Goal: Task Accomplishment & Management: Use online tool/utility

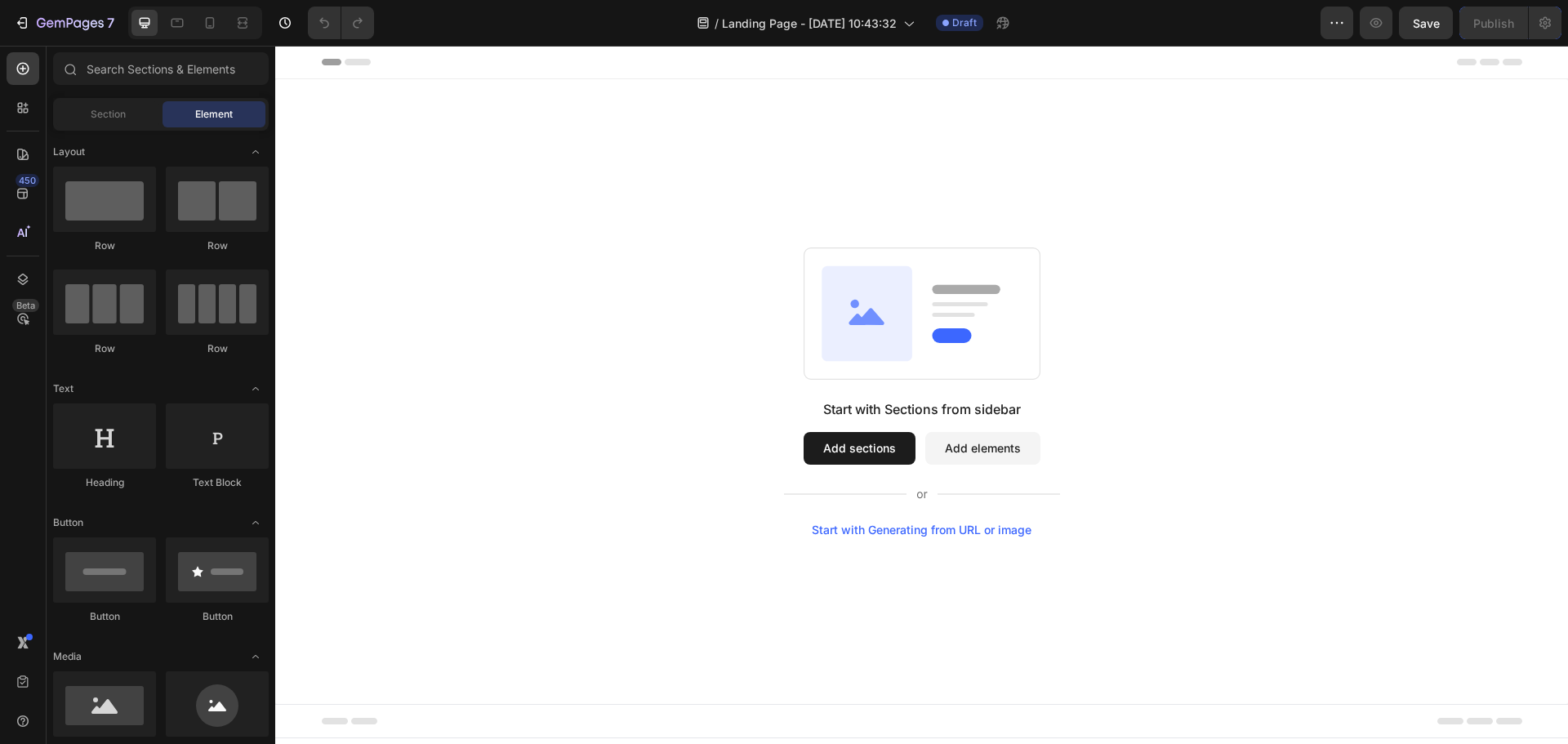
click at [857, 453] on button "Add sections" at bounding box center [860, 448] width 112 height 33
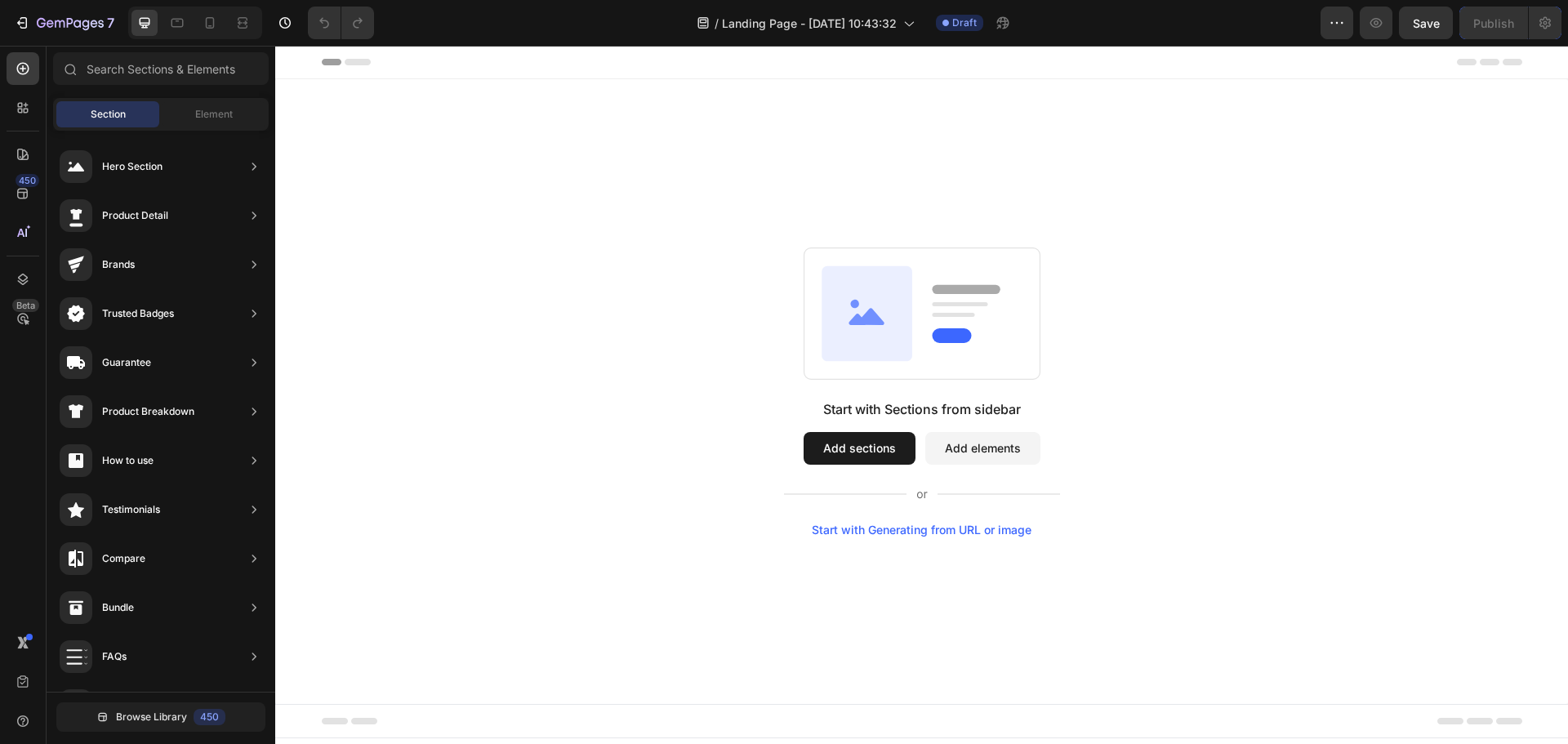
click at [871, 434] on button "Add sections" at bounding box center [860, 448] width 112 height 33
click at [968, 445] on button "Add elements" at bounding box center [982, 448] width 115 height 33
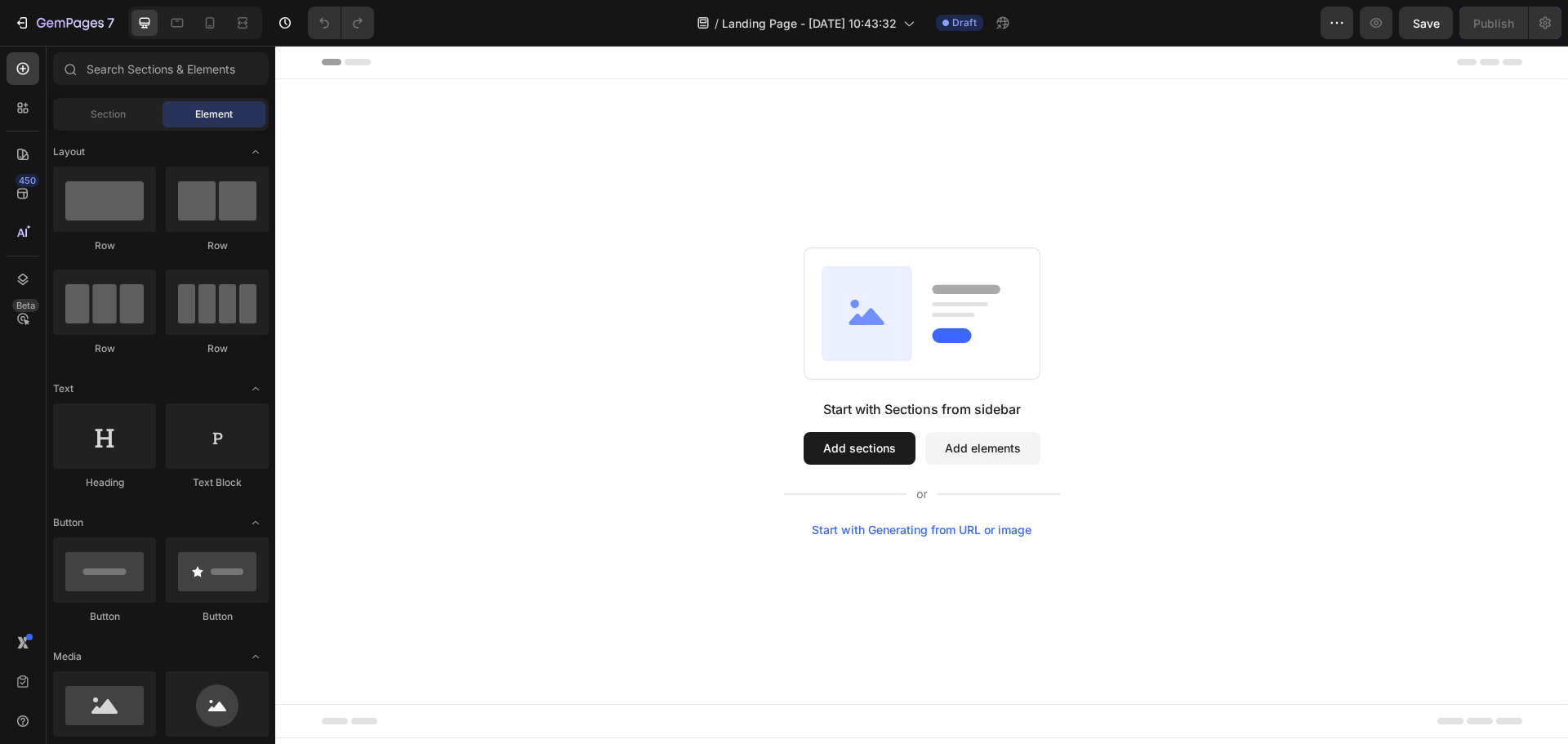
click at [849, 441] on button "Add sections" at bounding box center [860, 448] width 112 height 33
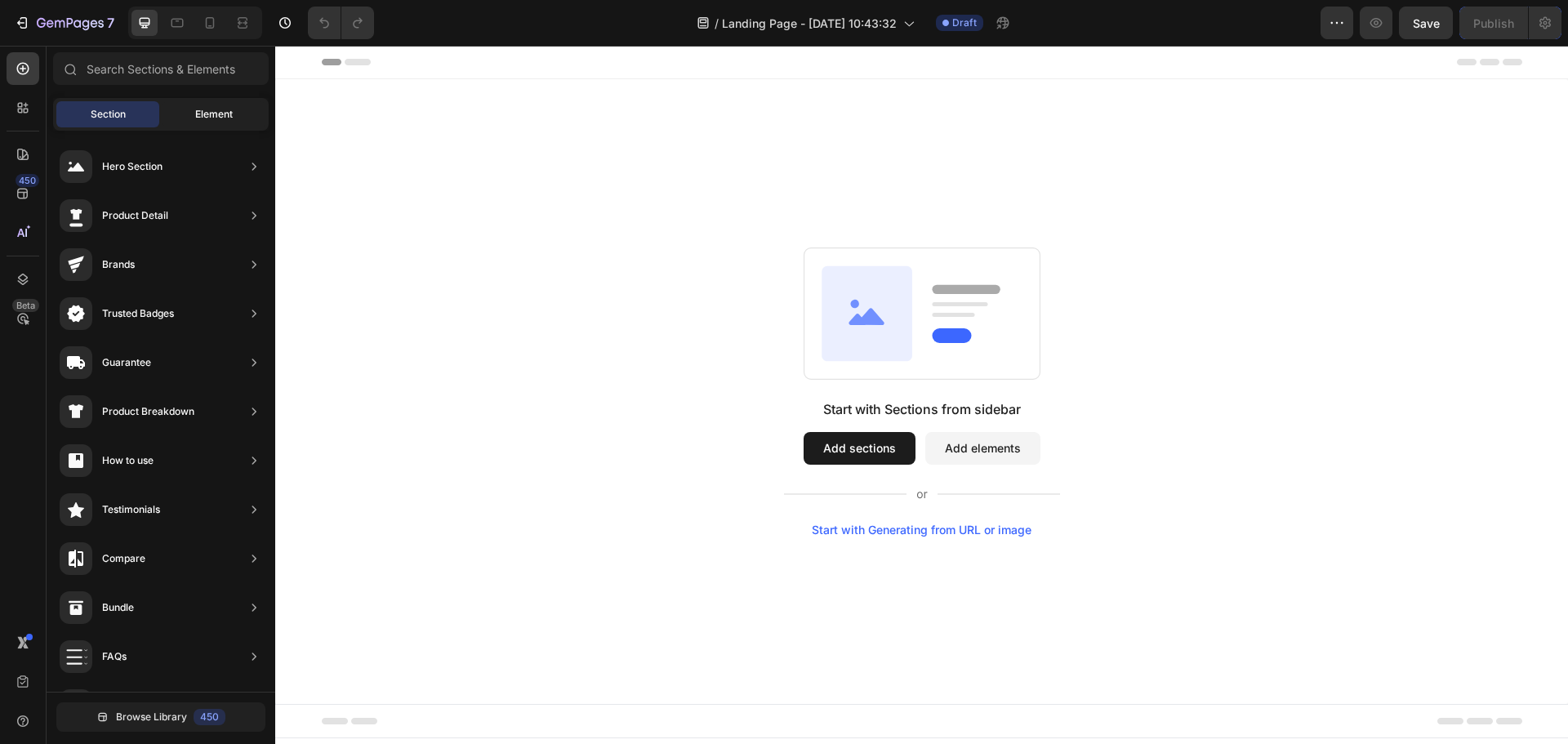
click at [217, 118] on span "Element" at bounding box center [213, 114] width 38 height 15
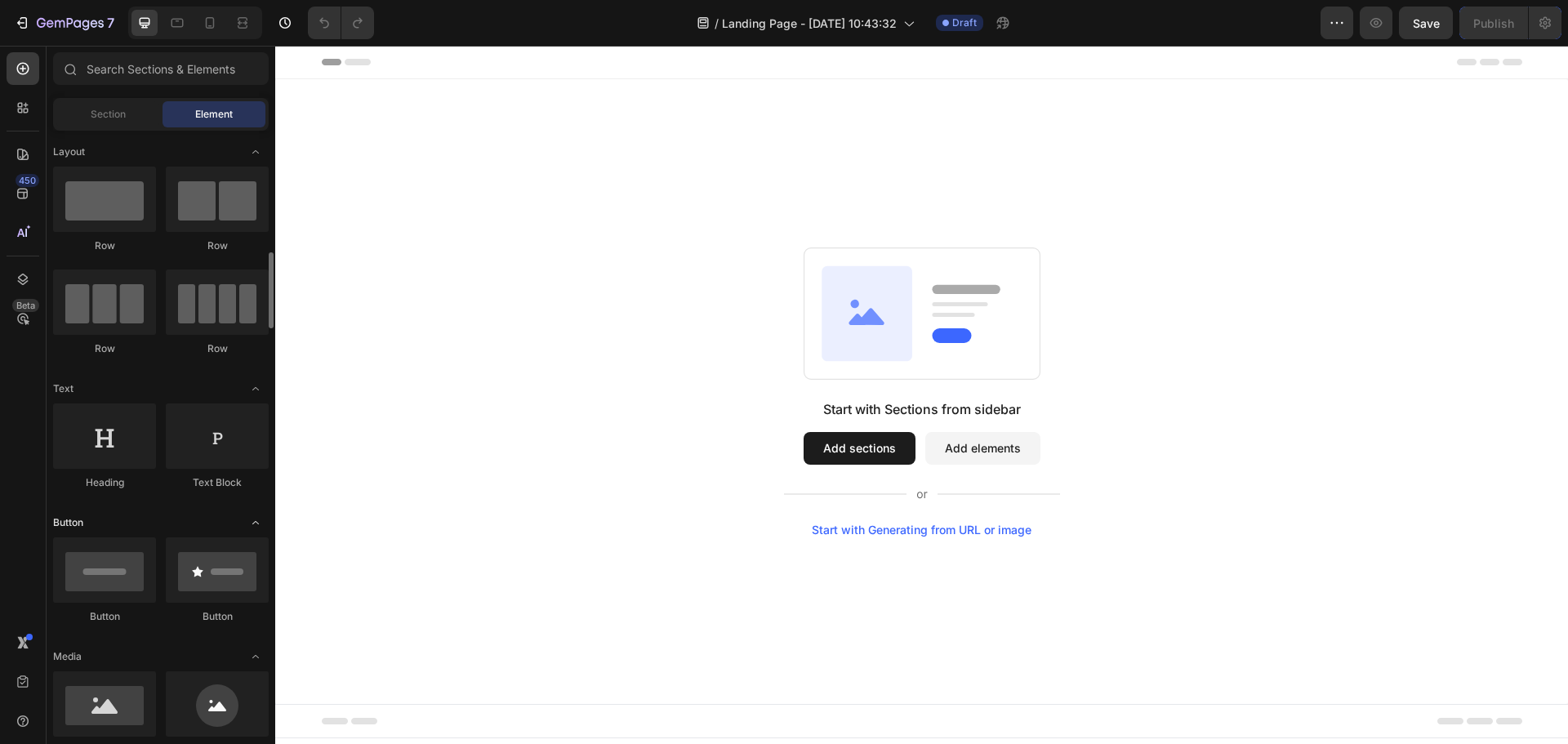
scroll to position [217, 0]
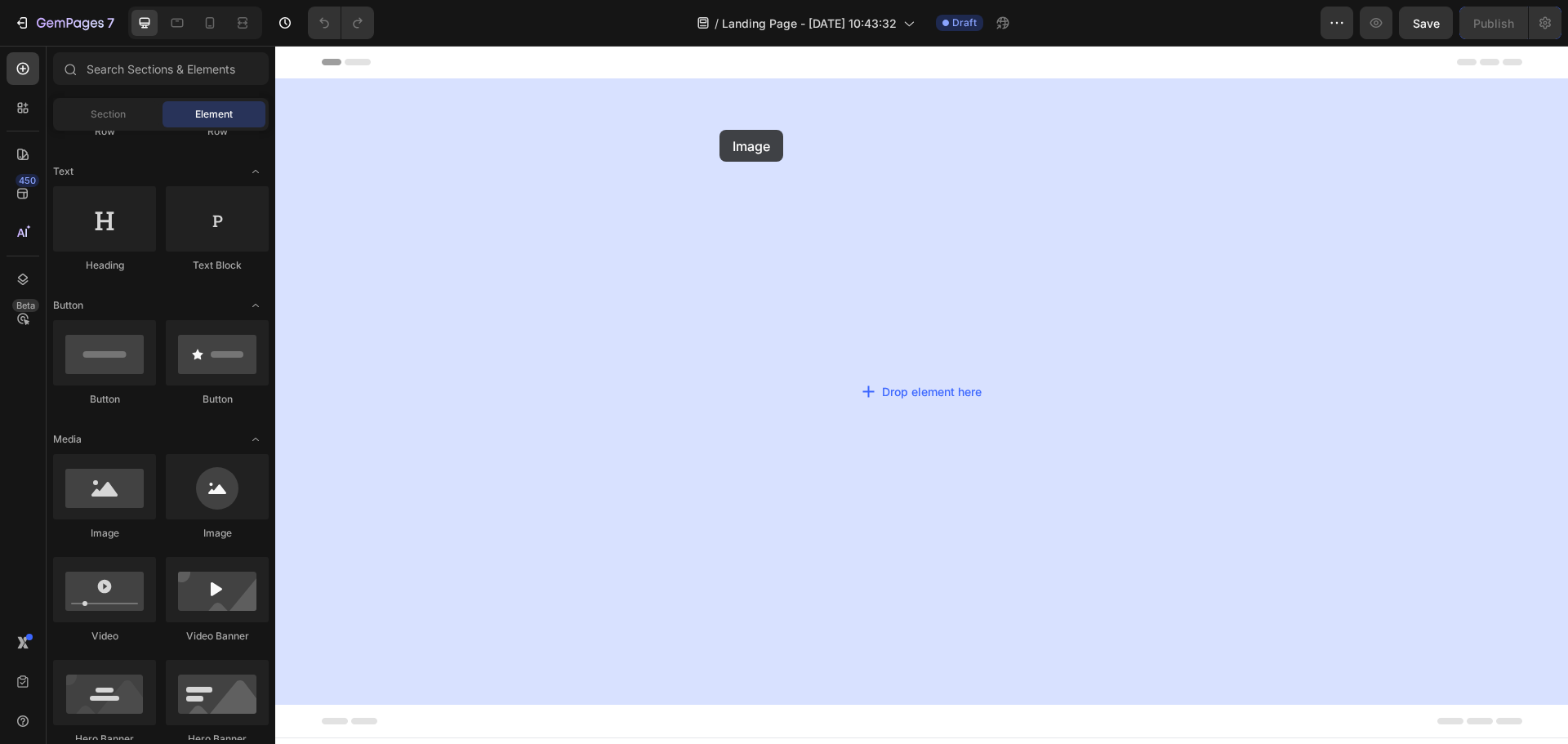
drag, startPoint x: 395, startPoint y: 551, endPoint x: 720, endPoint y: 130, distance: 531.9
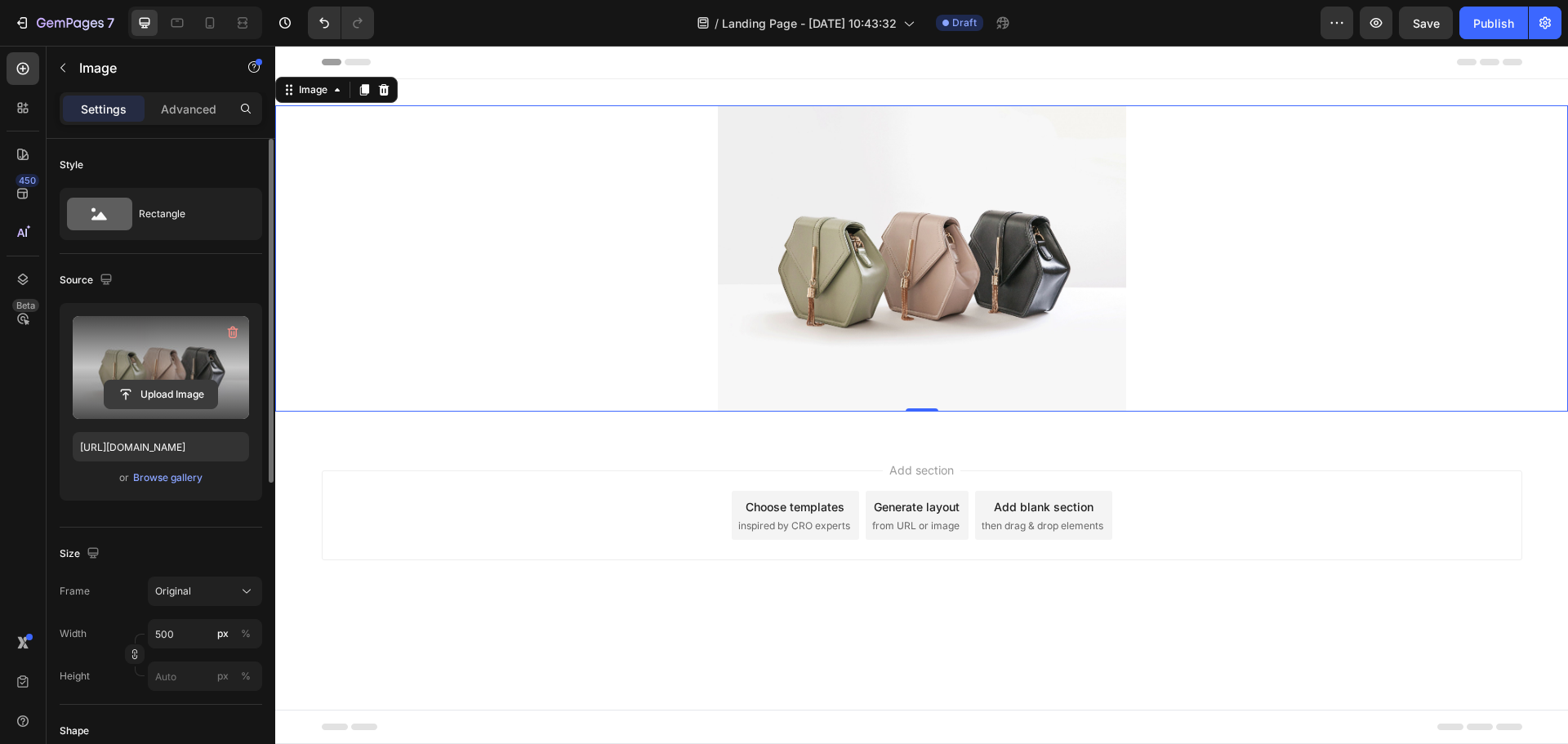
click at [172, 383] on input "file" at bounding box center [161, 394] width 113 height 28
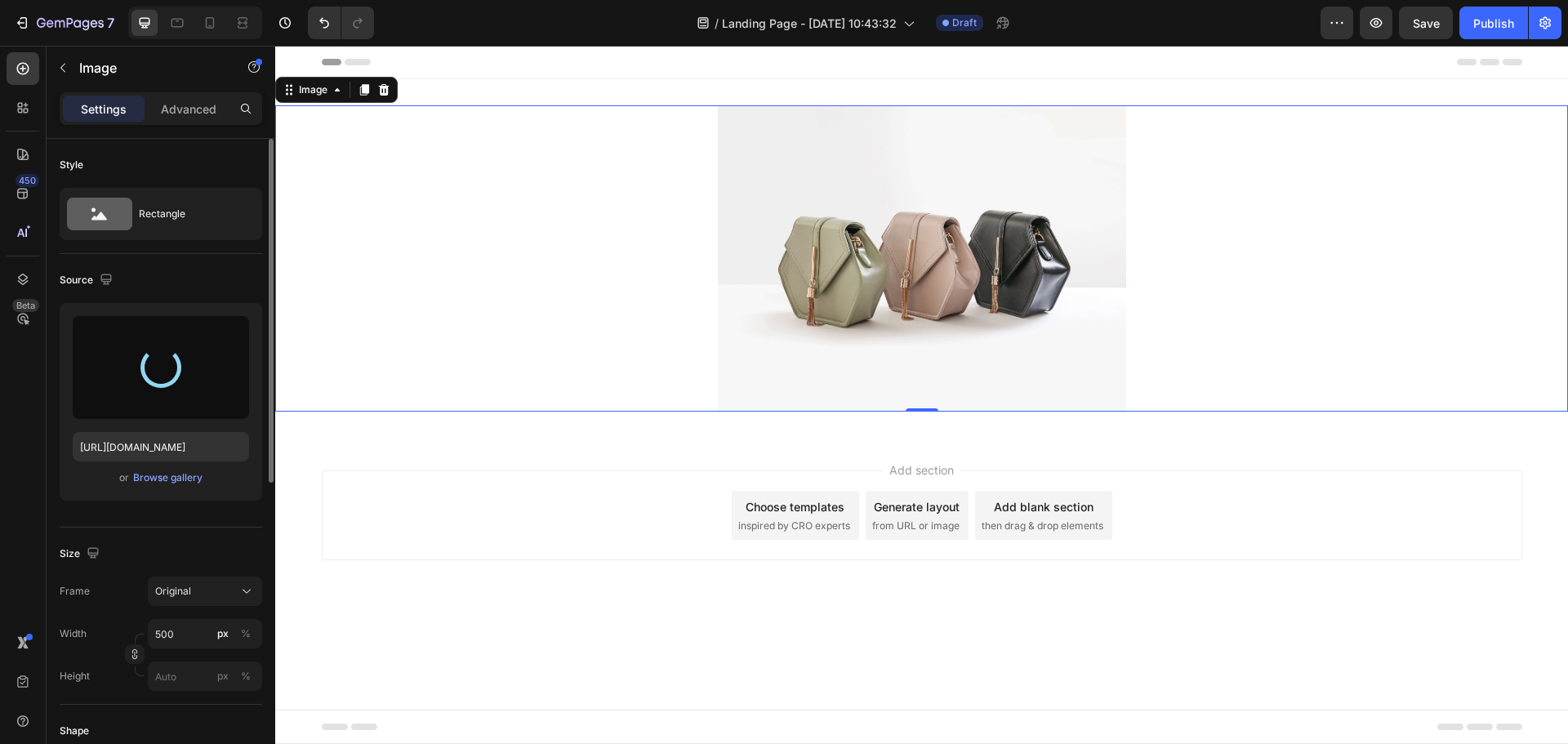
type input "https://cdn.shopify.com/s/files/1/0710/7706/8963/files/gempages_580584489084781…"
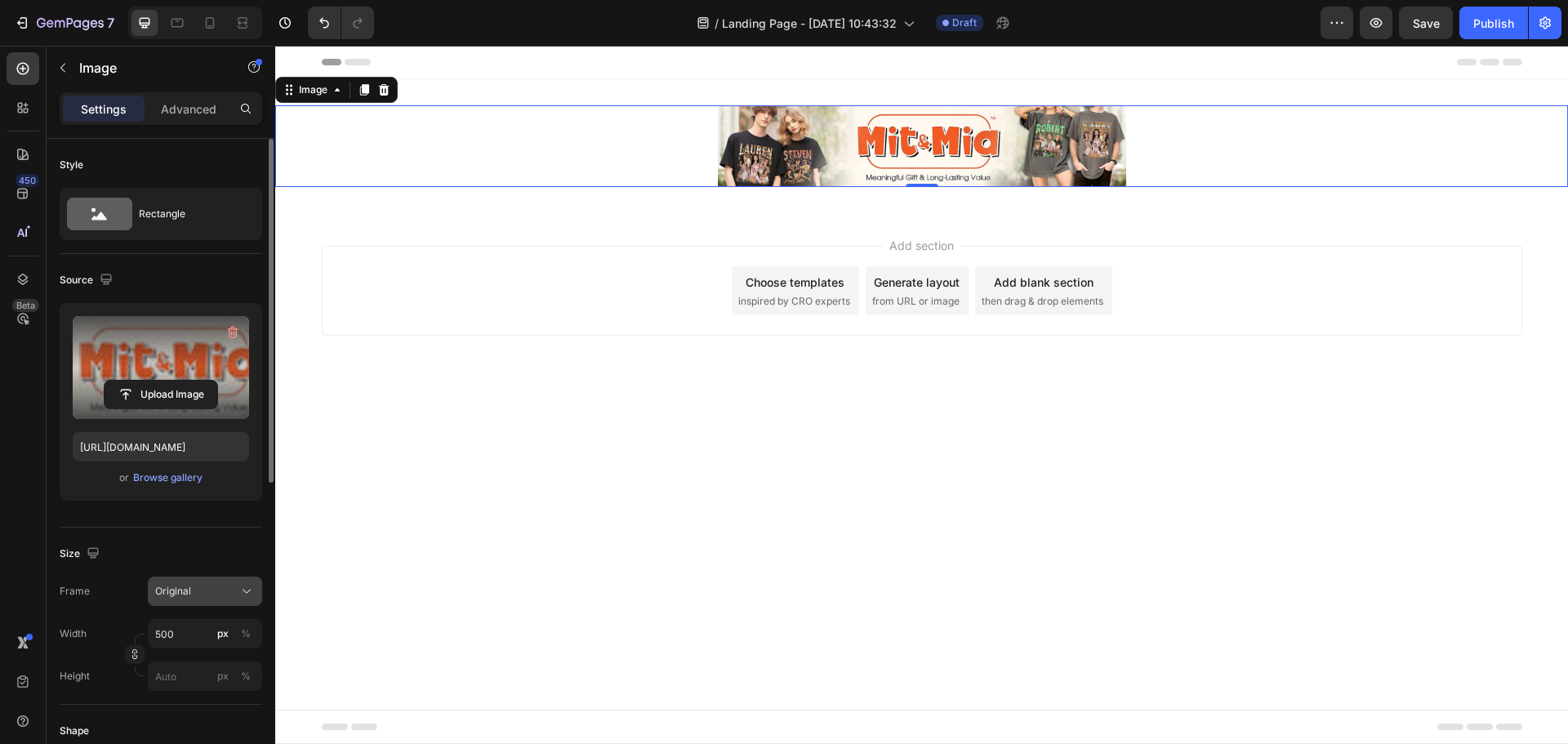
click at [222, 598] on div "Original" at bounding box center [195, 592] width 80 height 15
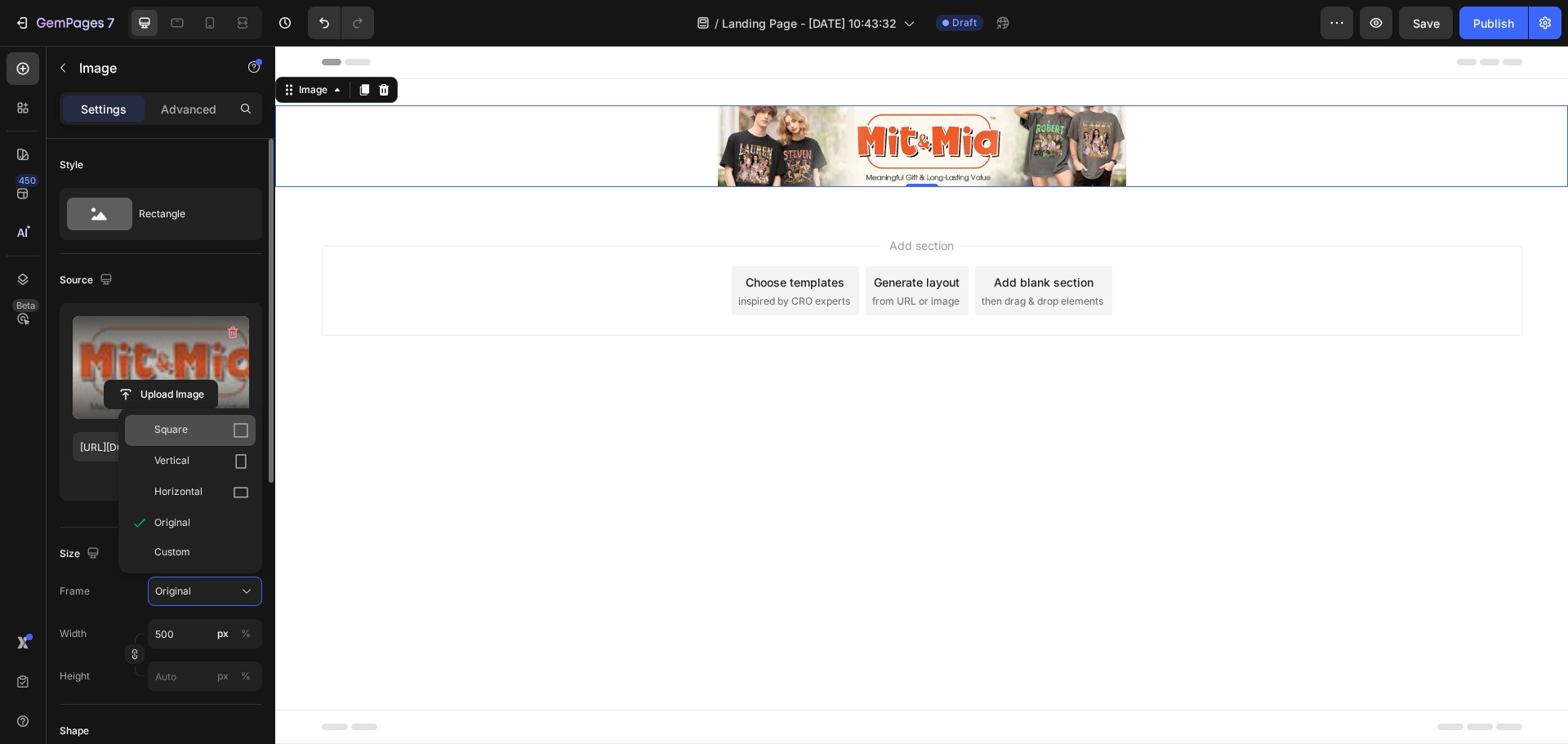
click at [186, 434] on span "Square" at bounding box center [171, 431] width 33 height 17
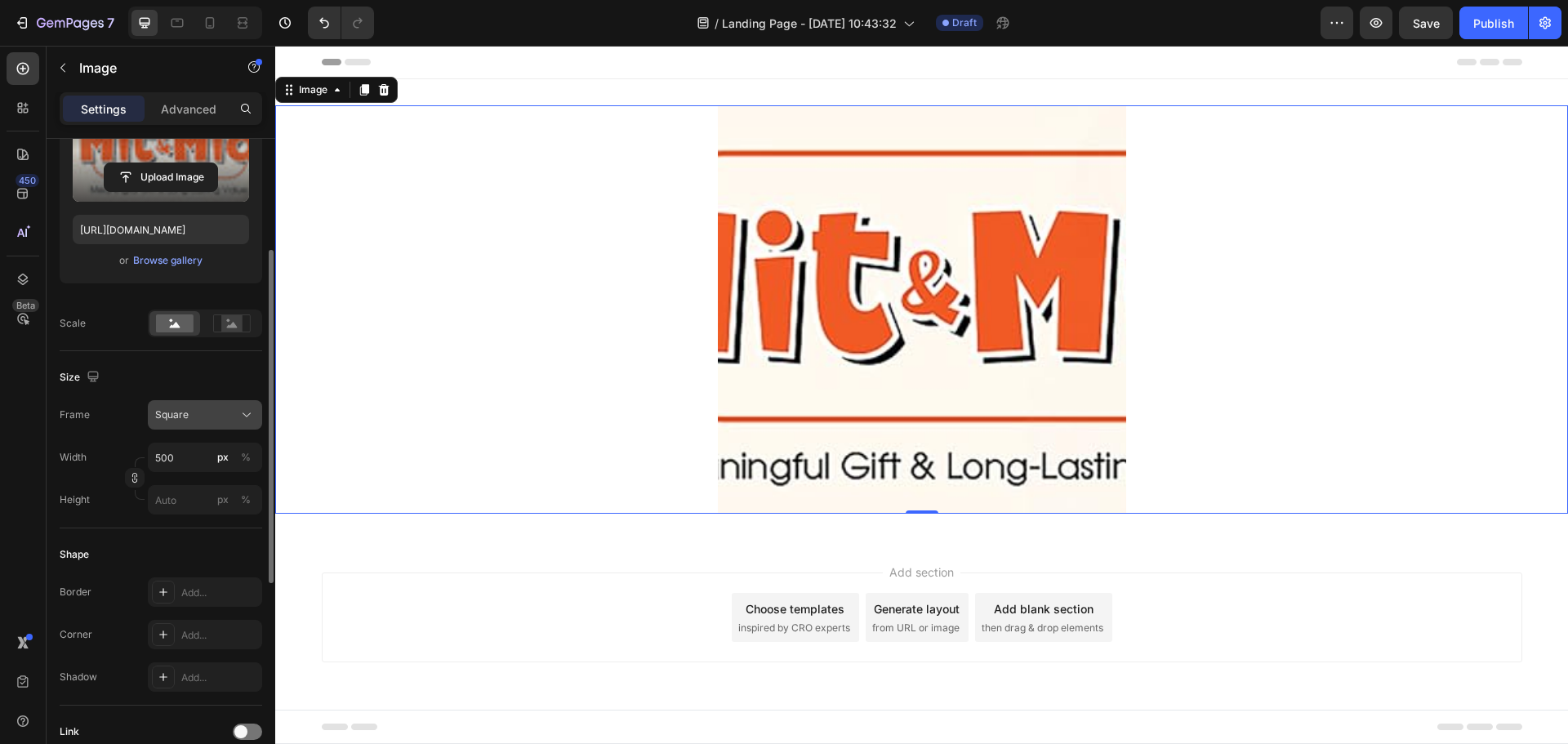
click at [224, 430] on button "Square" at bounding box center [205, 415] width 114 height 29
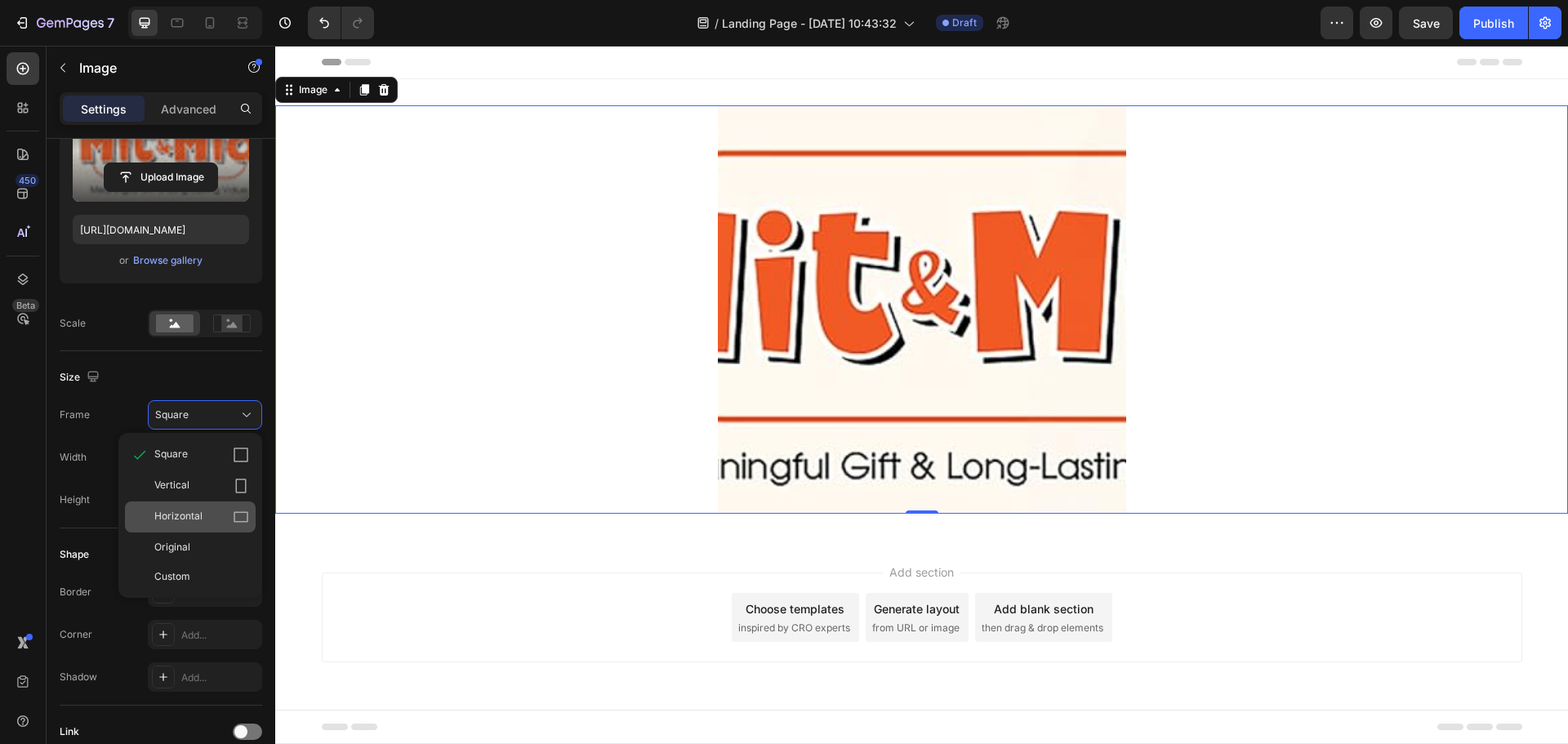
click at [209, 510] on div "Horizontal" at bounding box center [201, 517] width 95 height 17
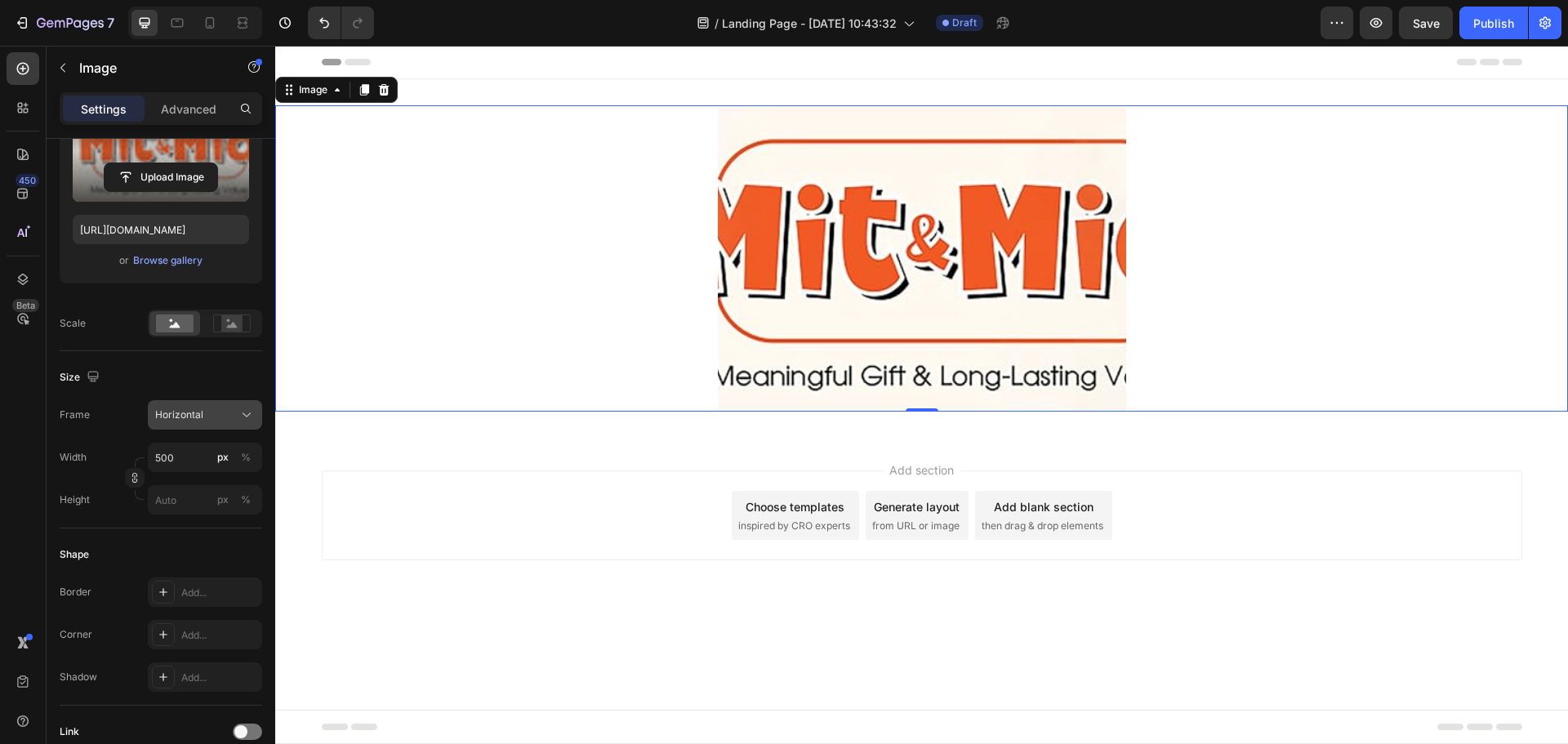
click at [223, 414] on div "Horizontal" at bounding box center [195, 415] width 80 height 15
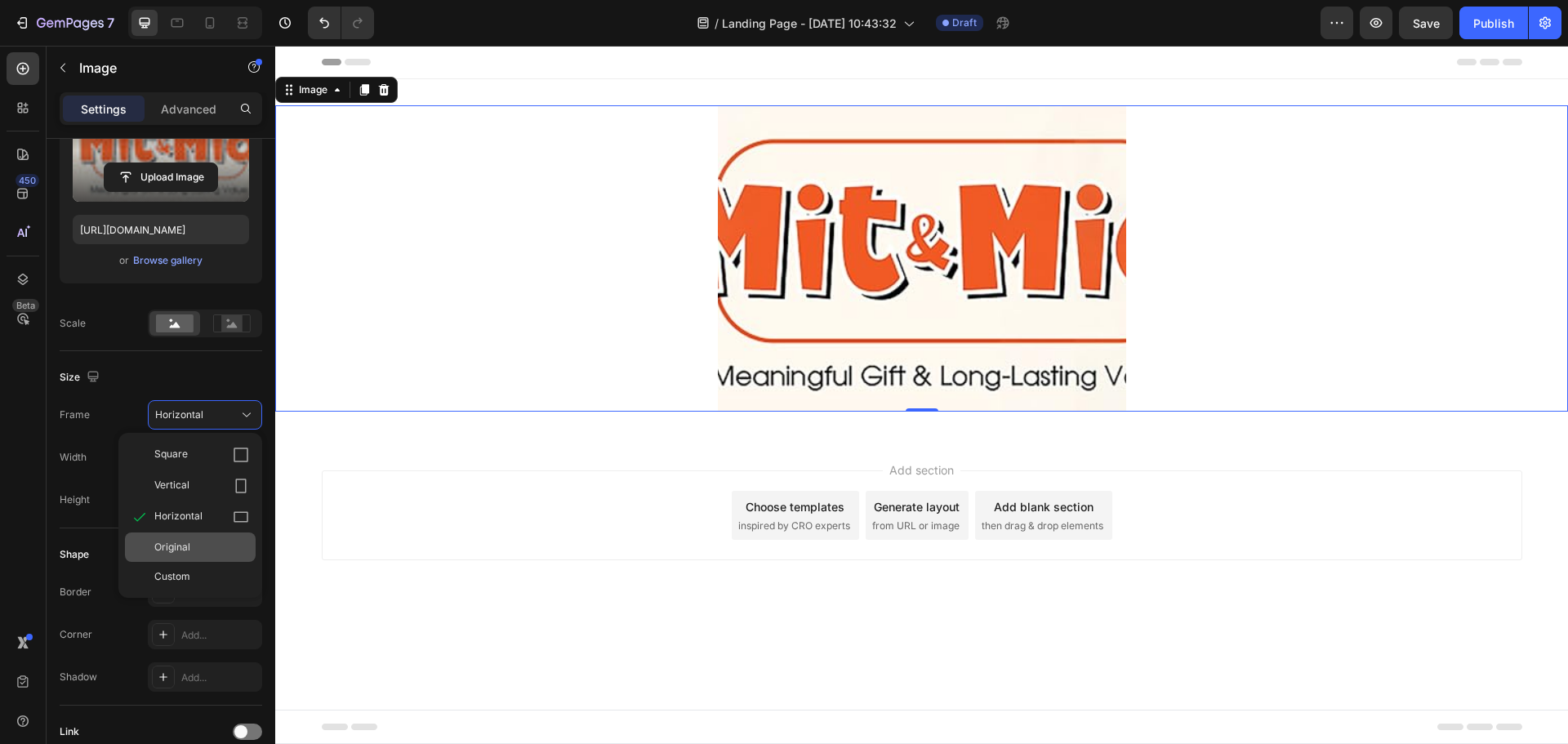
click at [188, 546] on span "Original" at bounding box center [172, 547] width 36 height 15
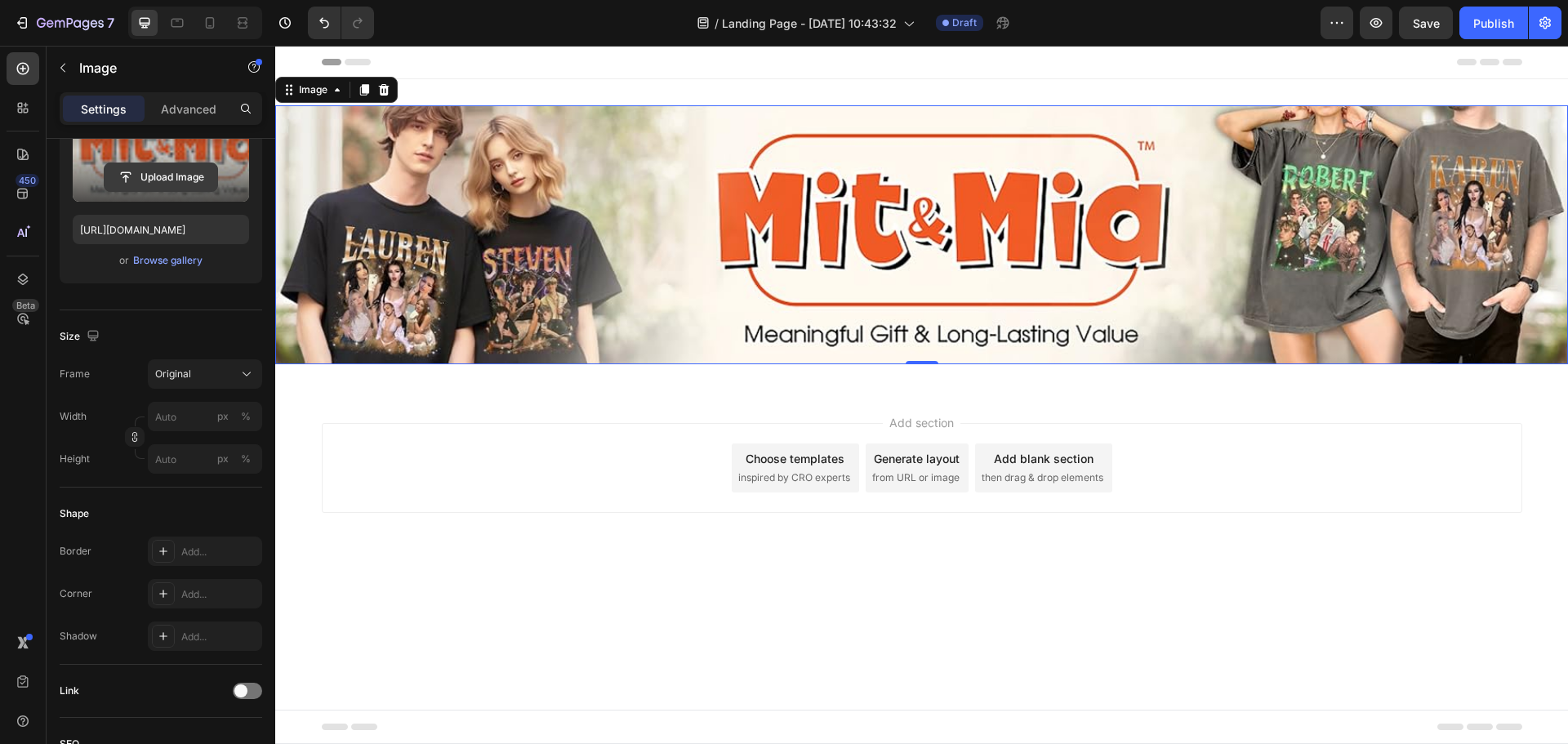
scroll to position [0, 0]
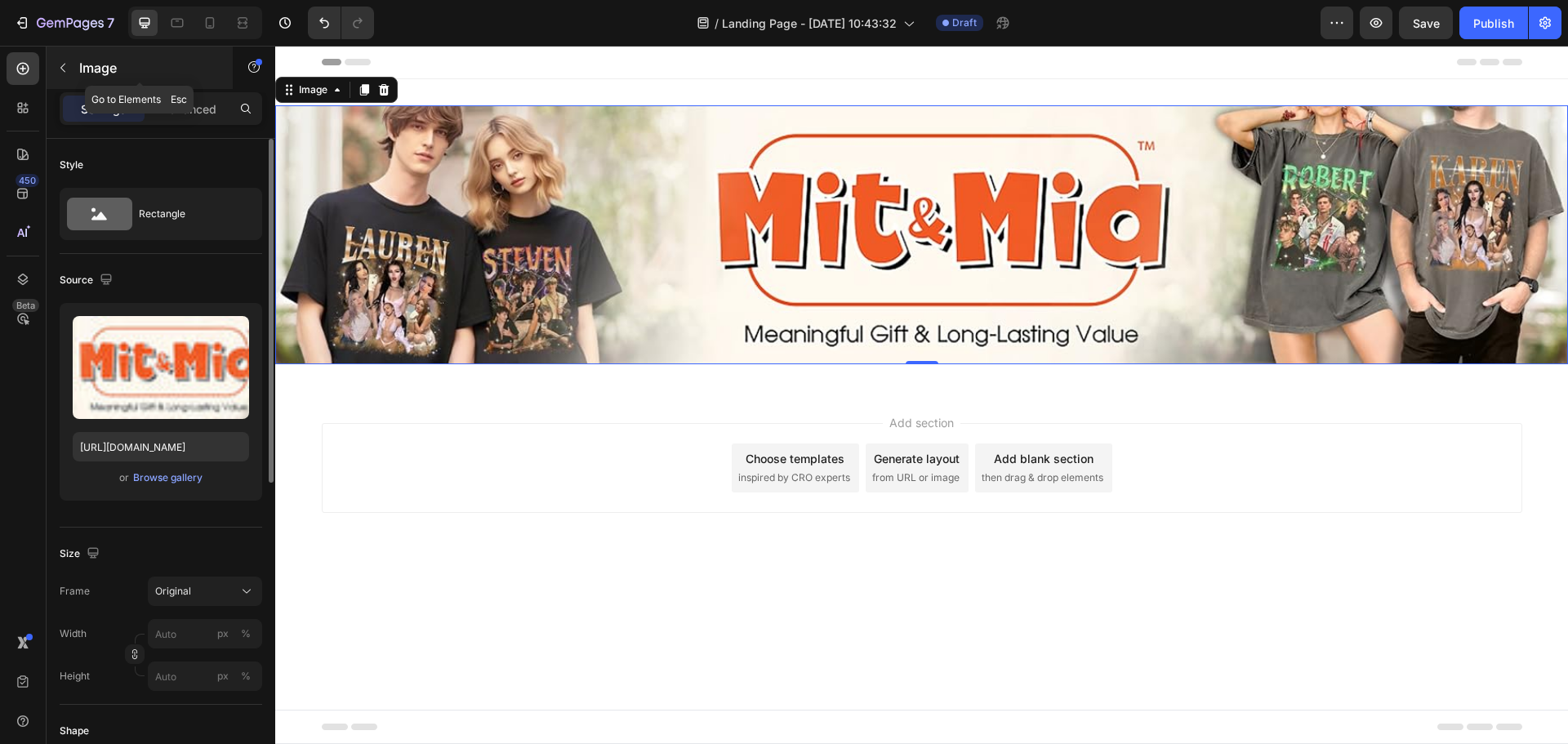
click at [64, 70] on icon "button" at bounding box center [62, 68] width 13 height 13
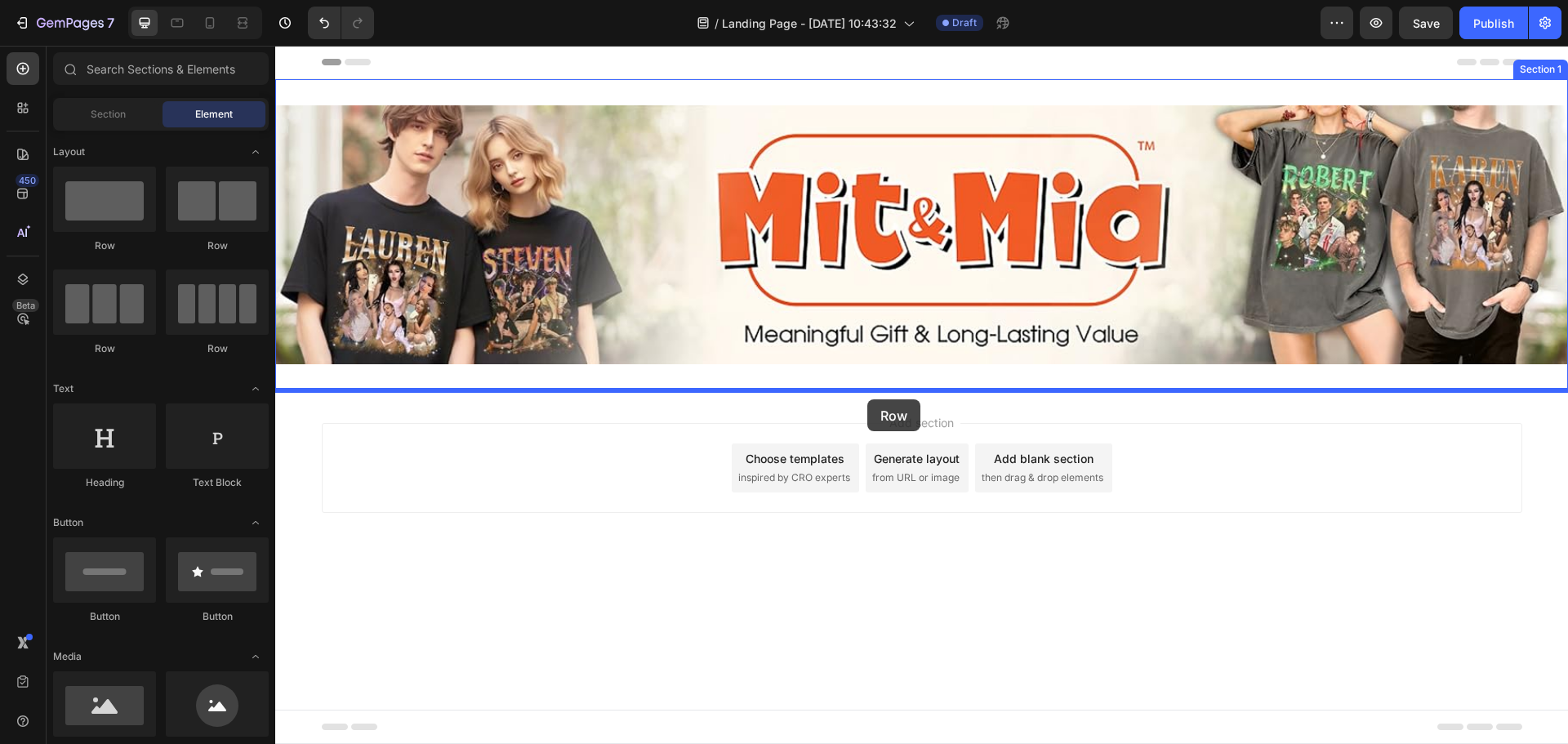
drag, startPoint x: 386, startPoint y: 248, endPoint x: 867, endPoint y: 400, distance: 504.4
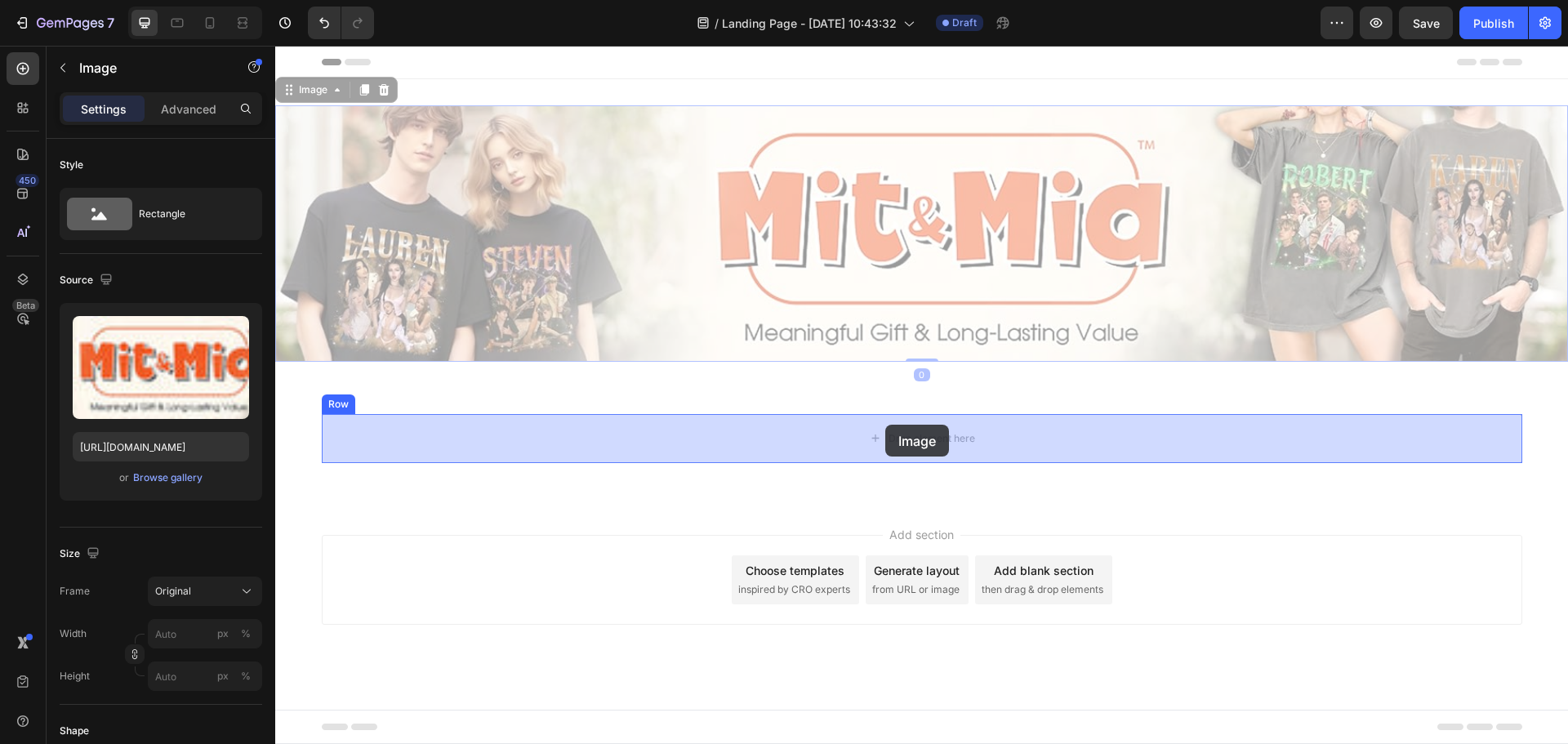
drag, startPoint x: 858, startPoint y: 242, endPoint x: 886, endPoint y: 424, distance: 184.1
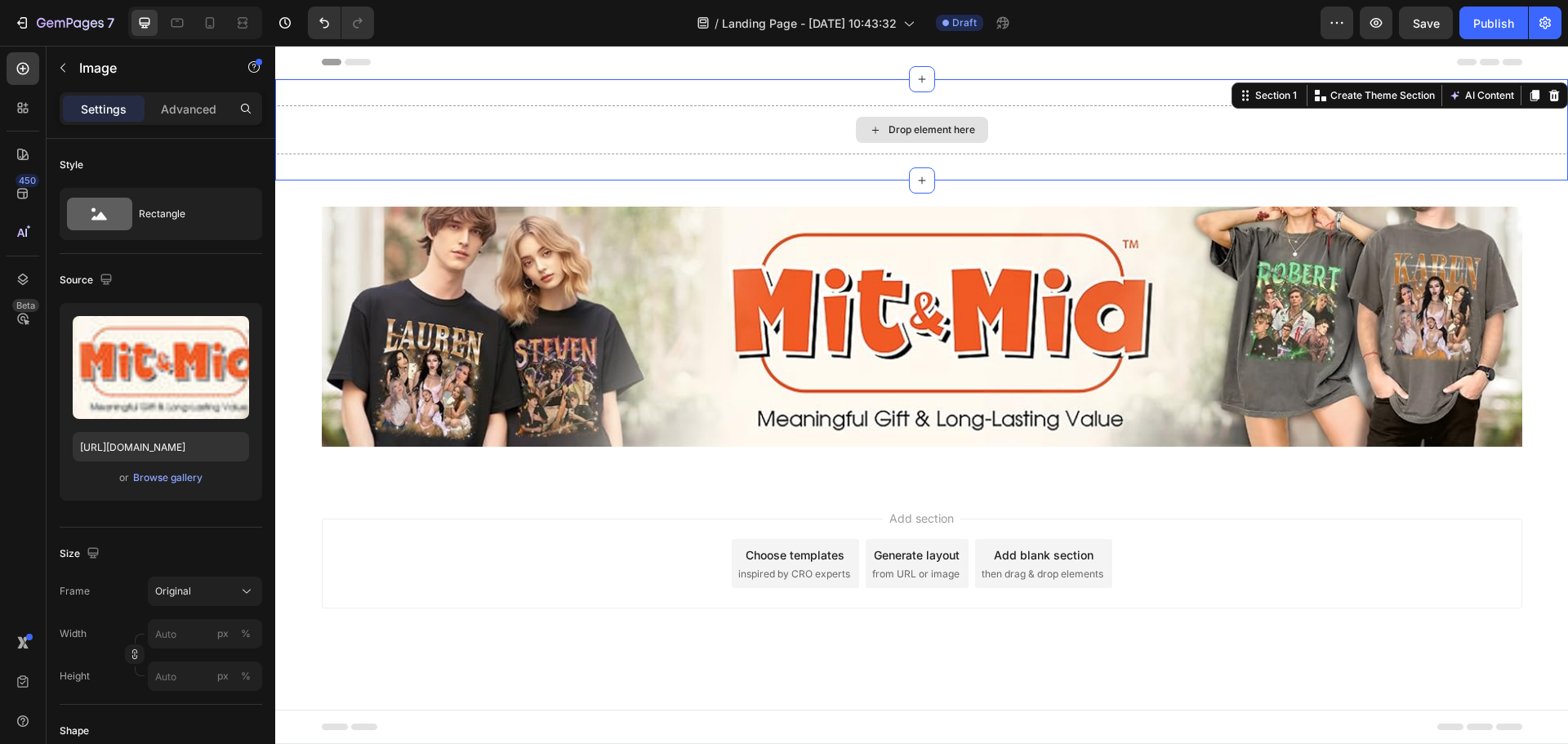
click at [829, 130] on div "Drop element here" at bounding box center [921, 130] width 1292 height 49
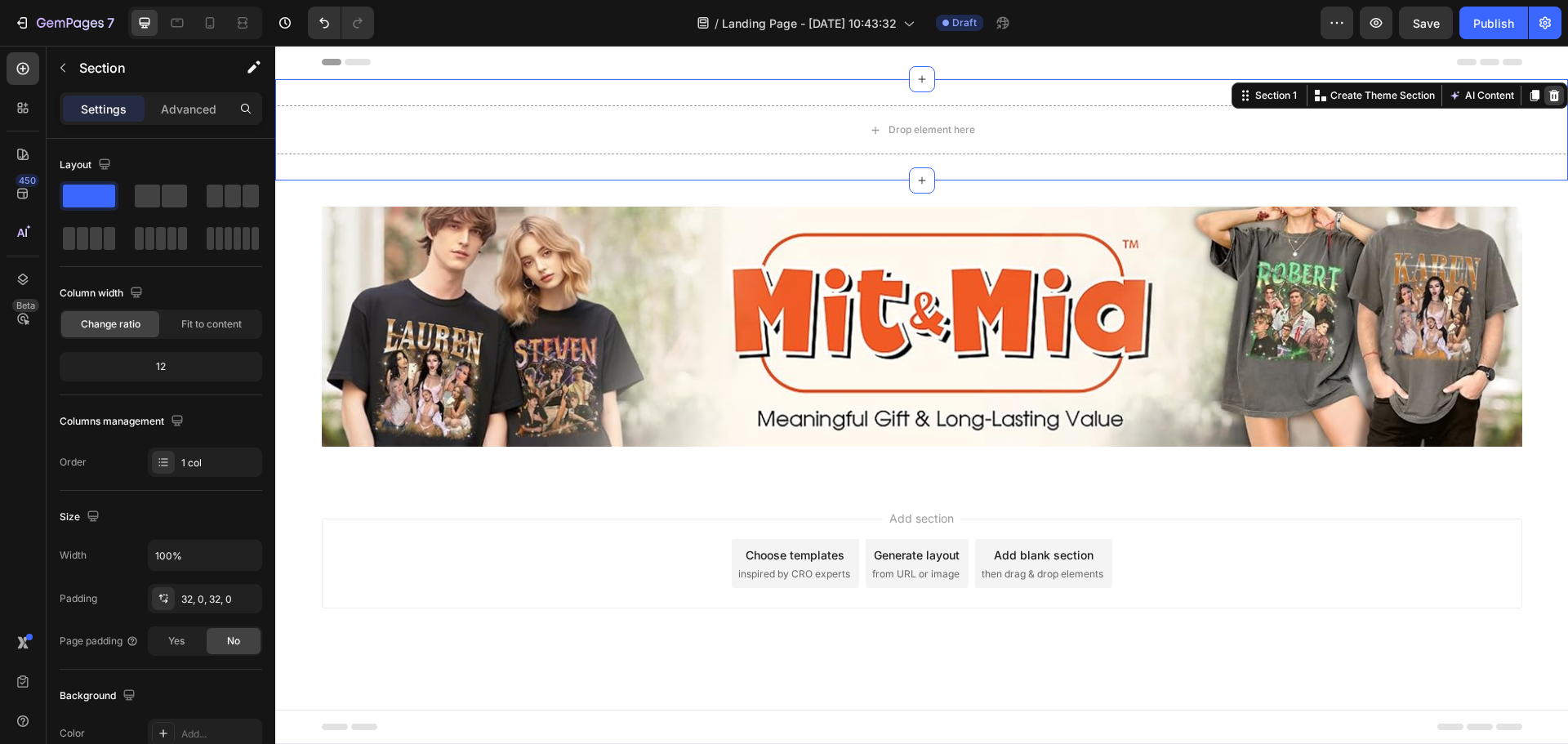
click at [1548, 92] on icon at bounding box center [1553, 96] width 13 height 13
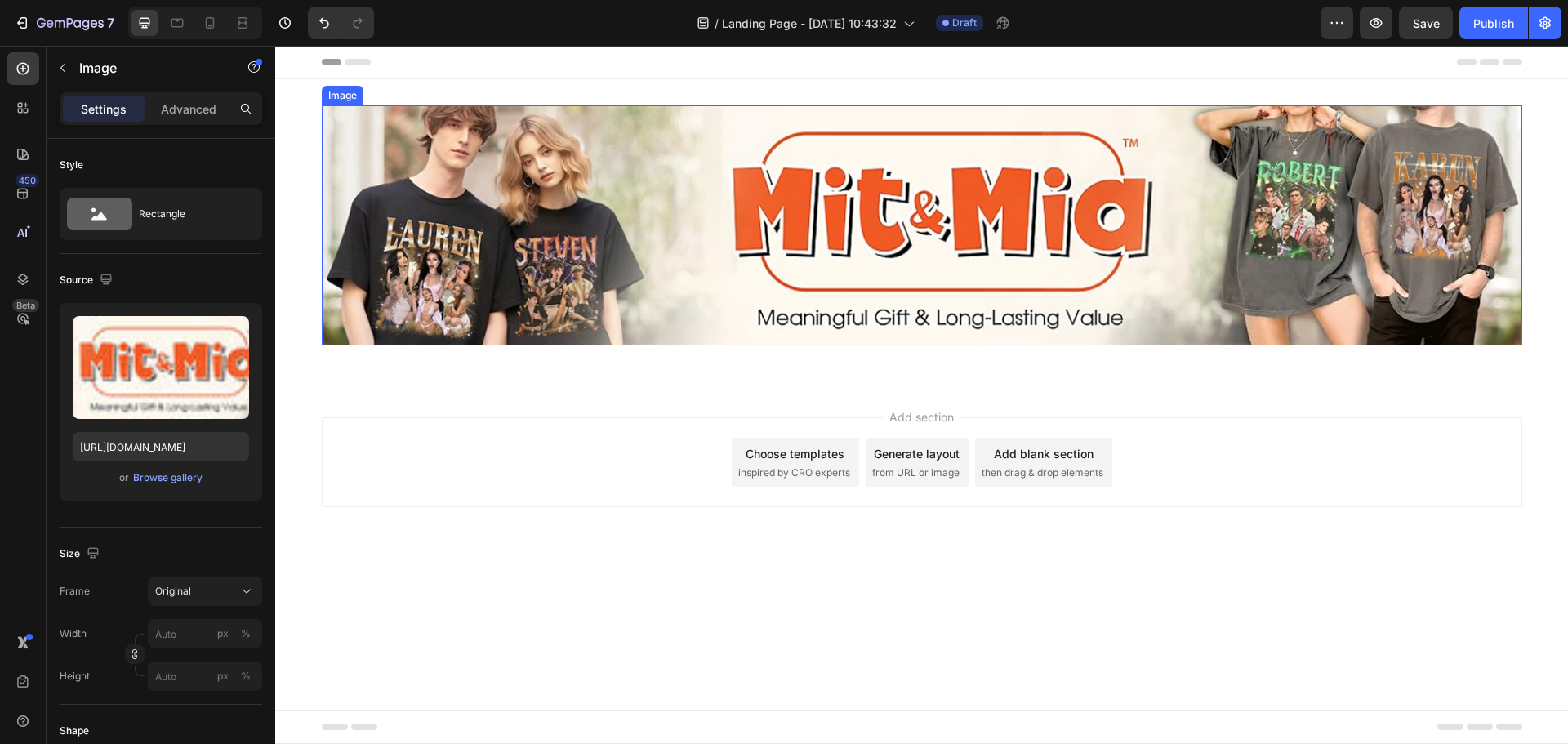
click at [819, 194] on img at bounding box center [921, 225] width 1201 height 240
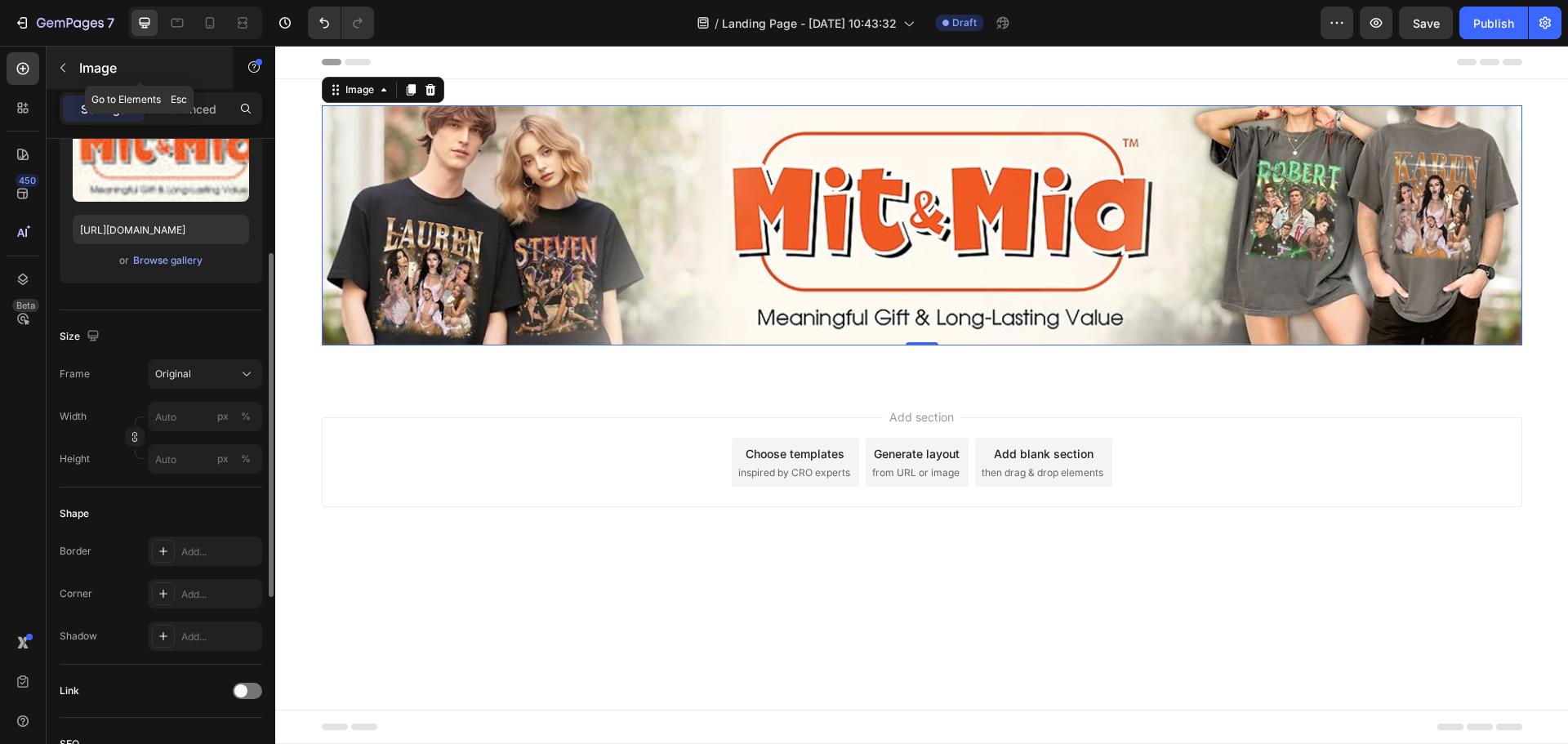
click at [62, 53] on div "Image" at bounding box center [140, 68] width 186 height 42
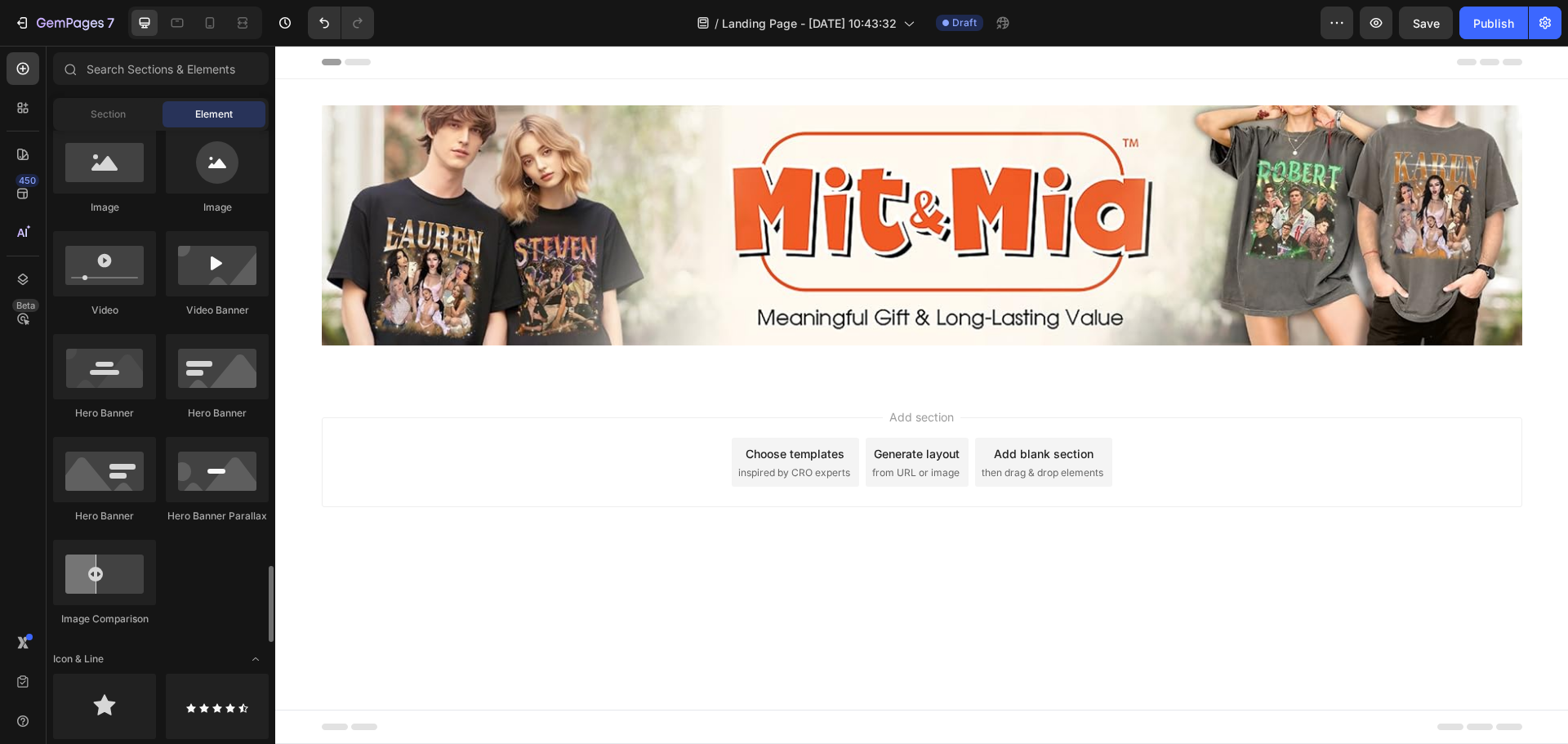
scroll to position [869, 0]
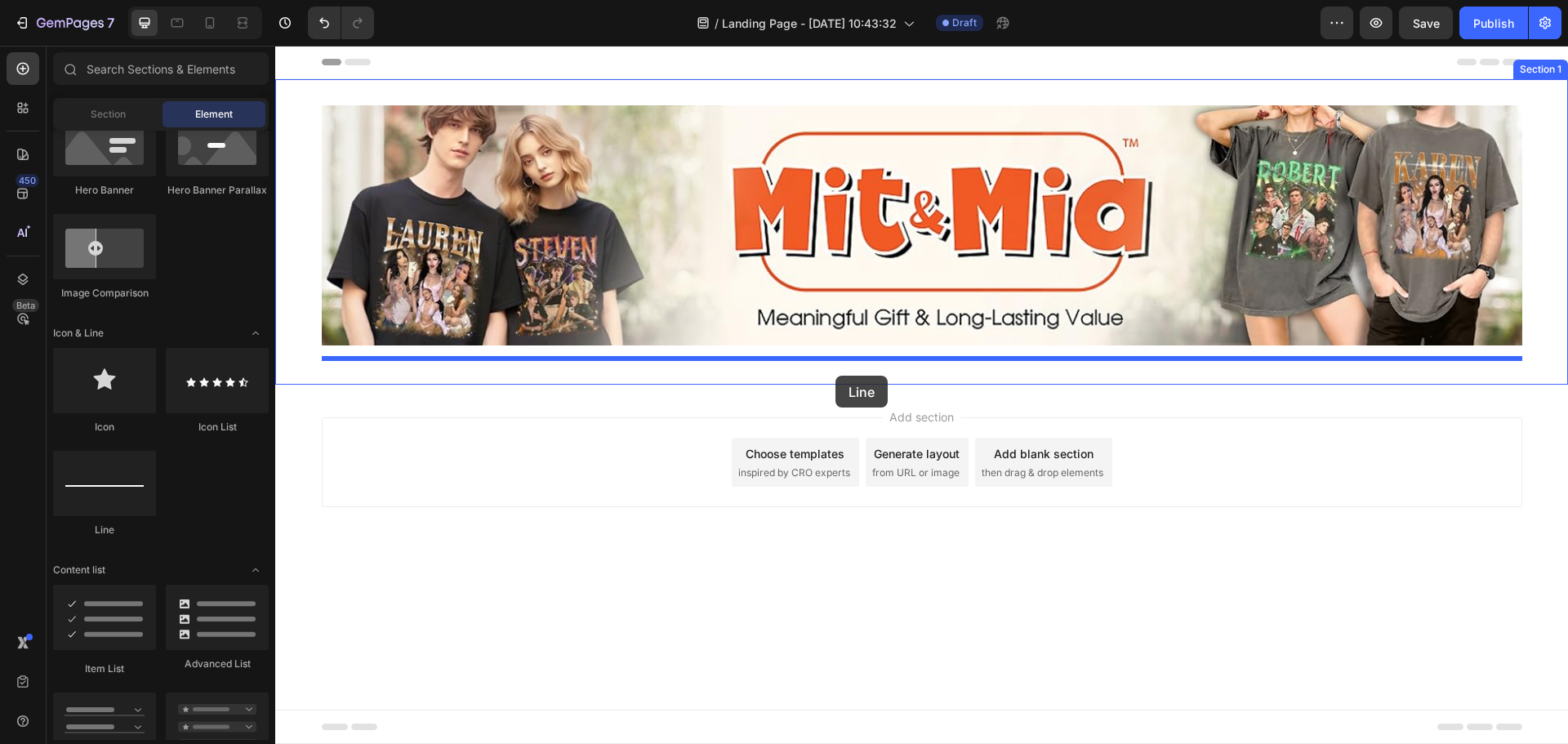
drag, startPoint x: 378, startPoint y: 527, endPoint x: 835, endPoint y: 376, distance: 481.3
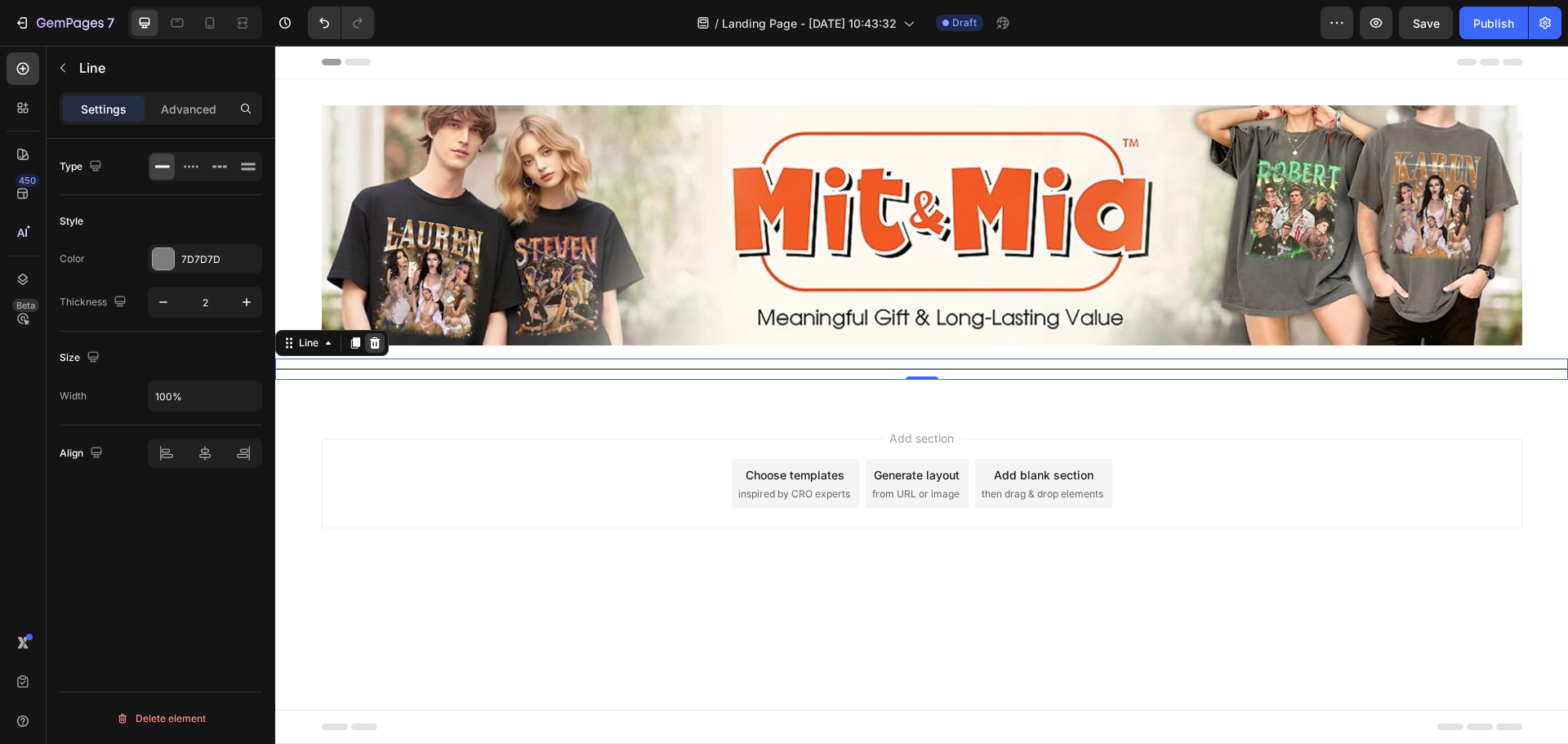
click at [381, 338] on icon at bounding box center [375, 343] width 13 height 13
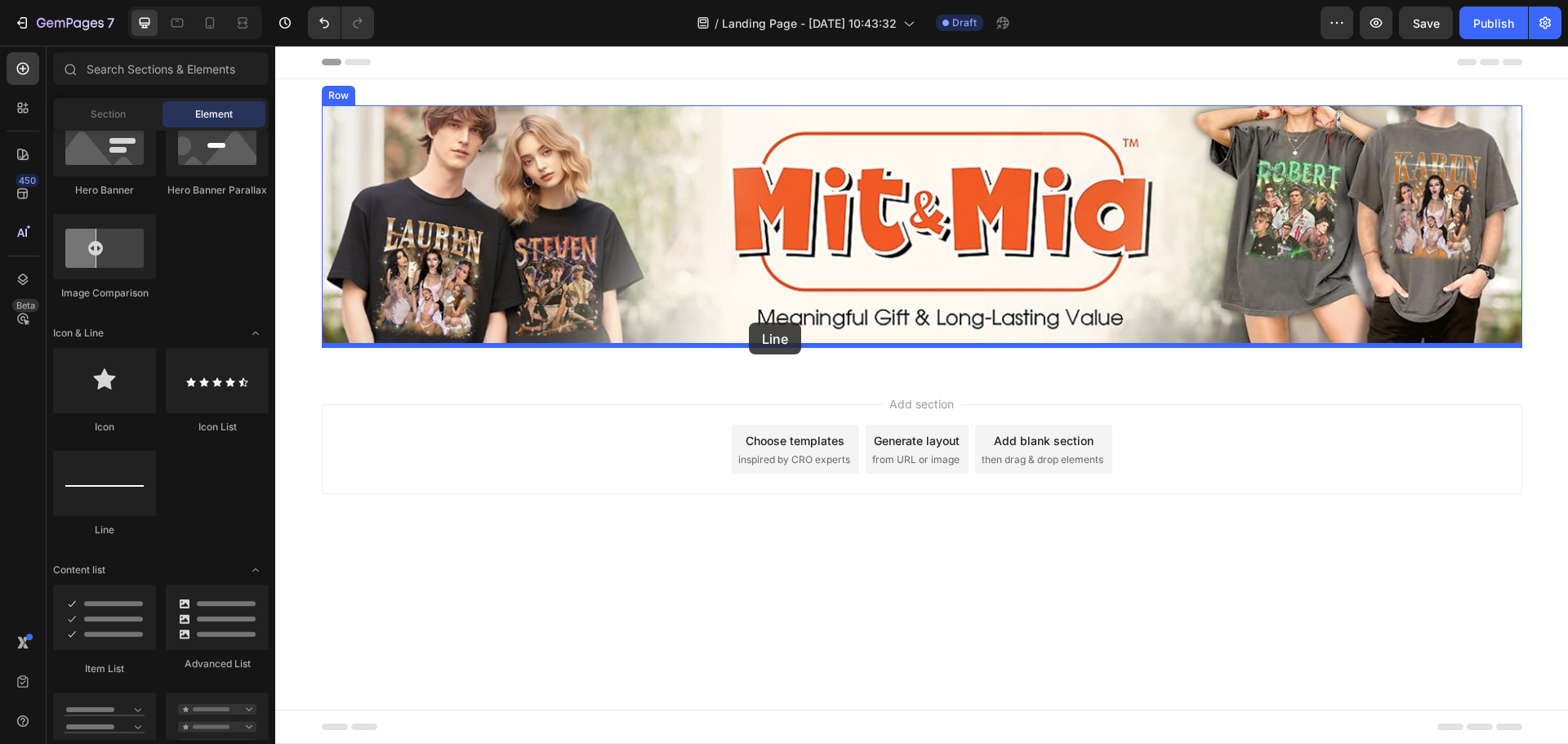
drag, startPoint x: 352, startPoint y: 537, endPoint x: 749, endPoint y: 322, distance: 451.5
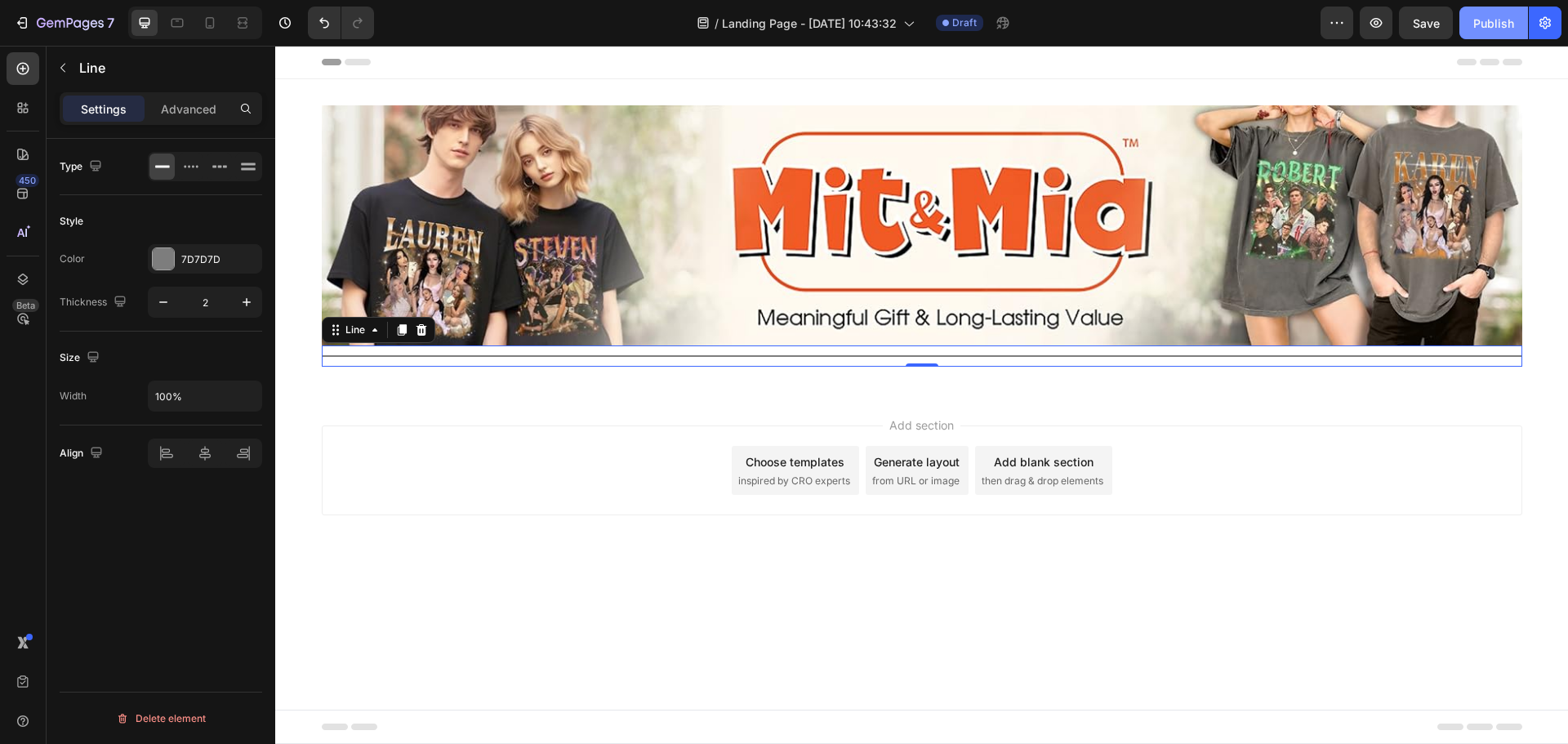
click at [1493, 26] on div "Publish" at bounding box center [1494, 23] width 40 height 17
click at [67, 71] on icon "button" at bounding box center [62, 68] width 13 height 13
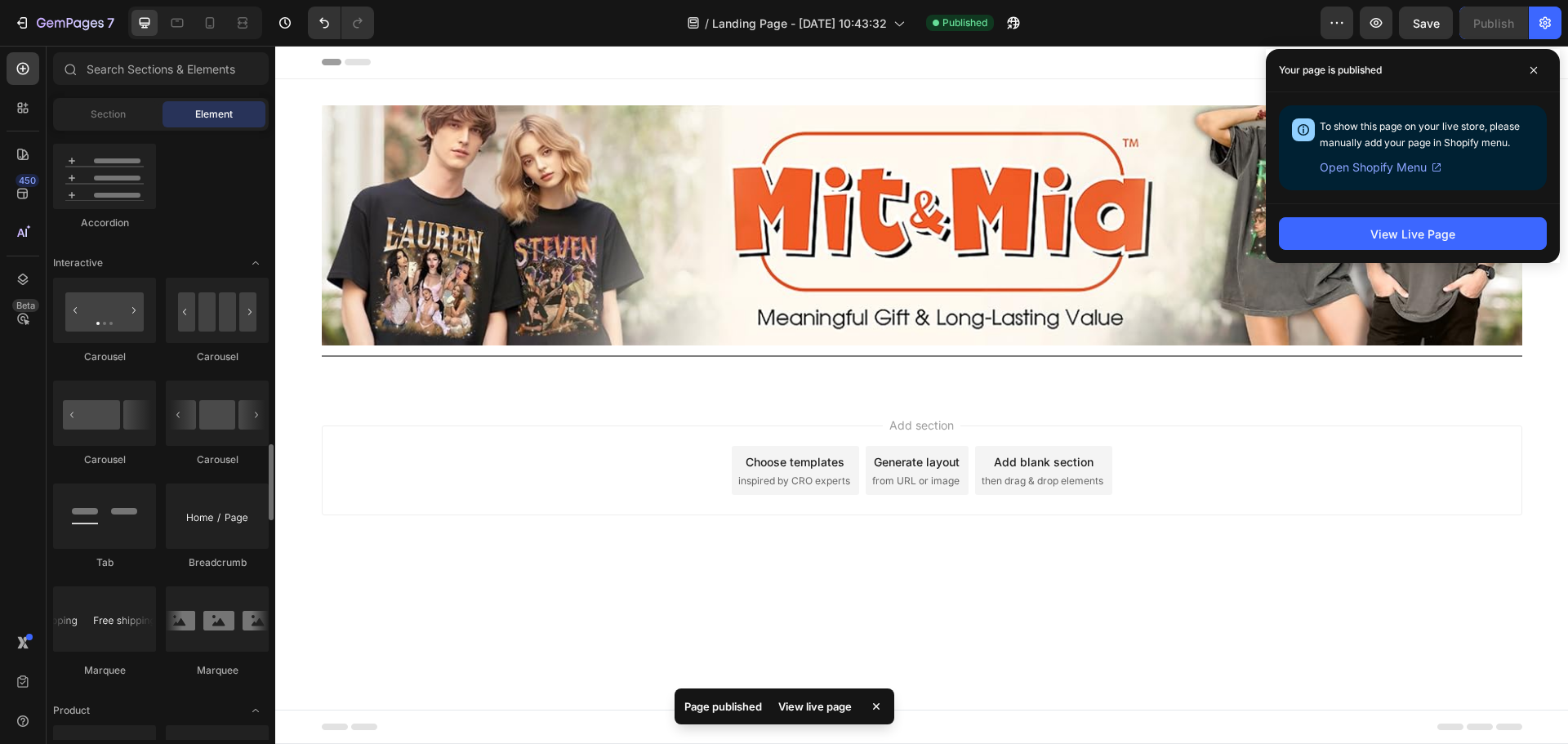
scroll to position [1629, 0]
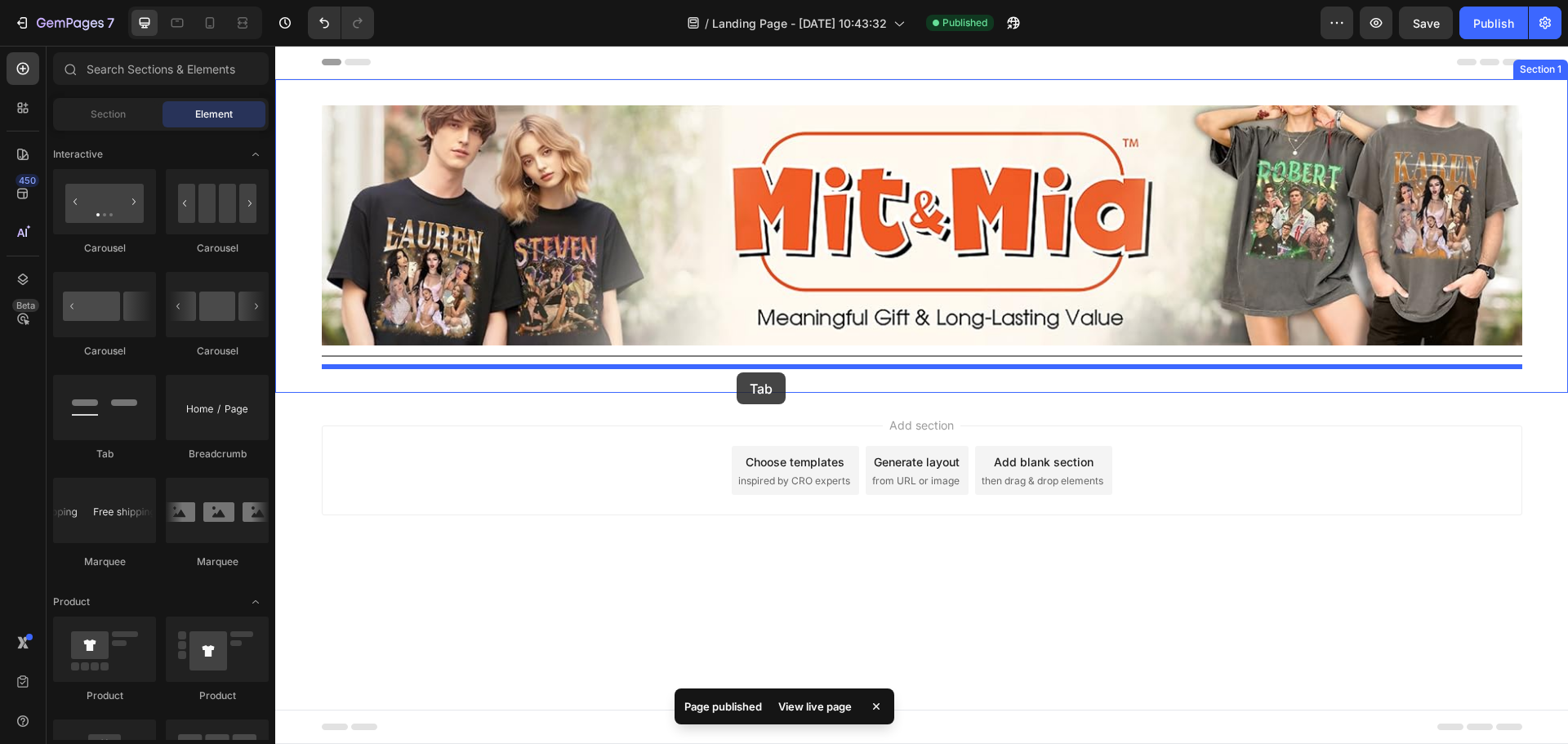
drag, startPoint x: 389, startPoint y: 456, endPoint x: 737, endPoint y: 372, distance: 358.0
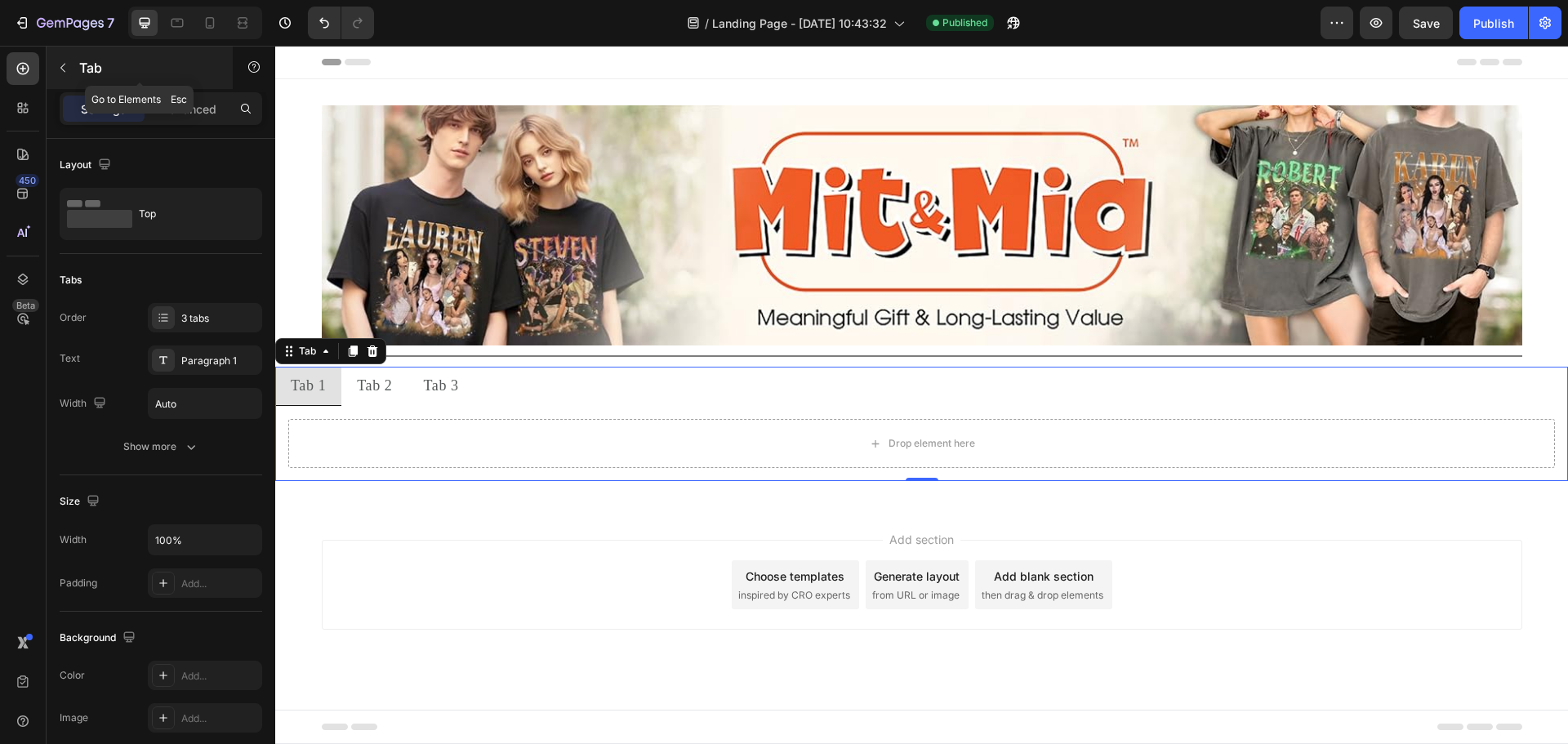
click at [65, 62] on icon "button" at bounding box center [62, 68] width 13 height 13
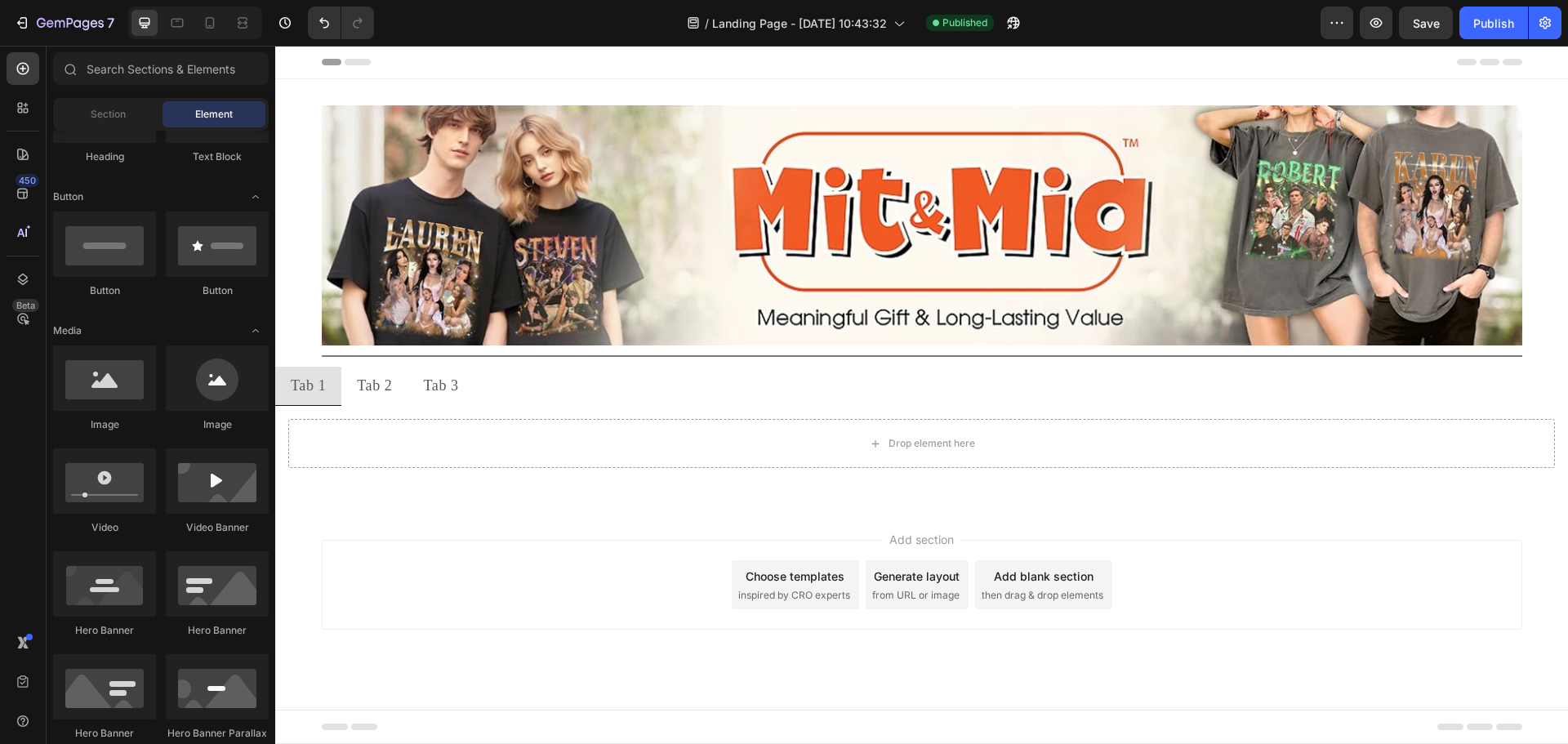
scroll to position [108, 0]
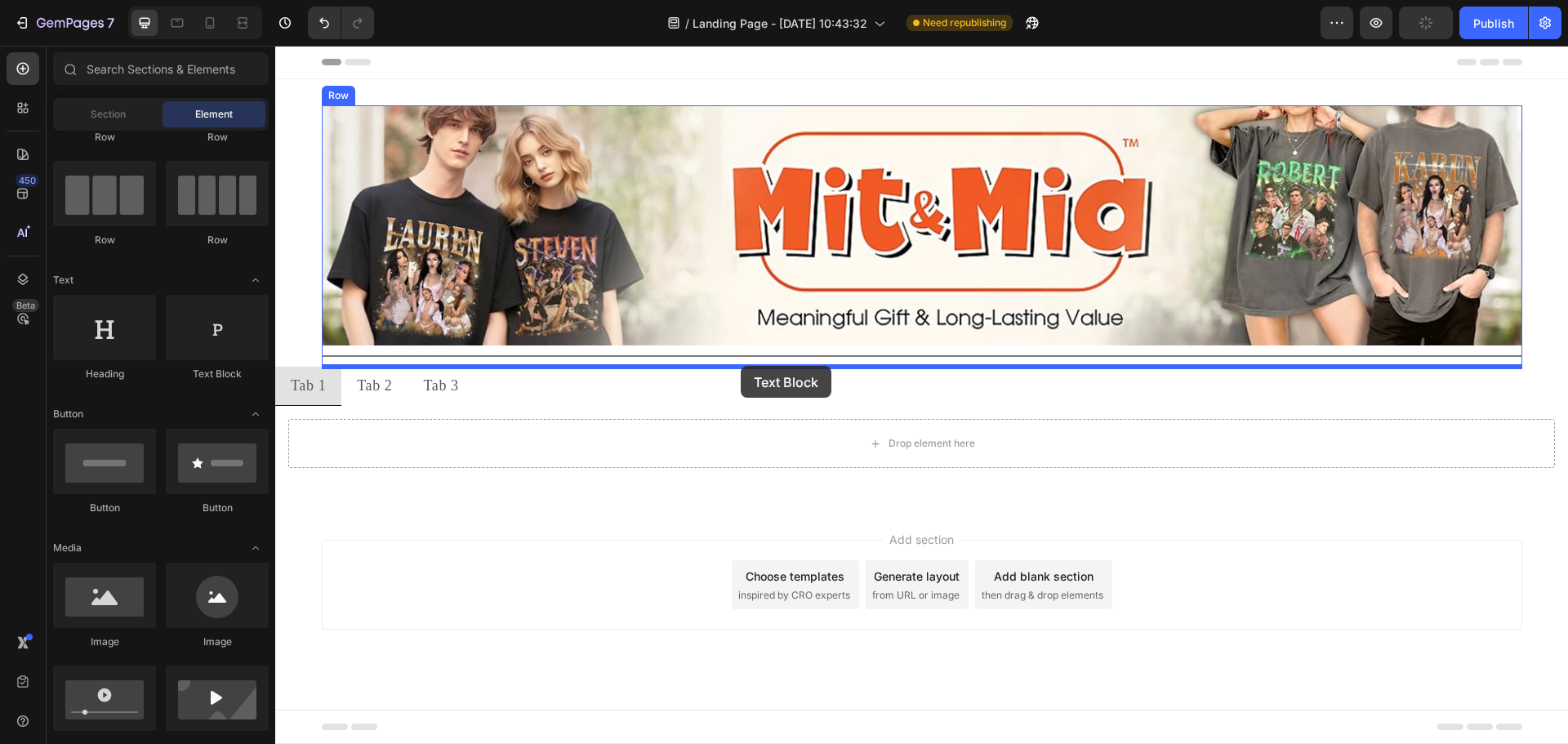
drag, startPoint x: 486, startPoint y: 399, endPoint x: 740, endPoint y: 366, distance: 256.1
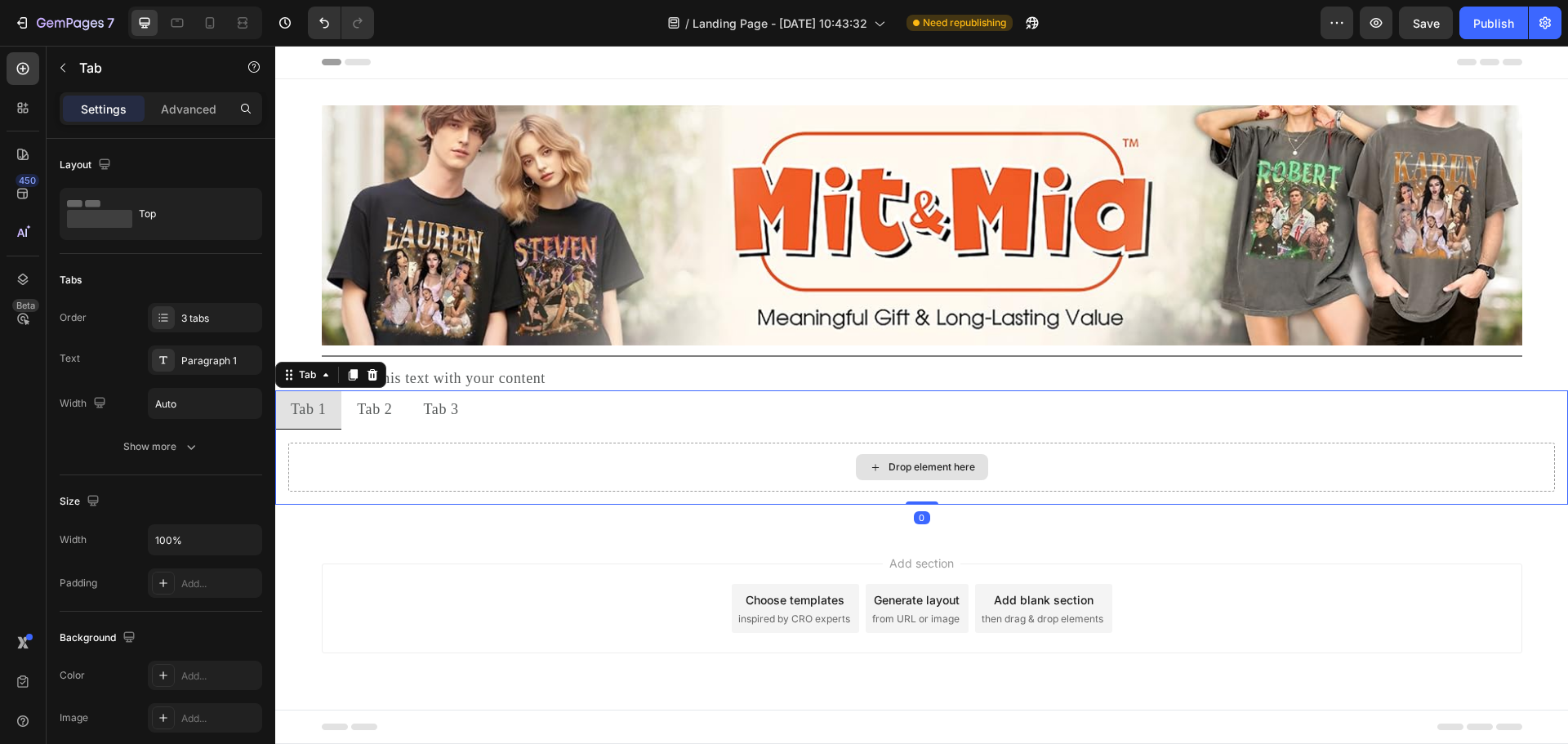
click at [519, 451] on div "Drop element here" at bounding box center [921, 467] width 1267 height 49
click at [378, 375] on icon at bounding box center [372, 375] width 13 height 13
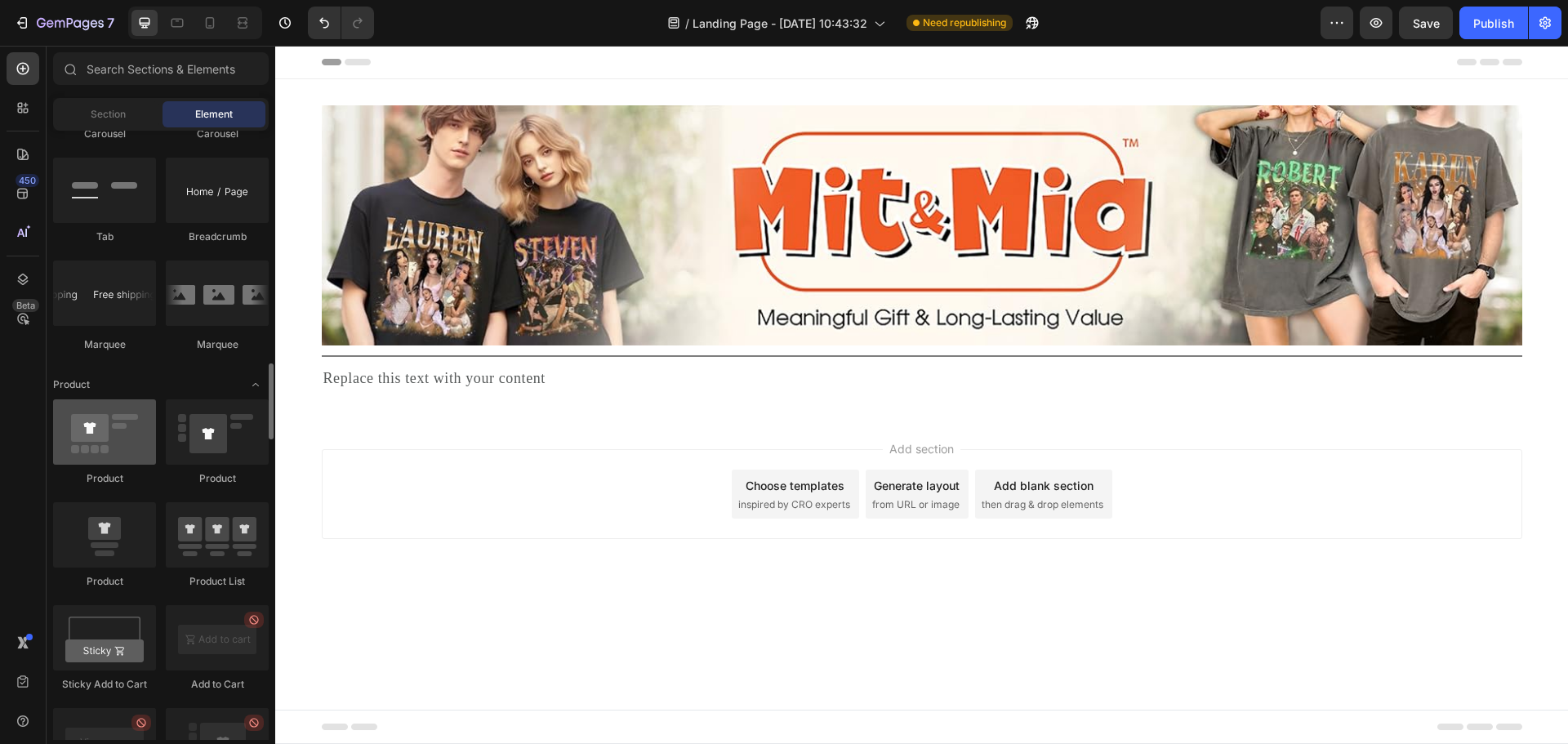
scroll to position [1738, 0]
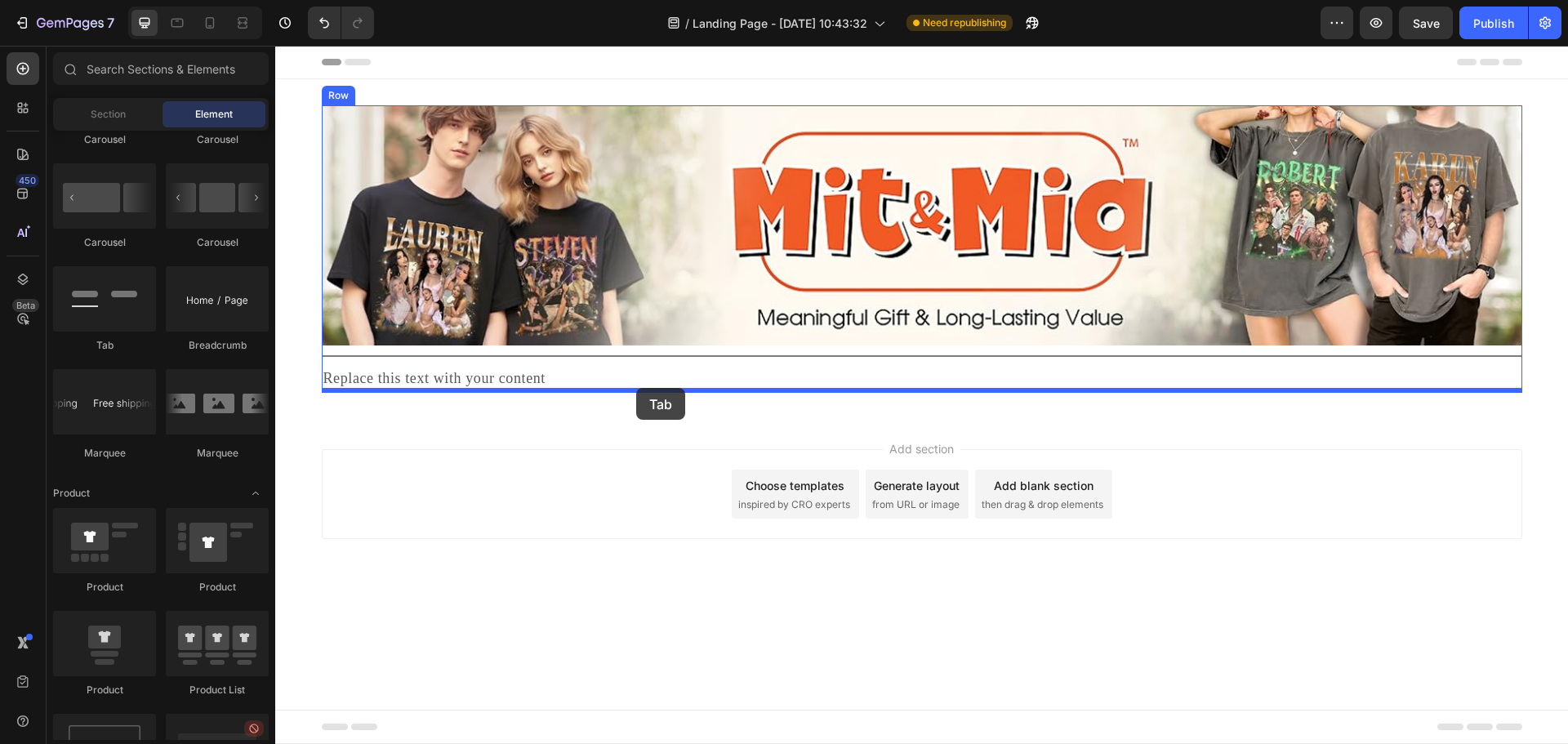
drag, startPoint x: 401, startPoint y: 356, endPoint x: 636, endPoint y: 388, distance: 237.2
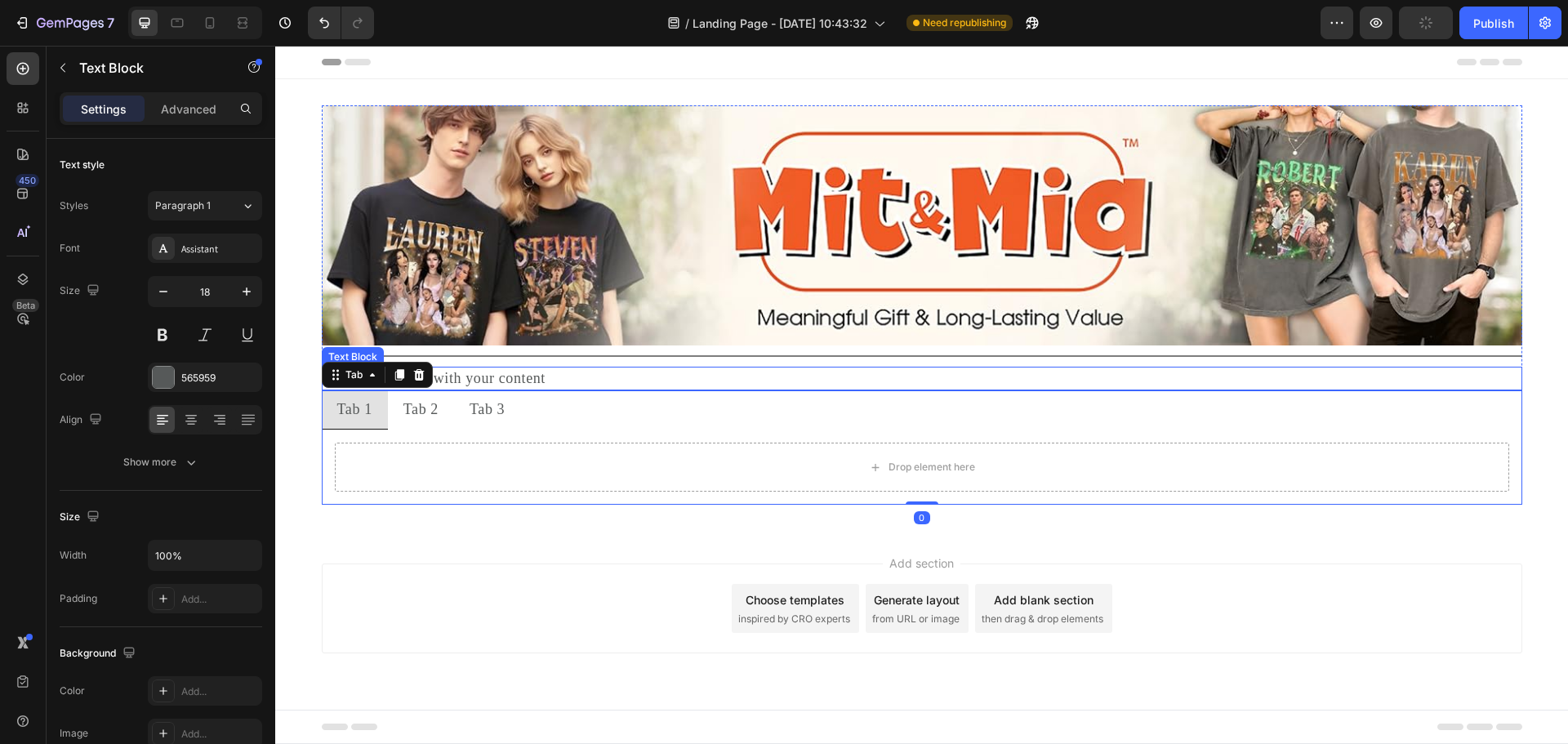
click at [531, 373] on div "Replace this text with your content" at bounding box center [921, 378] width 1201 height 24
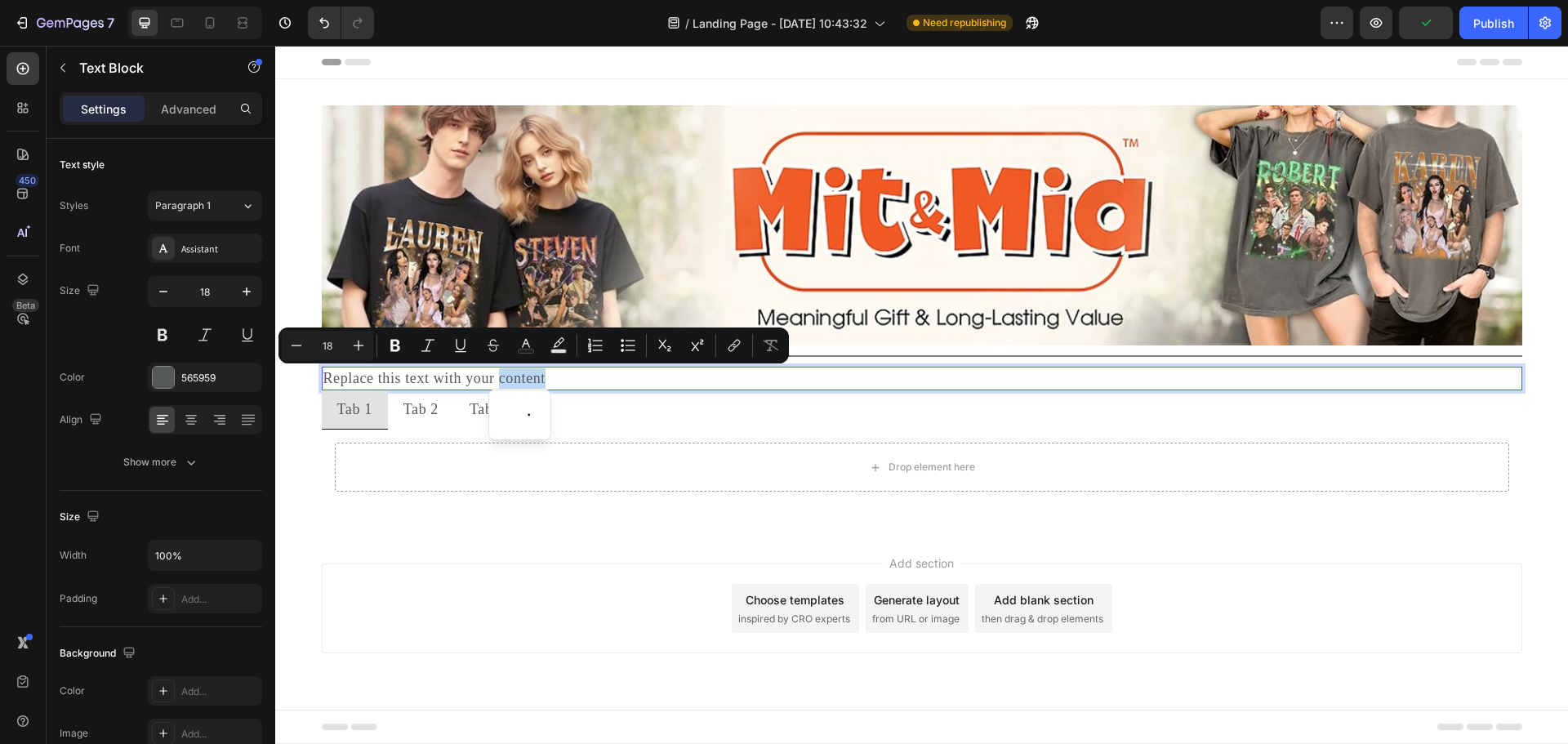
click at [579, 371] on p "Replace this text with your content" at bounding box center [921, 378] width 1197 height 20
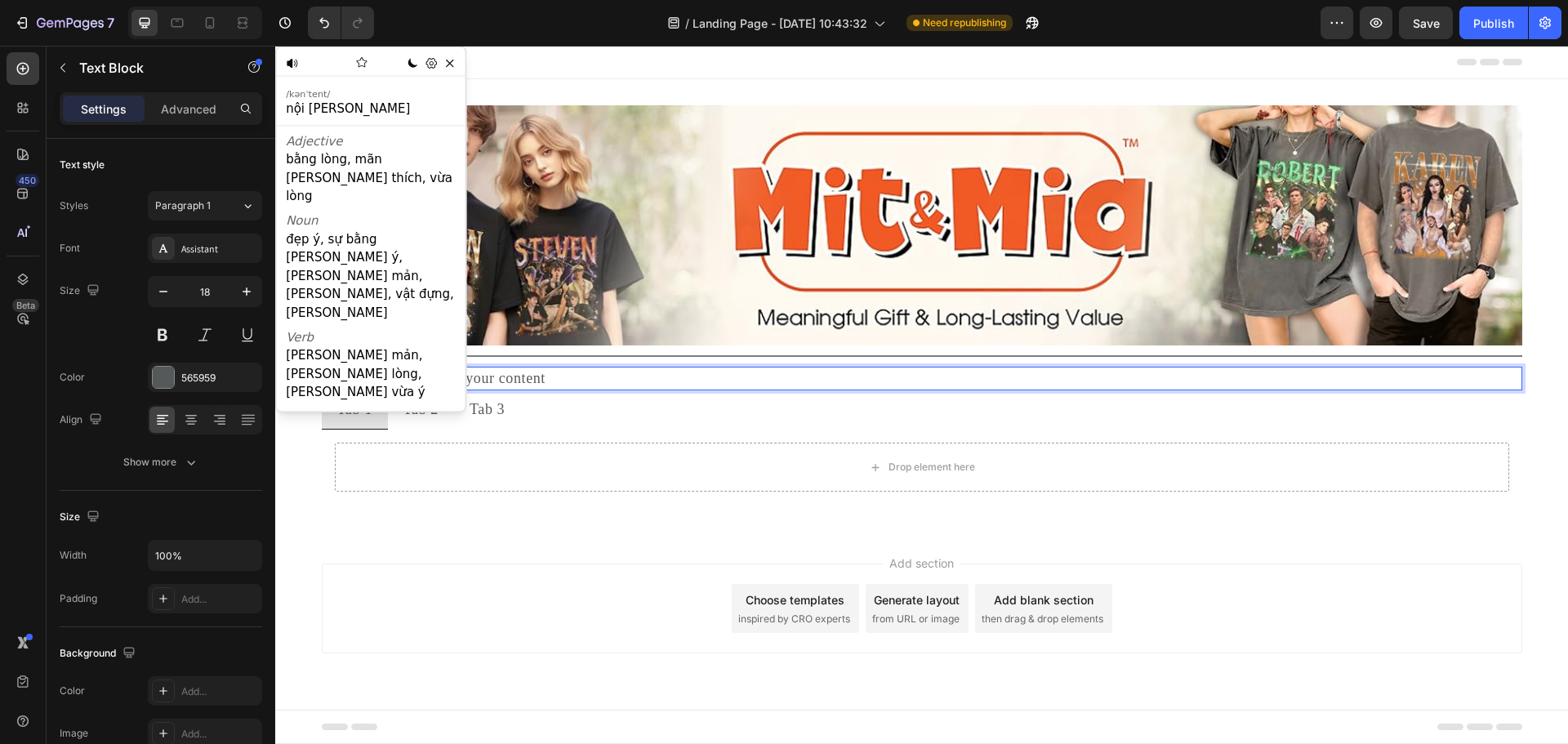
click at [568, 382] on p "Replace this text with your content" at bounding box center [921, 378] width 1197 height 20
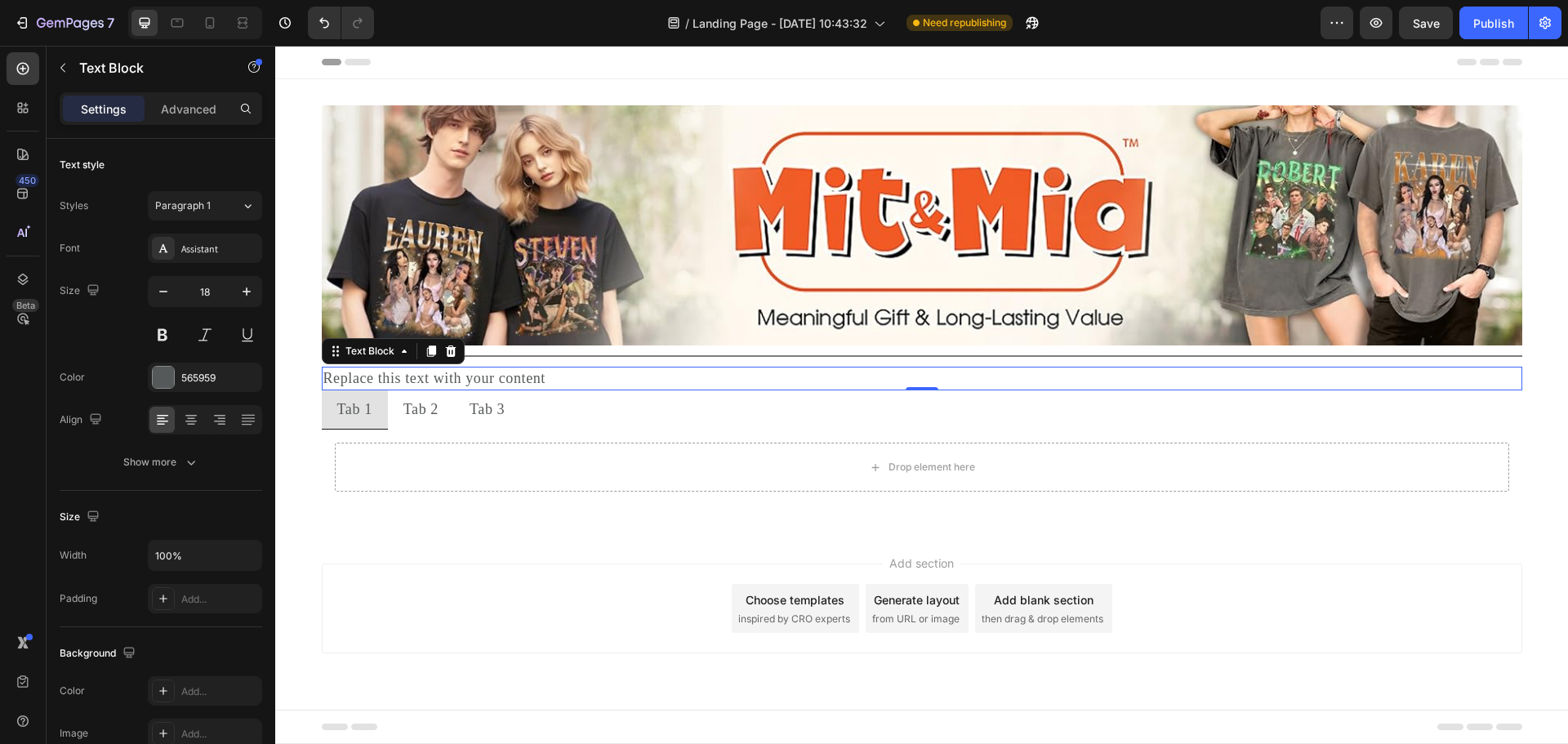
click at [577, 373] on p "Replace this text with your content" at bounding box center [921, 378] width 1197 height 20
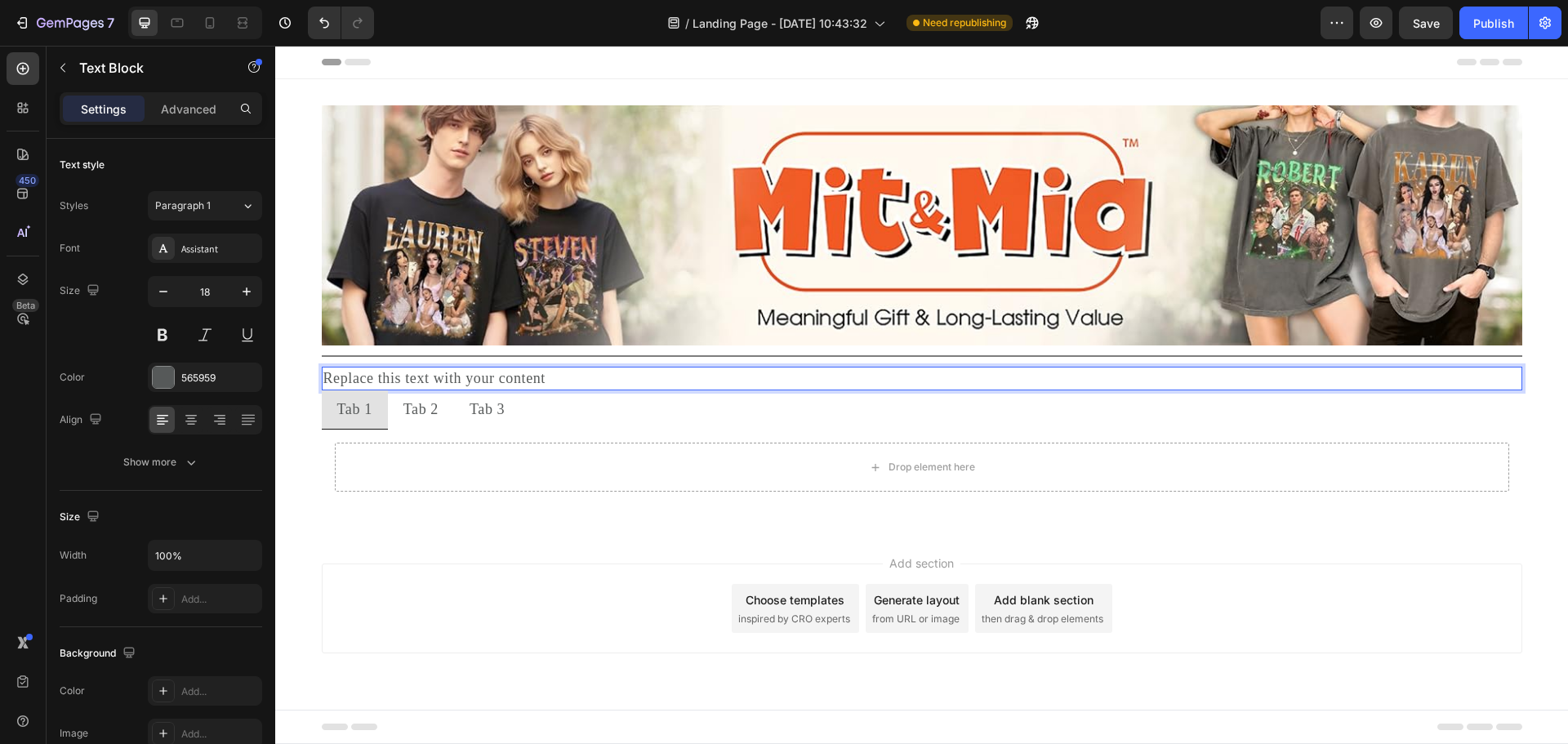
click at [577, 373] on p "Replace this text with your content" at bounding box center [921, 378] width 1197 height 20
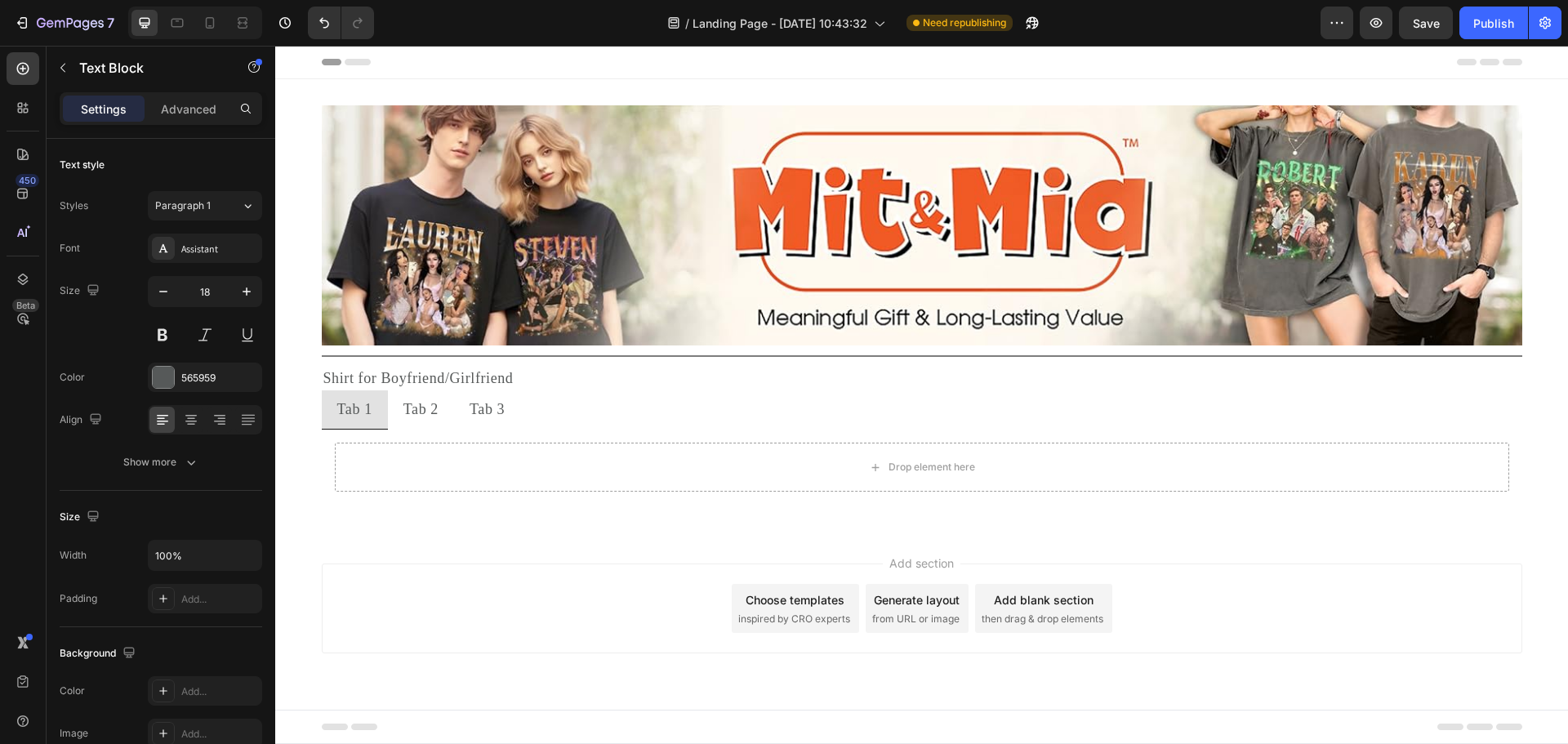
click at [506, 561] on div "Add section Choose templates inspired by CRO experts Generate layout from URL o…" at bounding box center [921, 631] width 1292 height 201
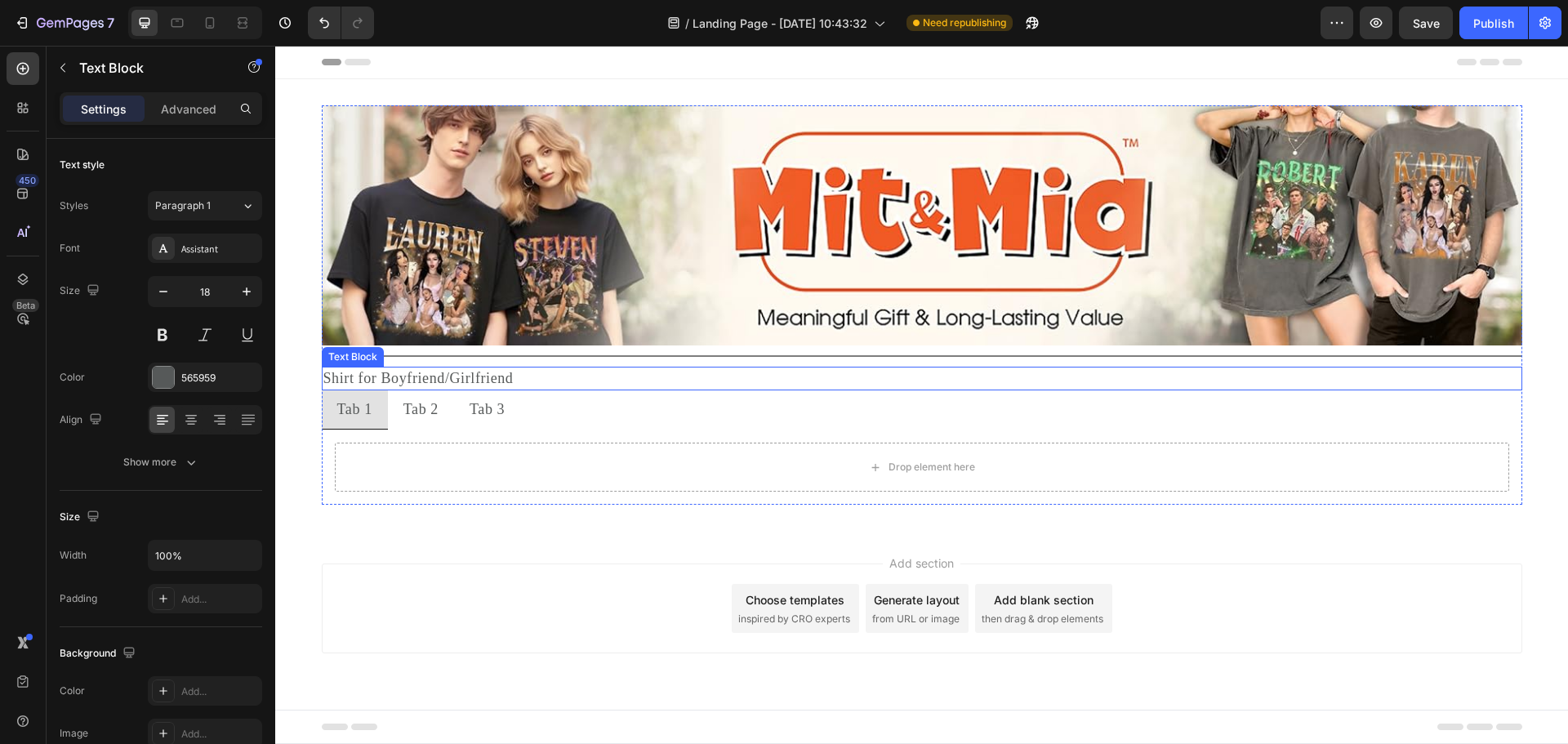
click at [523, 380] on p "Shirt for Boyfriend/Girlfriend" at bounding box center [921, 378] width 1197 height 20
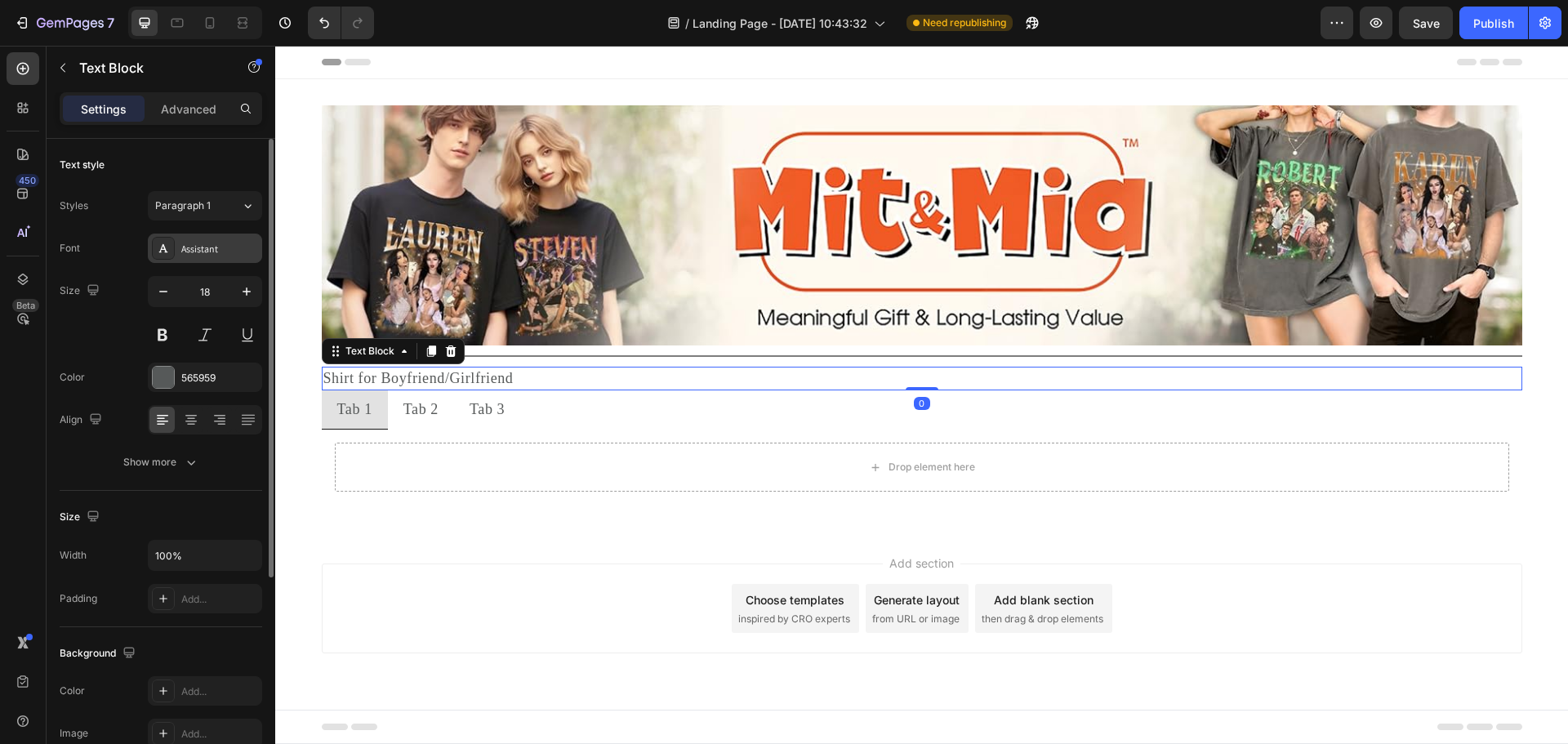
click at [197, 260] on div "Assistant" at bounding box center [205, 248] width 114 height 29
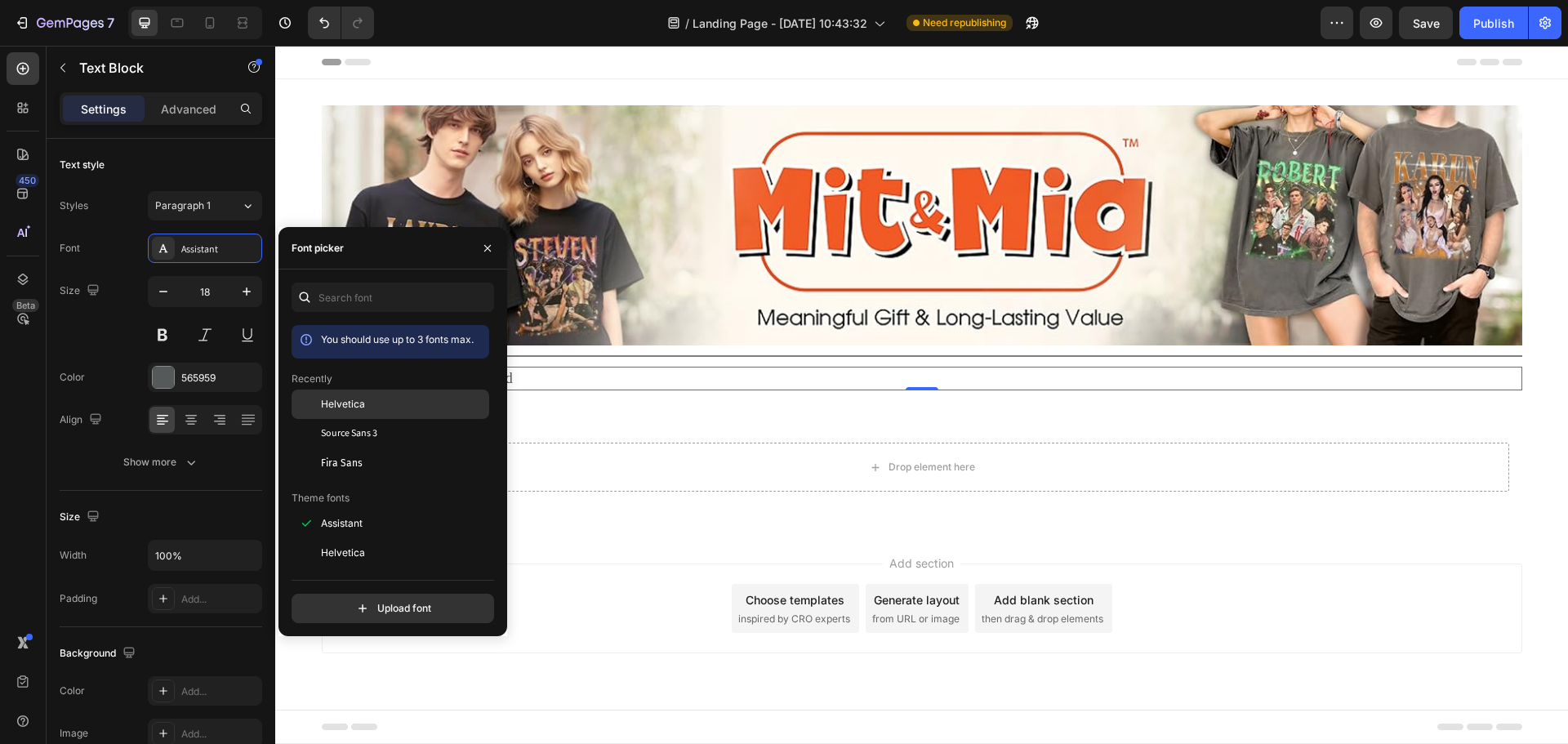
click at [333, 509] on div "Helvetica" at bounding box center [389, 524] width 197 height 29
click at [182, 368] on div "565959" at bounding box center [205, 378] width 114 height 29
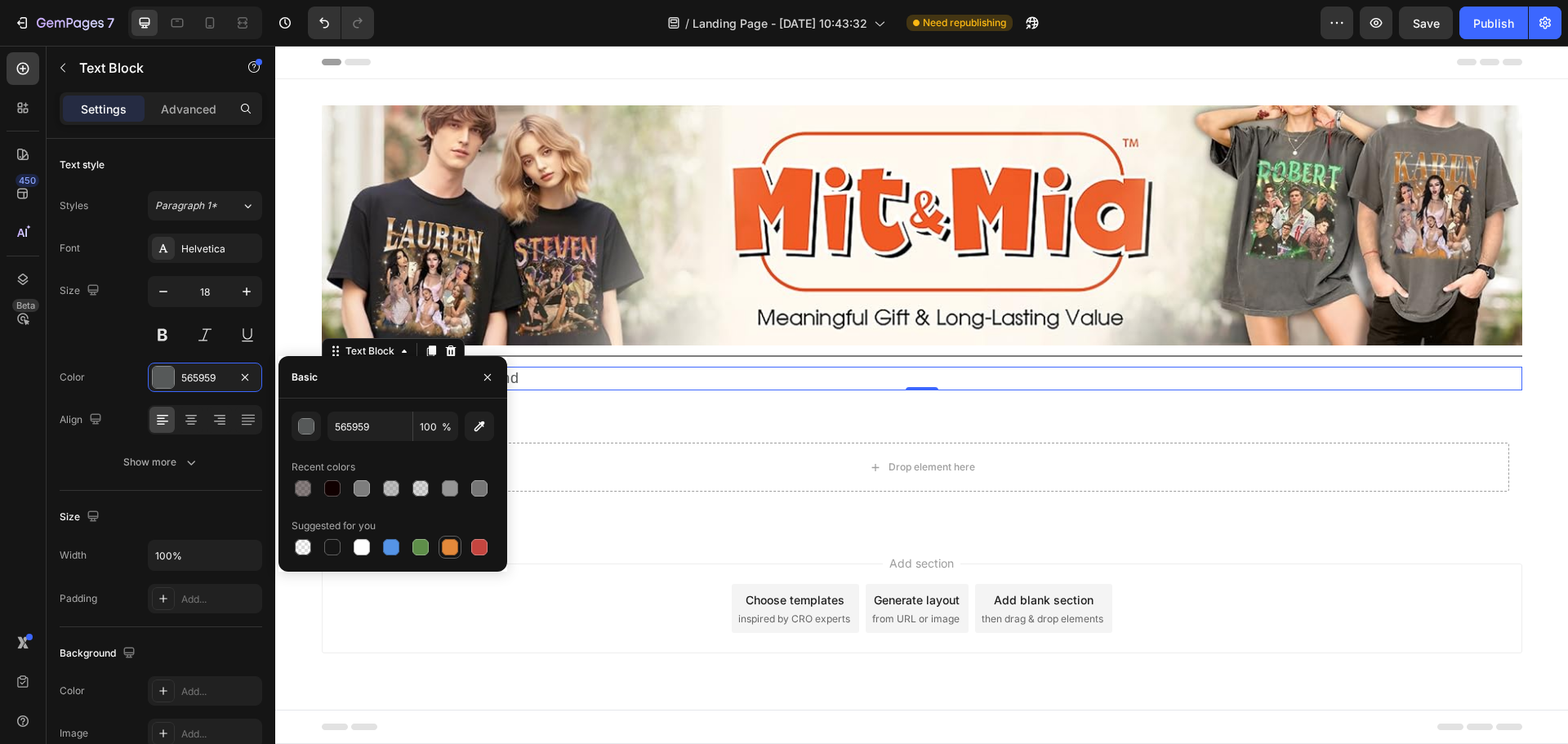
click at [444, 543] on div at bounding box center [450, 547] width 17 height 17
type input "E4893A"
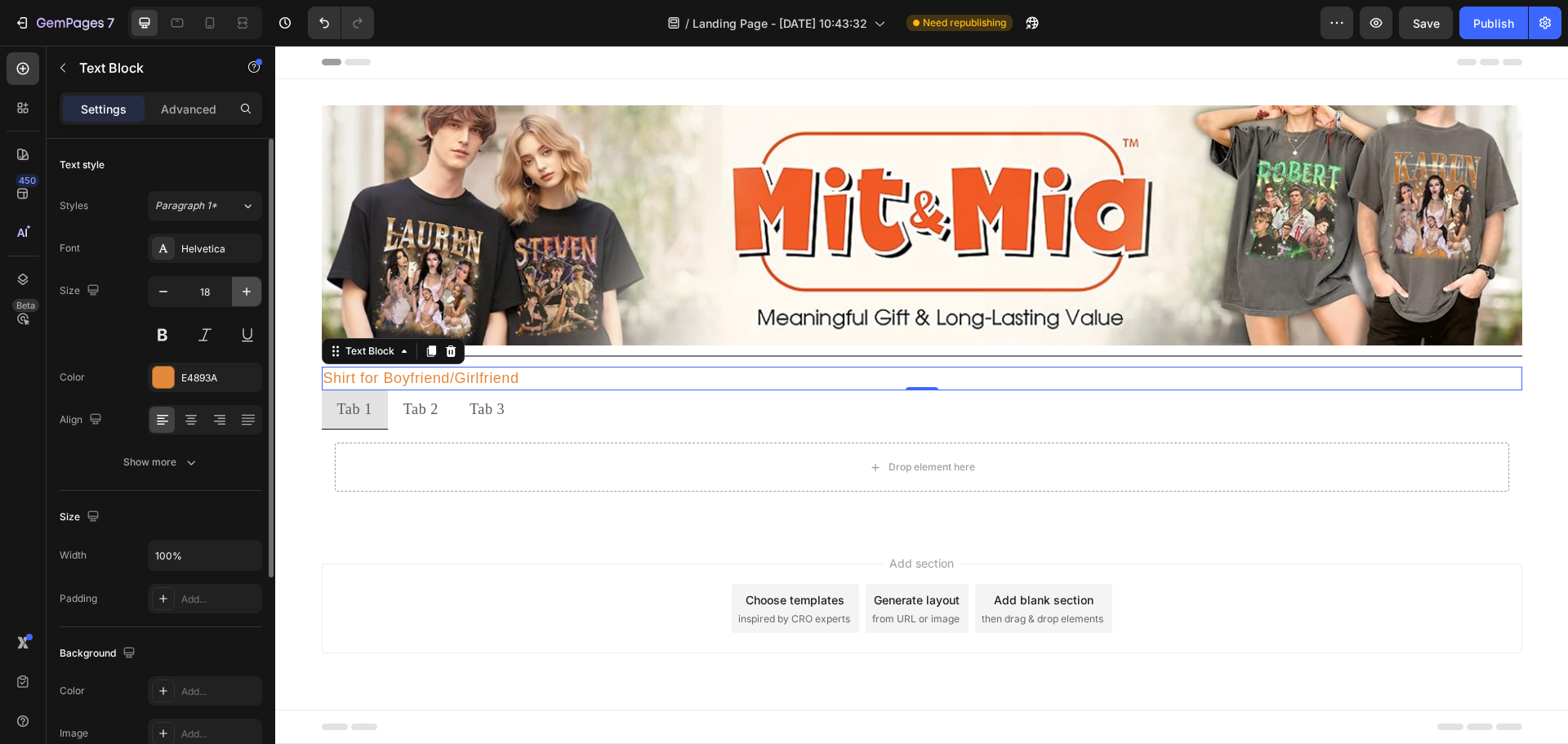
click at [247, 288] on icon "button" at bounding box center [247, 291] width 17 height 17
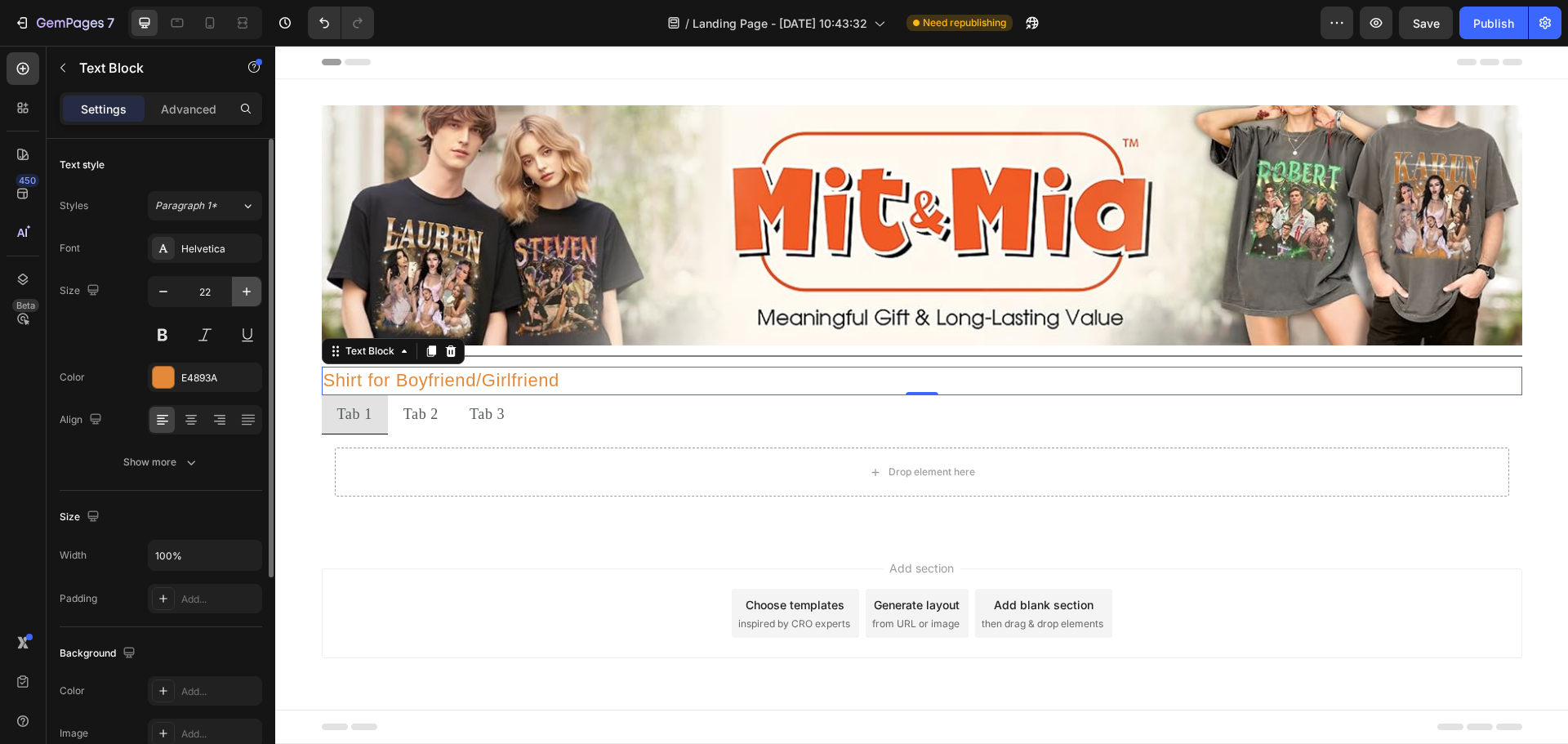
click at [247, 288] on icon "button" at bounding box center [247, 291] width 17 height 17
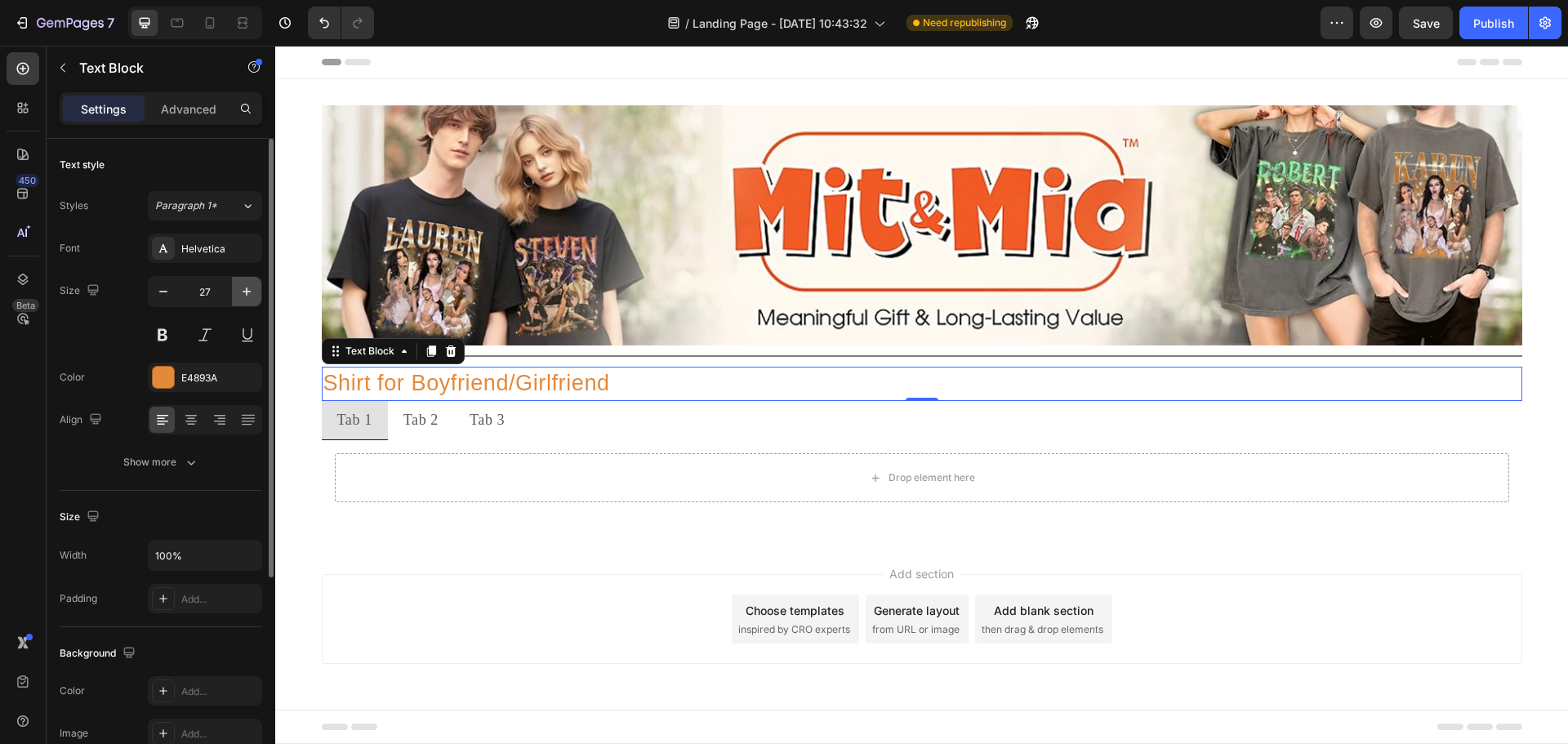
click at [247, 288] on icon "button" at bounding box center [247, 291] width 17 height 17
click at [167, 290] on icon "button" at bounding box center [164, 291] width 17 height 17
type input "29"
click at [164, 321] on button at bounding box center [163, 334] width 29 height 29
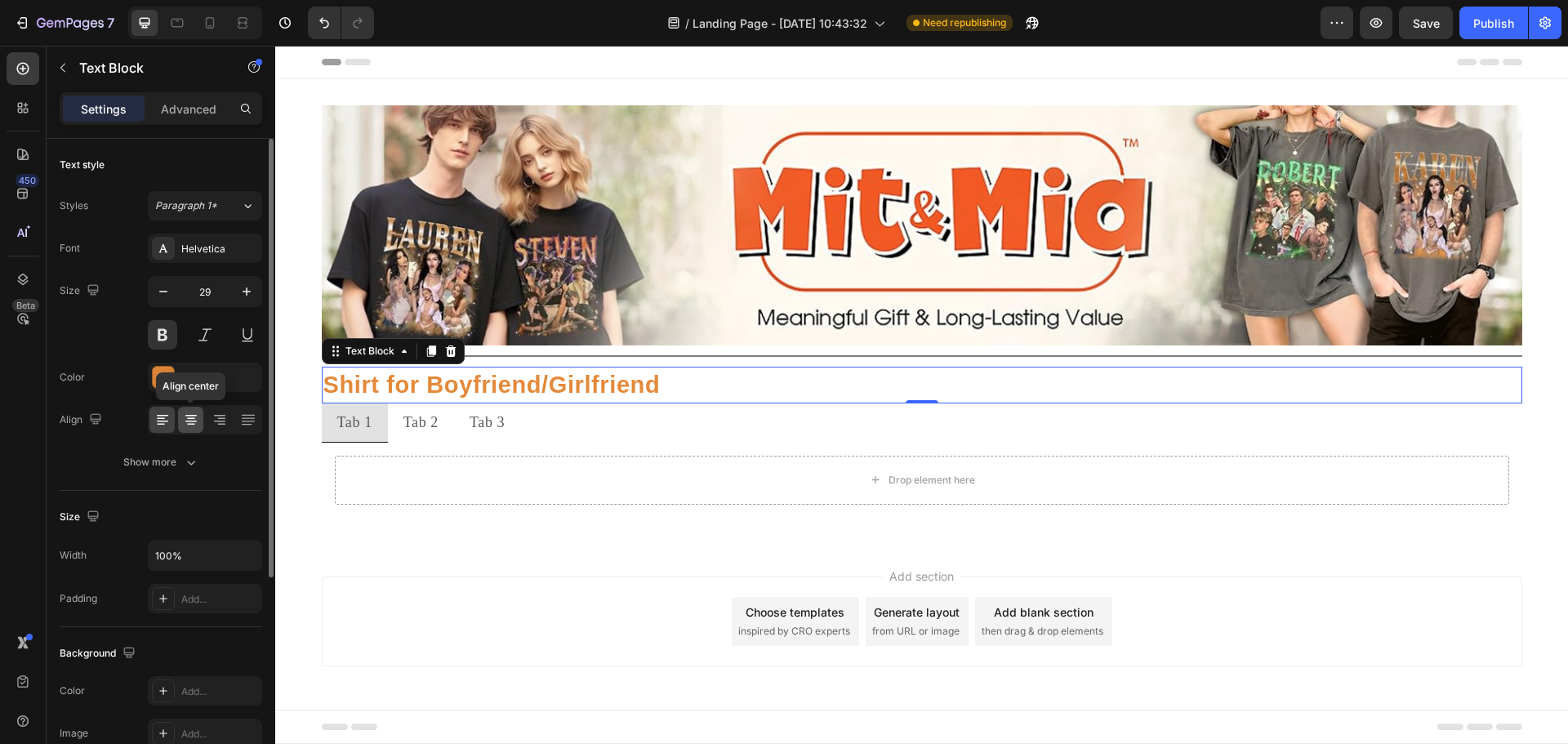
click at [197, 420] on icon at bounding box center [191, 420] width 17 height 17
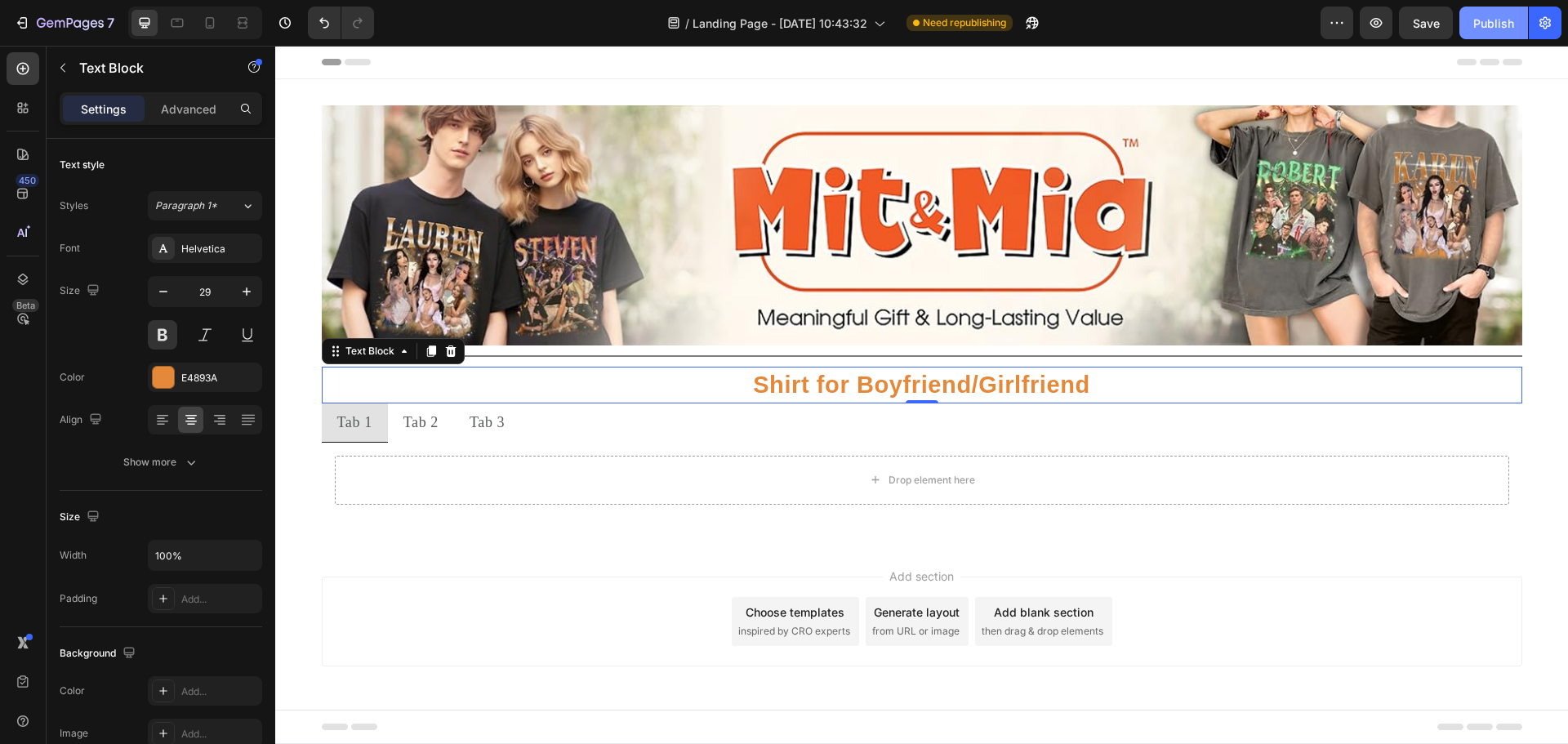
click at [1498, 27] on div "Publish" at bounding box center [1494, 23] width 40 height 17
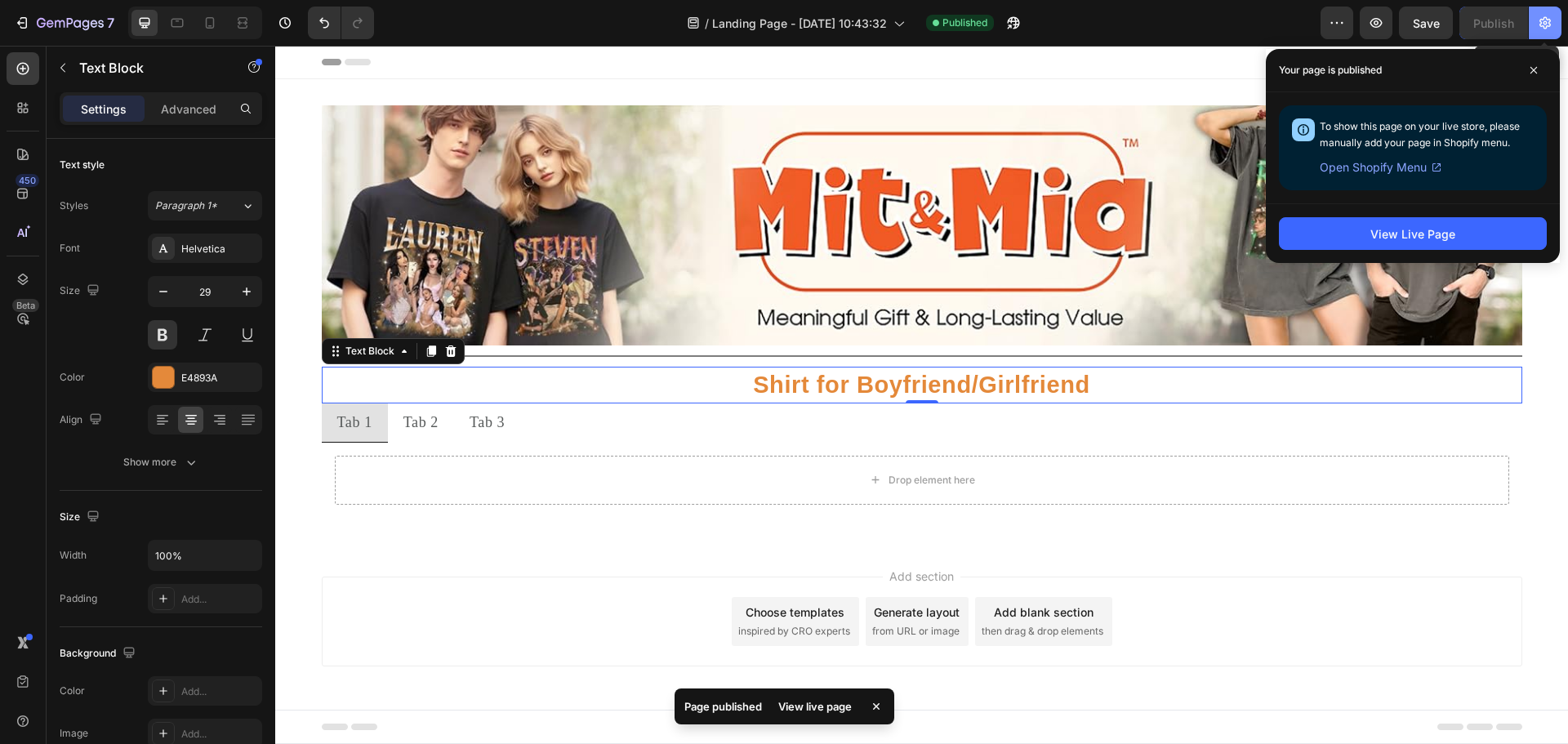
click at [1551, 22] on icon "button" at bounding box center [1545, 23] width 17 height 17
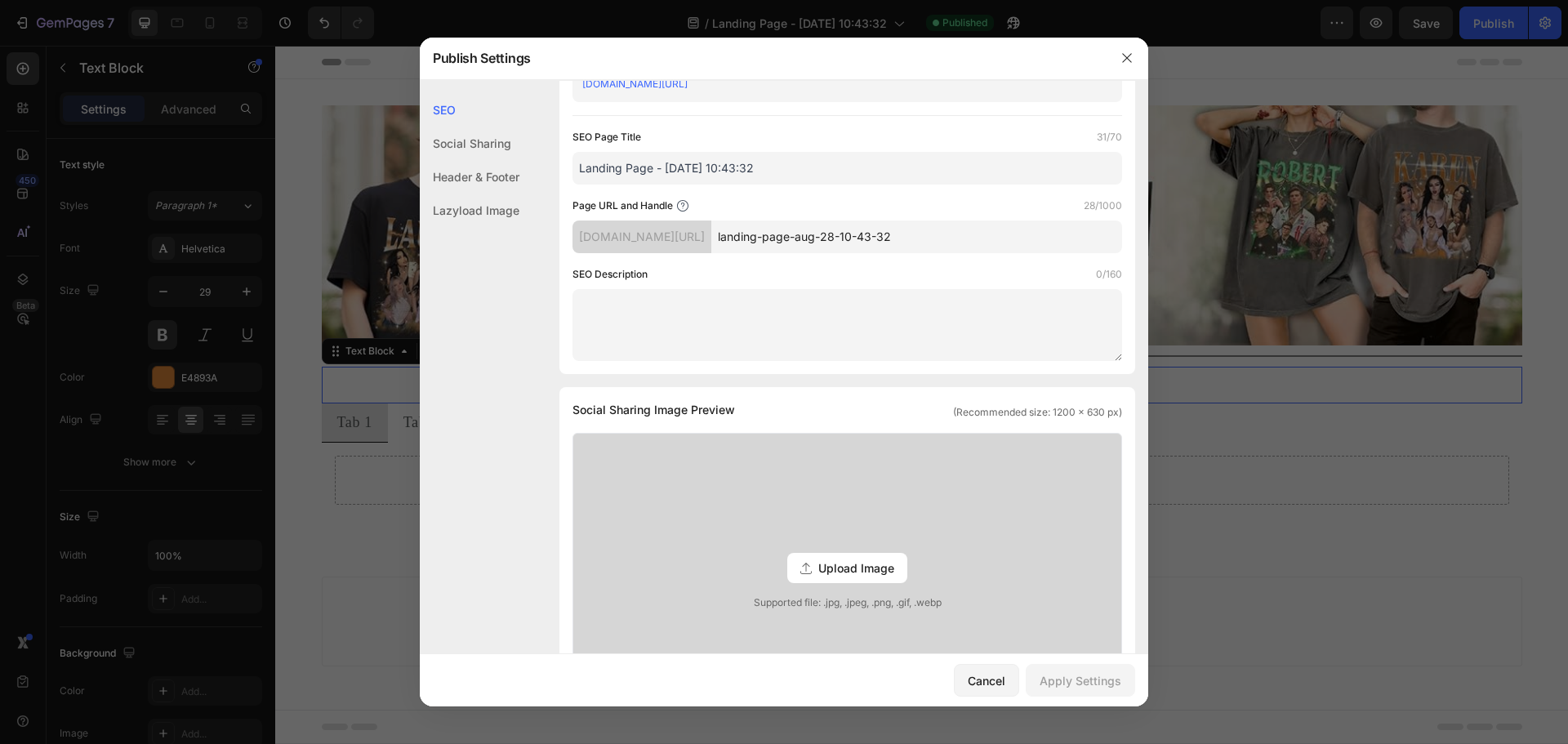
scroll to position [0, 0]
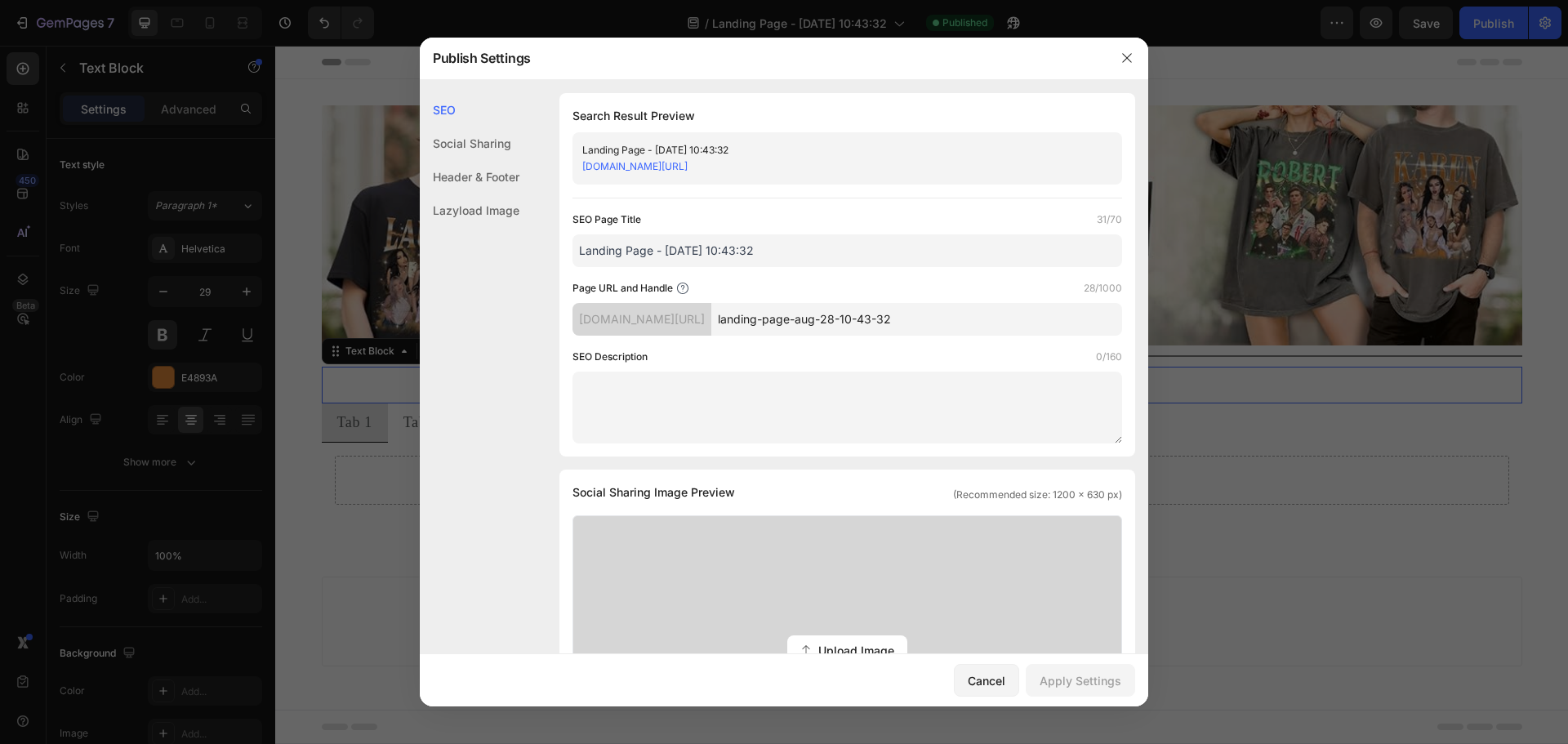
drag, startPoint x: 903, startPoint y: 167, endPoint x: 571, endPoint y: 167, distance: 332.0
click at [571, 167] on div "Search Result Preview Landing Page - Aug 28, 10:43:32 300mxv-bk.myshopify.com/p…" at bounding box center [847, 275] width 576 height 364
copy link "300mxv-bk.myshopify.com/pages/landing-page-aug-28-10-43-32"
drag, startPoint x: 1006, startPoint y: 672, endPoint x: 898, endPoint y: 371, distance: 319.8
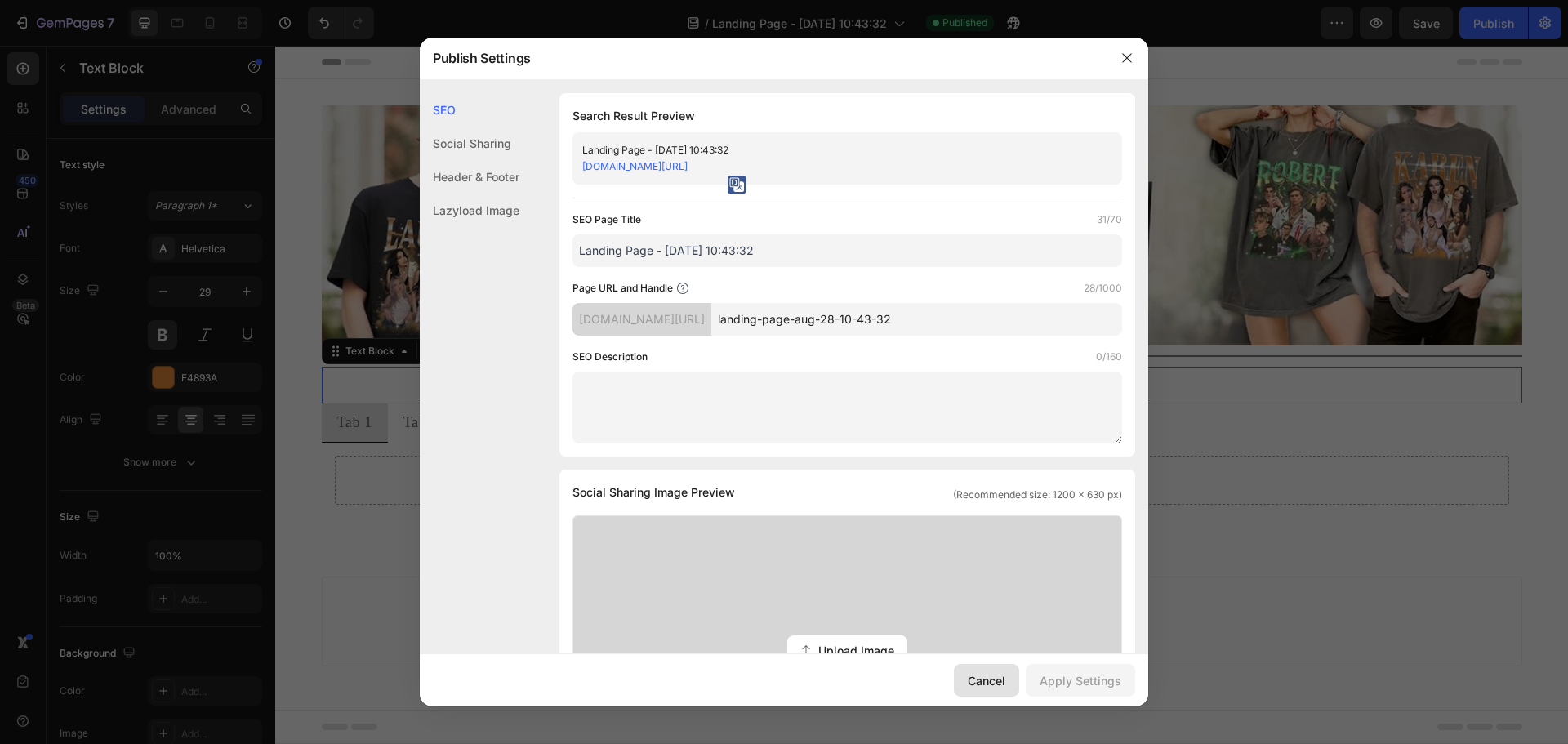
click at [1005, 672] on div "Cancel" at bounding box center [986, 681] width 38 height 17
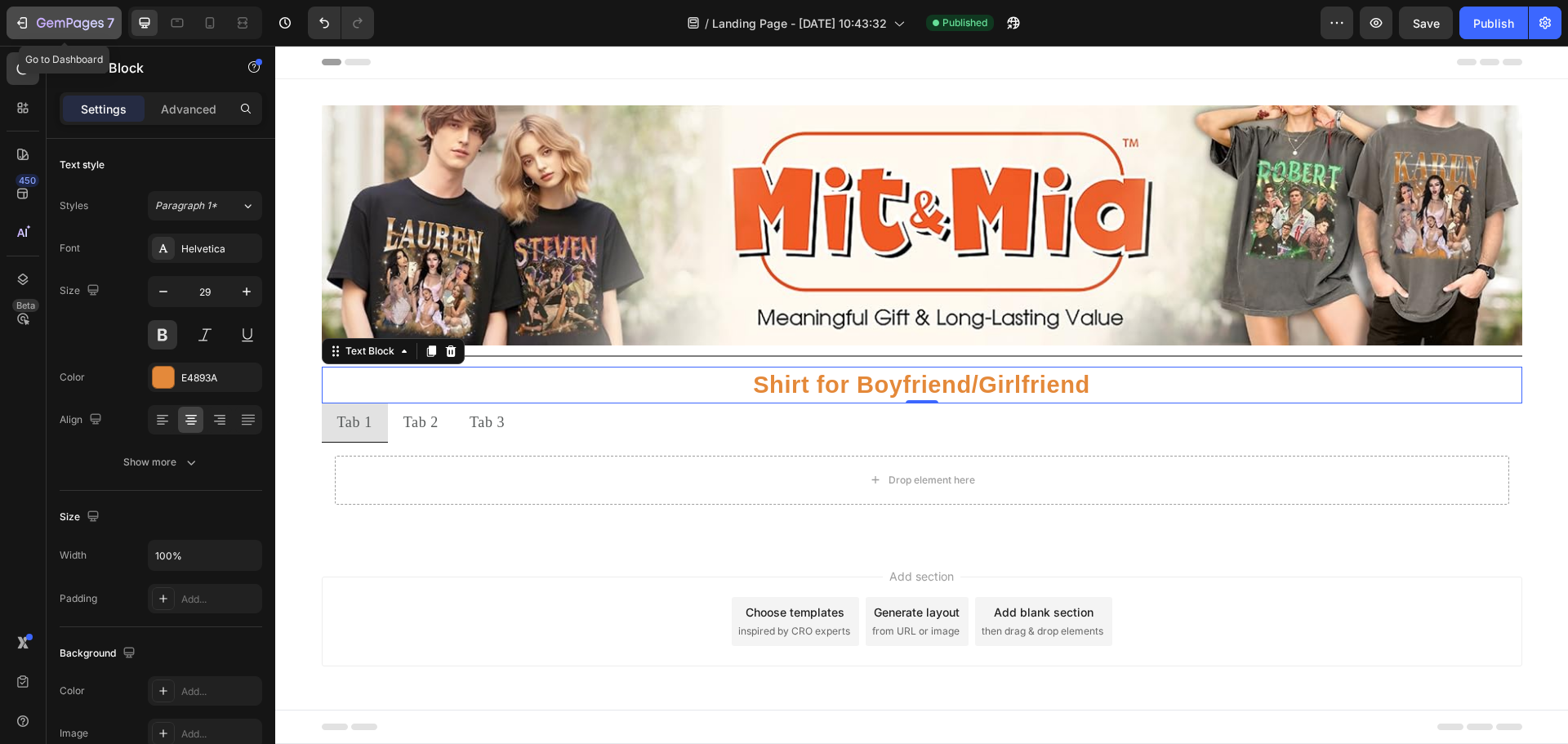
click at [50, 22] on icon "button" at bounding box center [70, 24] width 67 height 14
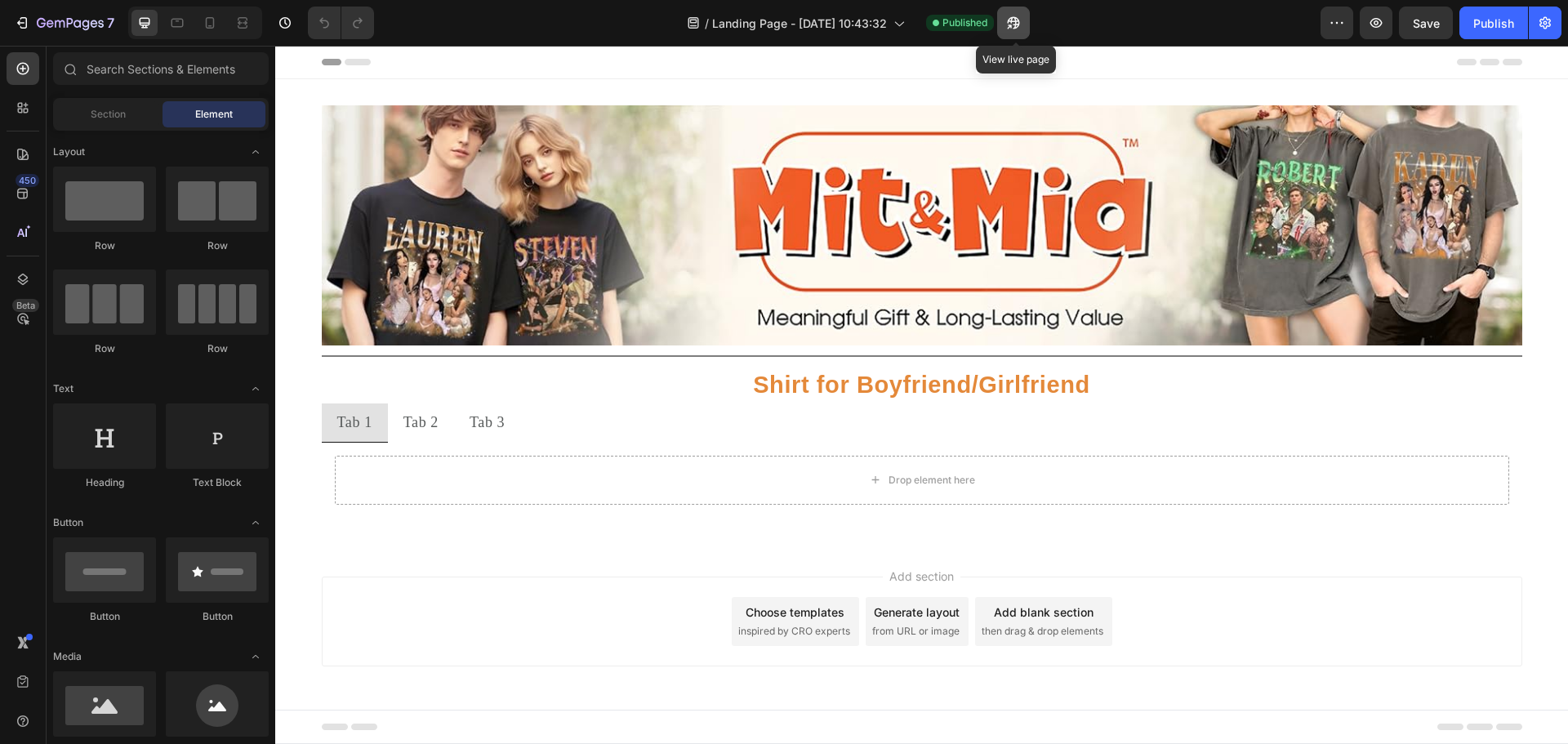
click at [1010, 25] on icon "button" at bounding box center [1009, 27] width 4 height 4
click at [34, 24] on div "7" at bounding box center [63, 22] width 100 height 19
click at [1346, 23] on button "button" at bounding box center [1337, 23] width 33 height 33
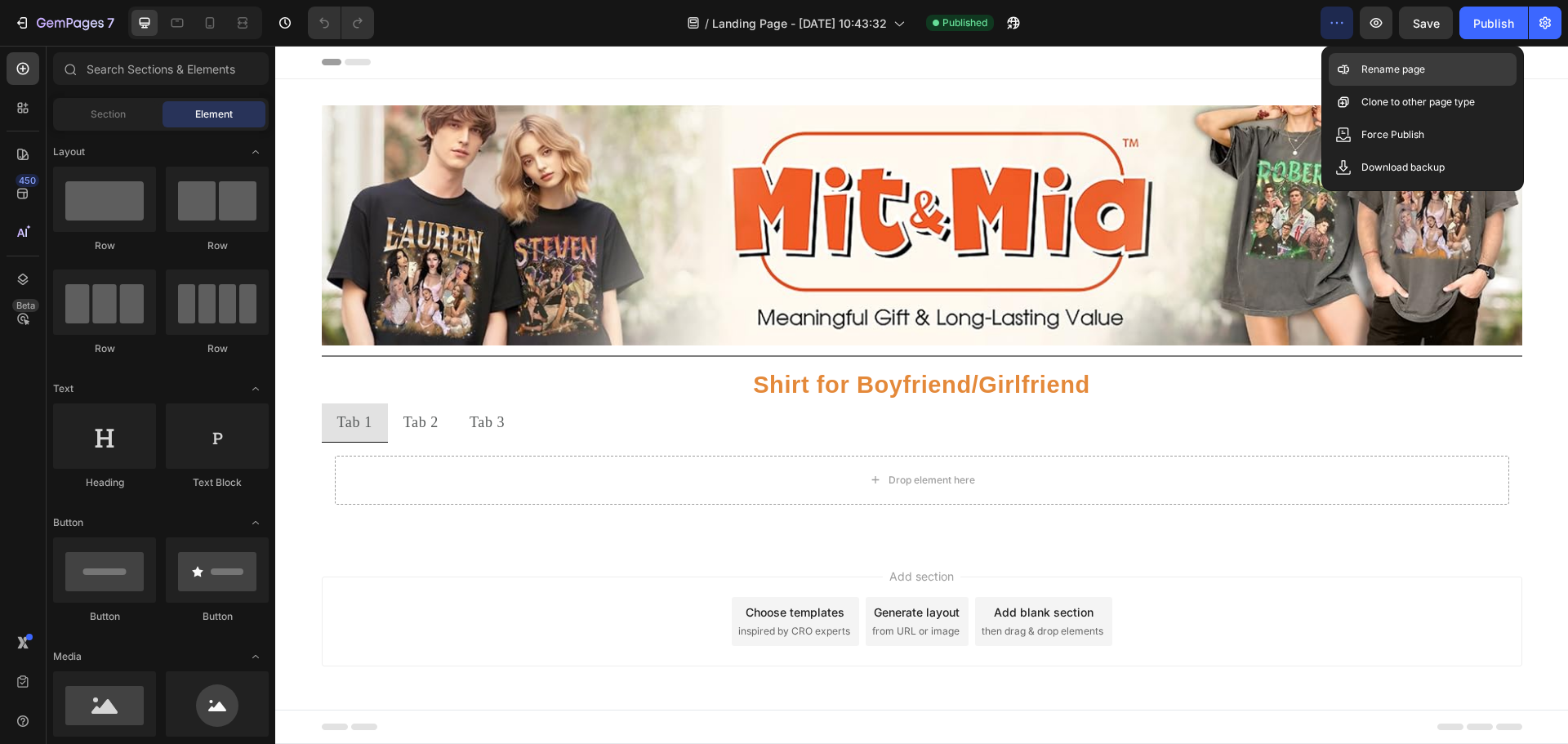
click at [1355, 85] on div "Rename page" at bounding box center [1422, 102] width 187 height 33
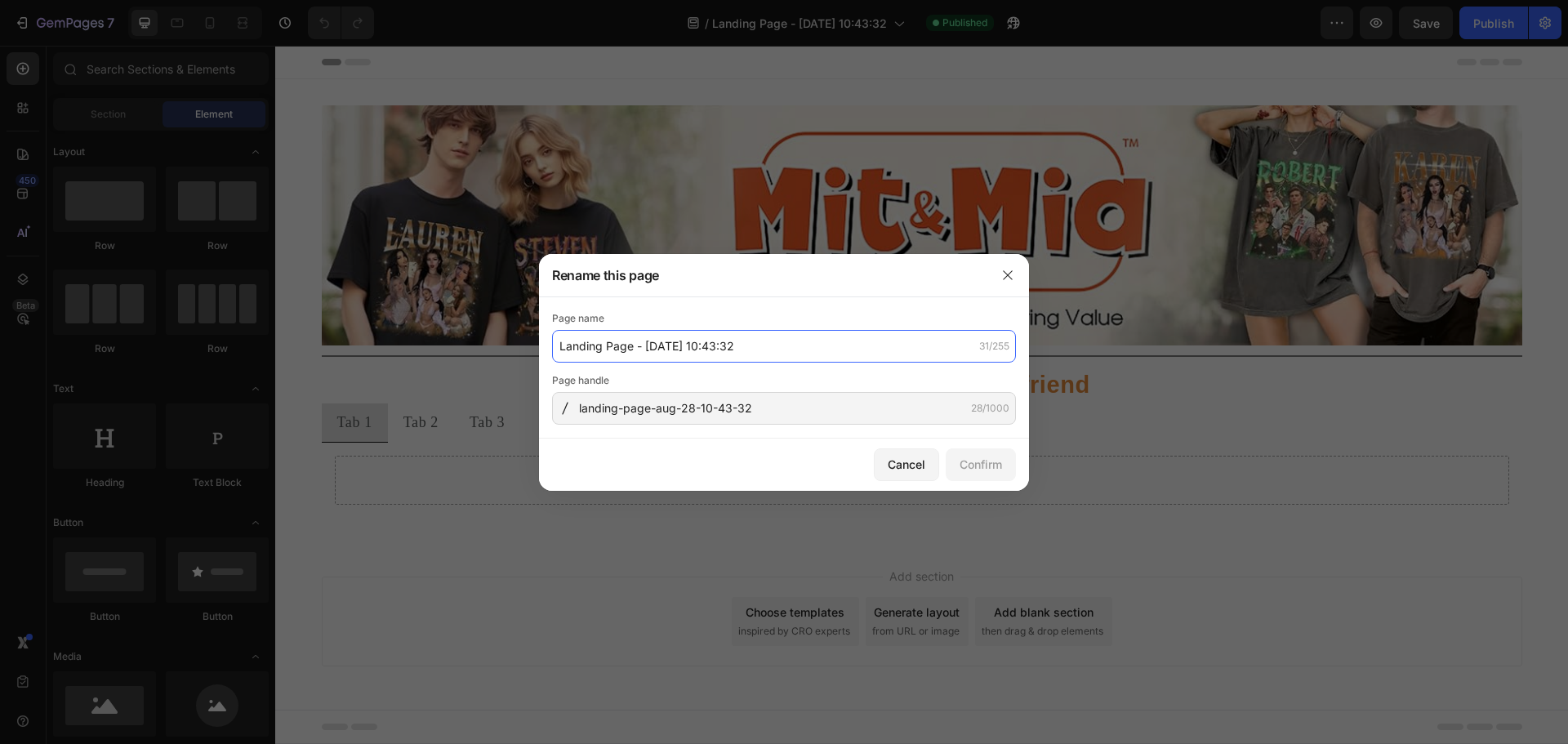
click at [762, 349] on input "Landing Page - Aug 28, 10:43:32" at bounding box center [784, 346] width 464 height 33
drag, startPoint x: 645, startPoint y: 344, endPoint x: 806, endPoint y: 349, distance: 161.1
click at [806, 349] on input "Landing Page - Aug 28, 10:43:32" at bounding box center [784, 346] width 464 height 33
paste input "Shirt for Boyfriend/Girlfriend"
drag, startPoint x: 746, startPoint y: 347, endPoint x: 725, endPoint y: 346, distance: 21.0
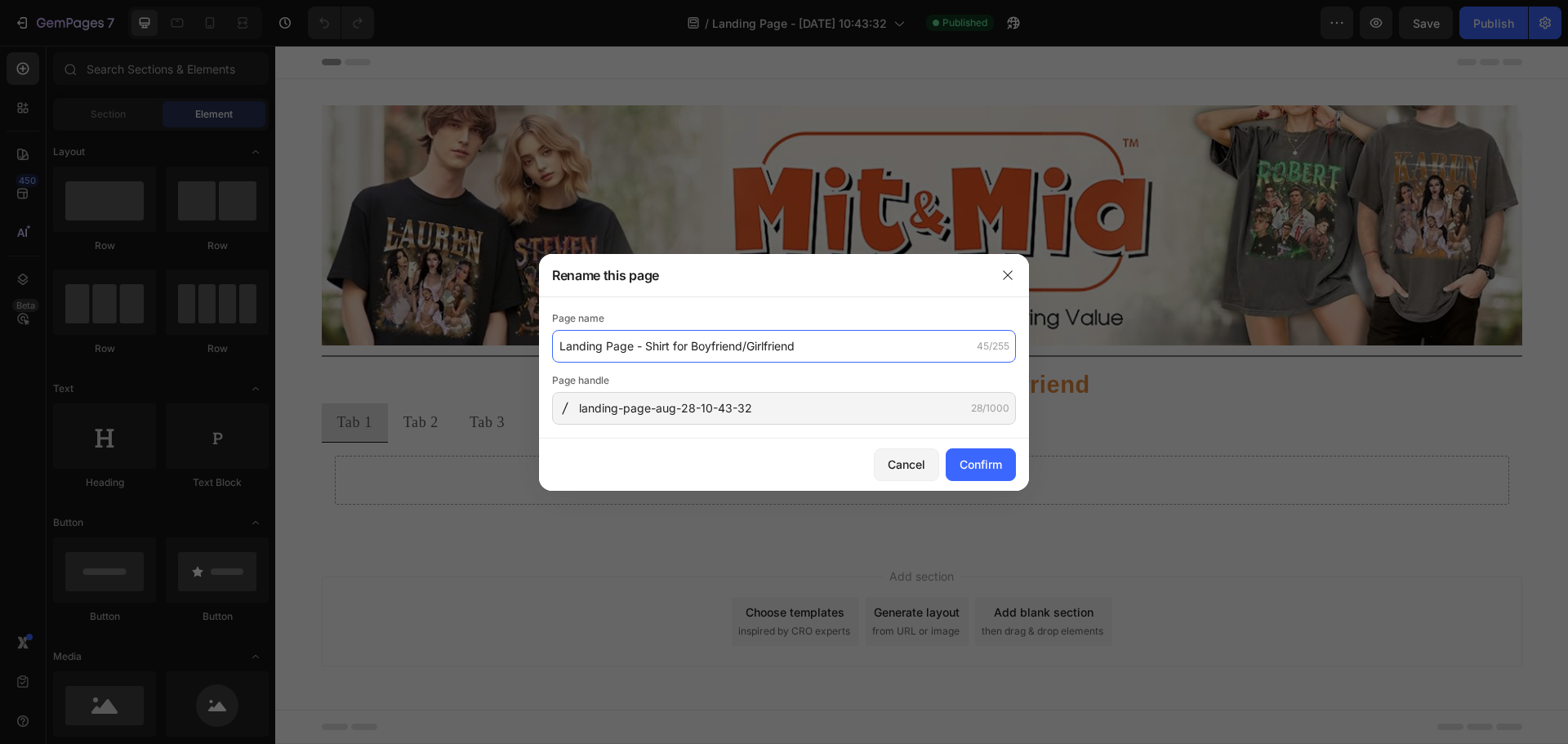
click at [725, 346] on input "Landing Page - Shirt for Boyfriend/Girlfriend" at bounding box center [784, 346] width 464 height 33
click at [733, 348] on input "Landing Page - Shirt for Boy/Girlfriend" at bounding box center [784, 346] width 464 height 33
click at [615, 347] on input "Landing Page - Shirt for Boy/Girlfriend" at bounding box center [784, 346] width 464 height 33
type input "Landing P - Shirt for Boy/Girlfriend"
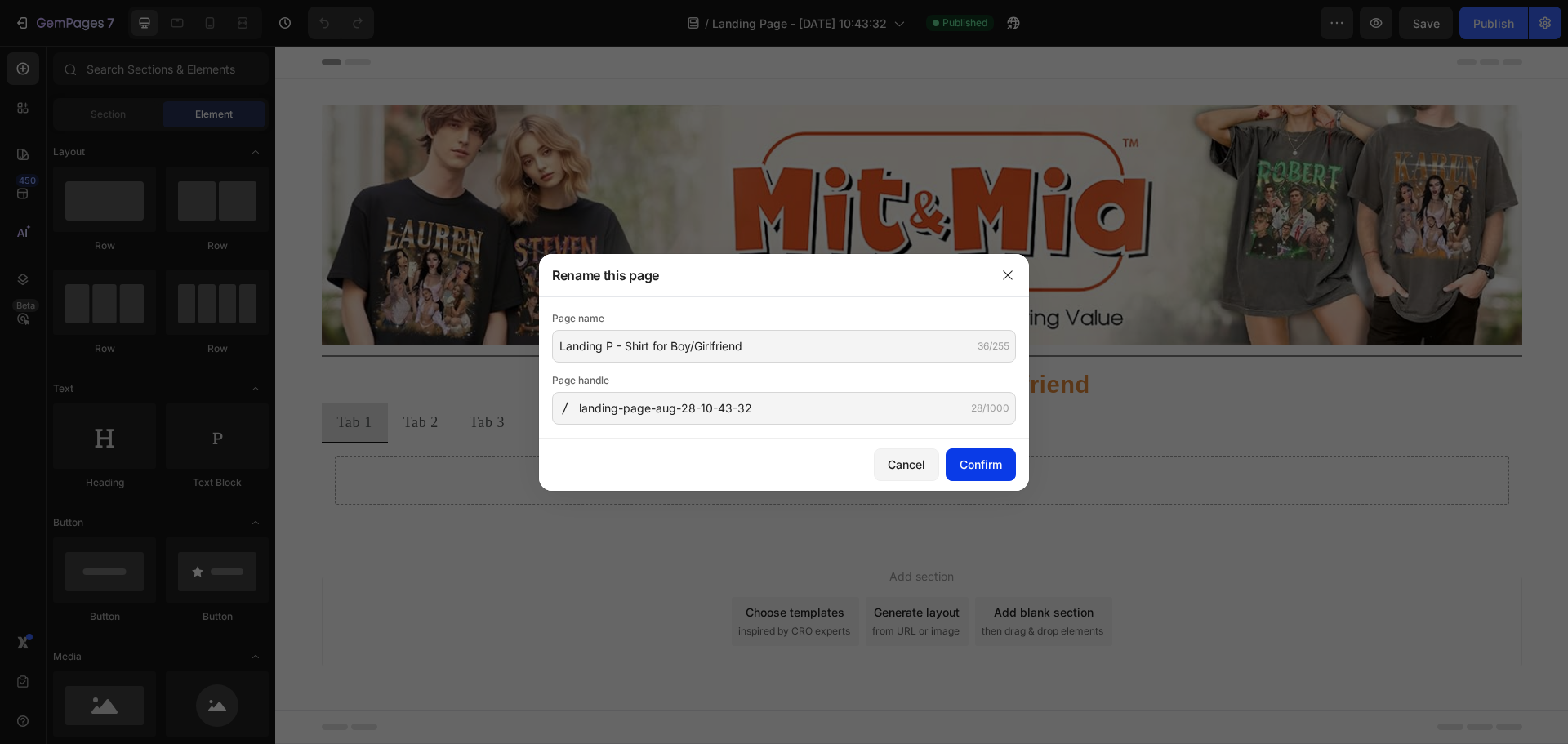
click at [993, 460] on div "Confirm" at bounding box center [980, 464] width 42 height 17
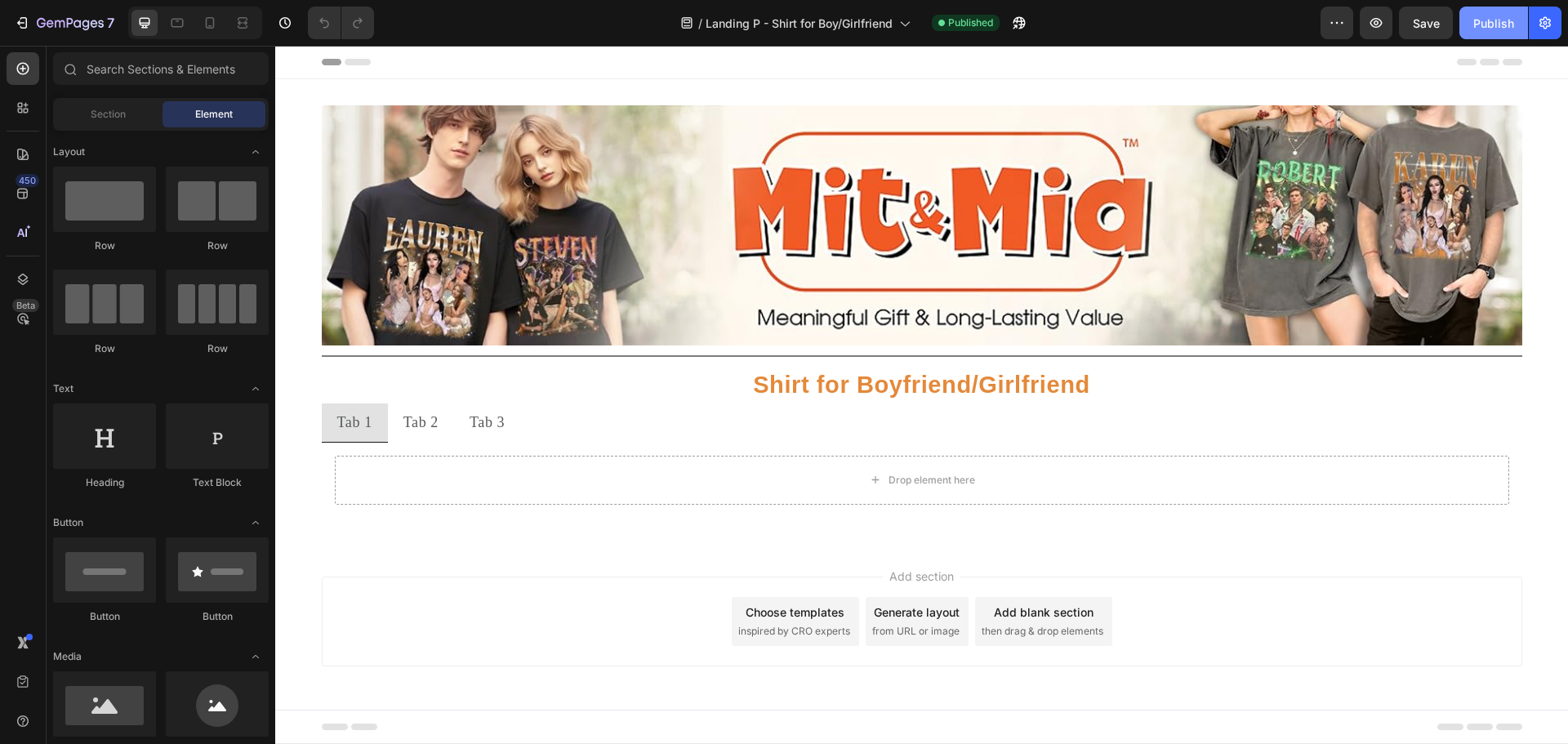
click at [1490, 19] on div "Publish" at bounding box center [1494, 23] width 40 height 17
click at [1018, 19] on icon "button" at bounding box center [1019, 23] width 17 height 17
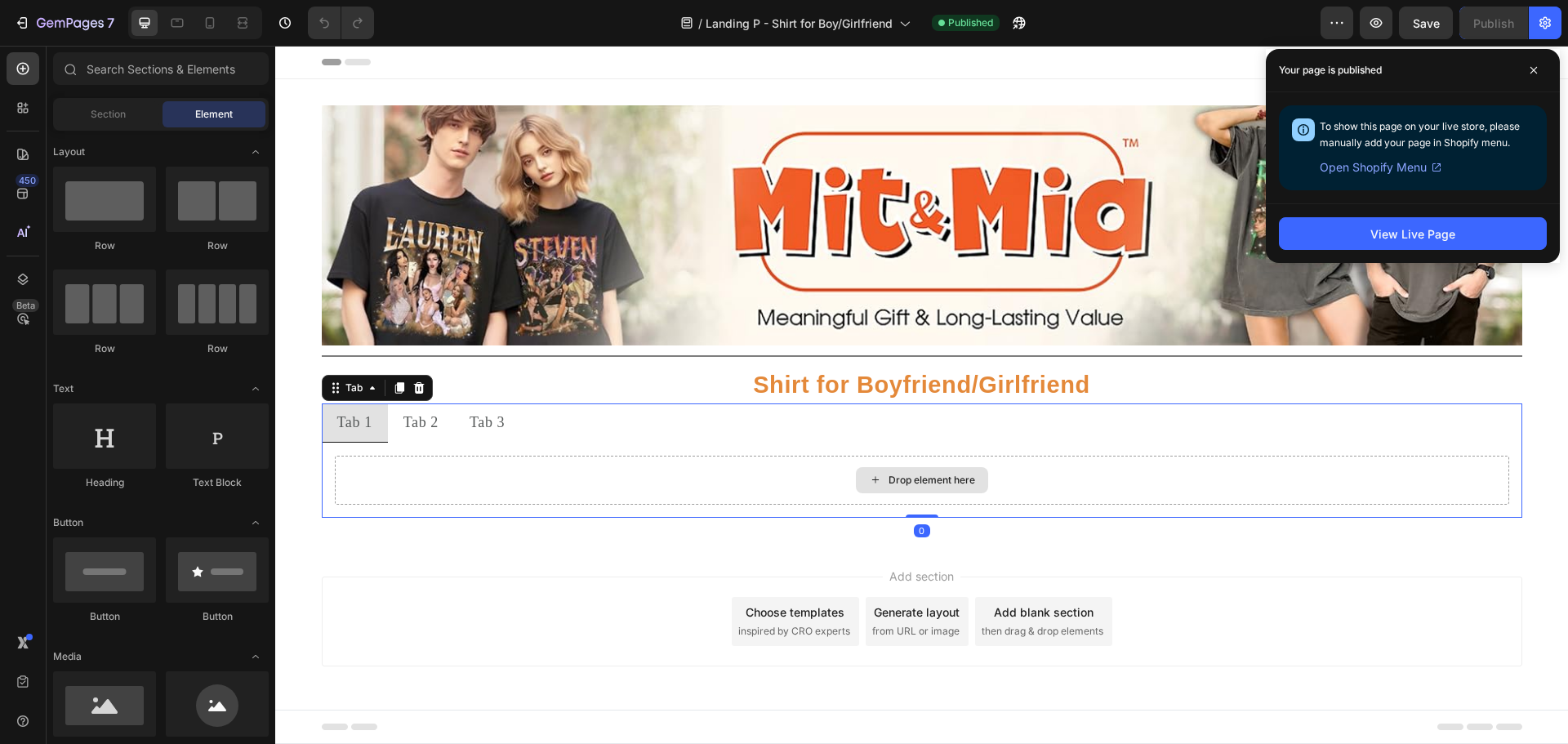
click at [410, 466] on div "Drop element here" at bounding box center [921, 479] width 1174 height 49
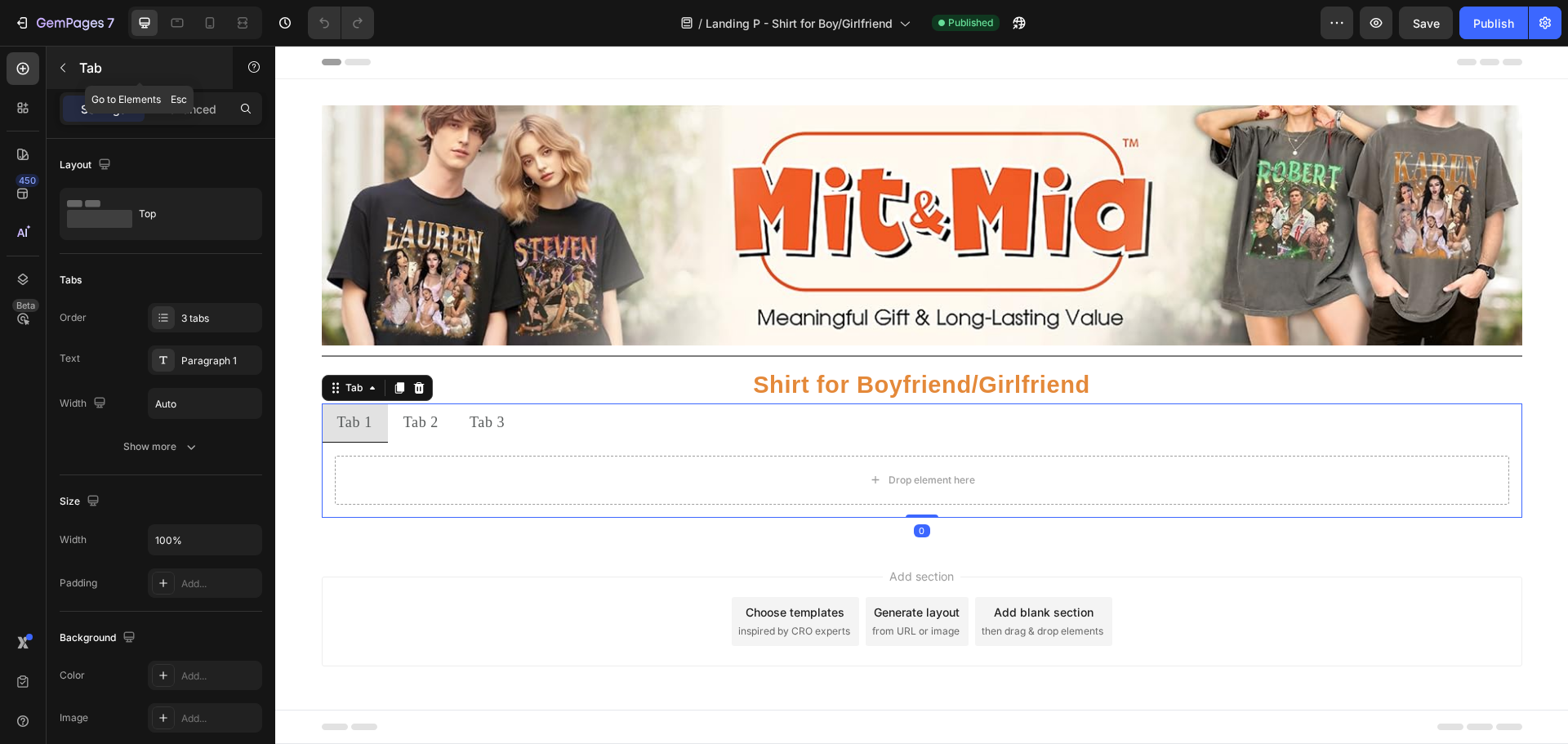
click at [59, 60] on button "button" at bounding box center [62, 68] width 26 height 26
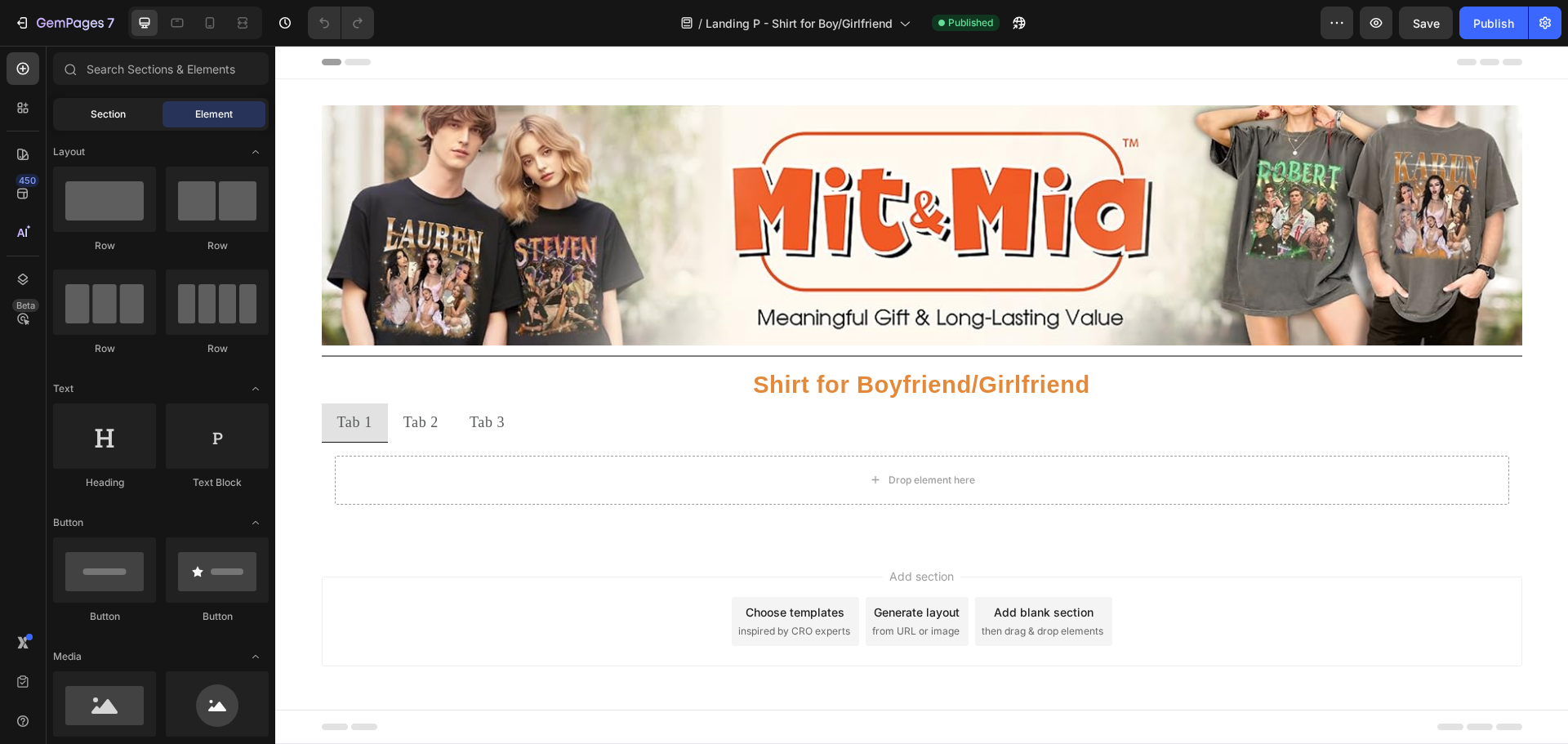
click at [118, 115] on span "Section" at bounding box center [108, 114] width 35 height 15
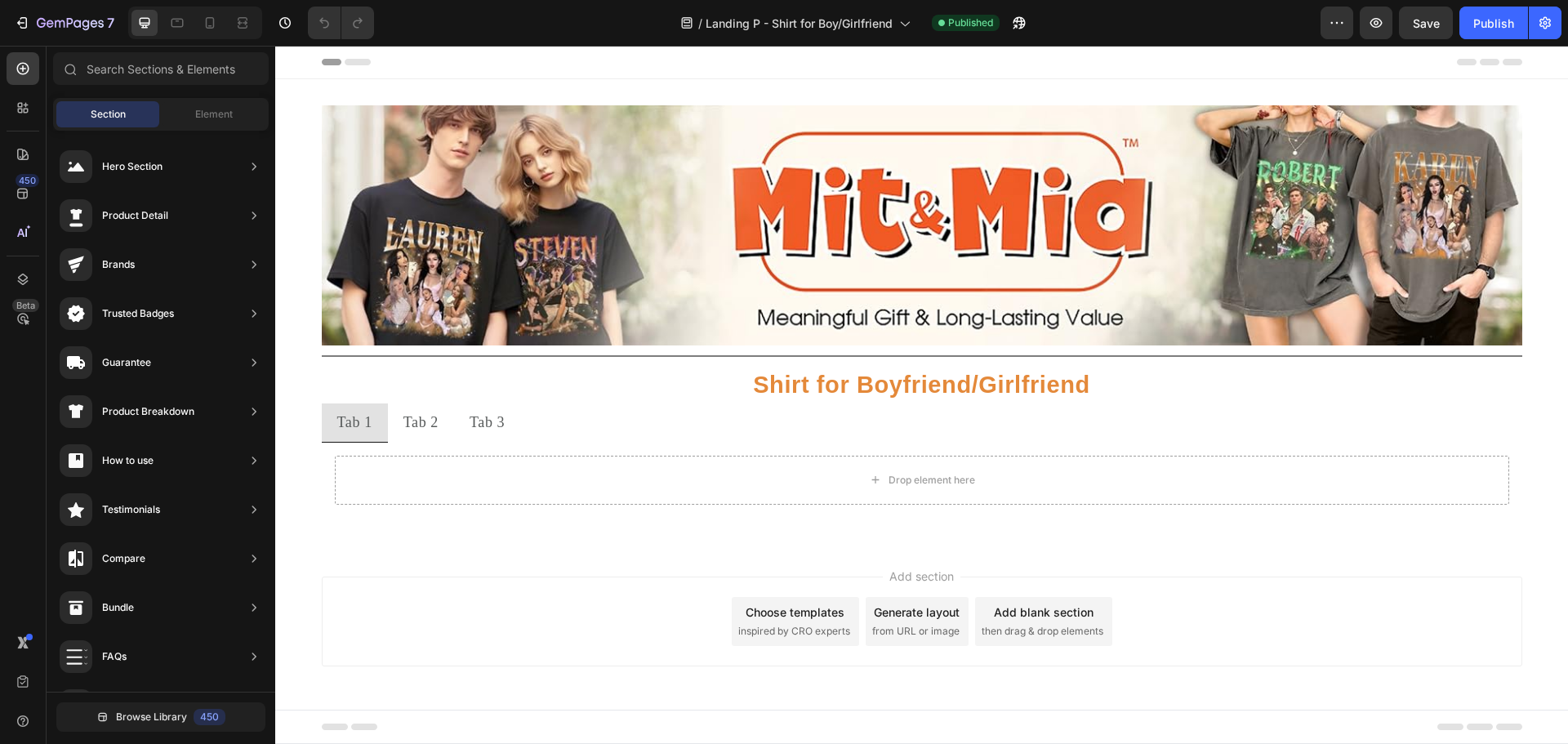
click at [802, 622] on div "Choose templates inspired by CRO experts" at bounding box center [795, 621] width 128 height 49
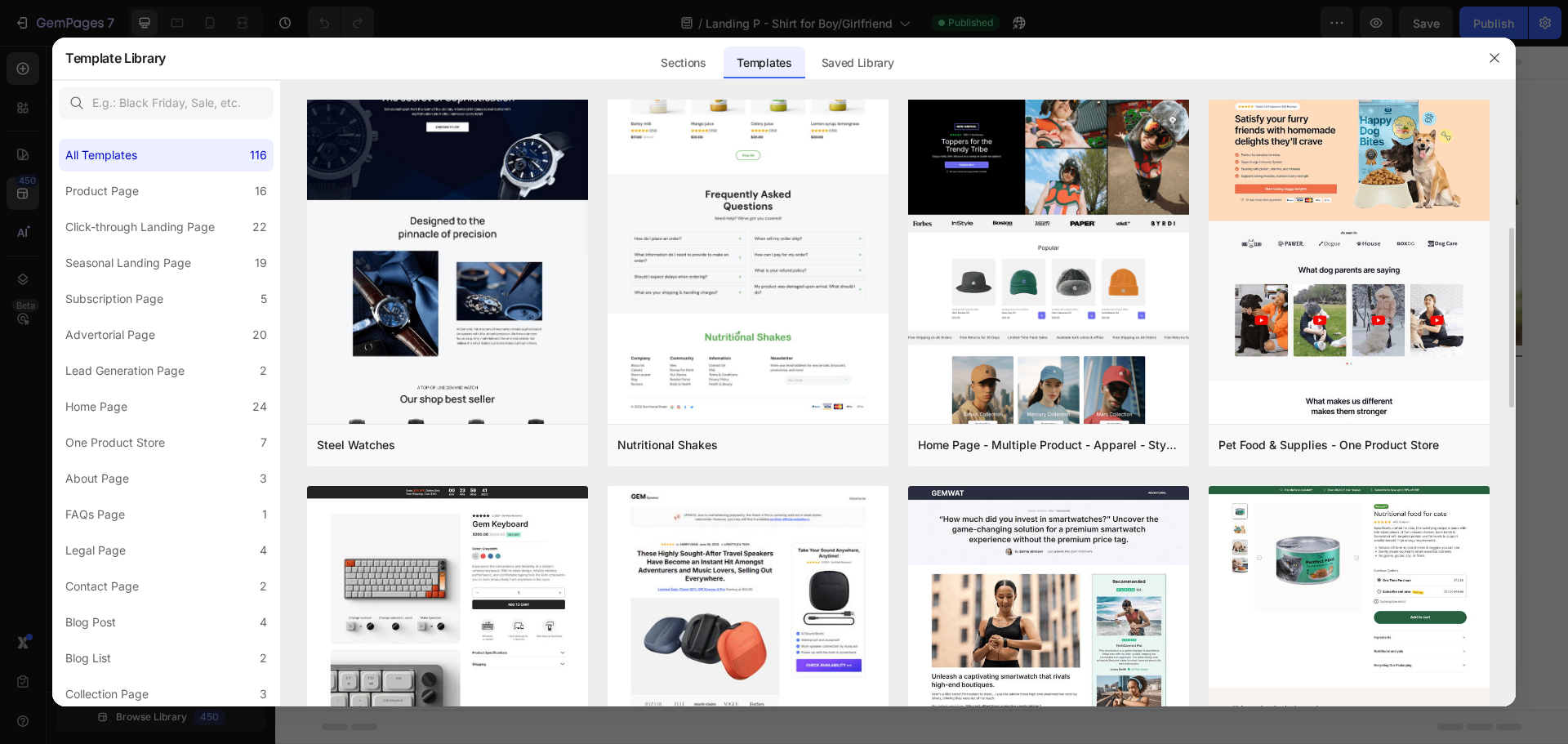
scroll to position [869, 0]
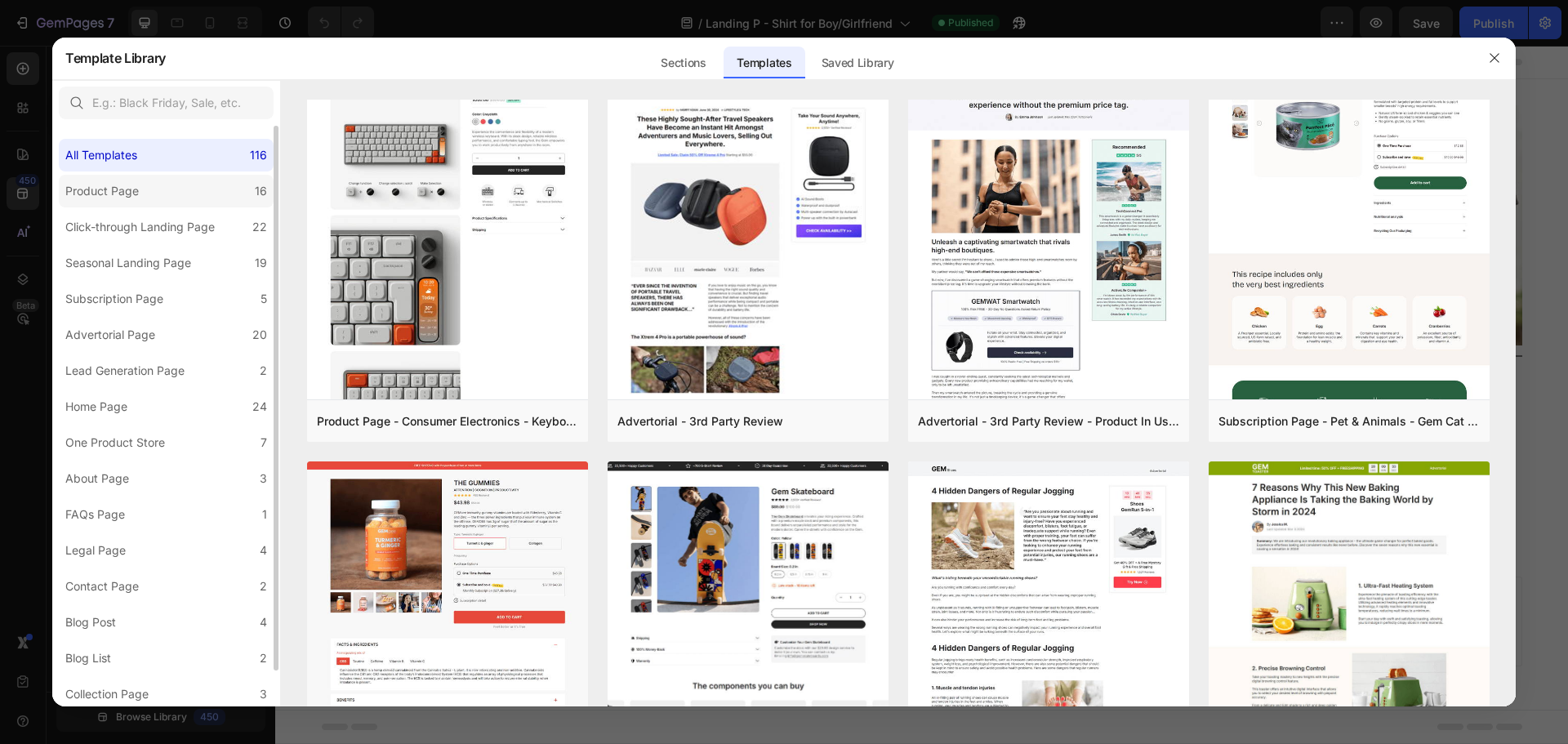
click at [157, 194] on label "Product Page 16" at bounding box center [166, 191] width 215 height 33
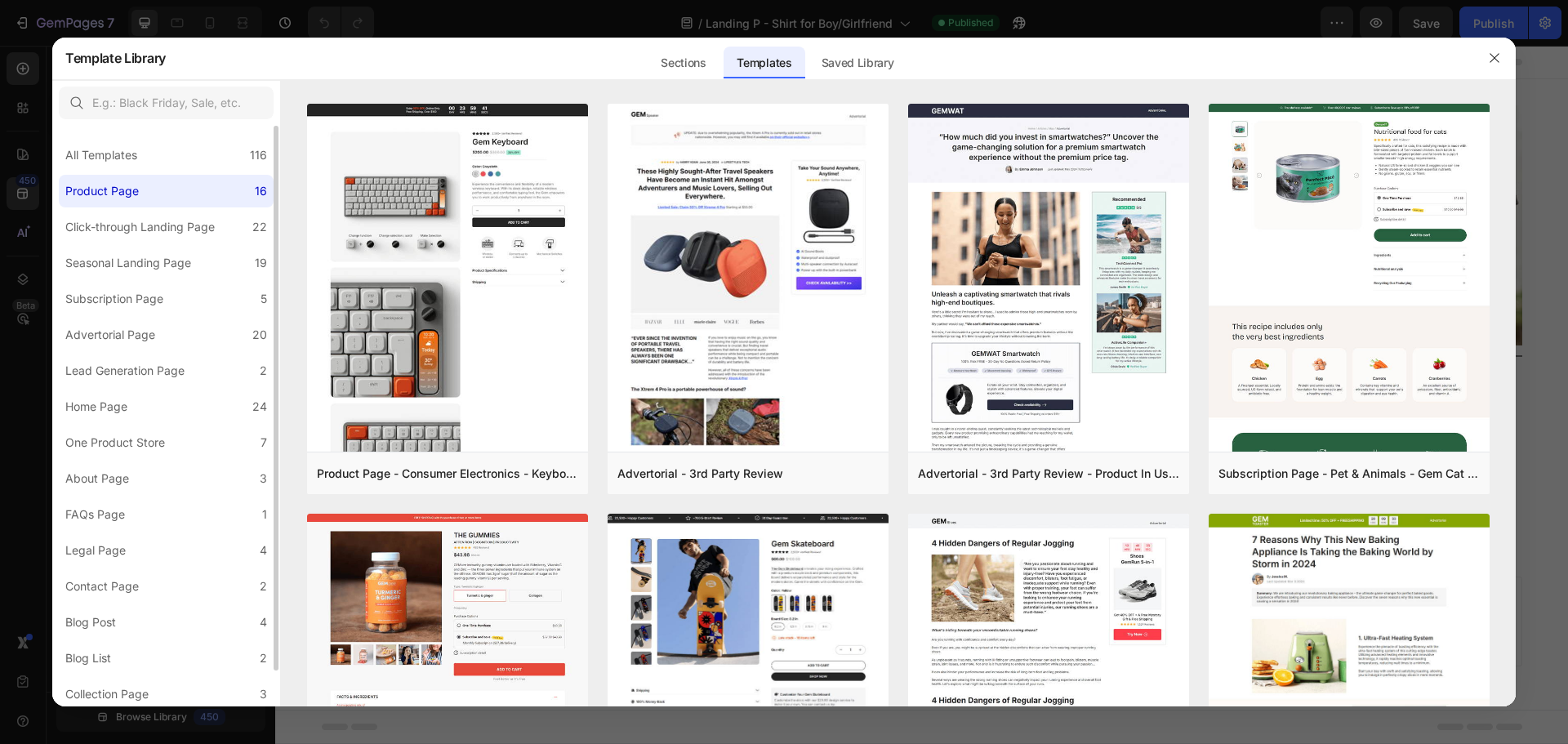
scroll to position [0, 0]
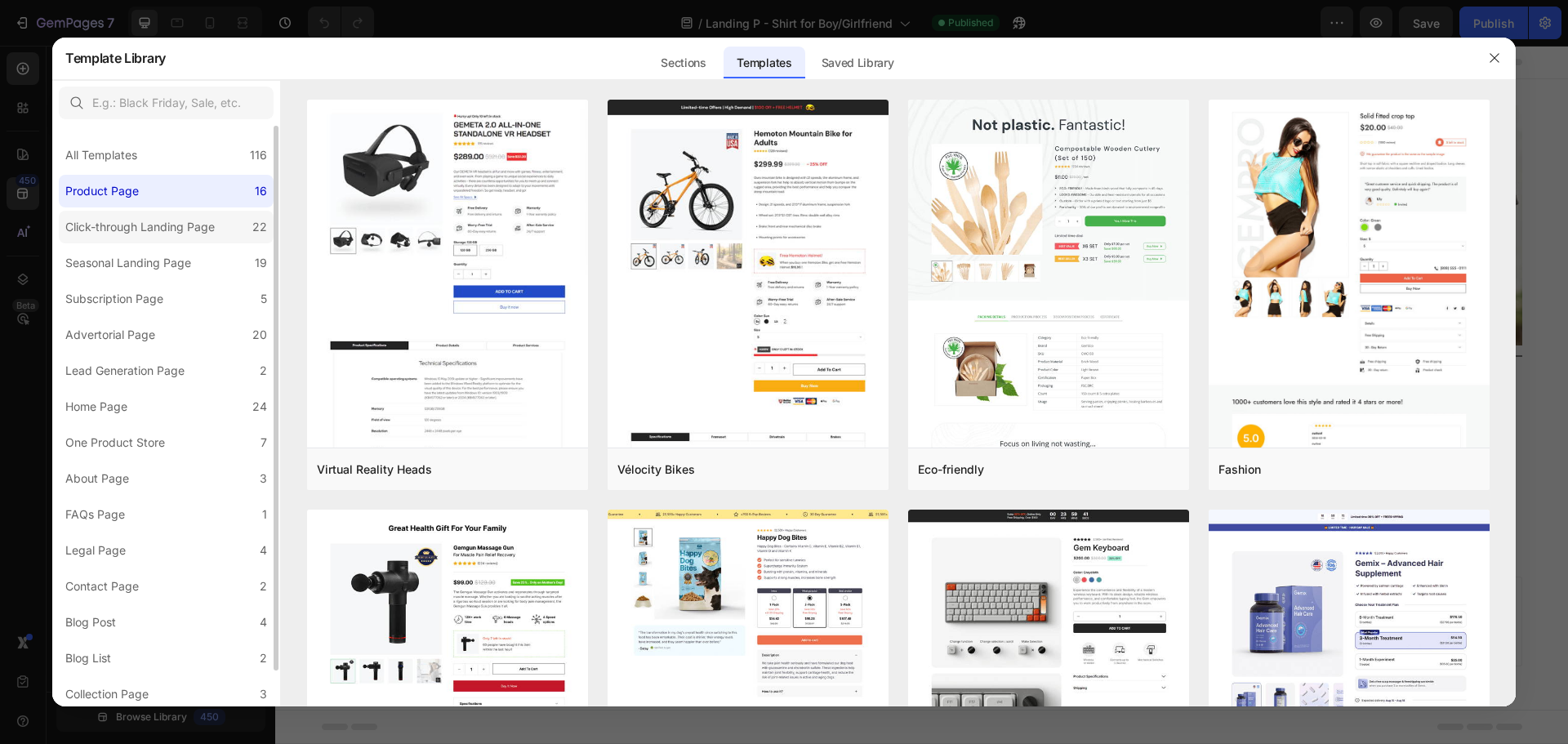
click at [139, 234] on div "Click-through Landing Page" at bounding box center [140, 226] width 150 height 19
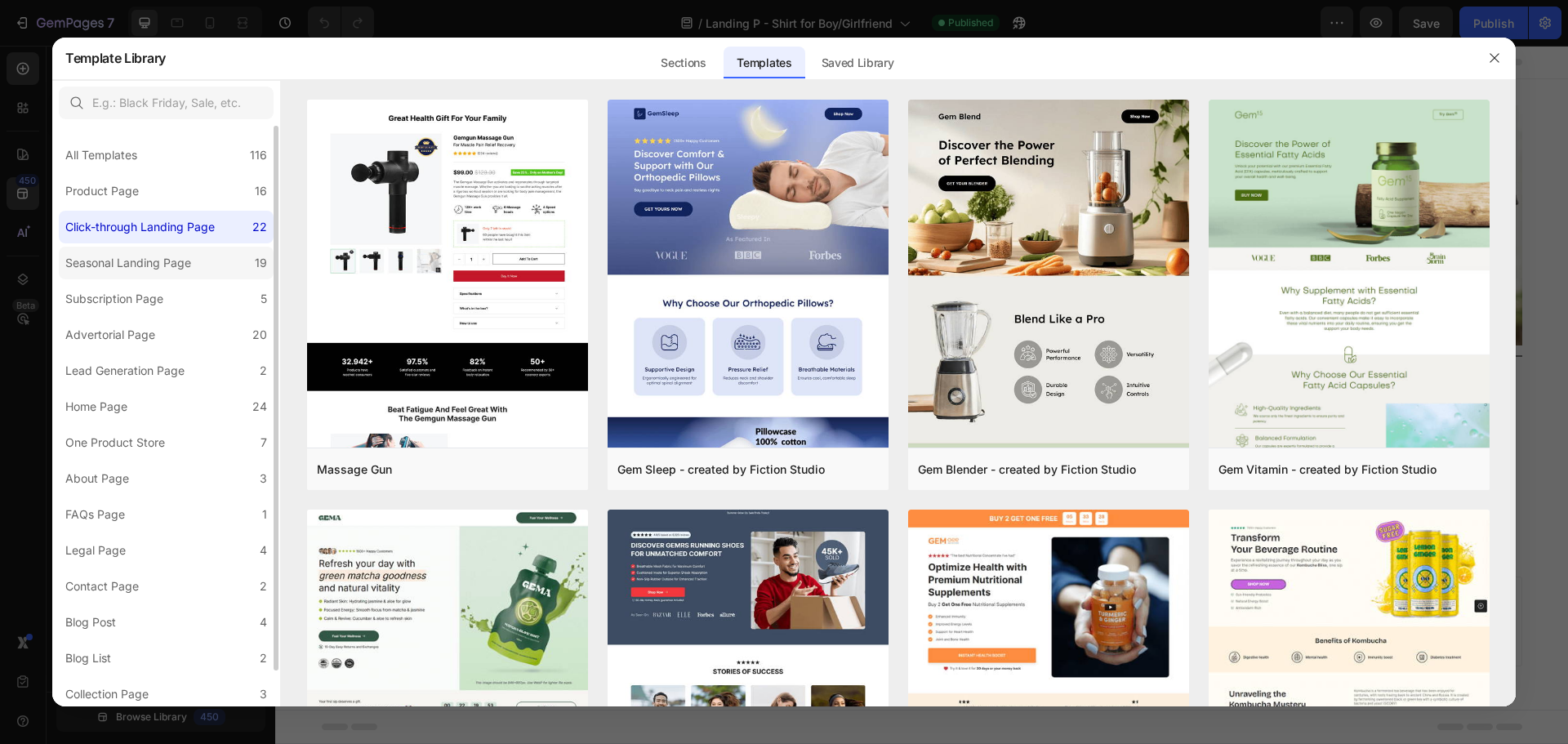
click at [148, 266] on div "Seasonal Landing Page" at bounding box center [128, 263] width 126 height 19
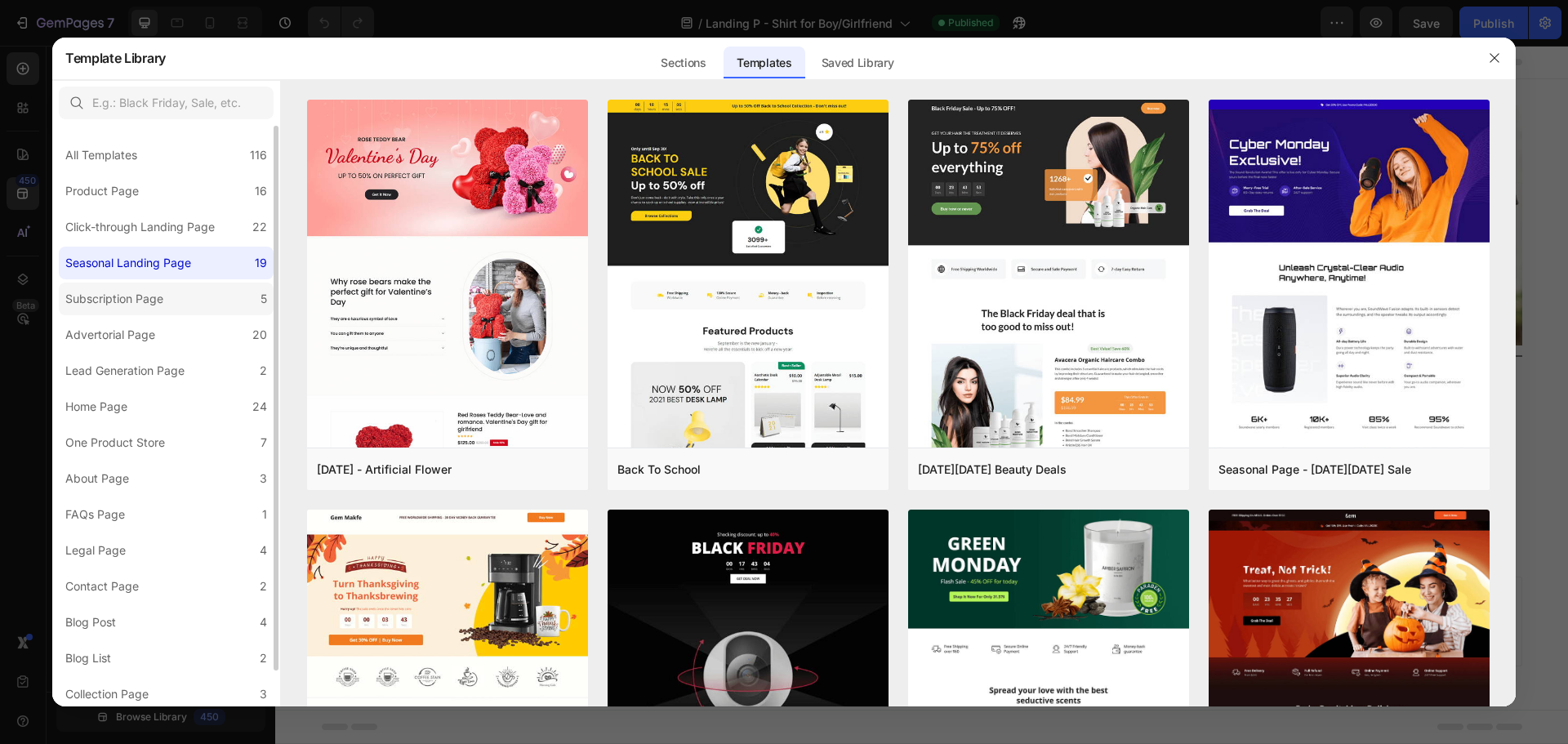
click at [148, 302] on div "Subscription Page" at bounding box center [114, 299] width 98 height 19
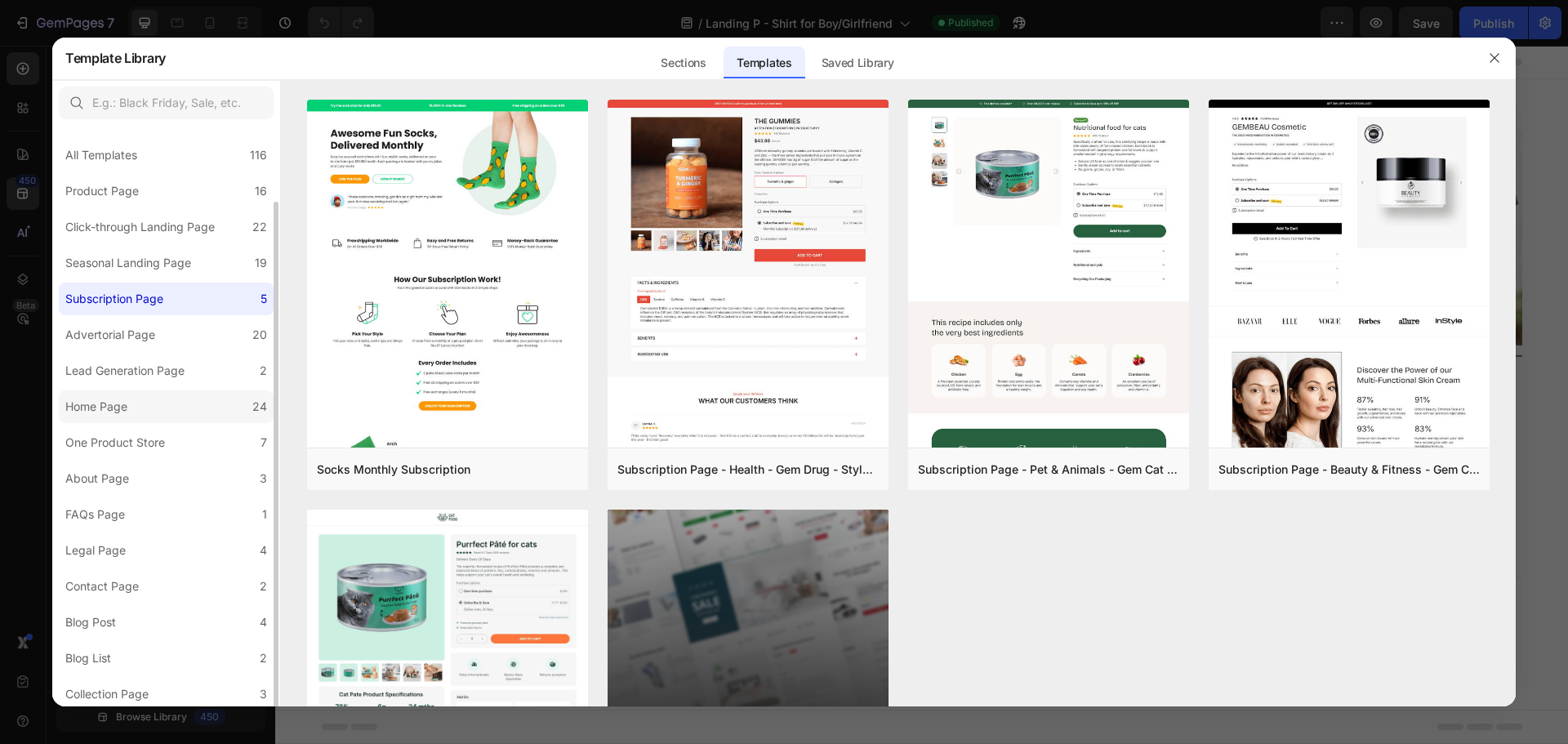
scroll to position [39, 0]
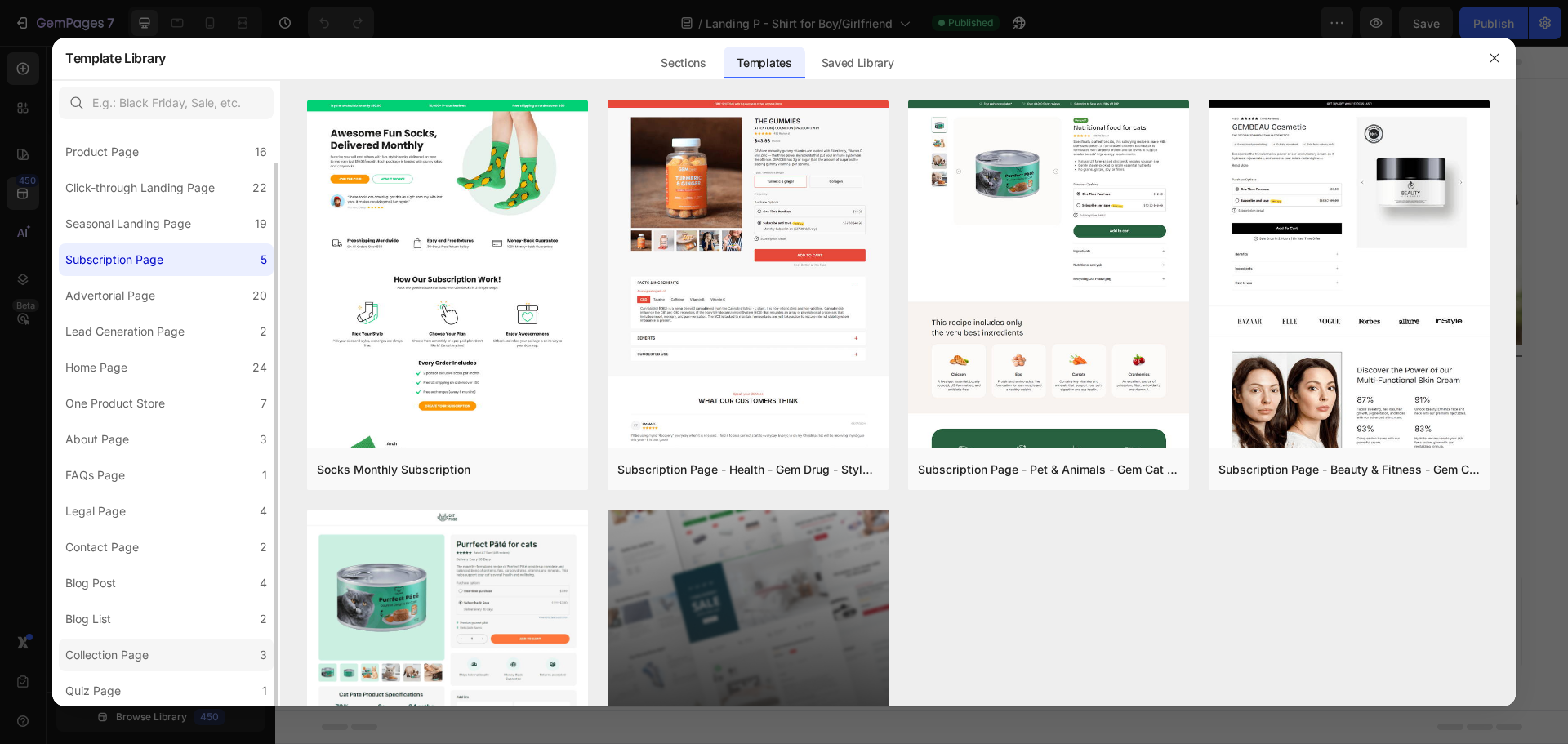
click at [155, 650] on div "Collection Page" at bounding box center [110, 654] width 90 height 19
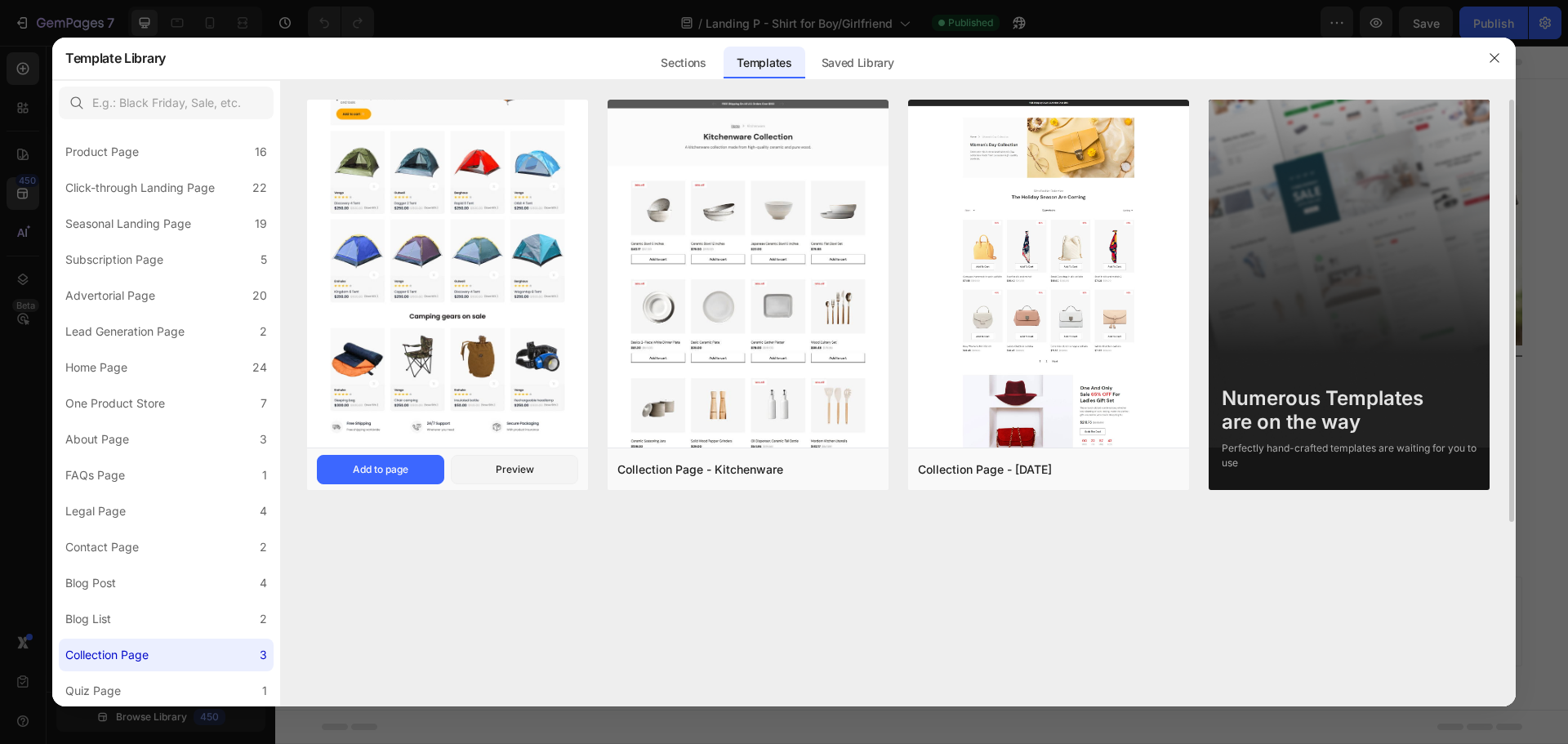
click at [468, 322] on img at bounding box center [447, 141] width 281 height 614
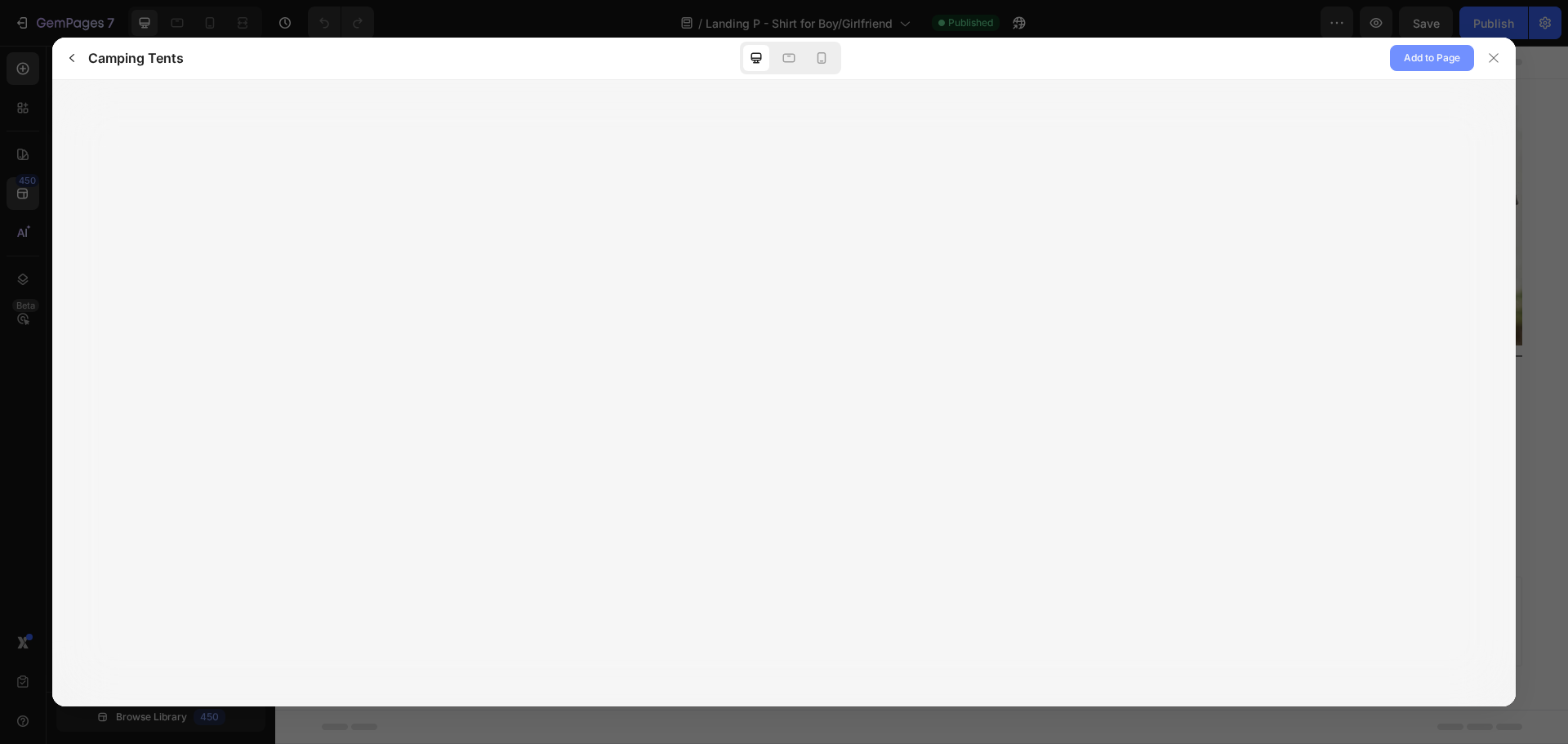
click at [1415, 52] on span "Add to Page" at bounding box center [1431, 57] width 56 height 19
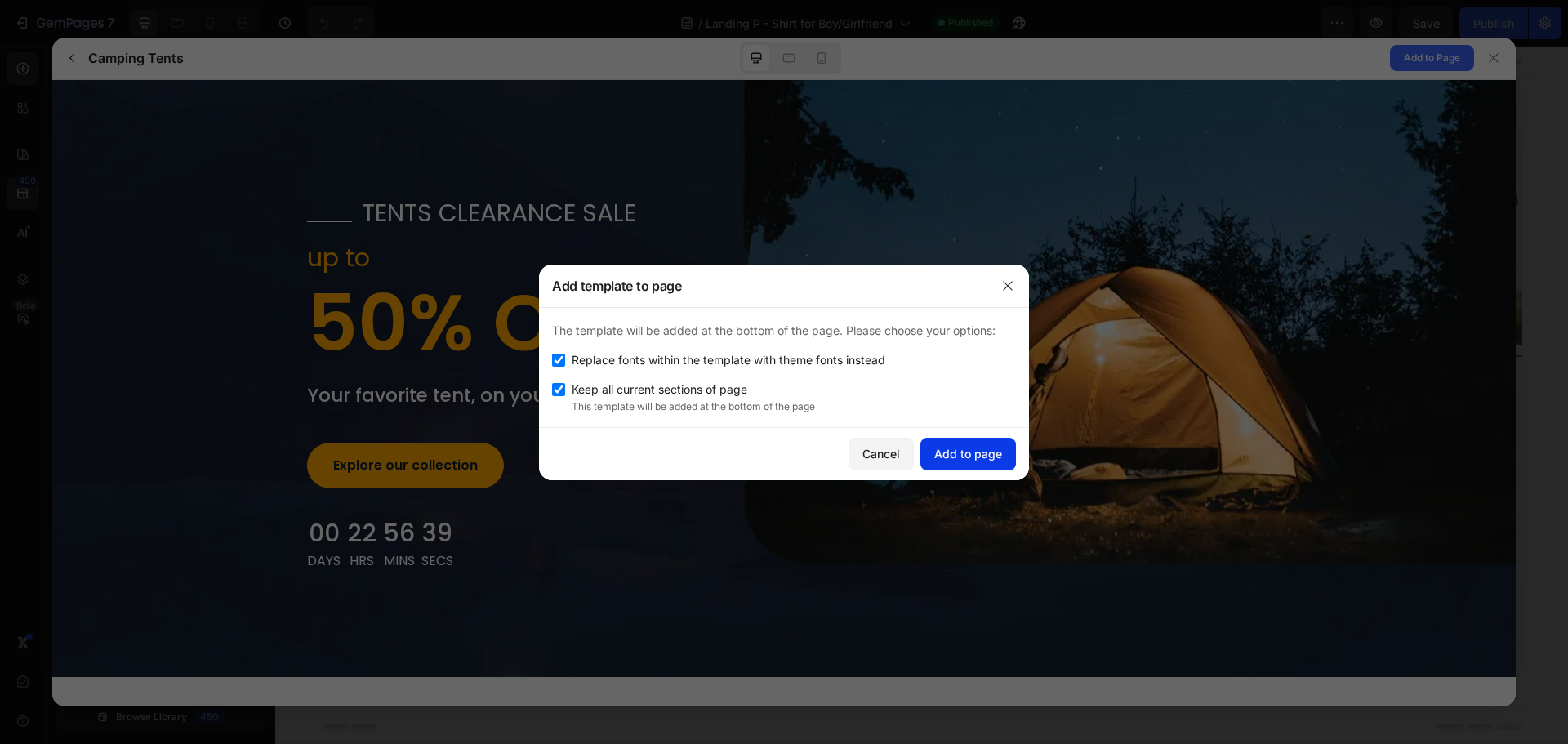
scroll to position [0, 0]
click at [975, 443] on button "Add to page" at bounding box center [968, 454] width 96 height 33
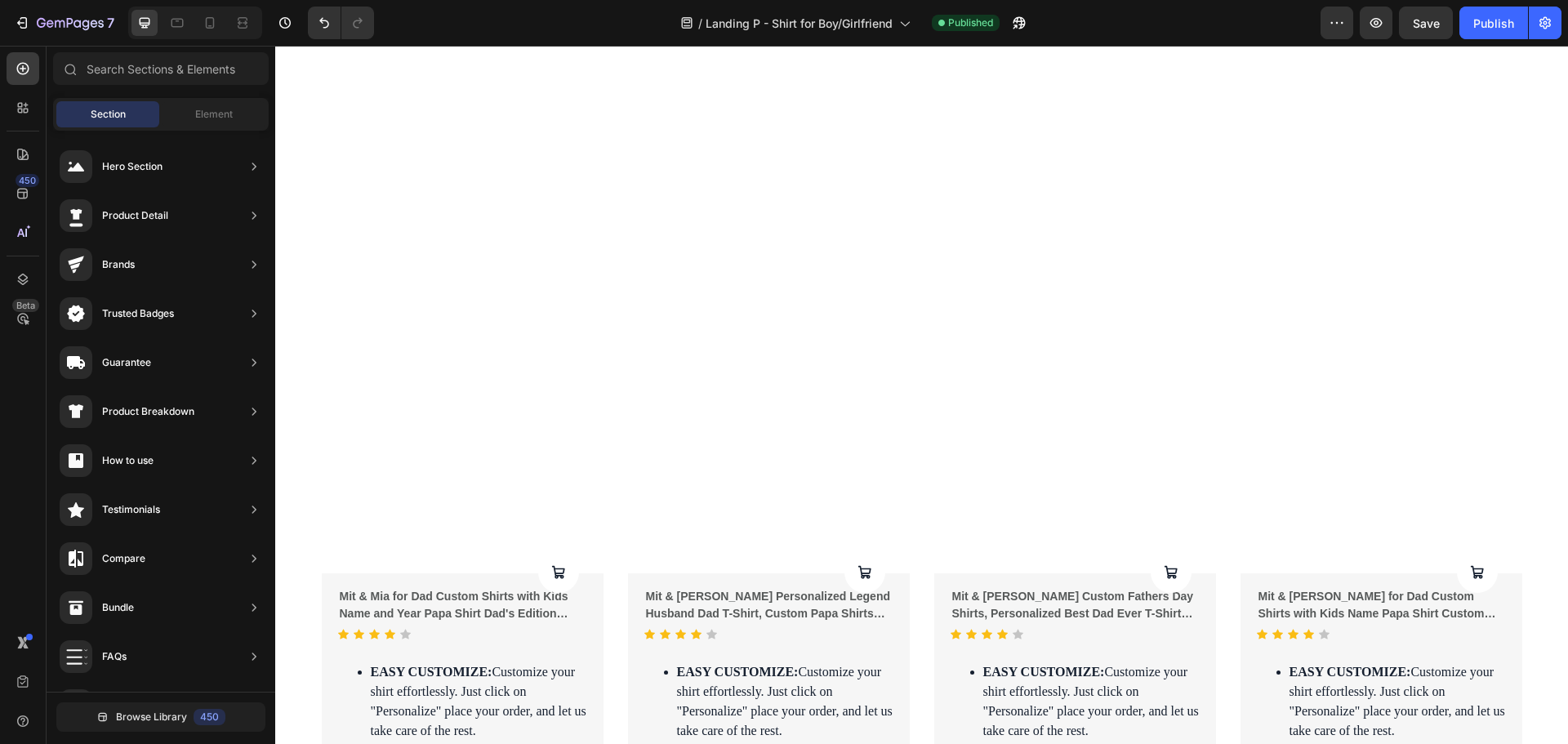
scroll to position [1913, 0]
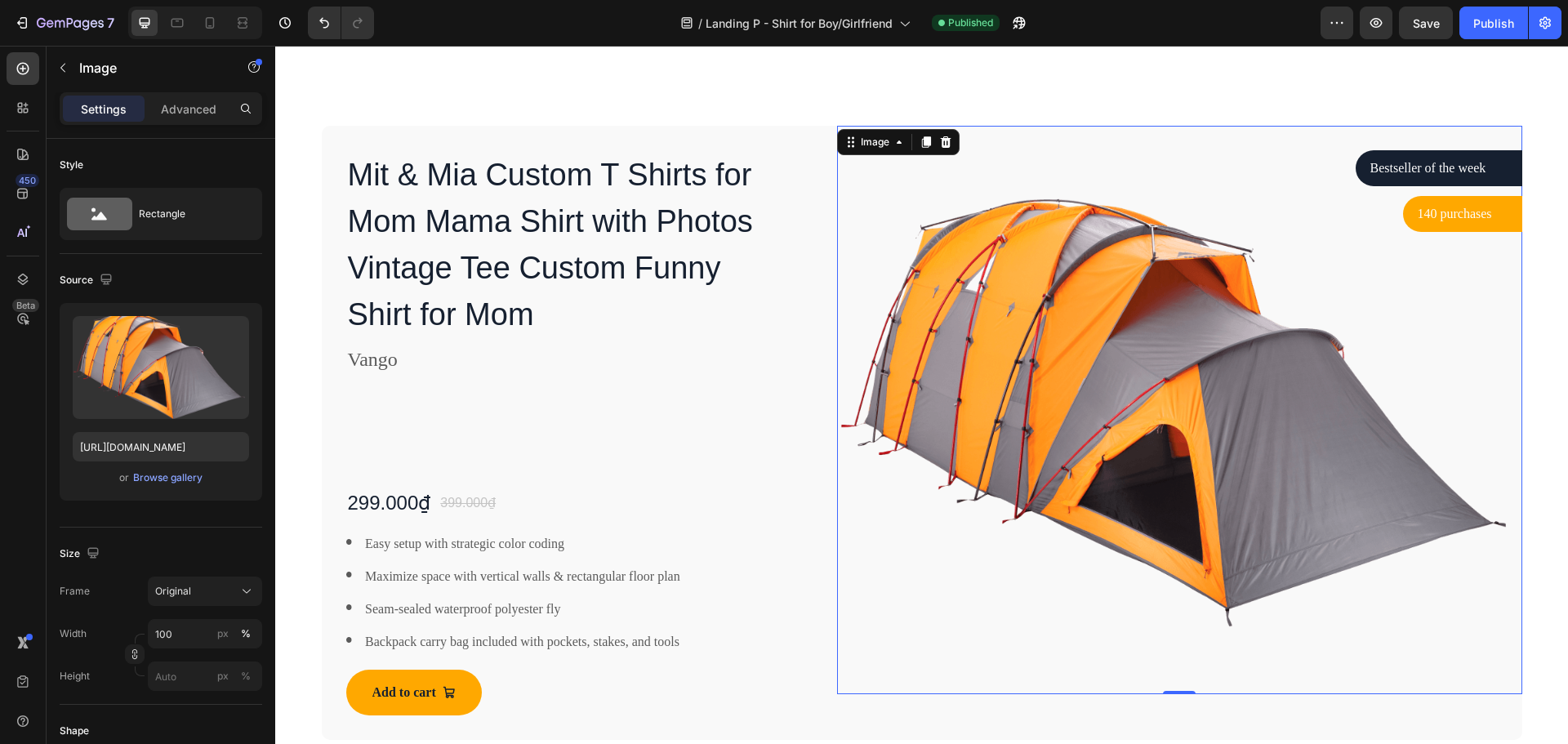
scroll to position [1151, 0]
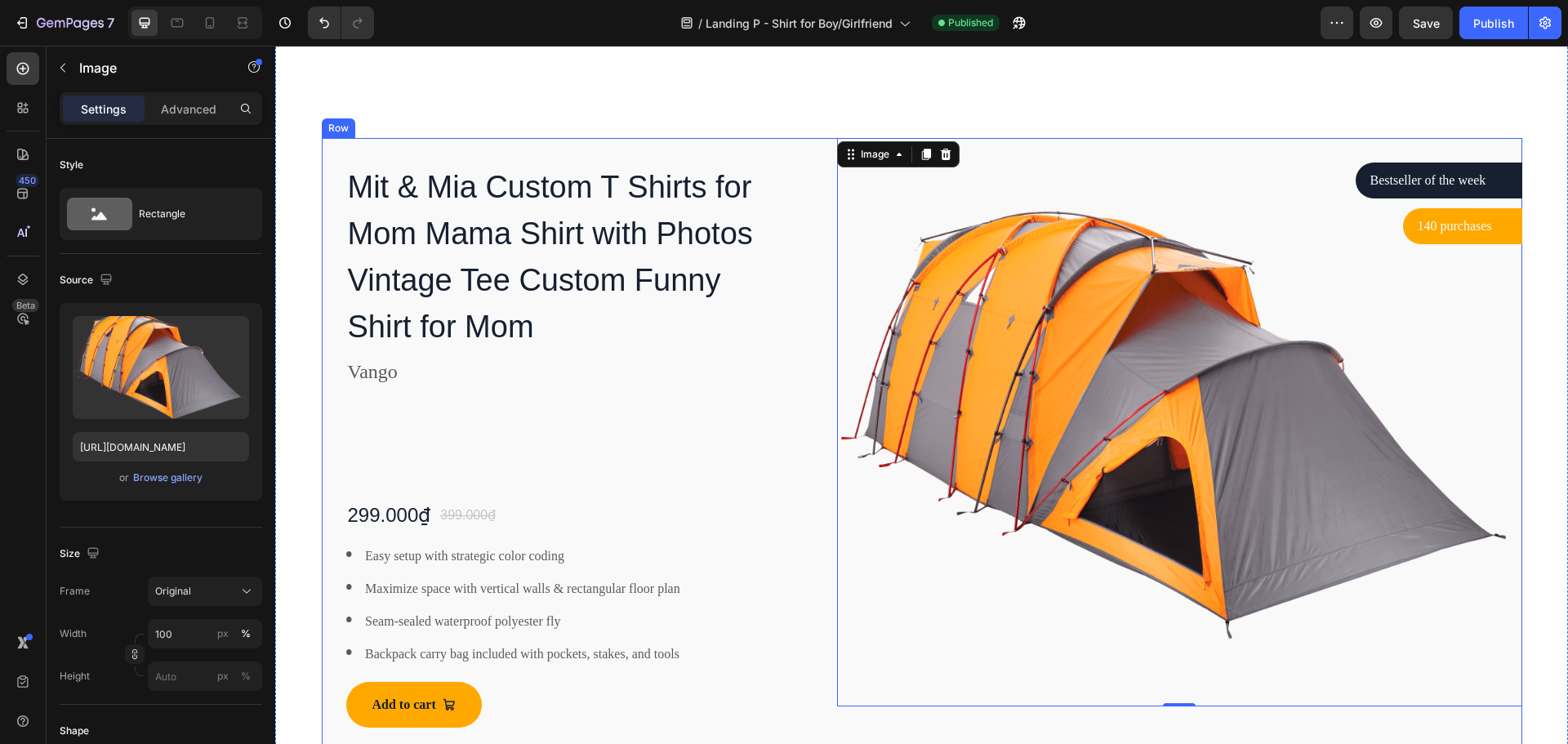
click at [824, 276] on div "Mit & Mia Custom T Shirts for Mom Mama Shirt with Photos Vintage Tee Custom Fun…" at bounding box center [921, 445] width 1201 height 614
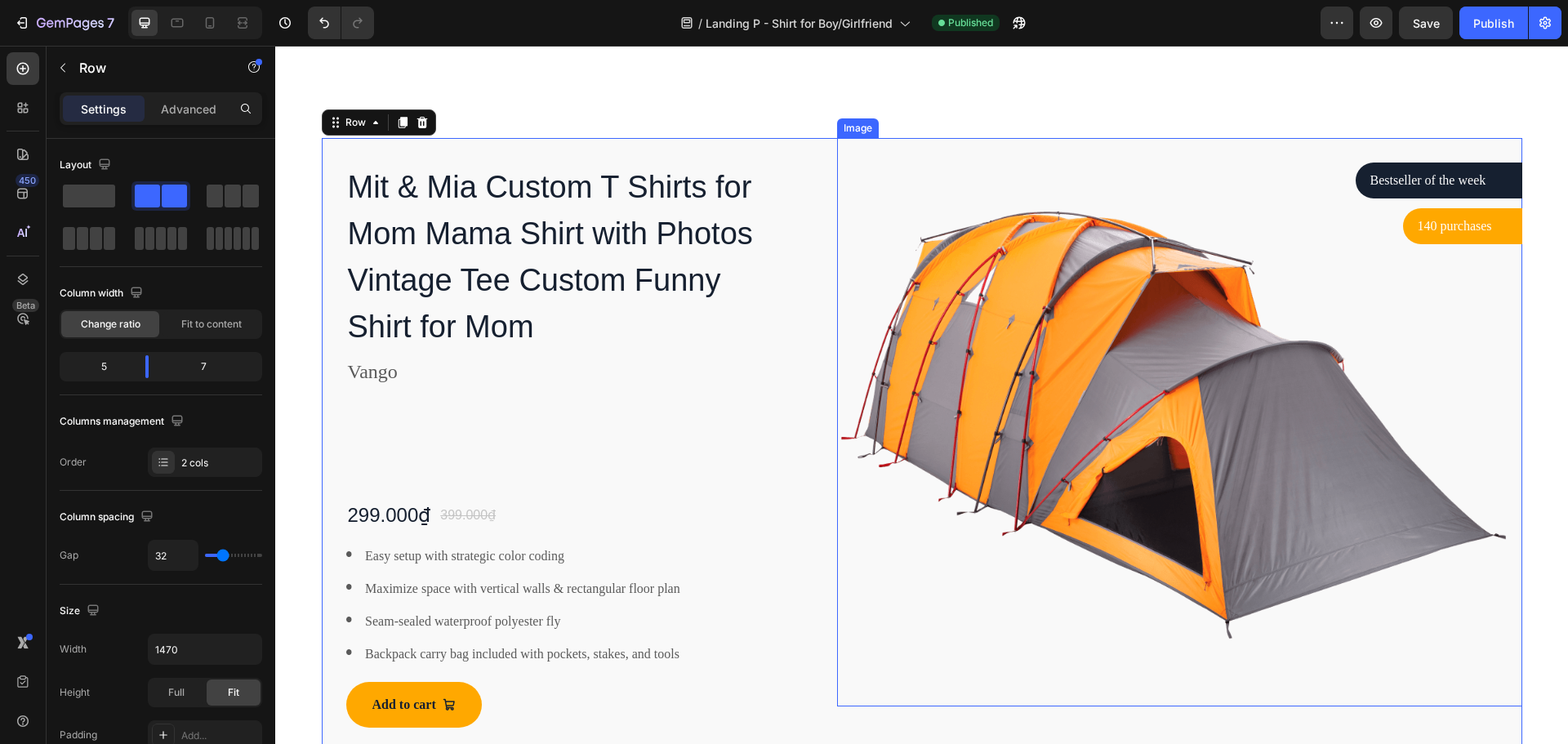
click at [848, 311] on img at bounding box center [1179, 422] width 685 height 569
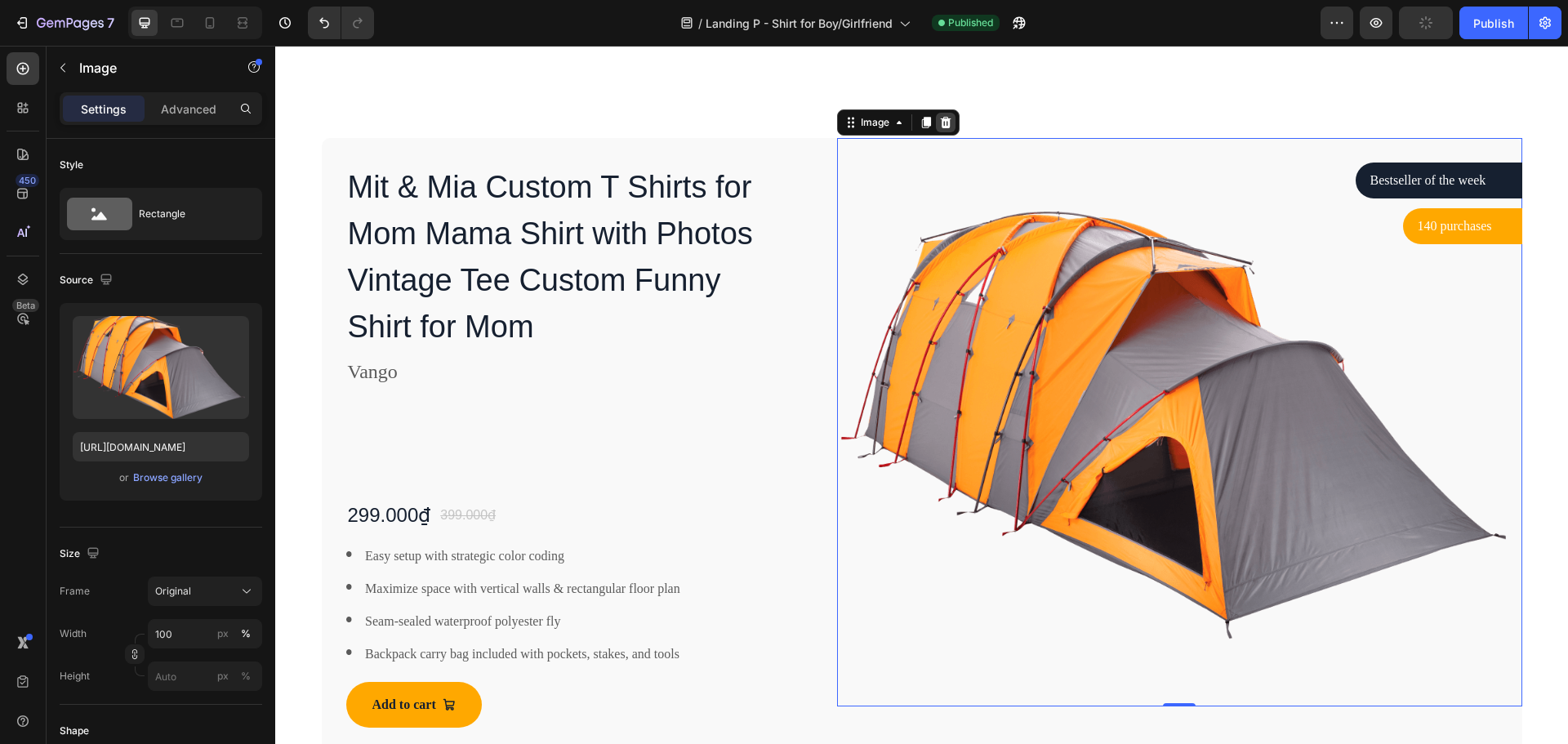
click at [941, 122] on icon at bounding box center [945, 122] width 13 height 13
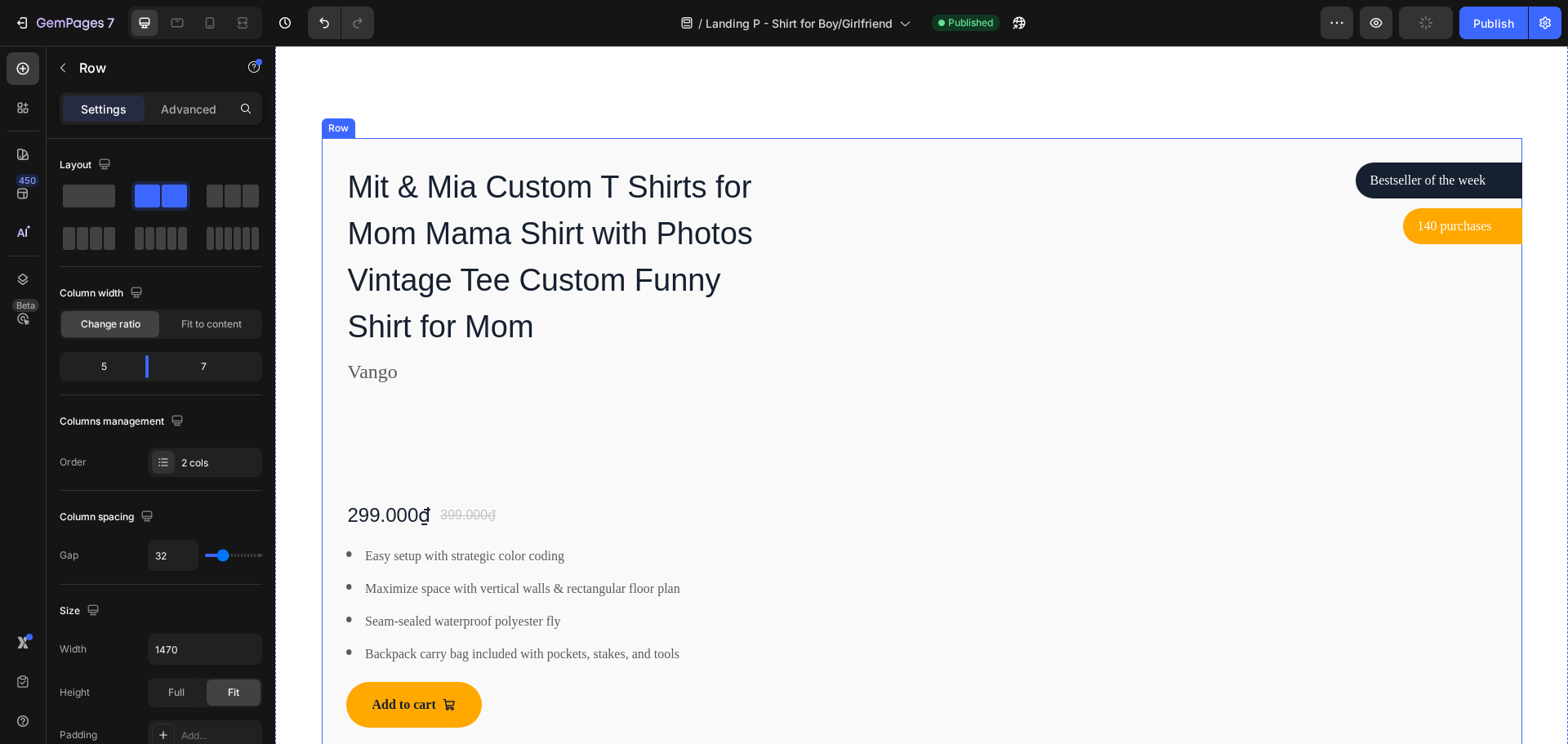
click at [825, 192] on div "Mit & Mia Custom T Shirts for Mom Mama Shirt with Photos Vintage Tee Custom Fun…" at bounding box center [921, 445] width 1201 height 614
click at [427, 121] on div "Row" at bounding box center [378, 122] width 114 height 26
click at [416, 122] on icon at bounding box center [422, 122] width 11 height 11
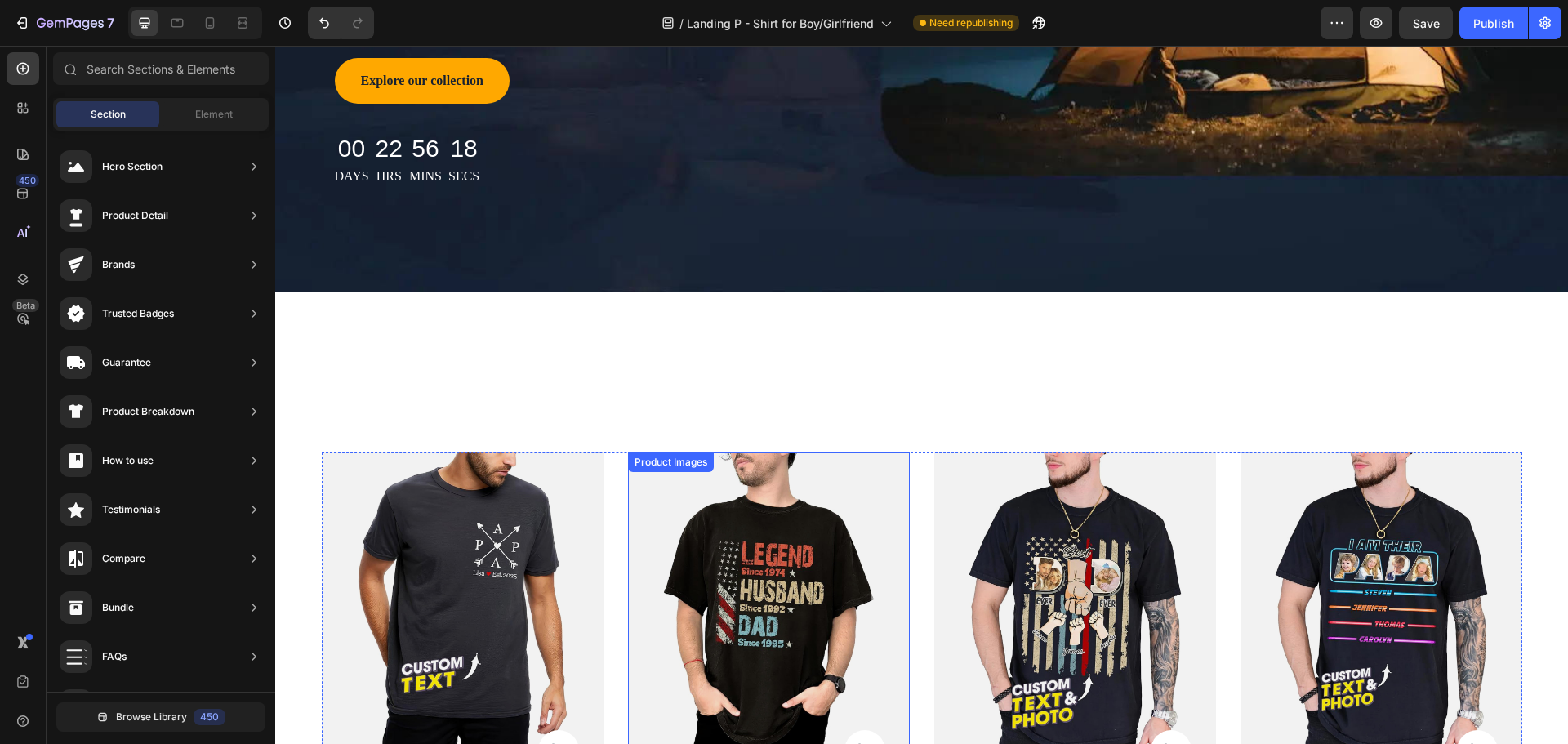
scroll to position [716, 0]
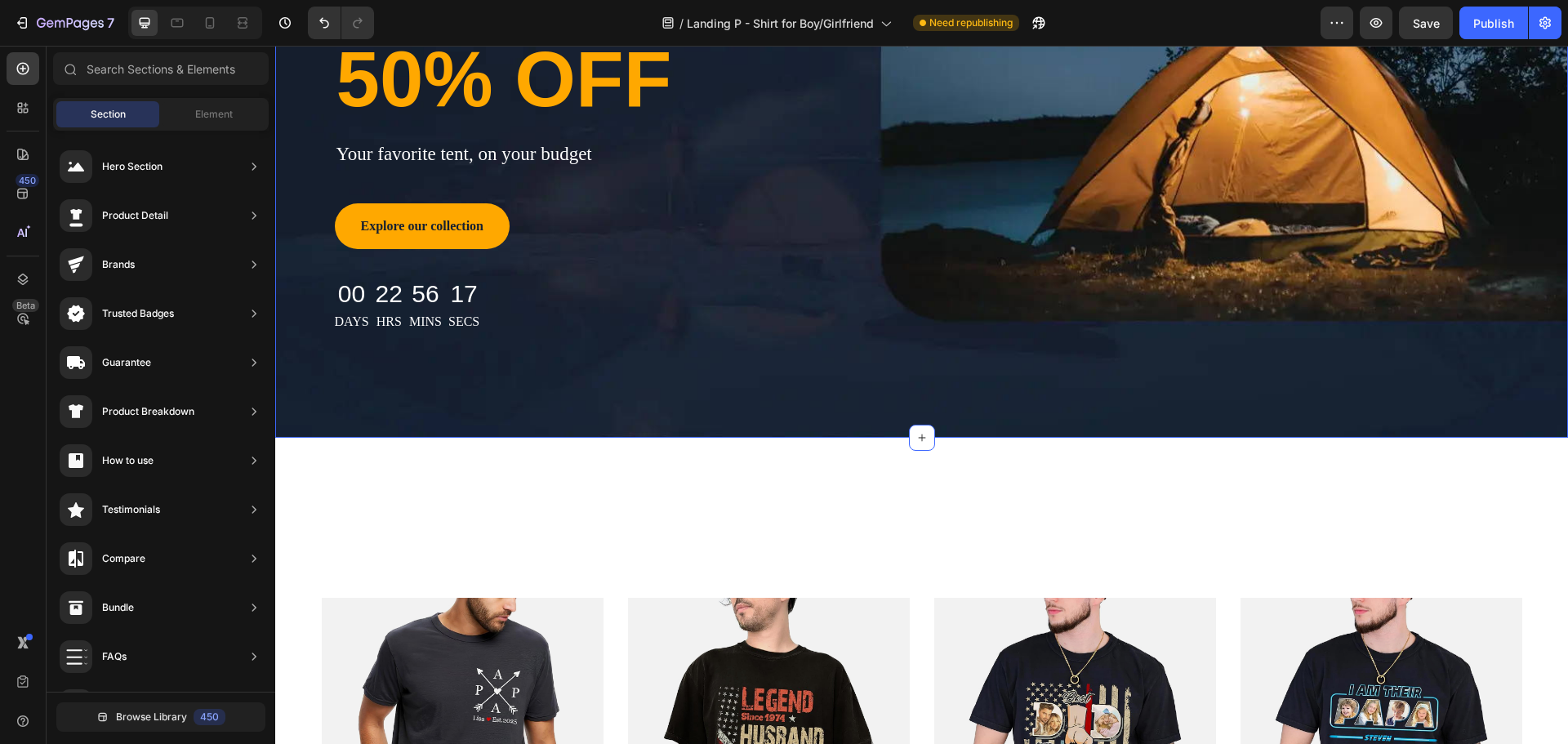
click at [971, 407] on div "Title Line tents clearance sale Text block Row up to Text block 50% OFF Heading…" at bounding box center [921, 132] width 1292 height 610
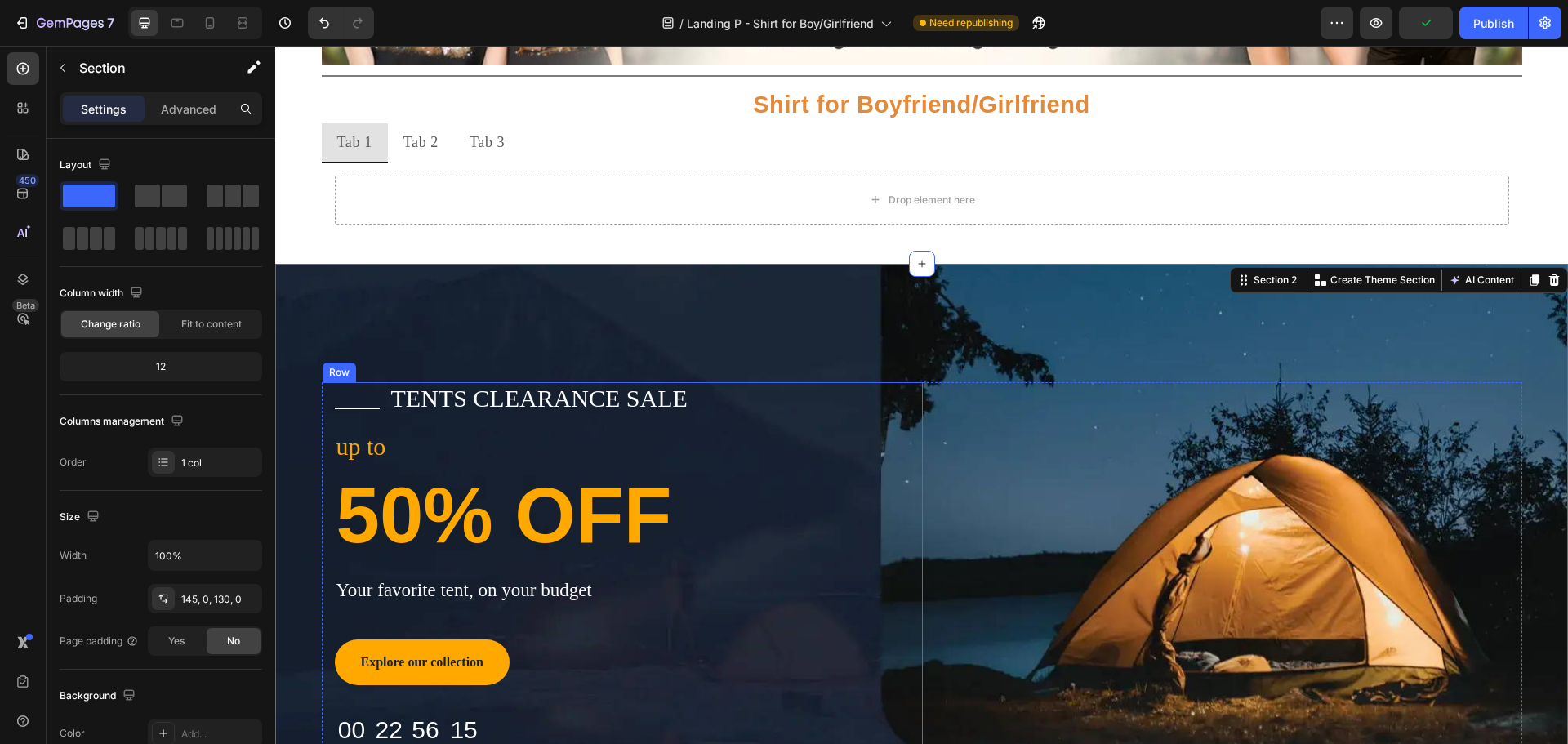
scroll to position [0, 0]
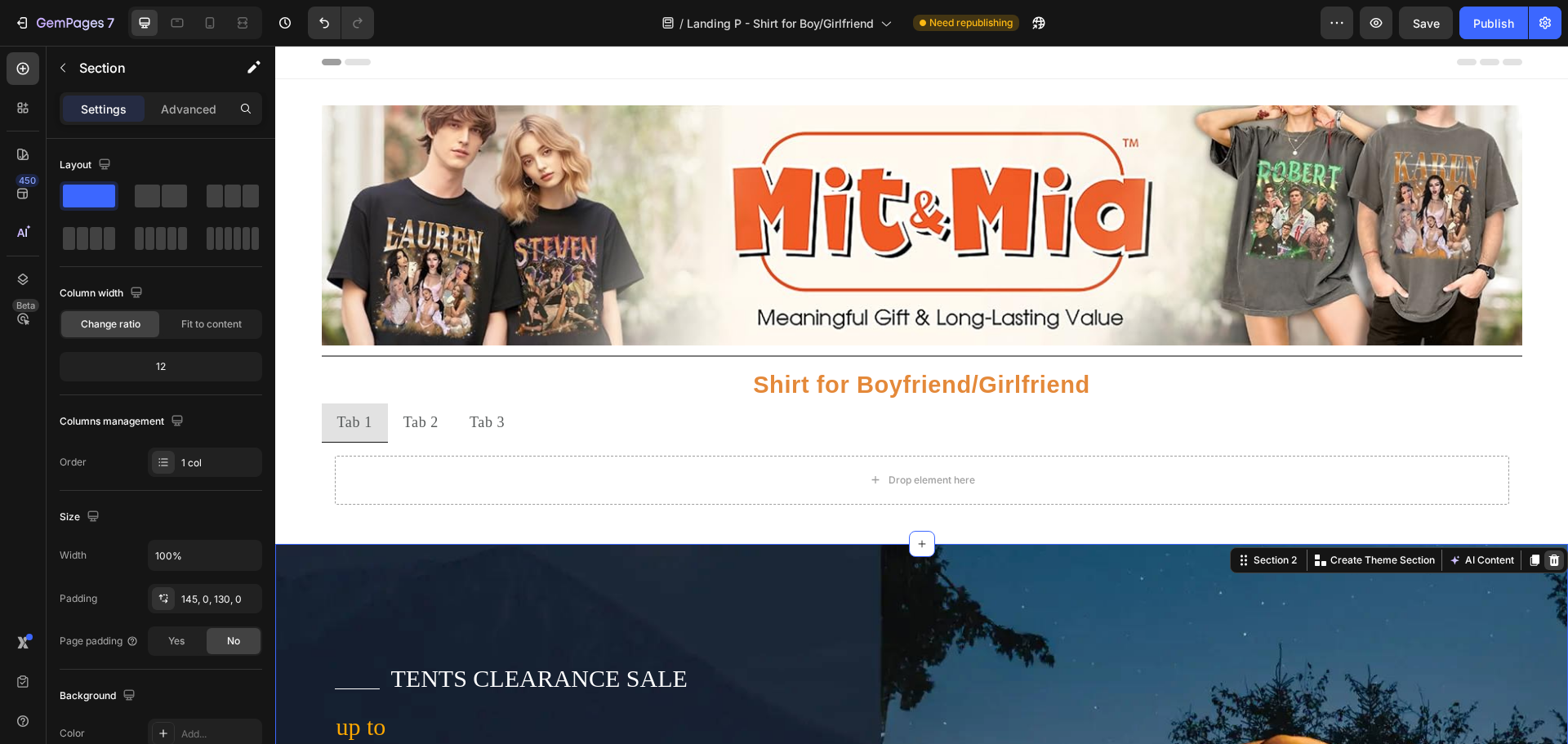
click at [1549, 556] on icon at bounding box center [1554, 560] width 11 height 11
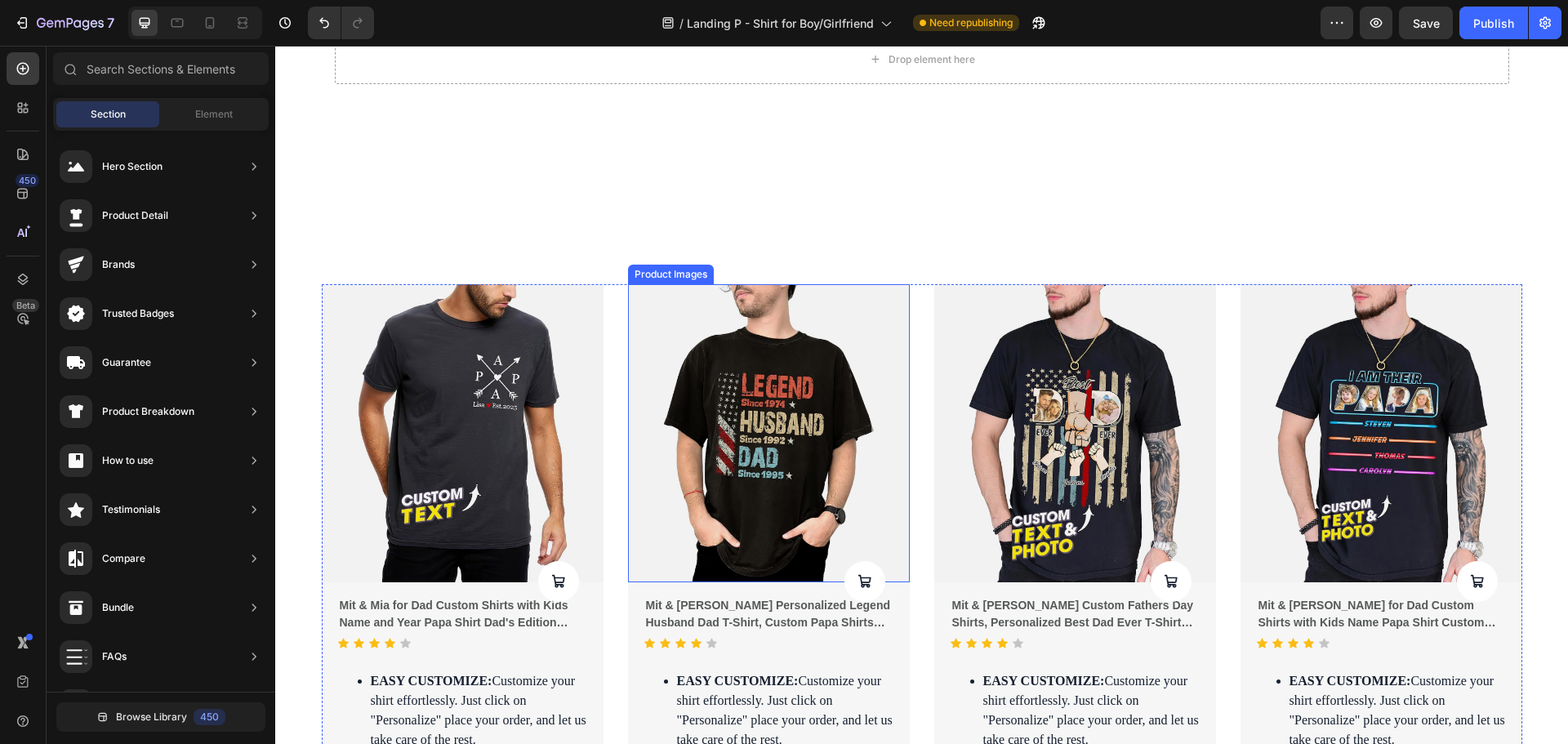
scroll to position [218, 0]
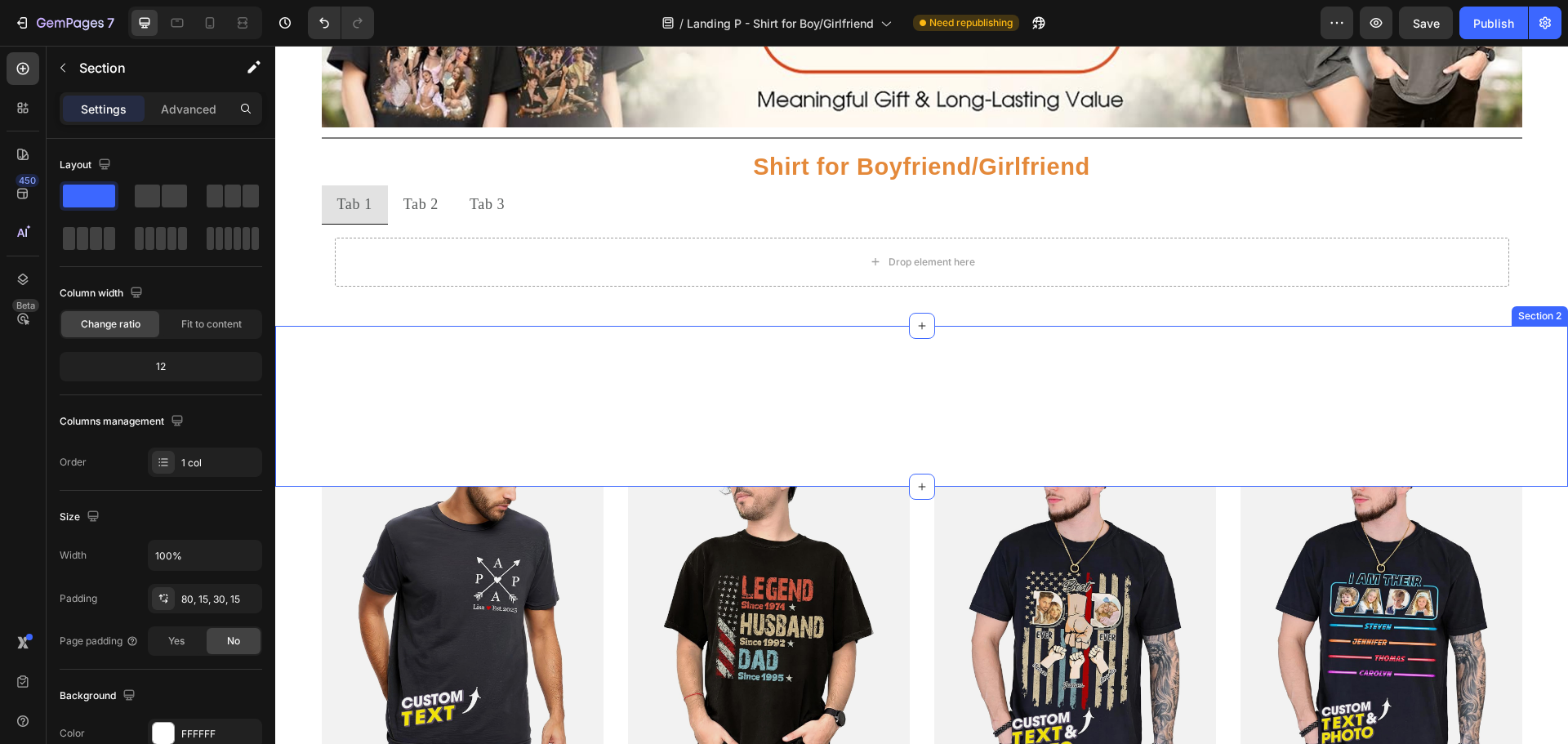
click at [941, 383] on div "Camping Tents Heading Row Section 2" at bounding box center [921, 406] width 1292 height 161
click at [1544, 312] on div at bounding box center [1553, 310] width 19 height 19
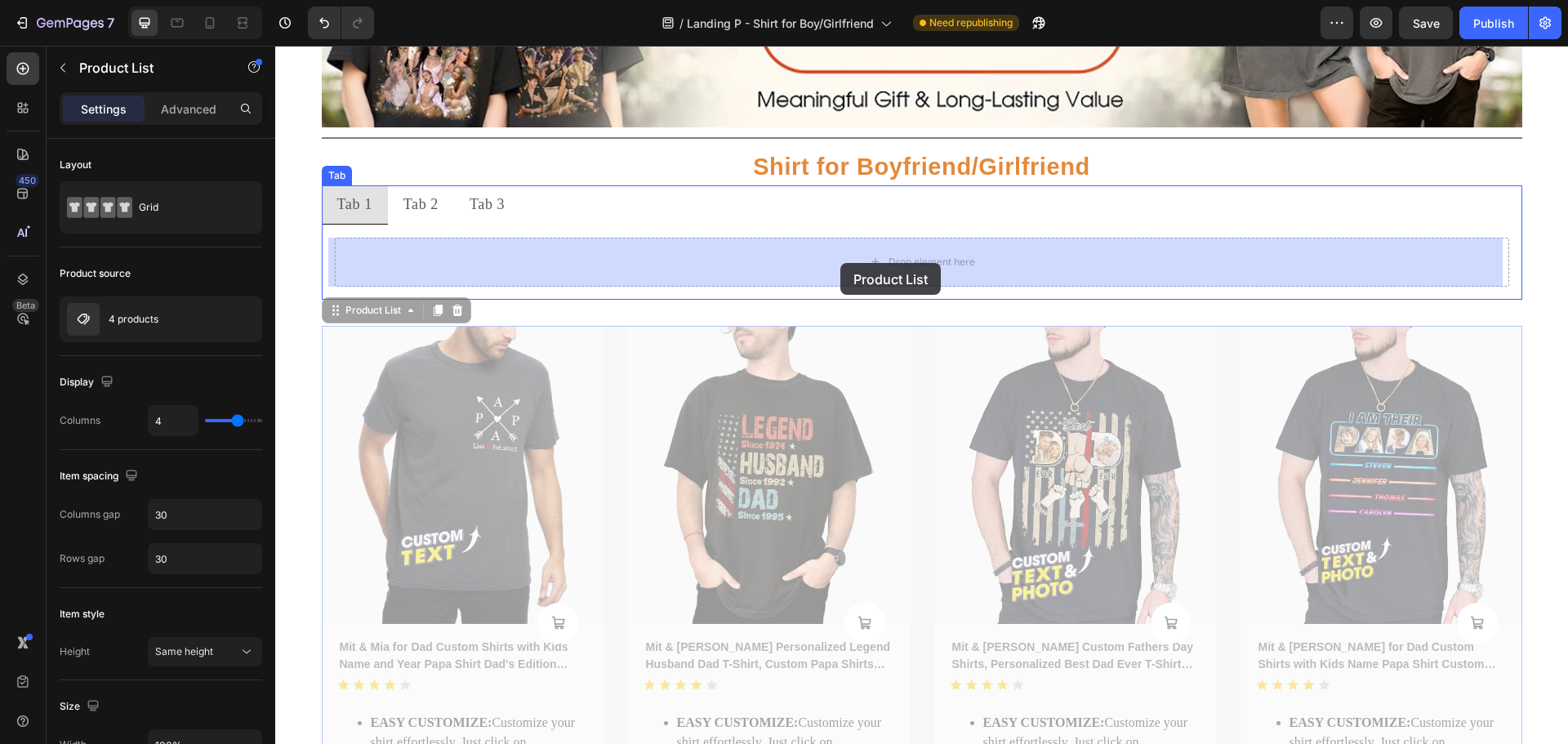
drag, startPoint x: 618, startPoint y: 397, endPoint x: 840, endPoint y: 264, distance: 258.8
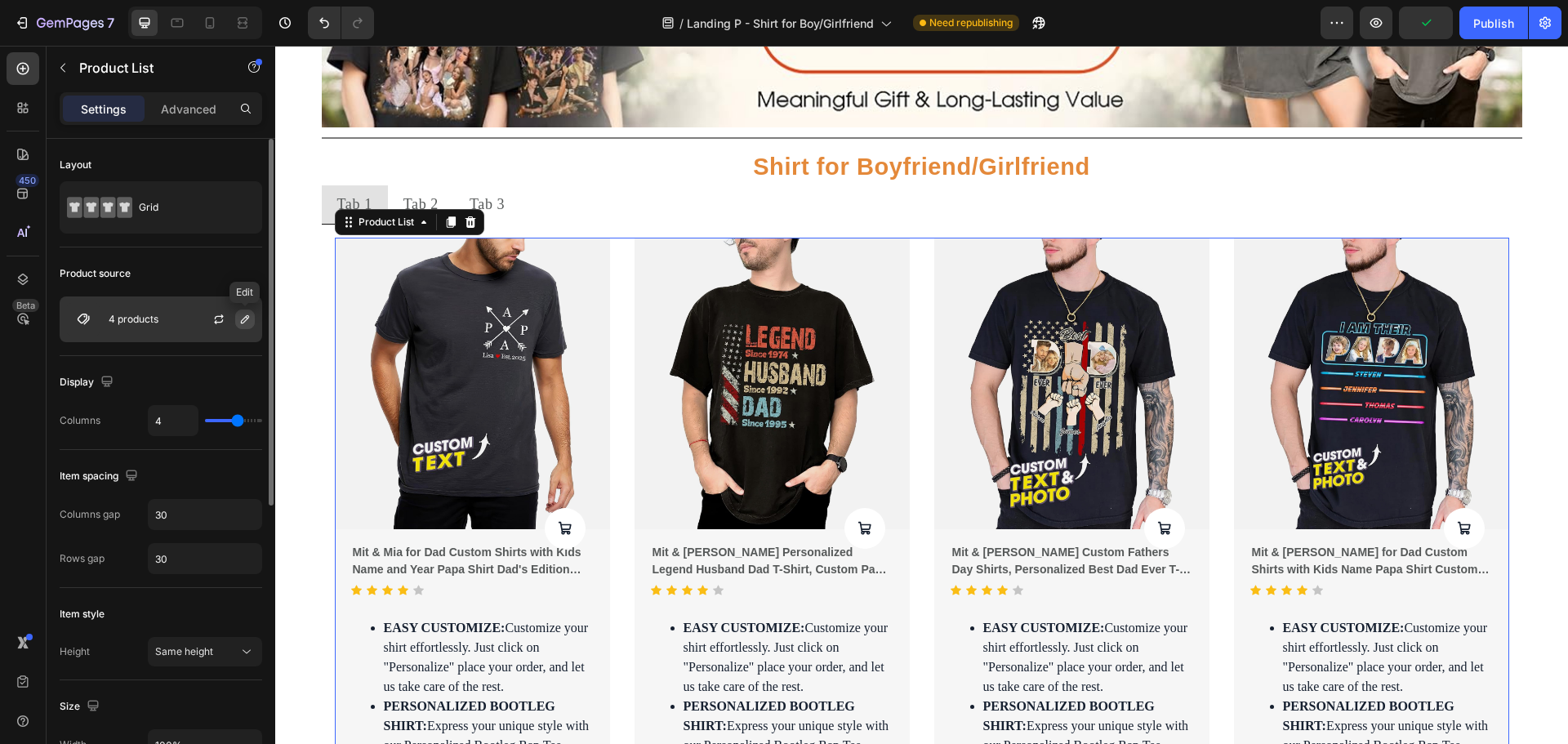
click at [240, 315] on icon "button" at bounding box center [245, 319] width 13 height 13
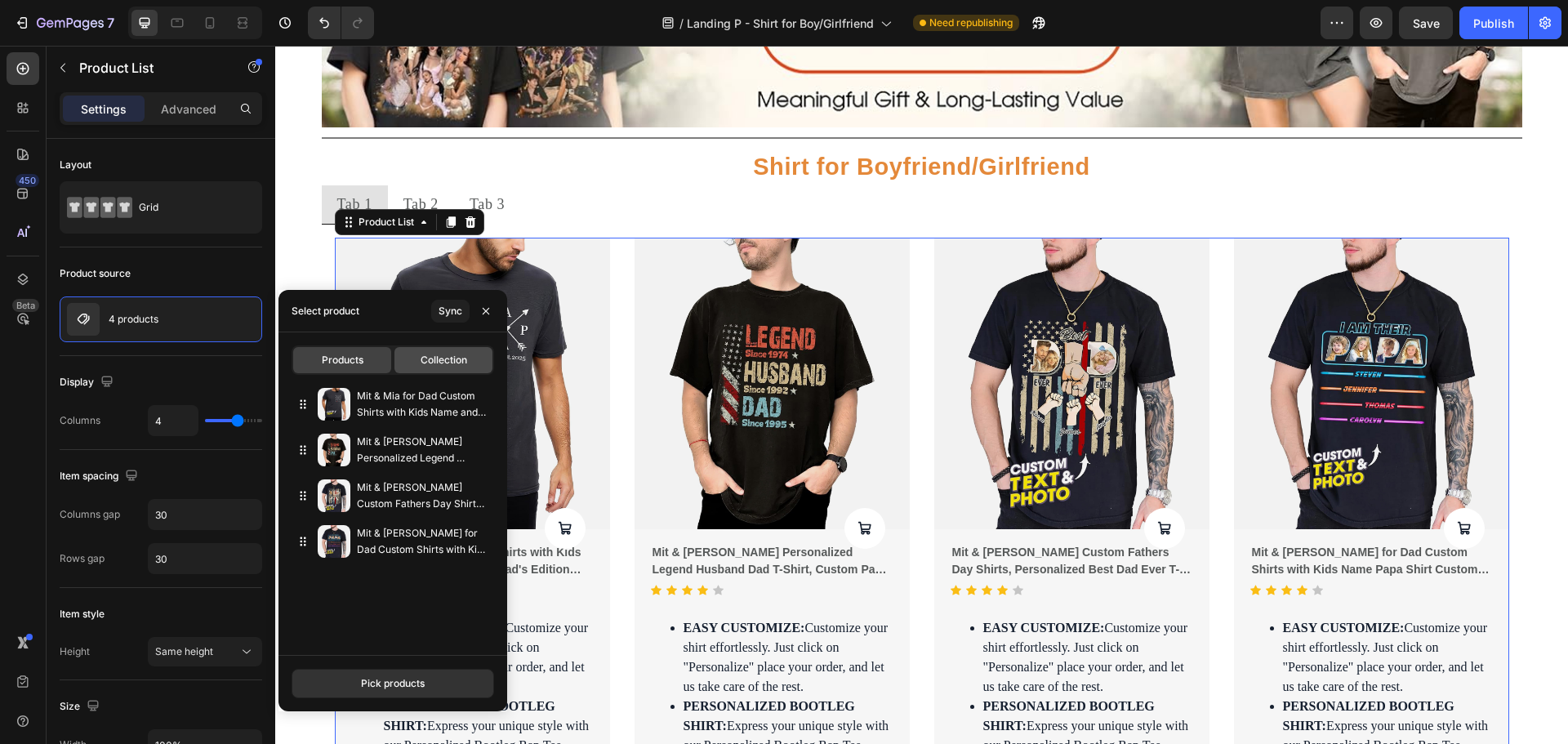
click at [457, 371] on div "Collection" at bounding box center [443, 360] width 98 height 26
type input "8"
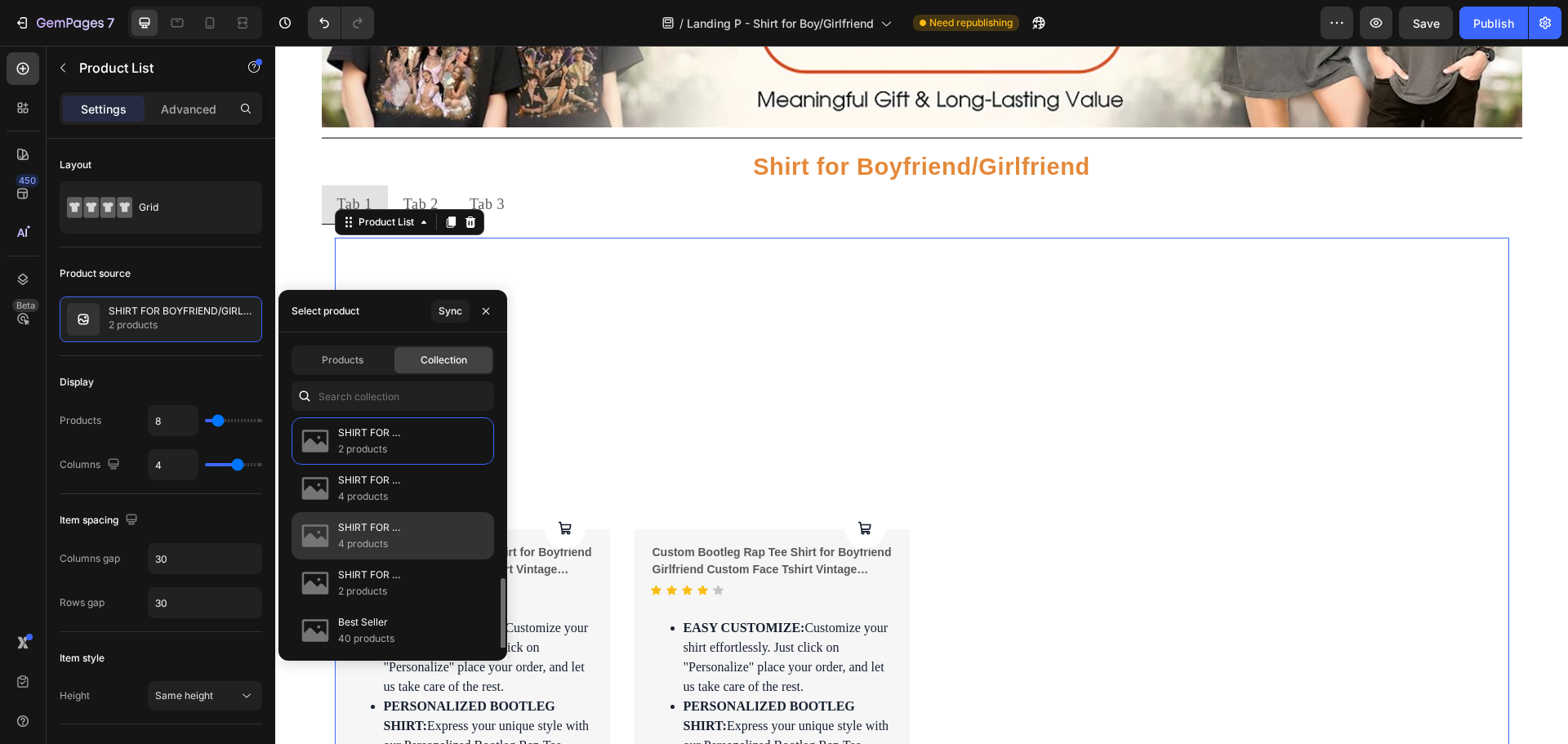
scroll to position [108, 0]
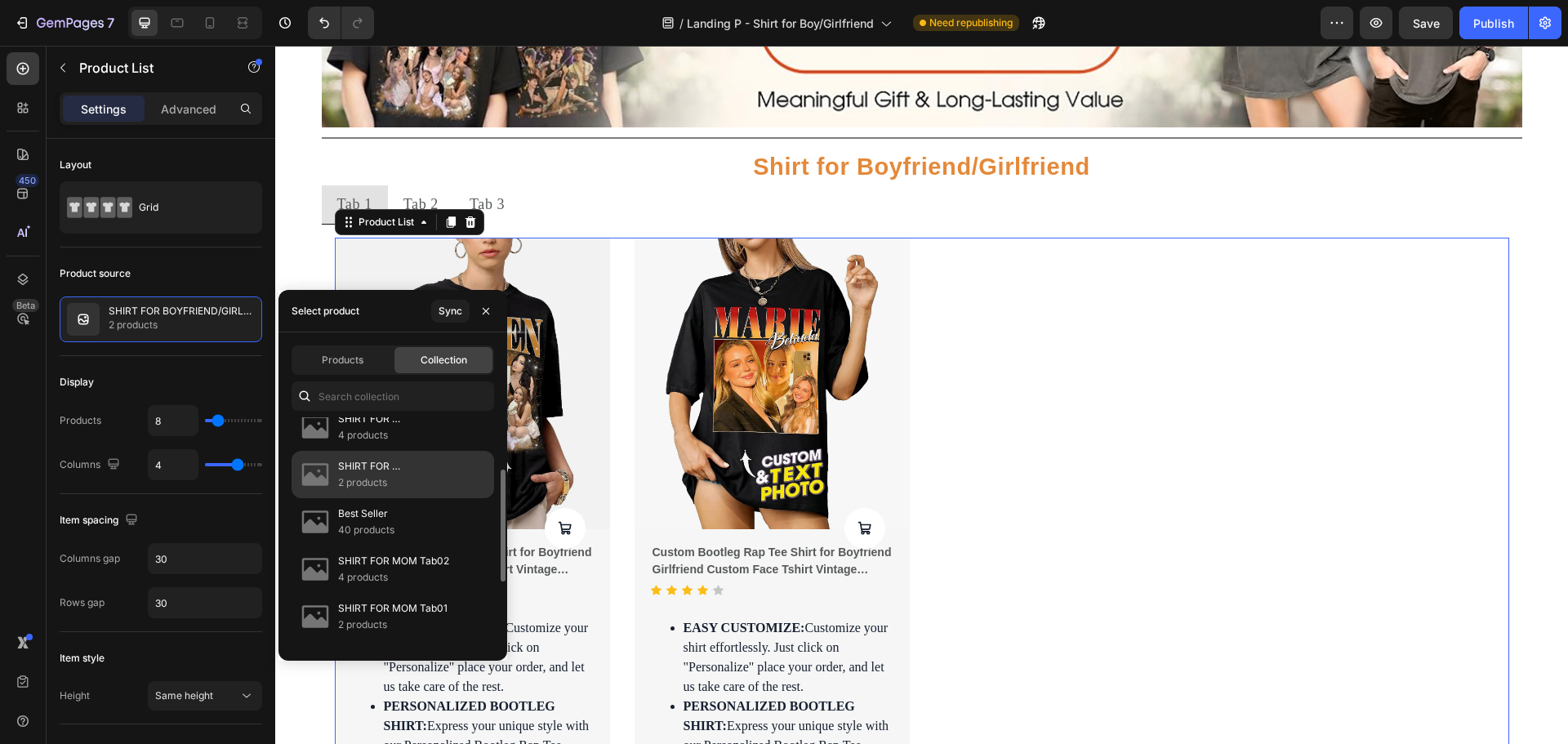
click at [379, 498] on div "SHIRT FOR BOYFRIEND/GIRLFRIEND Sweat Shirt 2 products" at bounding box center [392, 522] width 202 height 48
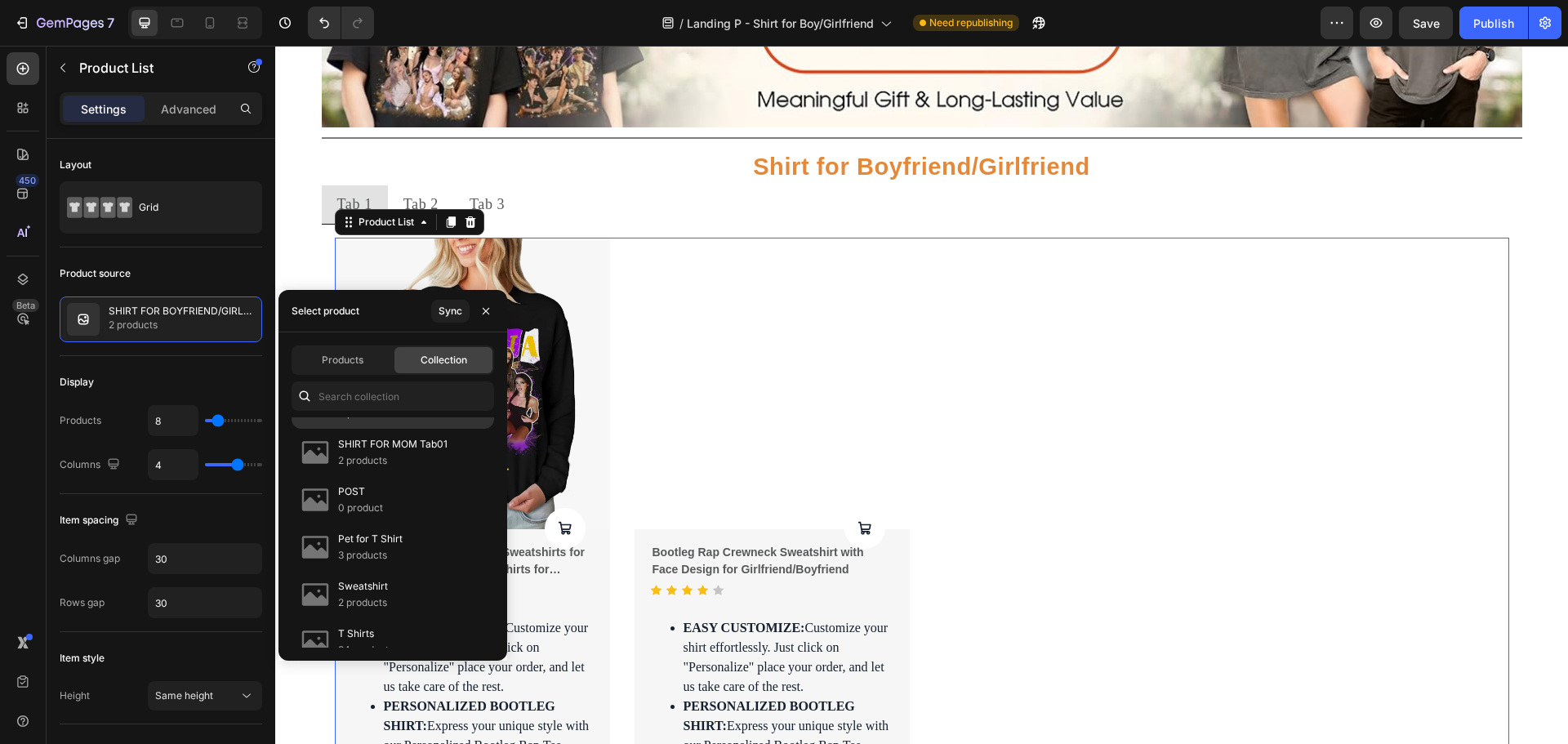
scroll to position [480, 0]
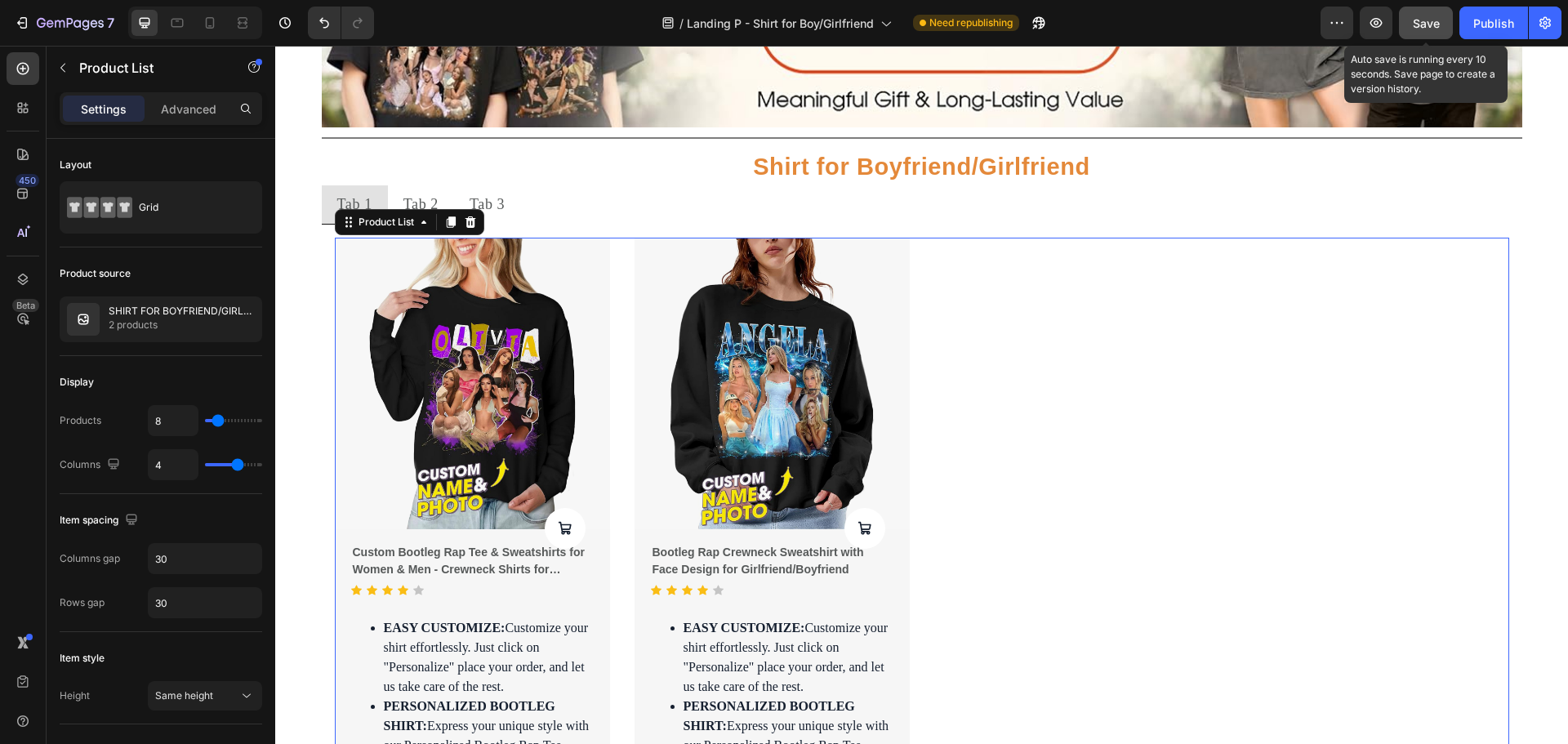
click at [1419, 24] on span "Save" at bounding box center [1426, 23] width 27 height 14
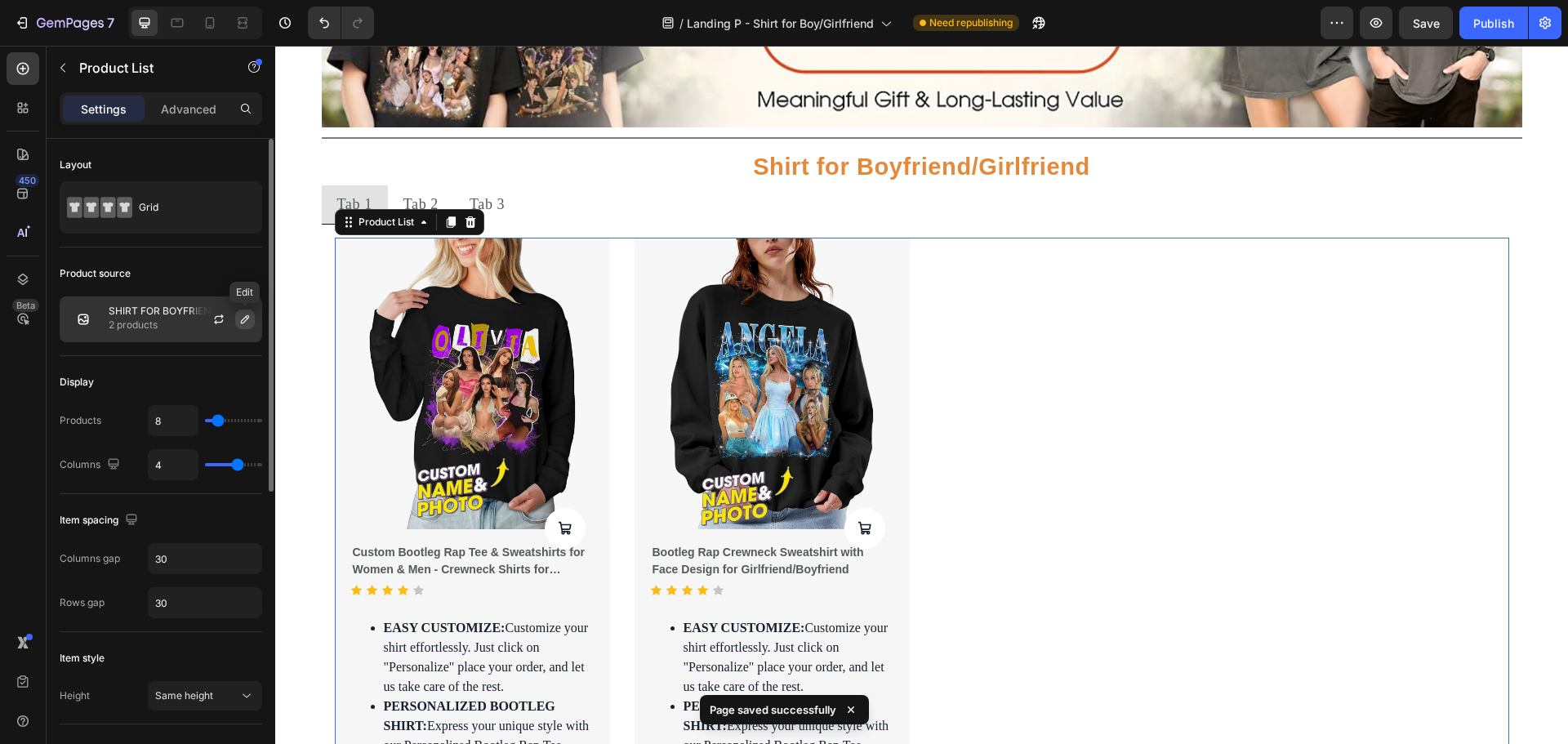
click at [242, 318] on icon "button" at bounding box center [245, 319] width 13 height 13
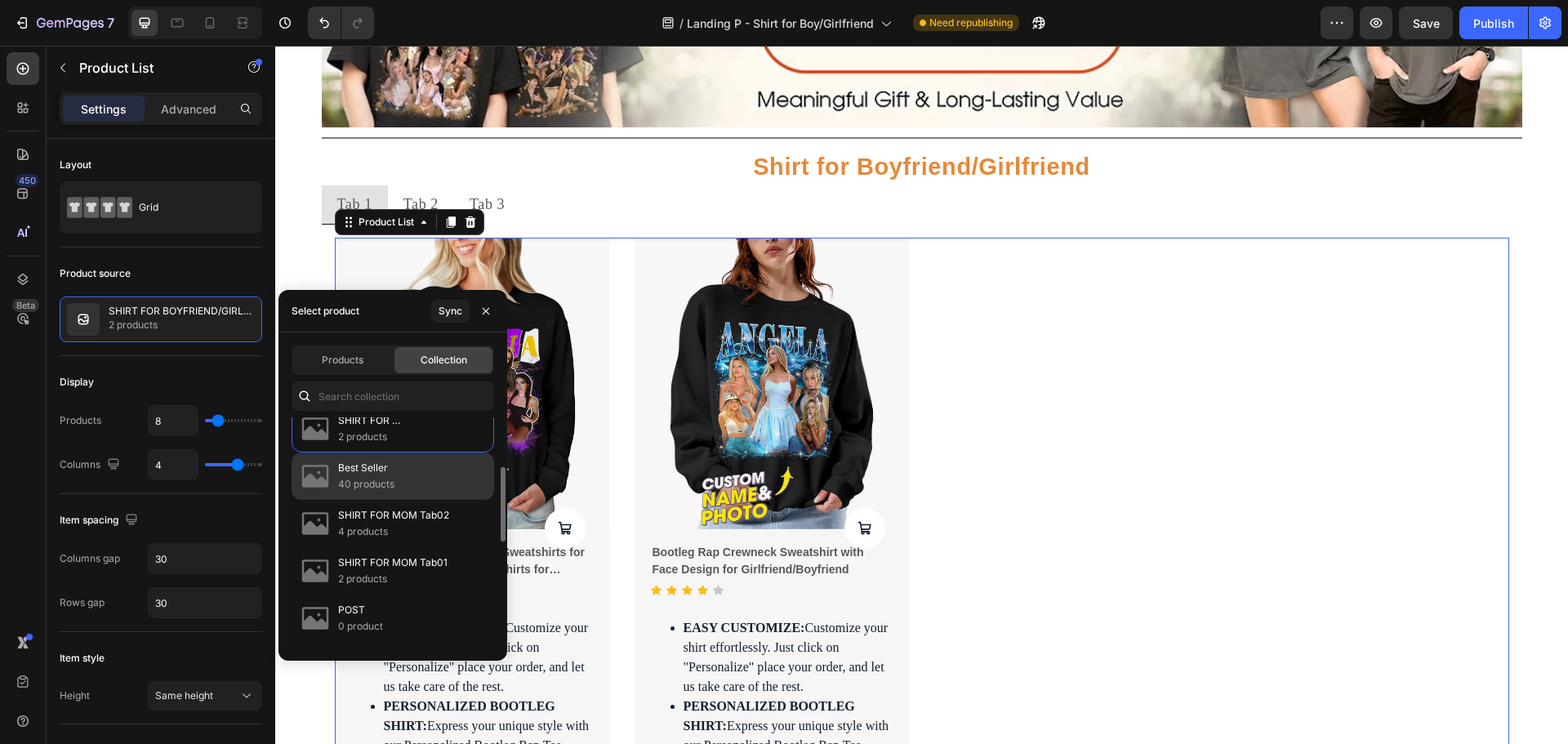
scroll to position [46, 0]
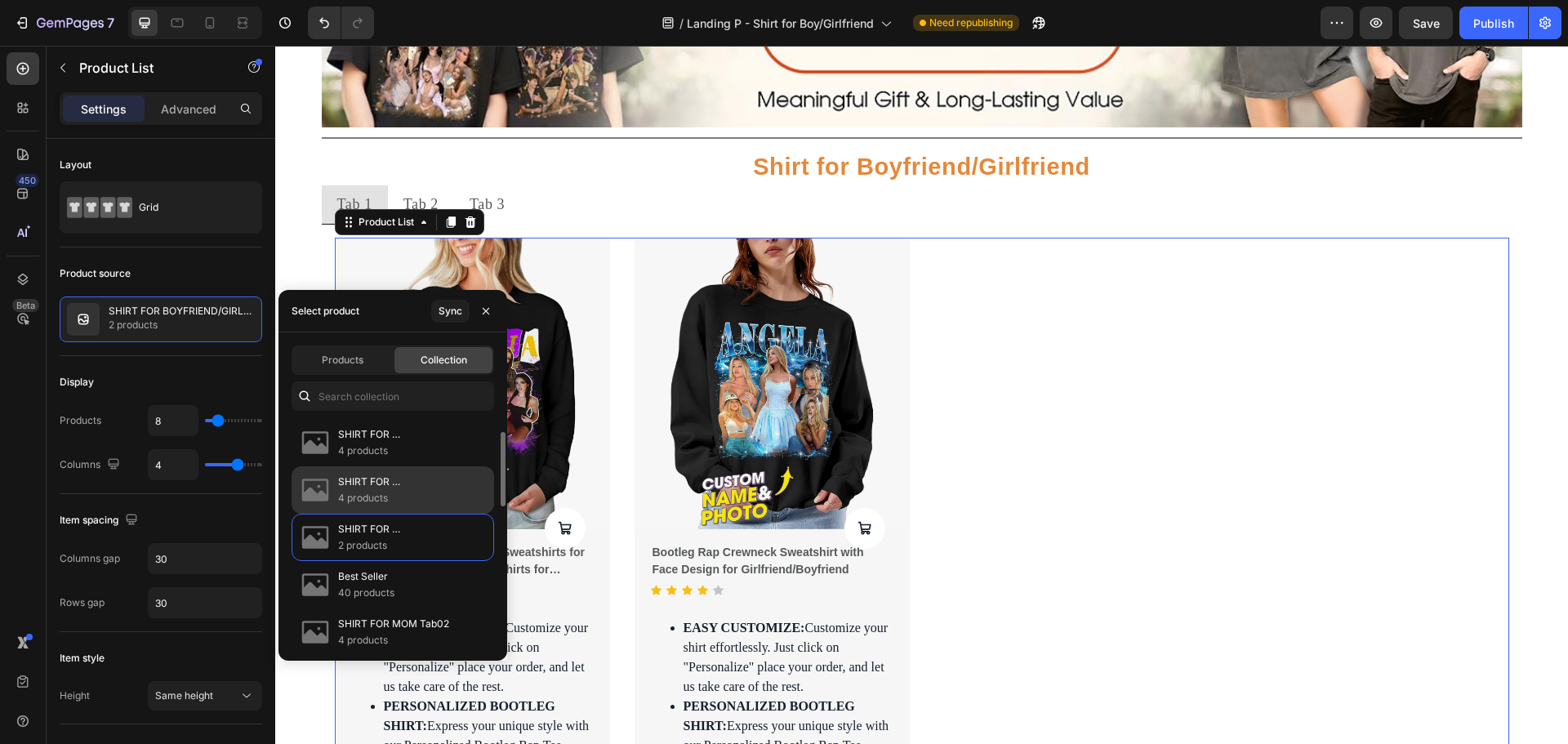
click at [377, 483] on p "SHIRT FOR BOYFRIEND/GIRLFRIEND Best Seller" at bounding box center [409, 482] width 142 height 17
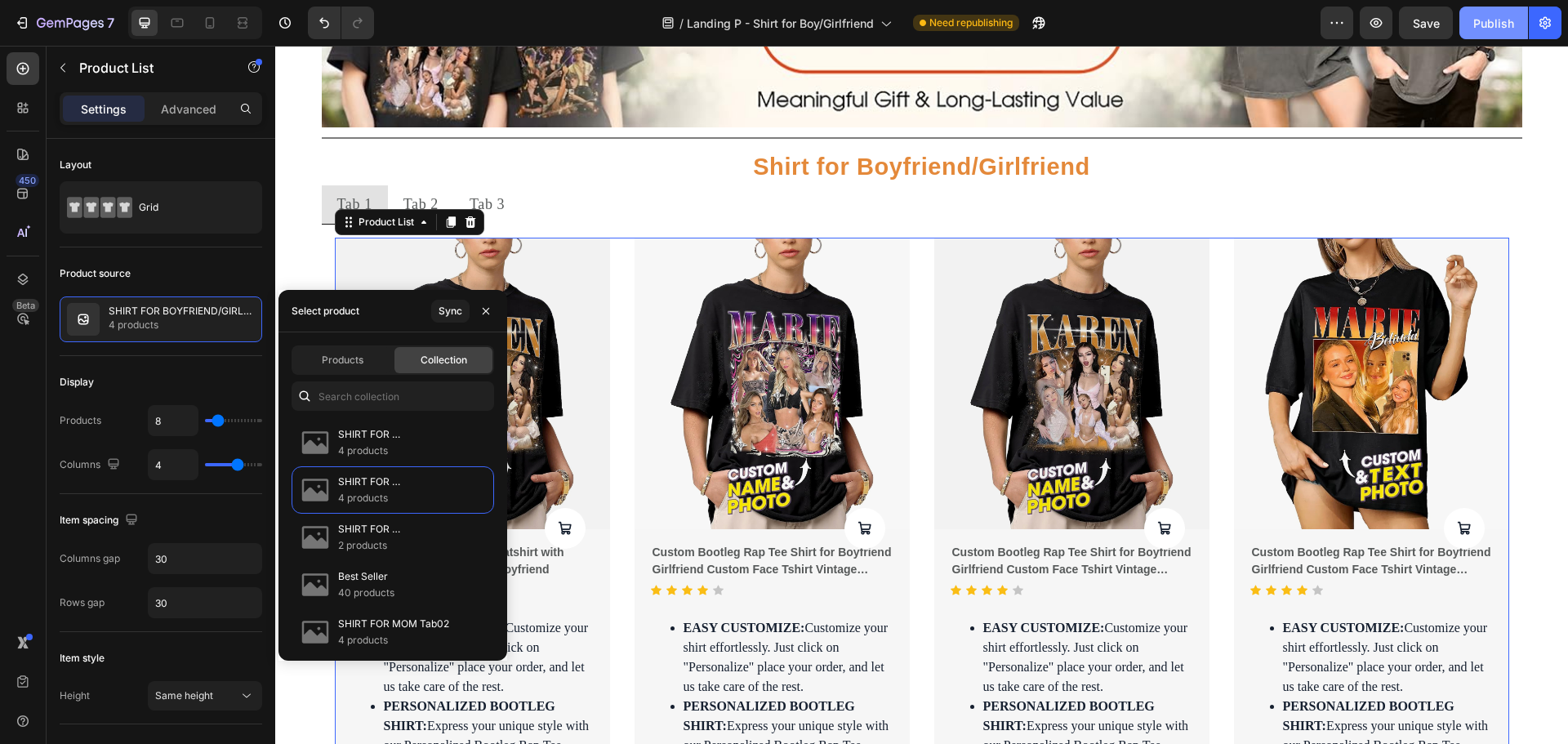
click at [1479, 24] on div "Publish" at bounding box center [1494, 23] width 40 height 17
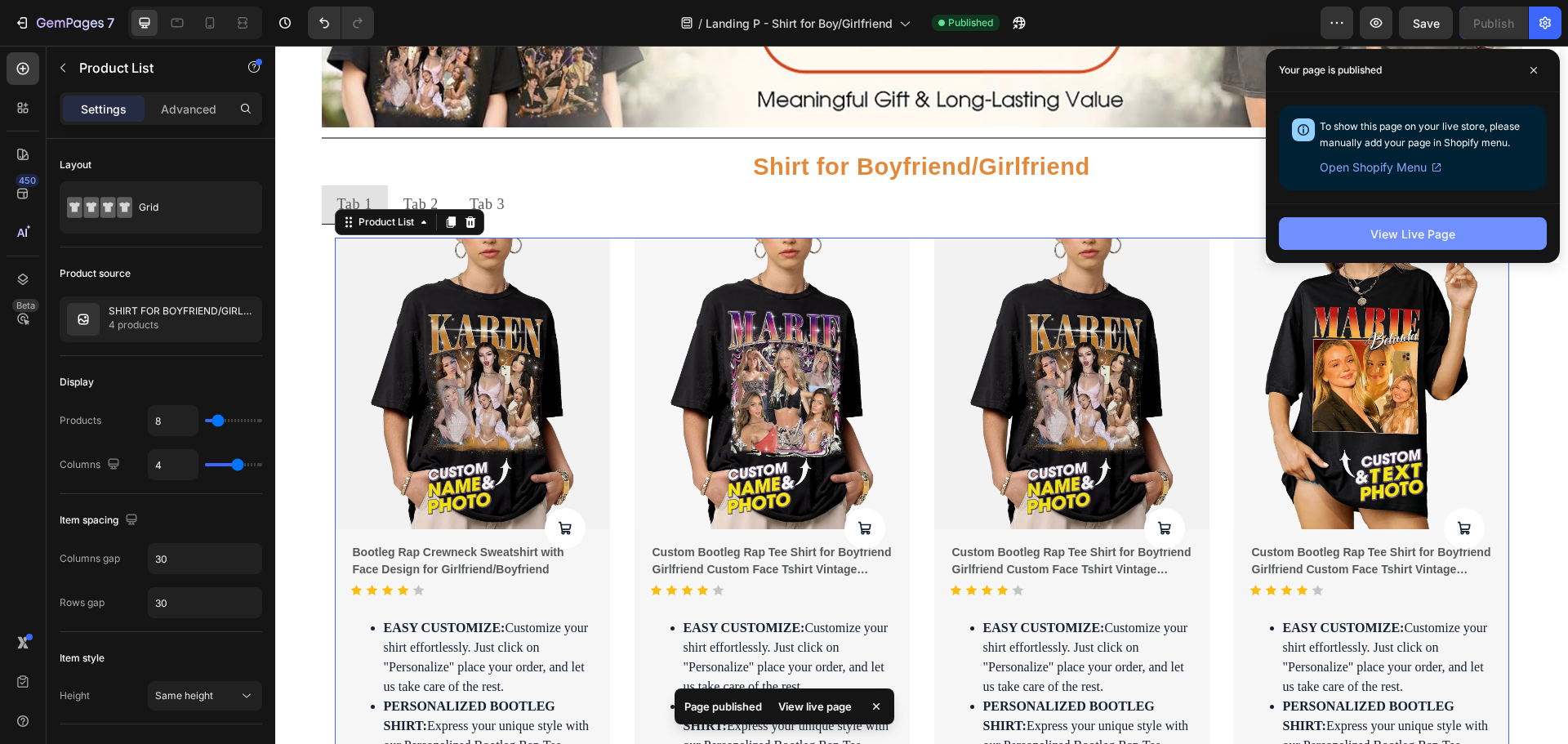
click at [1417, 233] on div "View Live Page" at bounding box center [1413, 233] width 85 height 17
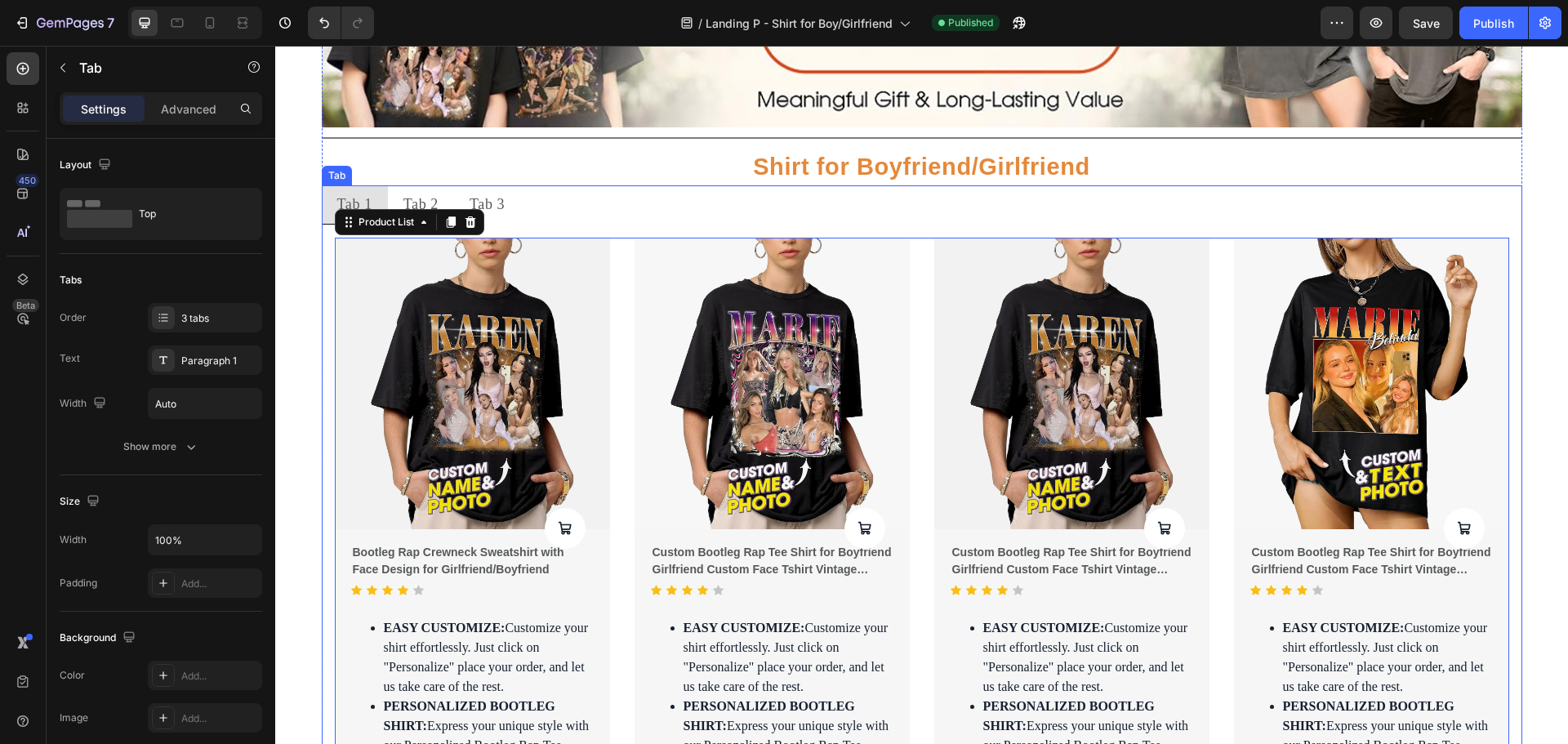
drag, startPoint x: 414, startPoint y: 197, endPoint x: 399, endPoint y: 202, distance: 15.8
click at [414, 197] on div "Tab 2" at bounding box center [421, 205] width 40 height 26
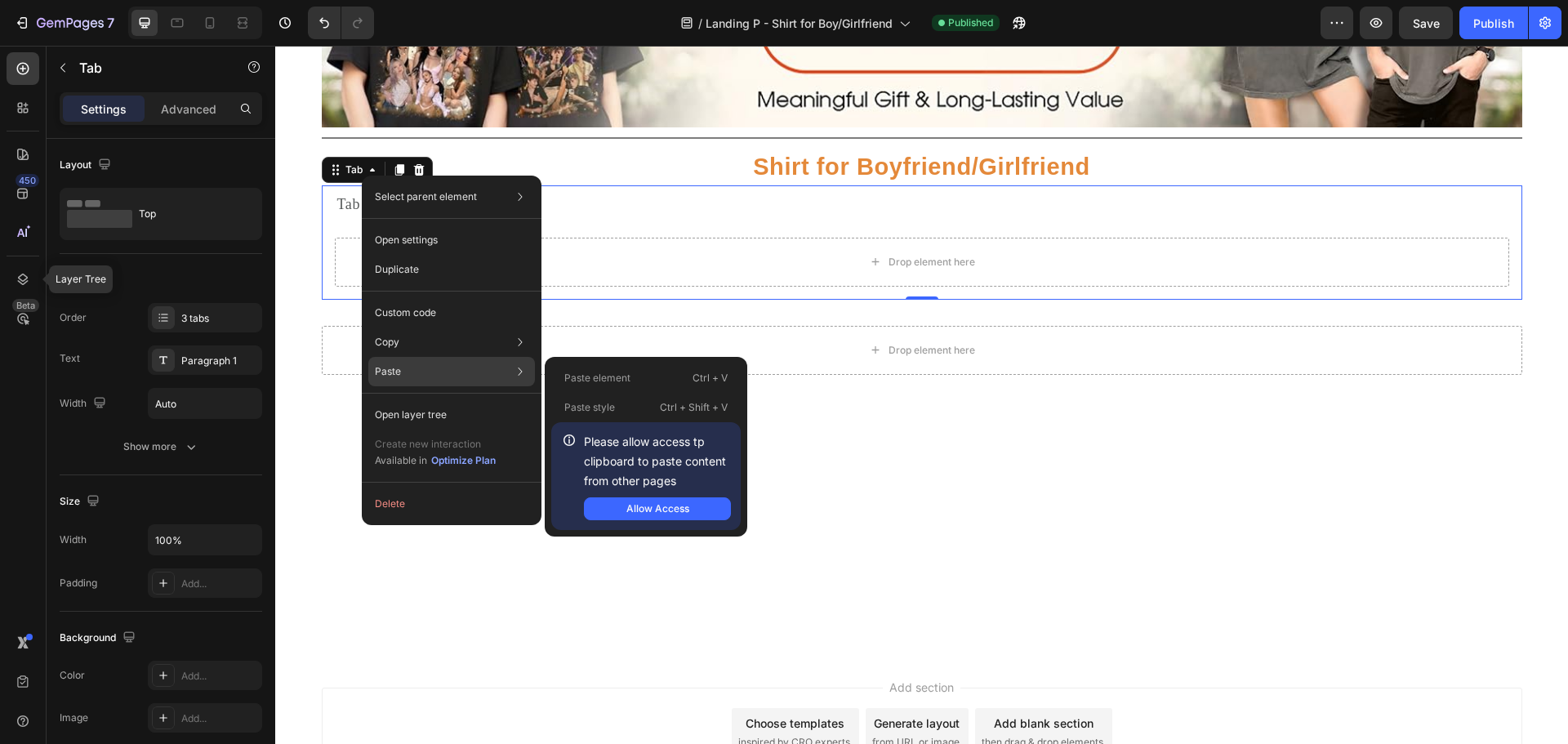
click at [398, 369] on p "Paste" at bounding box center [388, 371] width 26 height 15
click at [624, 490] on div "Please allow access tp clipboard to paste content from other pages Allow Access" at bounding box center [658, 476] width 147 height 88
drag, startPoint x: 358, startPoint y: 455, endPoint x: 634, endPoint y: 501, distance: 279.8
click at [634, 501] on button "Allow Access" at bounding box center [658, 508] width 147 height 23
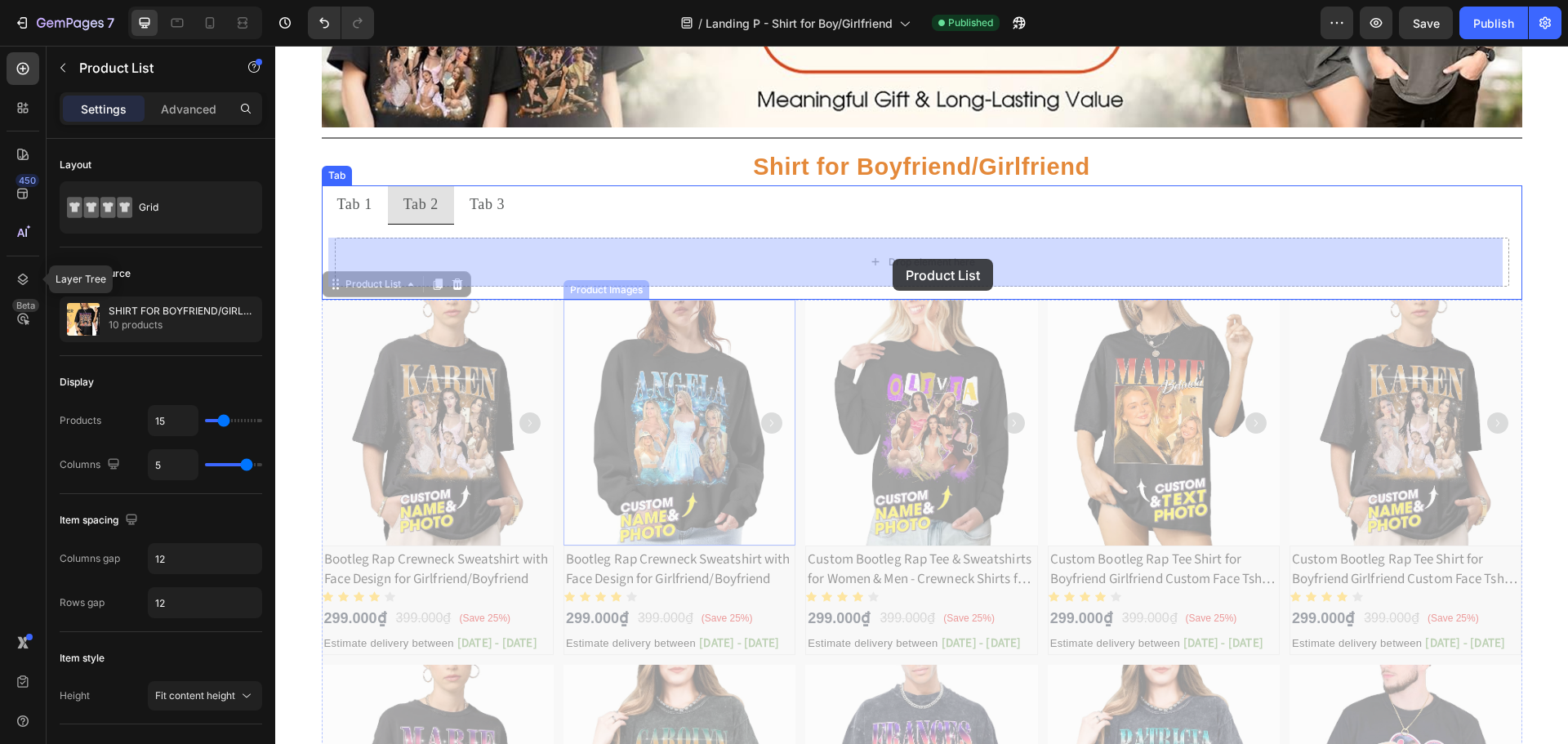
drag, startPoint x: 552, startPoint y: 345, endPoint x: 893, endPoint y: 259, distance: 351.7
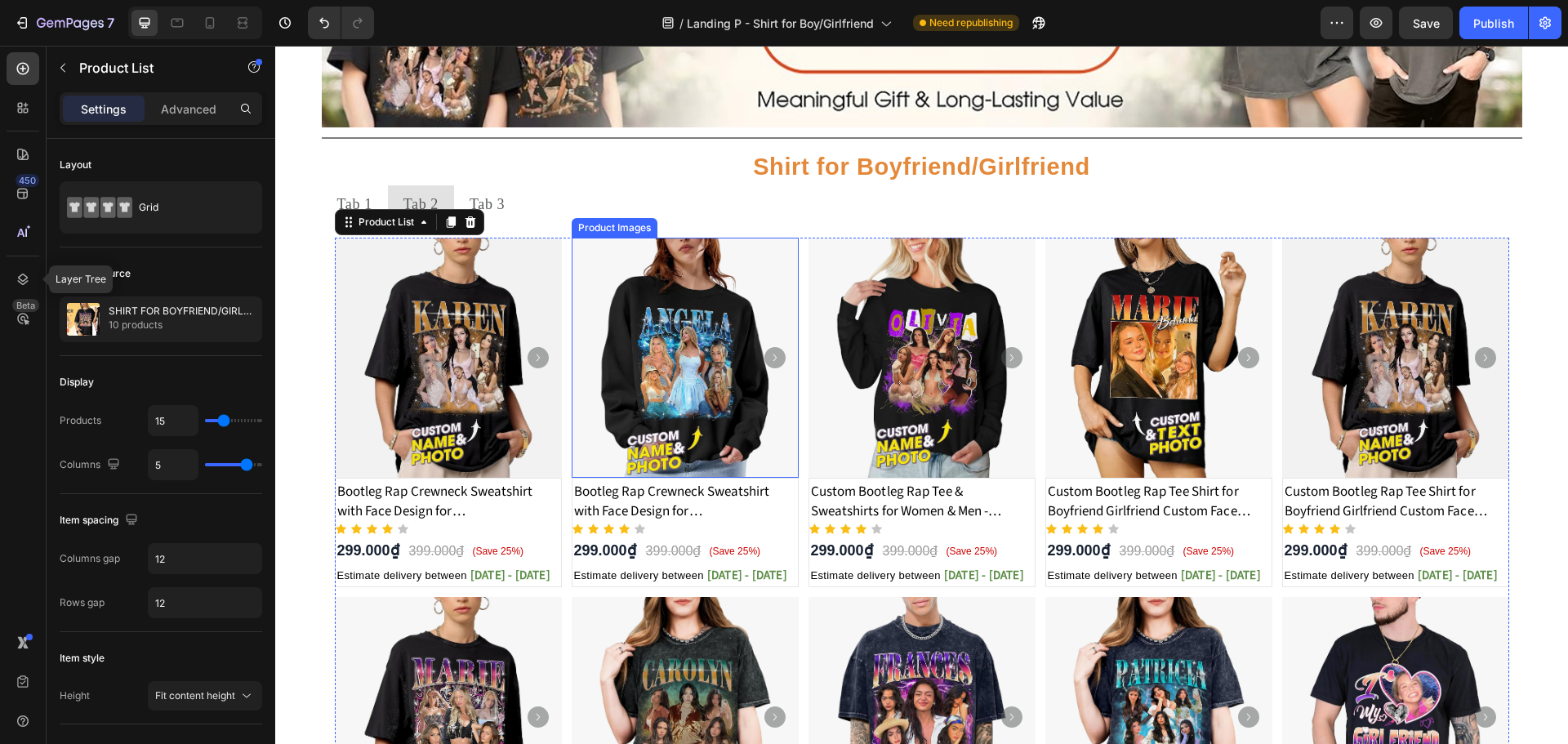
scroll to position [327, 0]
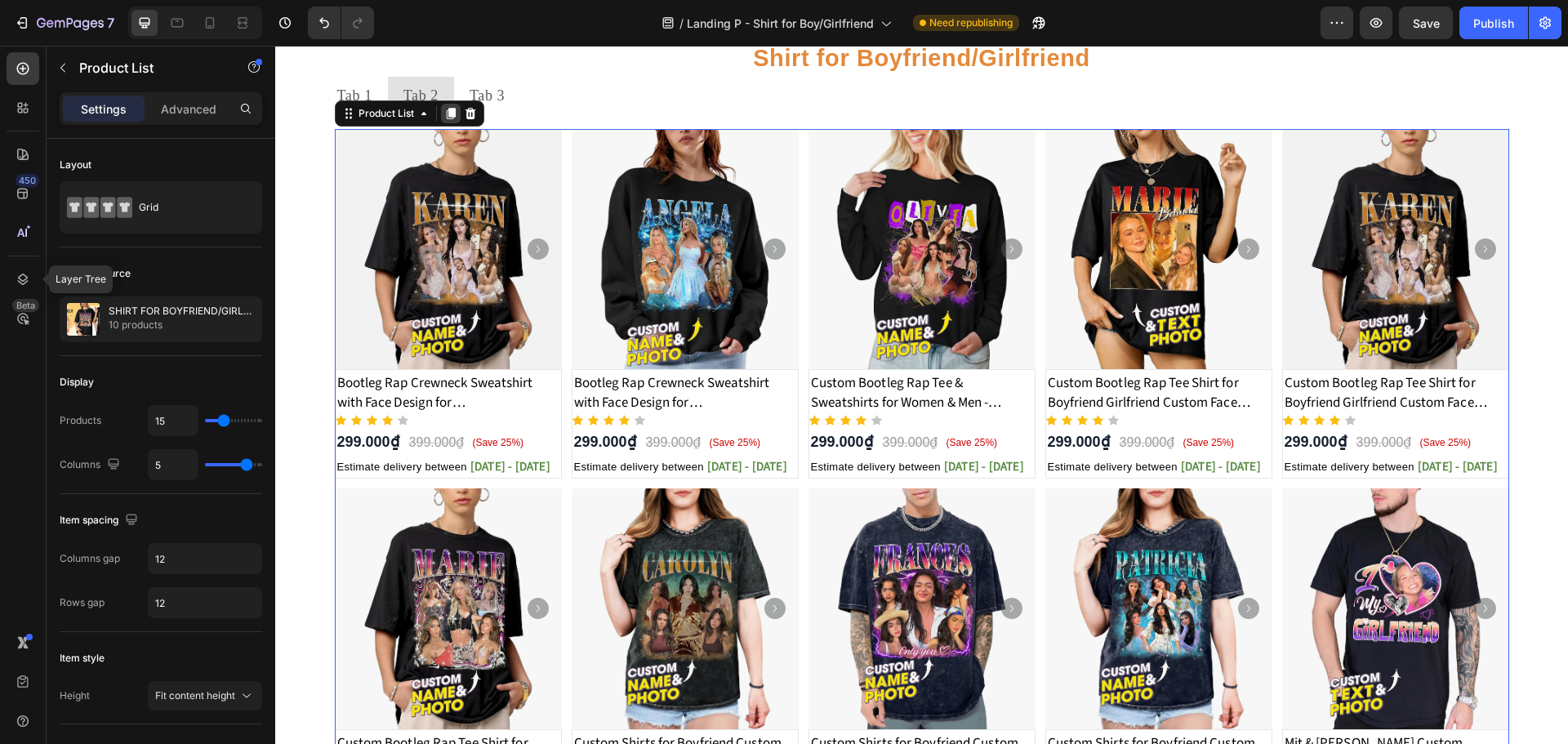
click at [446, 112] on icon at bounding box center [450, 113] width 9 height 11
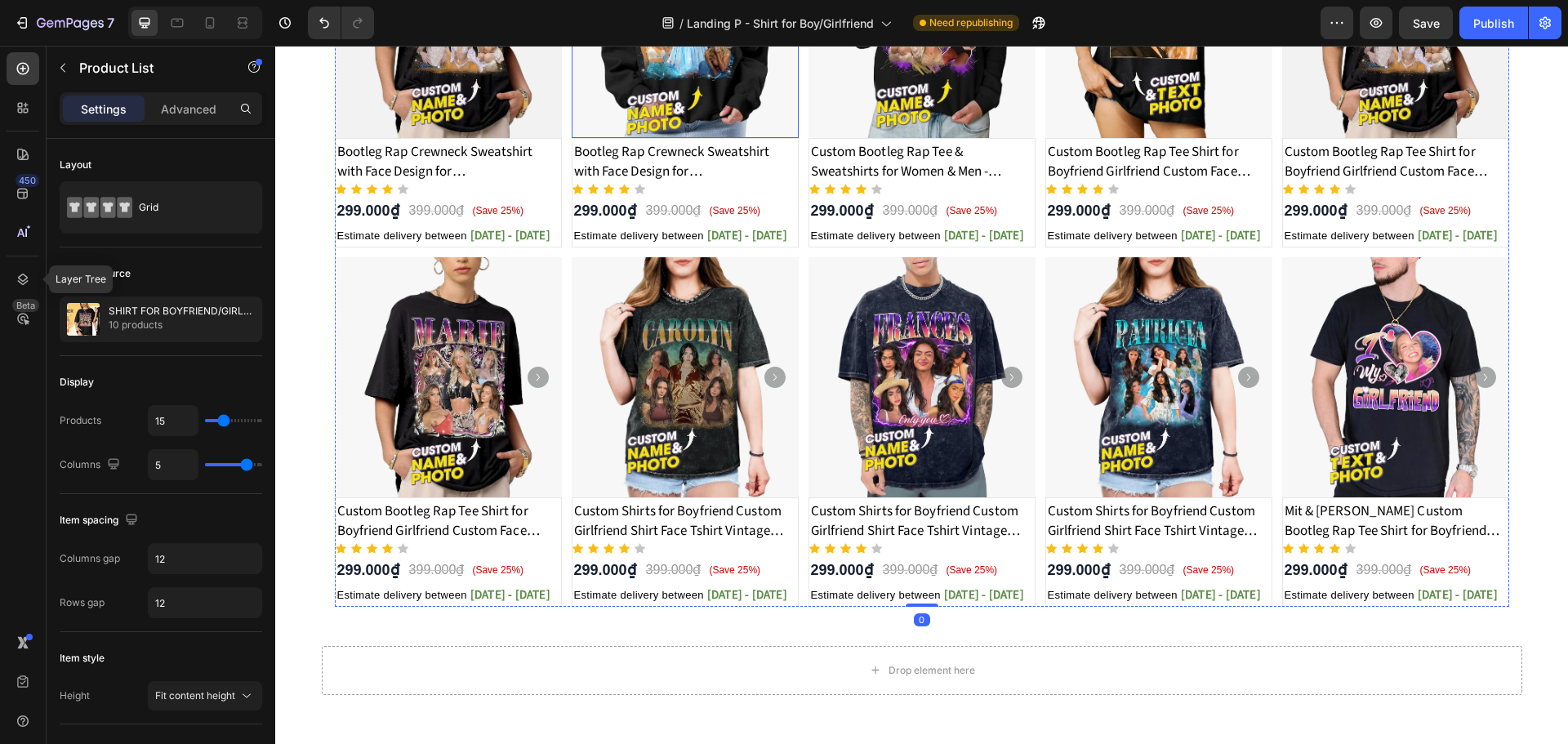
scroll to position [1279, 0]
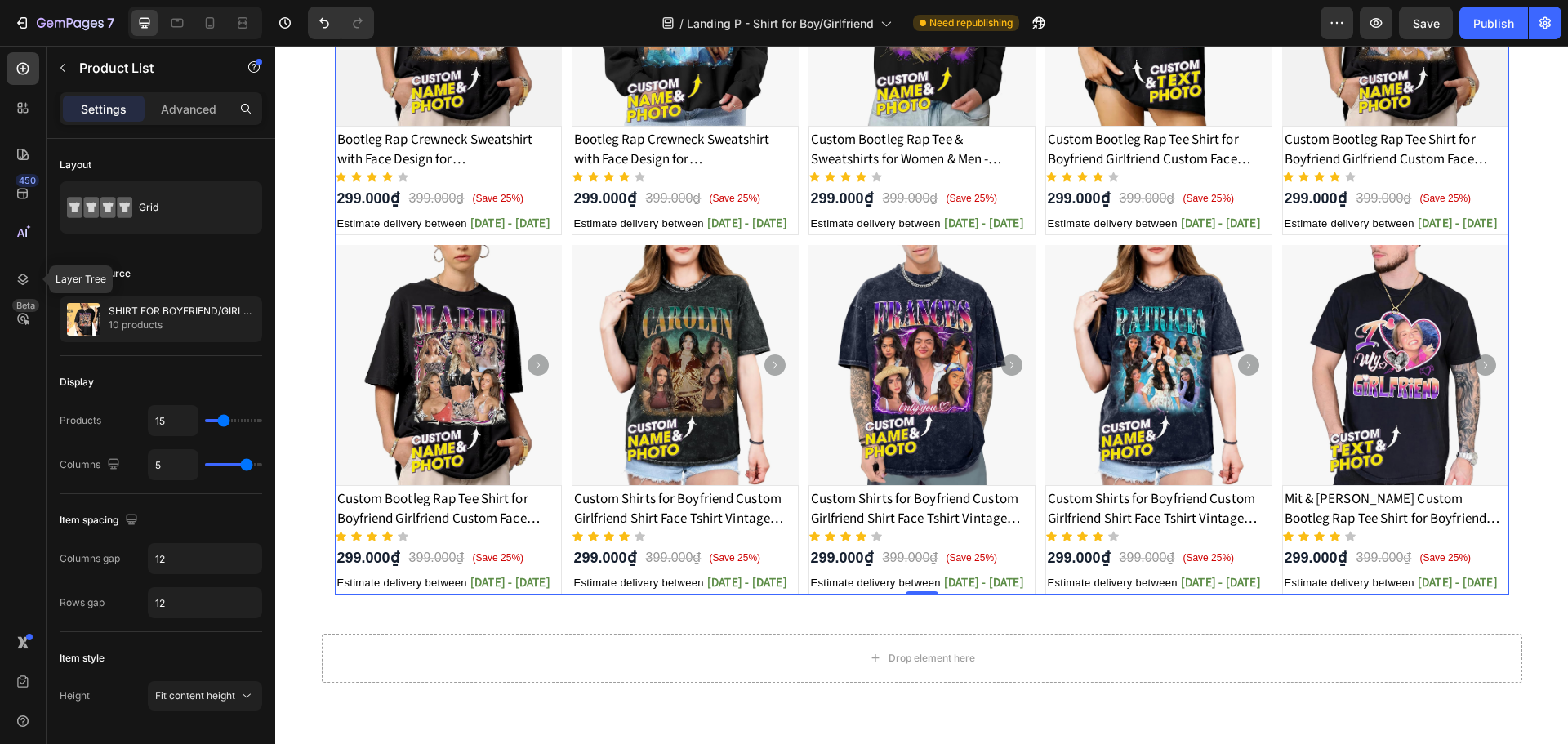
click at [559, 283] on div "Product Images Bootleg Rap Crewneck Sweatshirt with Face Design for Girlfriend/…" at bounding box center [921, 240] width 1174 height 709
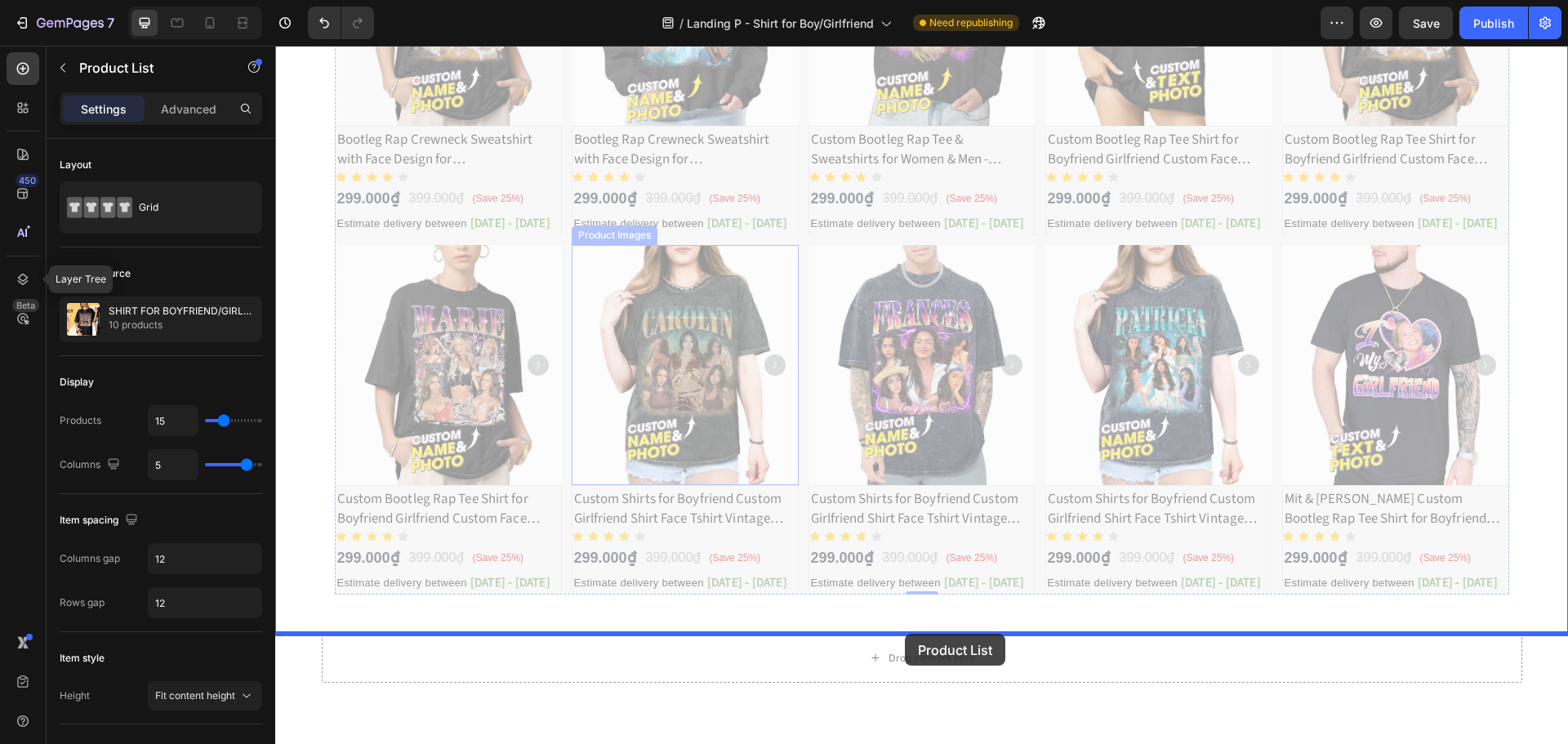
drag, startPoint x: 558, startPoint y: 287, endPoint x: 905, endPoint y: 634, distance: 490.7
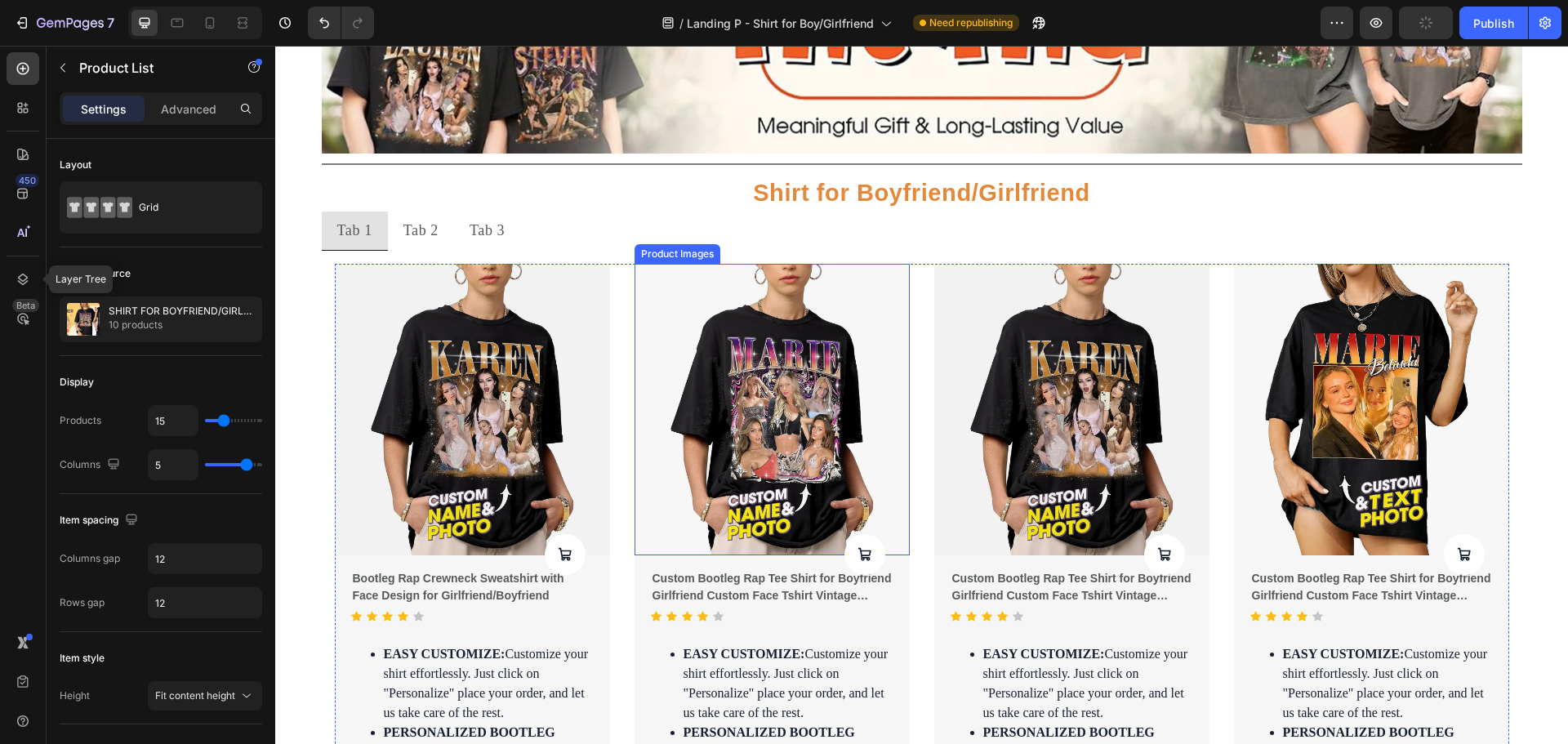
scroll to position [0, 0]
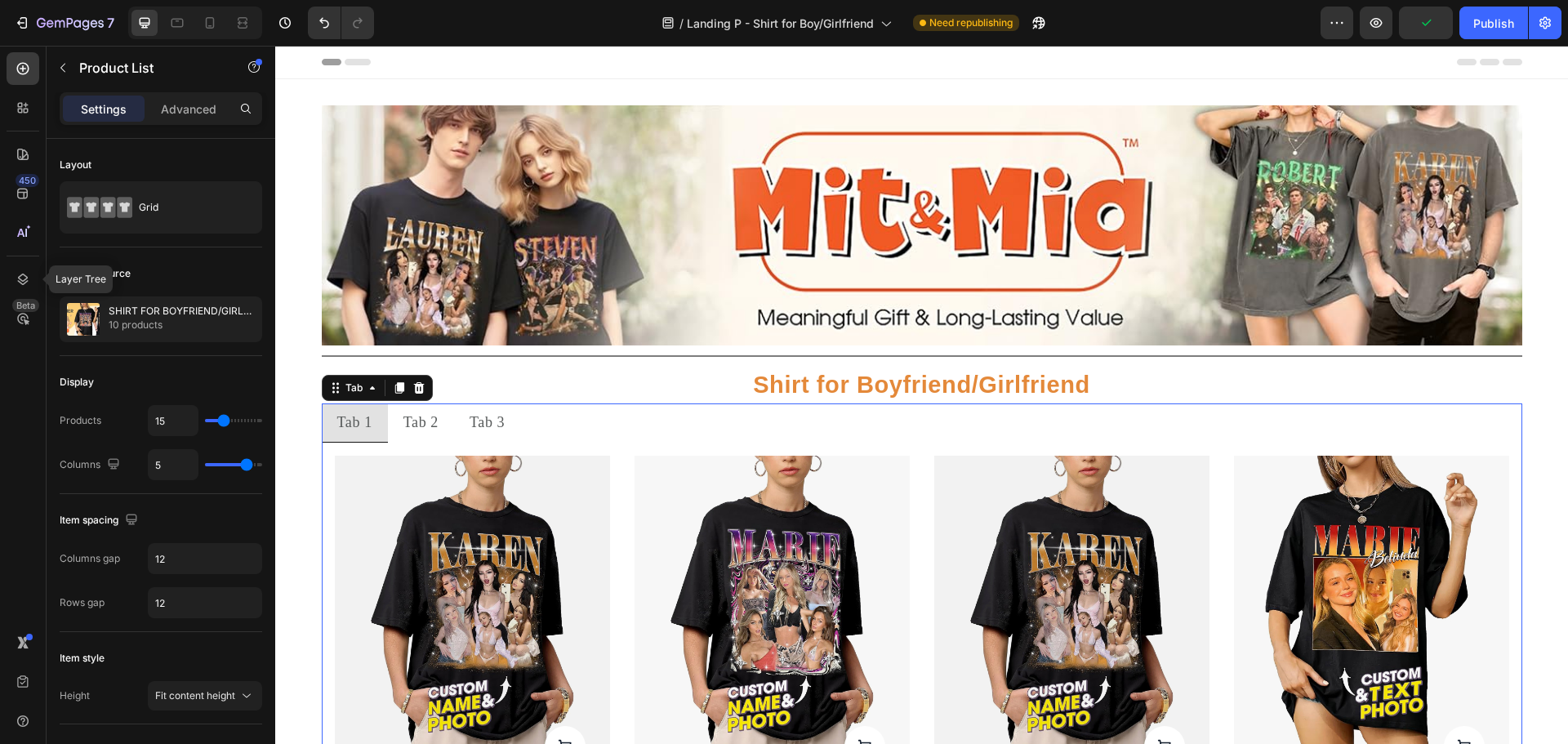
click at [420, 418] on div "Tab 2" at bounding box center [421, 423] width 40 height 26
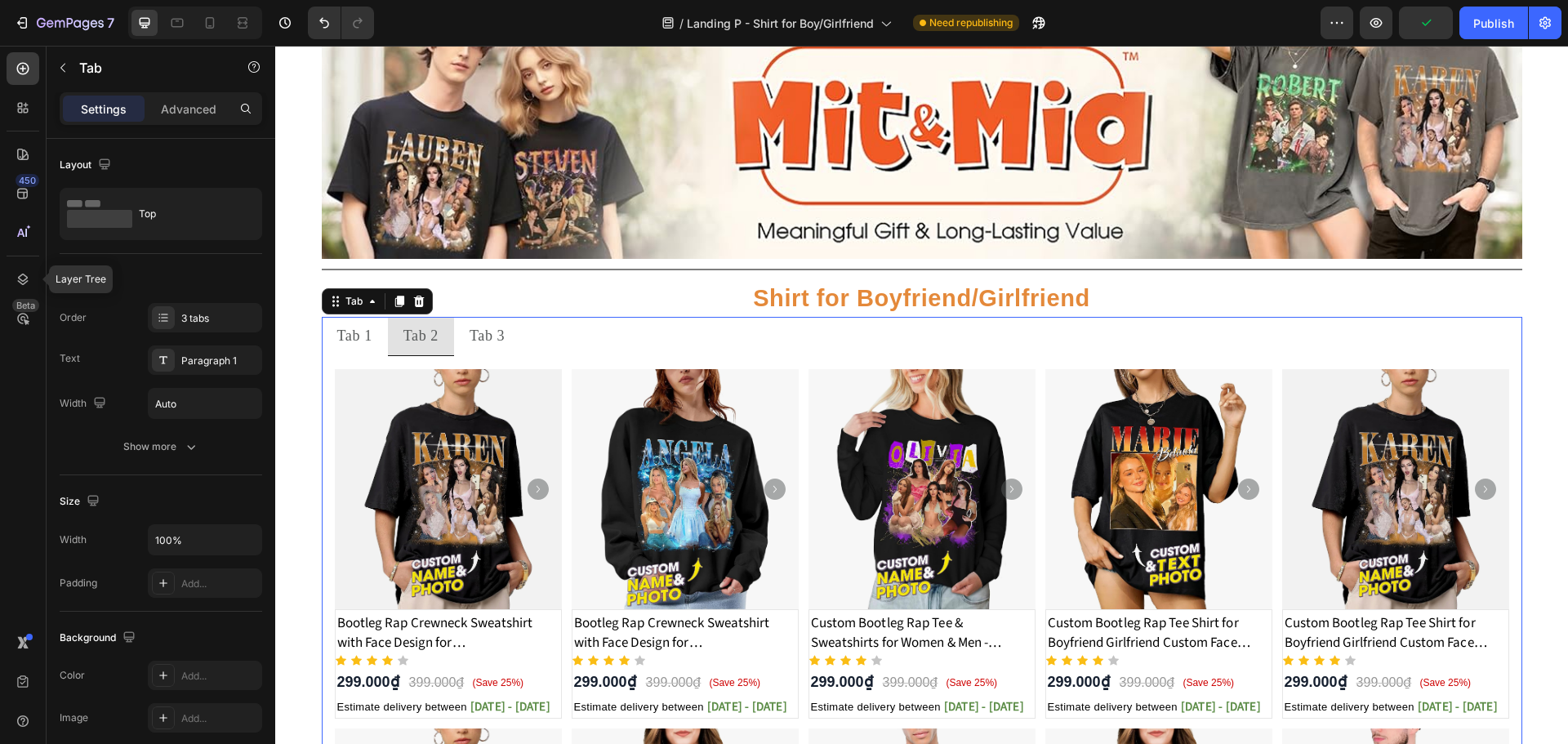
scroll to position [218, 0]
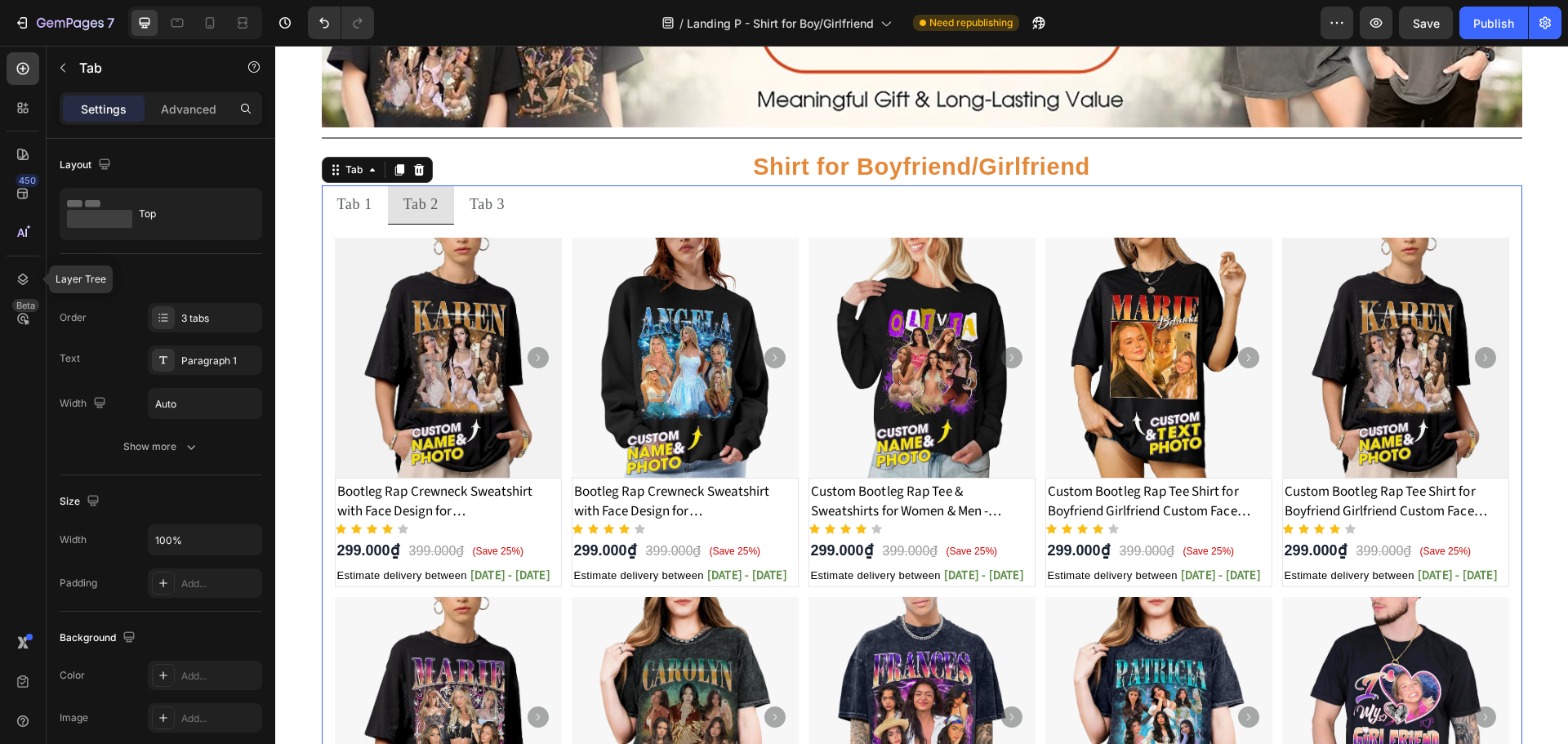
click at [369, 202] on li "Tab 1" at bounding box center [355, 205] width 66 height 39
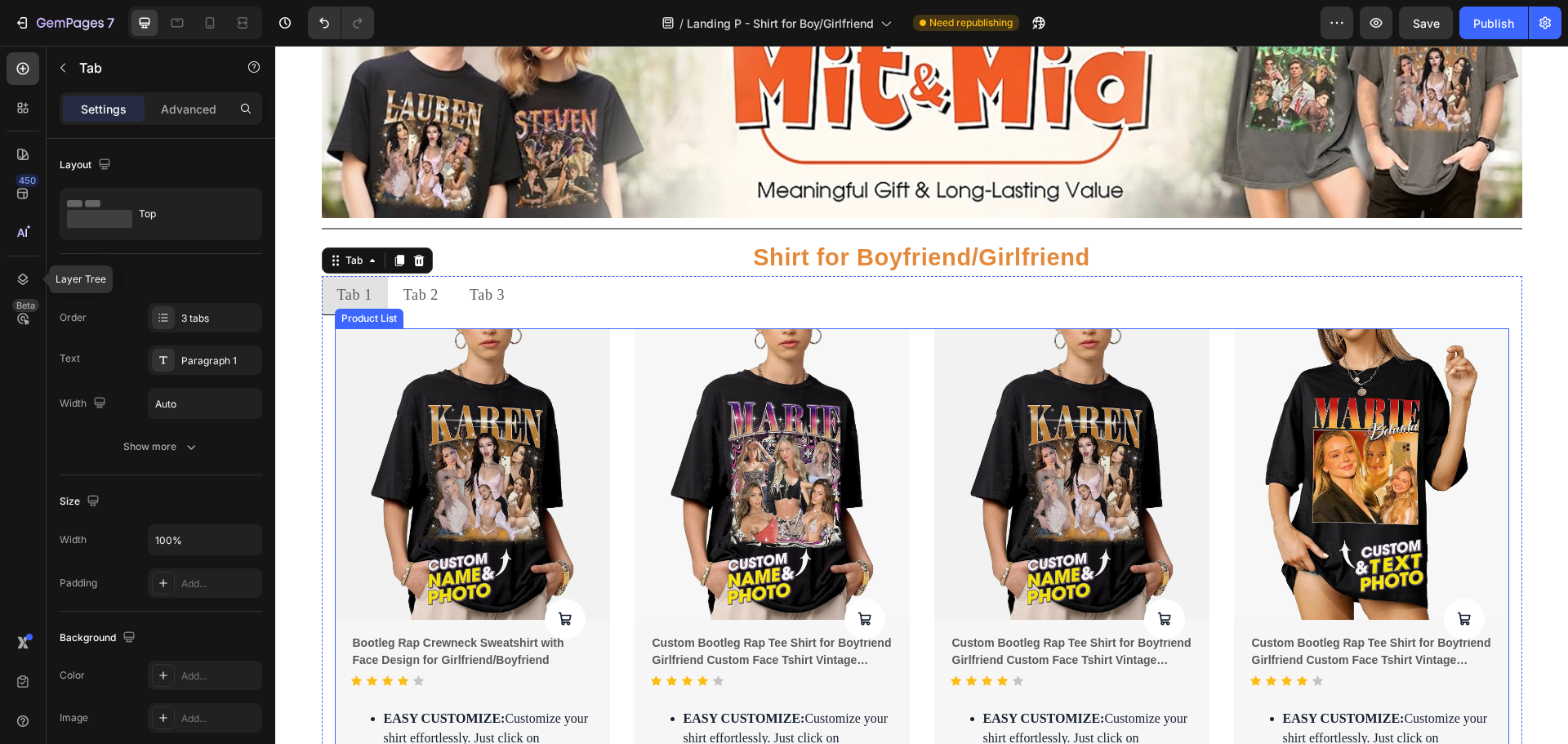
scroll to position [108, 0]
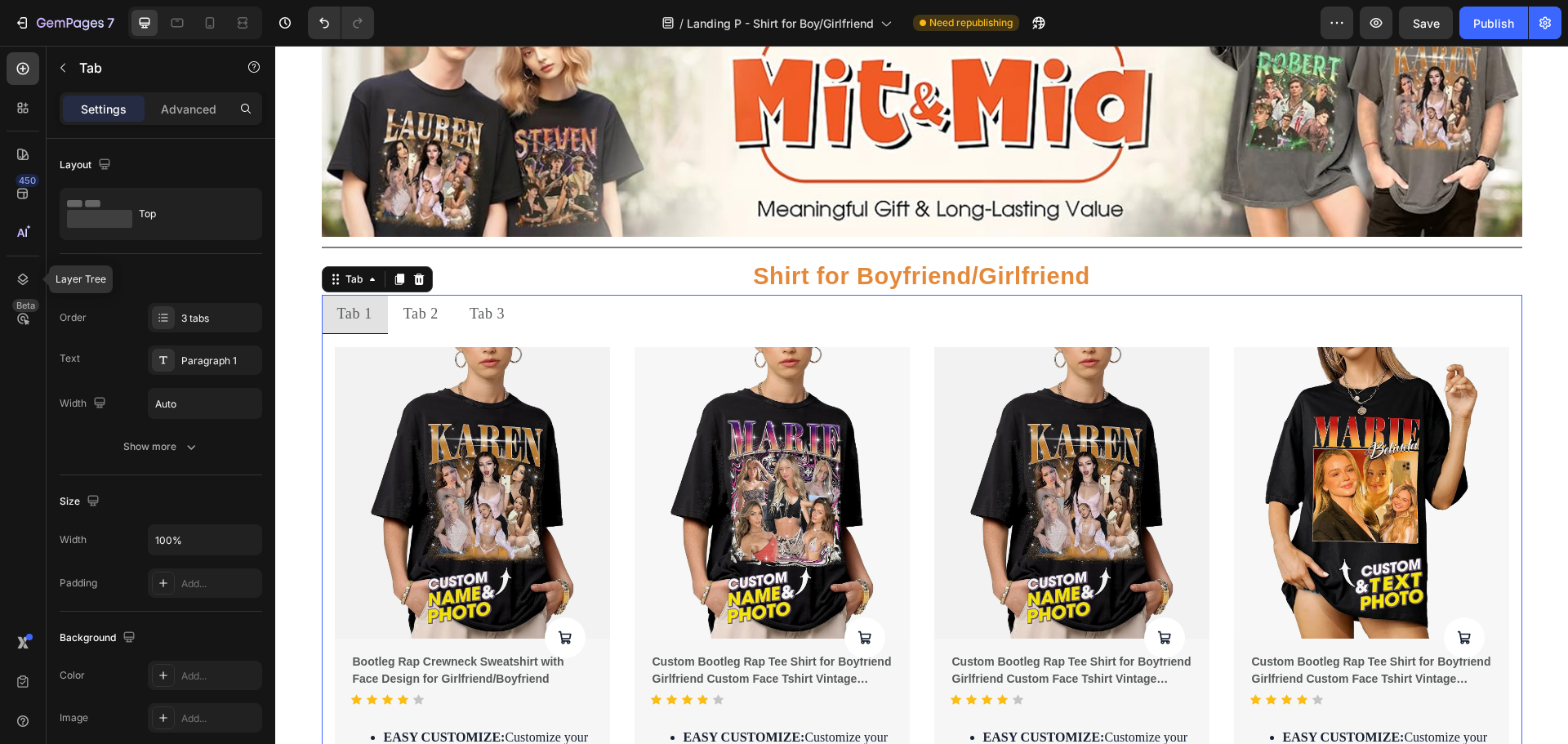
click at [421, 324] on div "Tab 2" at bounding box center [421, 314] width 40 height 26
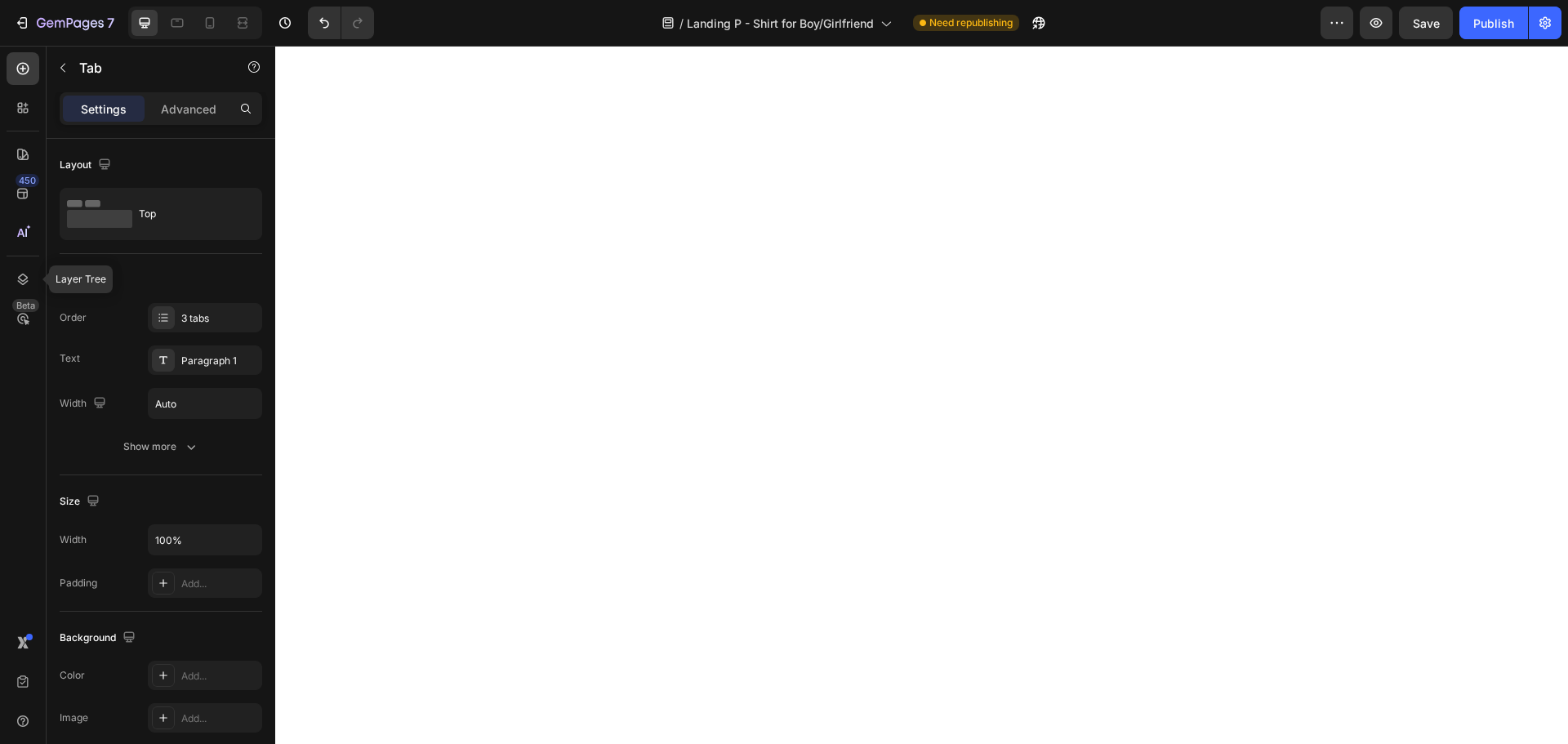
scroll to position [1415, 0]
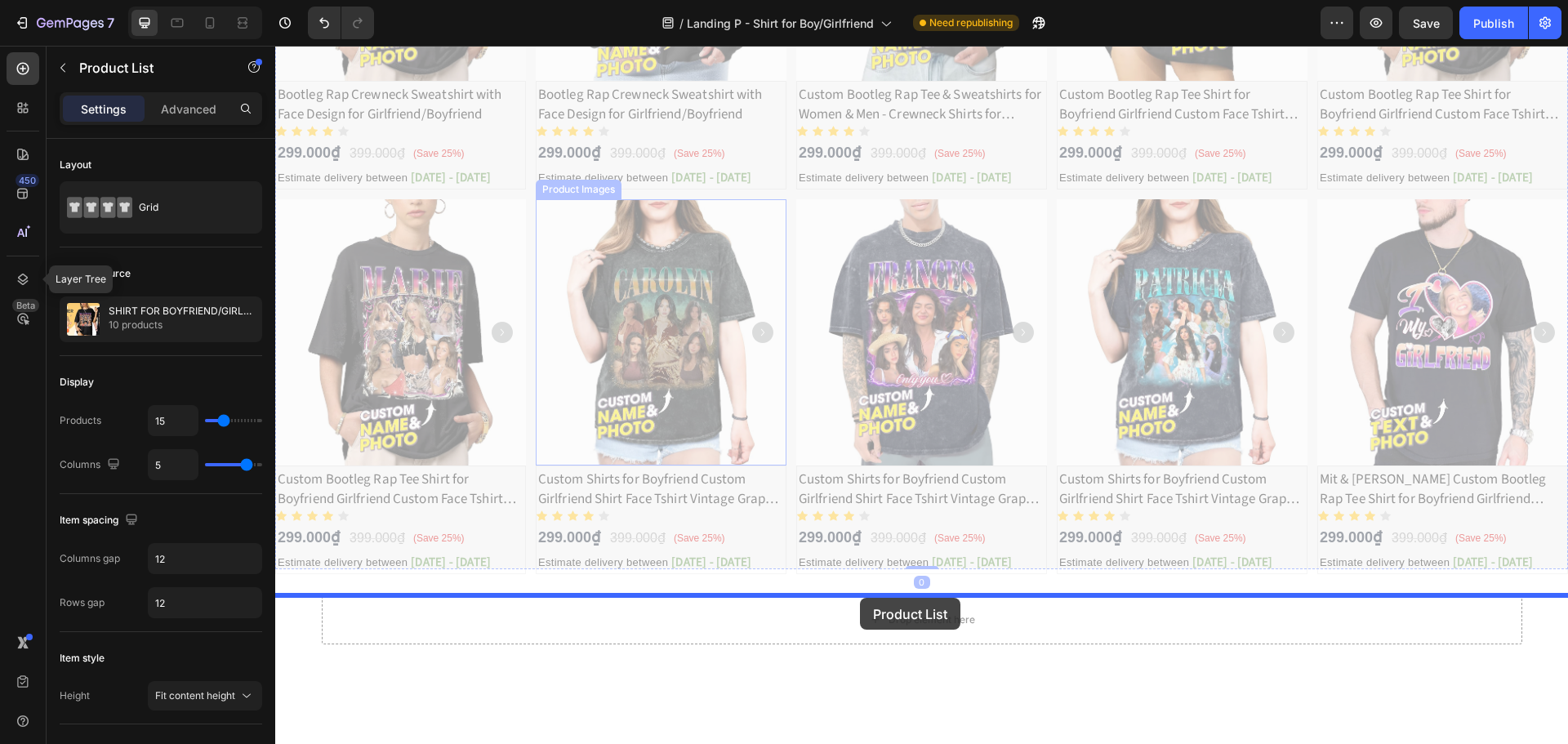
drag, startPoint x: 531, startPoint y: 212, endPoint x: 860, endPoint y: 598, distance: 507.2
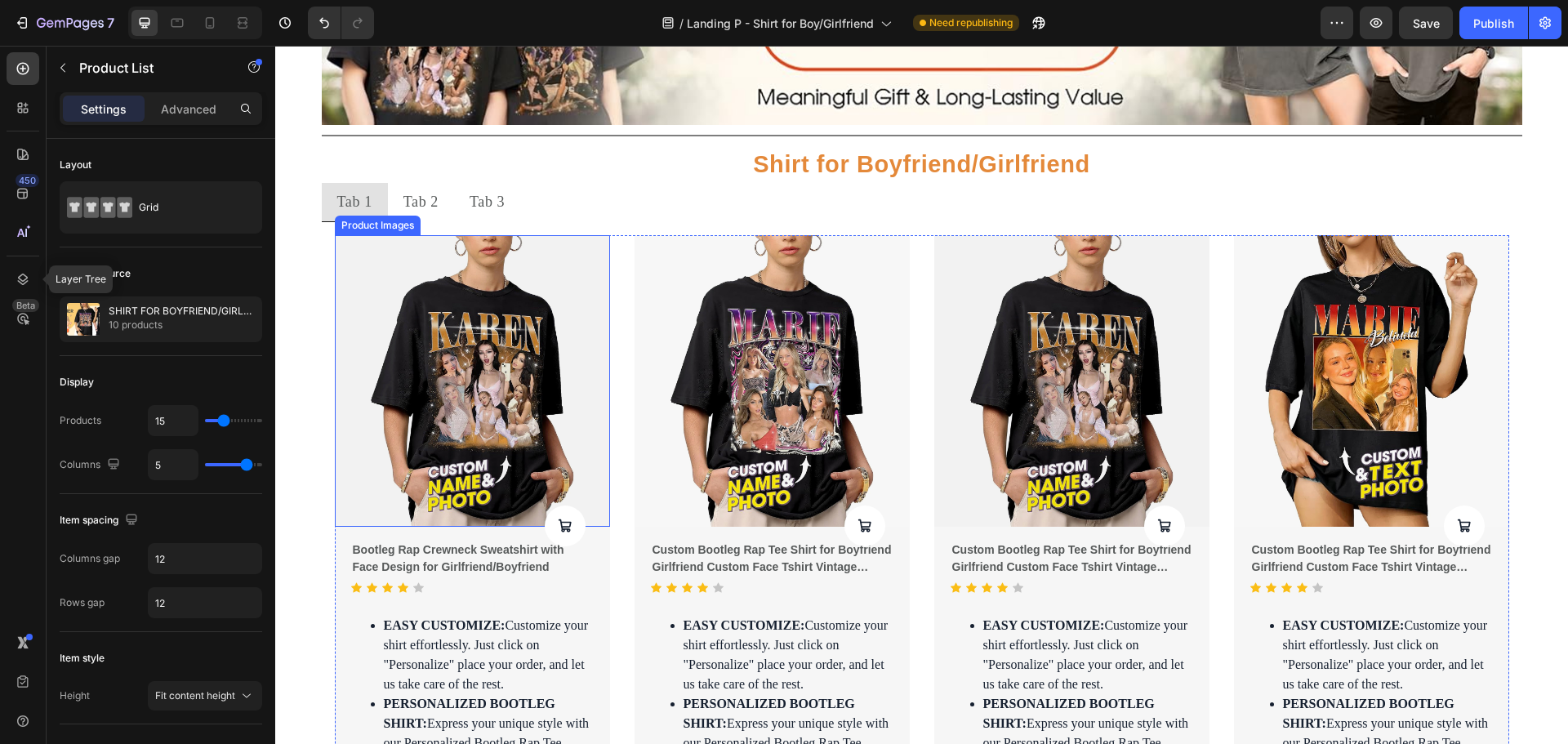
scroll to position [218, 0]
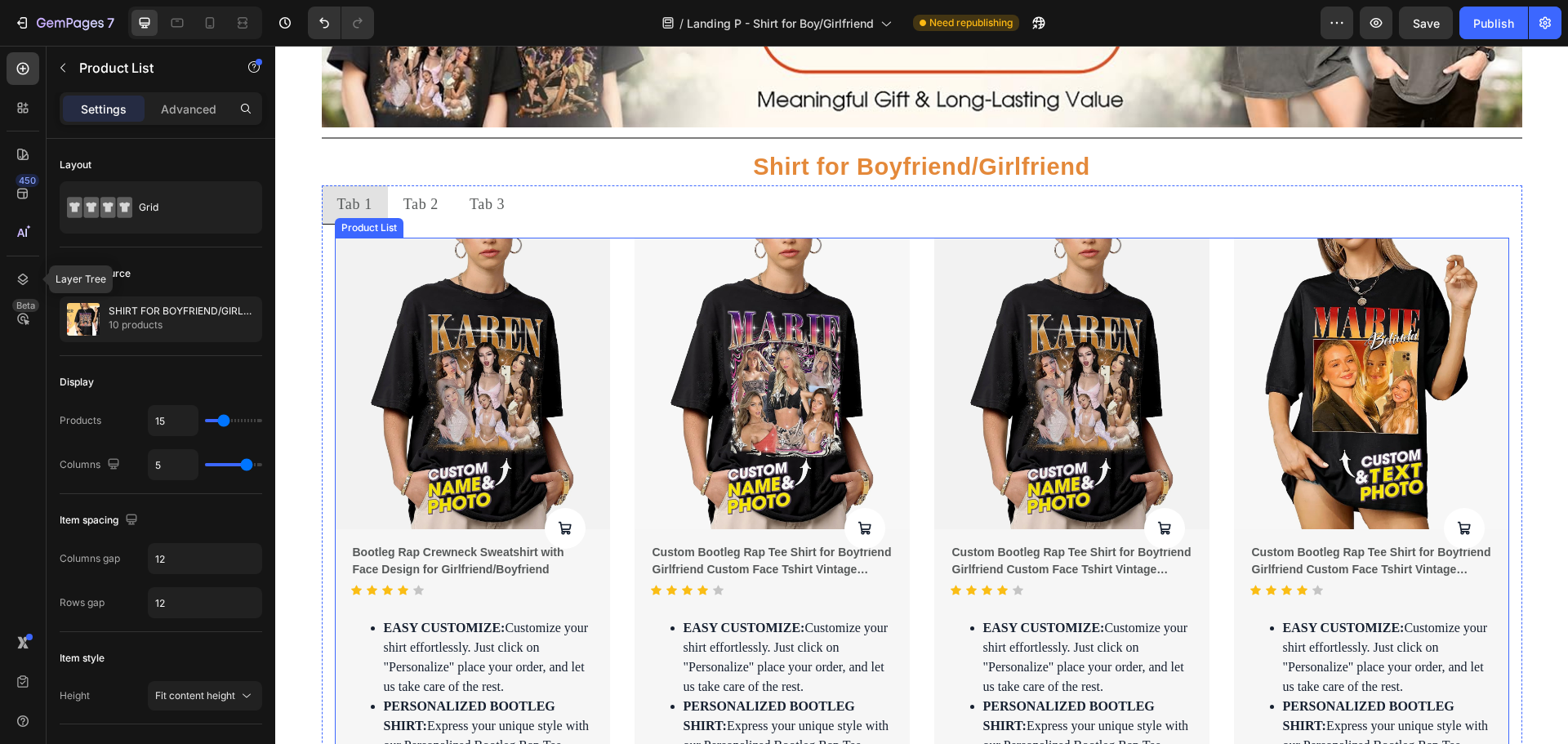
click at [465, 224] on icon at bounding box center [470, 222] width 11 height 11
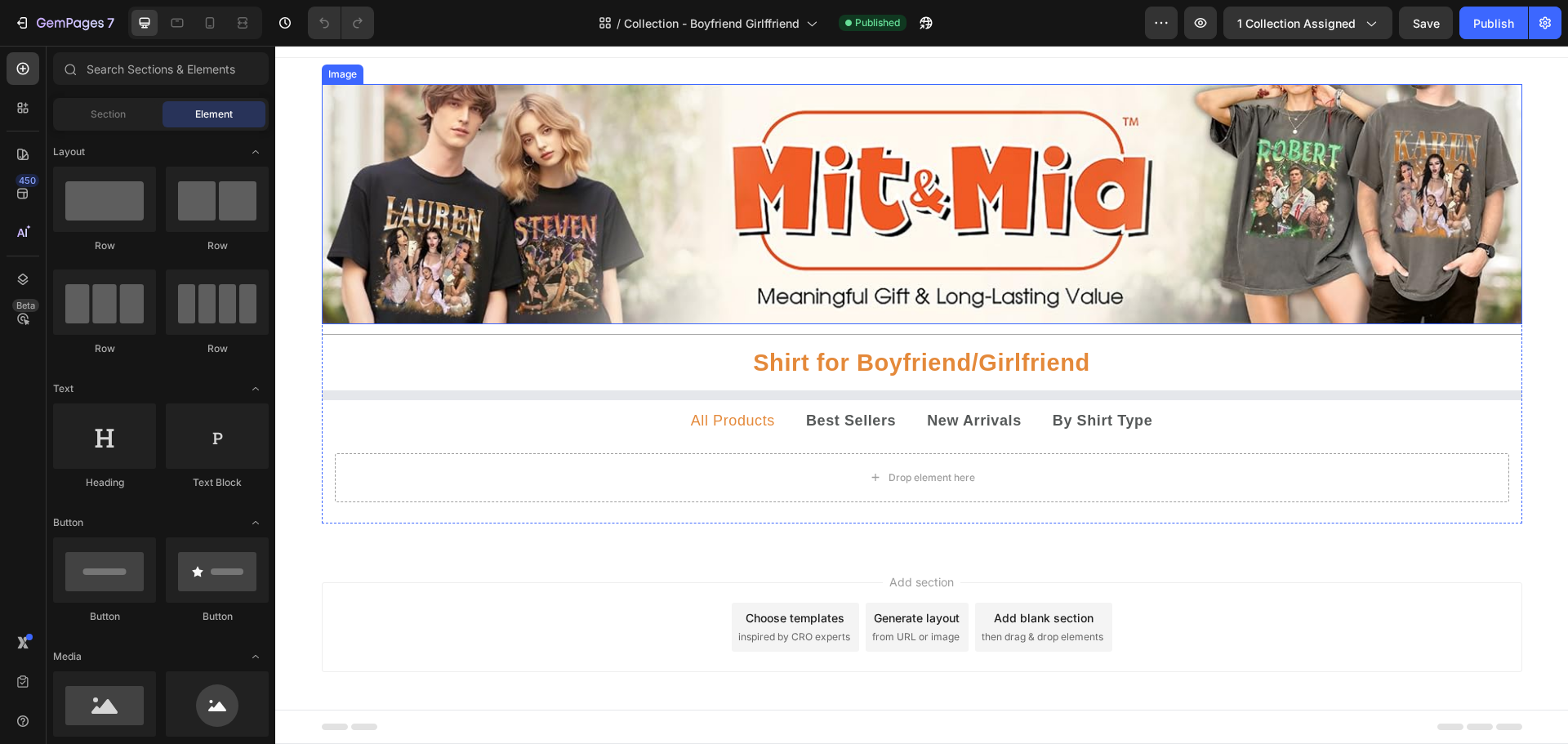
scroll to position [28, 0]
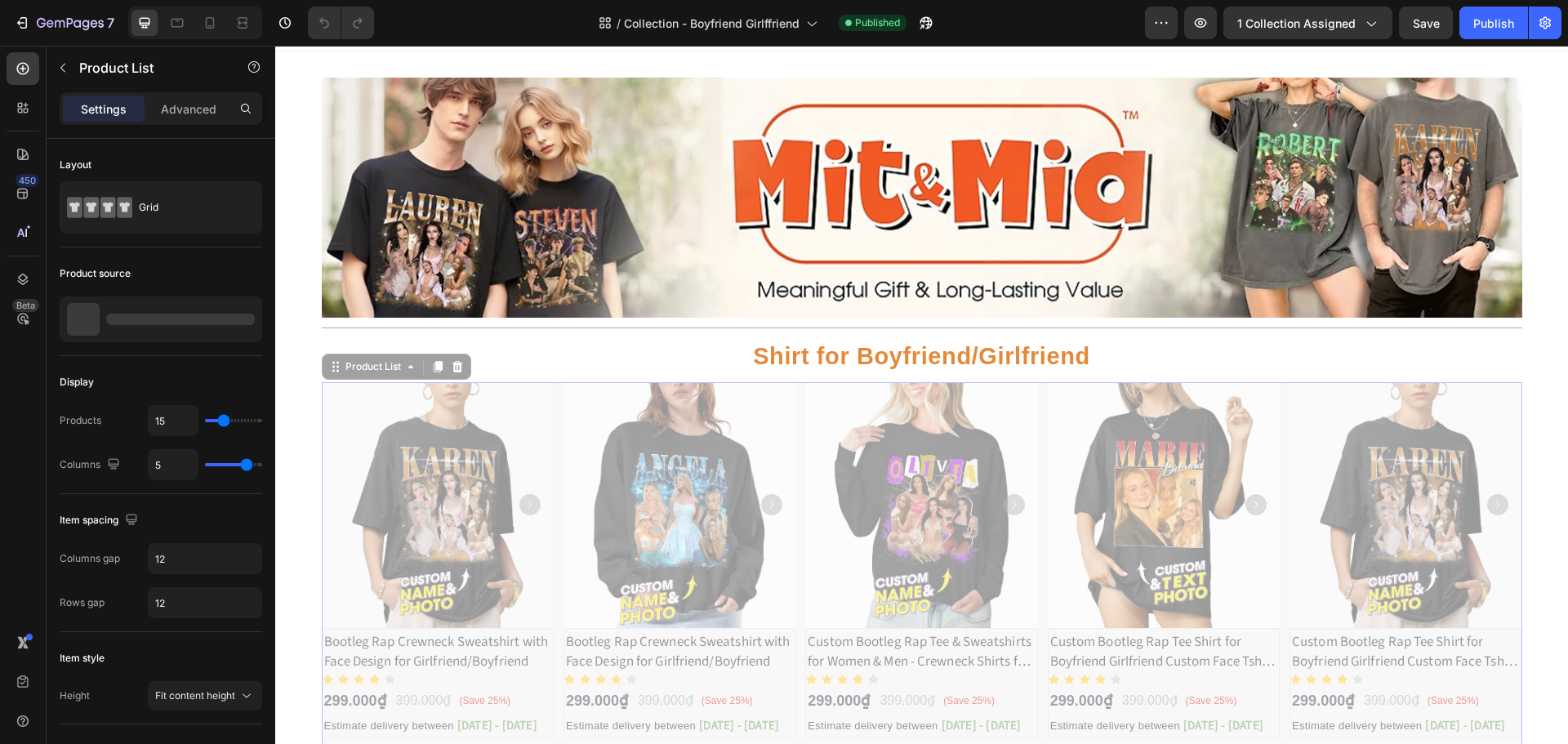
drag, startPoint x: 1038, startPoint y: 441, endPoint x: 2231, endPoint y: 249, distance: 1208.4
click at [1567, 249] on html "Header Image Title Line Shirt for Boyfriend/Girlfriend Text Block Product Image…" at bounding box center [921, 751] width 1292 height 1467
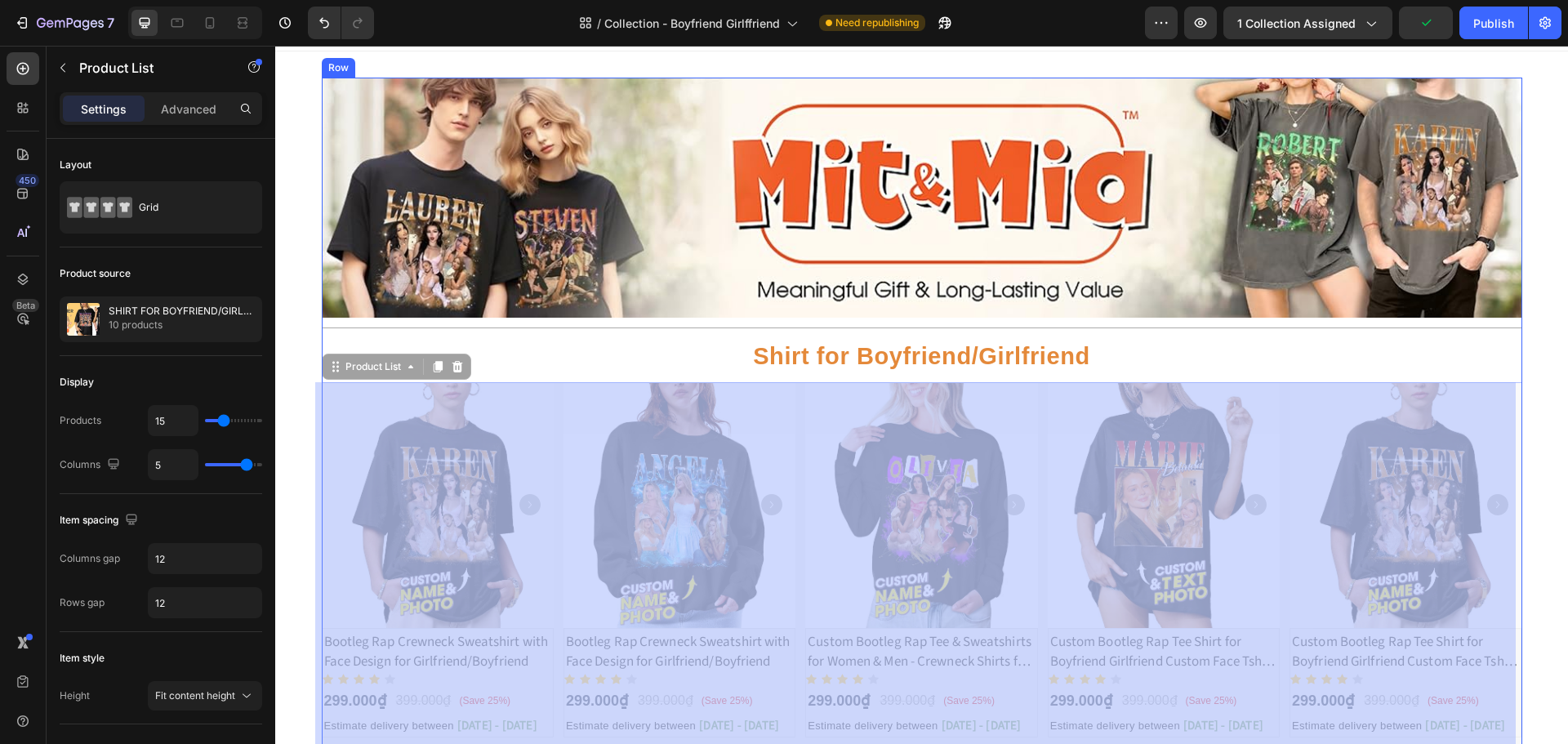
drag, startPoint x: 386, startPoint y: 366, endPoint x: 2293, endPoint y: 255, distance: 1910.2
click at [1567, 255] on html "Header Image Title Line Shirt for Boyfriend/Girlfriend Text Block Product Image…" at bounding box center [921, 751] width 1292 height 1467
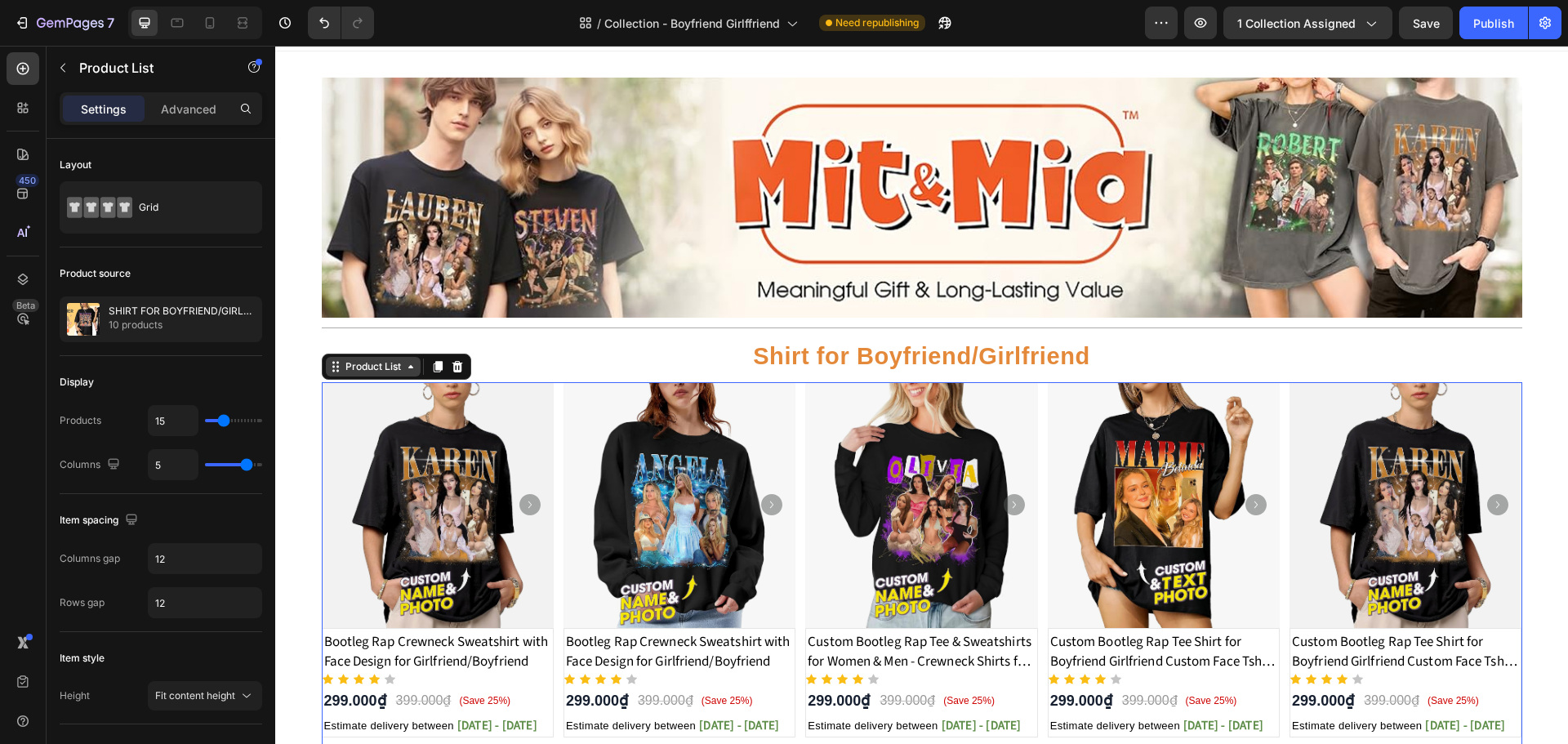
click at [378, 376] on div "Product List" at bounding box center [373, 366] width 95 height 19
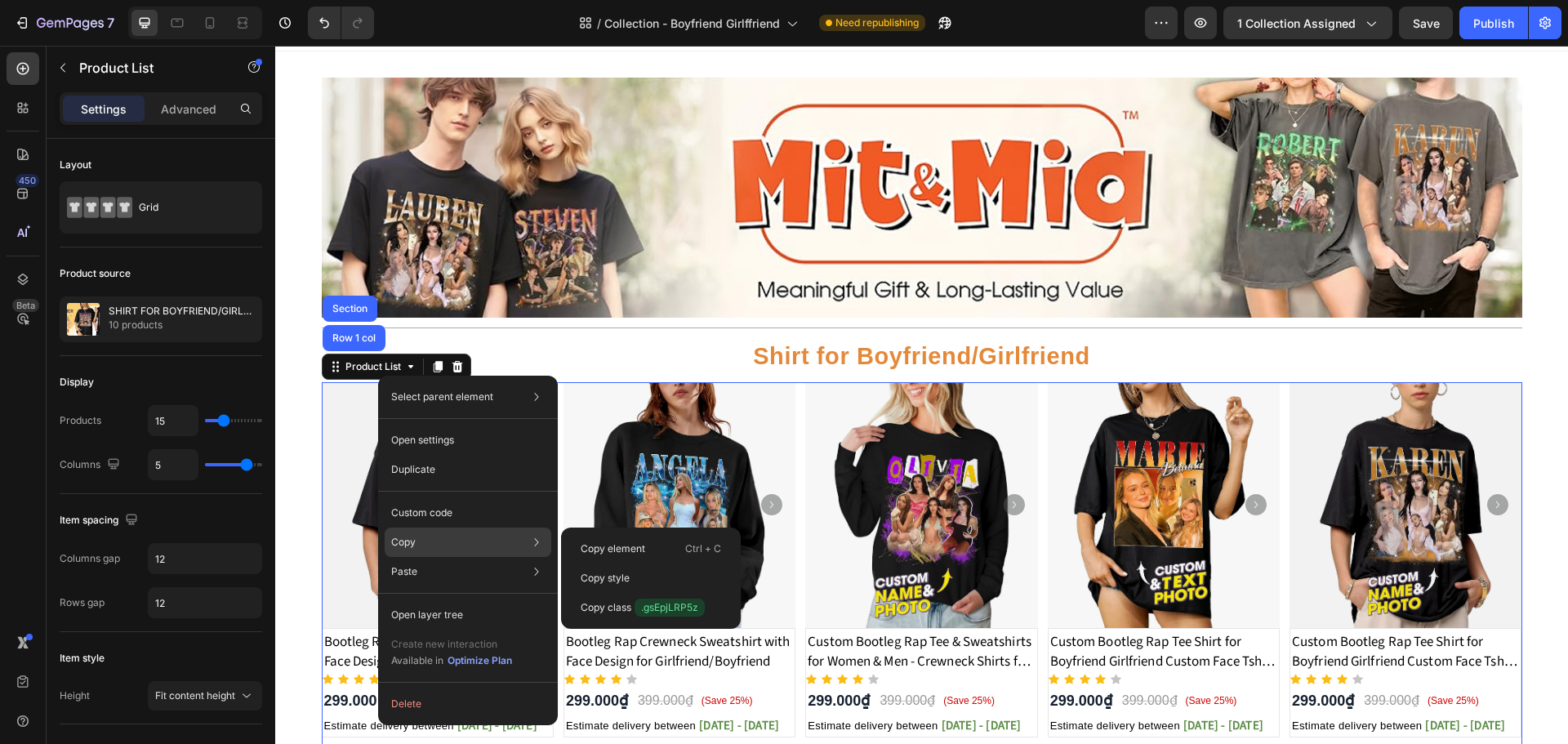
click at [0, 0] on div "Copy Copy element Ctrl + C Copy style Copy class .gsEpjLRP5z" at bounding box center [0, 0] width 0 height 0
click at [621, 563] on div "Copy element Ctrl + C" at bounding box center [650, 578] width 166 height 29
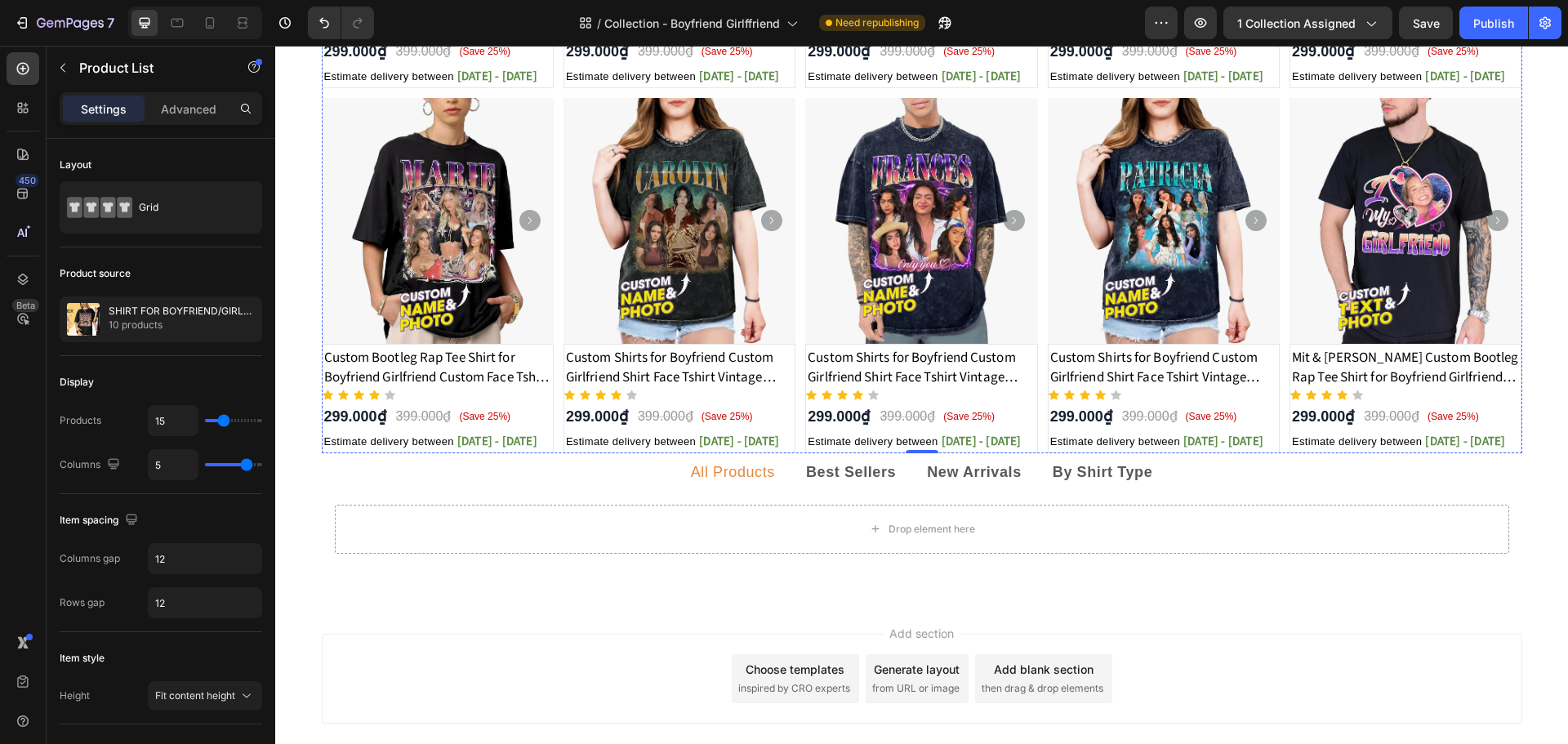
scroll to position [681, 0]
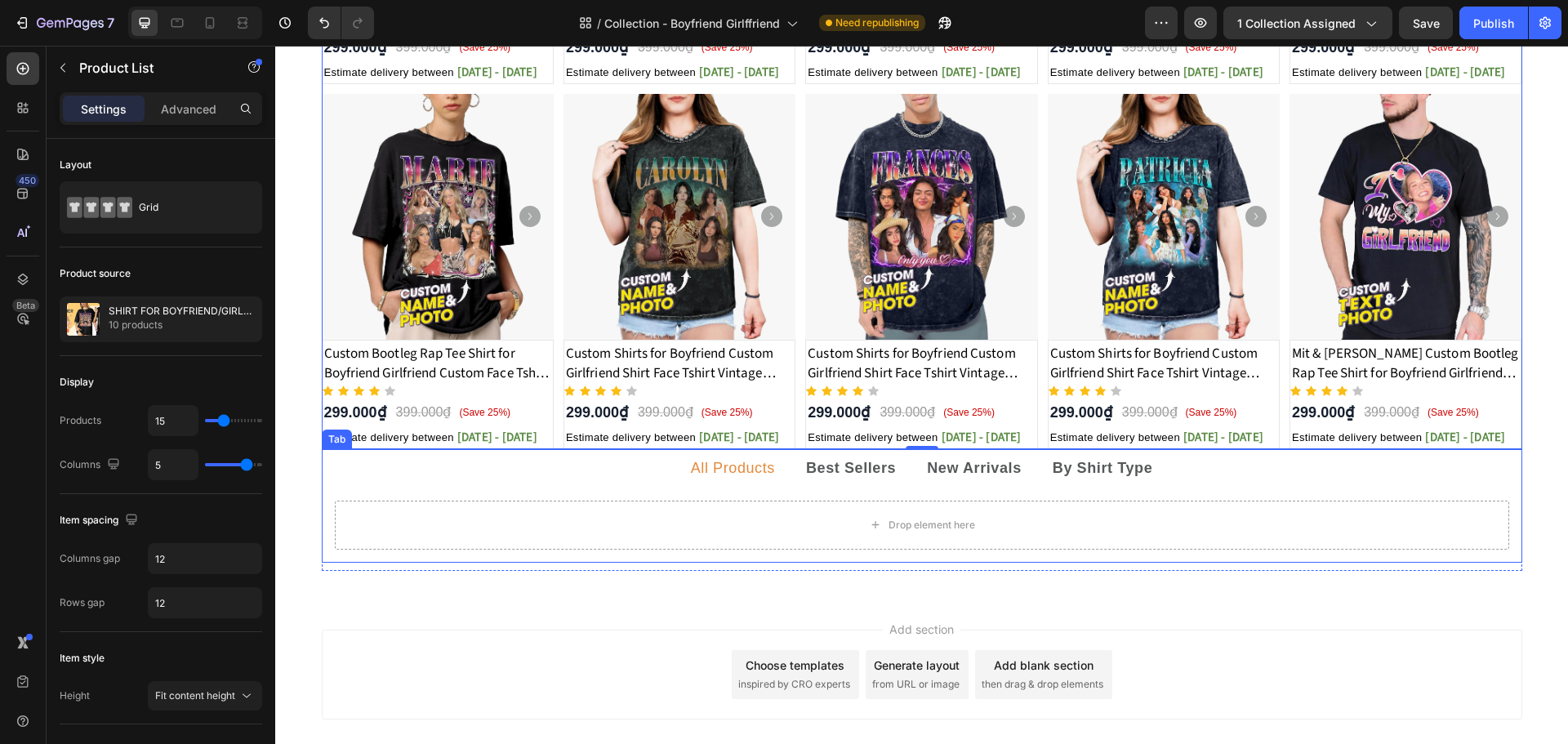
click at [738, 467] on p "All Products" at bounding box center [733, 468] width 85 height 20
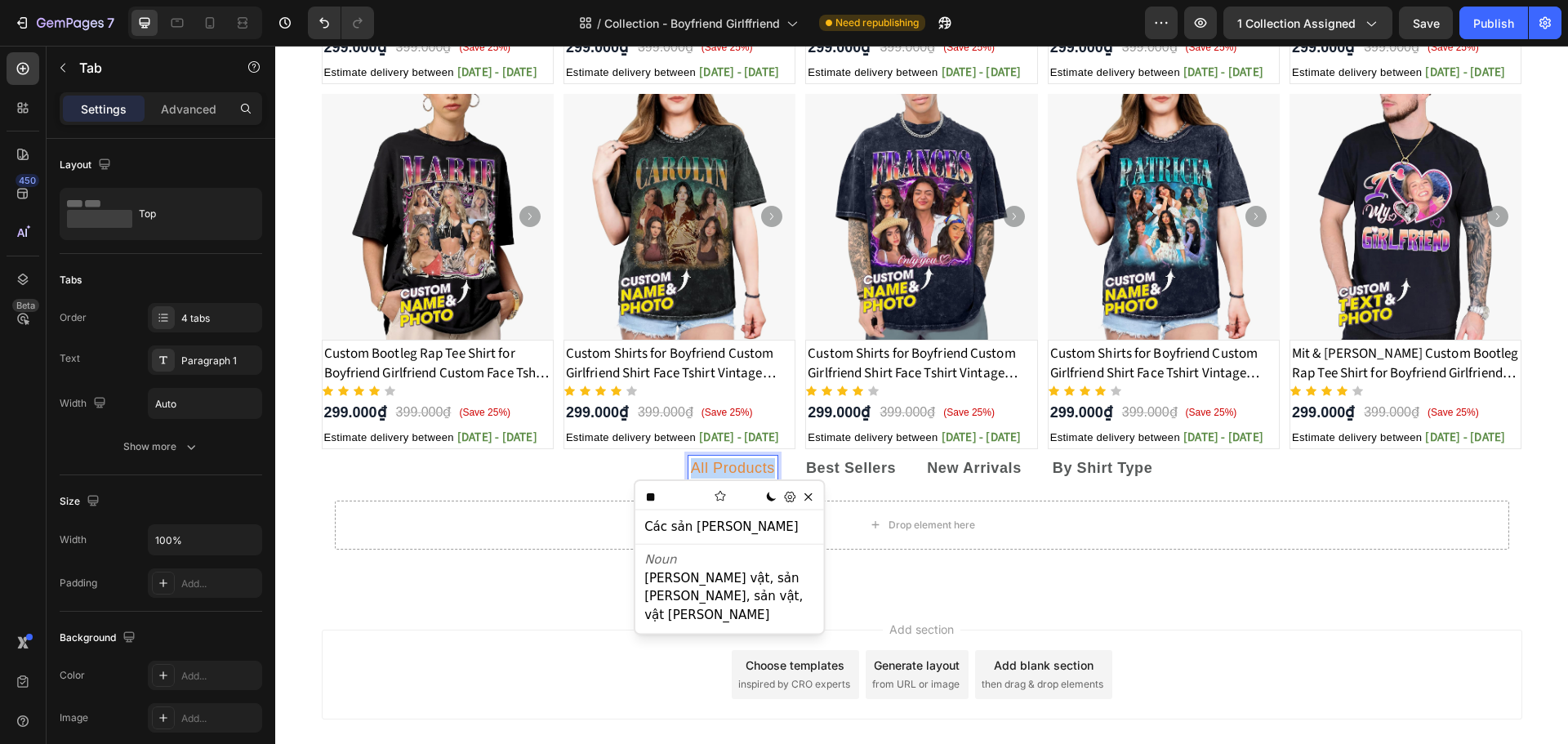
copy p "All Products"
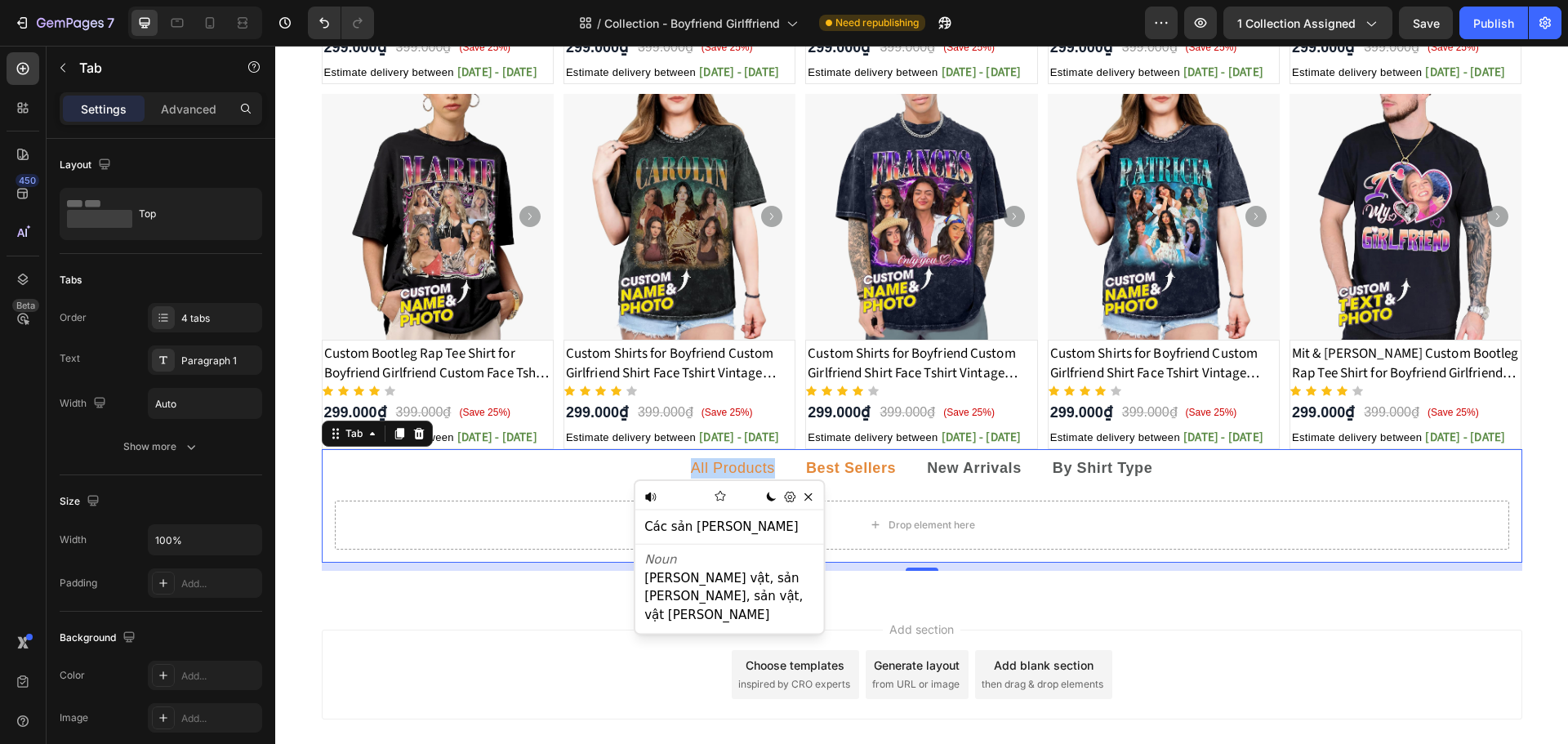
click at [834, 469] on strong "Best Sellers" at bounding box center [851, 468] width 90 height 17
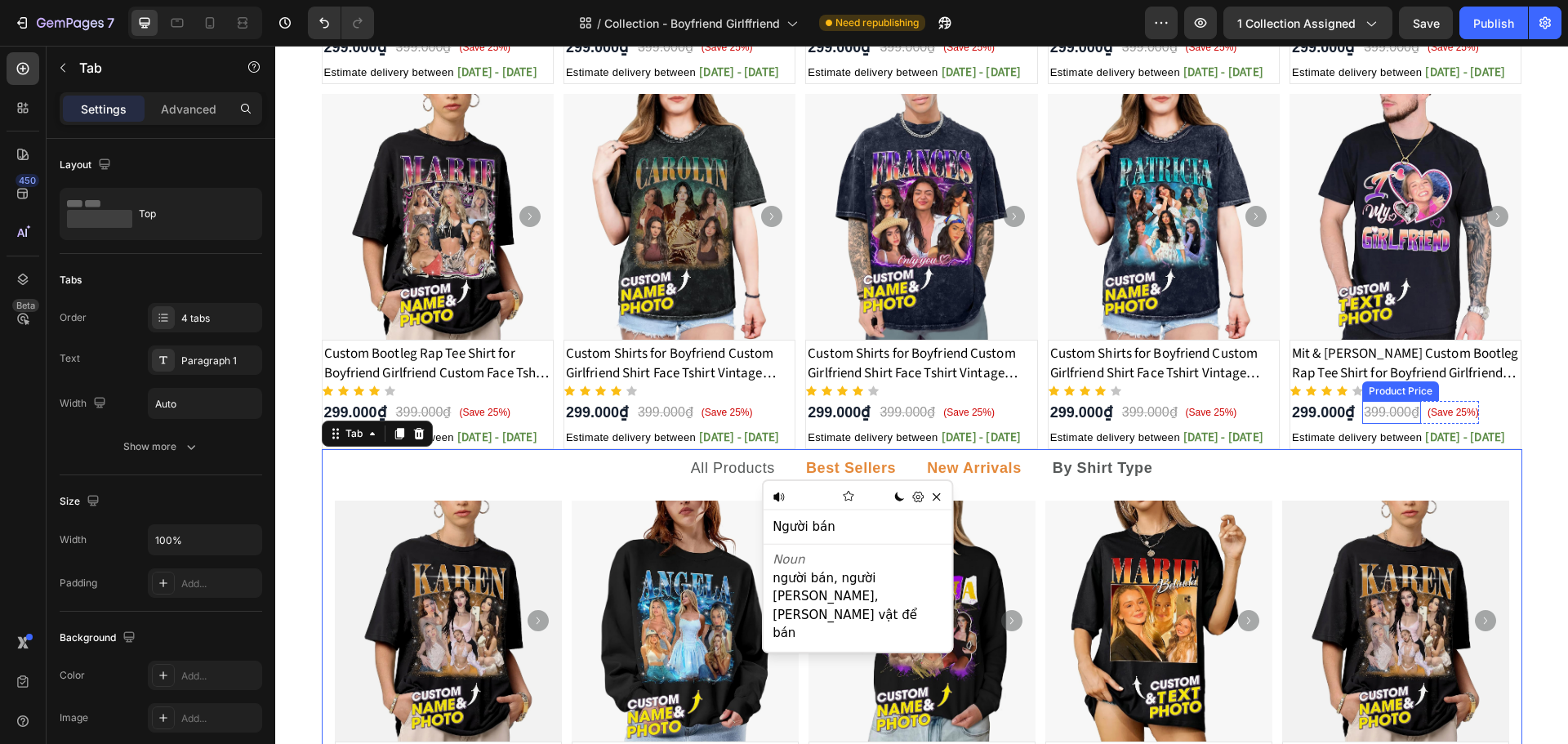
click at [962, 461] on strong "New Arrivals" at bounding box center [974, 468] width 95 height 17
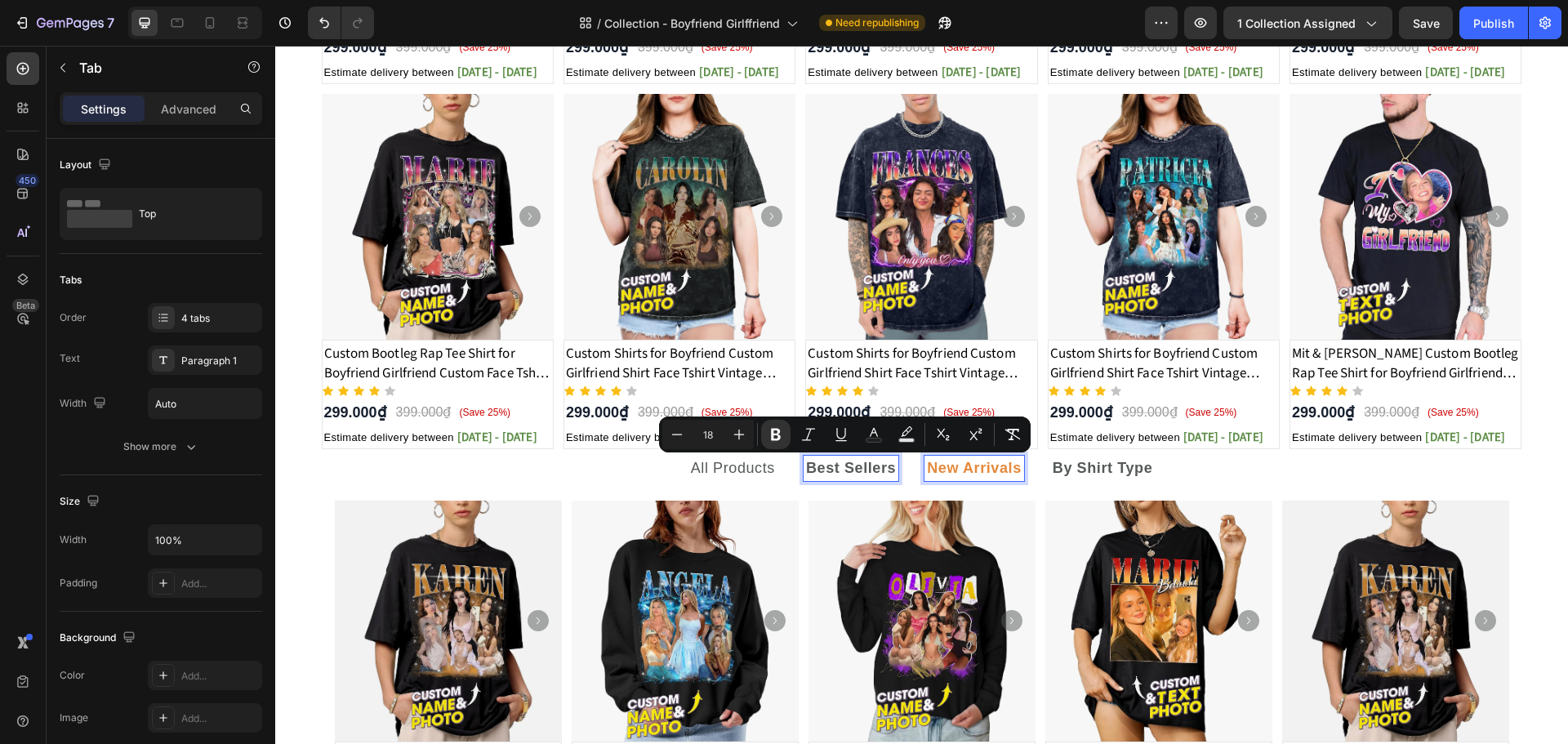
click at [976, 467] on strong "New Arrivals" at bounding box center [974, 468] width 95 height 17
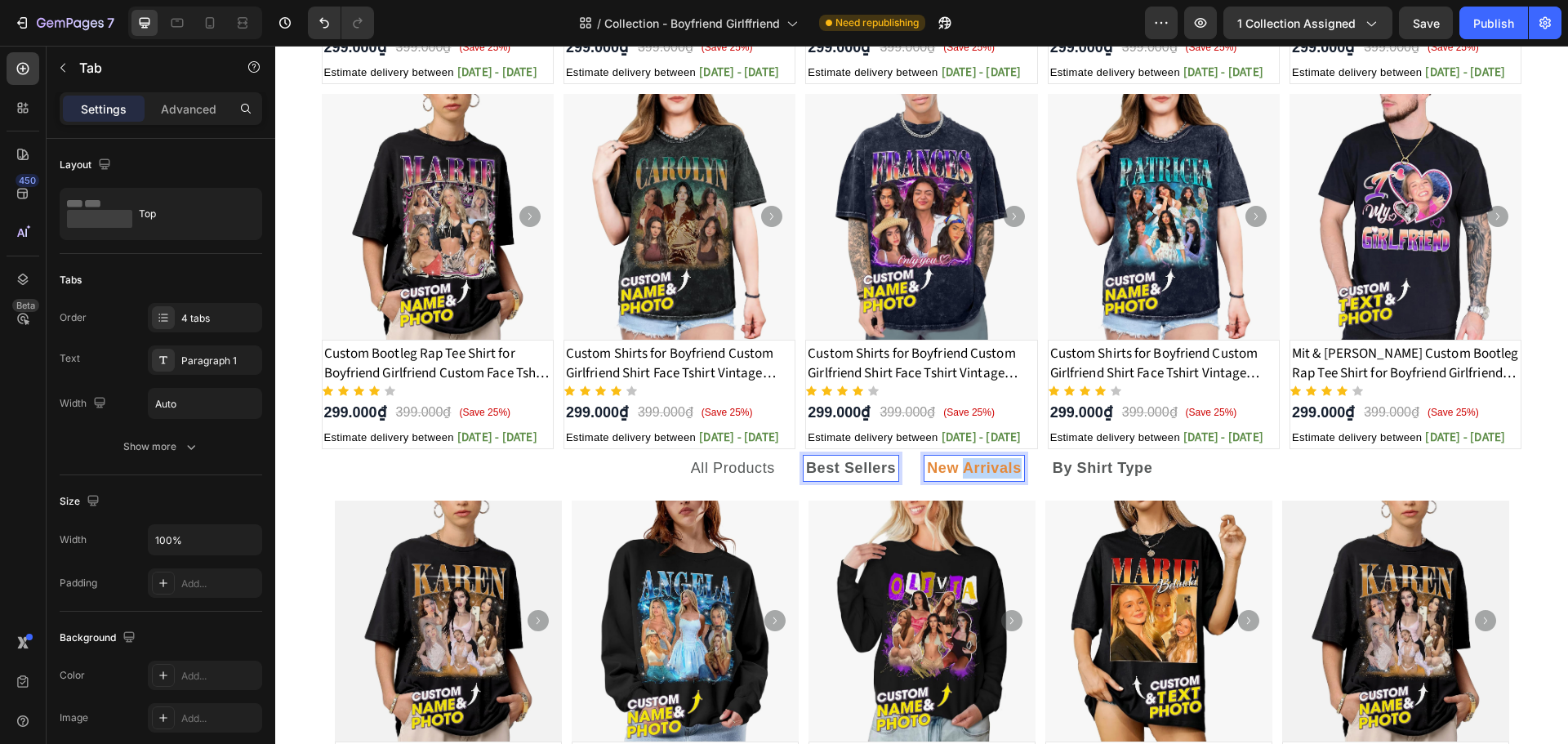
click at [976, 467] on strong "New Arrivals" at bounding box center [974, 468] width 95 height 17
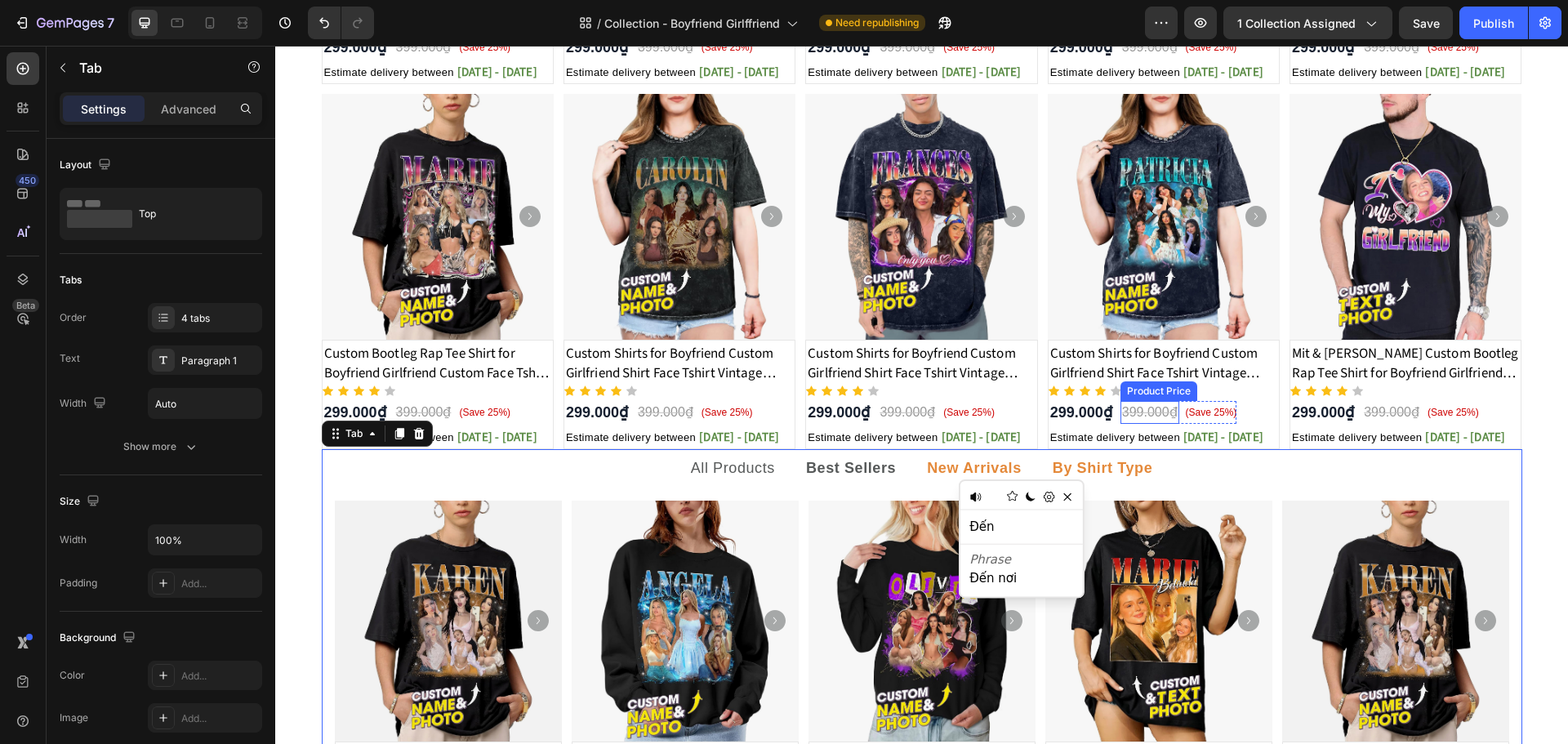
click at [1129, 479] on div "By Shirt Type" at bounding box center [1102, 468] width 106 height 26
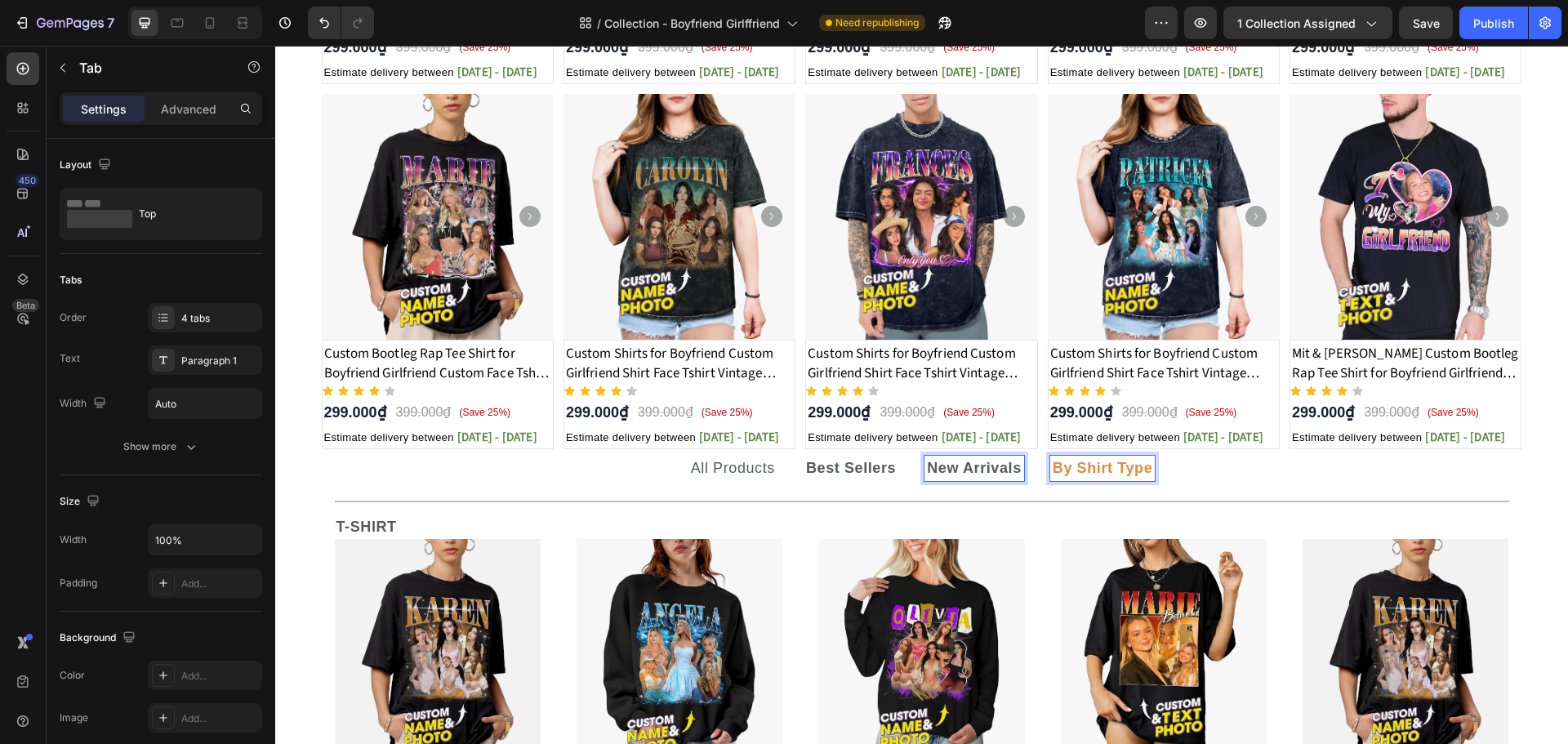
click at [1127, 469] on strong "By Shirt Type" at bounding box center [1102, 468] width 100 height 17
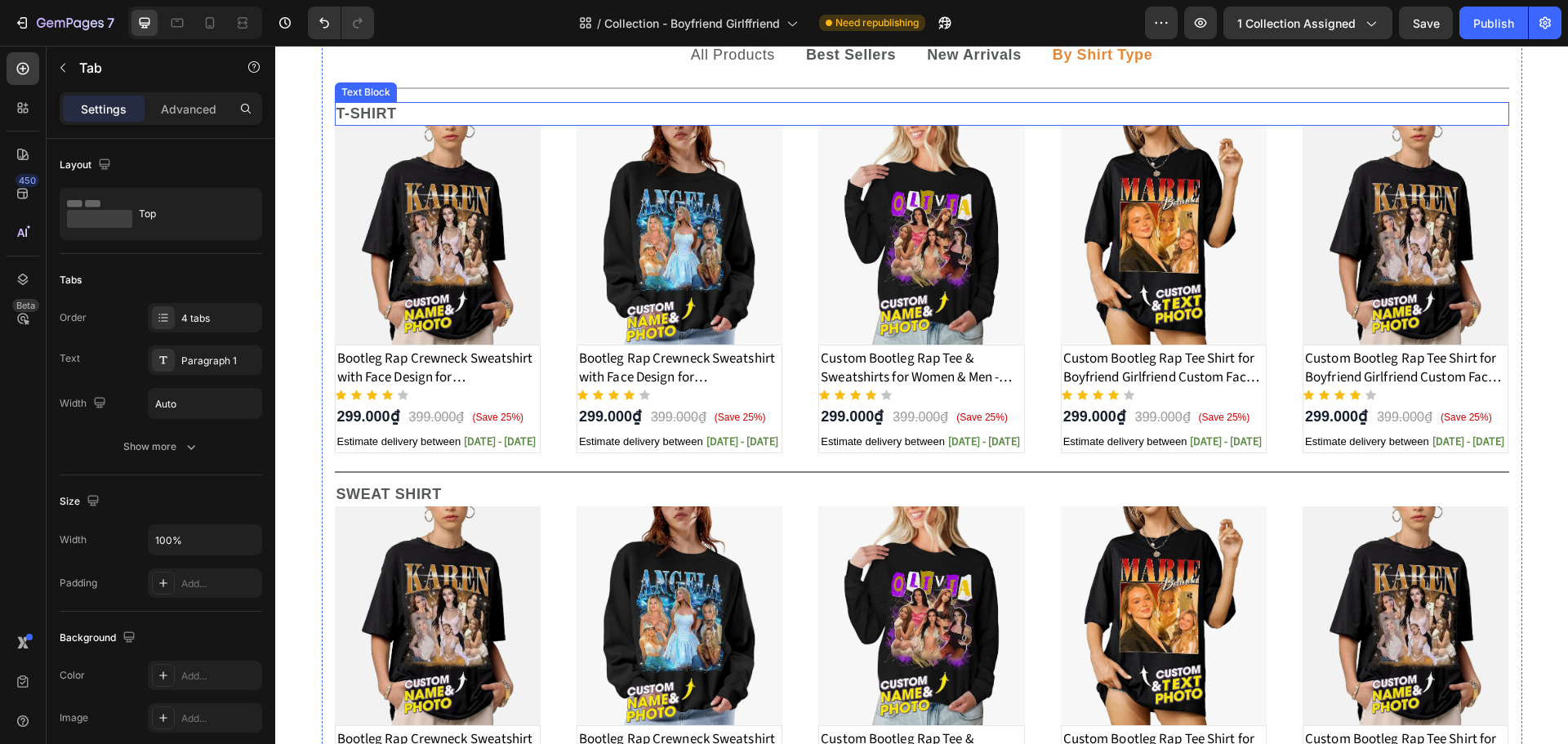
scroll to position [1116, 0]
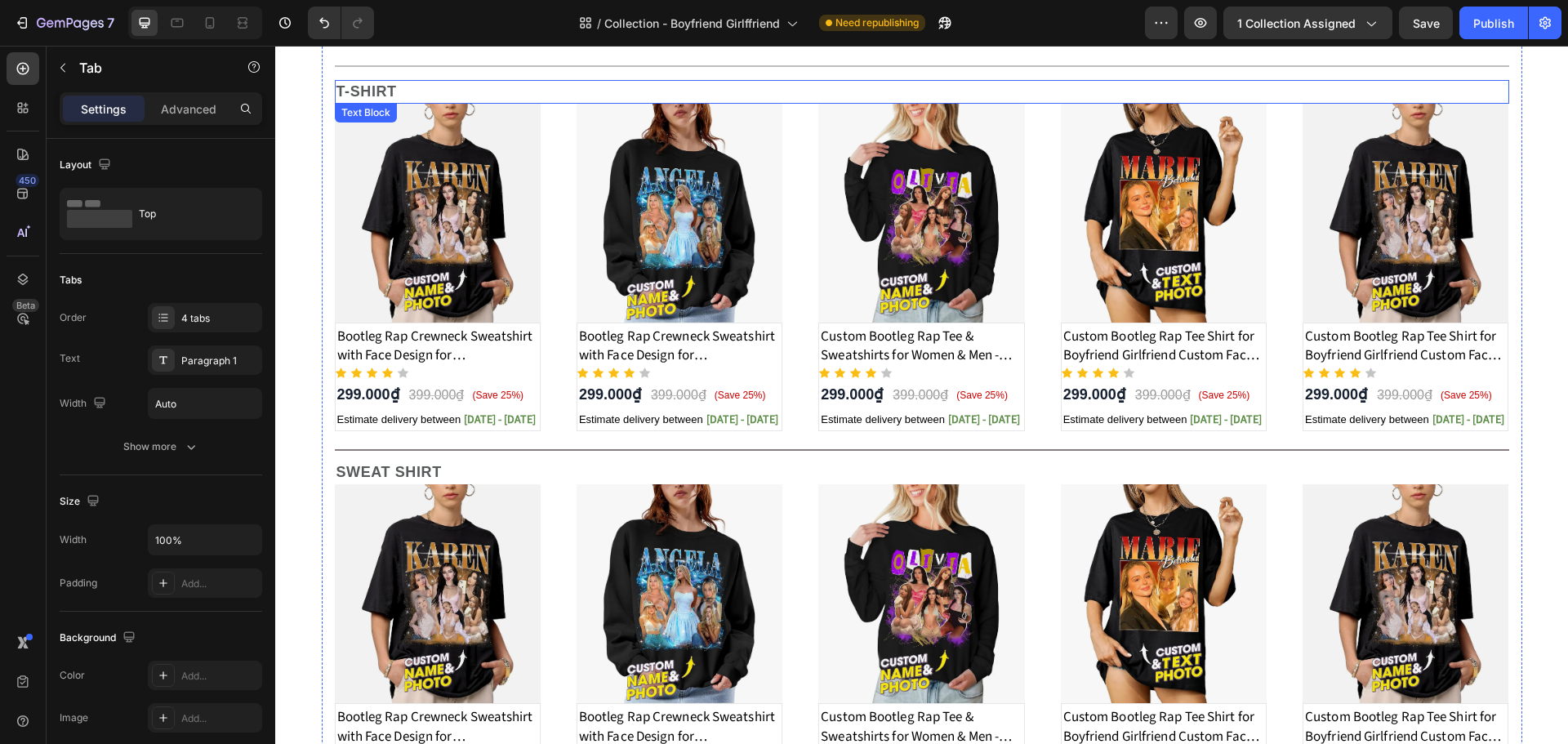
click at [356, 85] on p "T-SHIRT" at bounding box center [921, 92] width 1171 height 20
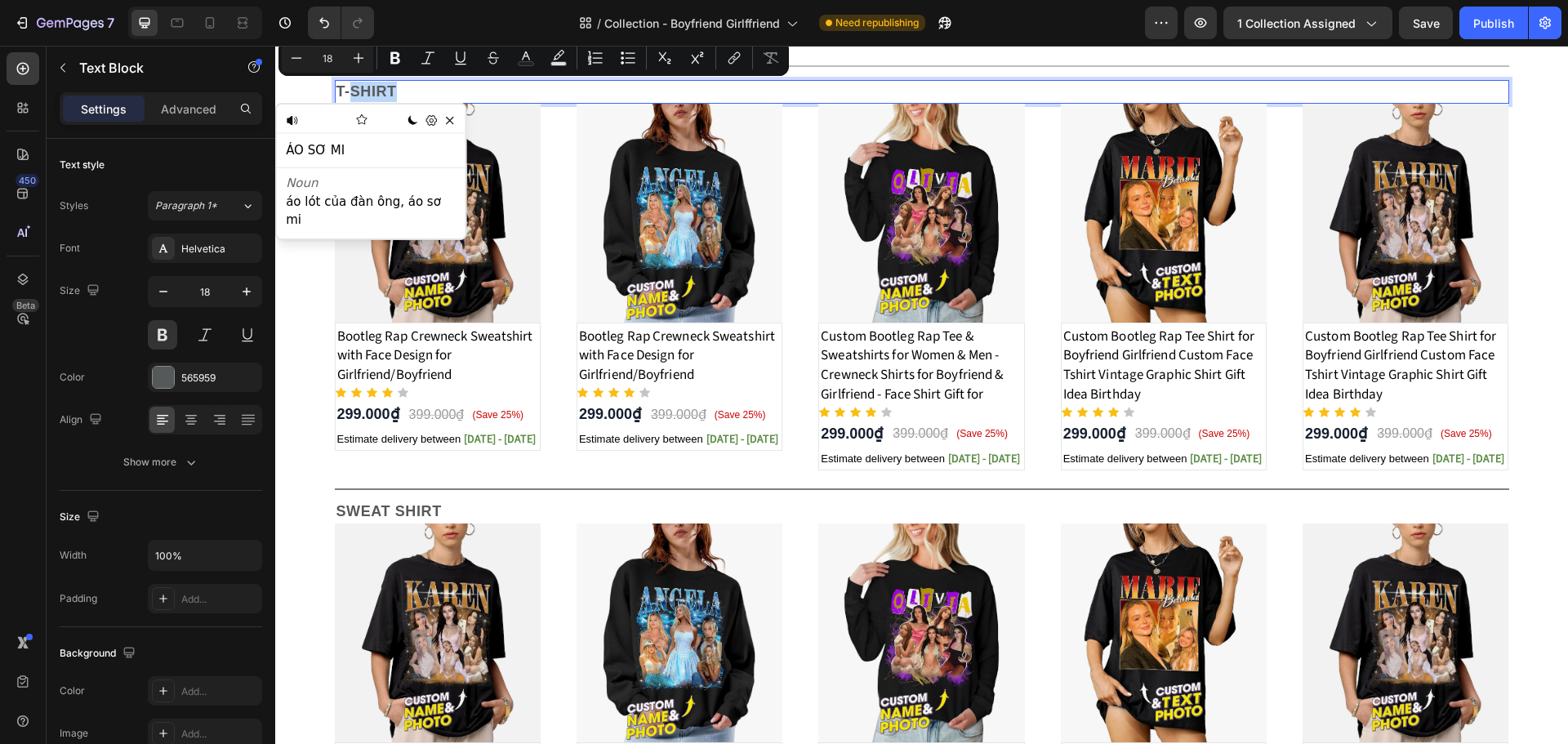
click at [400, 87] on p "T-SHIRT" at bounding box center [921, 92] width 1171 height 20
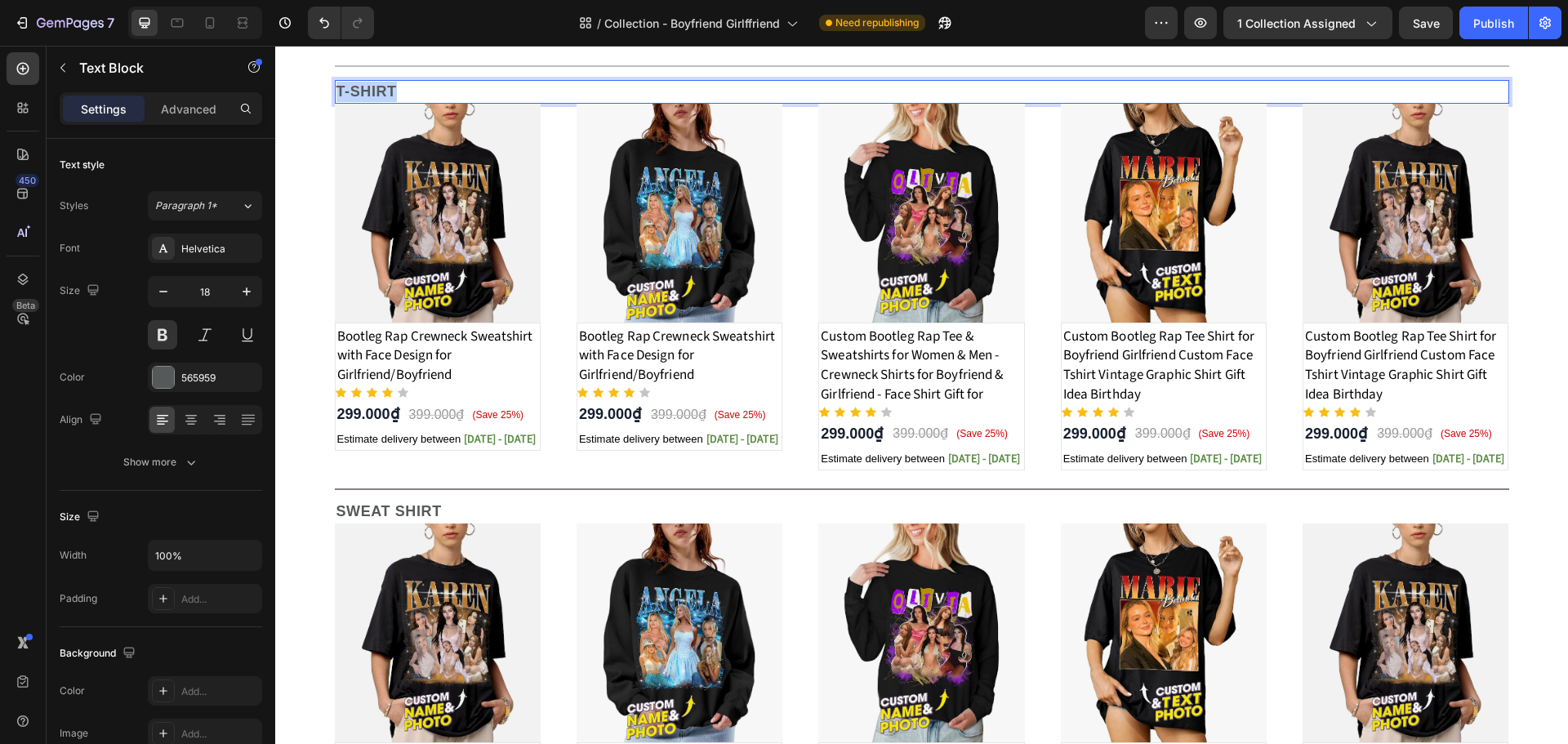
copy p "T-SHIRT"
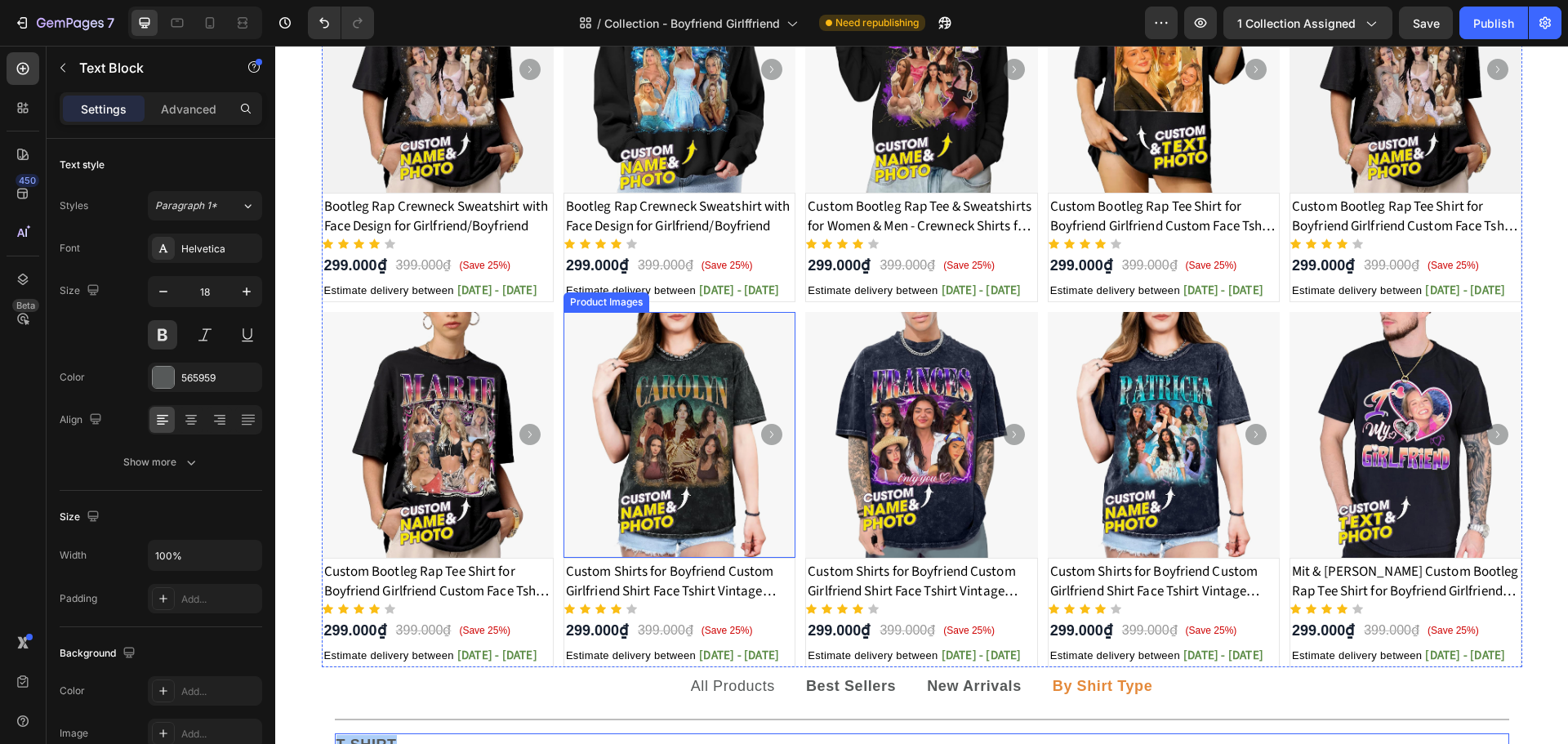
scroll to position [681, 0]
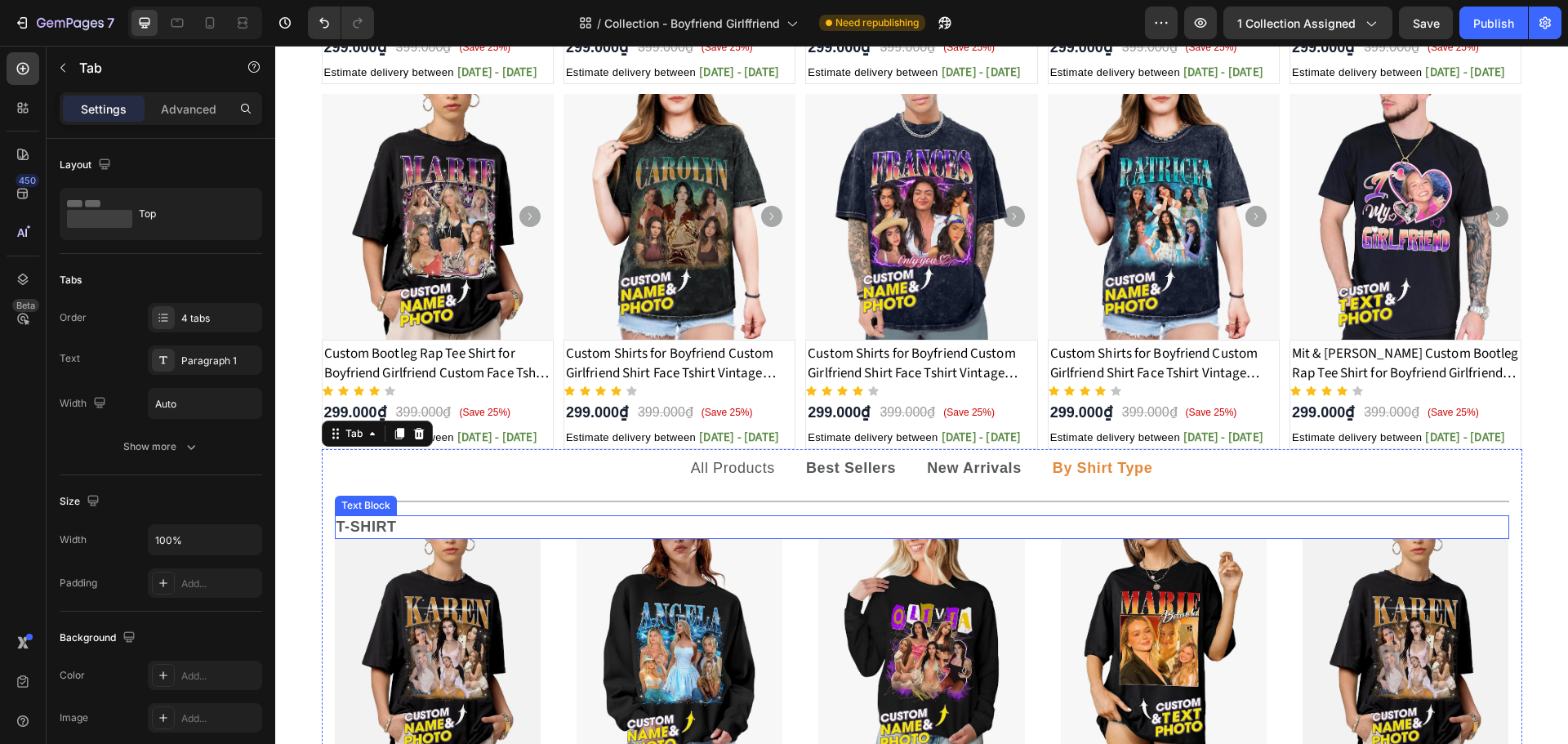
click at [354, 518] on p "T-SHIRT" at bounding box center [921, 527] width 1171 height 20
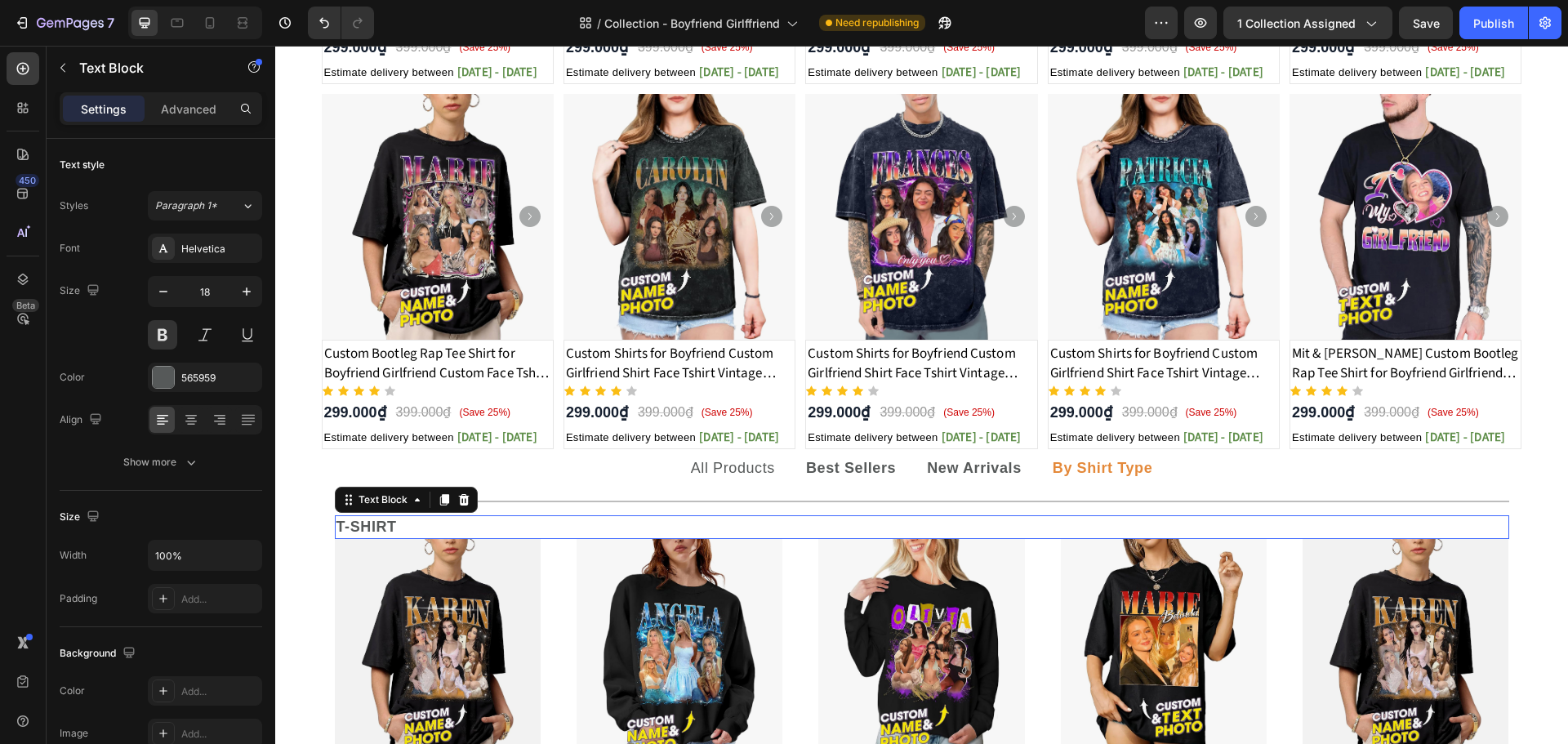
click at [356, 520] on p "T-SHIRT" at bounding box center [921, 527] width 1171 height 20
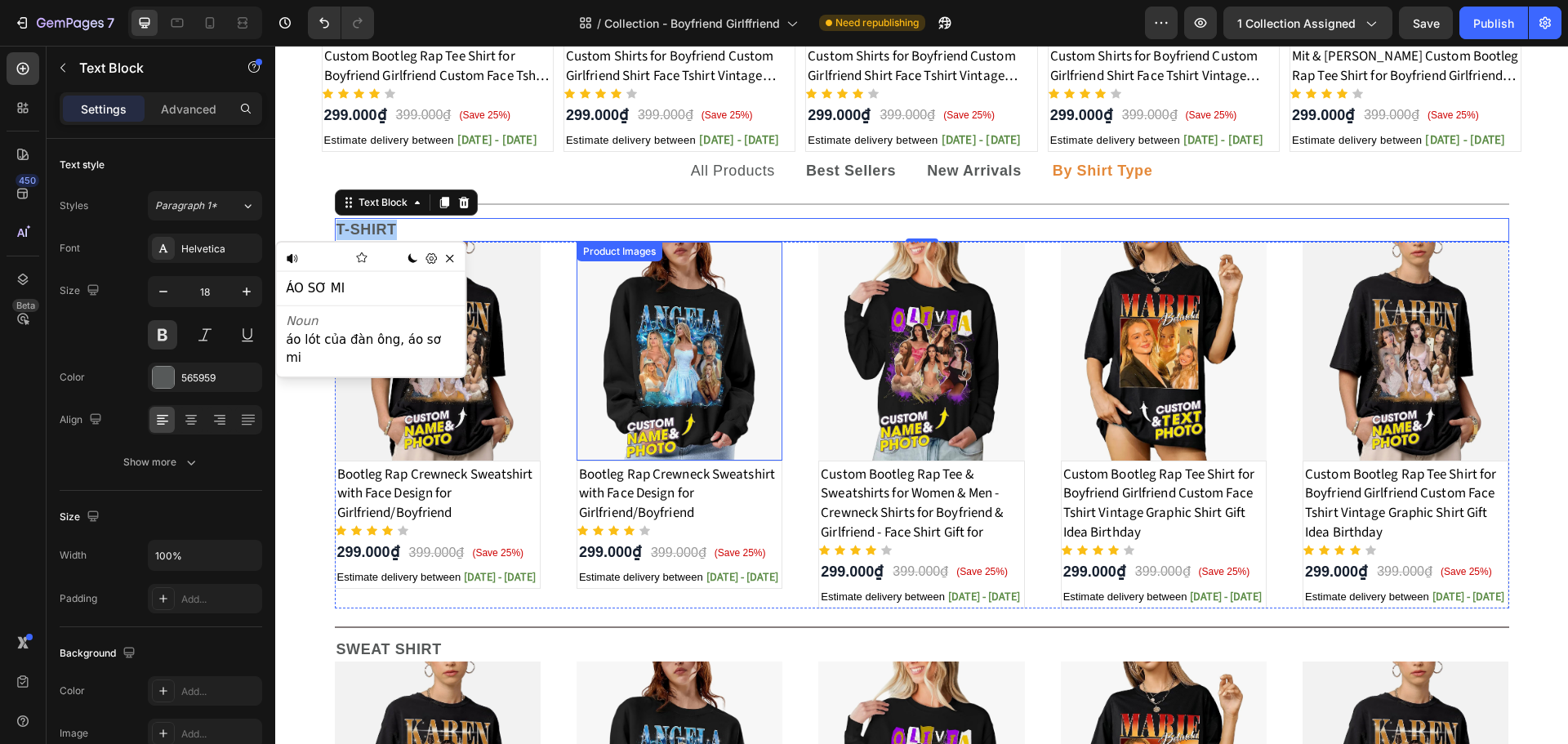
scroll to position [1225, 0]
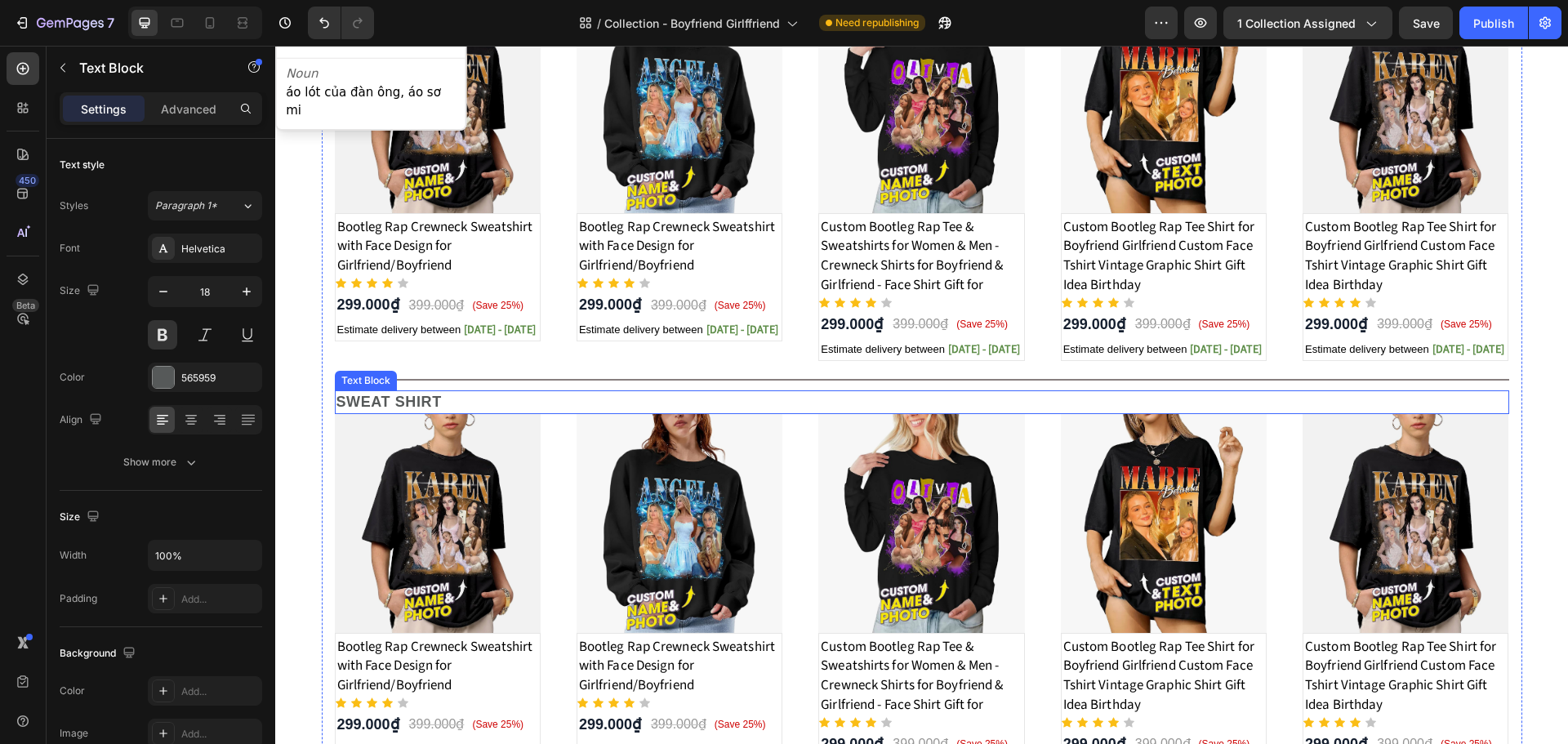
click at [411, 408] on p "SWEAT SHIRT" at bounding box center [921, 402] width 1171 height 20
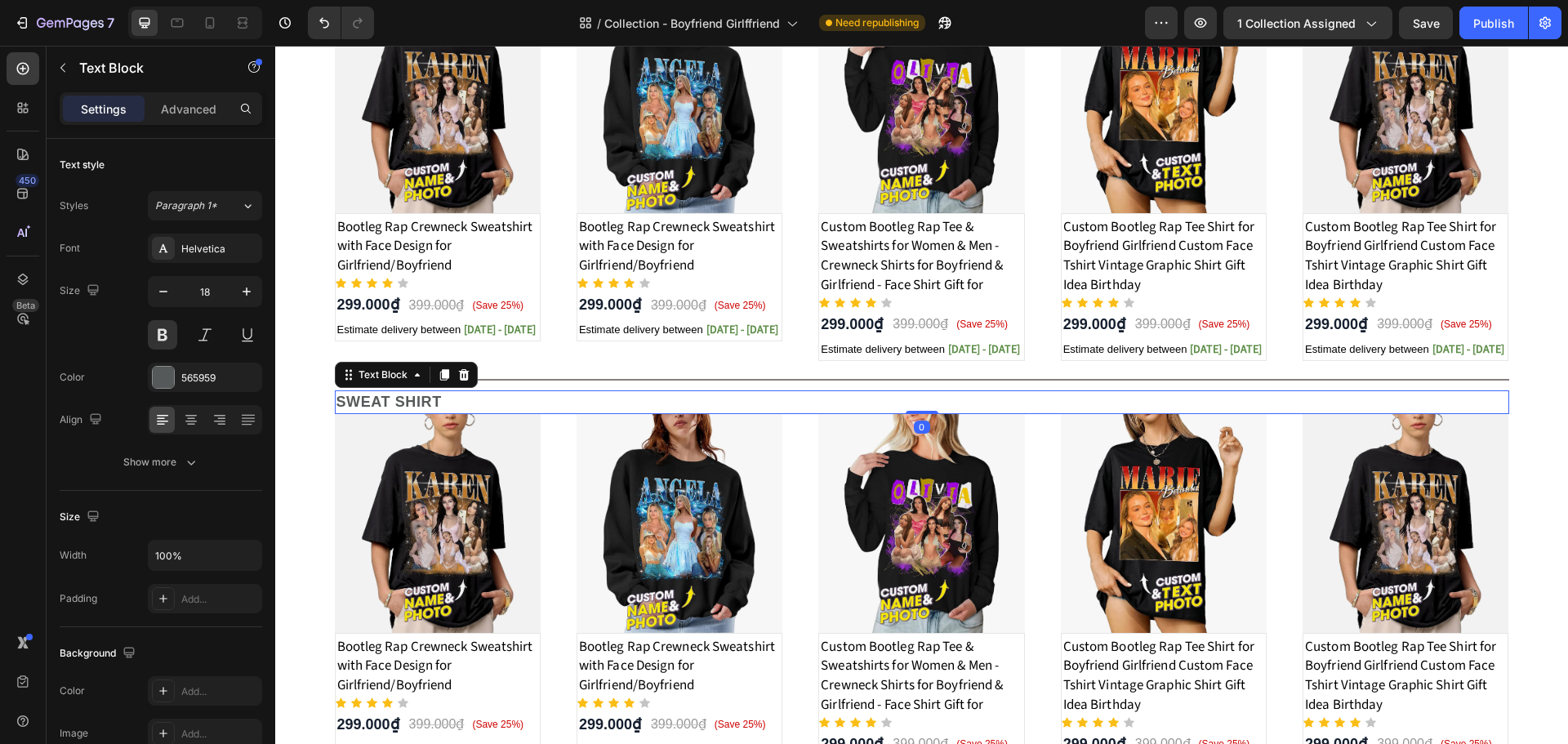
click at [411, 400] on p "SWEAT SHIRT" at bounding box center [921, 402] width 1171 height 20
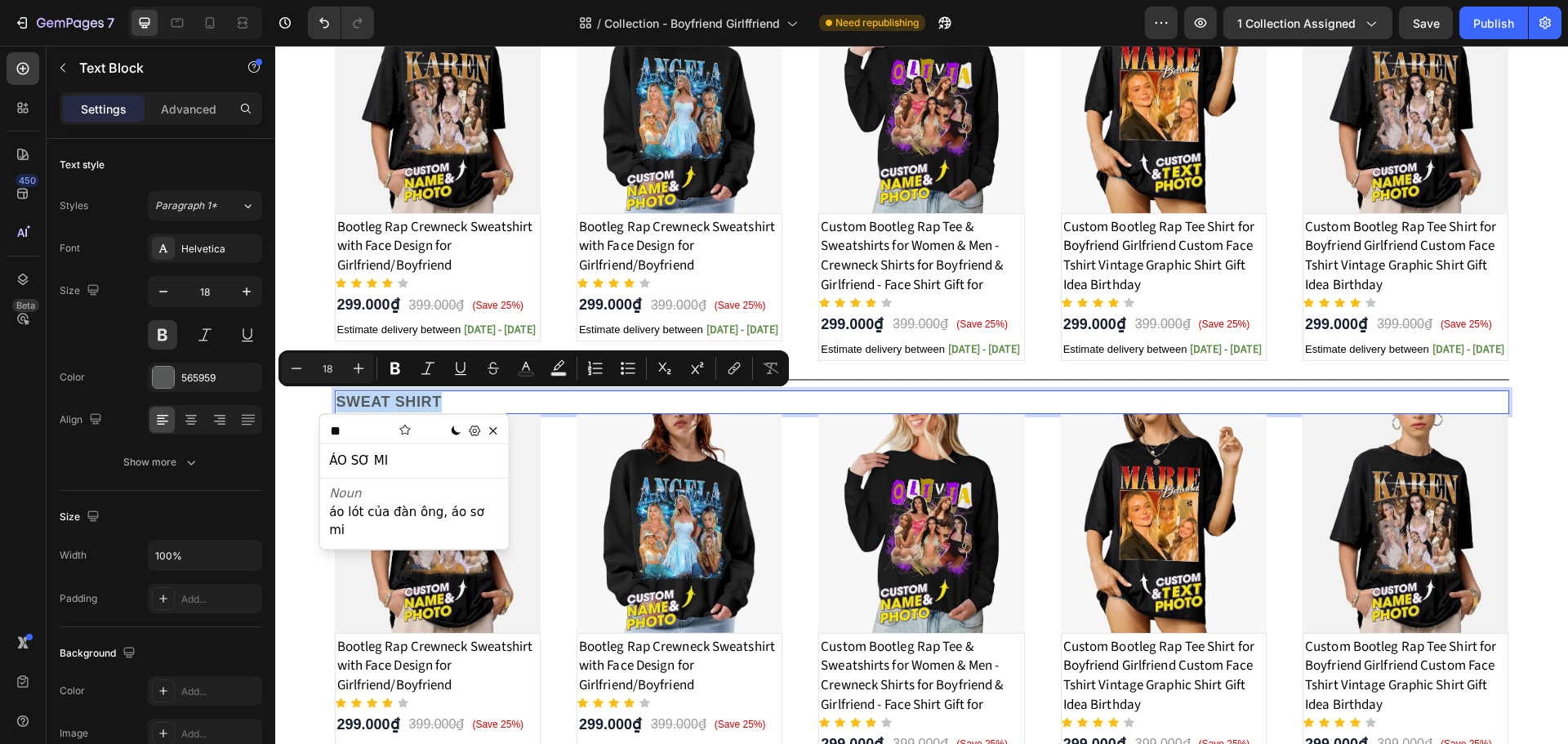
copy p "SWEAT SHIRT"
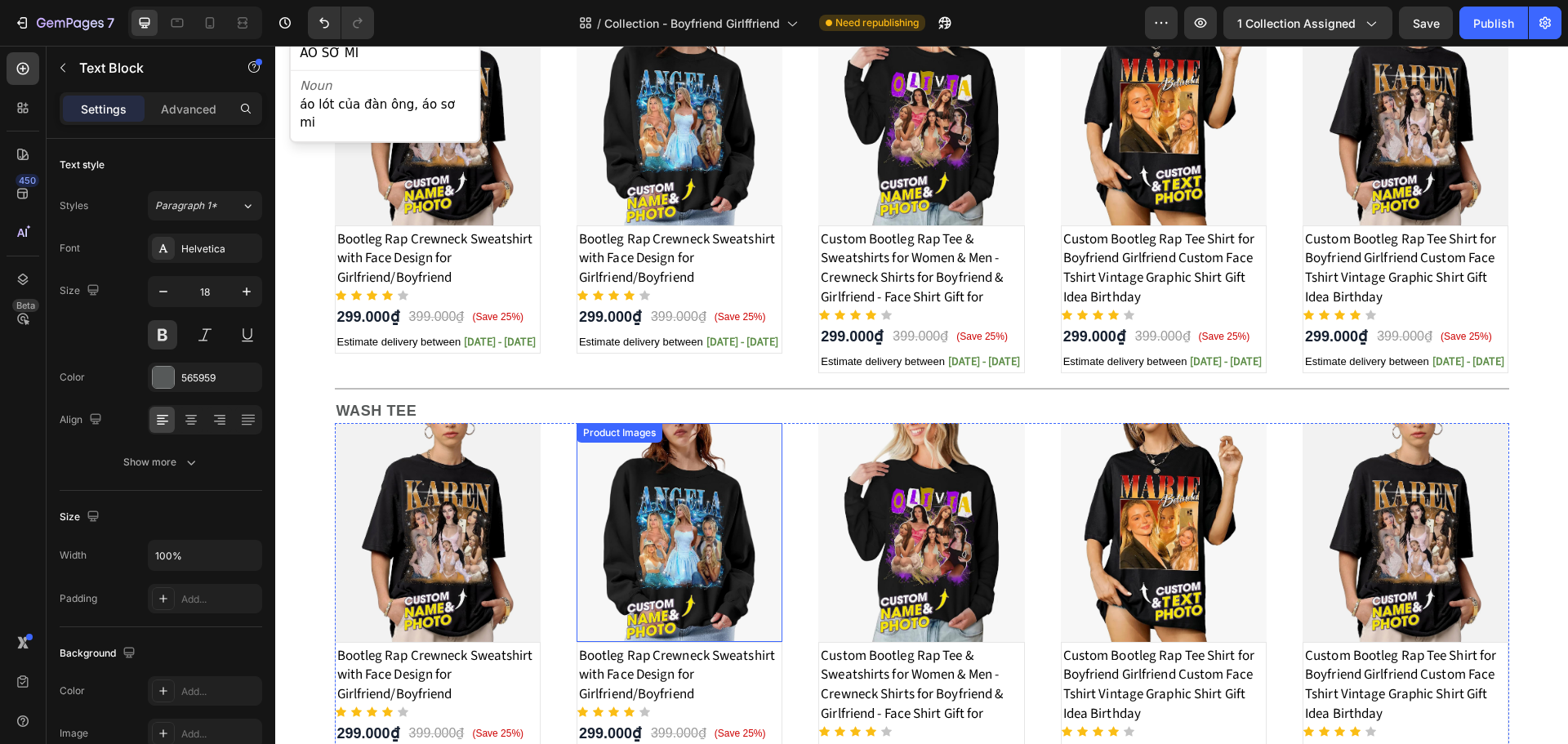
scroll to position [1661, 0]
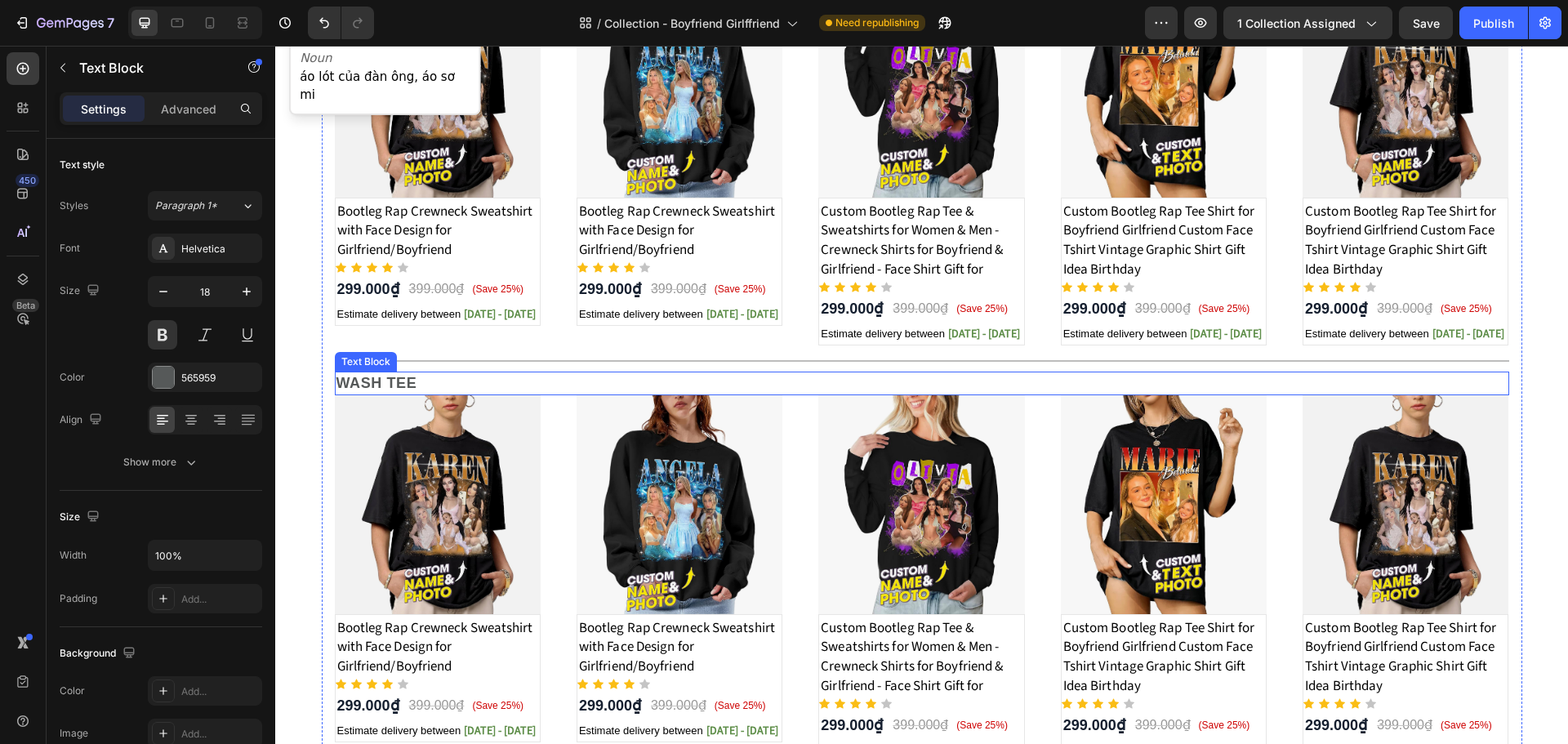
click at [369, 378] on p "WASH TEE" at bounding box center [921, 383] width 1171 height 20
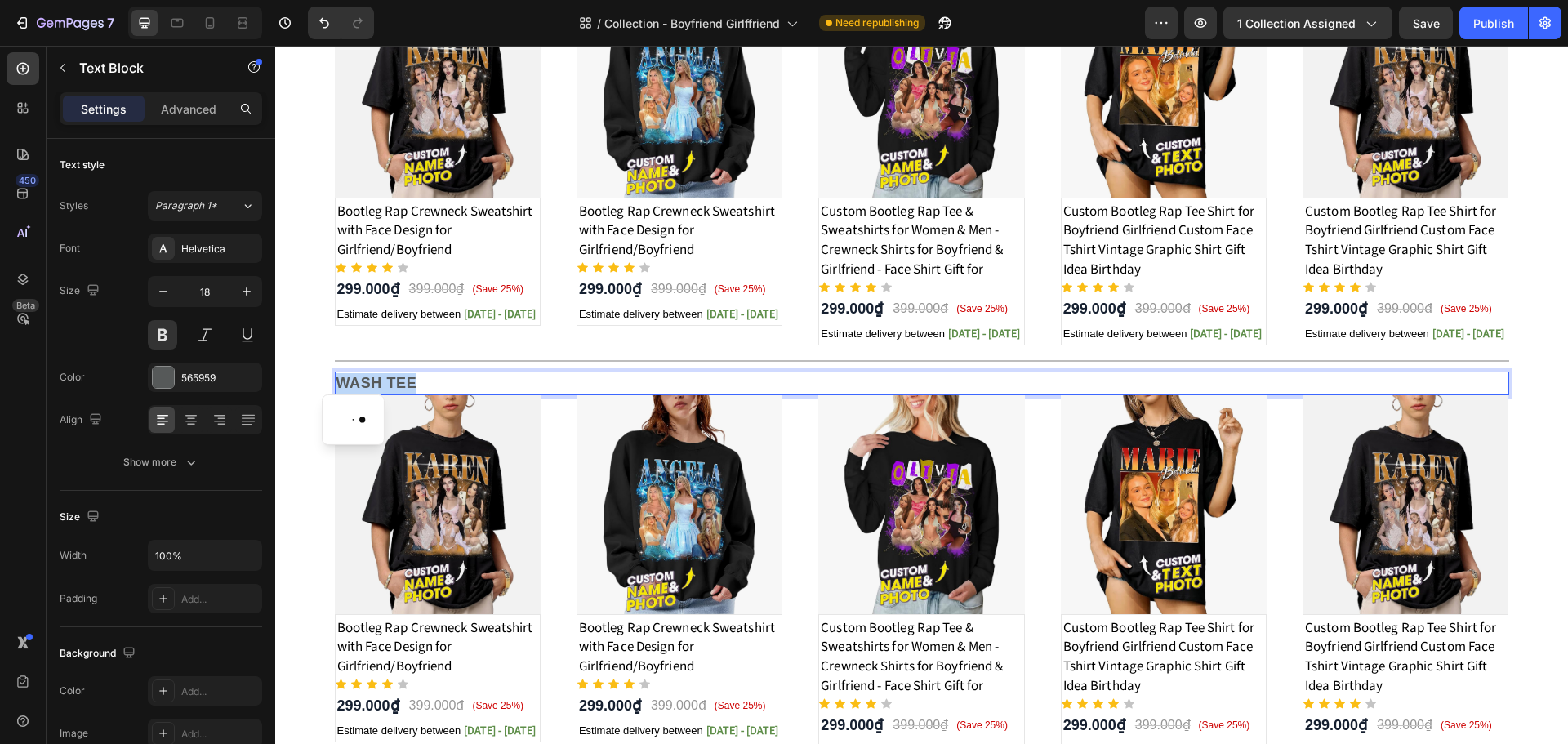
copy p "WASH TEE"
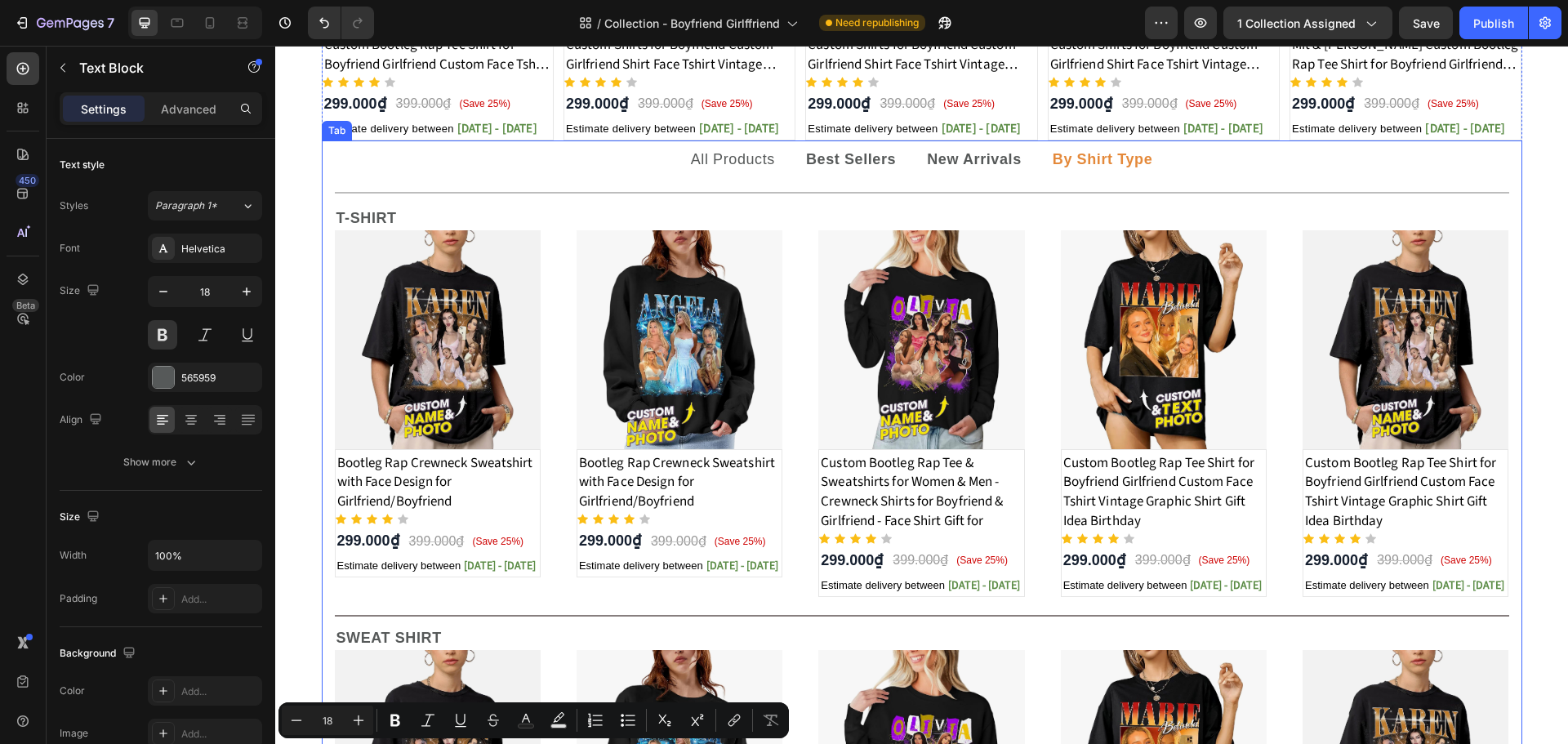
scroll to position [873, 0]
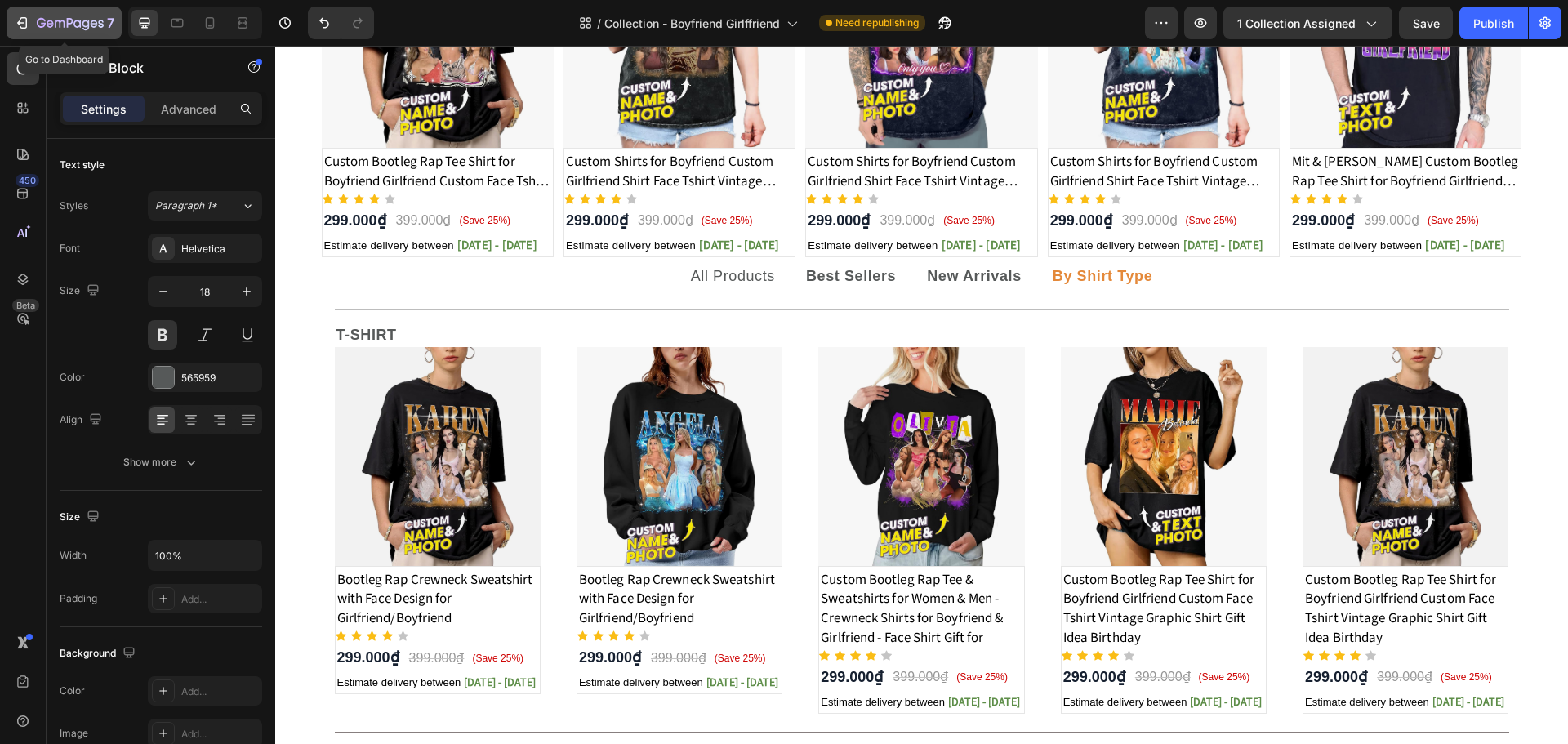
click at [15, 21] on icon "button" at bounding box center [22, 23] width 17 height 17
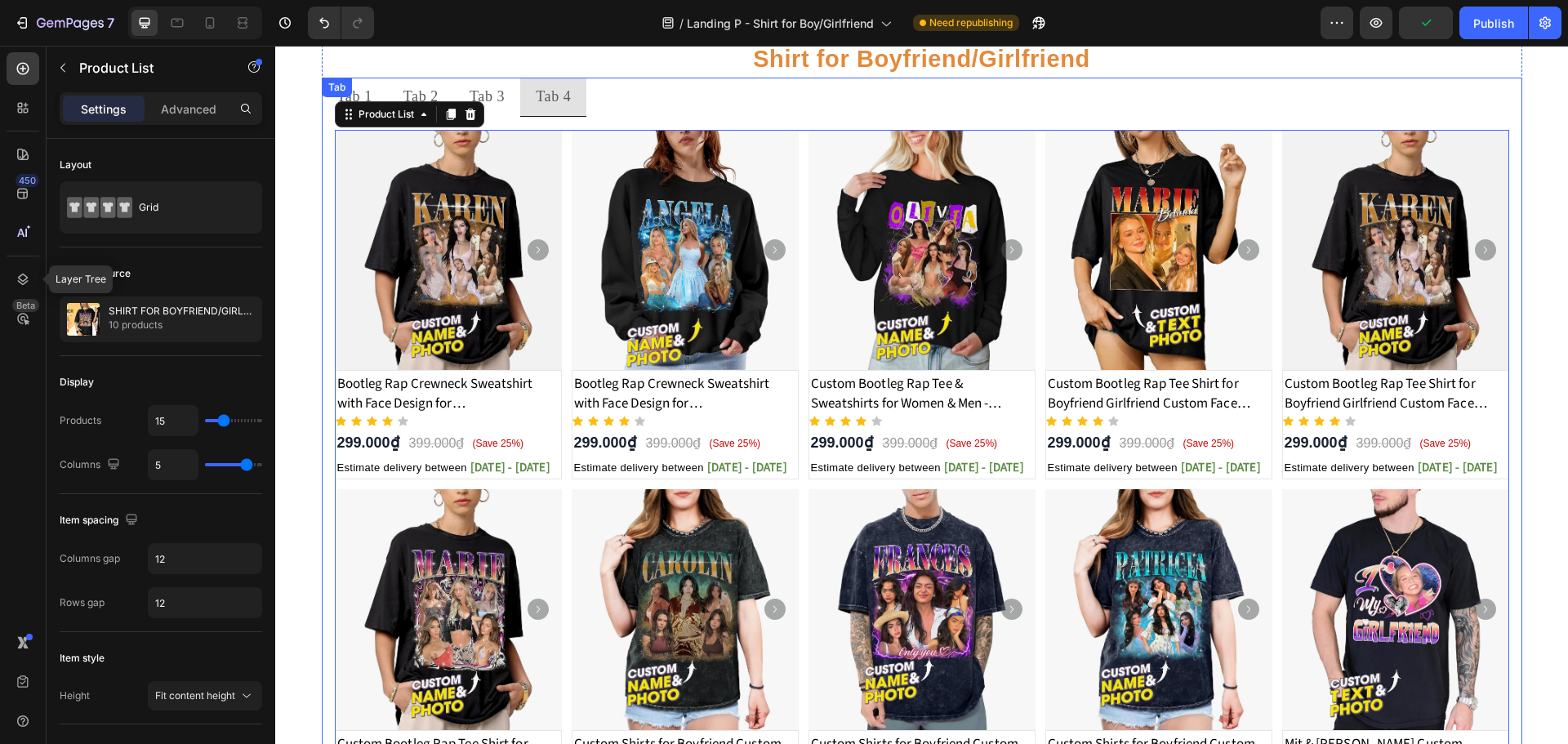
click at [349, 95] on div "Tab 1 Tab 2 Tab 3 Tab 4 Product Images Bootleg Rap Crewneck Sweatshirt with Fac…" at bounding box center [921, 465] width 1201 height 775
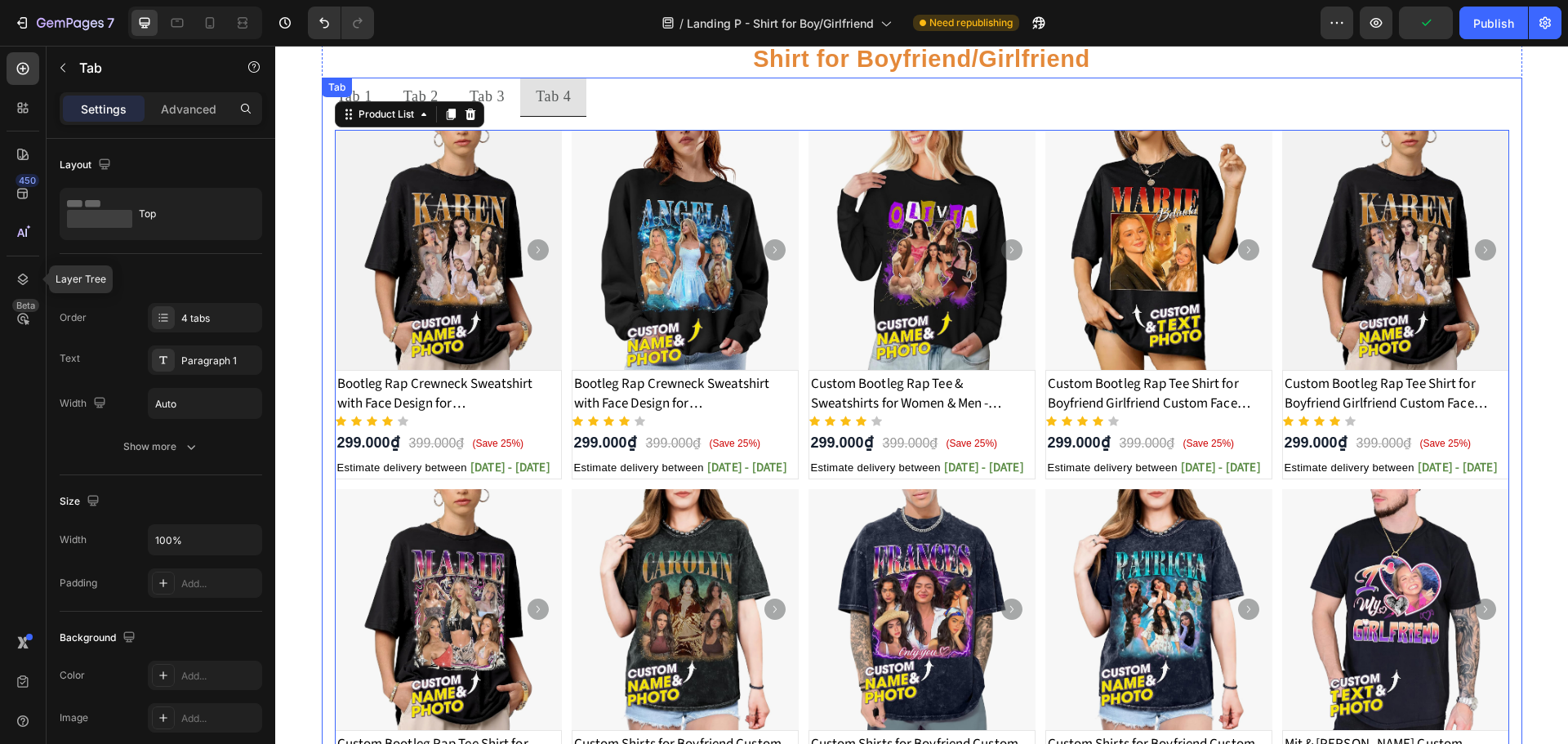
scroll to position [326, 0]
click at [349, 95] on div "Tab" at bounding box center [354, 94] width 24 height 15
click at [765, 106] on ul "Tab 1 Tab 2 Tab 3 Tab 4" at bounding box center [921, 96] width 1201 height 39
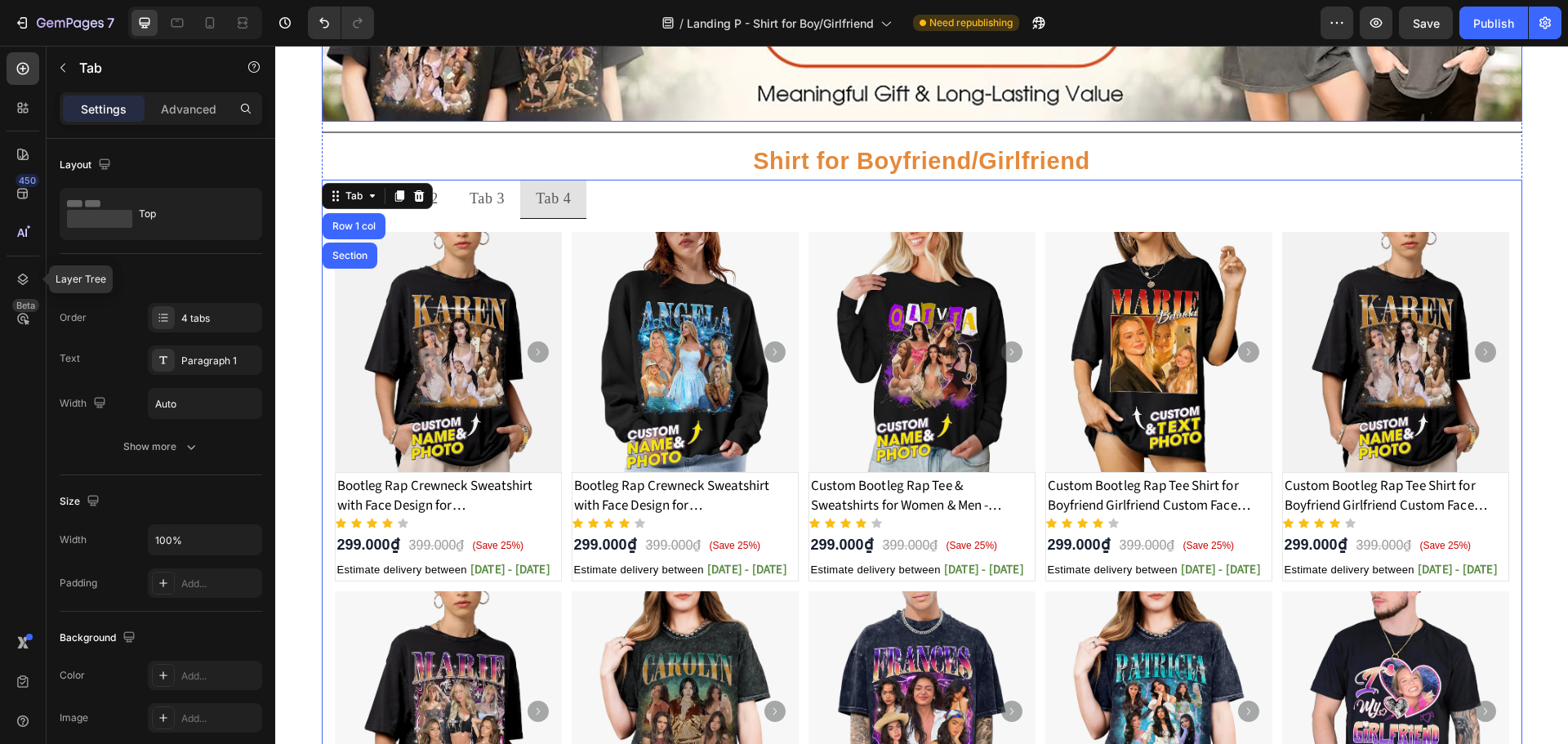
scroll to position [108, 0]
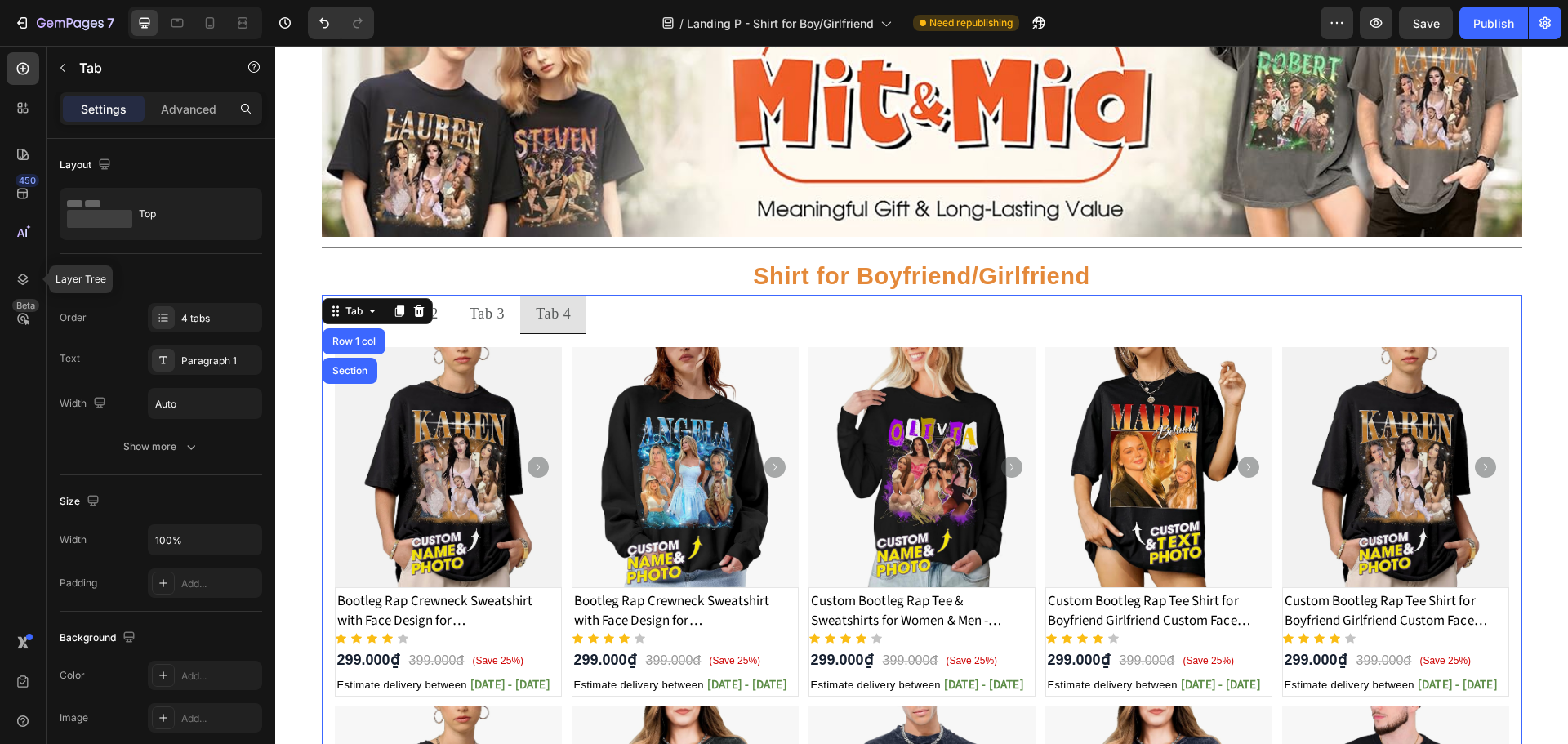
click at [480, 320] on div "Tab 3" at bounding box center [487, 314] width 40 height 26
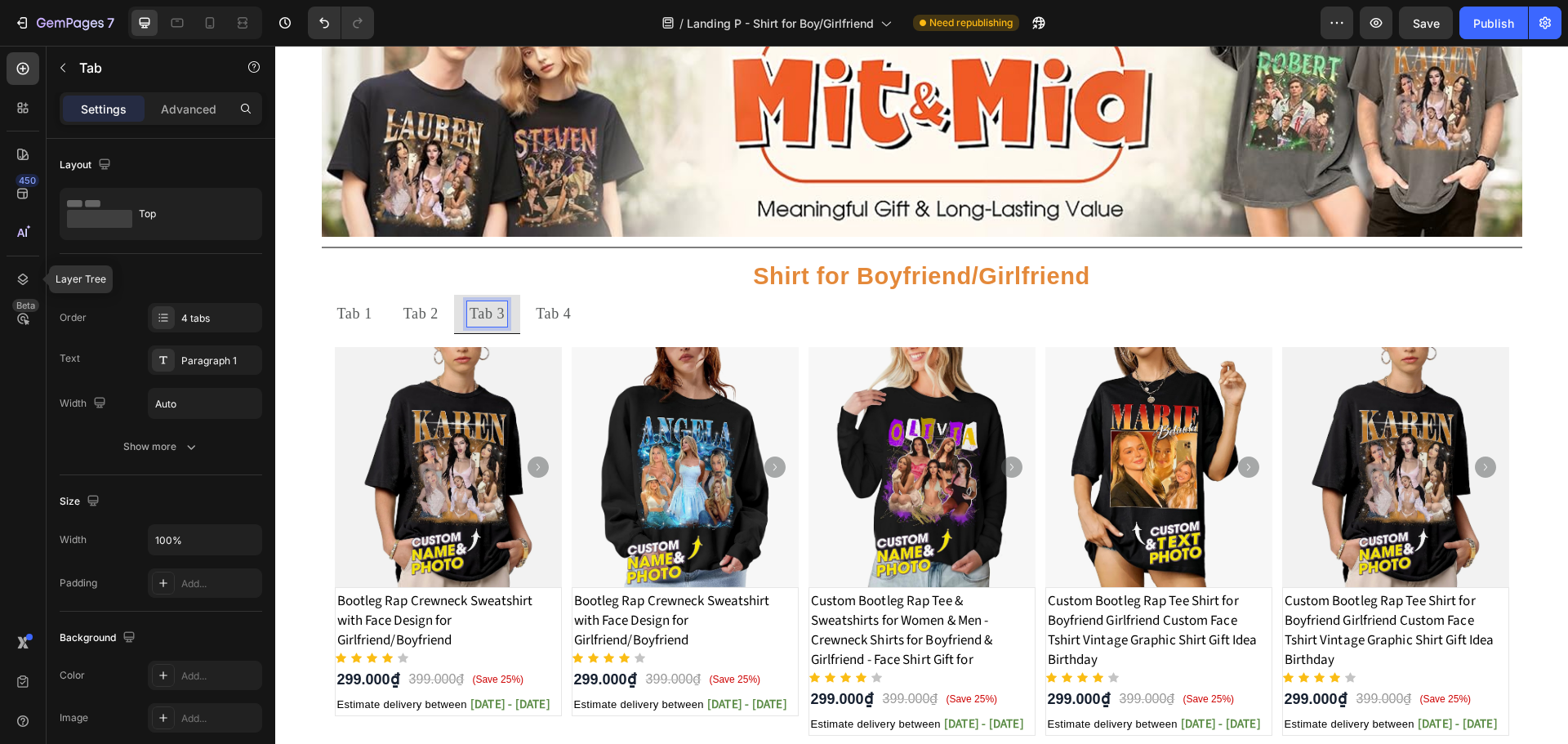
click at [351, 320] on p "Tab 1" at bounding box center [355, 314] width 35 height 20
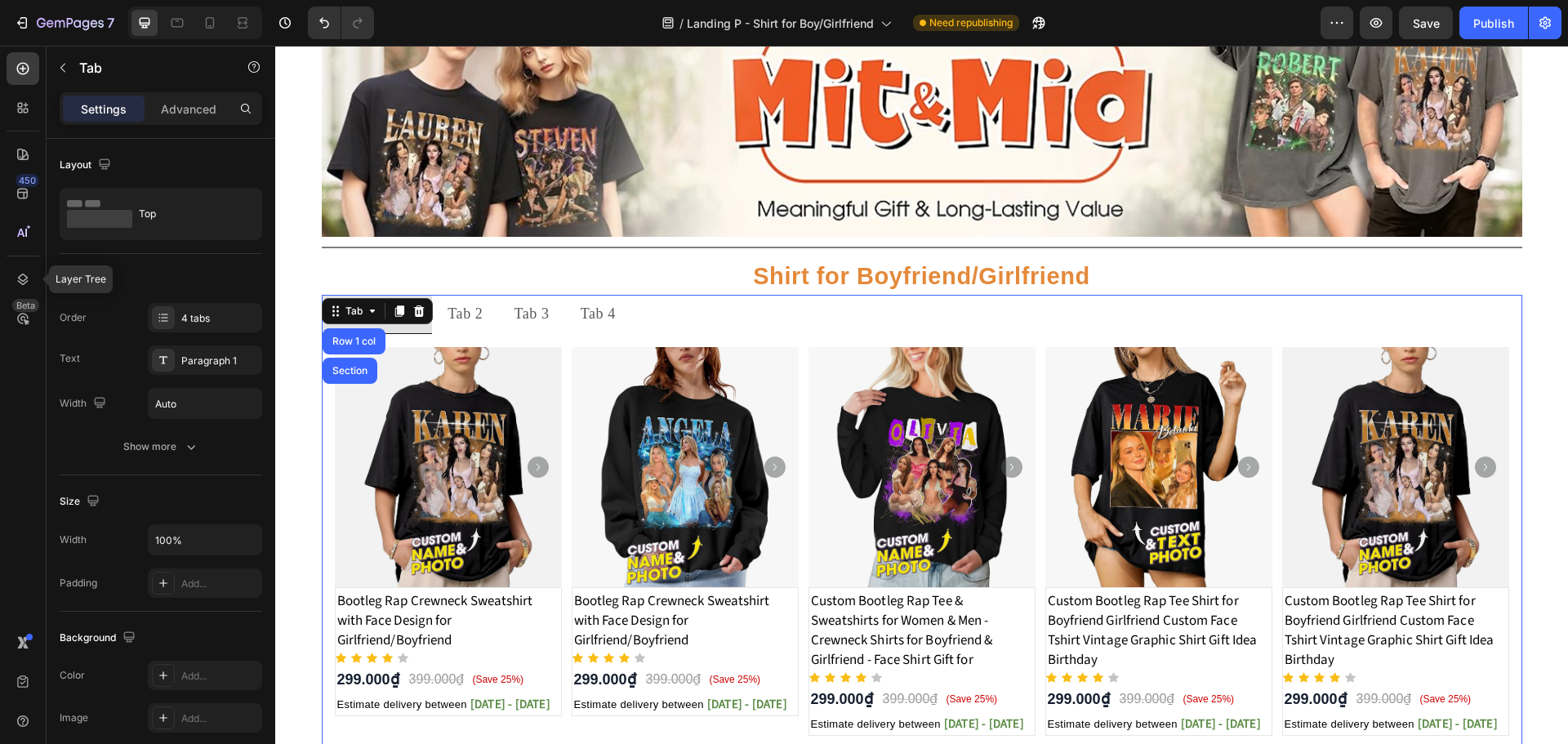
click at [471, 305] on p "Tab 2" at bounding box center [465, 314] width 35 height 20
click at [580, 316] on p "Tab 3" at bounding box center [574, 314] width 35 height 20
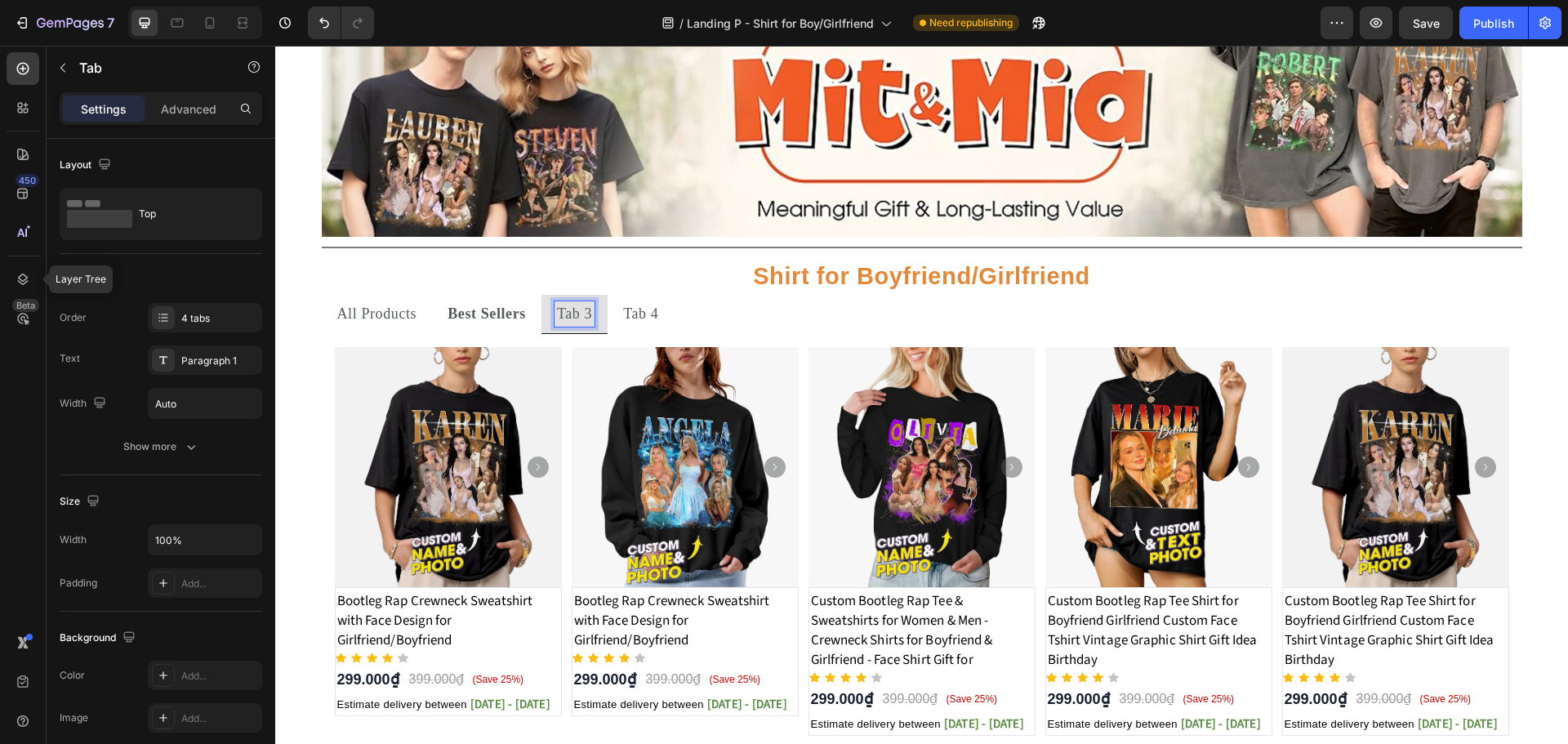
click at [580, 316] on p "Tab 3" at bounding box center [574, 314] width 35 height 20
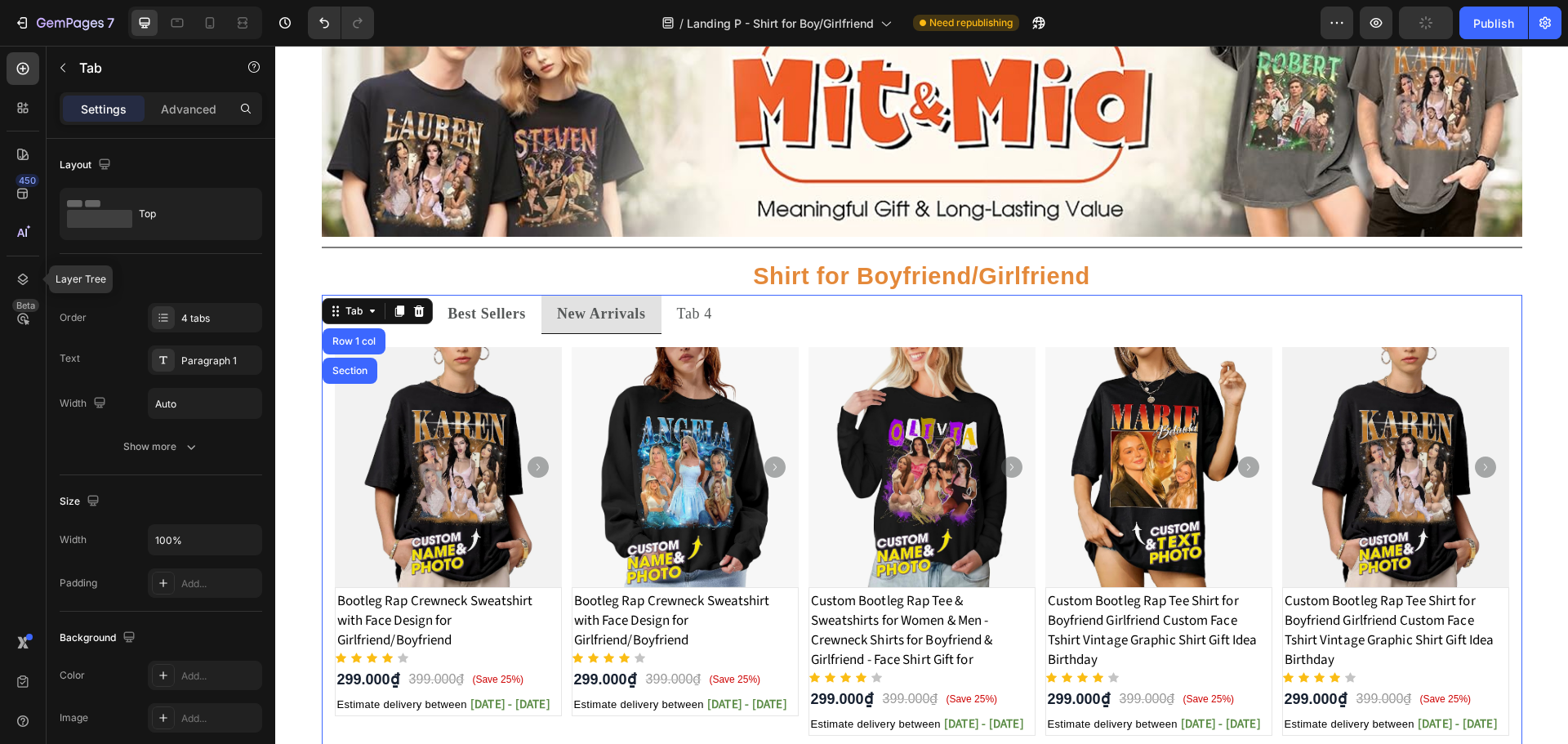
click at [706, 310] on p "Tab 4" at bounding box center [694, 314] width 35 height 20
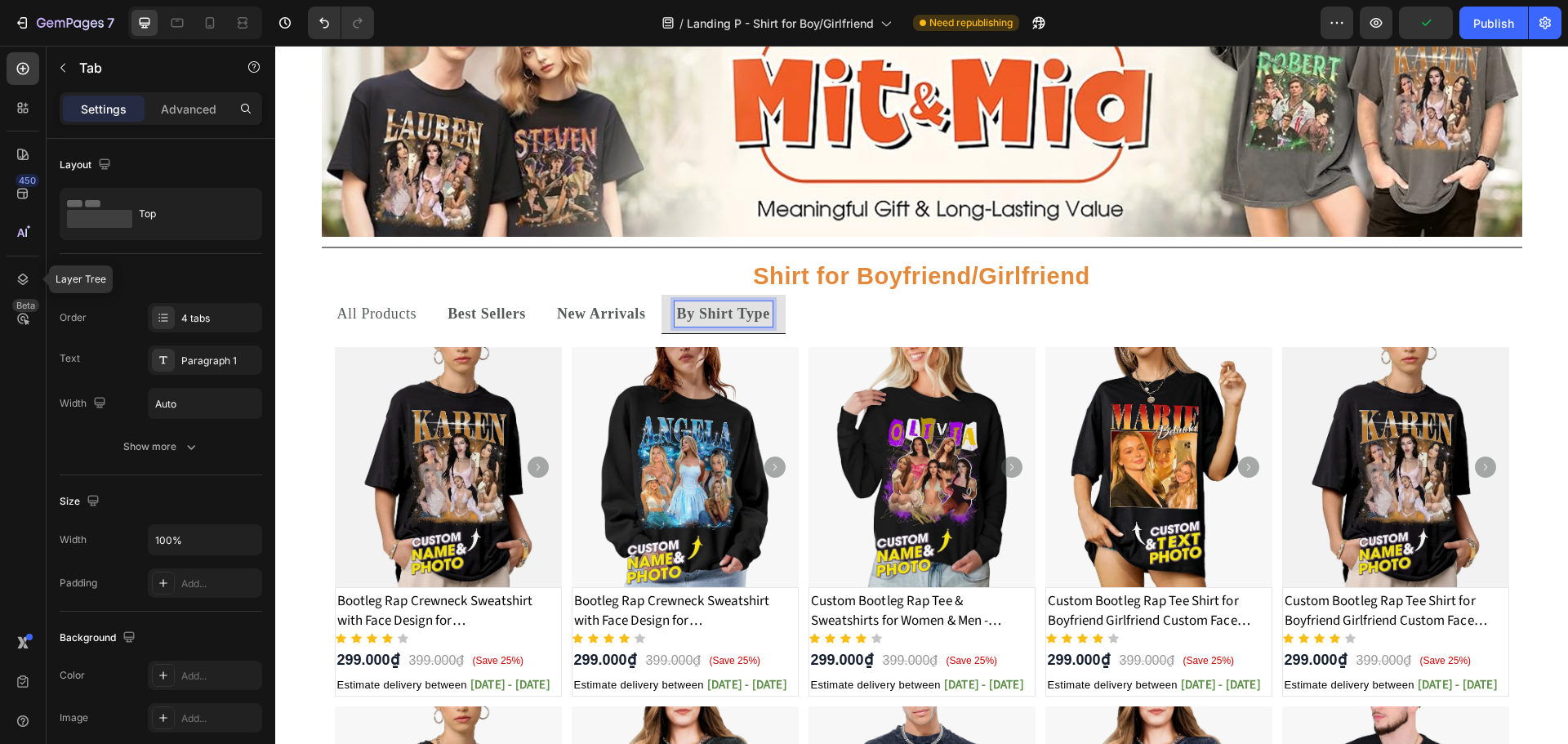
click at [1096, 308] on ul "All Products Best Sellers New Arrivals By Shirt Type" at bounding box center [921, 314] width 1201 height 39
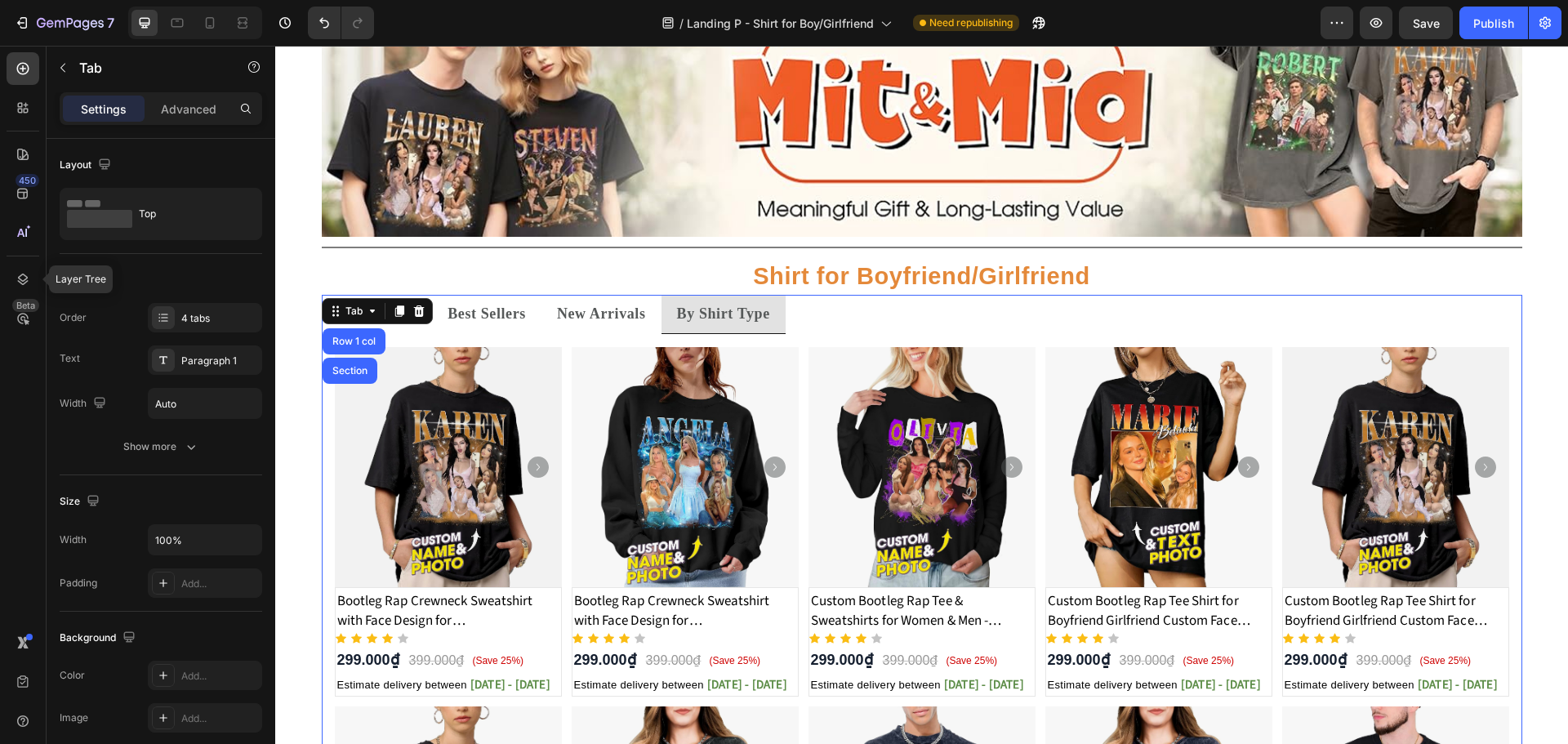
click at [479, 317] on strong "Best Sellers" at bounding box center [486, 313] width 78 height 17
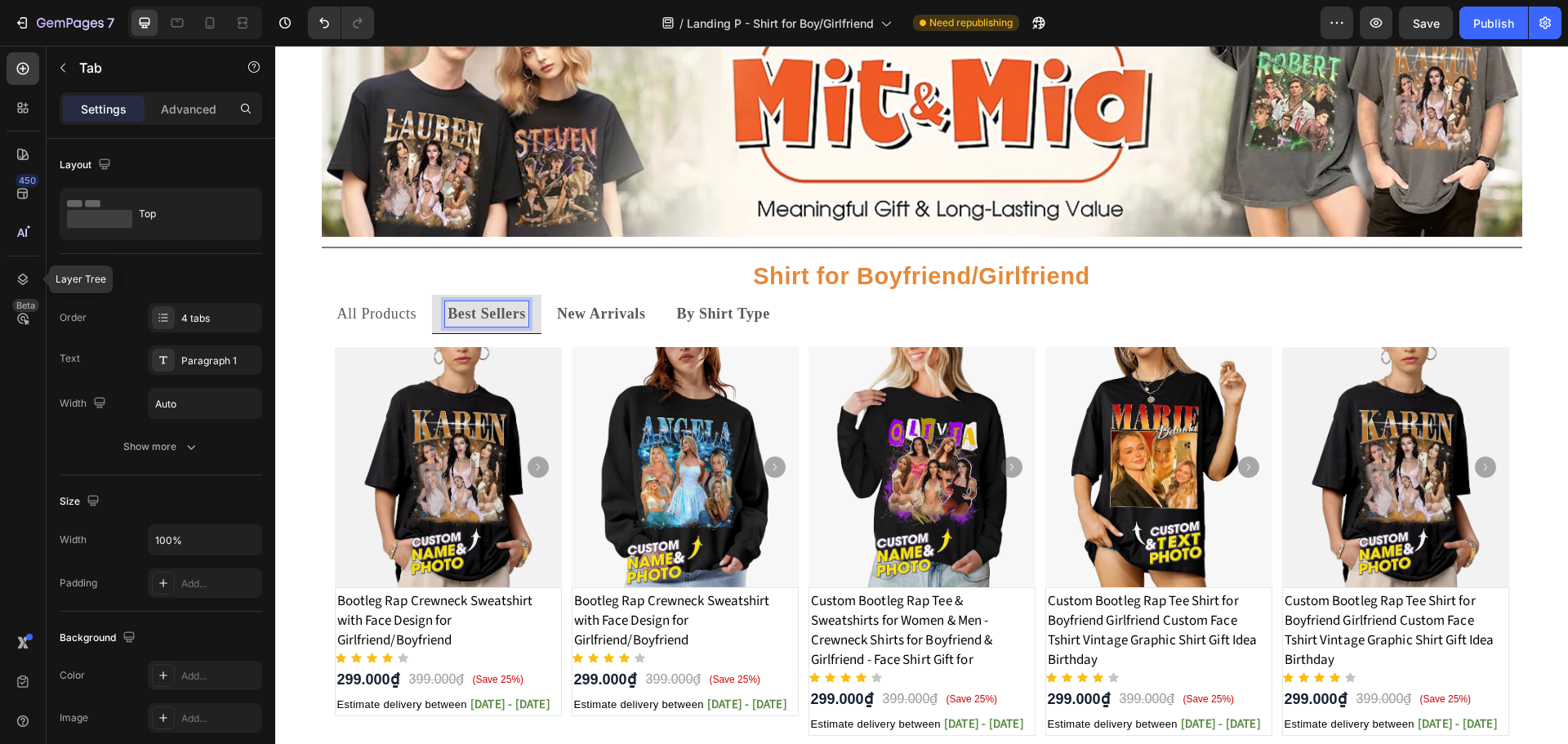
click at [467, 315] on strong "Best Sellers" at bounding box center [486, 313] width 78 height 17
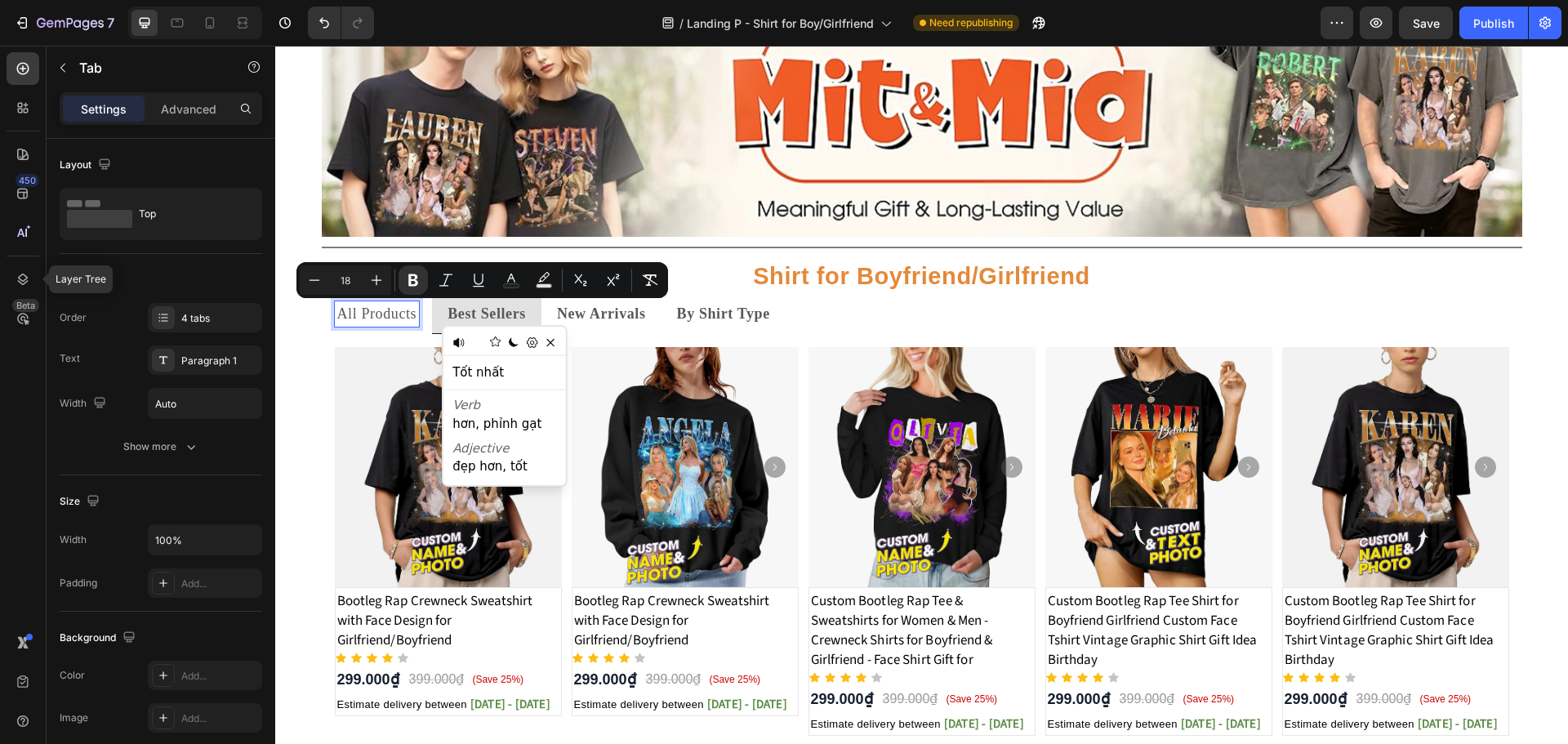
click at [375, 316] on p "All Products" at bounding box center [377, 314] width 80 height 20
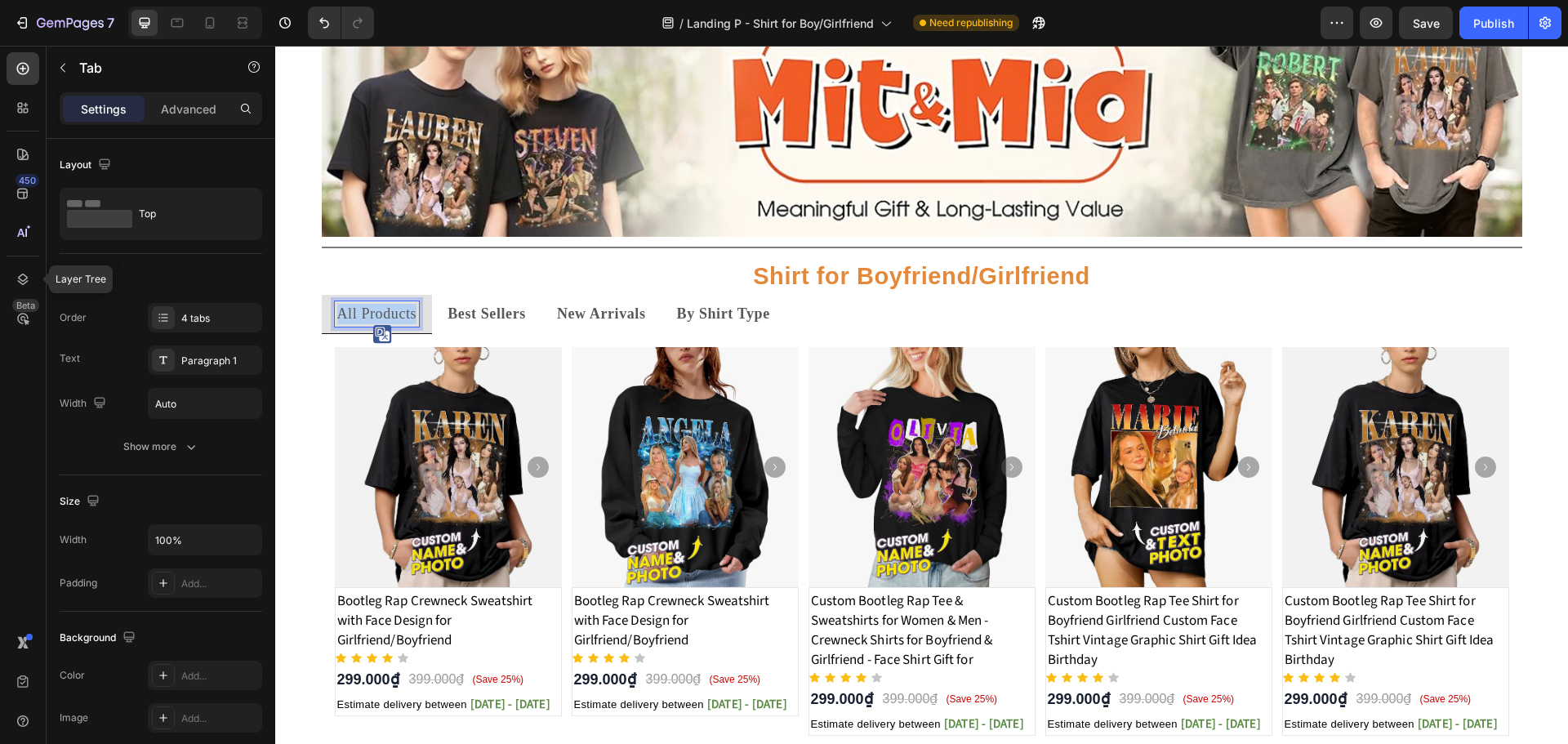
click at [375, 316] on p "All Products" at bounding box center [377, 314] width 80 height 20
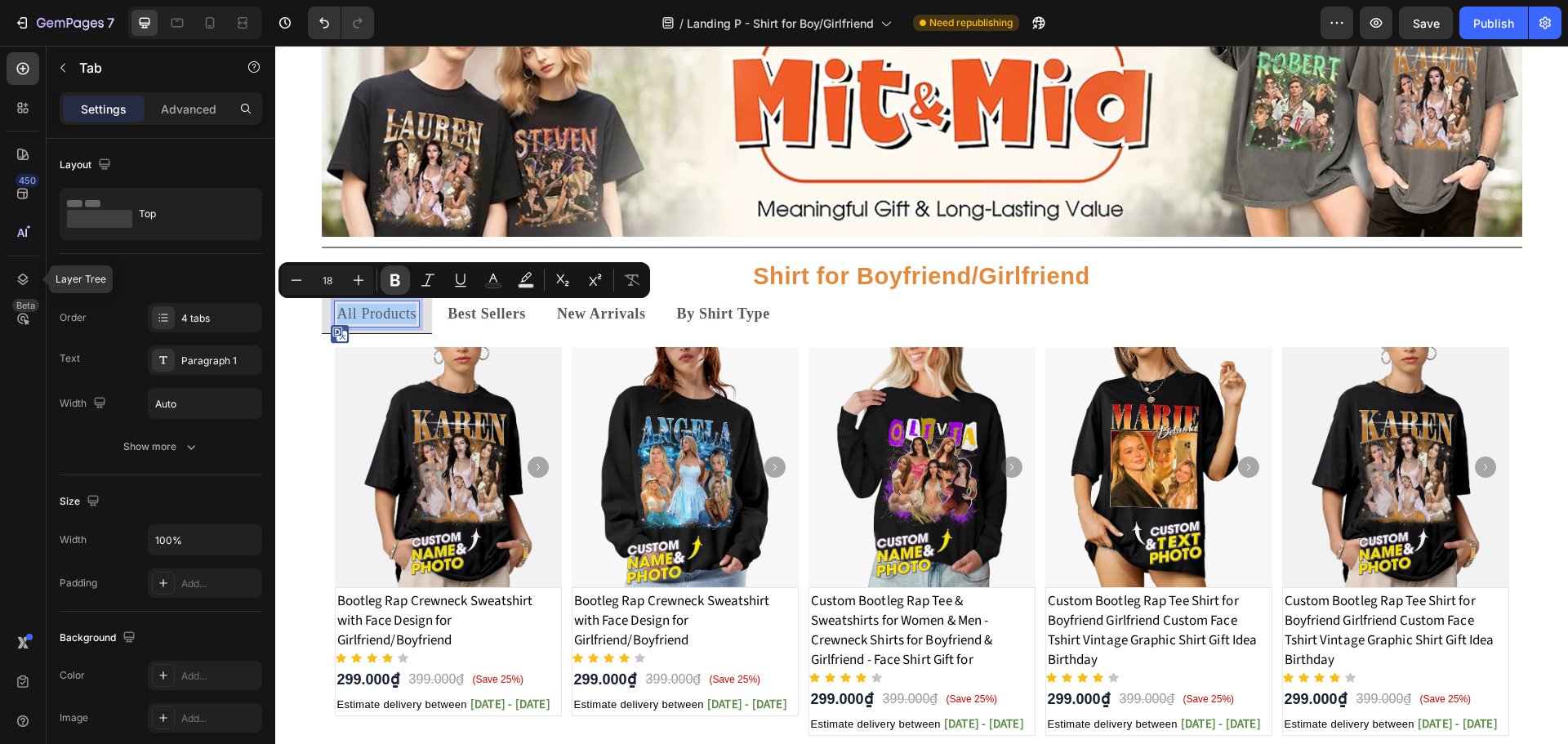
click at [400, 284] on icon "Editor contextual toolbar" at bounding box center [395, 280] width 10 height 12
click at [915, 327] on ul "All Products Best Sellers New Arrivals By Shirt Type" at bounding box center [921, 314] width 1201 height 39
click at [761, 327] on li "By Shirt Type" at bounding box center [727, 314] width 124 height 39
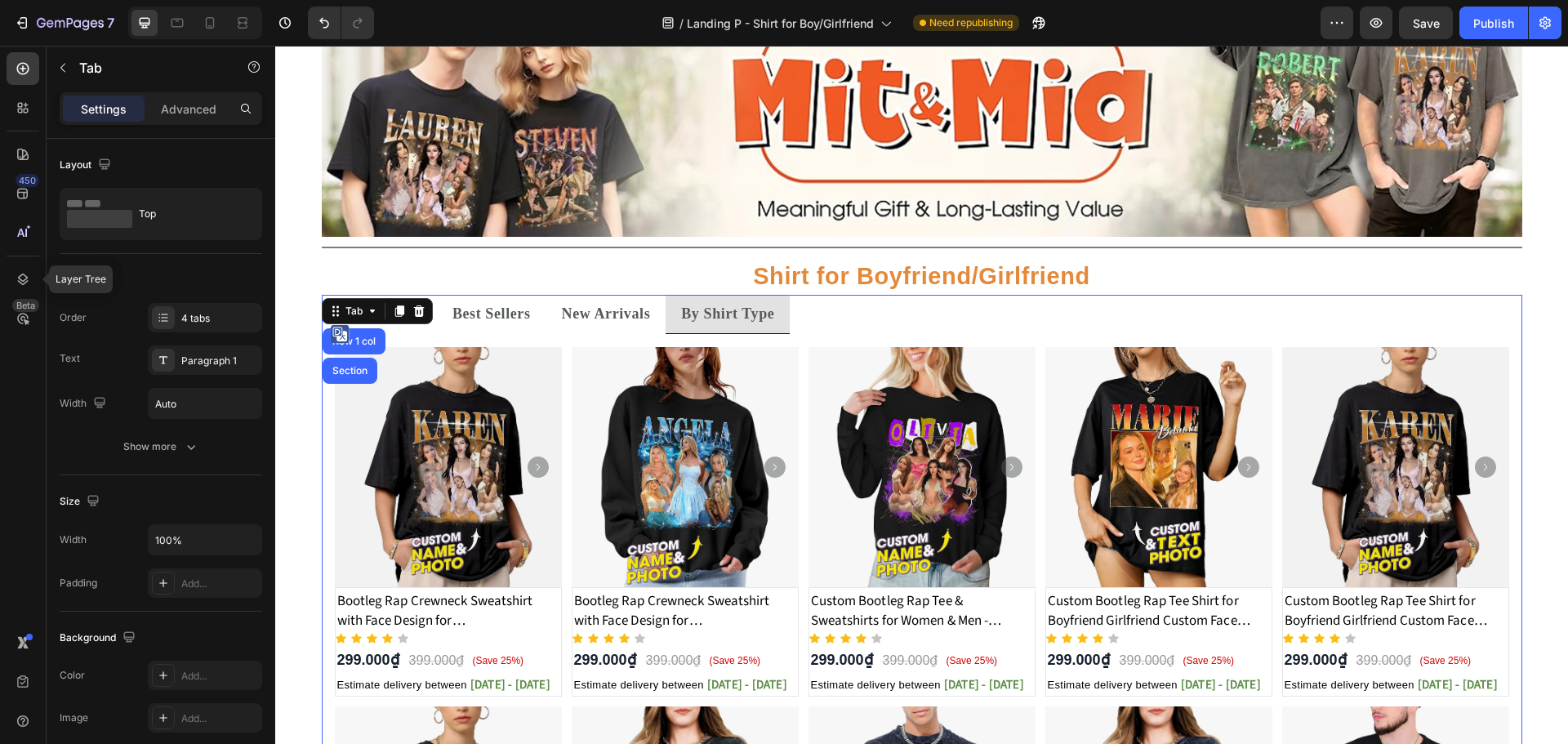
click at [949, 326] on ul "All Products Best Sellers New Arrivals By Shirt Type" at bounding box center [921, 314] width 1201 height 39
click at [200, 361] on div "Paragraph 1" at bounding box center [220, 361] width 77 height 15
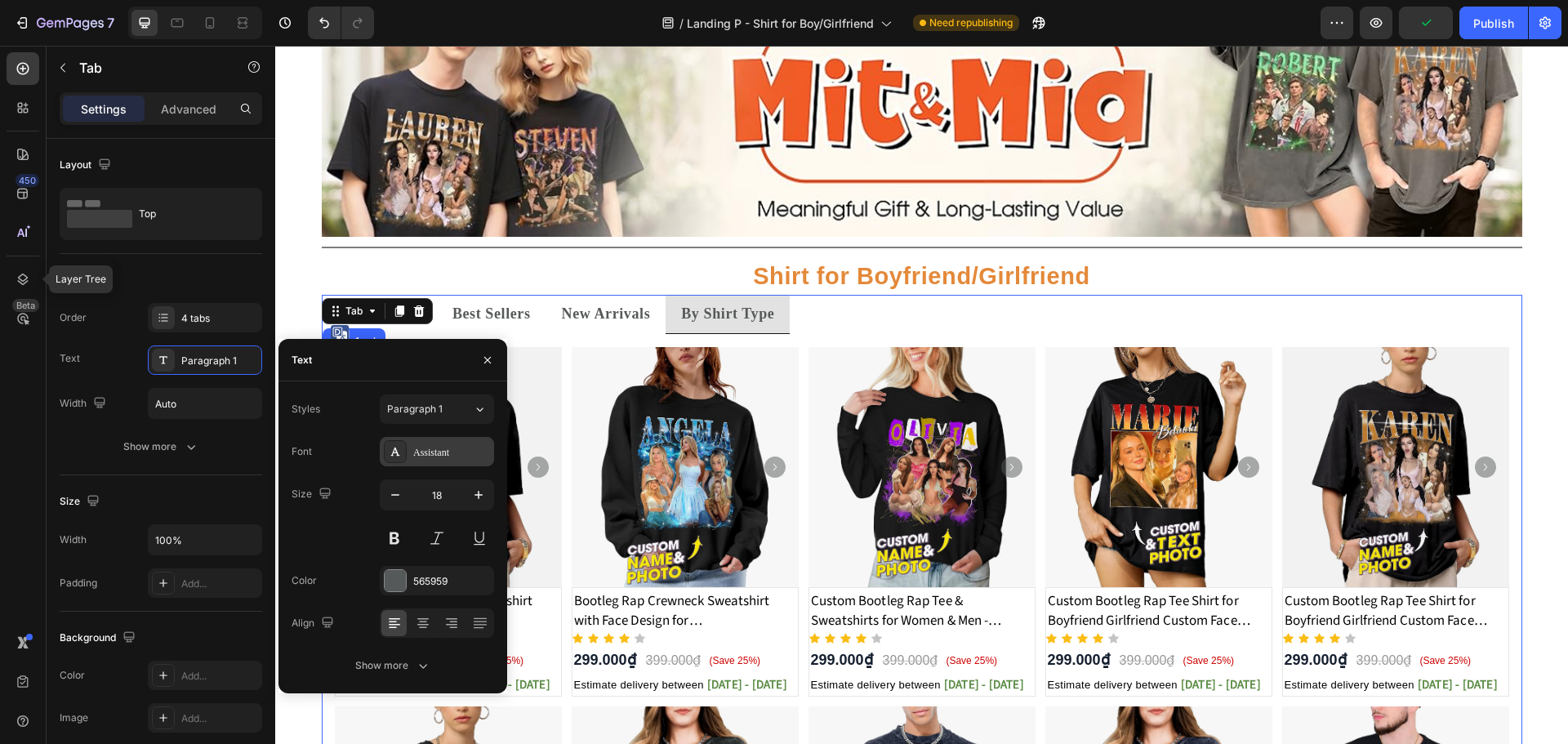
click at [438, 455] on div "Assistant" at bounding box center [452, 452] width 77 height 15
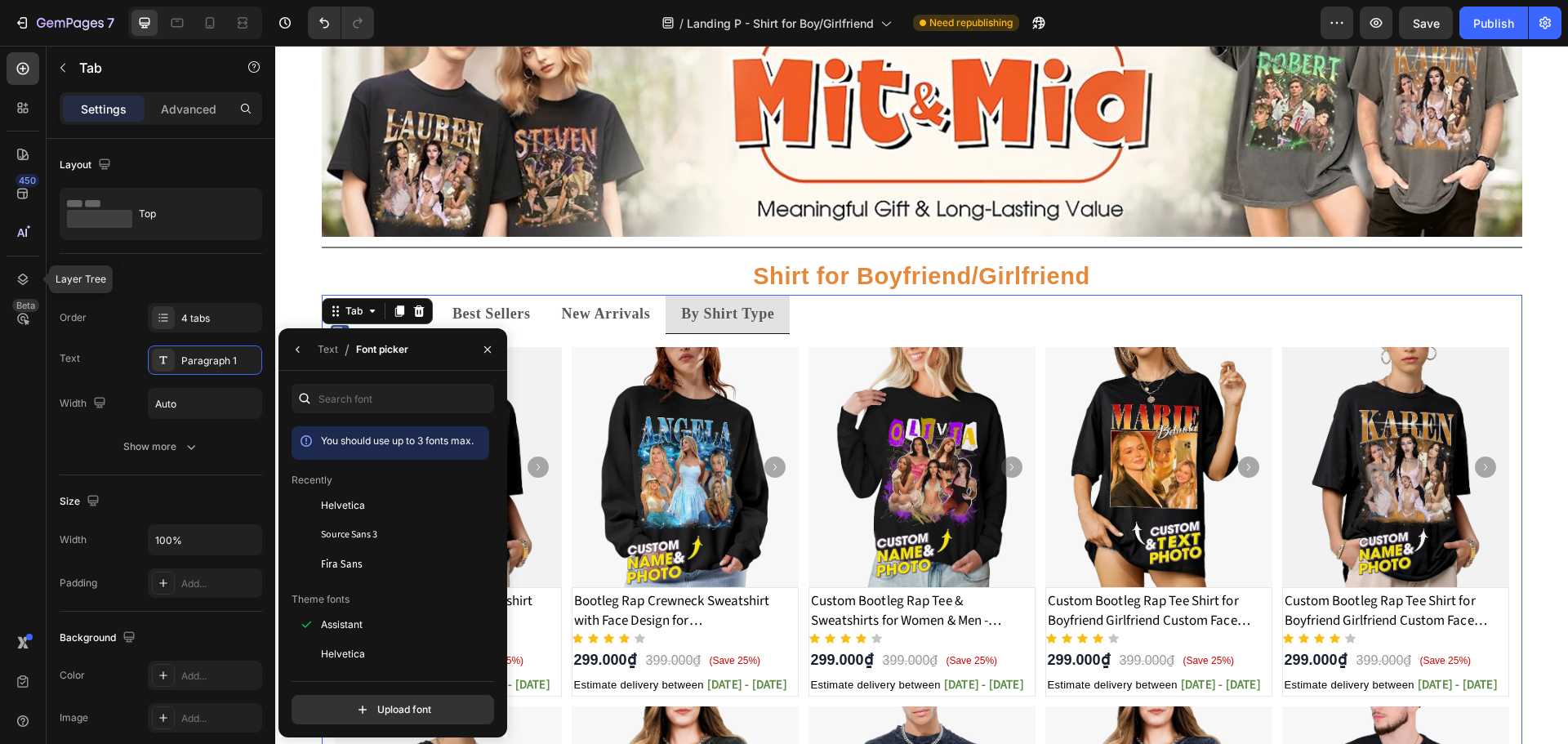
drag, startPoint x: 342, startPoint y: 503, endPoint x: 437, endPoint y: 481, distance: 97.5
click at [343, 503] on span "Helvetica" at bounding box center [343, 505] width 44 height 15
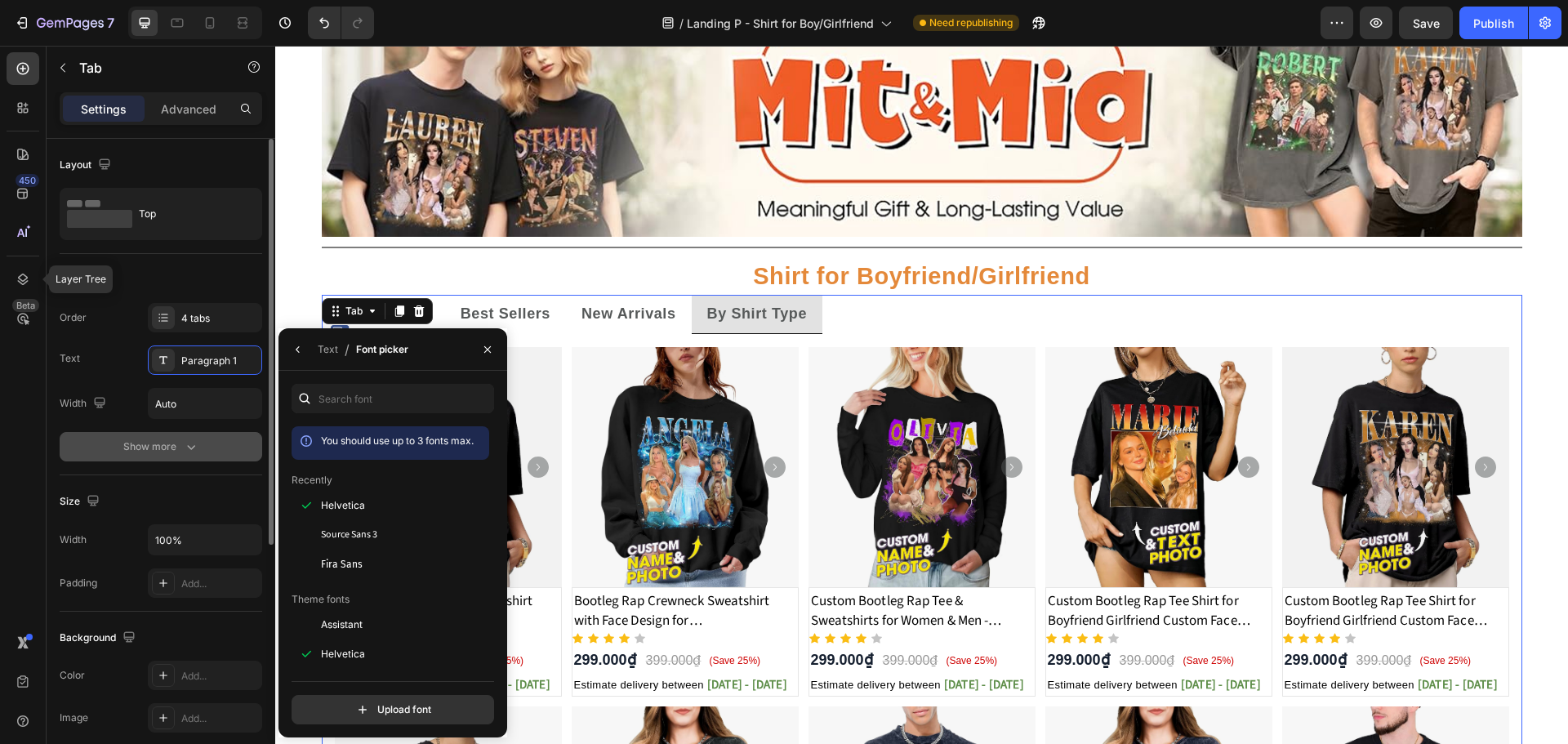
click at [183, 441] on icon "button" at bounding box center [191, 446] width 17 height 17
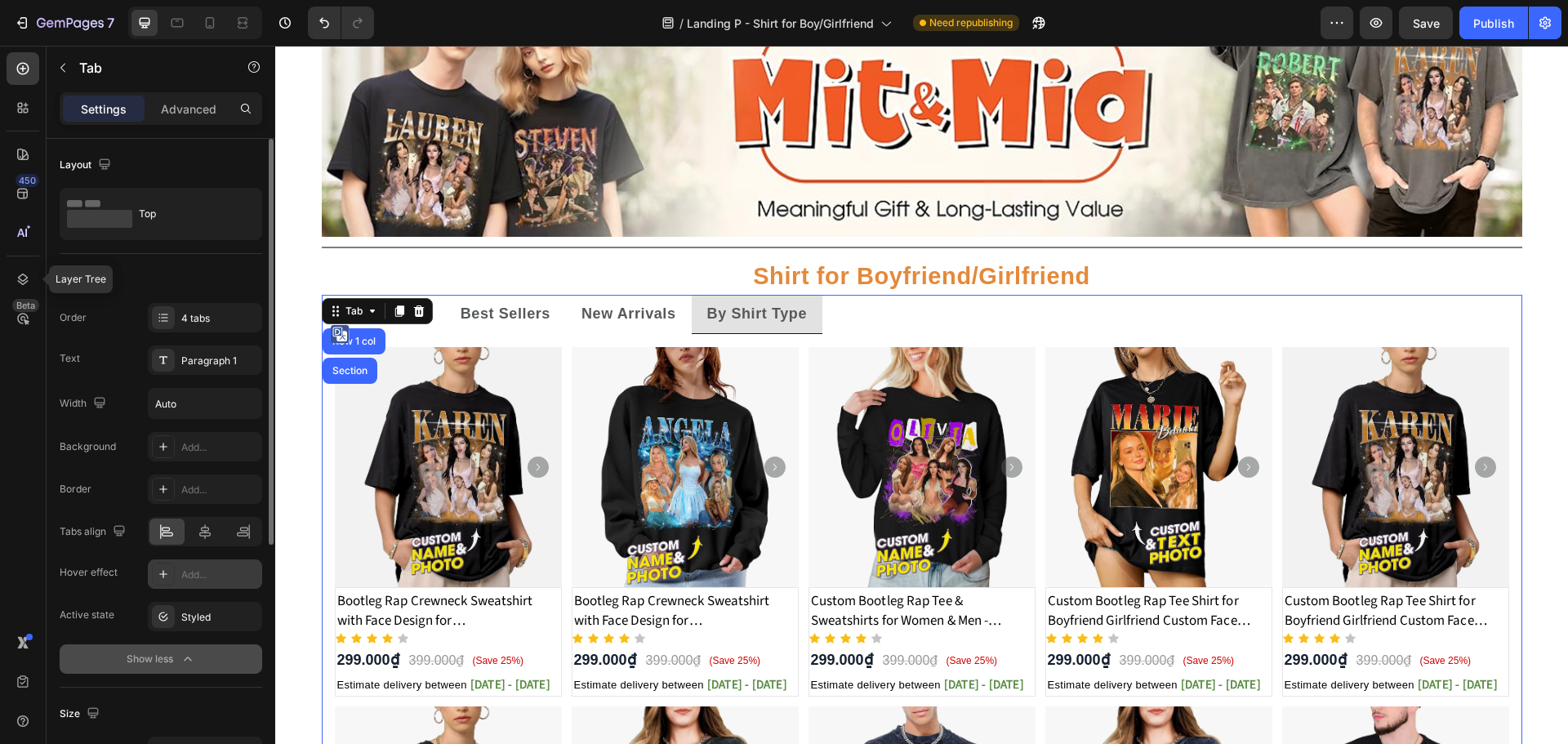
click at [179, 577] on div "Add..." at bounding box center [205, 574] width 114 height 29
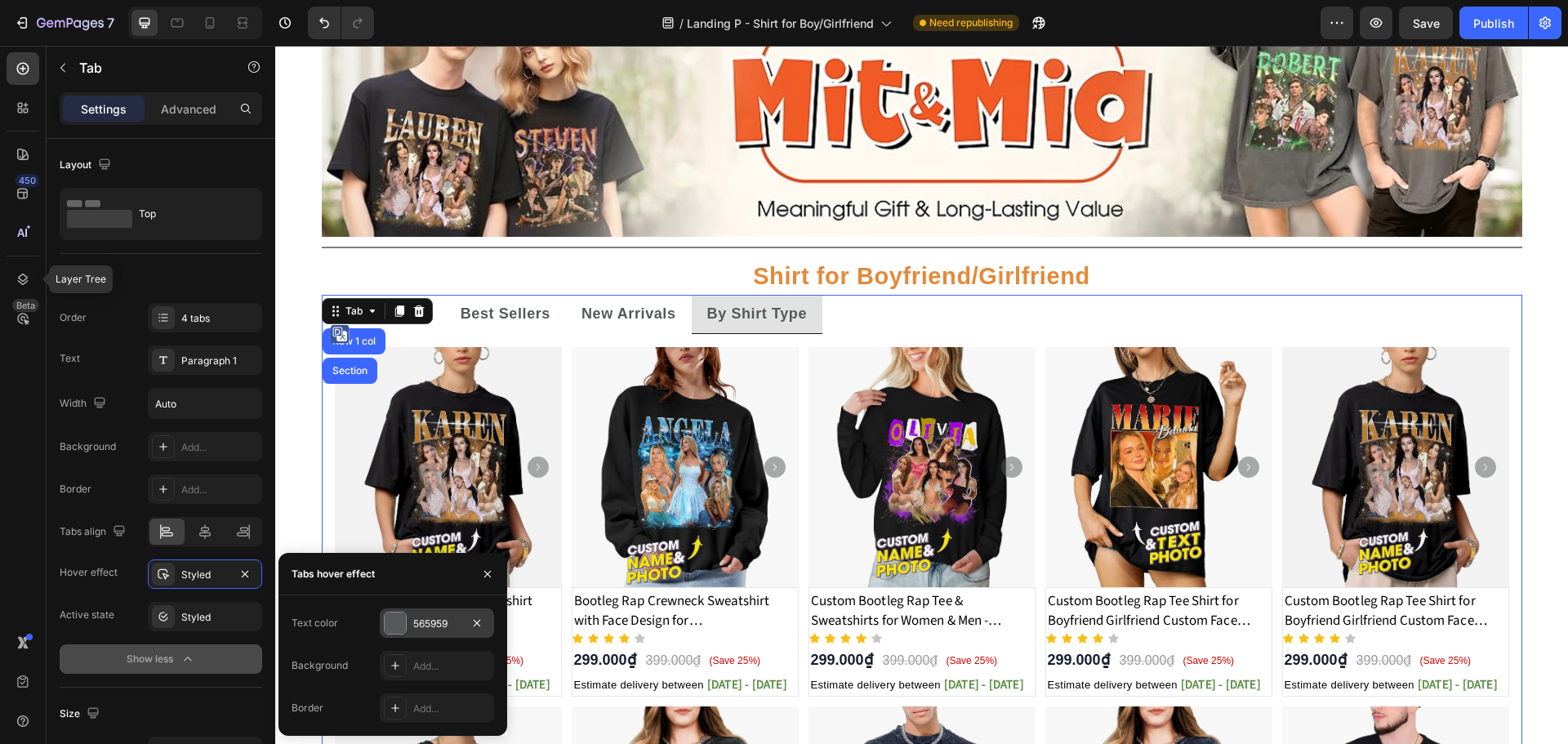
click at [402, 619] on div at bounding box center [395, 623] width 21 height 21
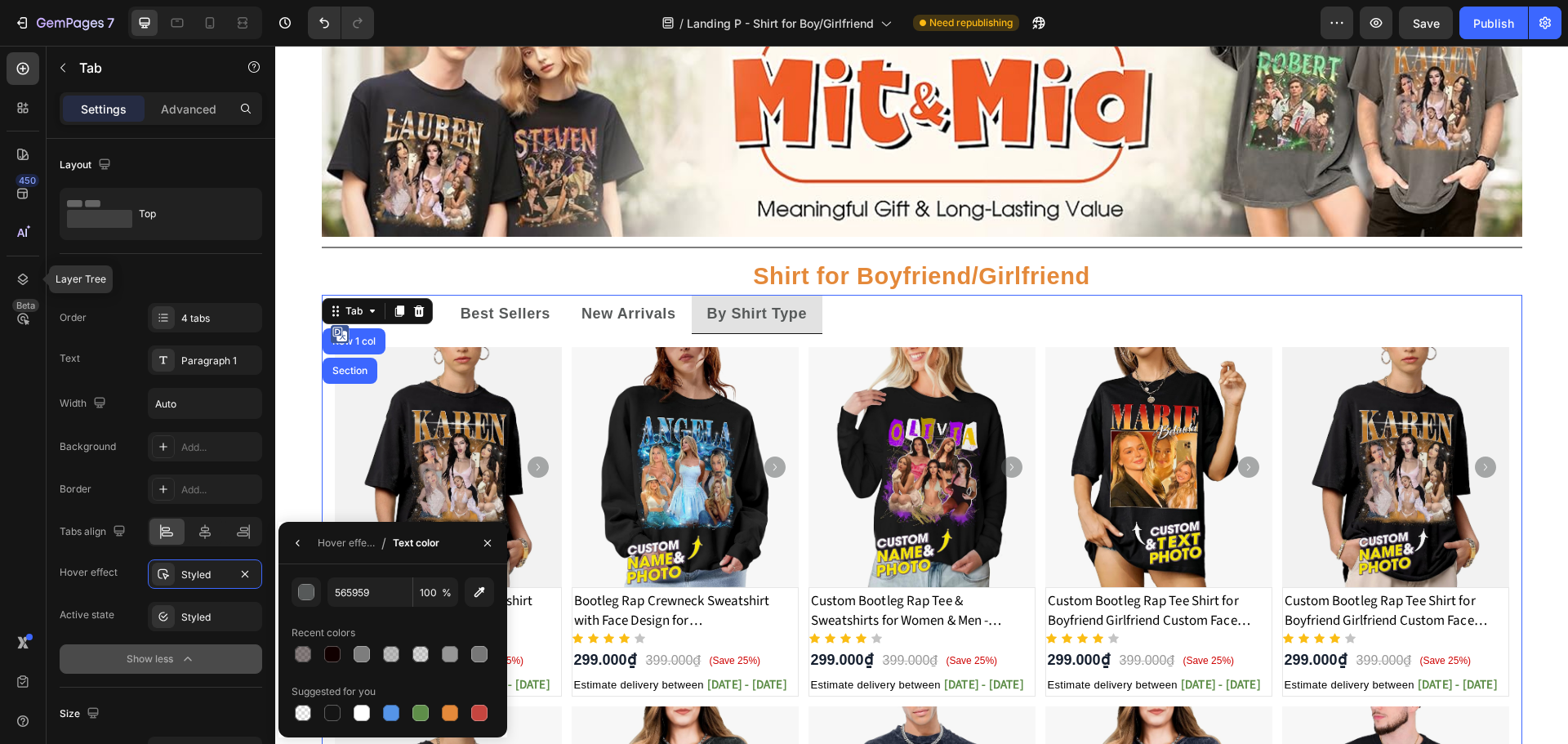
click at [449, 702] on div at bounding box center [449, 713] width 23 height 23
type input "E4893A"
click at [189, 618] on div "Styled" at bounding box center [205, 617] width 48 height 15
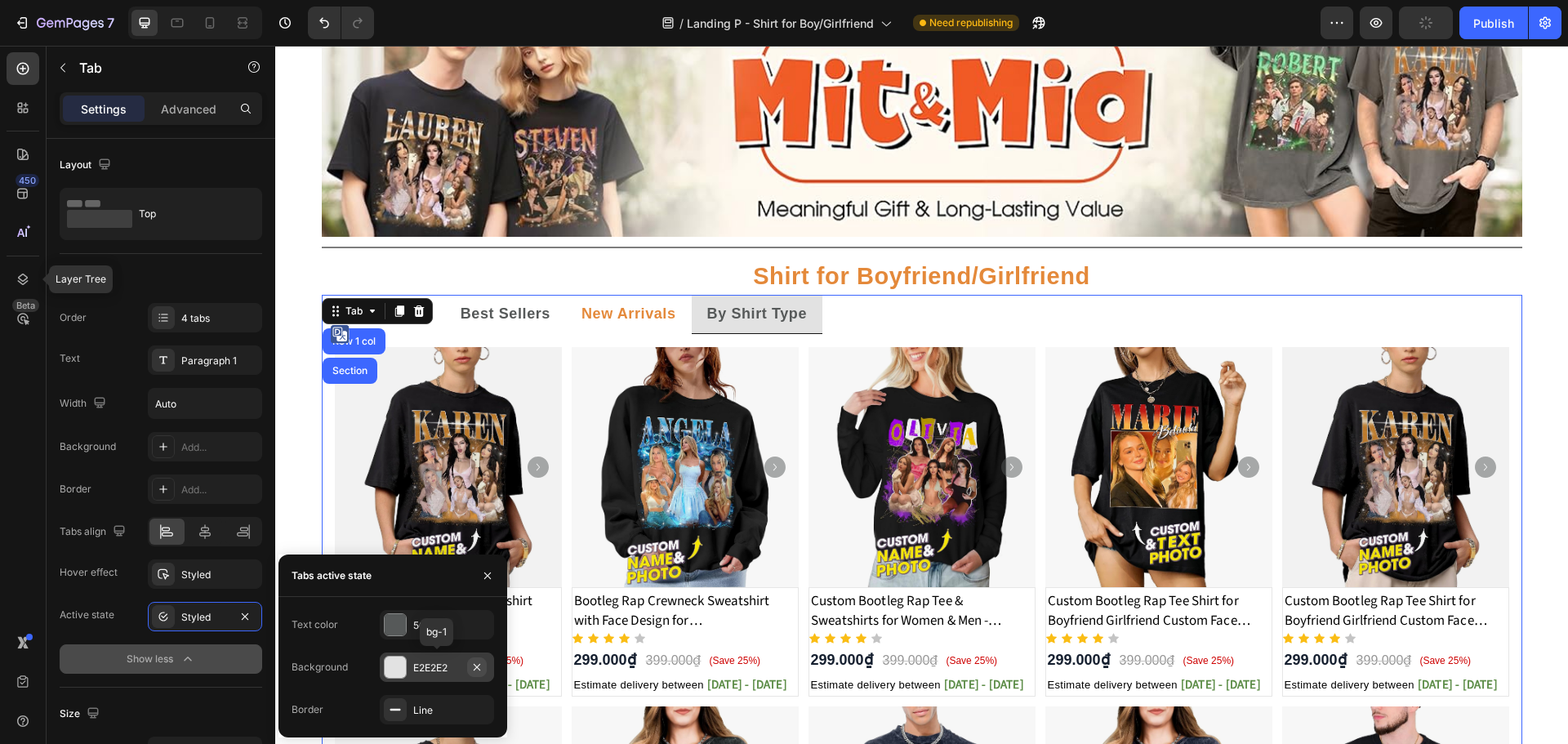
click at [481, 670] on icon "button" at bounding box center [477, 667] width 13 height 13
click at [392, 628] on div at bounding box center [395, 624] width 21 height 21
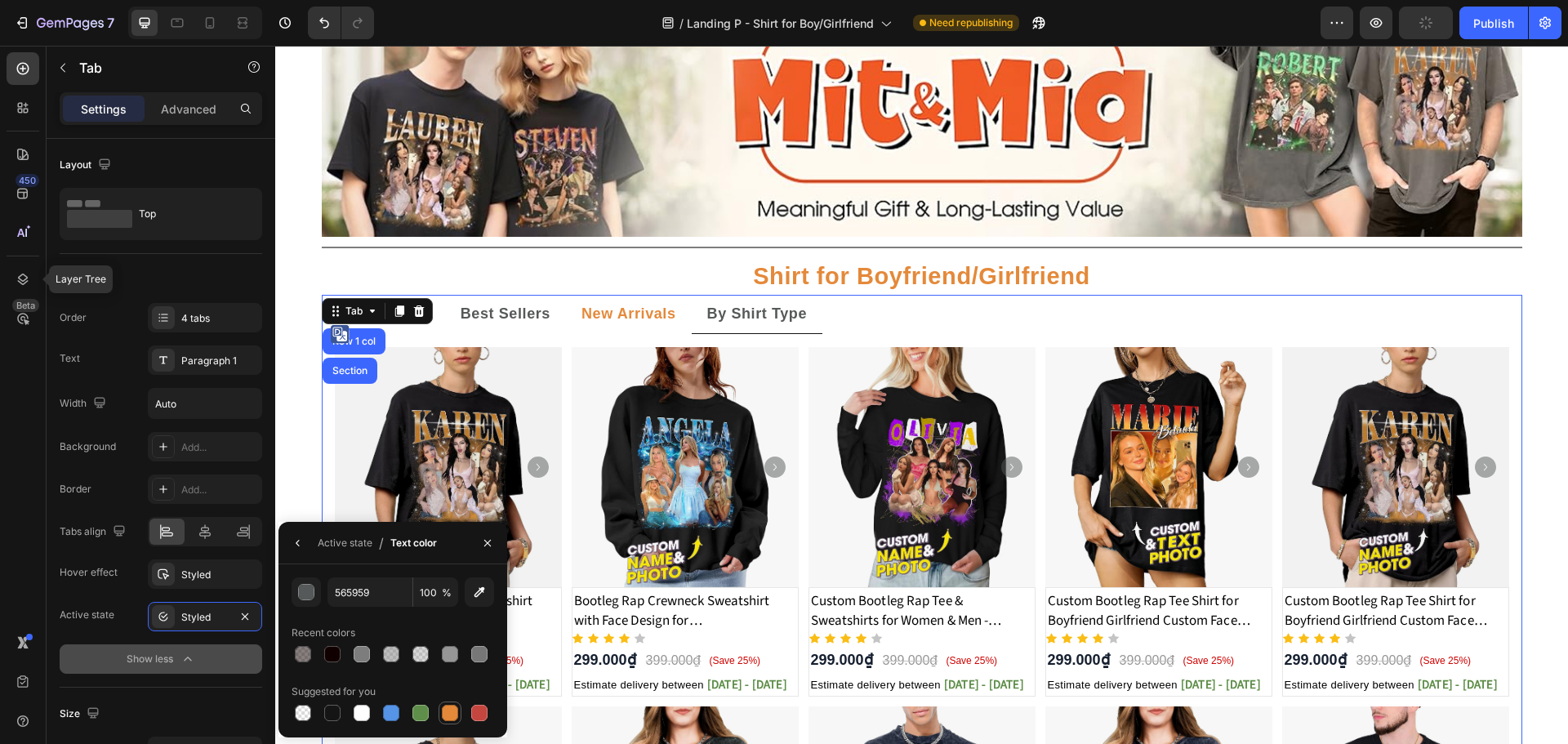
click at [452, 711] on div at bounding box center [450, 713] width 17 height 17
type input "E4893A"
click at [200, 581] on div "Styled" at bounding box center [205, 575] width 48 height 15
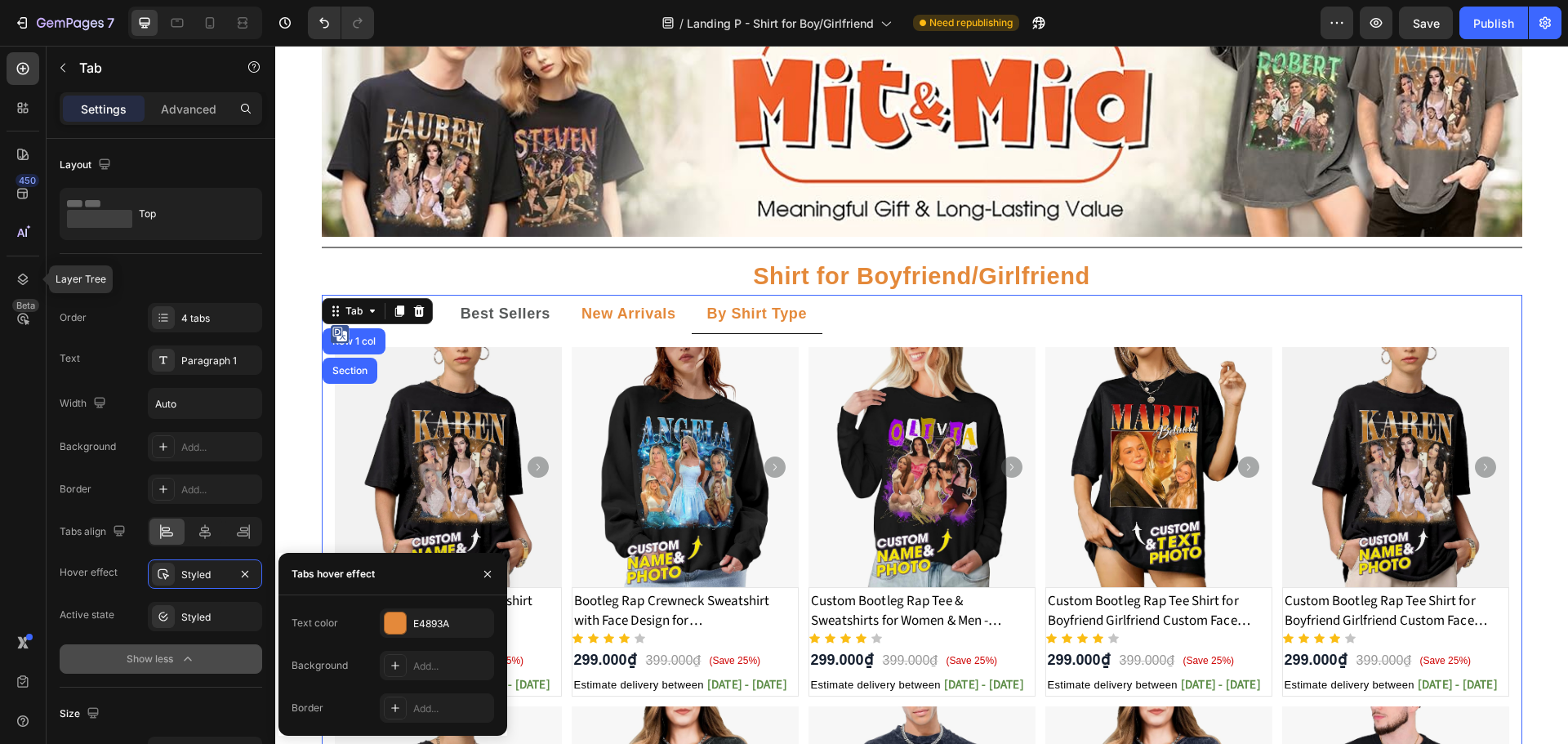
click at [961, 333] on ul "All Products Best Sellers New Arrivals By Shirt Type" at bounding box center [921, 314] width 1201 height 39
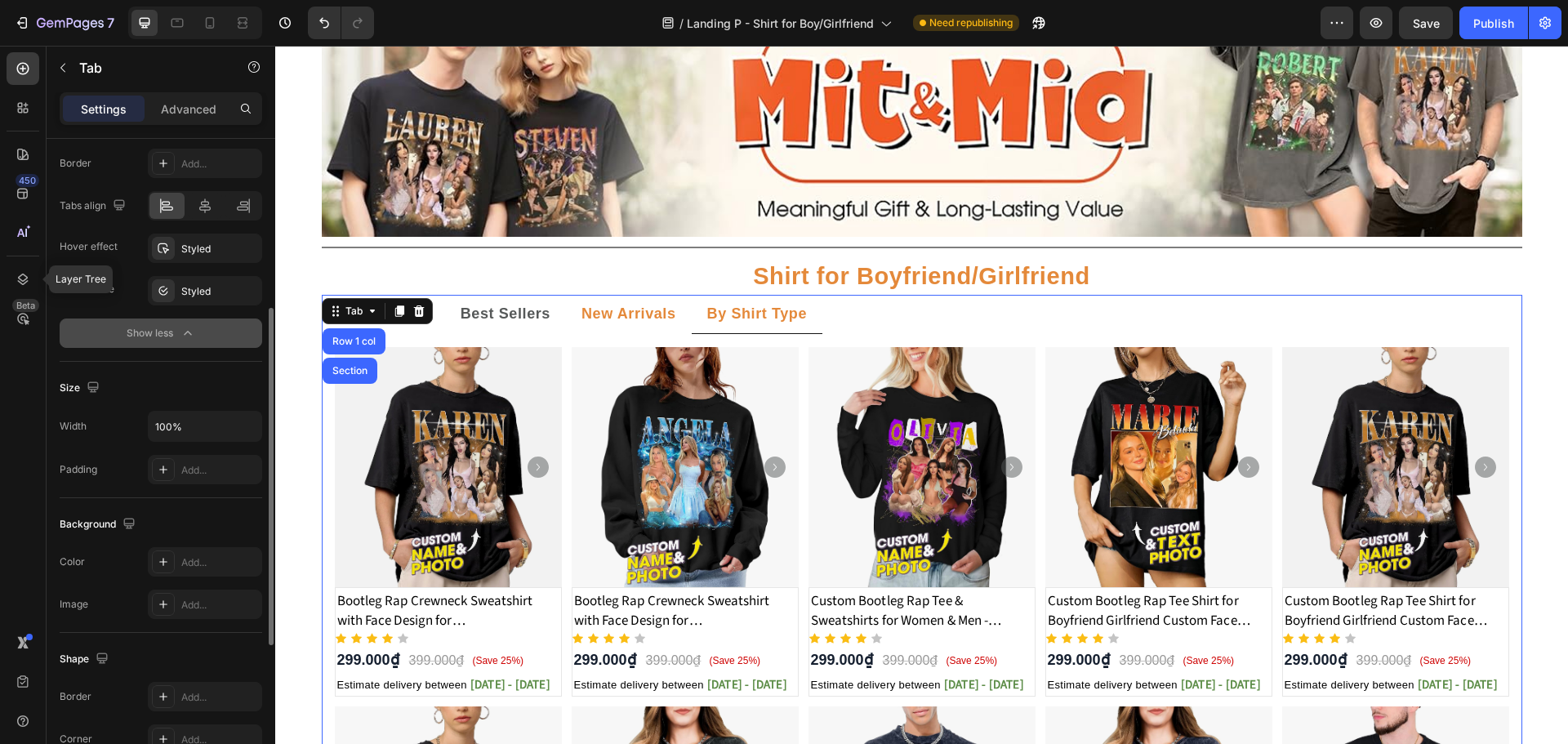
scroll to position [0, 0]
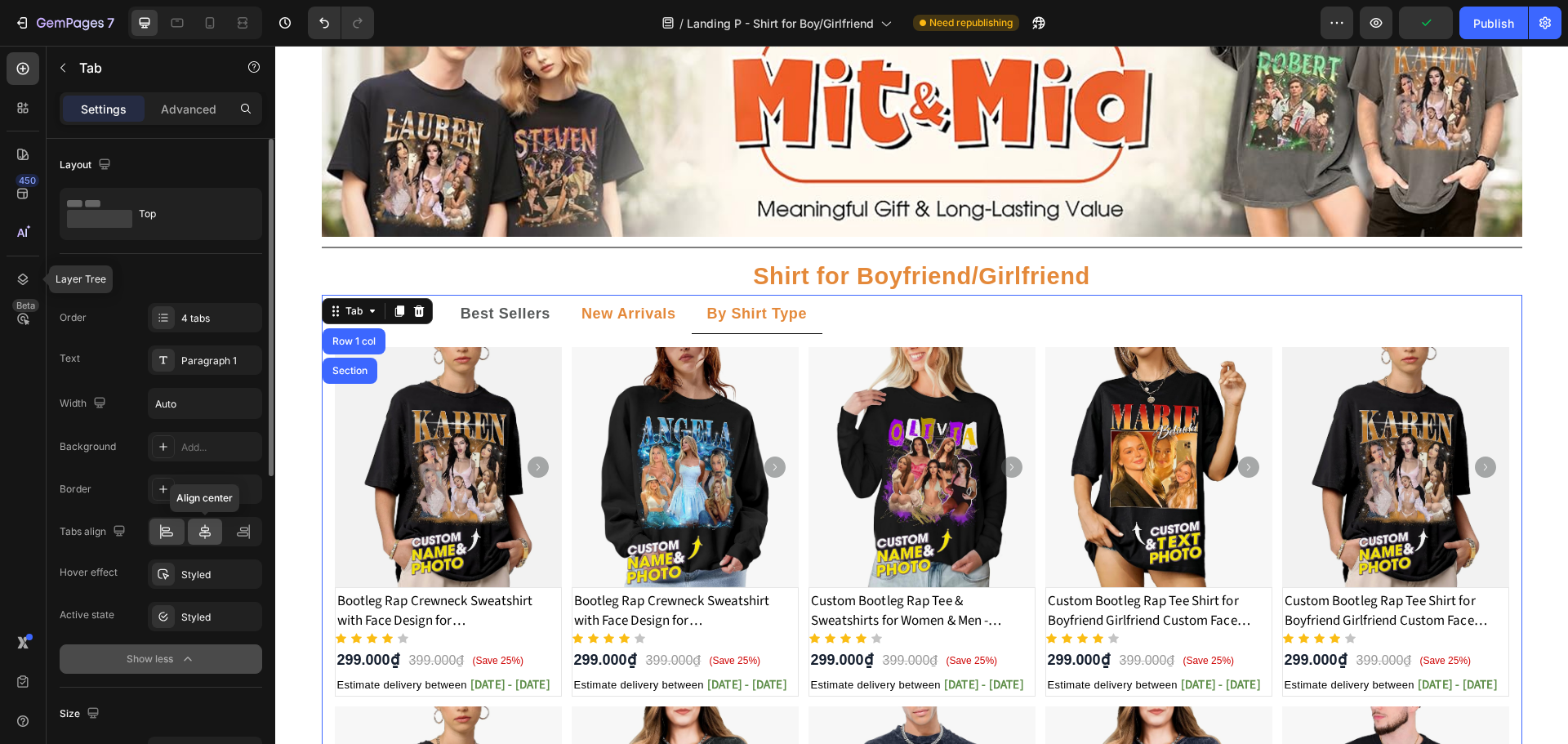
click at [208, 532] on icon at bounding box center [205, 532] width 17 height 17
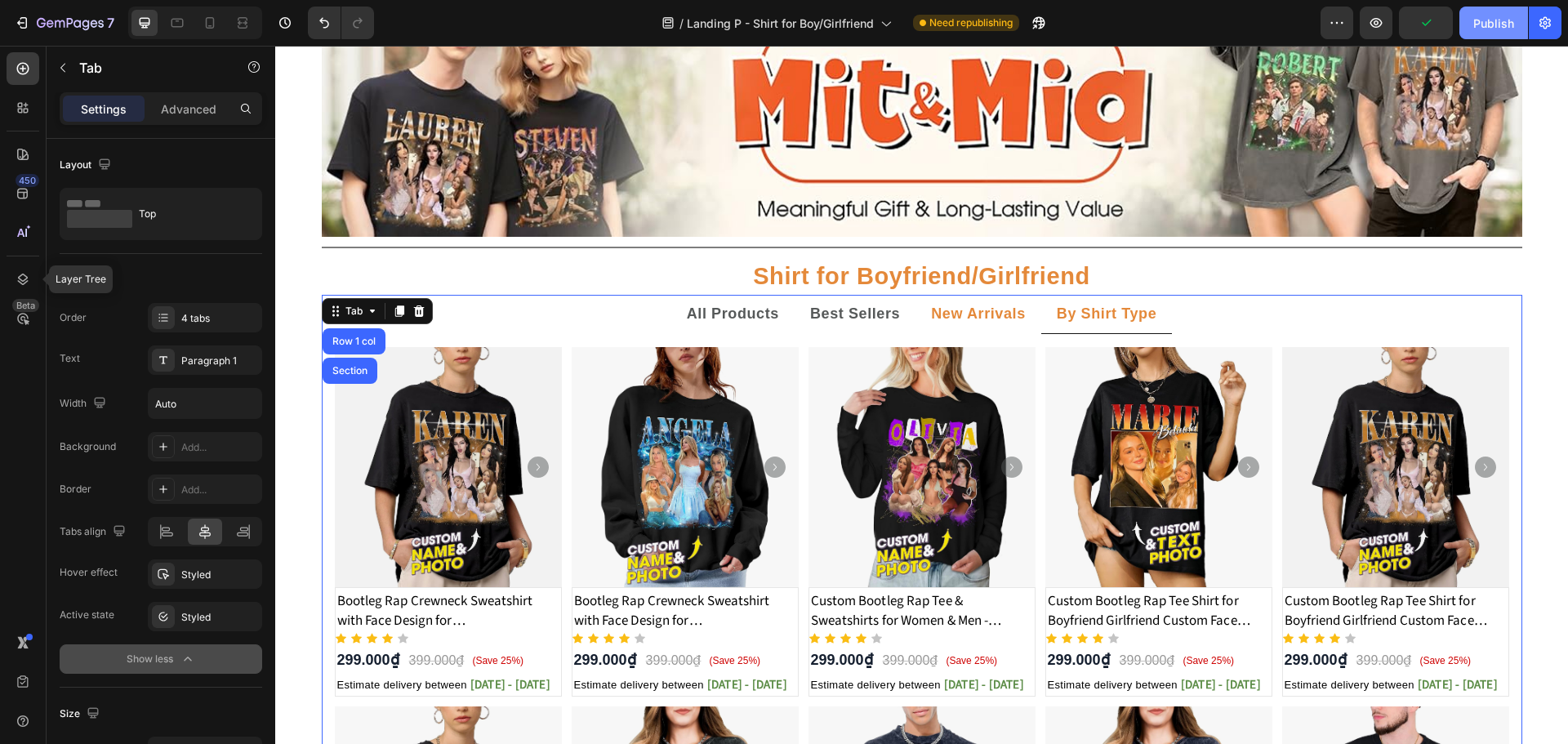
click at [1488, 24] on div "Publish" at bounding box center [1494, 23] width 40 height 17
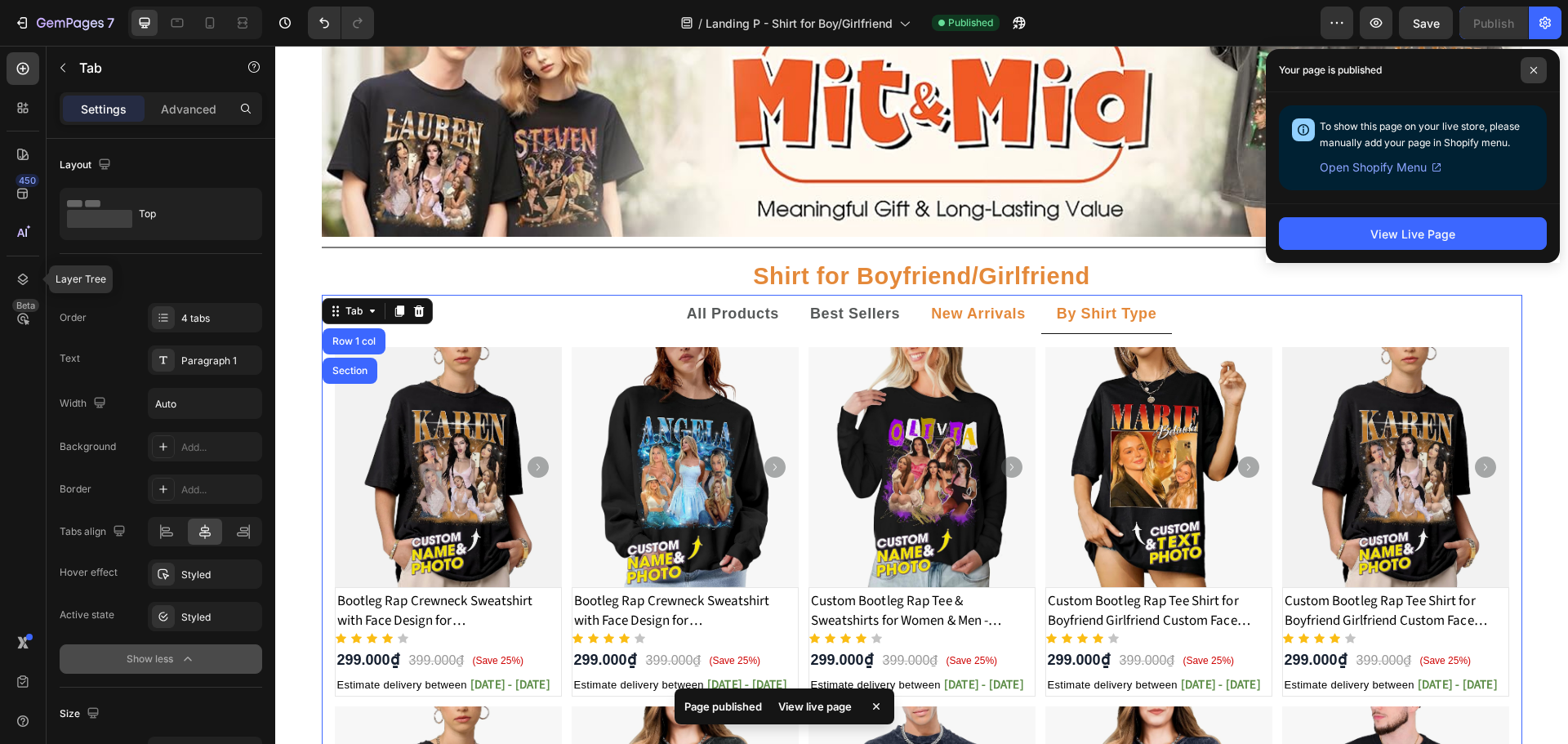
click at [1538, 74] on span at bounding box center [1533, 70] width 26 height 26
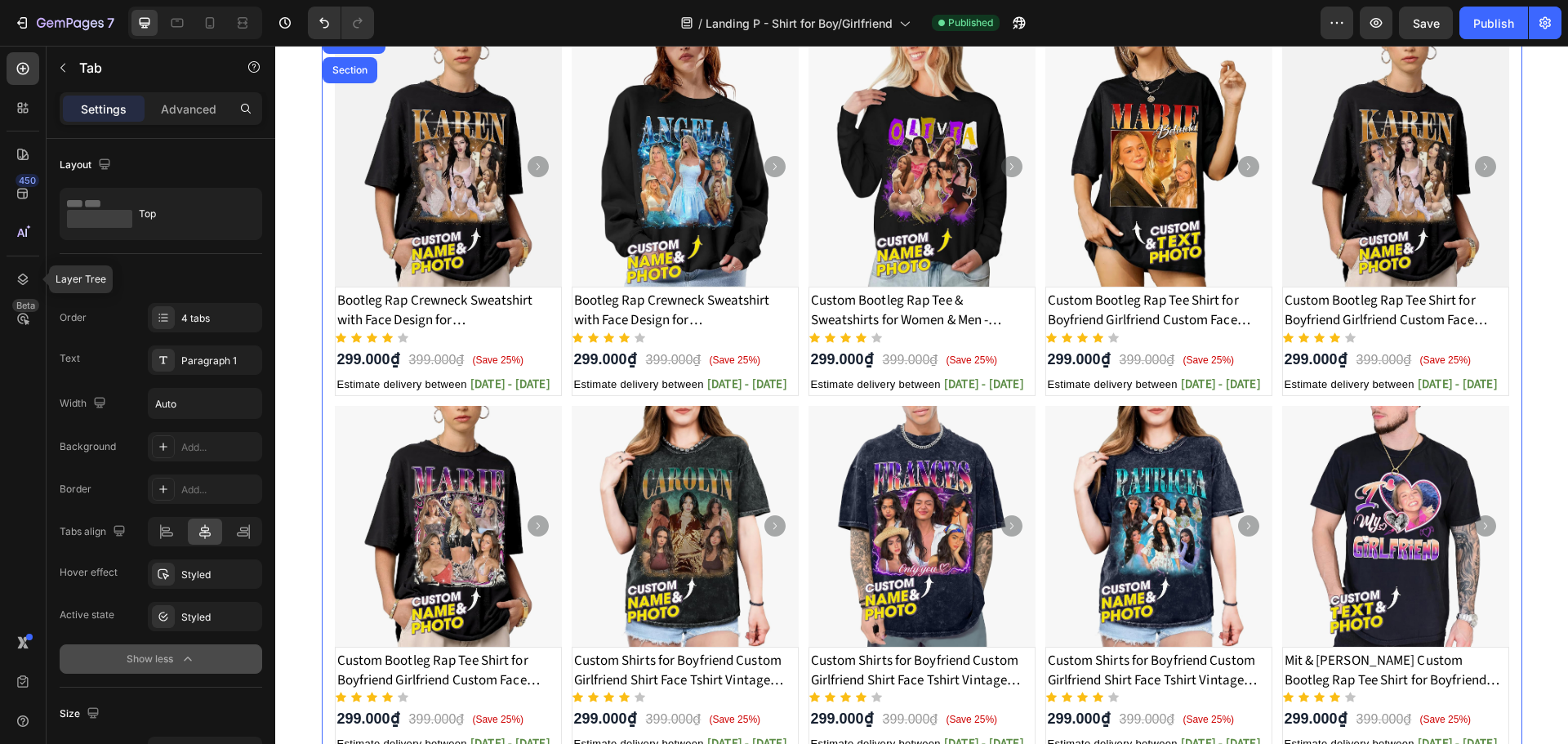
scroll to position [218, 0]
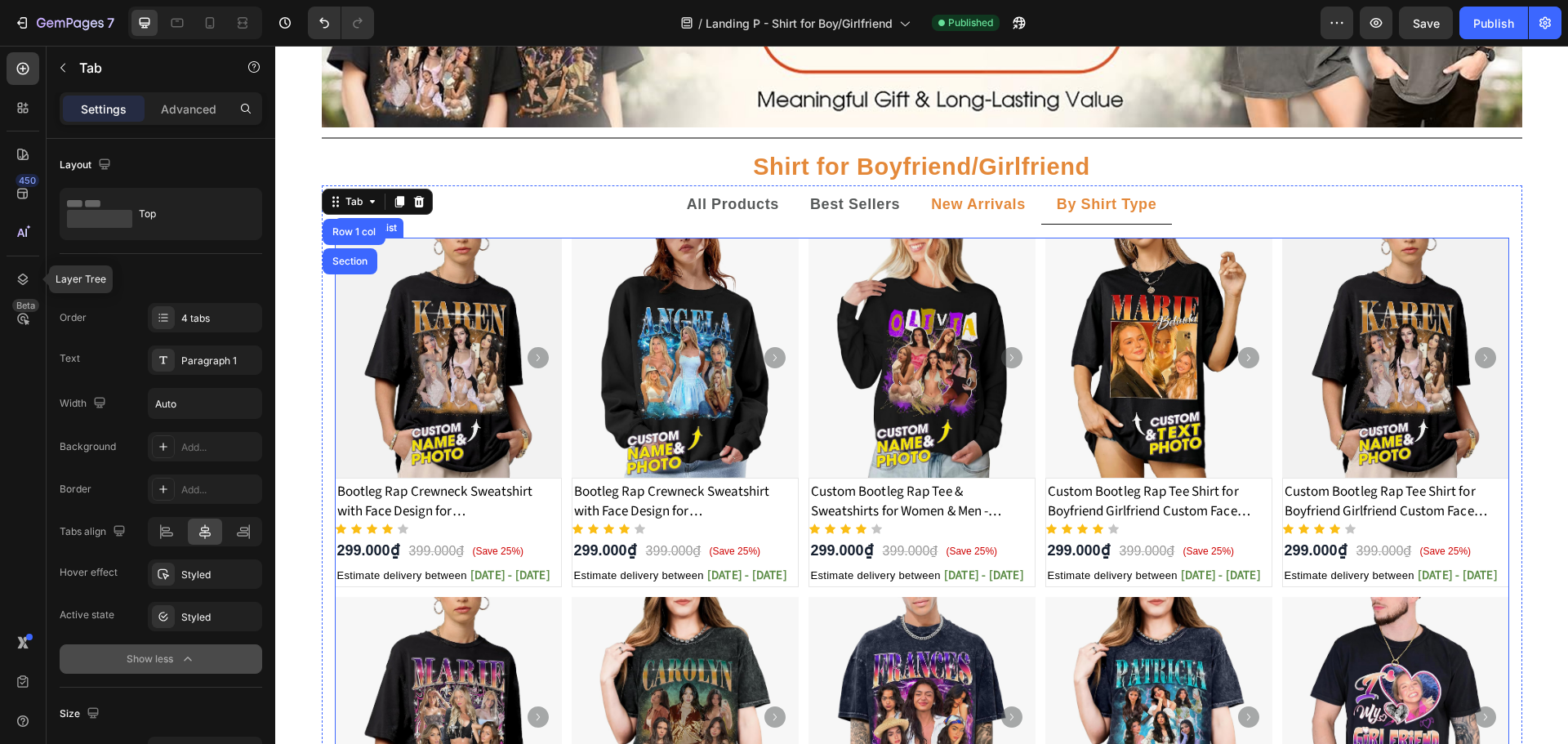
click at [795, 347] on div "Product Images Bootleg Rap Crewneck Sweatshirt with Face Design for Girlfriend/…" at bounding box center [921, 592] width 1174 height 709
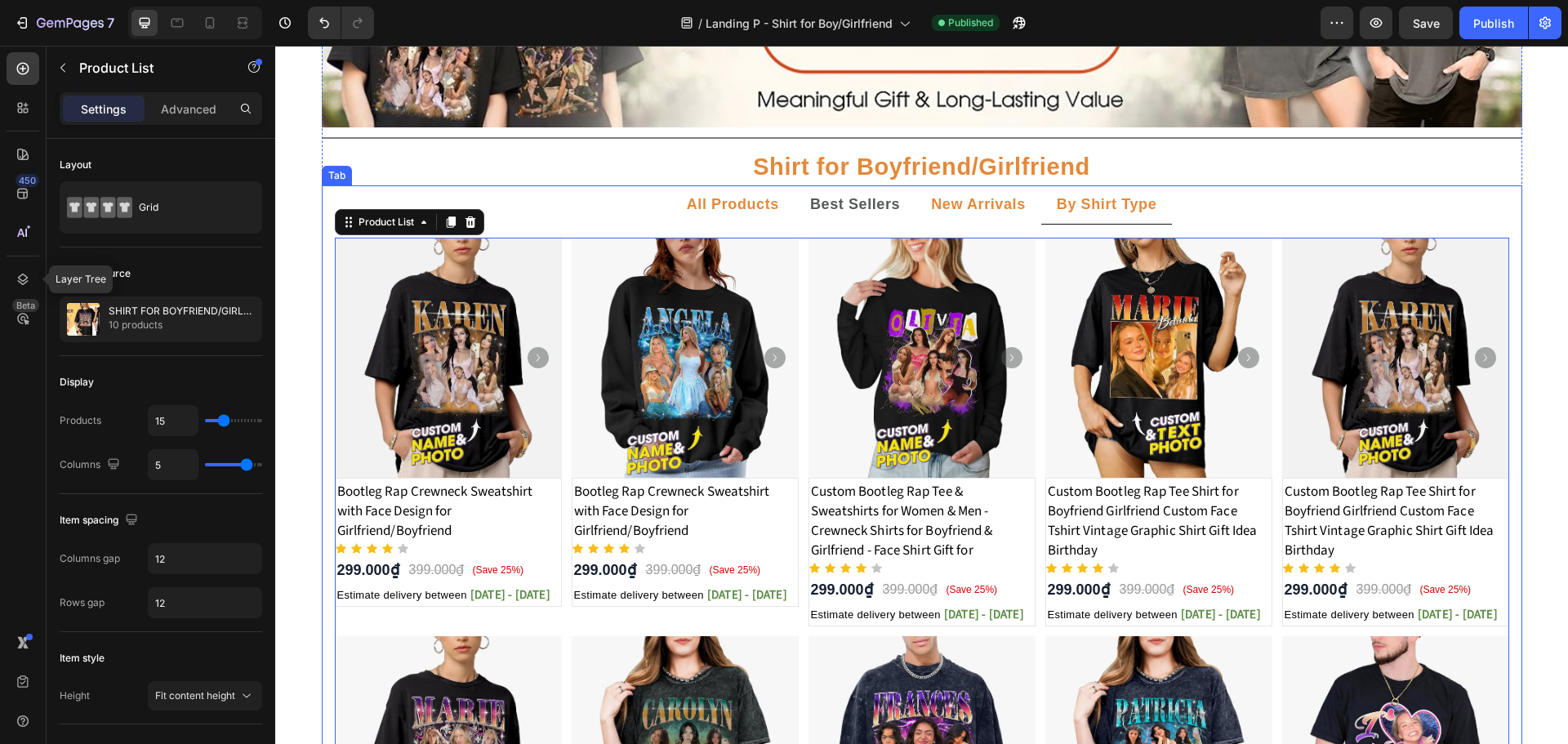
click at [741, 207] on strong "All Products" at bounding box center [733, 204] width 92 height 17
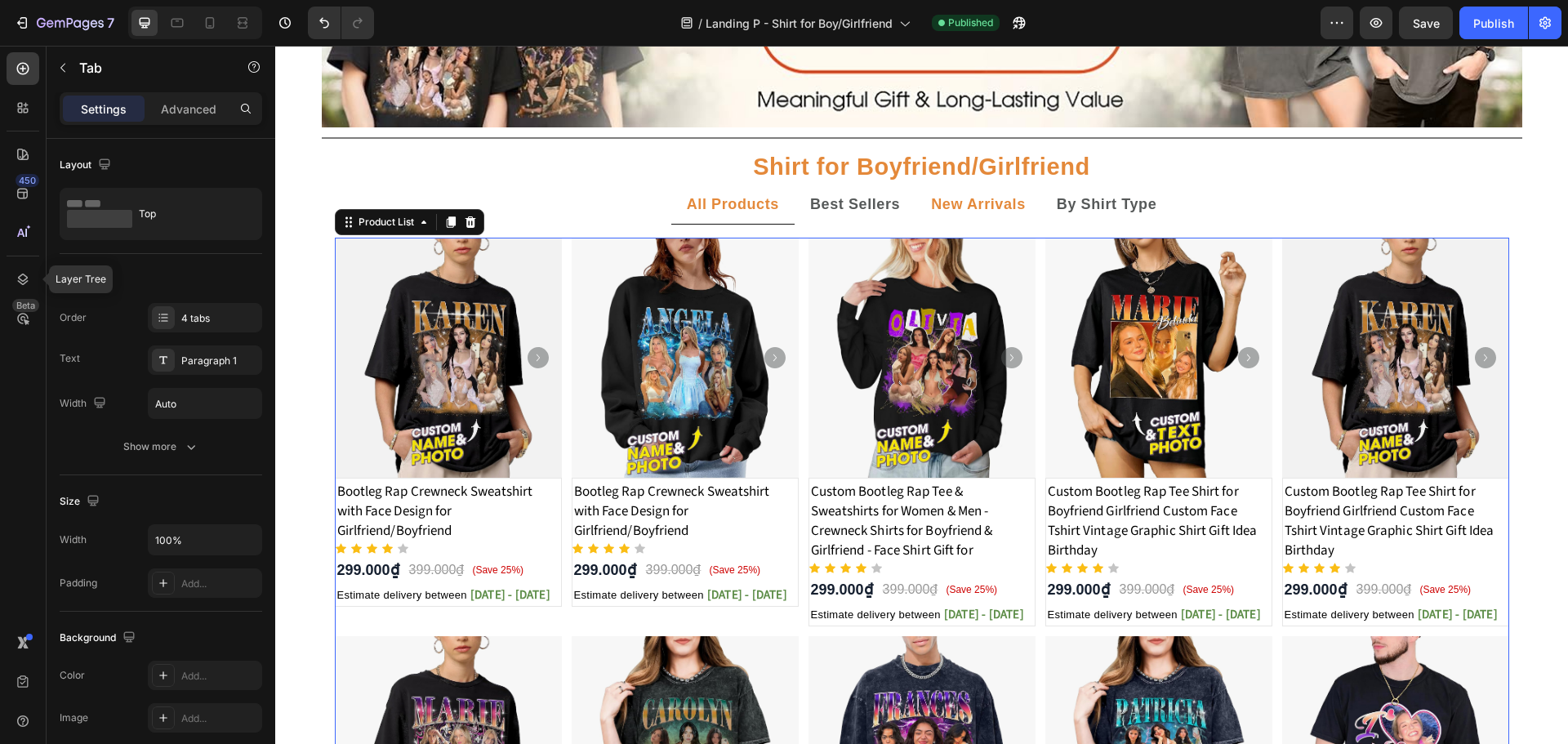
click at [563, 396] on div "Product Images Bootleg Rap Crewneck Sweatshirt with Face Design for Girlfriend/…" at bounding box center [921, 631] width 1174 height 787
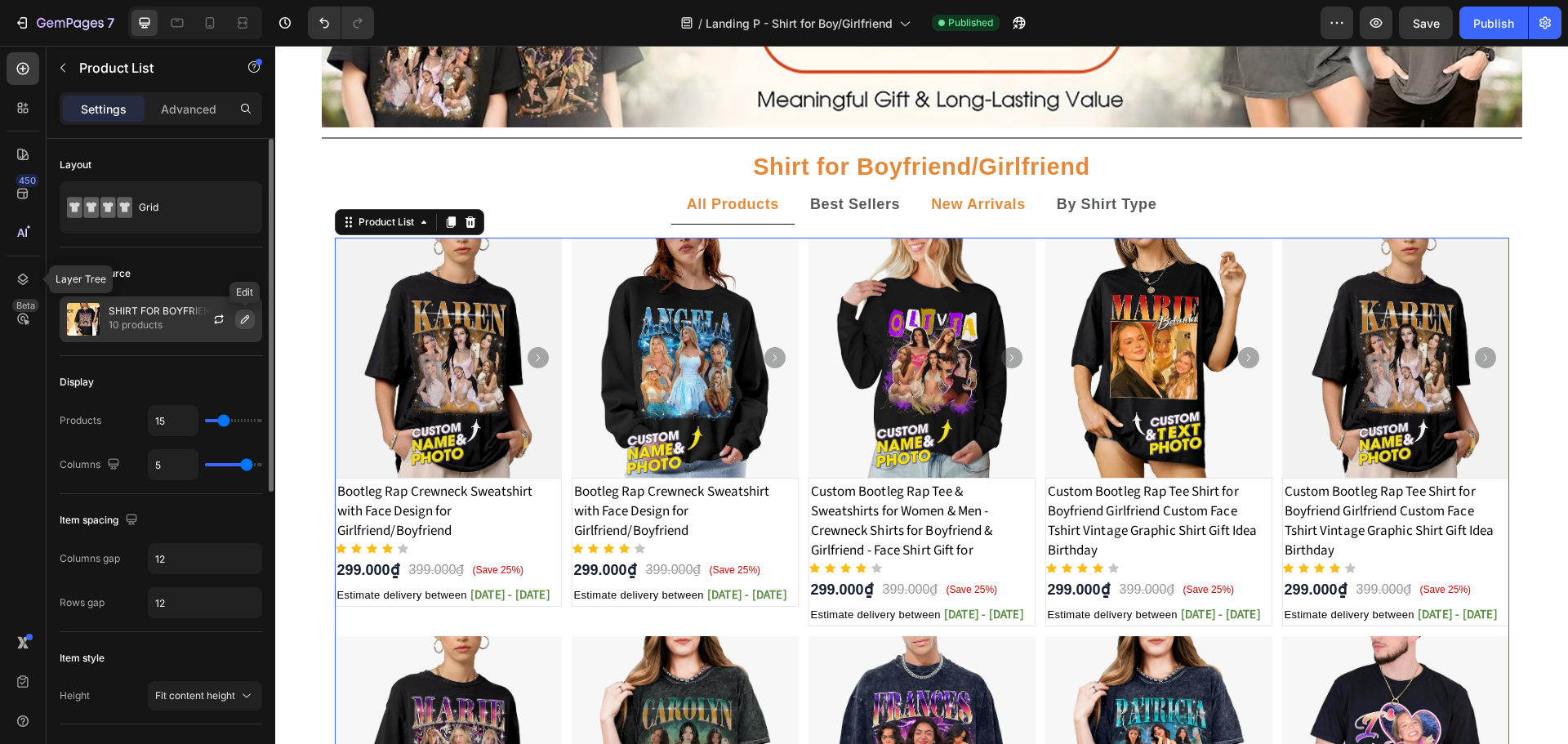
click at [243, 320] on icon "button" at bounding box center [245, 319] width 13 height 13
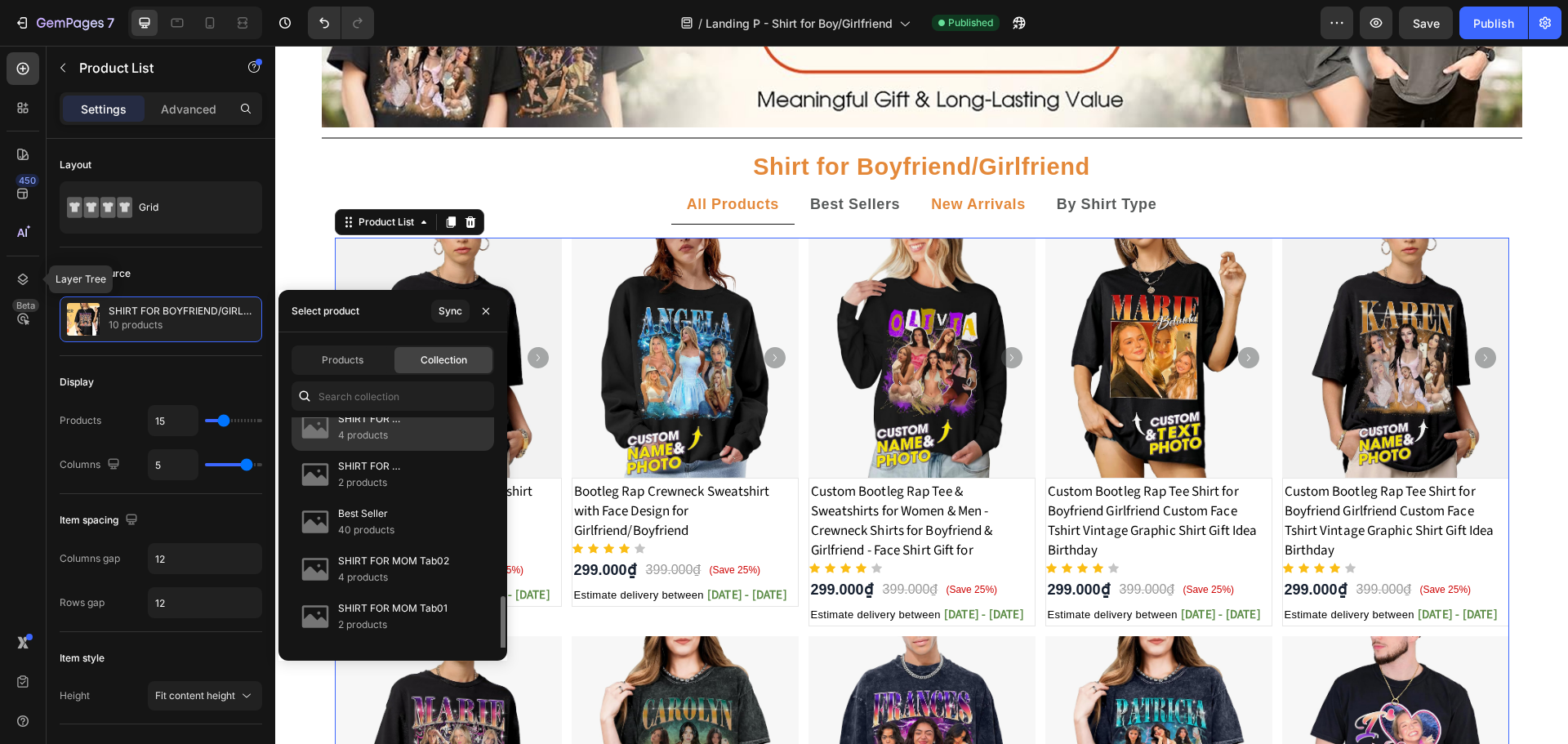
scroll to position [217, 0]
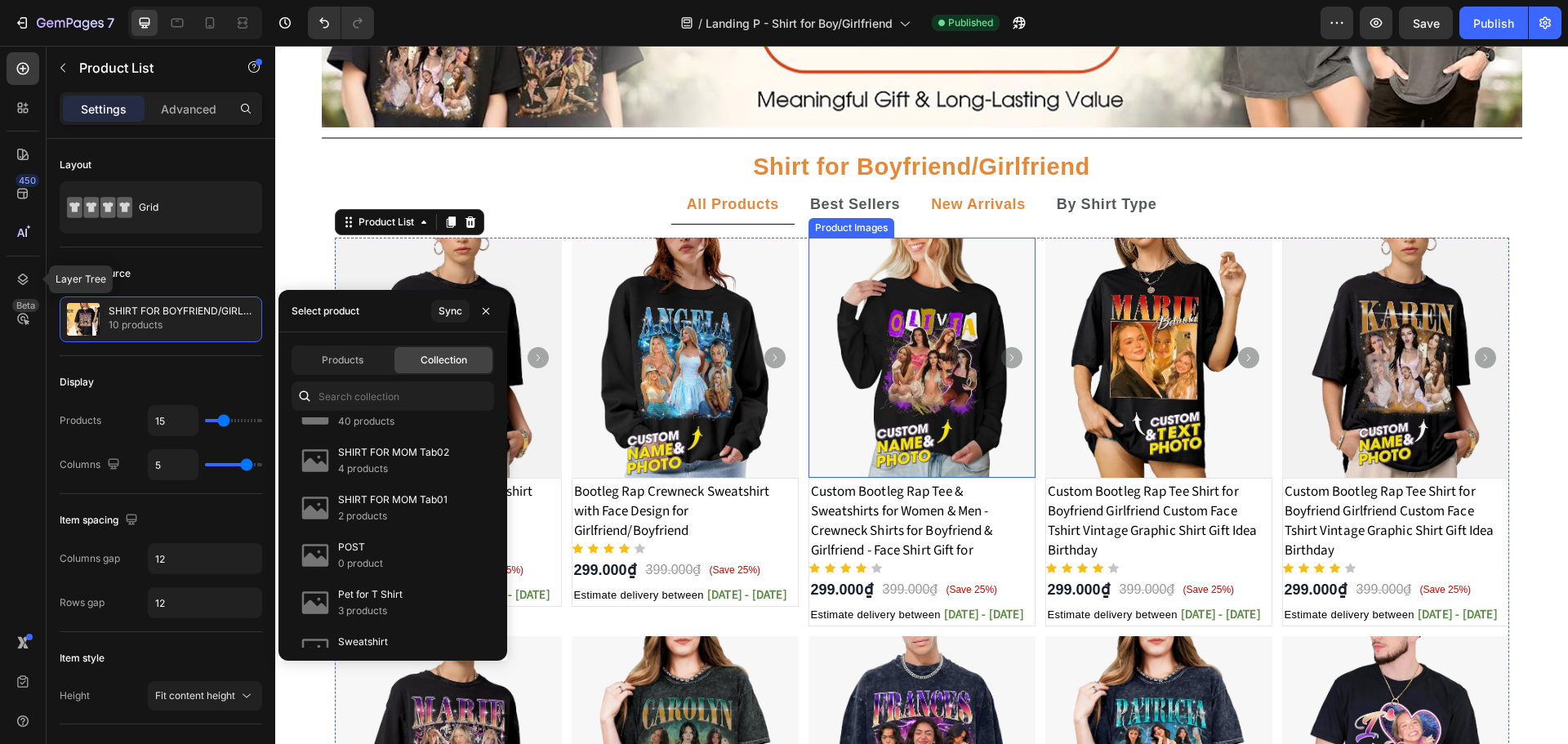
click at [832, 224] on div "Product Images" at bounding box center [852, 228] width 79 height 15
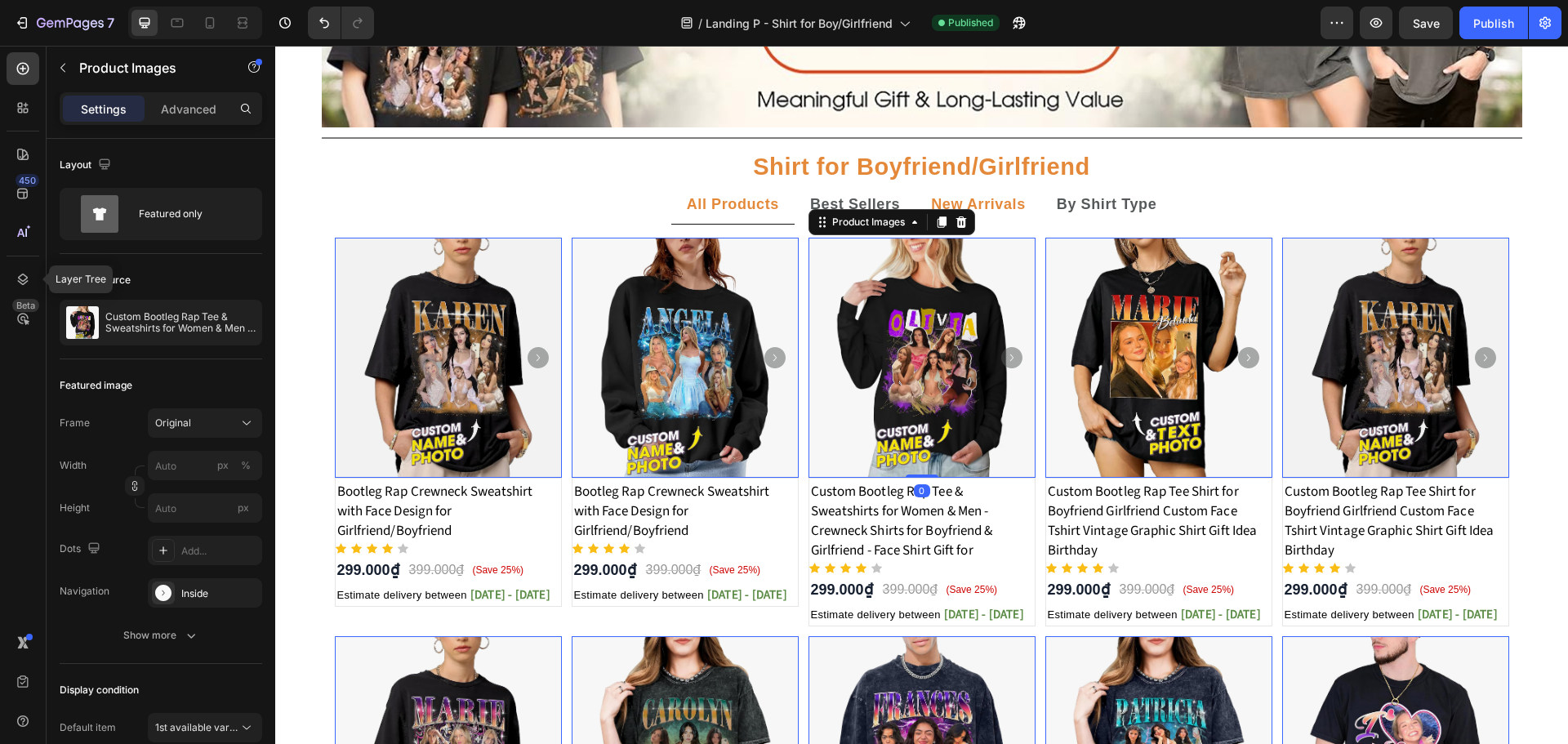
click at [838, 209] on div "Product Images" at bounding box center [891, 222] width 166 height 26
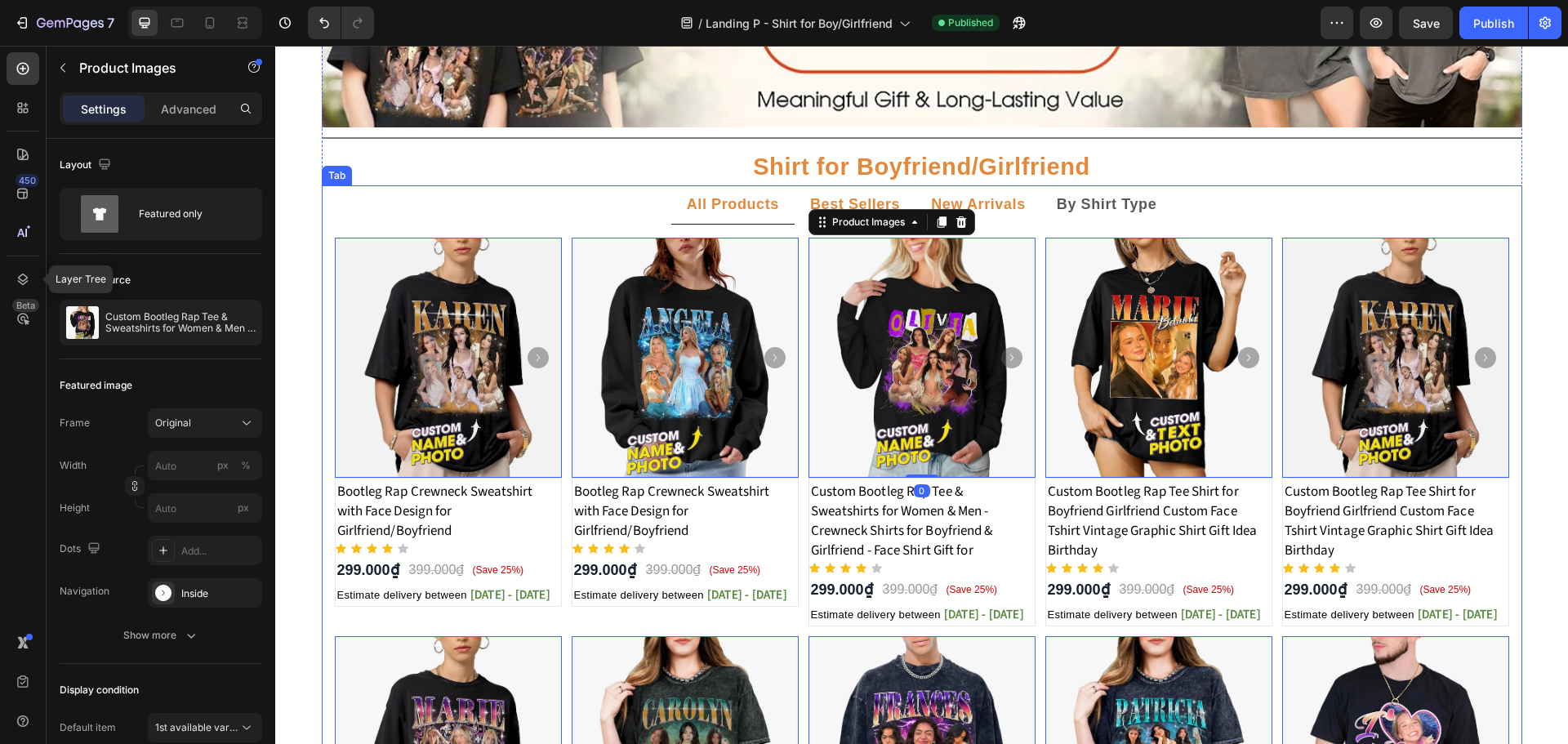
click at [842, 201] on strong "Best Sellers" at bounding box center [855, 204] width 90 height 17
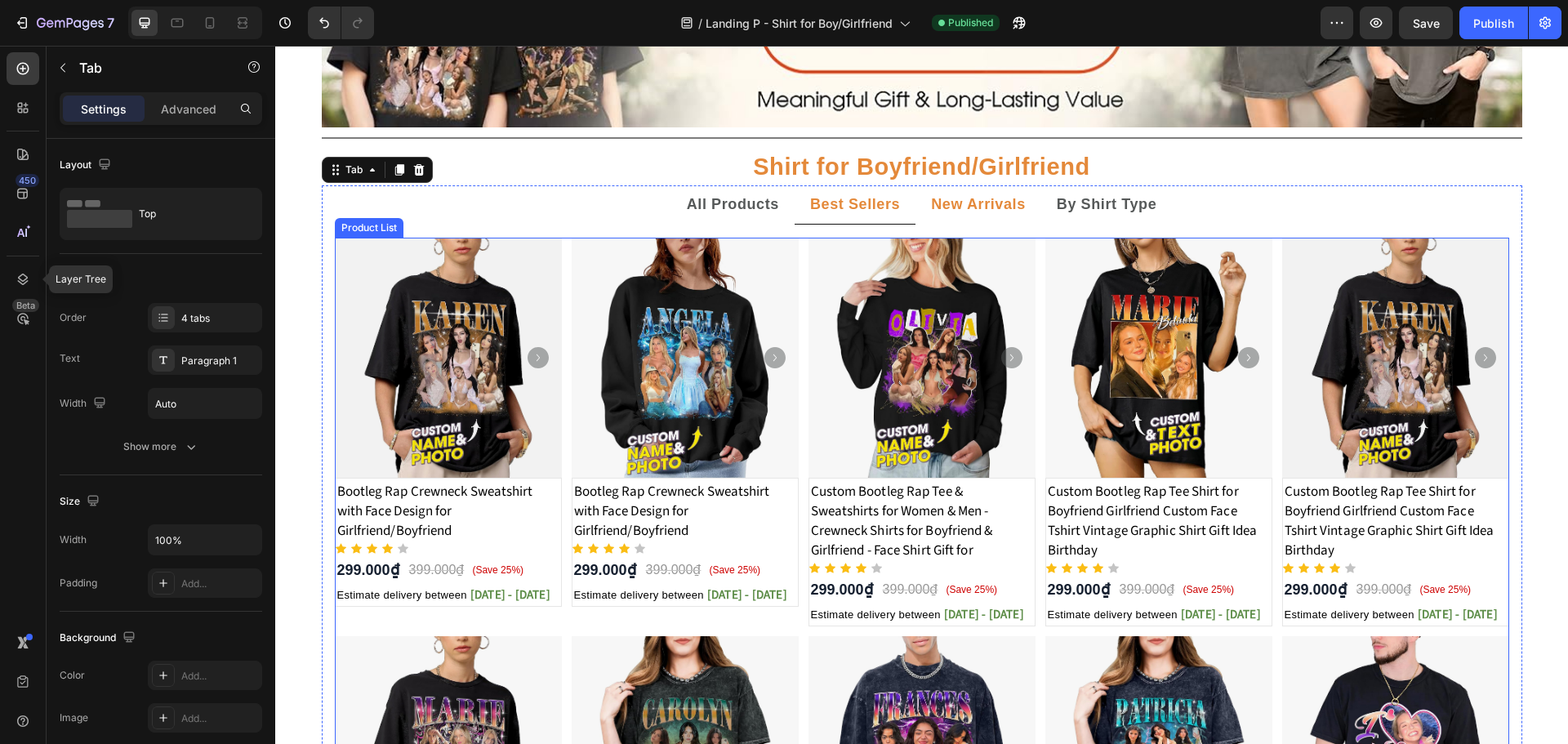
click at [557, 312] on div "Product Images Bootleg Rap Crewneck Sweatshirt with Face Design for Girlfriend/…" at bounding box center [921, 631] width 1174 height 787
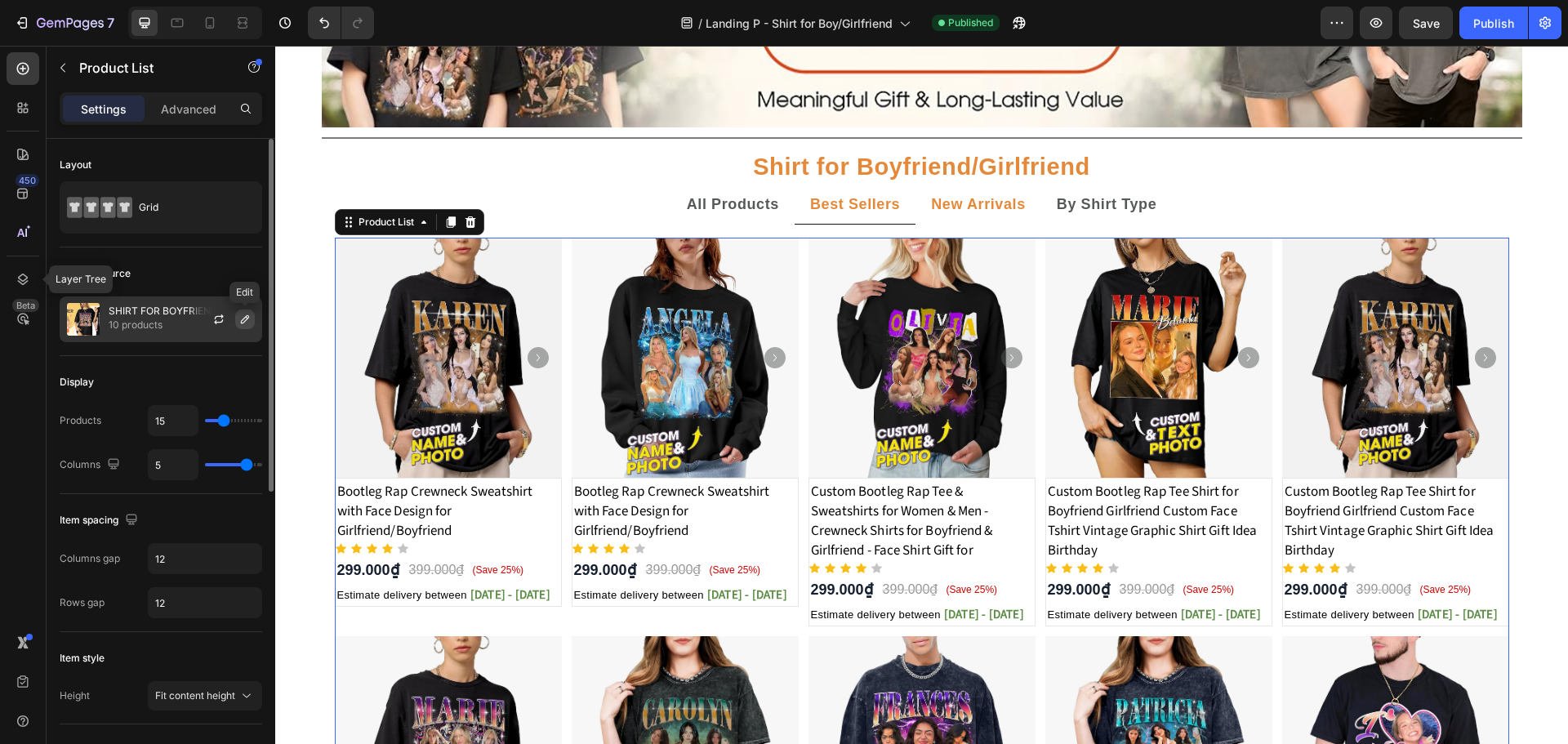
click at [250, 318] on icon "button" at bounding box center [245, 319] width 13 height 13
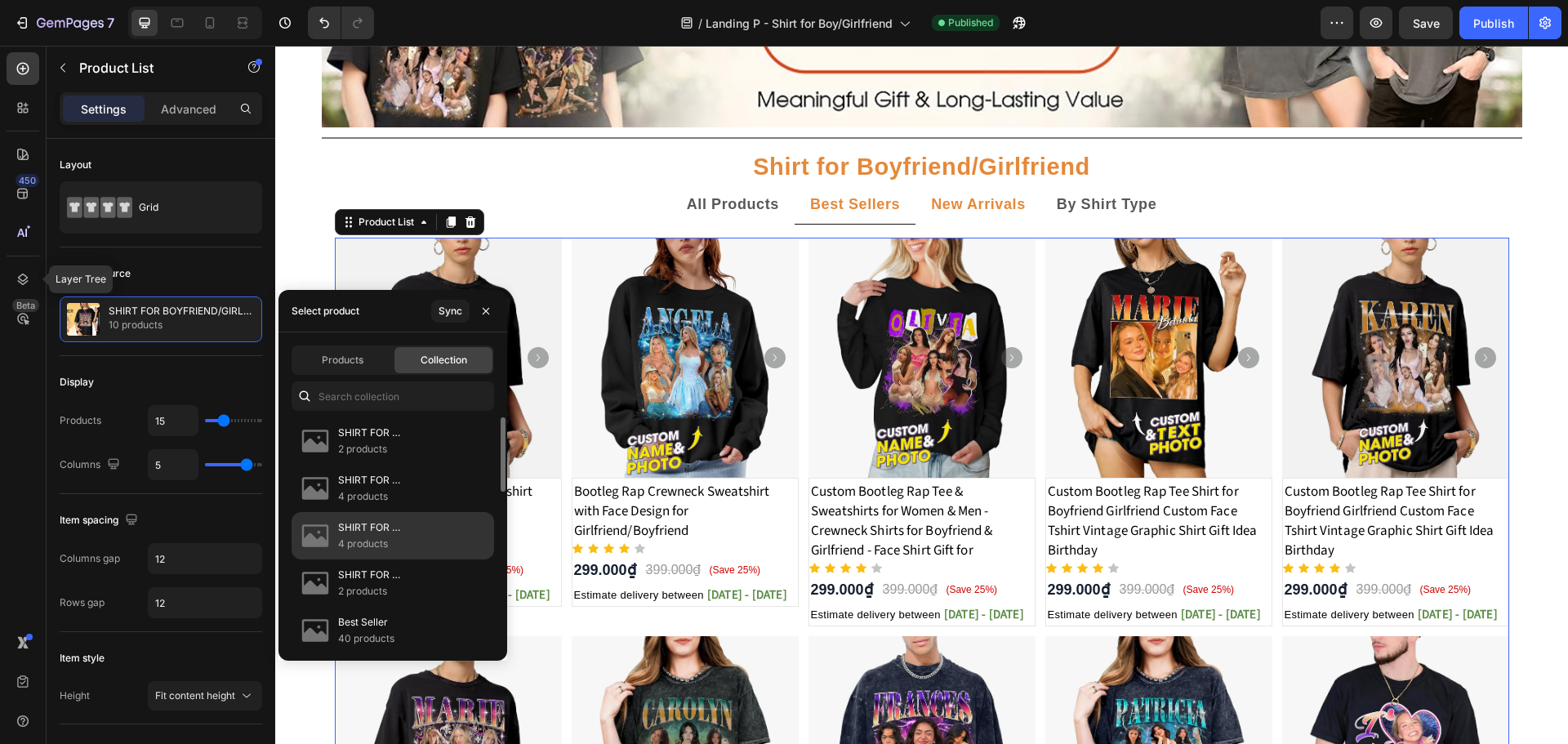
click at [378, 524] on p "SHIRT FOR BOYFRIEND/GIRLFRIEND Best Seller" at bounding box center [409, 527] width 142 height 17
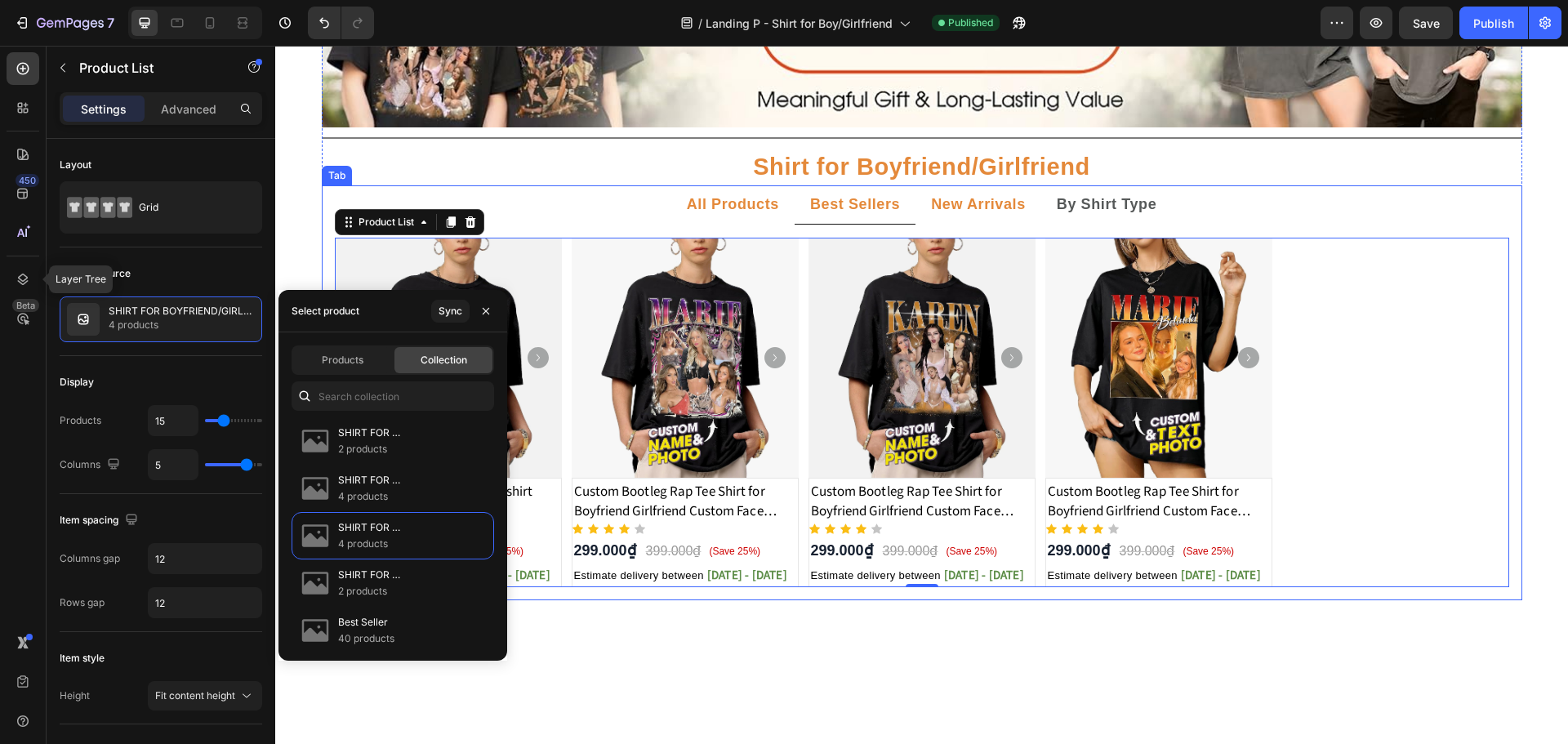
click at [752, 202] on strong "All Products" at bounding box center [733, 204] width 92 height 17
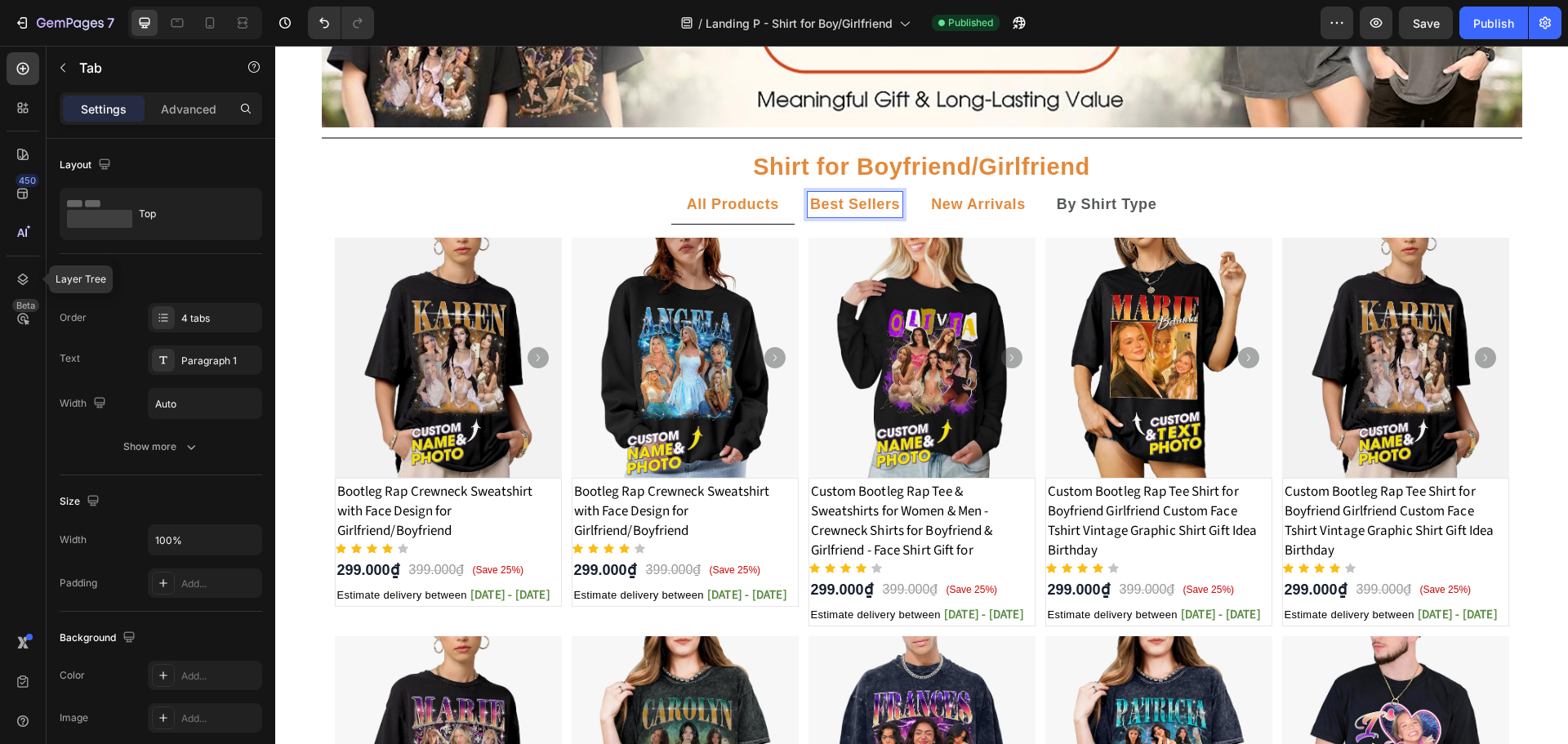
click at [753, 209] on strong "All Products" at bounding box center [733, 204] width 92 height 17
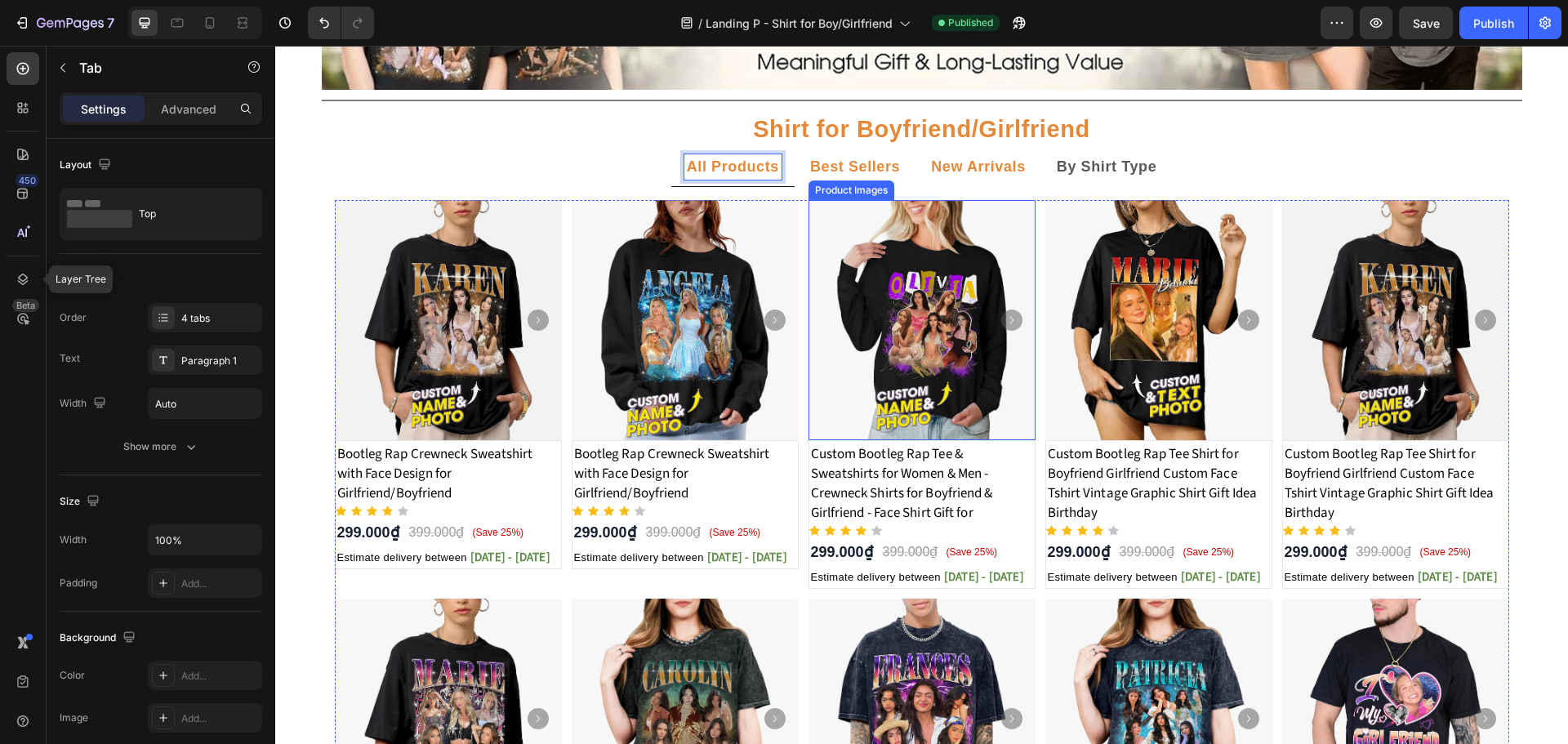
scroll to position [218, 0]
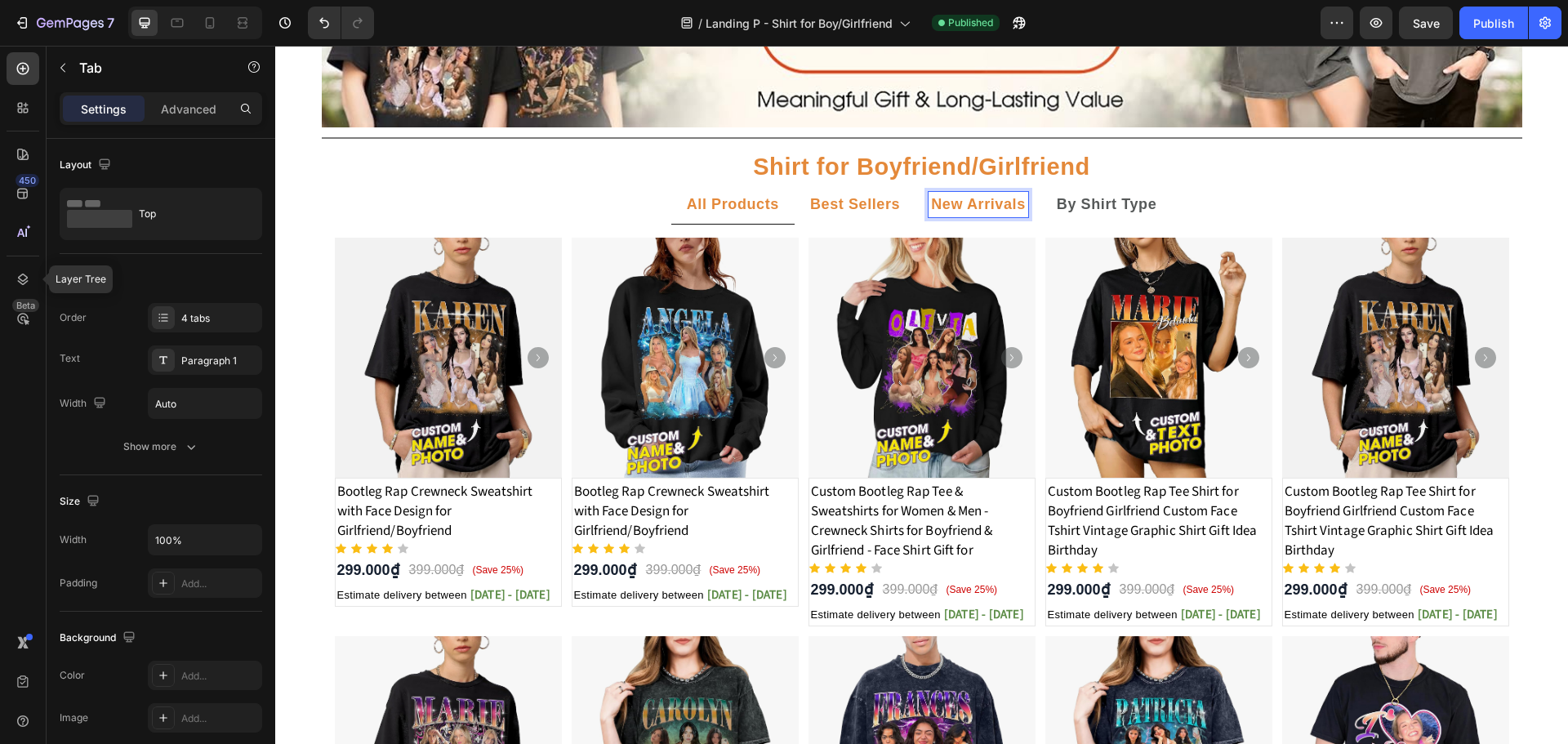
click at [986, 210] on strong "New Arrivals" at bounding box center [977, 204] width 95 height 17
click at [865, 212] on p "Best Sellers" at bounding box center [855, 205] width 90 height 20
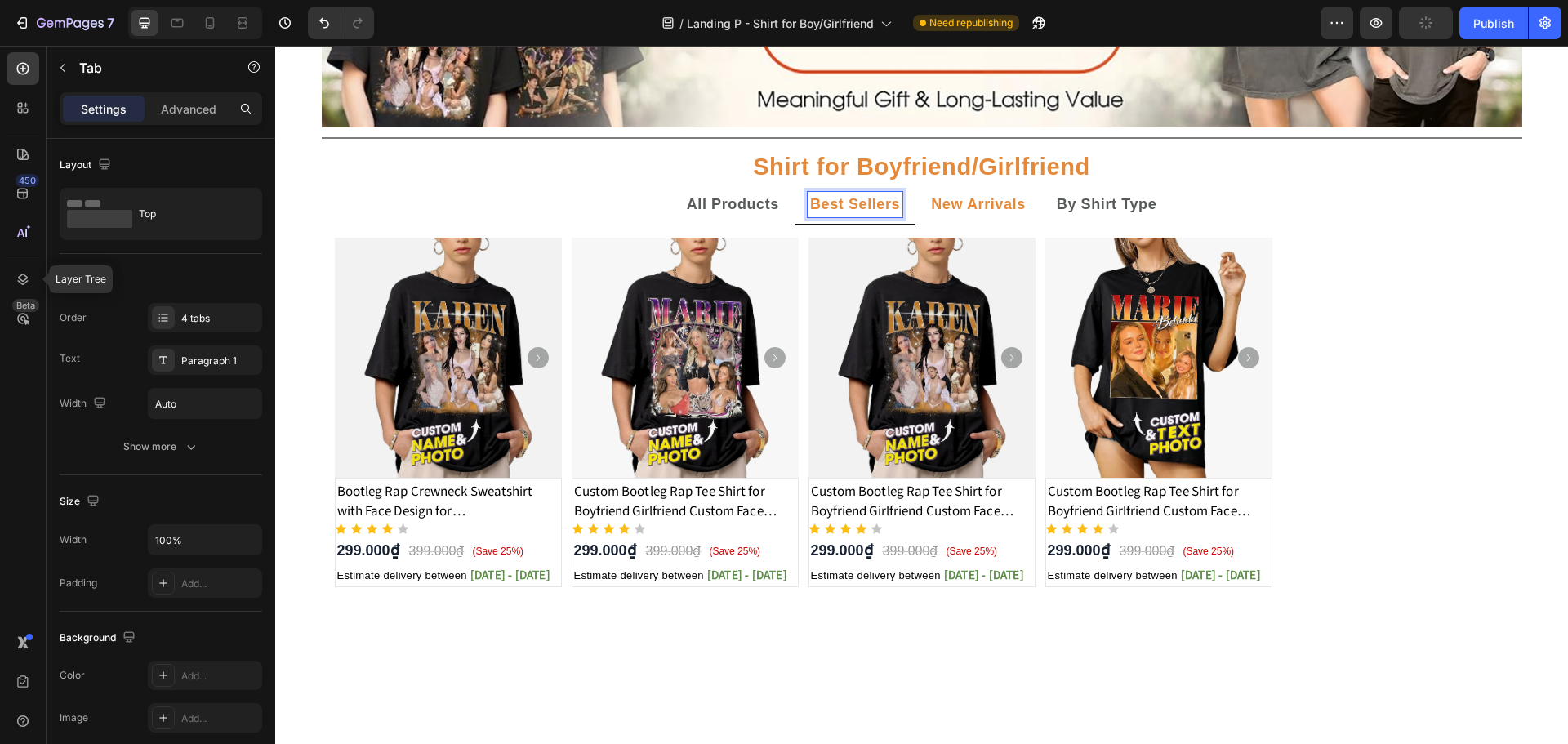
click at [980, 204] on strong "New Arrivals" at bounding box center [977, 204] width 95 height 17
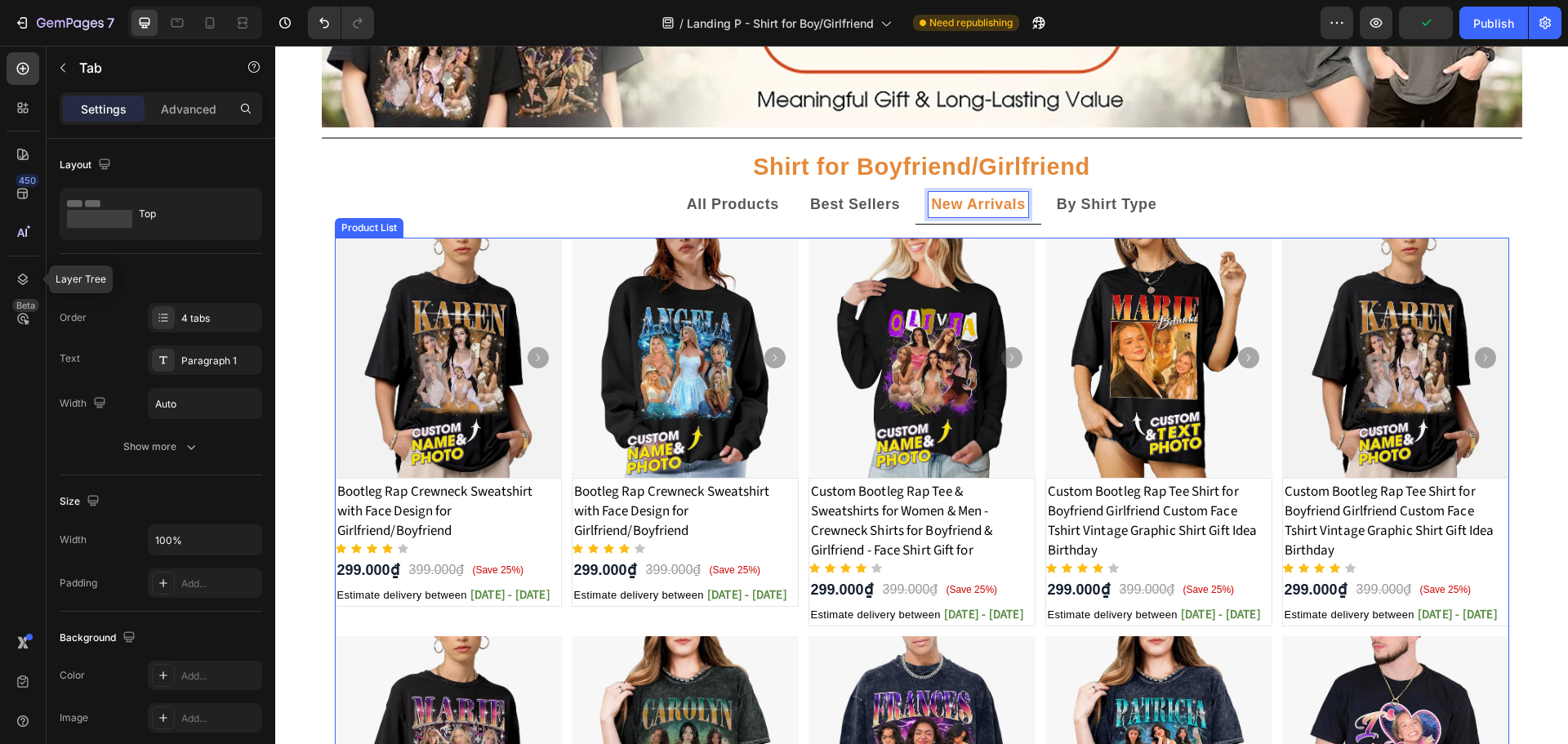
click at [563, 365] on div "Product Images Bootleg Rap Crewneck Sweatshirt with Face Design for Girlfriend/…" at bounding box center [921, 631] width 1174 height 787
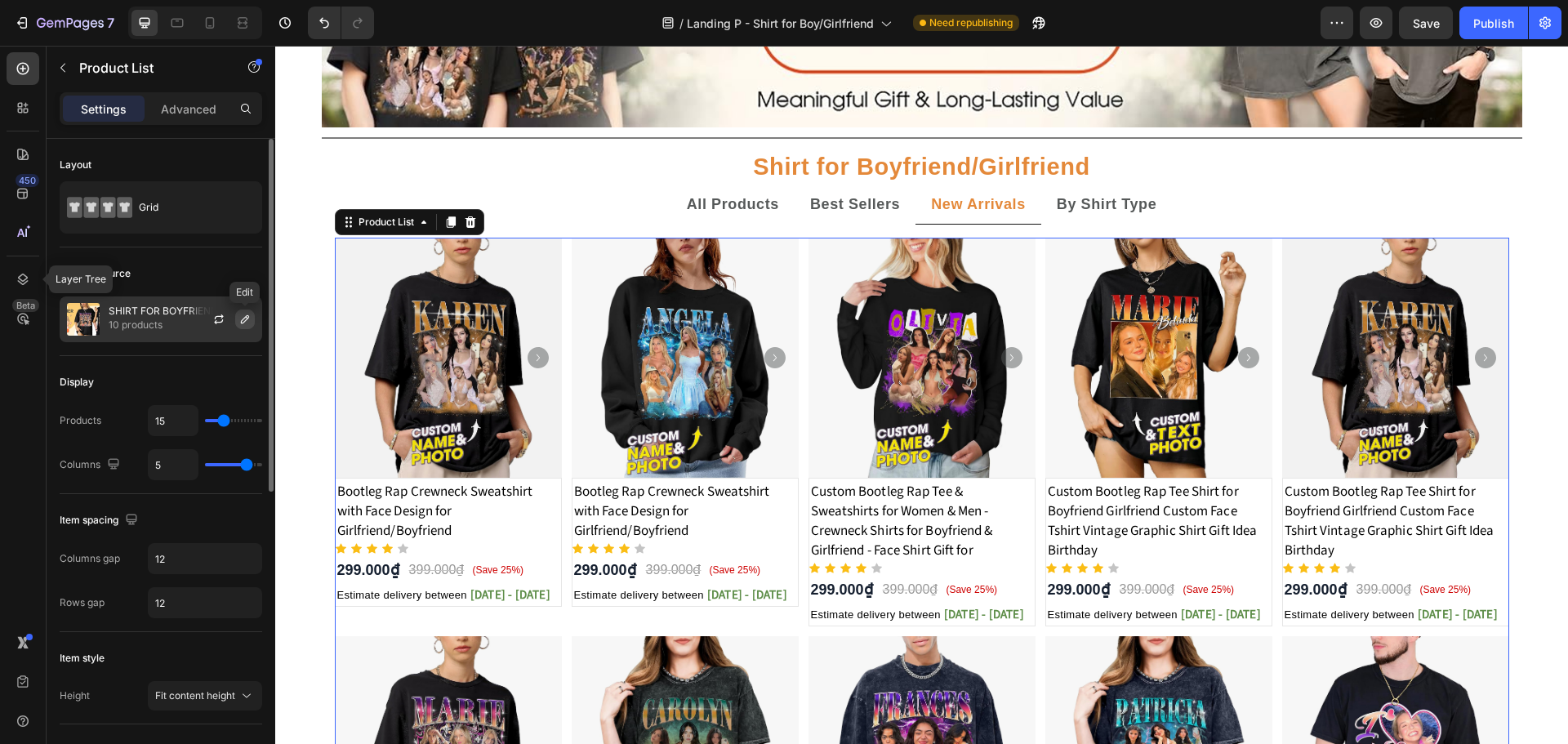
click at [242, 322] on icon "button" at bounding box center [244, 319] width 8 height 8
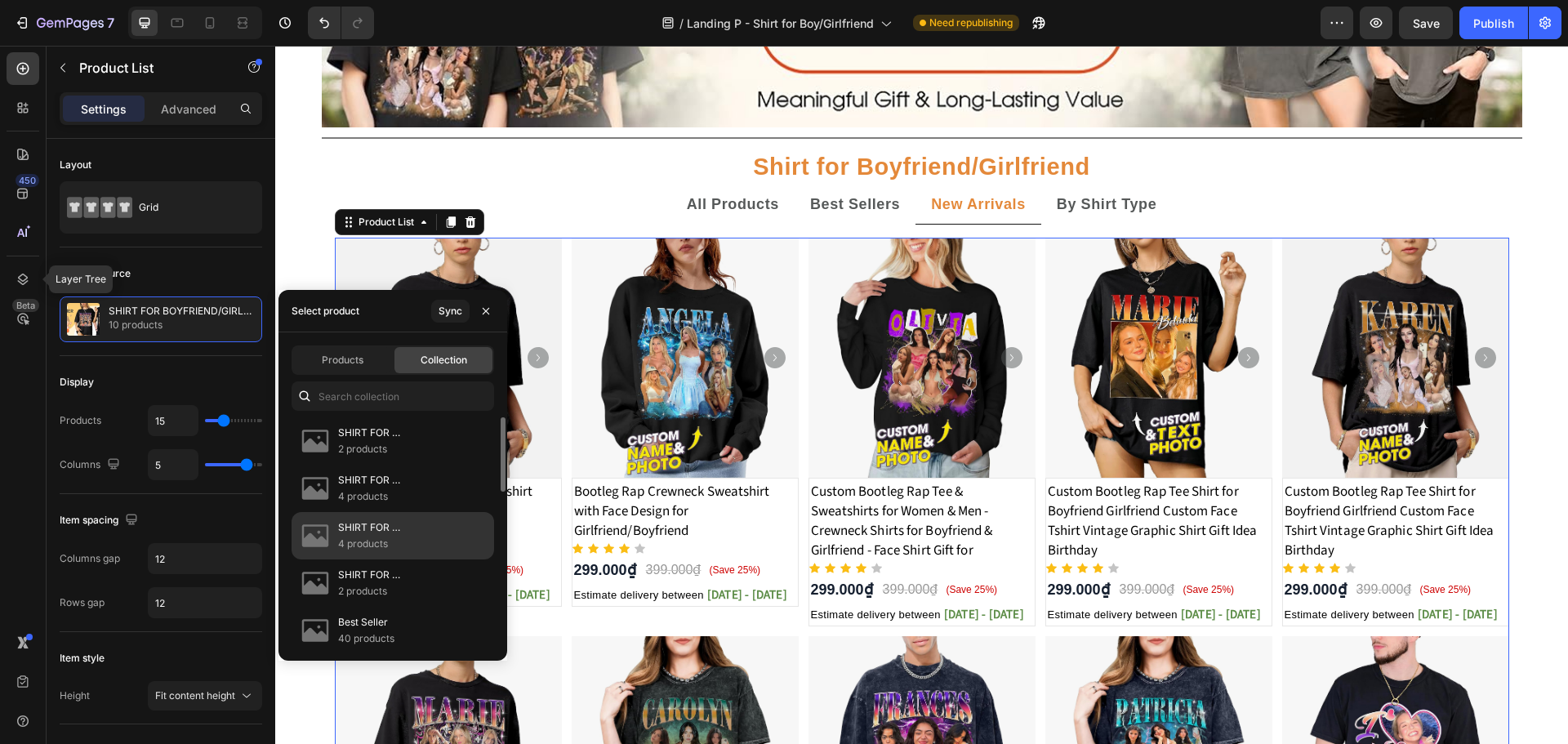
click at [355, 528] on p "SHIRT FOR BOYFRIEND/GIRLFRIEND Best Seller" at bounding box center [409, 527] width 142 height 17
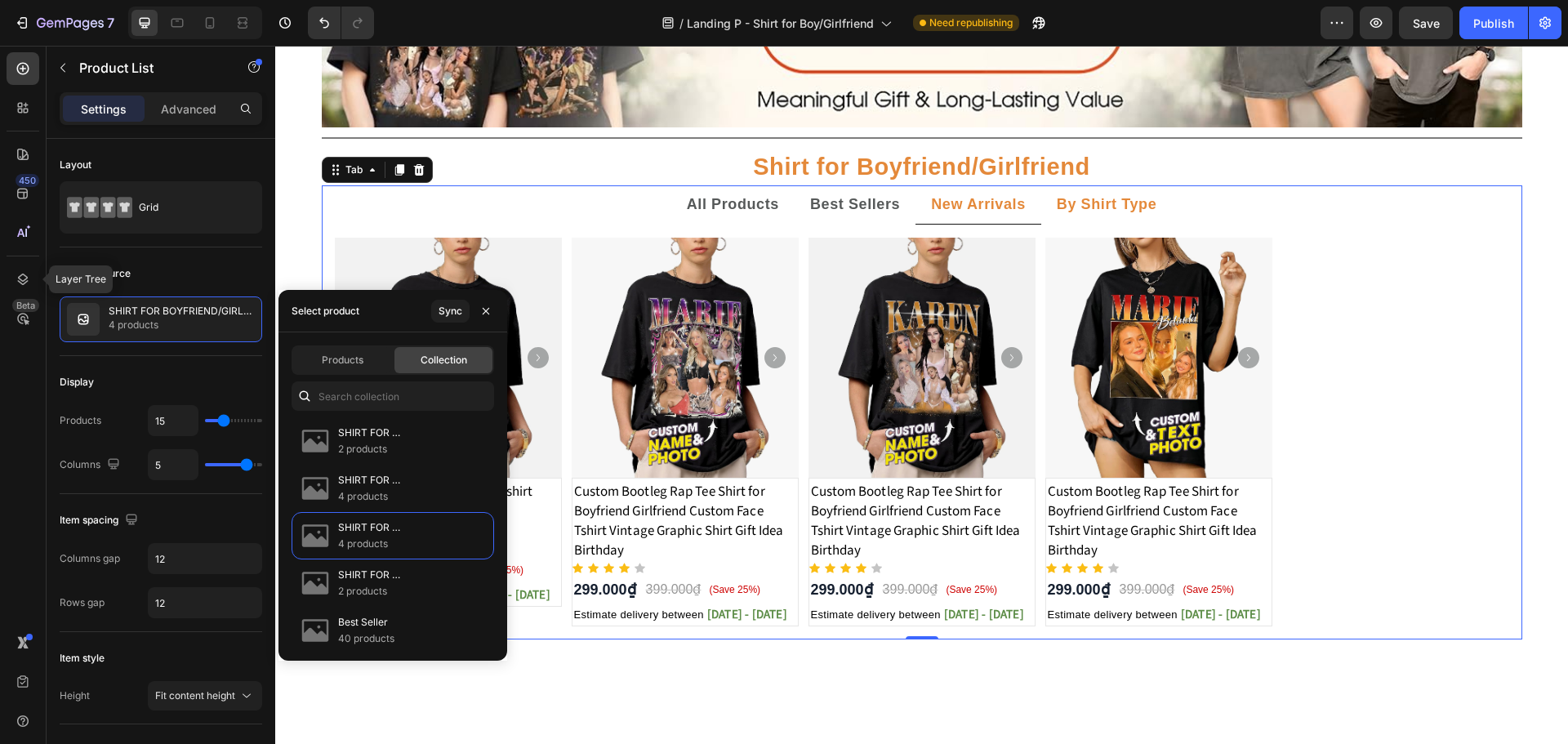
click at [1090, 214] on p "By Shirt Type" at bounding box center [1106, 205] width 100 height 20
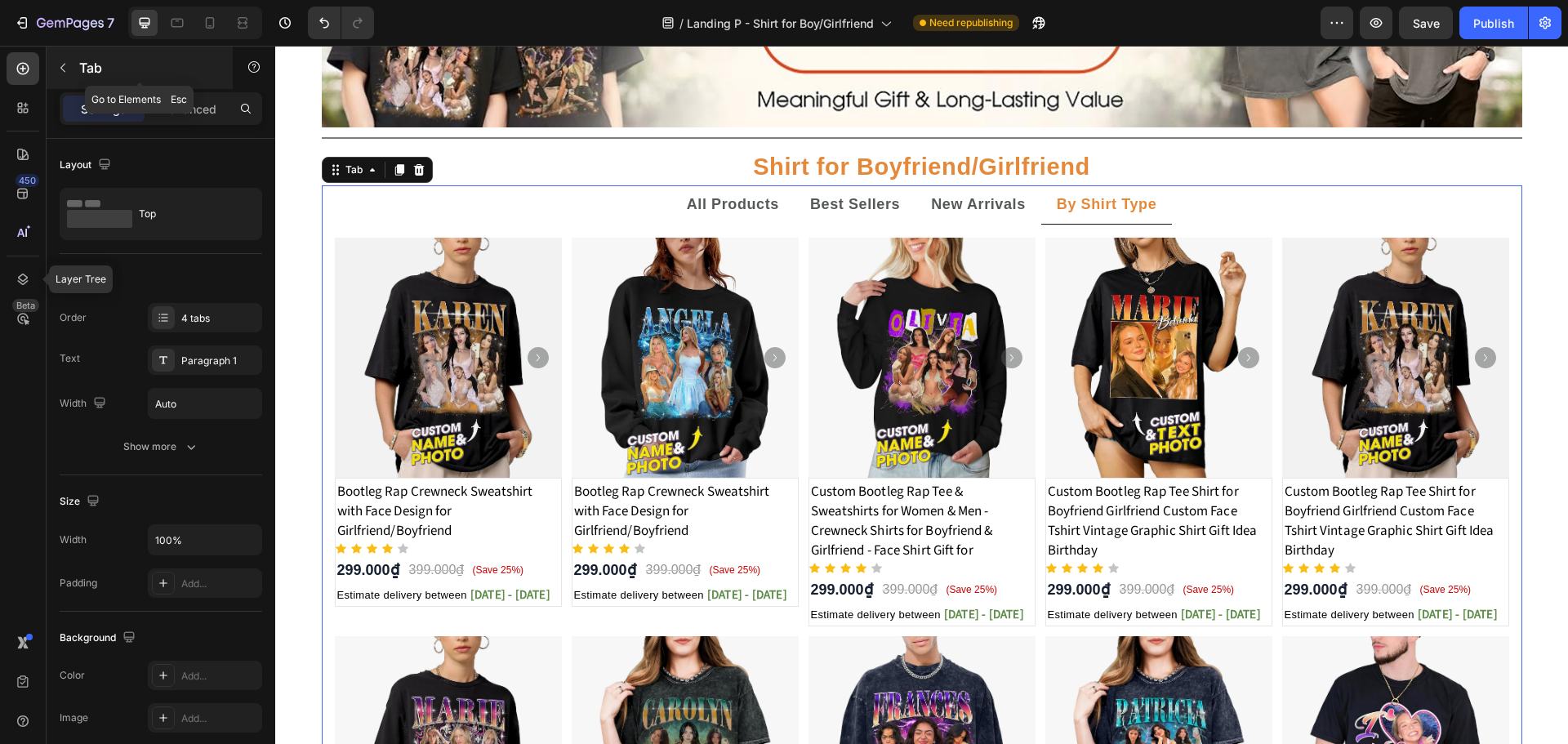
click at [82, 70] on p "Tab" at bounding box center [148, 67] width 139 height 19
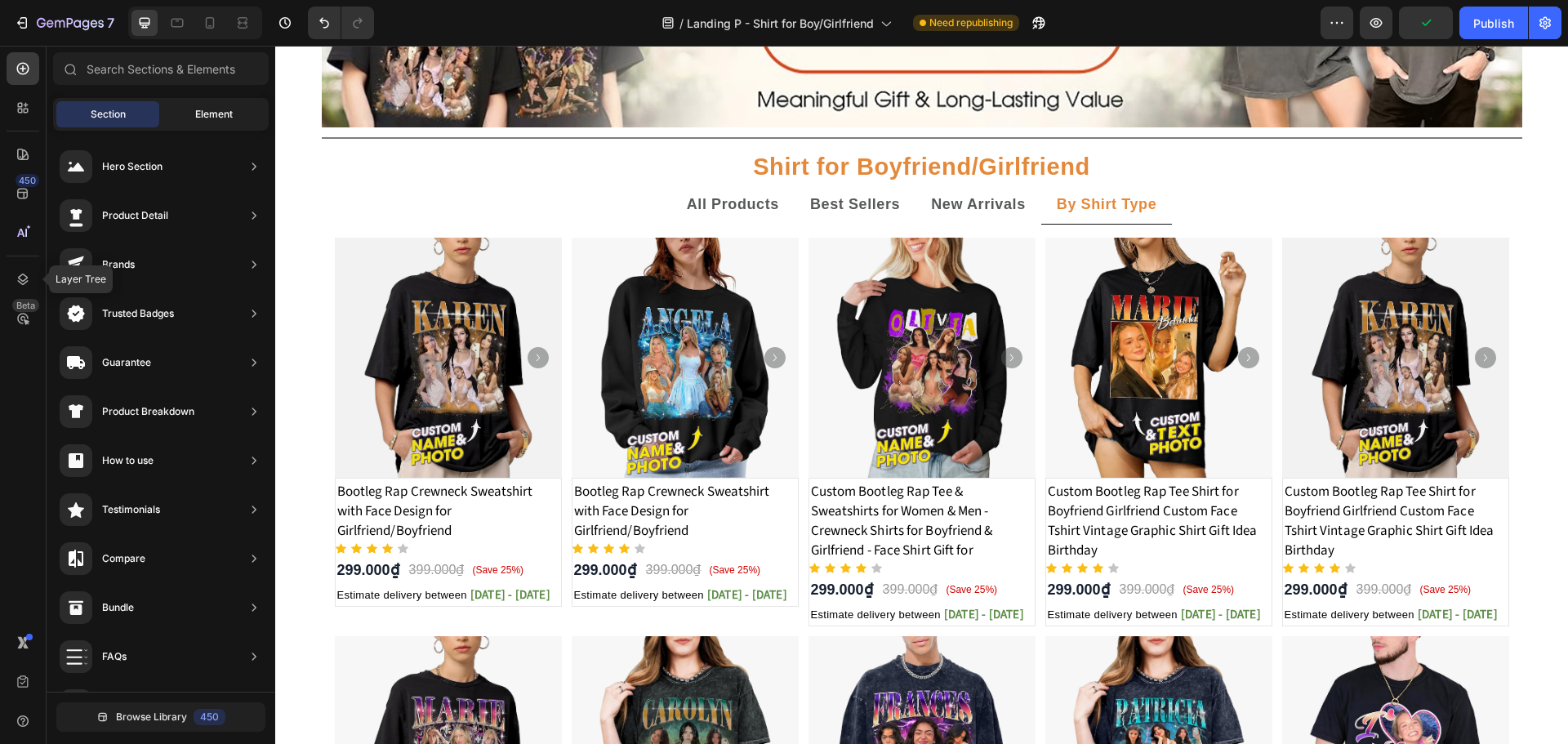
click at [227, 118] on span "Element" at bounding box center [213, 114] width 38 height 15
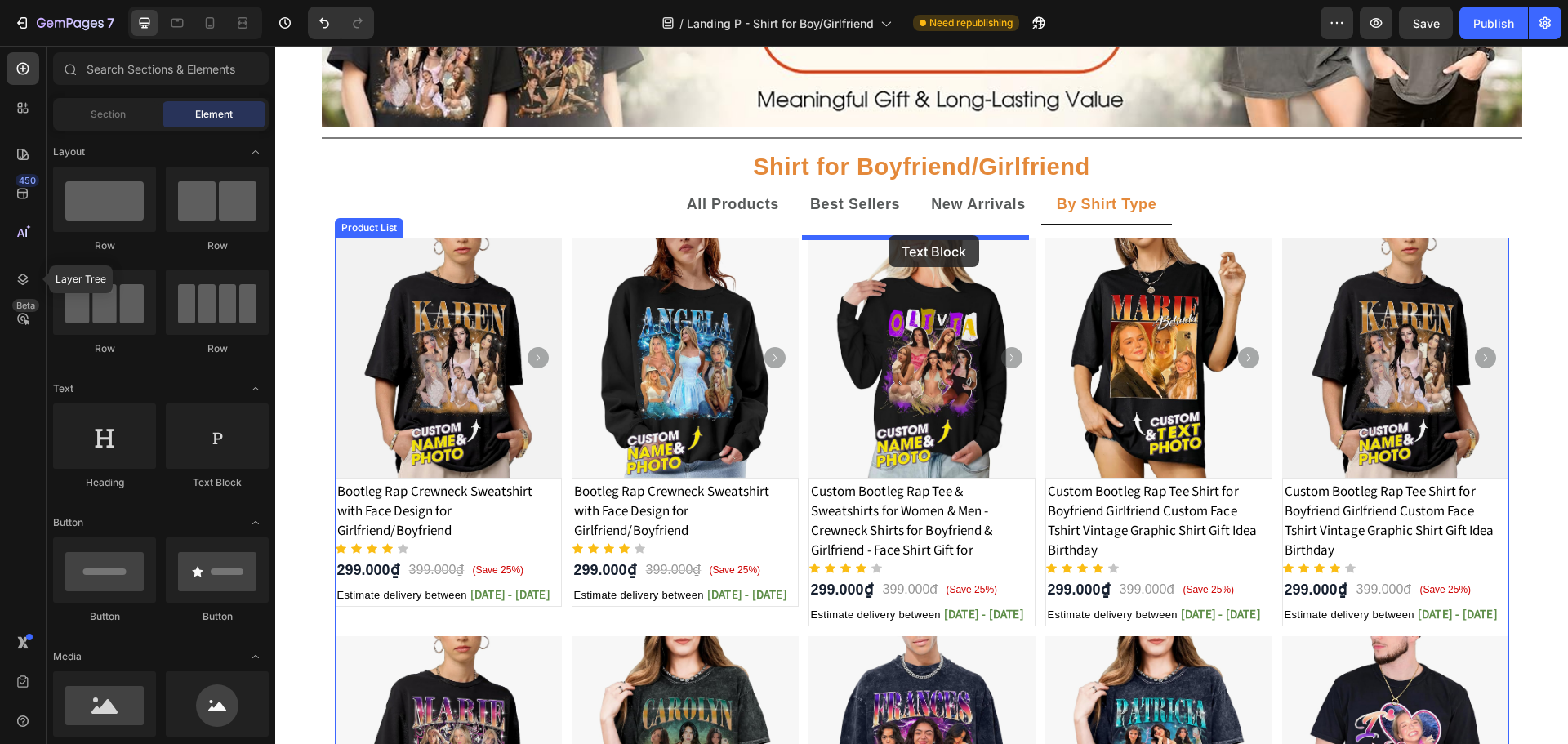
drag, startPoint x: 315, startPoint y: 364, endPoint x: 888, endPoint y: 235, distance: 587.3
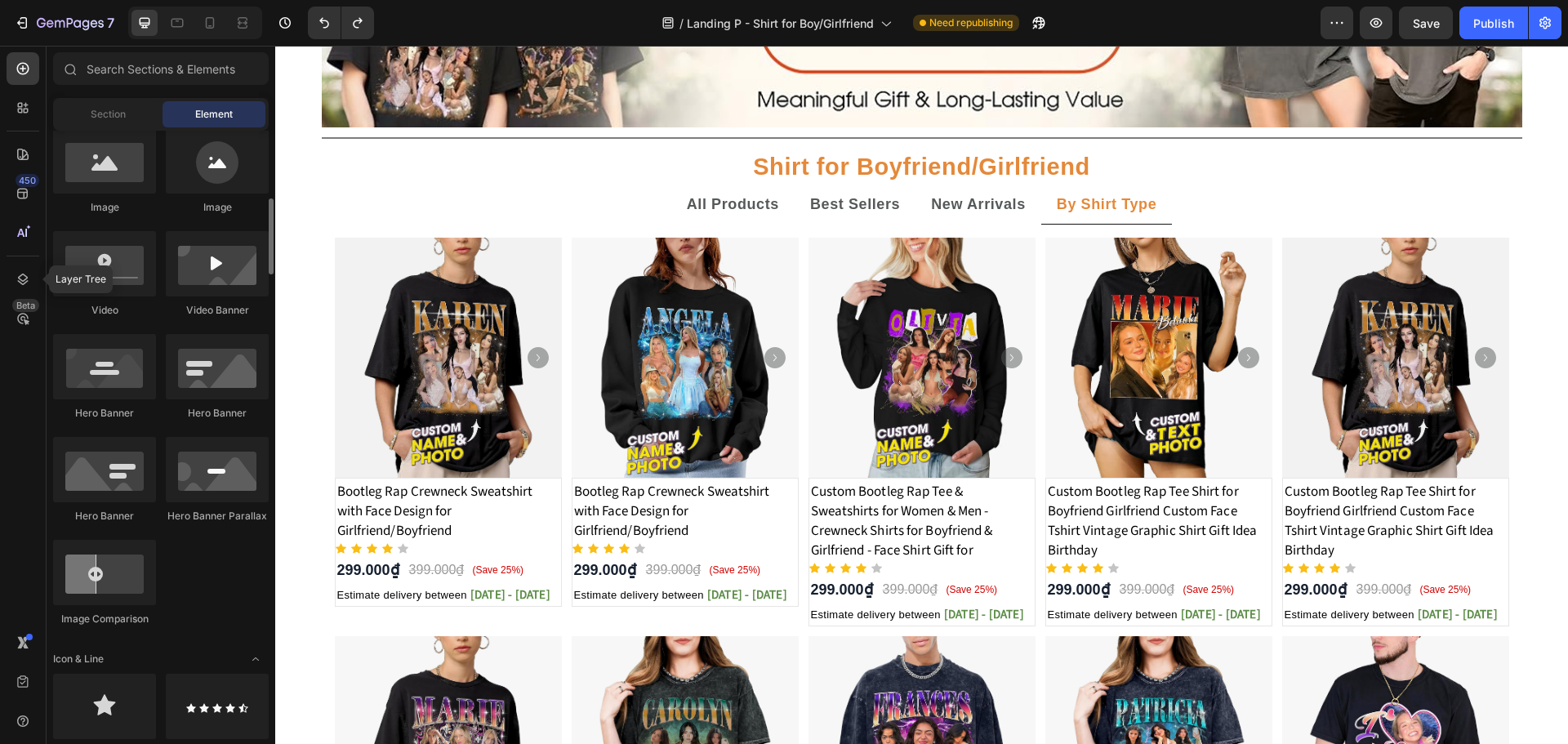
scroll to position [977, 0]
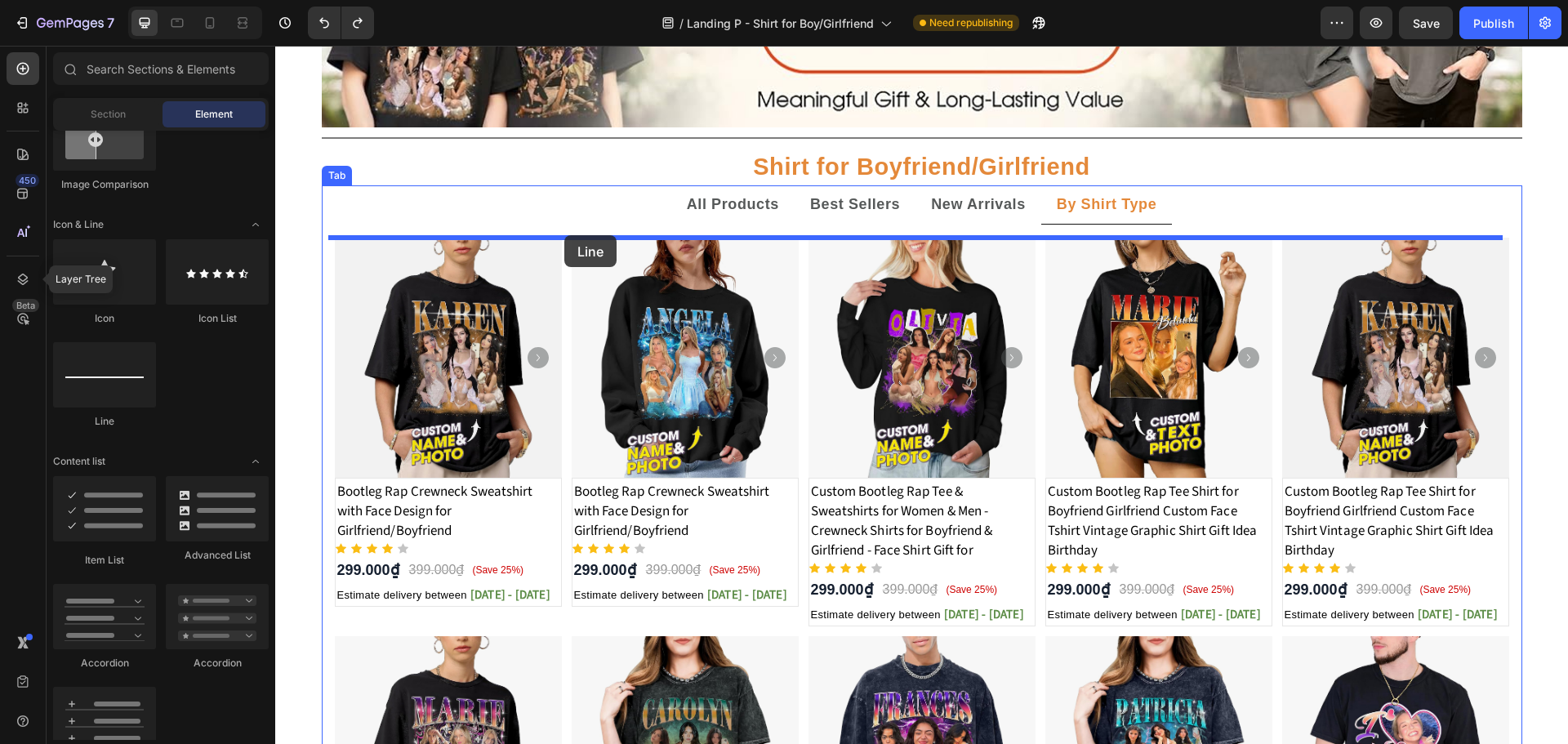
drag, startPoint x: 378, startPoint y: 432, endPoint x: 564, endPoint y: 235, distance: 270.9
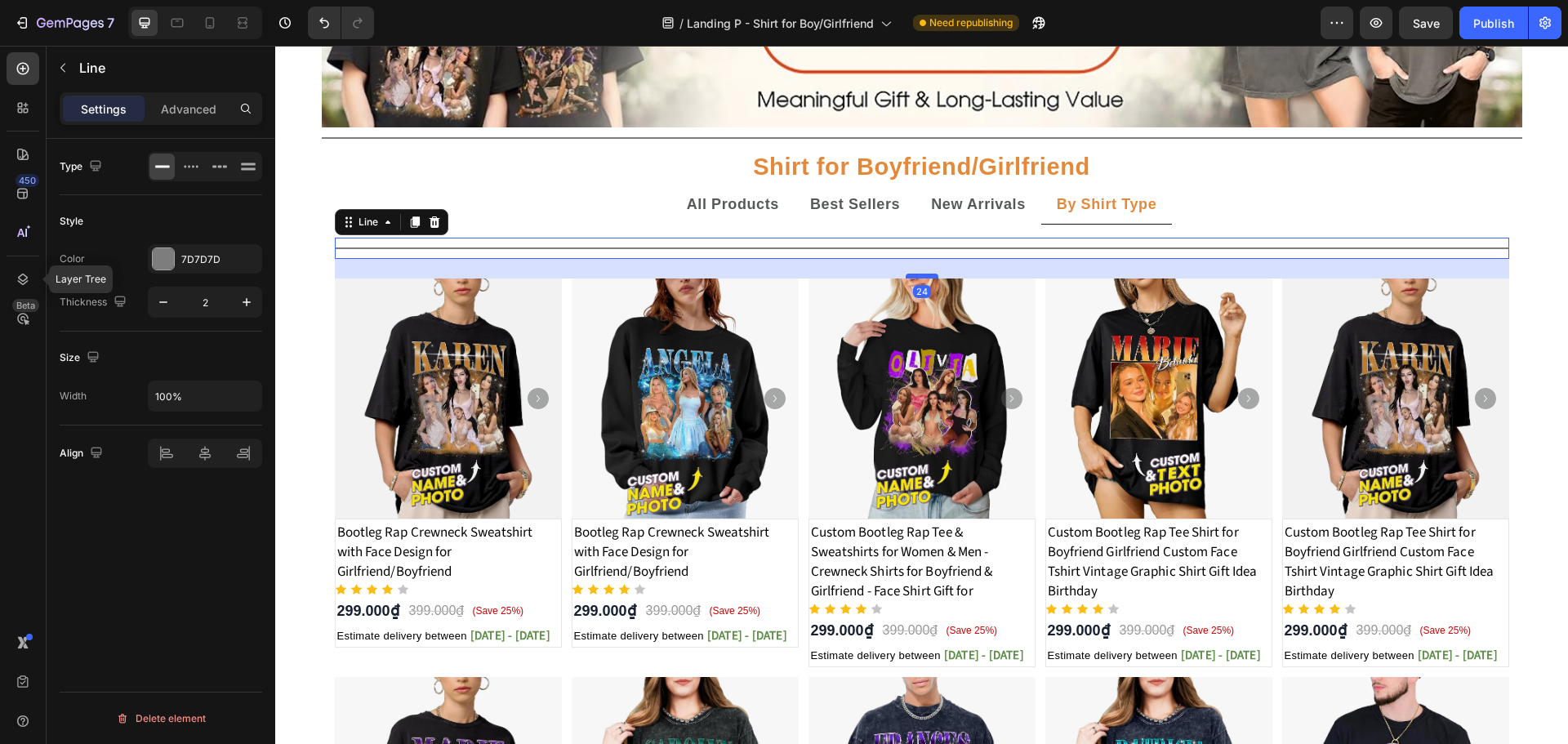
click at [919, 276] on div at bounding box center [922, 276] width 33 height 5
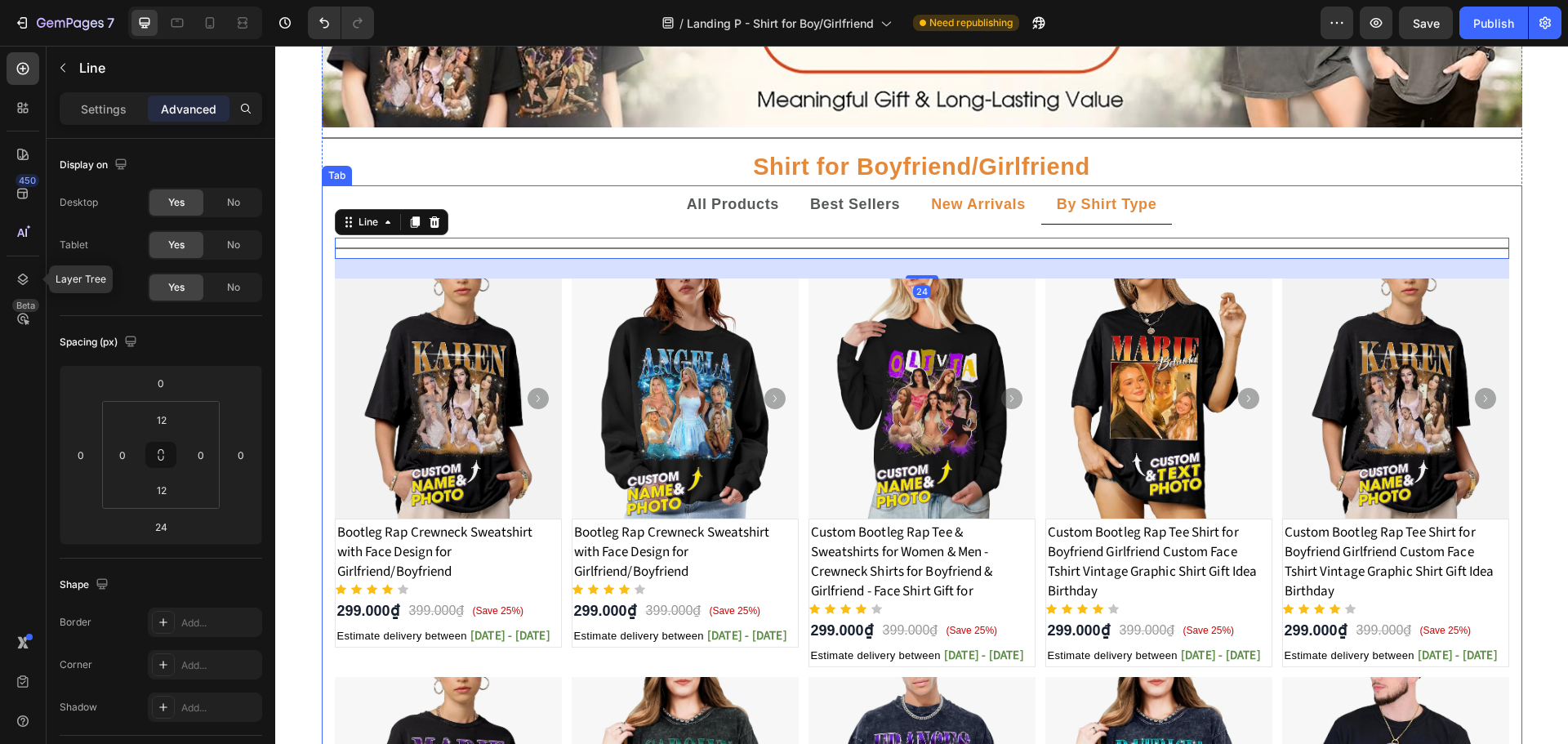
click at [968, 215] on div "New Arrivals" at bounding box center [978, 205] width 99 height 26
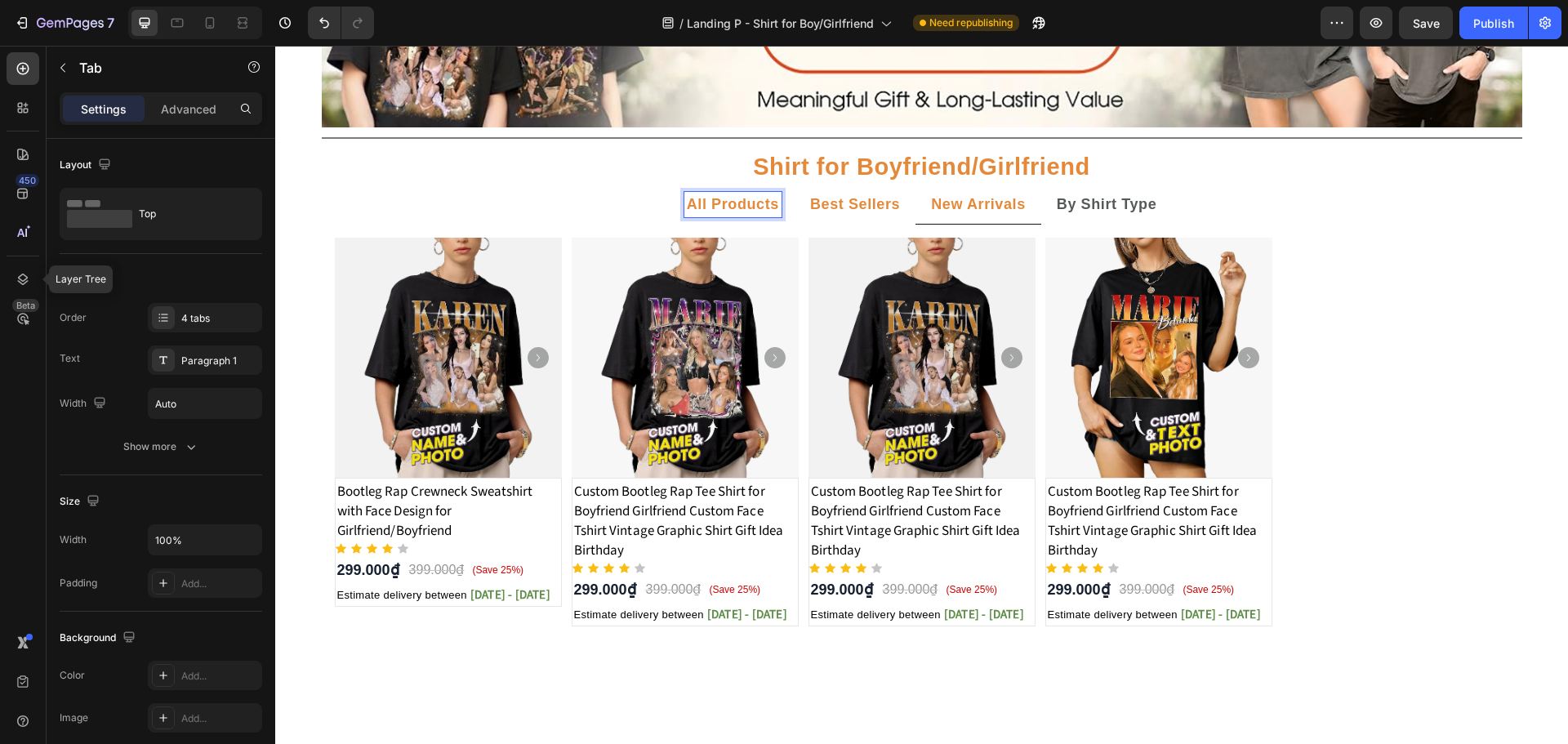
click at [865, 210] on strong "Best Sellers" at bounding box center [855, 204] width 90 height 17
drag, startPoint x: 985, startPoint y: 213, endPoint x: 1013, endPoint y: 217, distance: 28.3
click at [986, 213] on p "New Arrivals" at bounding box center [977, 205] width 95 height 20
click at [1082, 206] on strong "By Shirt Type" at bounding box center [1106, 204] width 100 height 17
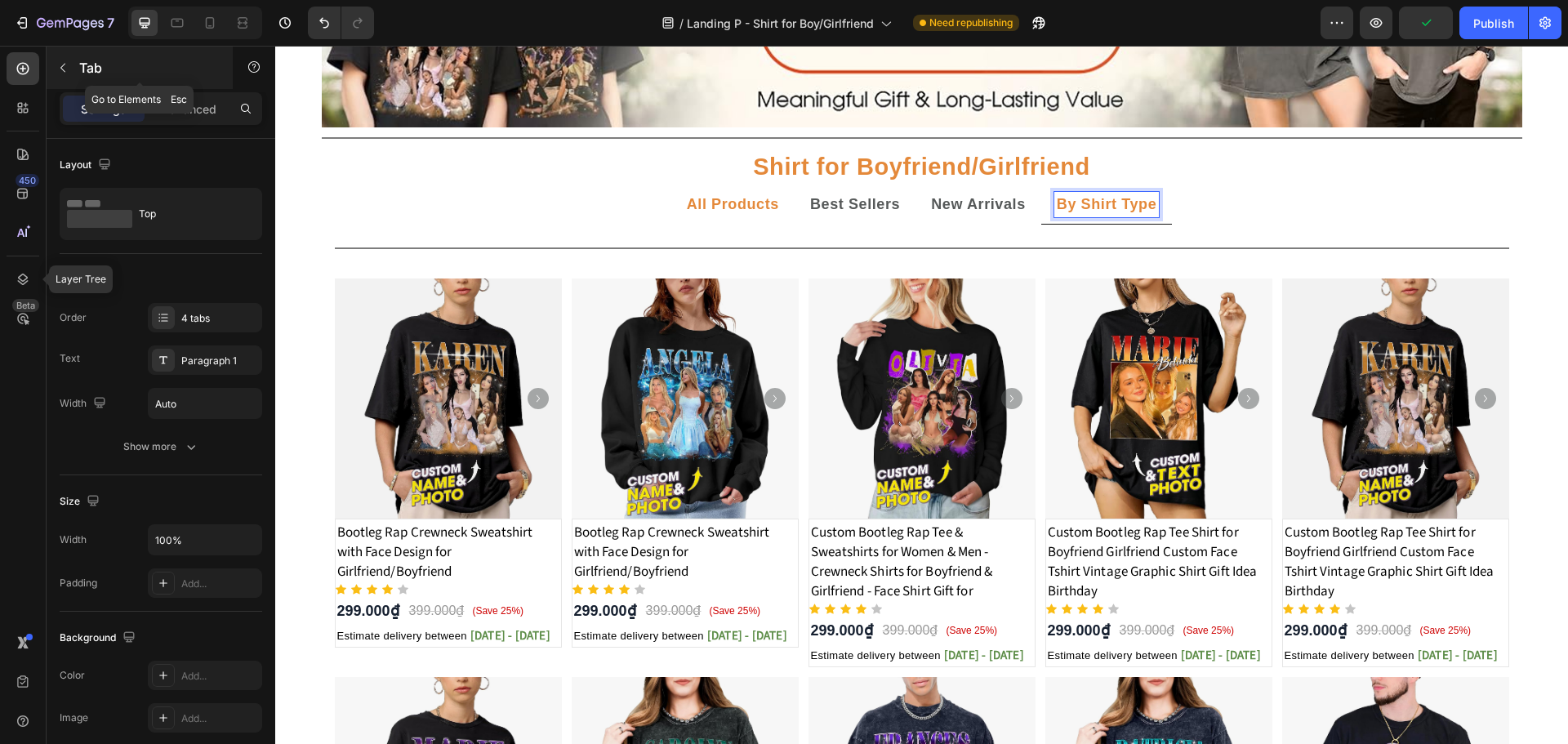
click at [62, 66] on icon "button" at bounding box center [62, 68] width 5 height 9
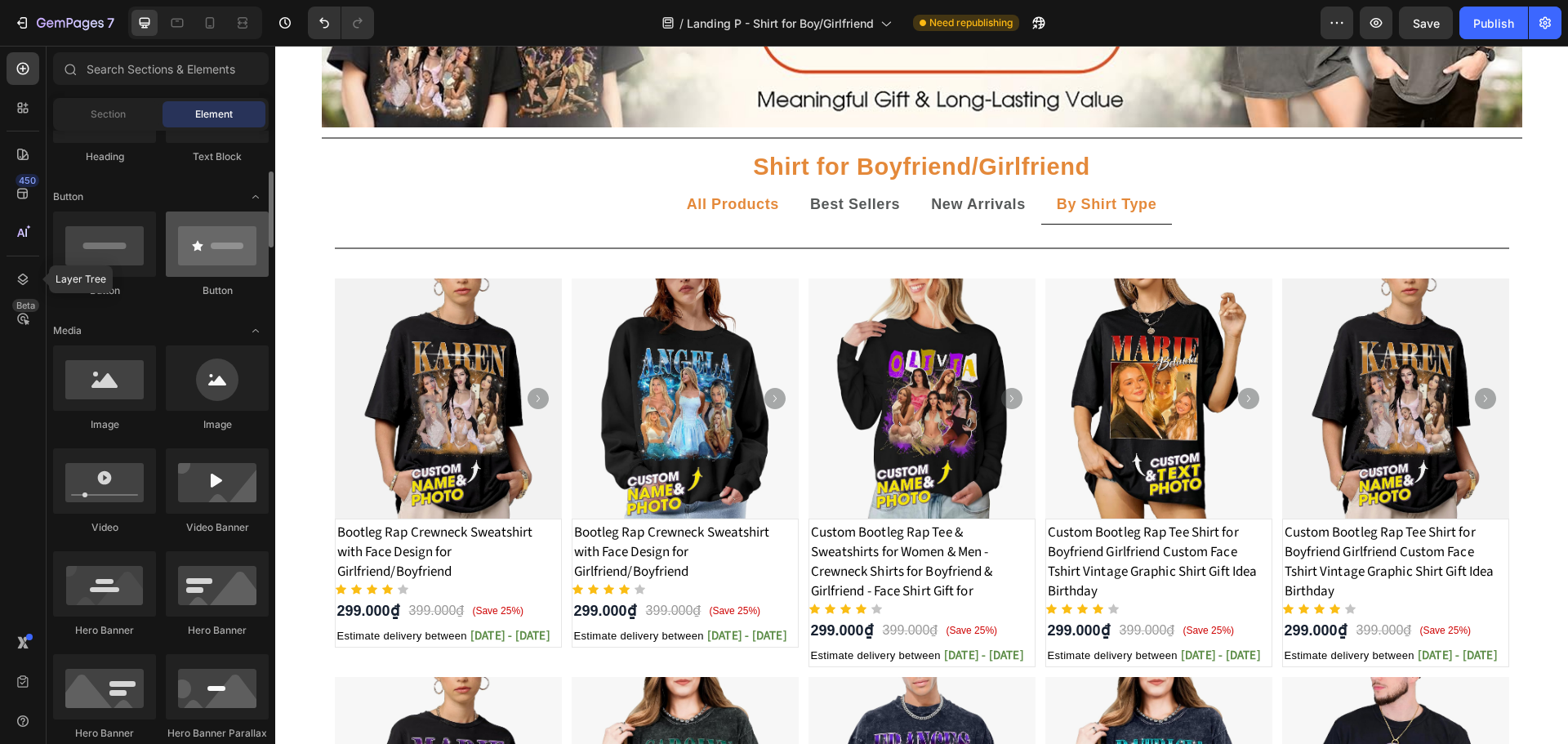
scroll to position [0, 0]
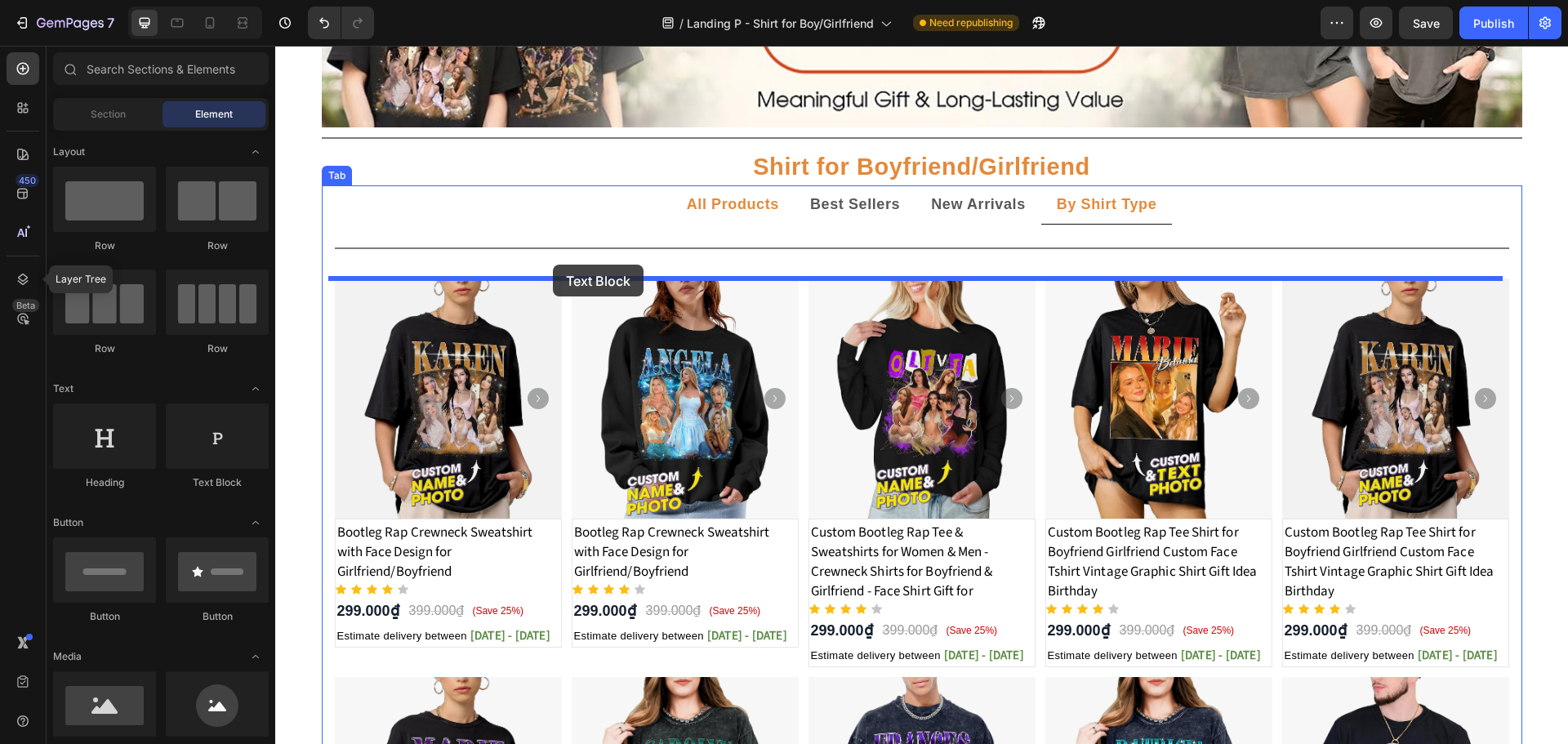
drag, startPoint x: 489, startPoint y: 491, endPoint x: 553, endPoint y: 265, distance: 234.9
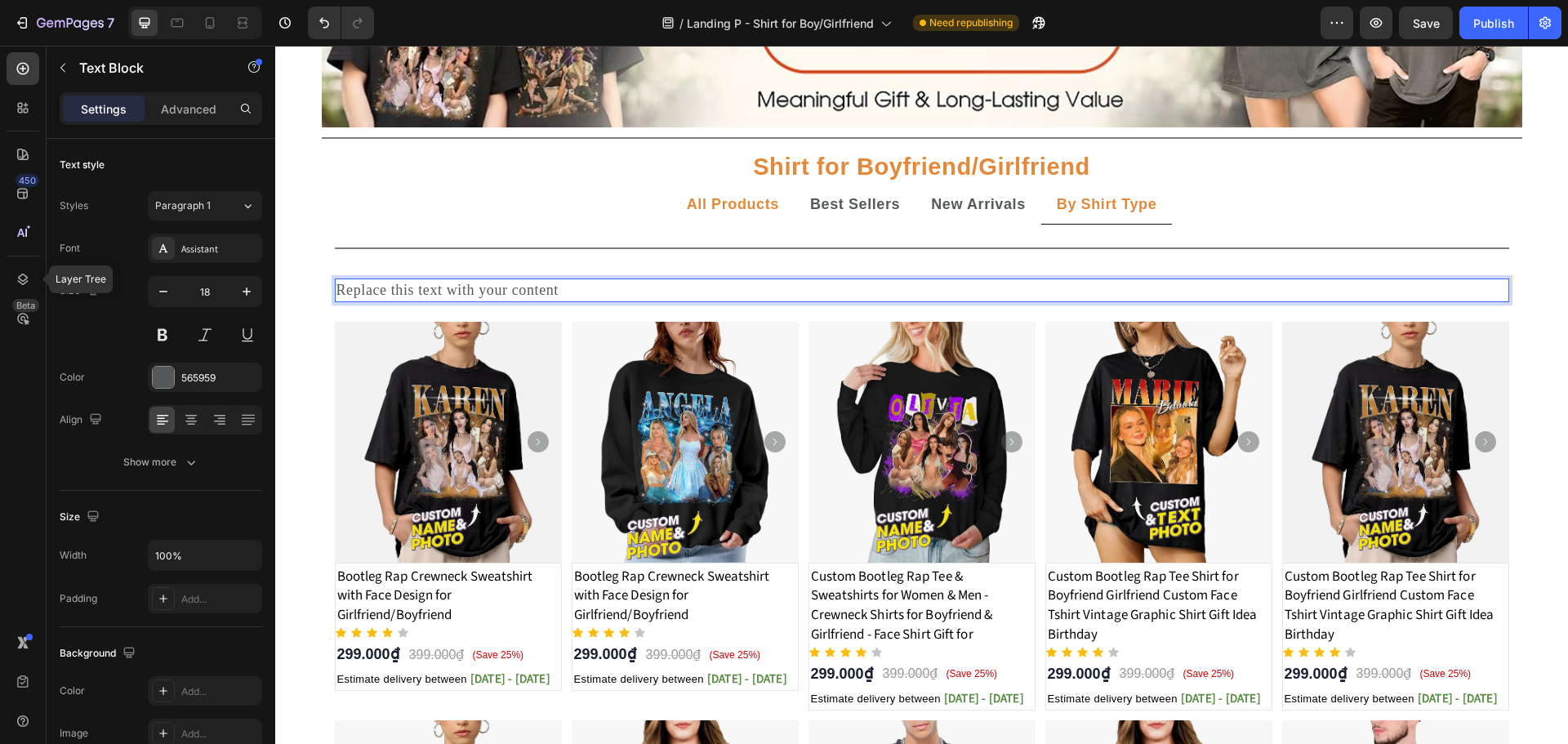
click at [583, 289] on div "Replace this text with your content" at bounding box center [921, 290] width 1174 height 24
click at [491, 295] on p "T-SHIRT" at bounding box center [921, 290] width 1171 height 20
click at [369, 290] on p "T-SHIRT" at bounding box center [921, 290] width 1171 height 20
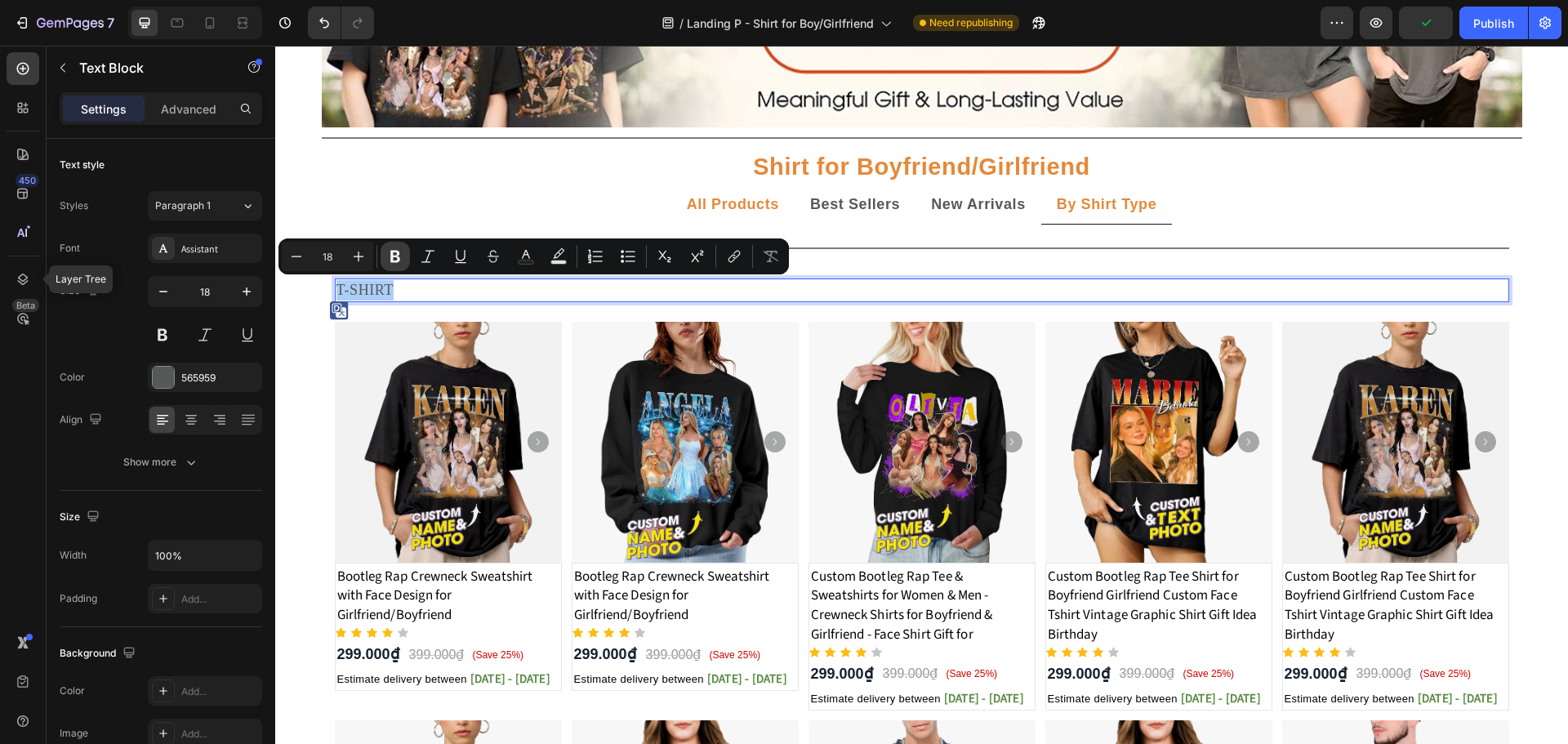
click at [393, 261] on icon "Editor contextual toolbar" at bounding box center [395, 256] width 10 height 12
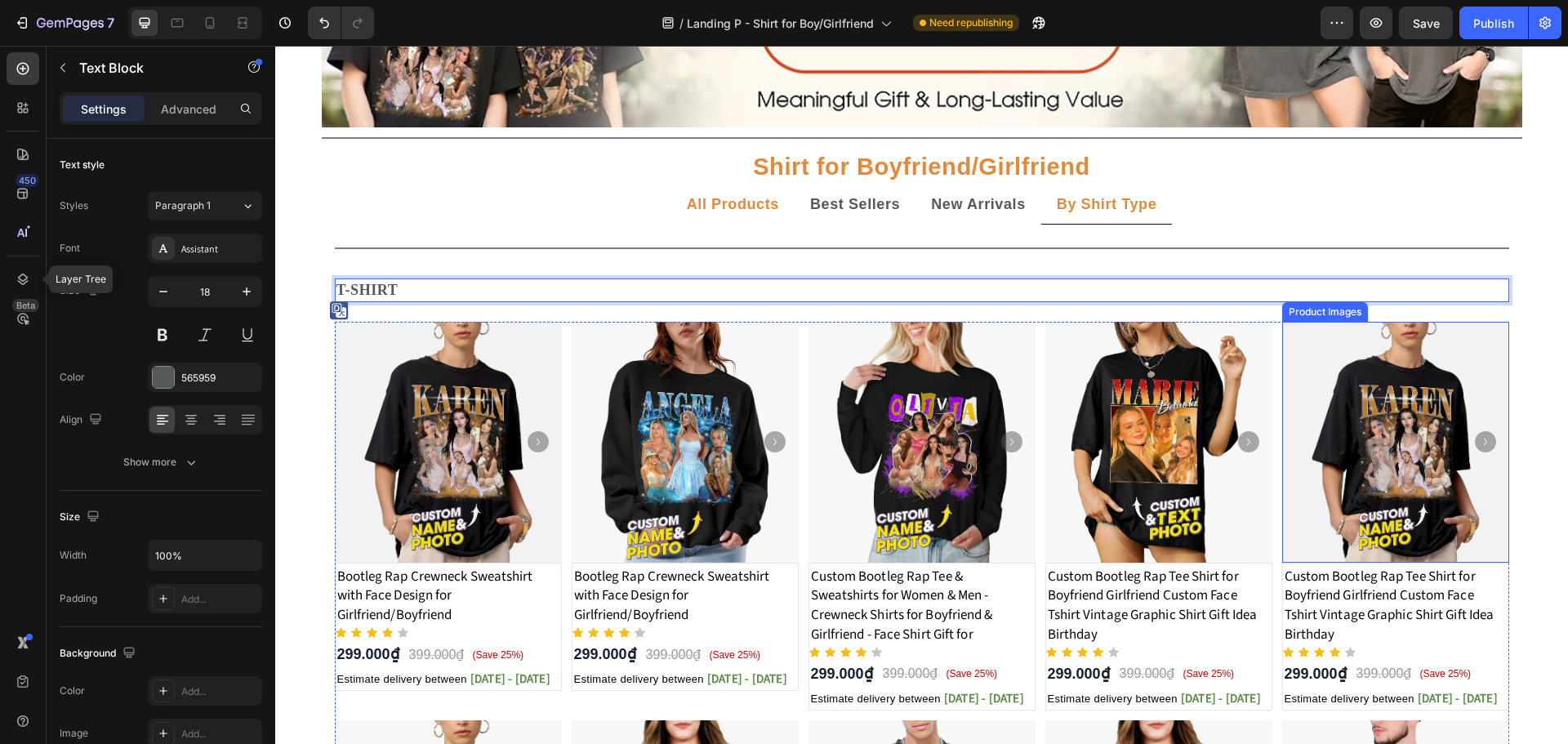
click at [1526, 341] on div "Image Title Line Shirt for Boyfriend/Girlfriend Text Block All Products Best Se…" at bounding box center [921, 504] width 1292 height 1234
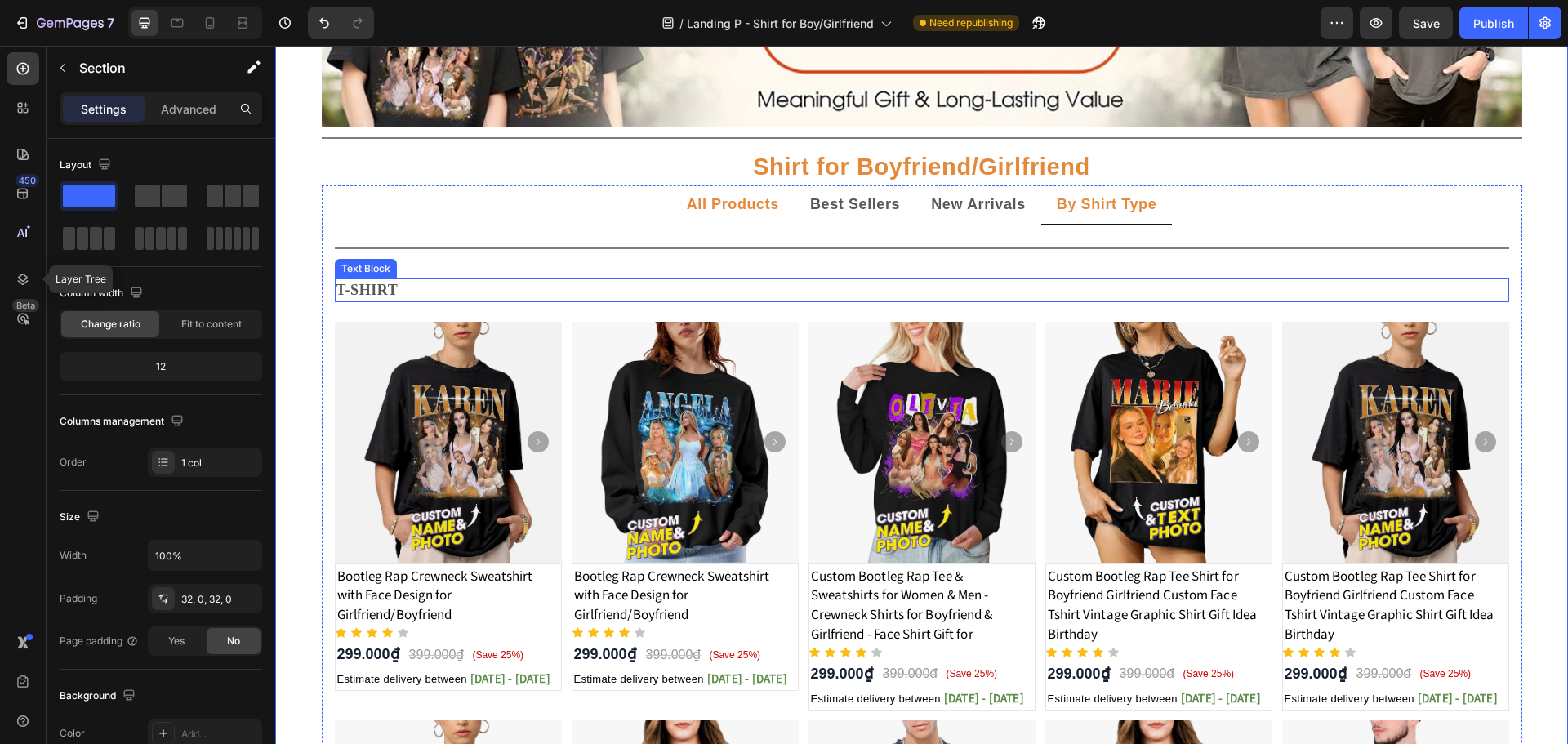
click at [459, 293] on p "T-SHIRT" at bounding box center [921, 290] width 1171 height 20
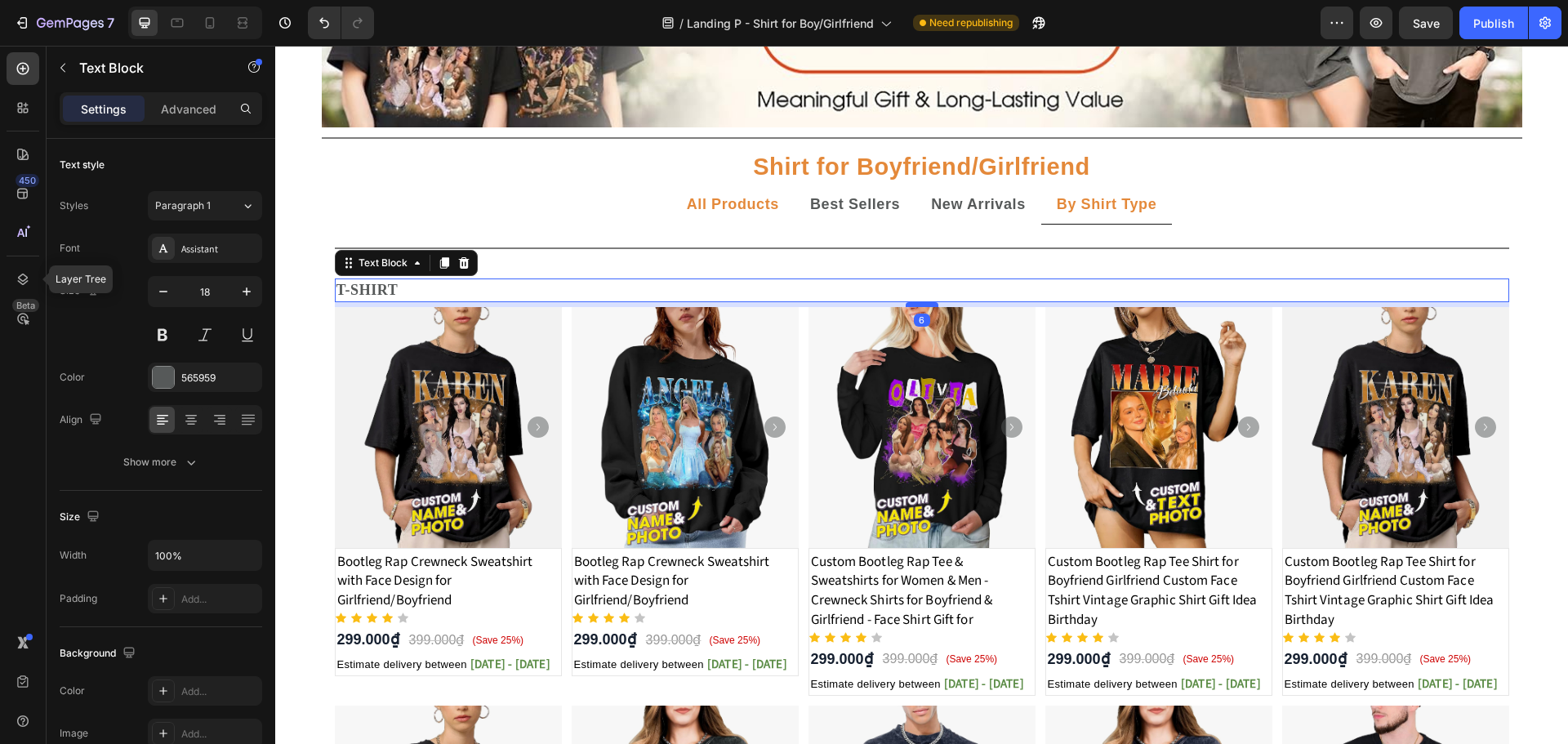
drag, startPoint x: 908, startPoint y: 319, endPoint x: 918, endPoint y: 304, distance: 18.0
click at [918, 304] on div at bounding box center [922, 304] width 33 height 5
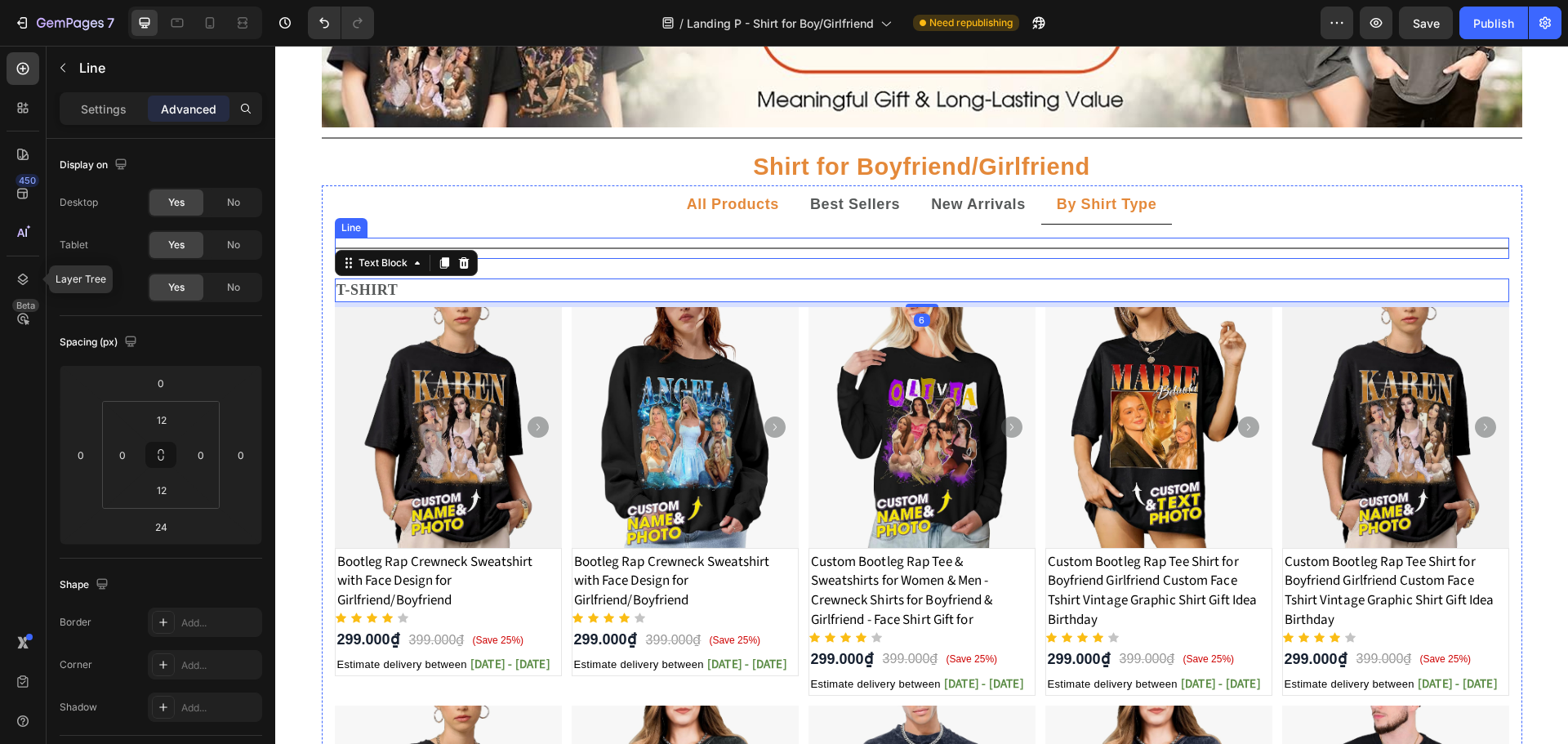
click at [931, 248] on div at bounding box center [921, 248] width 1174 height 2
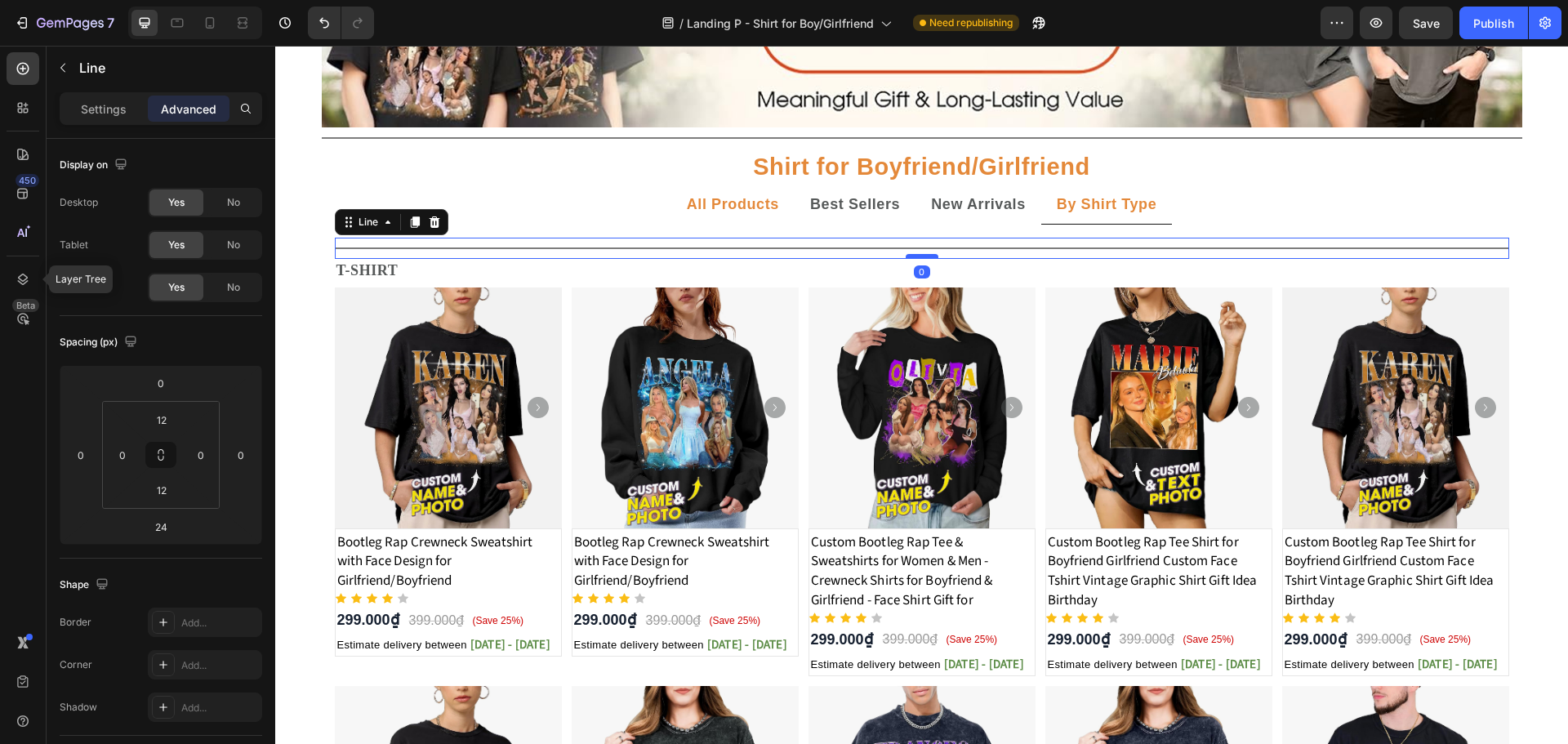
drag, startPoint x: 915, startPoint y: 276, endPoint x: 921, endPoint y: 257, distance: 19.9
click at [921, 257] on div at bounding box center [922, 255] width 33 height 5
type input "0"
click at [104, 109] on p "Settings" at bounding box center [104, 108] width 46 height 17
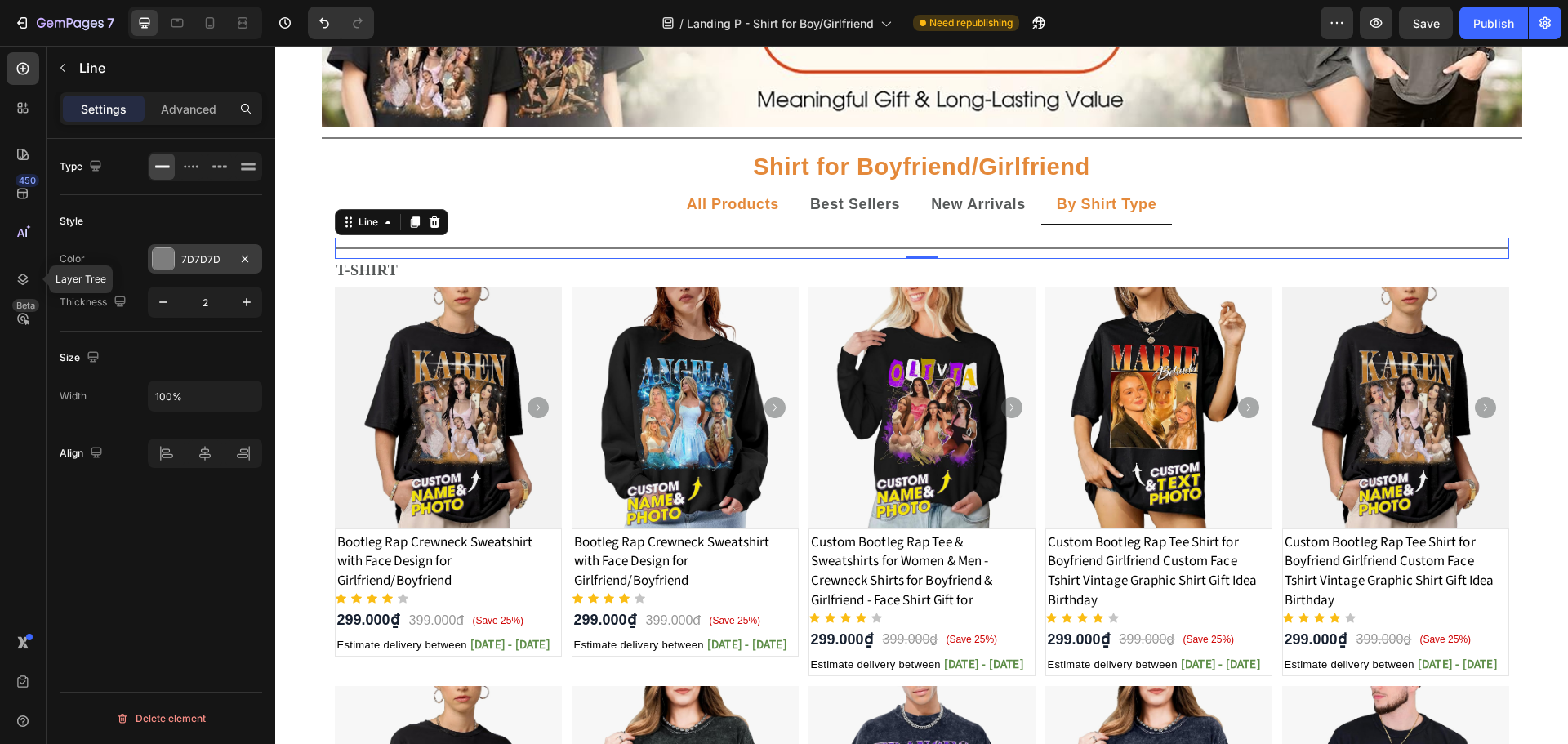
click at [202, 265] on div "7D7D7D" at bounding box center [205, 260] width 48 height 15
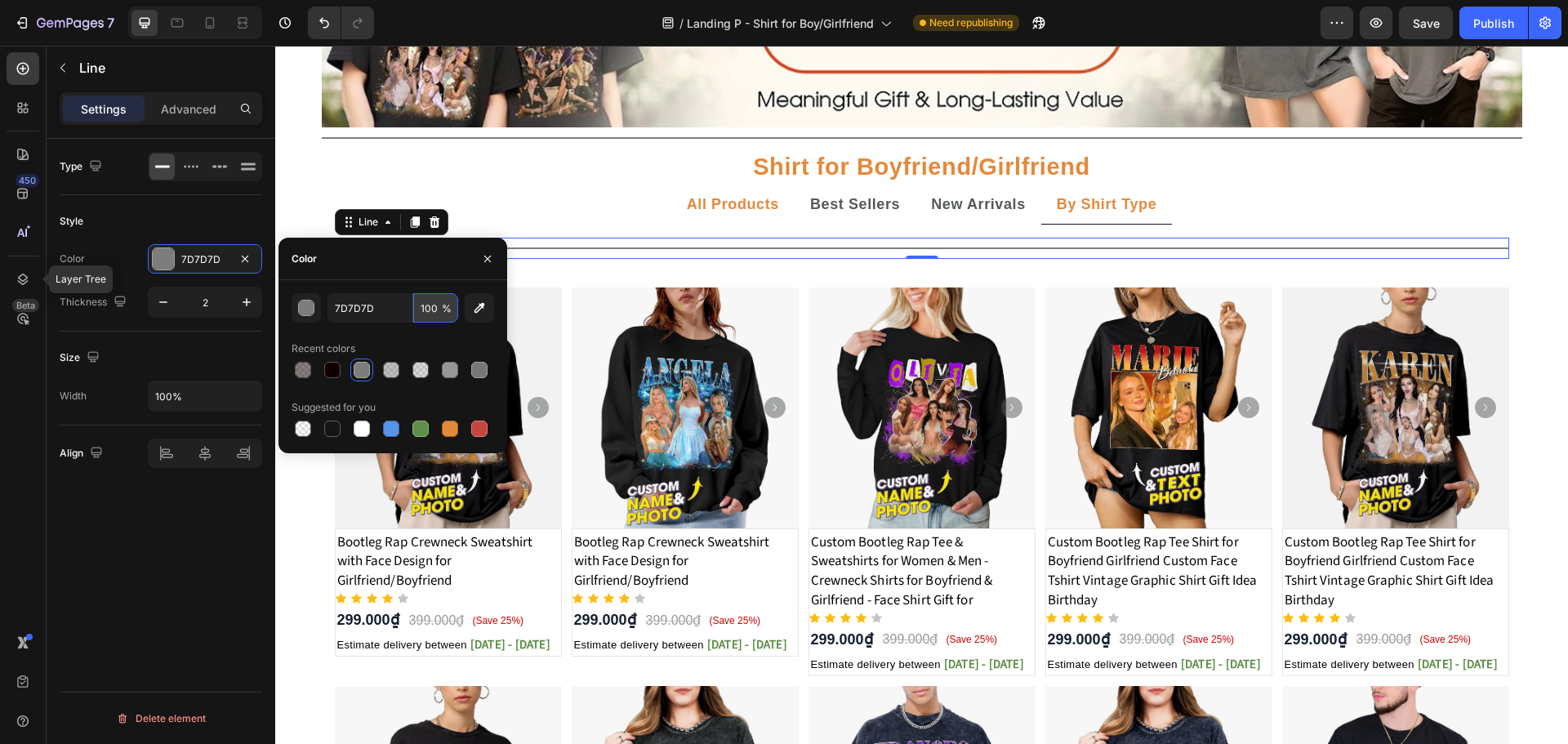
click at [429, 311] on input "100" at bounding box center [435, 308] width 45 height 29
type input "50"
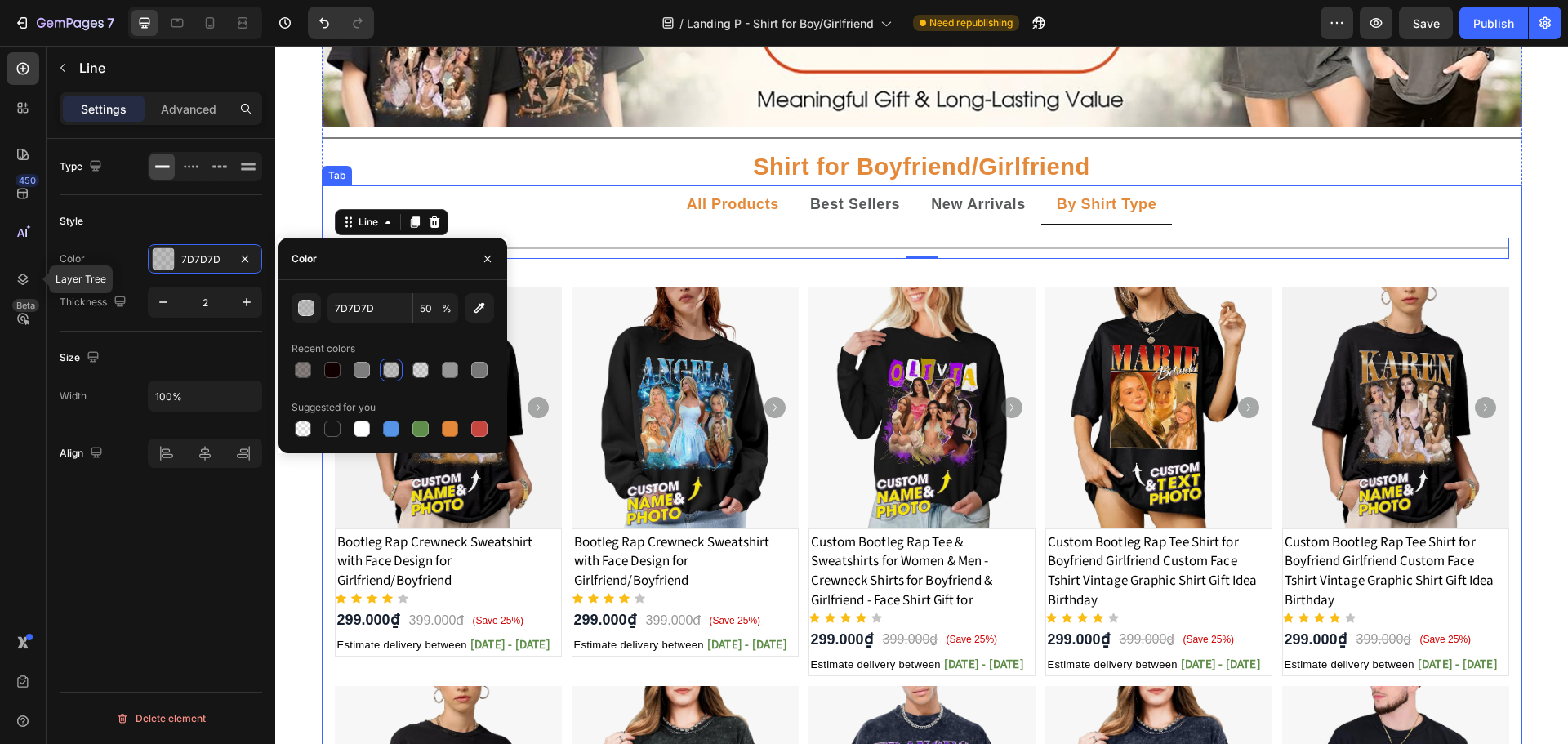
click at [1500, 208] on ul "All Products Best Sellers New Arrivals By Shirt Type" at bounding box center [921, 205] width 1201 height 39
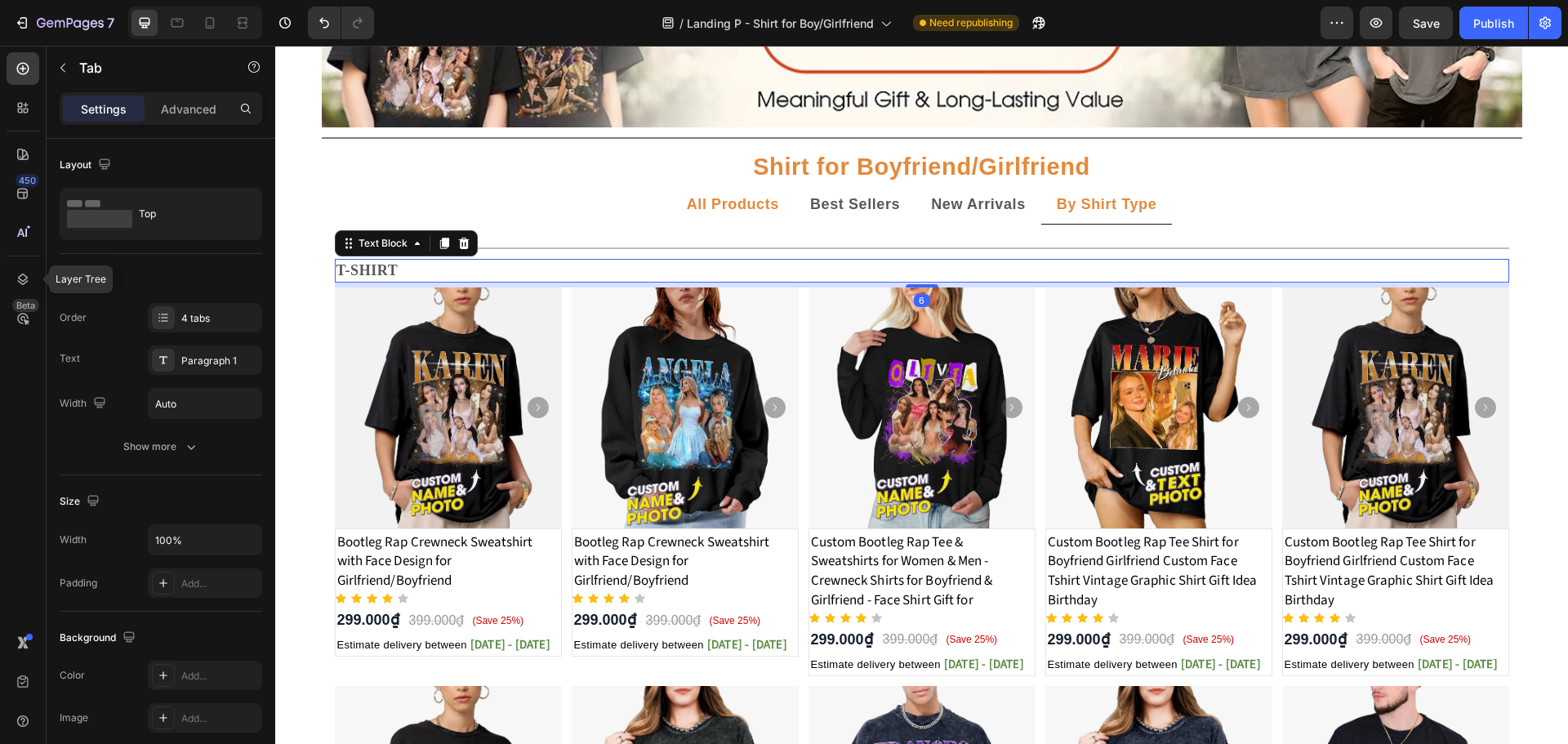
click at [397, 276] on p "T-SHIRT" at bounding box center [921, 271] width 1171 height 20
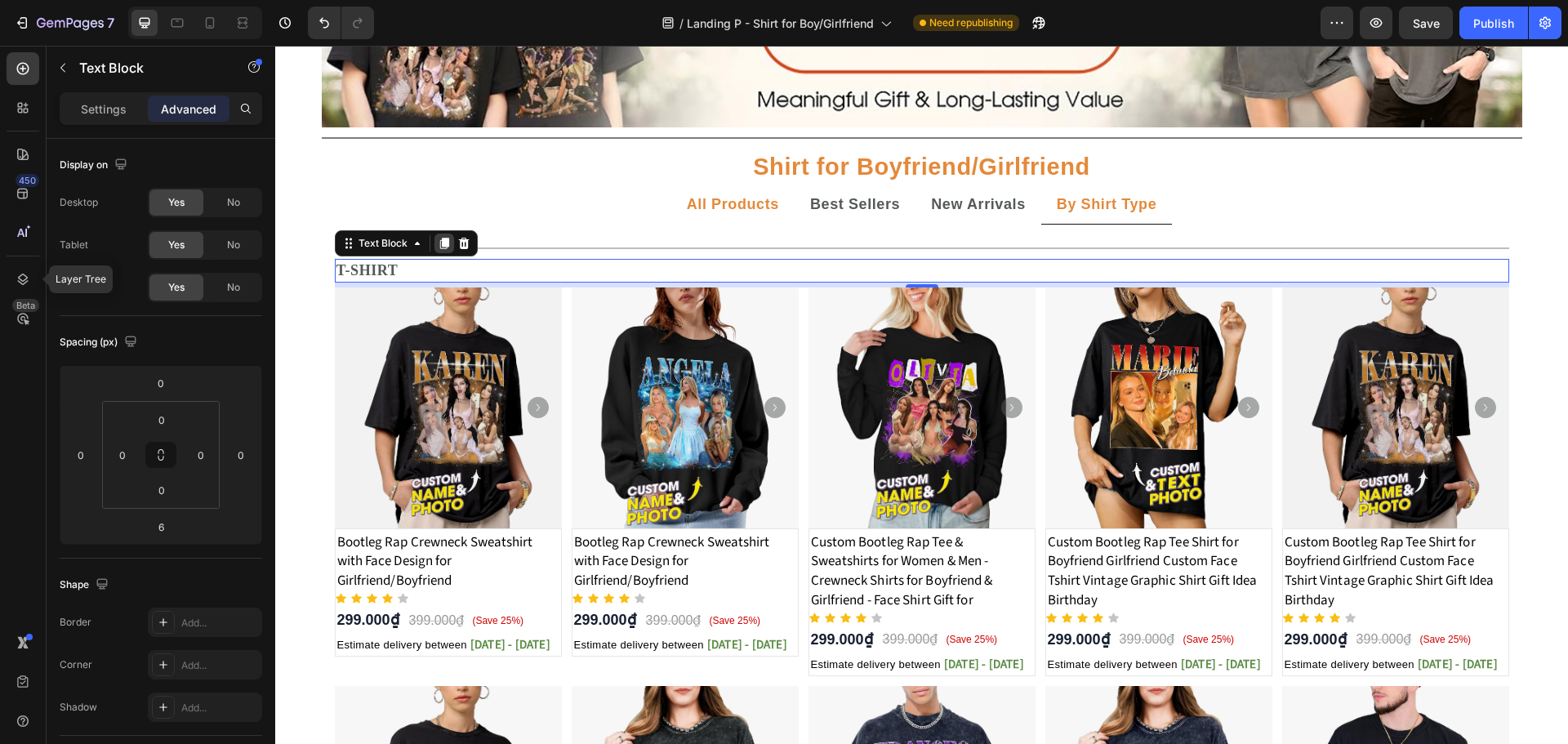
click at [442, 251] on div at bounding box center [444, 242] width 19 height 19
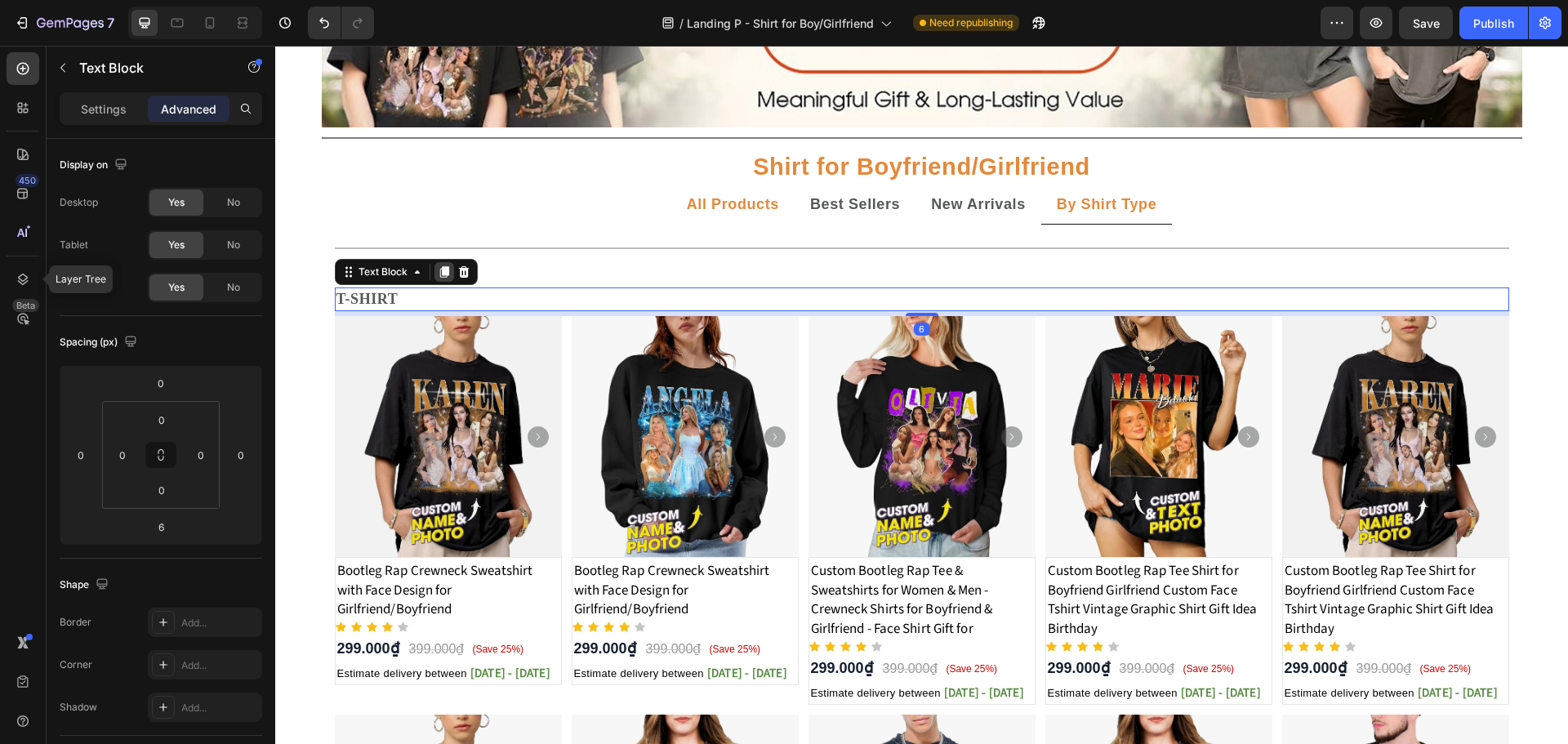
click at [439, 271] on icon at bounding box center [444, 272] width 9 height 11
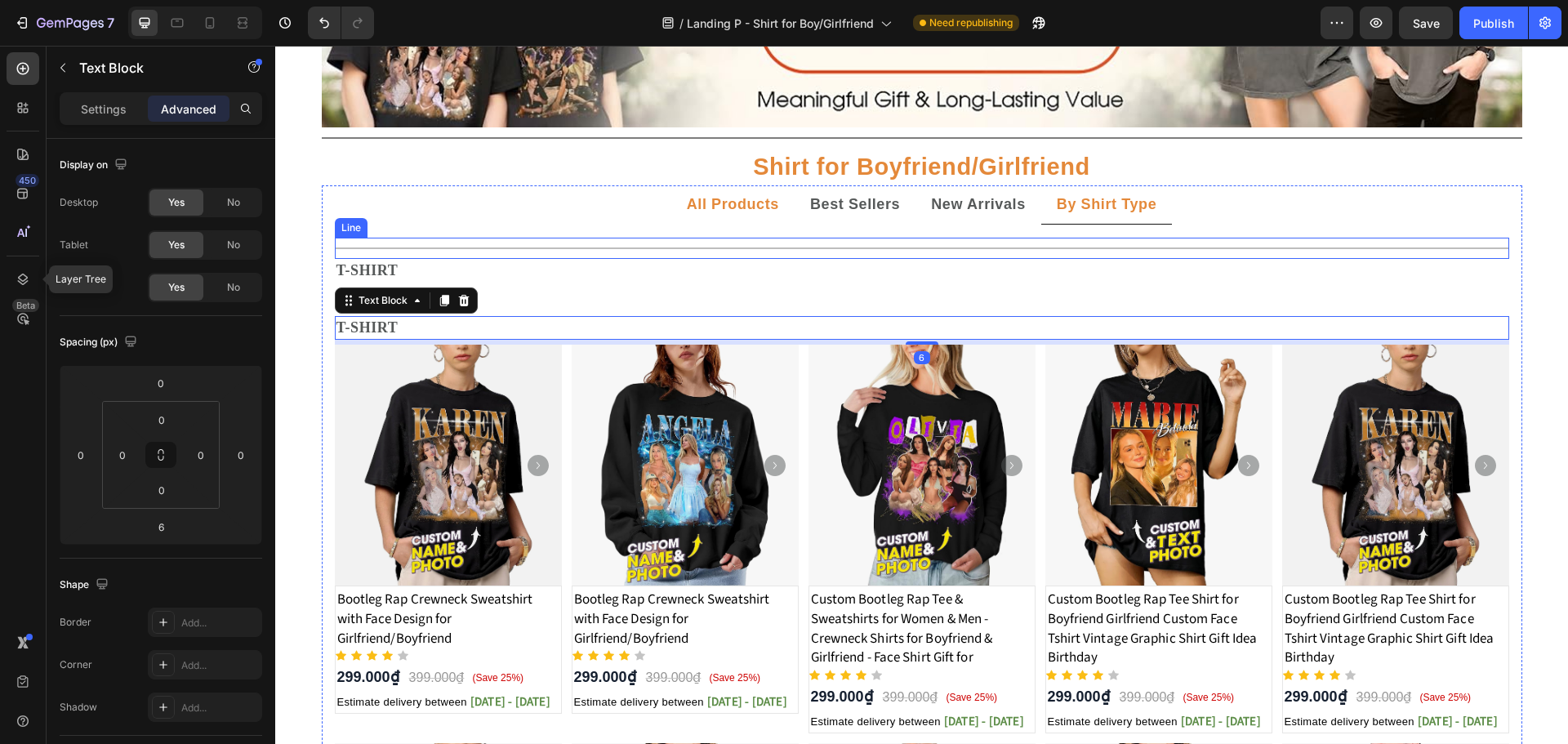
click at [805, 250] on div "Title Line" at bounding box center [921, 248] width 1174 height 21
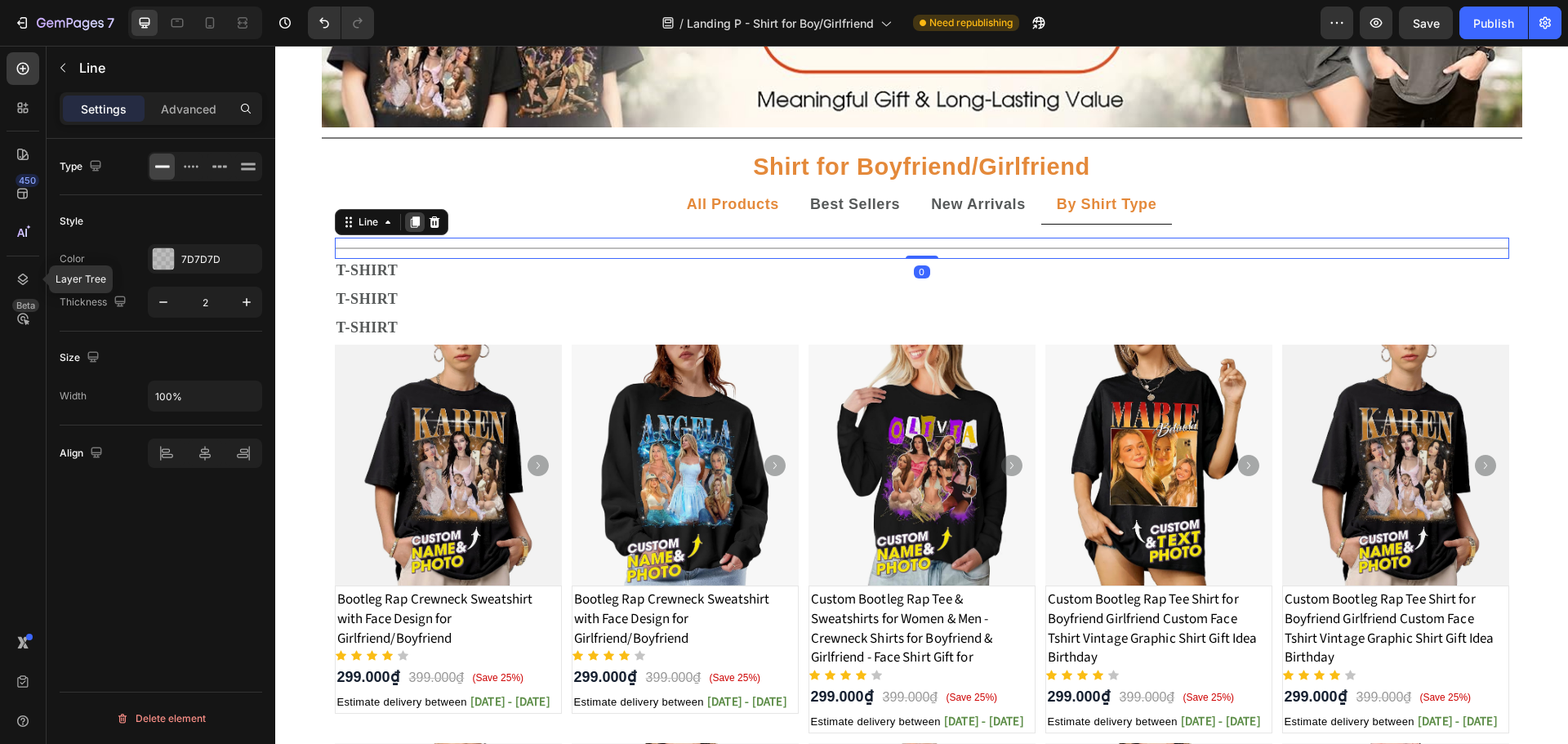
click at [410, 223] on icon at bounding box center [414, 222] width 9 height 11
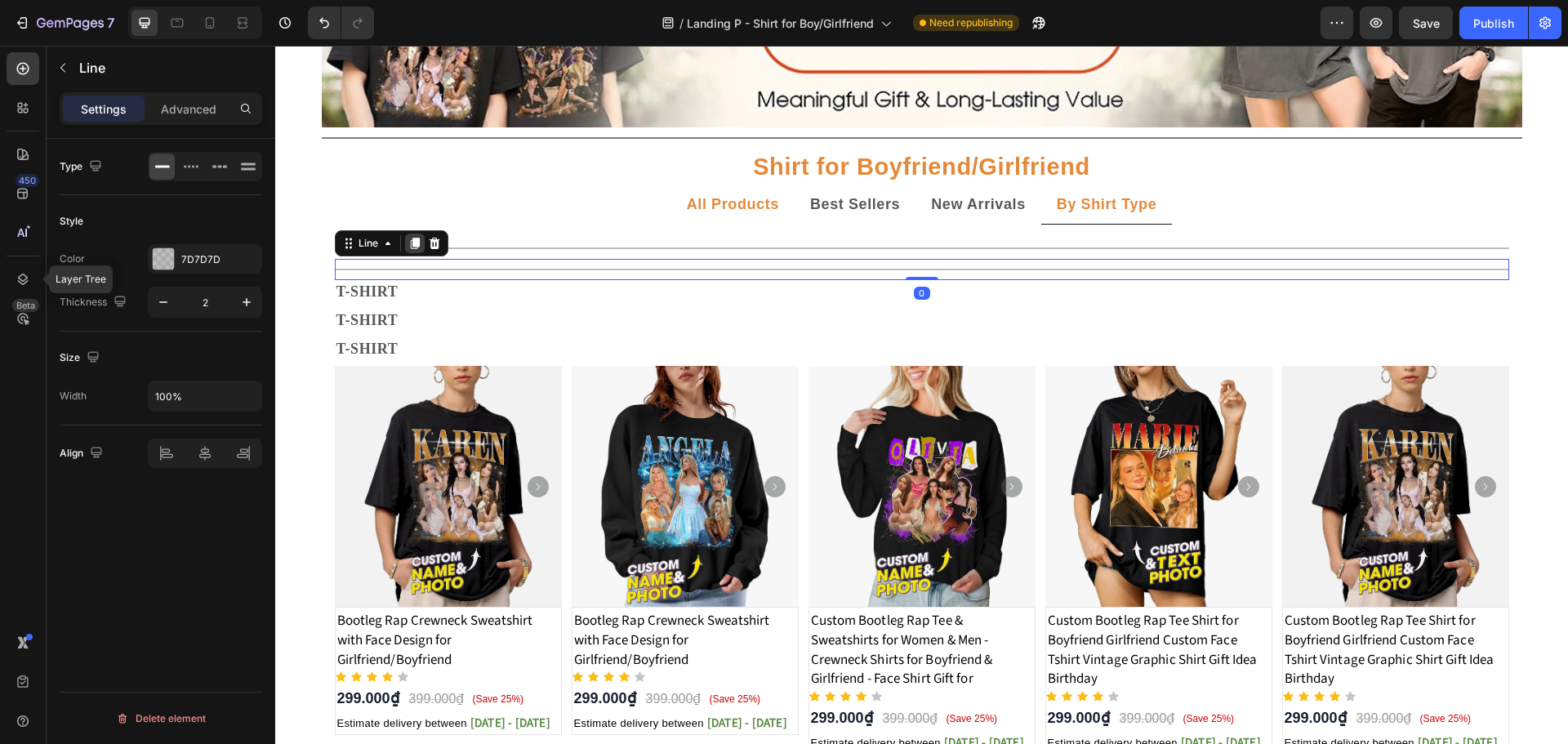
click at [408, 238] on icon at bounding box center [414, 243] width 13 height 13
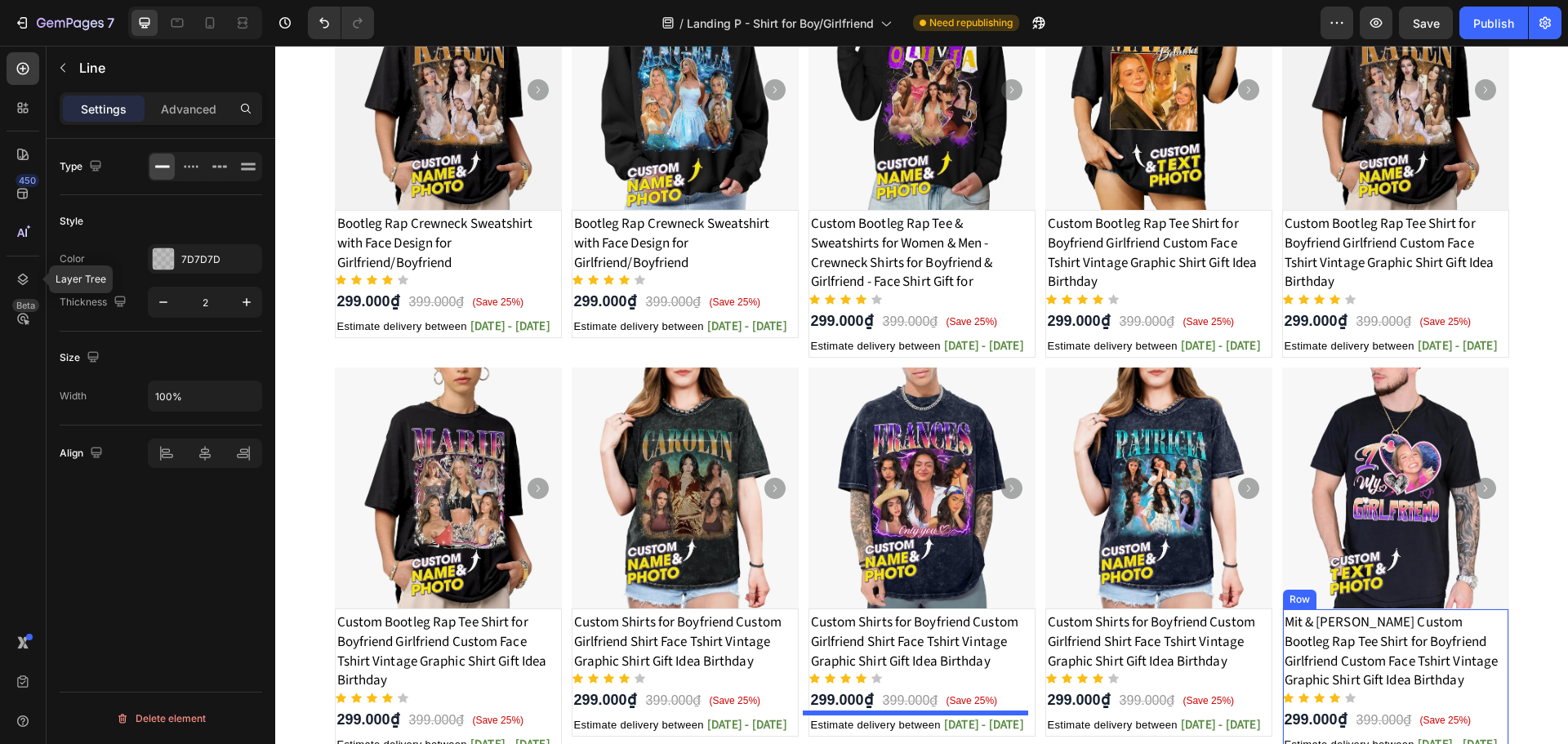
scroll to position [863, 0]
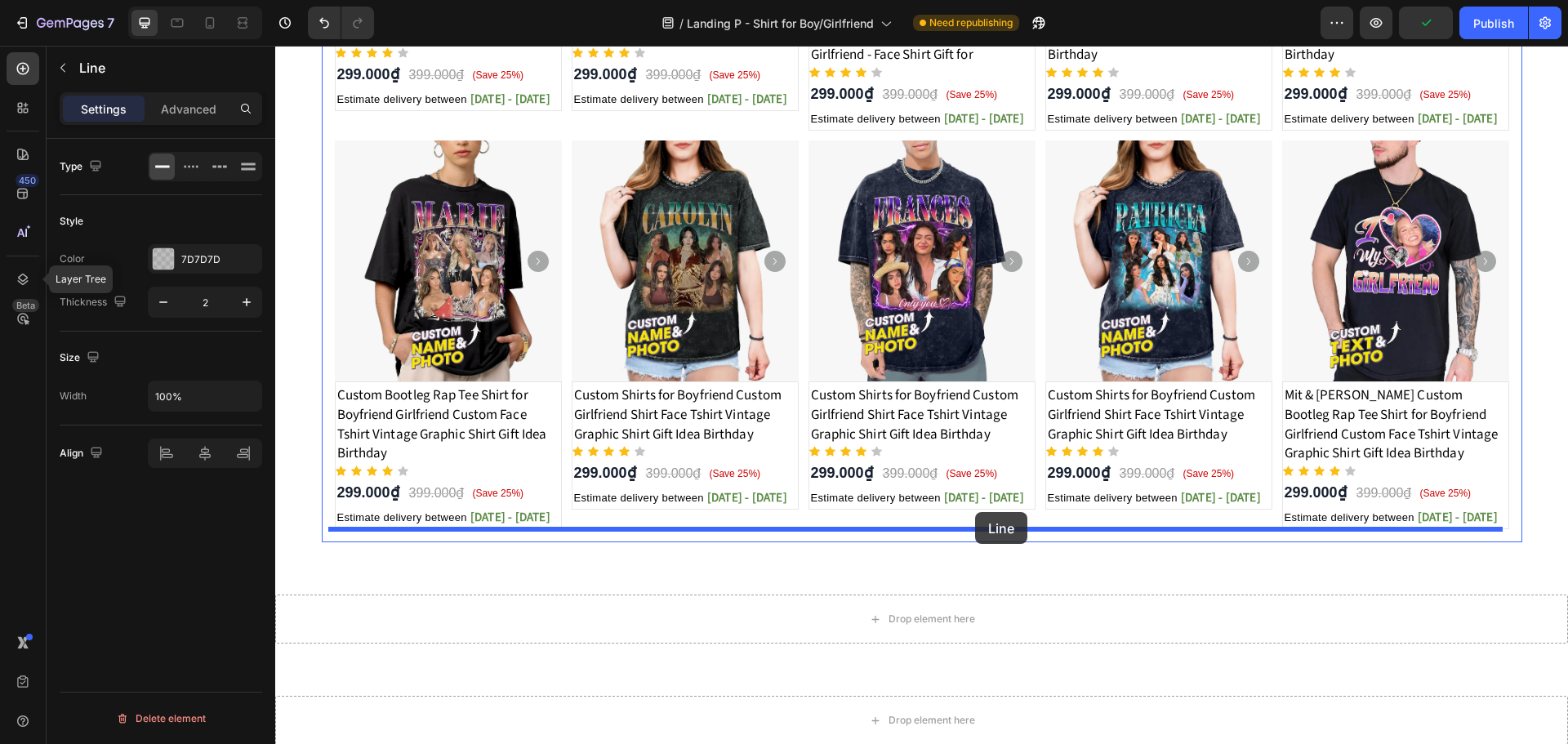
drag, startPoint x: 1021, startPoint y: 74, endPoint x: 975, endPoint y: 512, distance: 440.4
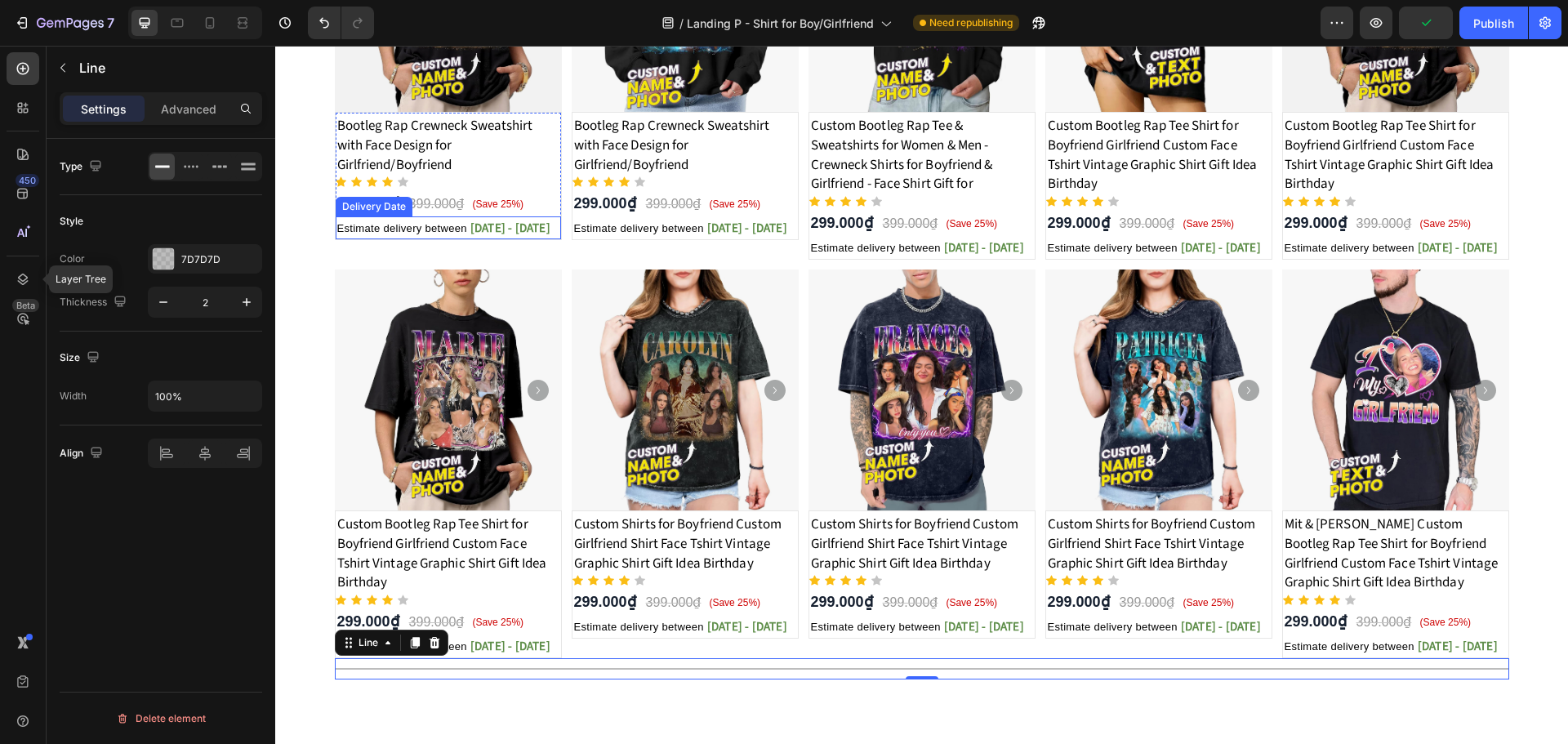
scroll to position [625, 0]
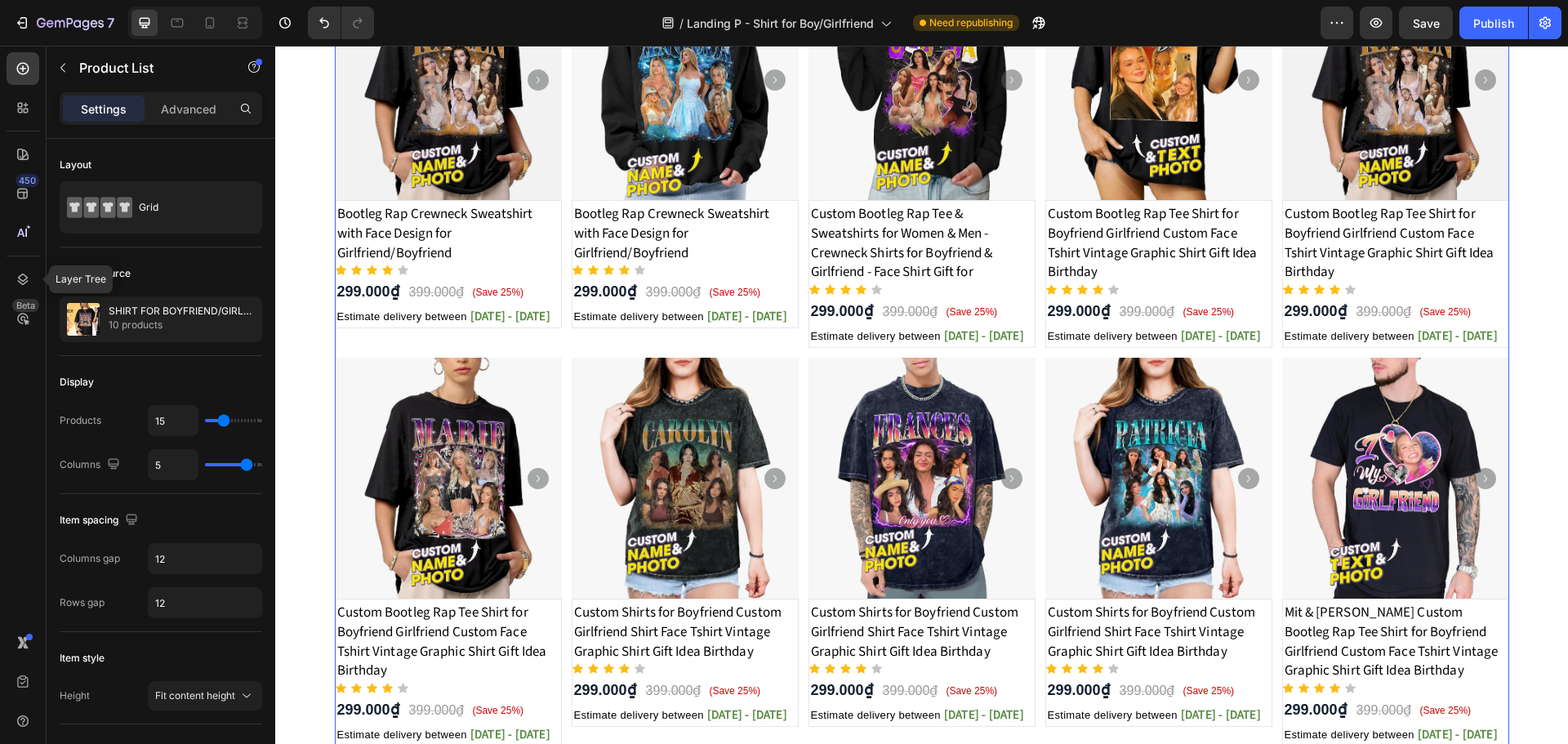
click at [560, 337] on div "Product Images Bootleg Rap Crewneck Sweatshirt with Face Design for Girlfriend/…" at bounding box center [921, 353] width 1174 height 787
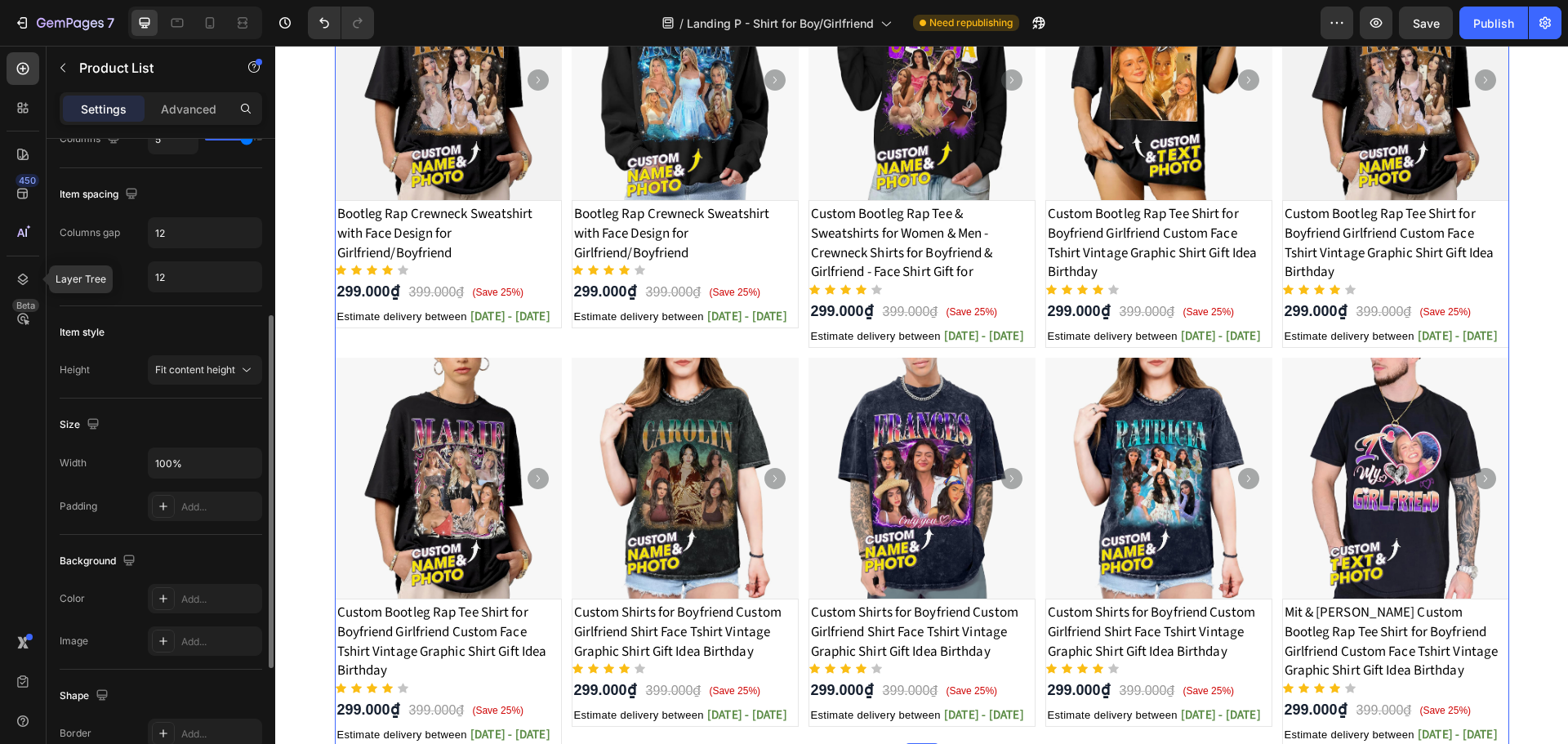
scroll to position [549, 0]
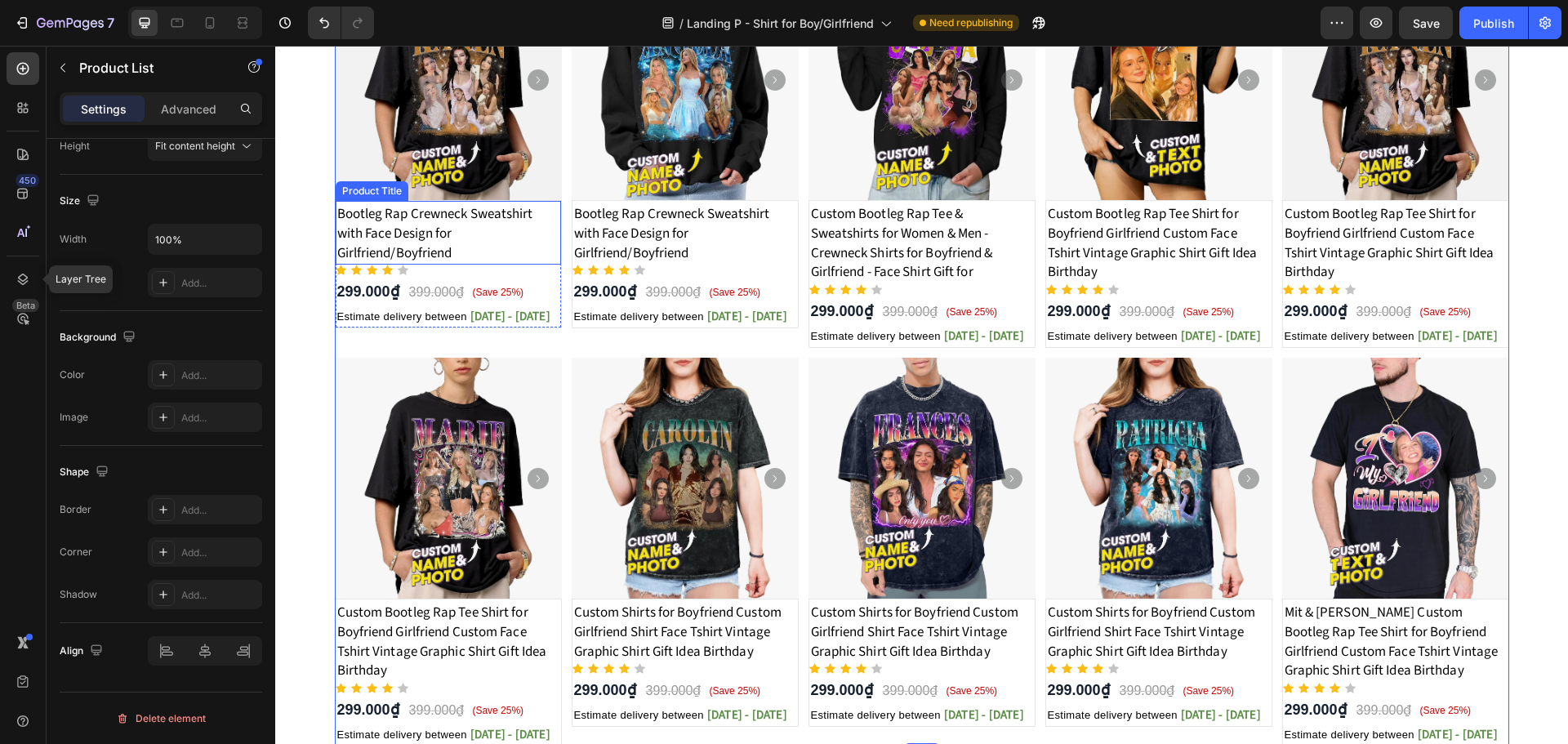
click at [446, 239] on h1 "Bootleg Rap Crewneck Sweatshirt with Face Design for Girlfriend/Boyfriend" at bounding box center [447, 233] width 225 height 62
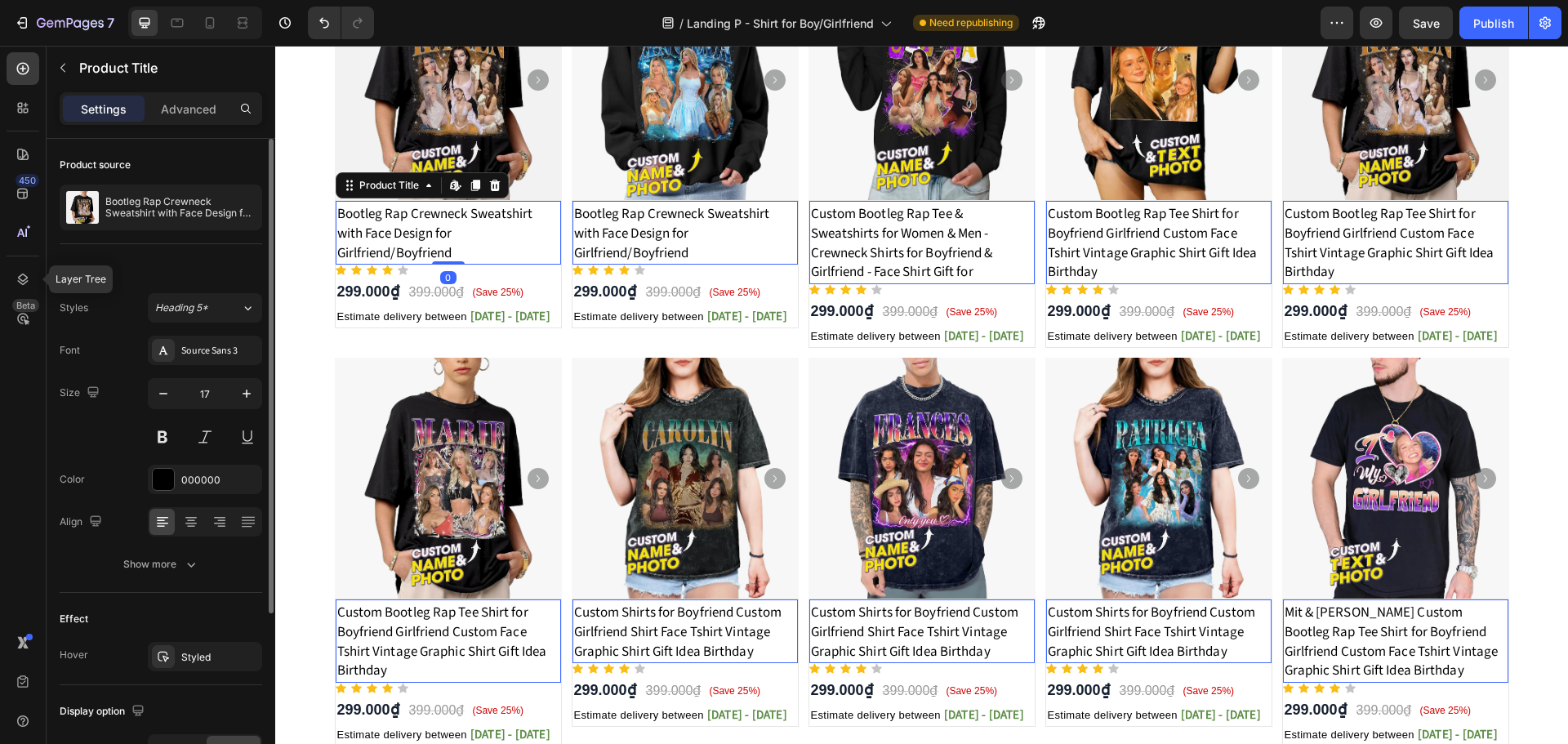
scroll to position [243, 0]
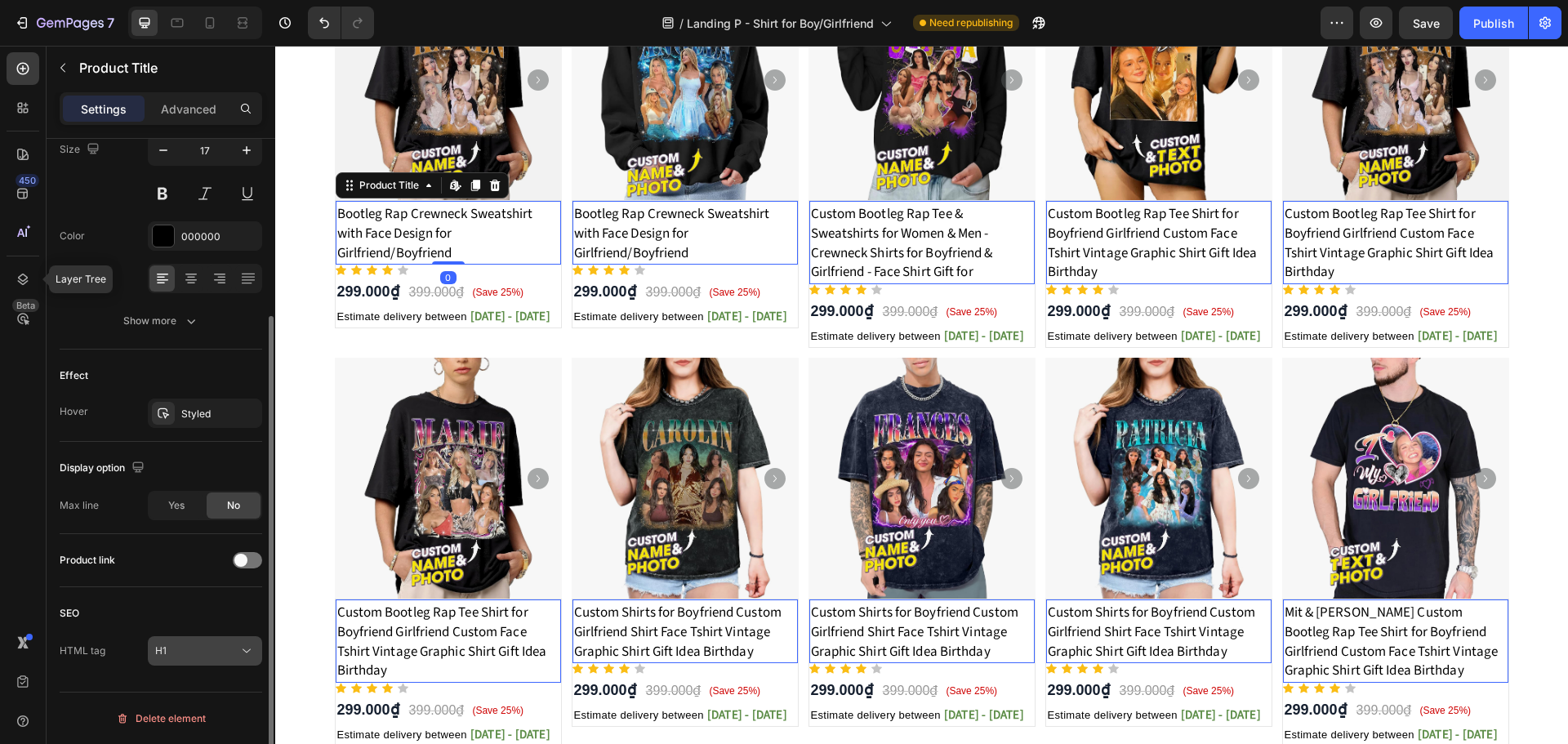
click at [187, 656] on div "H1" at bounding box center [197, 650] width 84 height 15
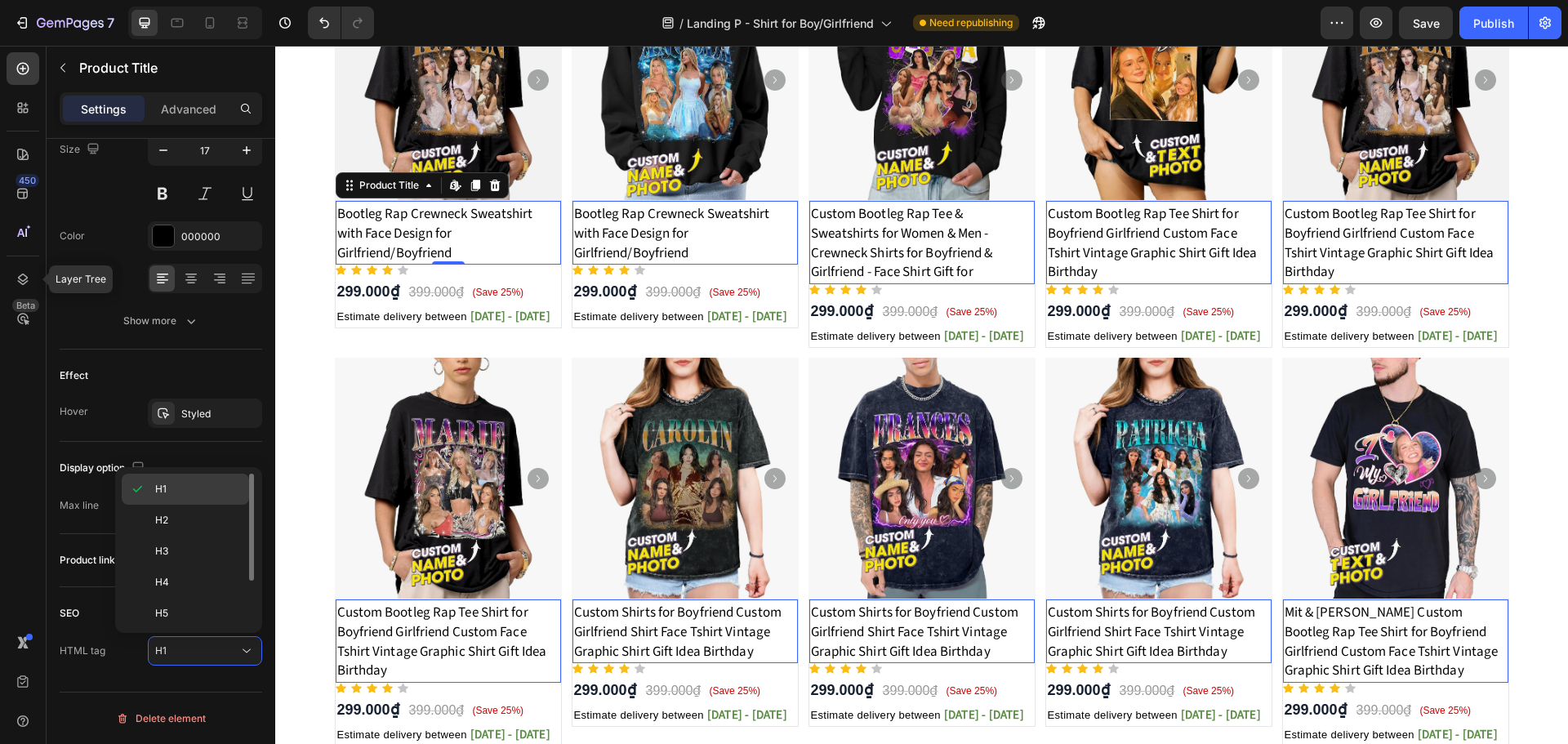
click at [180, 495] on p "H1" at bounding box center [198, 489] width 86 height 15
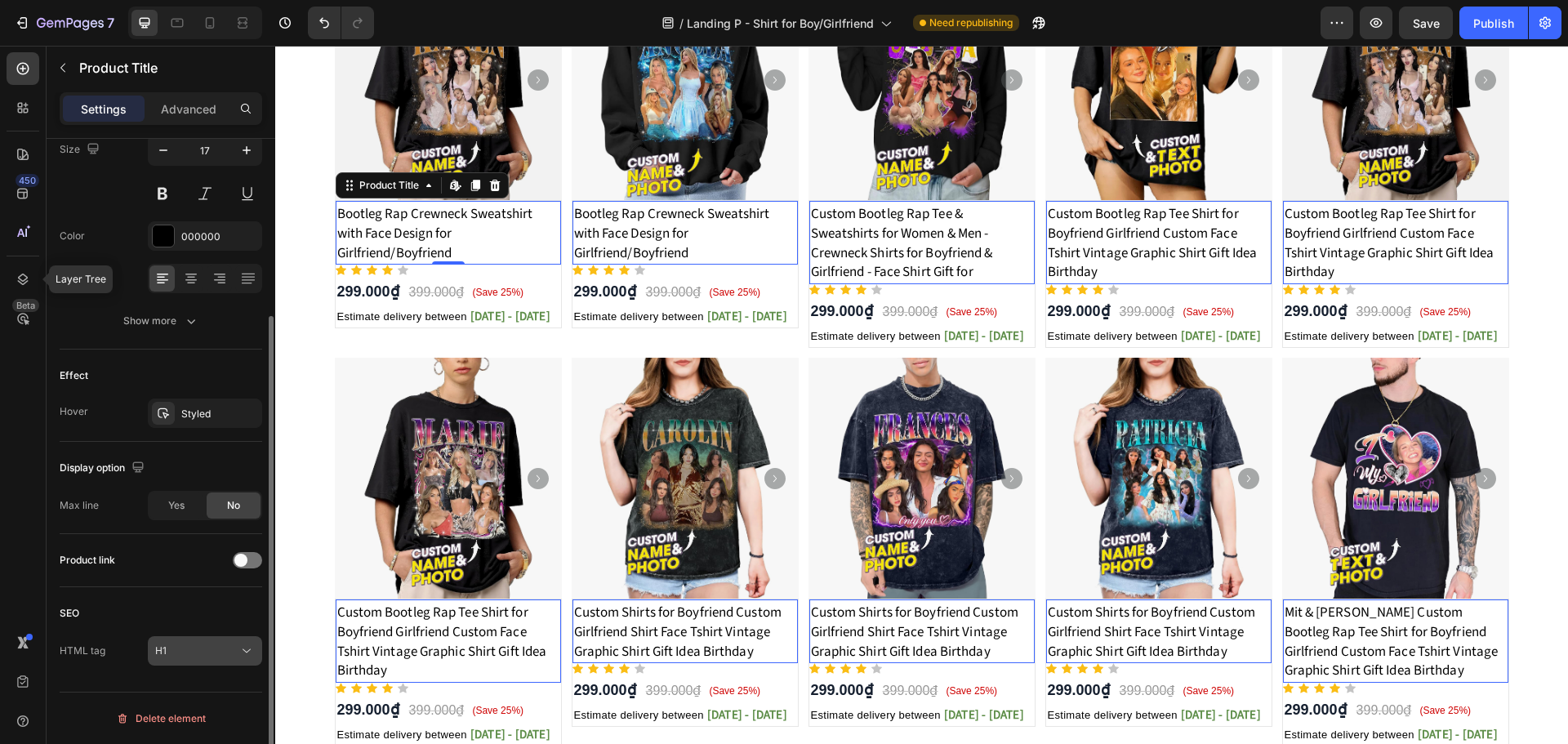
click at [197, 657] on div "H1" at bounding box center [197, 650] width 84 height 15
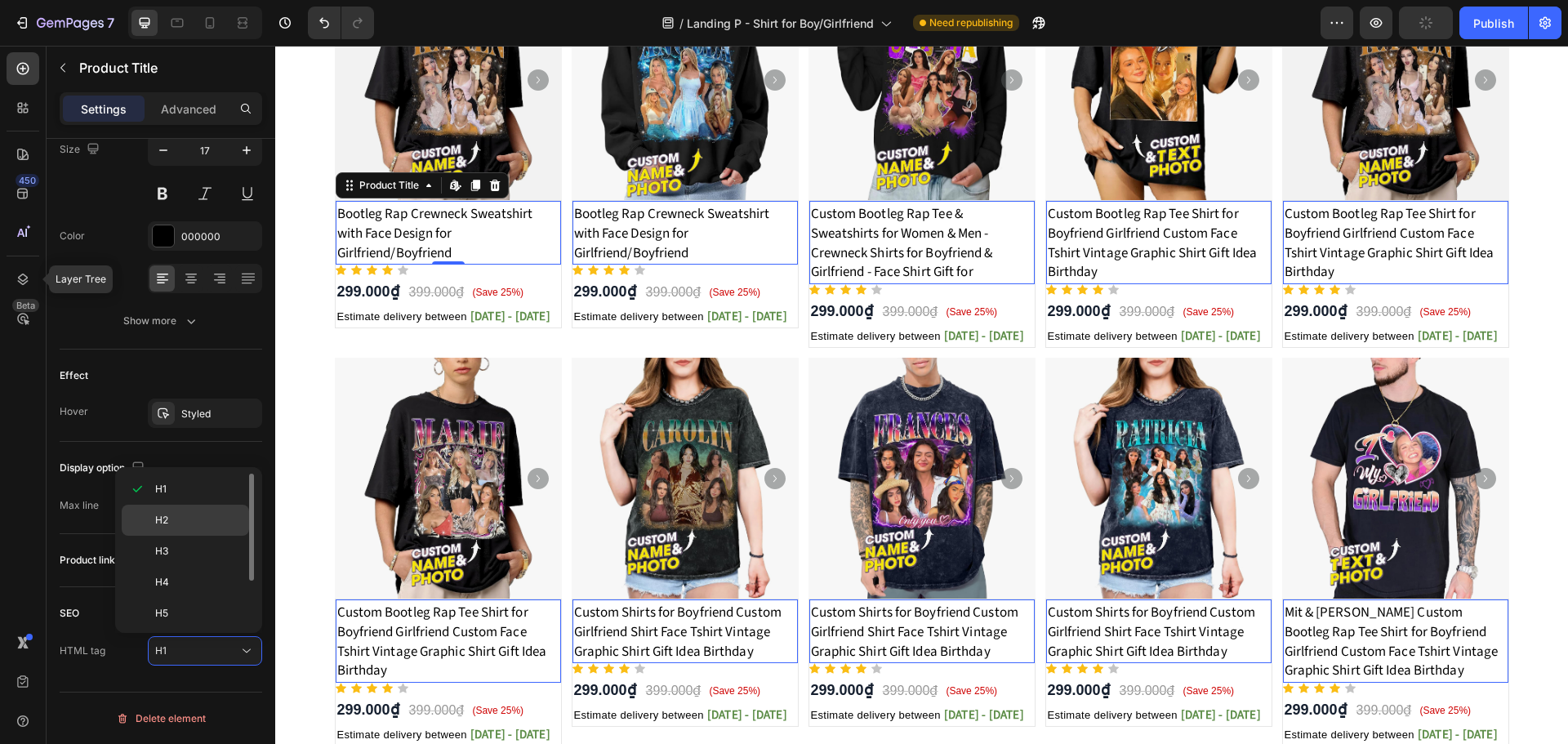
click at [184, 535] on div "H2" at bounding box center [185, 551] width 128 height 31
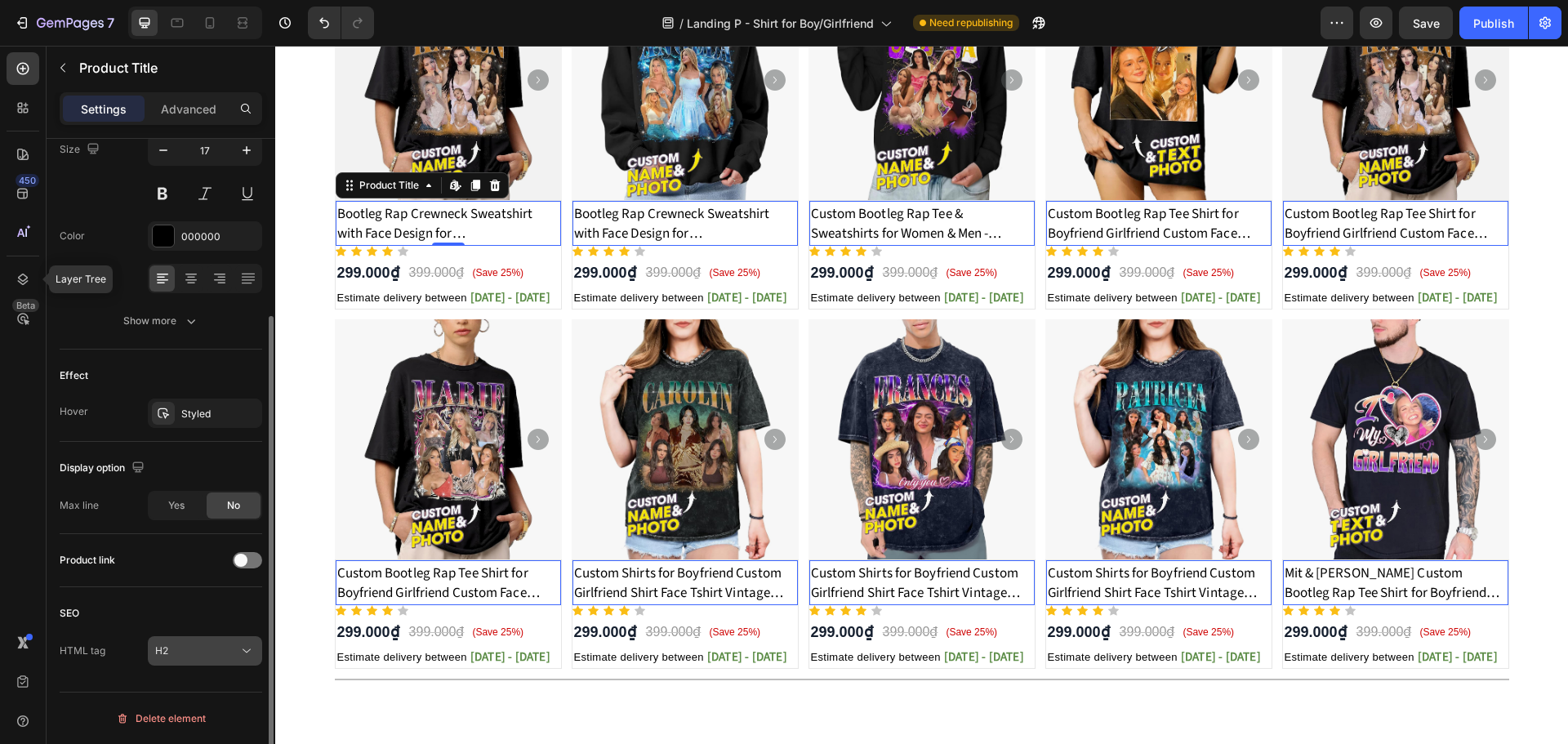
click at [208, 650] on div "H2" at bounding box center [197, 650] width 84 height 15
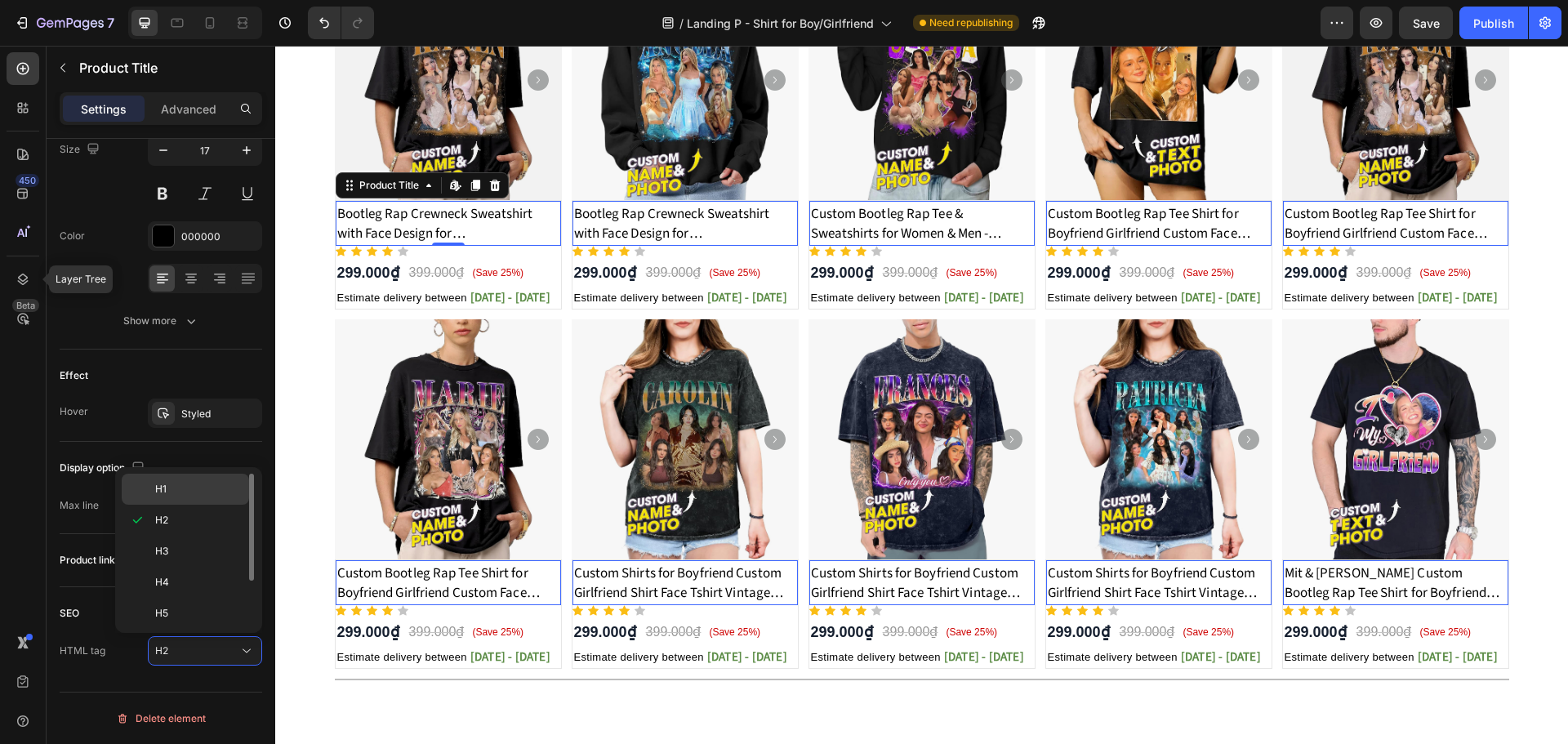
click at [182, 494] on p "H1" at bounding box center [198, 489] width 86 height 15
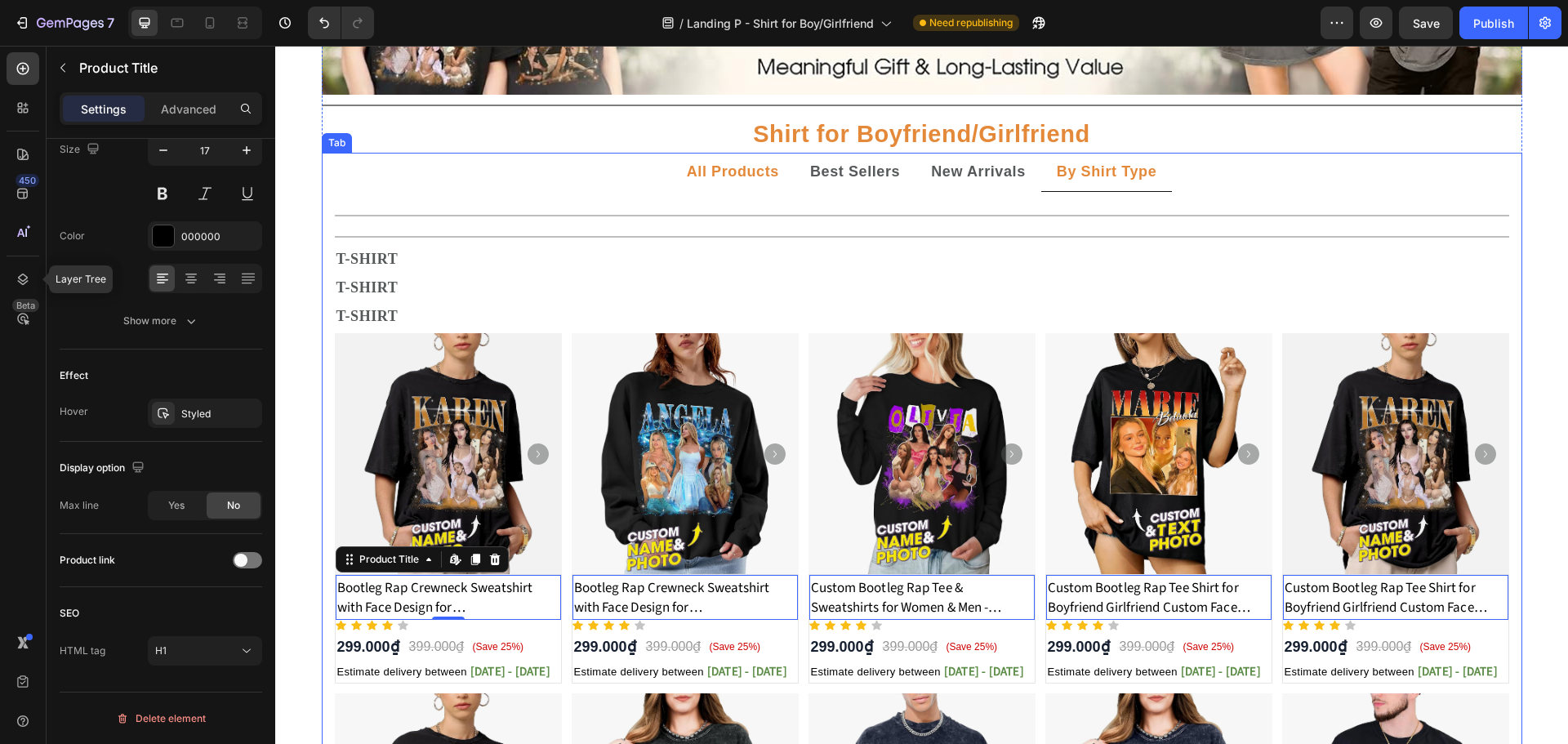
scroll to position [298, 0]
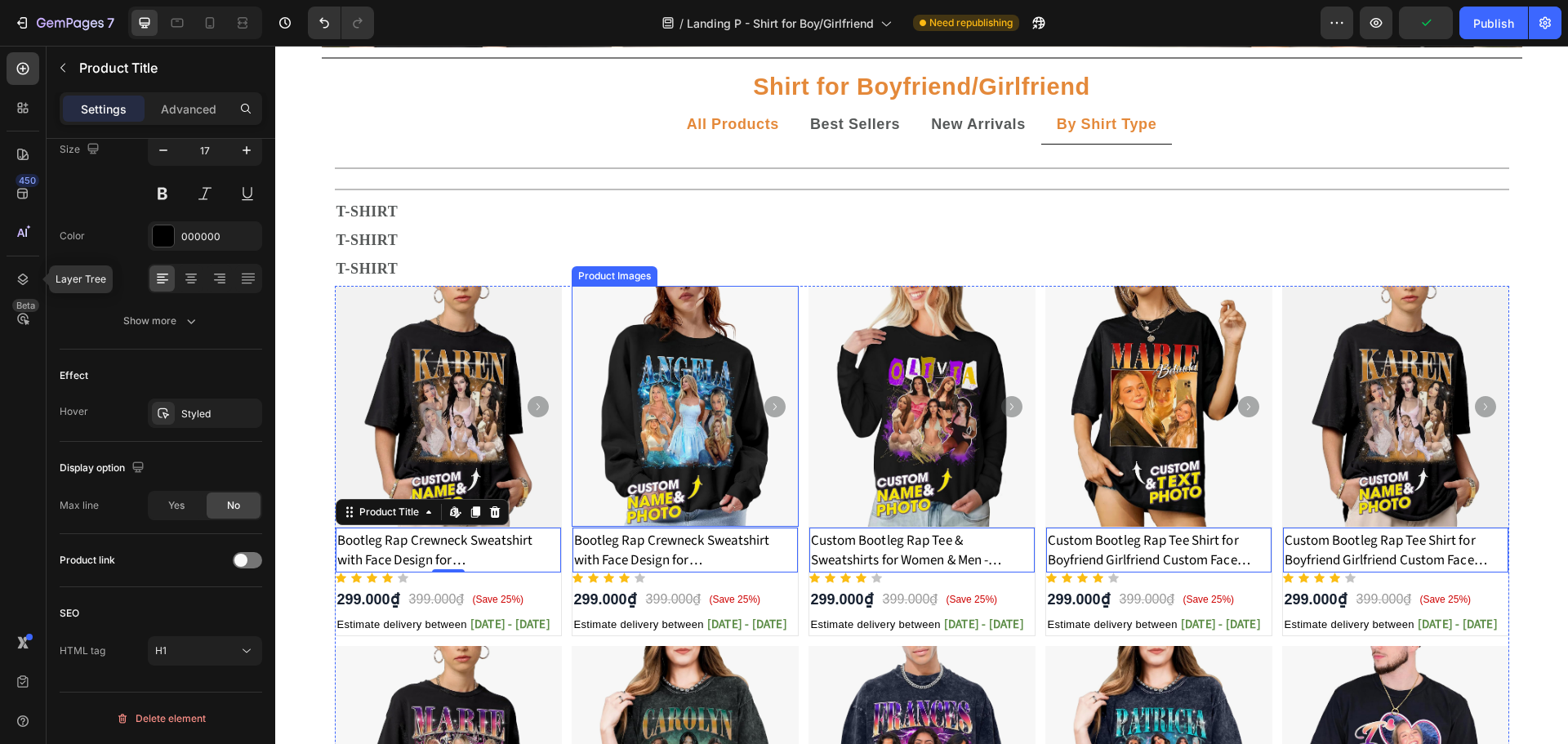
click at [564, 377] on div "Product Images Bootleg Rap Crewneck Sweatshirt with Face Design for Girlfriend/…" at bounding box center [921, 640] width 1174 height 709
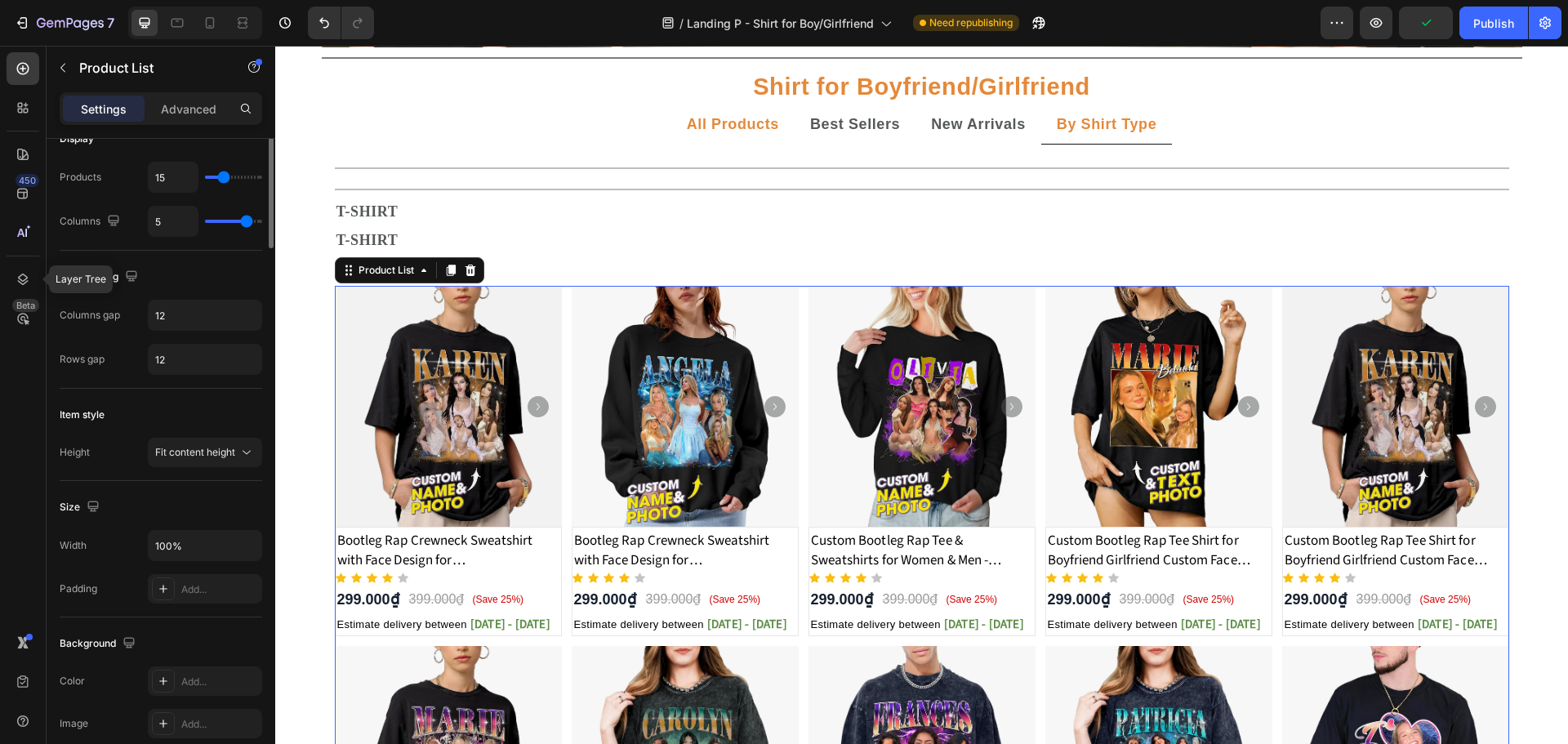
scroll to position [0, 0]
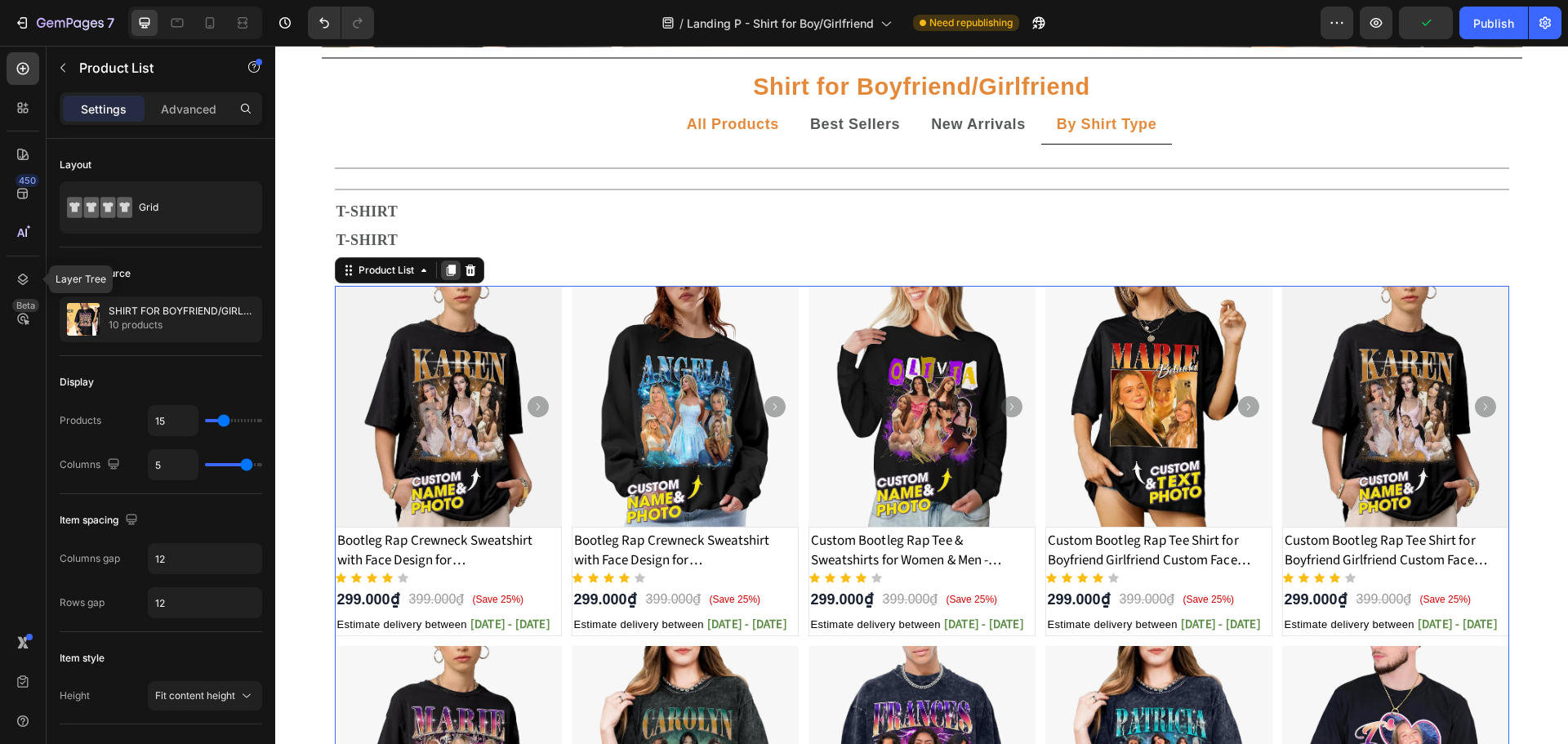
click at [446, 268] on icon at bounding box center [450, 271] width 9 height 11
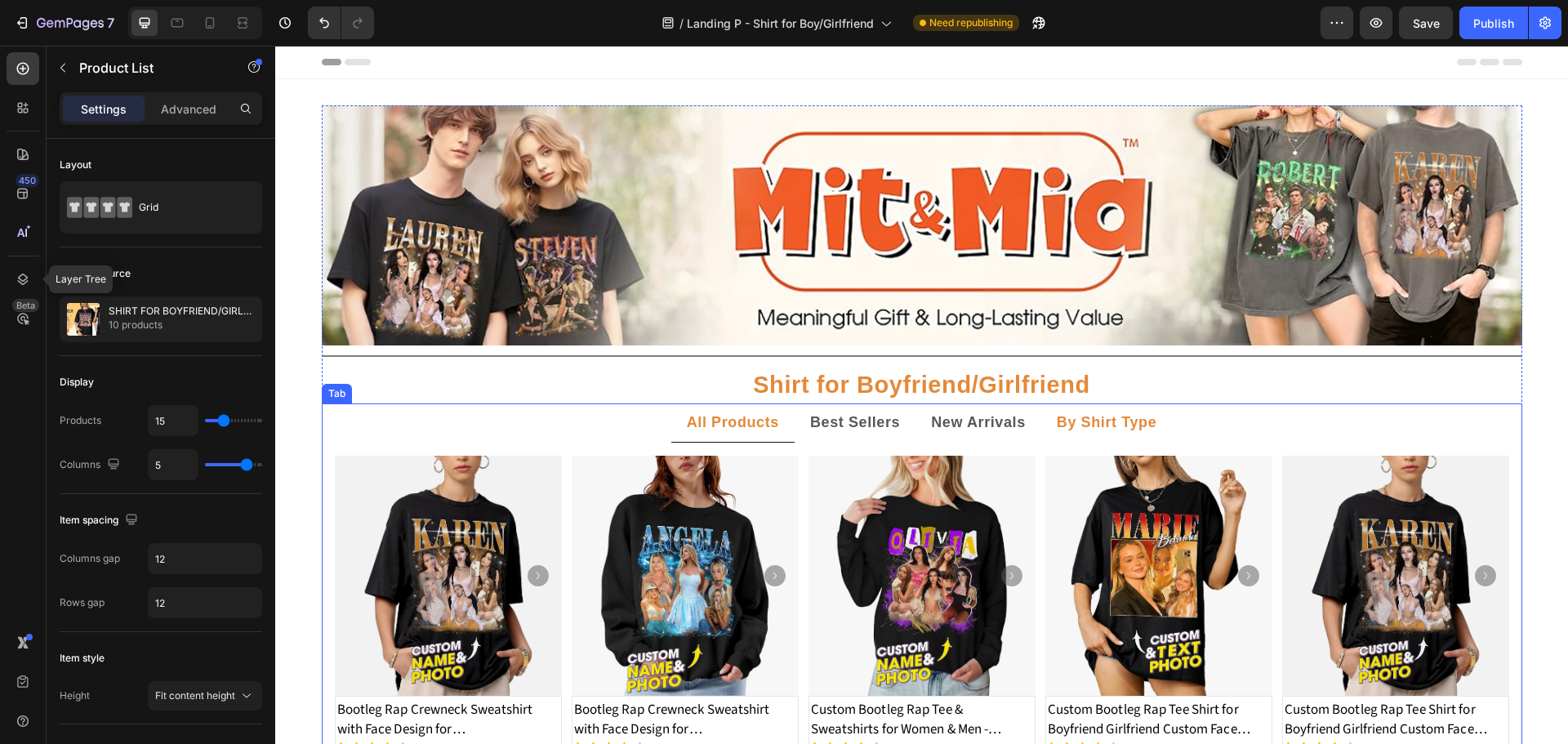
click at [1125, 421] on strong "By Shirt Type" at bounding box center [1106, 423] width 100 height 17
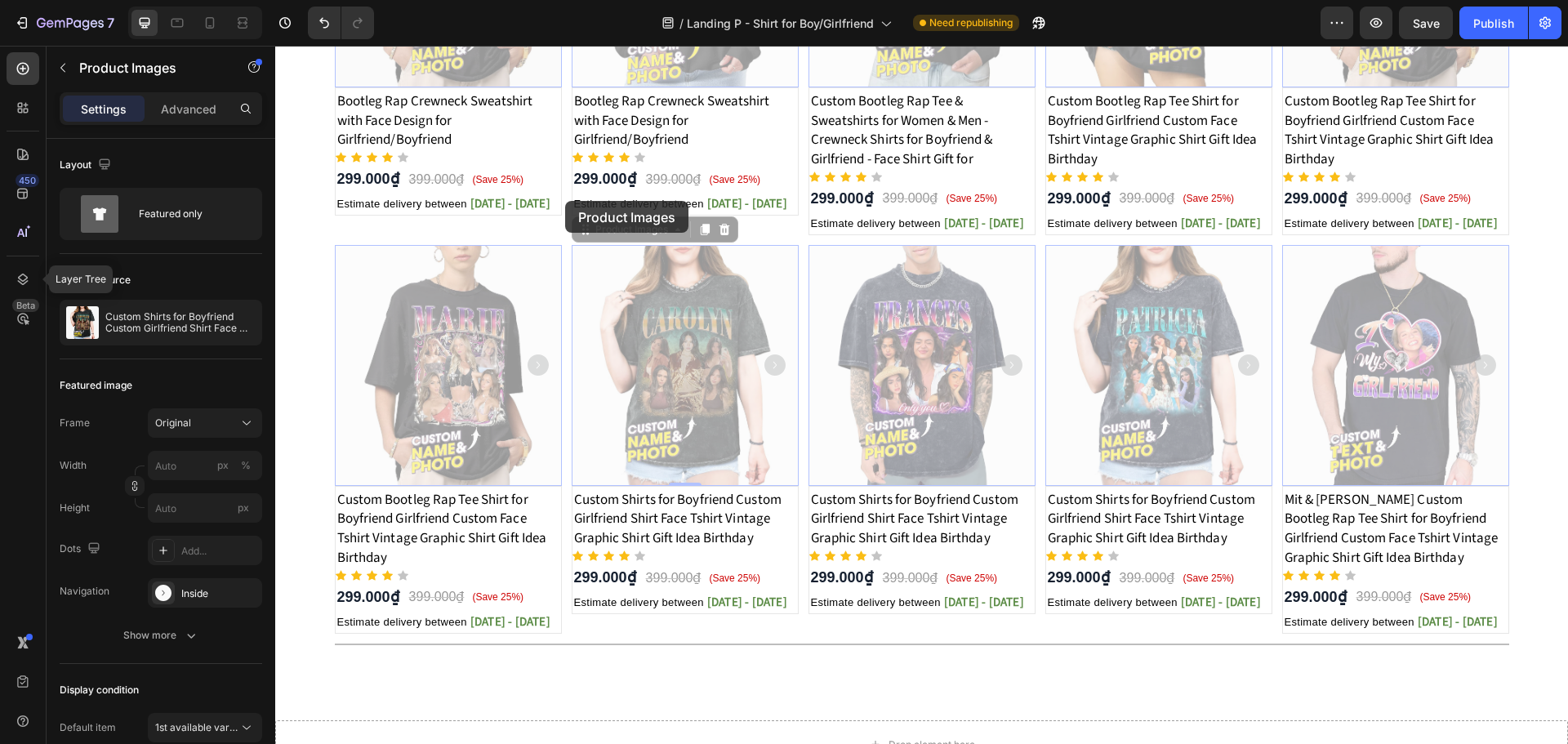
scroll to position [1602, 0]
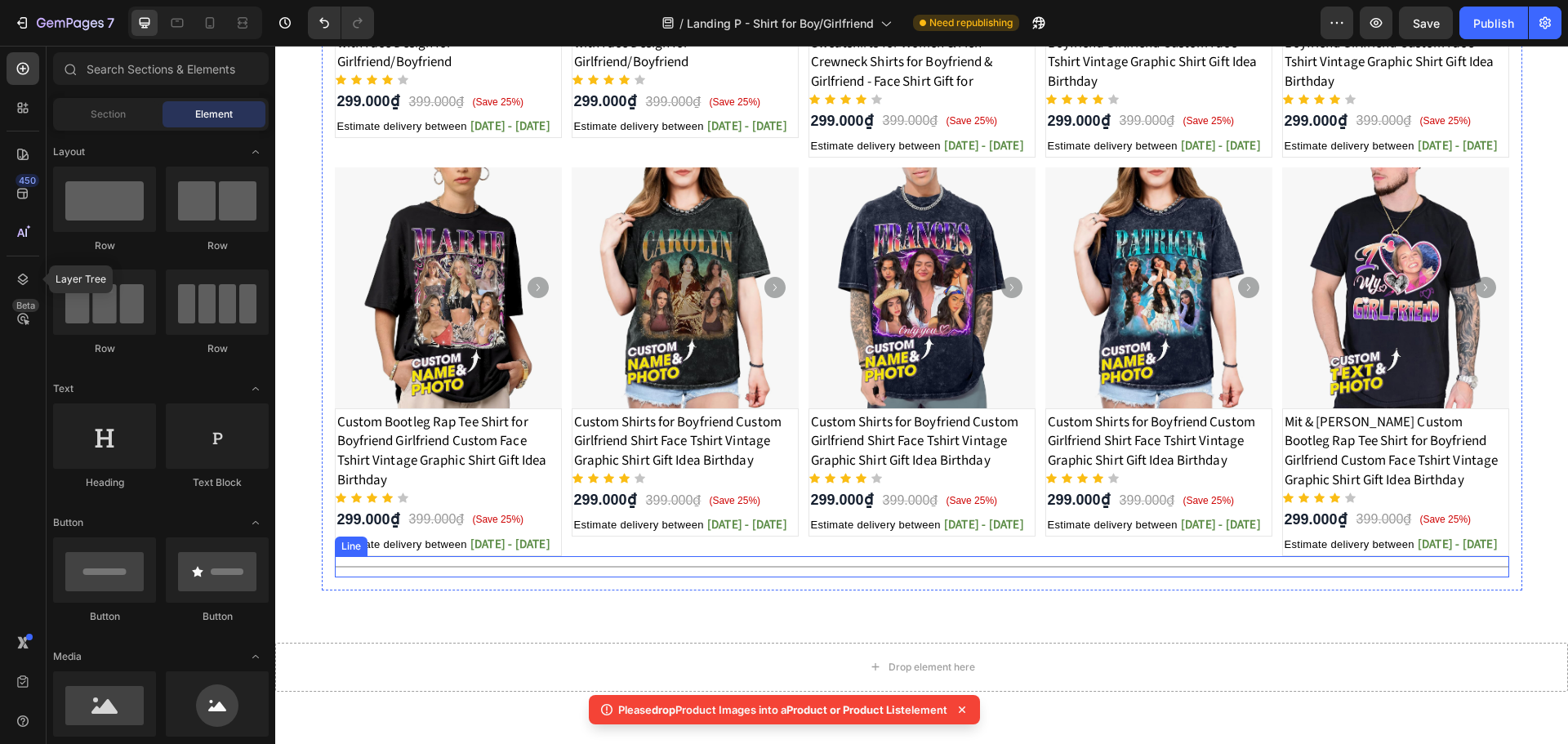
click at [863, 560] on div "Title Line" at bounding box center [921, 566] width 1174 height 21
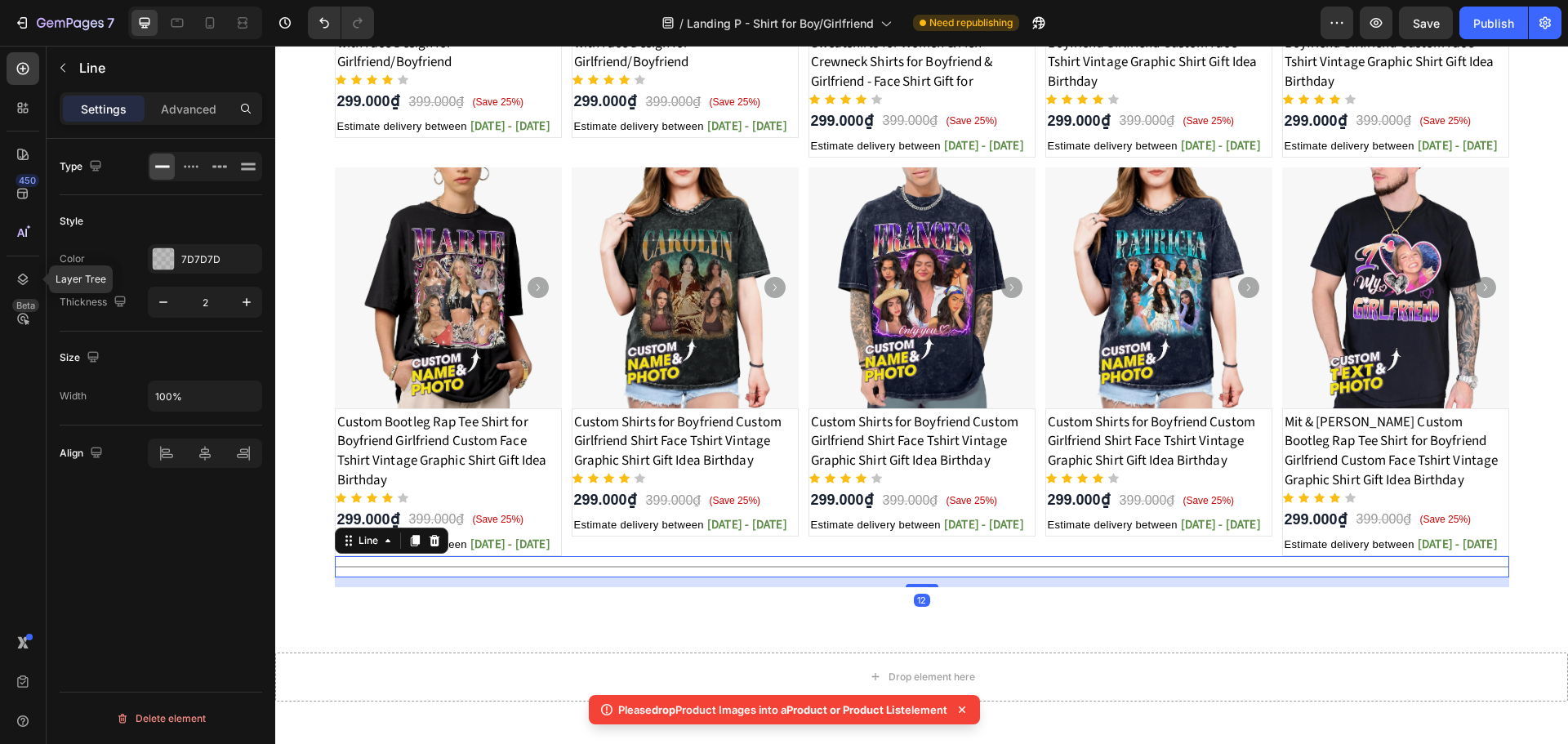
drag, startPoint x: 915, startPoint y: 575, endPoint x: 915, endPoint y: 584, distance: 9.0
click at [915, 584] on div at bounding box center [922, 586] width 33 height 4
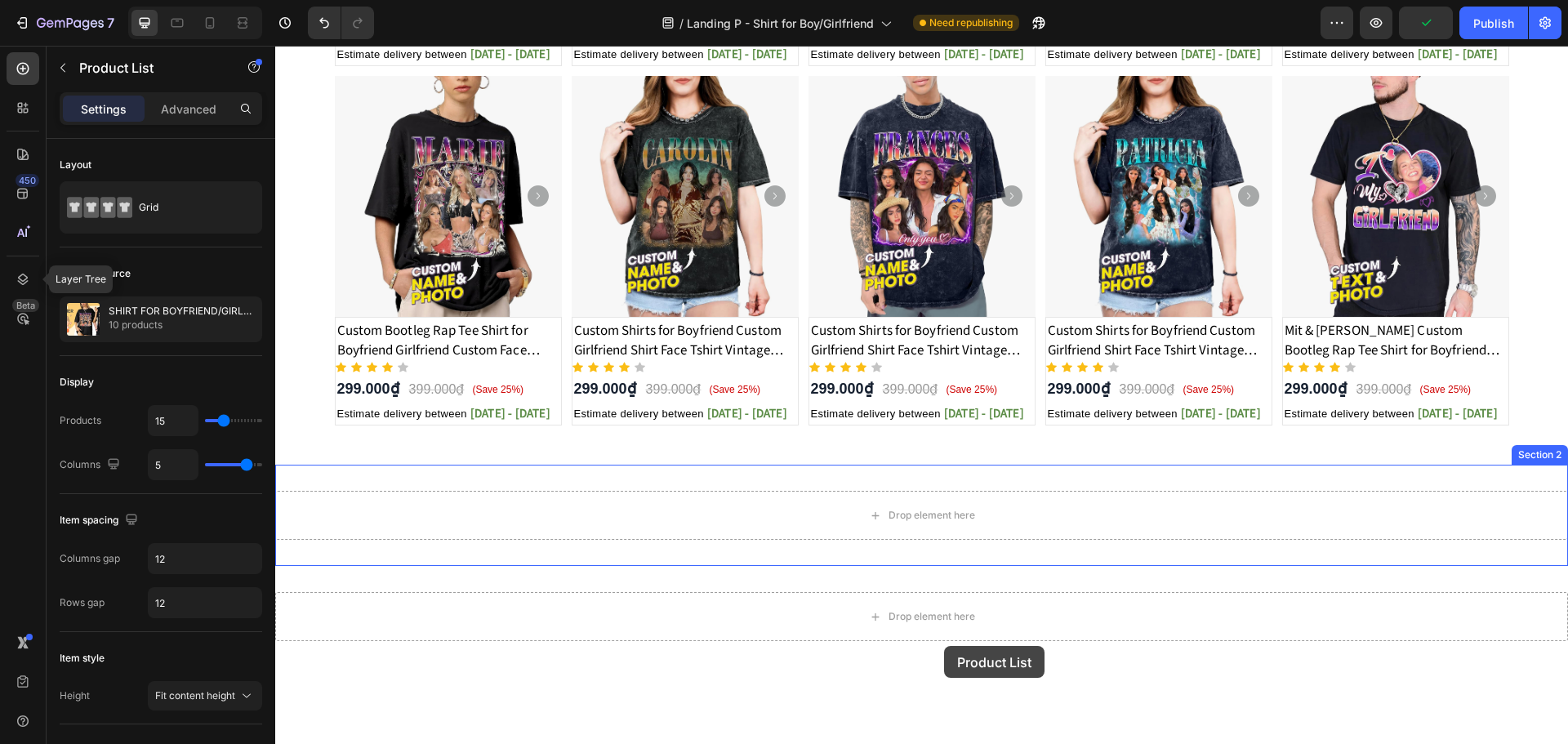
scroll to position [812, 0]
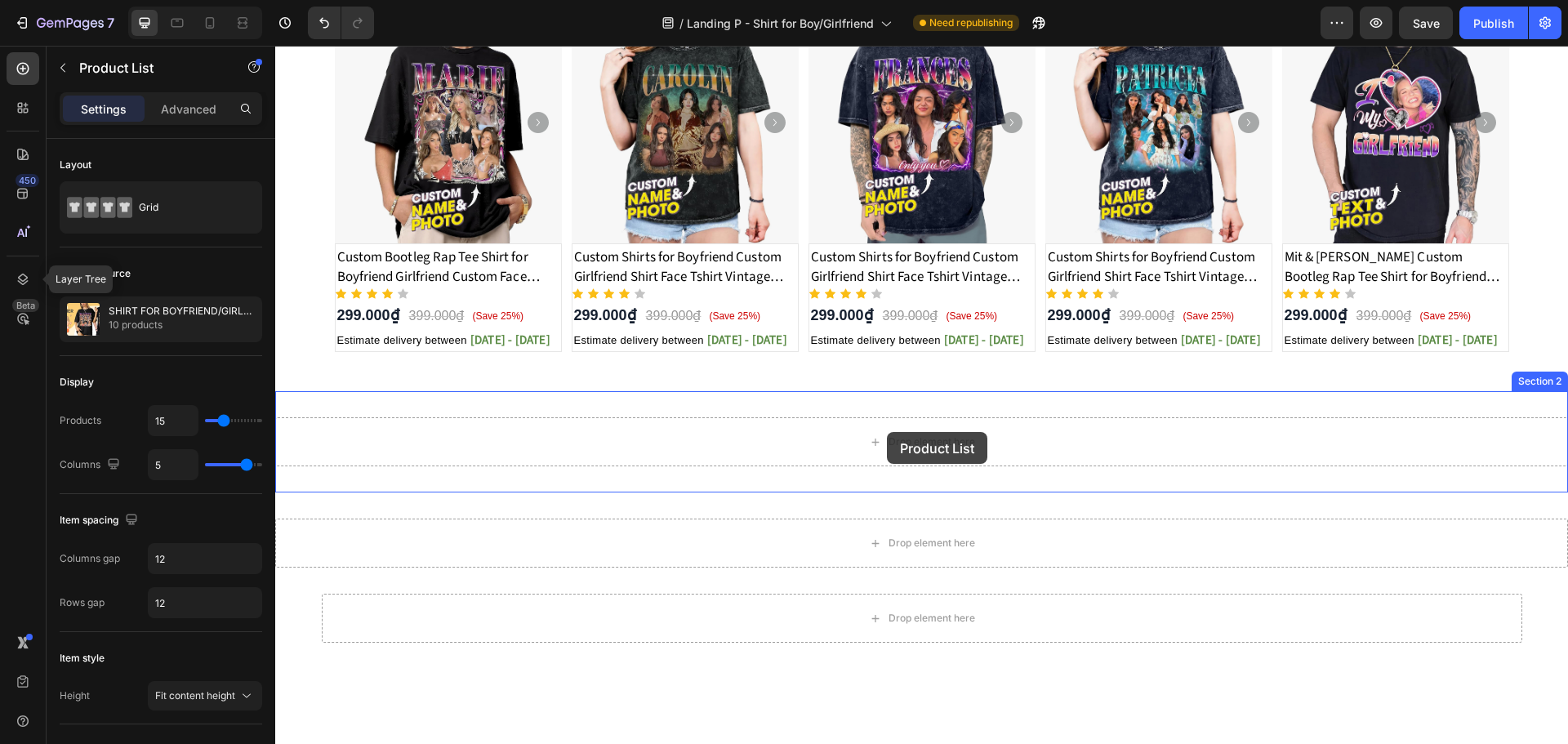
drag, startPoint x: 560, startPoint y: 394, endPoint x: 886, endPoint y: 432, distance: 328.2
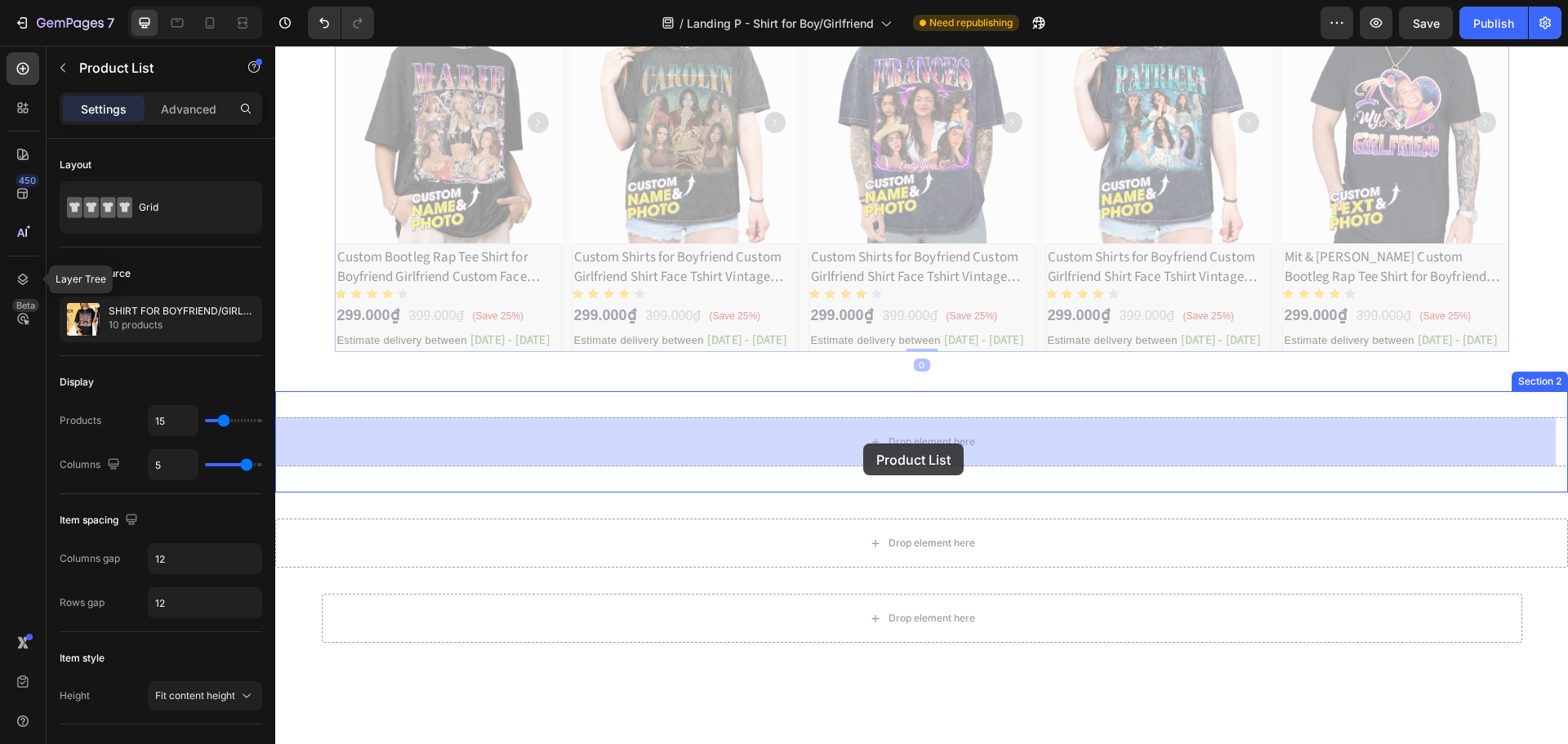
drag, startPoint x: 798, startPoint y: 274, endPoint x: 863, endPoint y: 444, distance: 182.0
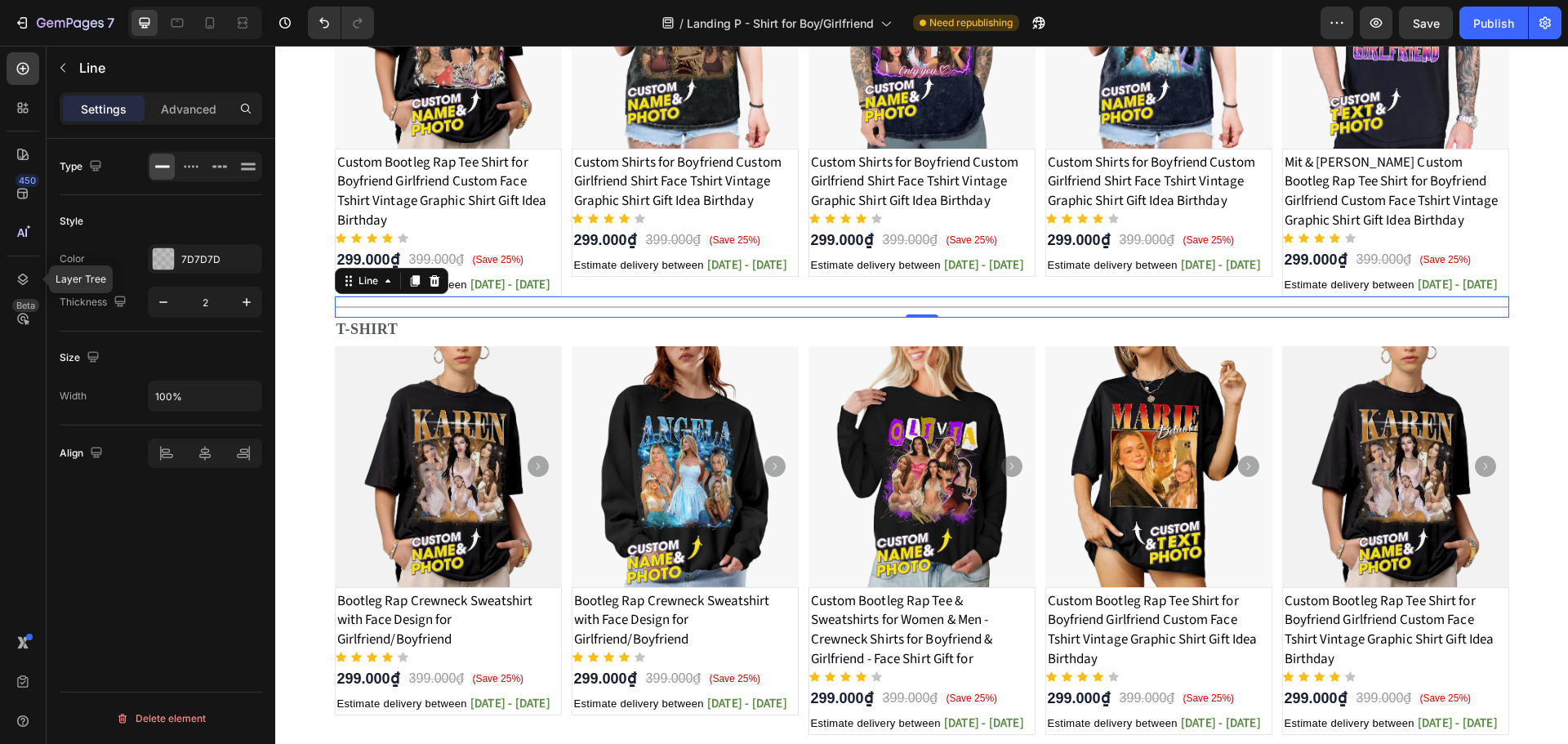
scroll to position [975, 0]
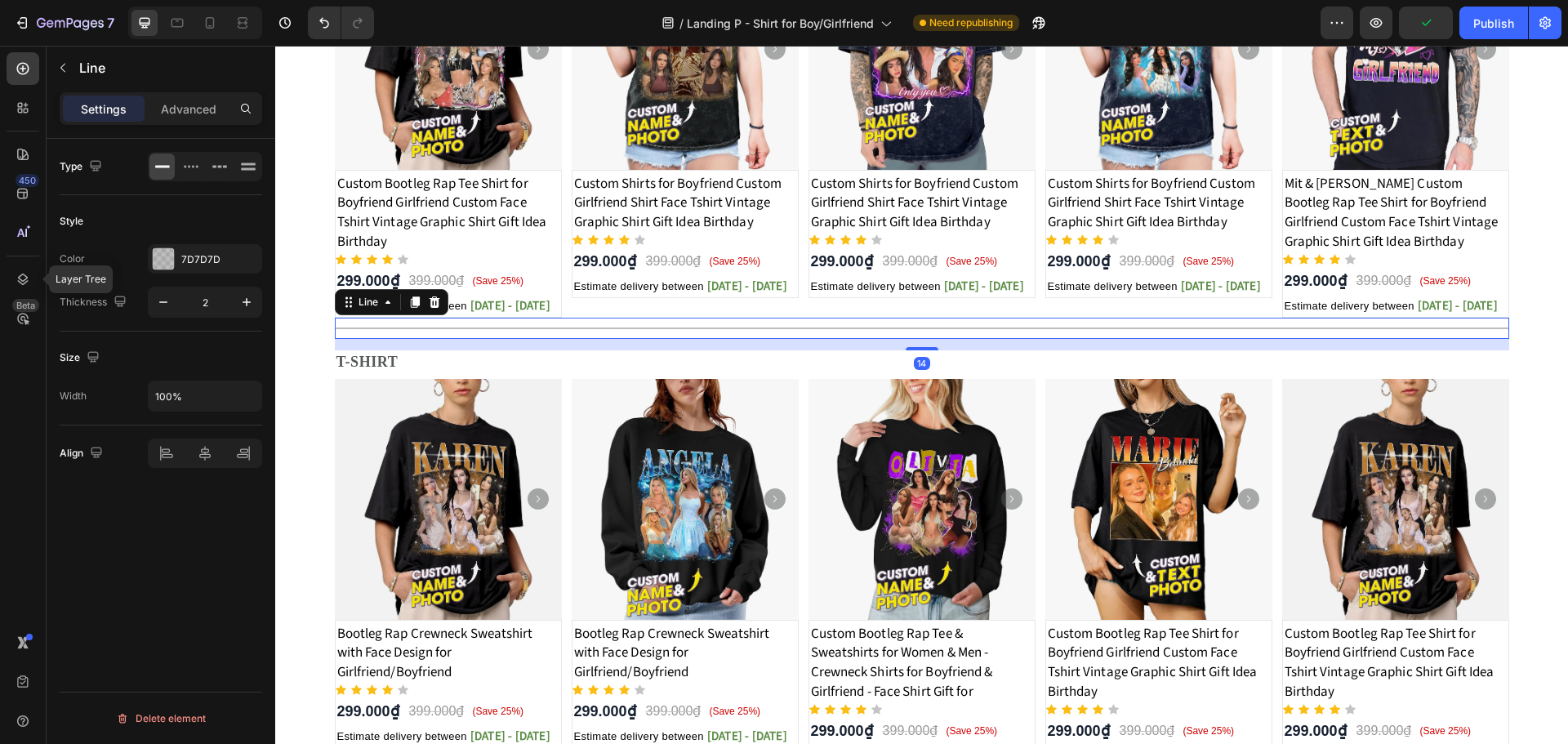
drag, startPoint x: 915, startPoint y: 337, endPoint x: 915, endPoint y: 349, distance: 12.0
click at [915, 349] on div at bounding box center [922, 349] width 33 height 4
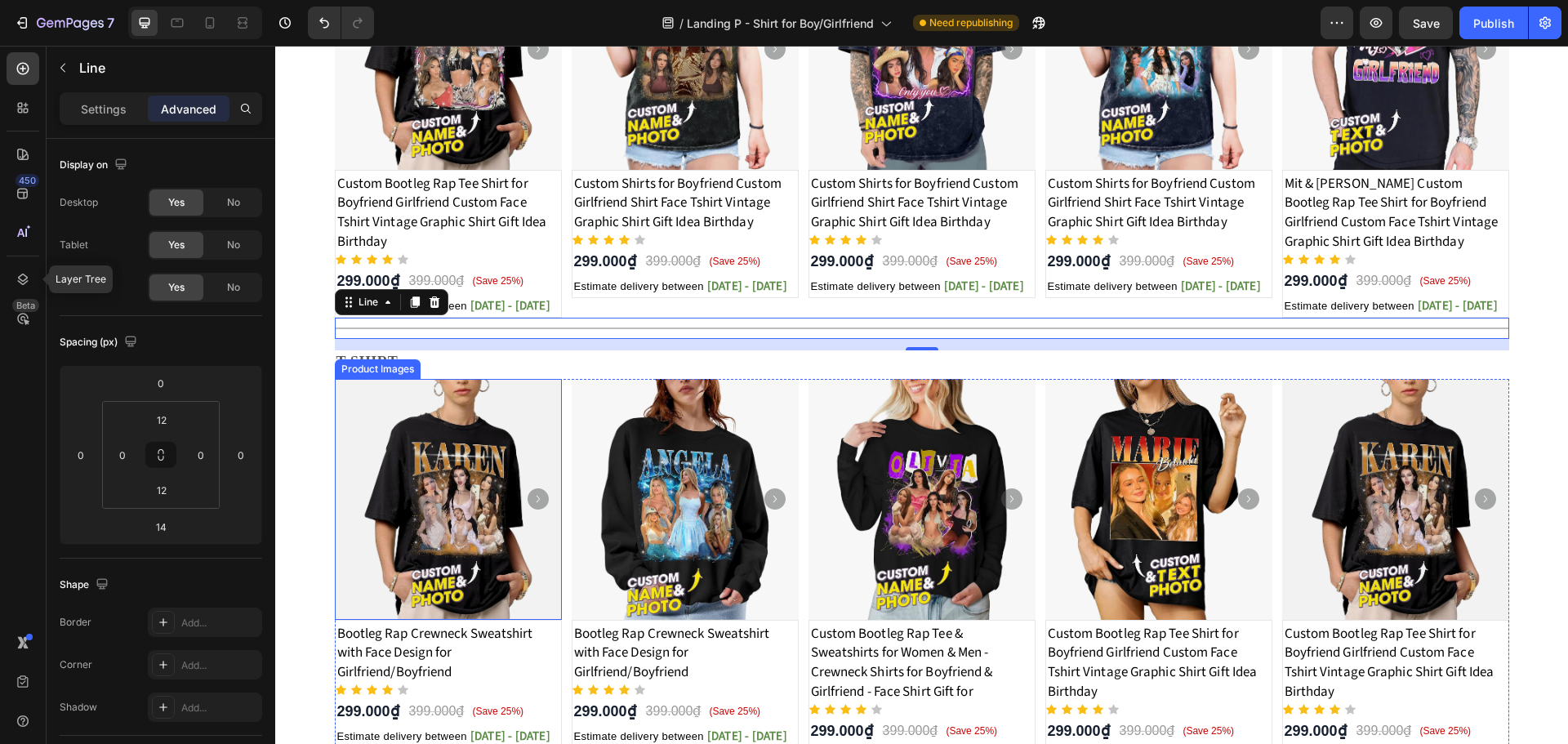
click at [404, 364] on div "Product Images" at bounding box center [378, 369] width 79 height 15
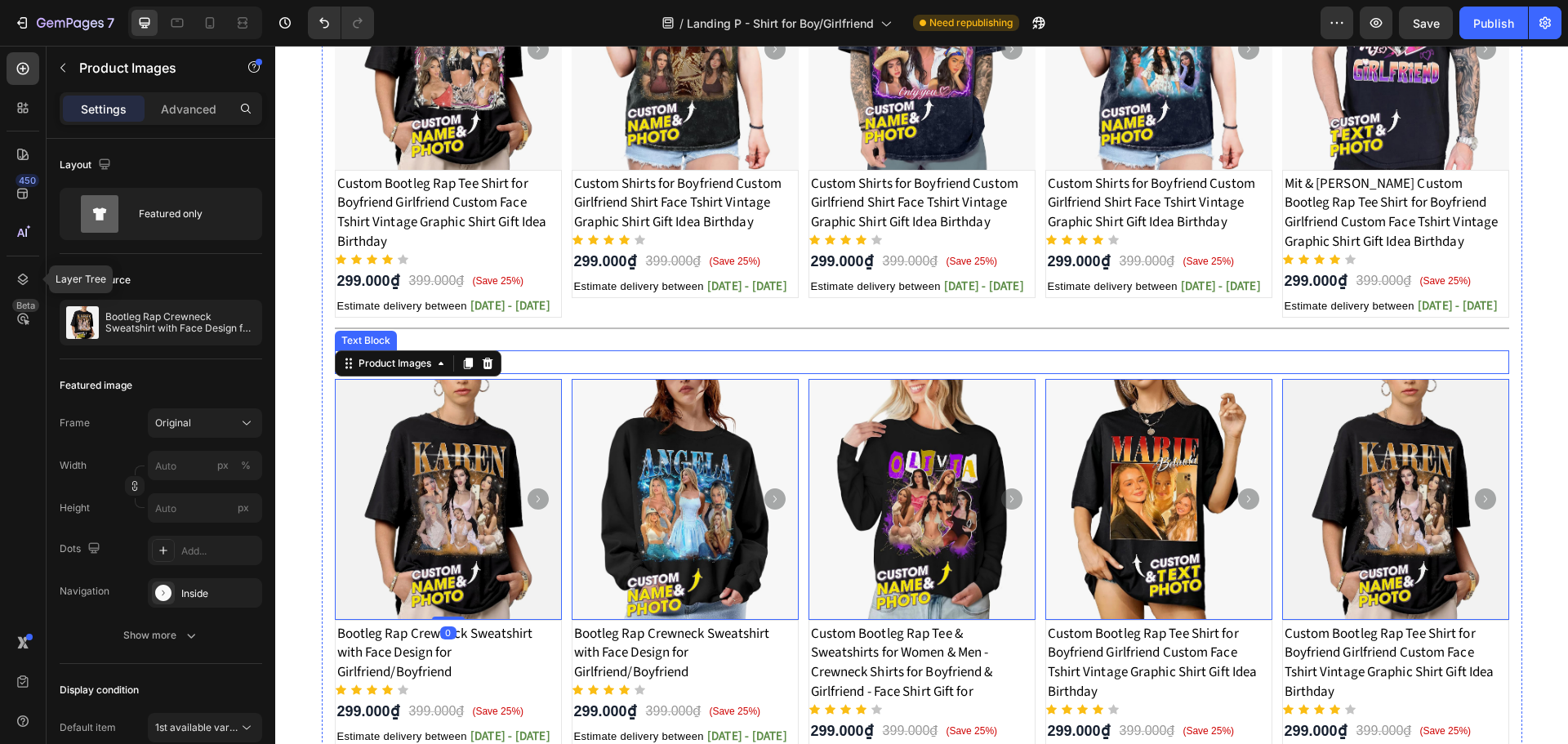
click at [574, 370] on p "T-SHIRT" at bounding box center [921, 362] width 1171 height 20
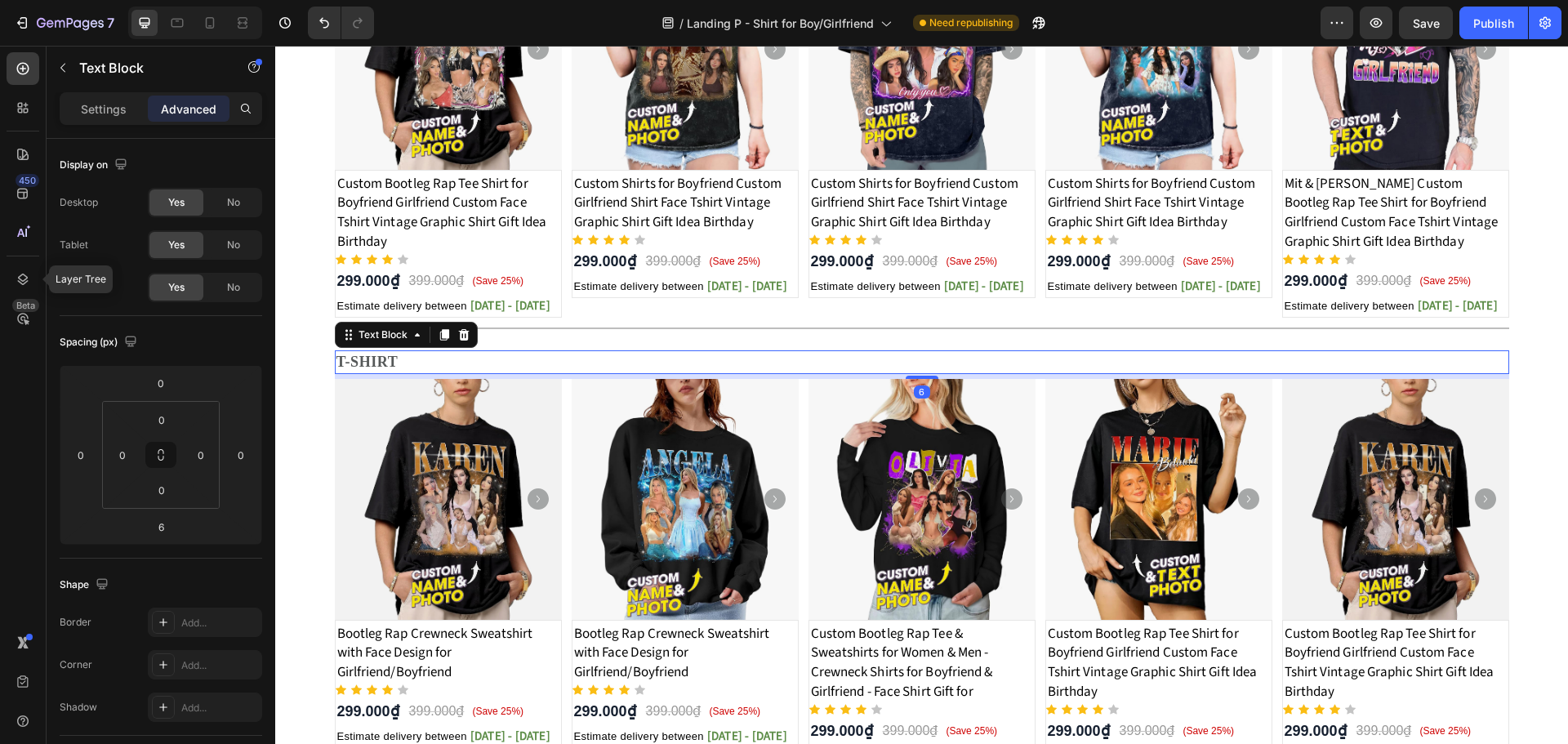
click at [356, 366] on strong "T-SHIRT" at bounding box center [367, 362] width 62 height 17
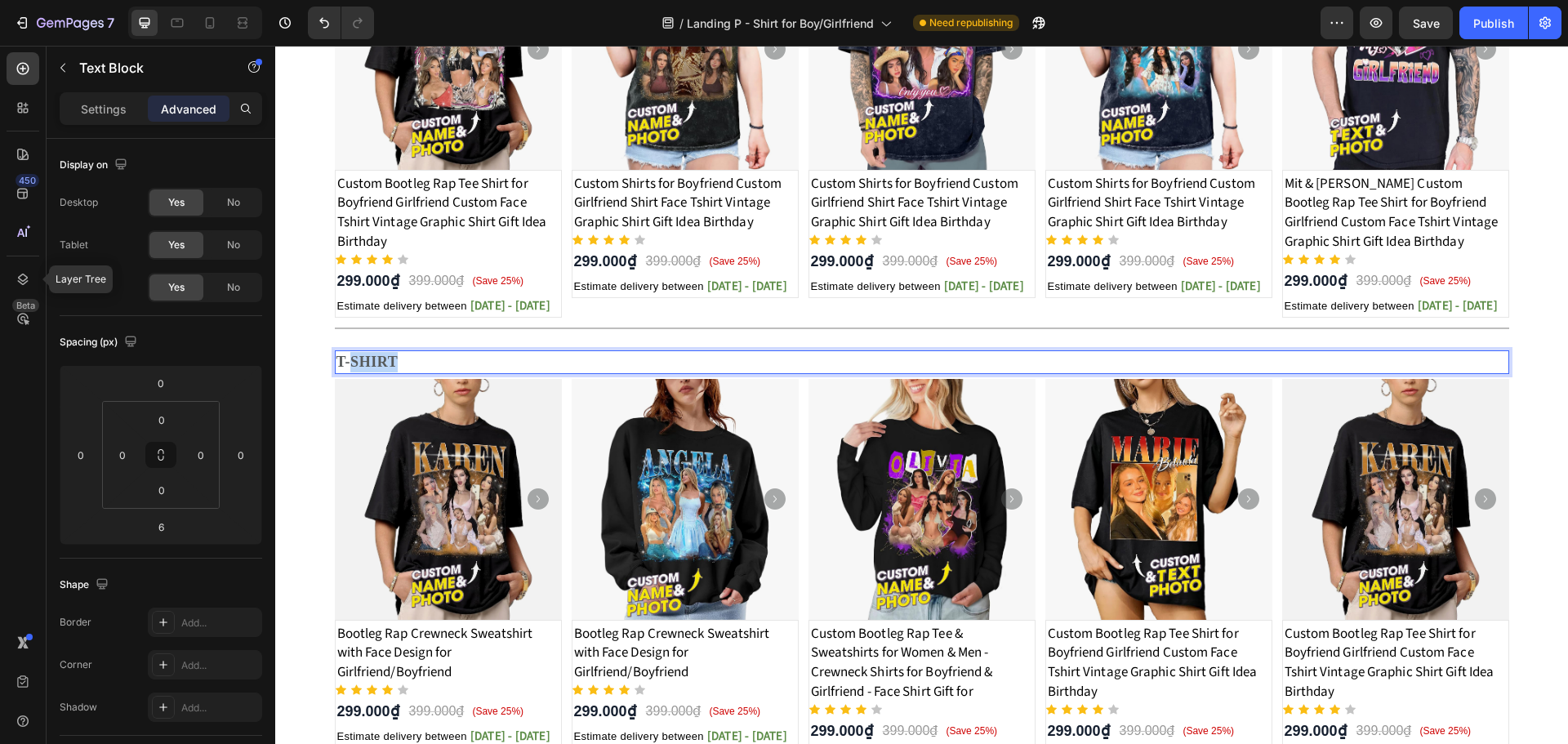
click at [356, 366] on strong "T-SHIRT" at bounding box center [367, 362] width 62 height 17
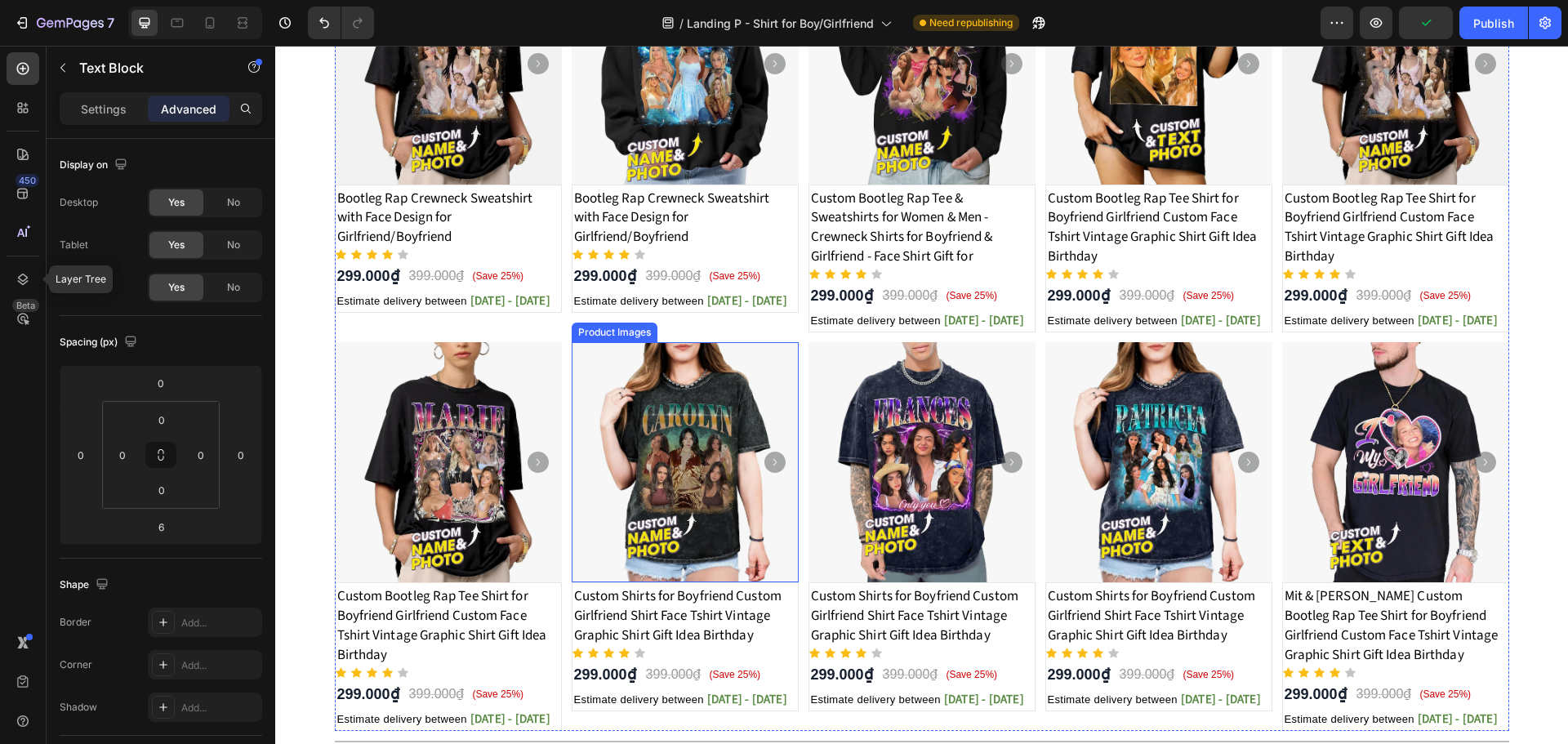
scroll to position [1628, 0]
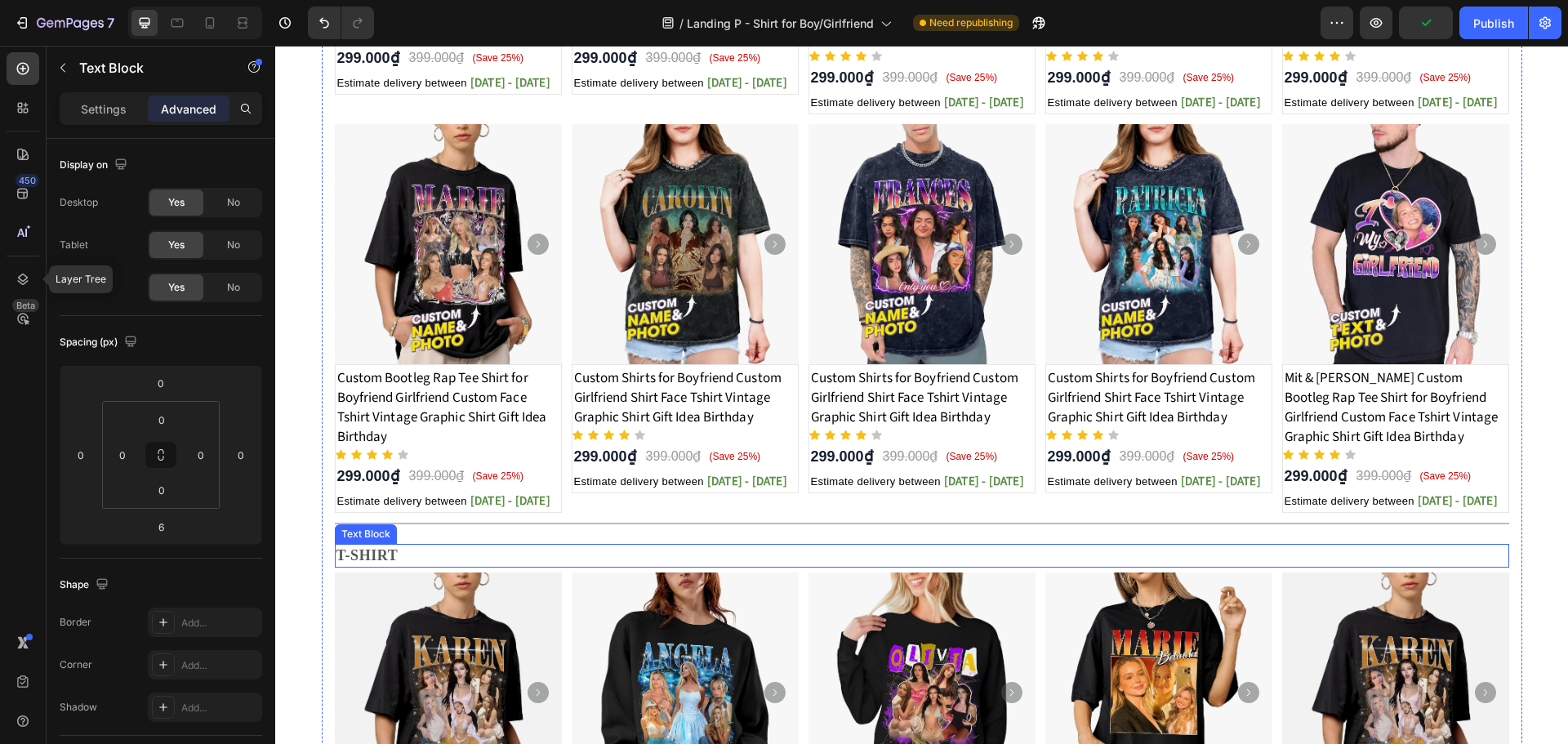
click at [389, 557] on strong "T-SHIRT" at bounding box center [367, 556] width 62 height 17
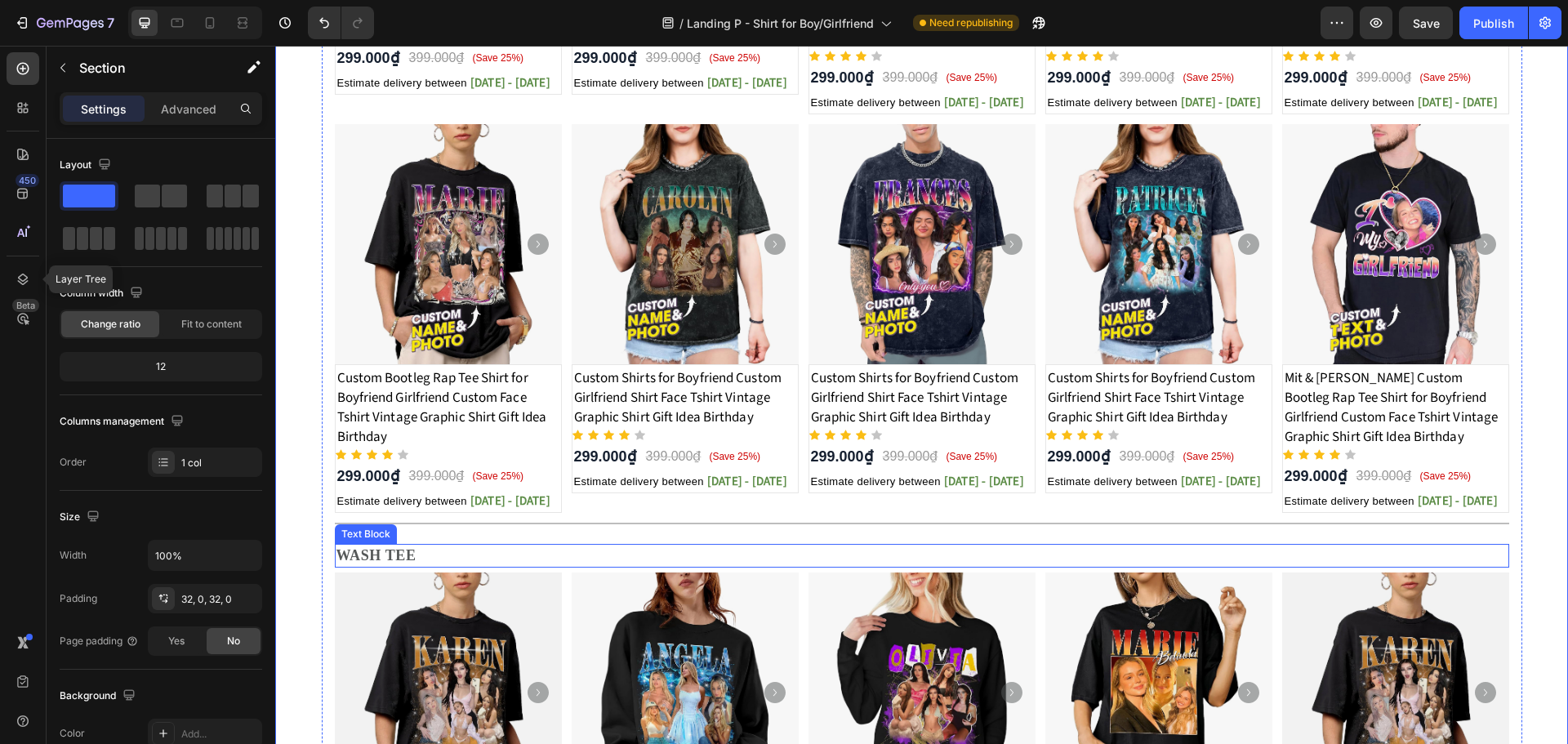
click at [503, 559] on p "WASH TEE" at bounding box center [921, 556] width 1171 height 20
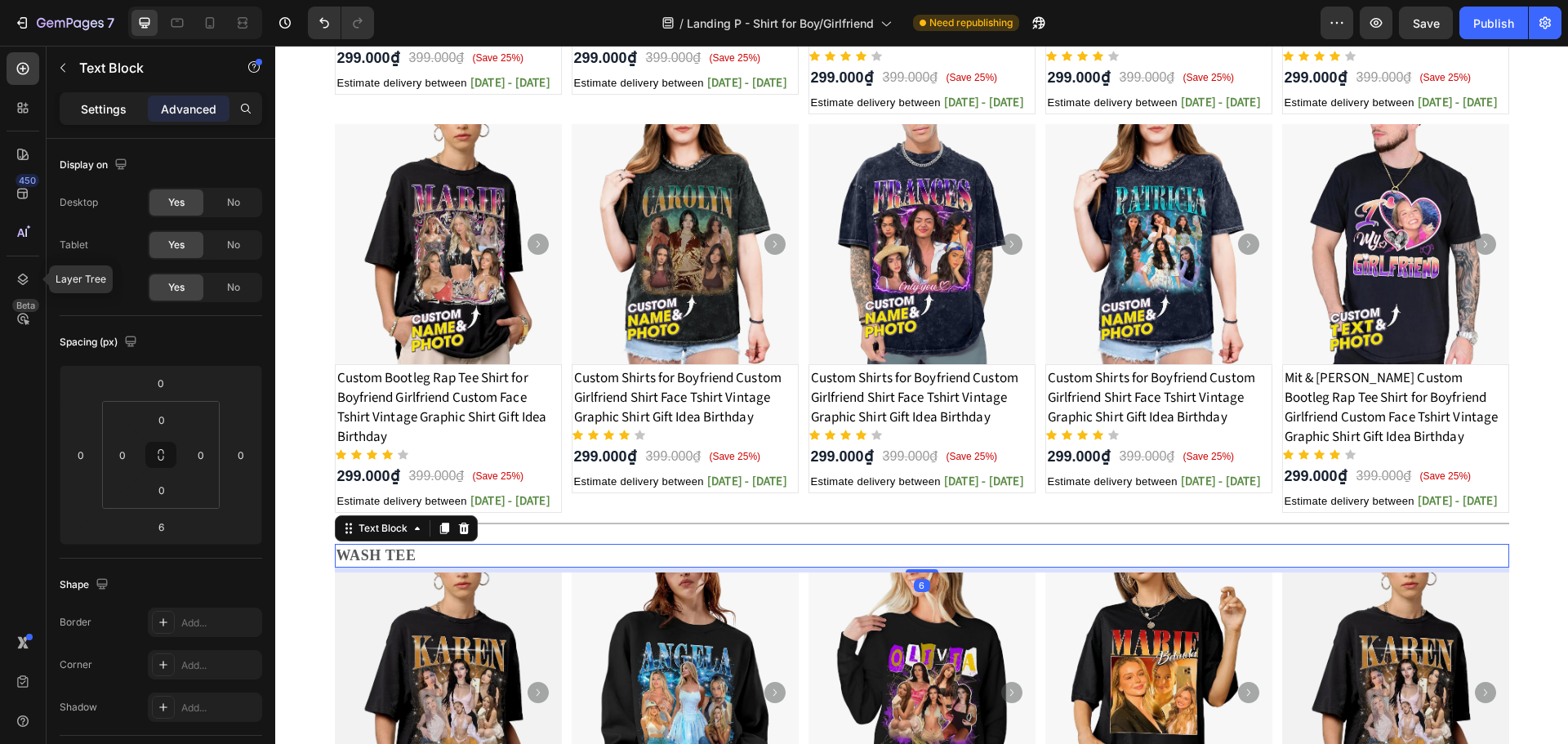
click at [100, 98] on div "Settings" at bounding box center [103, 108] width 82 height 26
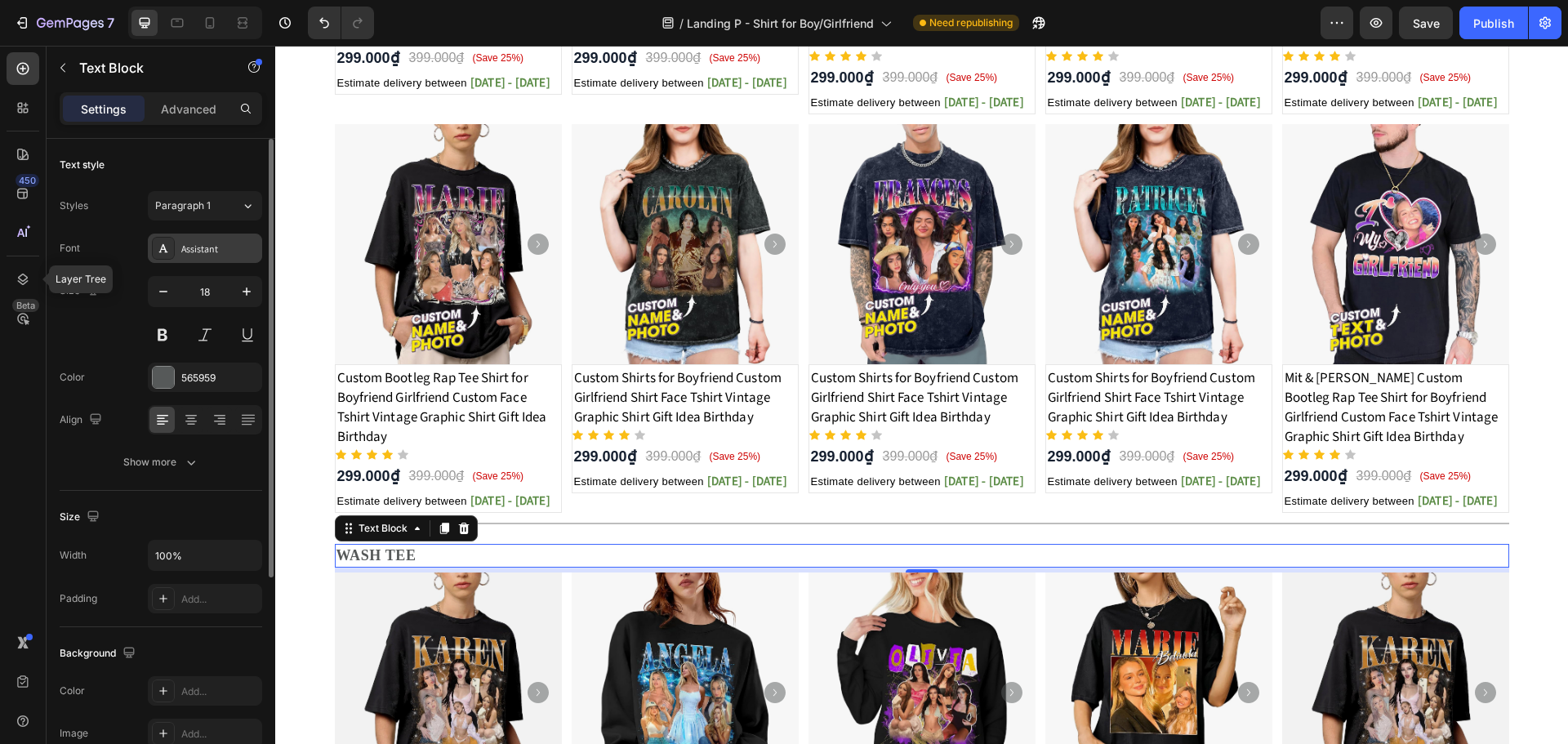
click at [195, 246] on div "Assistant" at bounding box center [220, 249] width 77 height 15
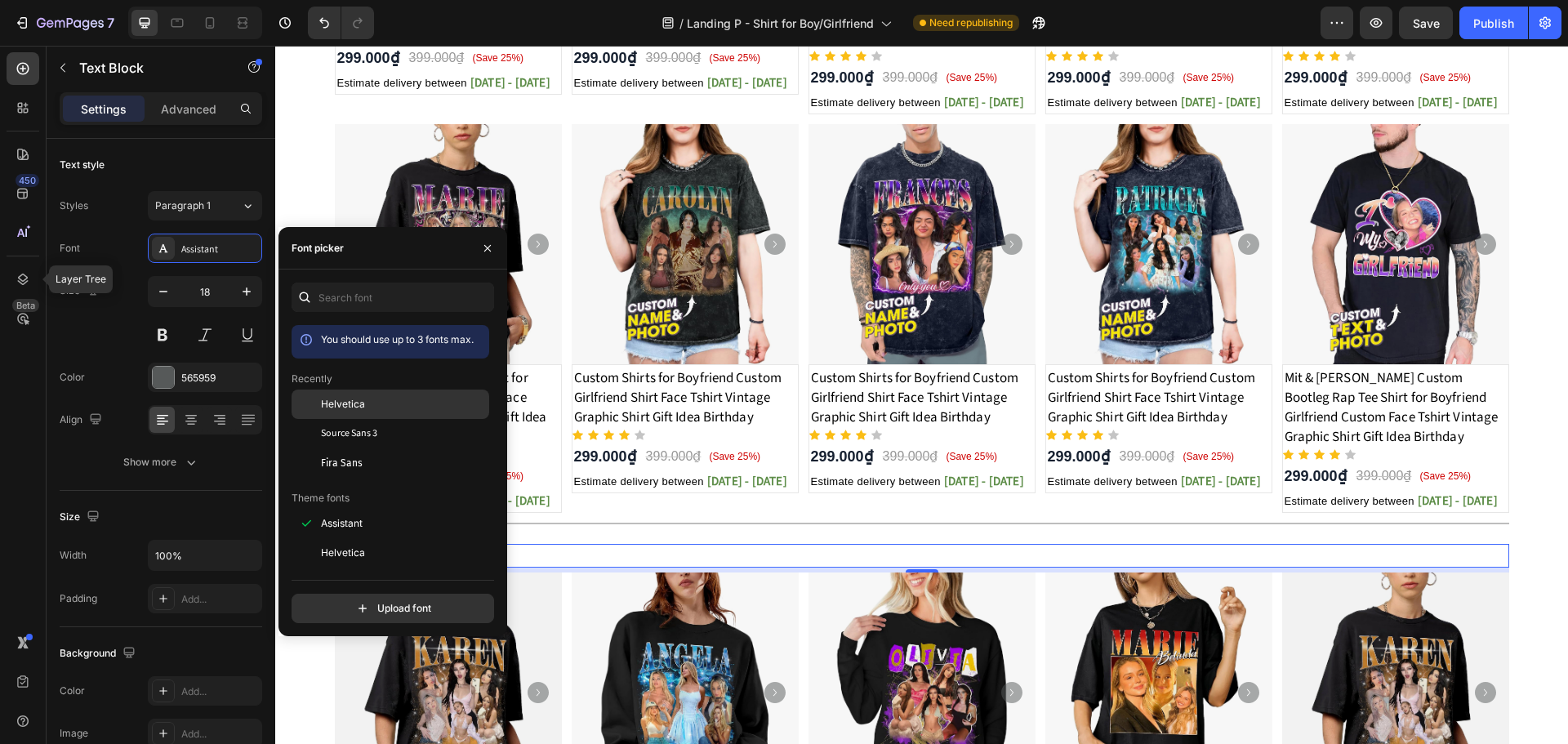
click at [333, 406] on span "Helvetica" at bounding box center [343, 404] width 44 height 15
click at [150, 332] on button at bounding box center [163, 334] width 29 height 29
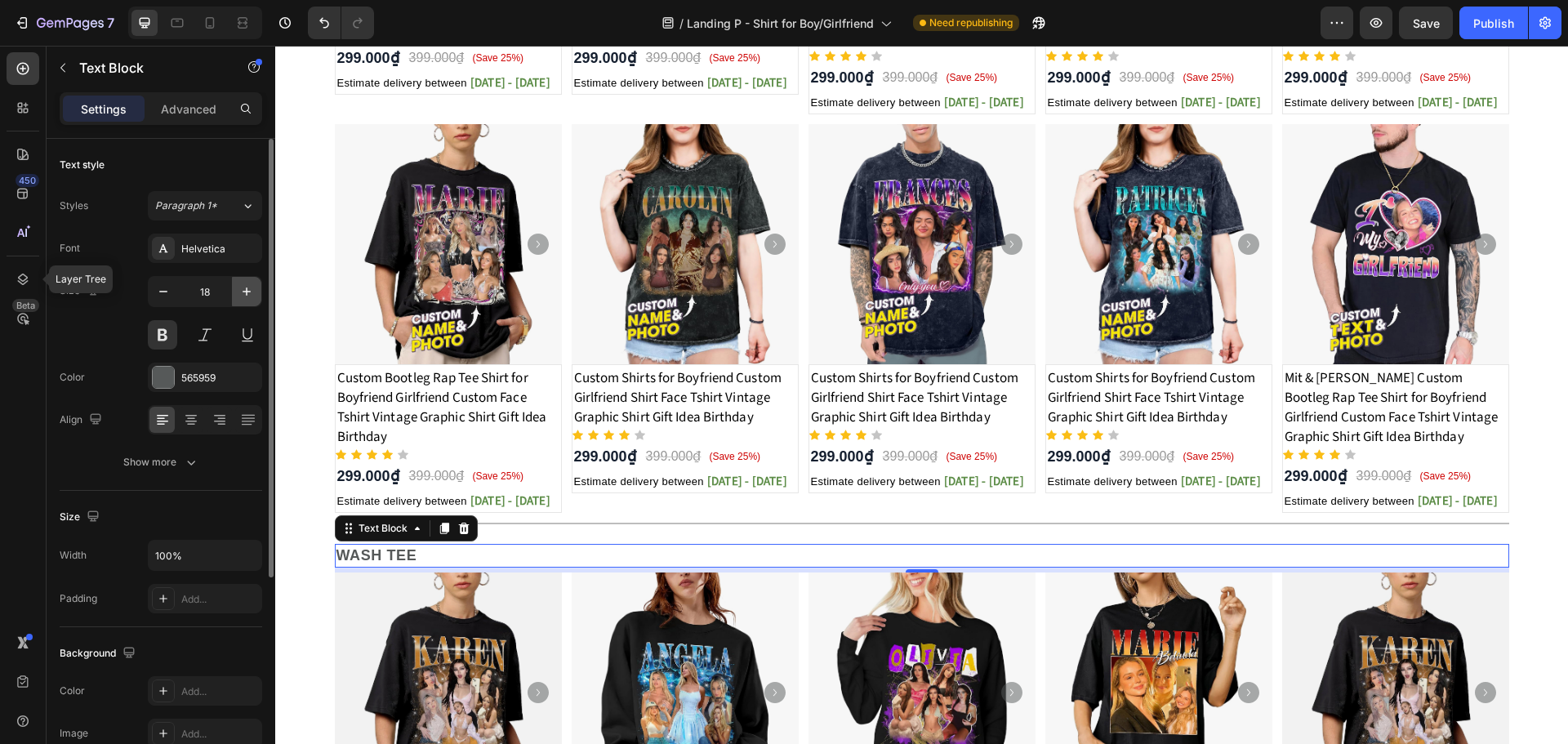
click at [244, 293] on icon "button" at bounding box center [247, 291] width 17 height 17
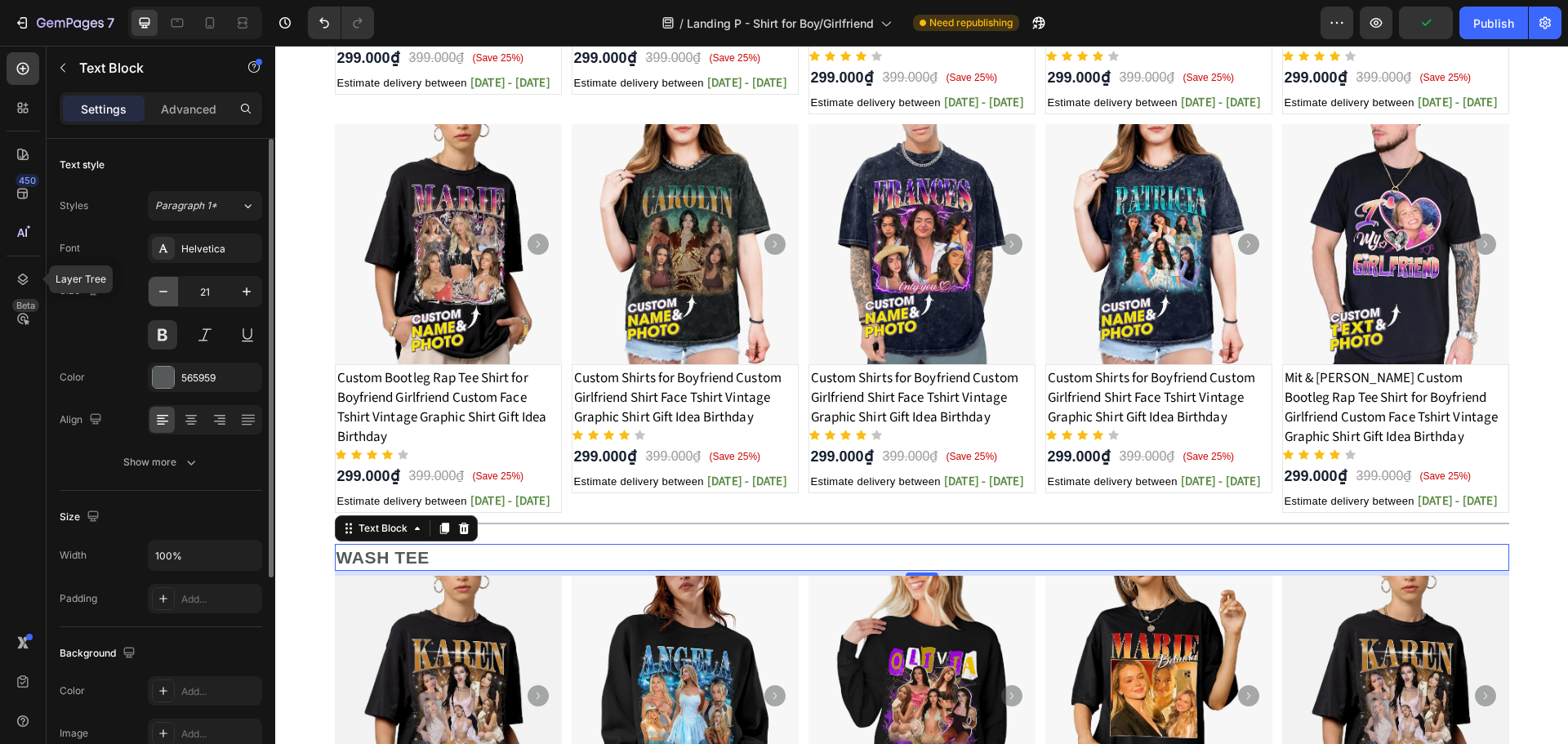
click at [170, 290] on icon "button" at bounding box center [164, 291] width 17 height 17
type input "20"
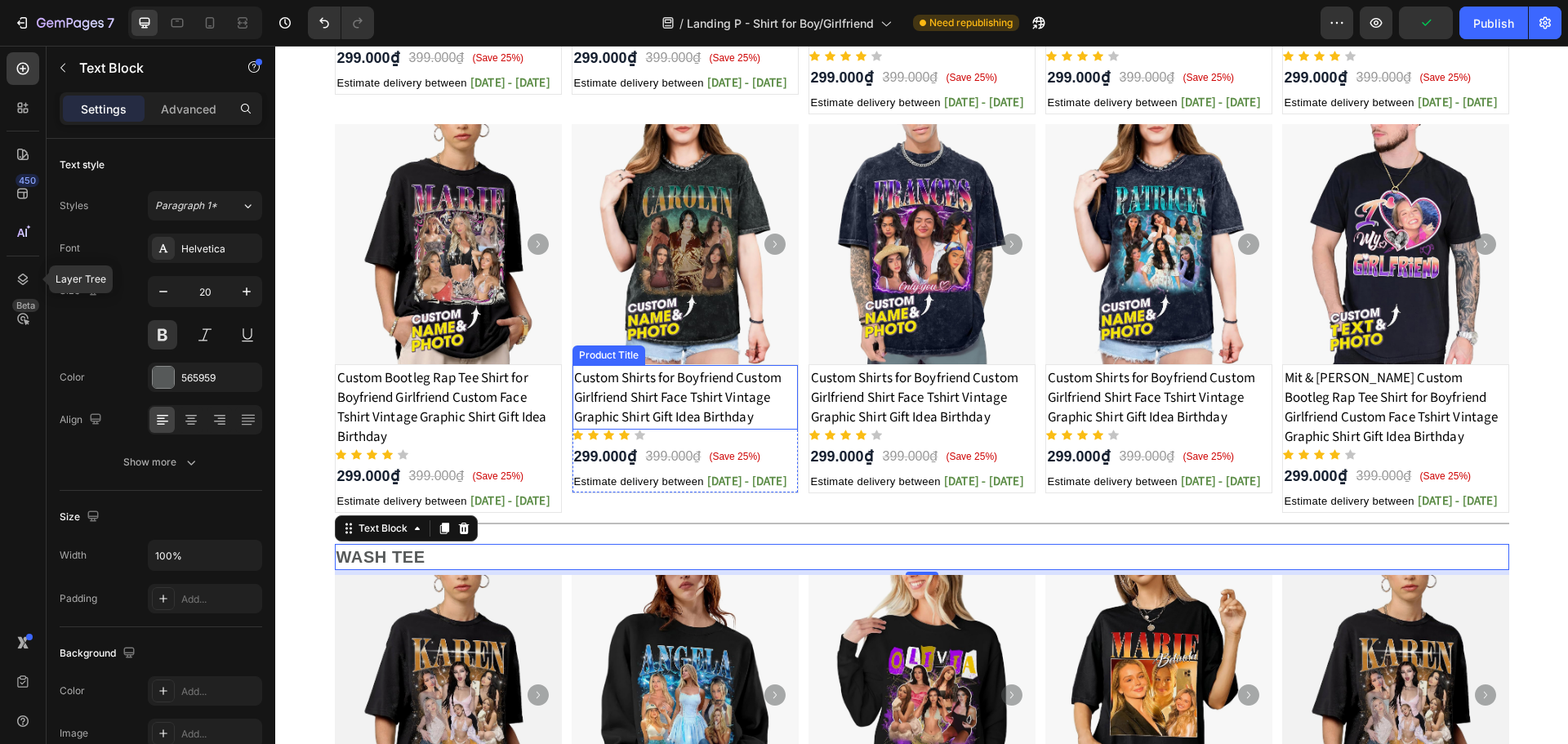
scroll to position [1192, 0]
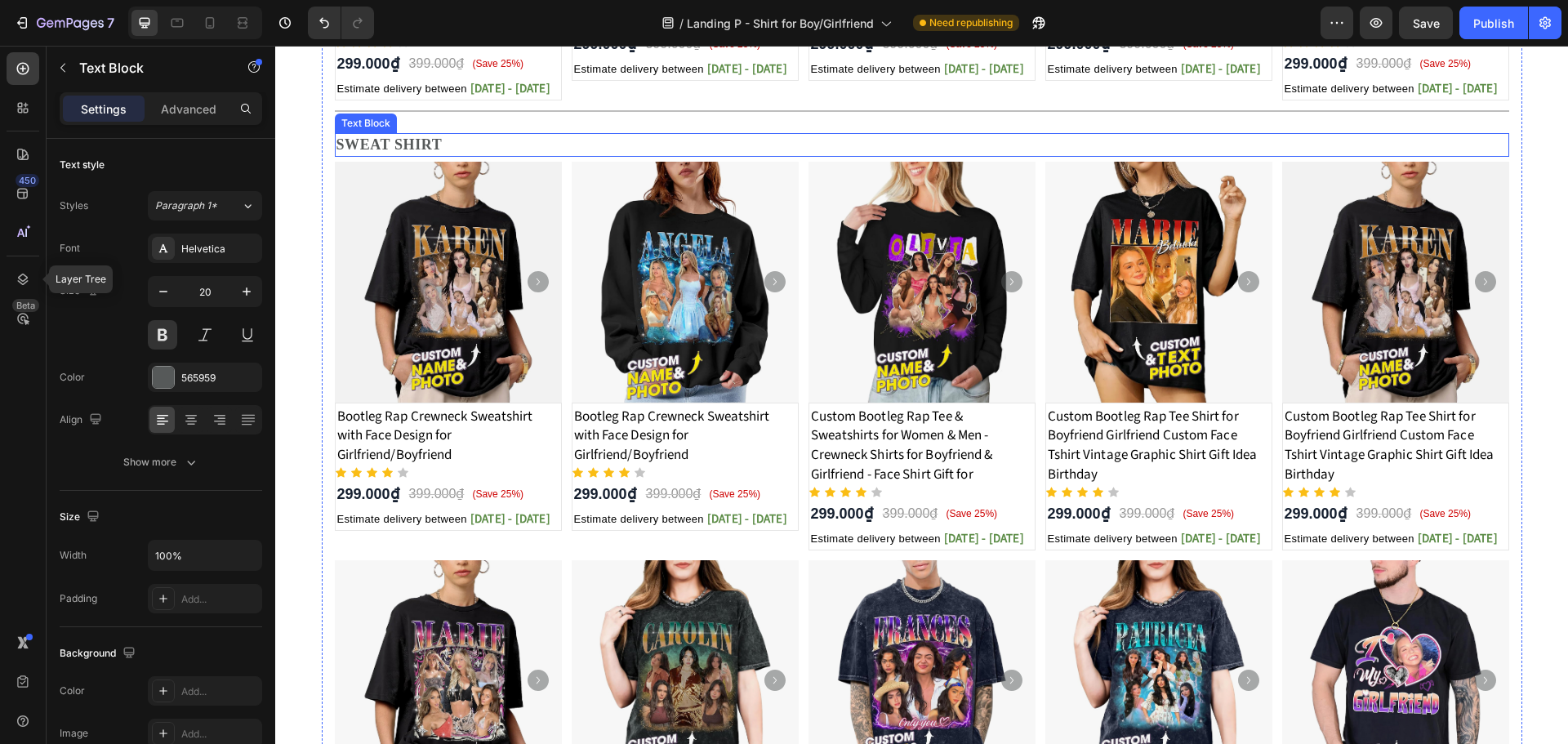
drag, startPoint x: 468, startPoint y: 137, endPoint x: 369, endPoint y: 166, distance: 103.2
click at [468, 137] on p "SWEAT SHIRT" at bounding box center [921, 145] width 1171 height 20
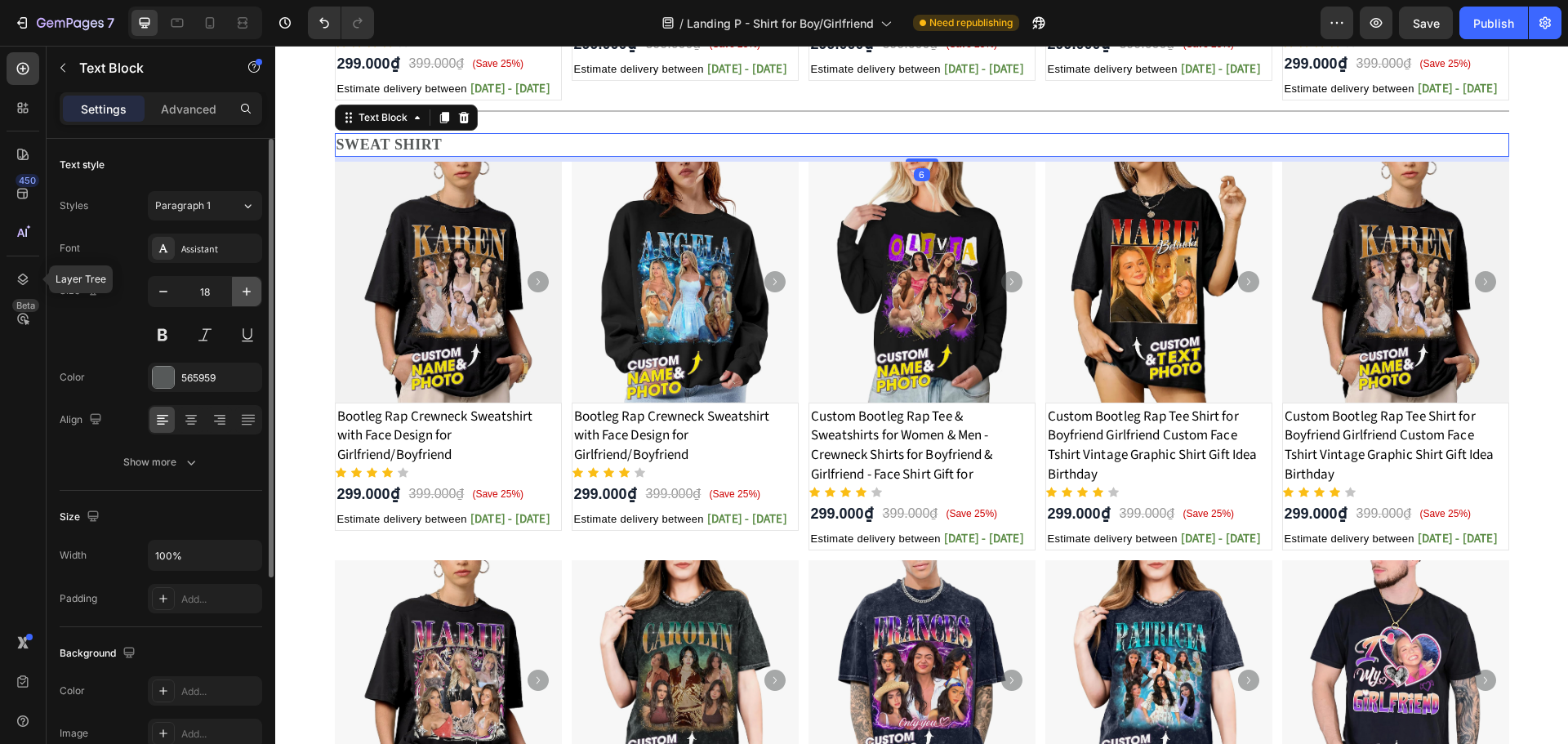
click at [243, 288] on icon "button" at bounding box center [247, 291] width 17 height 17
type input "20"
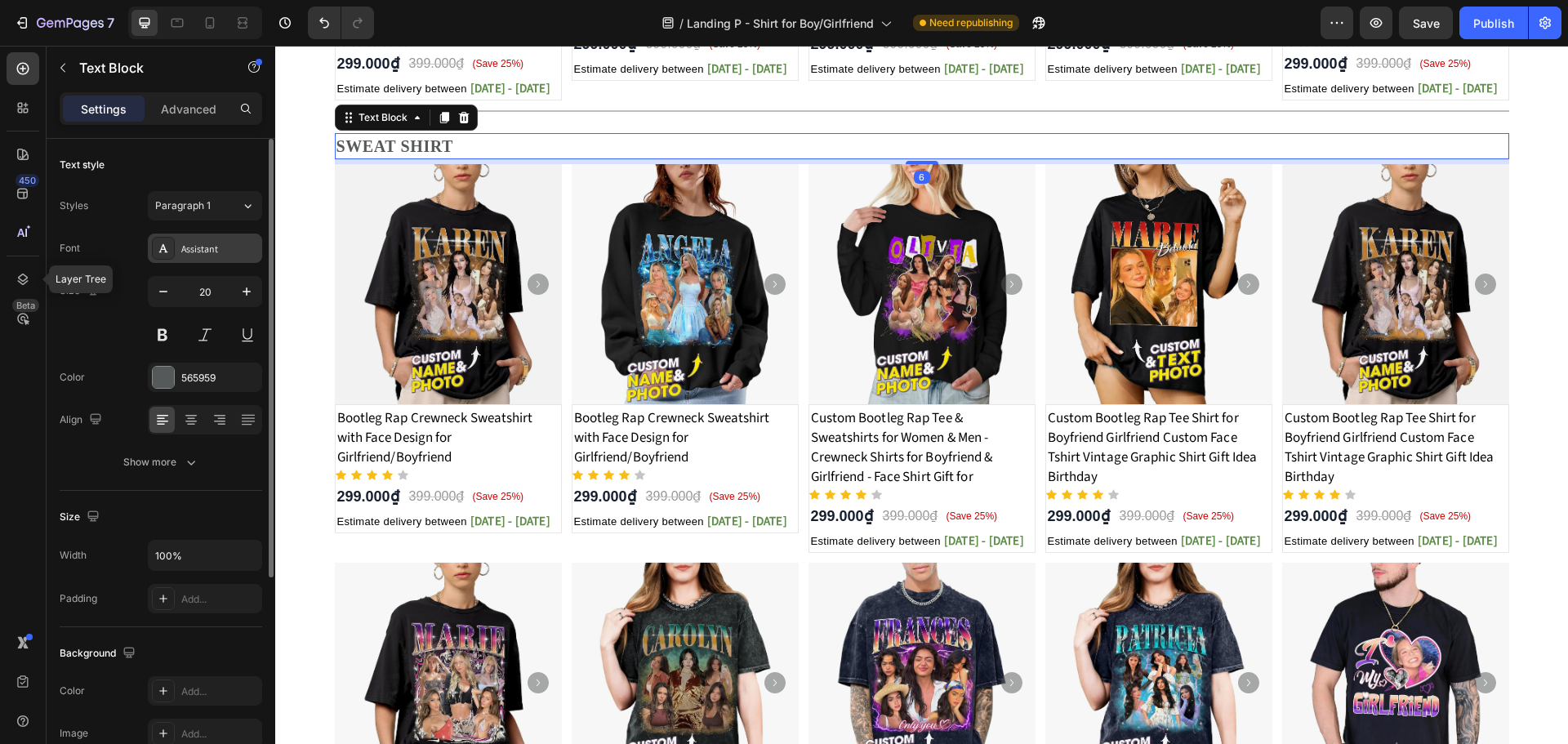
click at [220, 254] on div "Assistant" at bounding box center [220, 249] width 77 height 15
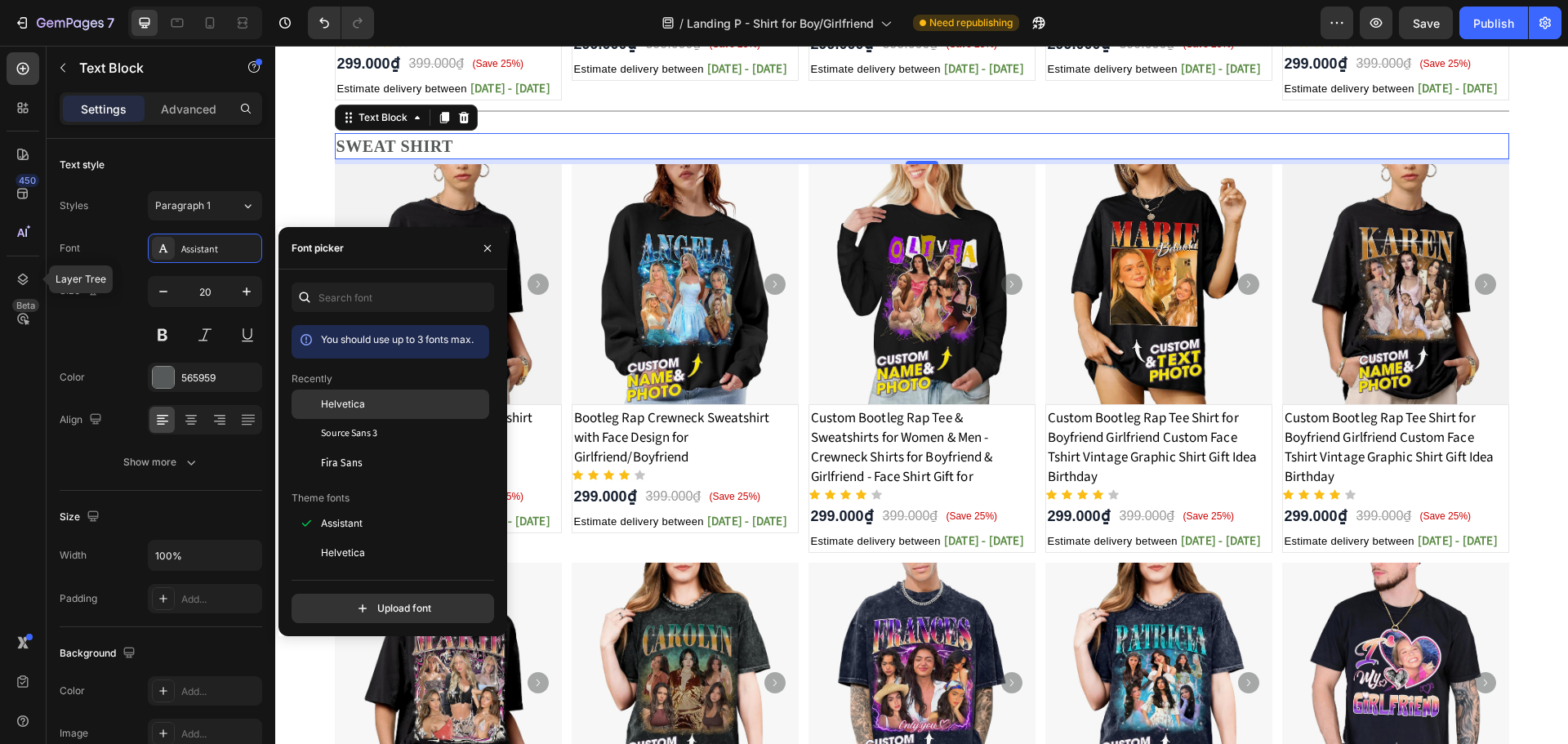
click at [318, 398] on div at bounding box center [306, 404] width 29 height 29
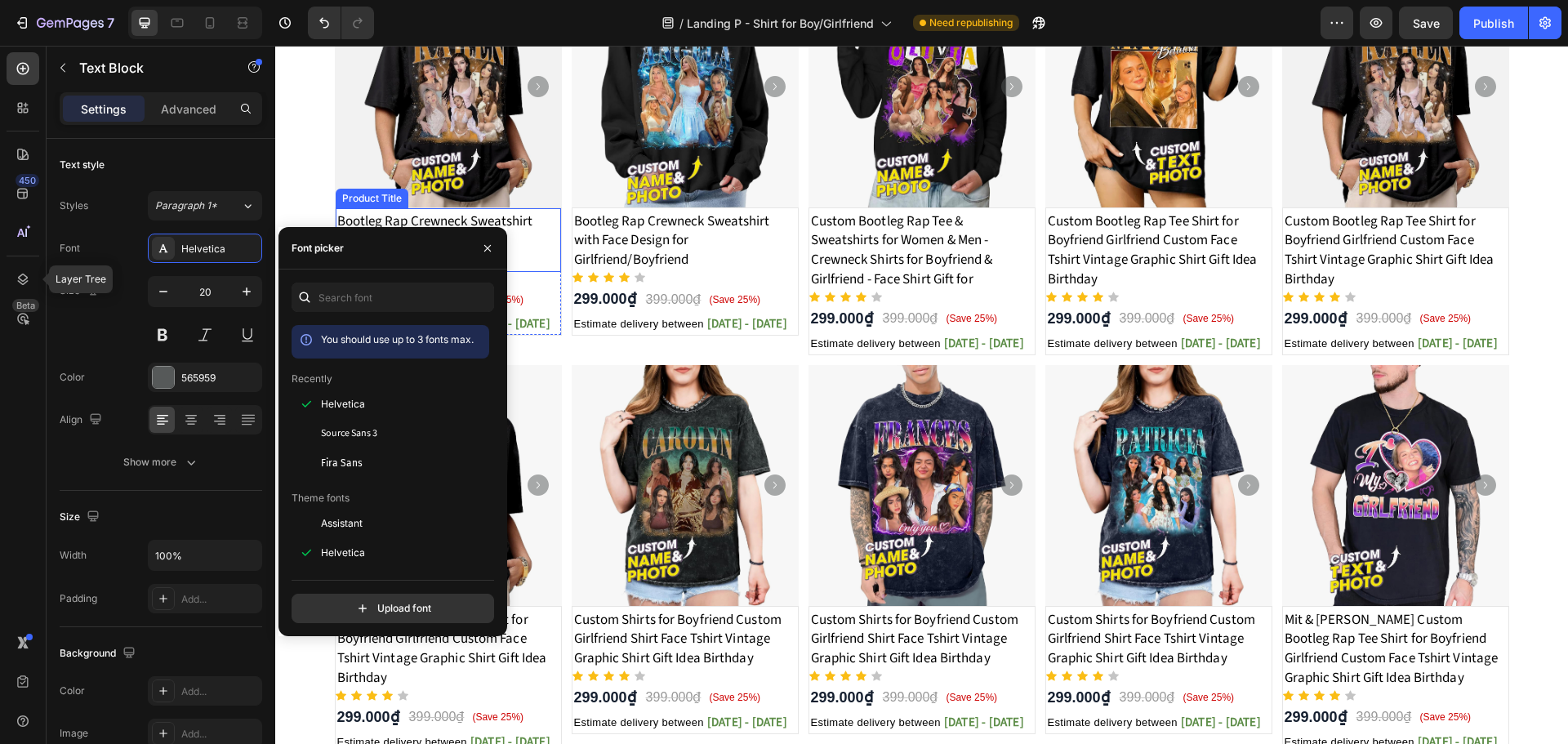
scroll to position [321, 0]
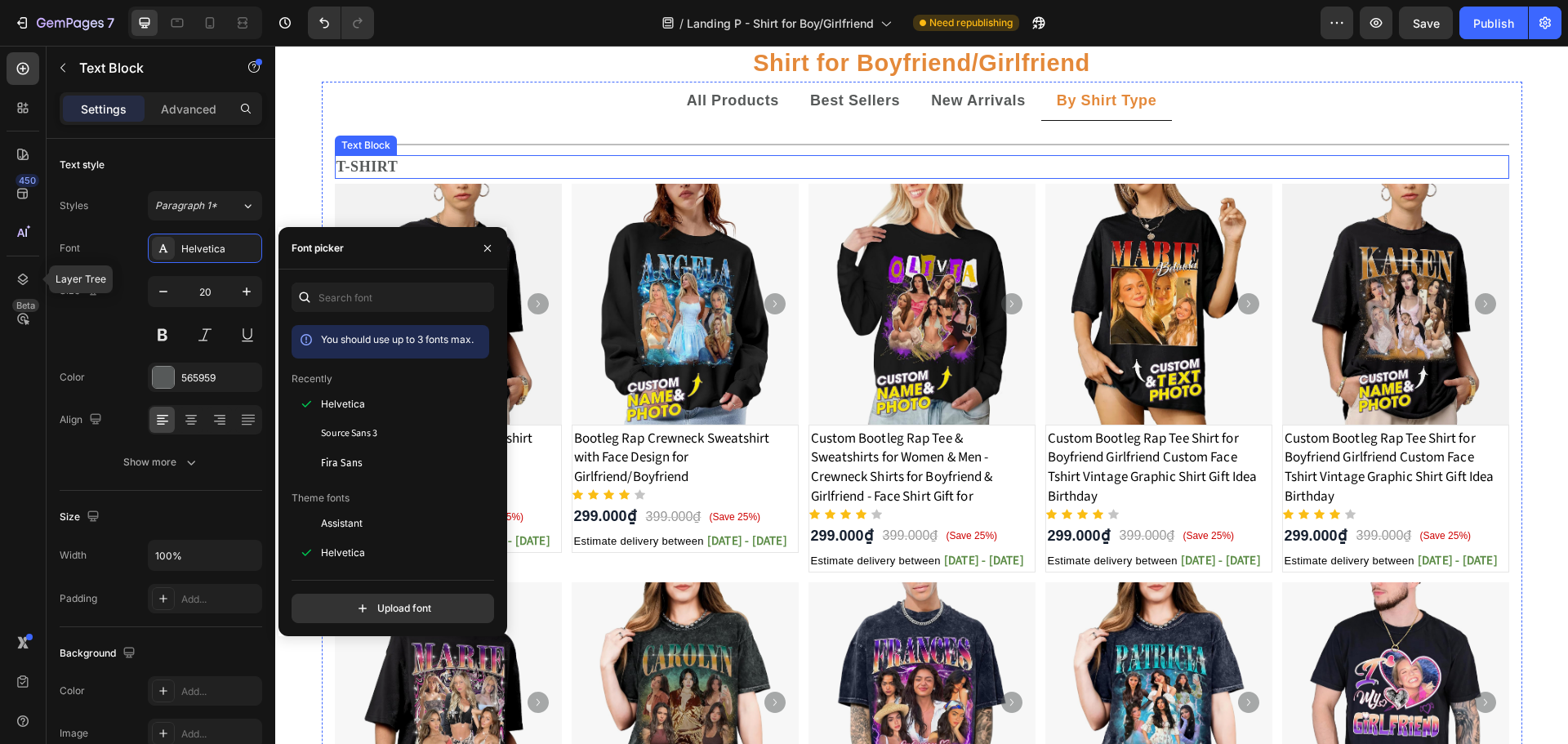
click at [448, 159] on p "T-SHIRT" at bounding box center [921, 167] width 1171 height 20
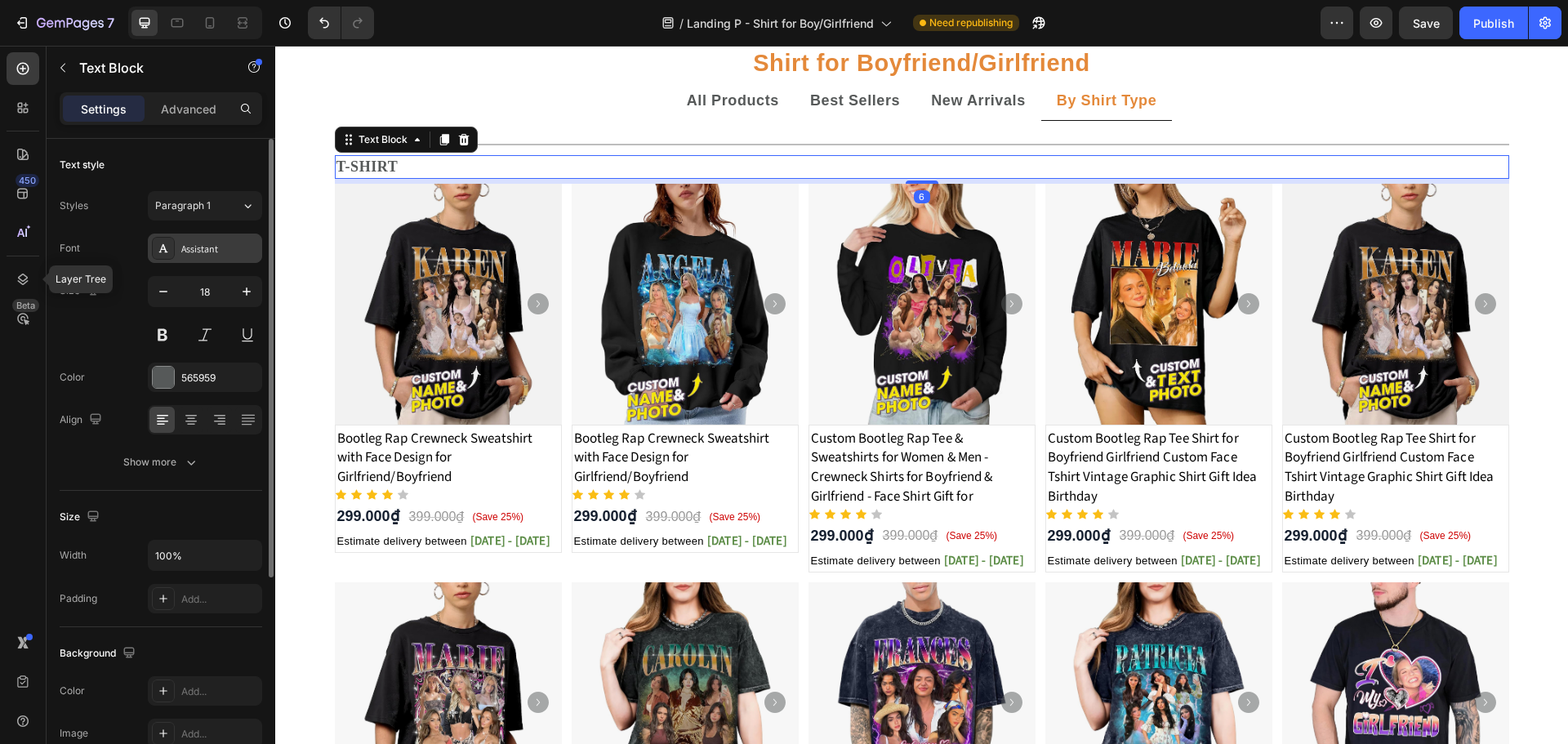
click at [231, 246] on div "Assistant" at bounding box center [220, 249] width 77 height 15
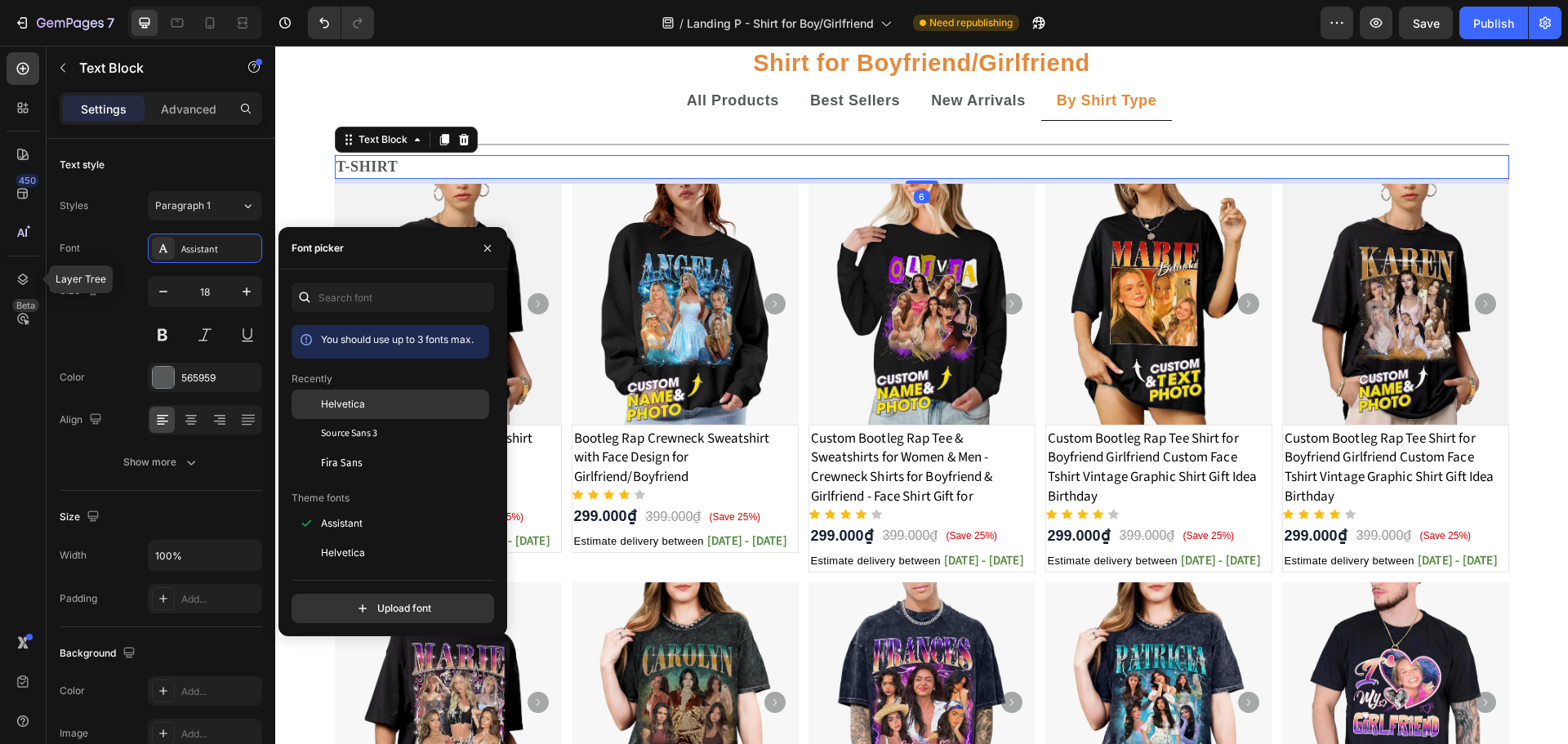
click at [326, 400] on span "Helvetica" at bounding box center [343, 404] width 44 height 15
click at [239, 295] on icon "button" at bounding box center [247, 291] width 17 height 17
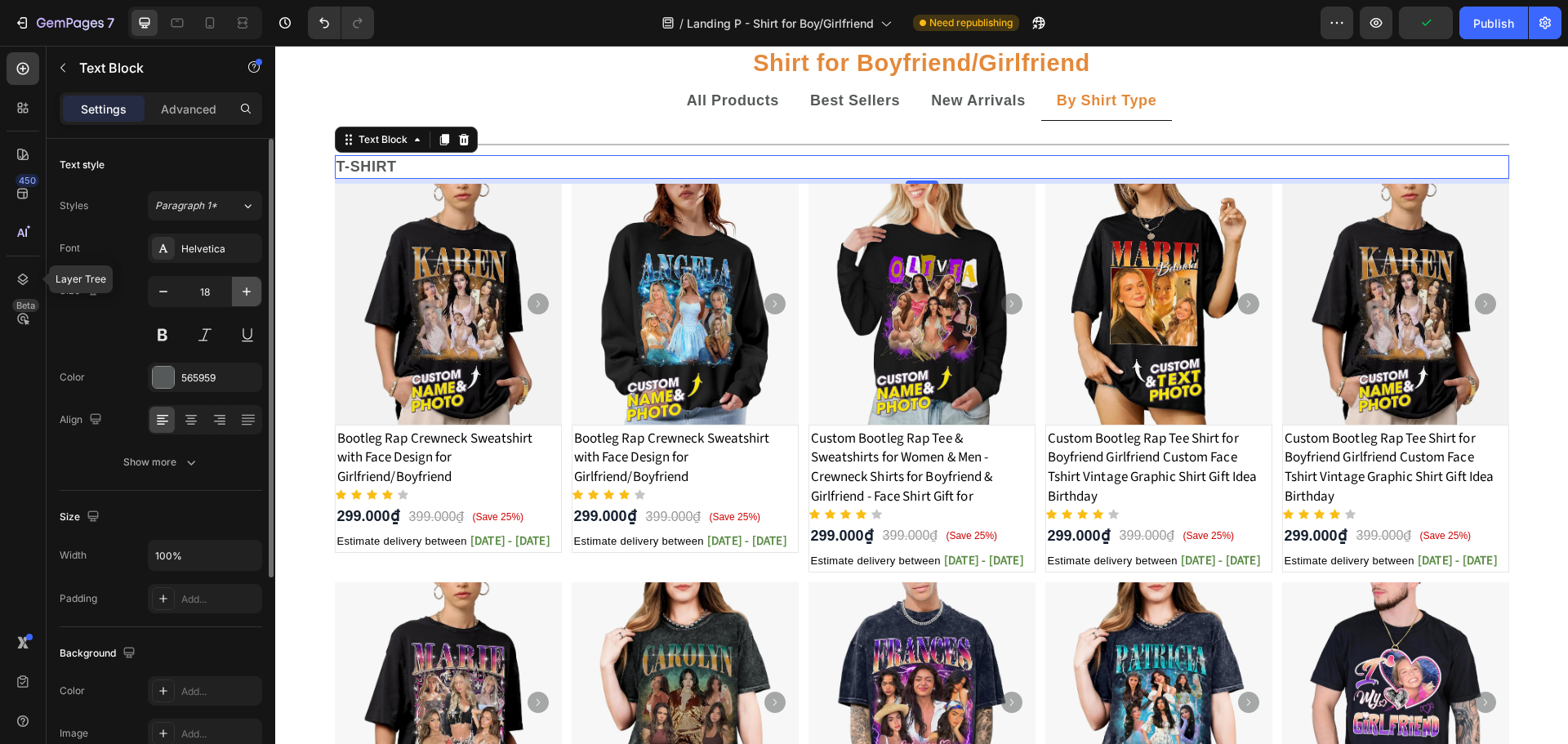
click at [239, 295] on icon "button" at bounding box center [247, 291] width 17 height 17
type input "20"
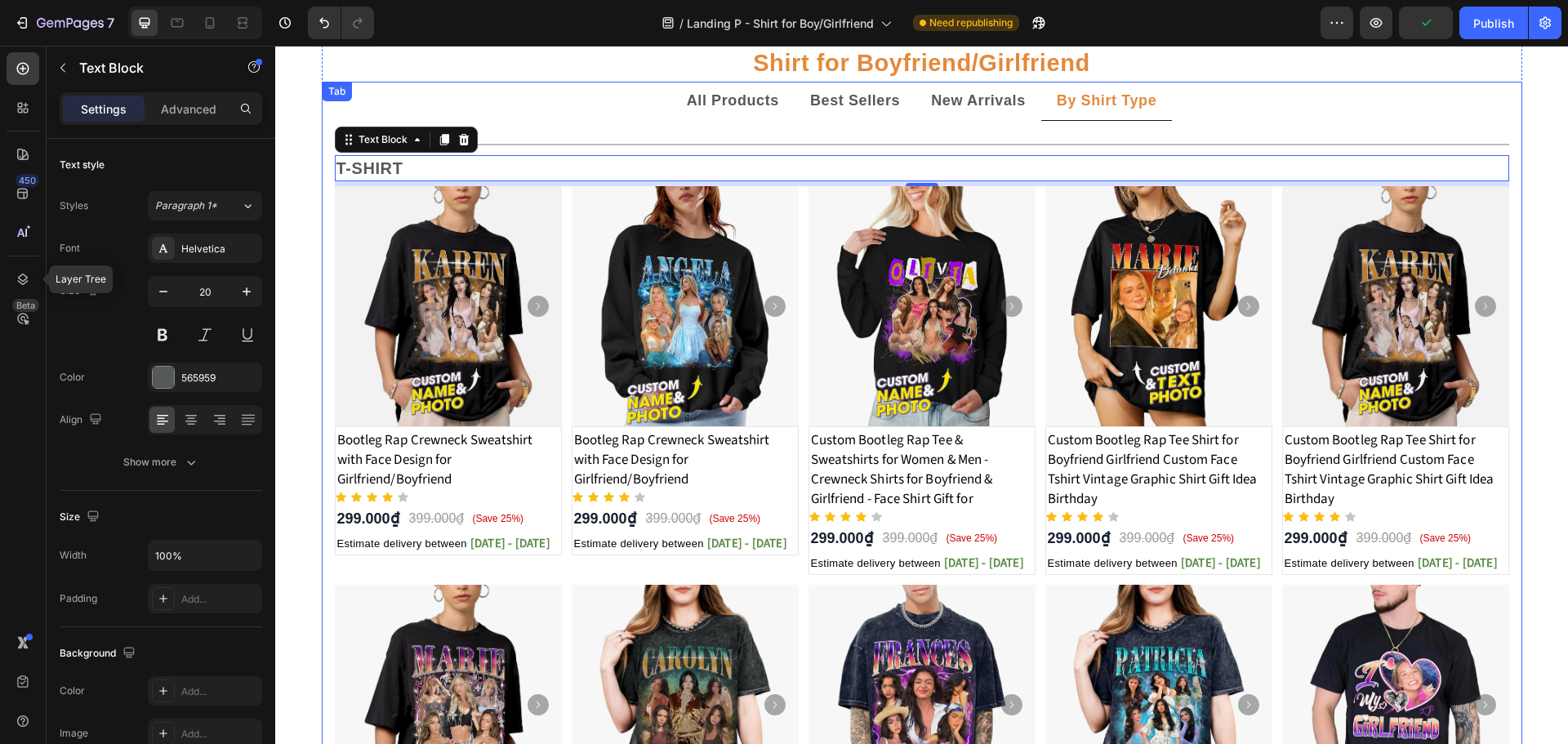
click at [534, 94] on ul "All Products Best Sellers New Arrivals By Shirt Type" at bounding box center [921, 101] width 1201 height 39
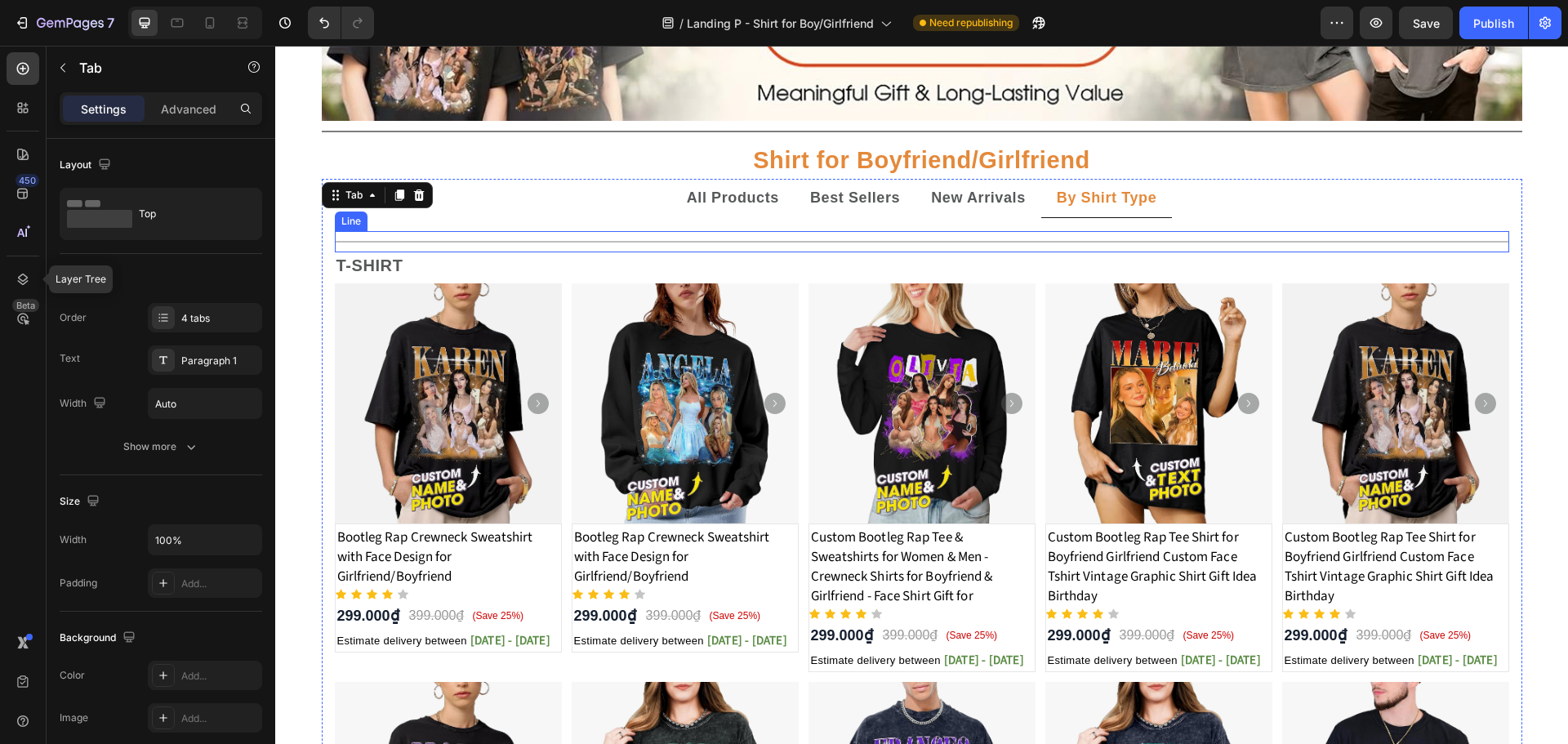
scroll to position [212, 0]
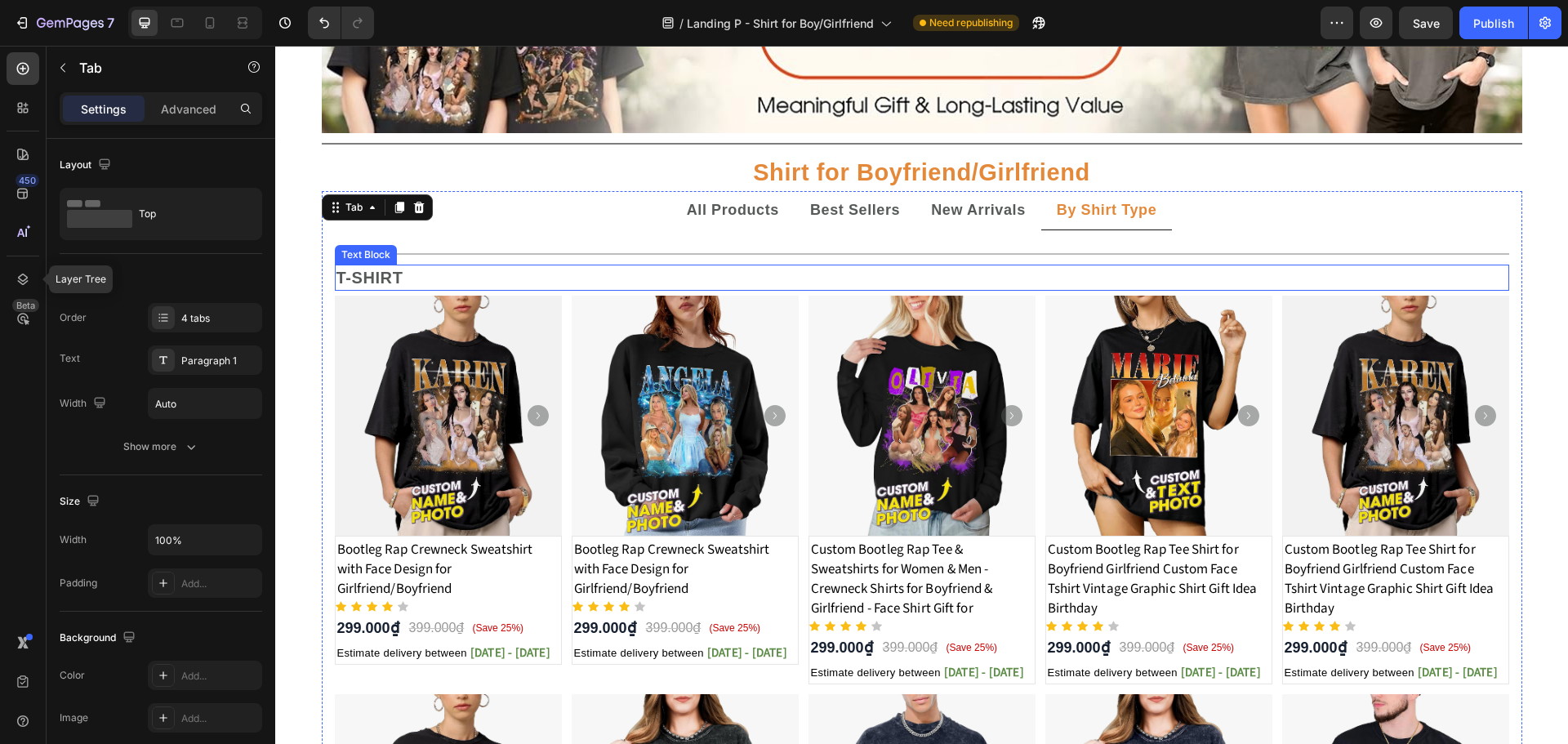
click at [451, 276] on p "T-SHIRT" at bounding box center [921, 277] width 1171 height 23
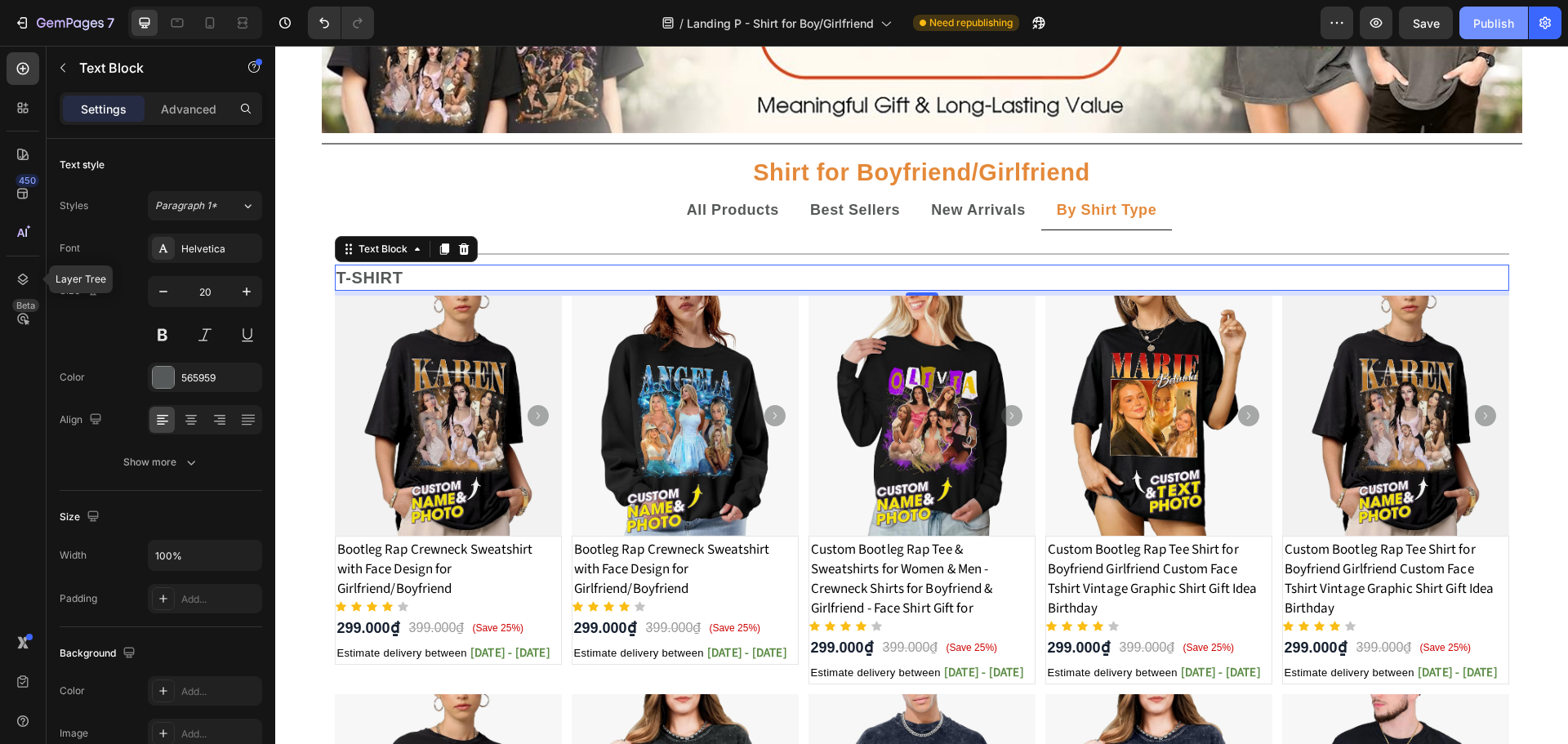
click at [1467, 17] on button "Publish" at bounding box center [1493, 23] width 69 height 33
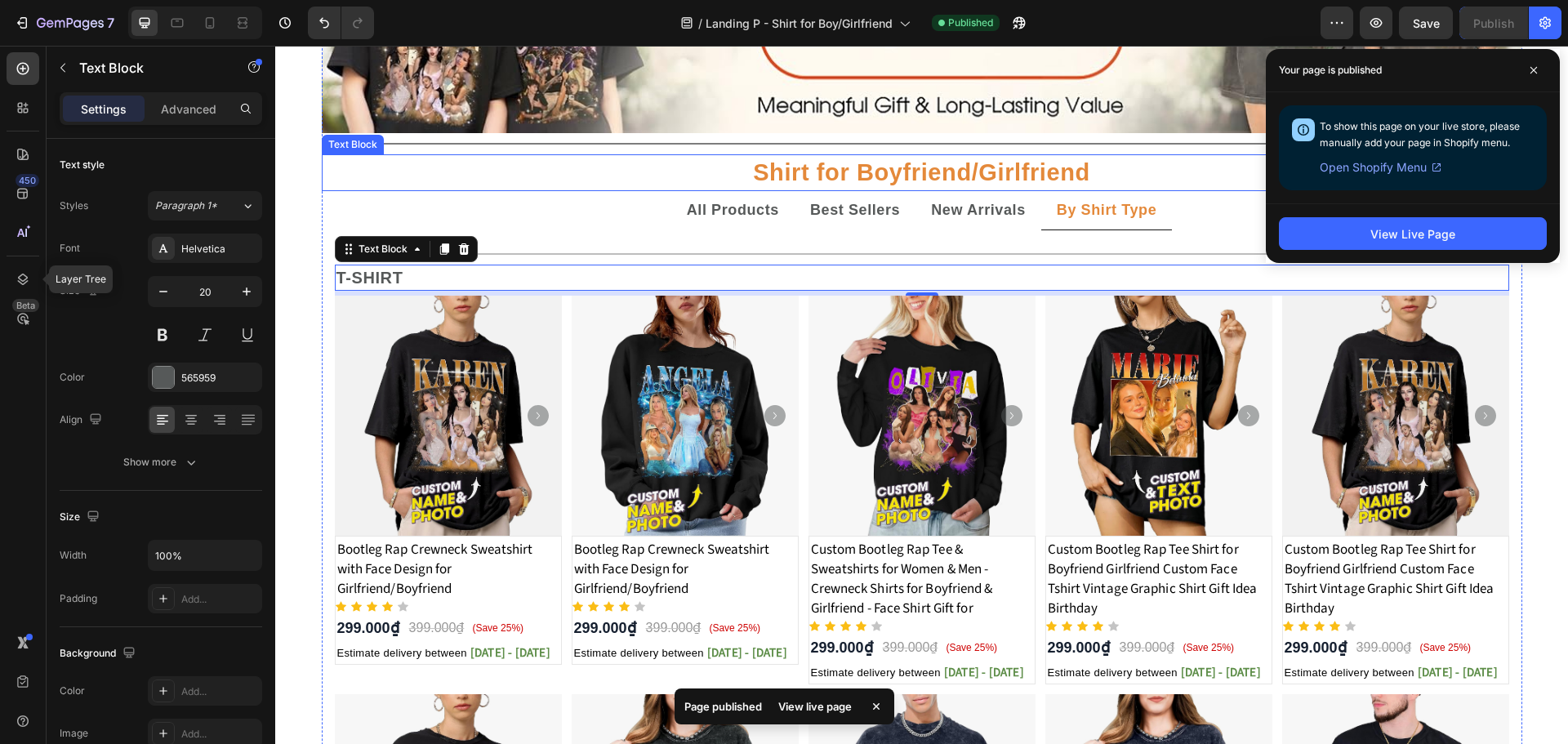
click at [927, 179] on p "Shirt for Boyfriend/Girlfriend" at bounding box center [921, 173] width 1197 height 33
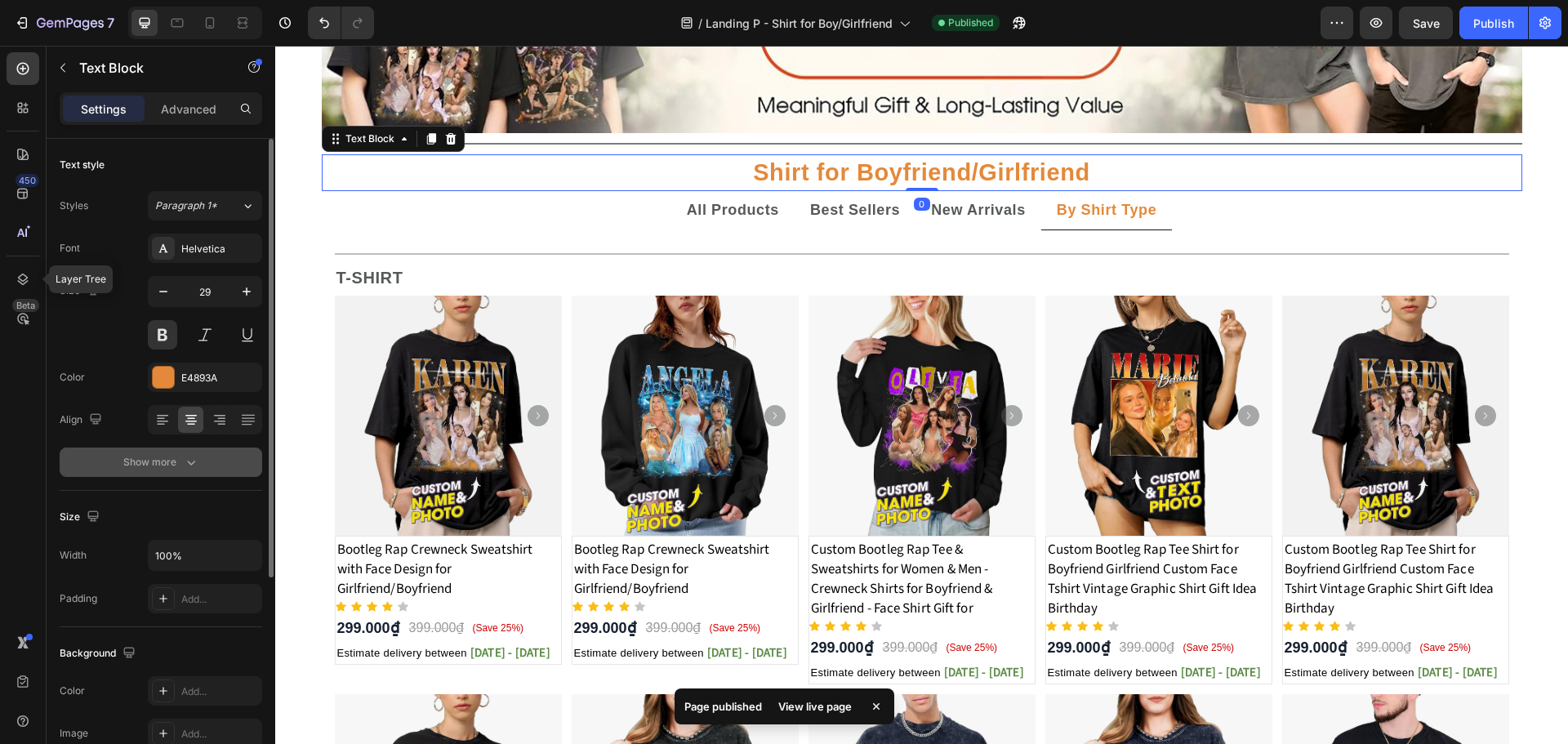
click at [197, 474] on button "Show more" at bounding box center [161, 462] width 202 height 29
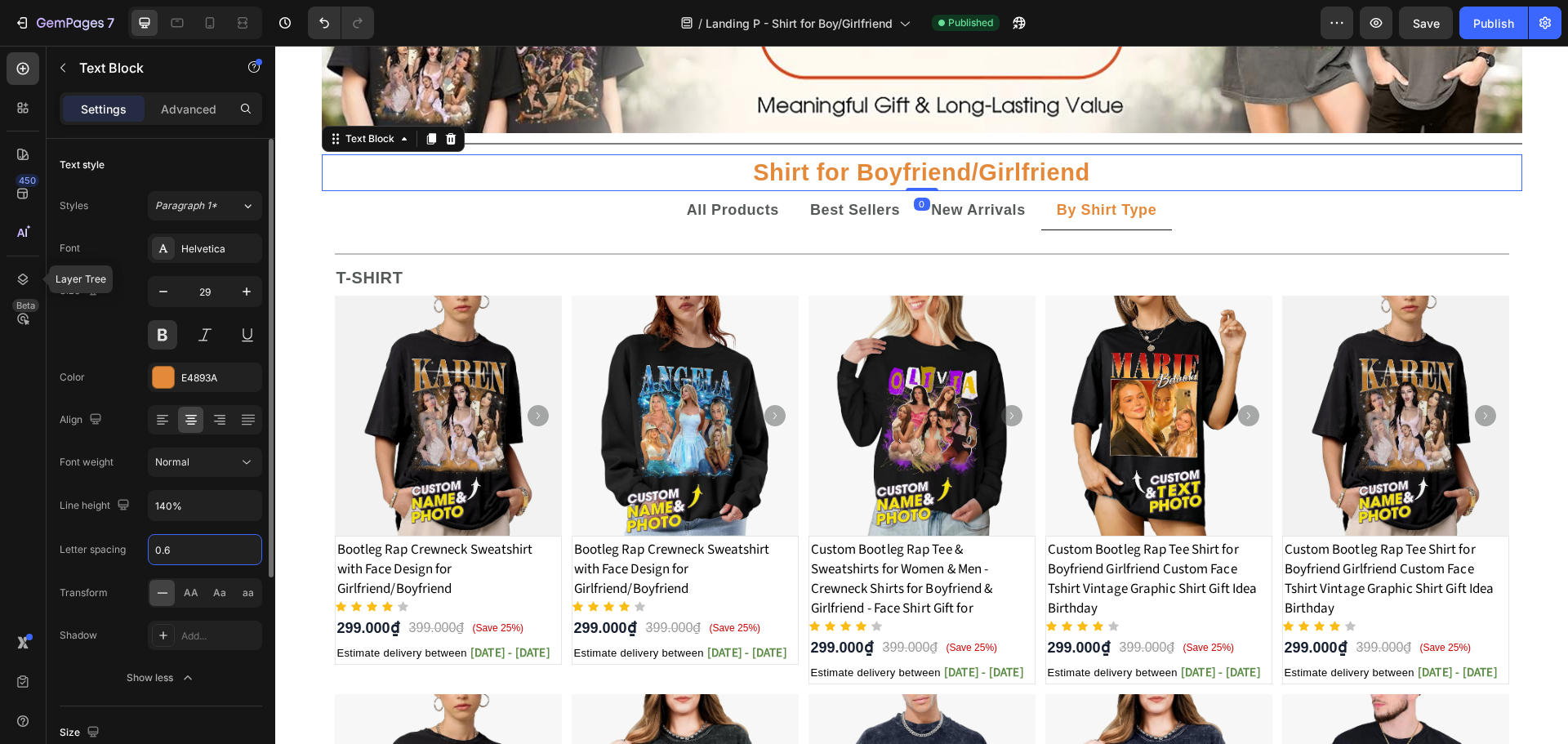
click at [189, 560] on input "0.6" at bounding box center [205, 549] width 113 height 29
click at [197, 556] on input "0.6" at bounding box center [205, 549] width 113 height 29
click at [200, 551] on input "0.6" at bounding box center [205, 549] width 113 height 29
type input "0.6"
click at [1013, 25] on icon "button" at bounding box center [1019, 23] width 17 height 17
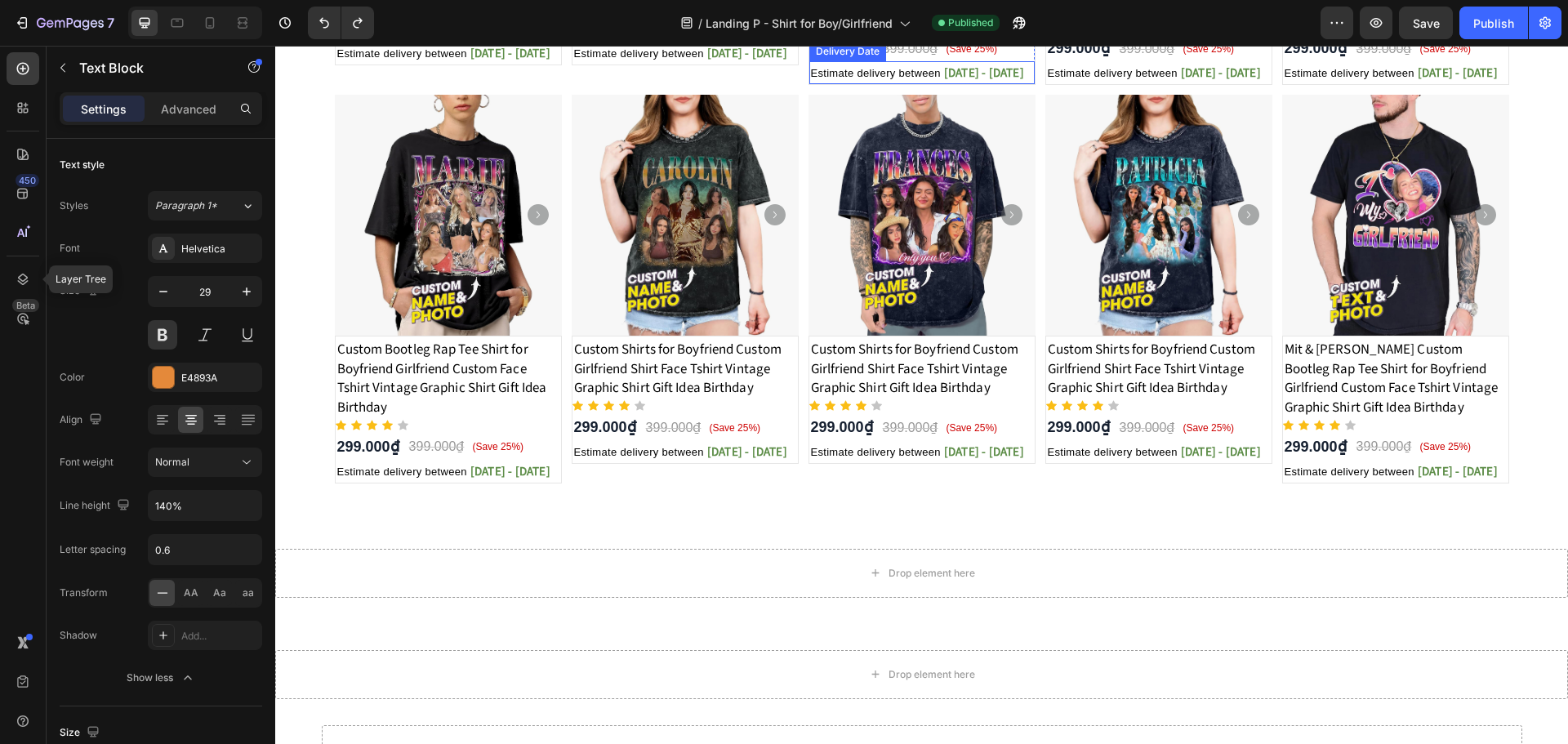
scroll to position [2608, 0]
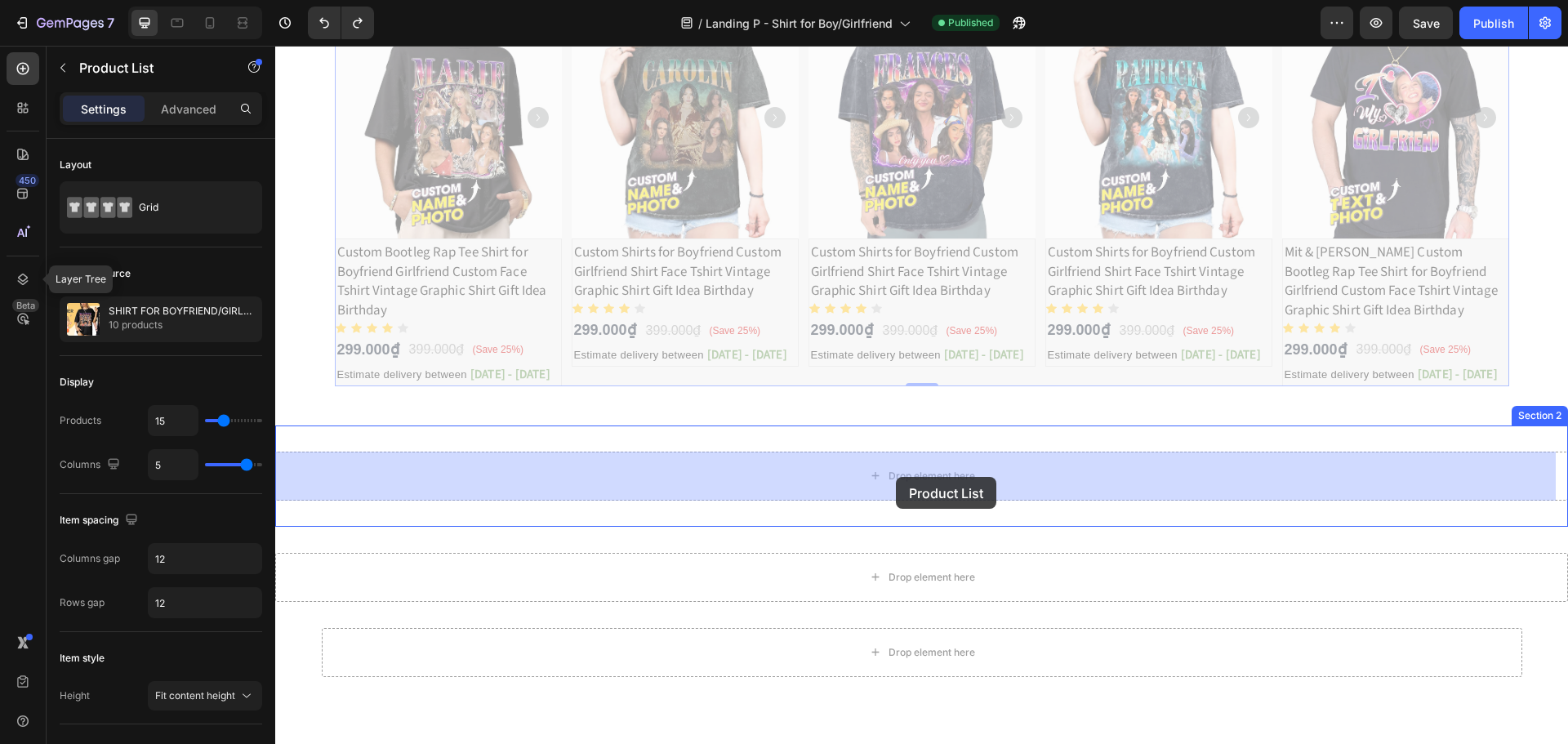
drag, startPoint x: 797, startPoint y: 187, endPoint x: 896, endPoint y: 477, distance: 306.4
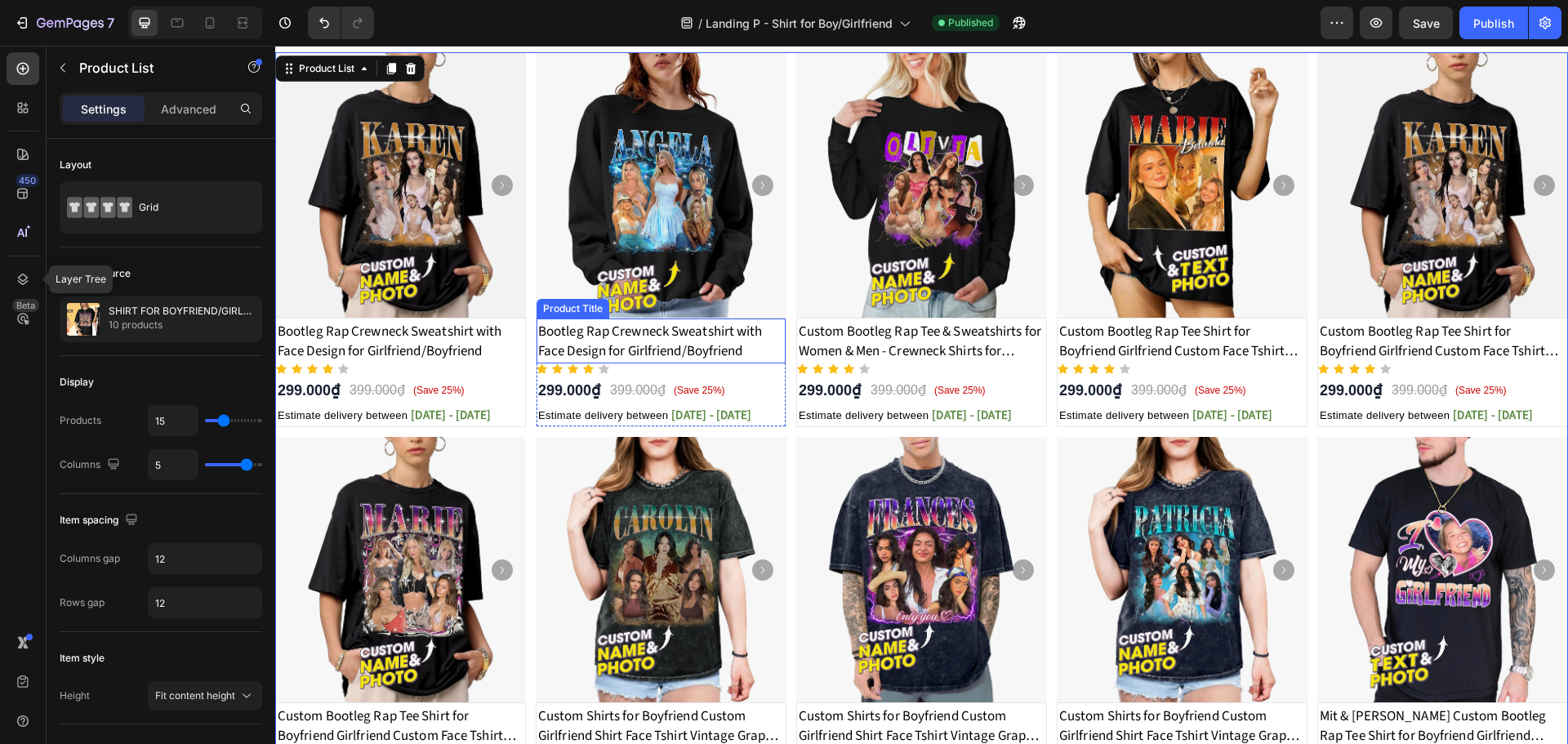
scroll to position [83, 0]
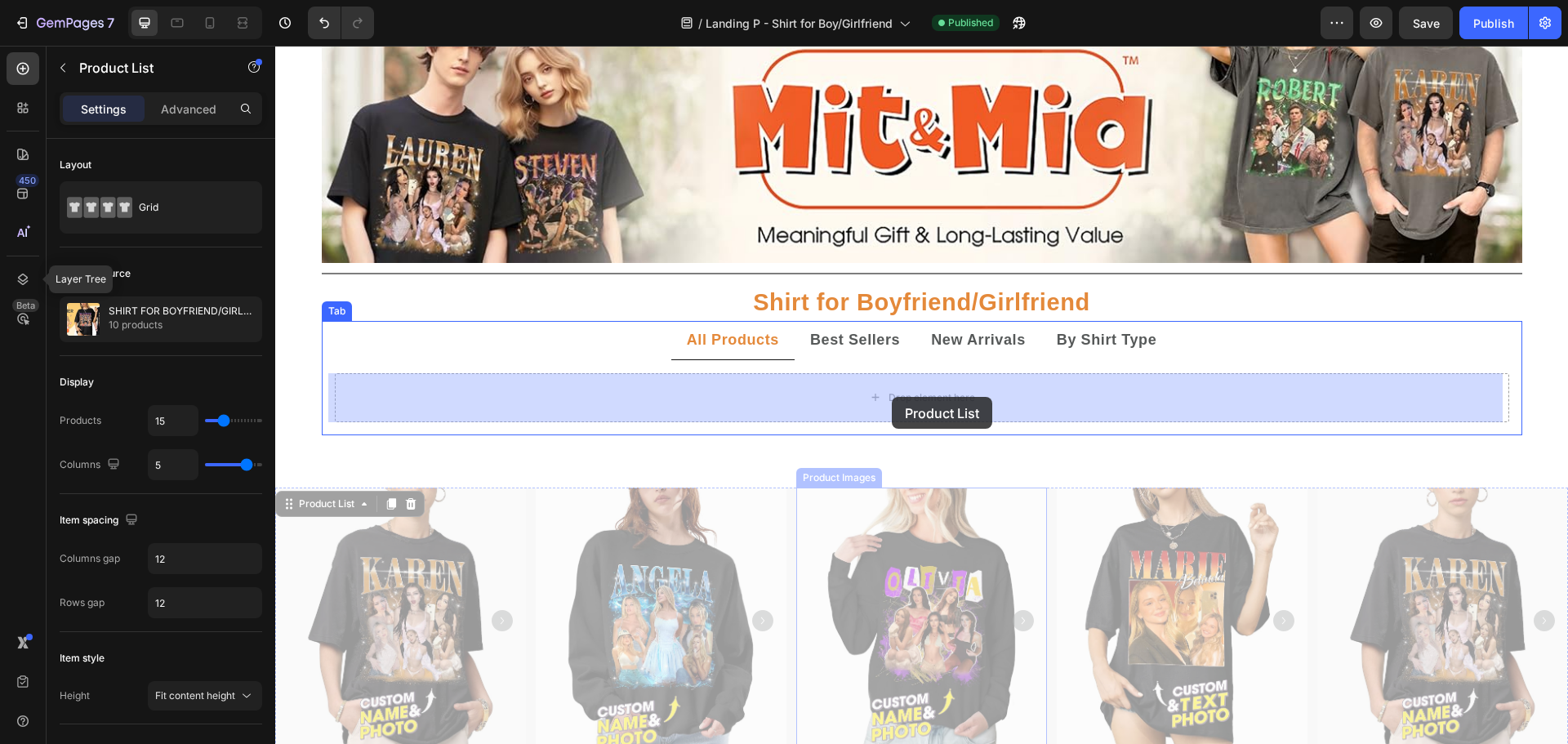
drag, startPoint x: 789, startPoint y: 547, endPoint x: 892, endPoint y: 397, distance: 182.0
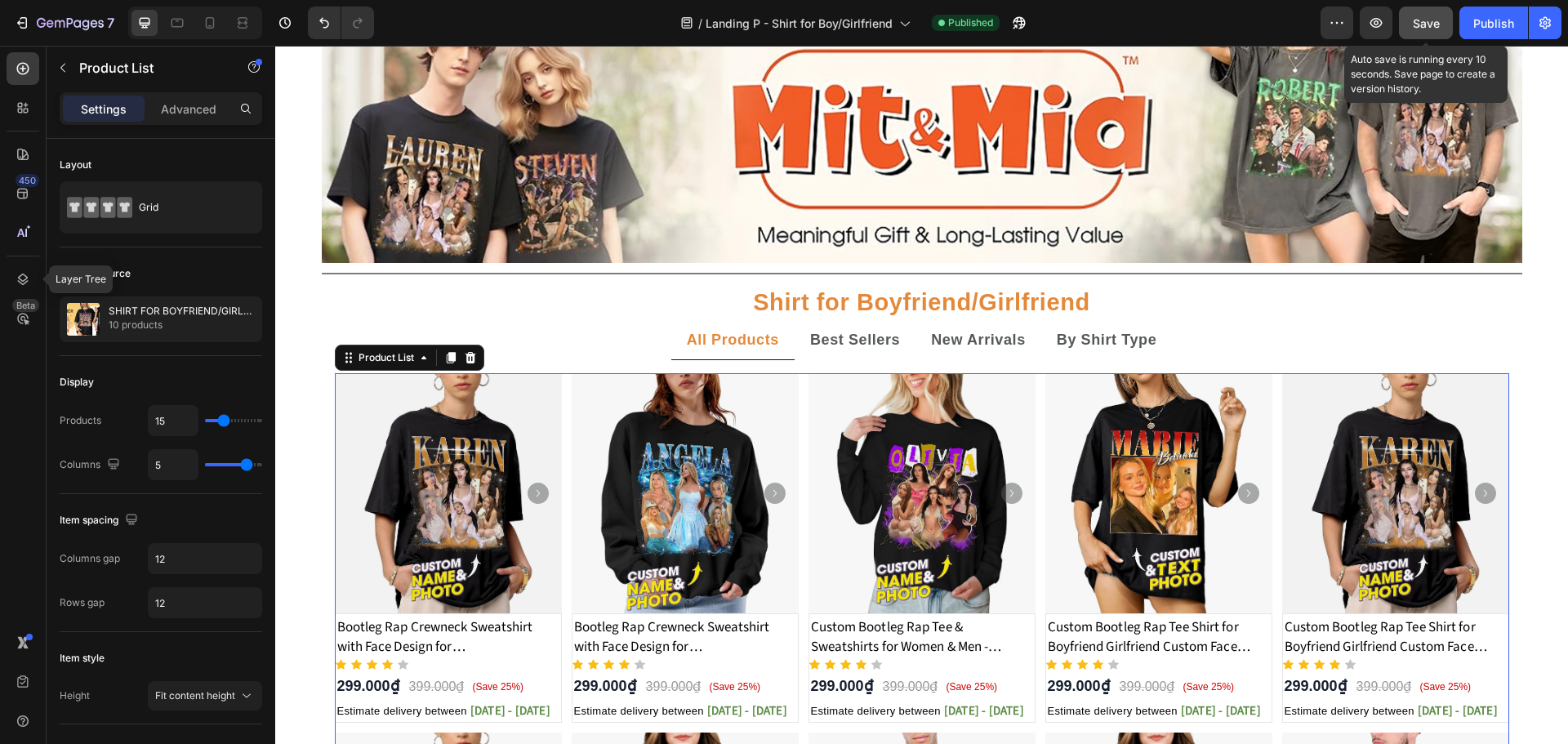
click at [1438, 21] on span "Save" at bounding box center [1426, 23] width 27 height 14
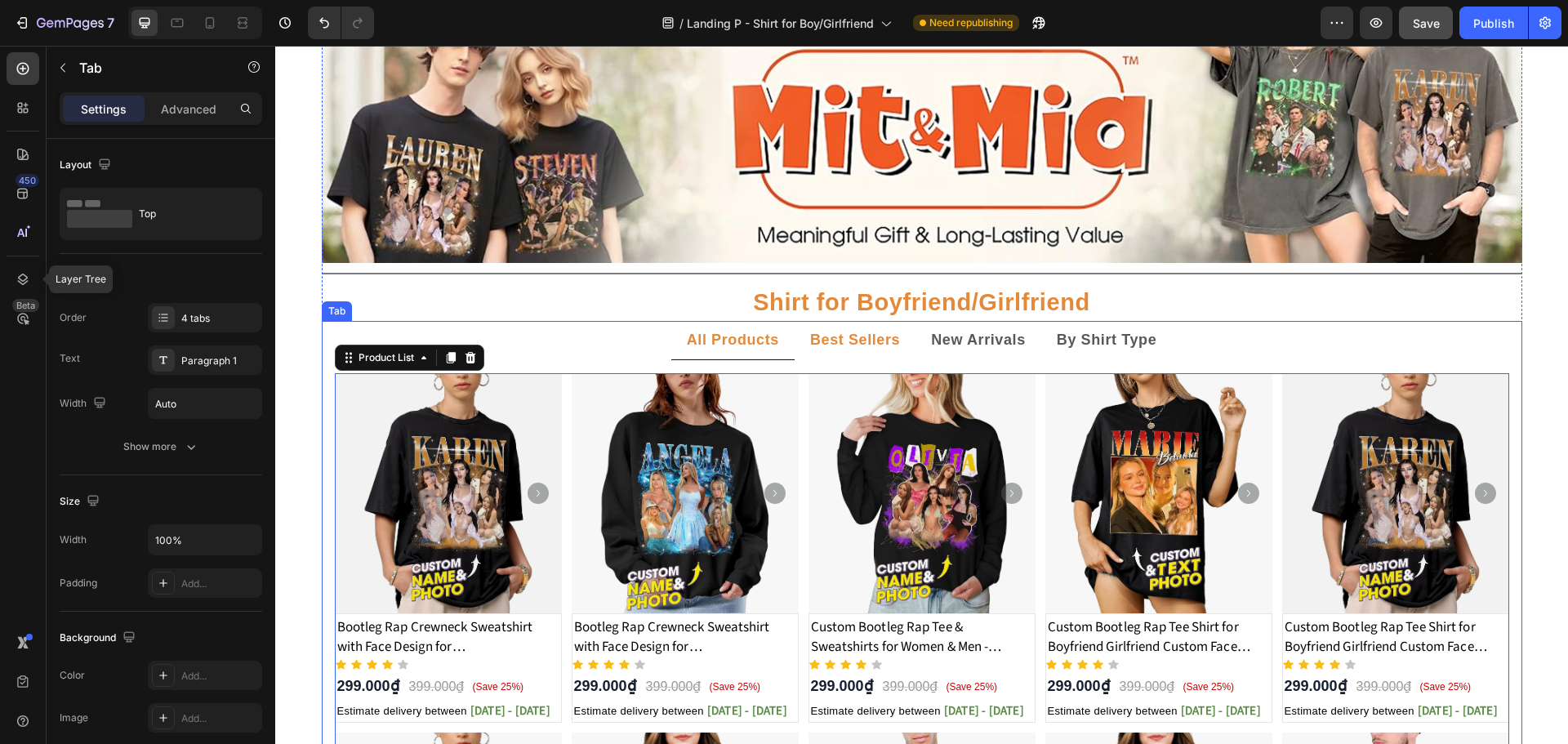
click at [834, 338] on strong "Best Sellers" at bounding box center [855, 340] width 90 height 17
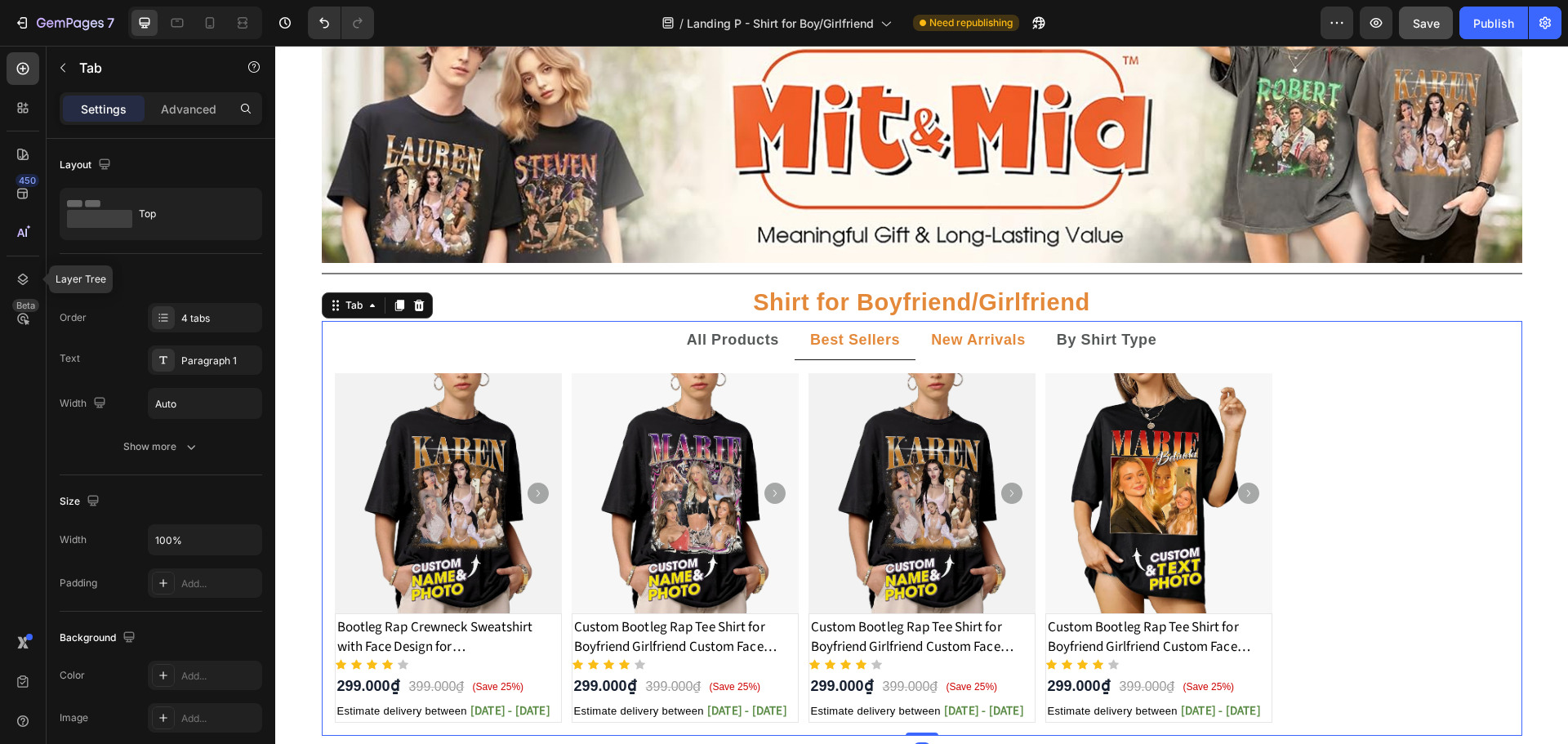
click at [965, 346] on strong "New Arrivals" at bounding box center [977, 340] width 95 height 17
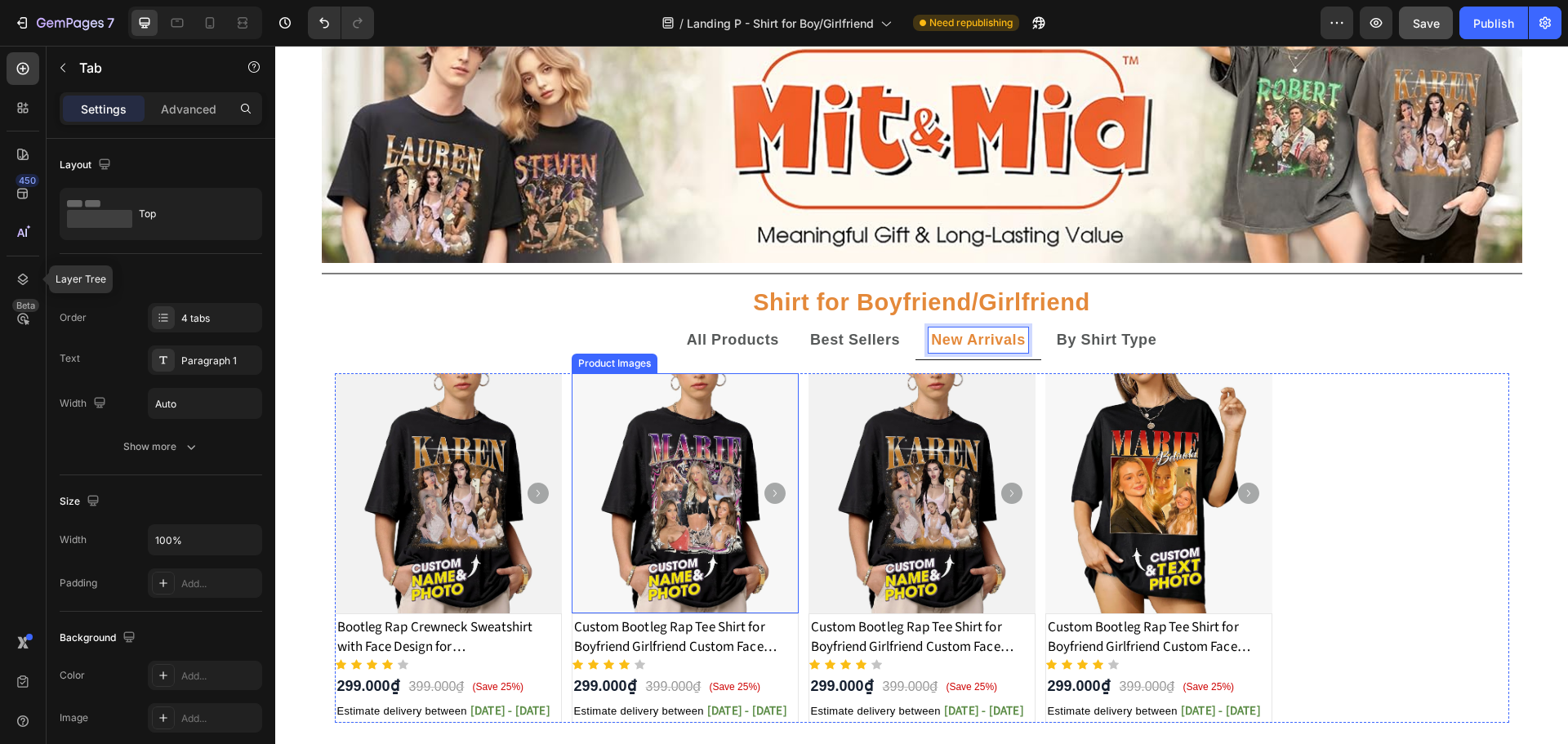
click at [775, 386] on img at bounding box center [684, 493] width 227 height 241
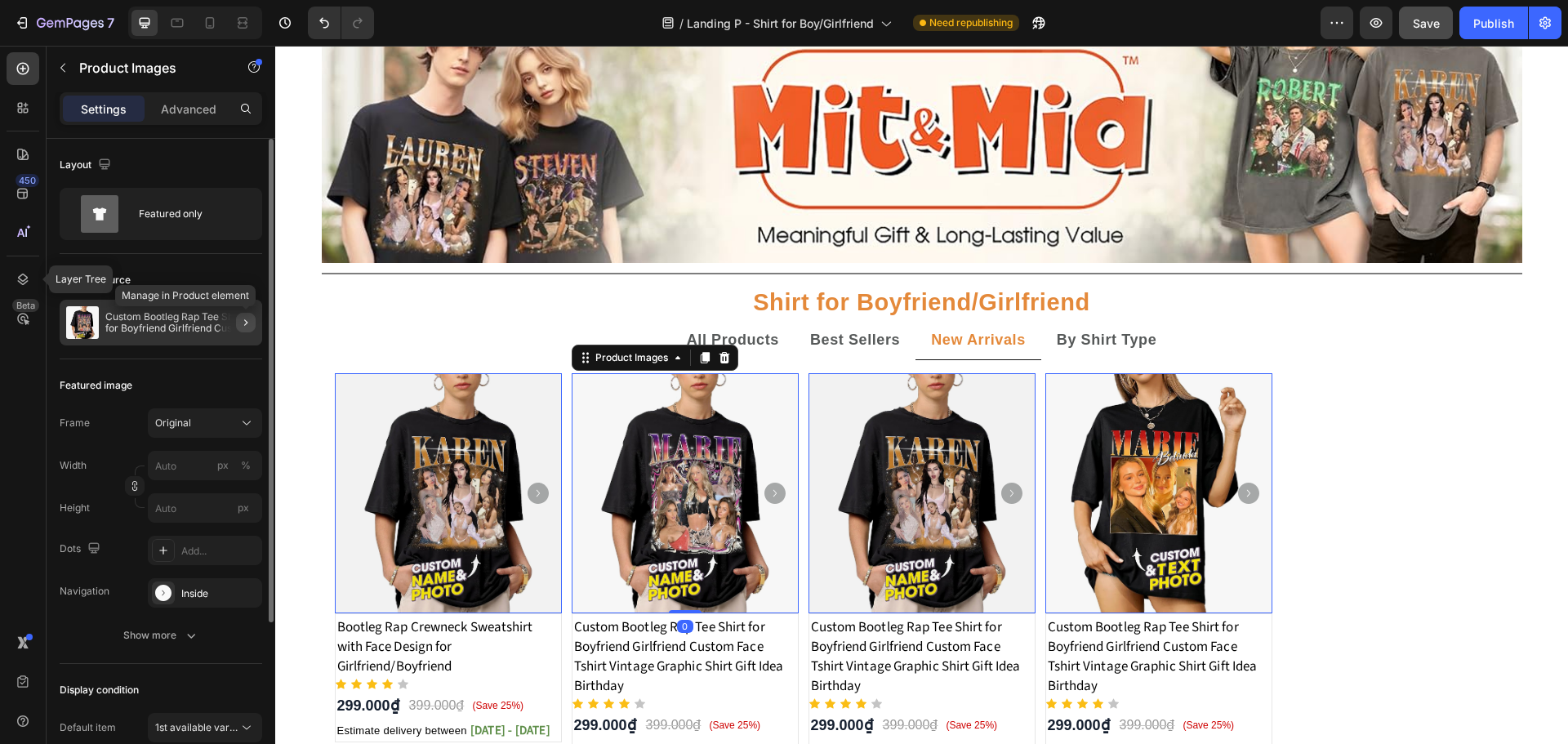
click at [247, 320] on icon "button" at bounding box center [245, 322] width 13 height 13
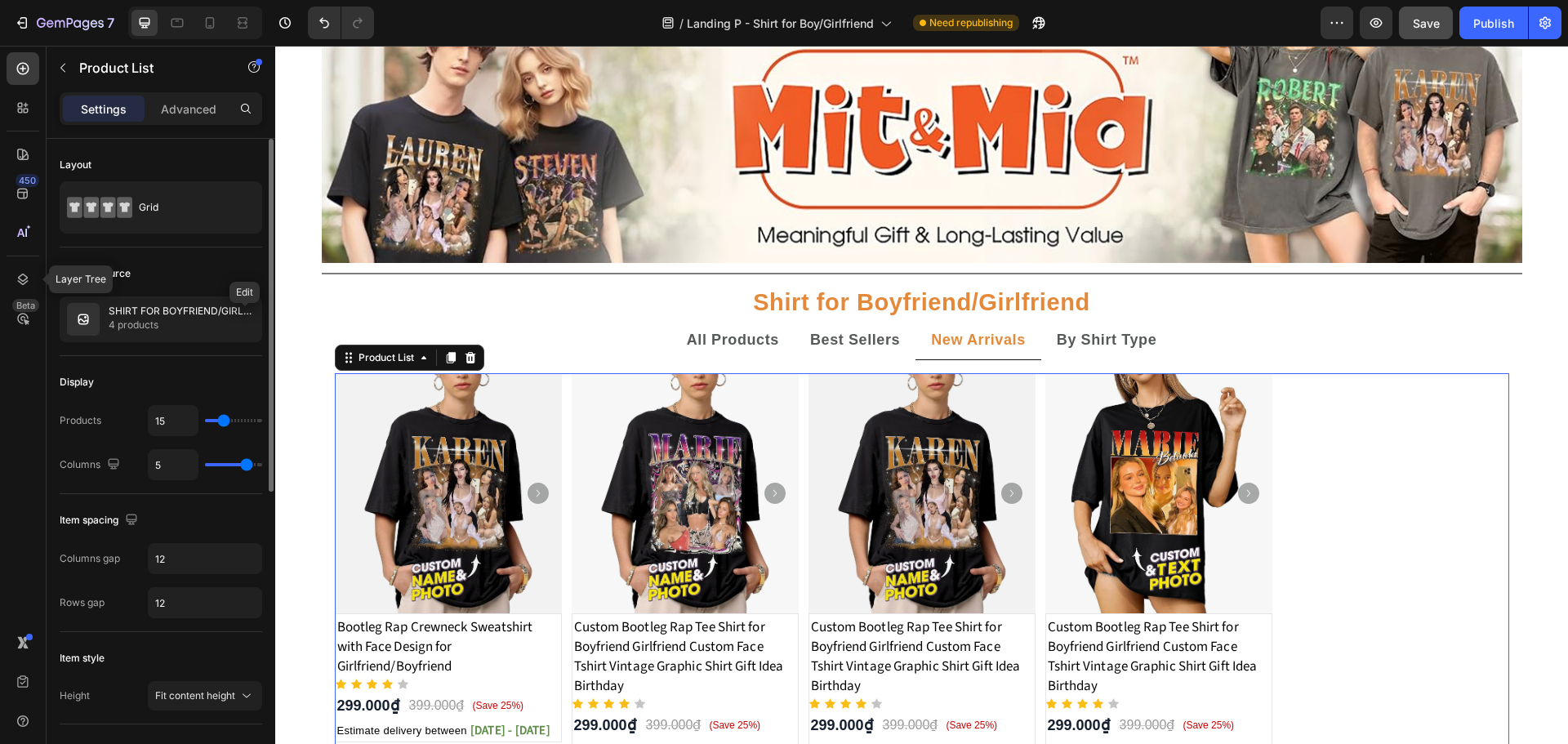
click at [0, 0] on icon "button" at bounding box center [0, 0] width 0 height 0
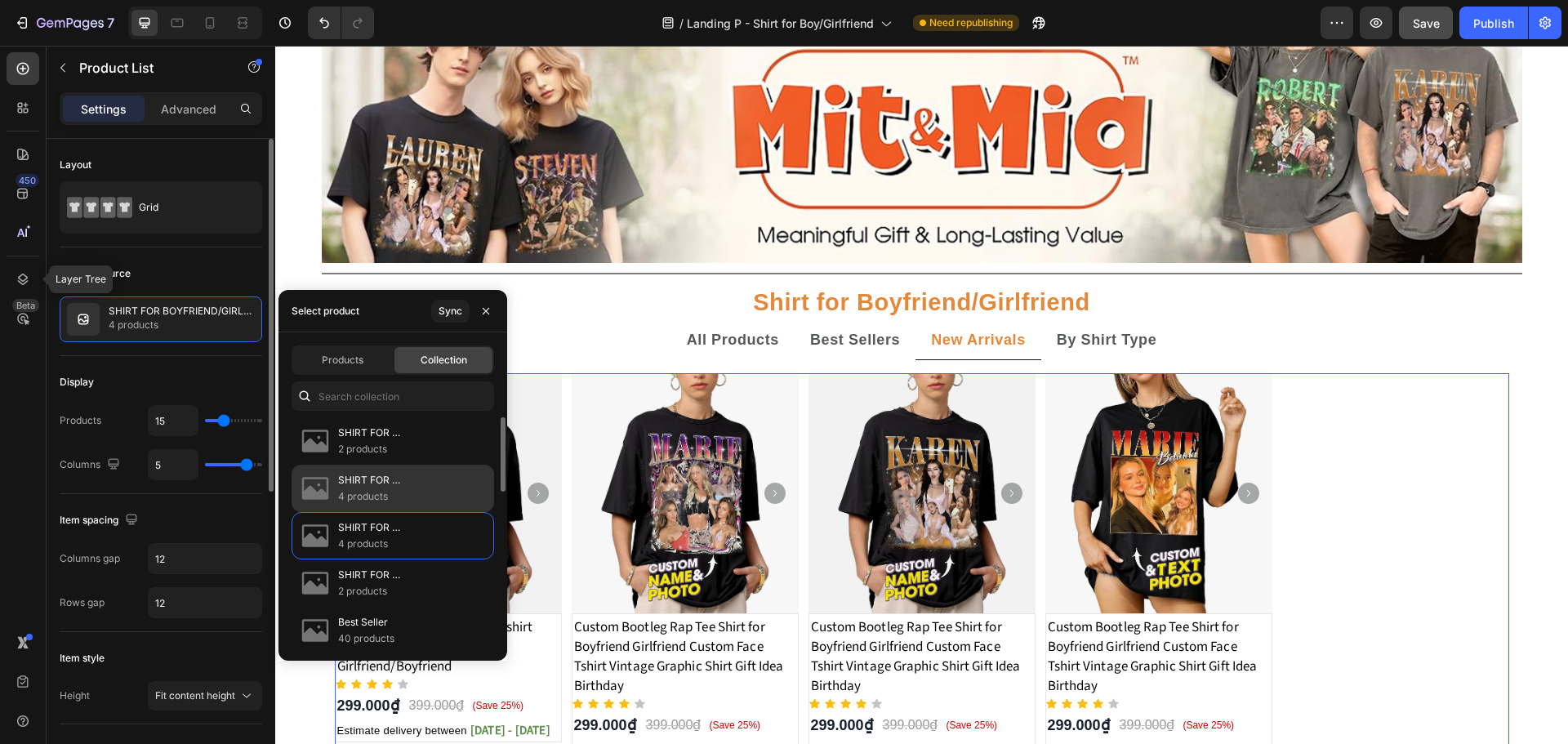
click at [373, 483] on p "SHIRT FOR BOYFRIEND/GIRLFRIEND Tshirt" at bounding box center [409, 480] width 142 height 17
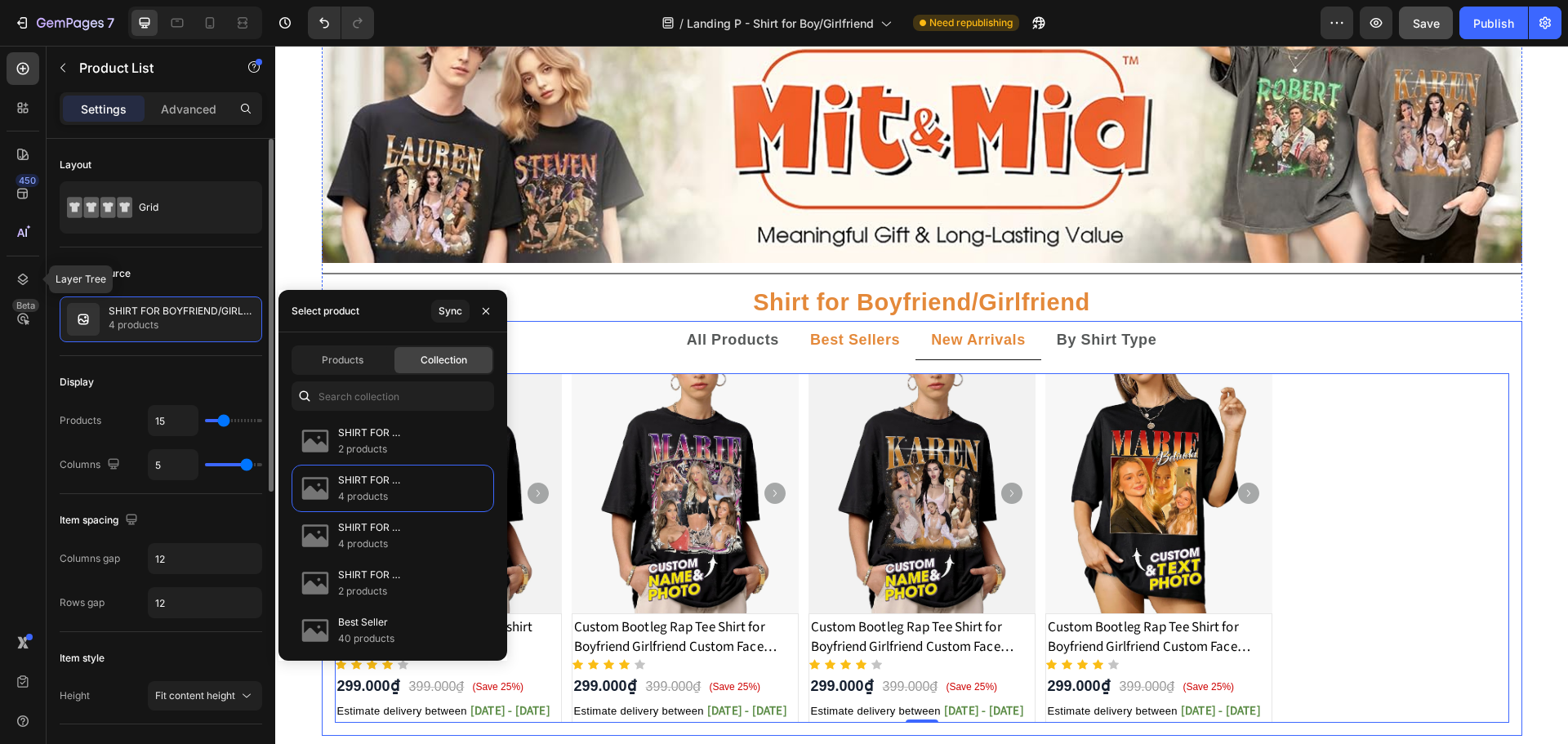
click at [856, 334] on strong "Best Sellers" at bounding box center [855, 340] width 90 height 17
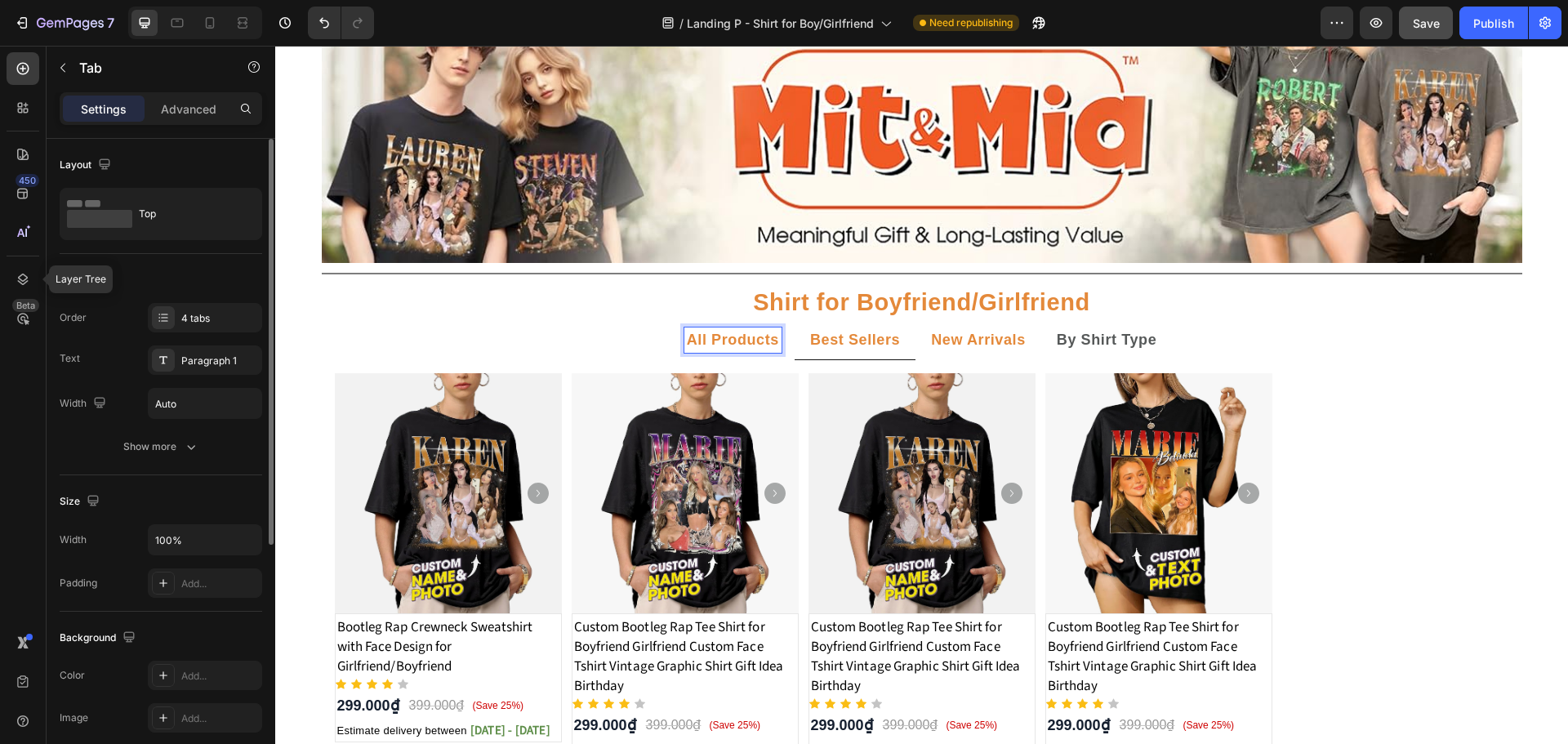
click at [729, 342] on strong "All Products" at bounding box center [733, 340] width 92 height 17
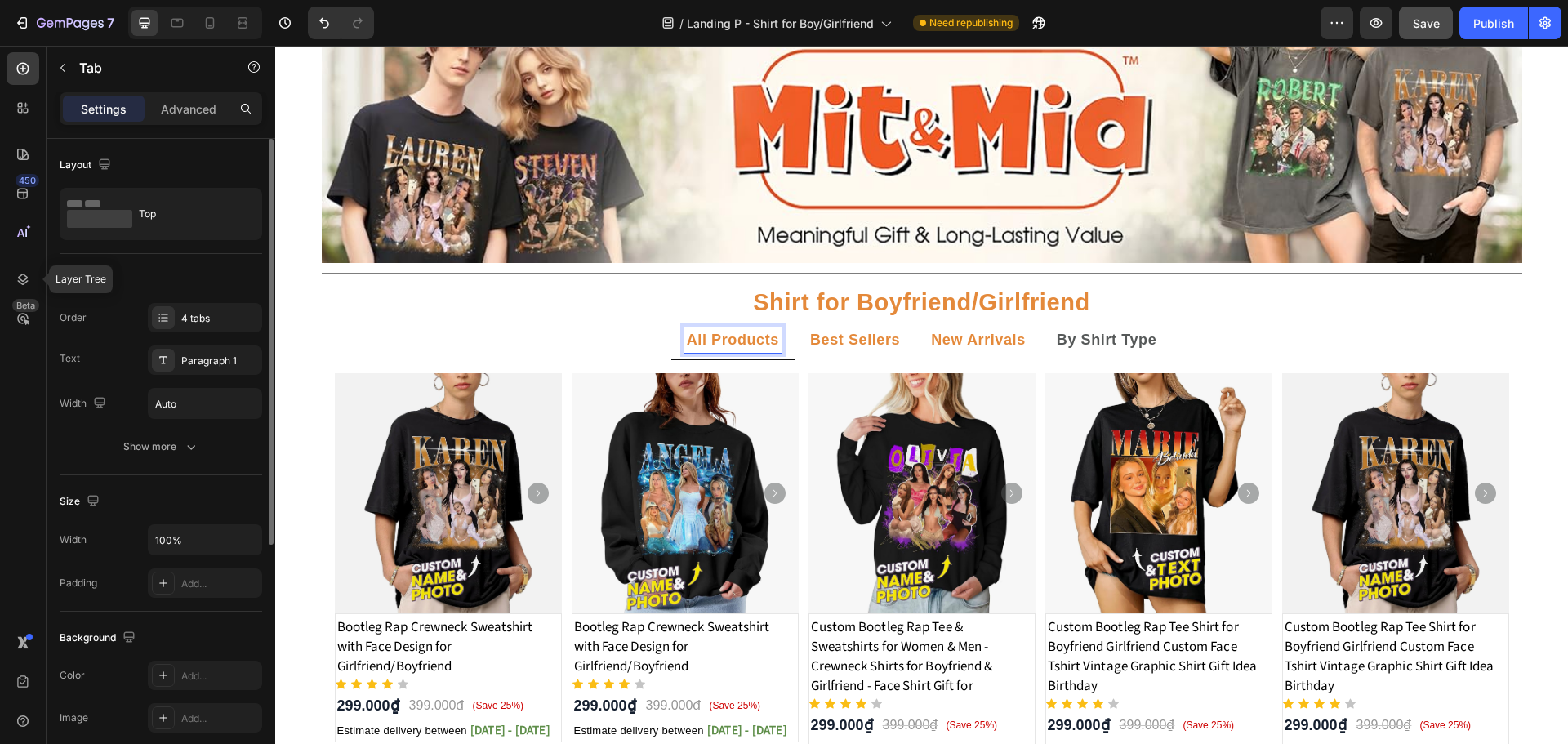
click at [830, 343] on strong "Best Sellers" at bounding box center [855, 340] width 90 height 17
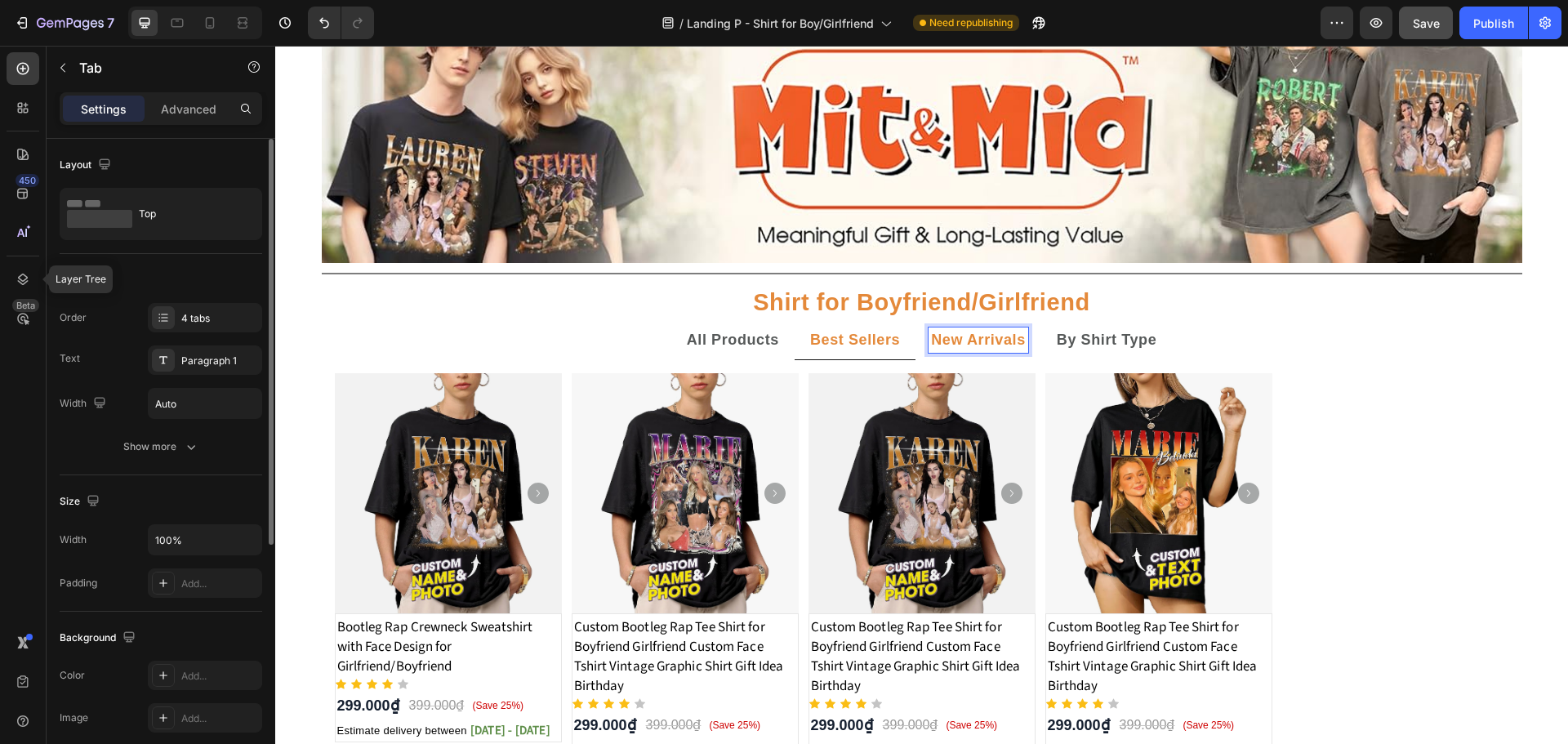
click at [952, 344] on strong "New Arrivals" at bounding box center [977, 340] width 95 height 17
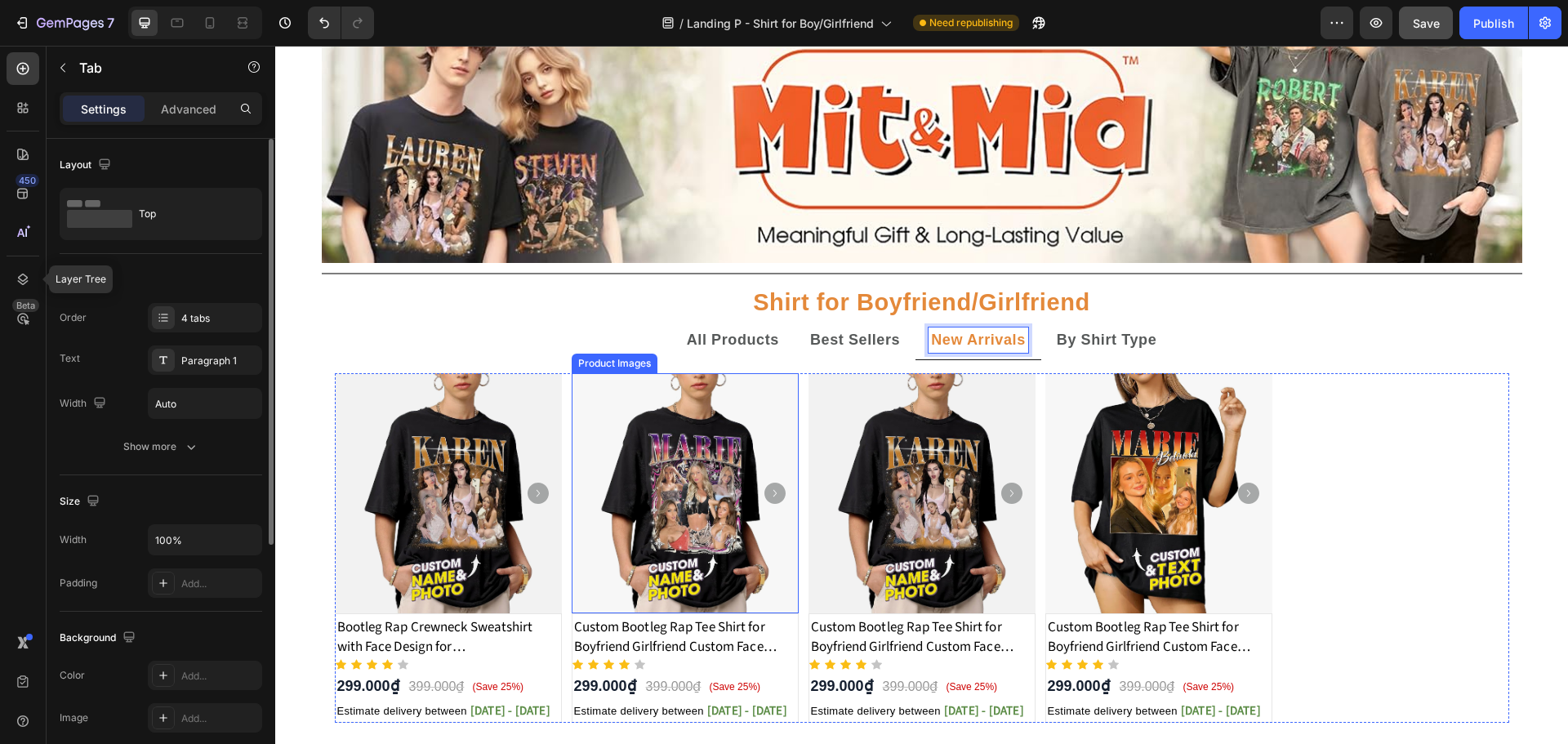
click at [571, 454] on img at bounding box center [684, 493] width 227 height 241
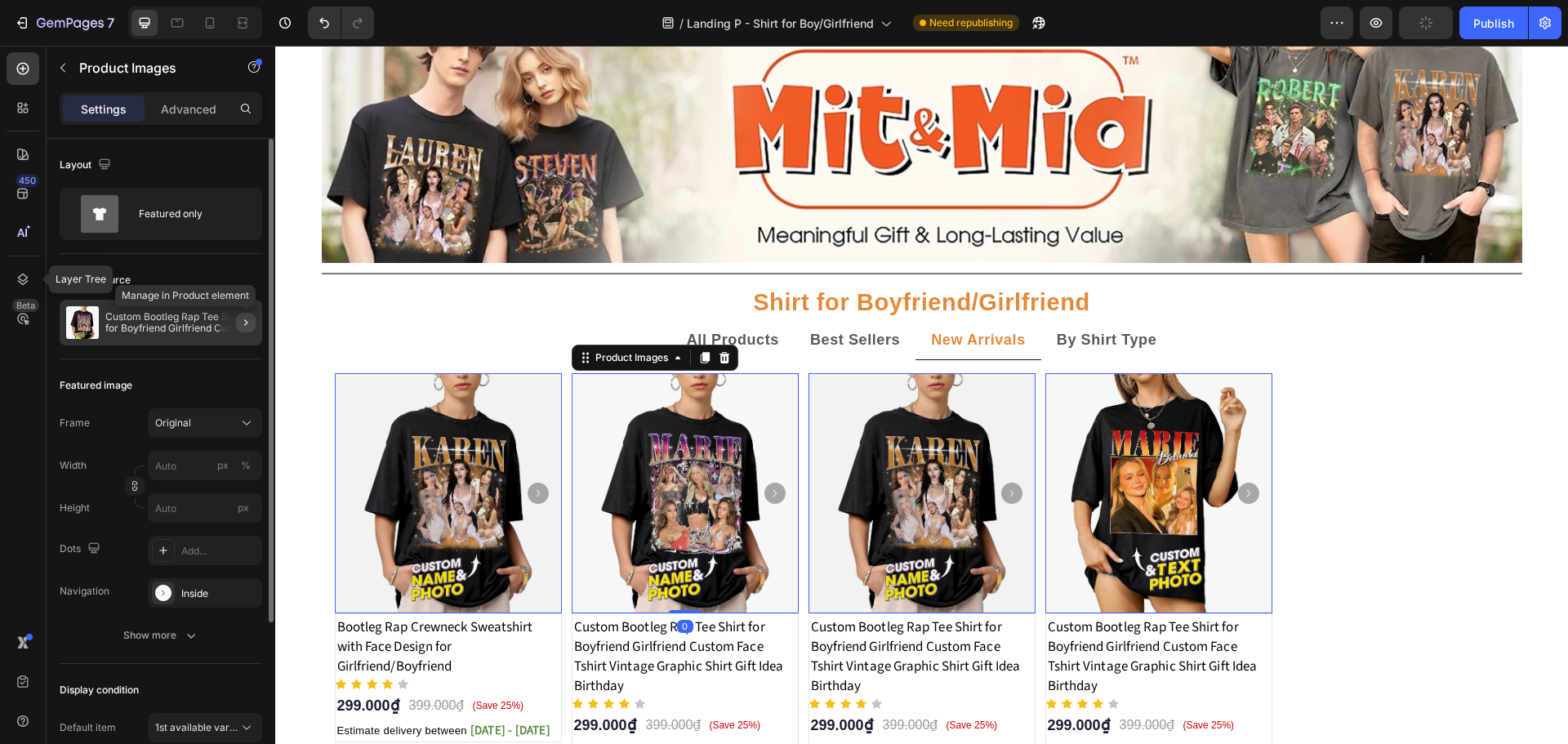
click at [244, 326] on icon "button" at bounding box center [245, 322] width 13 height 13
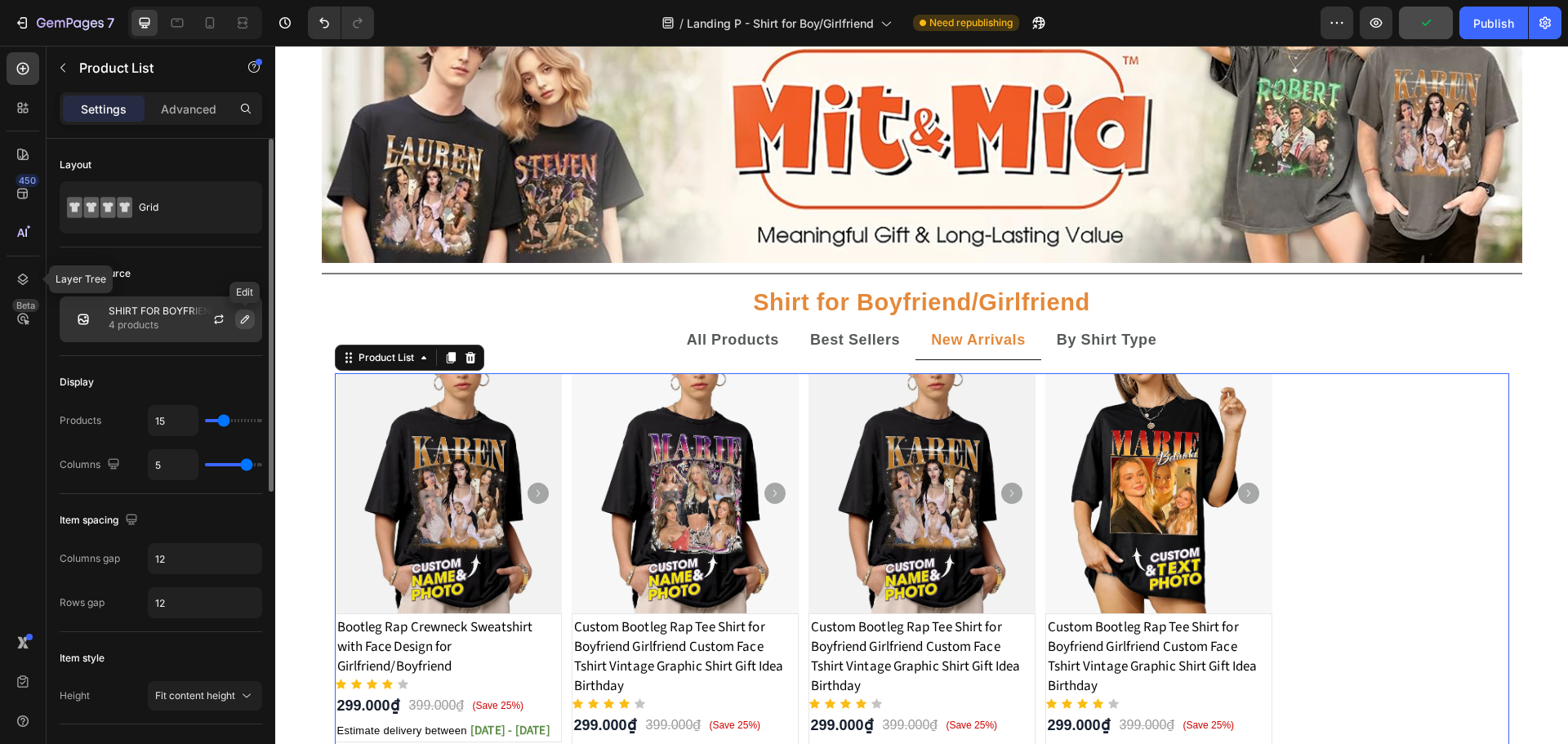
click at [242, 321] on icon "button" at bounding box center [244, 319] width 8 height 8
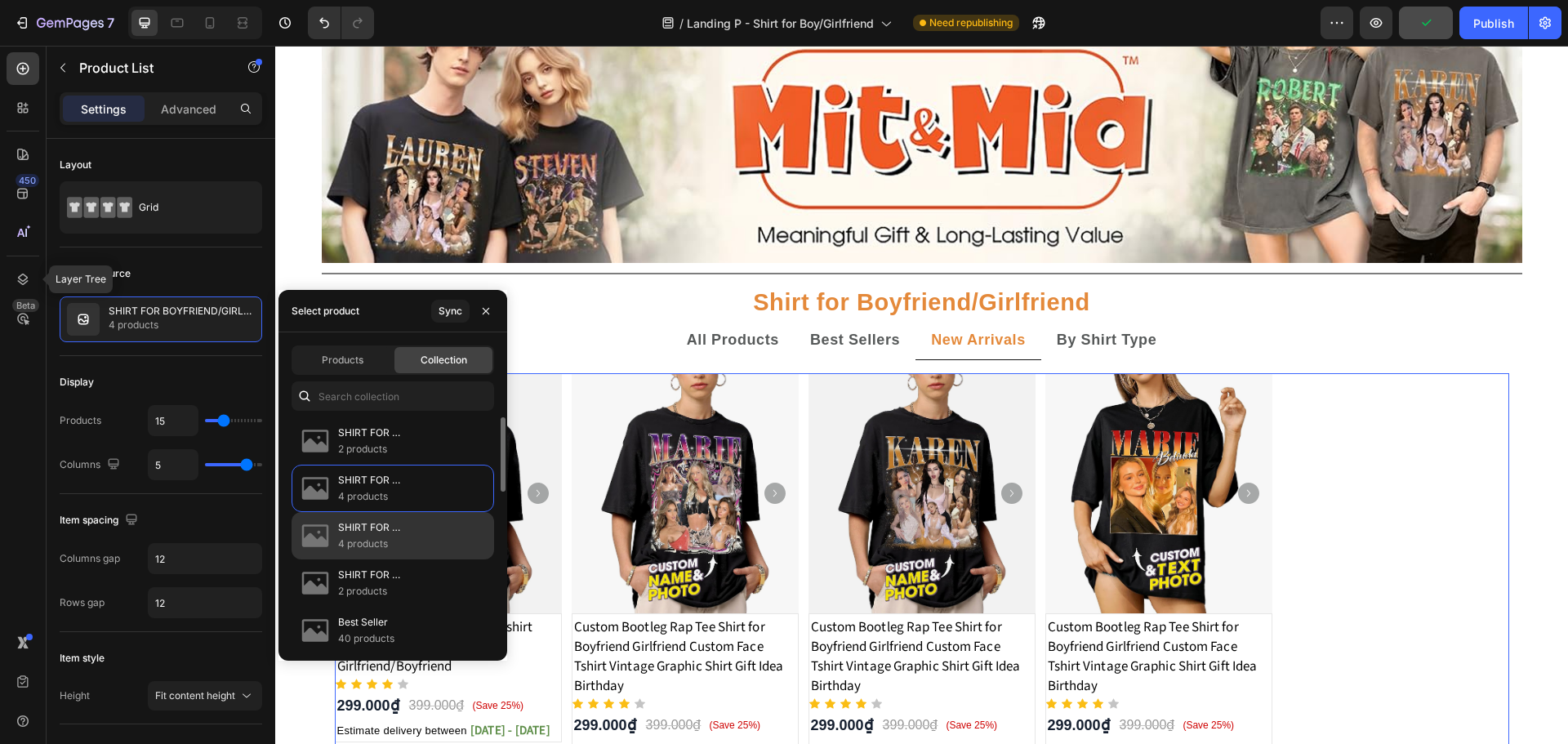
click at [355, 533] on p "SHIRT FOR BOYFRIEND/GIRLFRIEND Best Seller" at bounding box center [409, 527] width 142 height 17
click at [367, 524] on p "SHIRT FOR BOYFRIEND/GIRLFRIEND Best Seller" at bounding box center [409, 527] width 142 height 17
click at [358, 535] on p "4 products" at bounding box center [409, 544] width 142 height 17
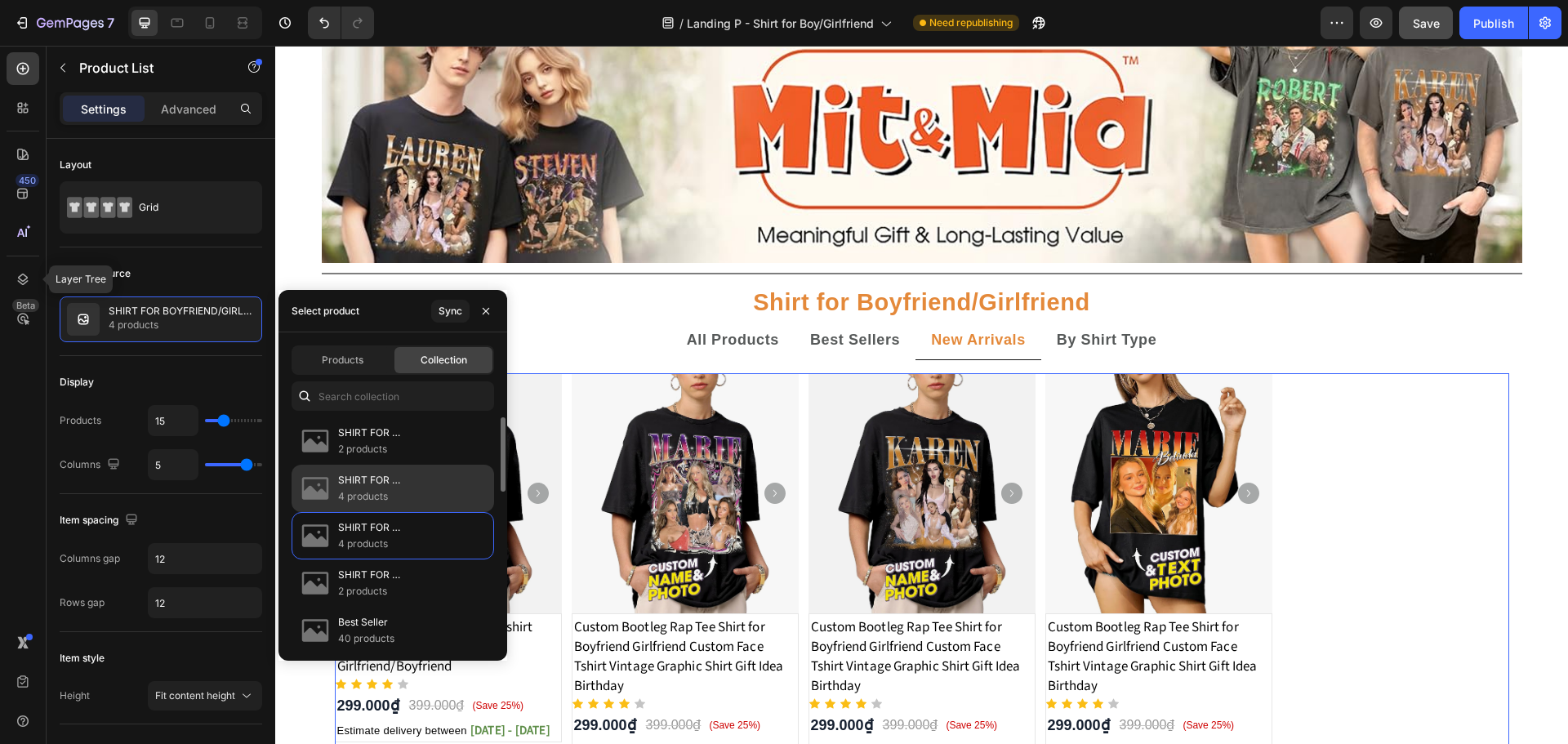
click at [361, 483] on p "SHIRT FOR BOYFRIEND/GIRLFRIEND Tshirt" at bounding box center [409, 480] width 142 height 17
click at [350, 528] on p "SHIRT FOR BOYFRIEND/GIRLFRIEND Best Seller" at bounding box center [409, 527] width 142 height 17
click at [1122, 337] on strong "By Shirt Type" at bounding box center [1106, 340] width 100 height 17
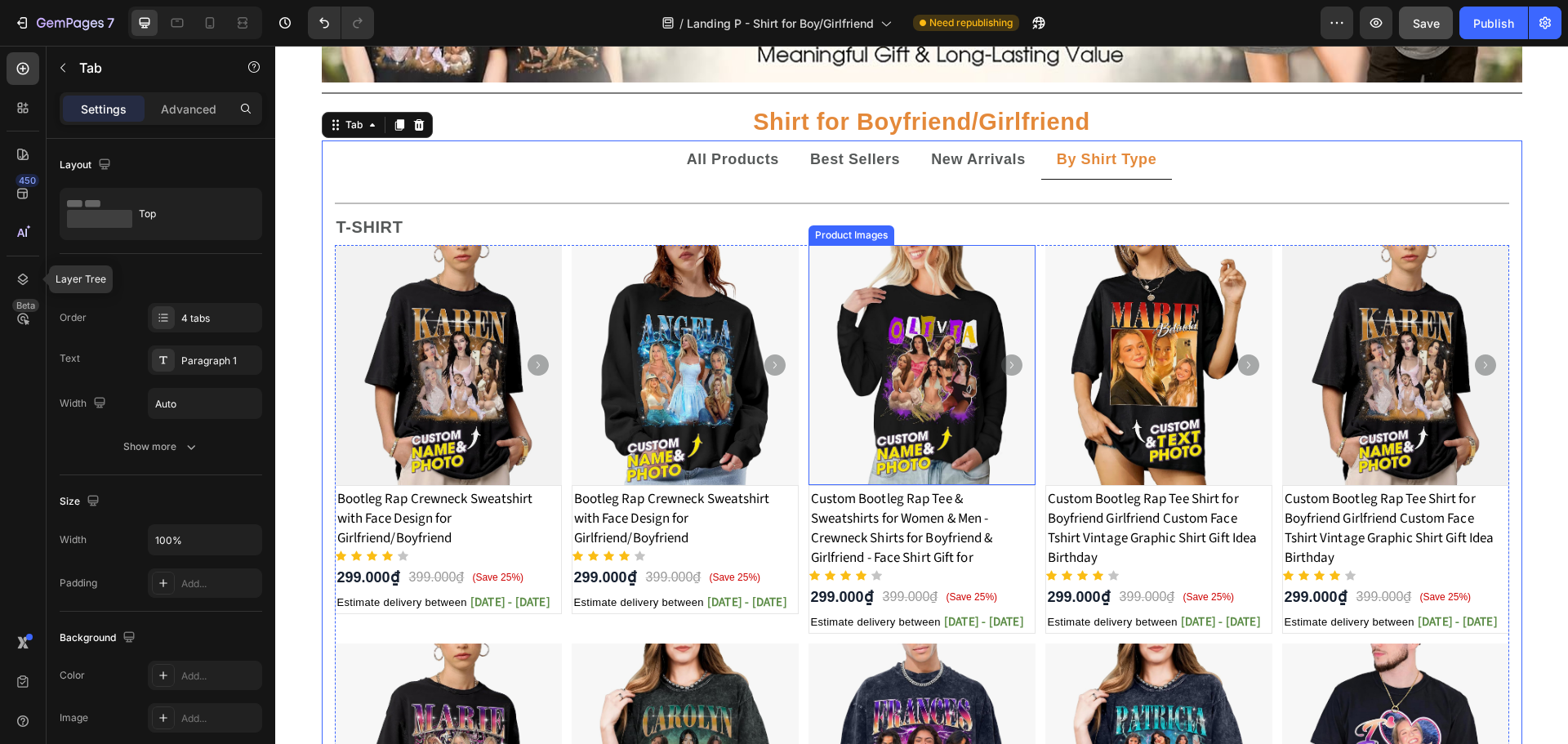
scroll to position [299, 0]
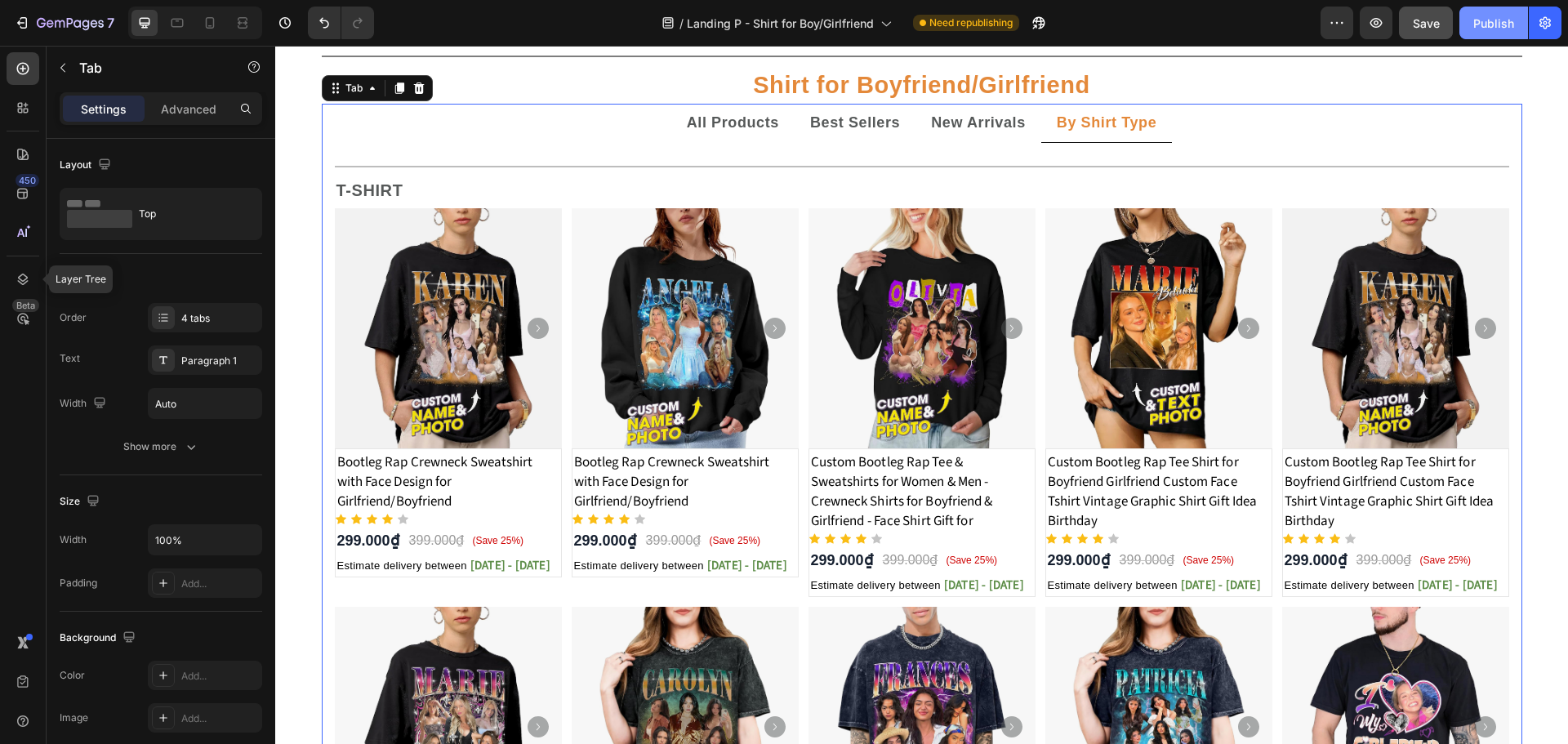
click at [1491, 11] on button "Publish" at bounding box center [1493, 23] width 69 height 33
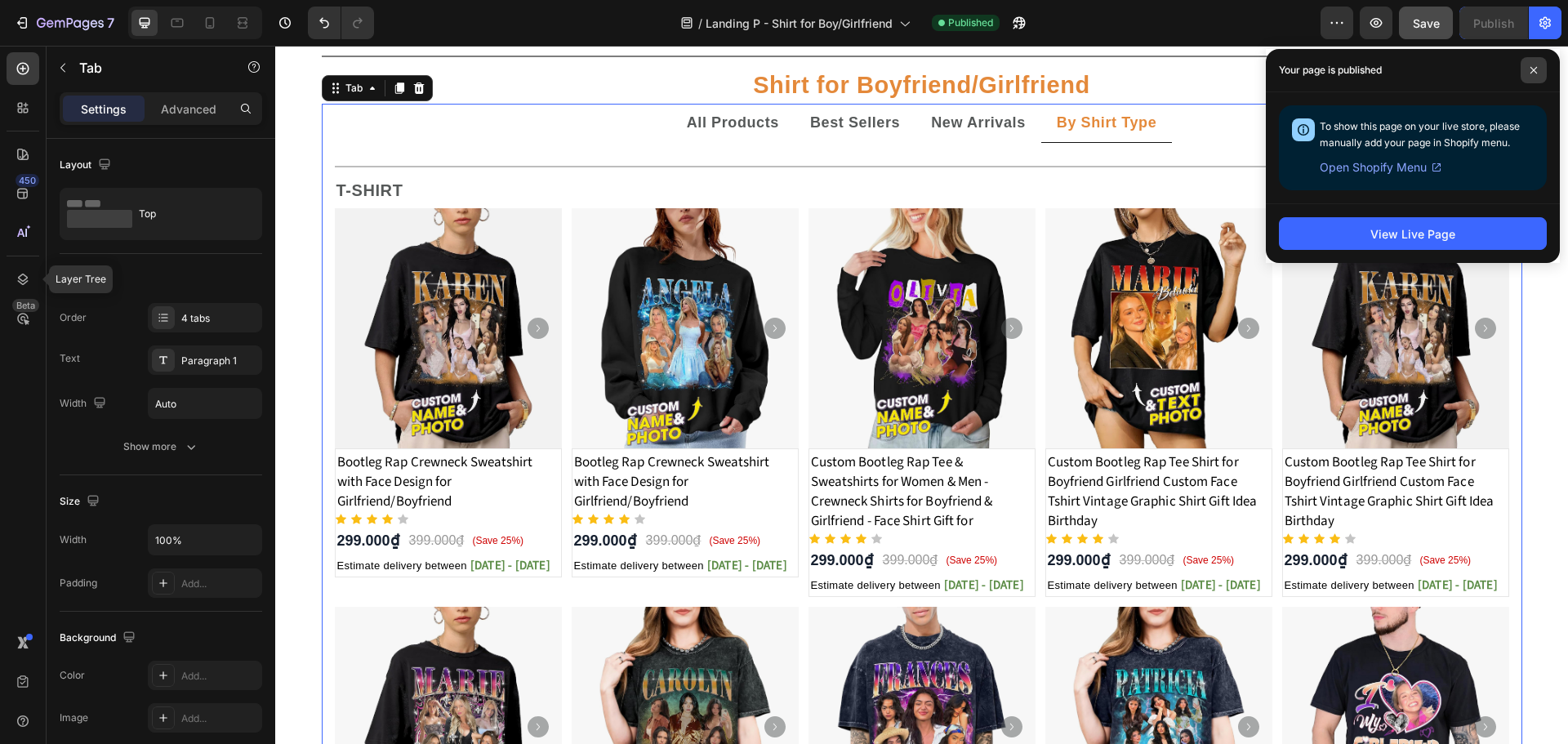
click at [1538, 70] on span at bounding box center [1533, 70] width 26 height 26
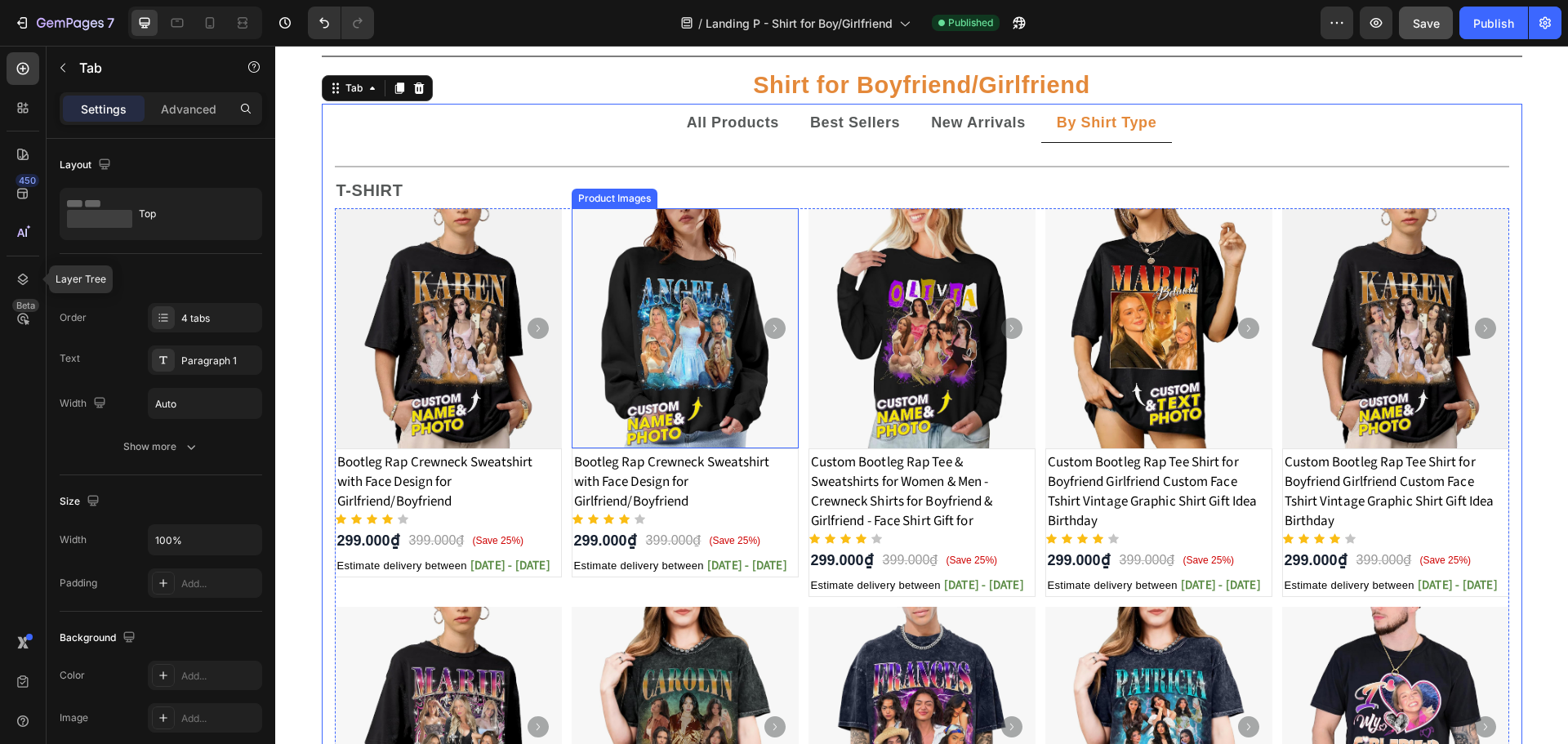
click at [571, 276] on img at bounding box center [684, 329] width 227 height 241
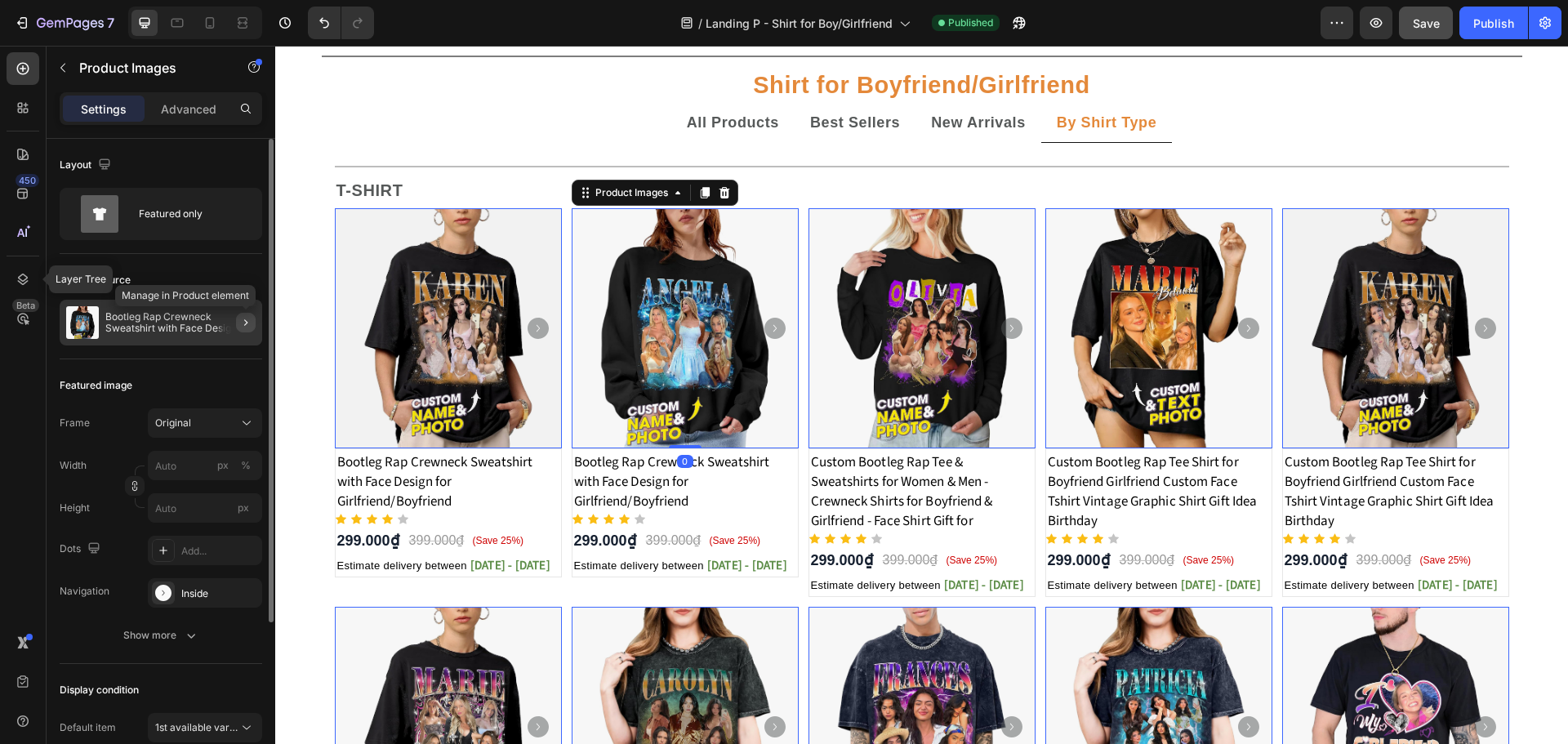
click at [251, 322] on icon "button" at bounding box center [245, 322] width 13 height 13
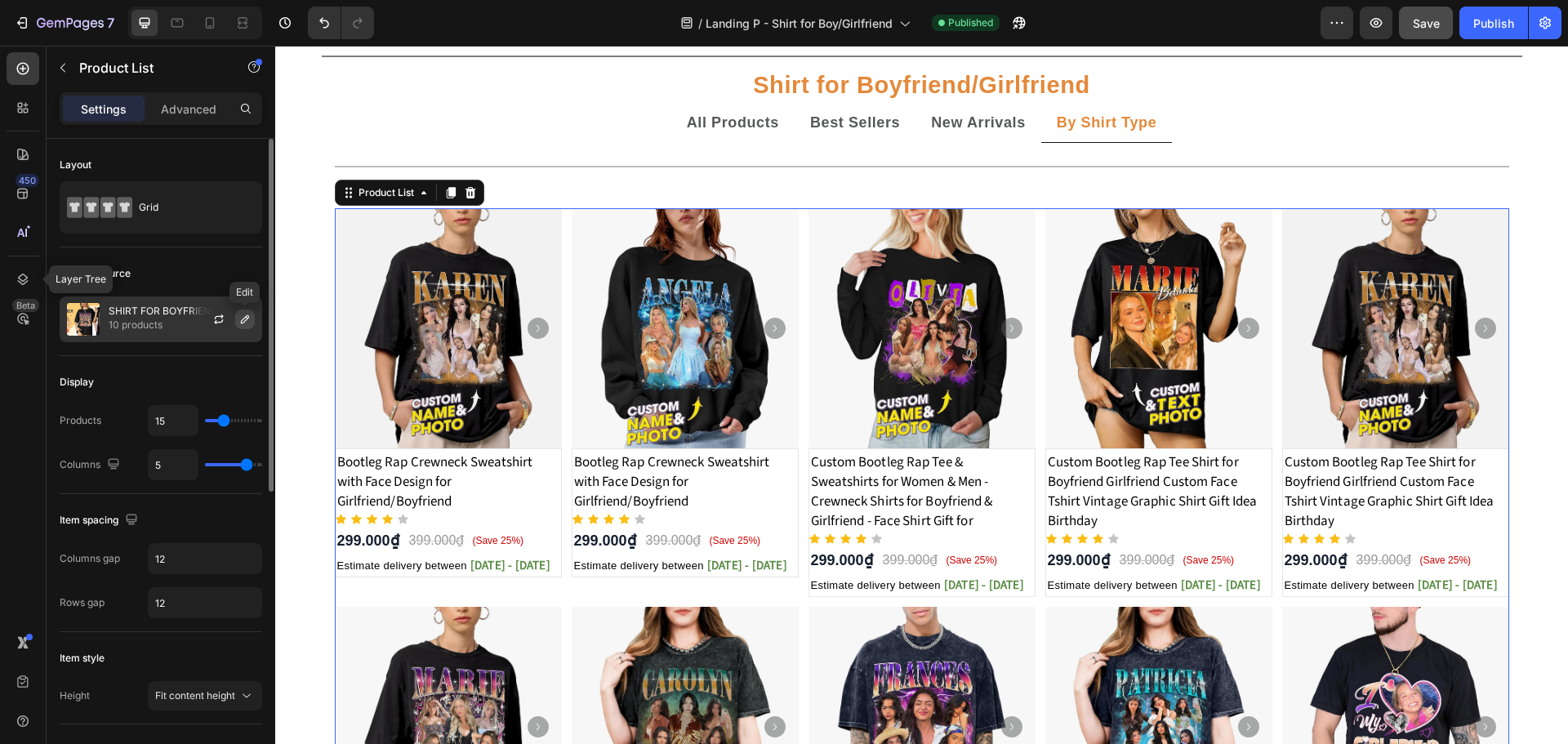
click at [243, 318] on icon "button" at bounding box center [245, 319] width 13 height 13
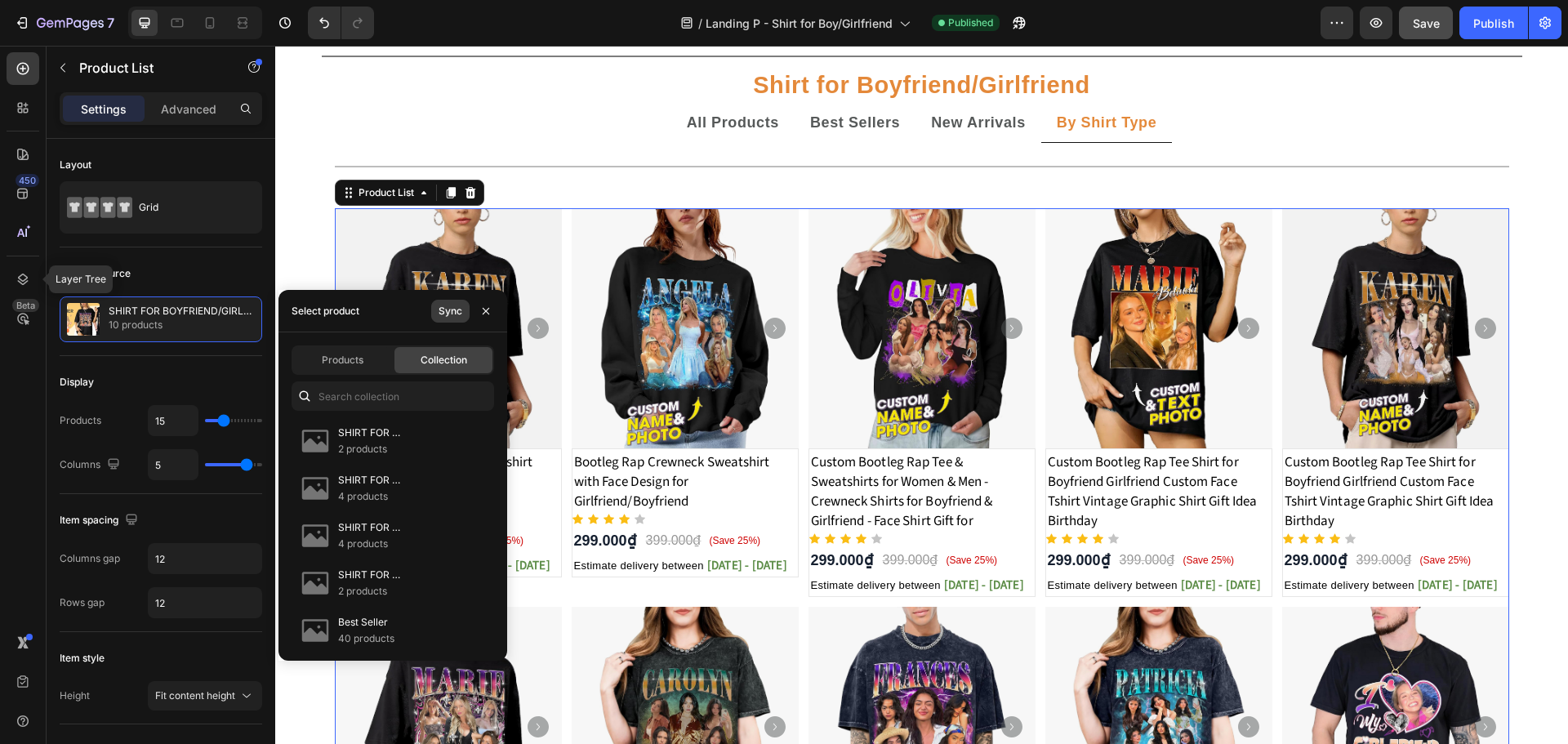
click at [452, 312] on div "Sync" at bounding box center [450, 311] width 24 height 15
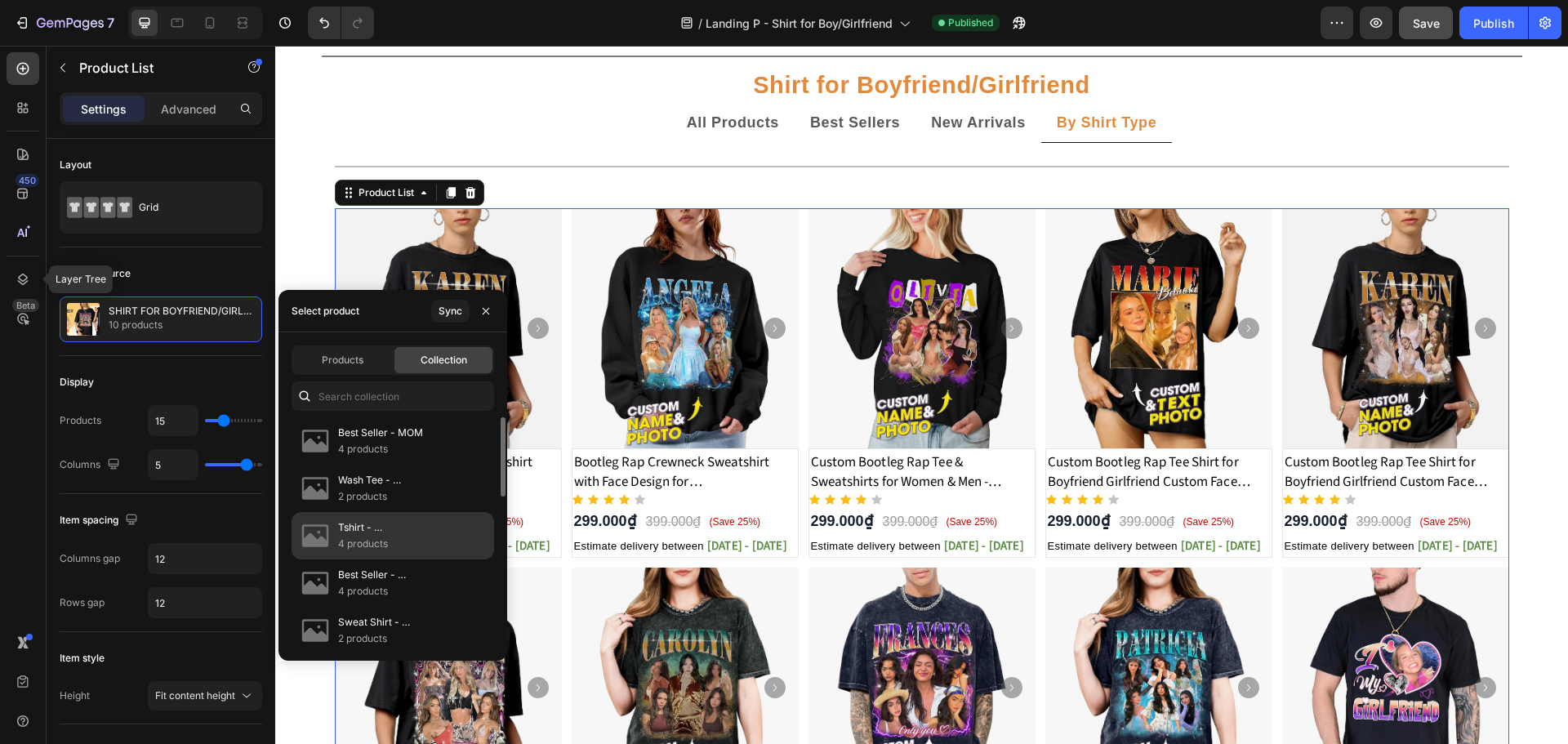
click at [360, 530] on p "Tshirt - BOYFRIEND/GIRLFRIEND" at bounding box center [409, 527] width 142 height 17
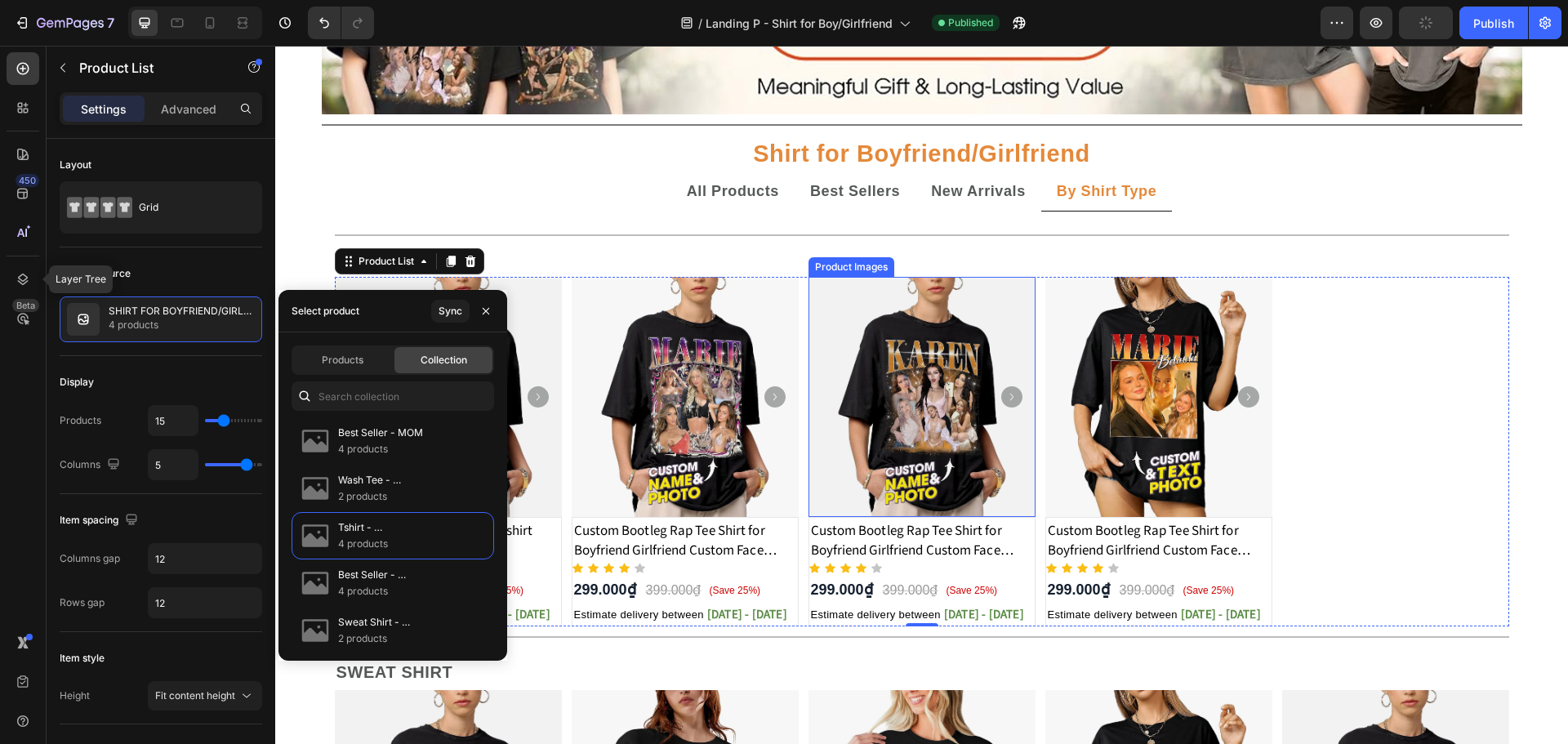
scroll to position [327, 0]
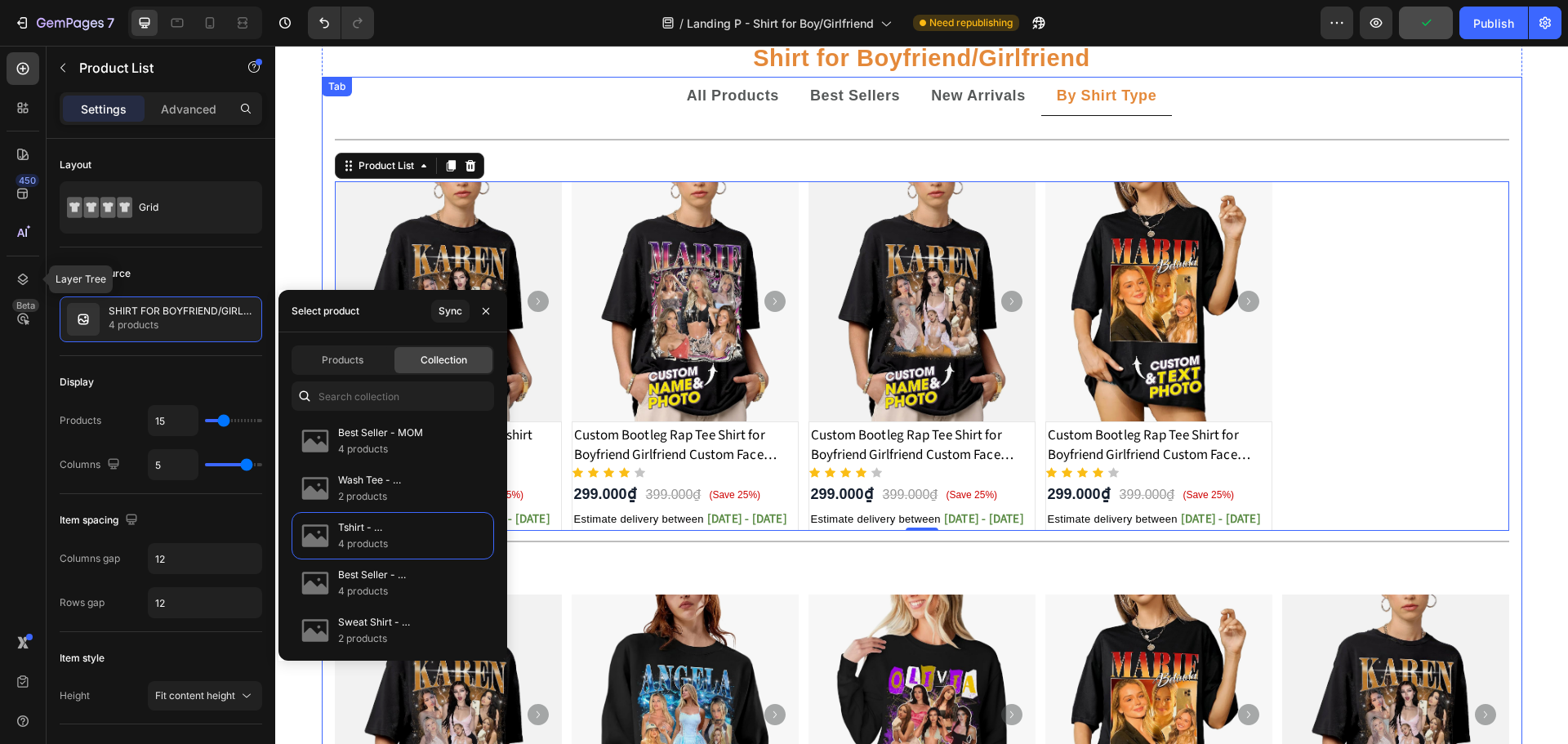
click at [476, 94] on ul "All Products Best Sellers New Arrivals By Shirt Type" at bounding box center [921, 96] width 1201 height 39
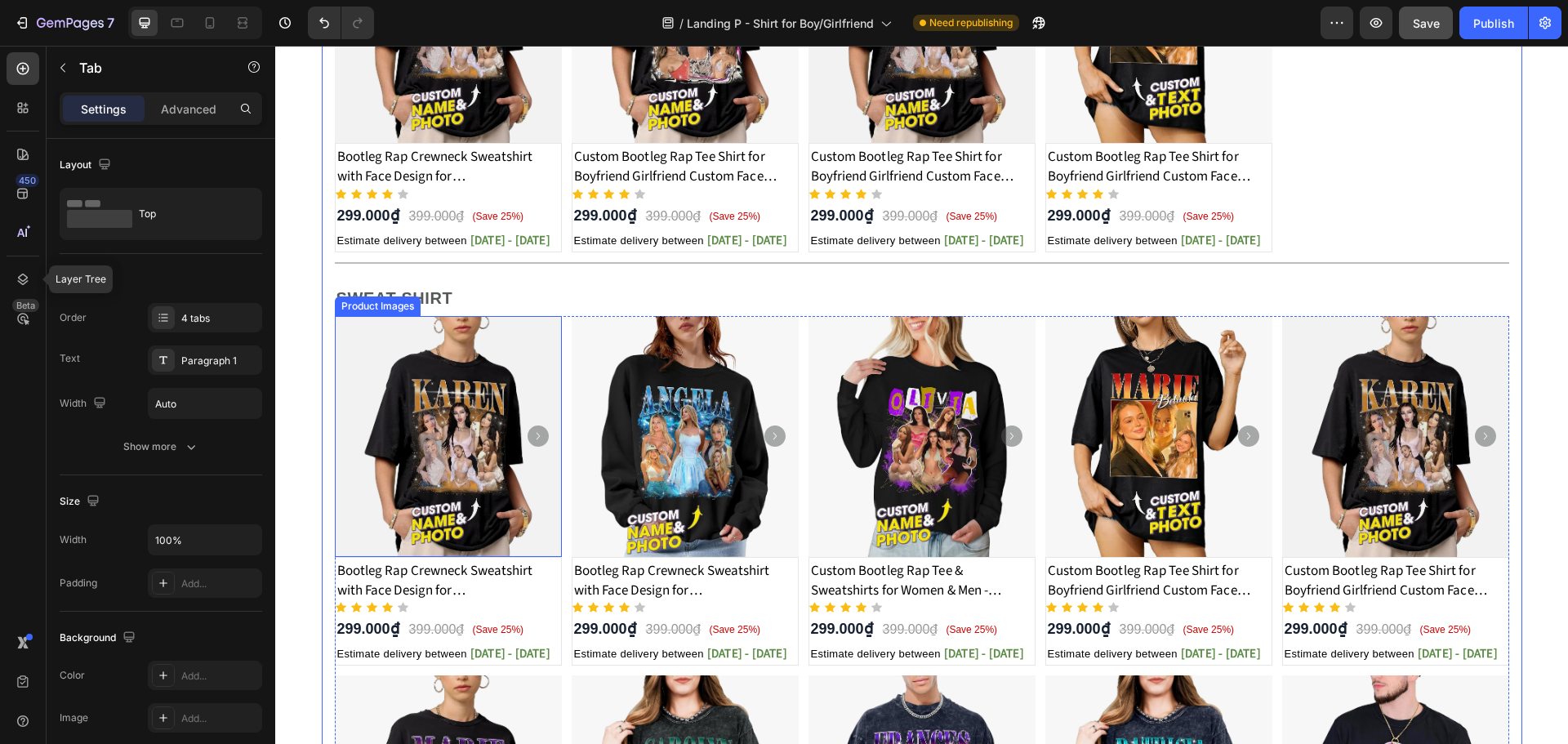
scroll to position [653, 0]
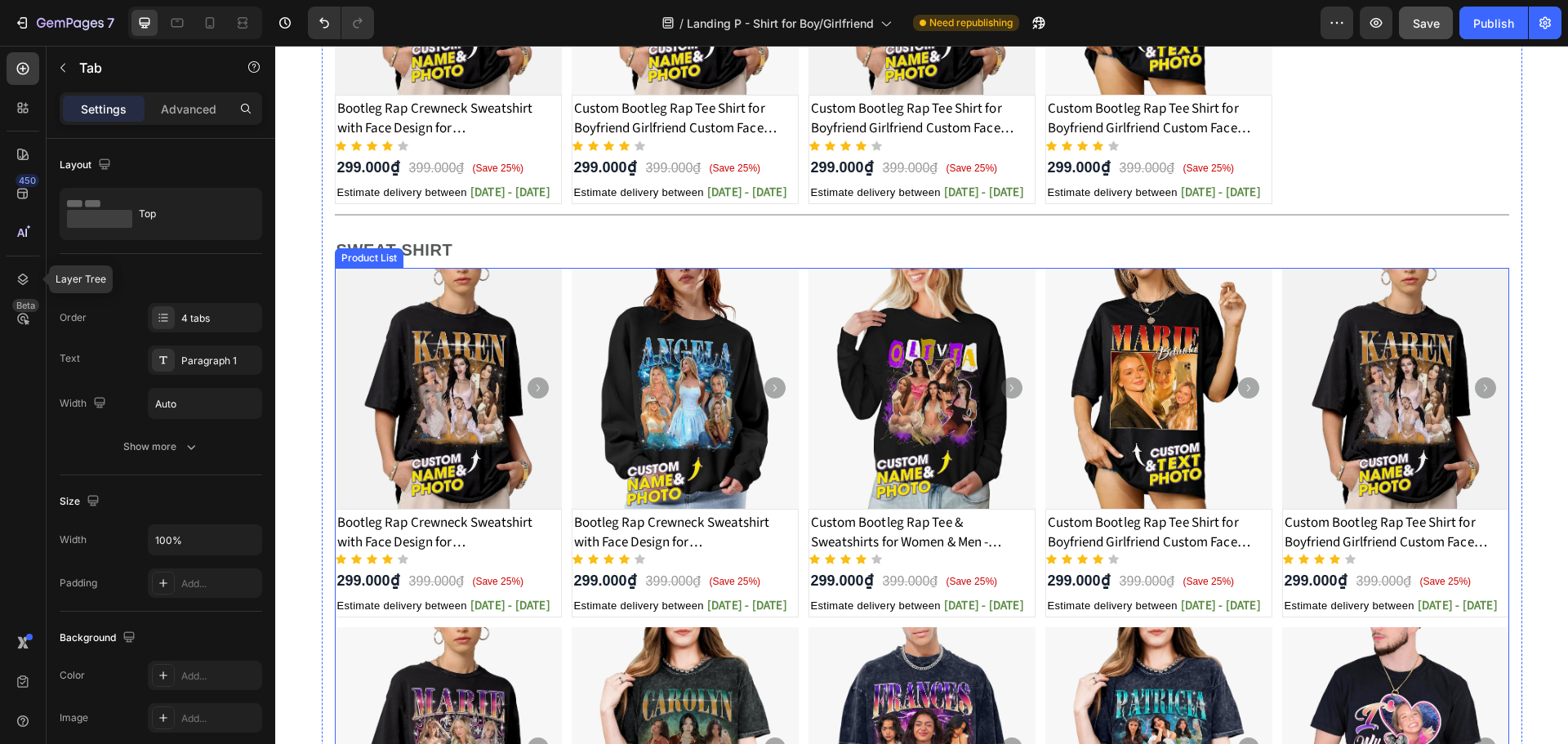
click at [563, 351] on div "Product Images Bootleg Rap Crewneck Sweatshirt with Face Design for Girlfriend/…" at bounding box center [921, 623] width 1174 height 709
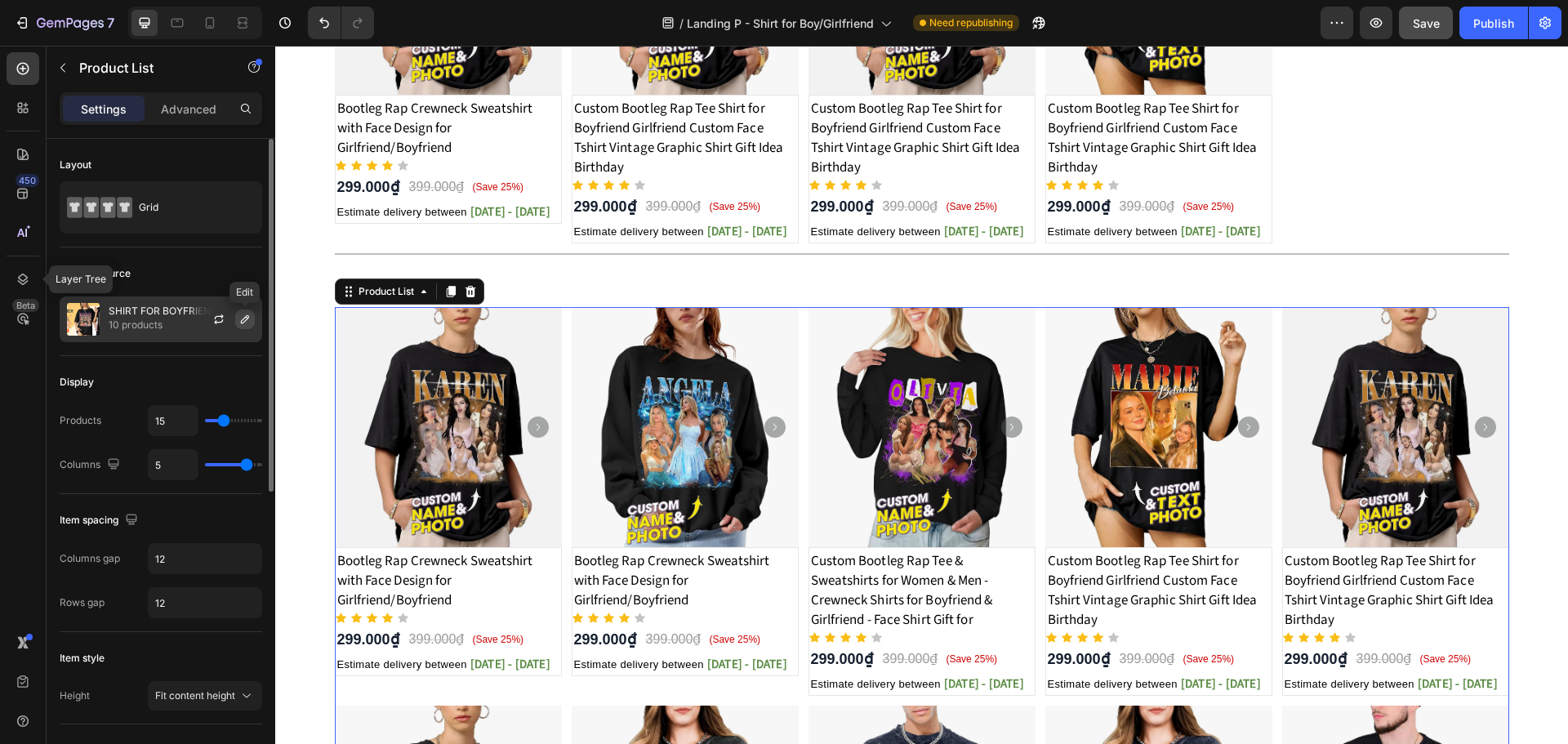
click at [243, 320] on icon "button" at bounding box center [245, 319] width 13 height 13
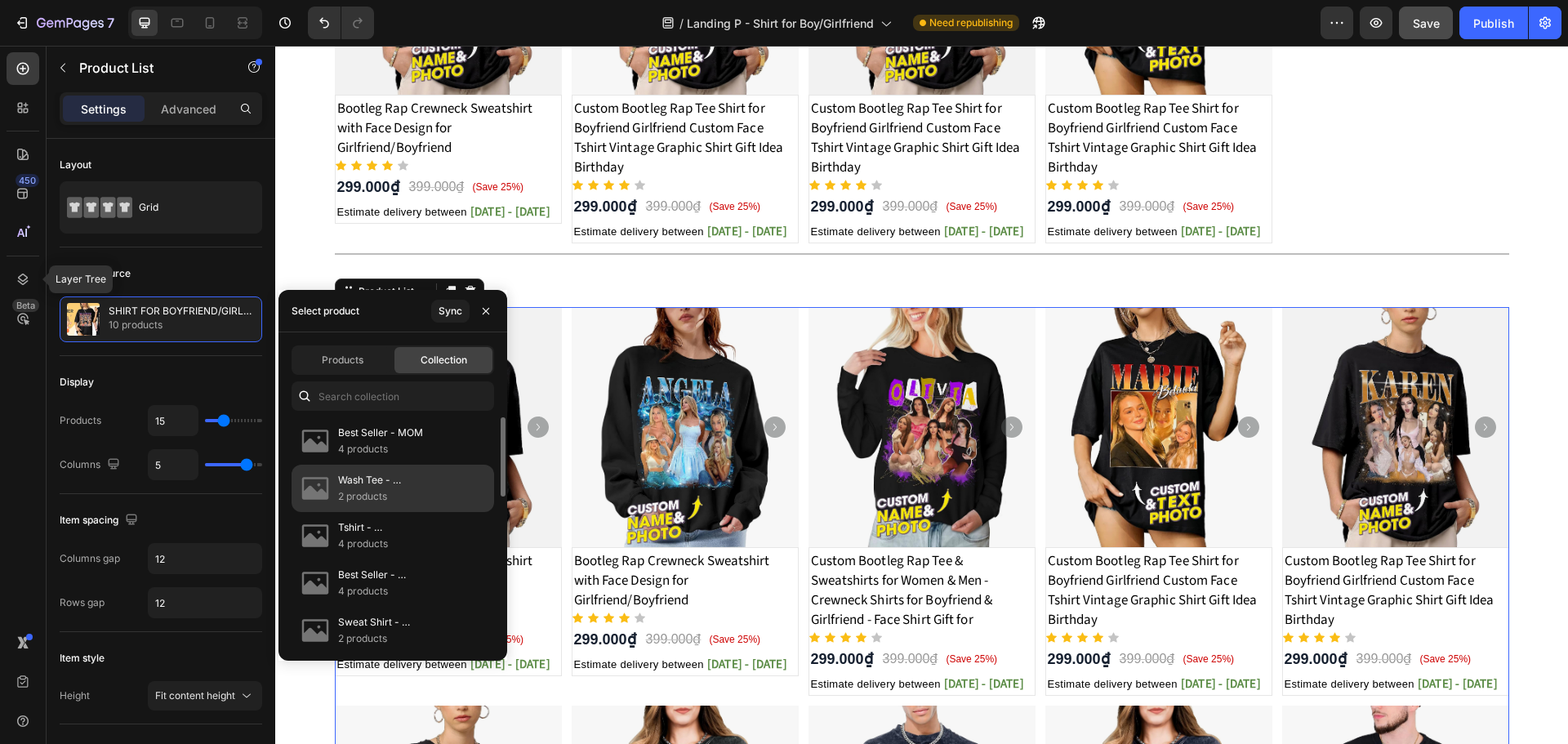
click at [385, 489] on p "2 products" at bounding box center [409, 497] width 142 height 17
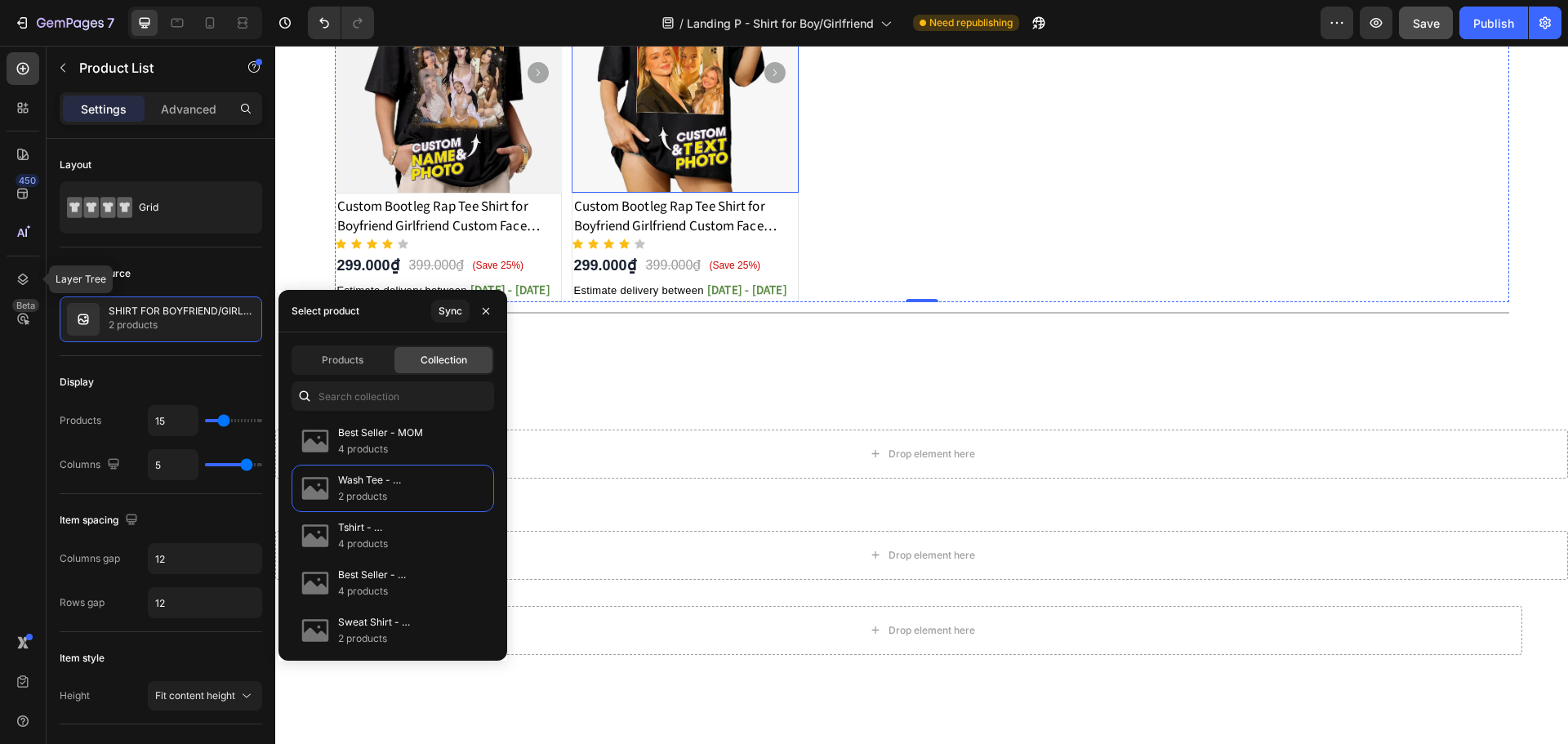
scroll to position [1088, 0]
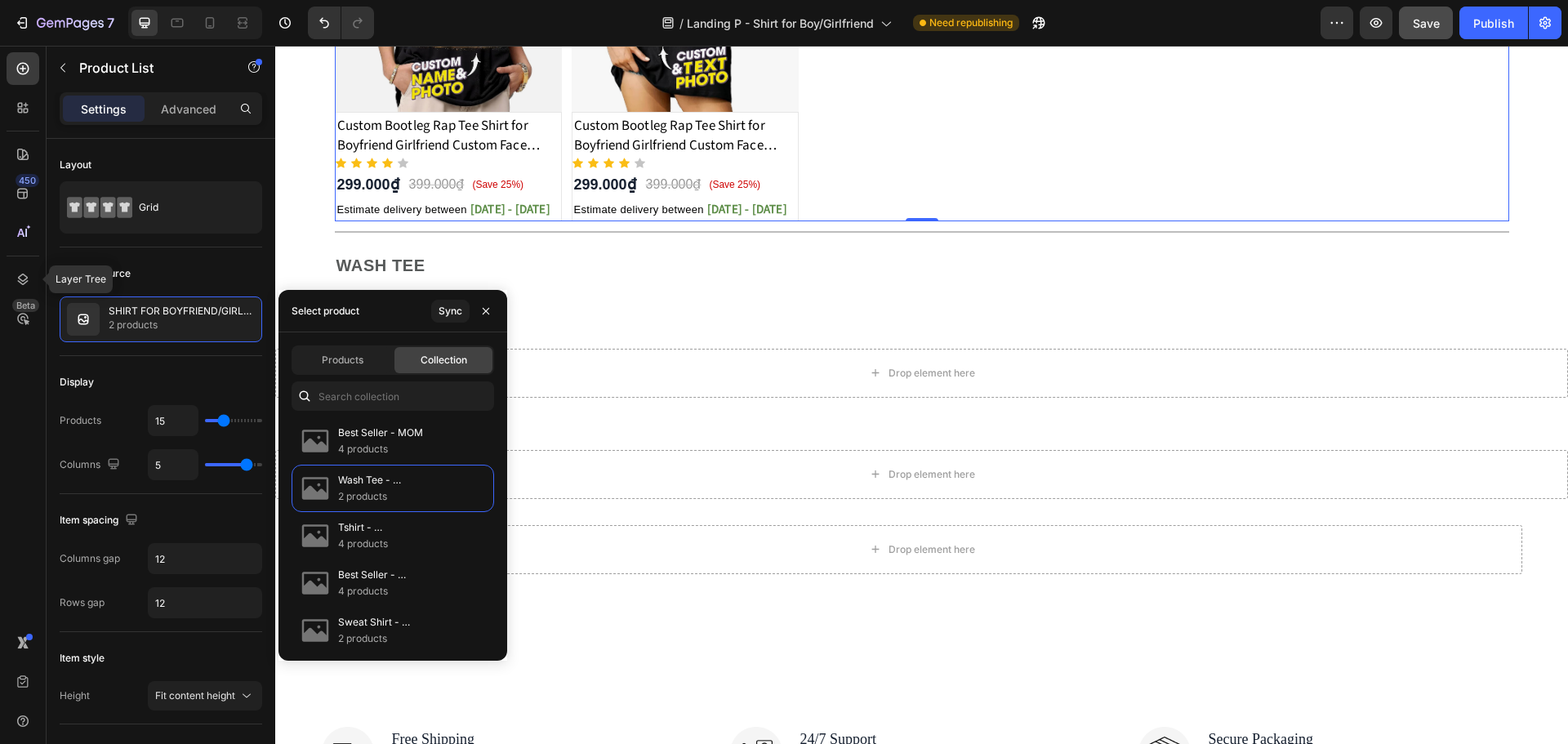
click at [560, 118] on div "Product Images Custom Bootleg Rap Tee Shirt for Boyfriend Girlfriend Custom Fac…" at bounding box center [921, 46] width 1174 height 349
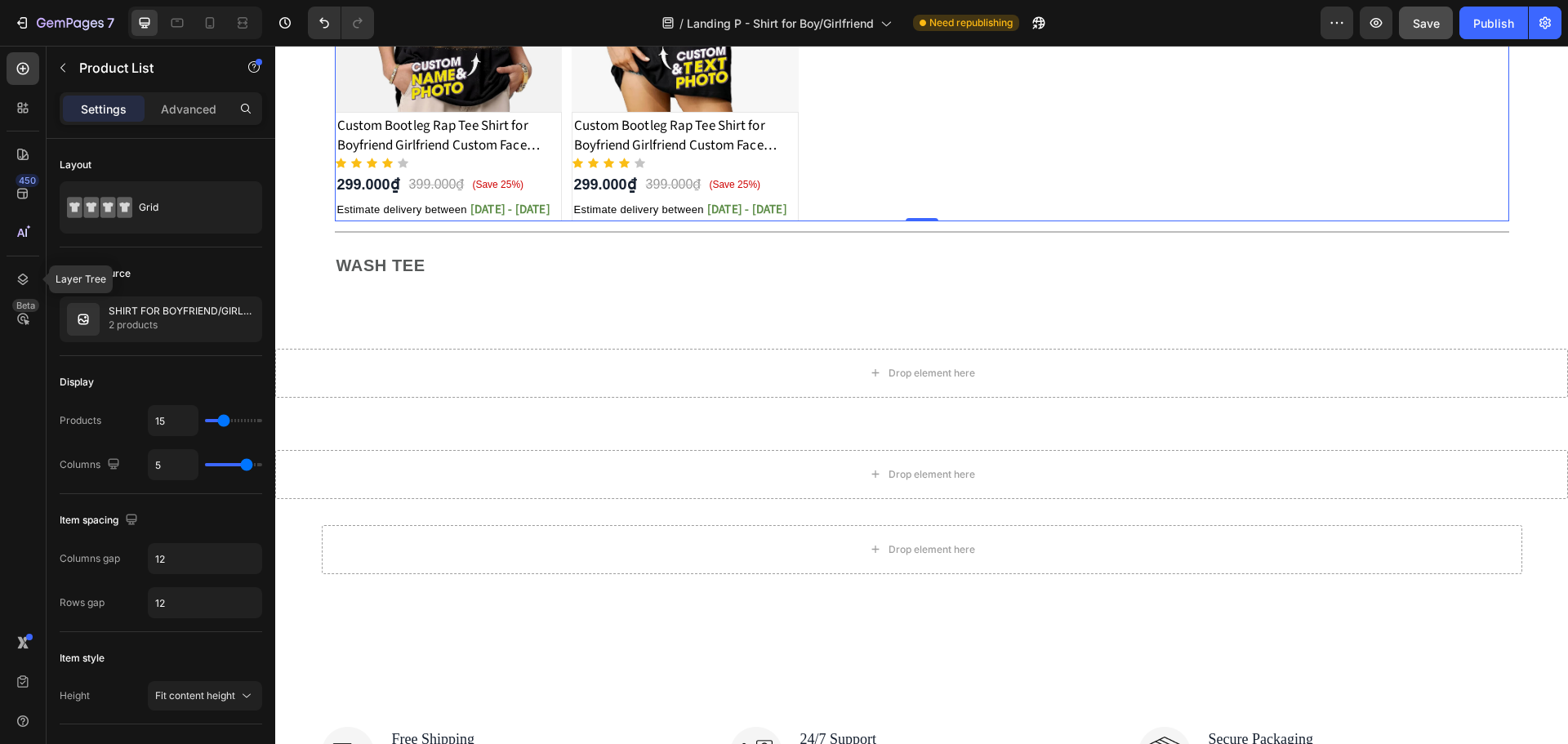
click at [563, 111] on div "Product Images Custom Bootleg Rap Tee Shirt for Boyfriend Girlfriend Custom Fac…" at bounding box center [921, 46] width 1174 height 349
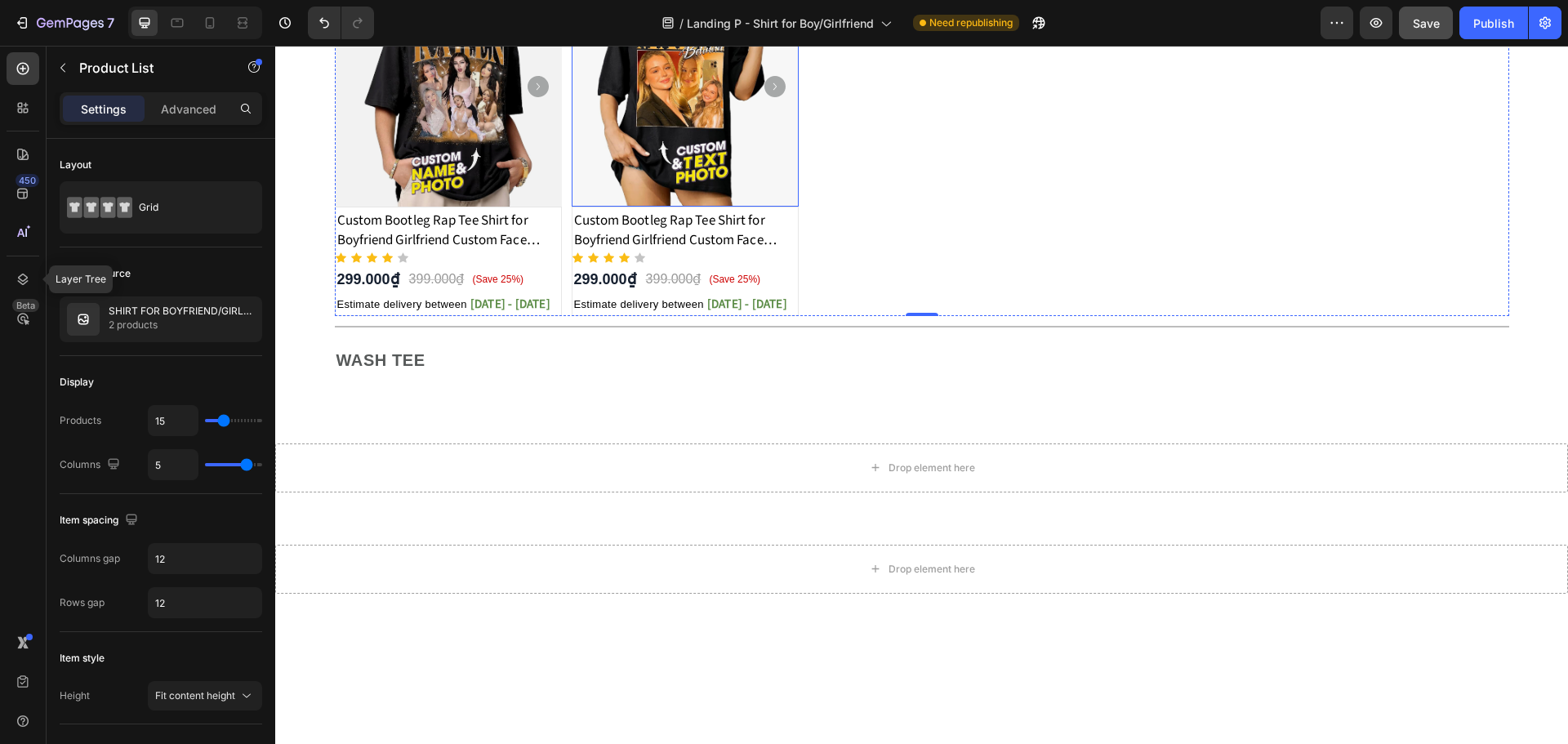
scroll to position [761, 0]
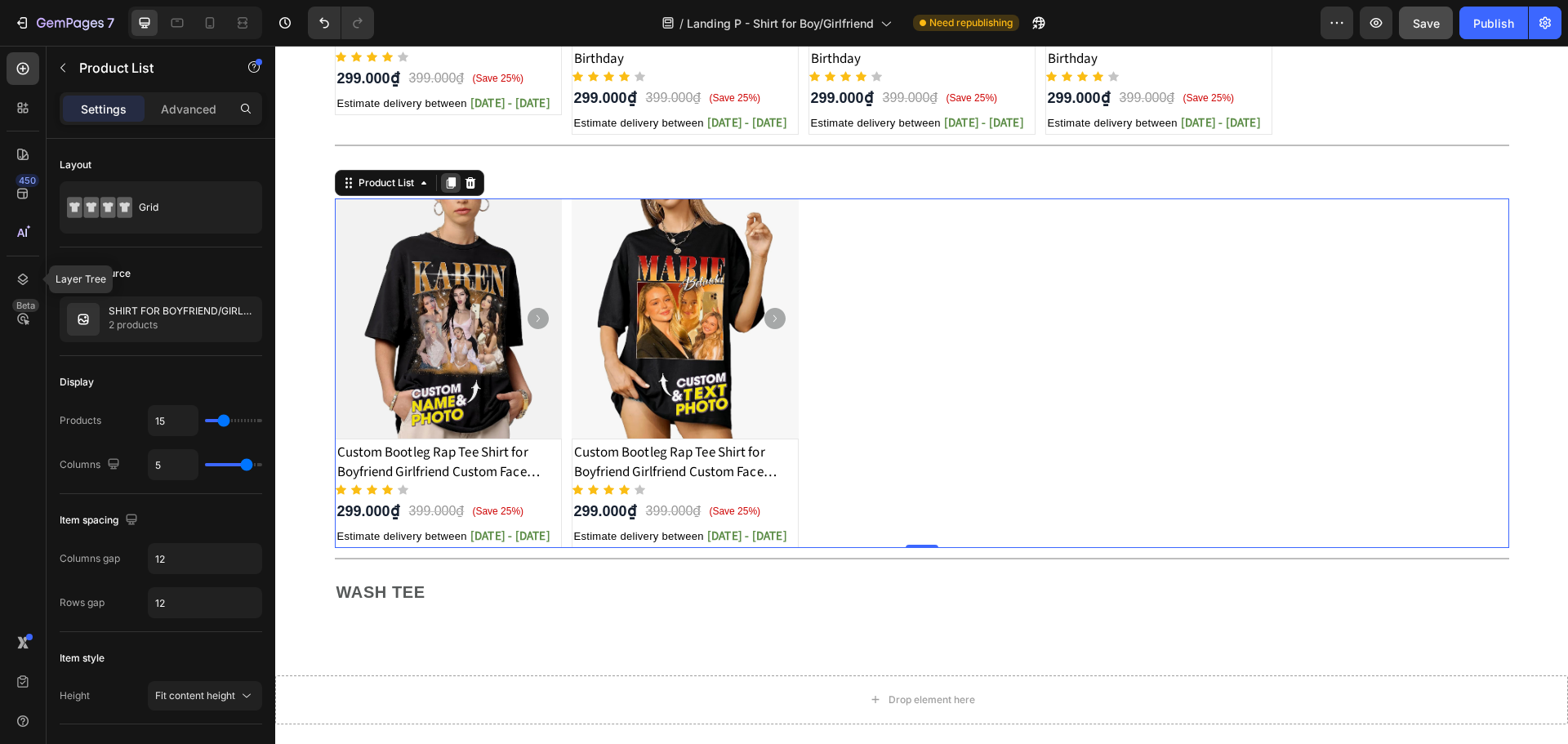
click at [446, 185] on icon at bounding box center [450, 183] width 9 height 11
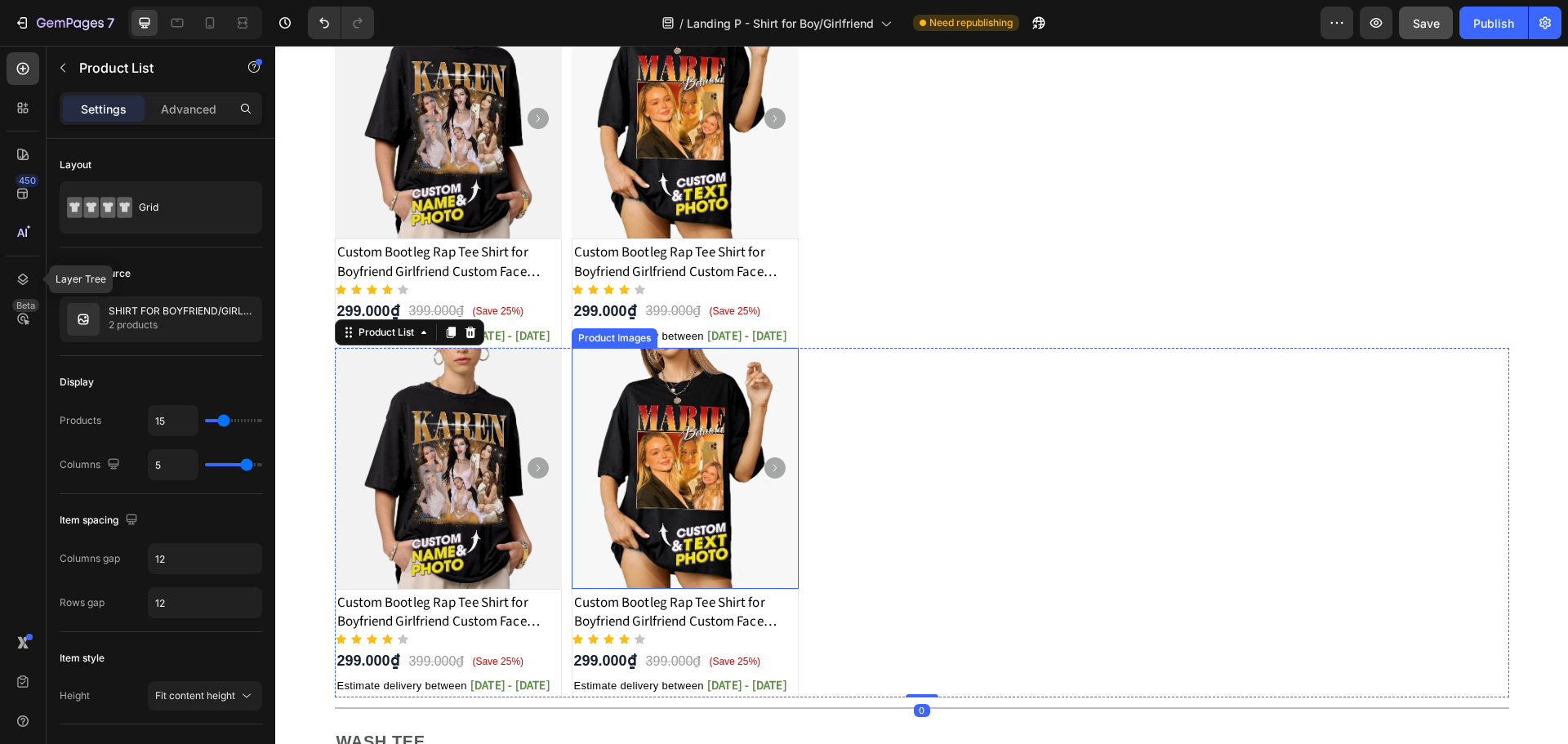
scroll to position [1207, 0]
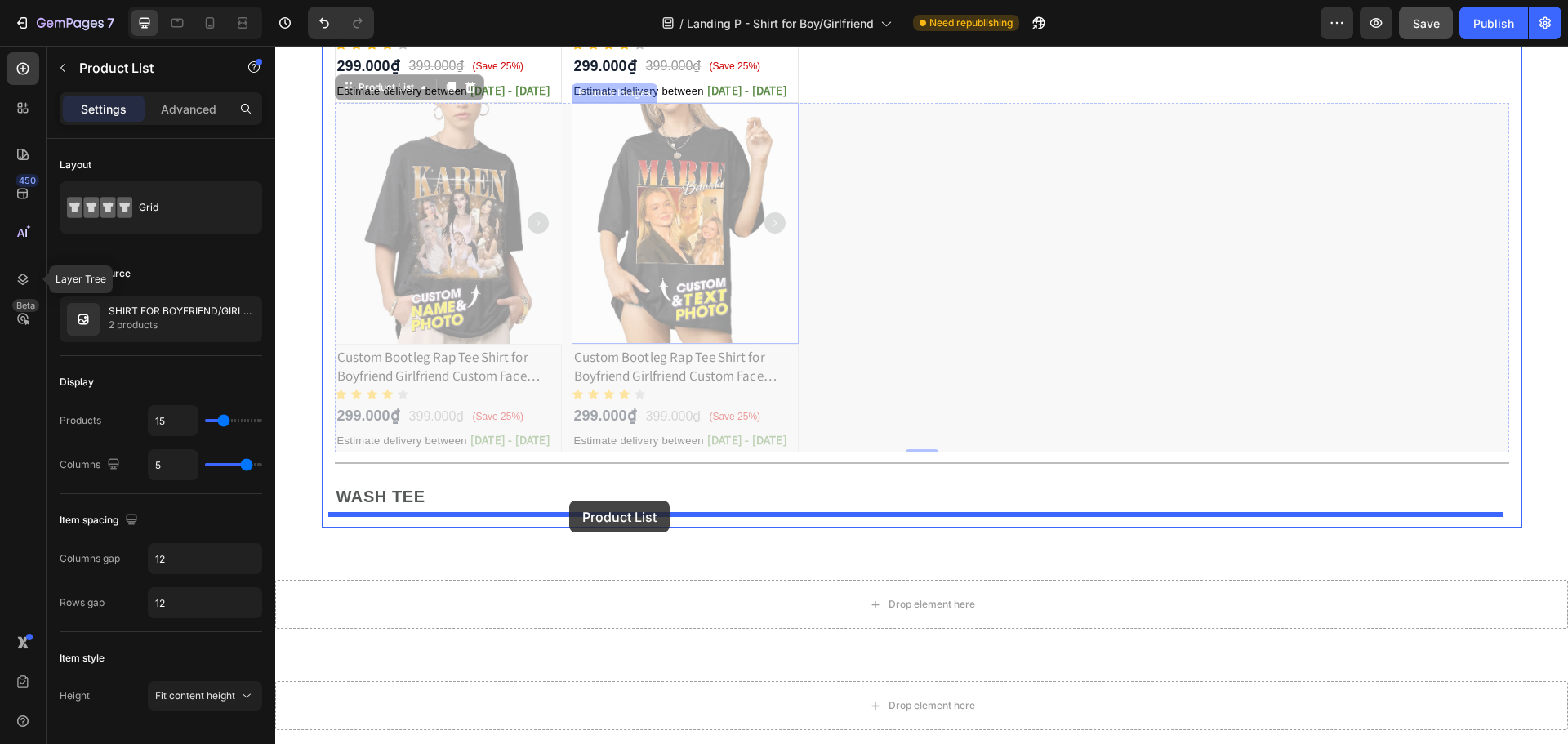
drag, startPoint x: 564, startPoint y: 224, endPoint x: 570, endPoint y: 501, distance: 277.1
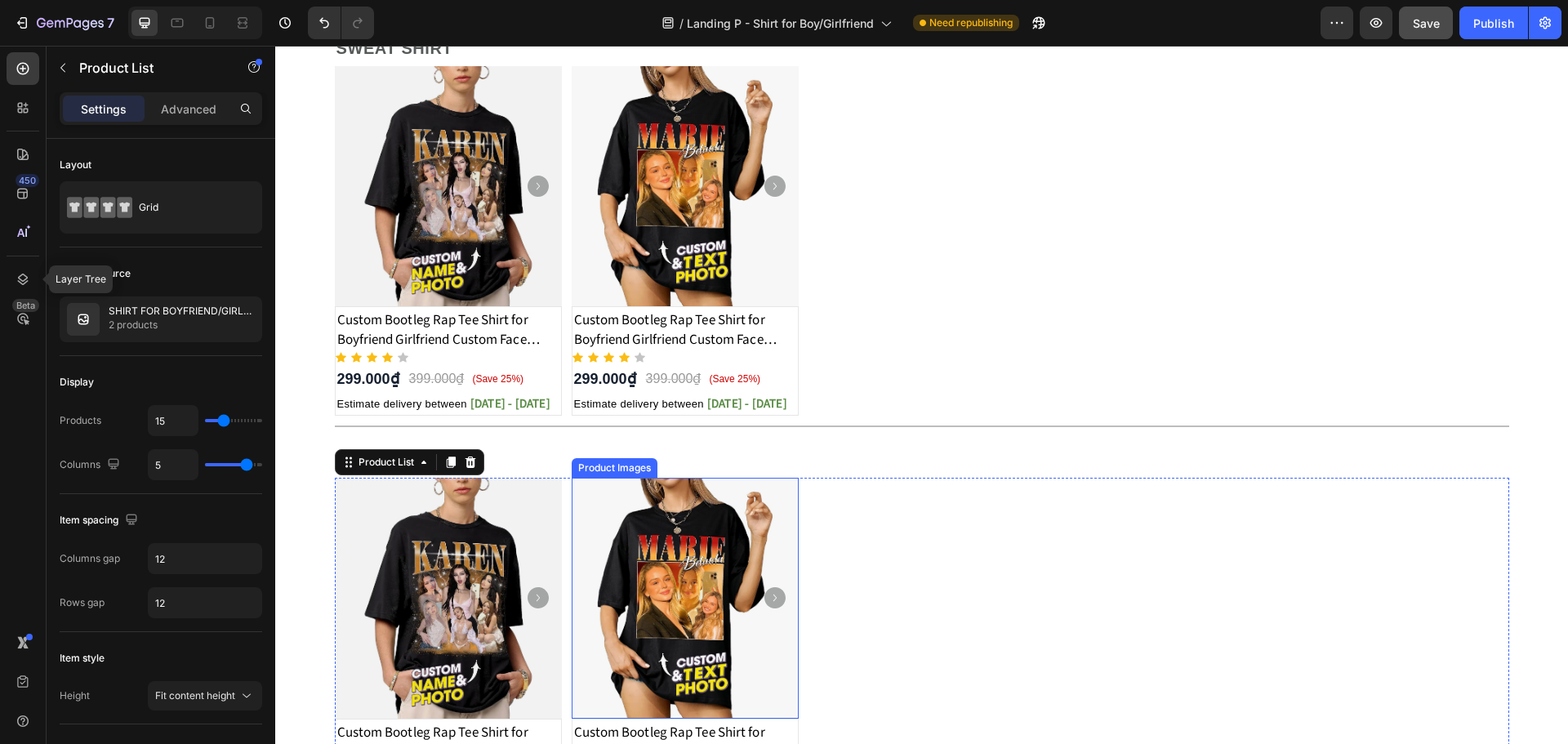
scroll to position [880, 0]
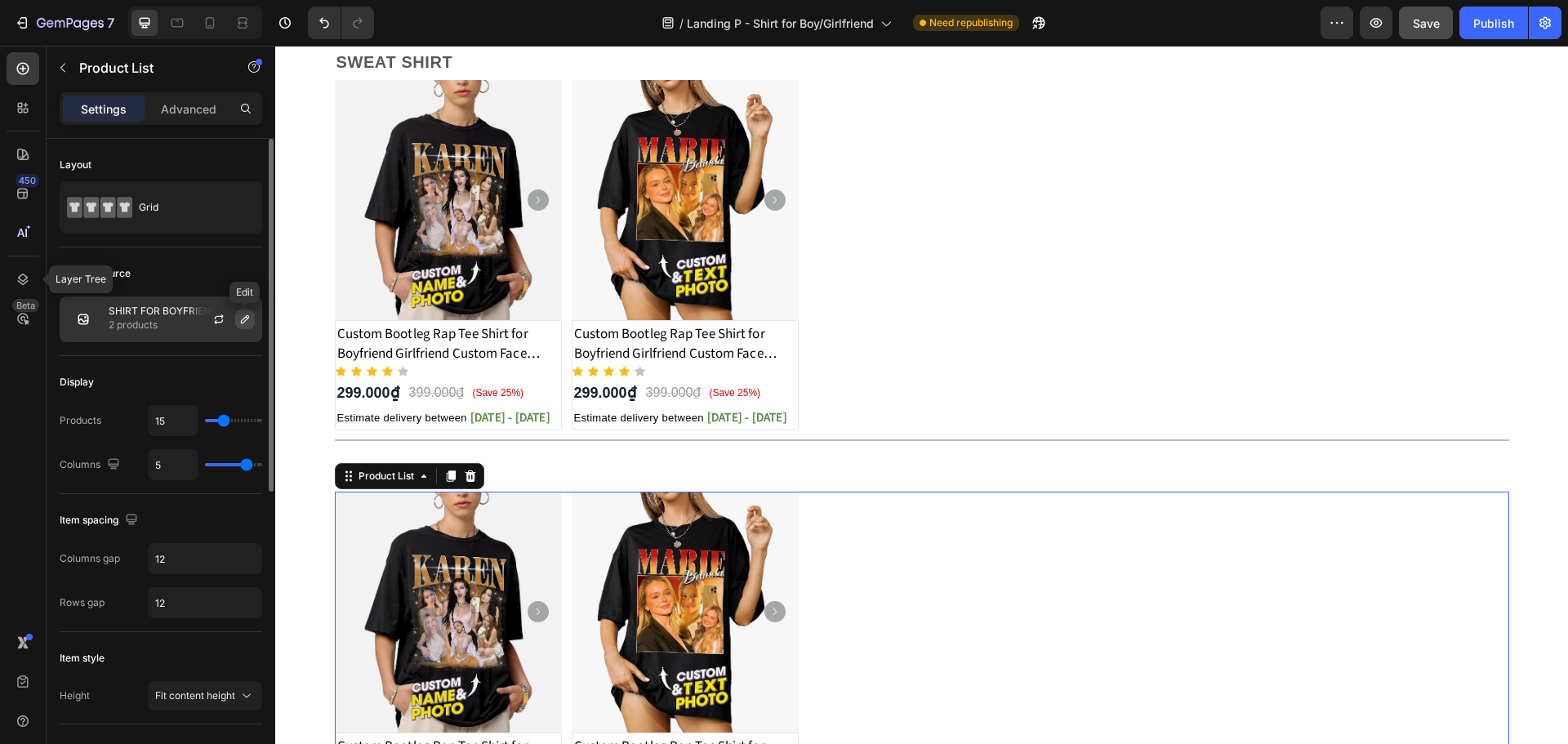
click at [240, 312] on icon "button" at bounding box center [245, 319] width 13 height 13
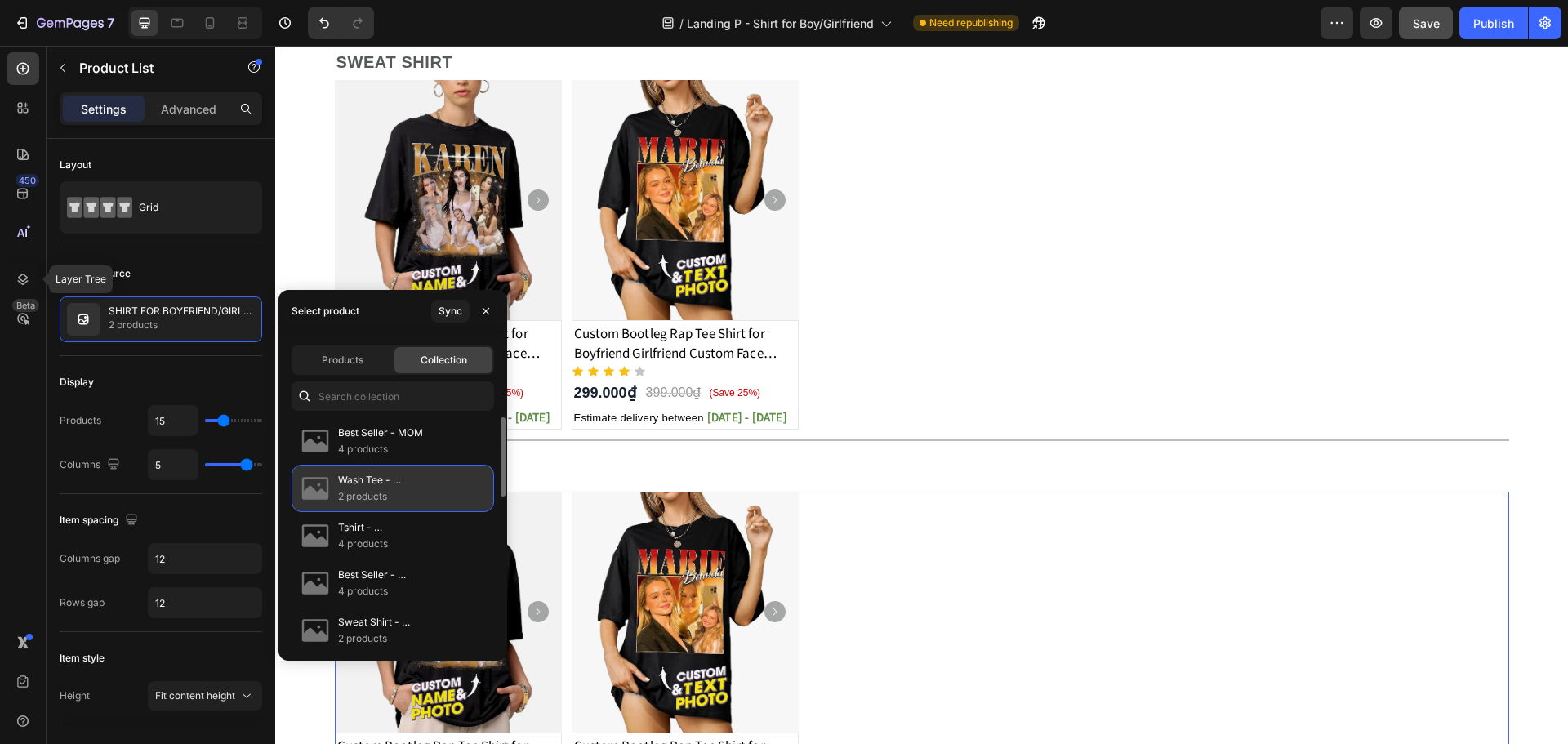
click at [351, 473] on p "Wash Tee - BOYFRIEND/GIRLFRIEND" at bounding box center [409, 480] width 142 height 17
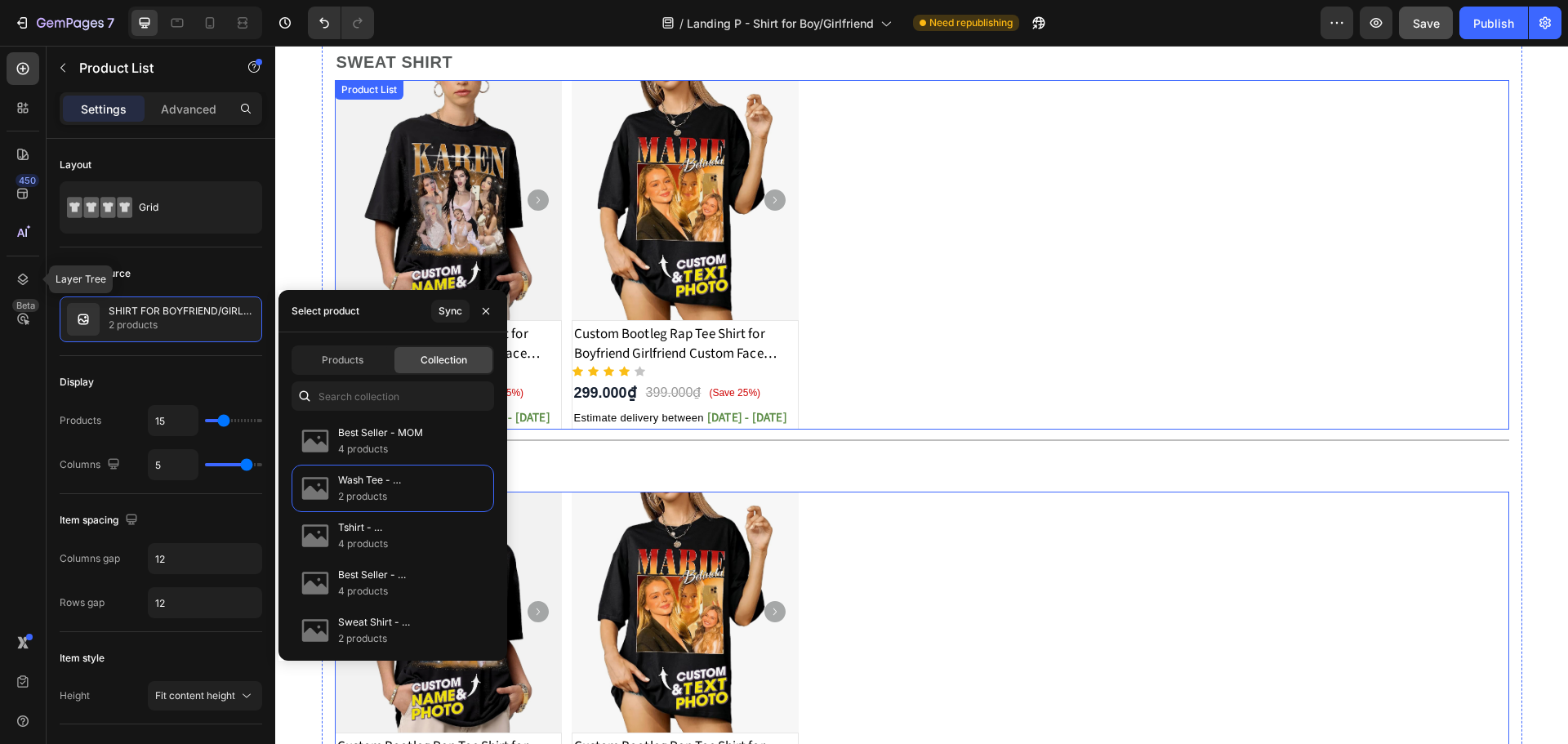
click at [557, 141] on div "Product Images Custom Bootleg Rap Tee Shirt for Boyfriend Girlfriend Custom Fac…" at bounding box center [921, 254] width 1174 height 349
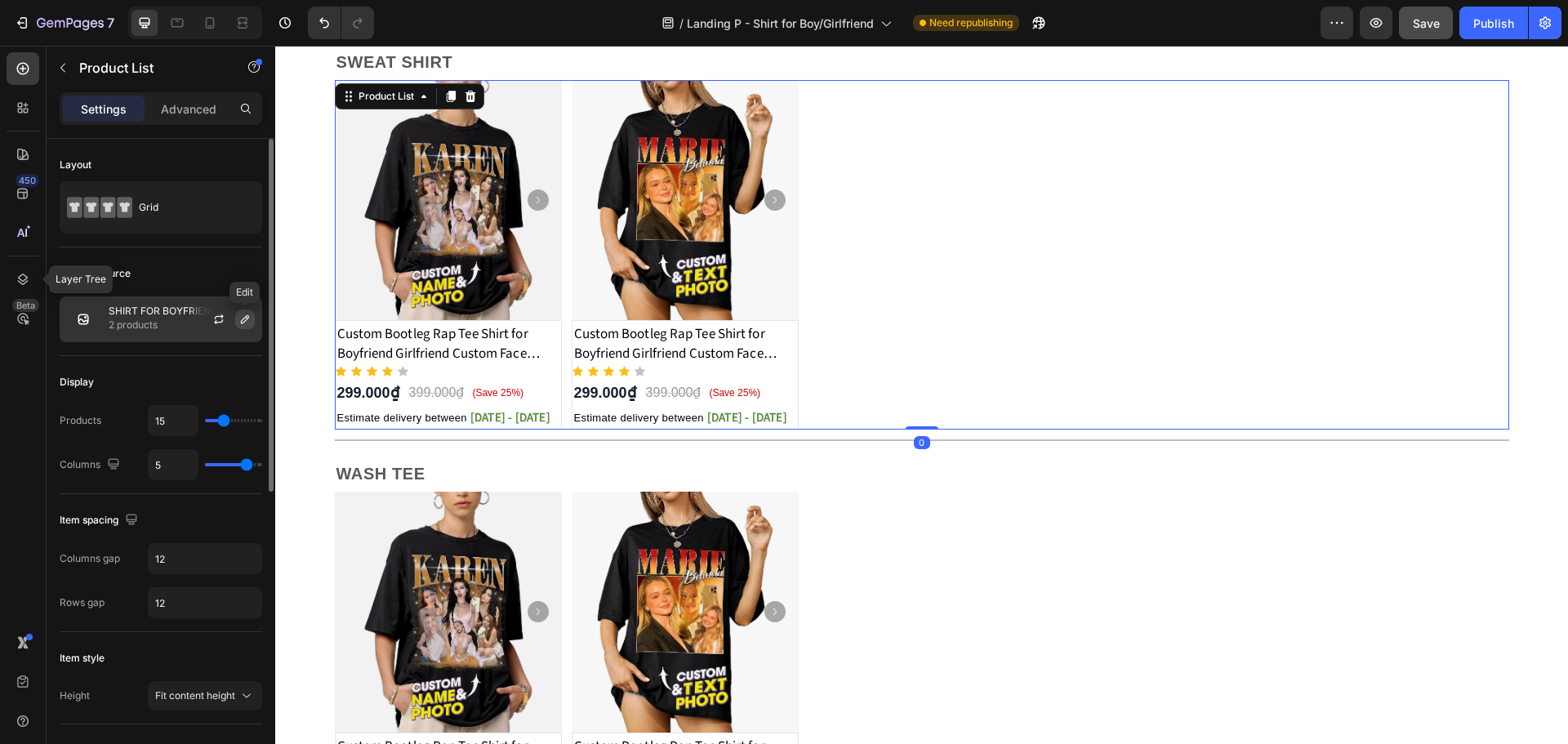
click at [249, 322] on icon "button" at bounding box center [245, 319] width 13 height 13
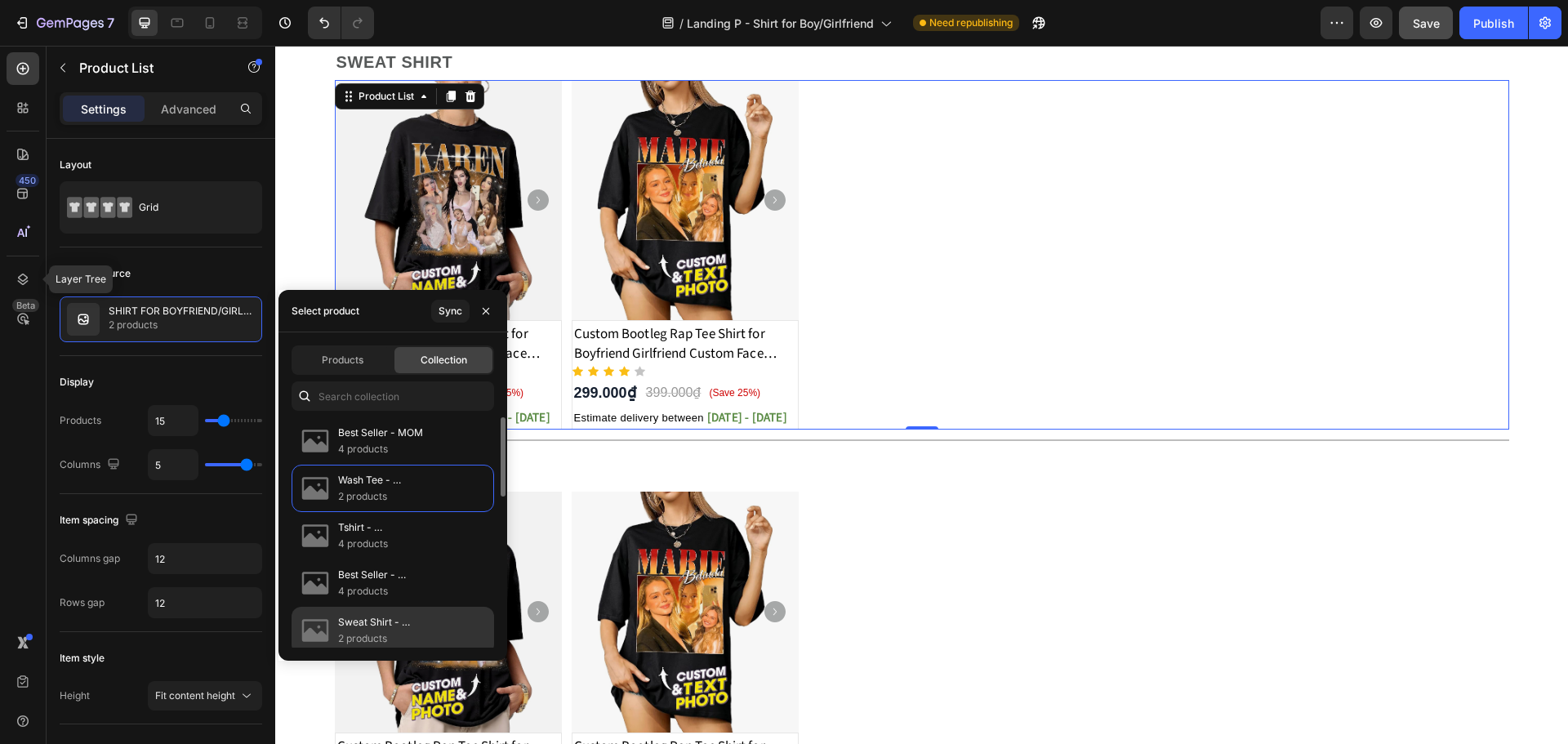
click at [380, 621] on p "Sweat Shirt - BOYFRIEND/GIRLFRIEND" at bounding box center [409, 622] width 142 height 17
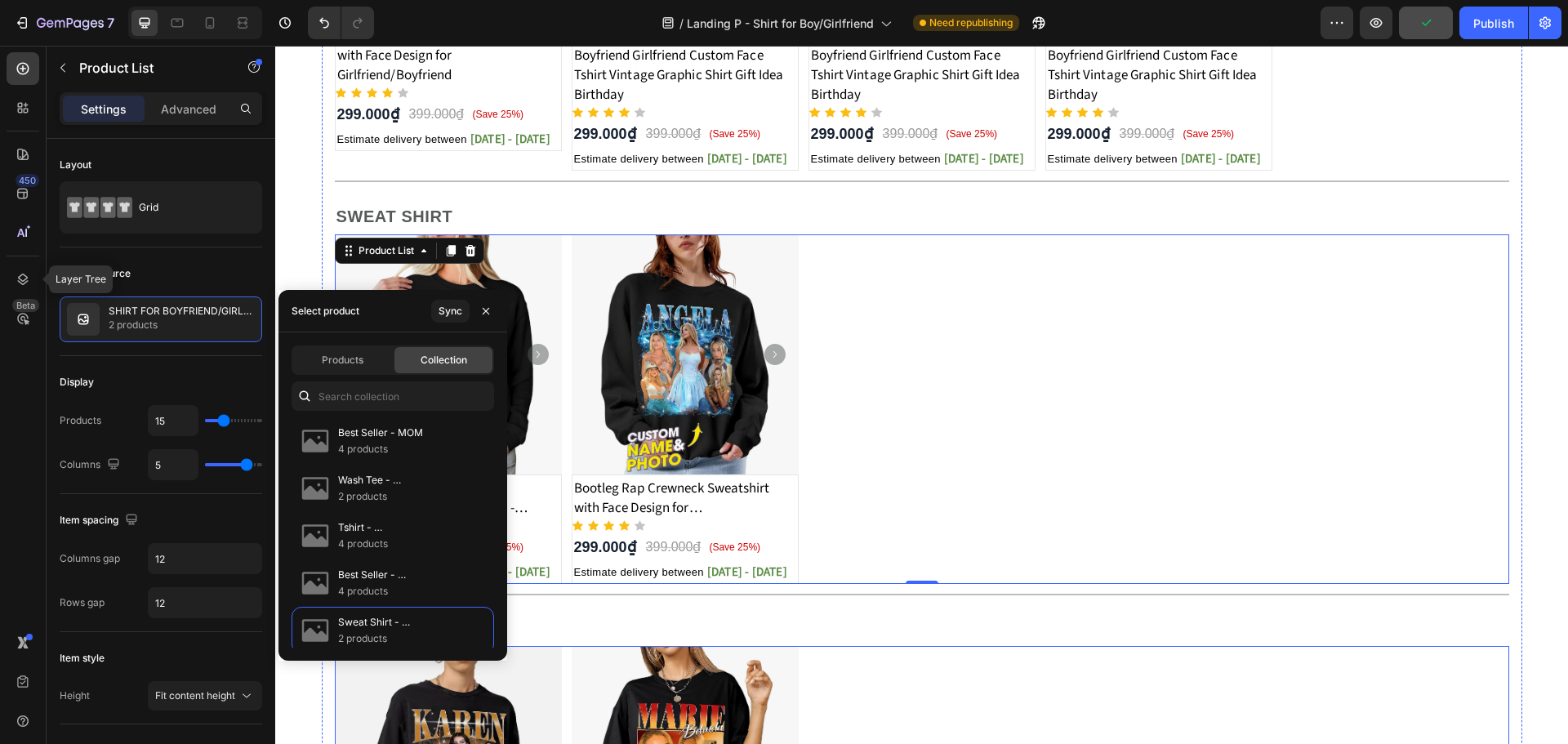
scroll to position [663, 0]
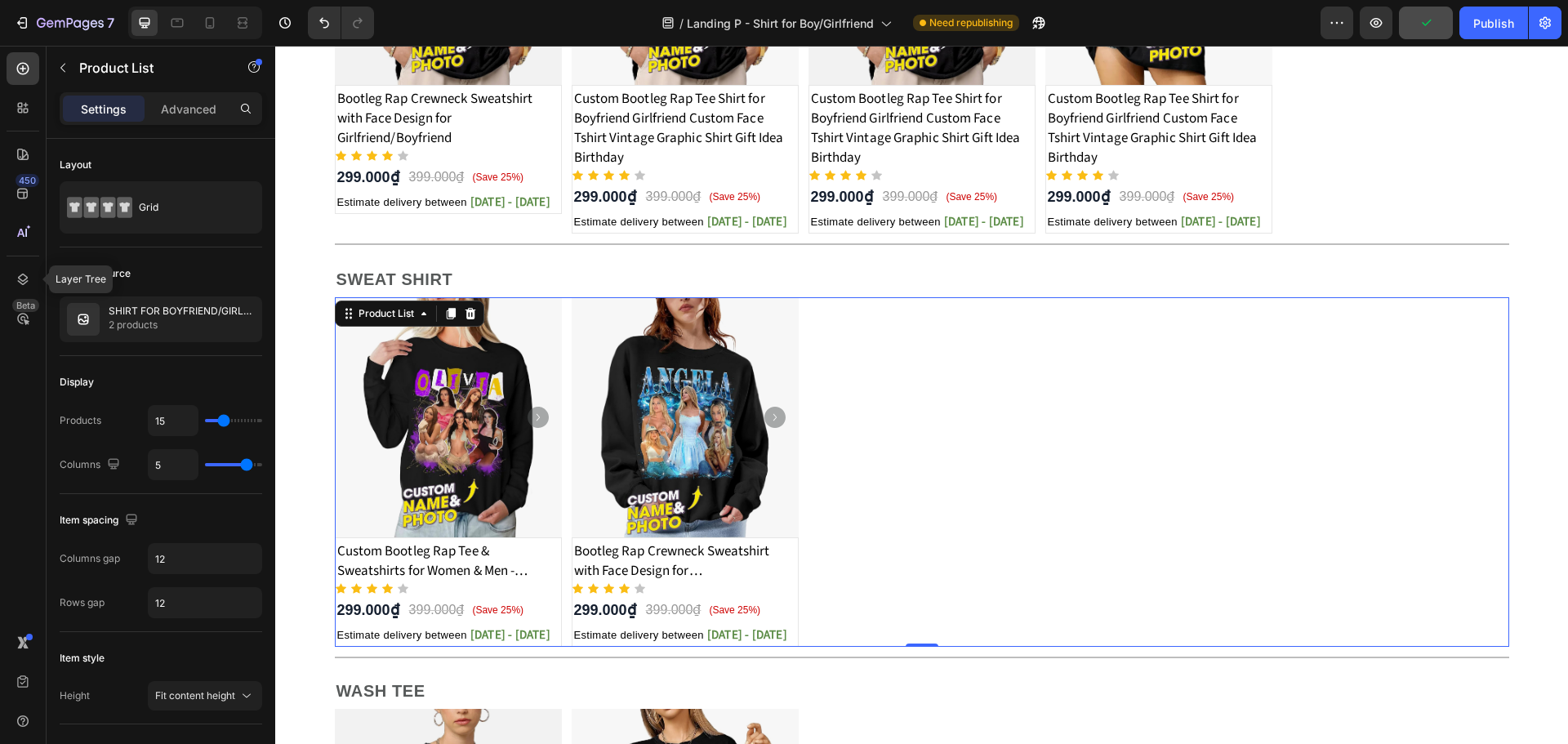
click at [950, 451] on div "Product Images Custom Bootleg Rap Tee & Sweatshirts for Women & Men - Crewneck …" at bounding box center [921, 472] width 1174 height 349
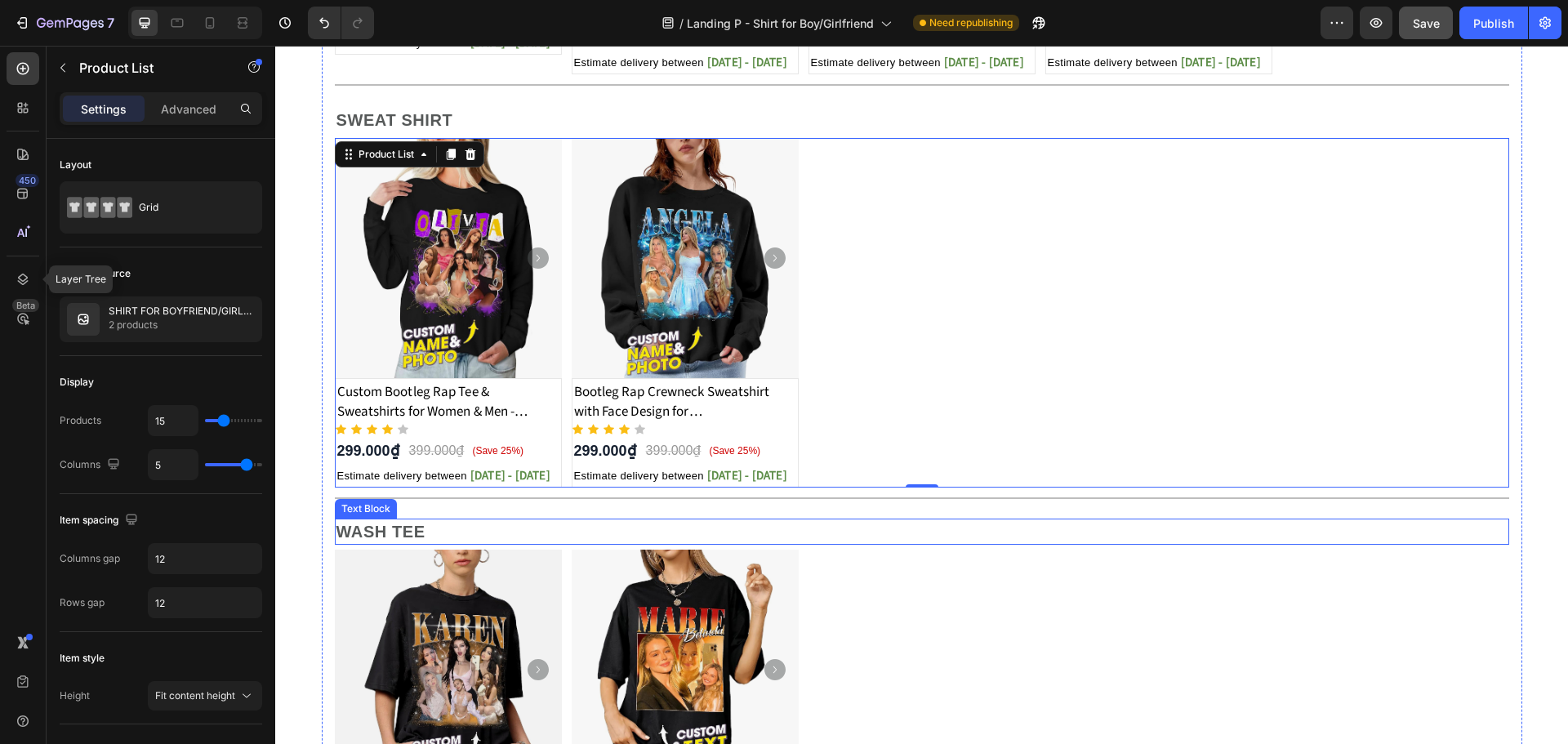
scroll to position [772, 0]
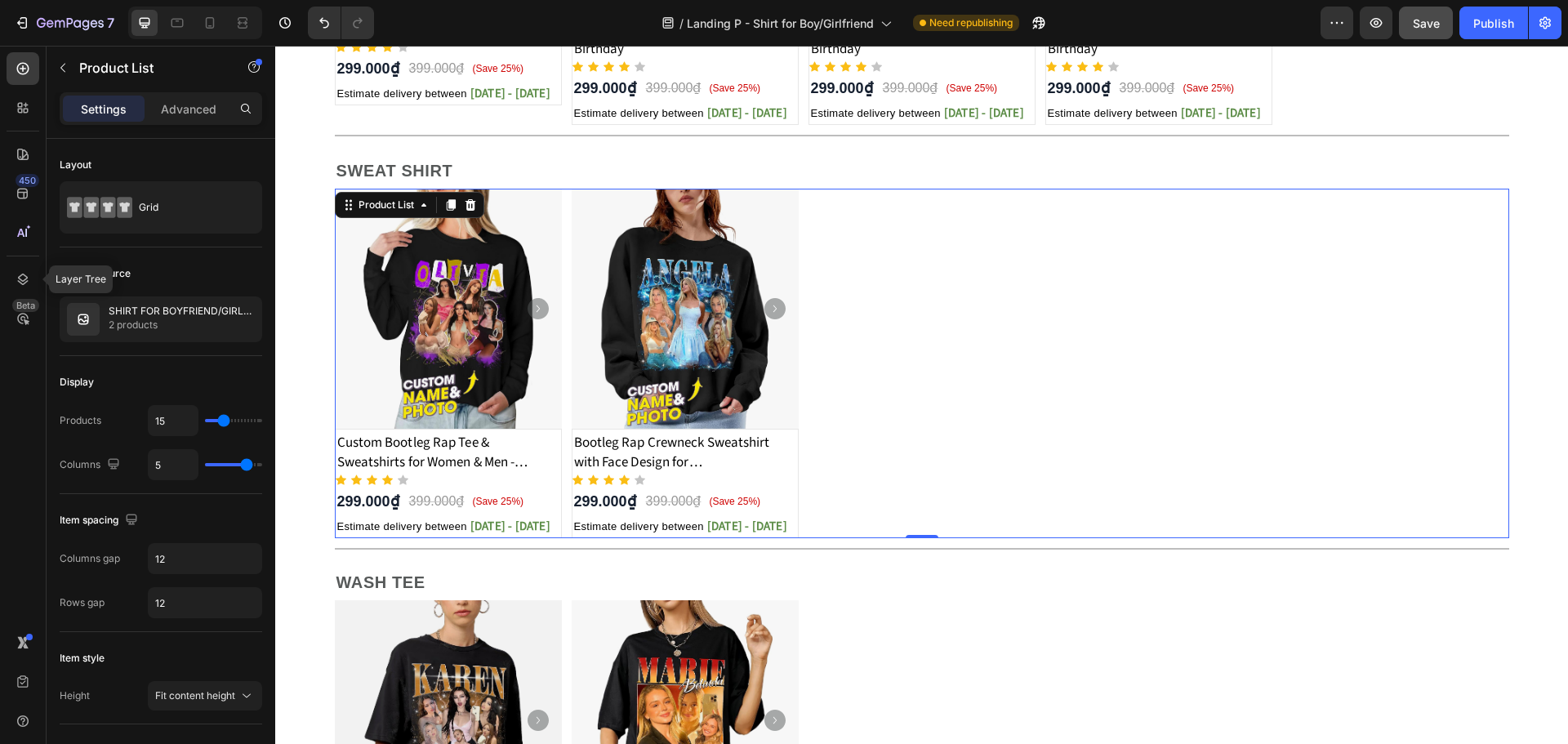
click at [913, 518] on div "Product Images Custom Bootleg Rap Tee & Sweatshirts for Women & Men - Crewneck …" at bounding box center [921, 363] width 1174 height 349
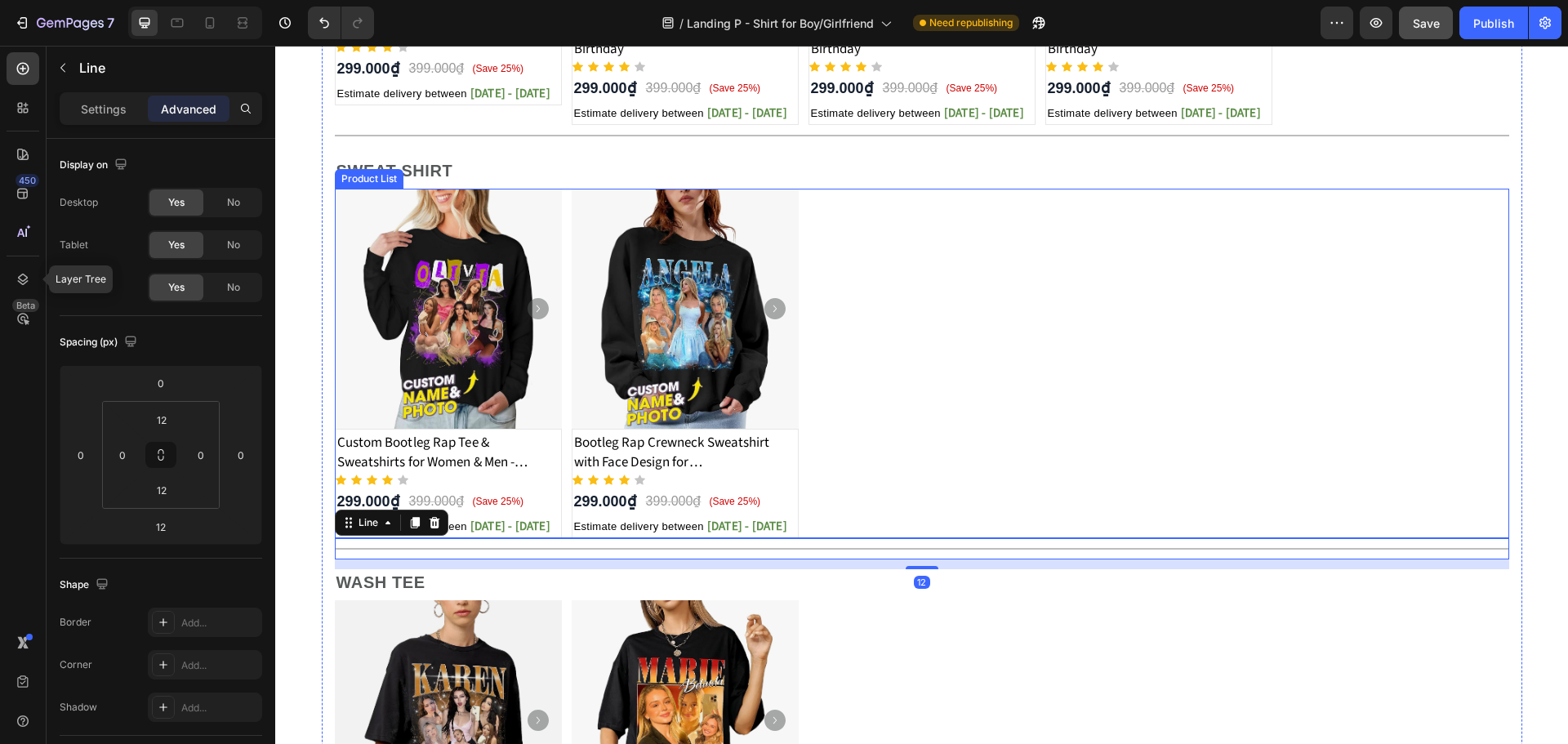
click at [916, 524] on div "Product Images Custom Bootleg Rap Tee & Sweatshirts for Women & Men - Crewneck …" at bounding box center [921, 363] width 1174 height 349
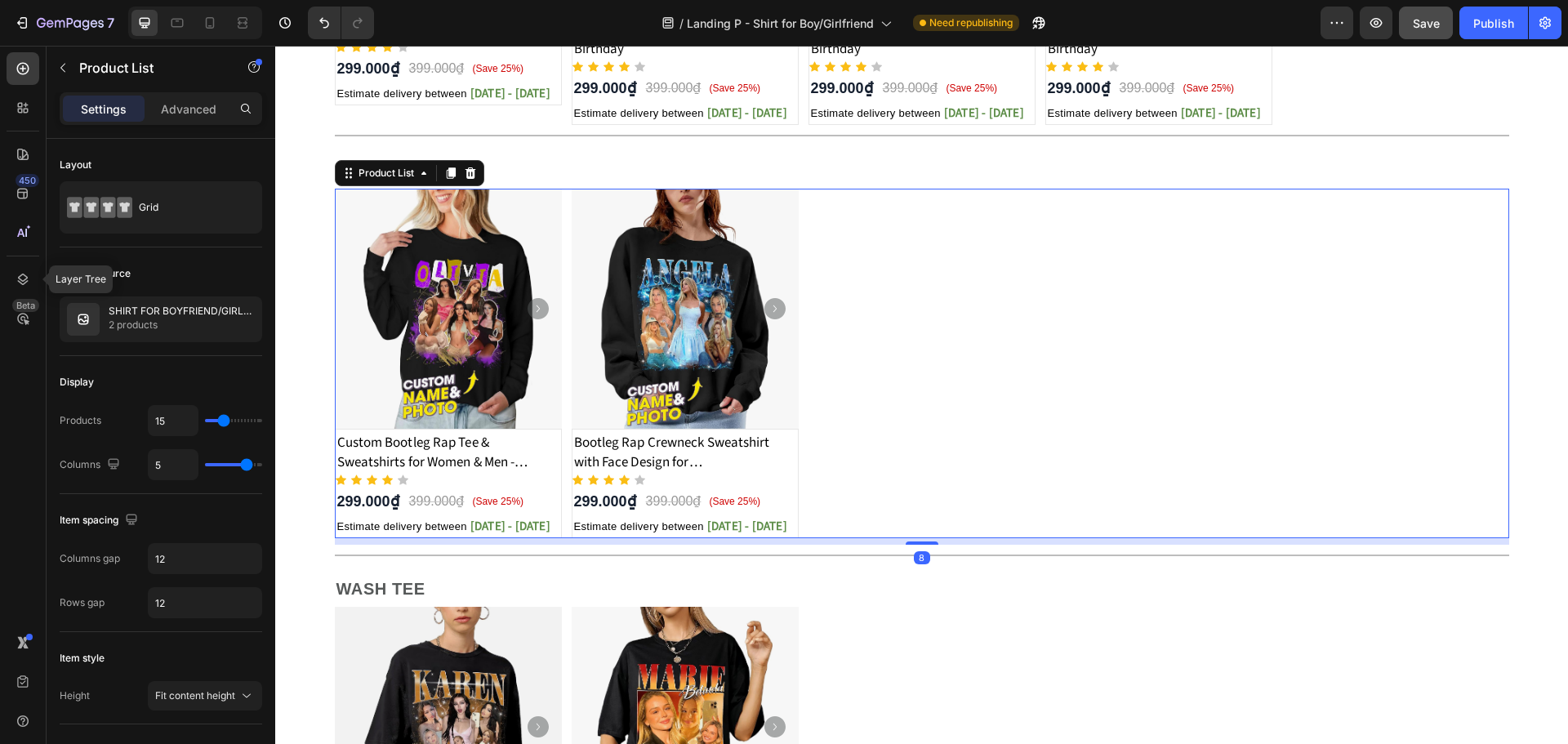
click at [913, 543] on div at bounding box center [922, 543] width 33 height 4
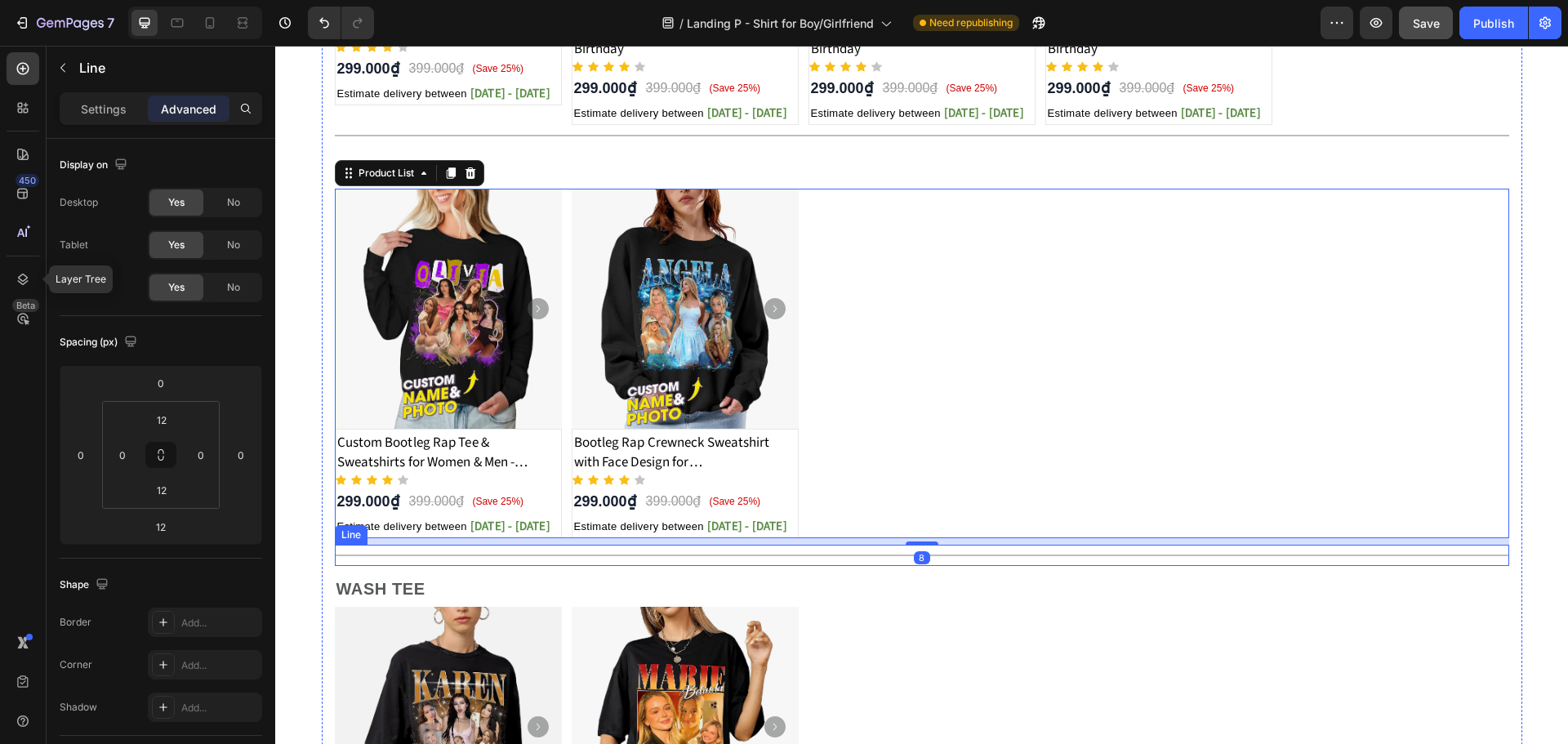
click at [900, 559] on div "Title Line" at bounding box center [921, 555] width 1174 height 21
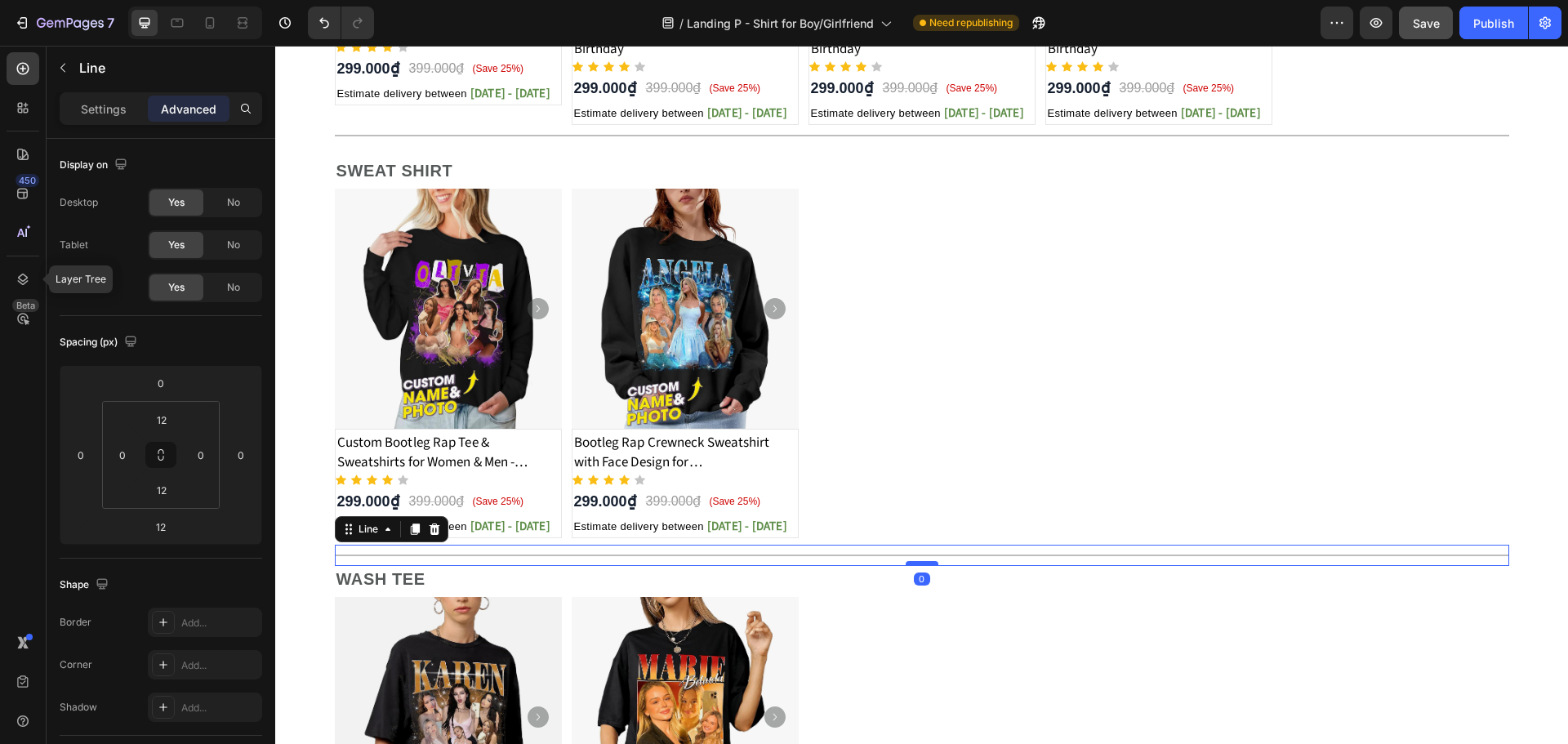
drag, startPoint x: 915, startPoint y: 575, endPoint x: 919, endPoint y: 562, distance: 13.6
click at [919, 562] on div at bounding box center [922, 563] width 33 height 5
type input "0"
click at [601, 584] on div "Product Images" at bounding box center [615, 587] width 79 height 15
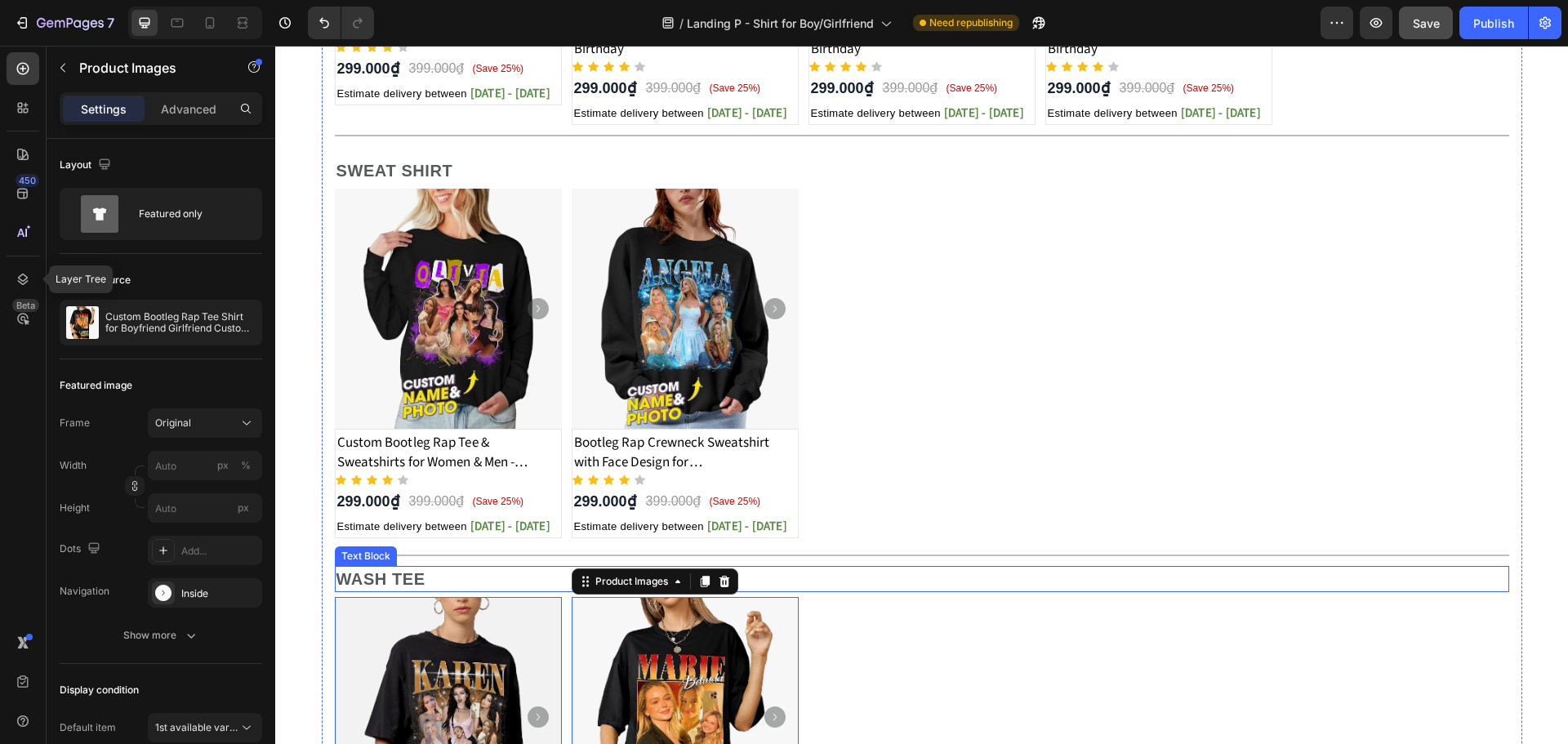
click at [849, 570] on p "WASH TEE" at bounding box center [921, 579] width 1171 height 23
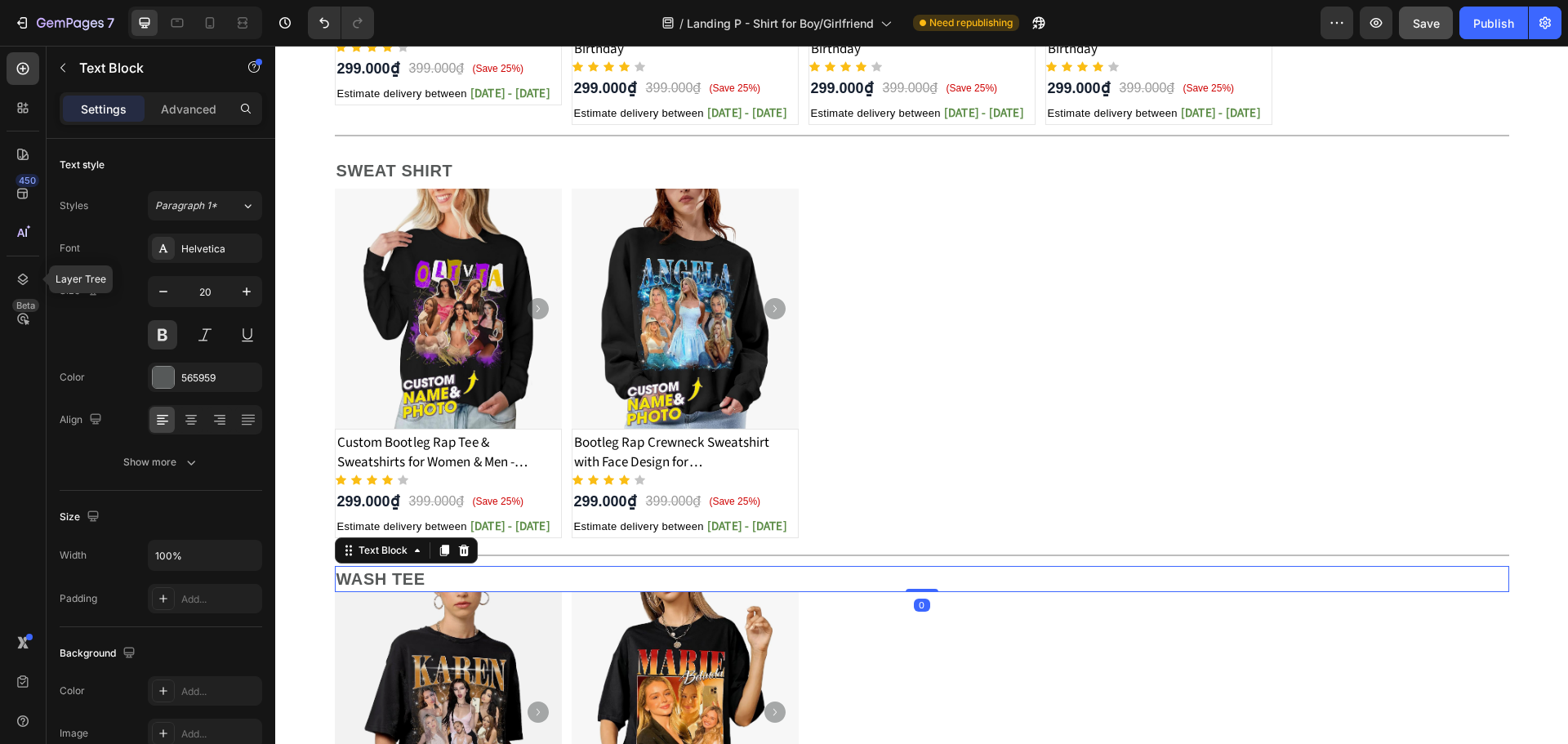
drag, startPoint x: 915, startPoint y: 592, endPoint x: 917, endPoint y: 573, distance: 19.1
click at [917, 573] on div "WASH TEE Text Block 0" at bounding box center [921, 579] width 1174 height 26
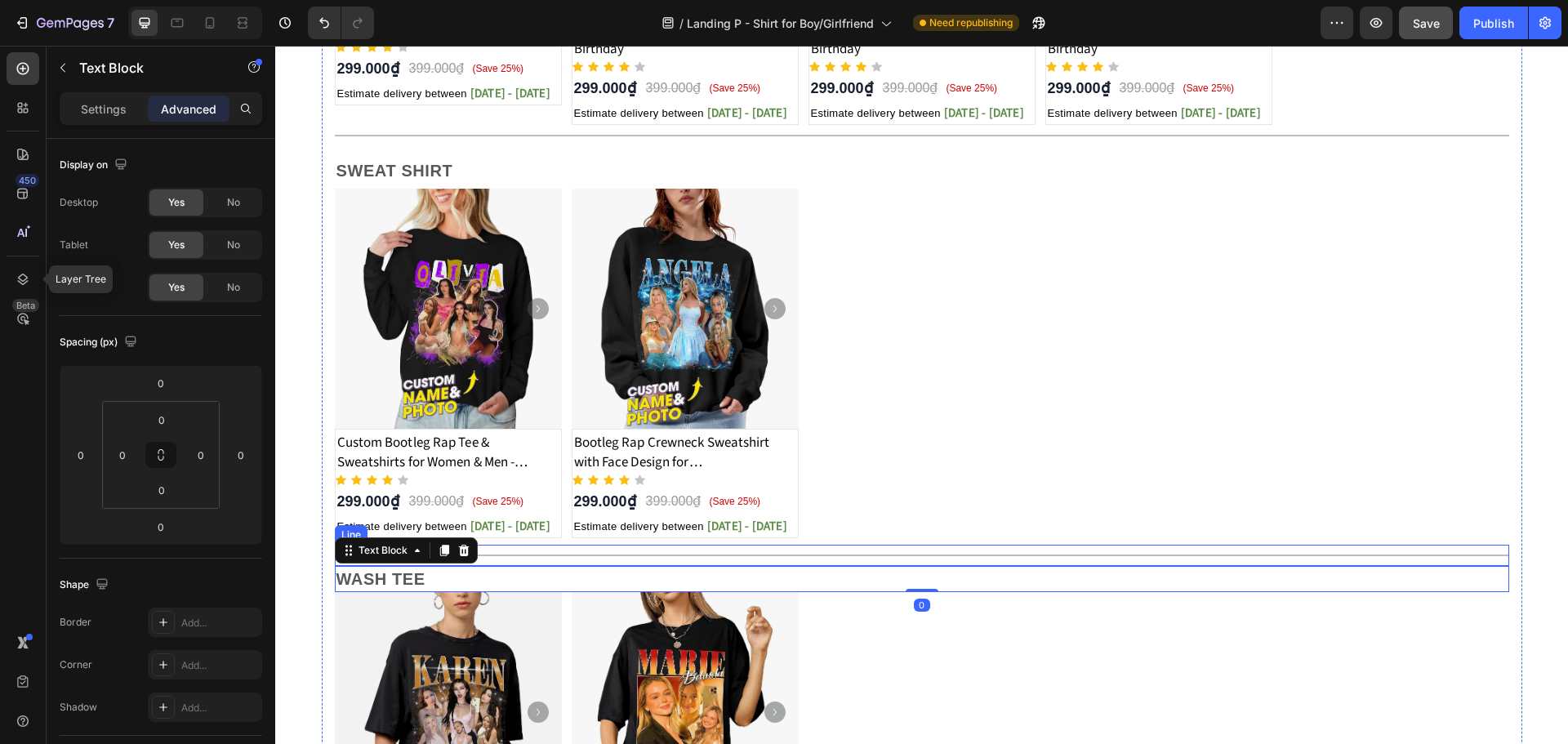
click at [875, 525] on div "Product Images Custom Bootleg Rap Tee & Sweatshirts for Women & Men - Crewneck …" at bounding box center [921, 363] width 1174 height 349
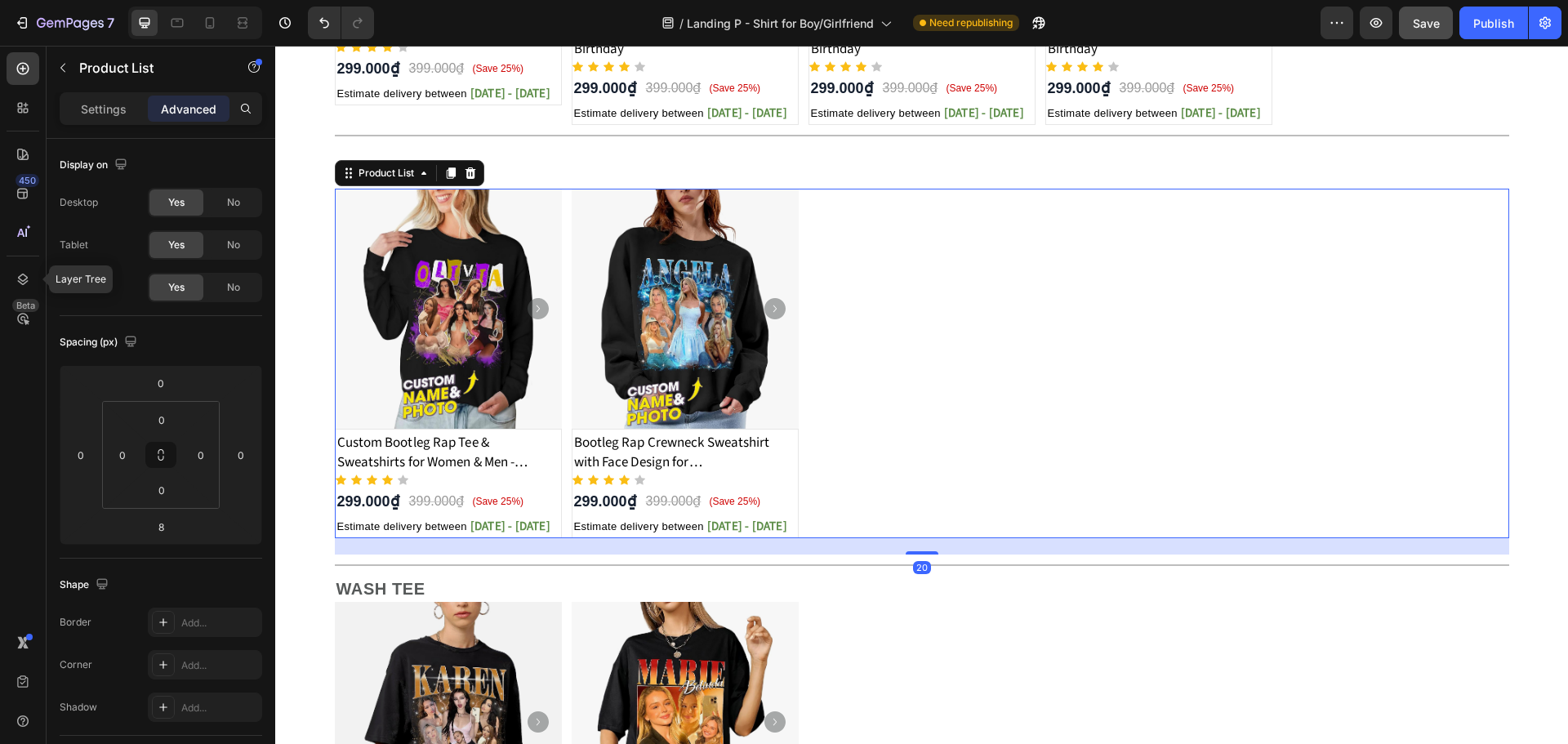
drag, startPoint x: 912, startPoint y: 544, endPoint x: 911, endPoint y: 554, distance: 10.0
click at [911, 554] on div at bounding box center [922, 553] width 33 height 4
type input "20"
click at [947, 496] on div "Product Images Custom Bootleg Rap Tee & Sweatshirts for Women & Men - Crewneck …" at bounding box center [921, 363] width 1174 height 349
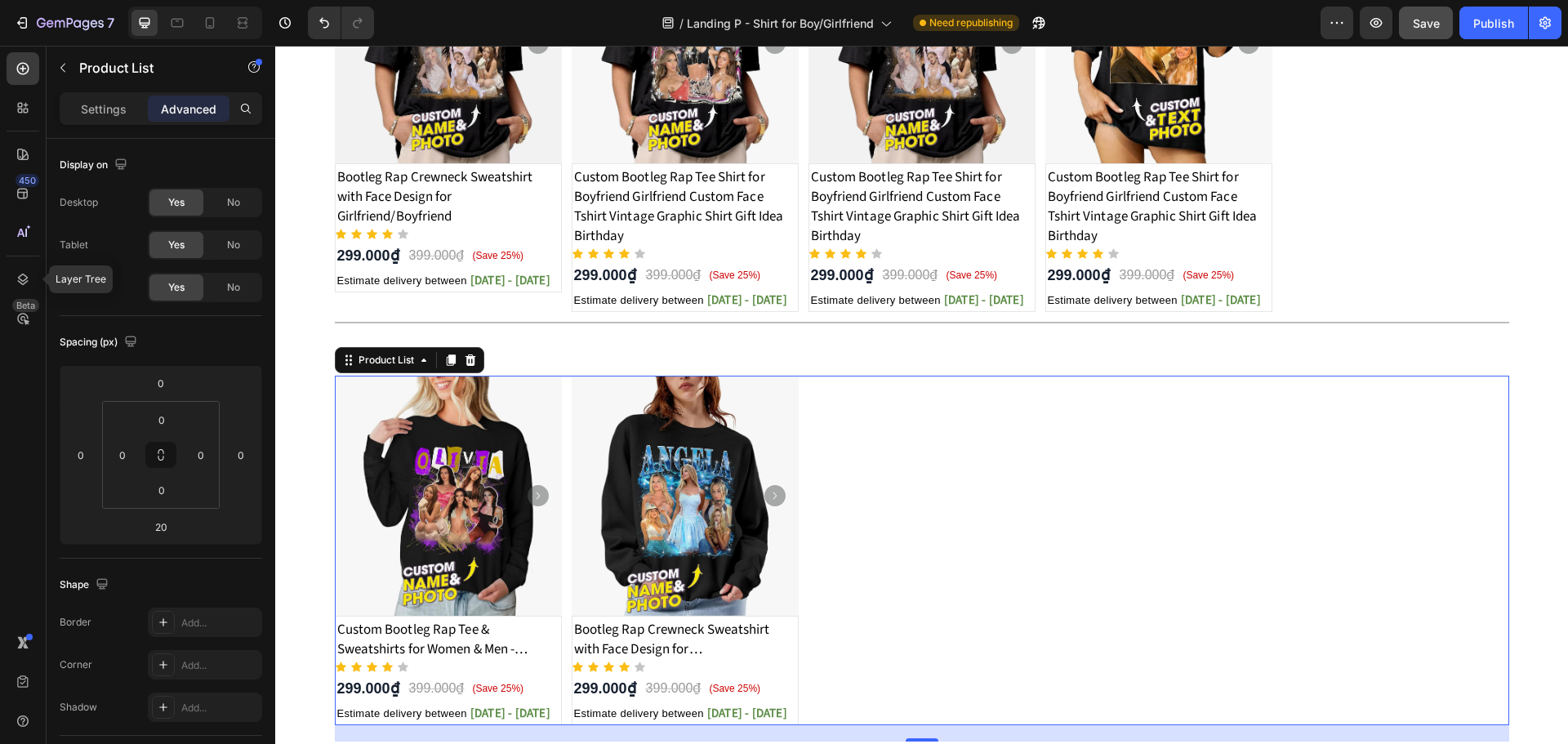
scroll to position [445, 0]
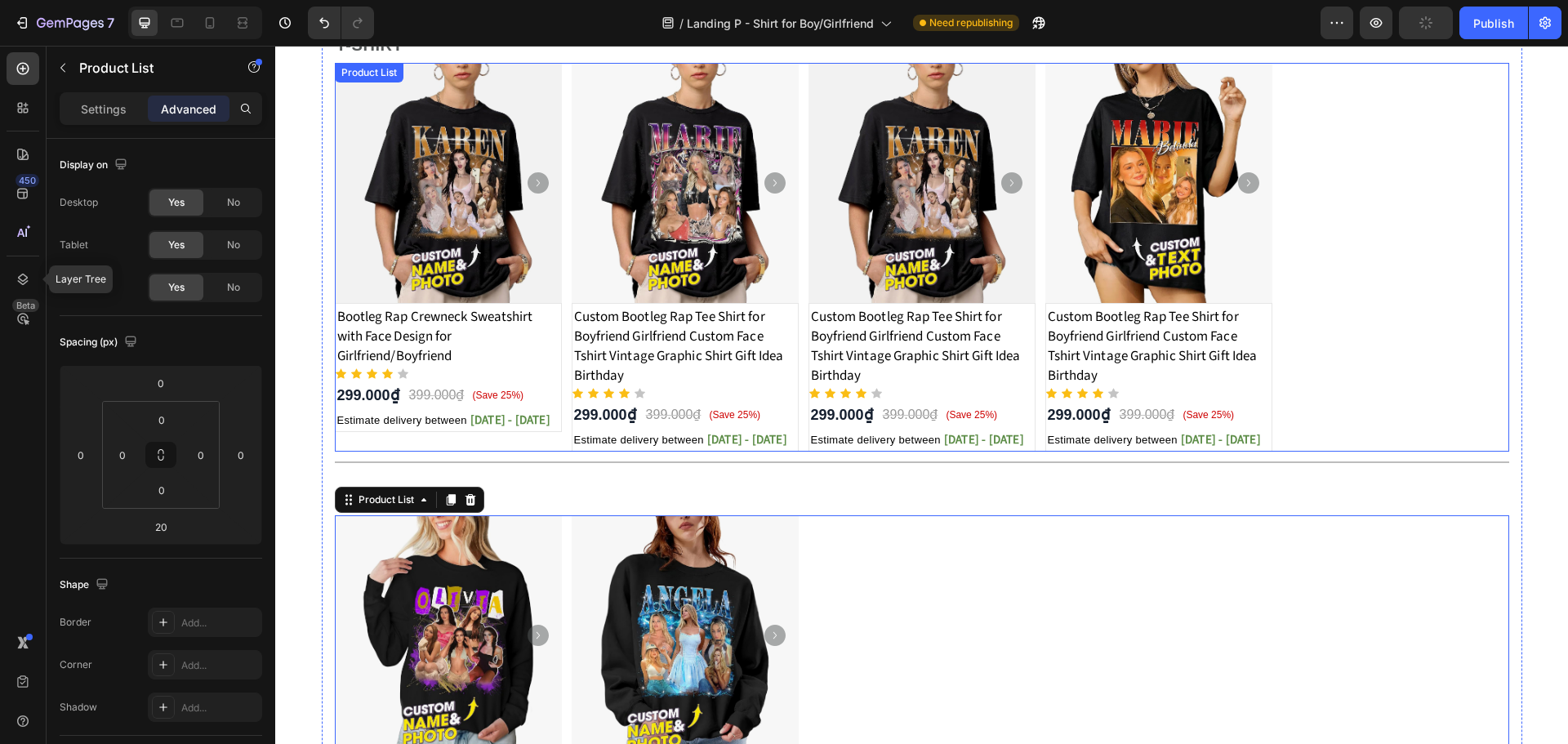
click at [1032, 437] on div "Product Images Bootleg Rap Crewneck Sweatshirt with Face Design for Girlfriend/…" at bounding box center [921, 256] width 1174 height 389
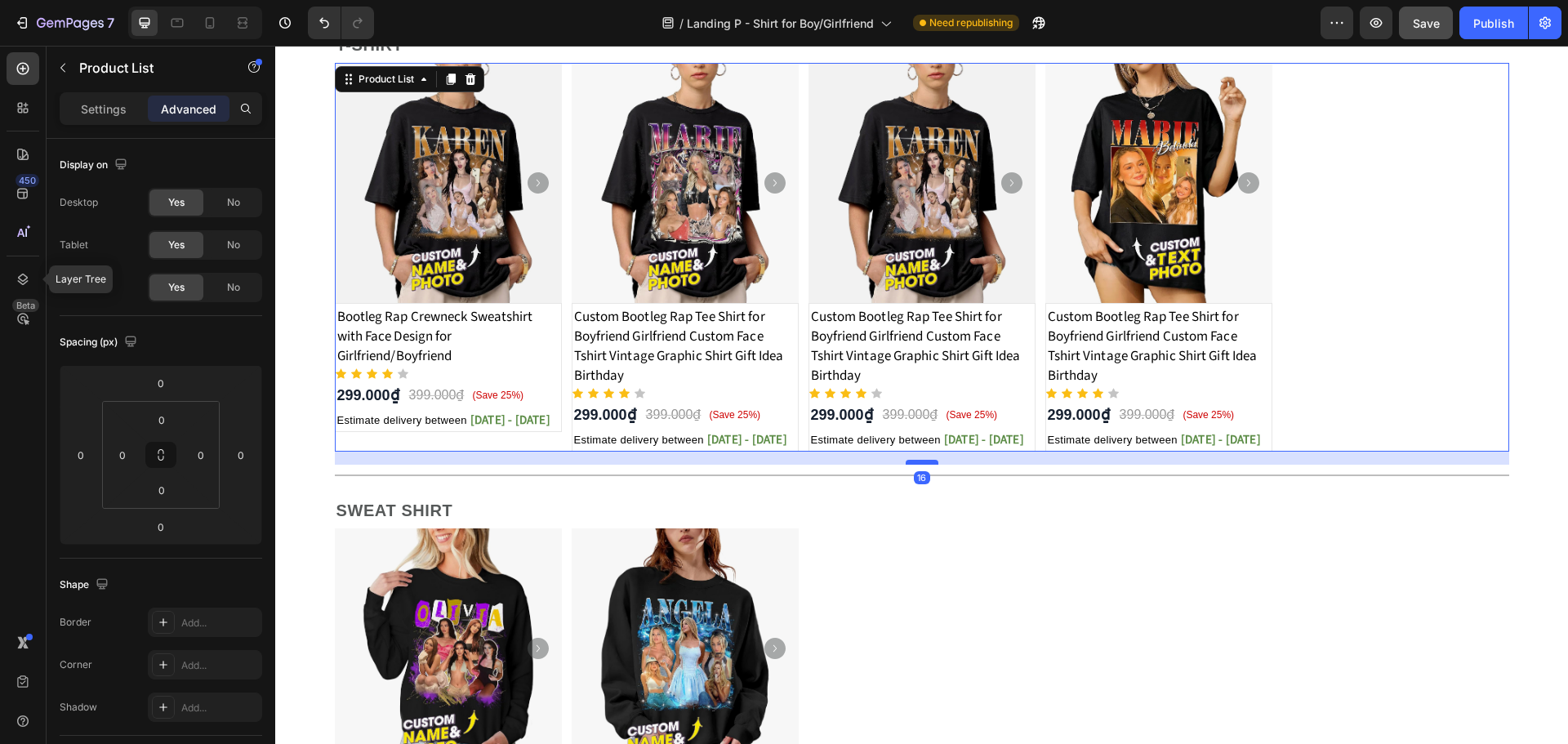
drag, startPoint x: 911, startPoint y: 449, endPoint x: 919, endPoint y: 462, distance: 15.3
click at [919, 462] on div at bounding box center [922, 461] width 33 height 5
type input "16"
click at [452, 480] on div "Title Line" at bounding box center [921, 475] width 1174 height 21
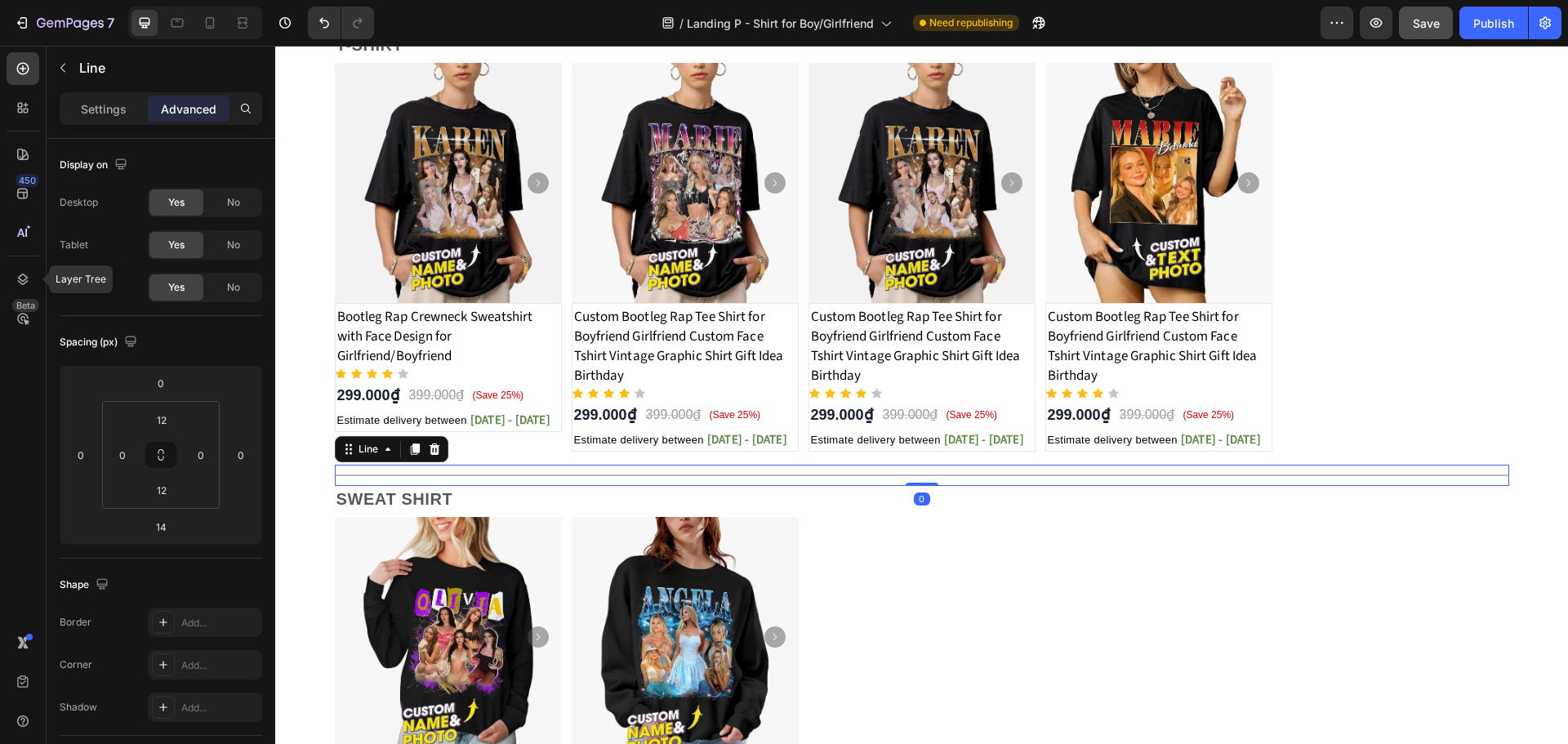
drag, startPoint x: 922, startPoint y: 496, endPoint x: 922, endPoint y: 468, distance: 28.0
click at [928, 468] on div "Title Line 0" at bounding box center [921, 475] width 1174 height 21
type input "0"
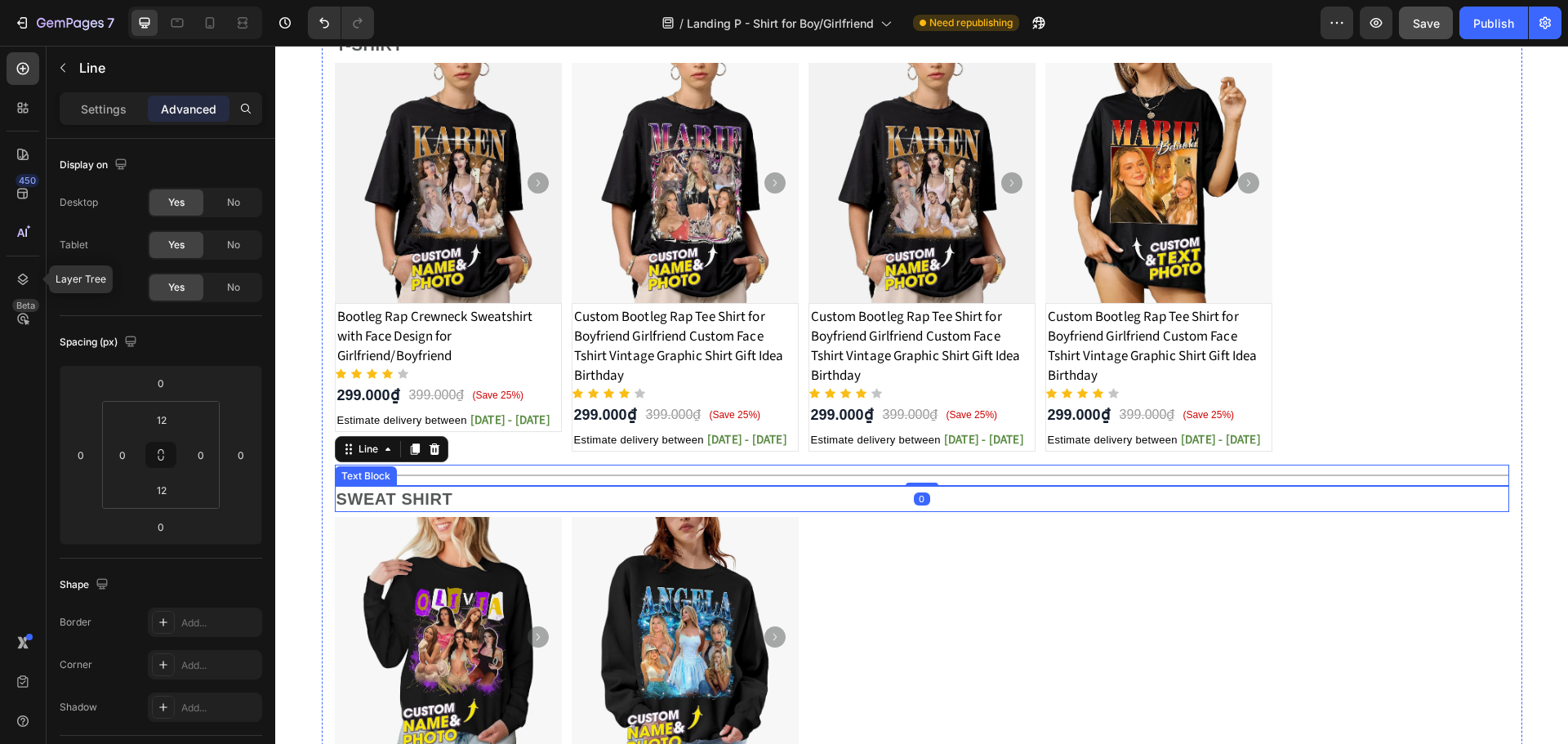
click at [862, 496] on p "SWEAT SHIRT" at bounding box center [921, 499] width 1171 height 23
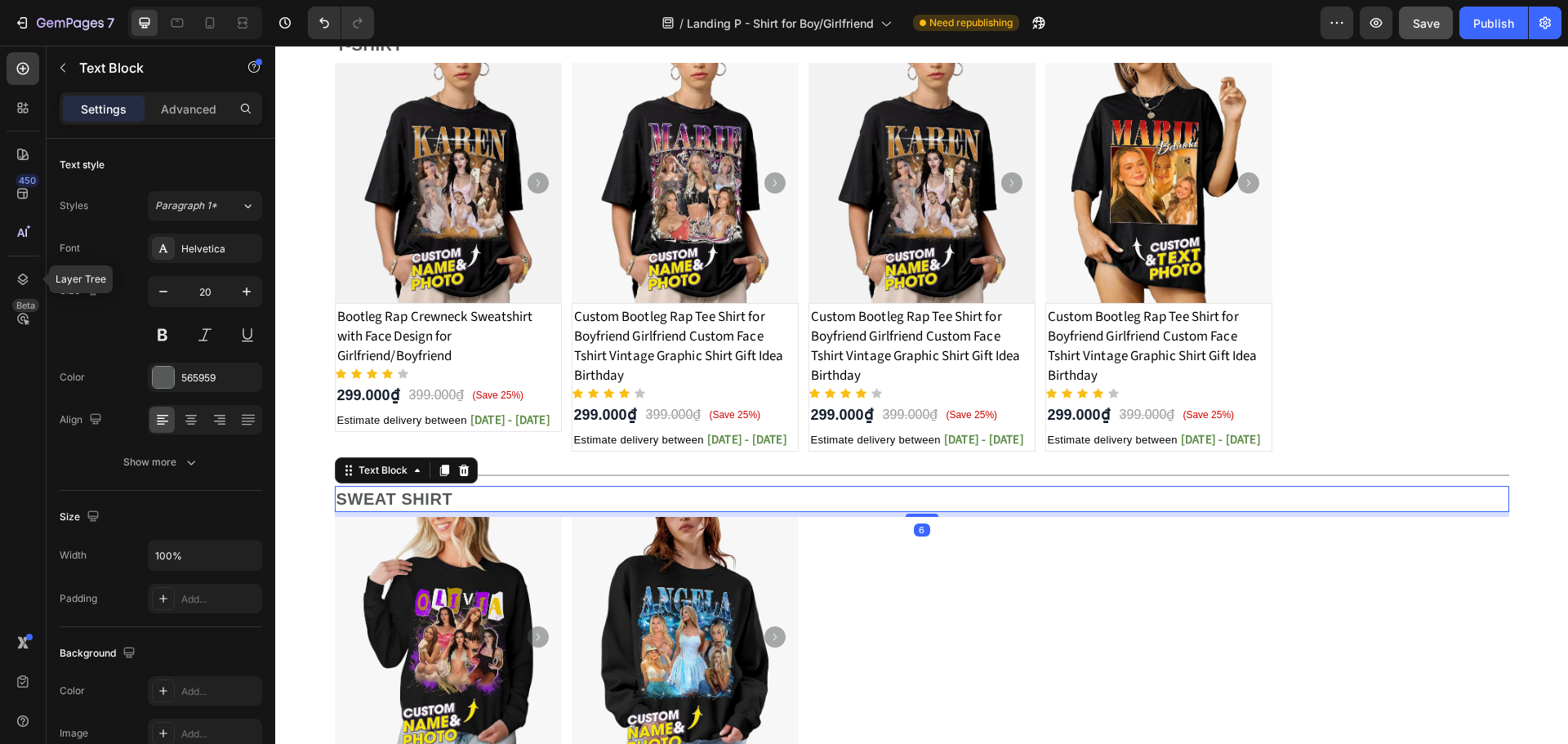
drag, startPoint x: 916, startPoint y: 516, endPoint x: 929, endPoint y: 477, distance: 41.1
click at [927, 486] on div "SWEAT SHIRT Text Block 6" at bounding box center [921, 499] width 1174 height 26
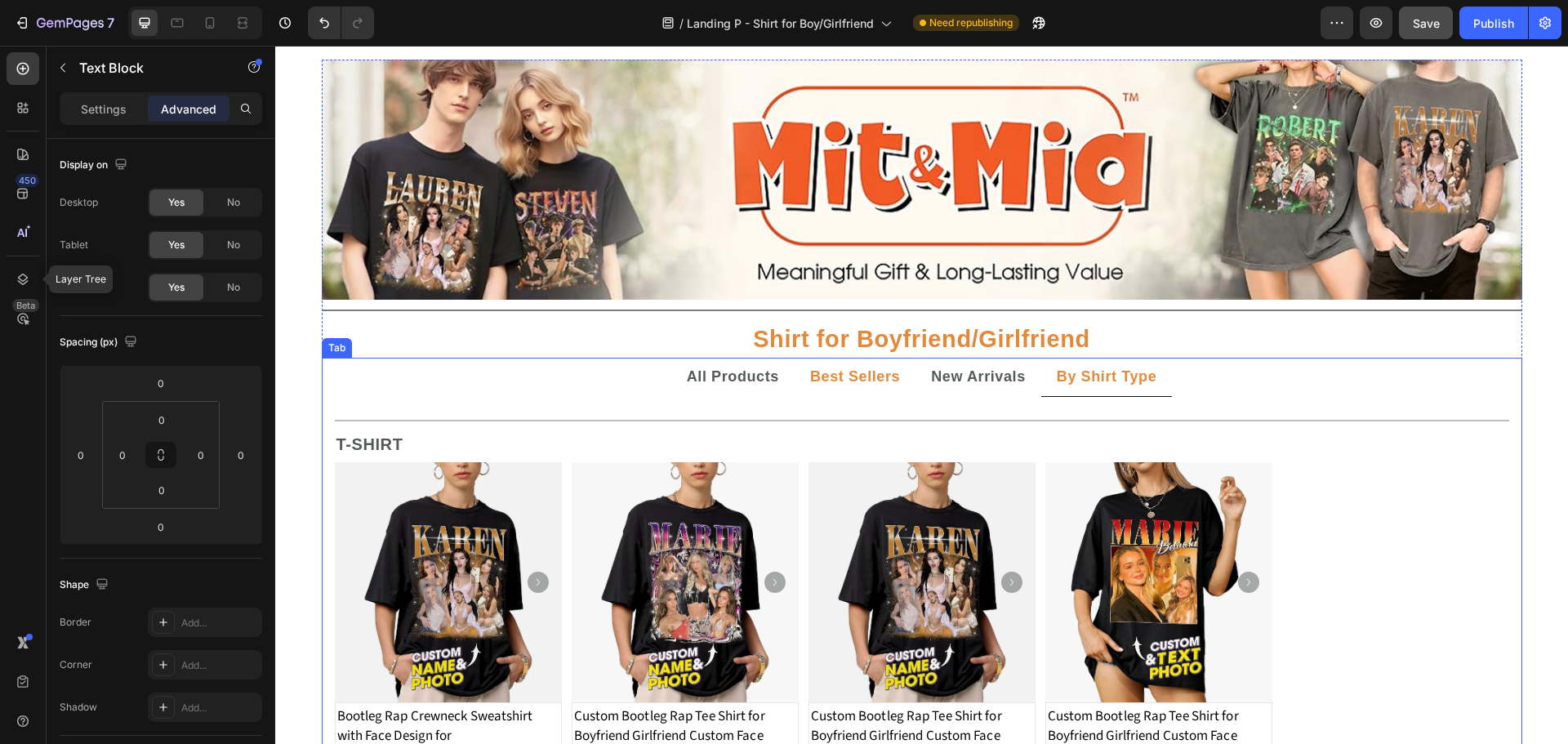
scroll to position [10, 0]
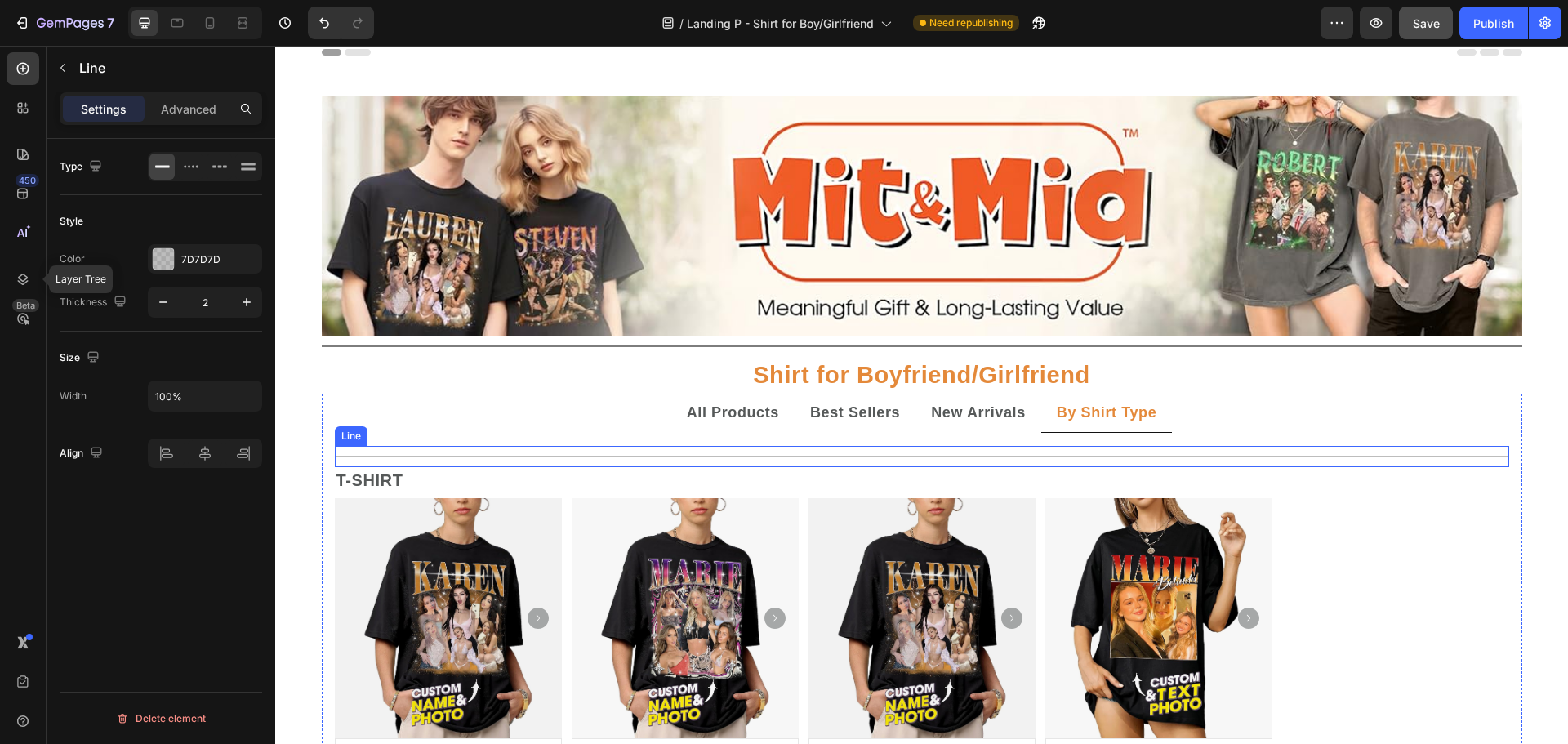
click at [758, 456] on div at bounding box center [921, 457] width 1174 height 2
drag, startPoint x: 920, startPoint y: 464, endPoint x: 930, endPoint y: 441, distance: 25.1
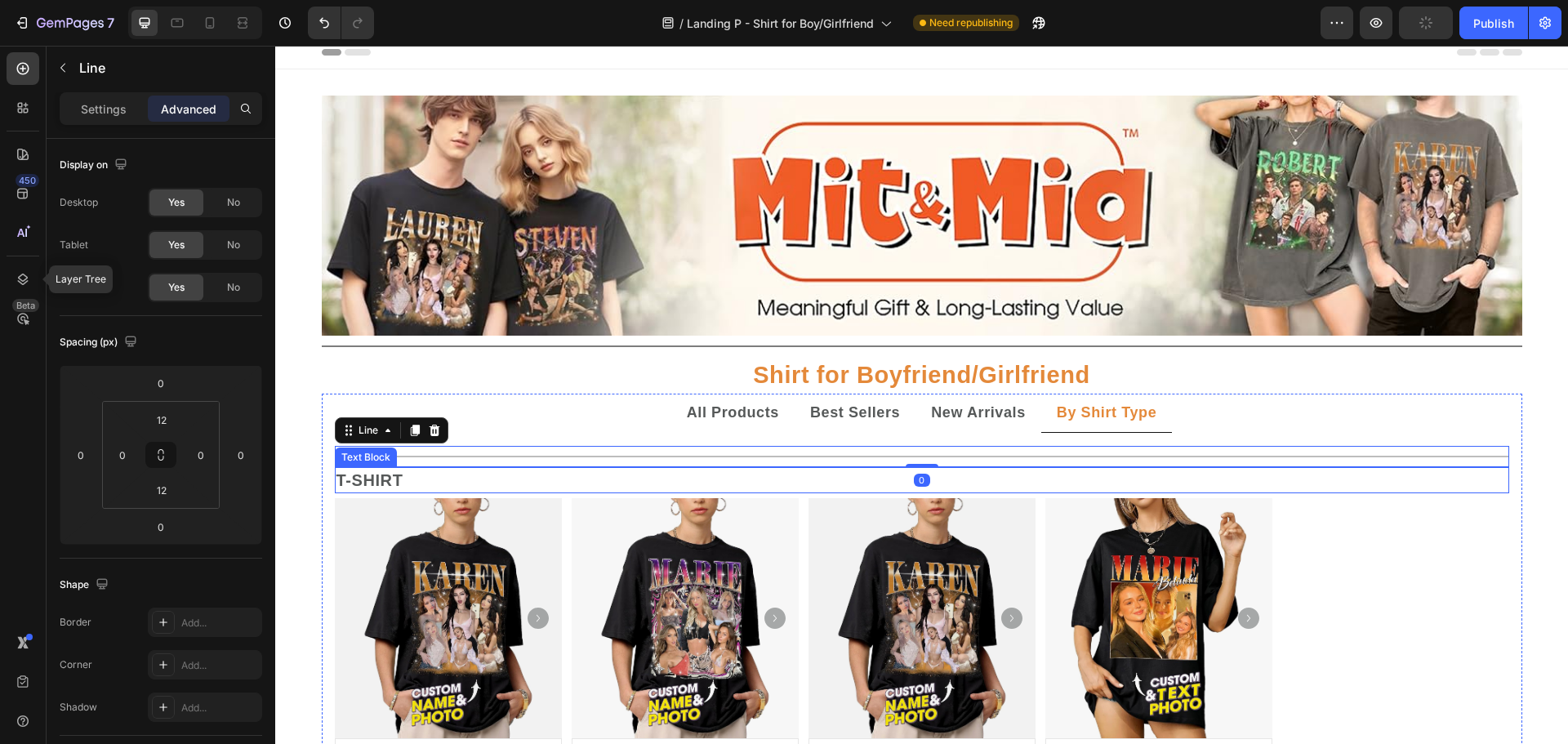
click at [878, 480] on p "T-SHIRT" at bounding box center [921, 479] width 1171 height 23
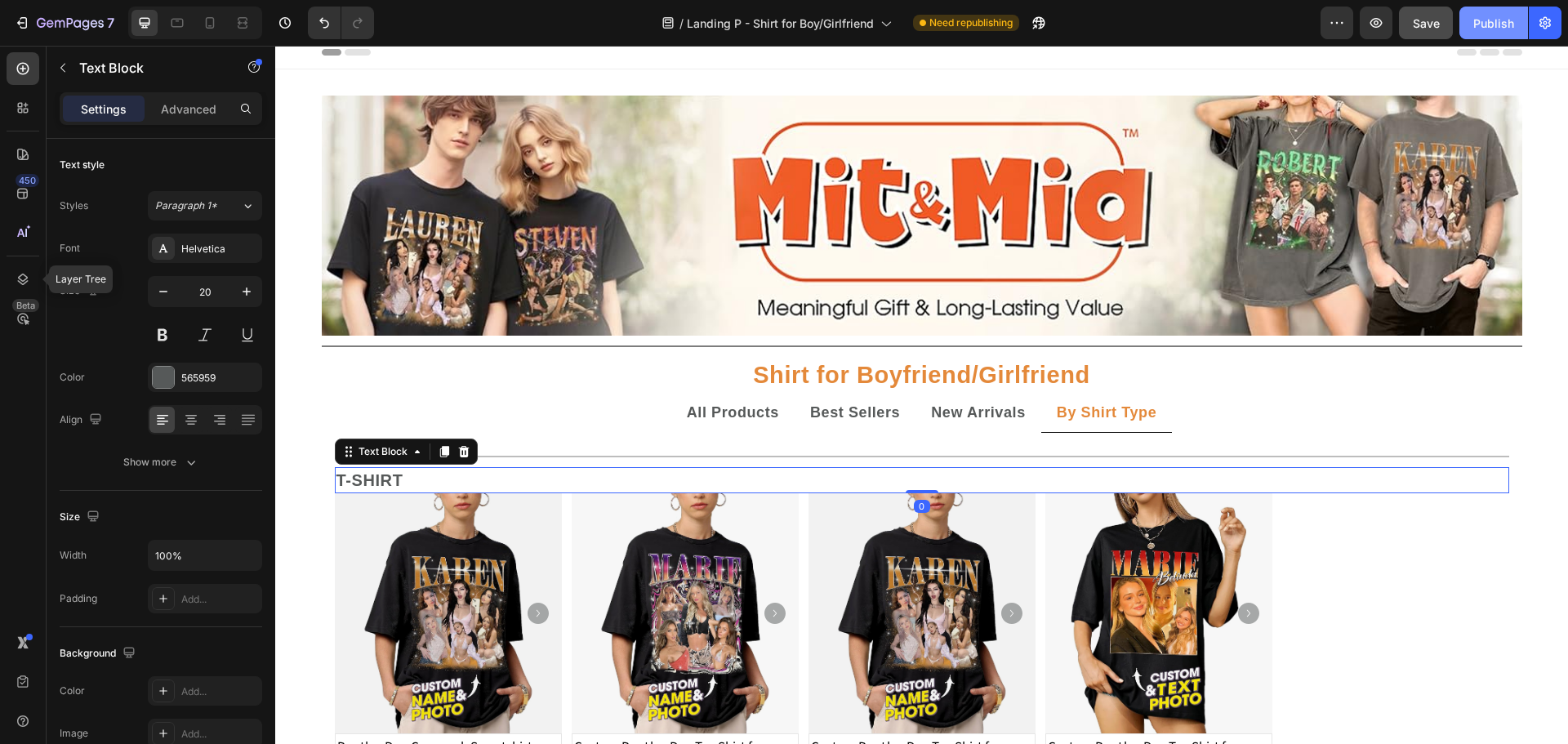
click at [1477, 18] on div "Publish" at bounding box center [1494, 23] width 40 height 17
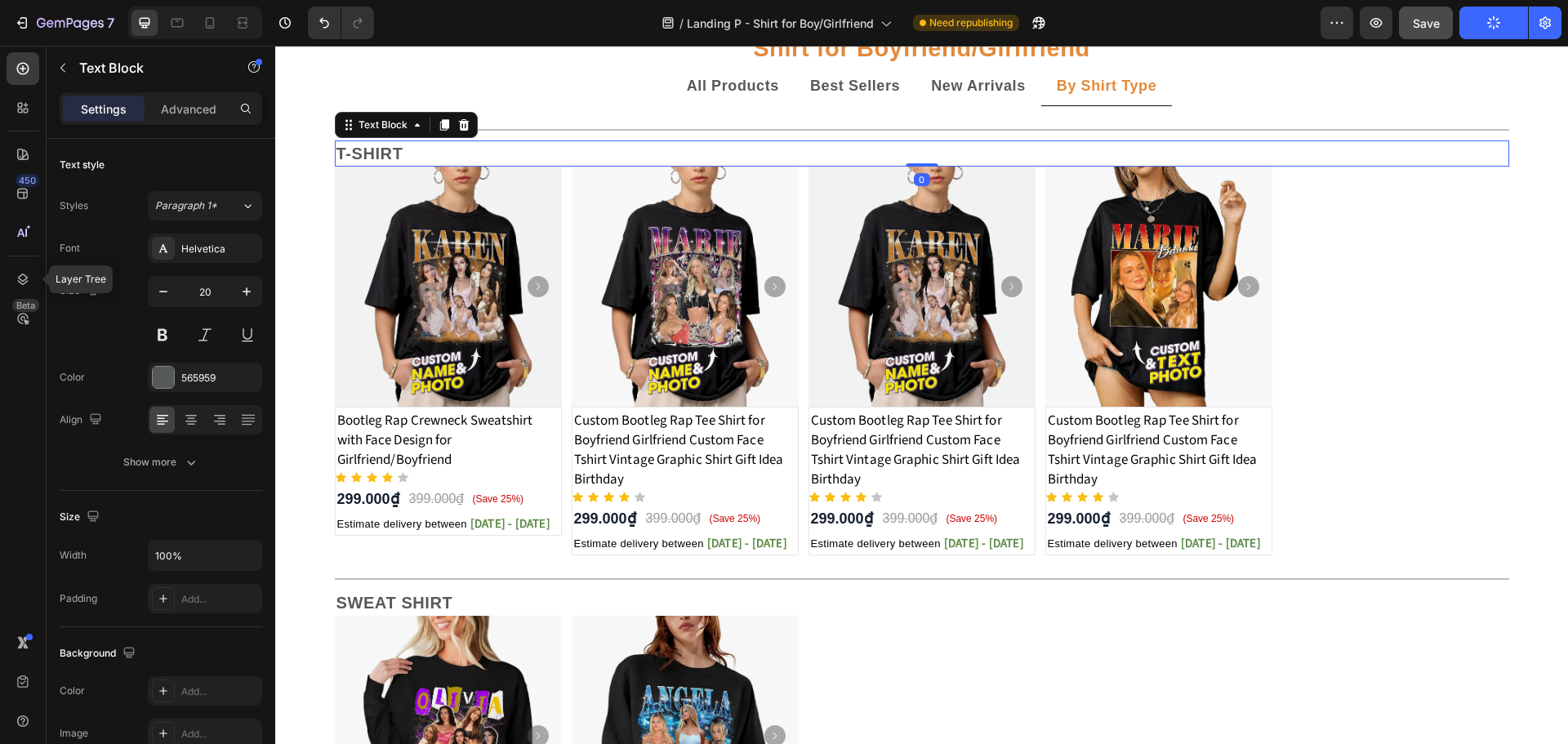
scroll to position [0, 0]
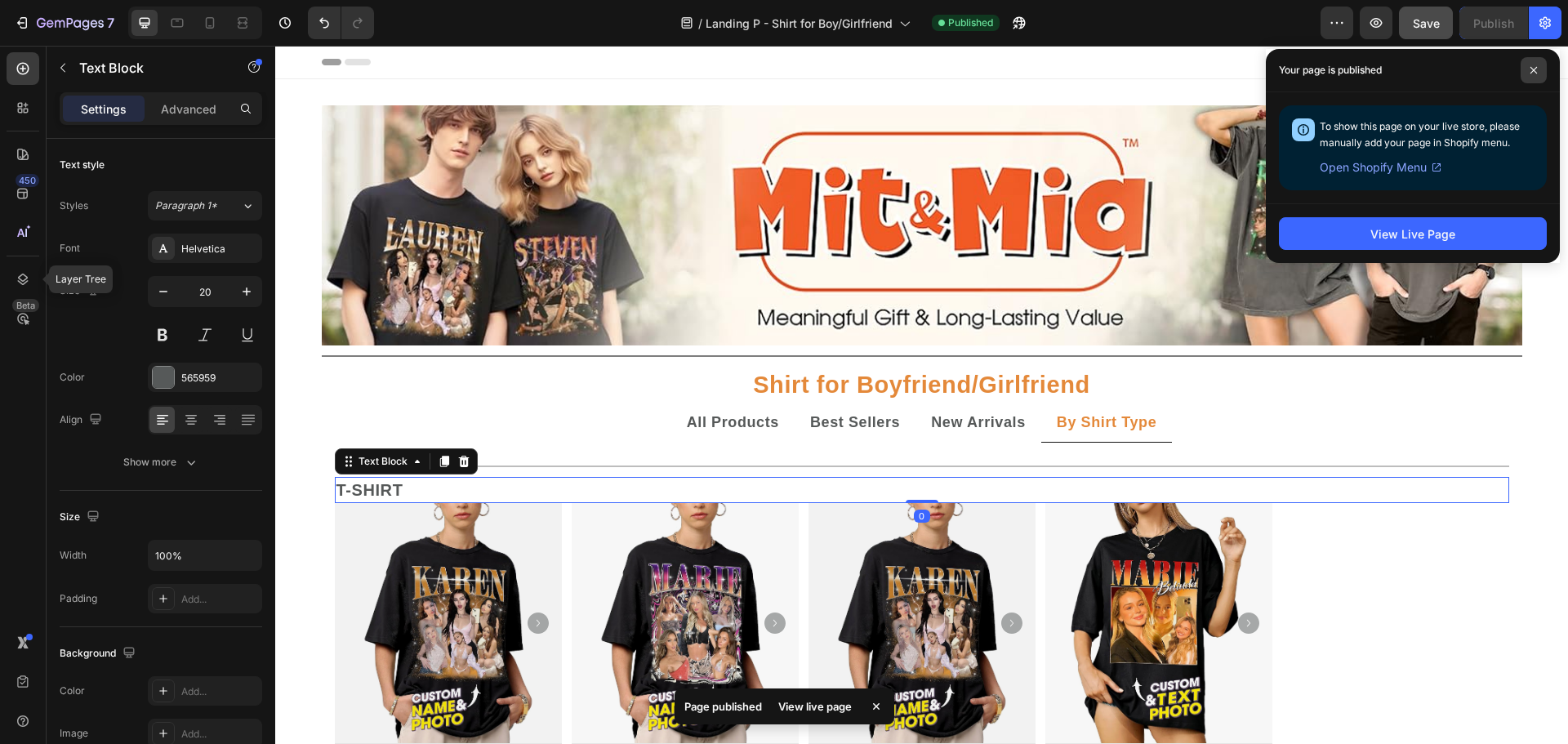
click at [1530, 73] on icon at bounding box center [1533, 70] width 8 height 8
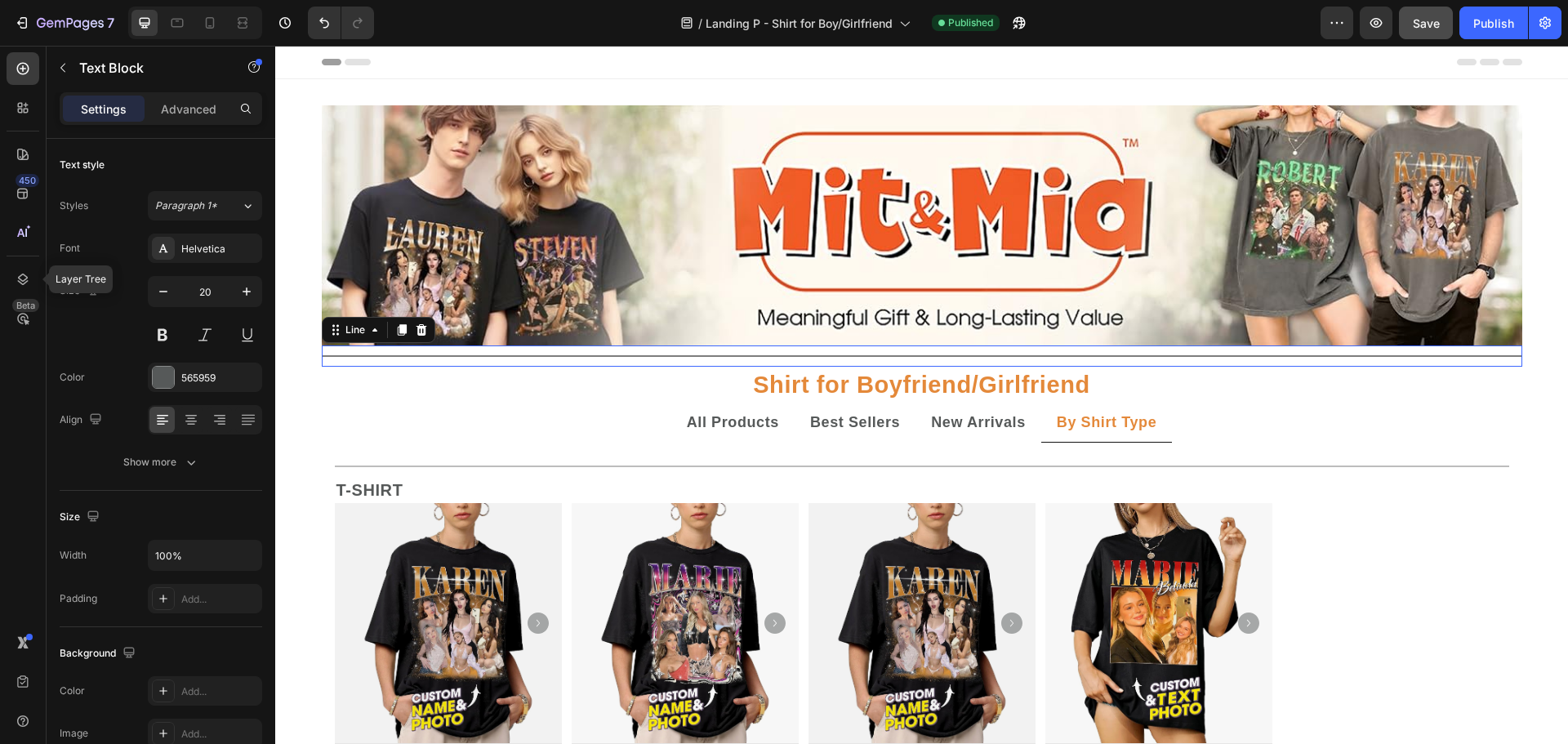
click at [763, 354] on div "Title Line 0" at bounding box center [921, 355] width 1201 height 21
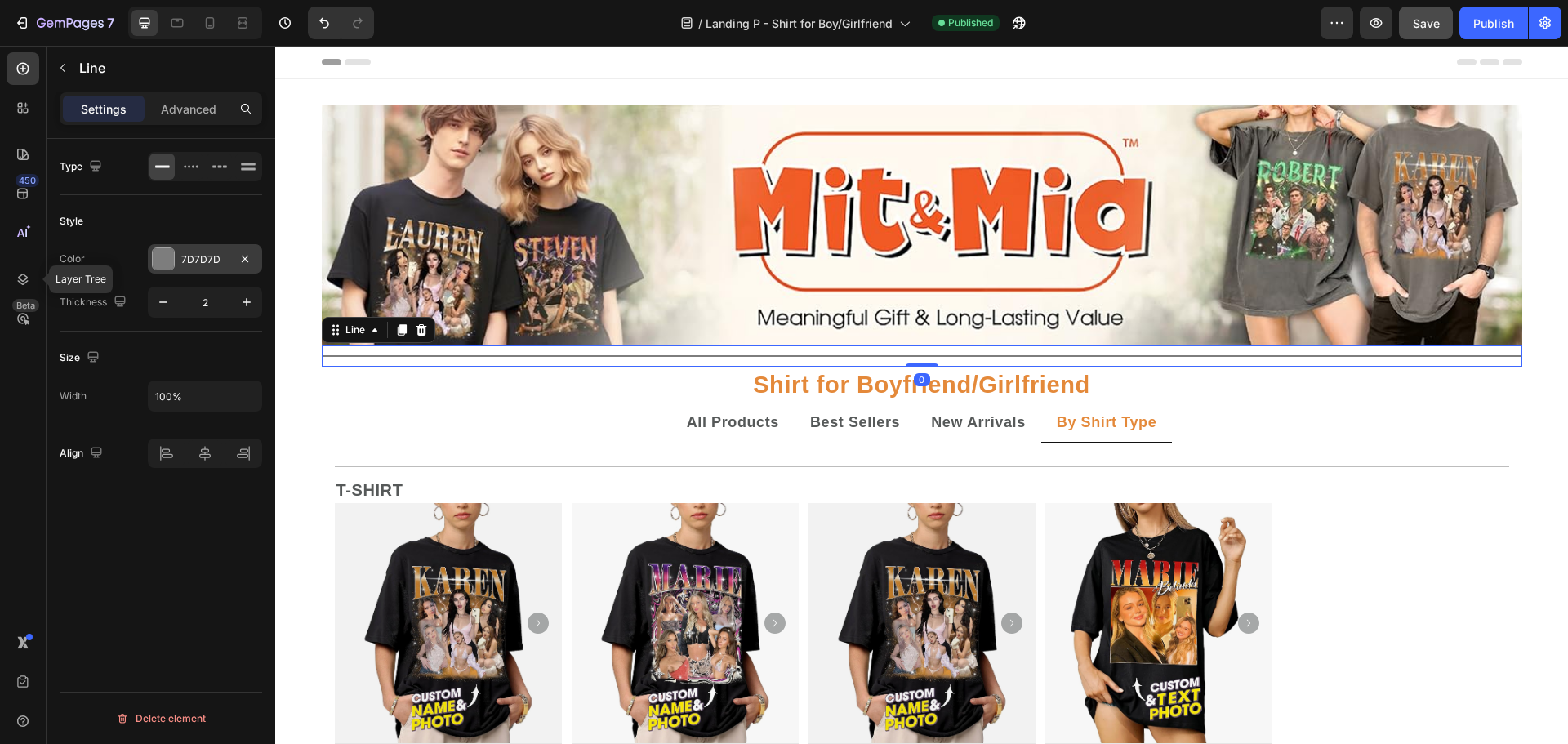
click at [173, 262] on div at bounding box center [163, 258] width 21 height 21
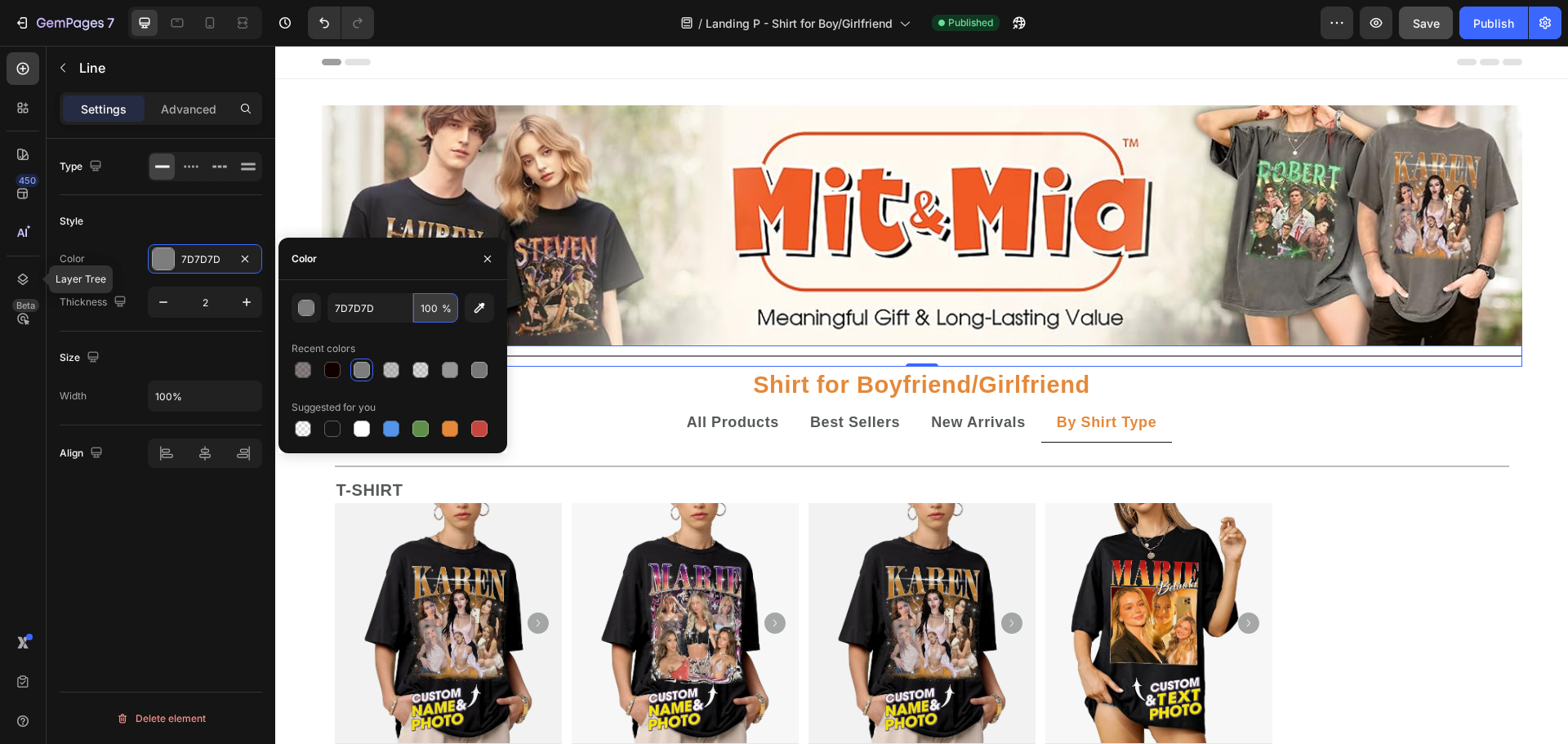
click at [434, 312] on input "100" at bounding box center [435, 308] width 45 height 29
type input "50"
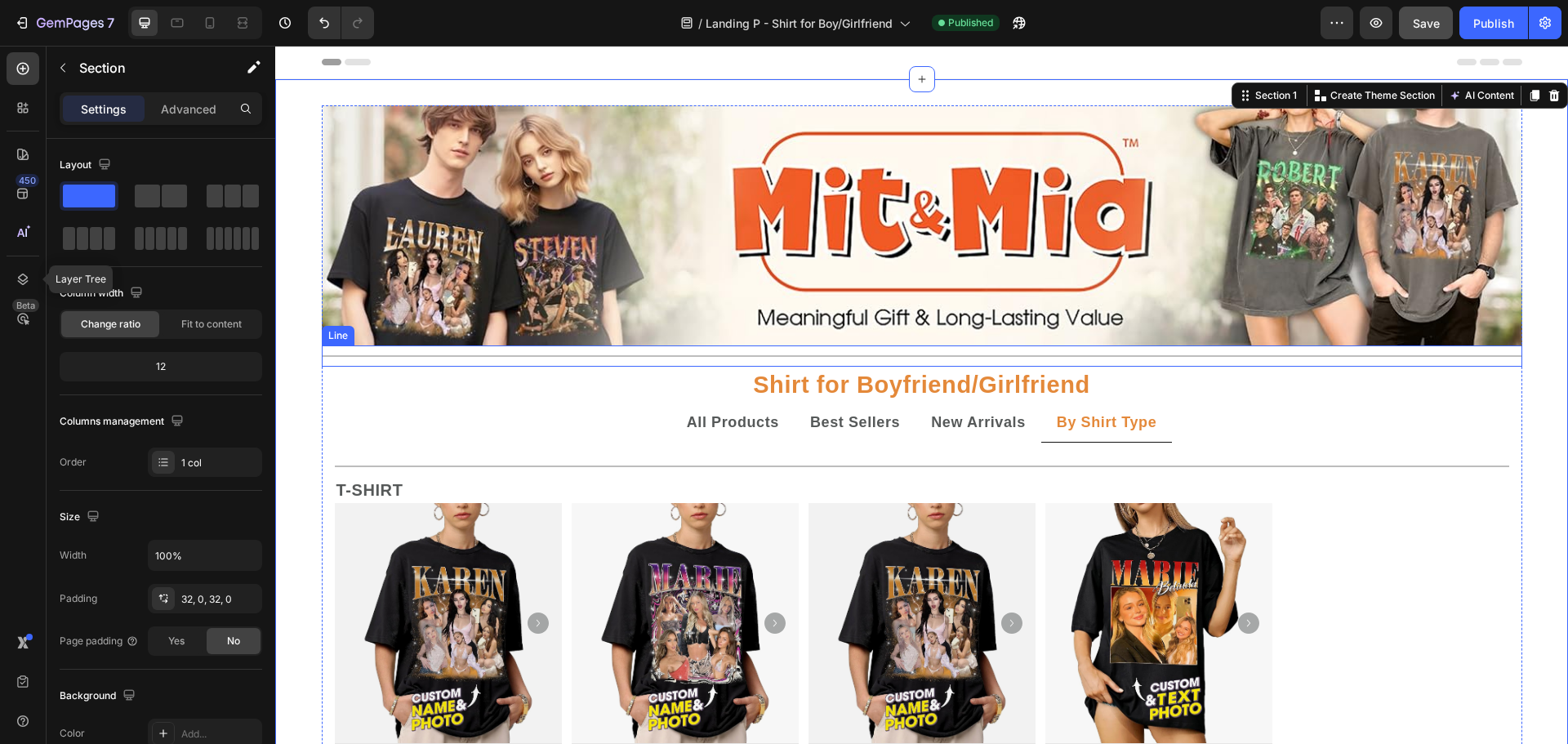
click at [931, 358] on div "Title Line" at bounding box center [921, 355] width 1201 height 21
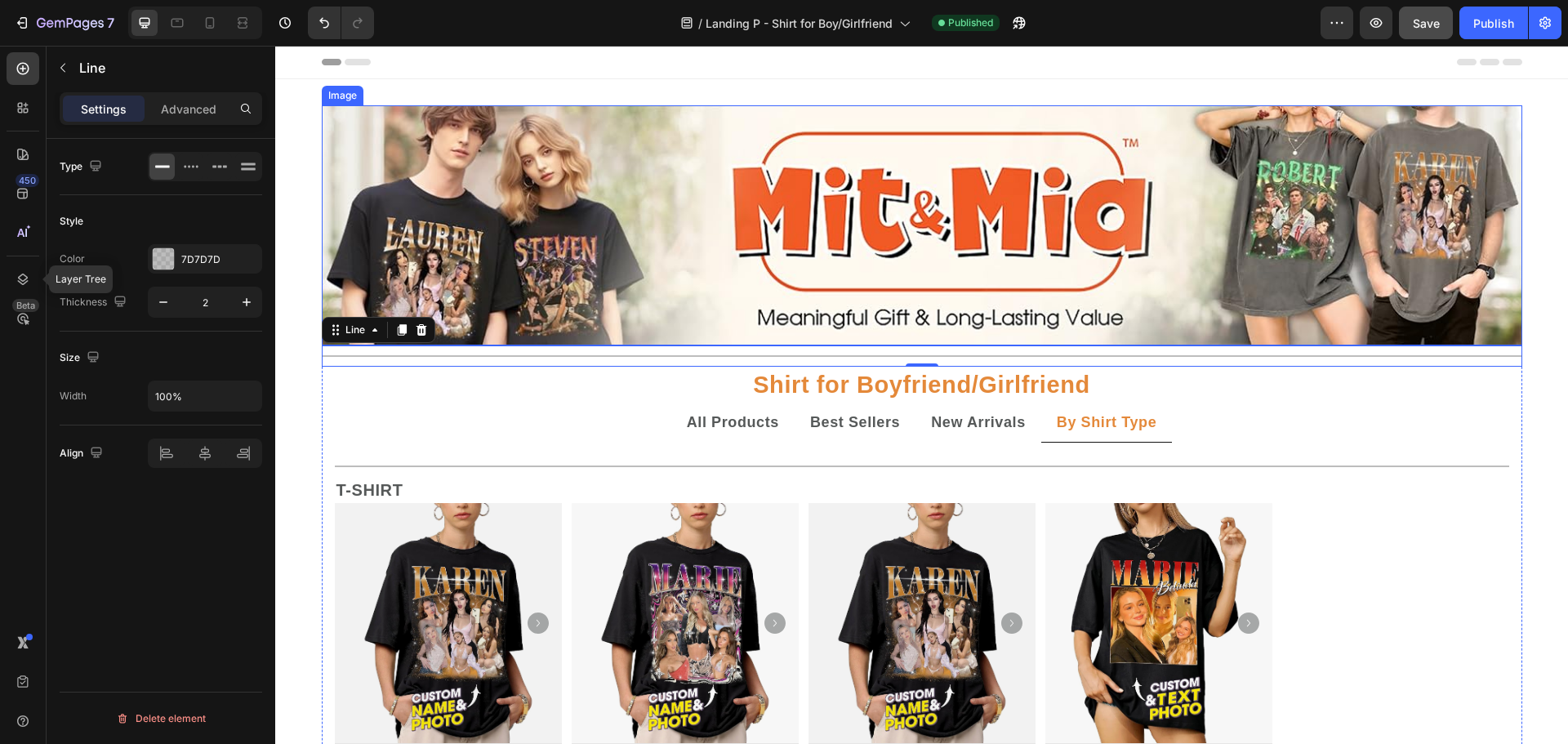
click at [947, 334] on img at bounding box center [921, 225] width 1201 height 240
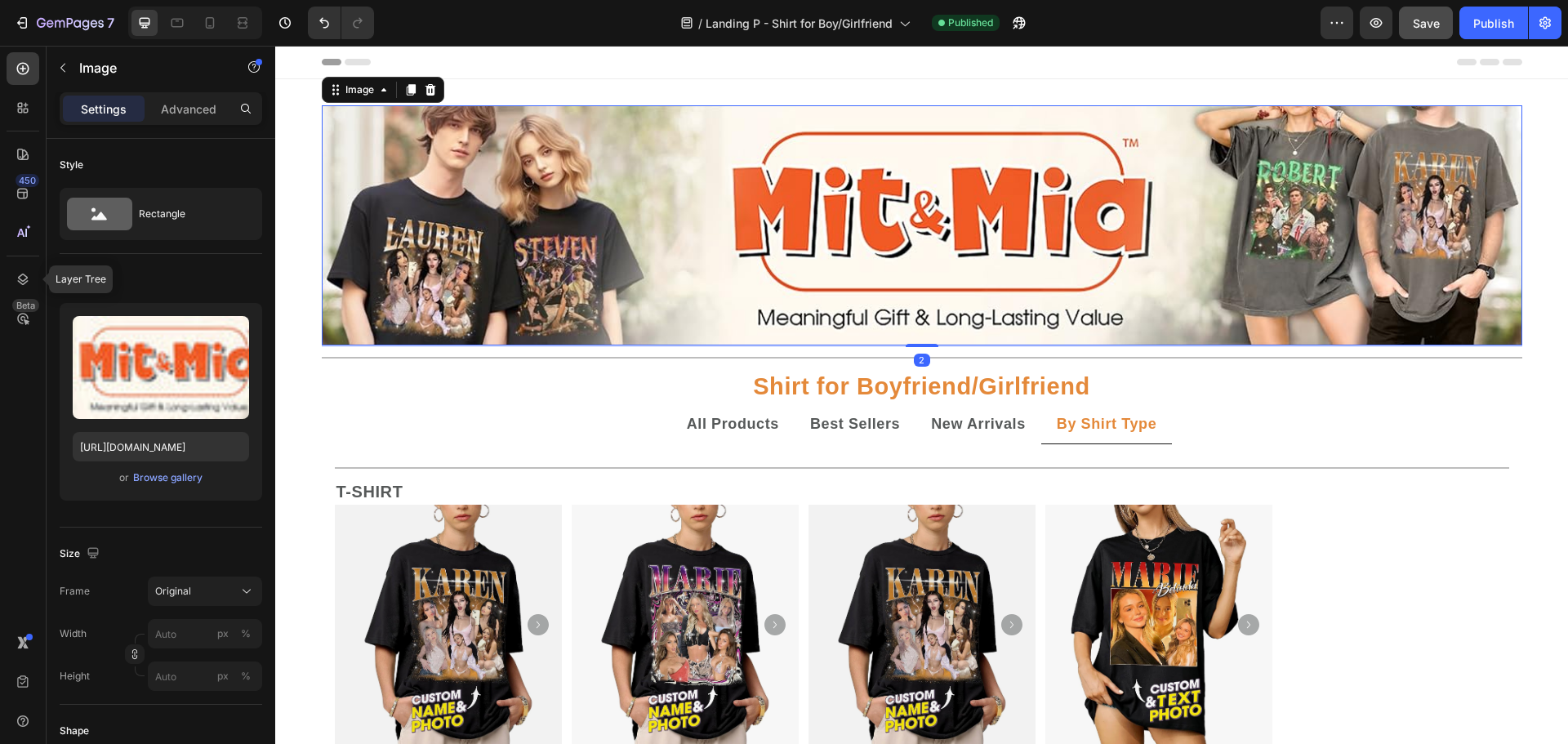
click at [916, 346] on div at bounding box center [922, 345] width 33 height 4
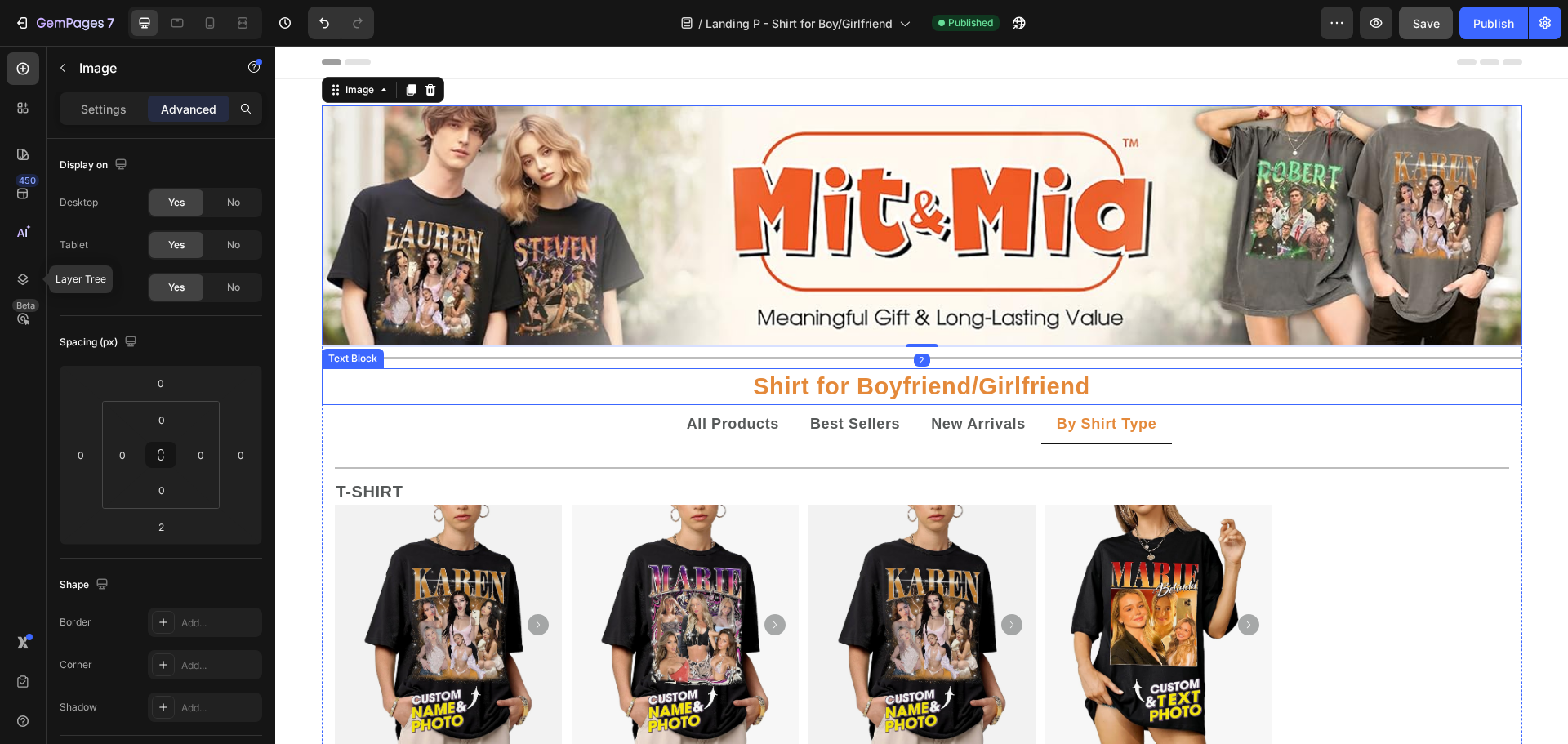
click at [889, 374] on p "Shirt for Boyfriend/Girlfriend" at bounding box center [921, 387] width 1197 height 33
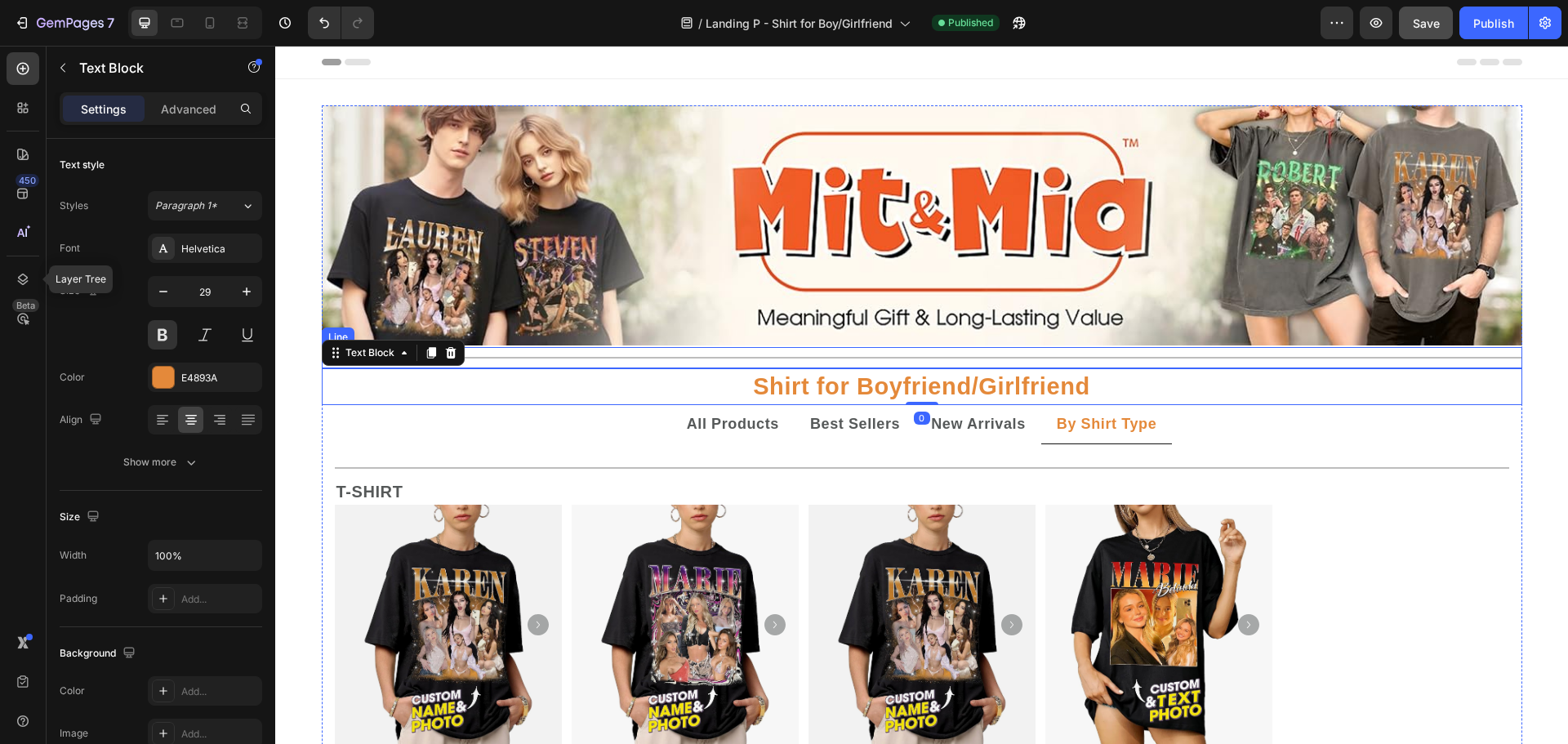
click at [922, 357] on div at bounding box center [921, 357] width 1201 height 2
click at [922, 368] on div "Shirt for Boyfriend/Girlfriend" at bounding box center [921, 387] width 1201 height 37
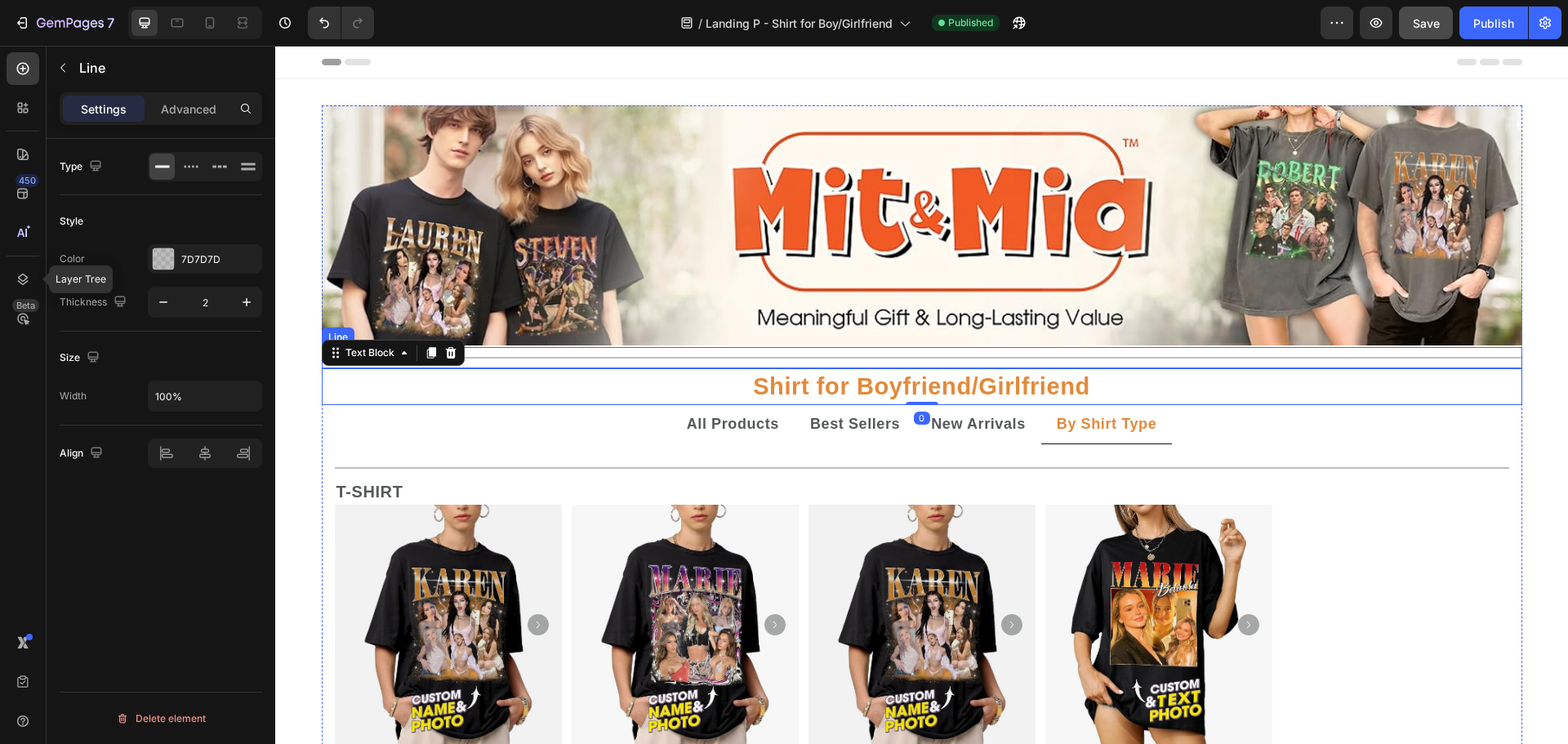
click at [925, 362] on div "Title Line" at bounding box center [921, 357] width 1201 height 21
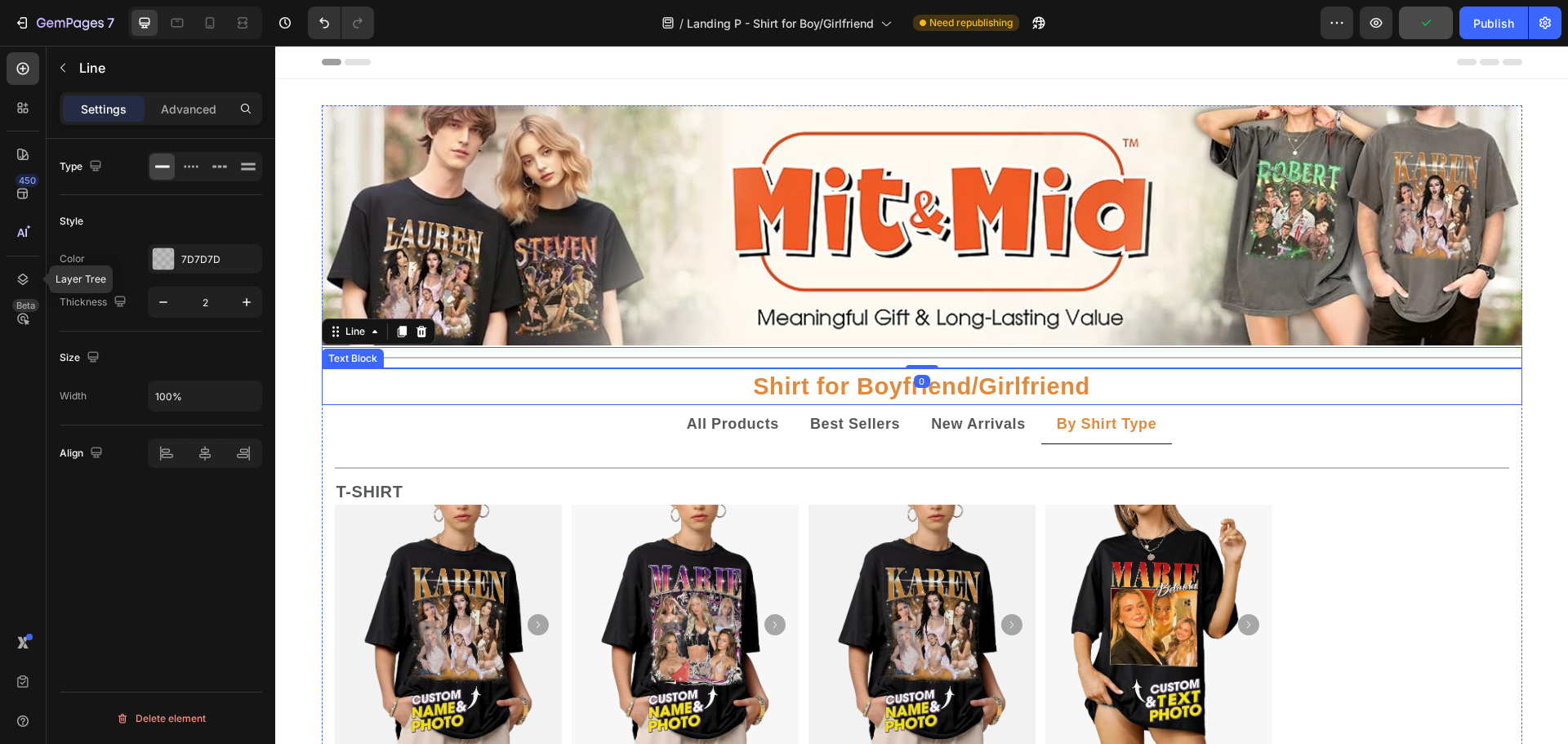
click at [928, 398] on p "Shirt for Boyfriend/Girlfriend" at bounding box center [921, 387] width 1197 height 33
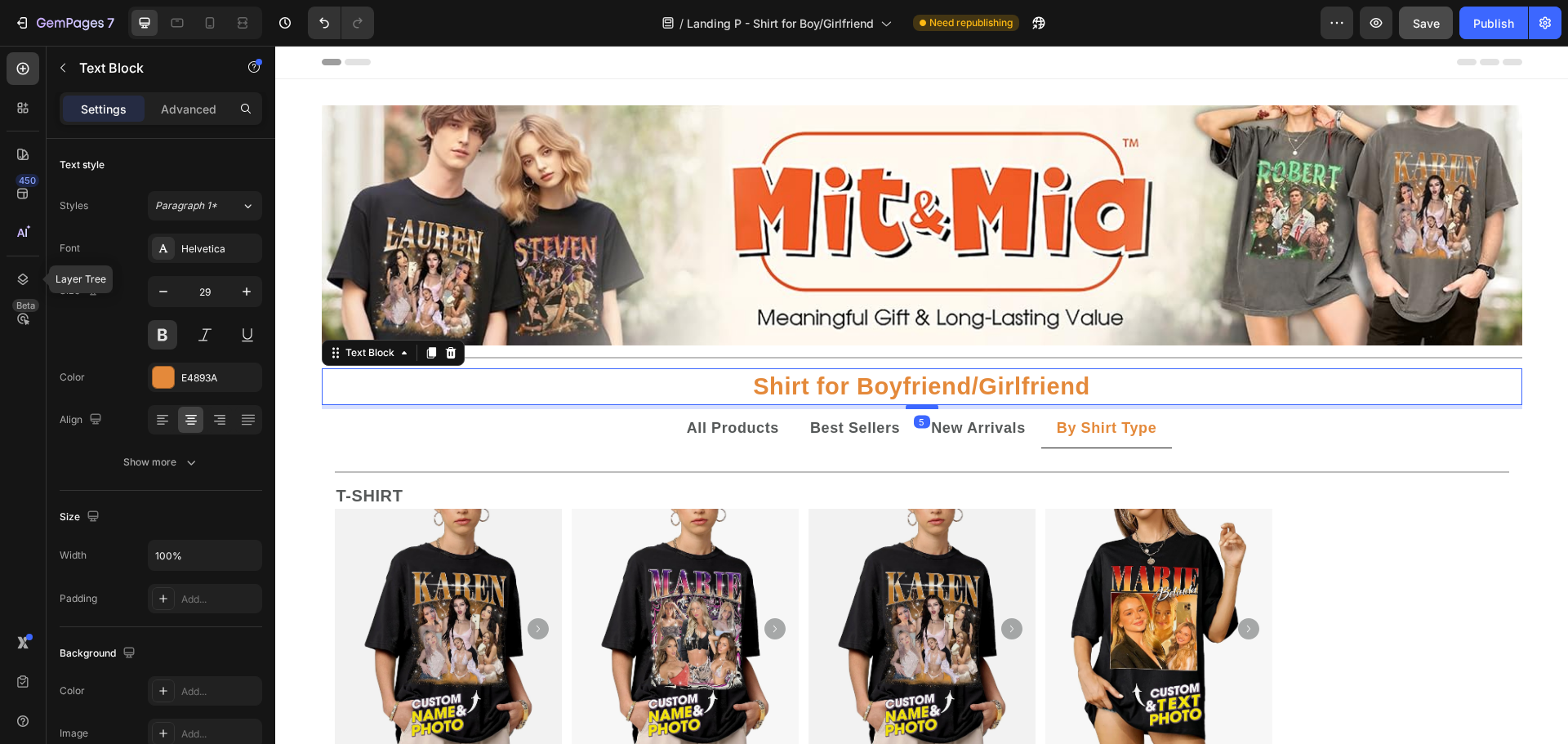
click at [919, 408] on div at bounding box center [922, 406] width 33 height 5
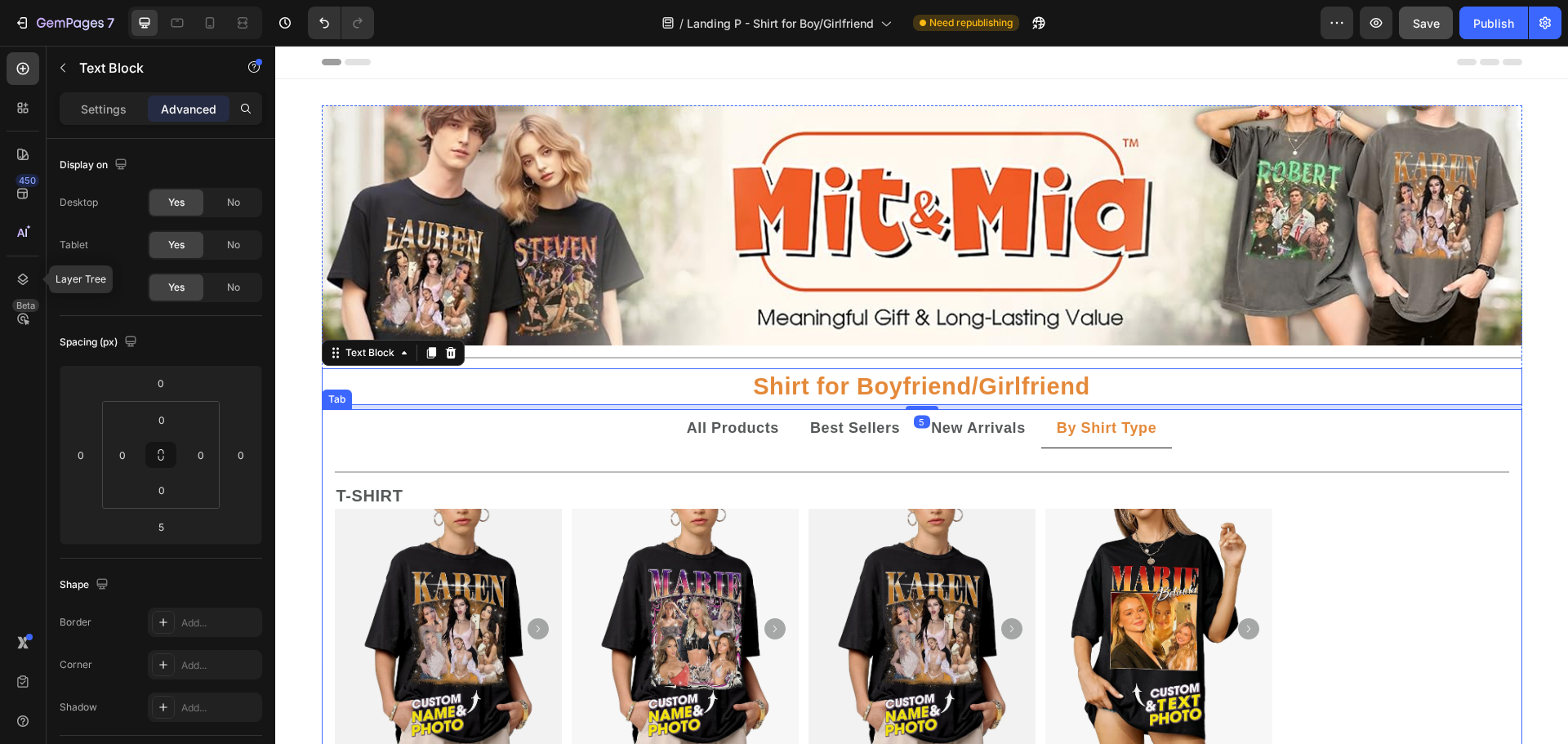
click at [1188, 434] on ul "All Products Best Sellers New Arrivals By Shirt Type" at bounding box center [921, 428] width 1201 height 39
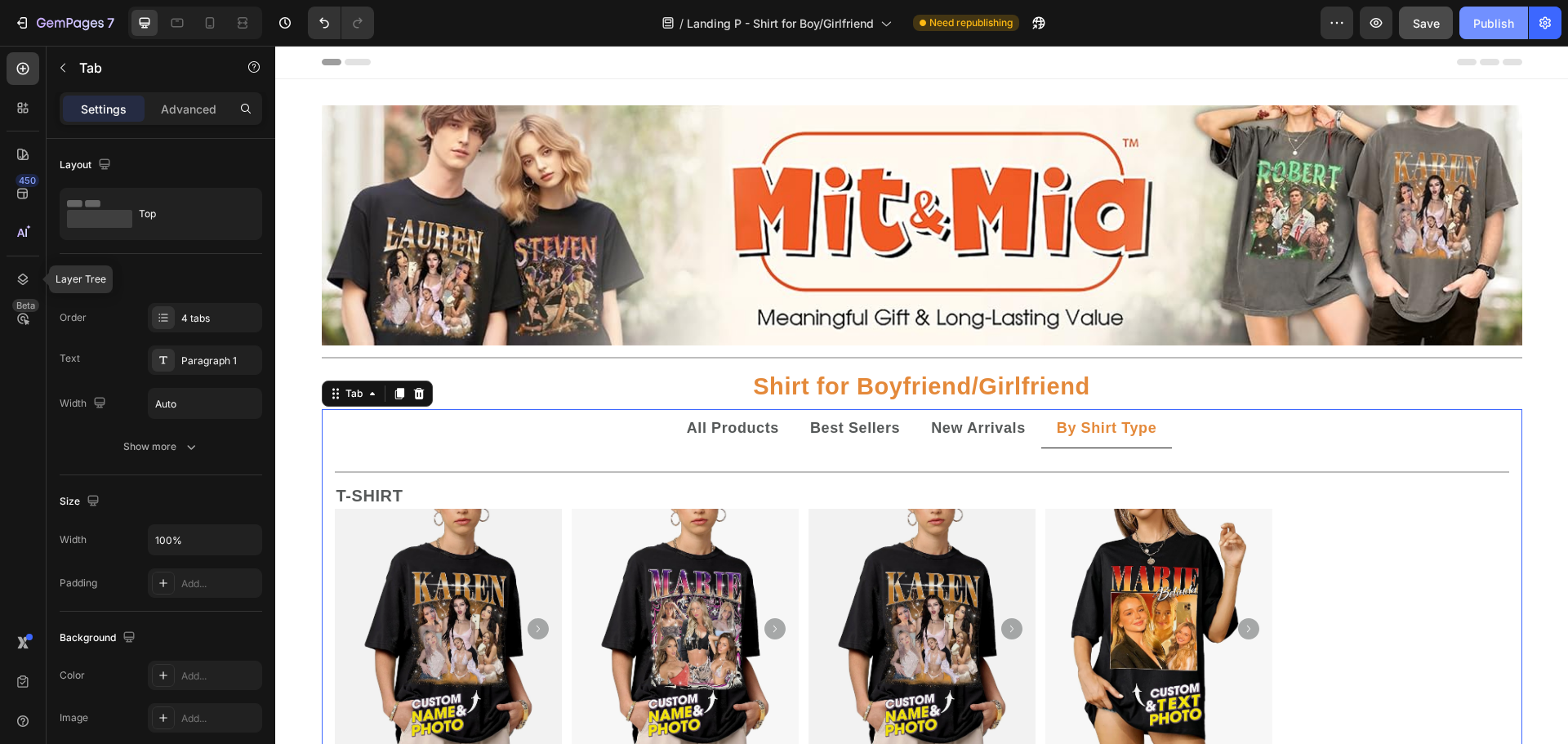
click at [1473, 28] on div "Publish" at bounding box center [1494, 23] width 40 height 17
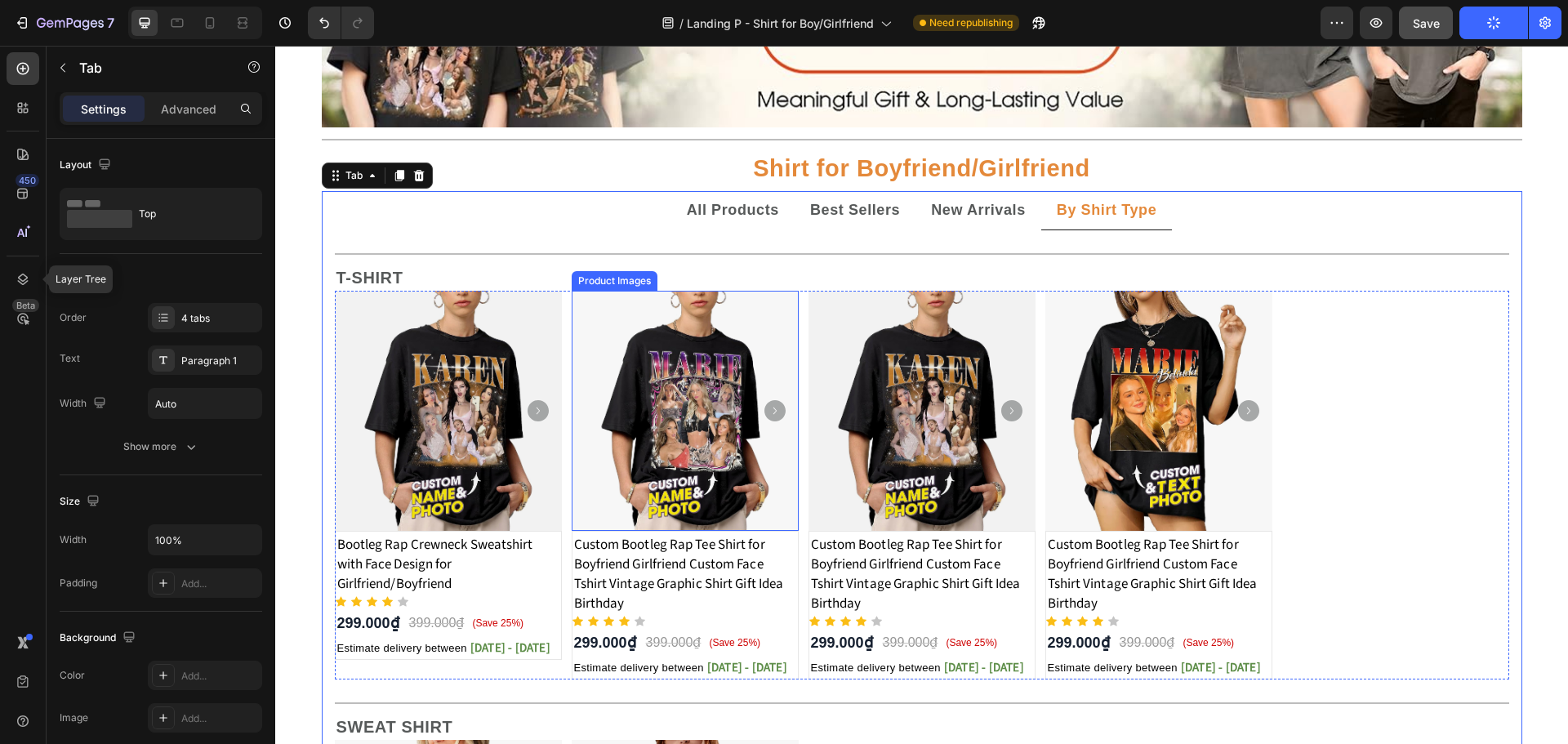
scroll to position [327, 0]
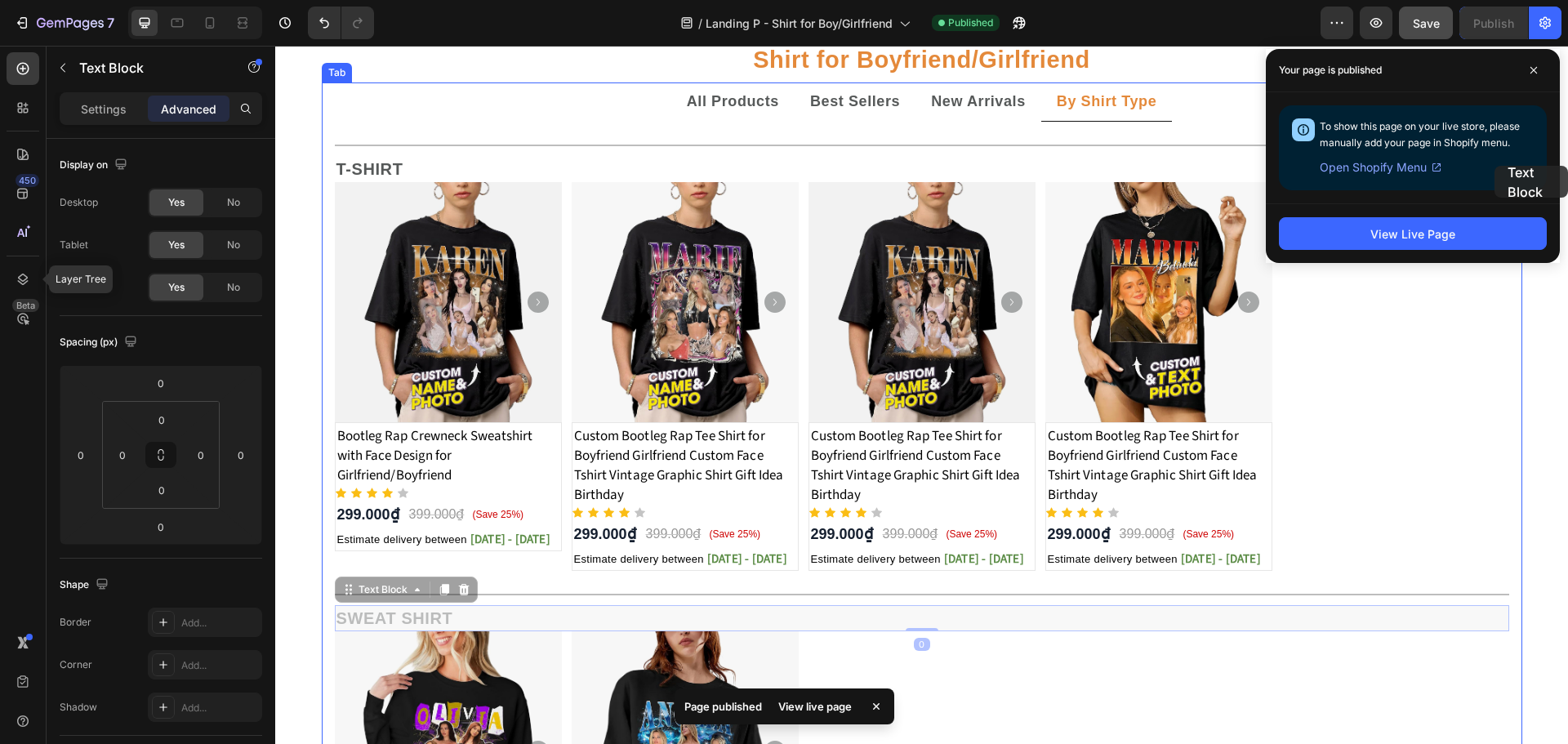
drag, startPoint x: 430, startPoint y: 612, endPoint x: 1799, endPoint y: 141, distance: 1447.8
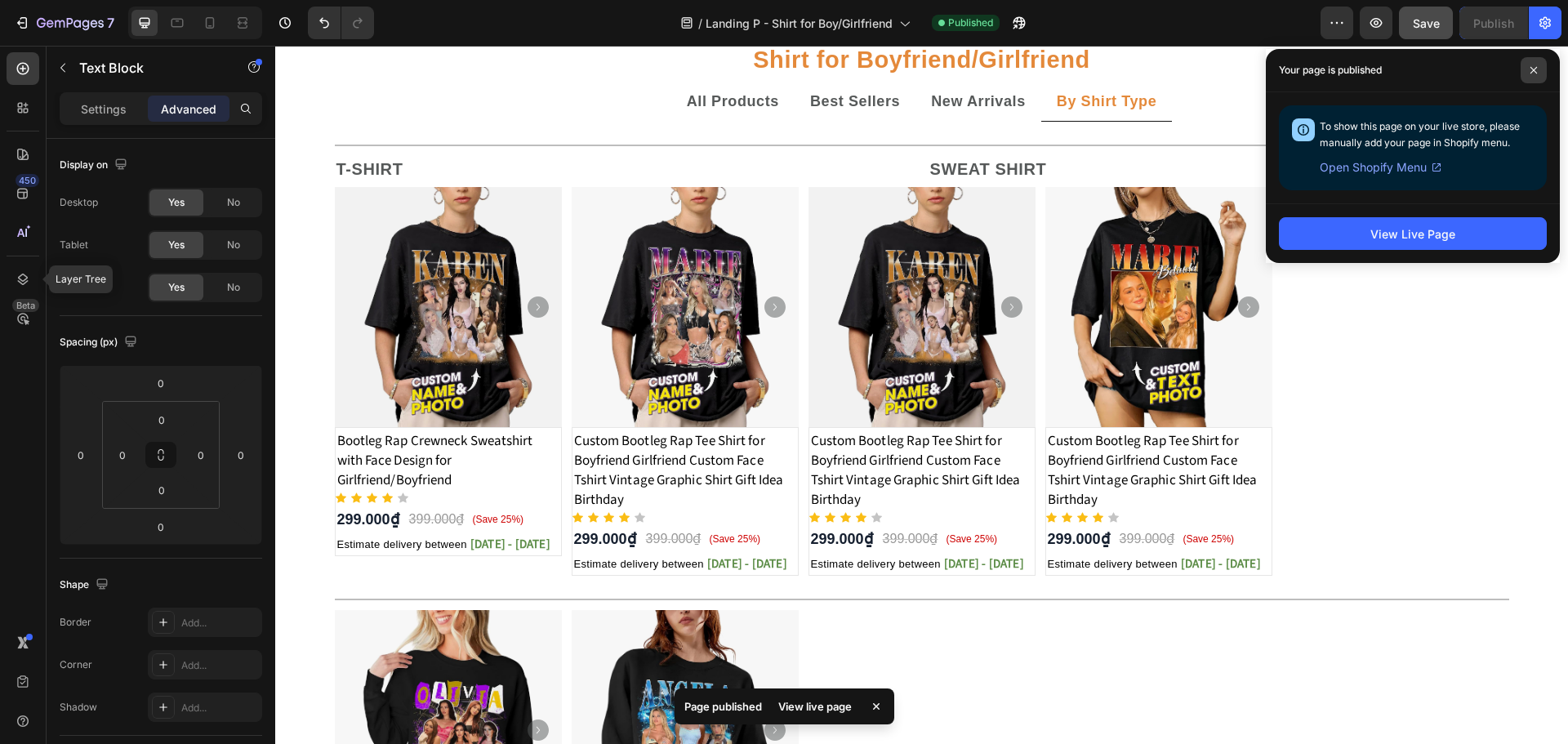
click at [1530, 66] on icon at bounding box center [1533, 70] width 8 height 8
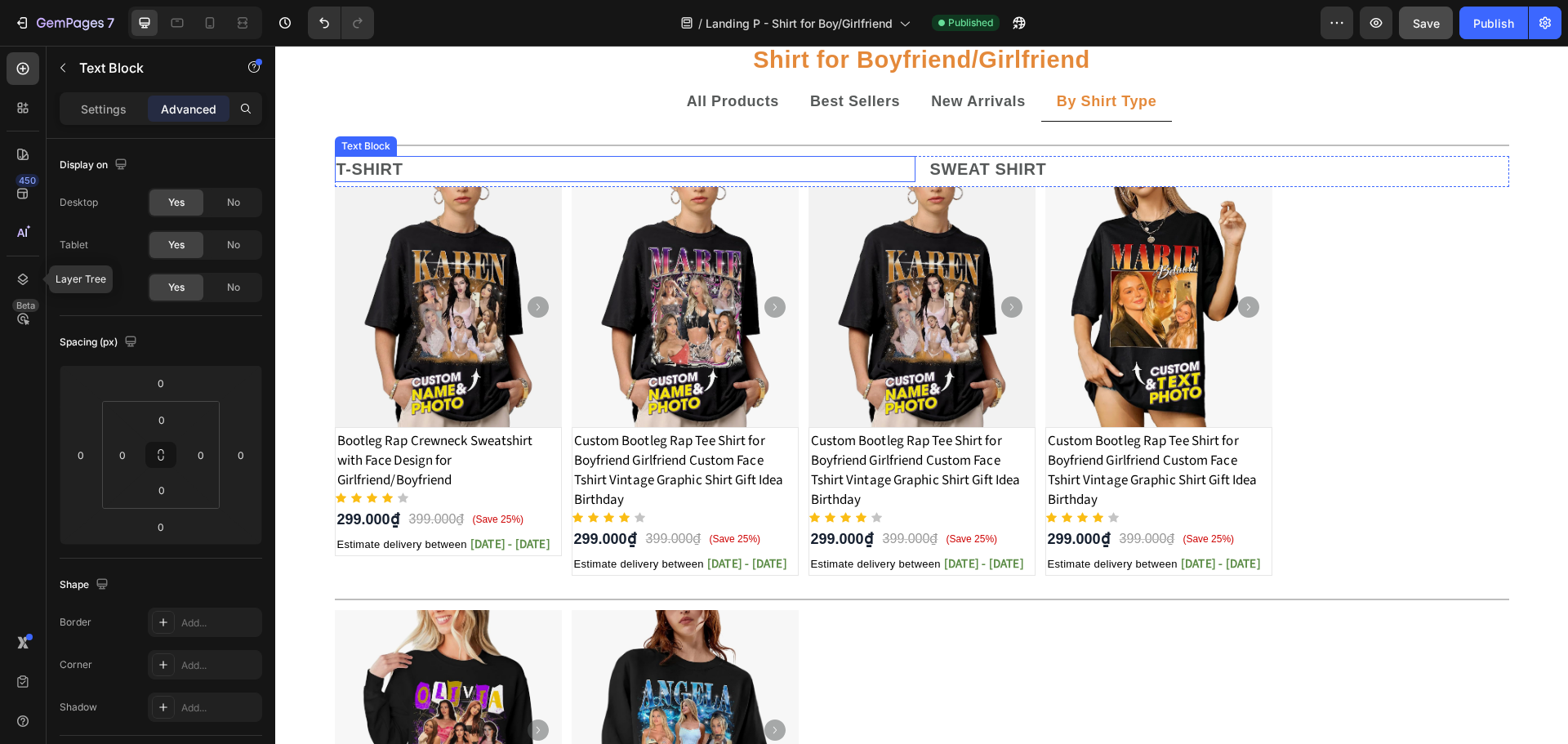
click at [777, 173] on p "T-SHIRT" at bounding box center [625, 169] width 577 height 23
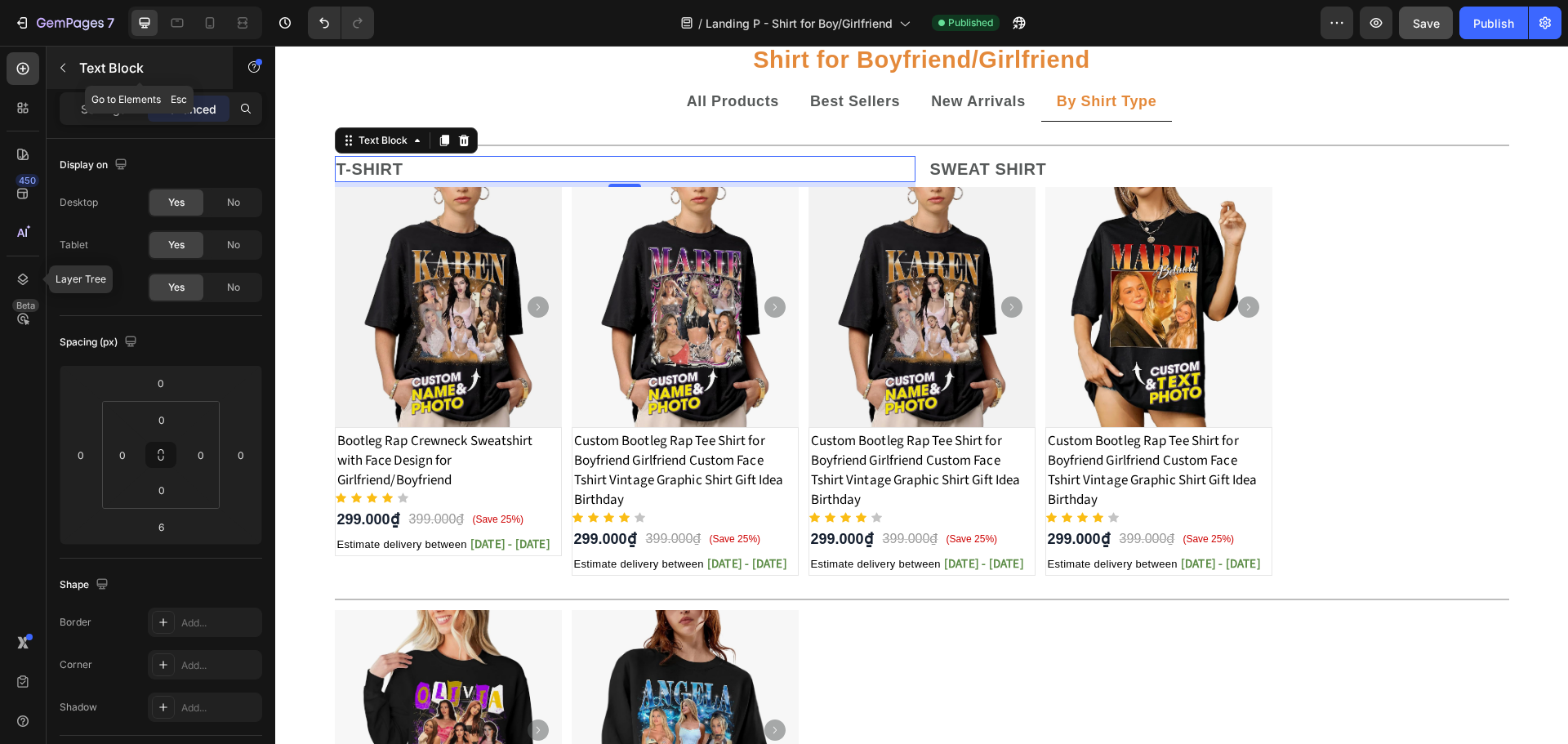
click at [64, 60] on button "button" at bounding box center [62, 68] width 26 height 26
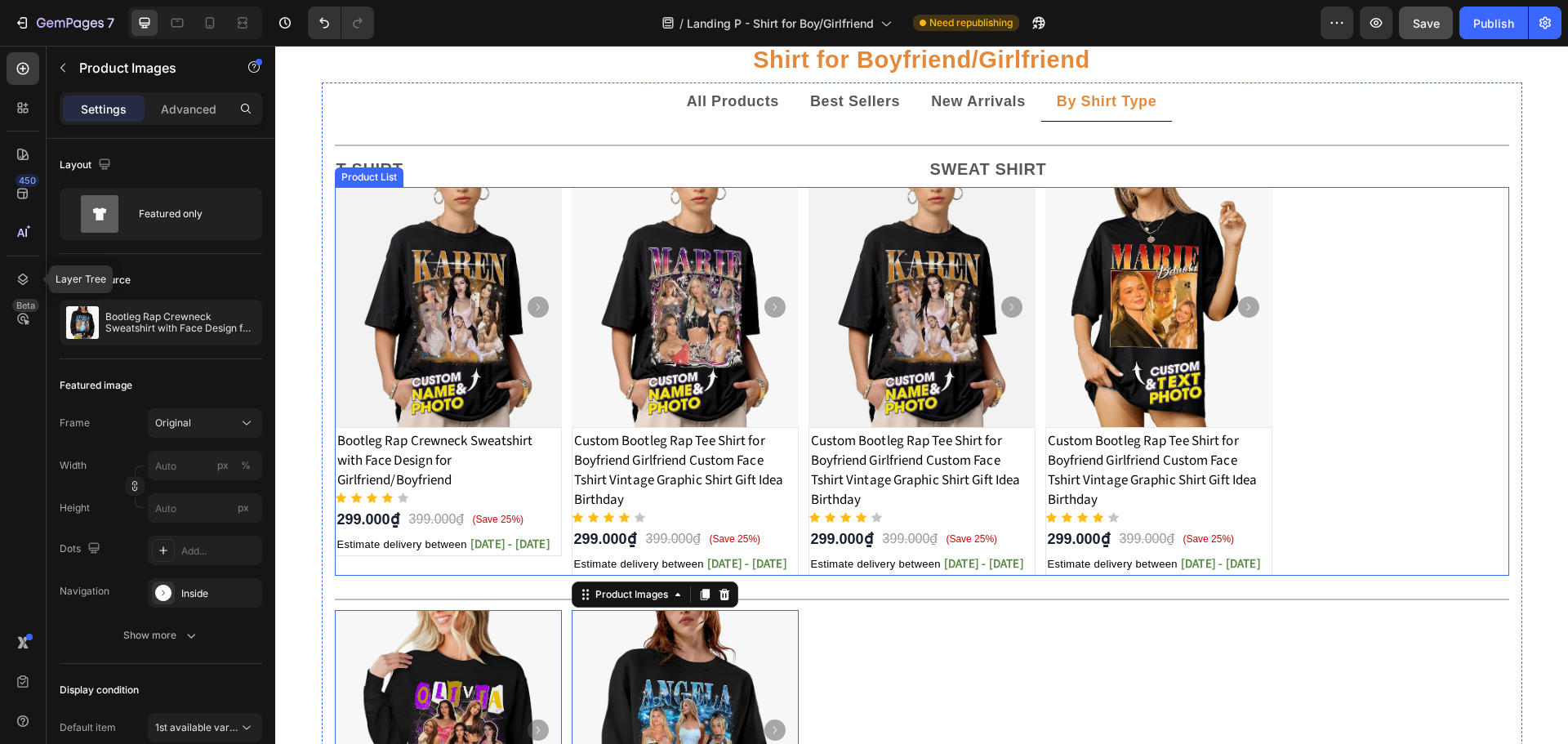
click at [1310, 267] on div "Product Images Bootleg Rap Crewneck Sweatshirt with Face Design for Girlfriend/…" at bounding box center [921, 381] width 1174 height 389
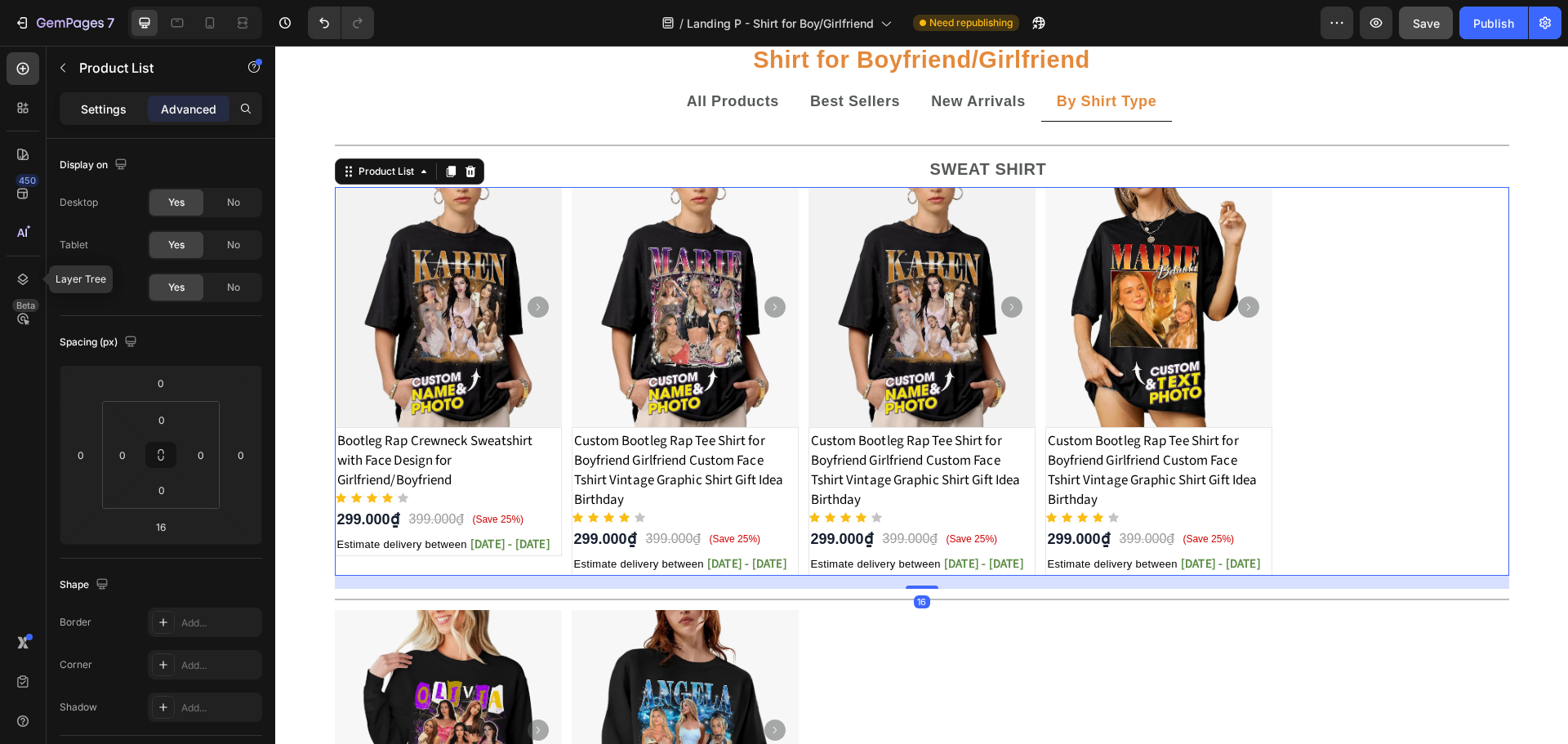
click at [108, 100] on p "Settings" at bounding box center [104, 108] width 46 height 17
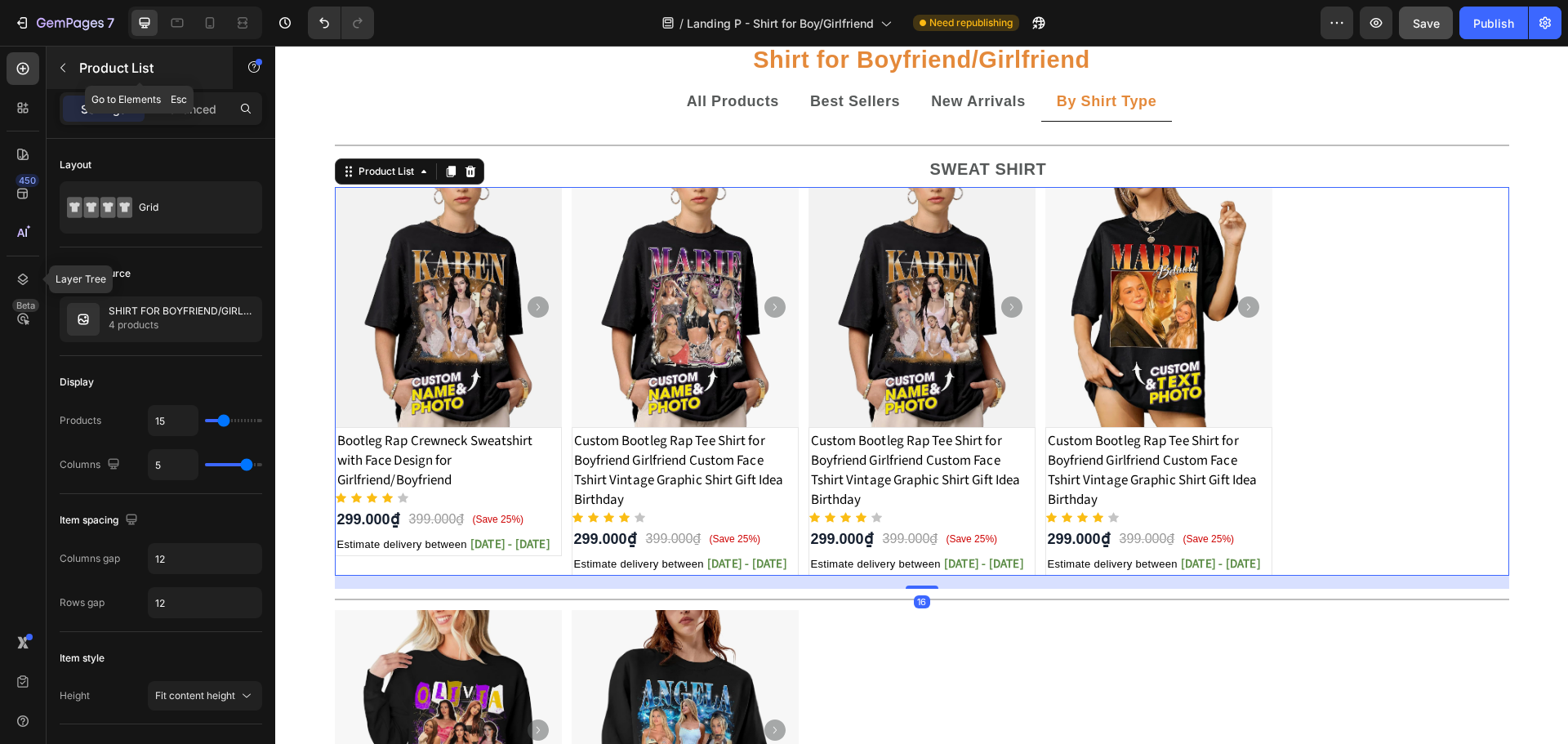
click at [76, 65] on div "Product List" at bounding box center [140, 68] width 186 height 42
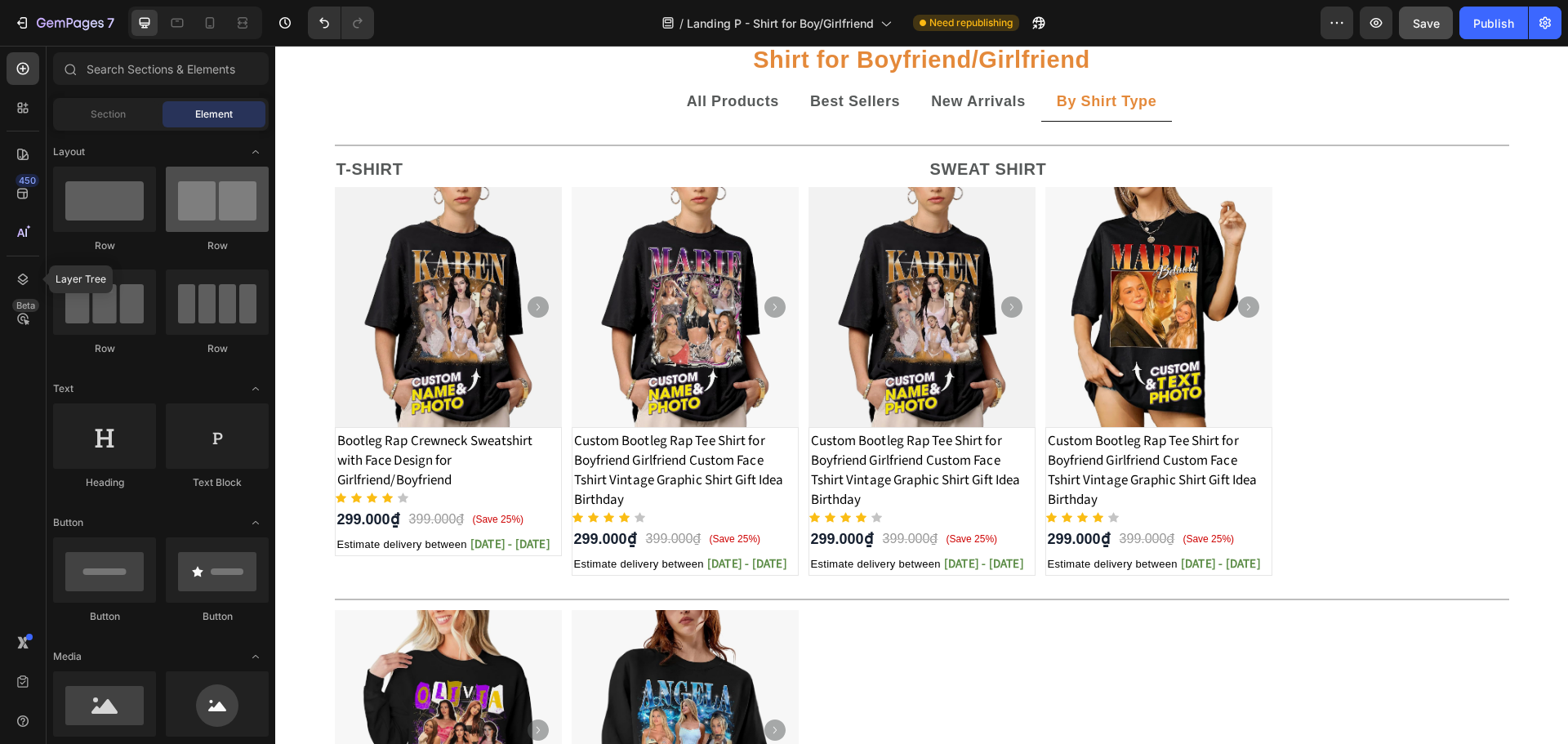
click at [191, 182] on div at bounding box center [217, 198] width 103 height 65
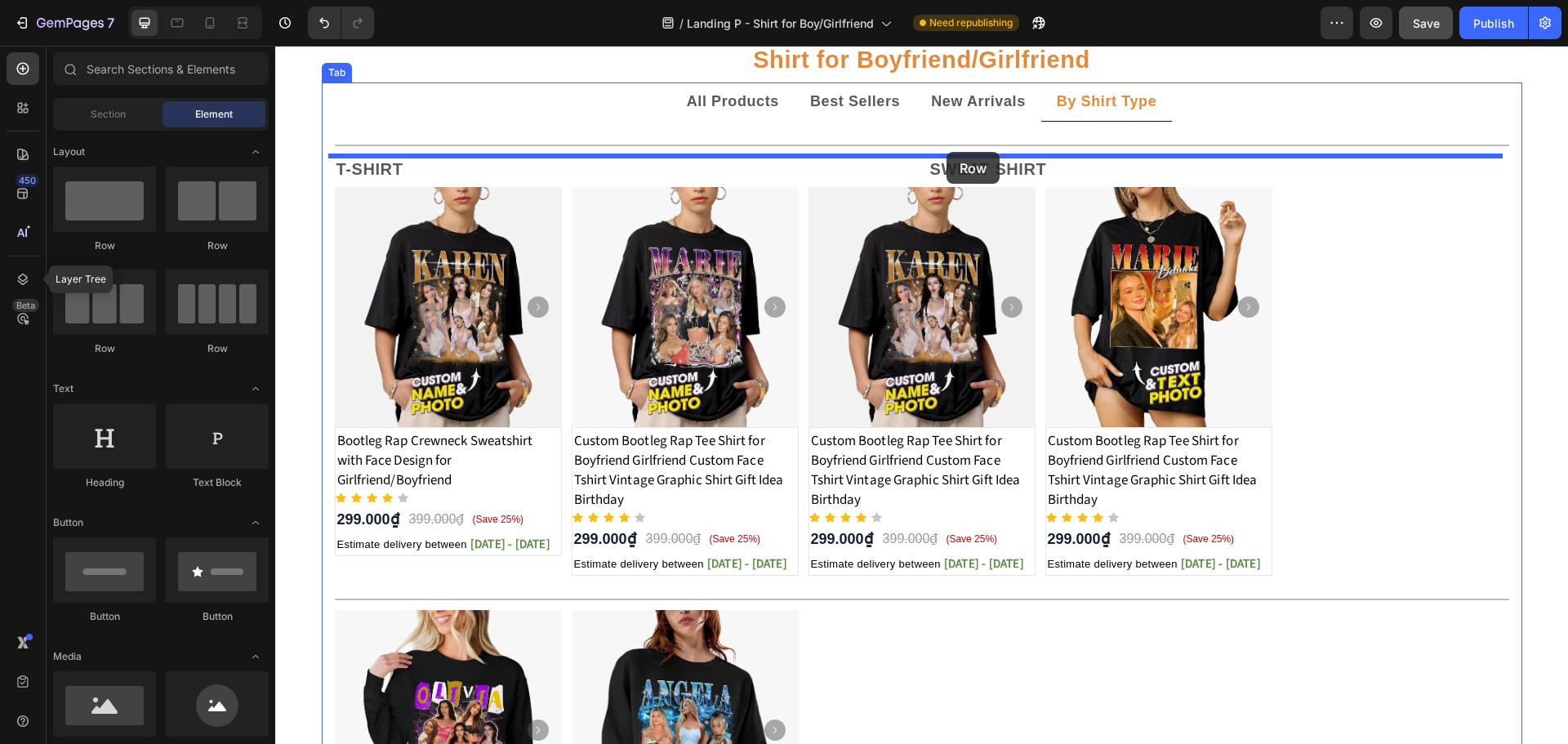
drag, startPoint x: 479, startPoint y: 246, endPoint x: 946, endPoint y: 152, distance: 476.4
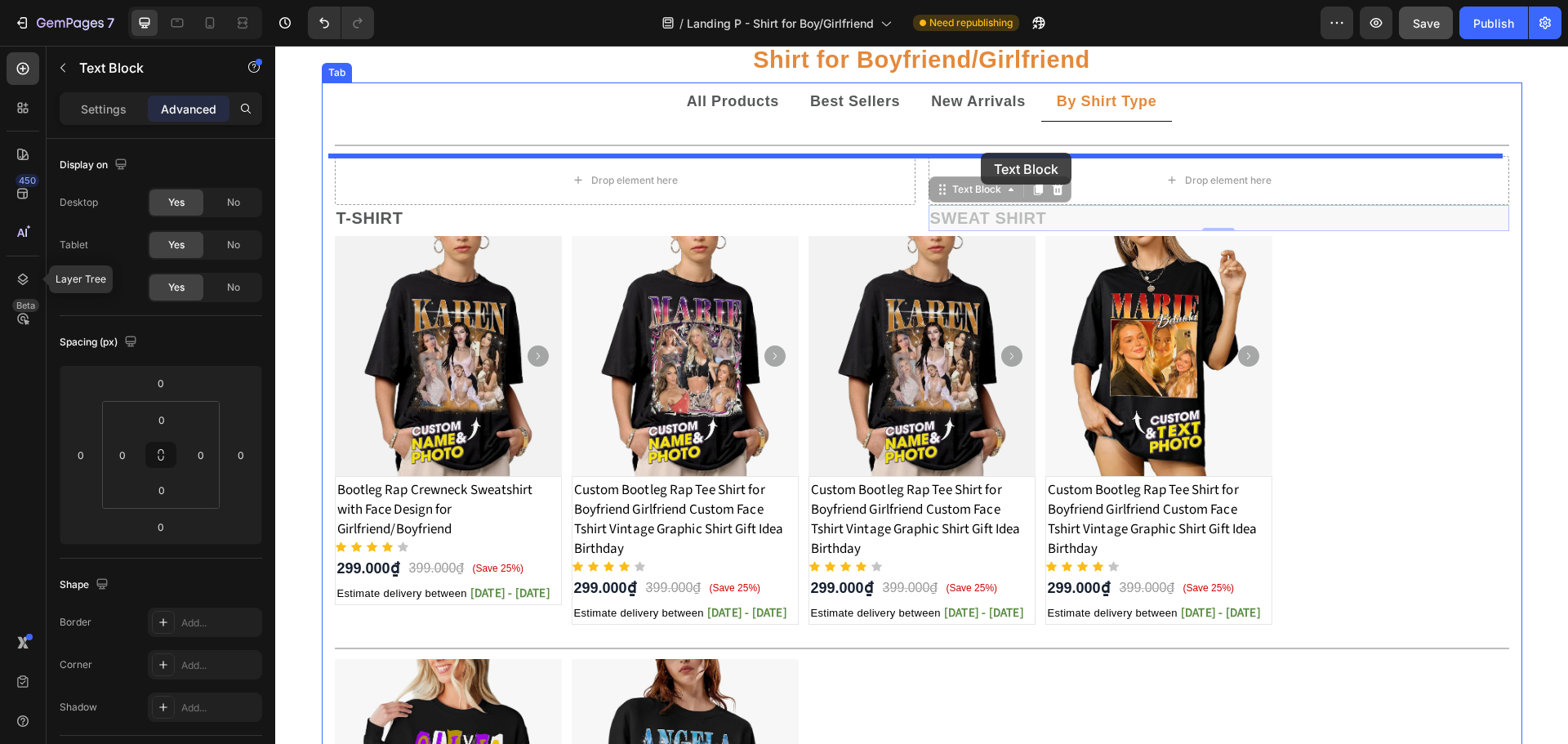
drag, startPoint x: 975, startPoint y: 220, endPoint x: 981, endPoint y: 152, distance: 68.3
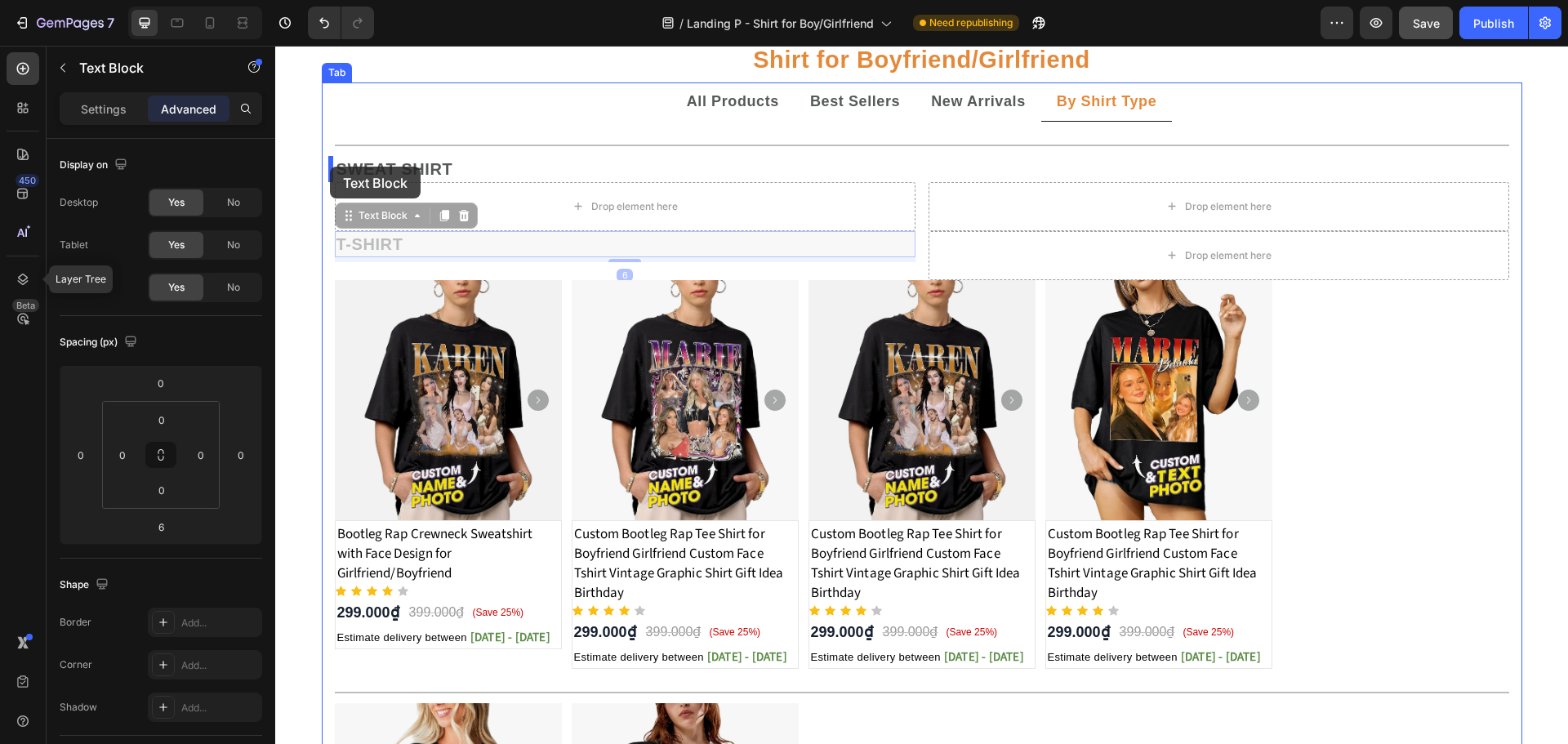
drag, startPoint x: 376, startPoint y: 238, endPoint x: 330, endPoint y: 166, distance: 85.4
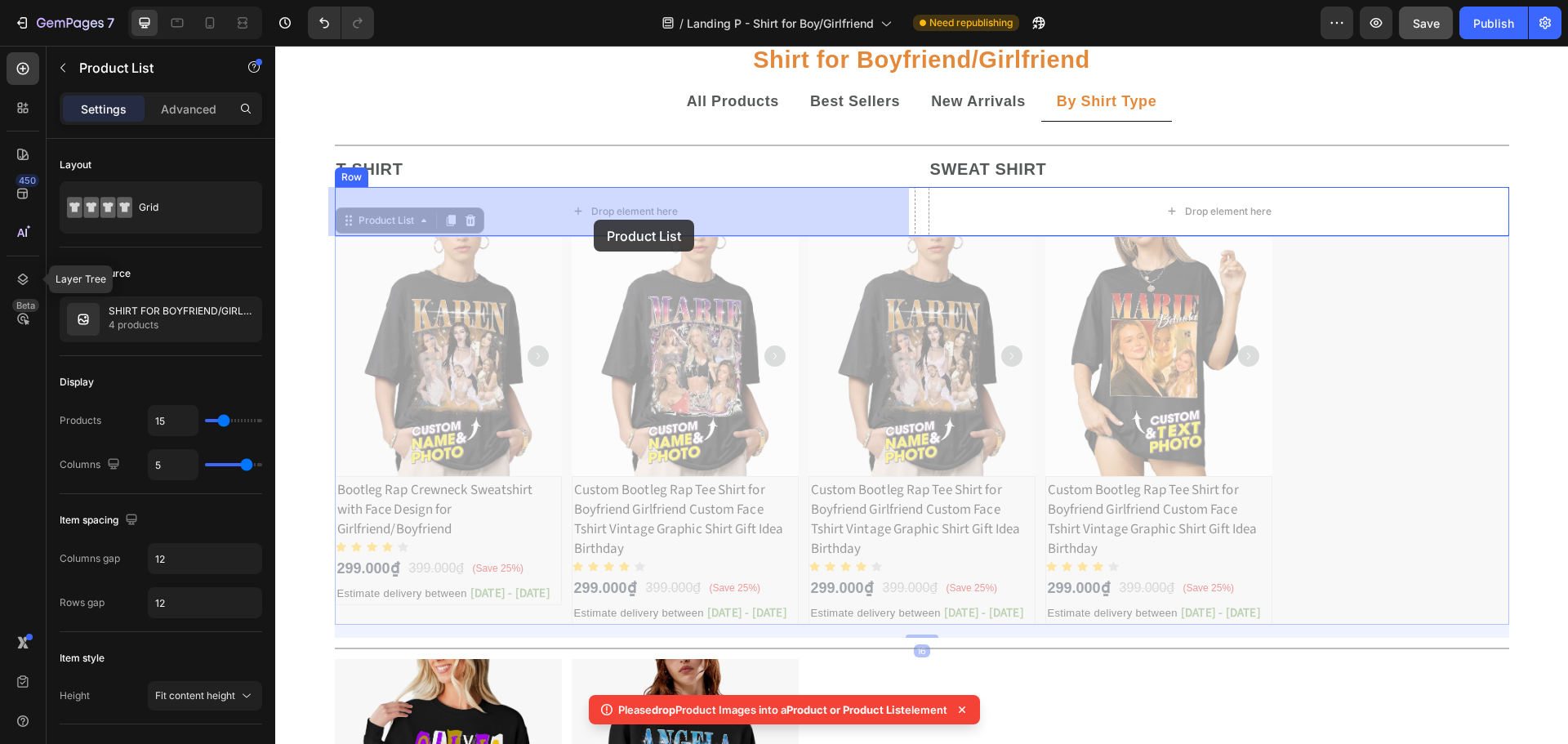
drag, startPoint x: 562, startPoint y: 446, endPoint x: 593, endPoint y: 220, distance: 228.1
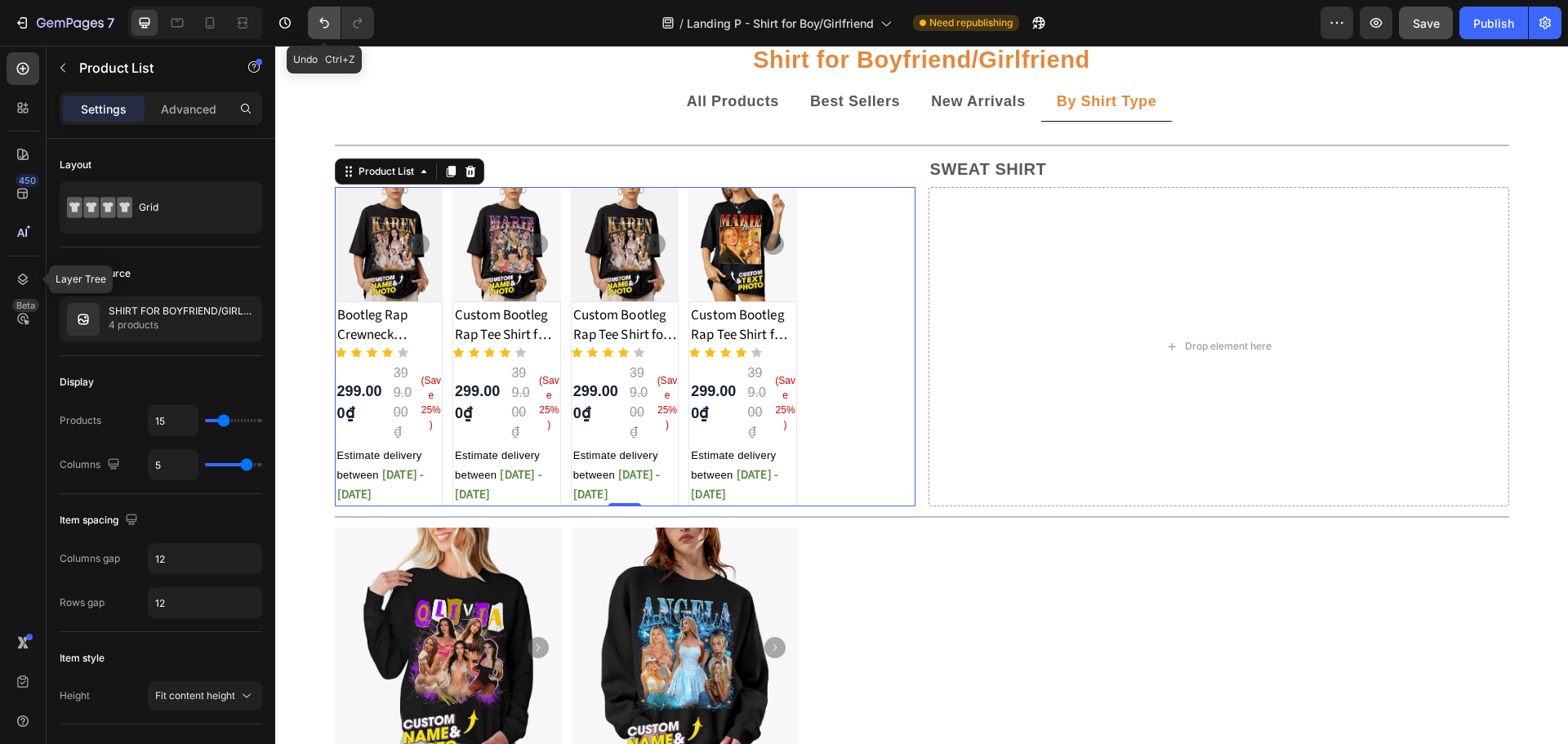
click at [316, 26] on icon "Undo/Redo" at bounding box center [324, 23] width 17 height 17
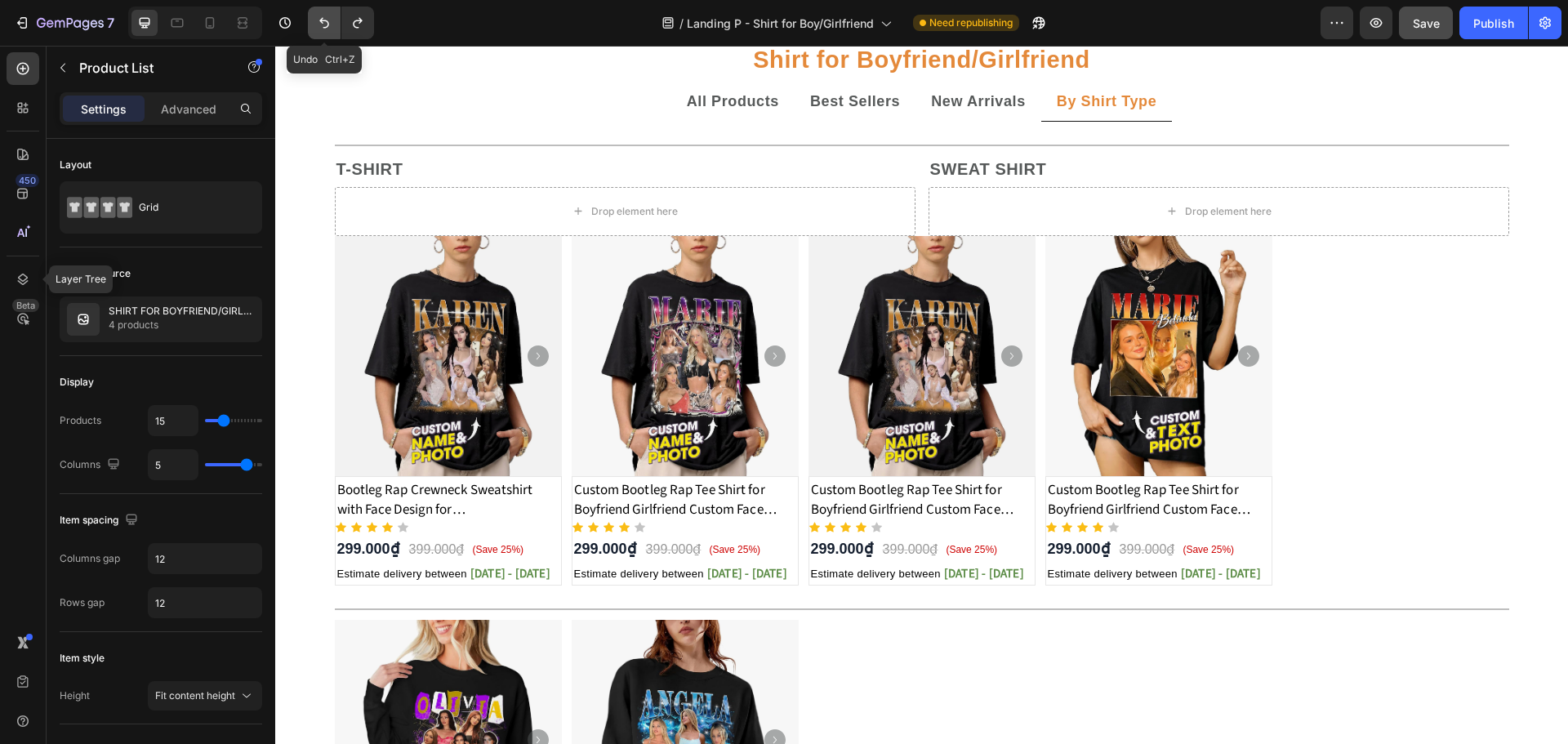
click at [316, 26] on icon "Undo/Redo" at bounding box center [324, 23] width 17 height 17
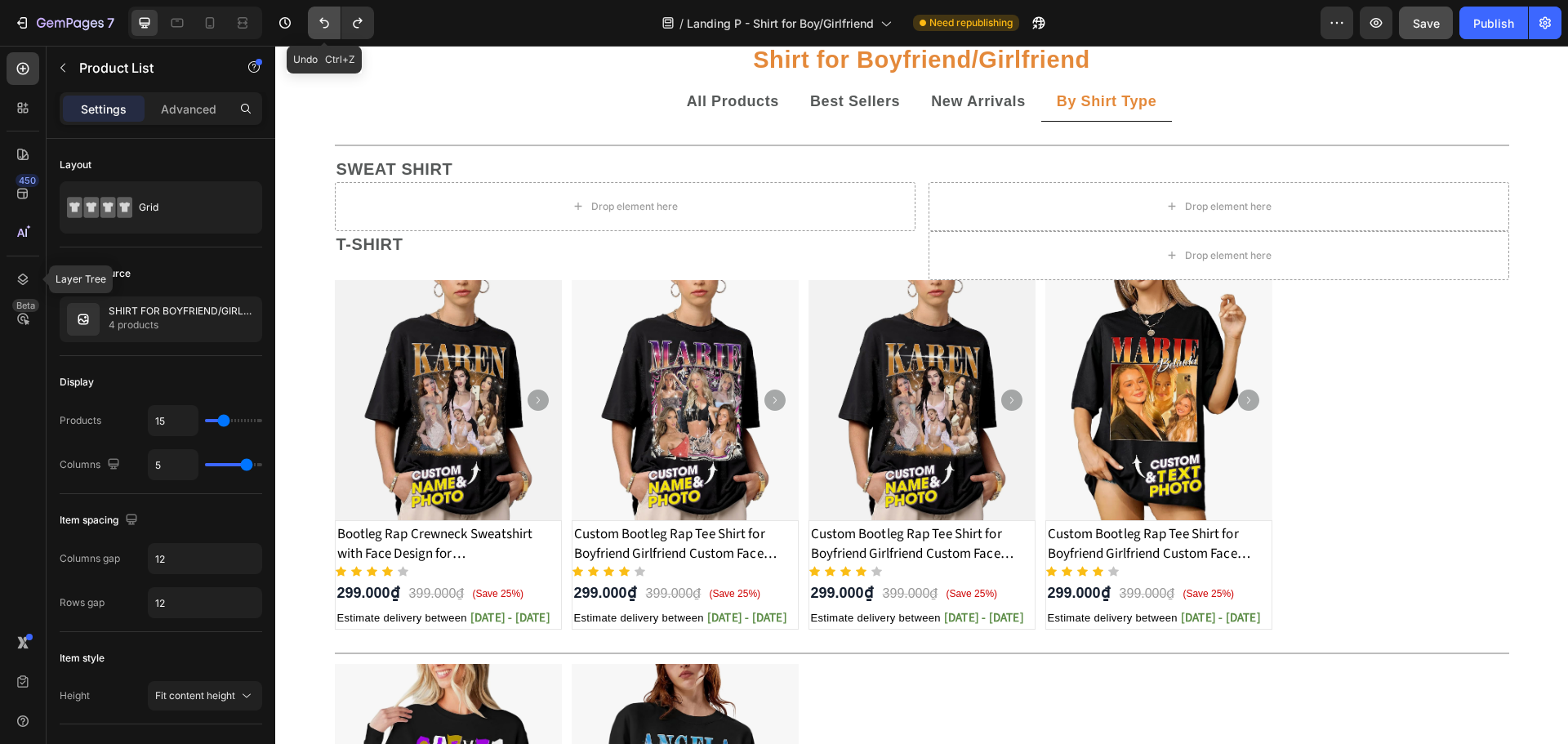
click at [316, 26] on icon "Undo/Redo" at bounding box center [324, 23] width 17 height 17
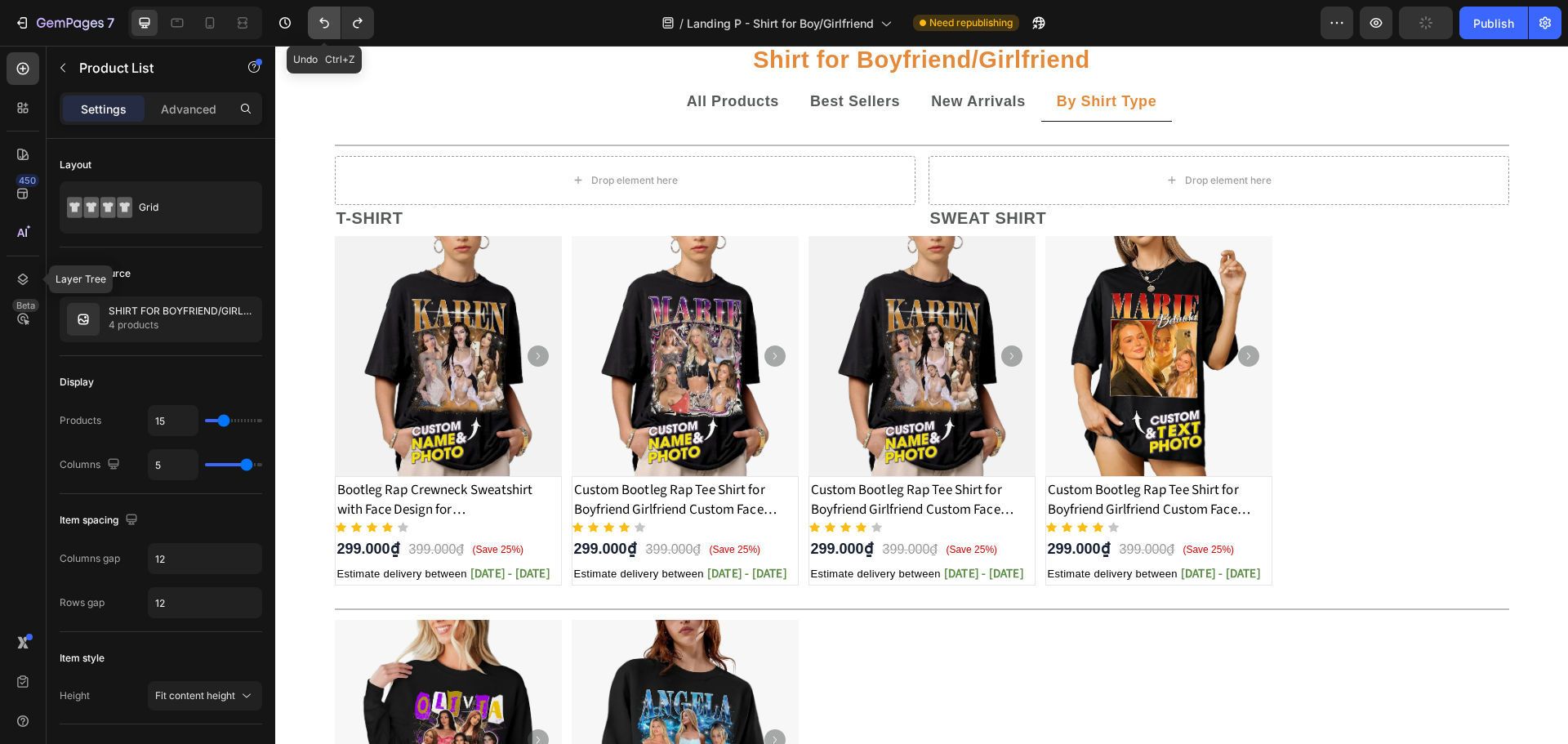
click at [316, 26] on icon "Undo/Redo" at bounding box center [324, 23] width 17 height 17
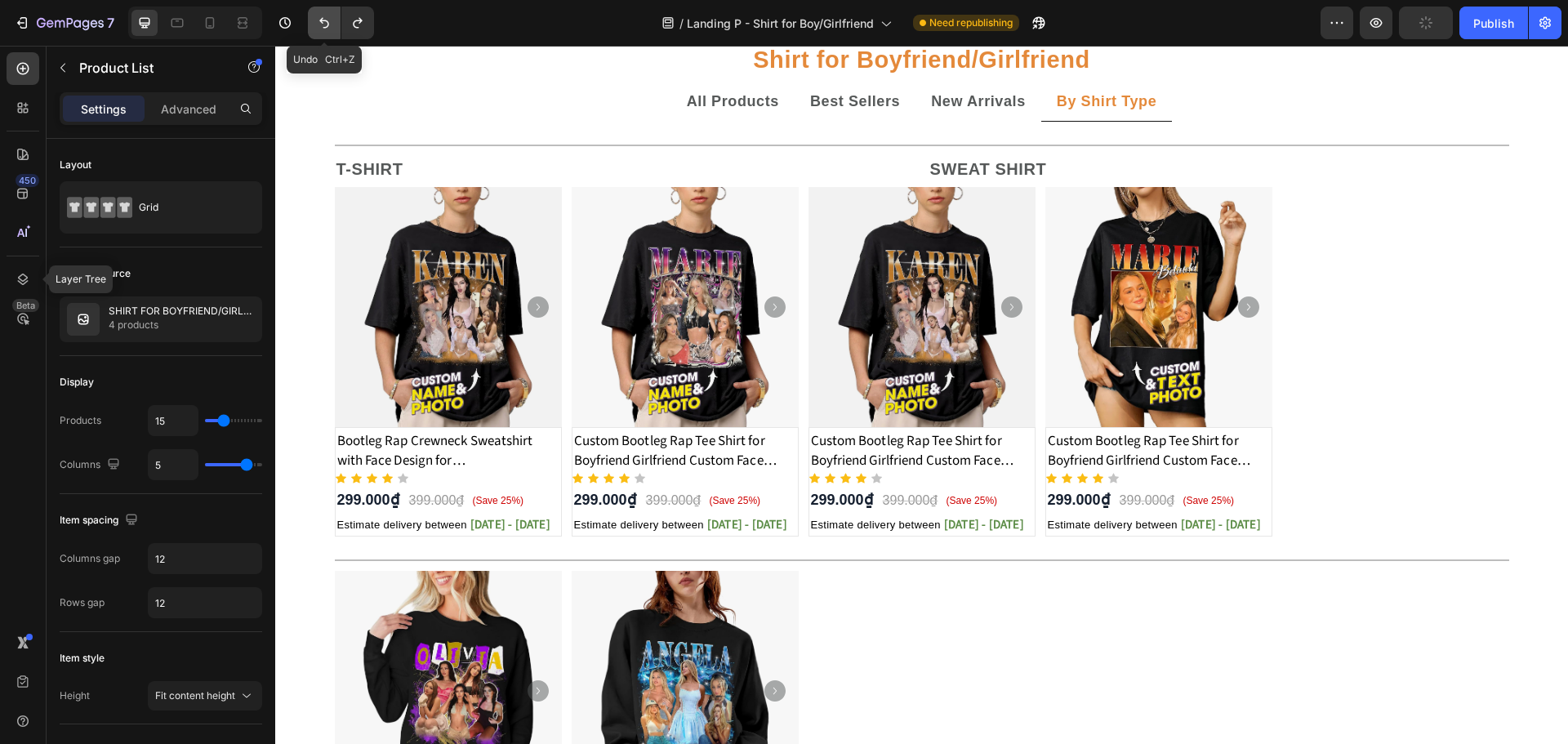
click at [316, 26] on icon "Undo/Redo" at bounding box center [324, 23] width 17 height 17
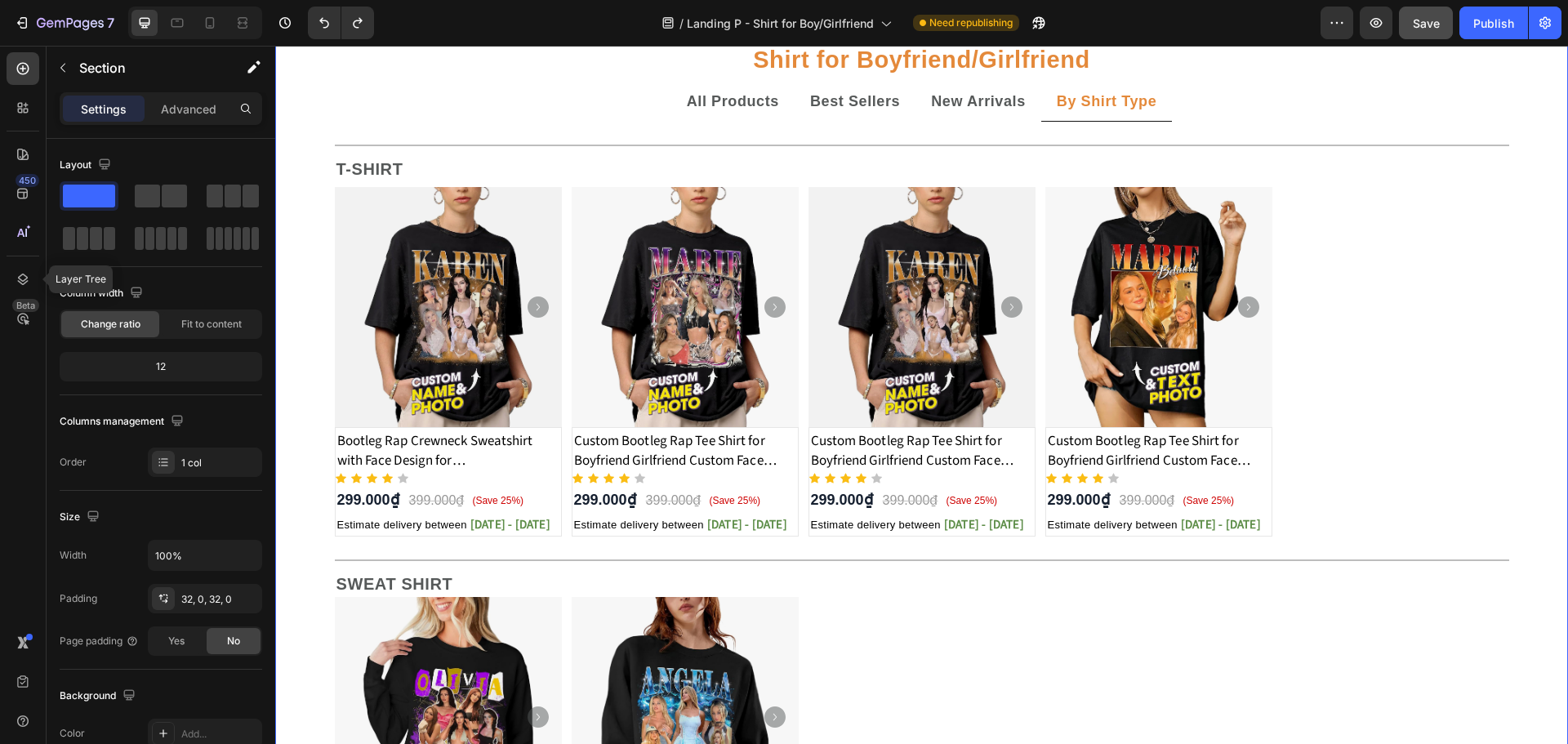
click at [311, 285] on div "Image Title Line Shirt for Boyfriend/Girlfriend Text Block All Products Best Se…" at bounding box center [921, 614] width 1292 height 1672
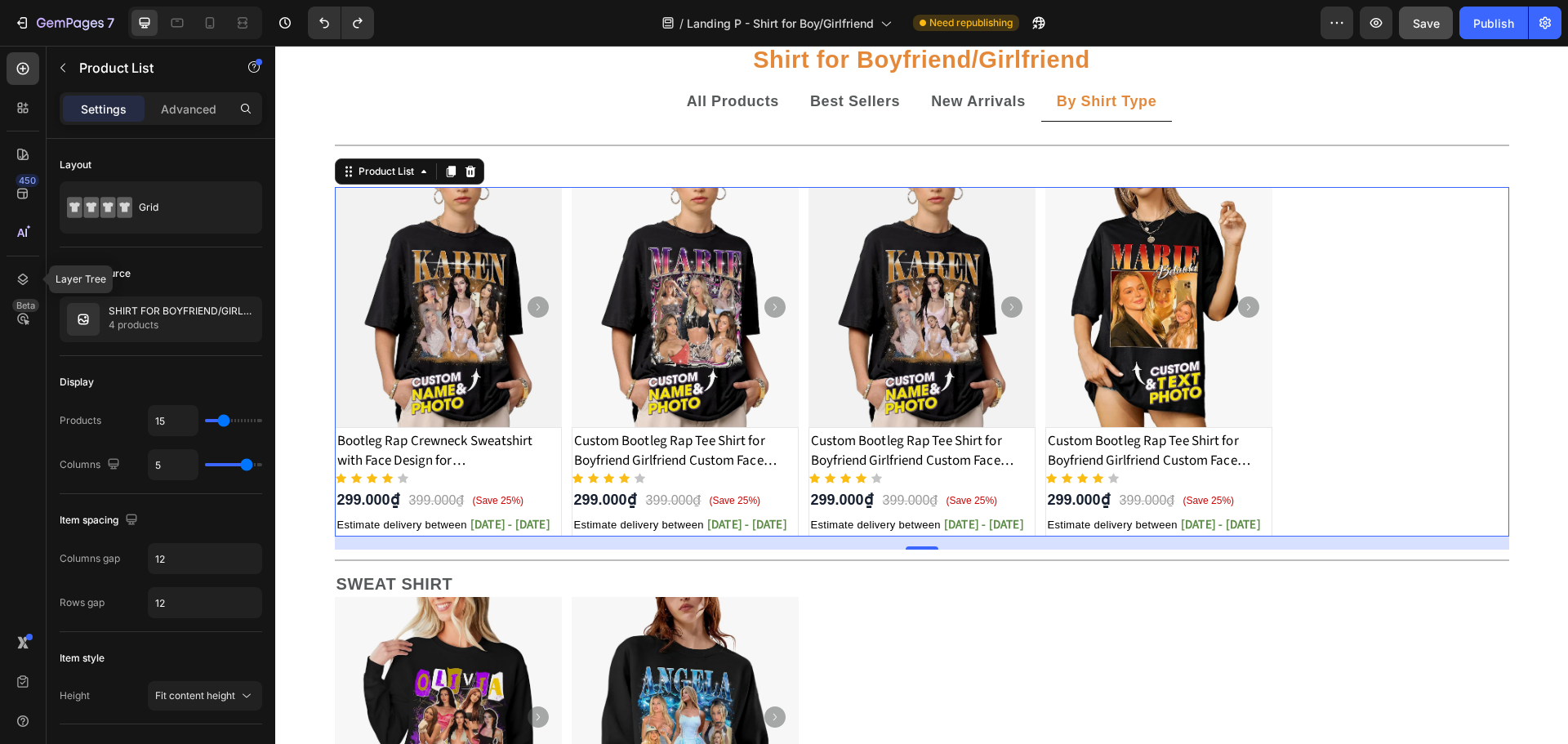
click at [1282, 332] on div "Product Images Bootleg Rap Crewneck Sweatshirt with Face Design for Girlfriend/…" at bounding box center [921, 362] width 1174 height 349
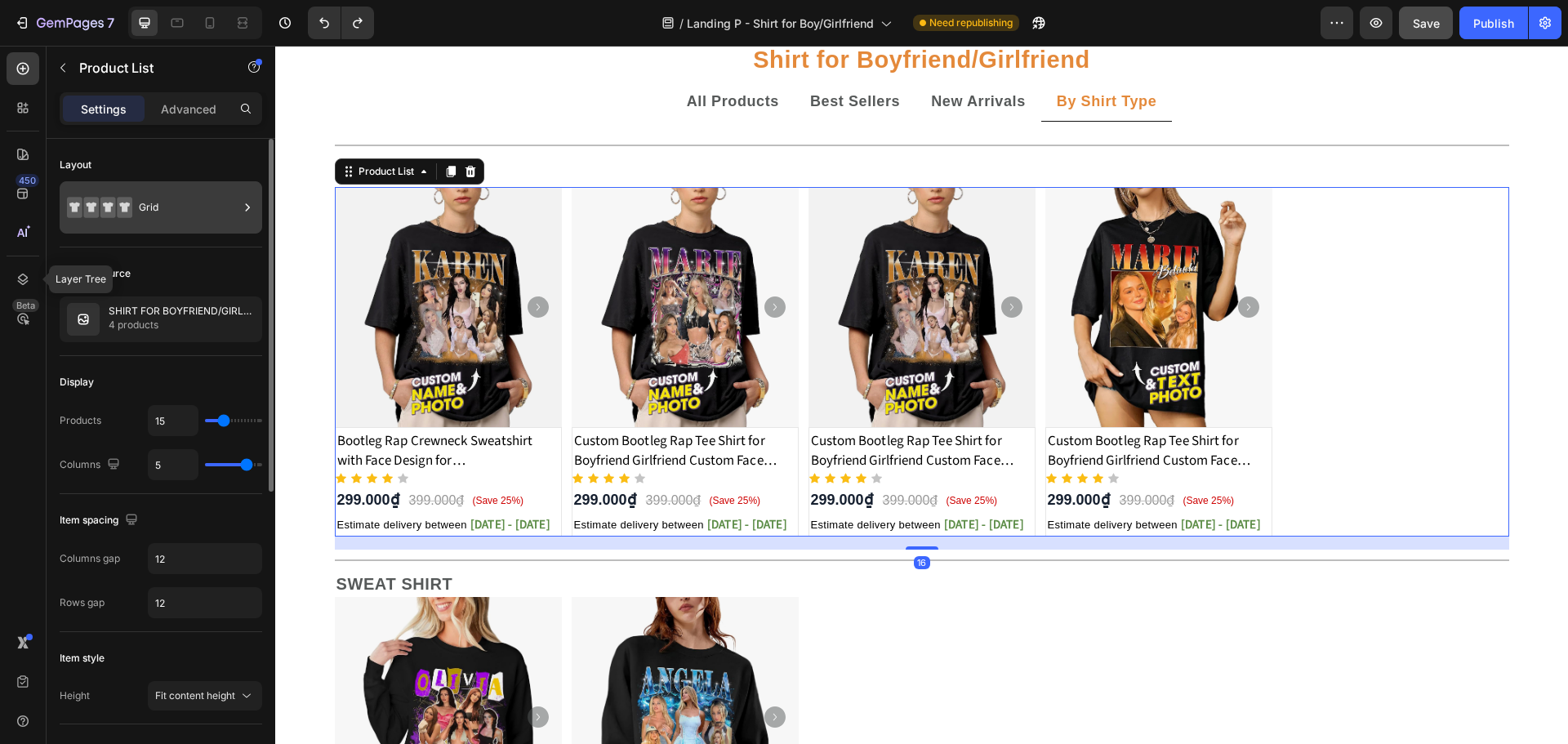
click at [217, 206] on div "Grid" at bounding box center [188, 207] width 99 height 38
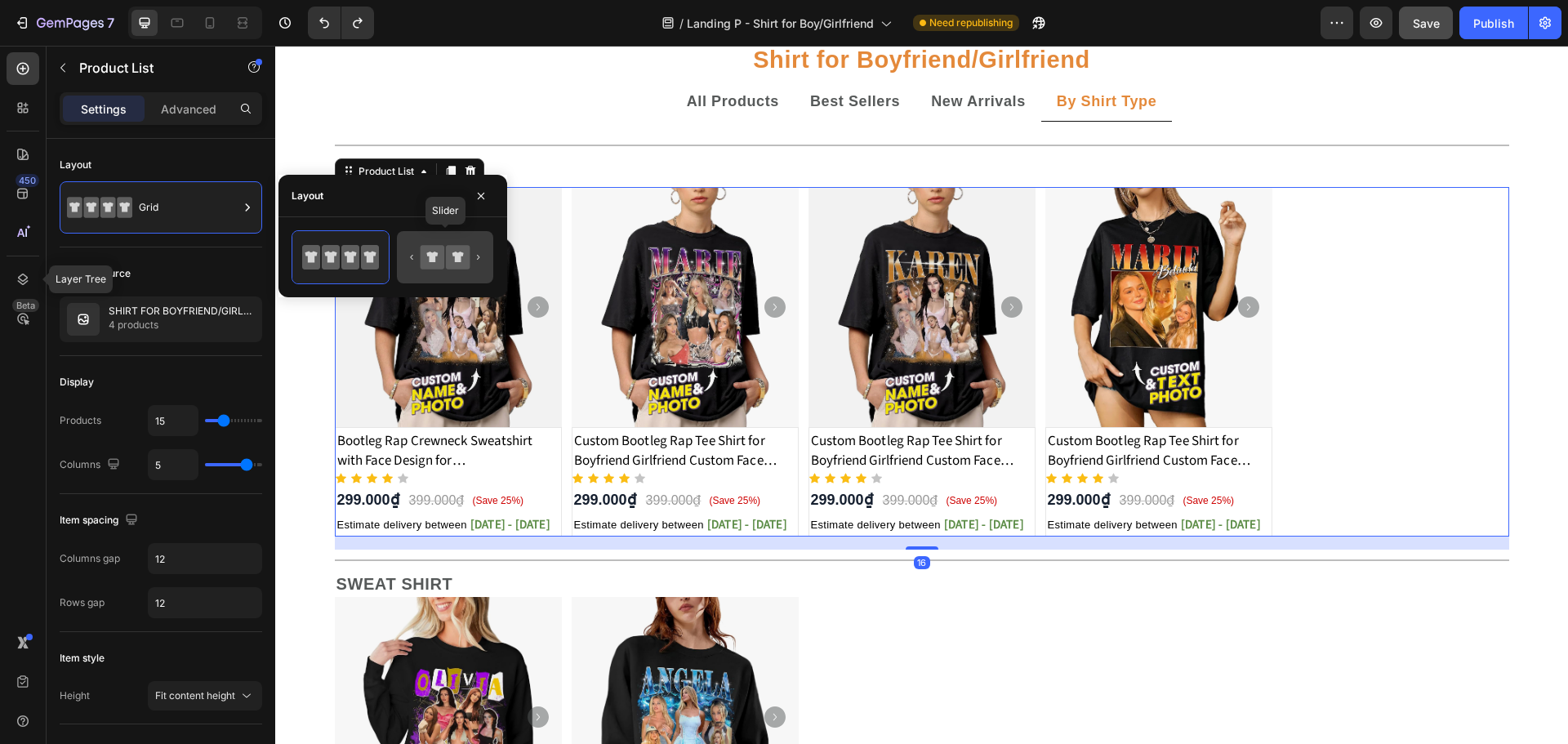
click at [434, 256] on icon at bounding box center [432, 257] width 11 height 11
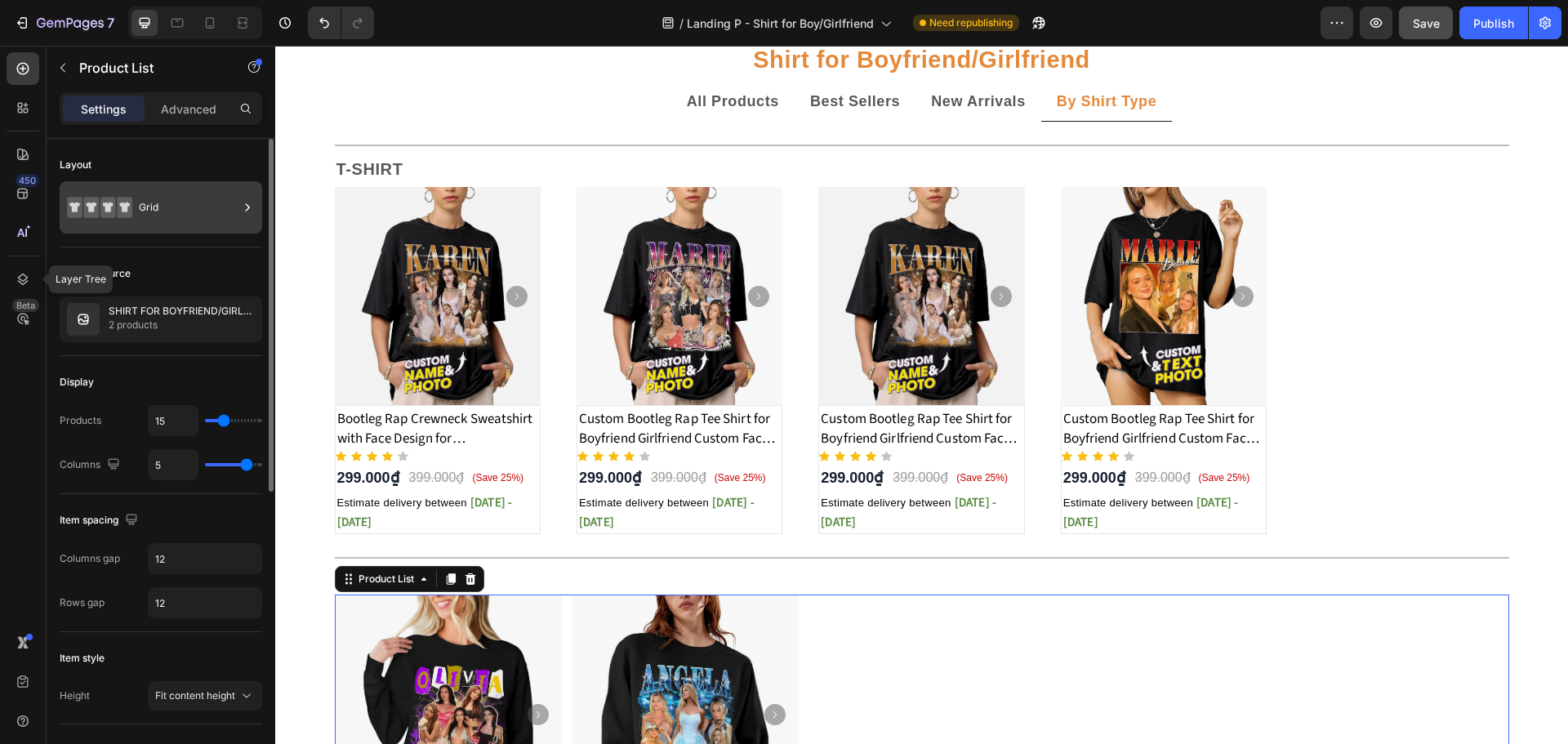
click at [216, 219] on div "Grid" at bounding box center [188, 207] width 99 height 38
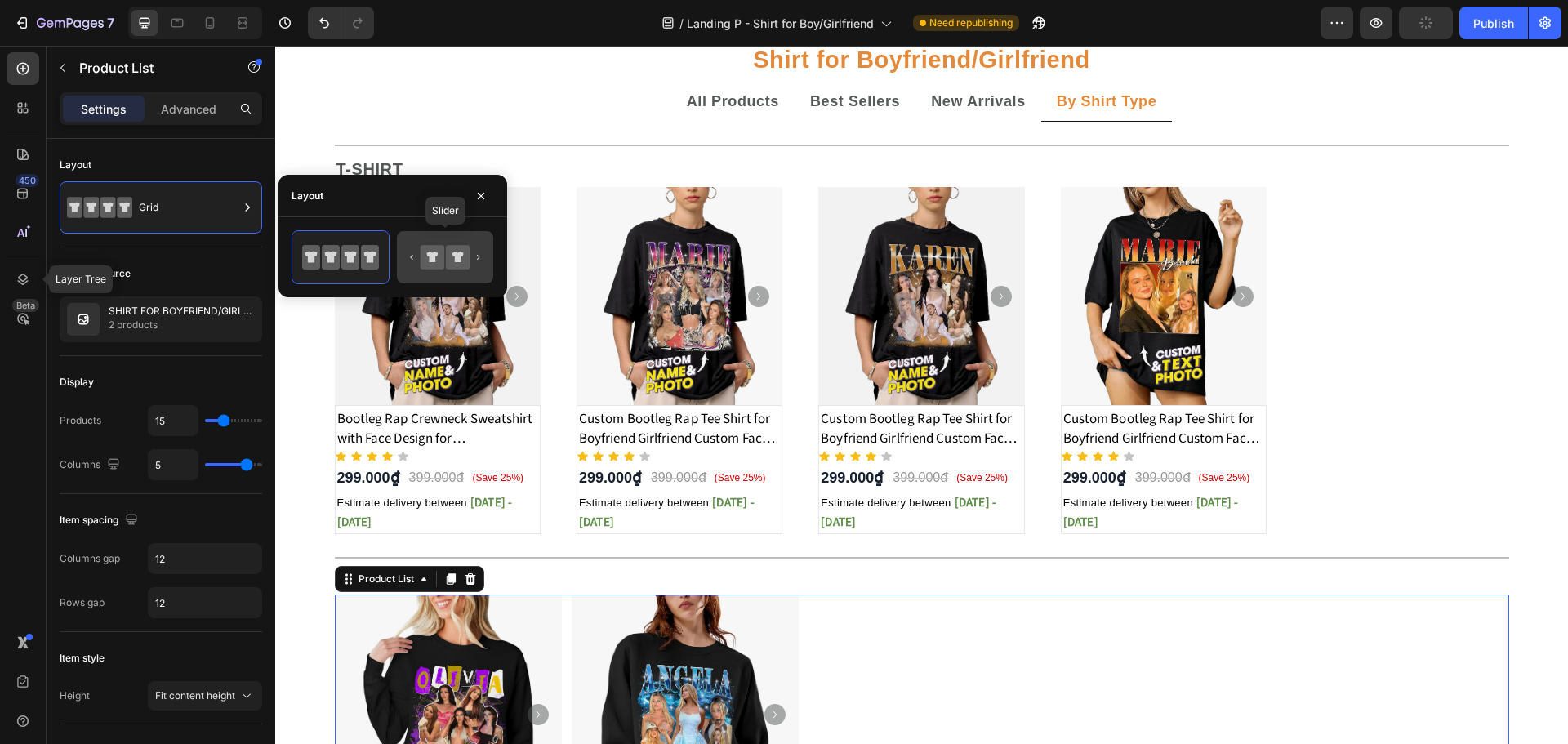
click at [434, 263] on icon at bounding box center [433, 257] width 24 height 24
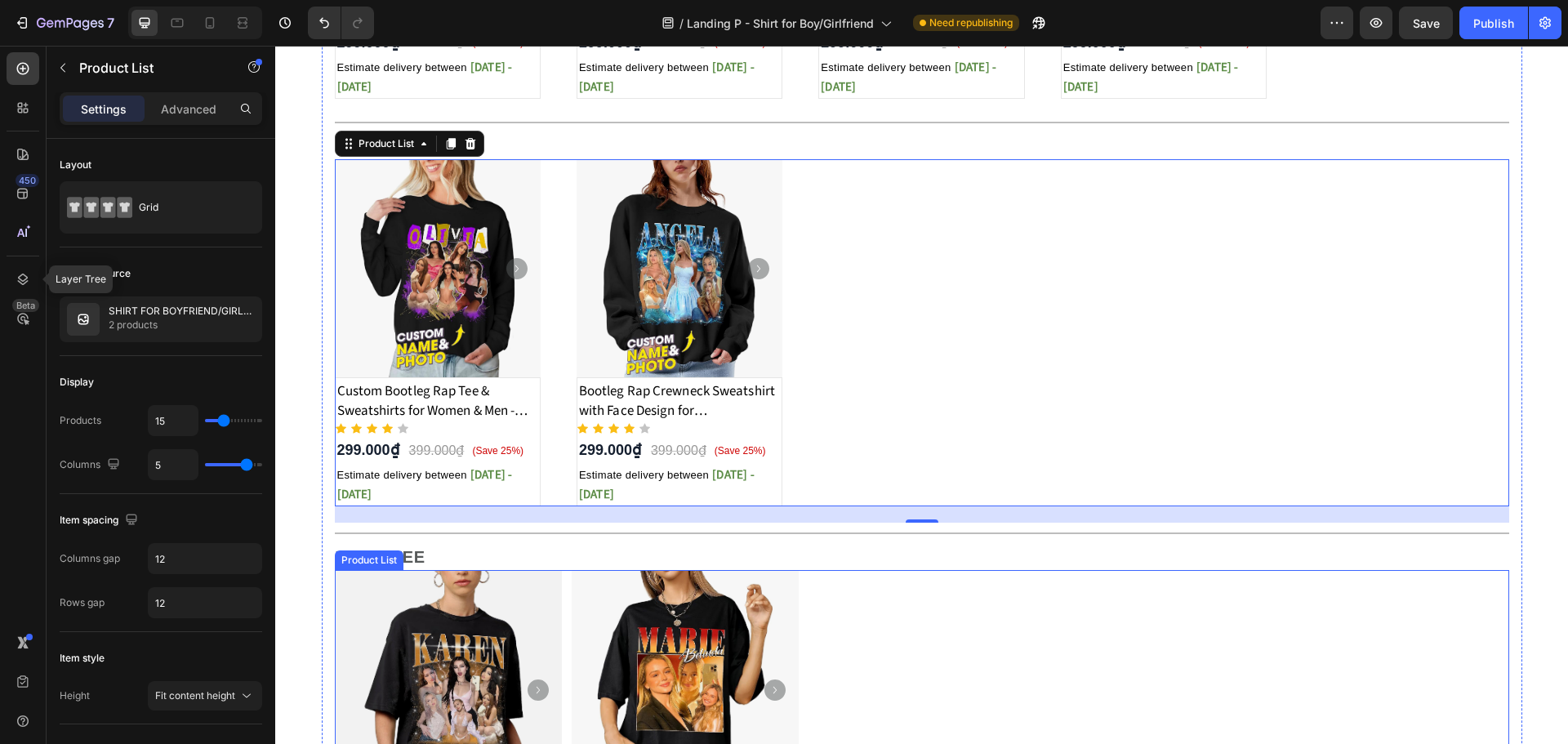
scroll to position [761, 0]
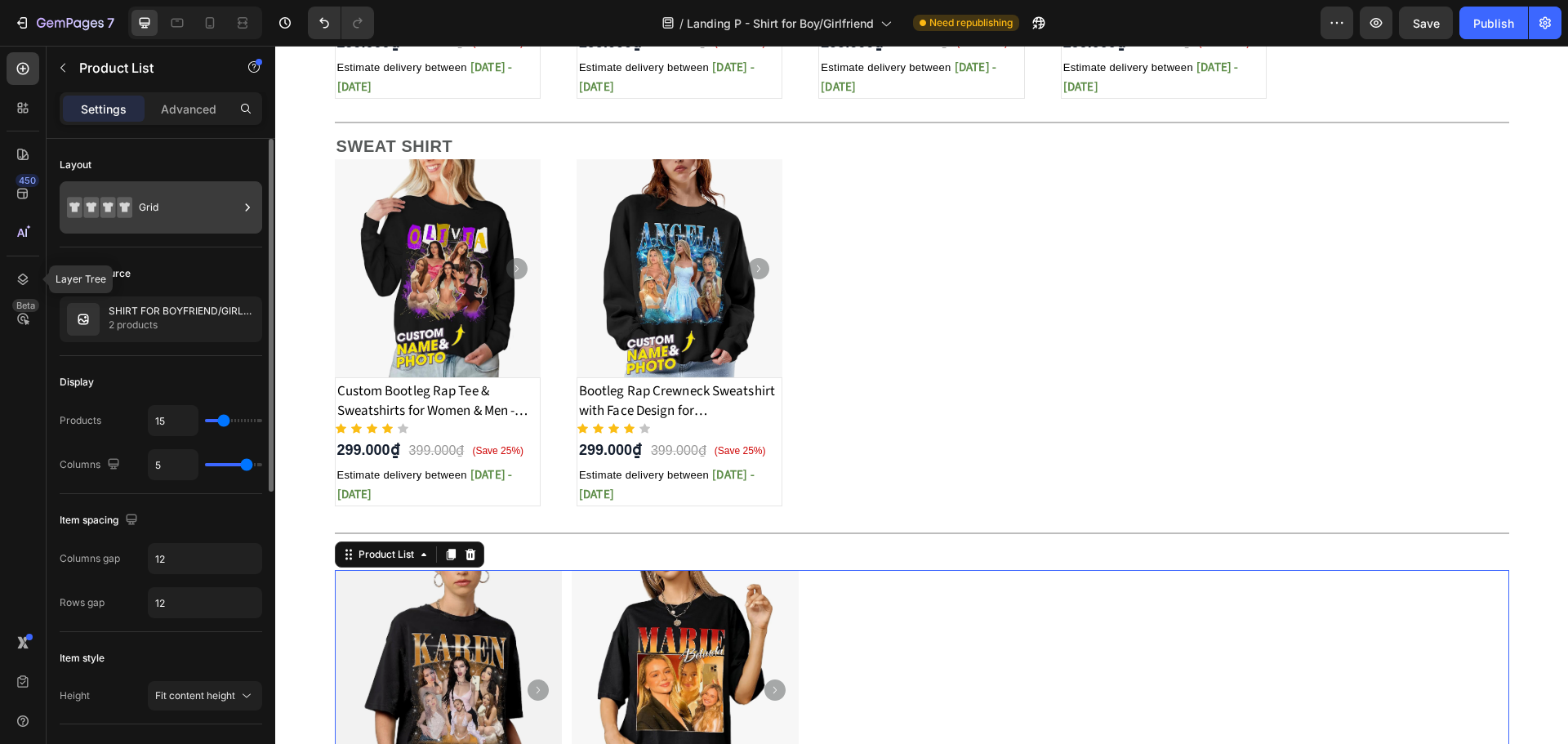
click at [230, 208] on div "Grid" at bounding box center [188, 207] width 99 height 38
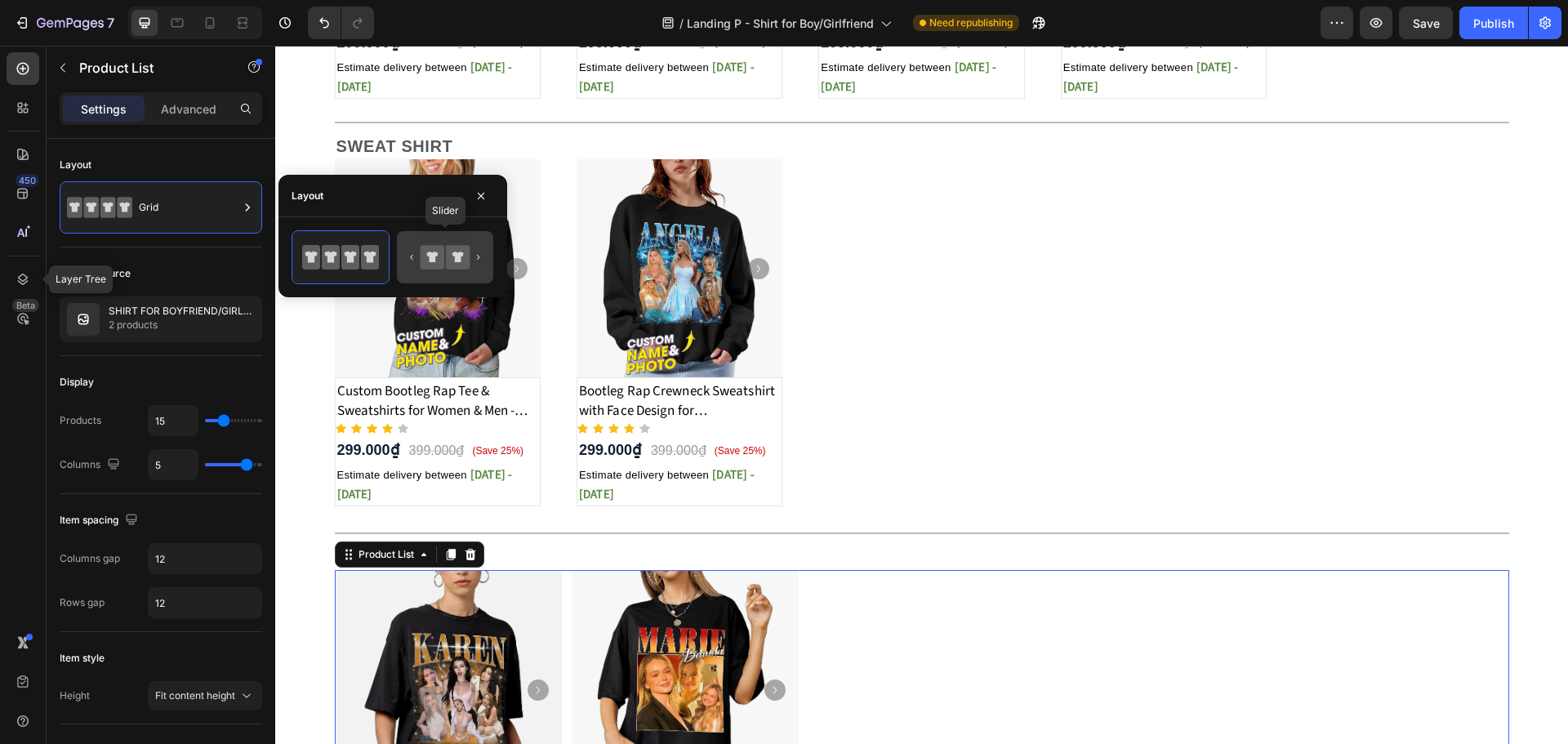
drag, startPoint x: 446, startPoint y: 254, endPoint x: 854, endPoint y: 343, distance: 417.6
click at [446, 254] on icon at bounding box center [457, 257] width 24 height 24
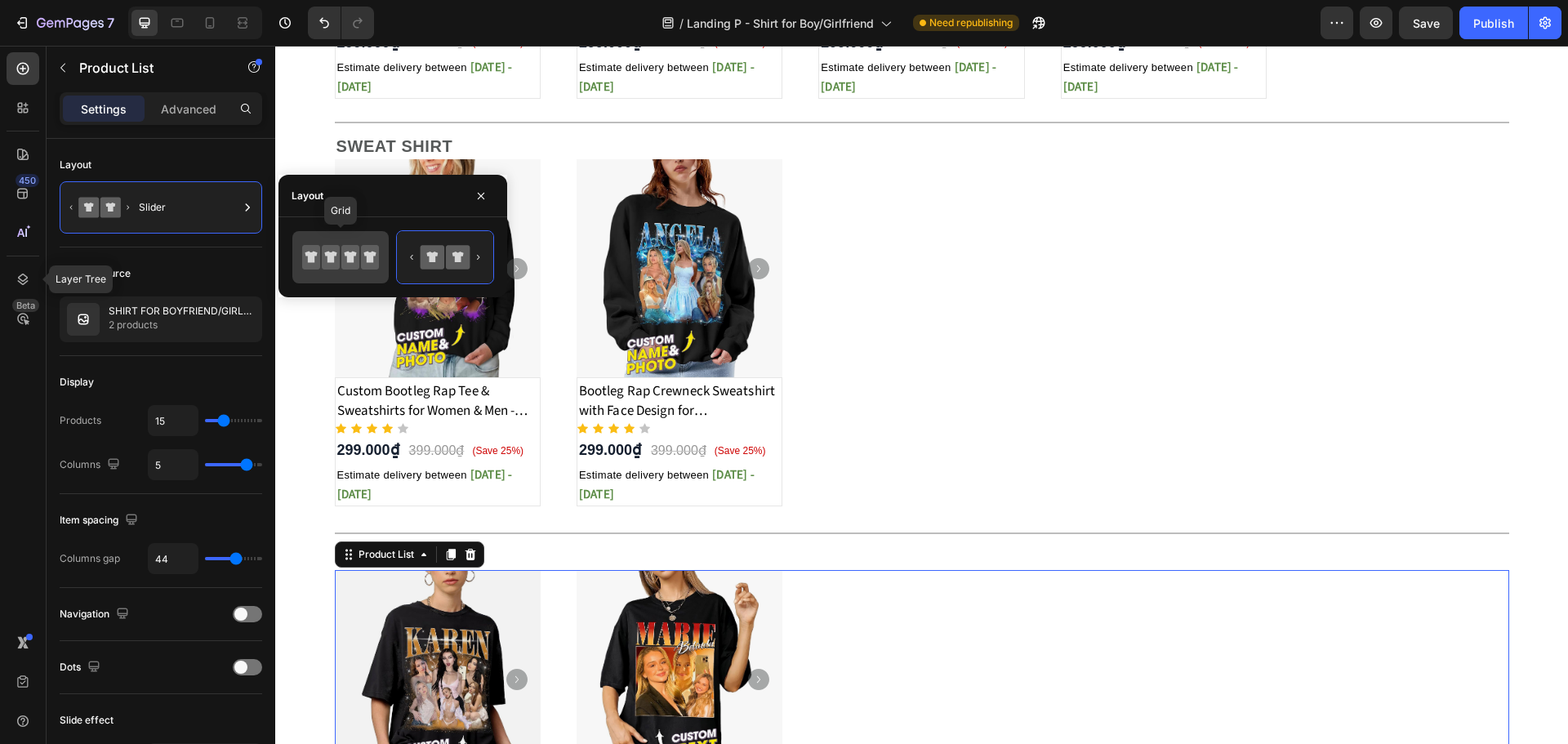
click at [331, 254] on icon at bounding box center [331, 257] width 12 height 11
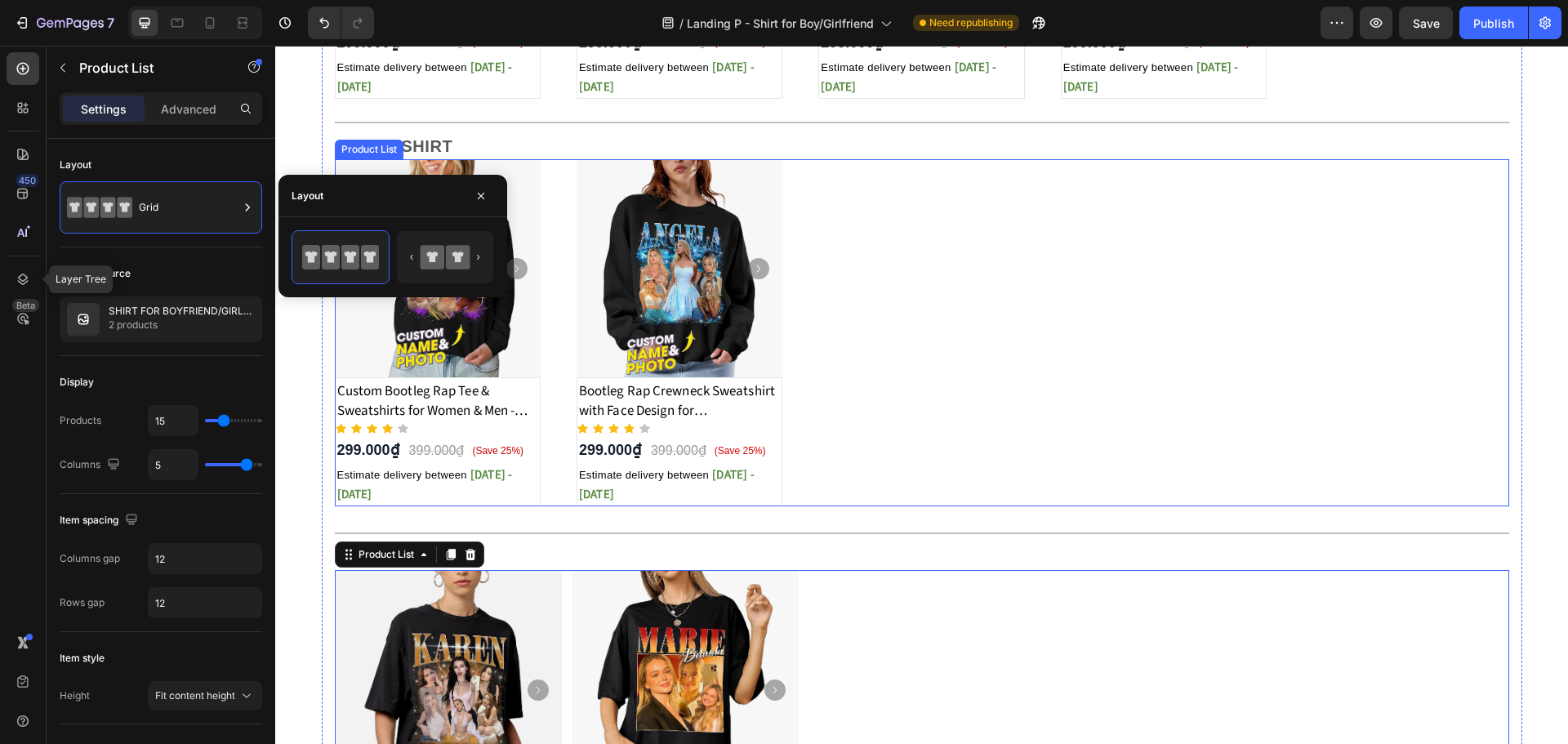
click at [807, 264] on div "Product Images Custom Bootleg Rap Tee & Sweatshirts for Women & Men - Crewneck …" at bounding box center [921, 333] width 1174 height 347
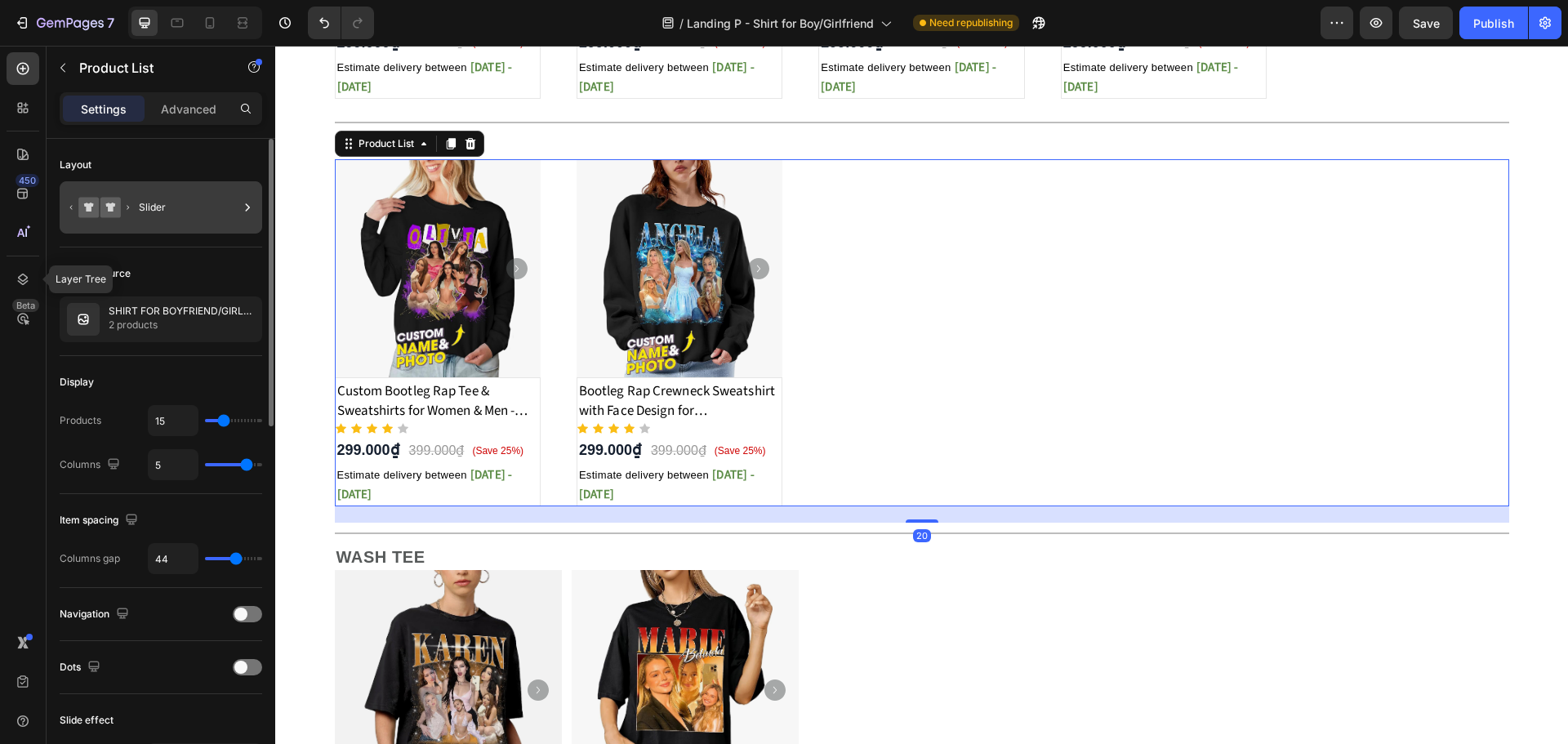
click at [197, 216] on div "Slider" at bounding box center [188, 207] width 99 height 38
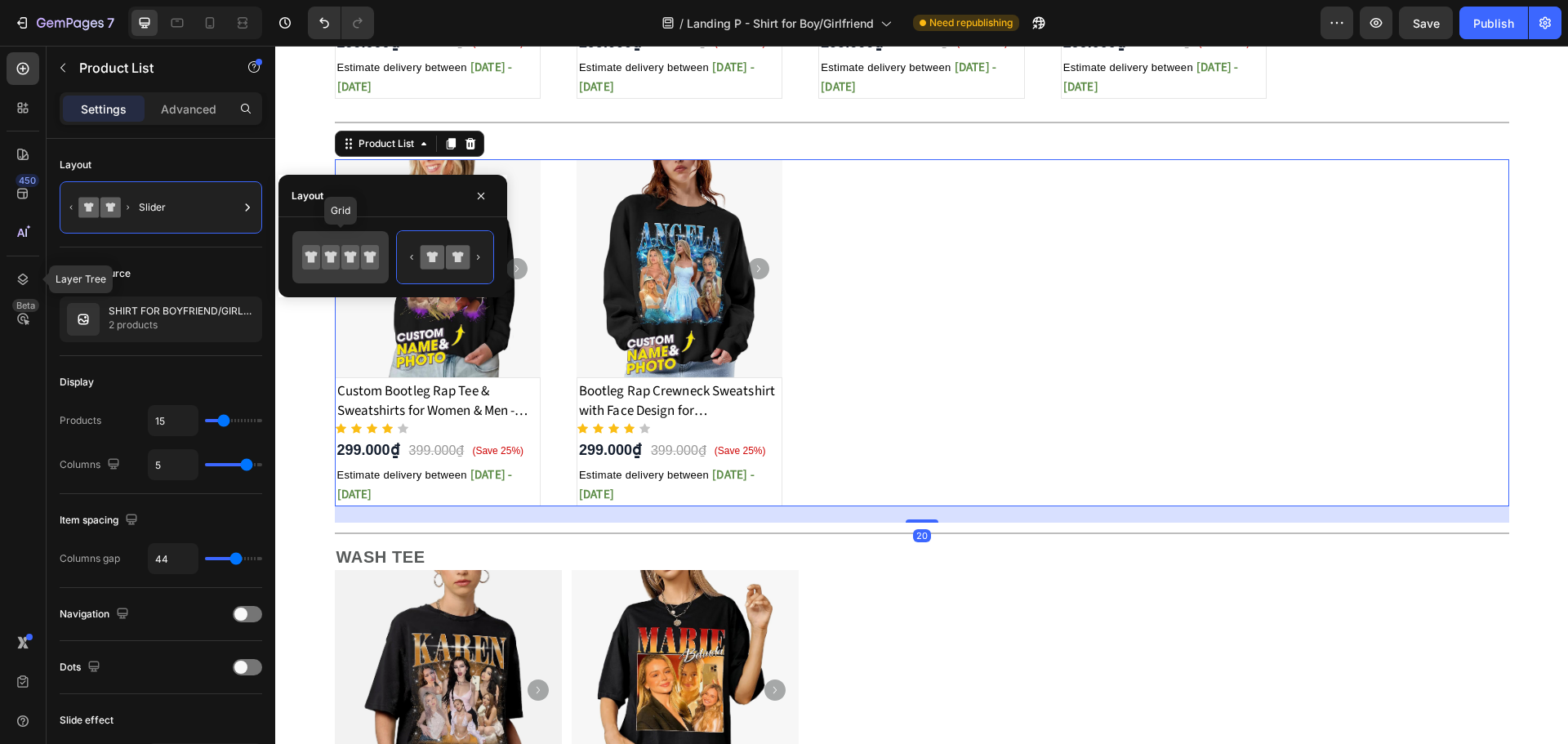
click at [343, 261] on icon at bounding box center [351, 257] width 18 height 25
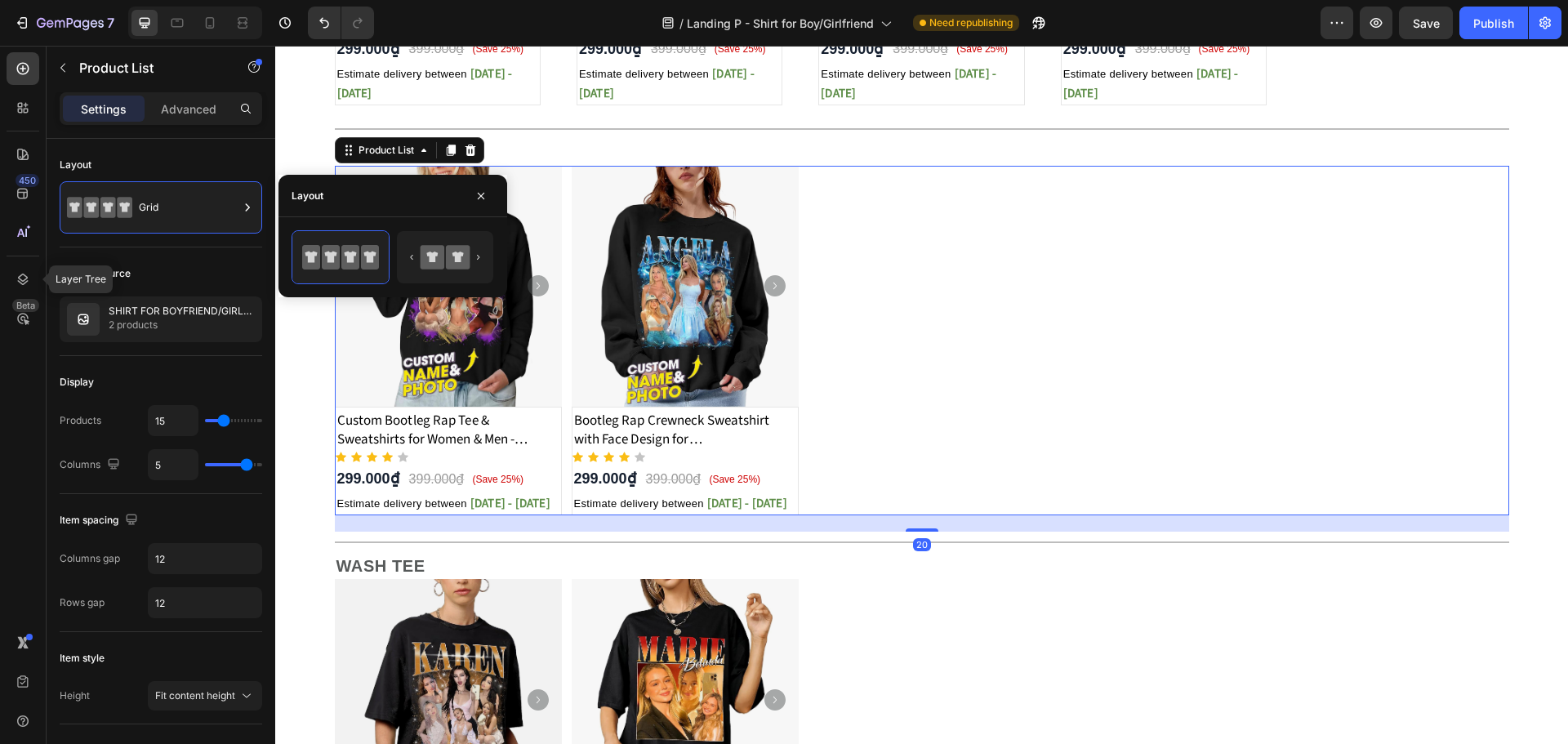
scroll to position [435, 0]
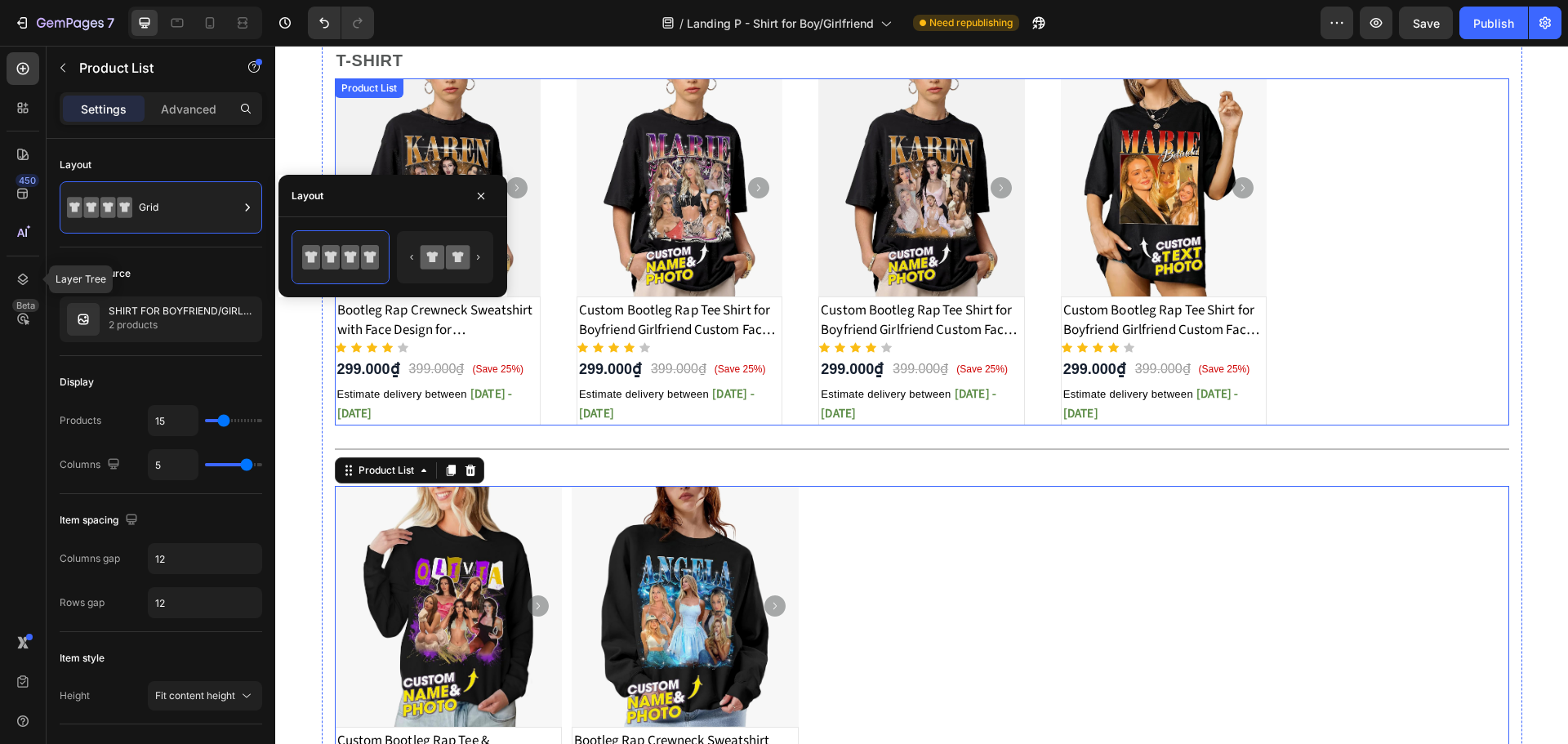
click at [1299, 248] on div "Product Images Bootleg Rap Crewneck Sweatshirt with Face Design for Girlfriend/…" at bounding box center [921, 252] width 1174 height 347
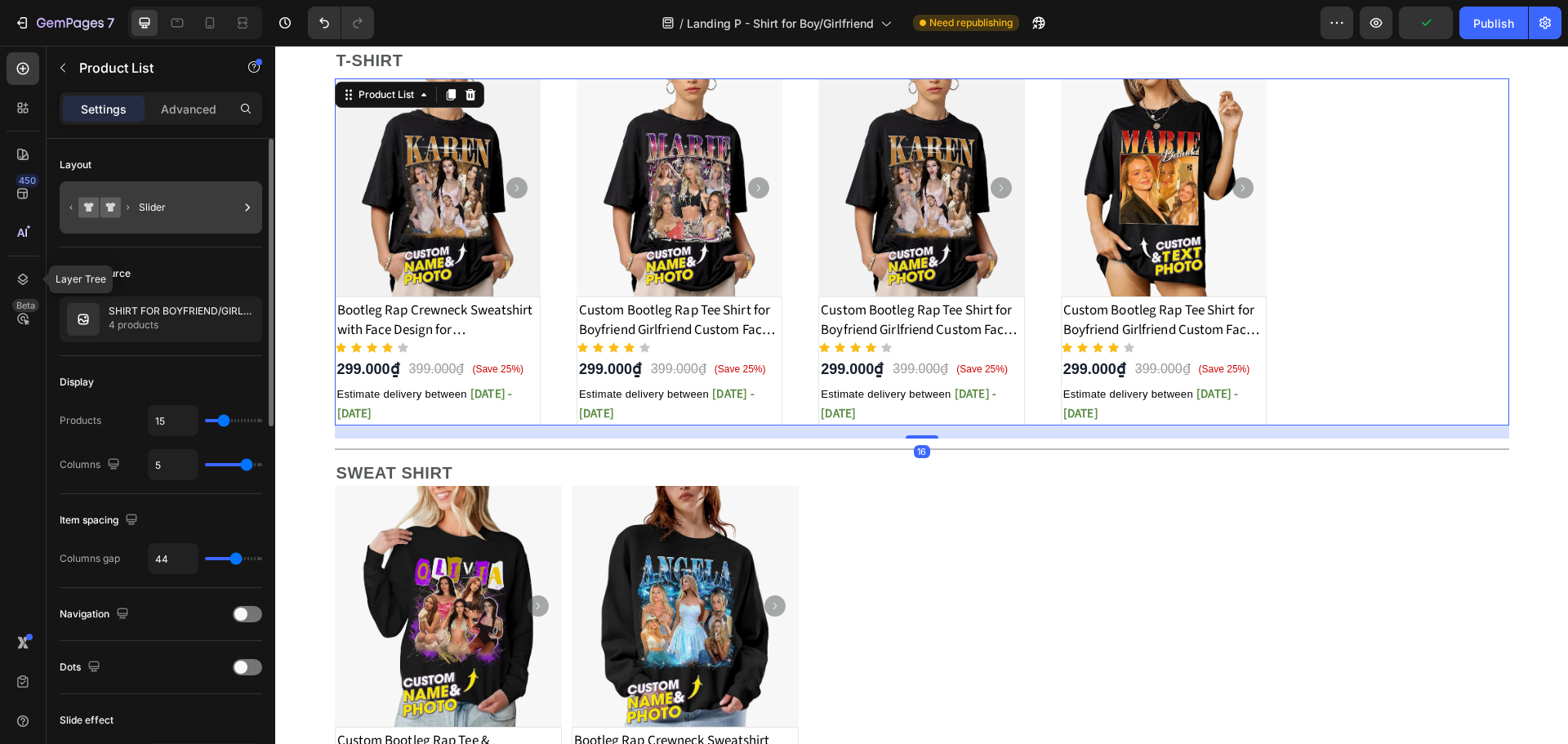
click at [191, 217] on div "Slider" at bounding box center [188, 207] width 99 height 38
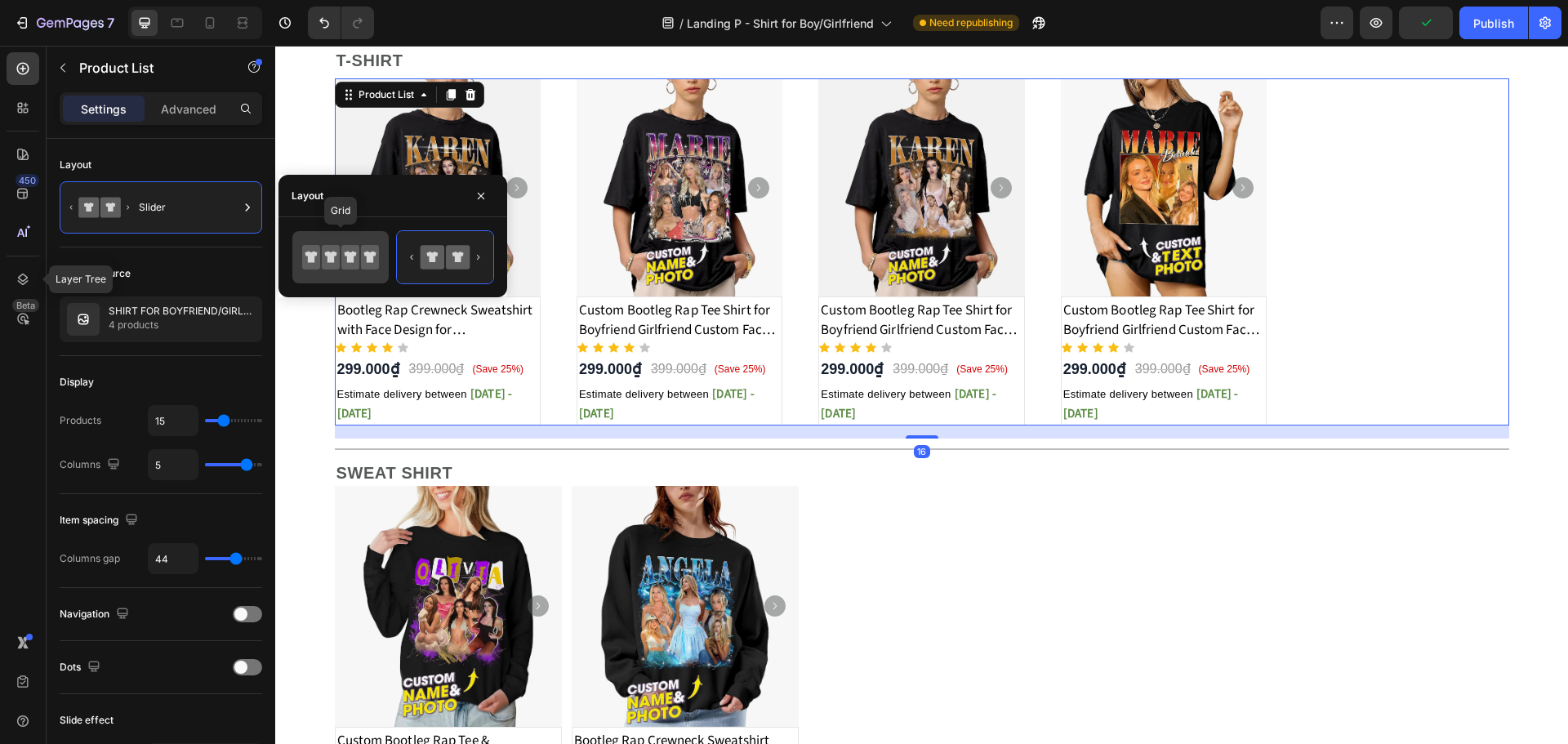
click at [341, 249] on icon at bounding box center [341, 257] width 77 height 33
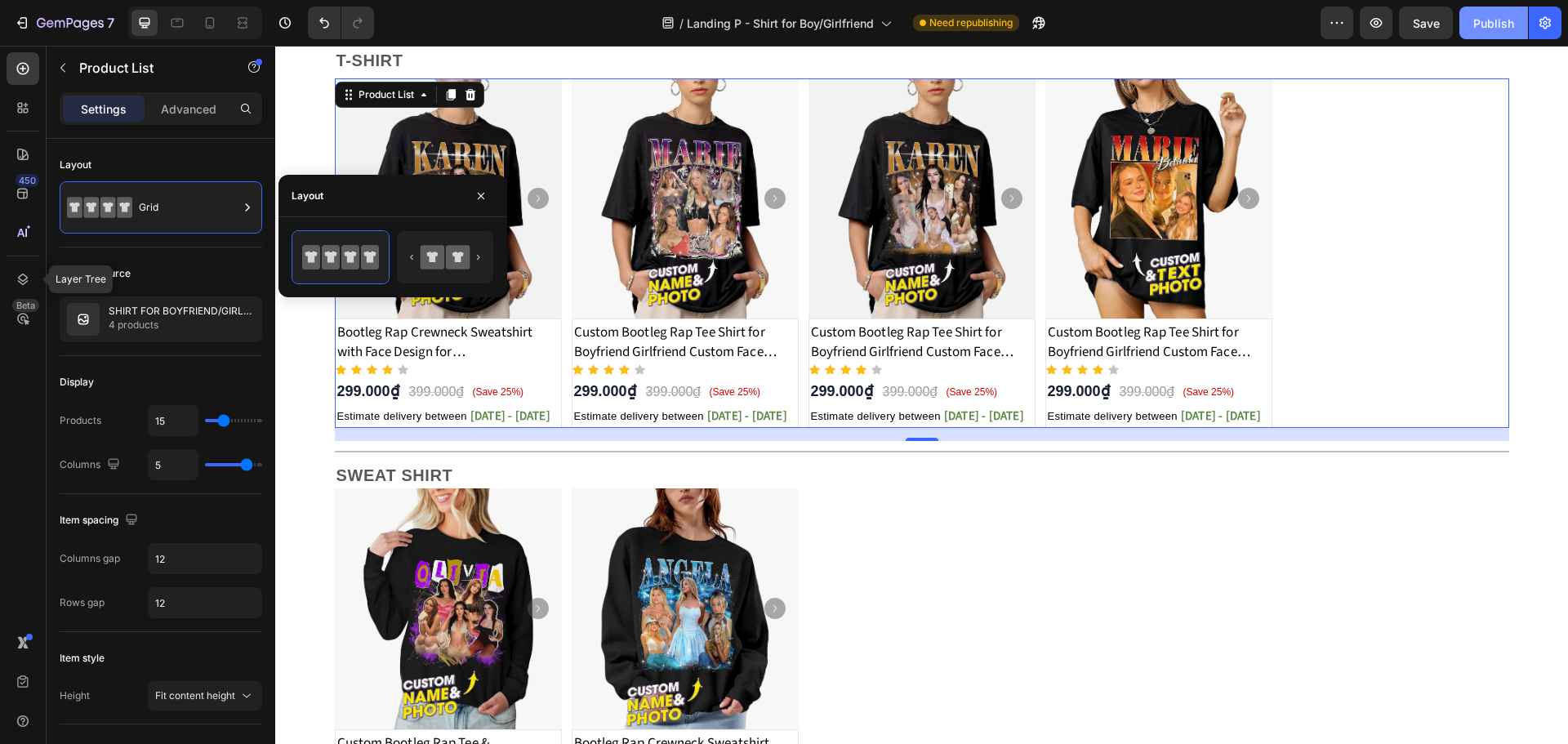
click at [1493, 26] on div "Publish" at bounding box center [1494, 23] width 40 height 17
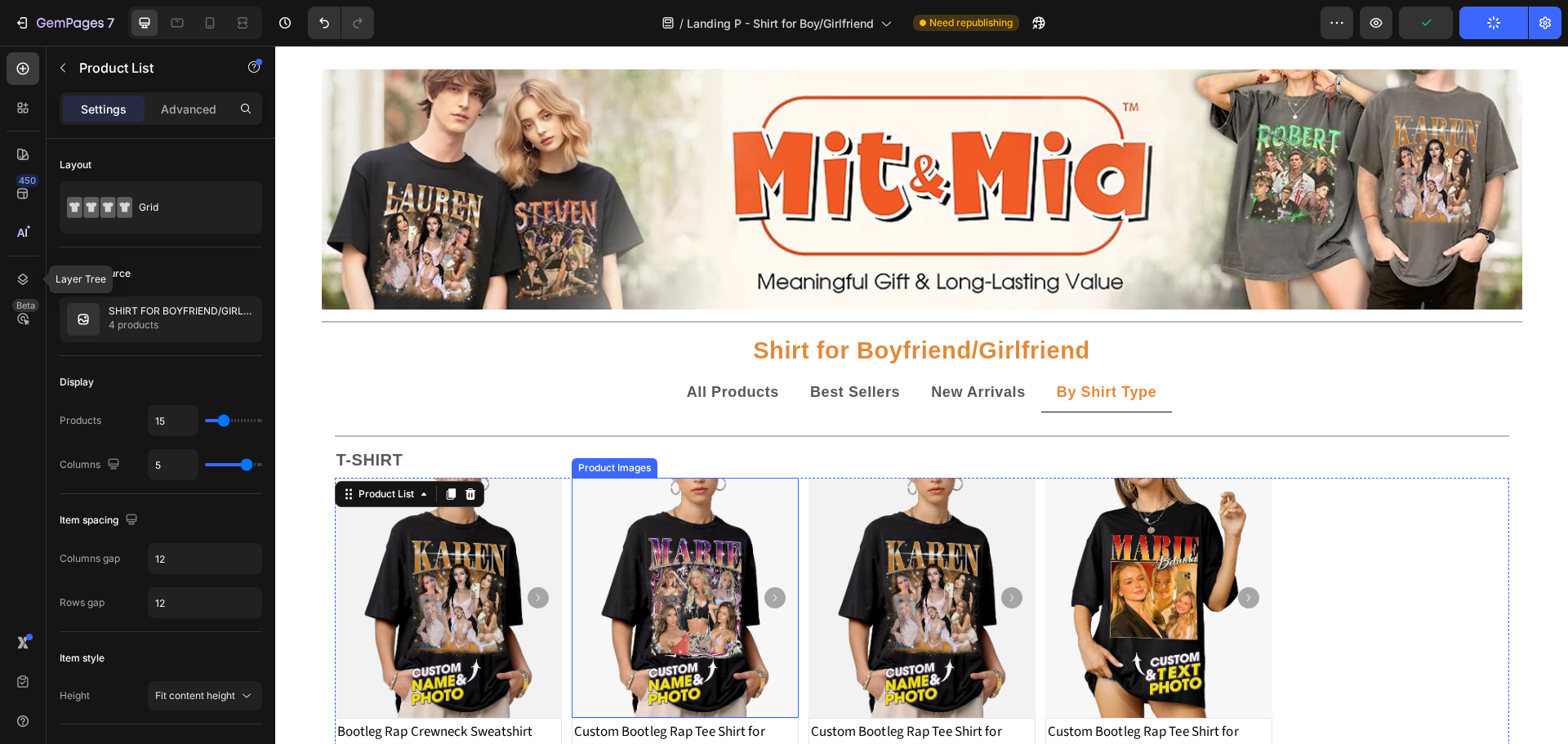
scroll to position [0, 0]
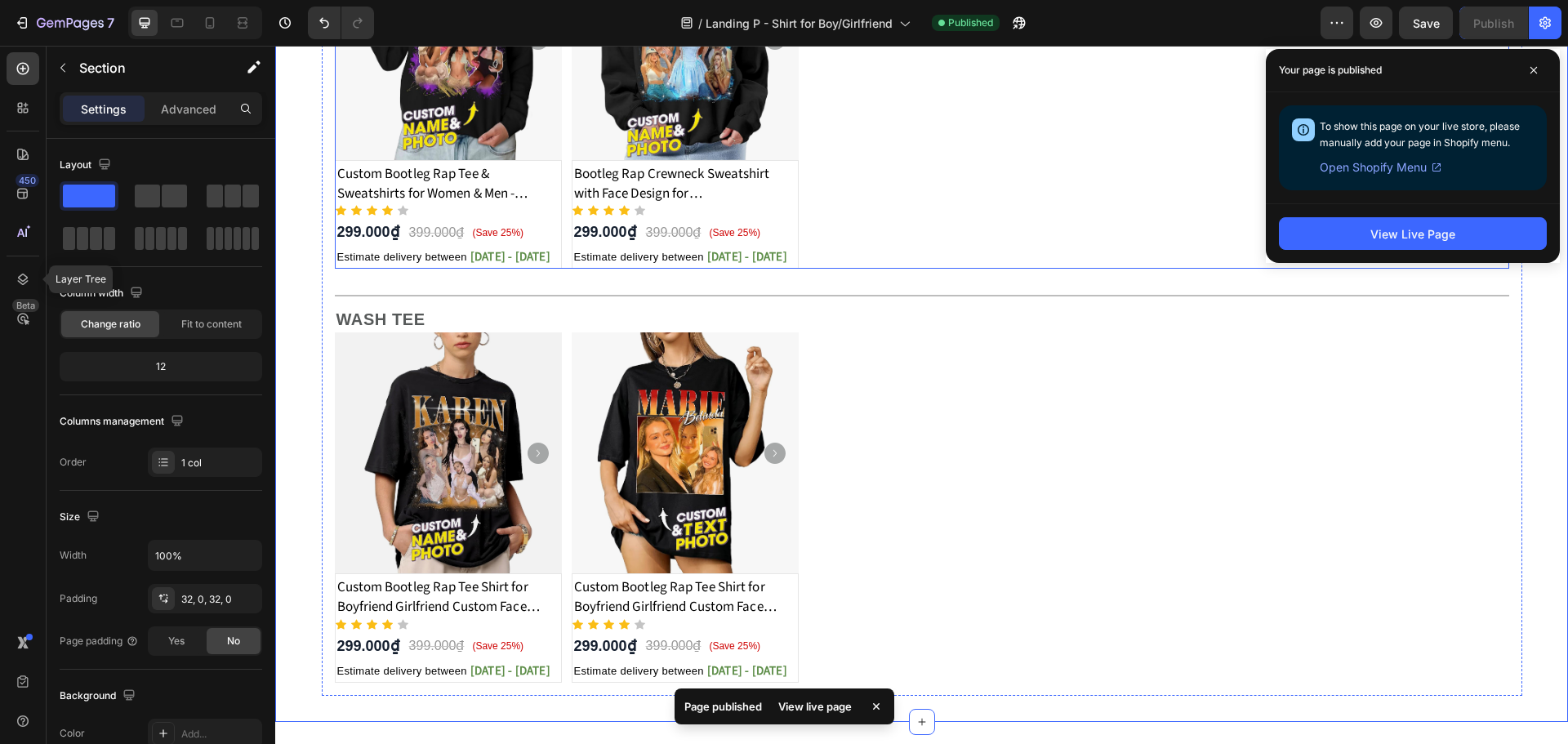
scroll to position [871, 0]
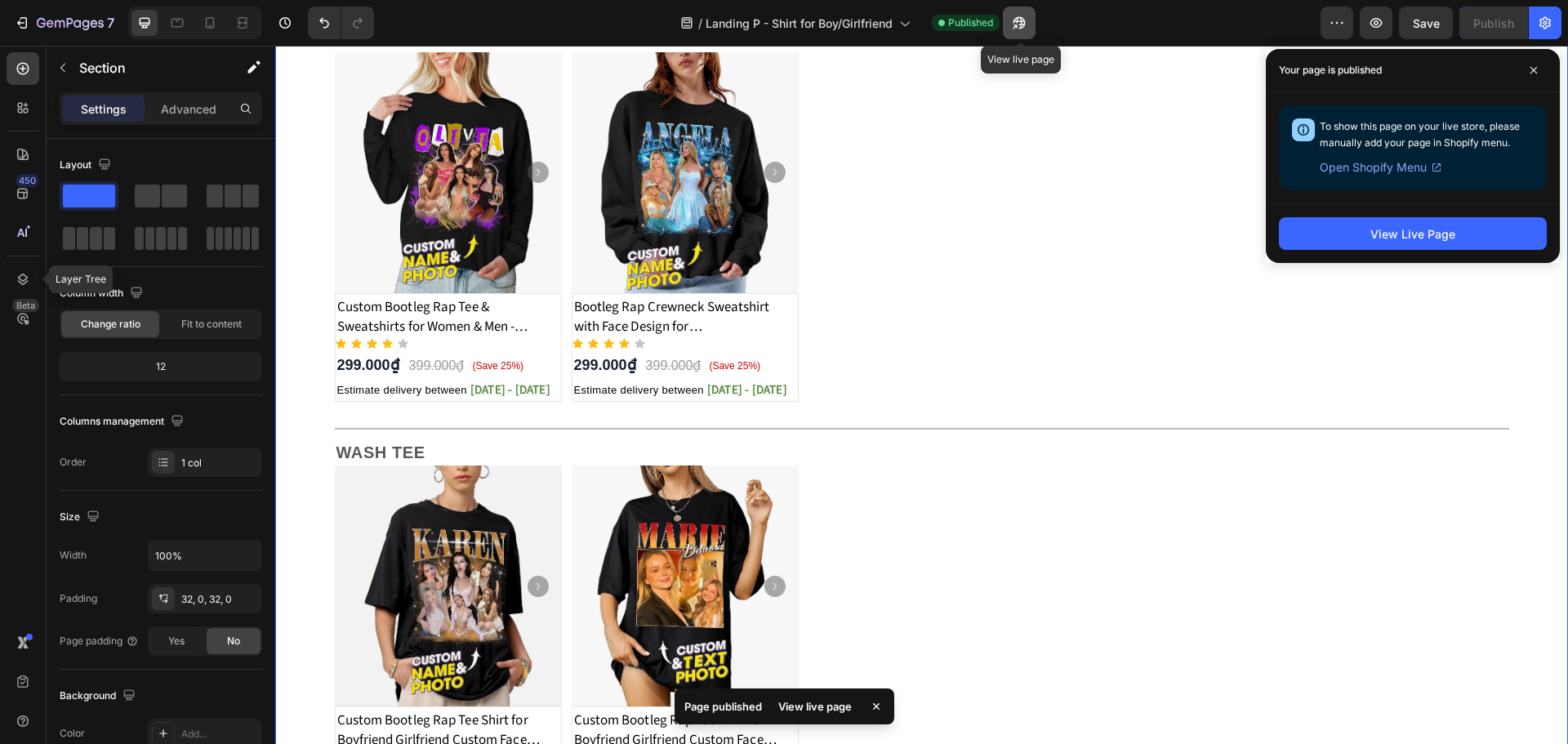
click at [1018, 34] on button "button" at bounding box center [1020, 23] width 33 height 33
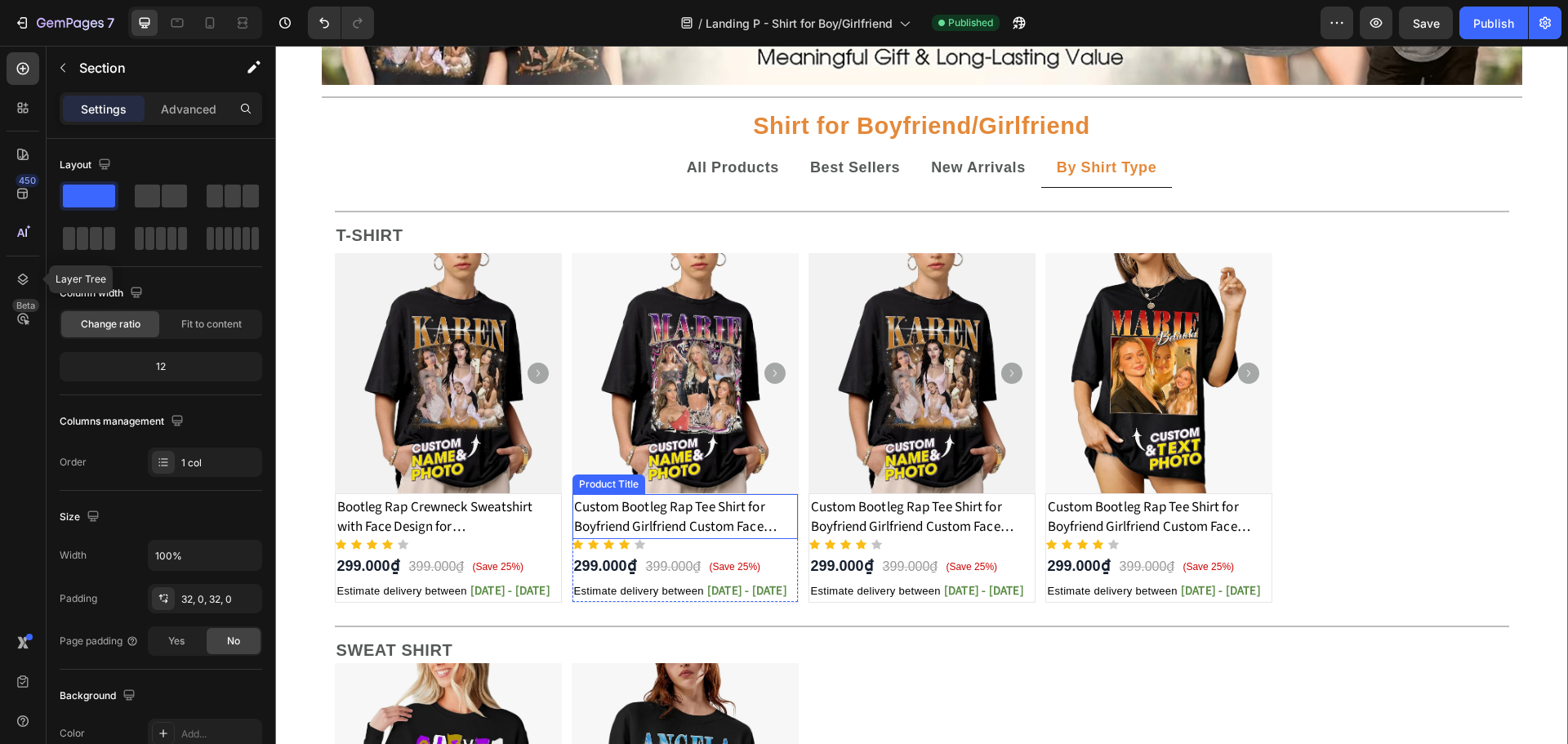
scroll to position [108, 0]
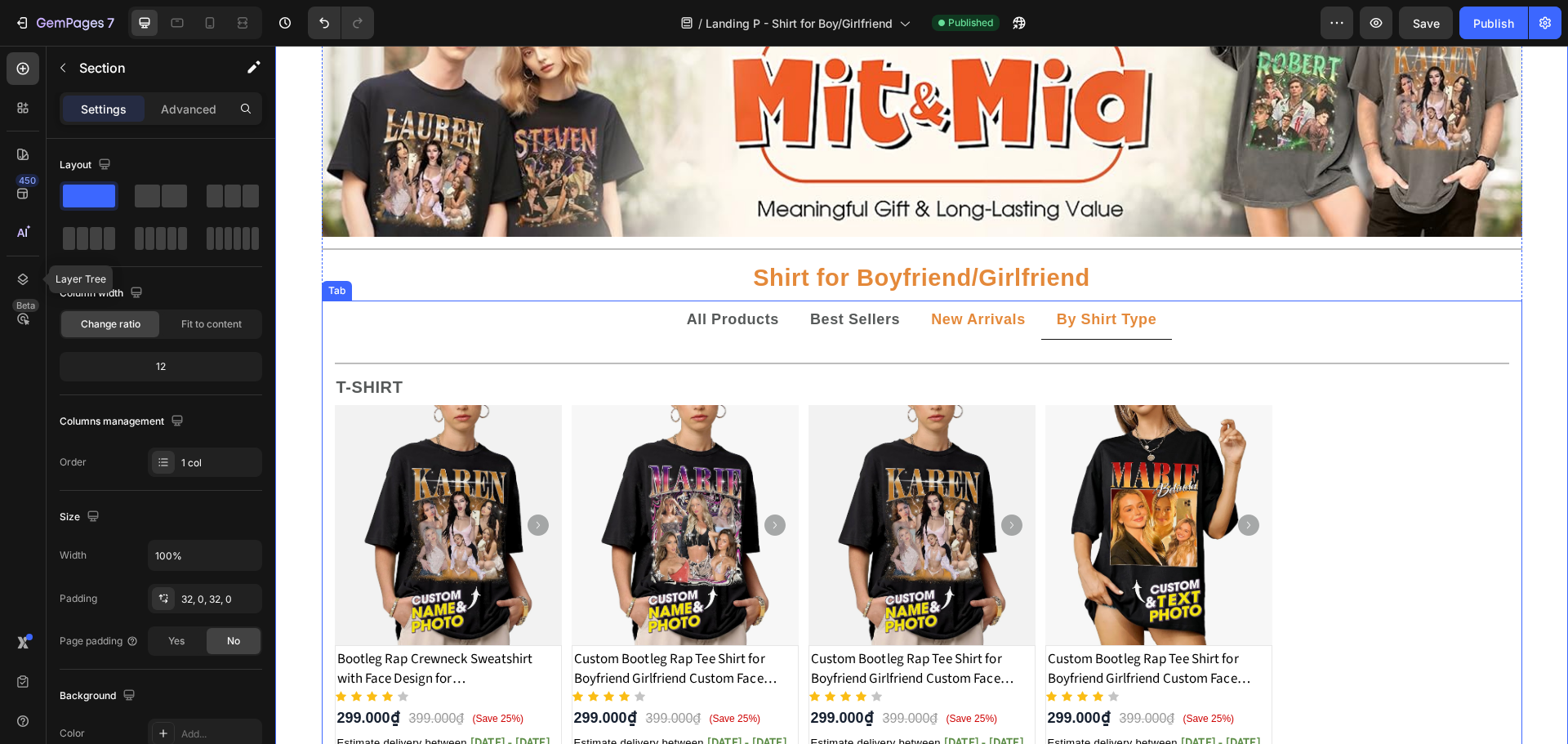
click at [952, 318] on strong "New Arrivals" at bounding box center [977, 320] width 95 height 17
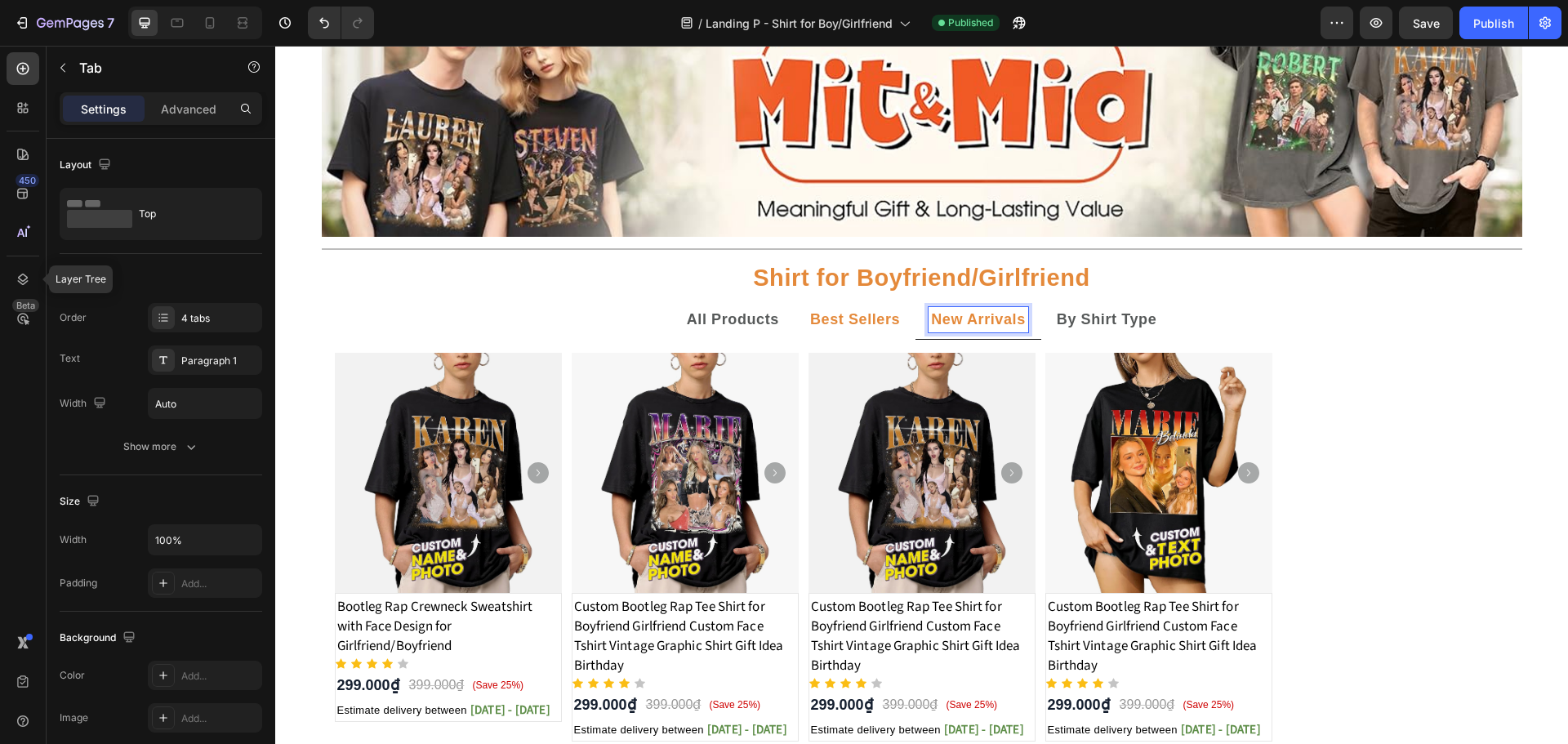
click at [943, 319] on strong "New Arrivals" at bounding box center [977, 320] width 95 height 17
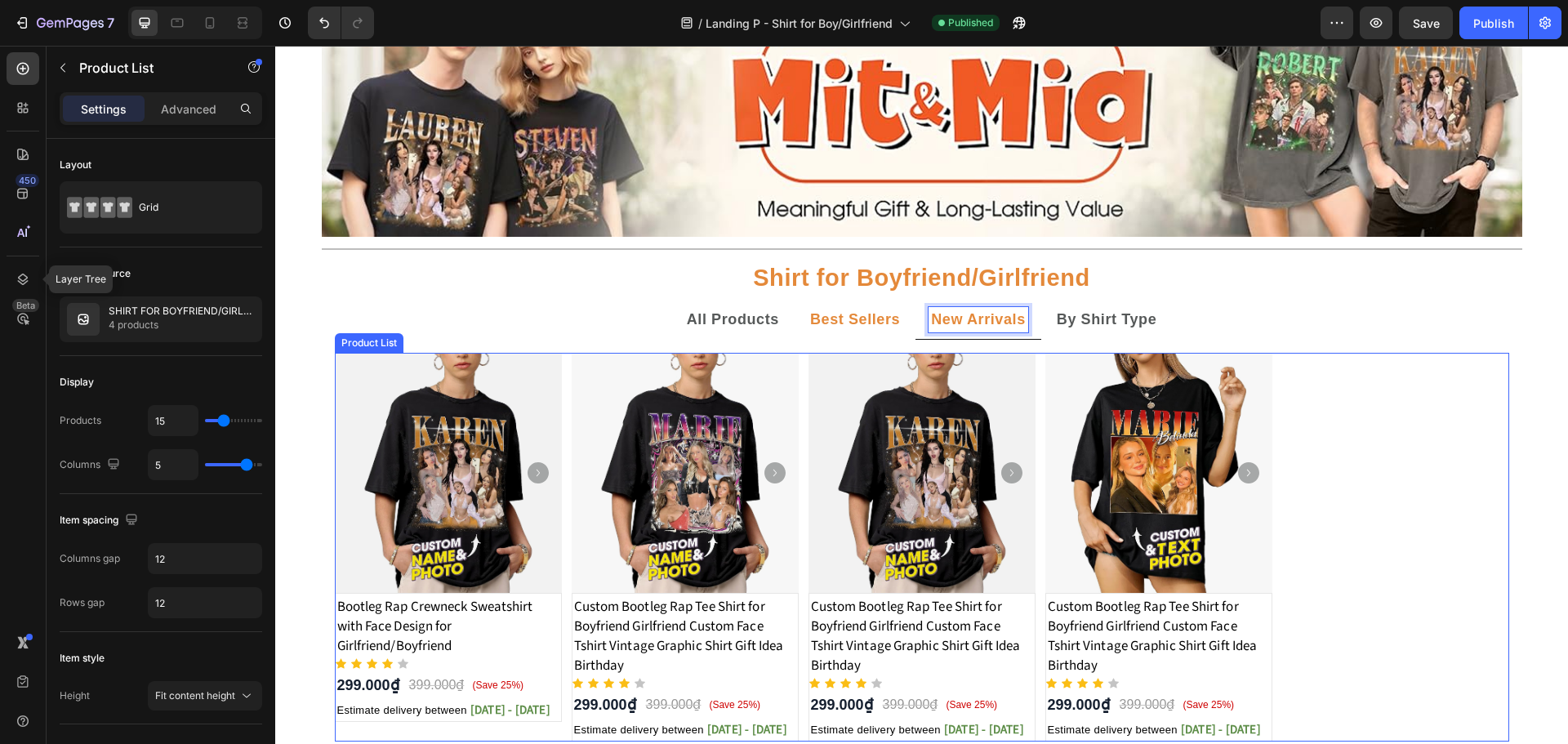
click at [564, 412] on div "Product Images Bootleg Rap Crewneck Sweatshirt with Face Design for Girlfriend/…" at bounding box center [921, 547] width 1174 height 389
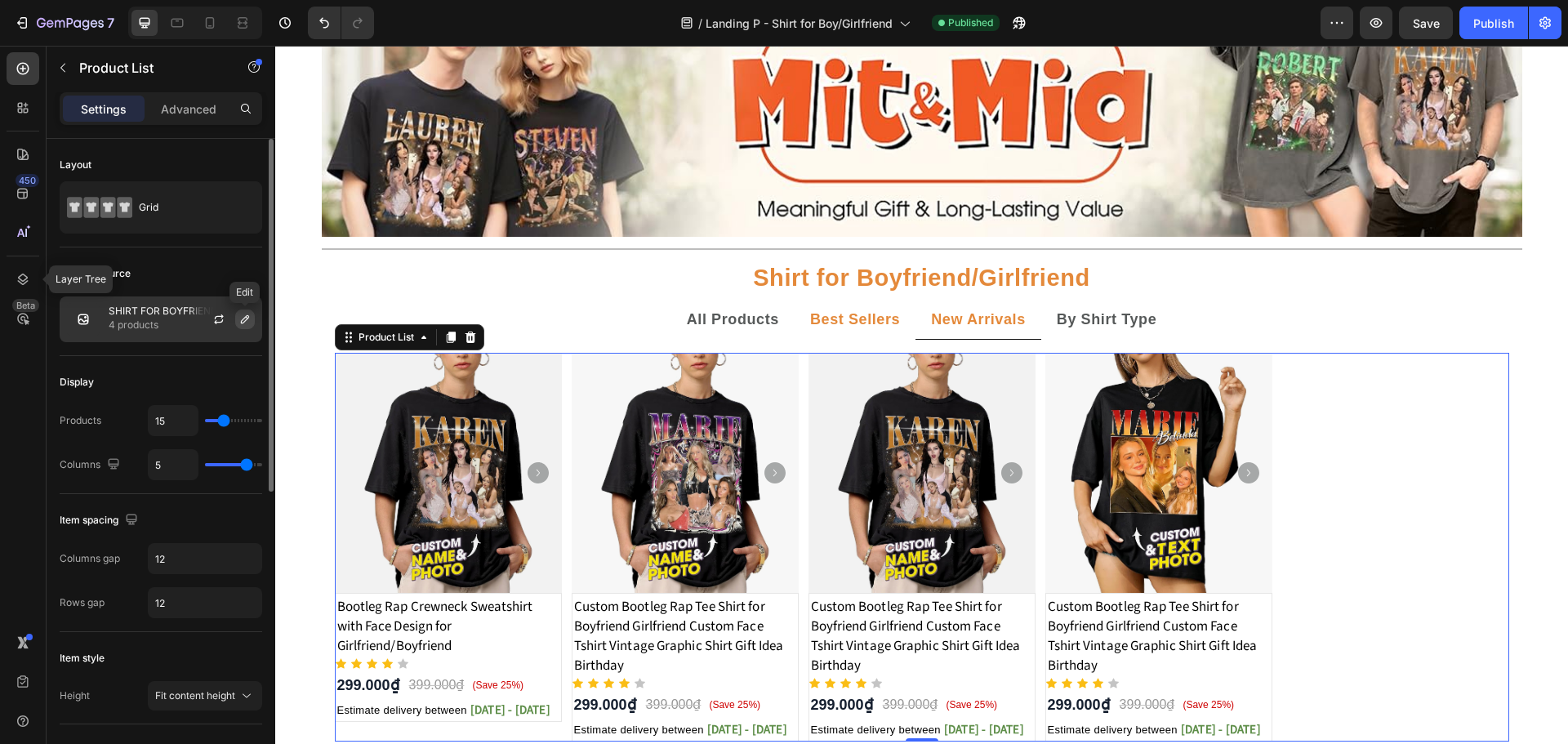
click at [241, 320] on icon "button" at bounding box center [245, 319] width 13 height 13
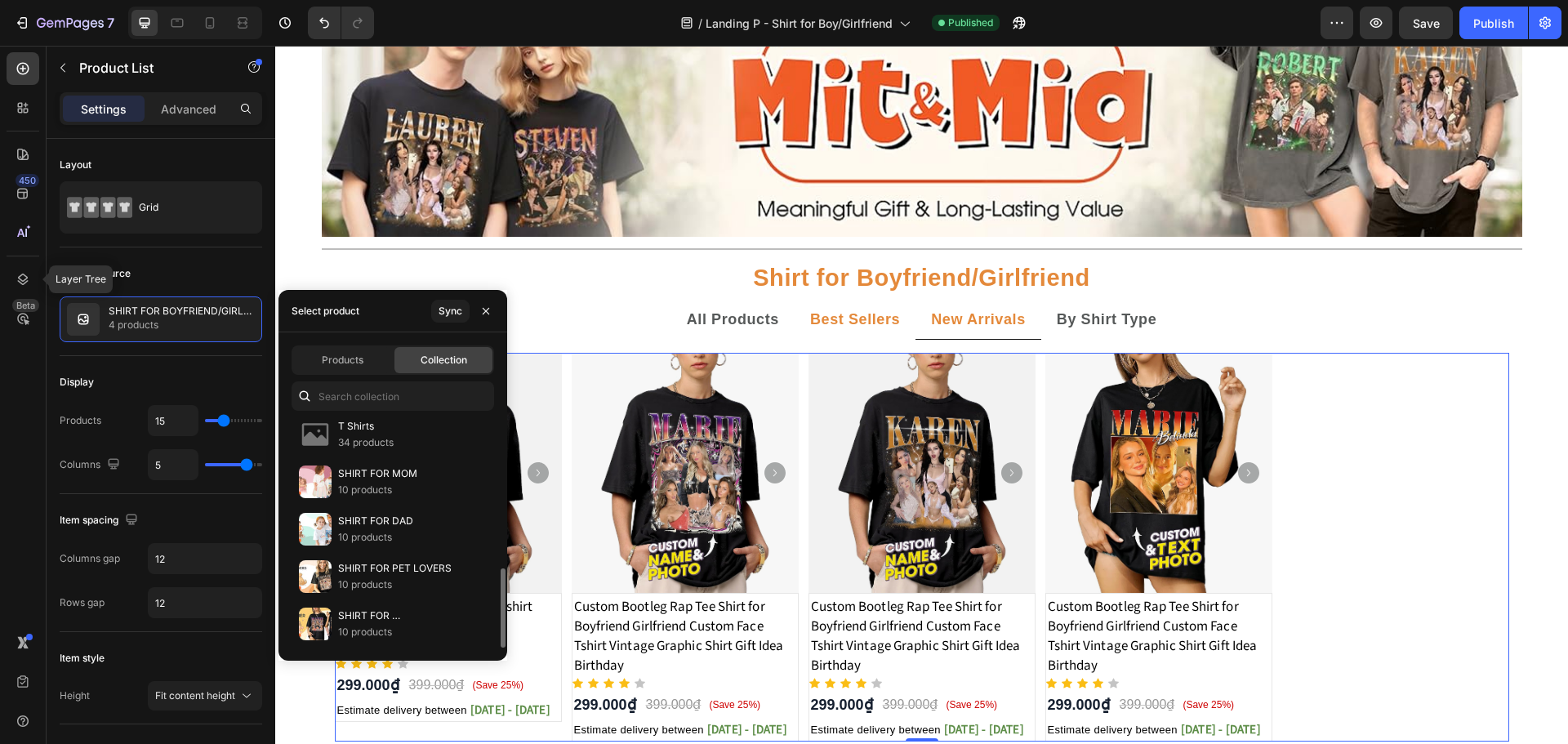
scroll to position [324, 0]
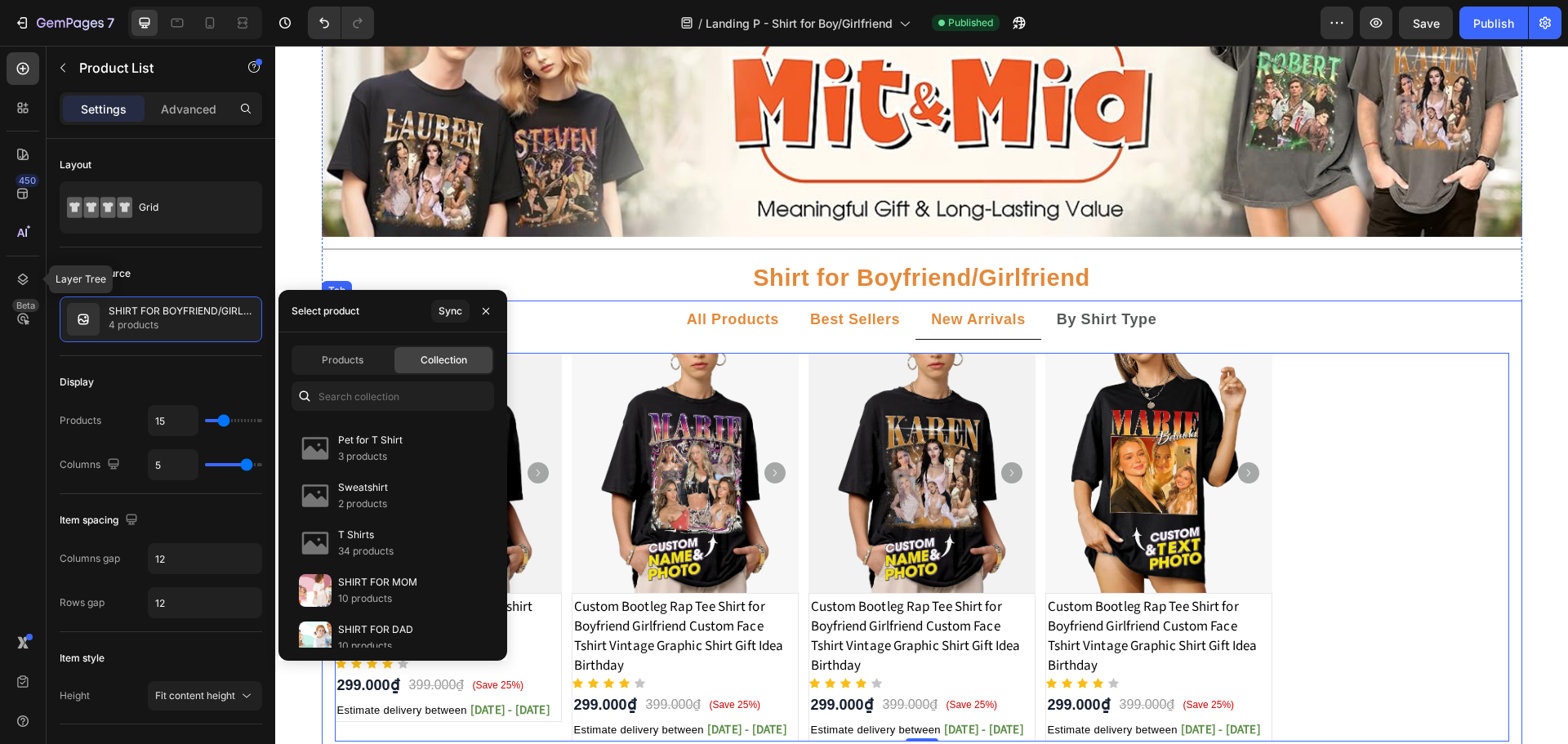
click at [731, 327] on strong "All Products" at bounding box center [733, 320] width 92 height 17
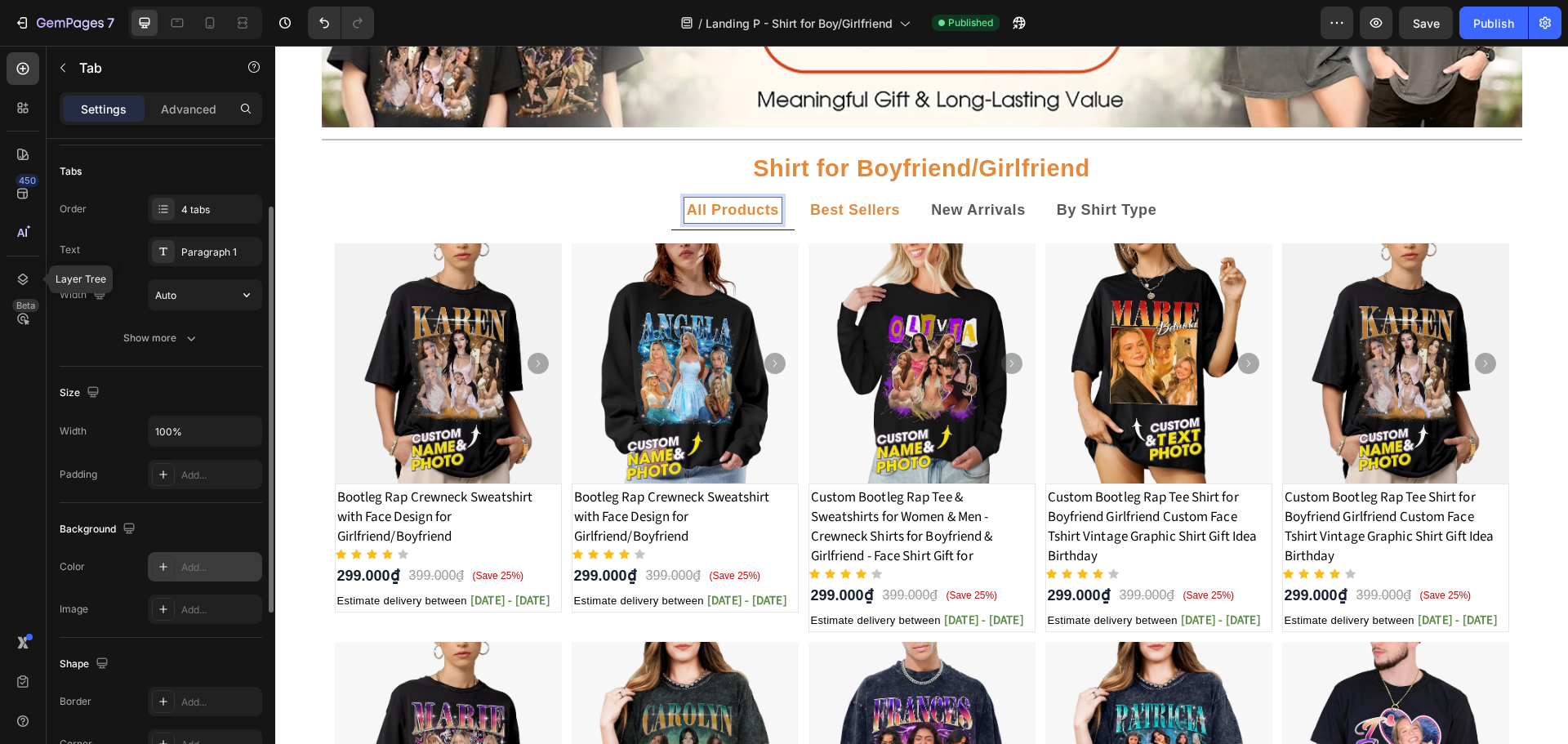
scroll to position [393, 0]
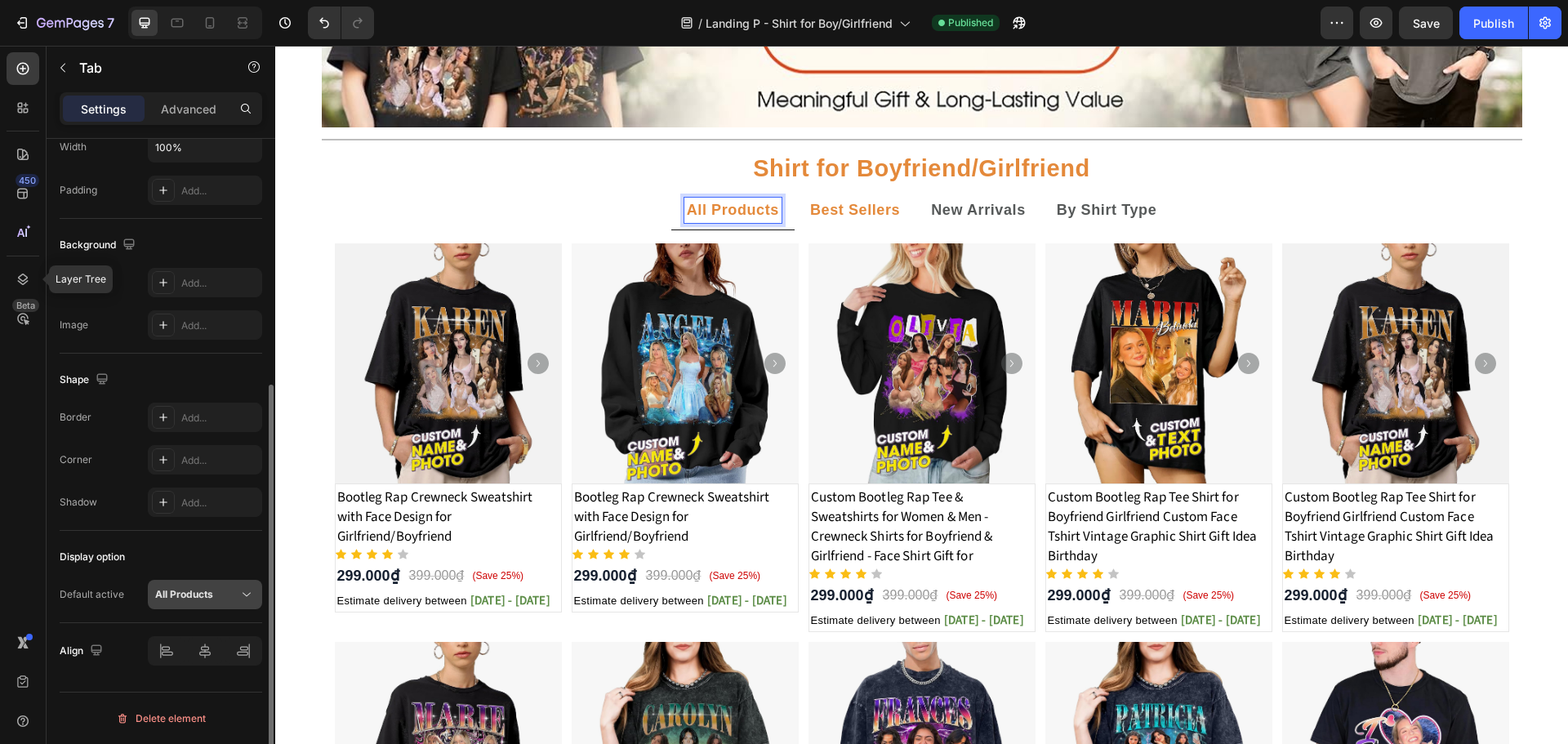
click at [239, 592] on div "All Products" at bounding box center [205, 594] width 99 height 17
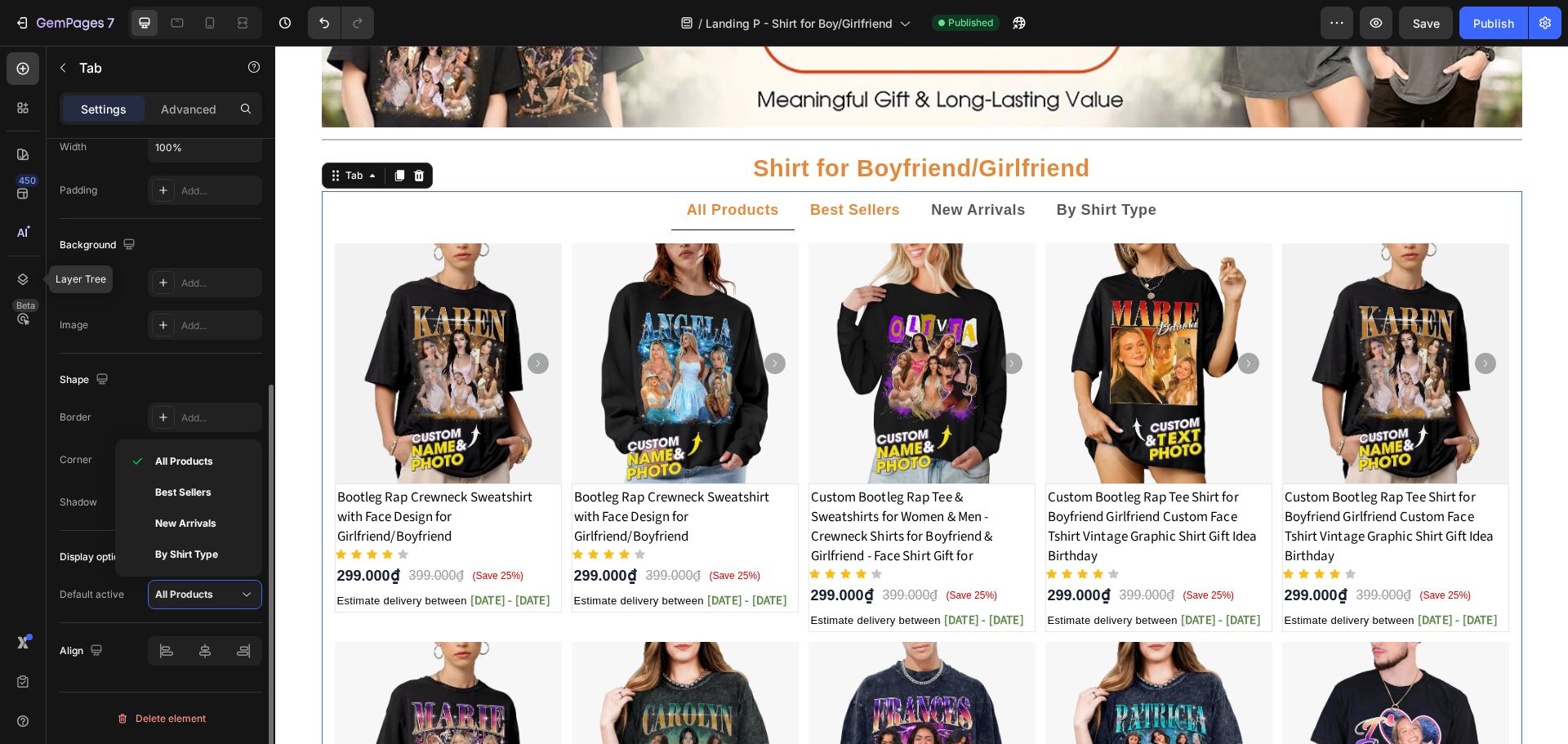
scroll to position [67, 0]
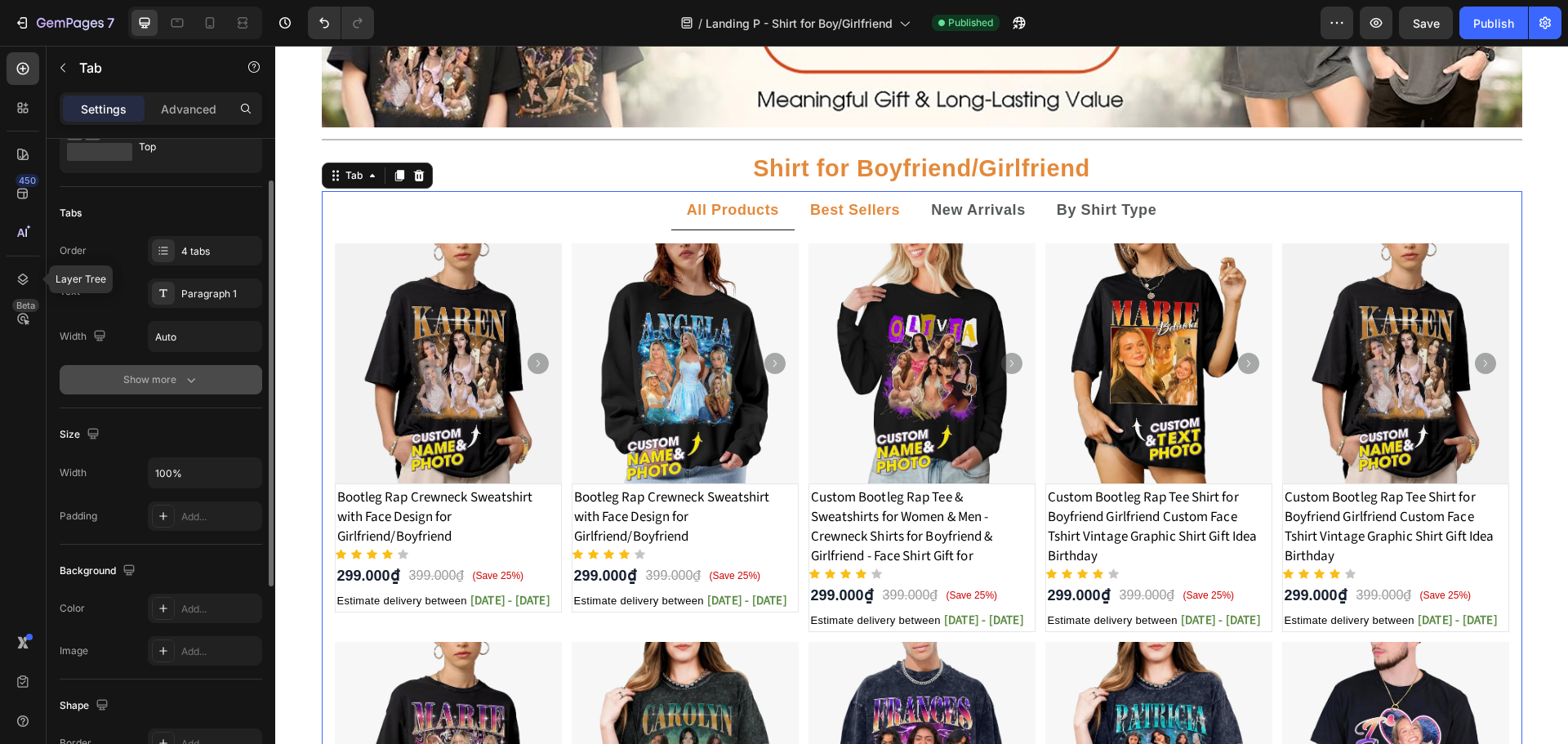
click at [163, 386] on div "Show more" at bounding box center [161, 379] width 76 height 17
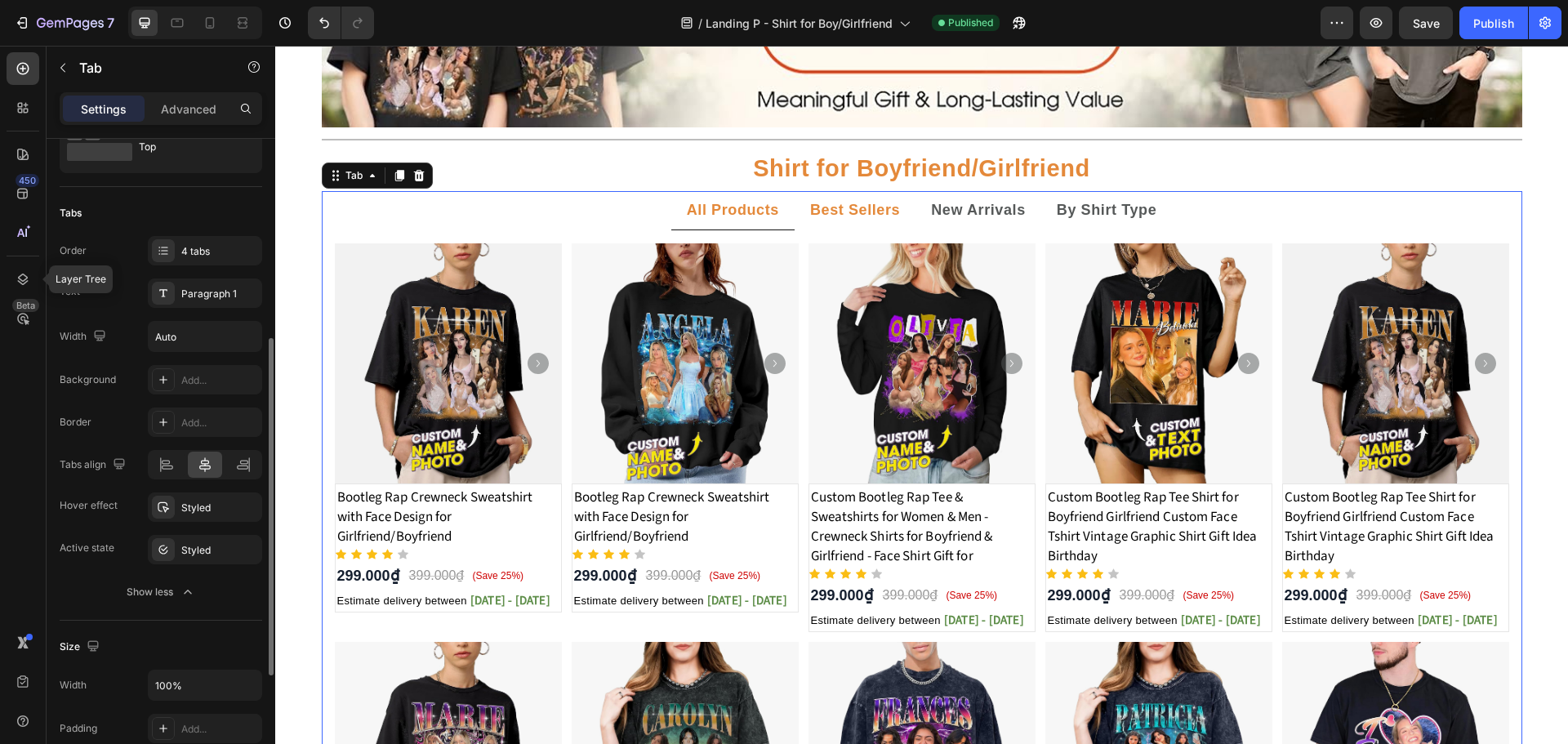
scroll to position [175, 0]
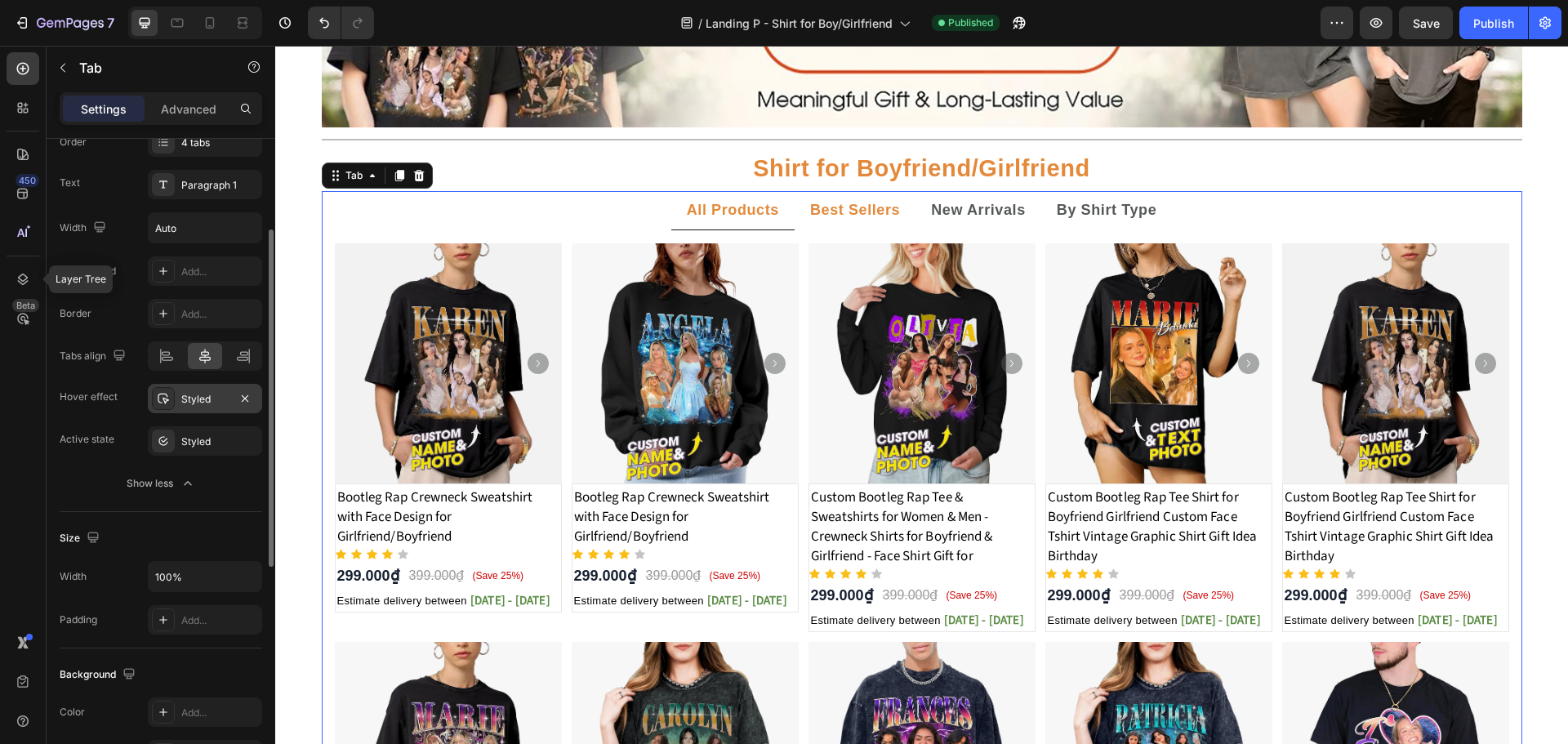
click at [202, 396] on div "Styled" at bounding box center [205, 400] width 48 height 15
click at [190, 432] on div "Styled" at bounding box center [205, 441] width 114 height 29
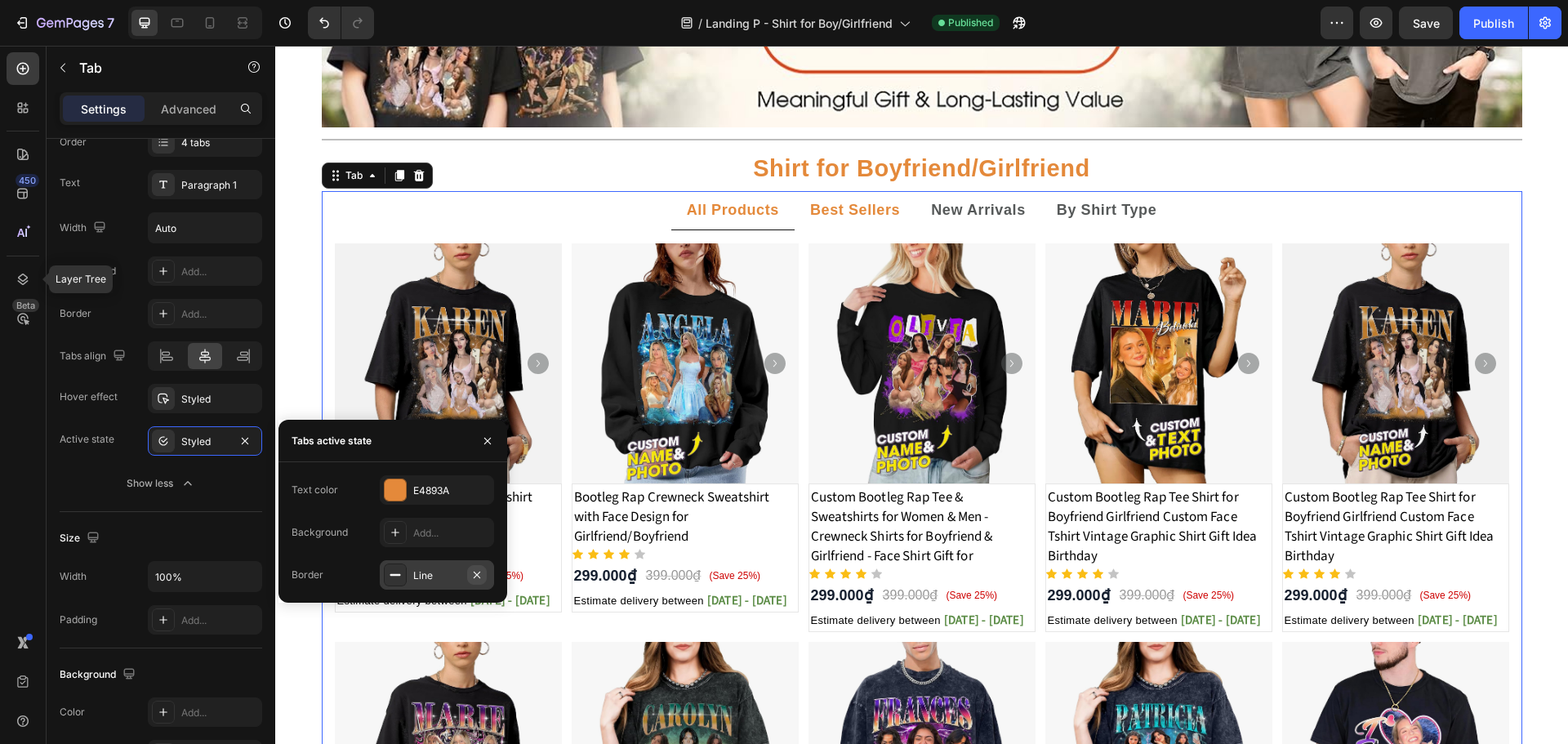
click at [479, 577] on icon "button" at bounding box center [477, 575] width 13 height 13
drag, startPoint x: 1100, startPoint y: 197, endPoint x: 1052, endPoint y: 202, distance: 48.3
click at [1100, 197] on div "By Shirt Type" at bounding box center [1107, 210] width 106 height 26
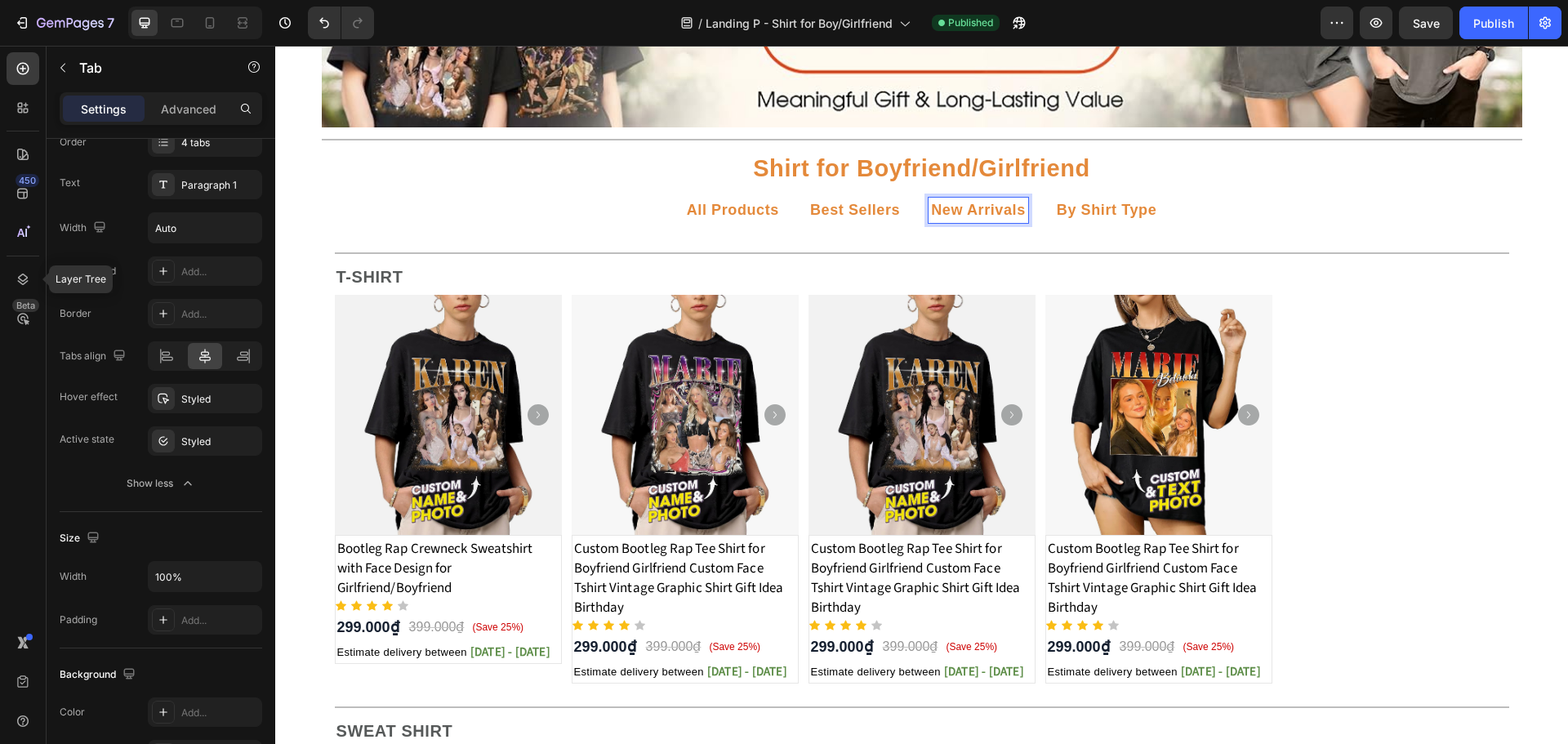
click at [982, 202] on strong "New Arrivals" at bounding box center [977, 210] width 95 height 17
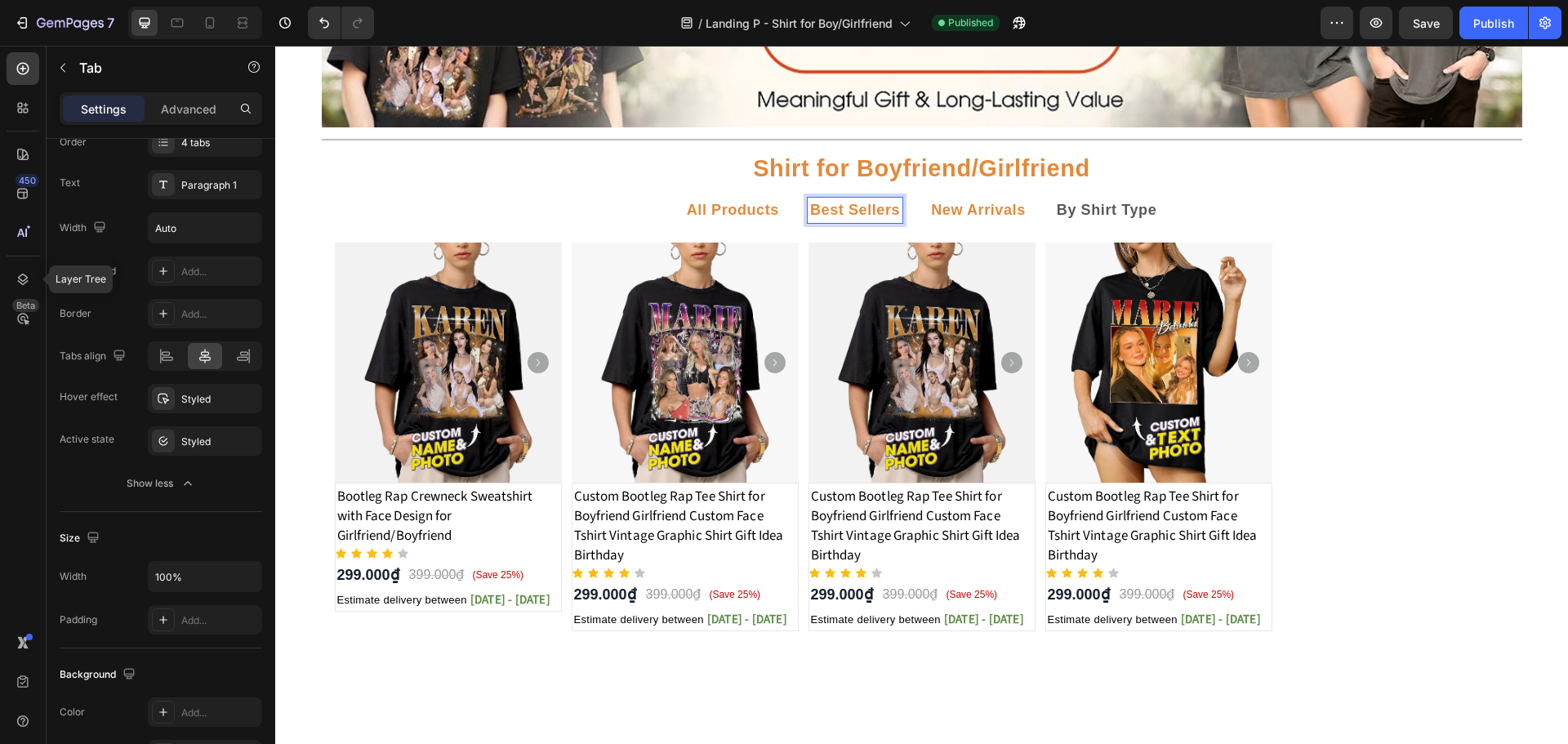
click at [834, 216] on strong "Best Sellers" at bounding box center [855, 210] width 90 height 17
click at [750, 212] on strong "All Products" at bounding box center [733, 210] width 92 height 17
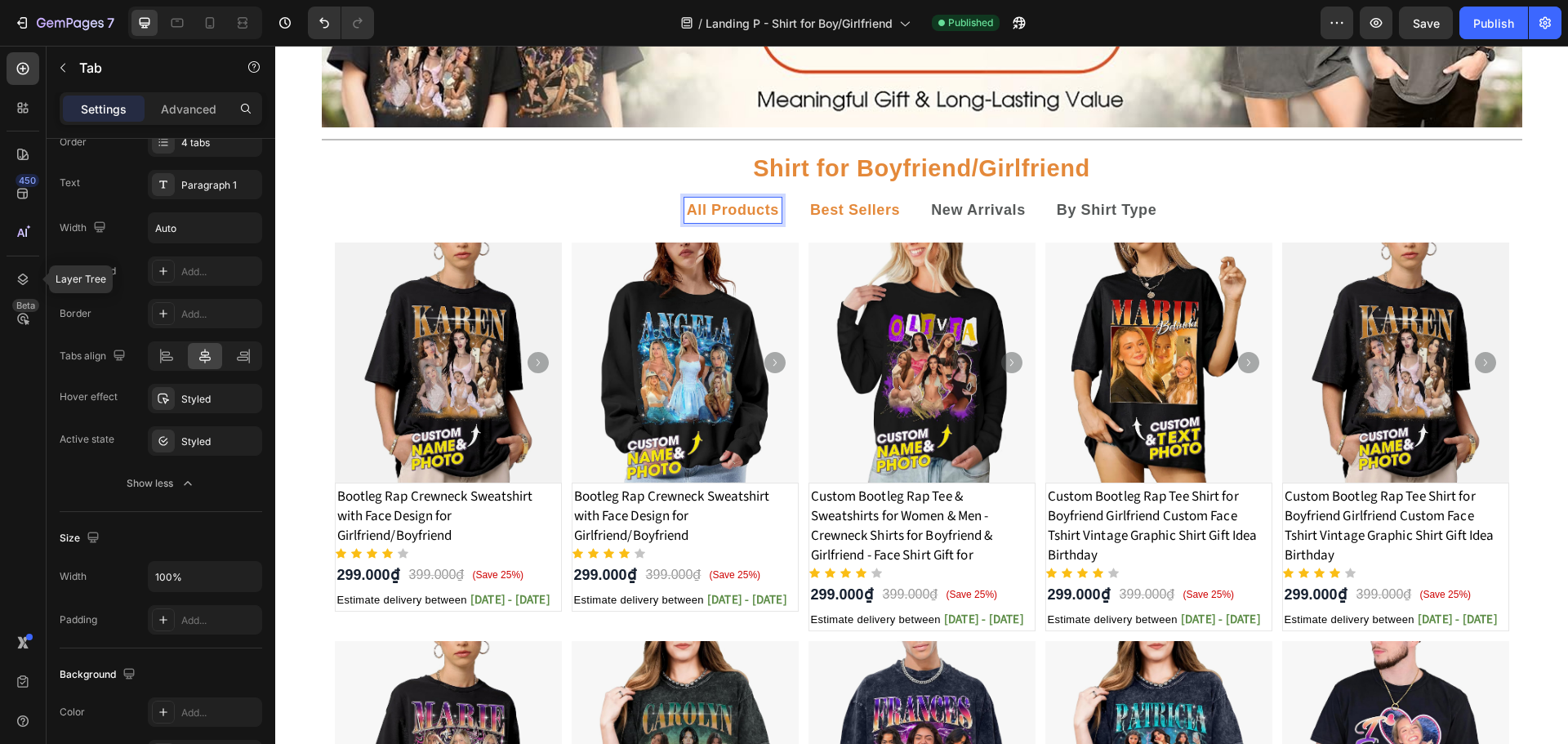
click at [840, 211] on strong "Best Sellers" at bounding box center [855, 210] width 90 height 17
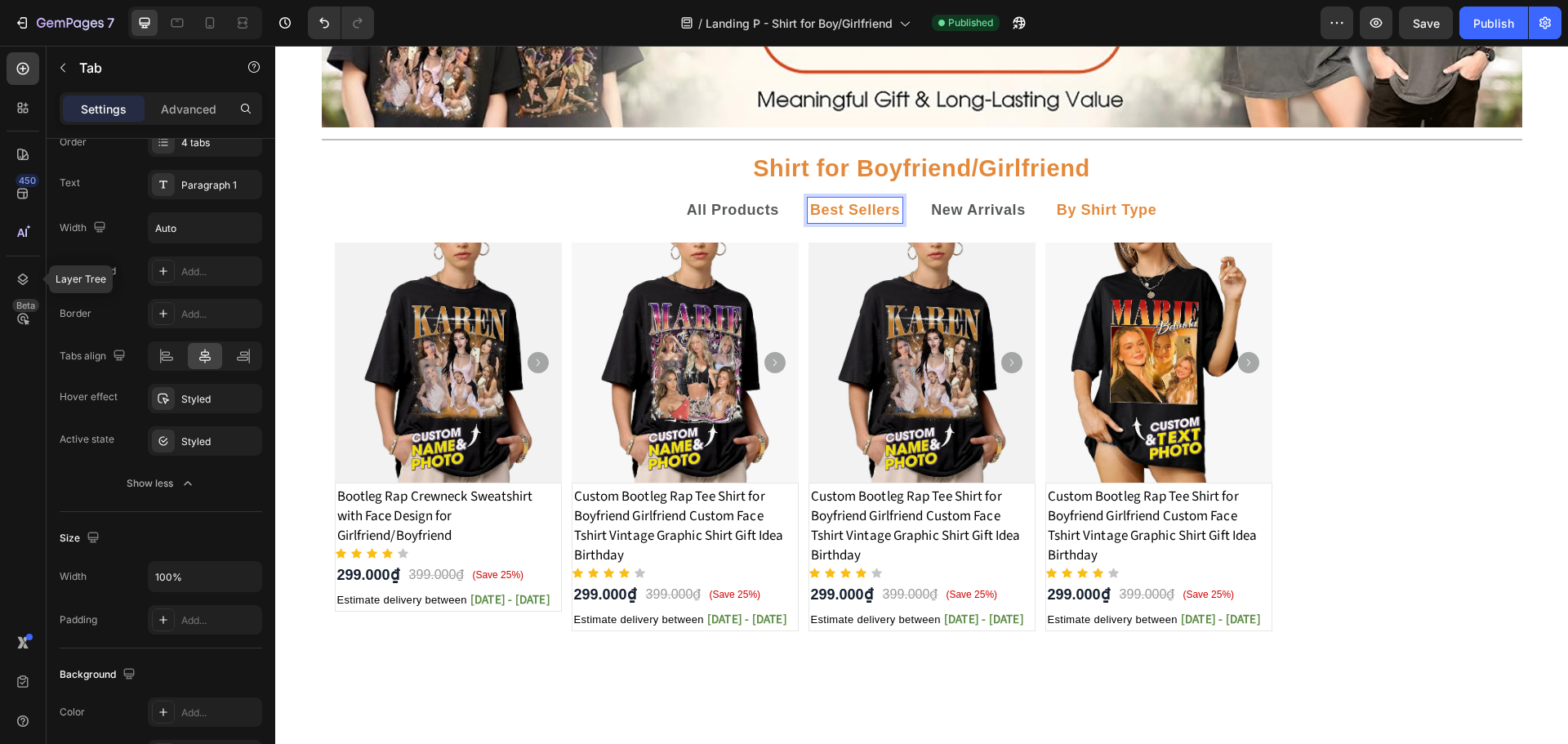
click at [1080, 200] on p "By Shirt Type" at bounding box center [1106, 210] width 100 height 20
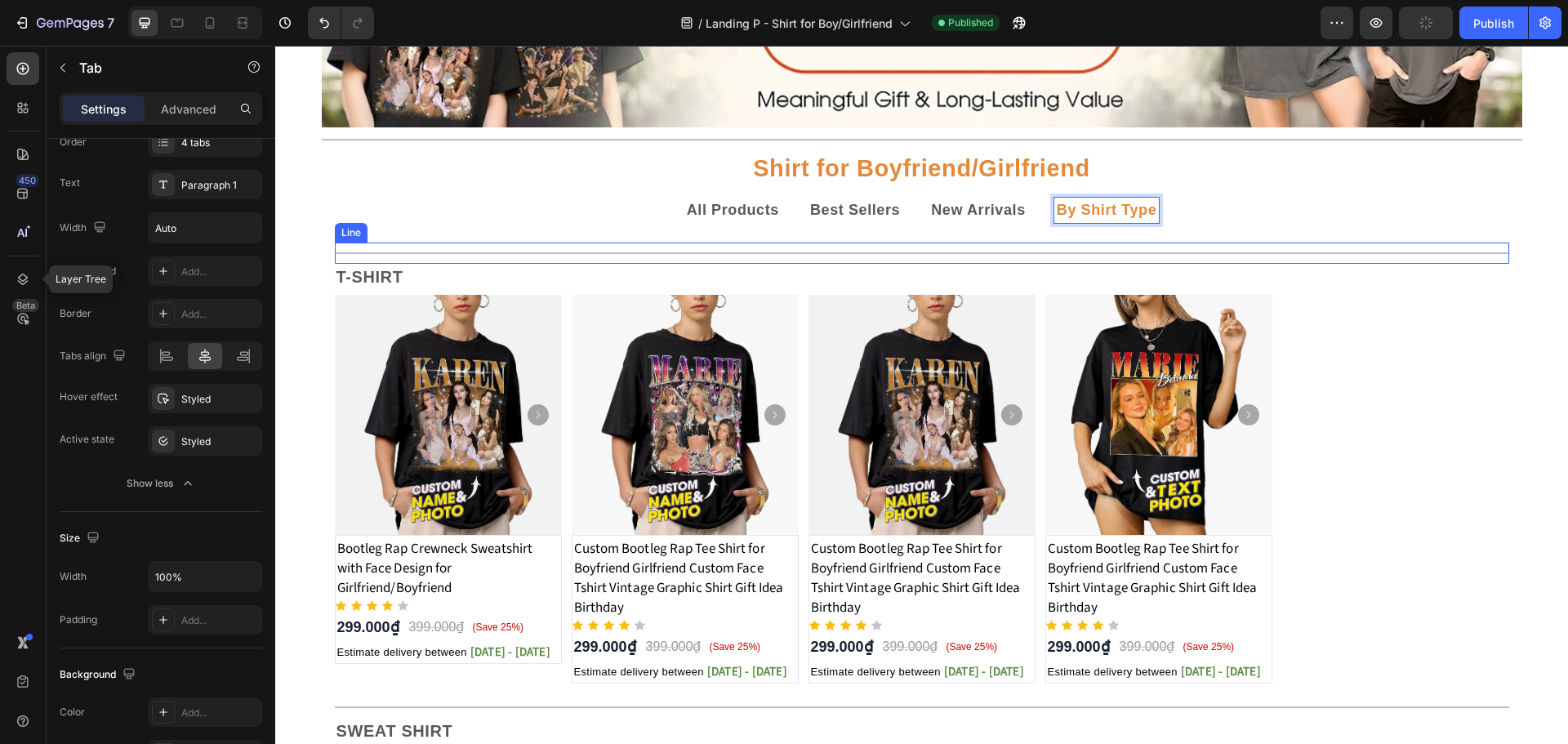
click at [824, 246] on div "Title Line" at bounding box center [921, 253] width 1174 height 21
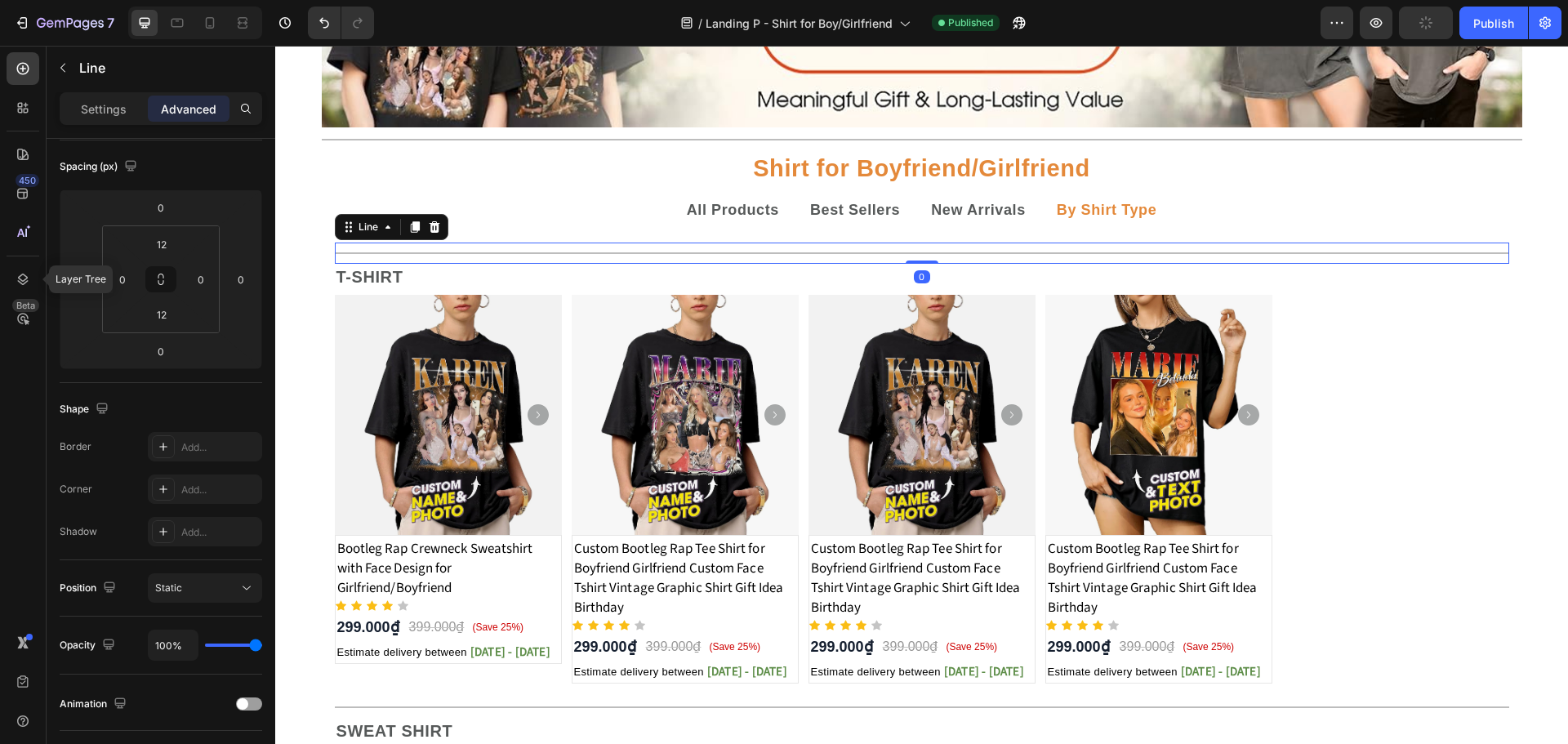
scroll to position [0, 0]
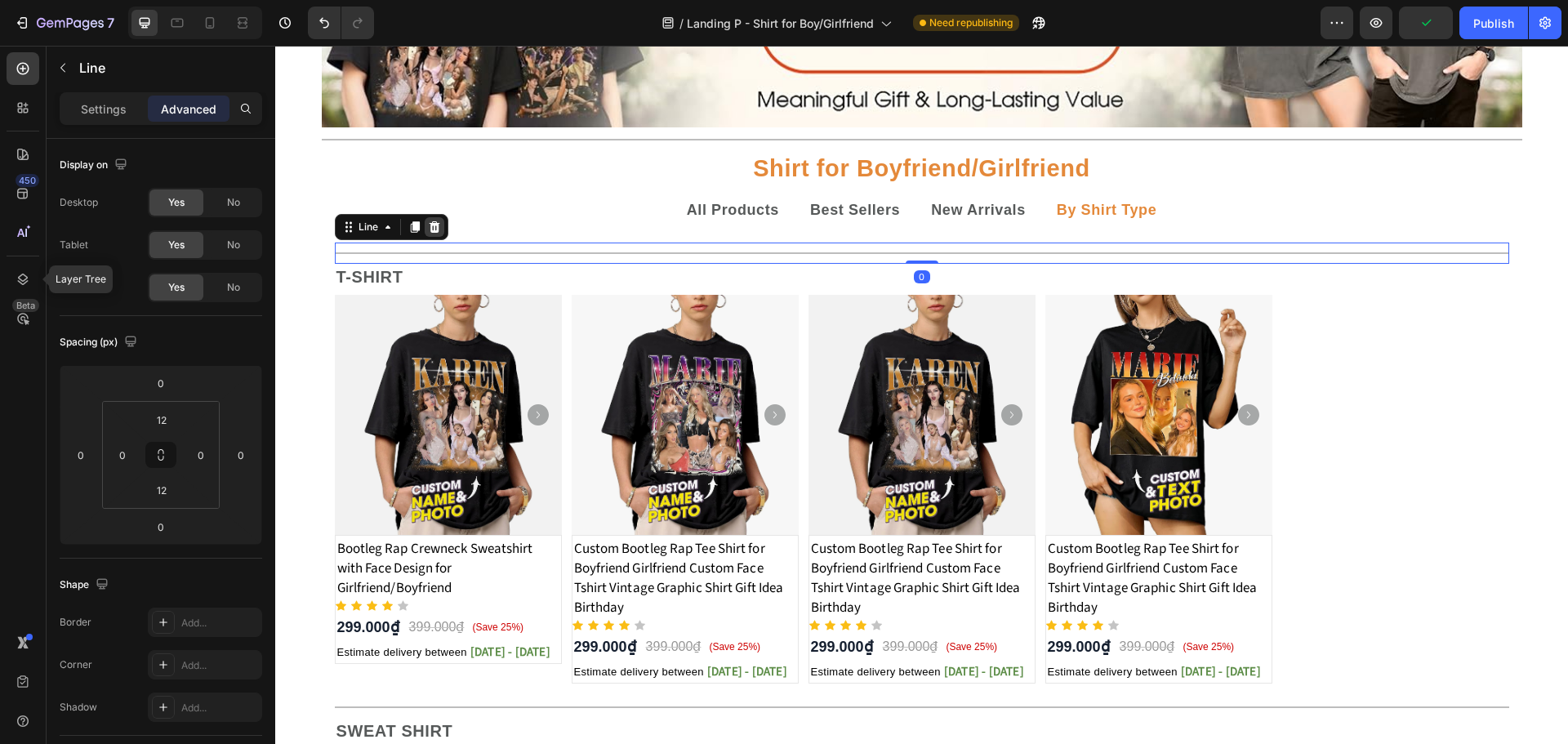
click at [430, 226] on icon at bounding box center [434, 227] width 11 height 11
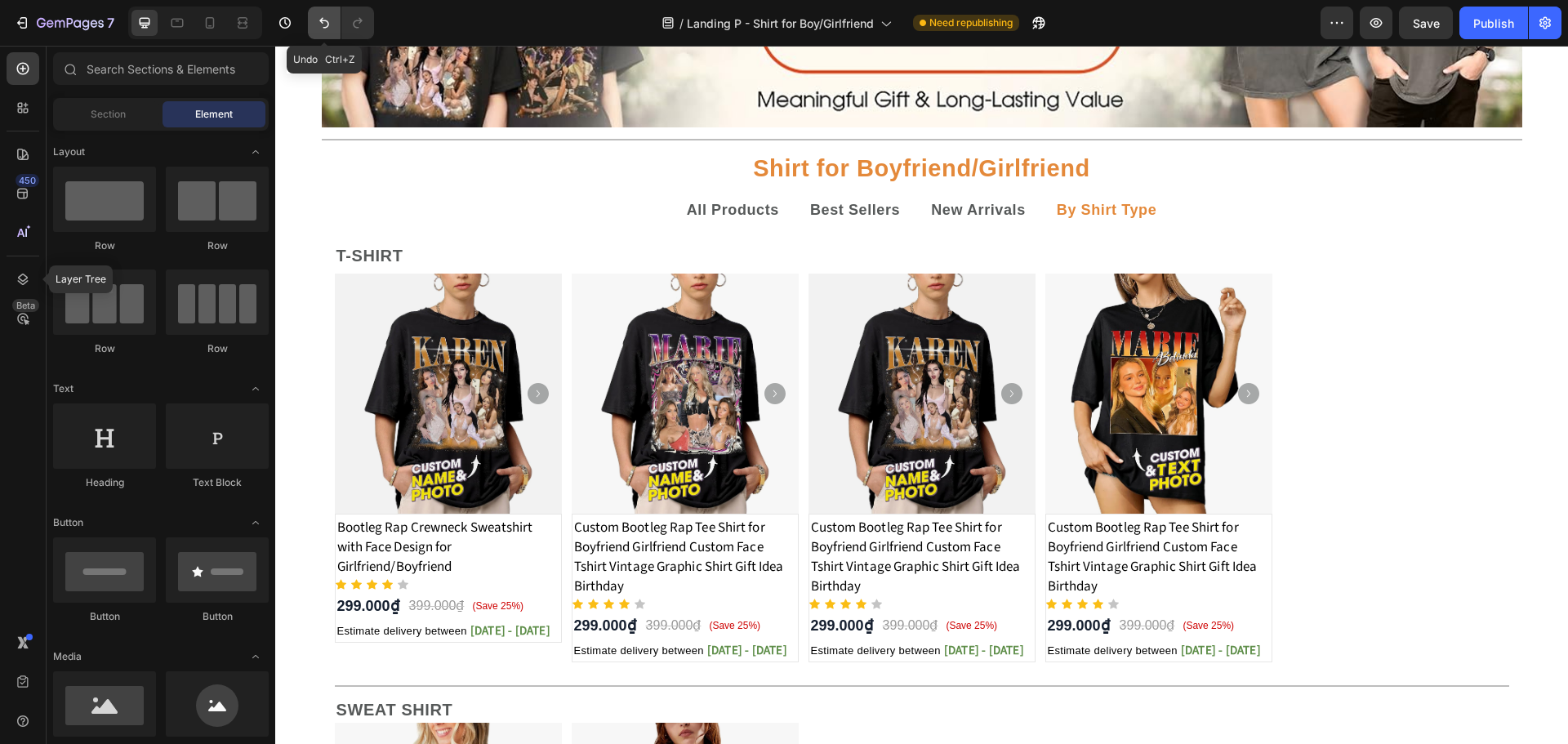
click at [323, 31] on button "Undo/Redo" at bounding box center [324, 23] width 33 height 33
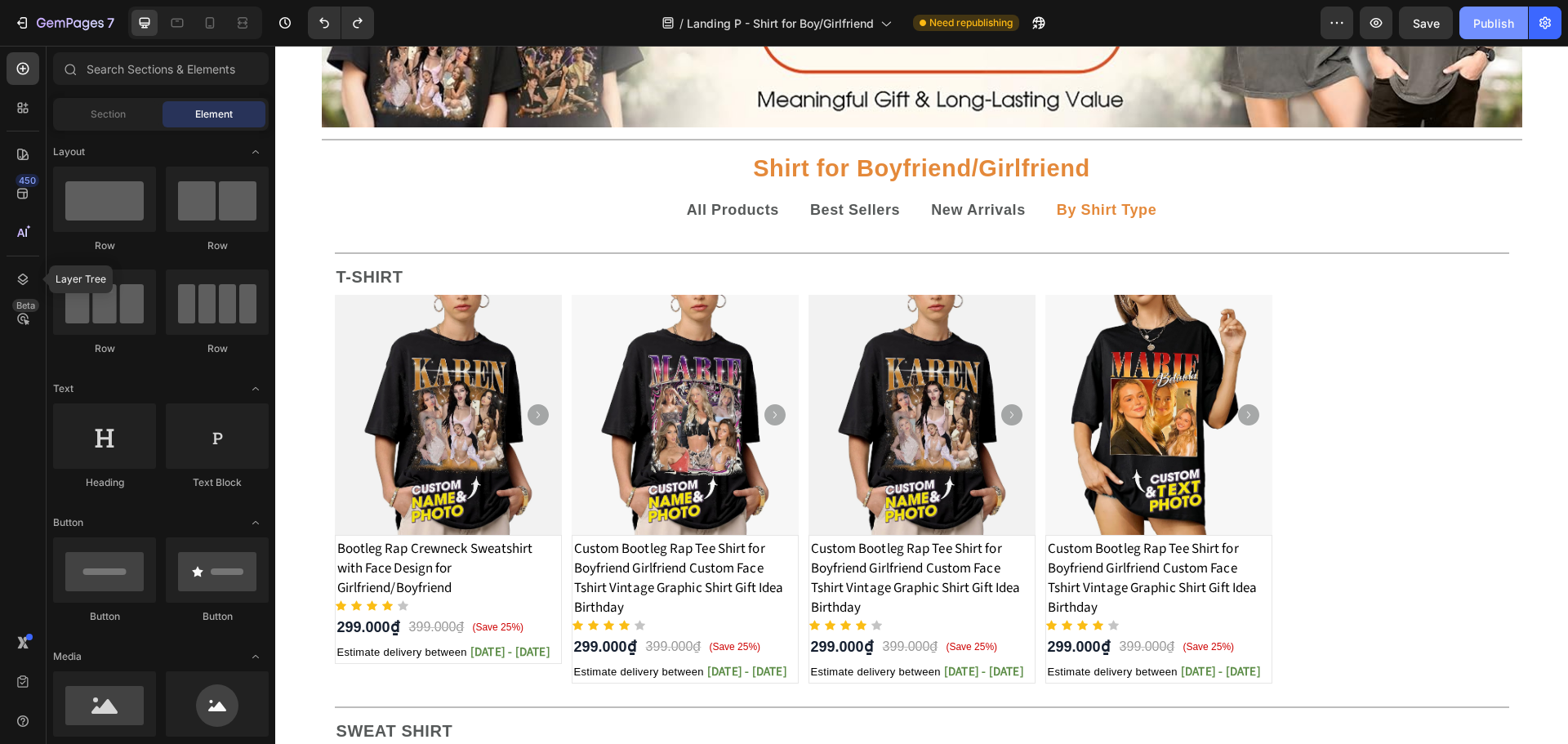
click at [1513, 6] on button "Publish" at bounding box center [1493, 23] width 69 height 33
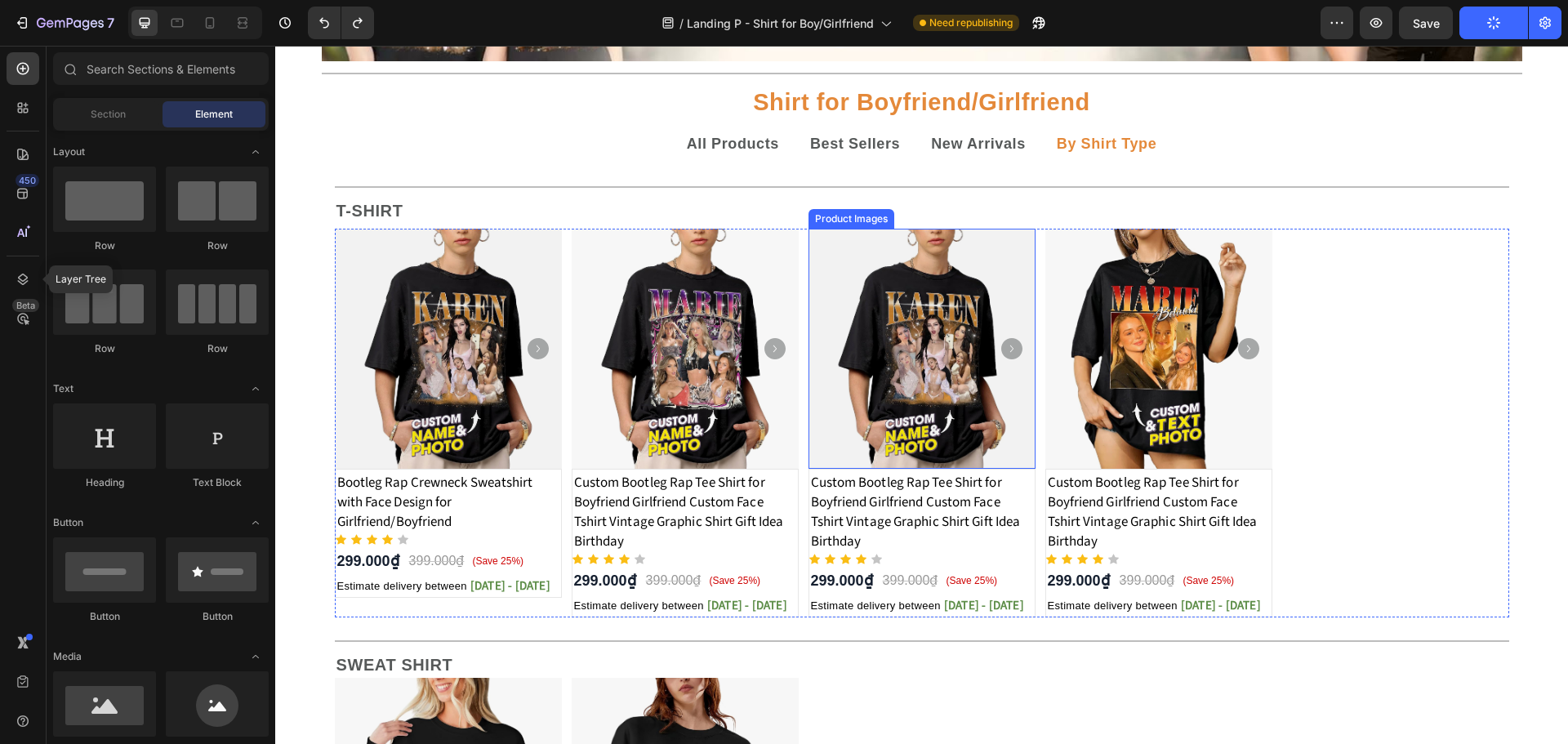
scroll to position [218, 0]
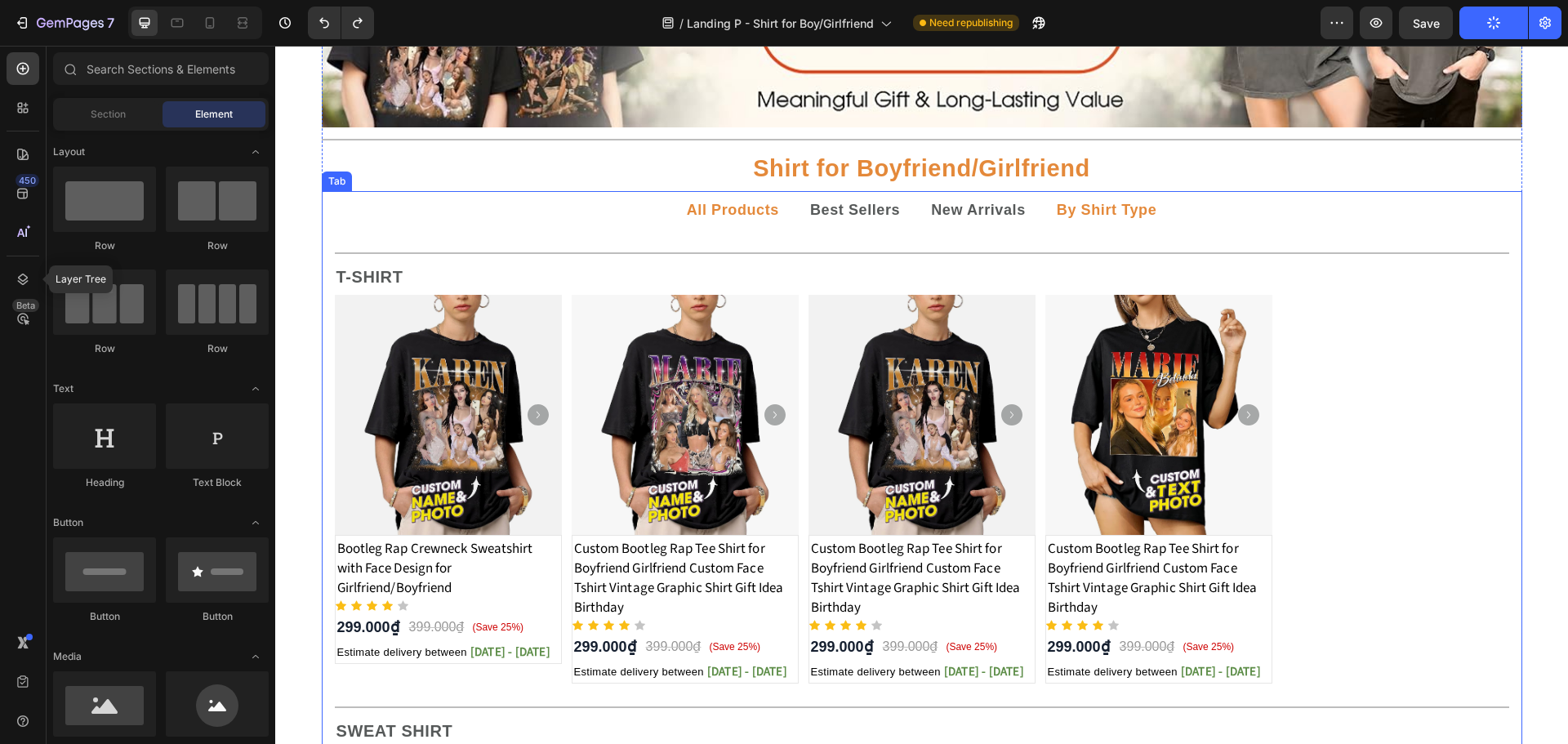
click at [752, 209] on strong "All Products" at bounding box center [733, 210] width 92 height 17
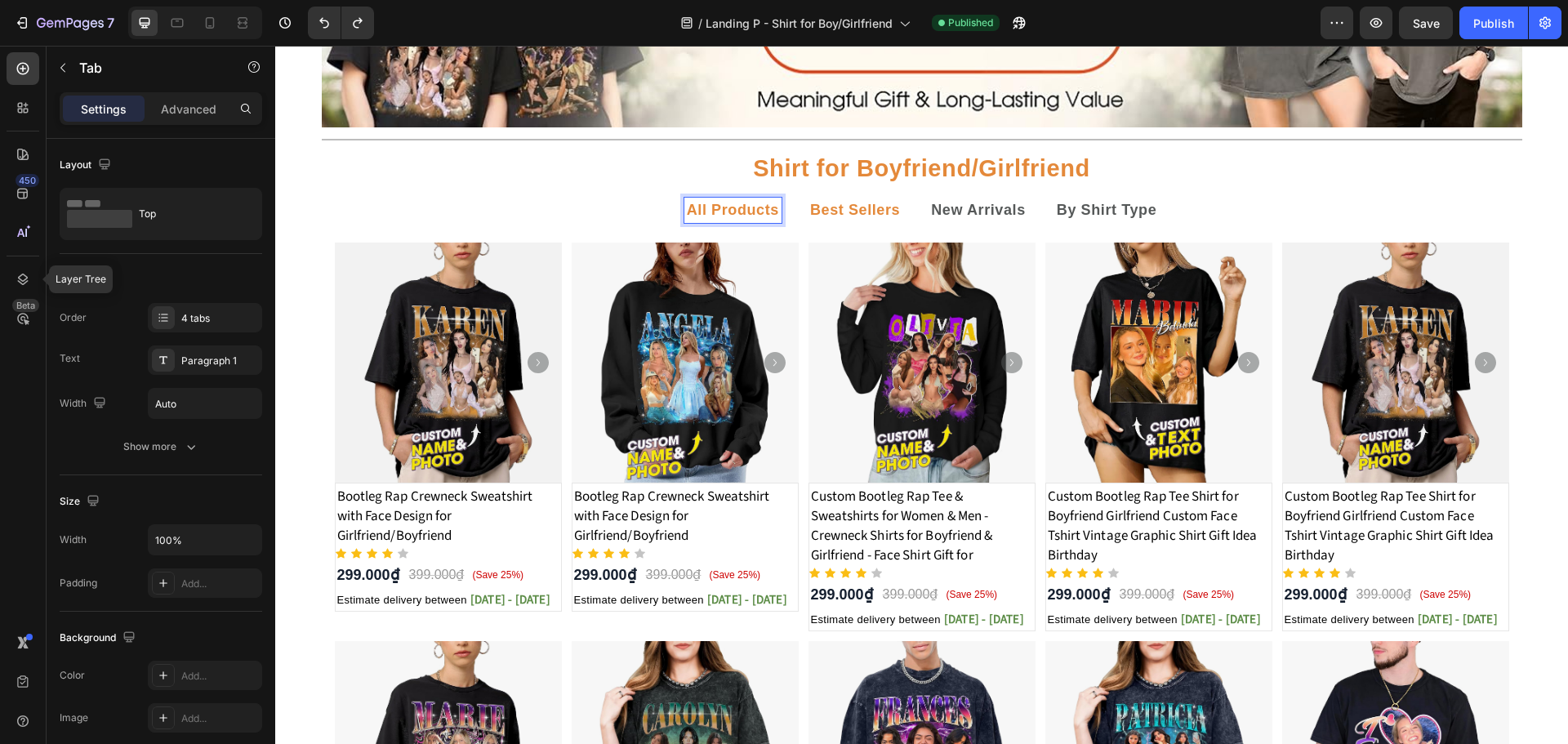
click at [736, 219] on p "All Products" at bounding box center [733, 210] width 92 height 20
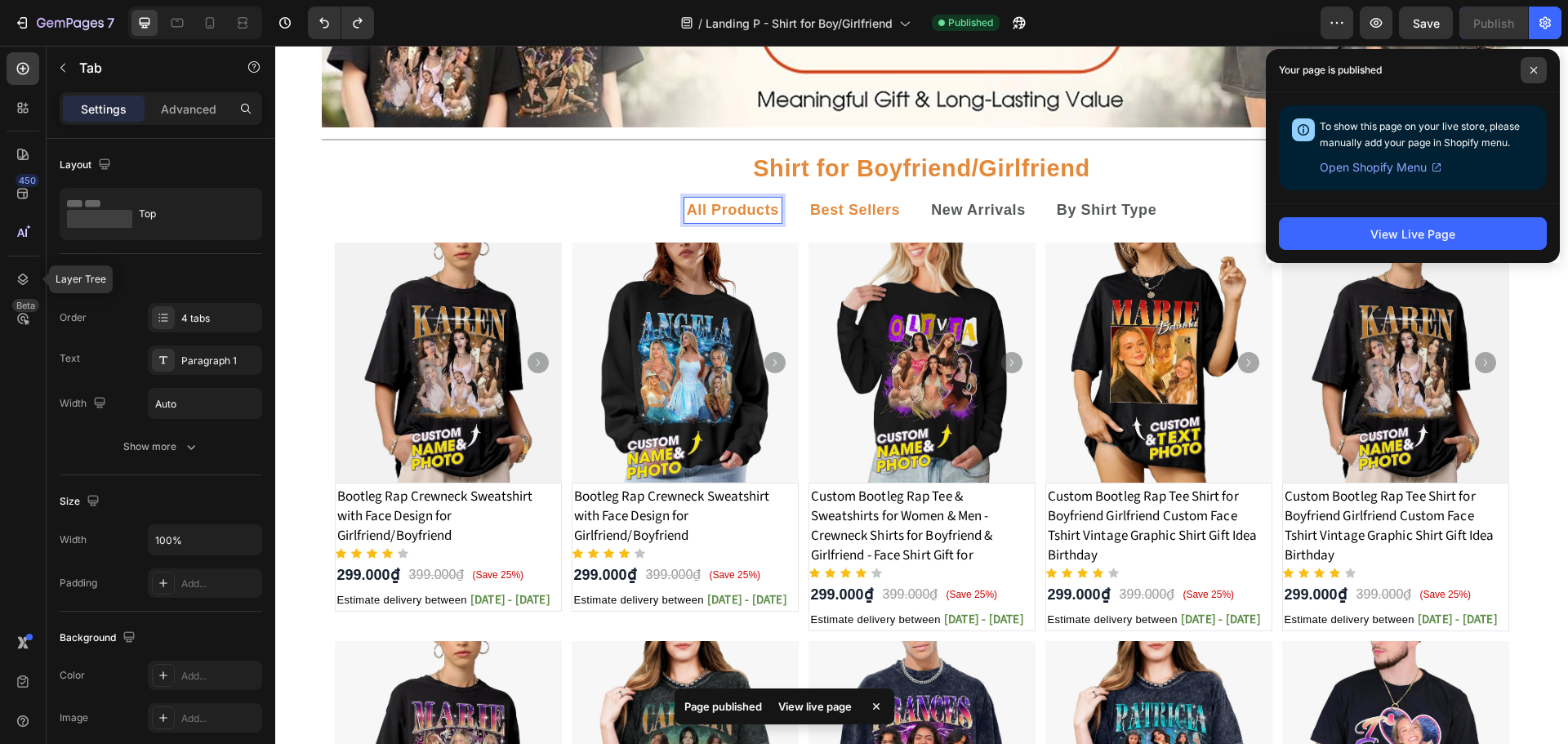
click at [1528, 72] on span at bounding box center [1533, 70] width 26 height 26
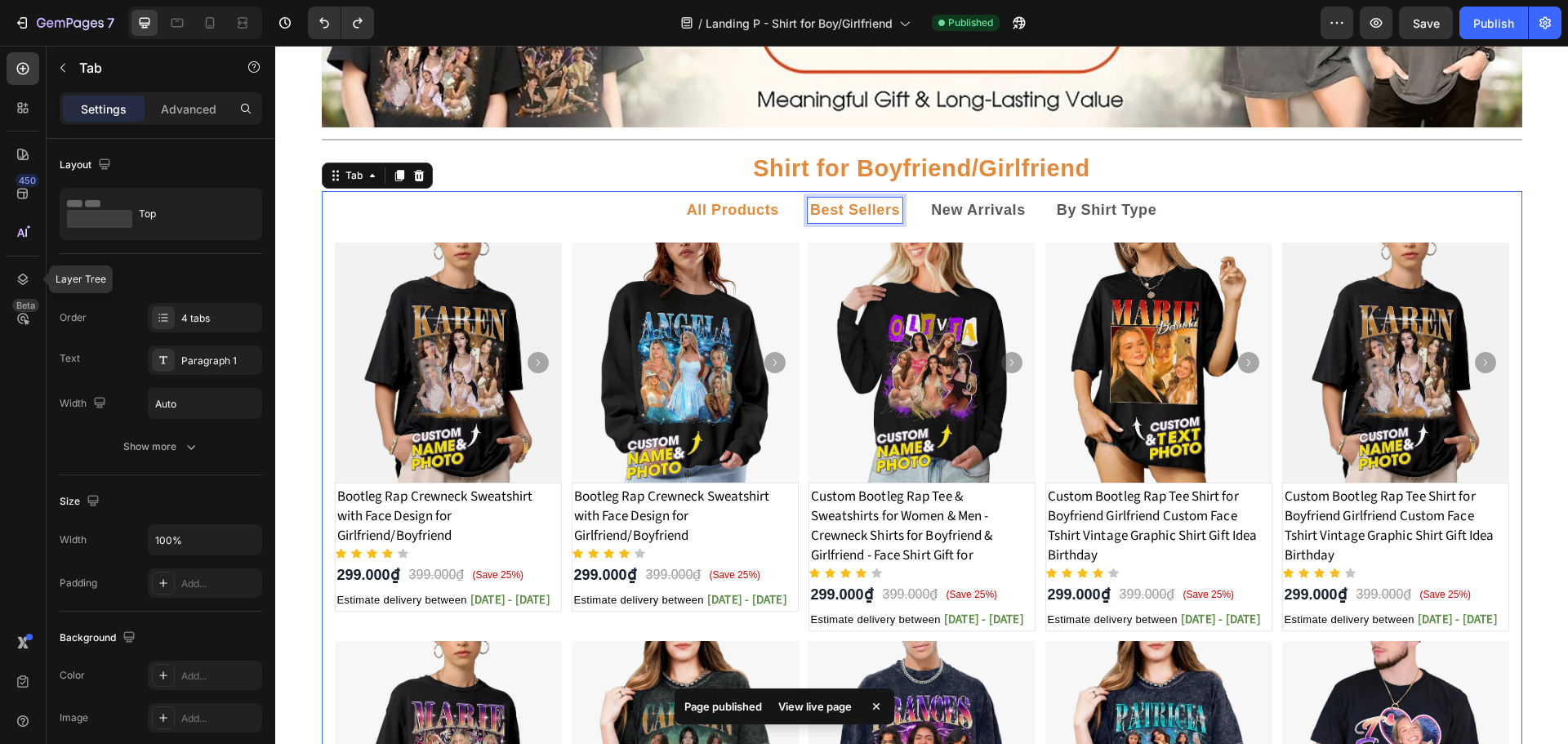
click at [854, 200] on p "Best Sellers" at bounding box center [855, 210] width 90 height 20
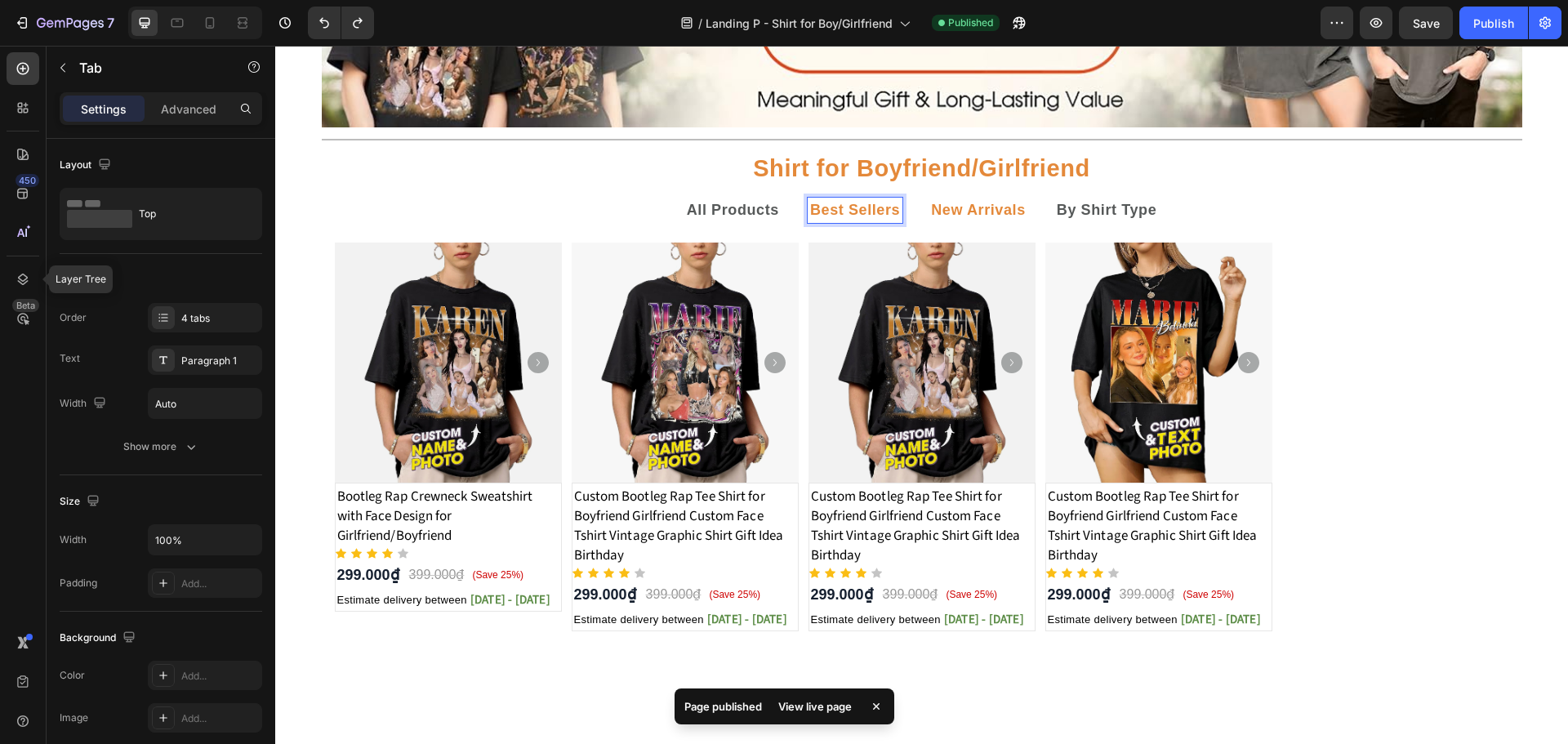
click at [980, 207] on strong "New Arrivals" at bounding box center [977, 210] width 95 height 17
click at [1078, 210] on strong "By Shirt Type" at bounding box center [1106, 210] width 100 height 17
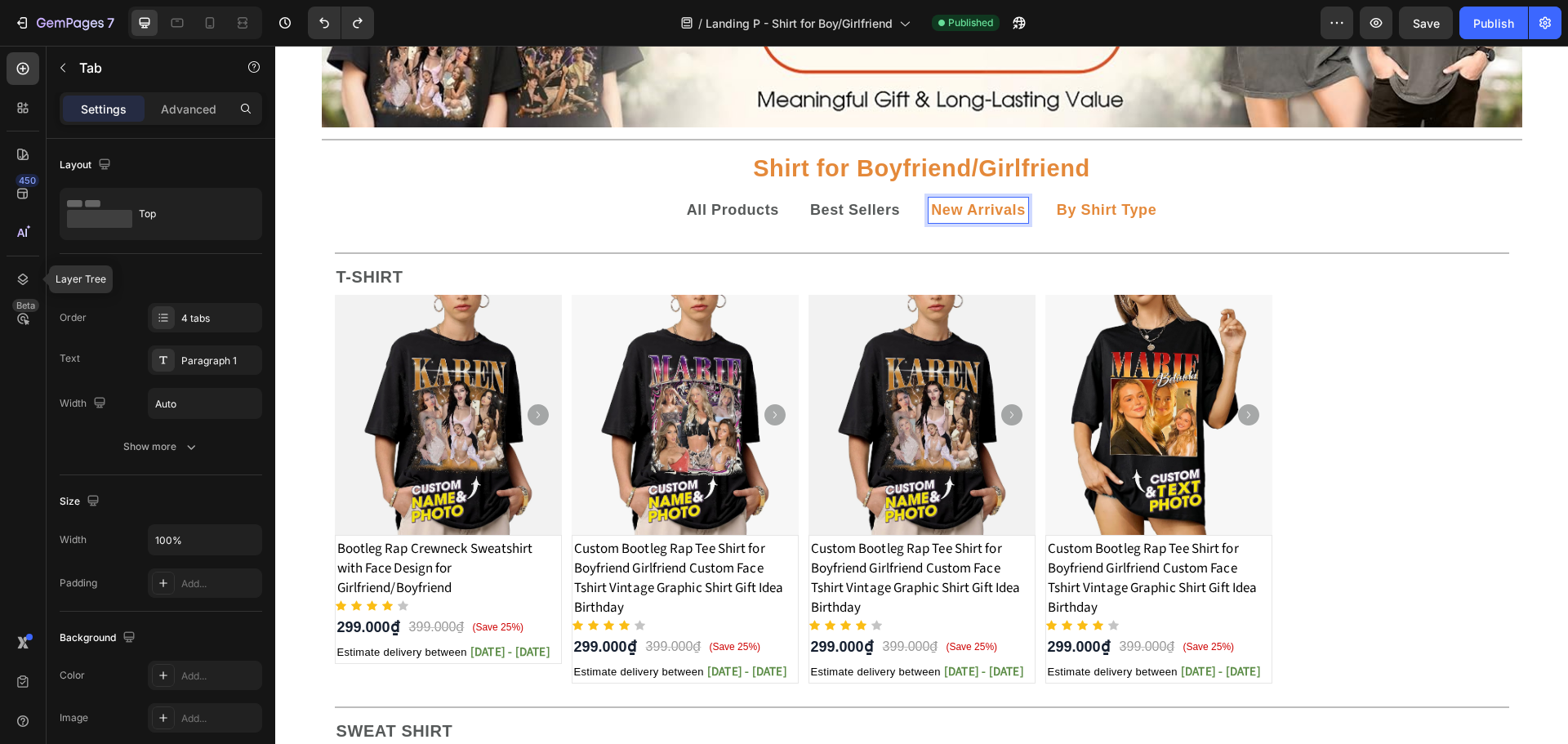
click at [969, 210] on strong "New Arrivals" at bounding box center [977, 210] width 95 height 17
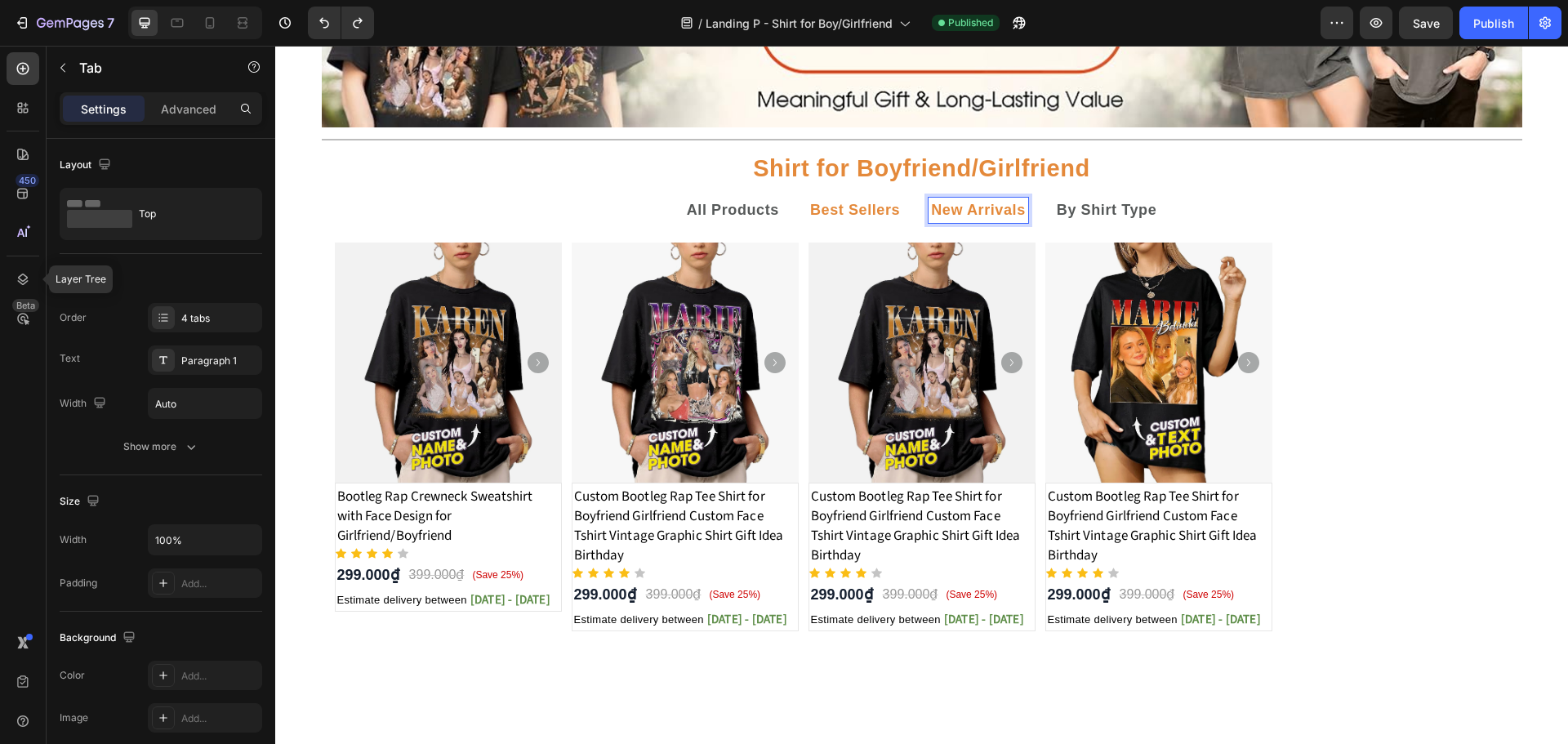
click at [811, 218] on p "Best Sellers" at bounding box center [855, 210] width 90 height 20
click at [939, 209] on strong "New Arrivals" at bounding box center [977, 210] width 95 height 17
click at [558, 324] on div "Product Images Bootleg Rap Crewneck Sweatshirt with Face Design for Girlfriend/…" at bounding box center [921, 436] width 1174 height 389
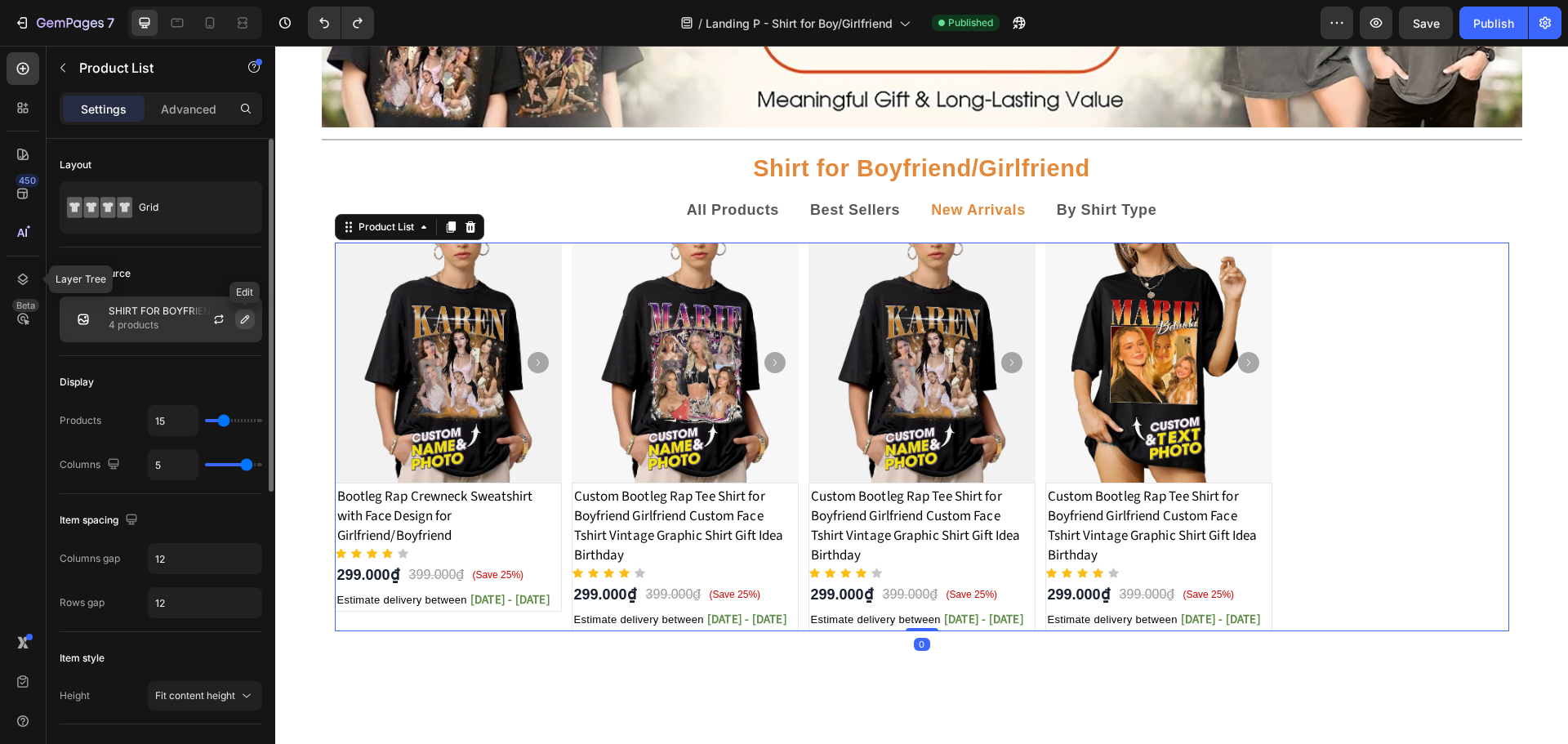
click at [252, 313] on button "button" at bounding box center [244, 319] width 19 height 19
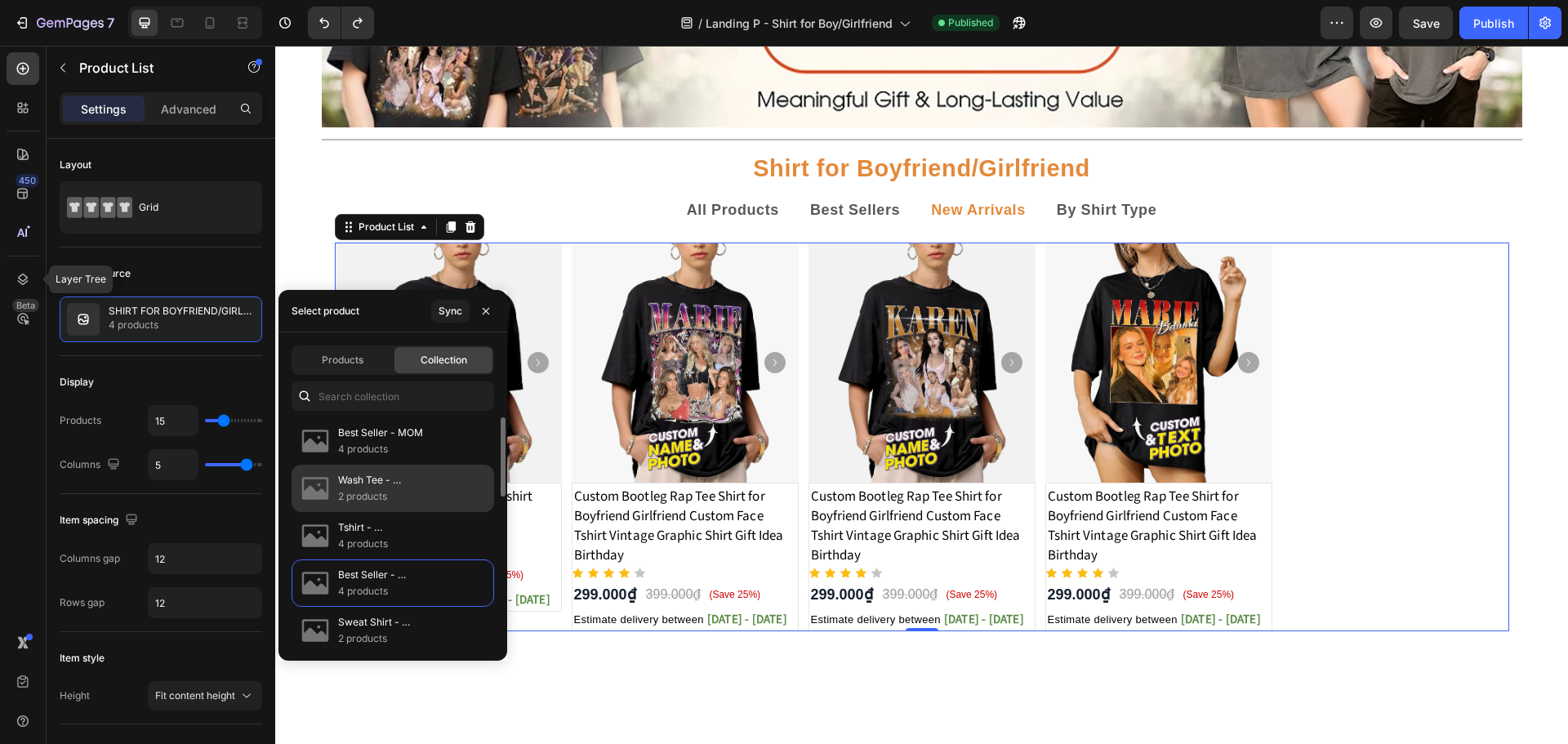
click at [393, 488] on p "Wash Tee - BOYFRIEND/GIRLFRIEND" at bounding box center [409, 480] width 142 height 17
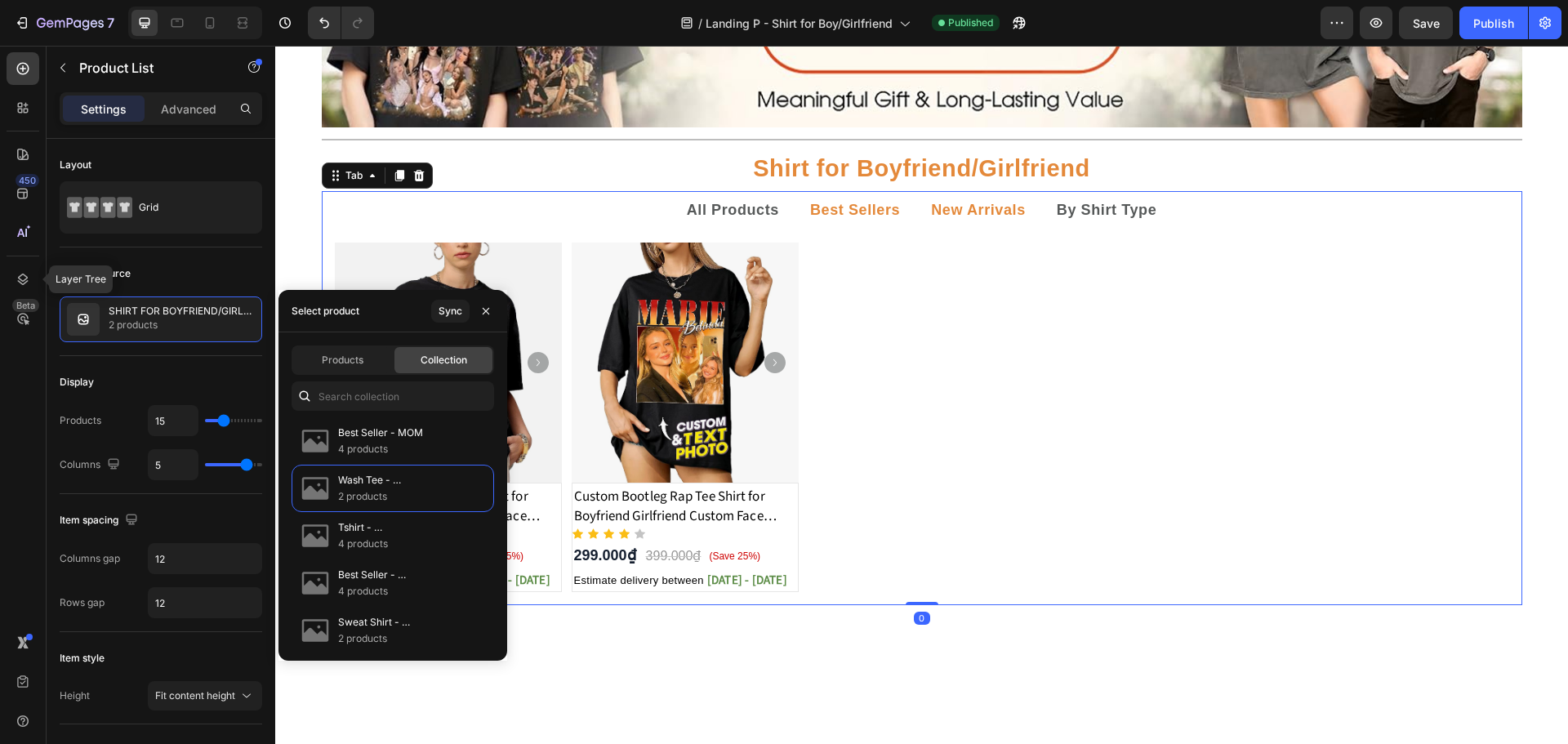
click at [810, 210] on strong "Best Sellers" at bounding box center [855, 210] width 90 height 17
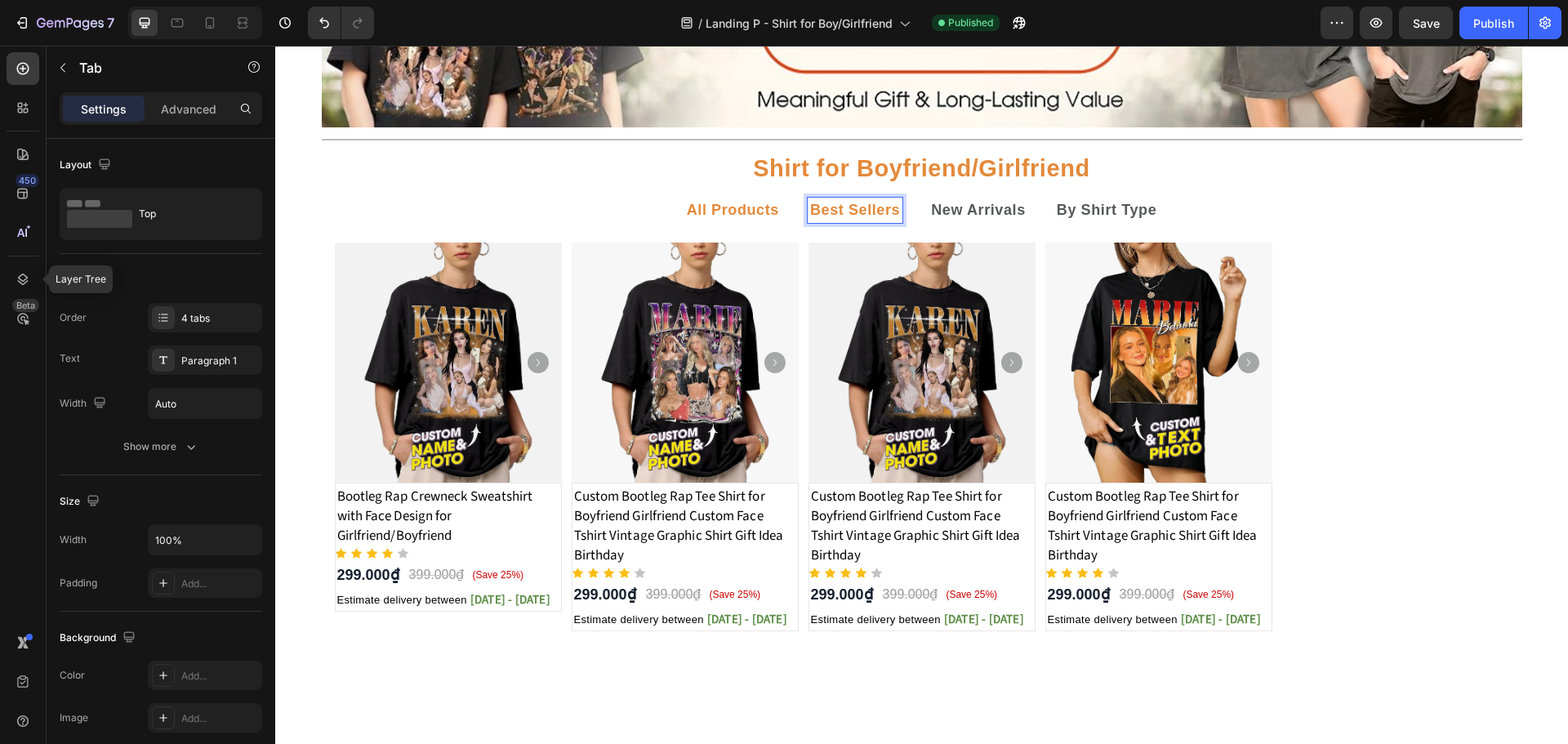
click at [849, 209] on strong "Best Sellers" at bounding box center [855, 210] width 90 height 17
click at [948, 204] on strong "New Arrivals" at bounding box center [977, 210] width 95 height 17
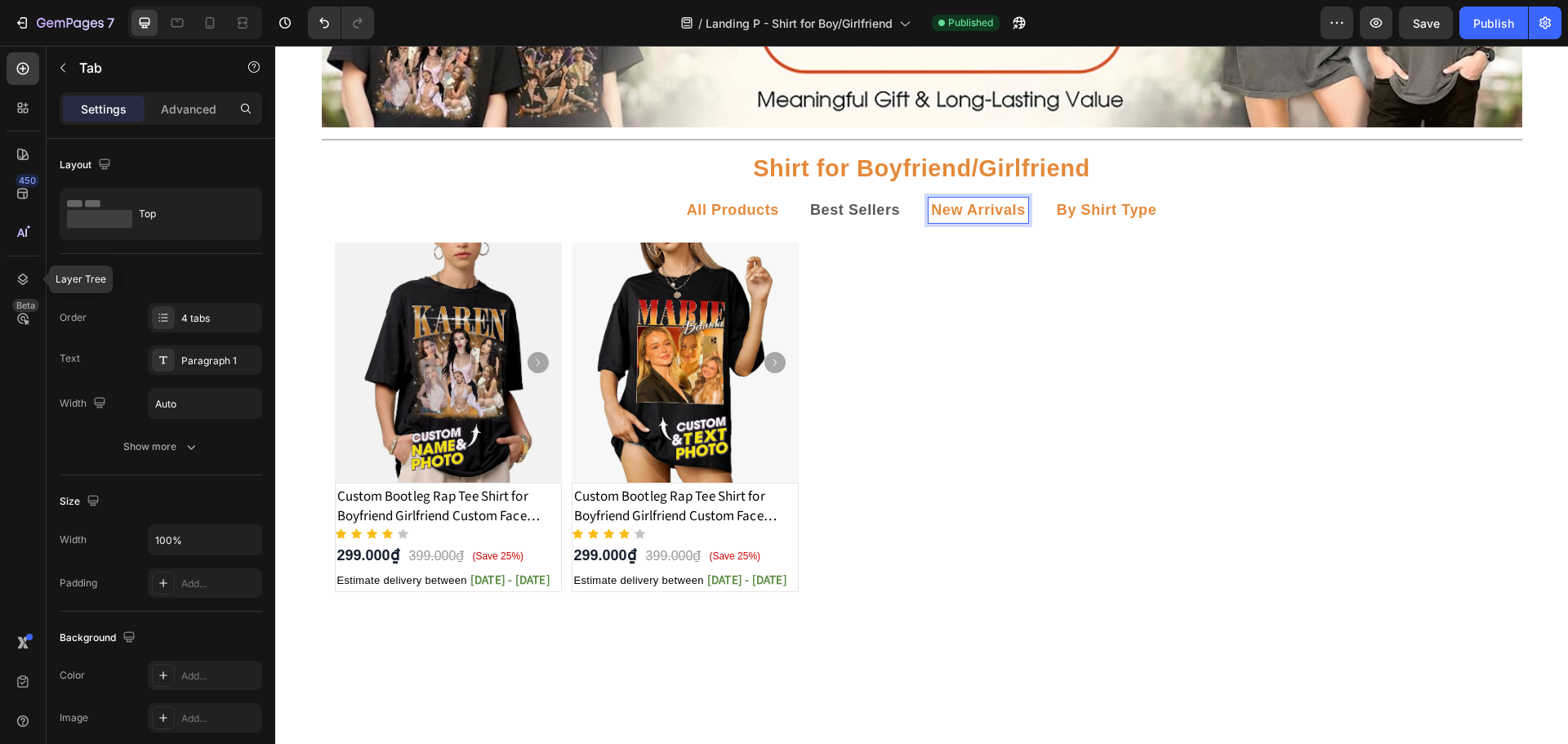
click at [1073, 209] on strong "By Shirt Type" at bounding box center [1106, 210] width 100 height 17
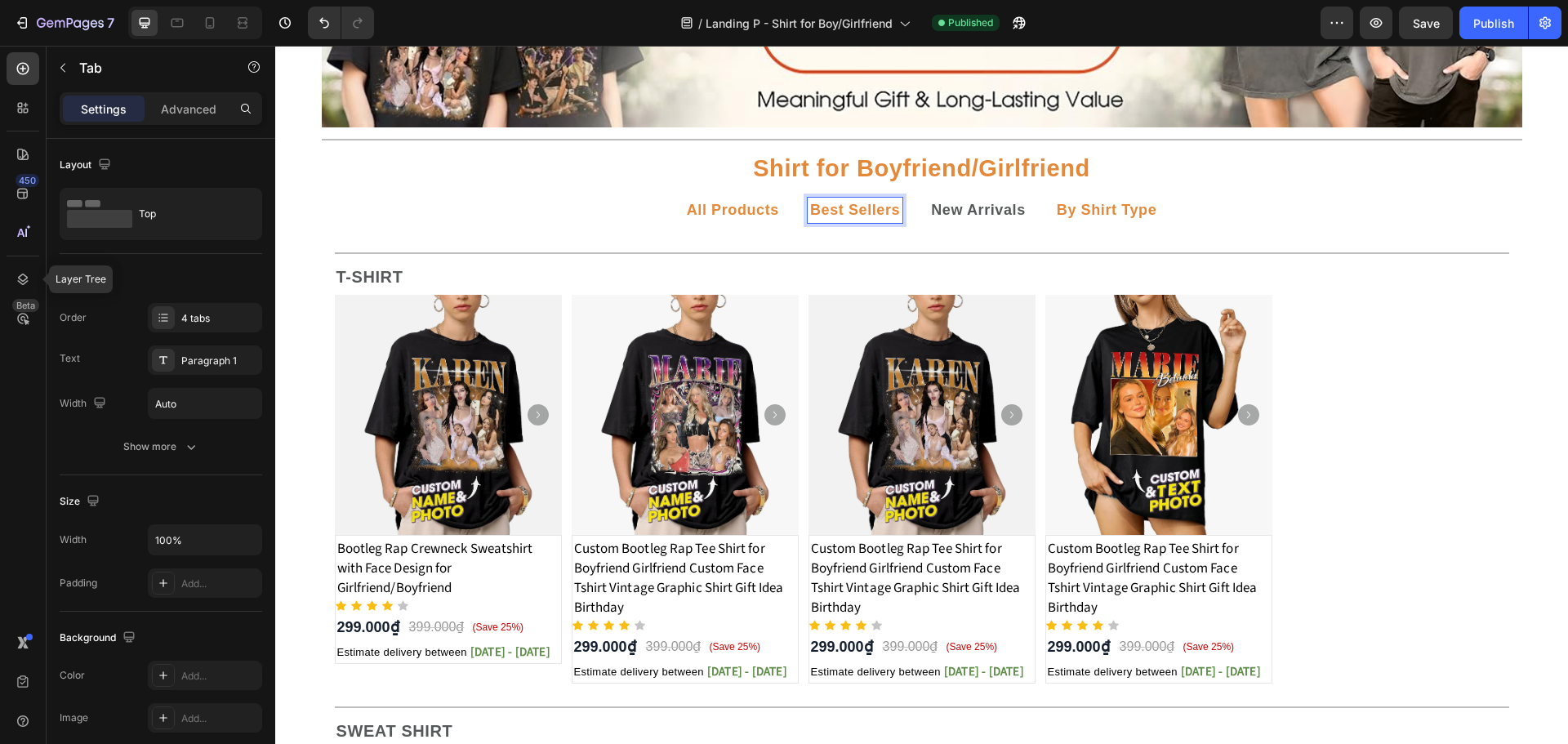
click at [878, 209] on strong "Best Sellers" at bounding box center [855, 210] width 90 height 17
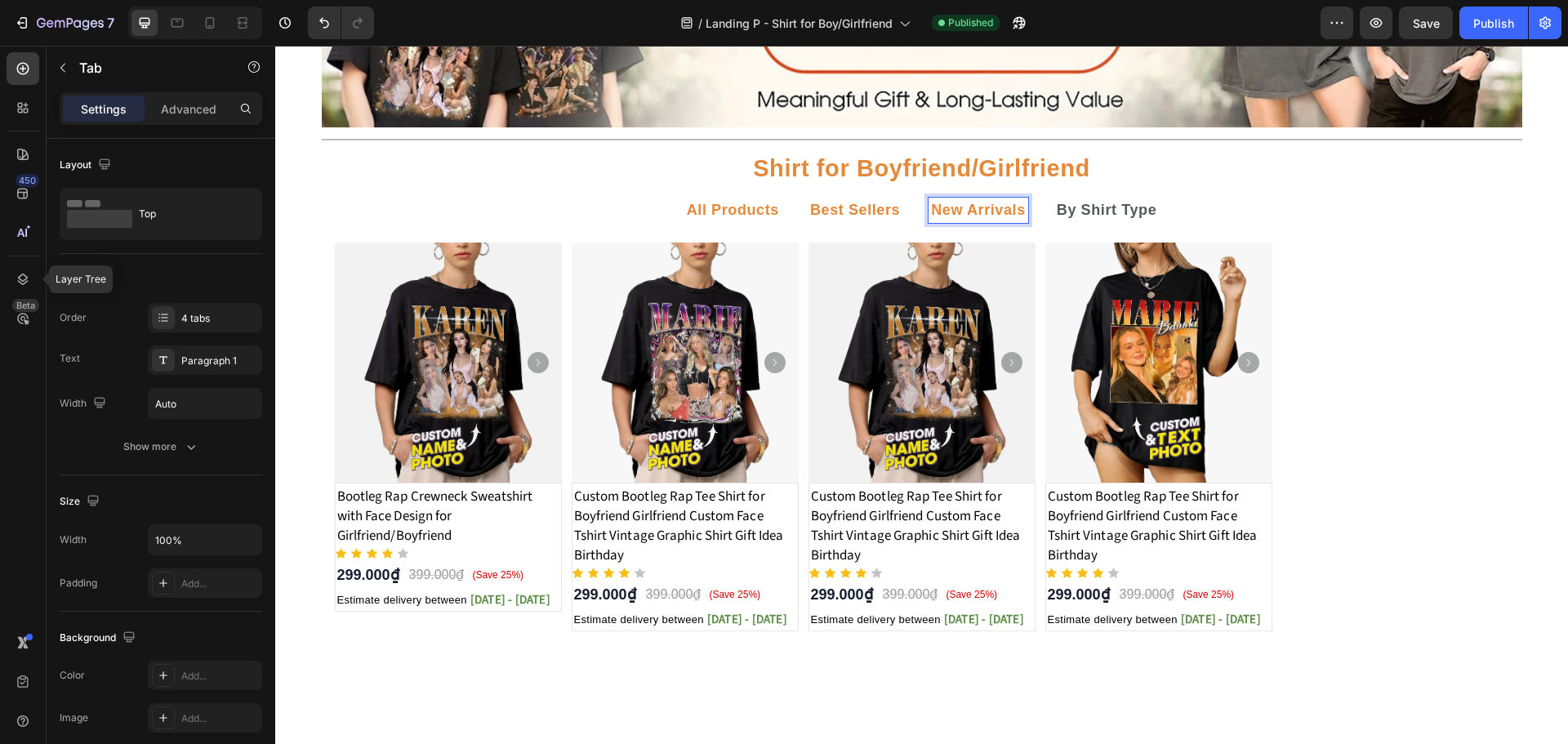
click at [962, 205] on strong "New Arrivals" at bounding box center [977, 210] width 95 height 17
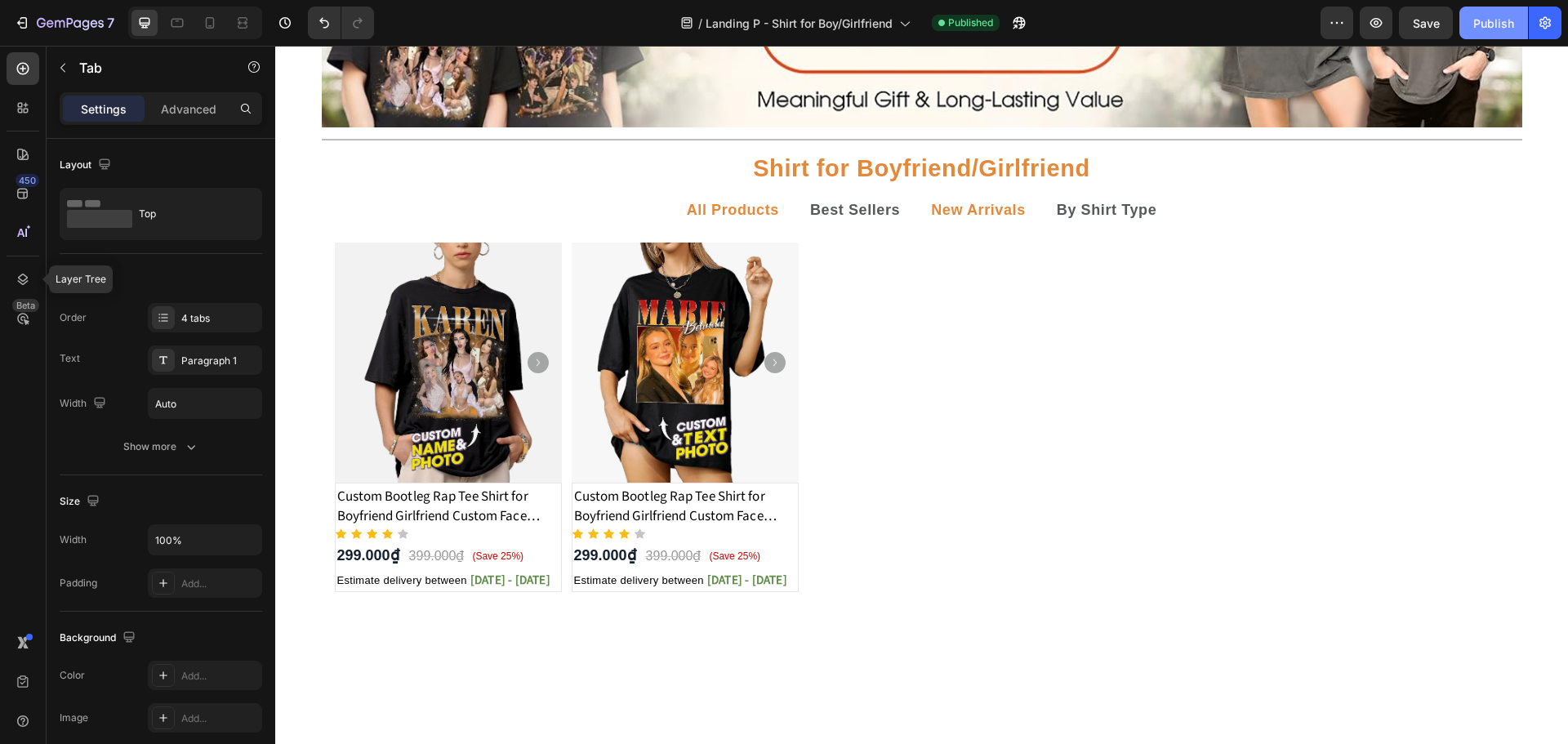
click at [1503, 23] on div "Publish" at bounding box center [1494, 23] width 40 height 17
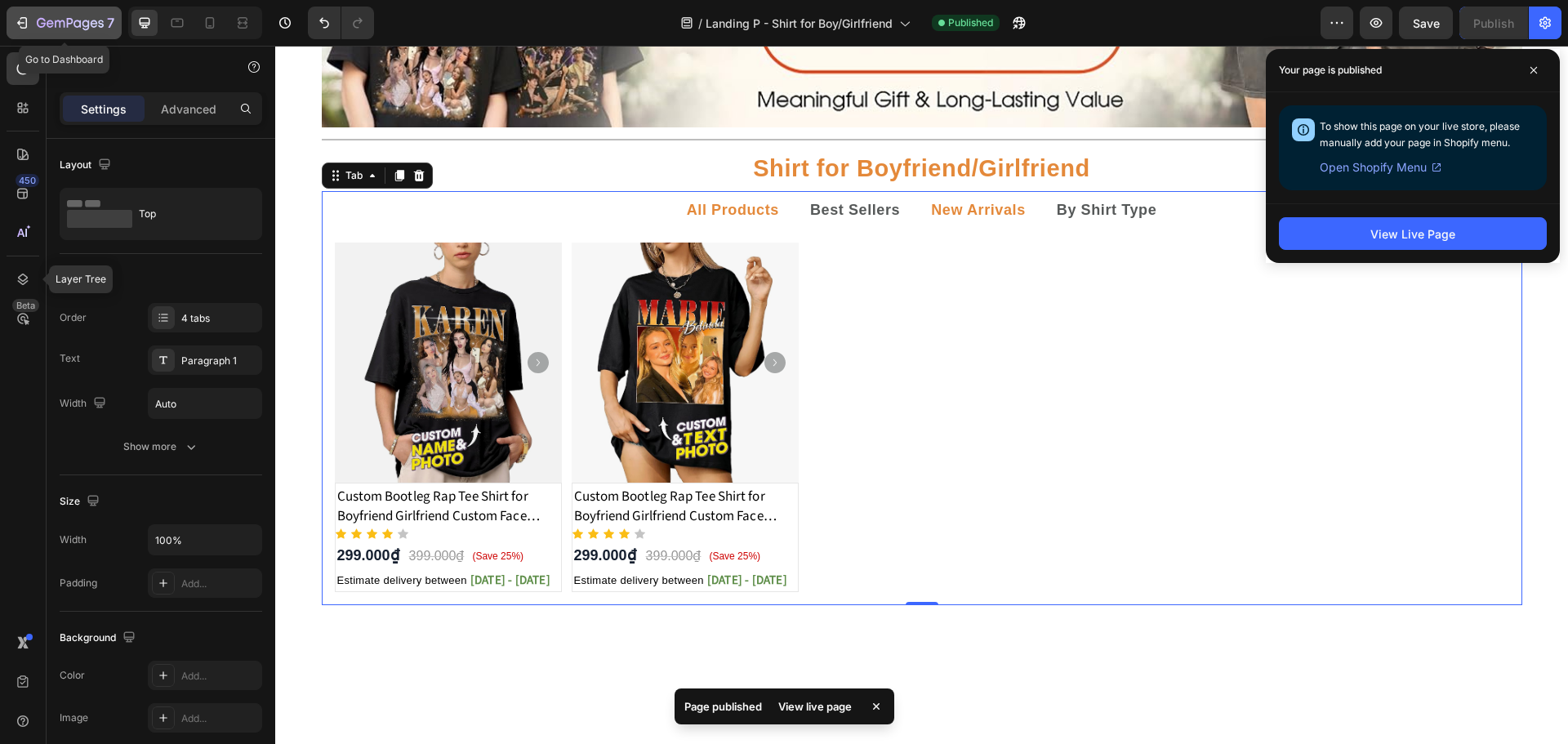
click at [24, 17] on icon "button" at bounding box center [22, 23] width 17 height 17
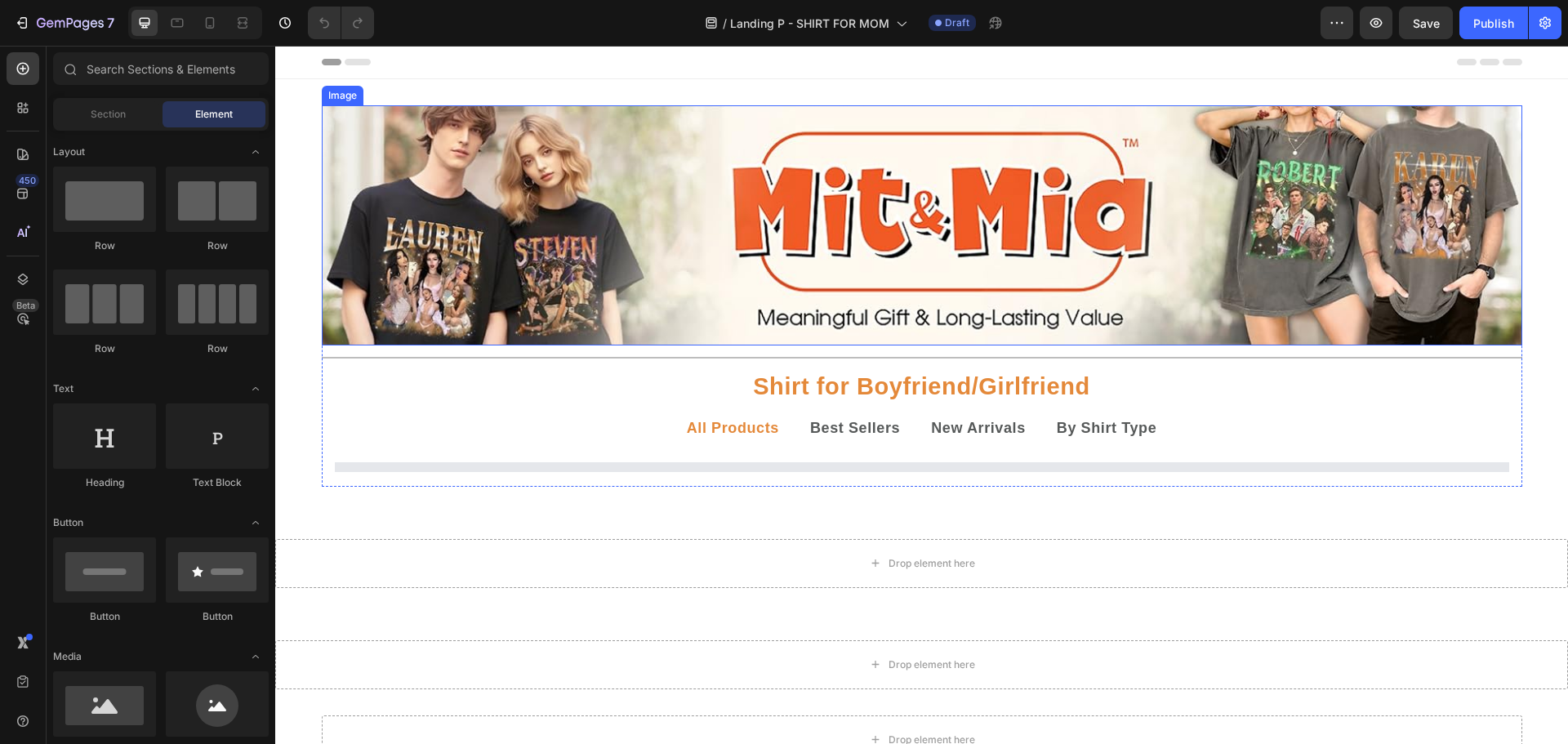
click at [920, 240] on img at bounding box center [921, 225] width 1201 height 240
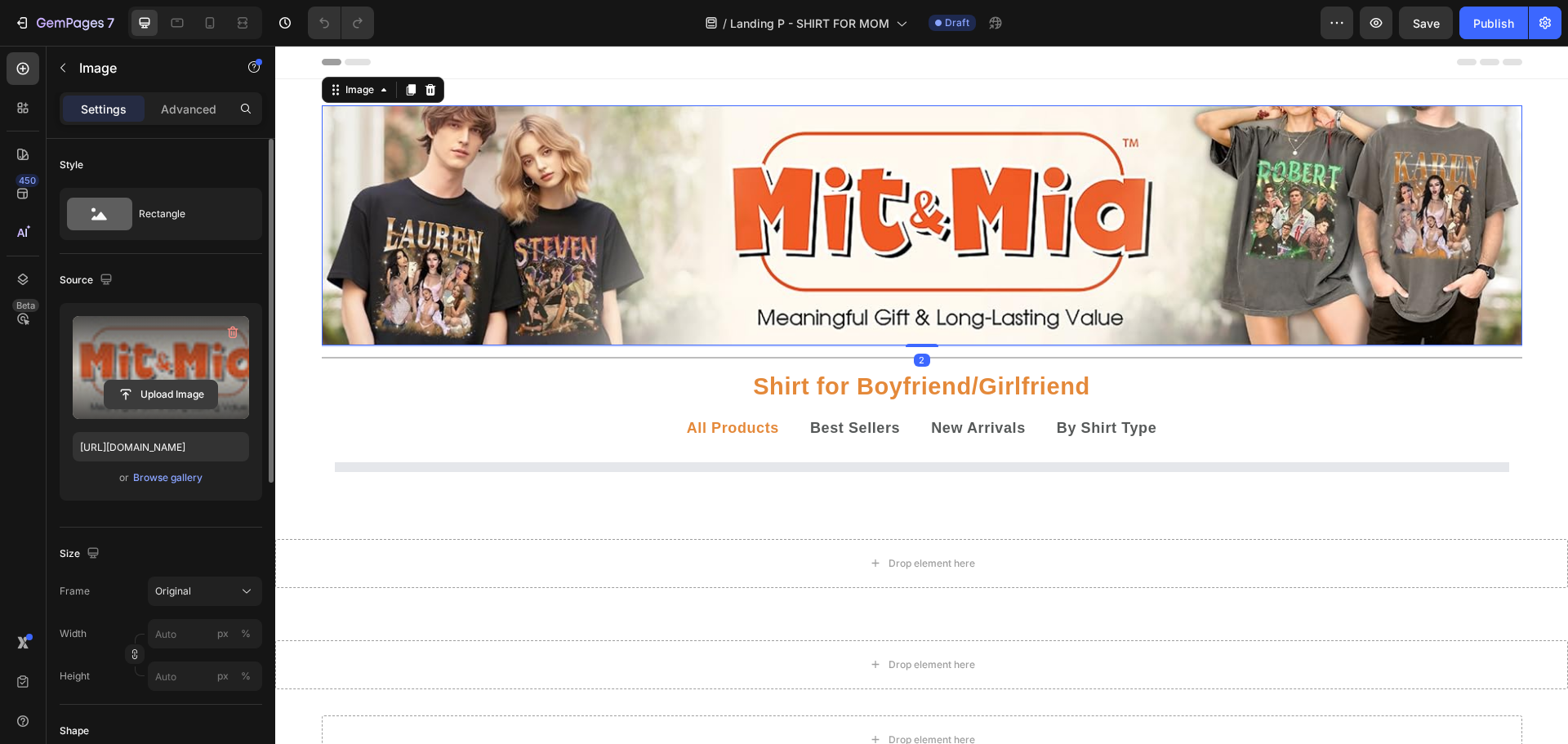
click at [188, 389] on input "file" at bounding box center [161, 394] width 113 height 28
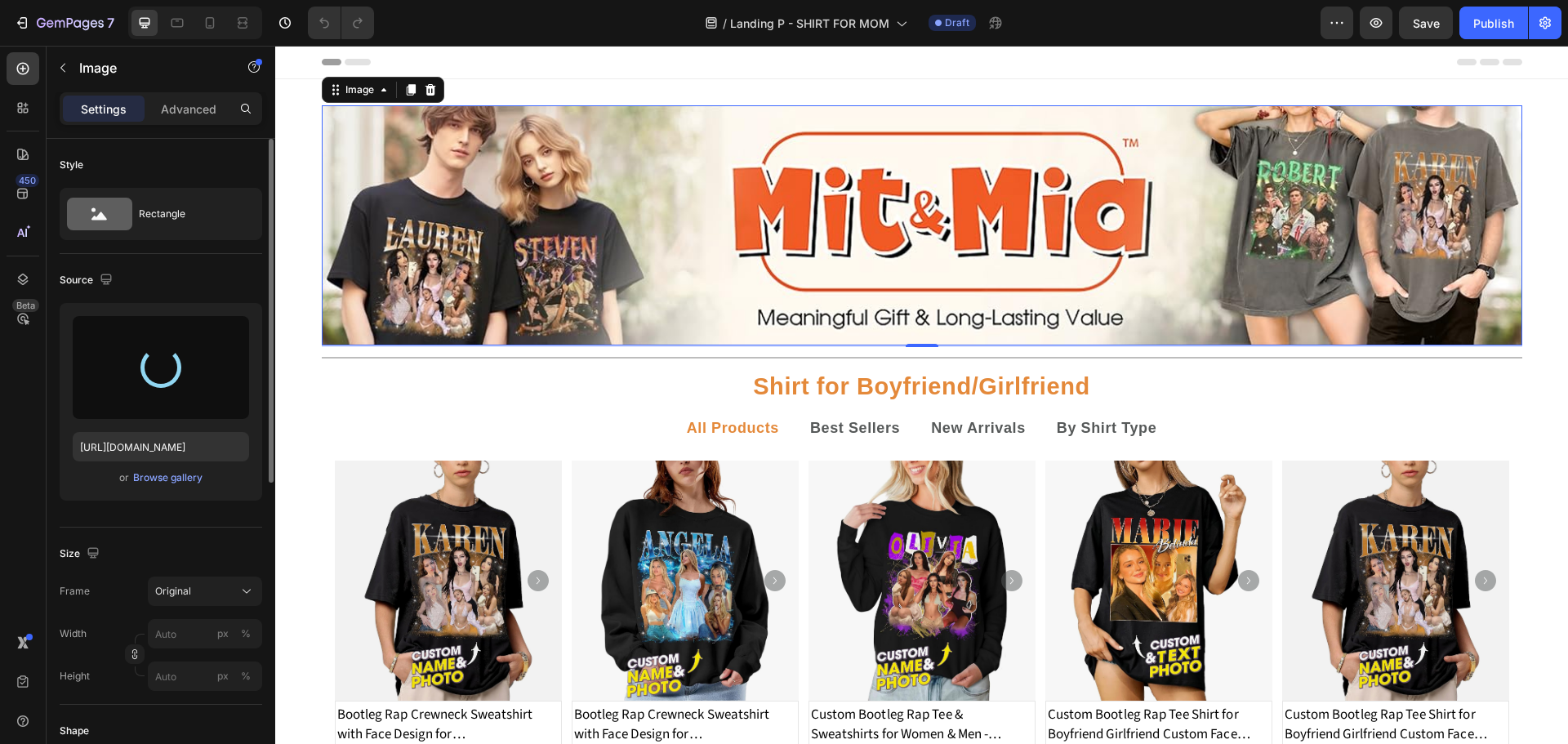
type input "[URL][DOMAIN_NAME]"
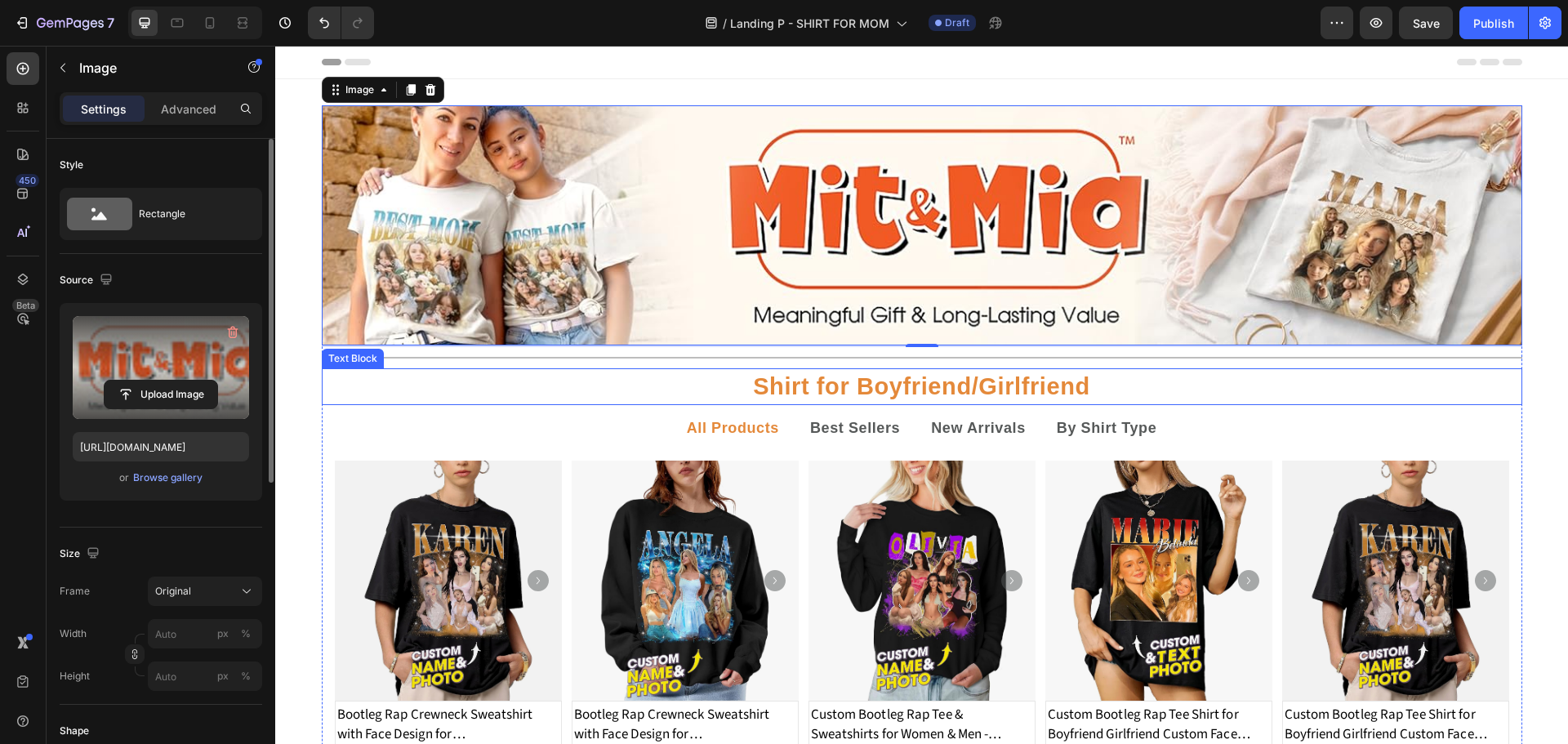
click at [962, 380] on p "Shirt for Boyfriend/Girlfriend" at bounding box center [921, 387] width 1197 height 33
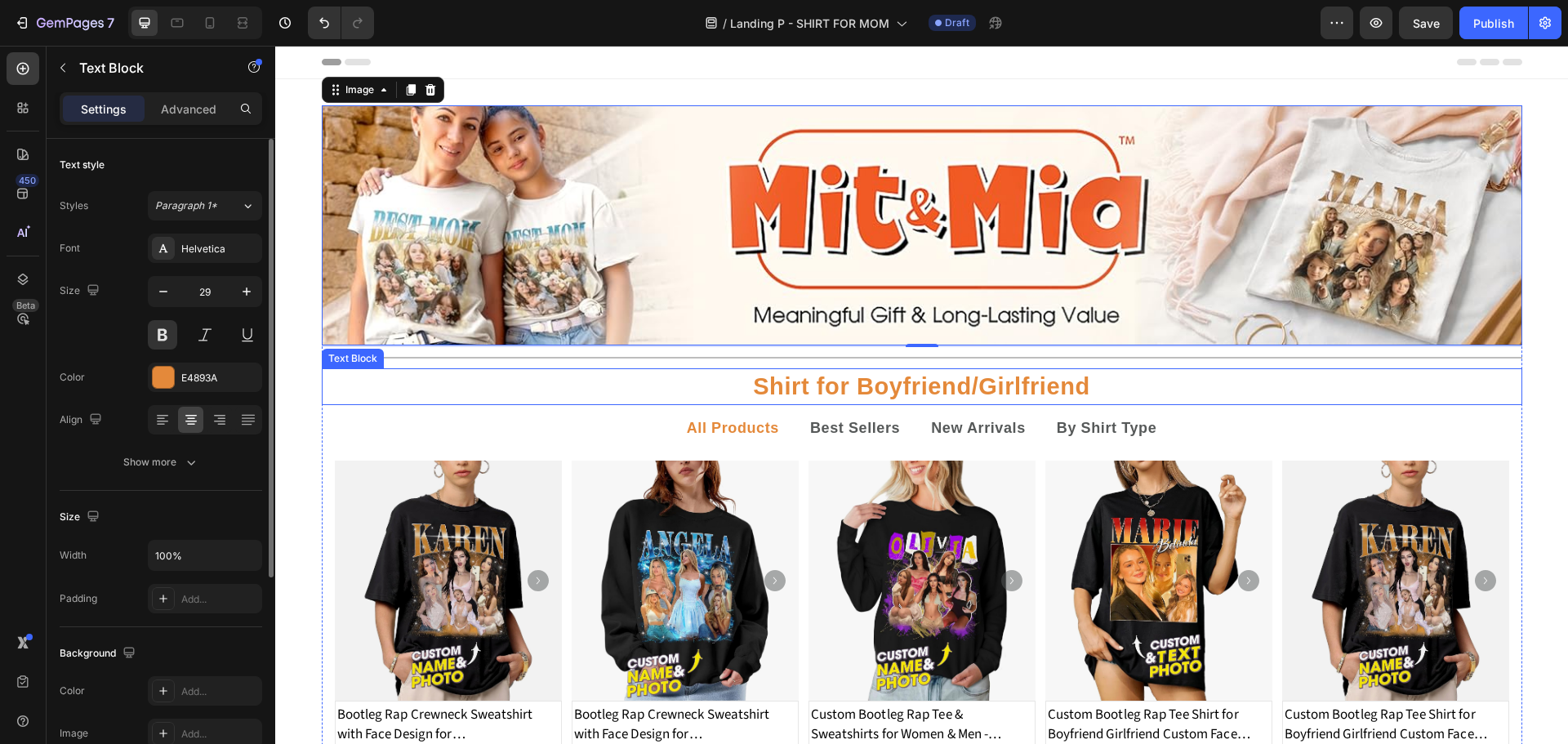
click at [962, 380] on p "Shirt for Boyfriend/Girlfriend" at bounding box center [921, 387] width 1197 height 33
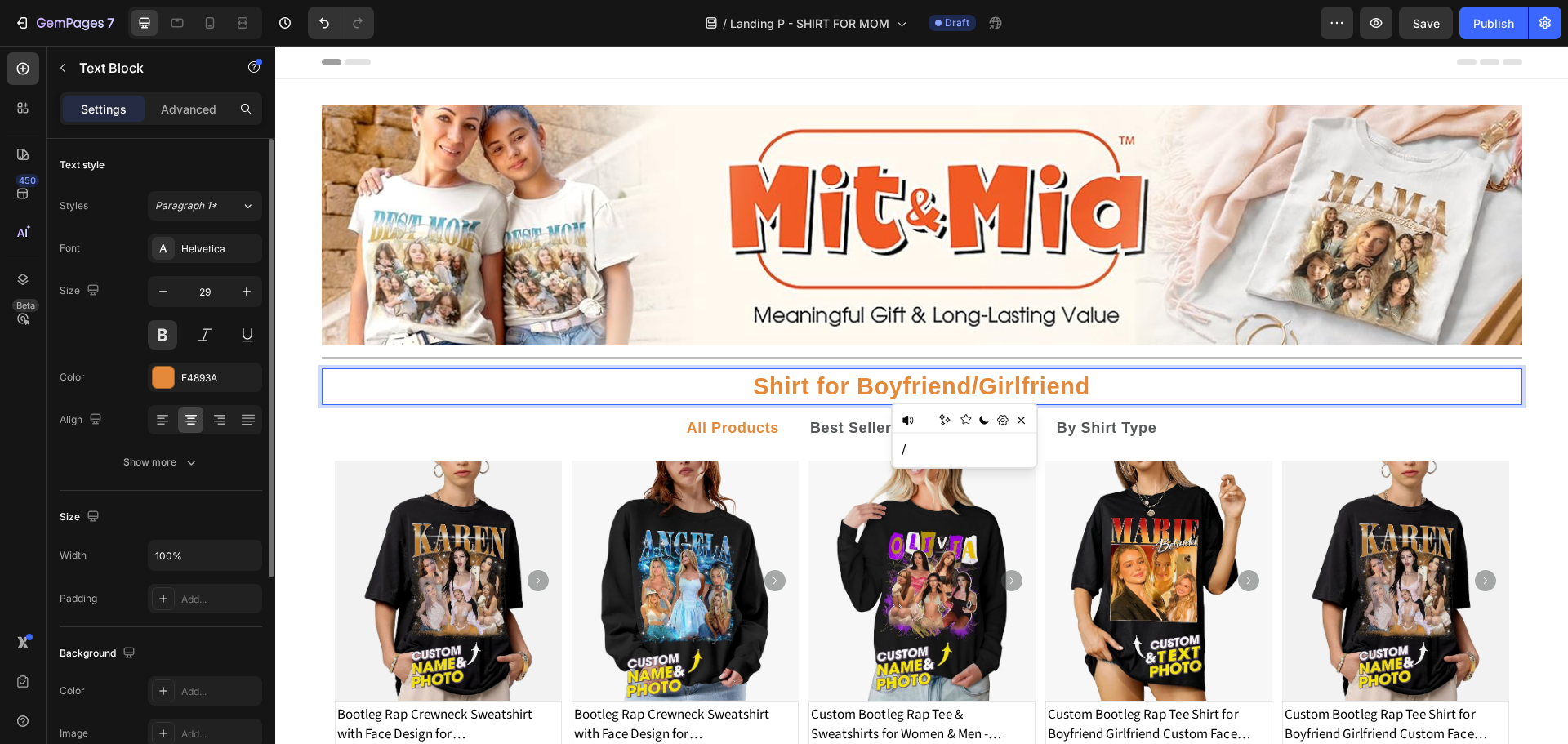
click at [856, 386] on p "Shirt for Boyfriend/Girlfriend" at bounding box center [921, 387] width 1197 height 33
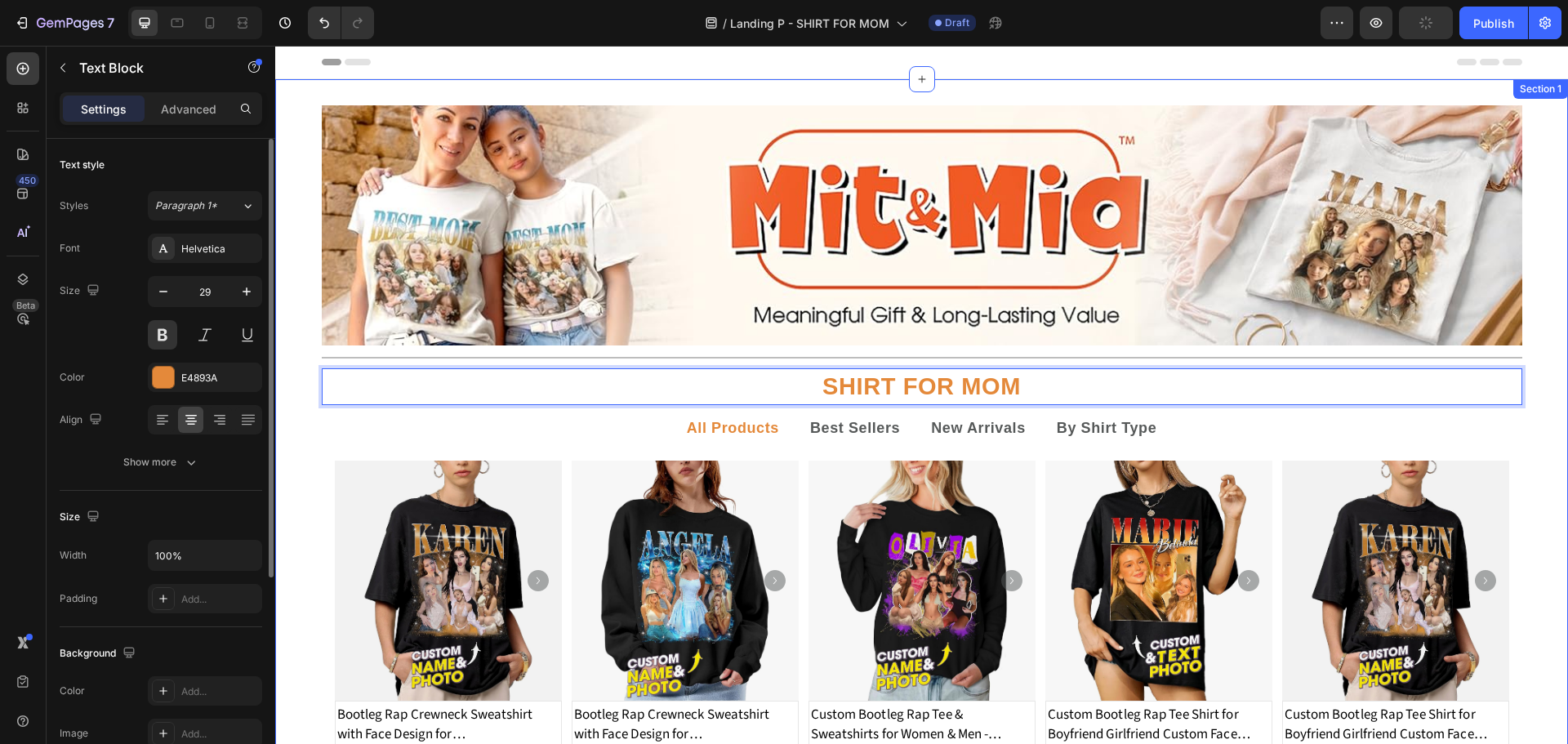
click at [1552, 312] on div "Image Title Line SHIRT FOR MOM Text Block 5 All Products Best Sellers New Arriv…" at bounding box center [921, 644] width 1292 height 1077
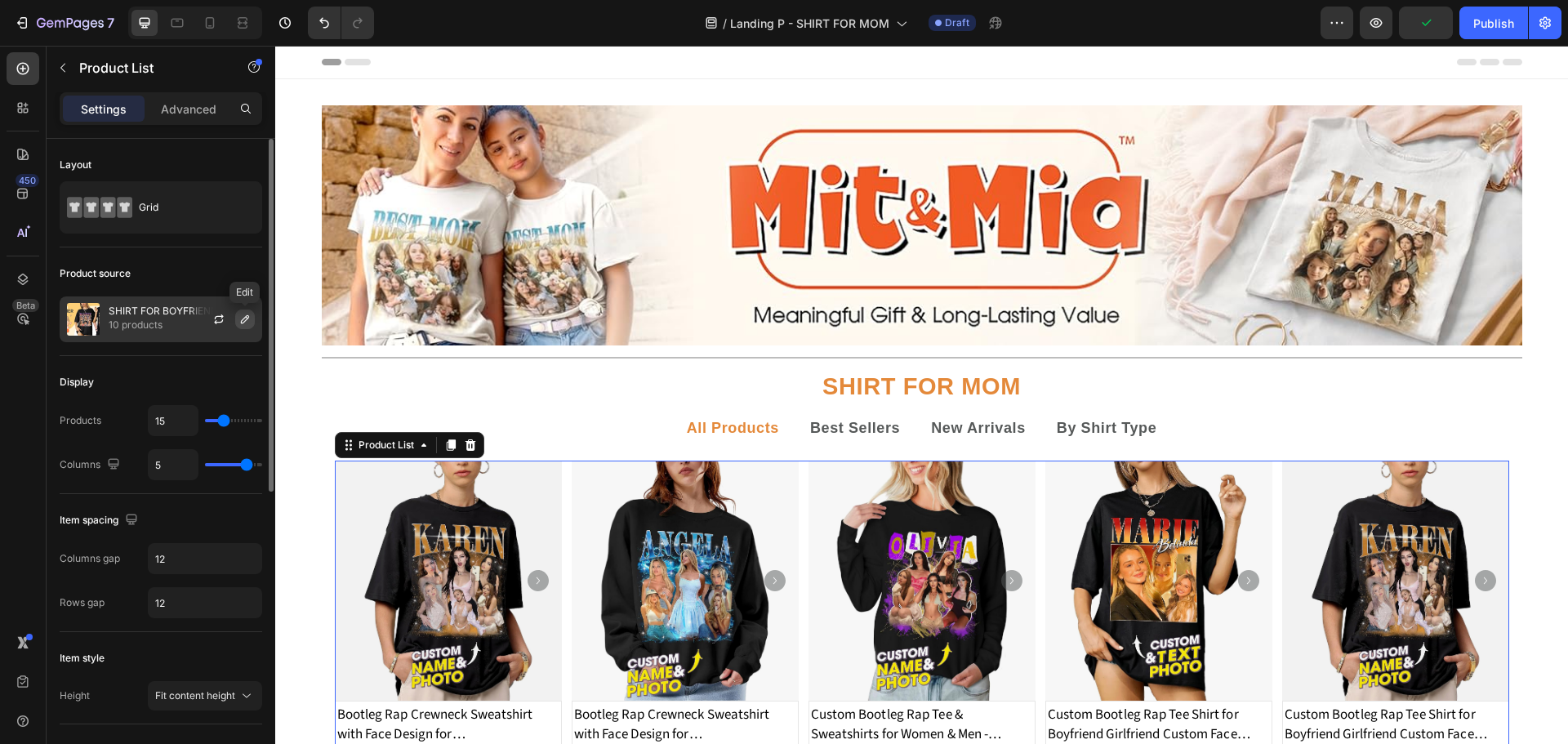
click at [247, 317] on icon "button" at bounding box center [245, 319] width 13 height 13
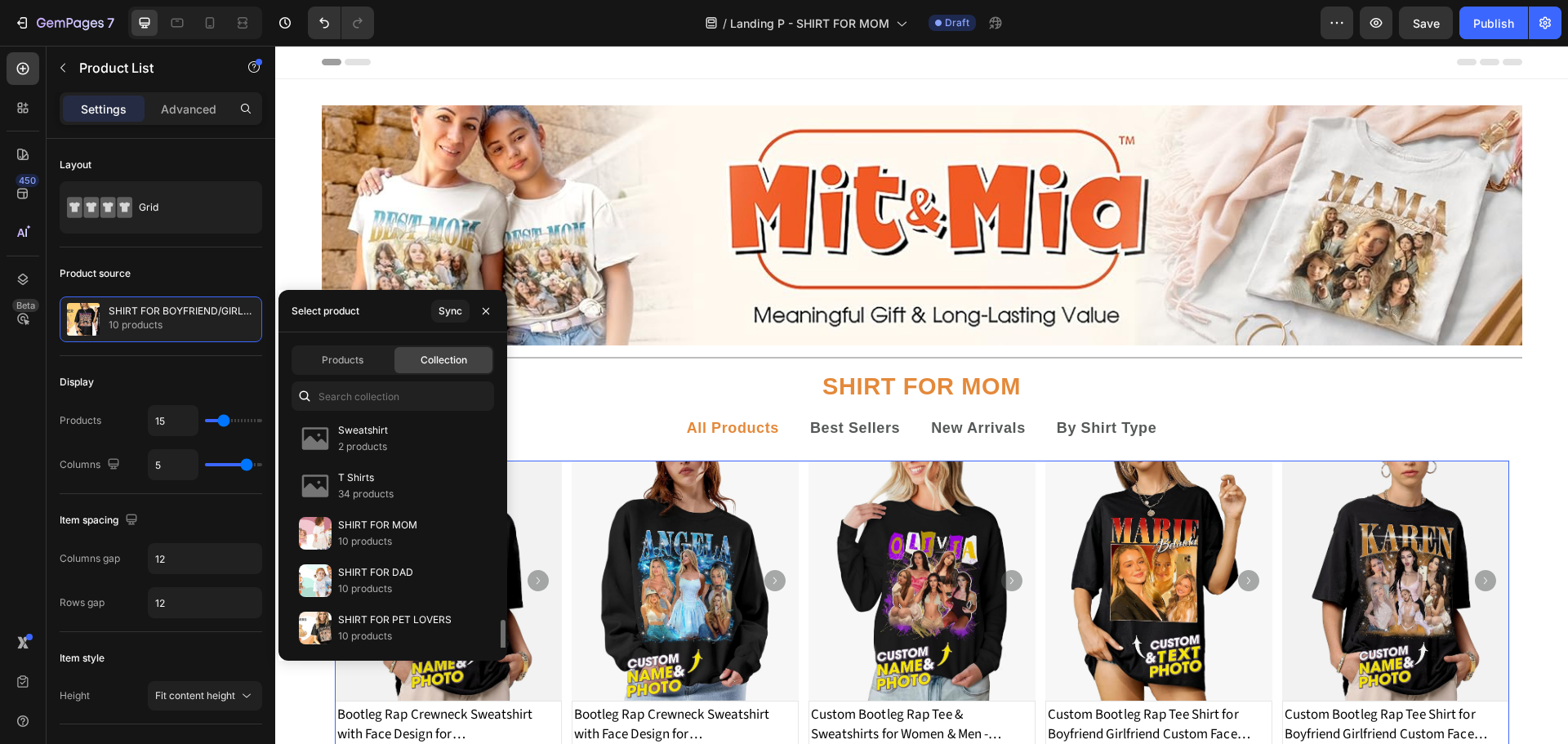
scroll to position [433, 0]
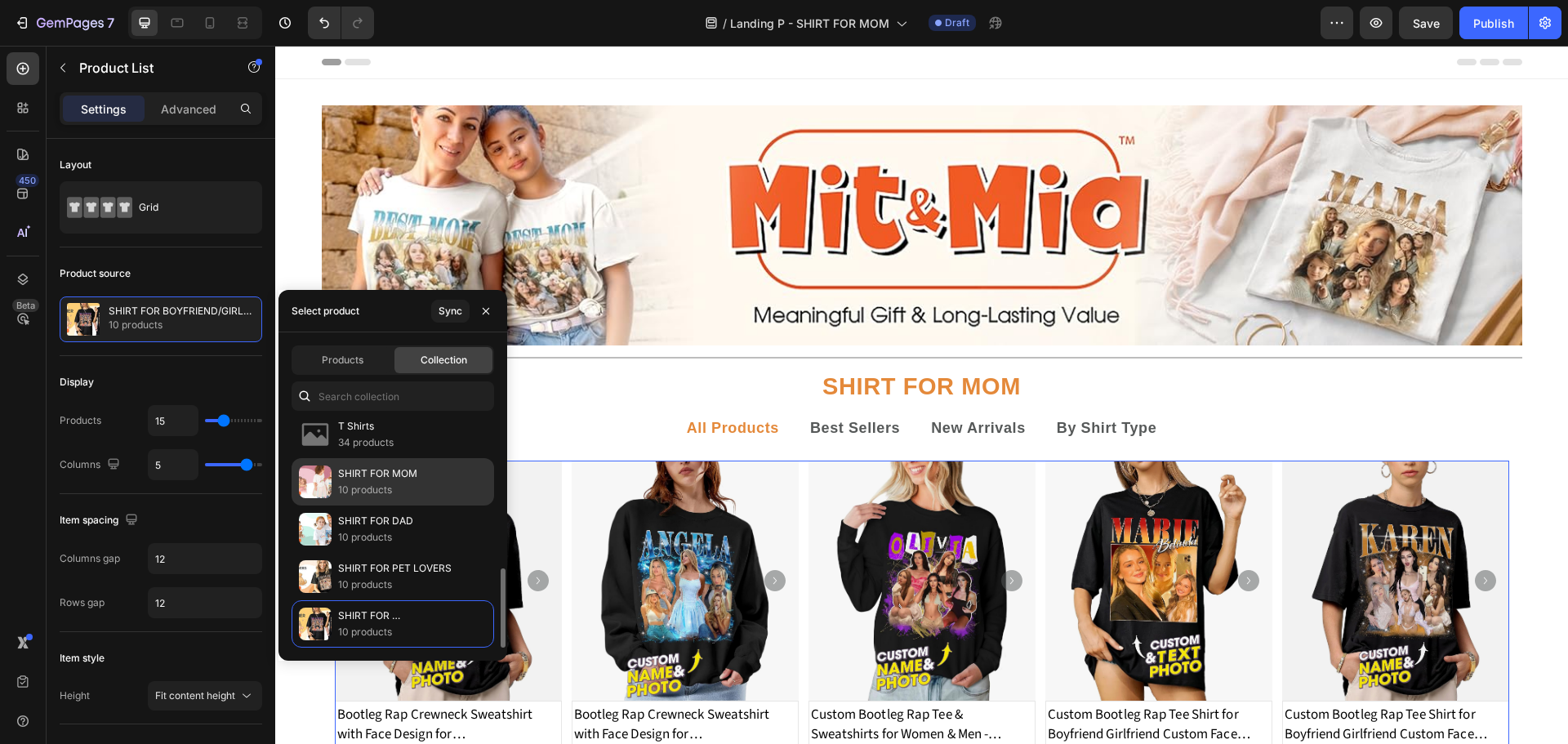
click at [390, 505] on div "SHIRT FOR MOM [DEMOGRAPHIC_DATA] products" at bounding box center [392, 529] width 202 height 48
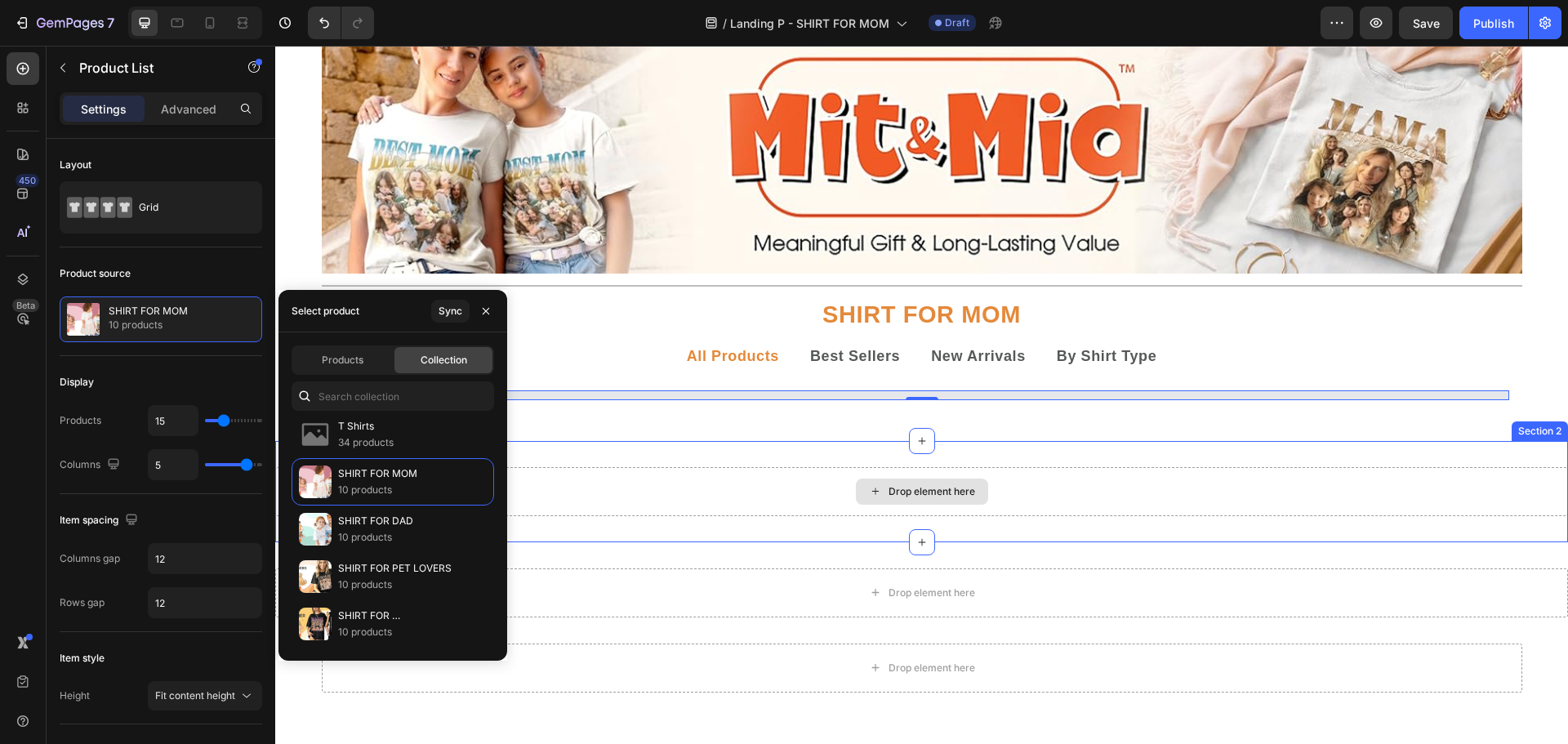
scroll to position [108, 0]
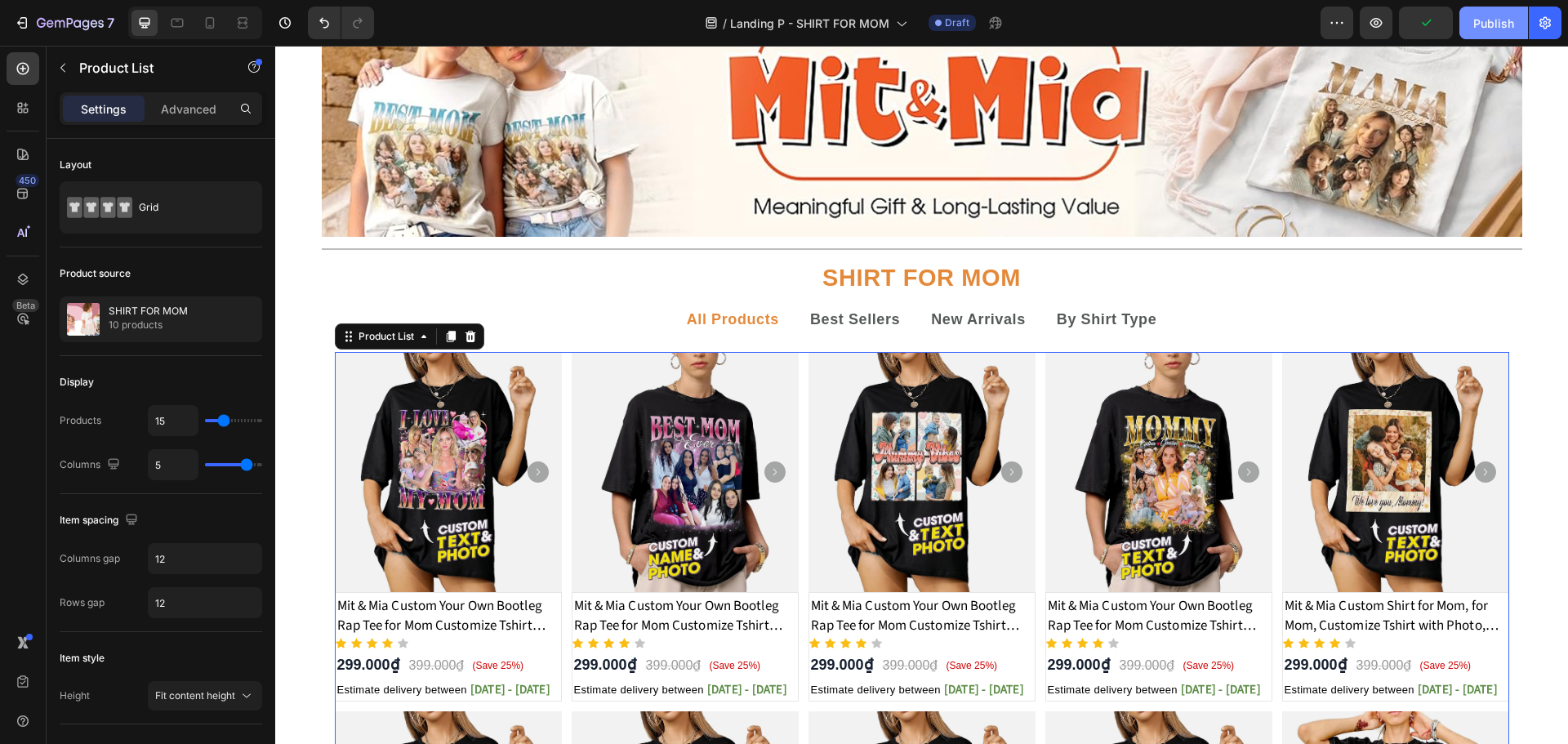
click at [1496, 28] on div "Publish" at bounding box center [1494, 23] width 40 height 17
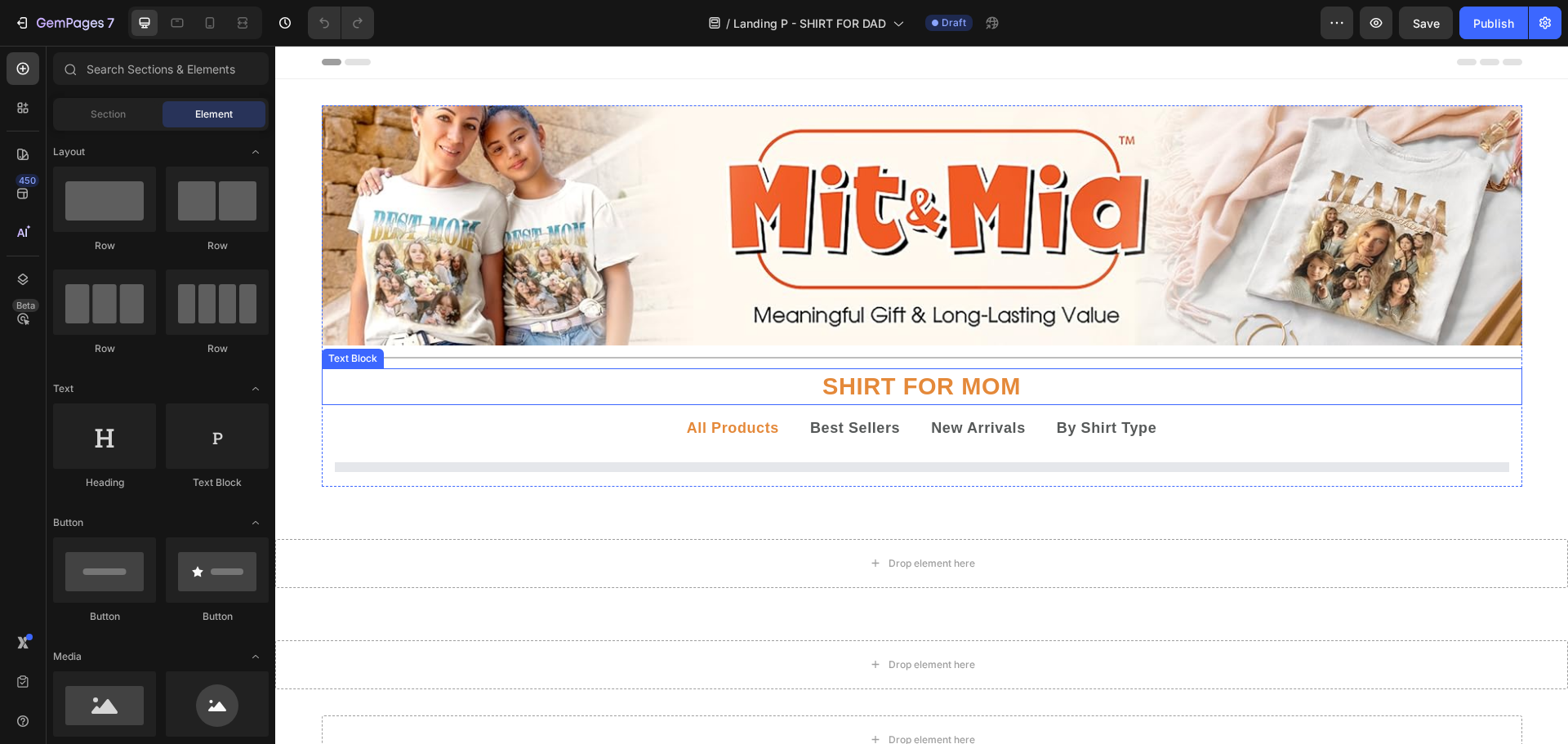
click at [947, 387] on p "SHIRT FOR MOM" at bounding box center [921, 387] width 1197 height 33
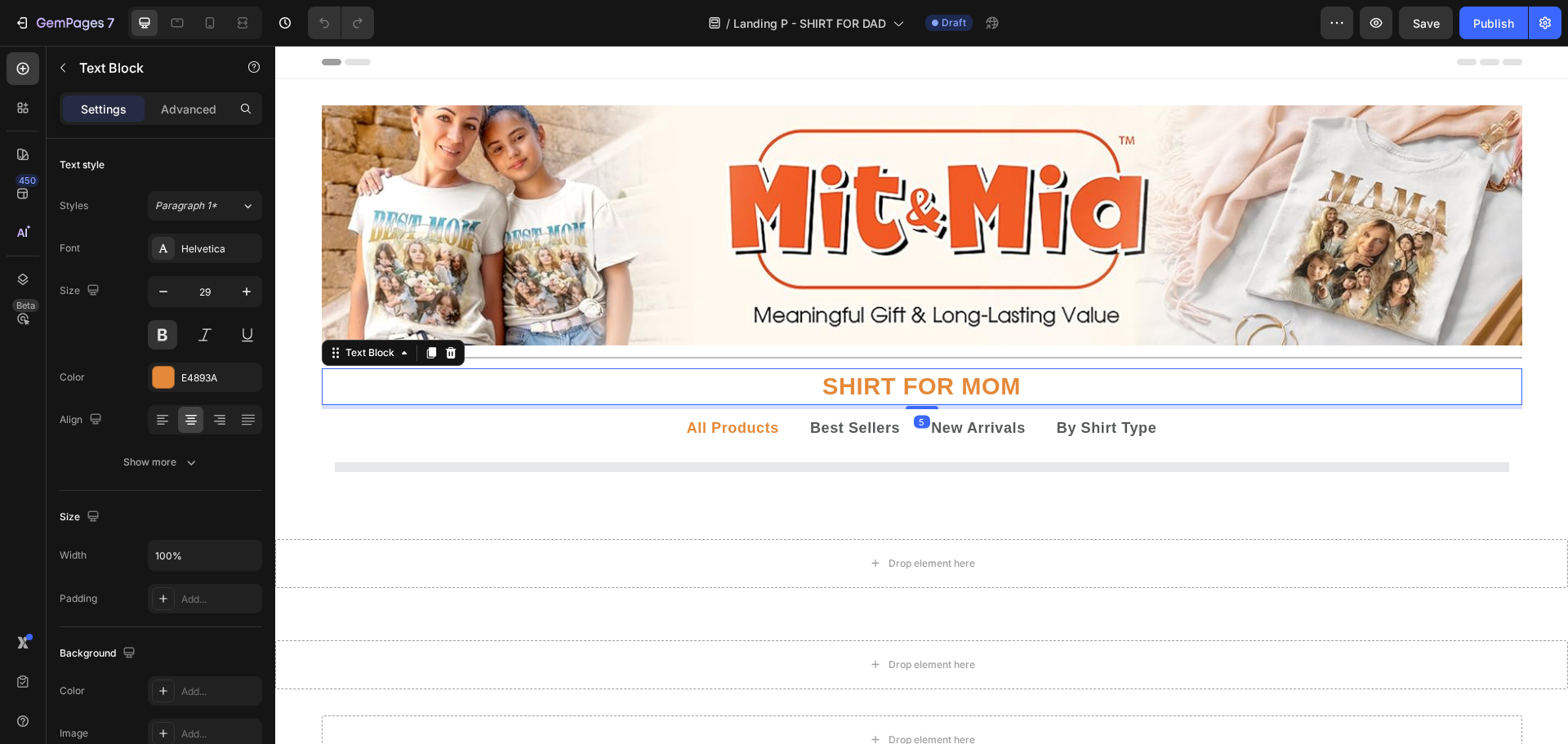
click at [947, 387] on p "SHIRT FOR MOM" at bounding box center [921, 387] width 1197 height 33
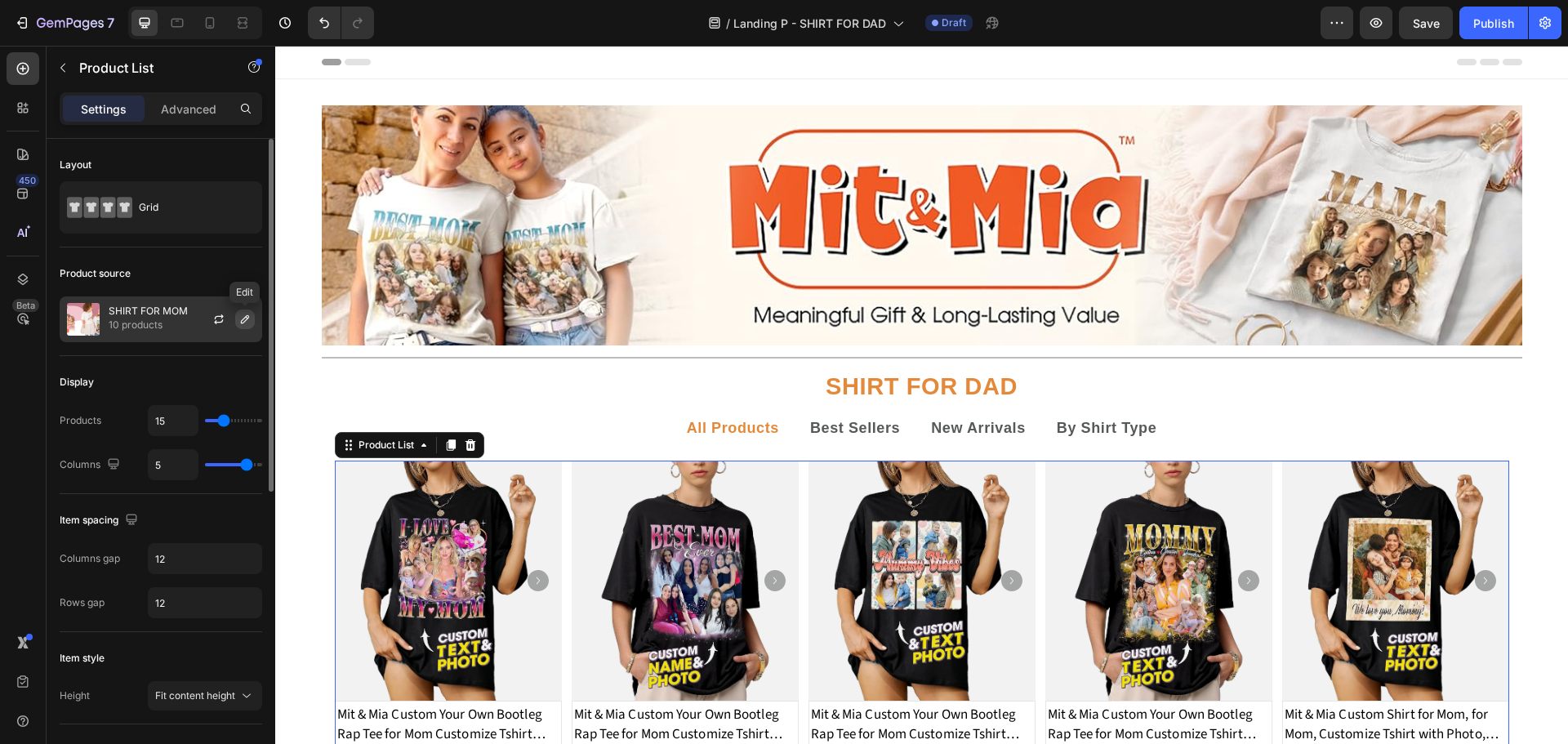
click at [247, 315] on icon "button" at bounding box center [244, 319] width 8 height 8
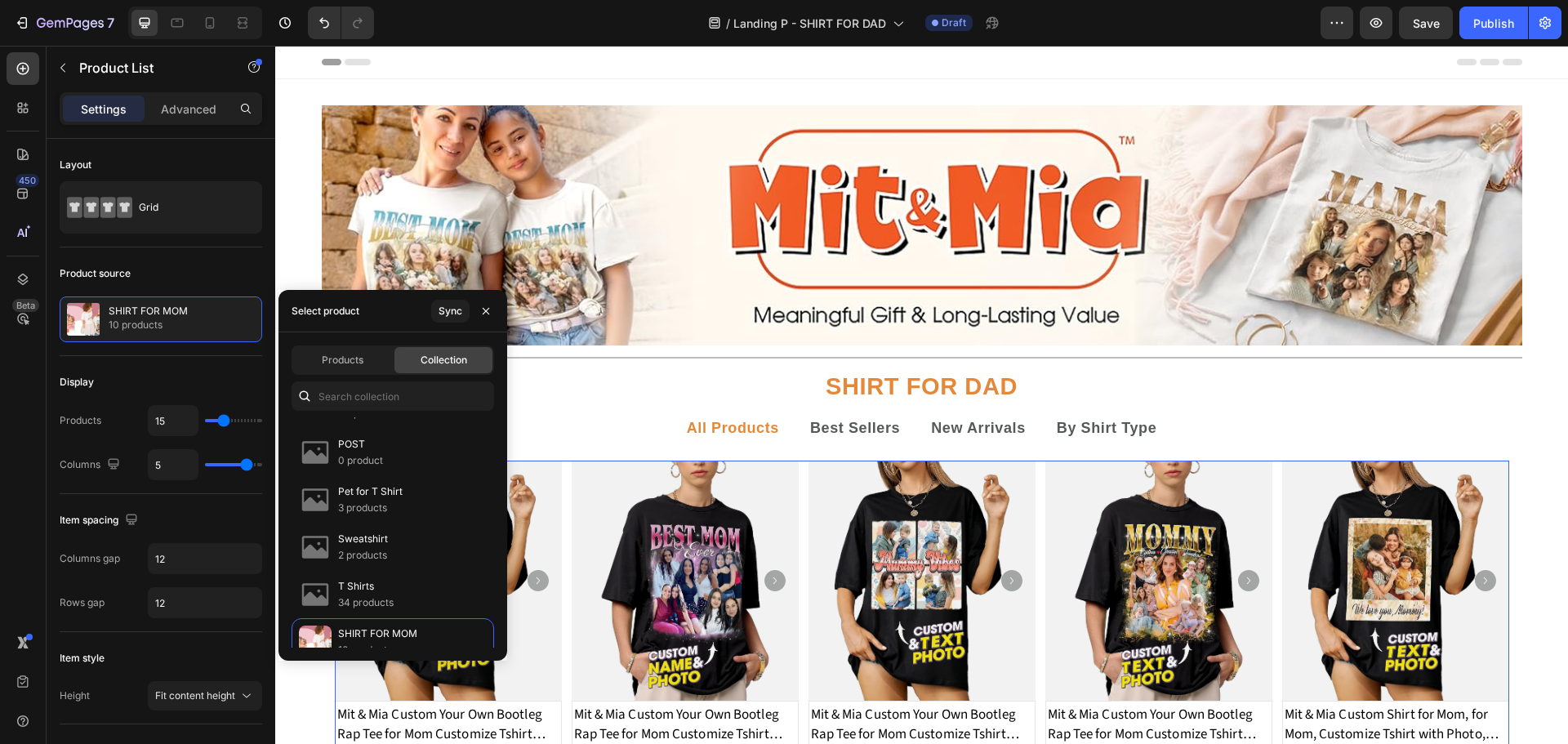
scroll to position [433, 0]
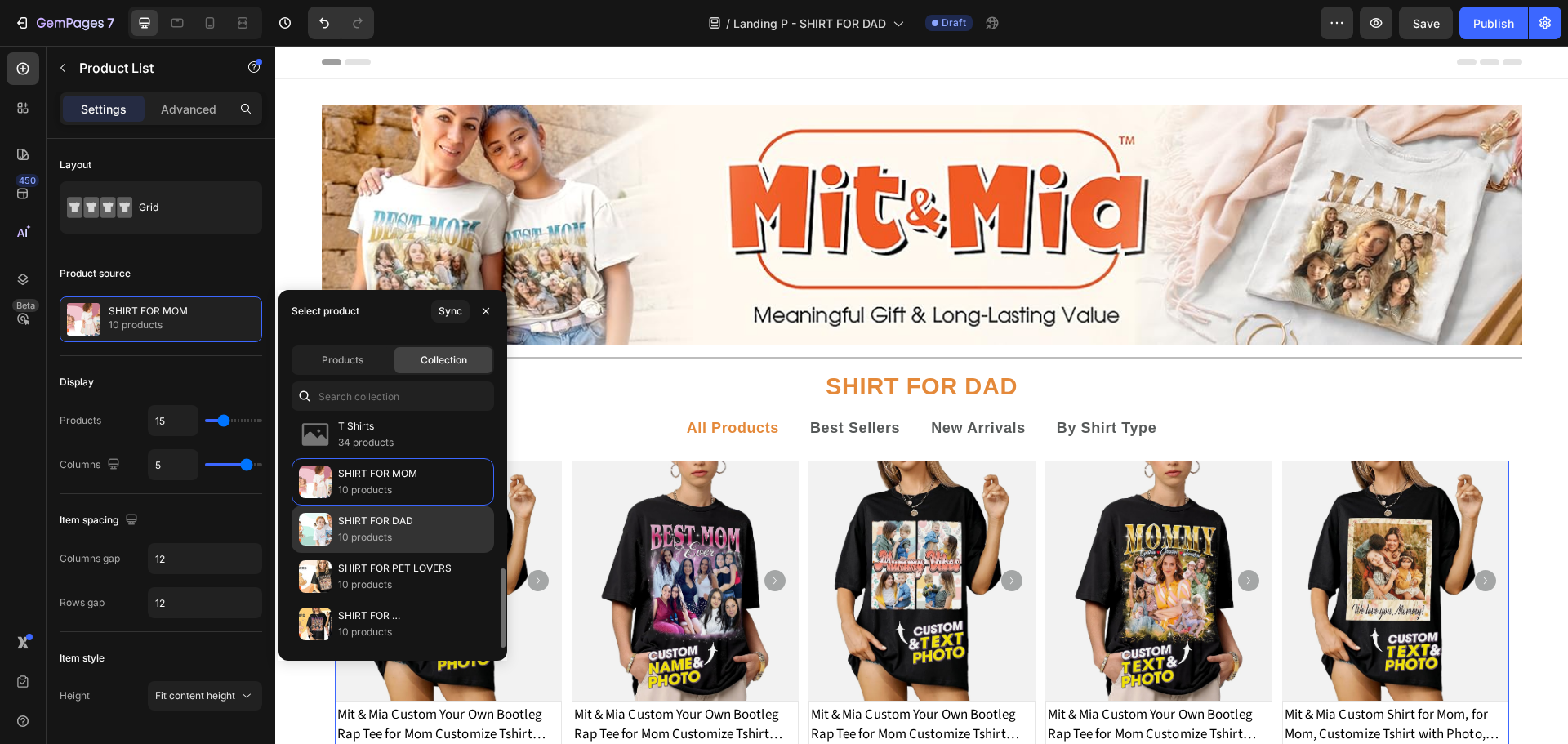
click at [387, 532] on p "10 products" at bounding box center [376, 537] width 75 height 17
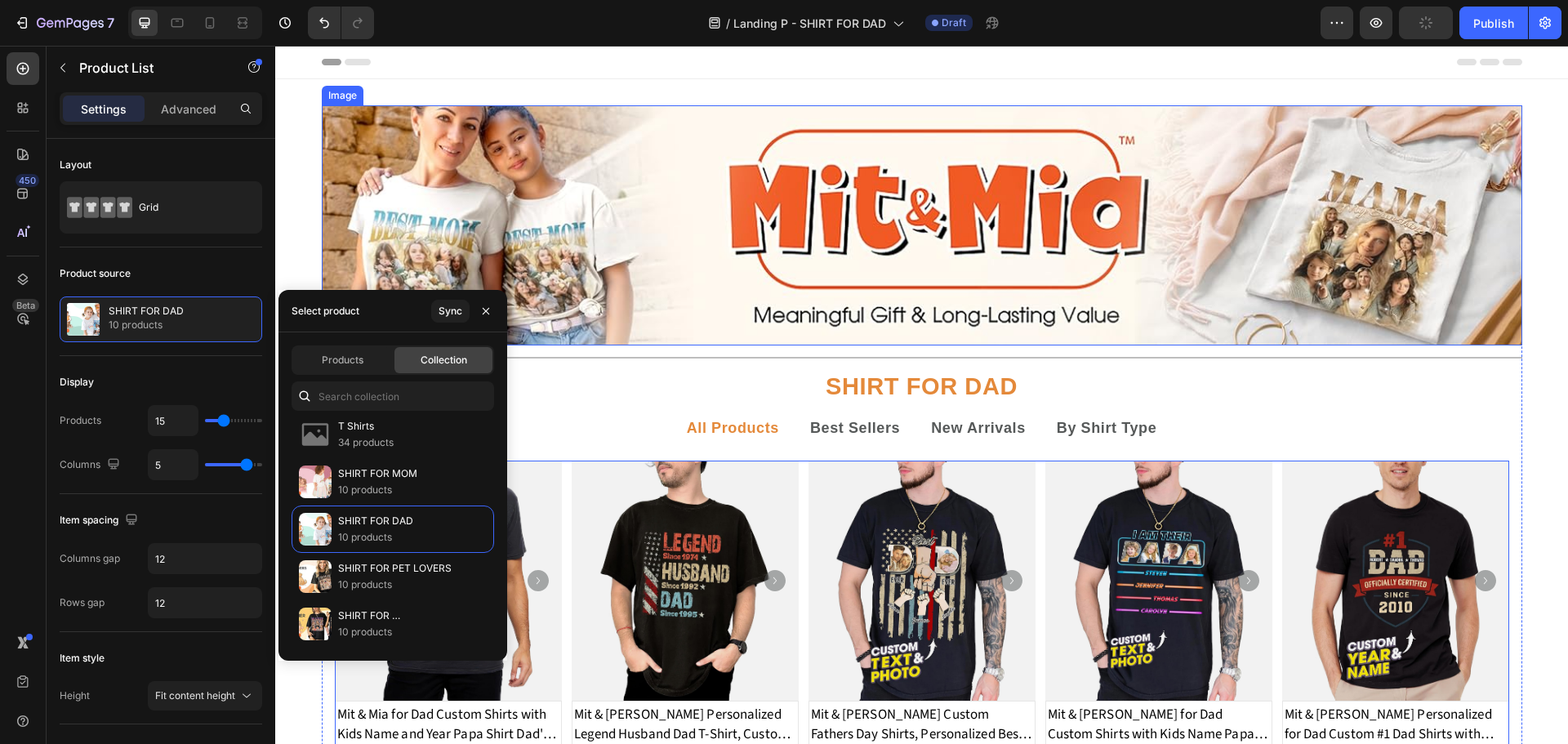
click at [951, 235] on img at bounding box center [921, 225] width 1201 height 240
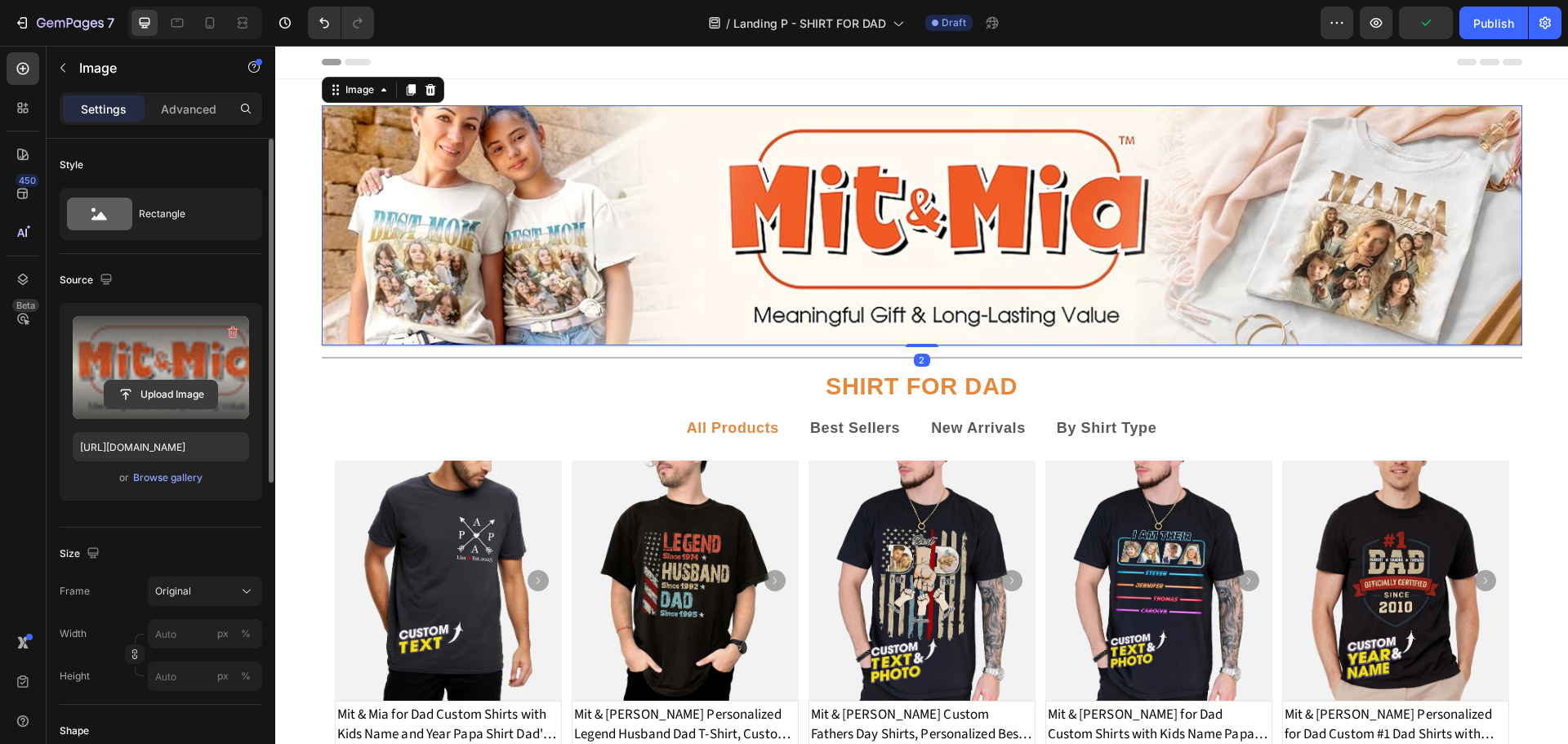
click at [150, 388] on input "file" at bounding box center [161, 394] width 113 height 28
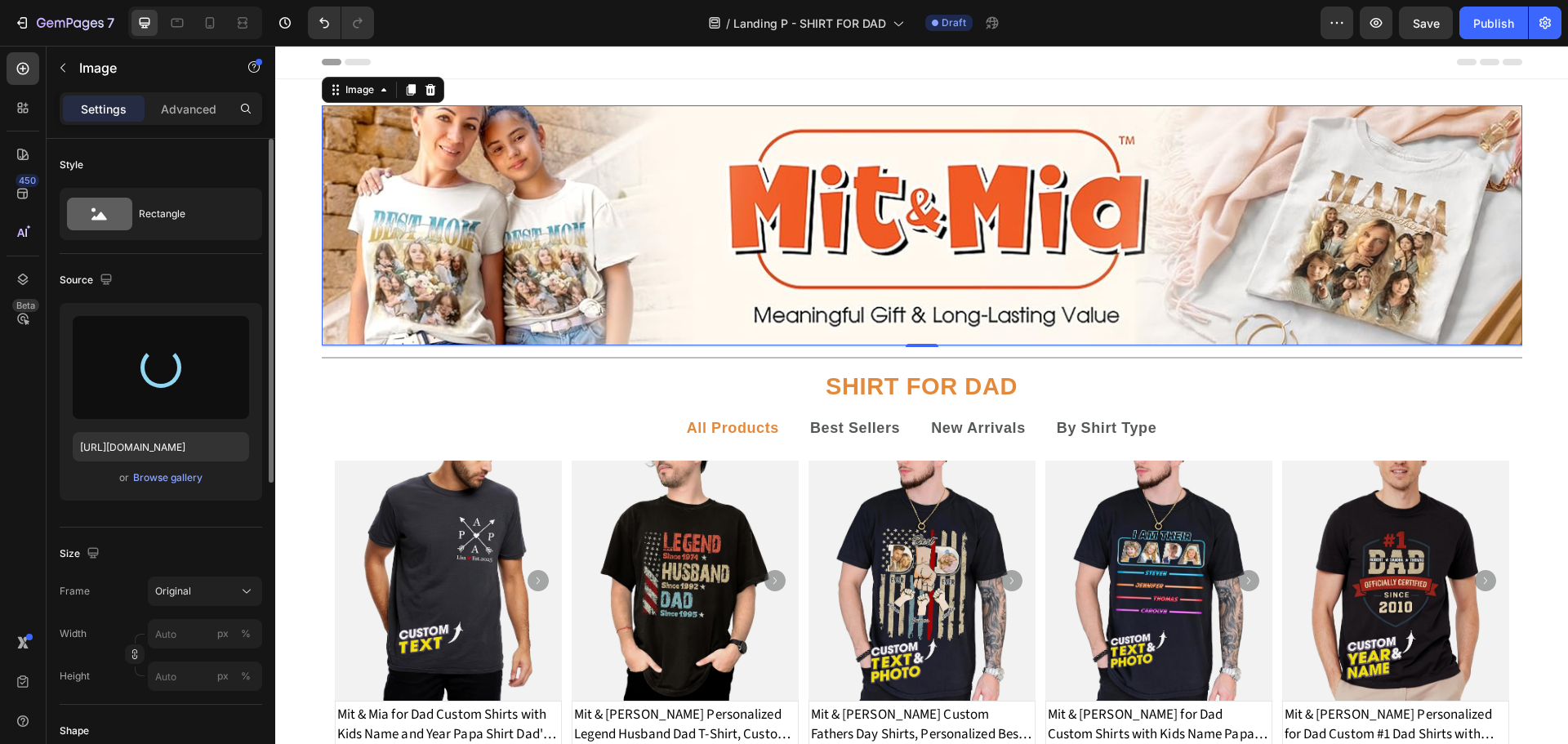
type input "[URL][DOMAIN_NAME]"
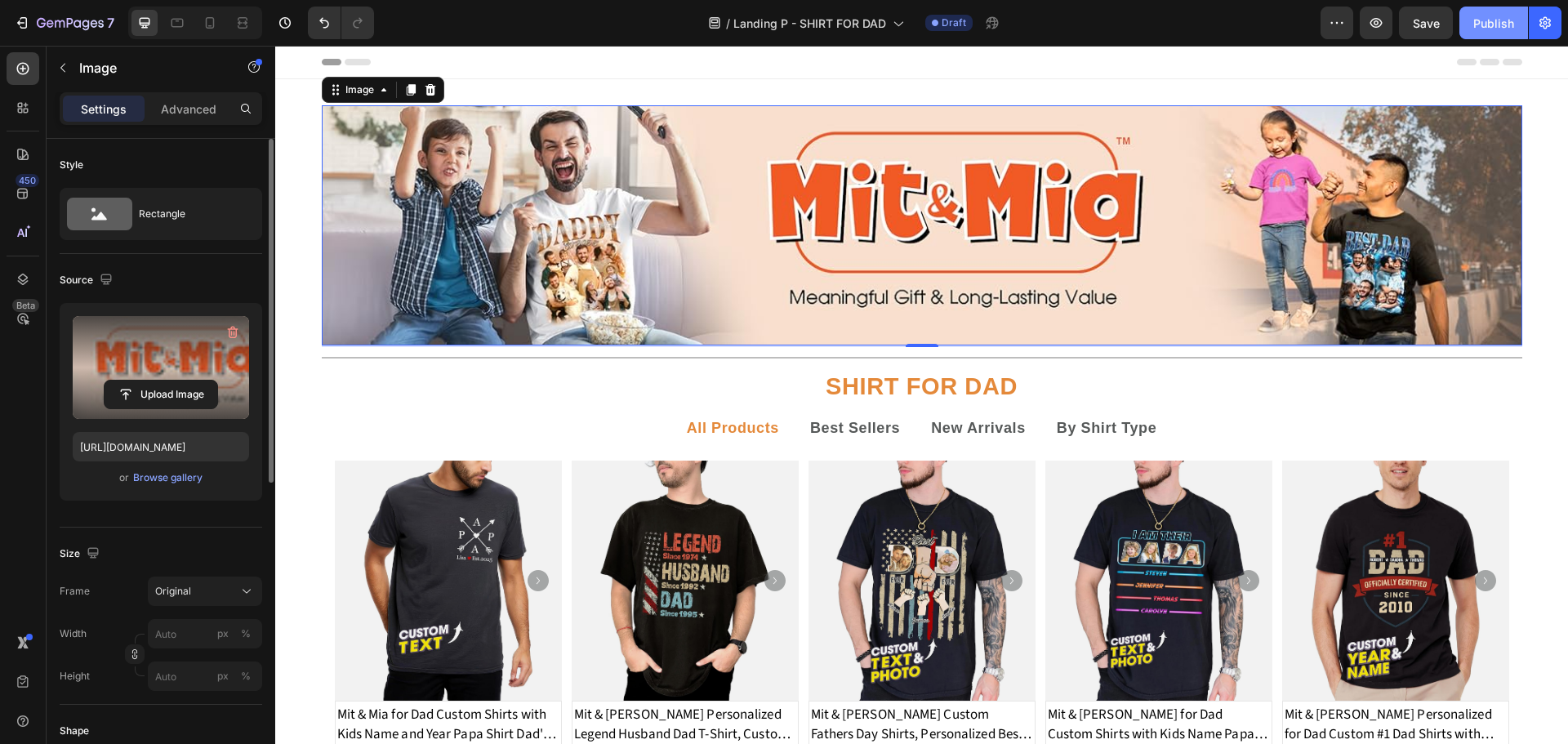
click at [1495, 26] on div "Publish" at bounding box center [1494, 23] width 40 height 17
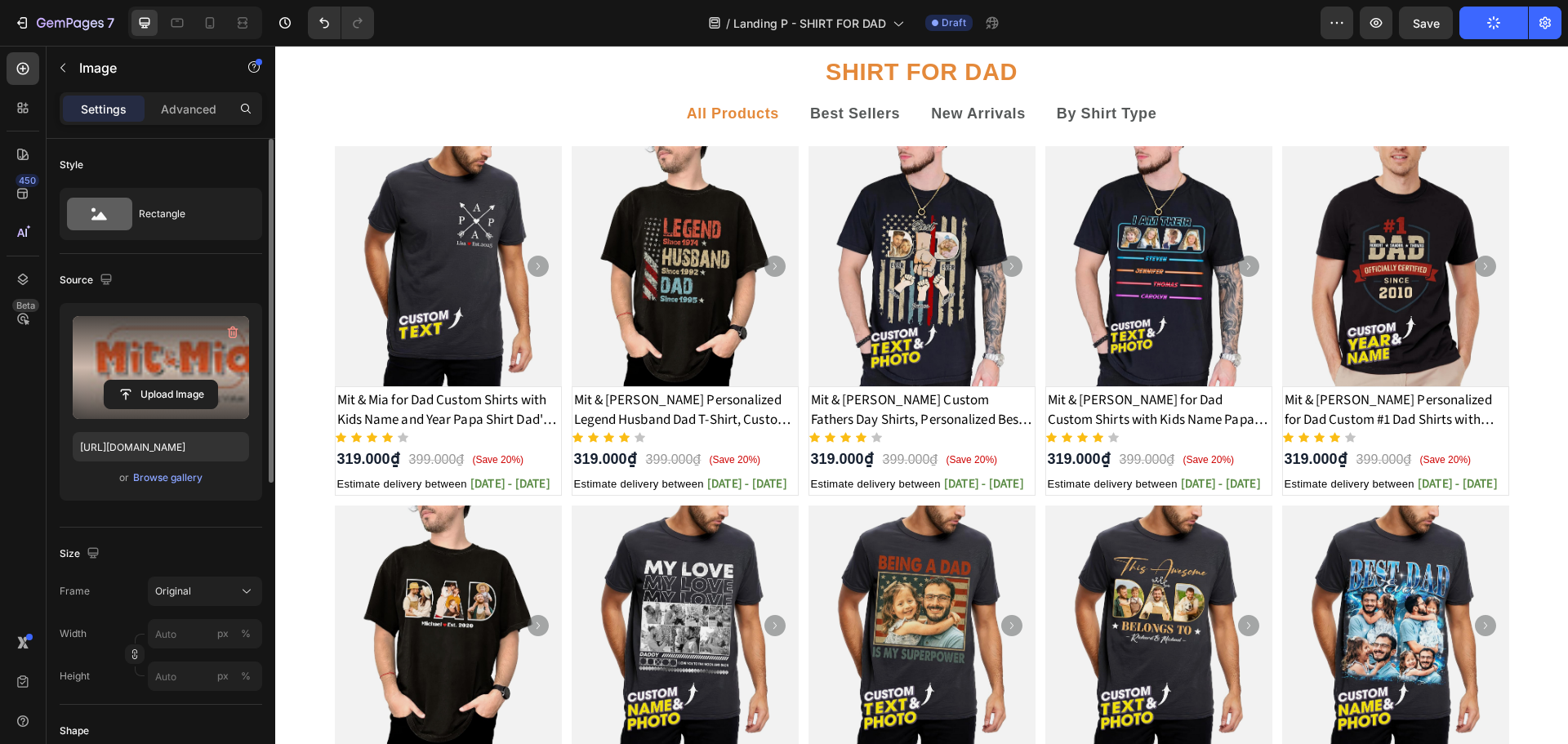
scroll to position [327, 0]
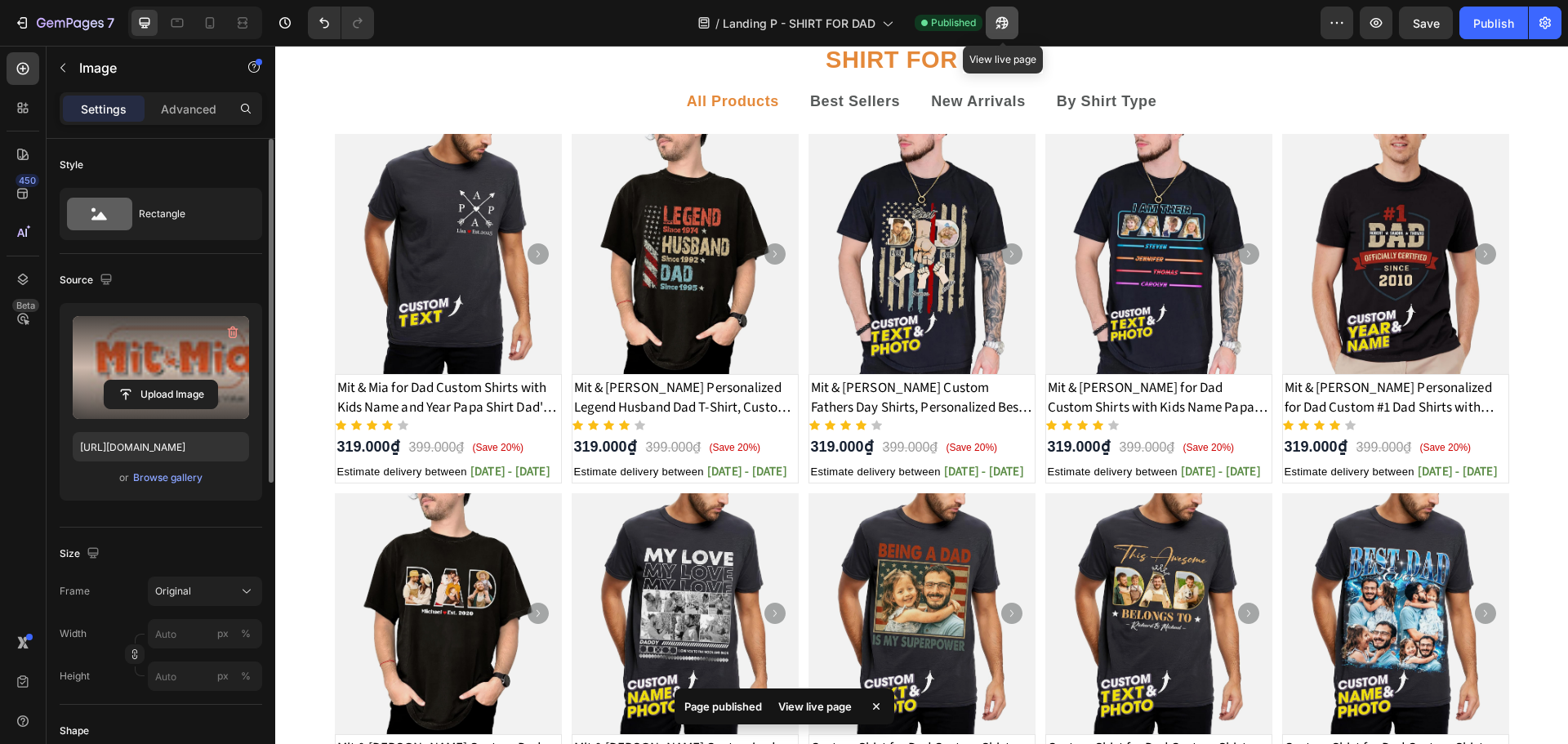
click at [1000, 25] on icon "button" at bounding box center [998, 27] width 4 height 4
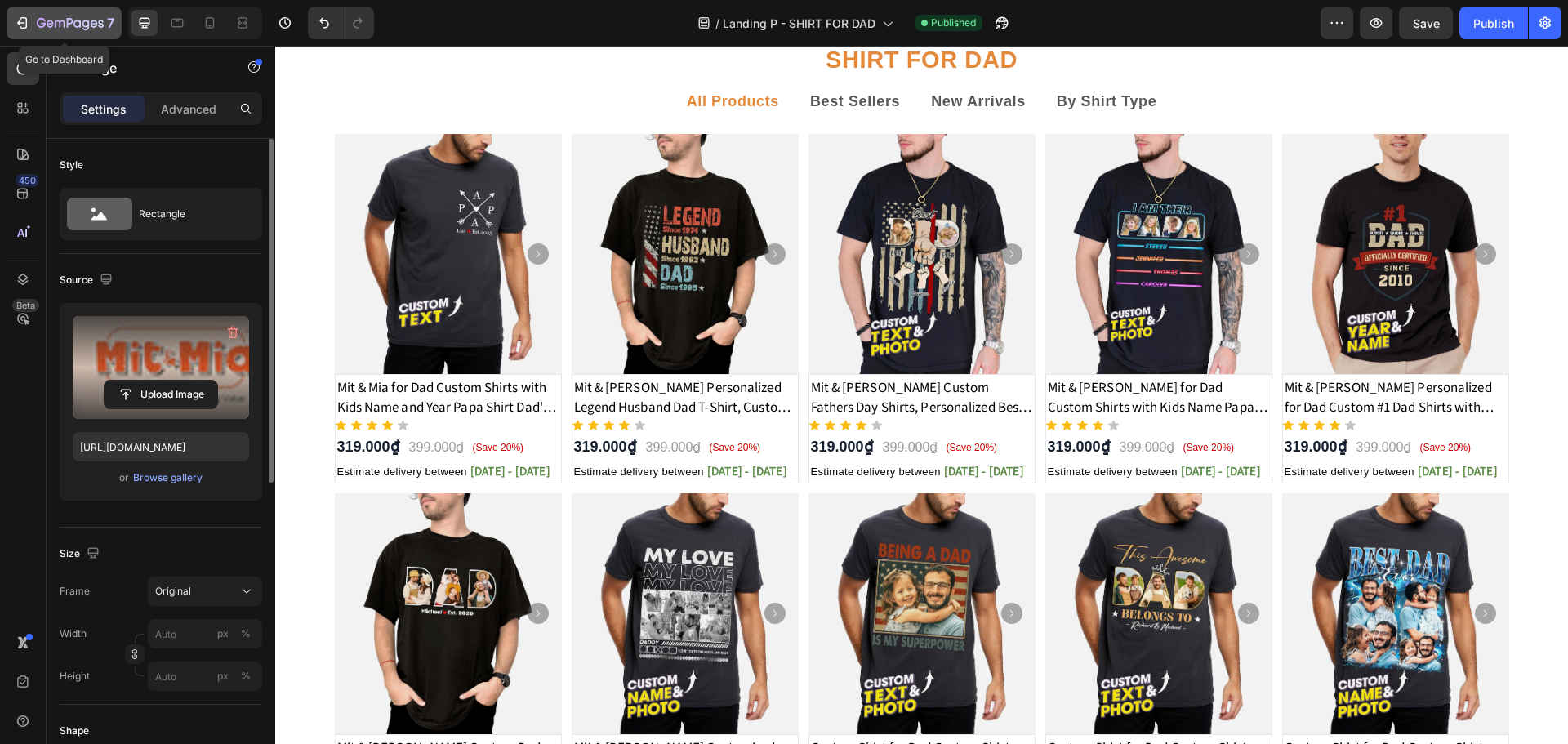
click at [23, 21] on icon "button" at bounding box center [22, 23] width 17 height 17
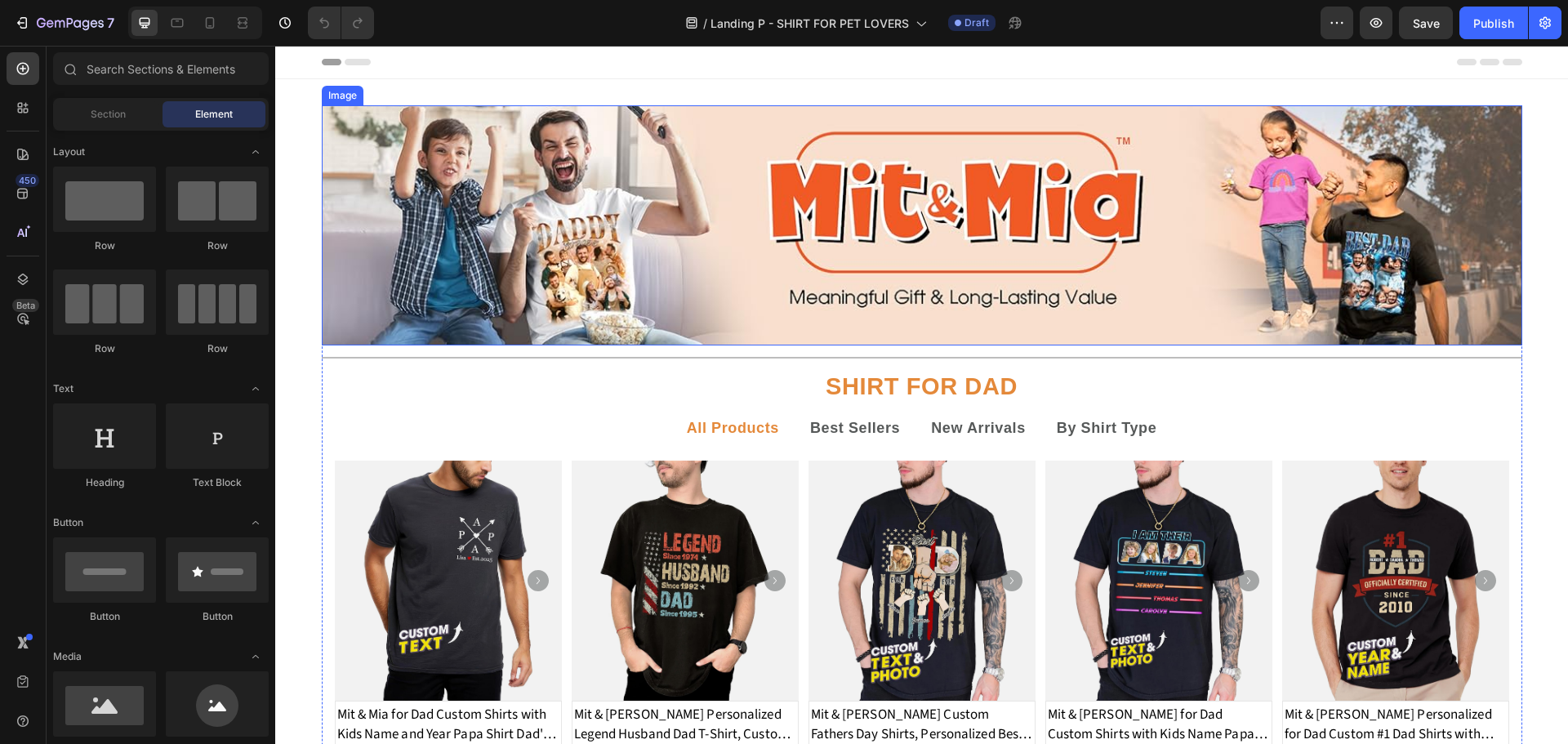
click at [890, 227] on img at bounding box center [921, 225] width 1201 height 240
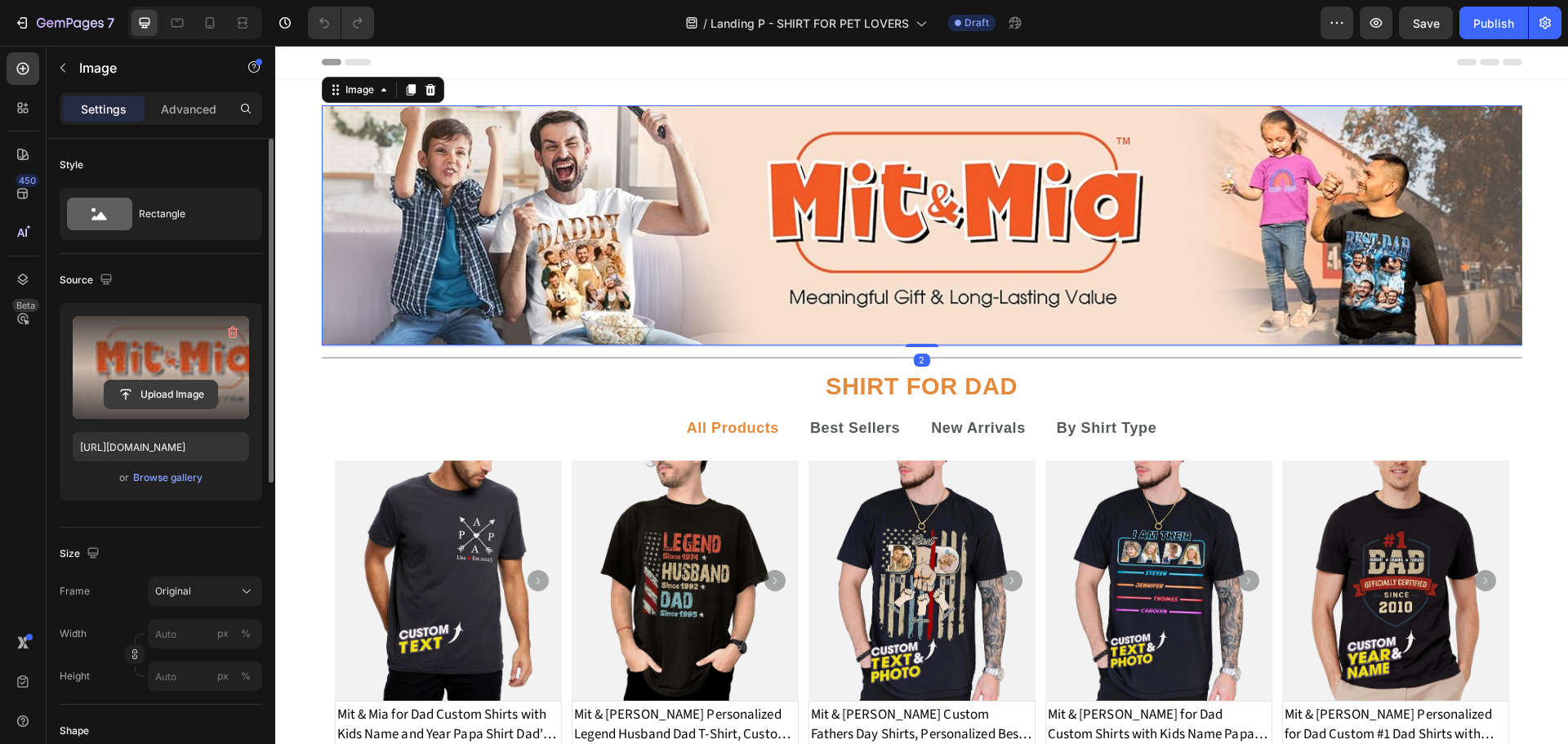
click at [139, 393] on input "file" at bounding box center [161, 394] width 113 height 28
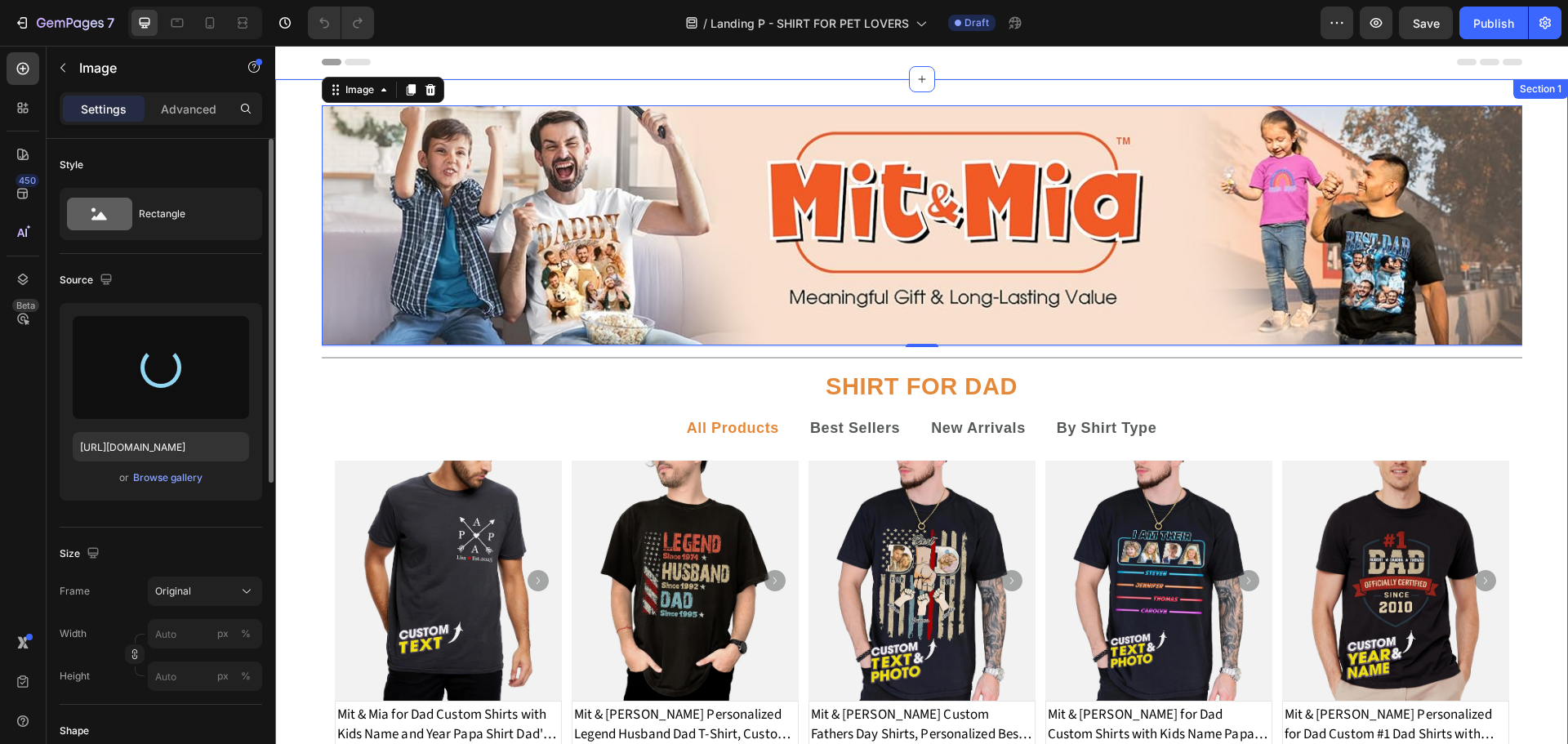
type input "https://cdn.shopify.com/s/files/1/0710/7706/8963/files/gempages_580584489084781…"
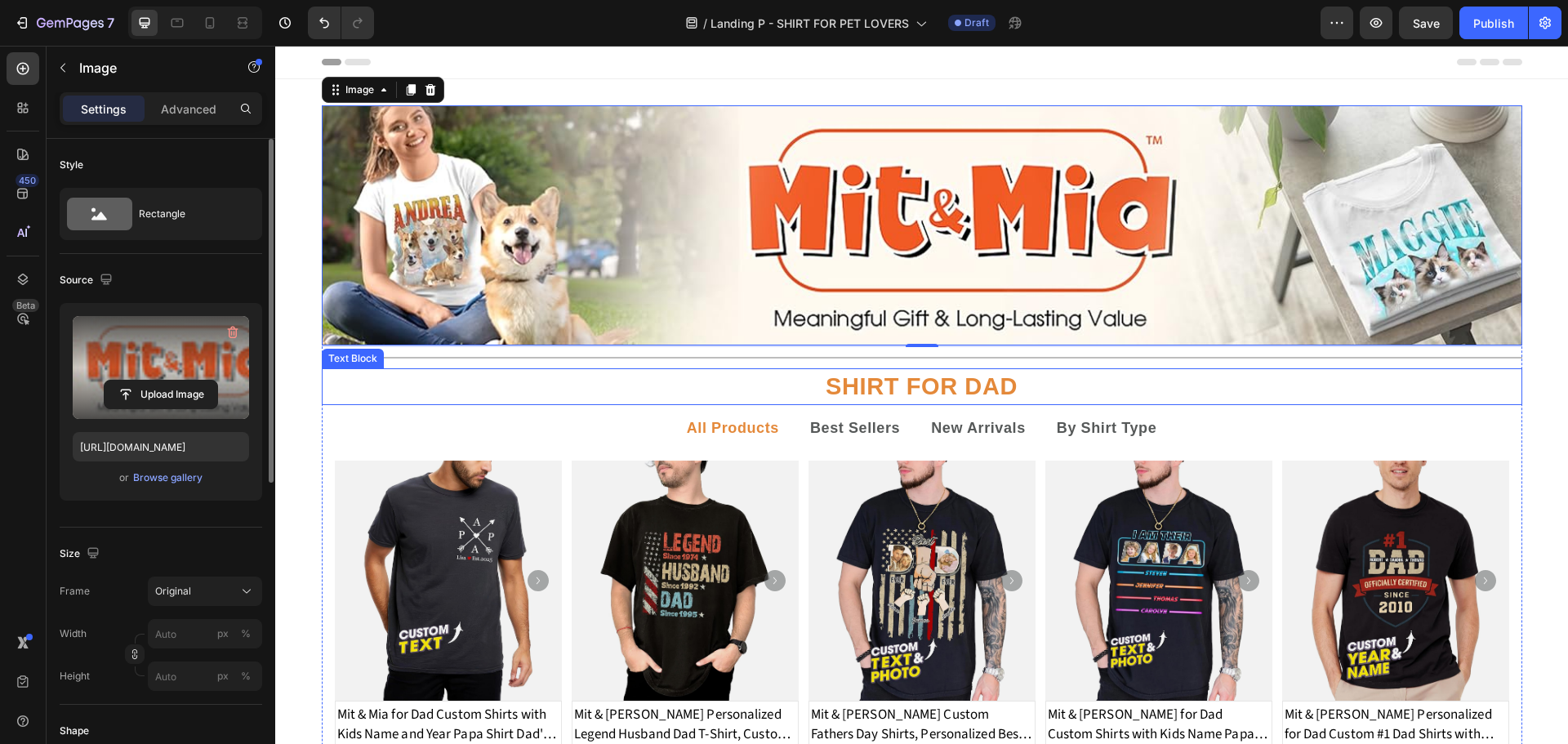
click at [929, 388] on strong "SHIRT FOR DAD" at bounding box center [921, 386] width 192 height 26
click at [930, 388] on strong "SHIRT FOR DAD" at bounding box center [921, 386] width 192 height 26
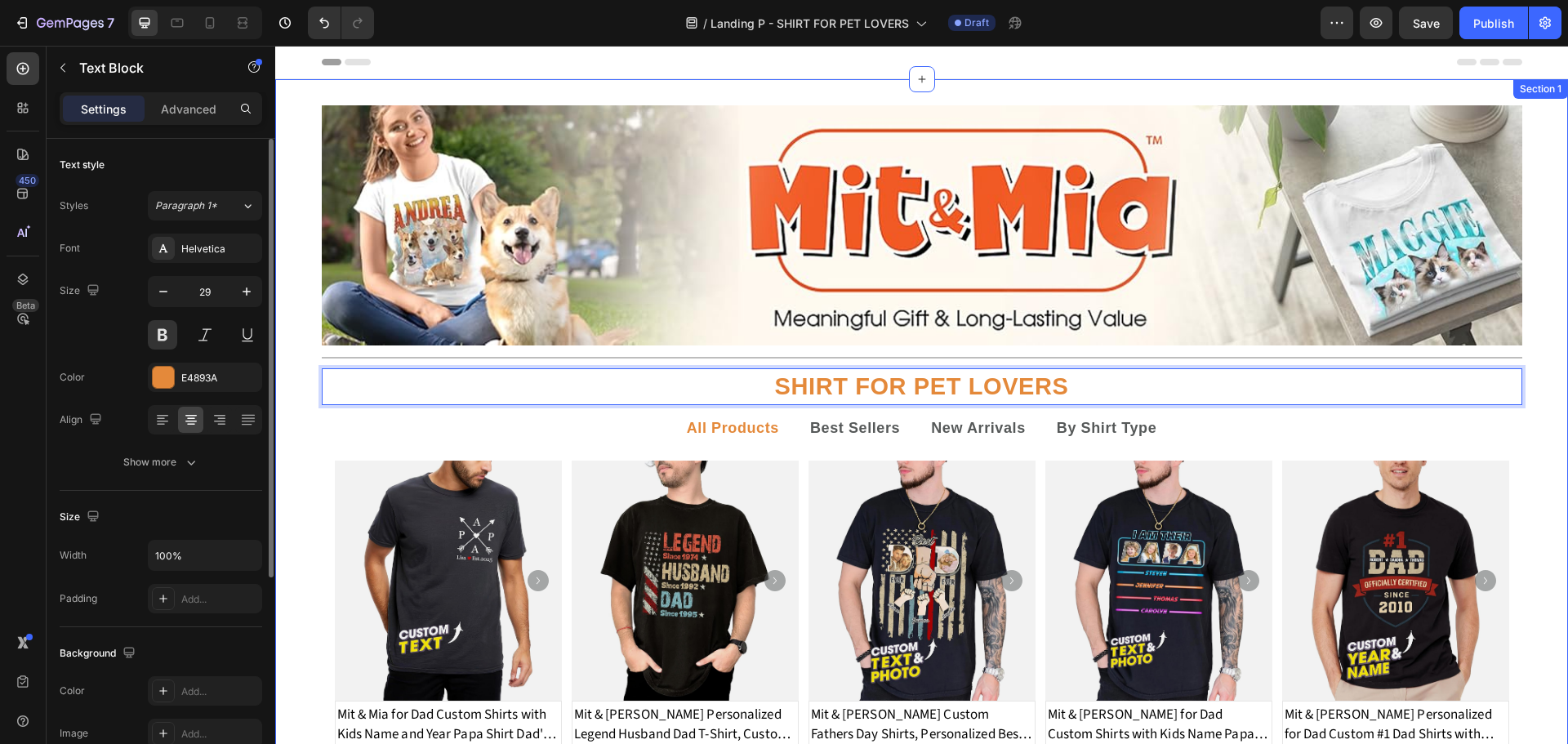
click at [1540, 377] on div "Image Title Line SHIRT FOR PET LOVERS Text Block 5 All Products Best Sellers Ne…" at bounding box center [921, 644] width 1292 height 1077
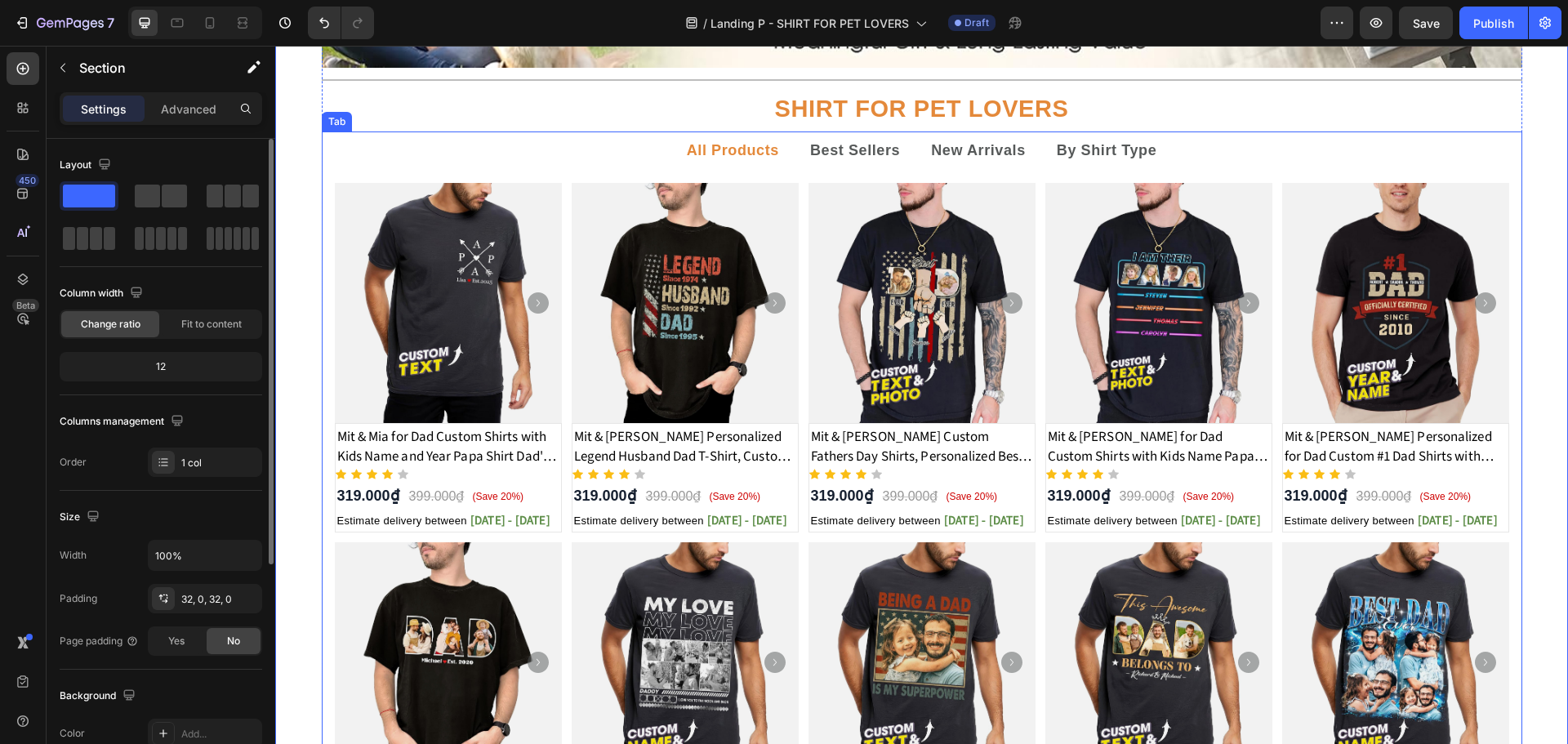
scroll to position [327, 0]
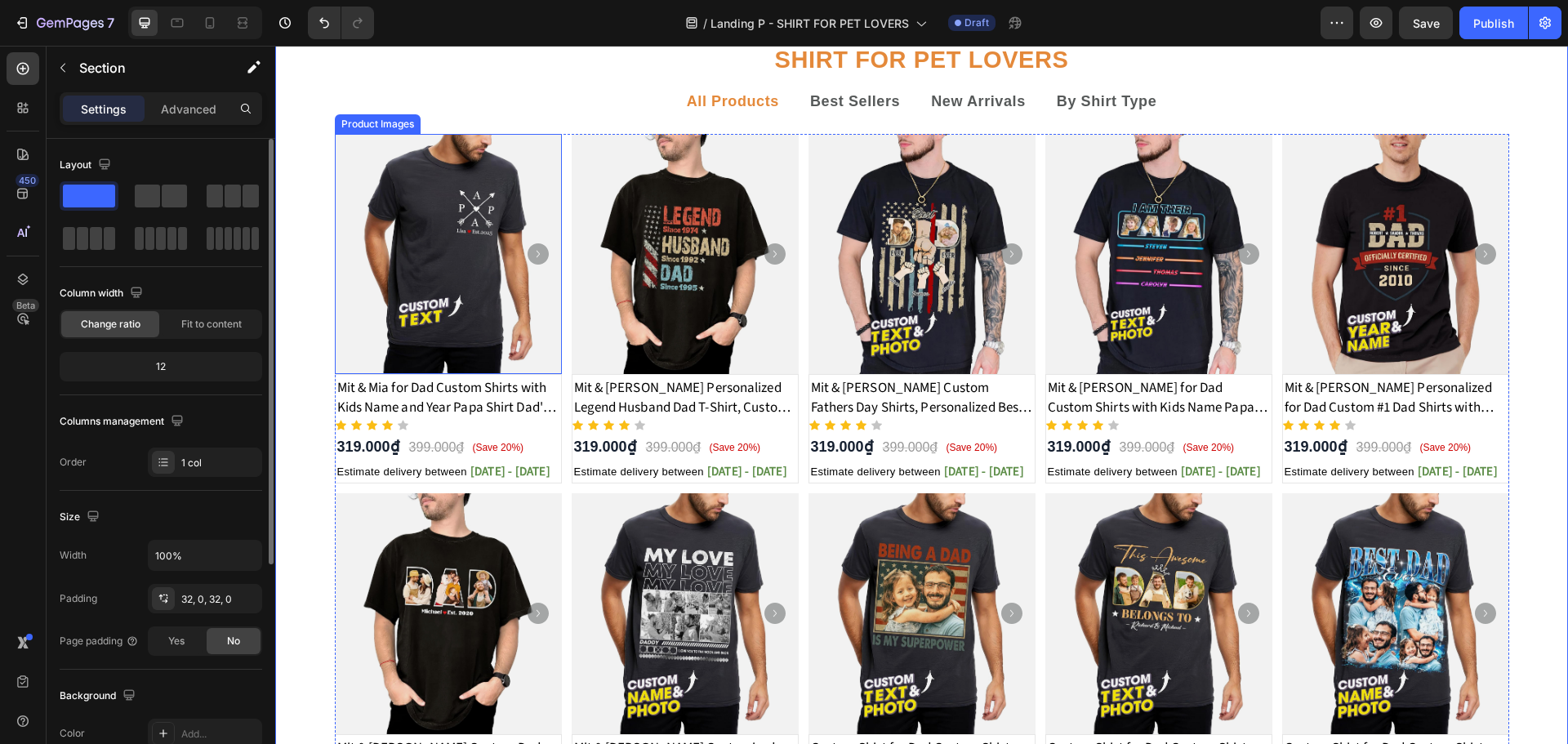
click at [553, 267] on img at bounding box center [447, 254] width 227 height 241
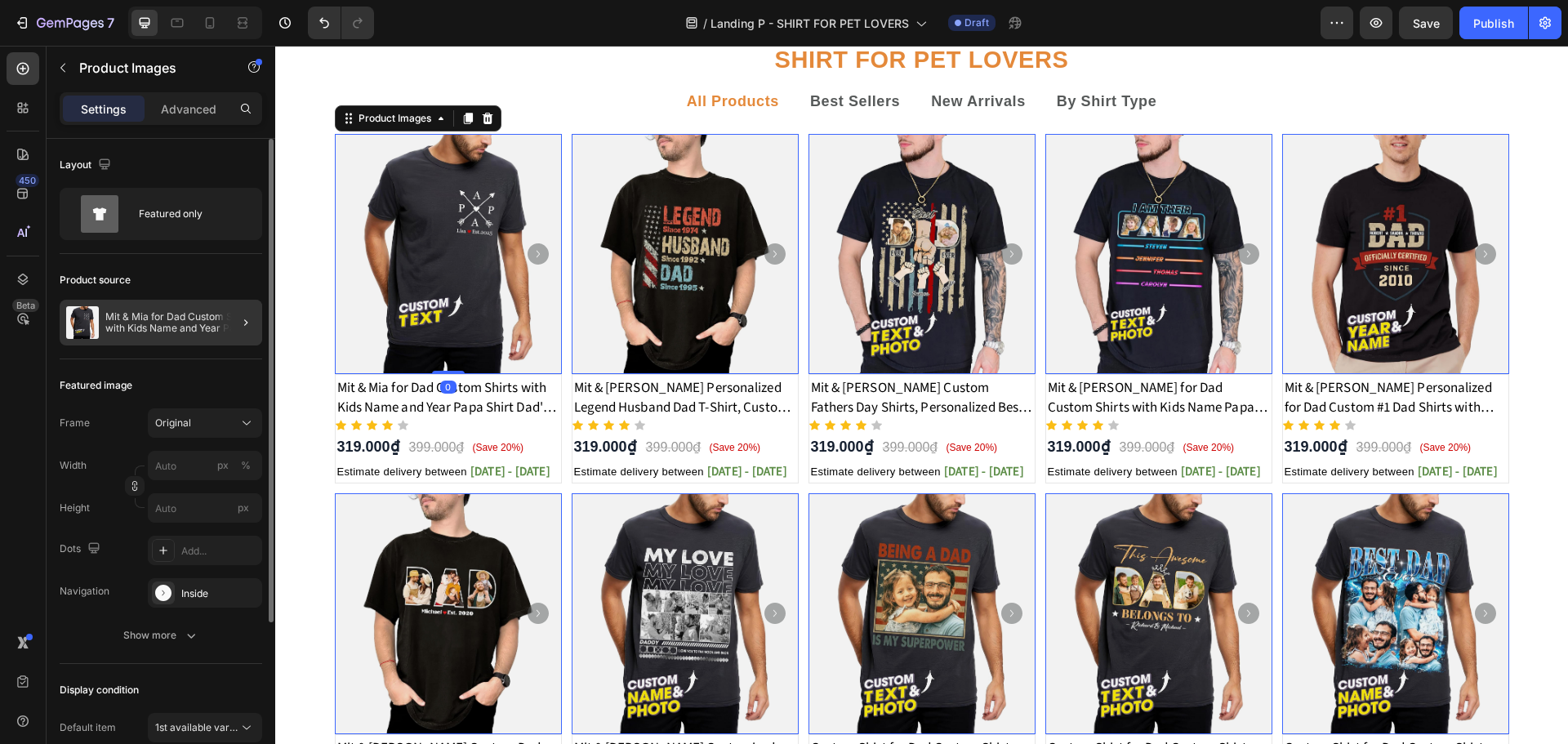
click at [234, 312] on div at bounding box center [240, 322] width 46 height 46
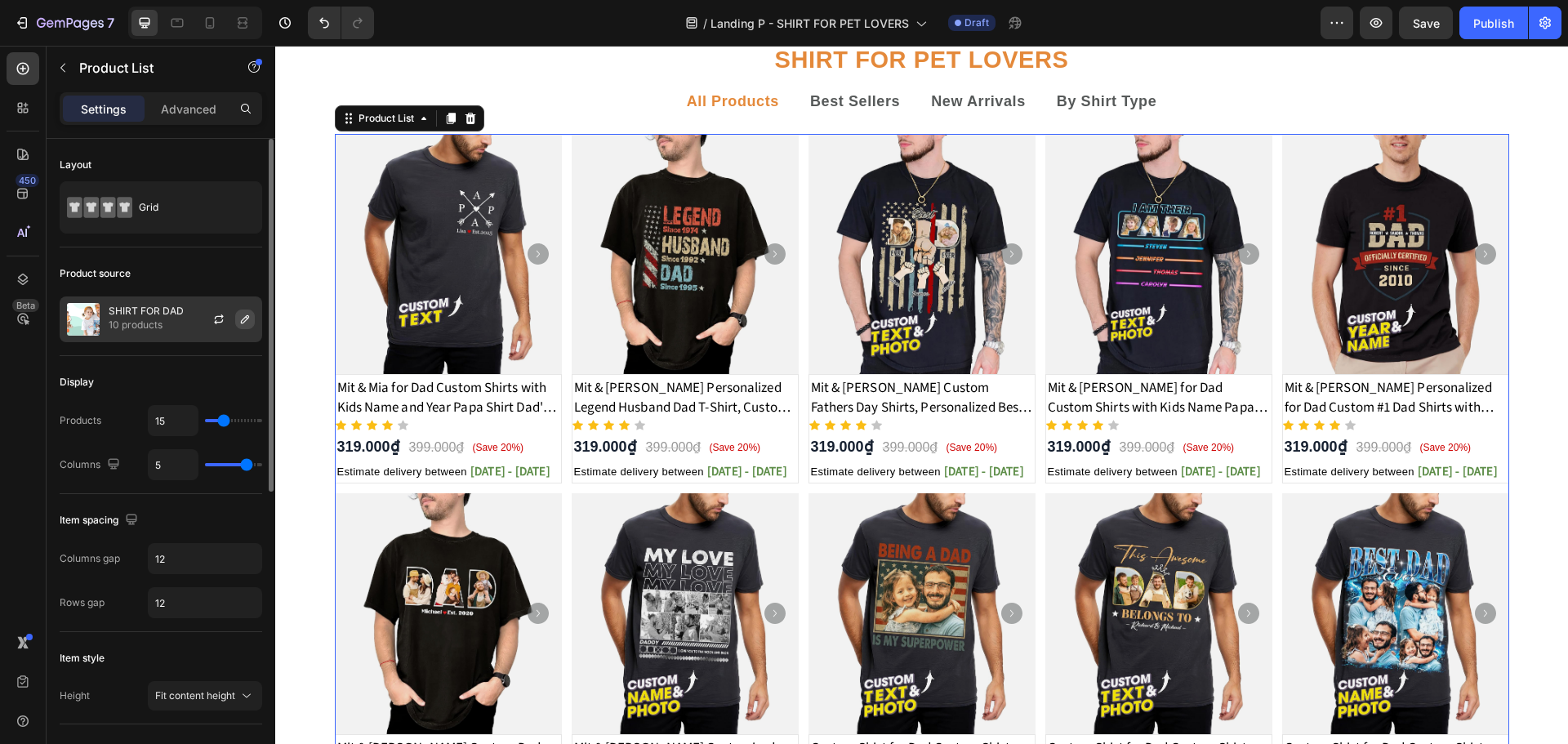
click at [241, 318] on icon "button" at bounding box center [245, 319] width 13 height 13
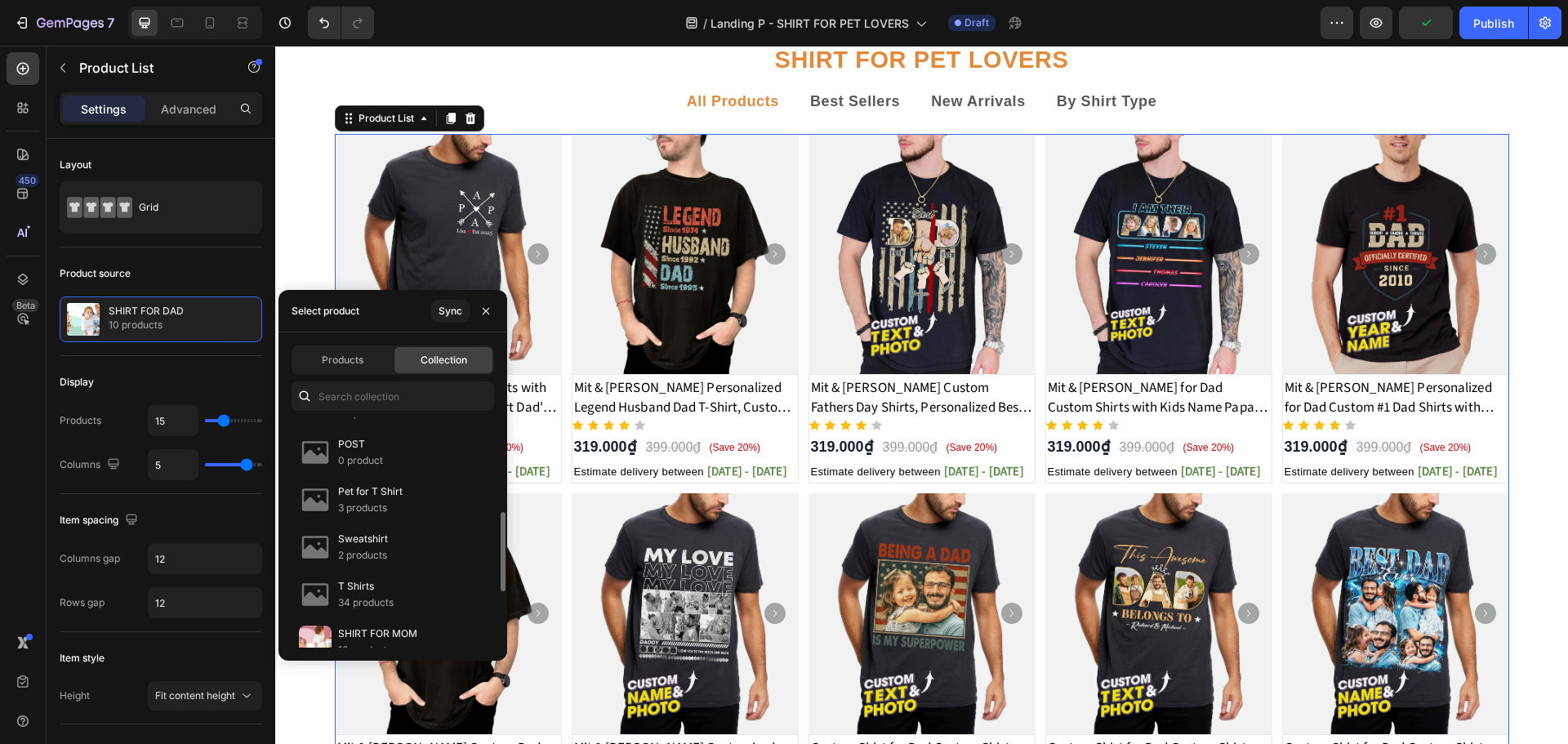
scroll to position [433, 0]
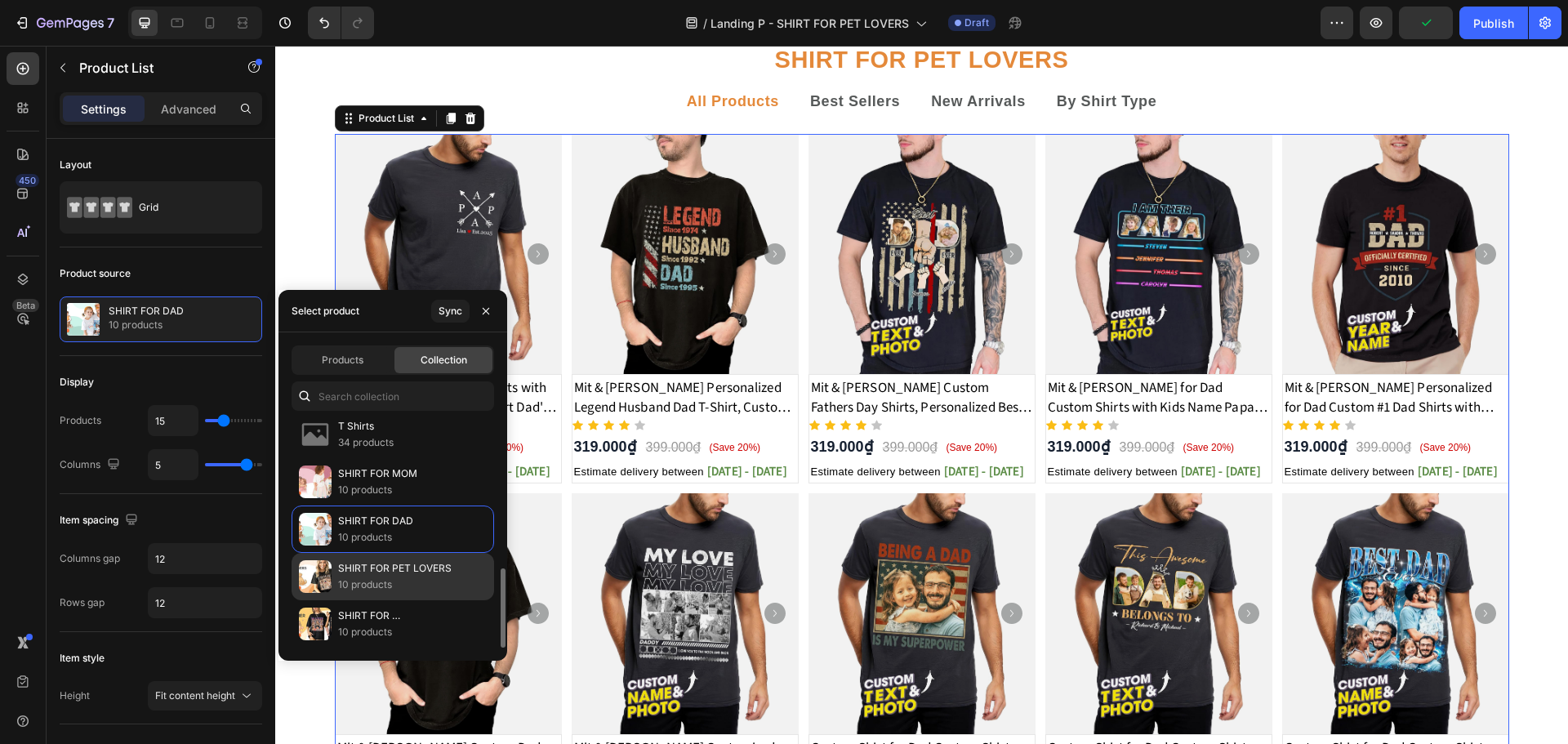
click at [401, 577] on p "10 products" at bounding box center [395, 585] width 114 height 17
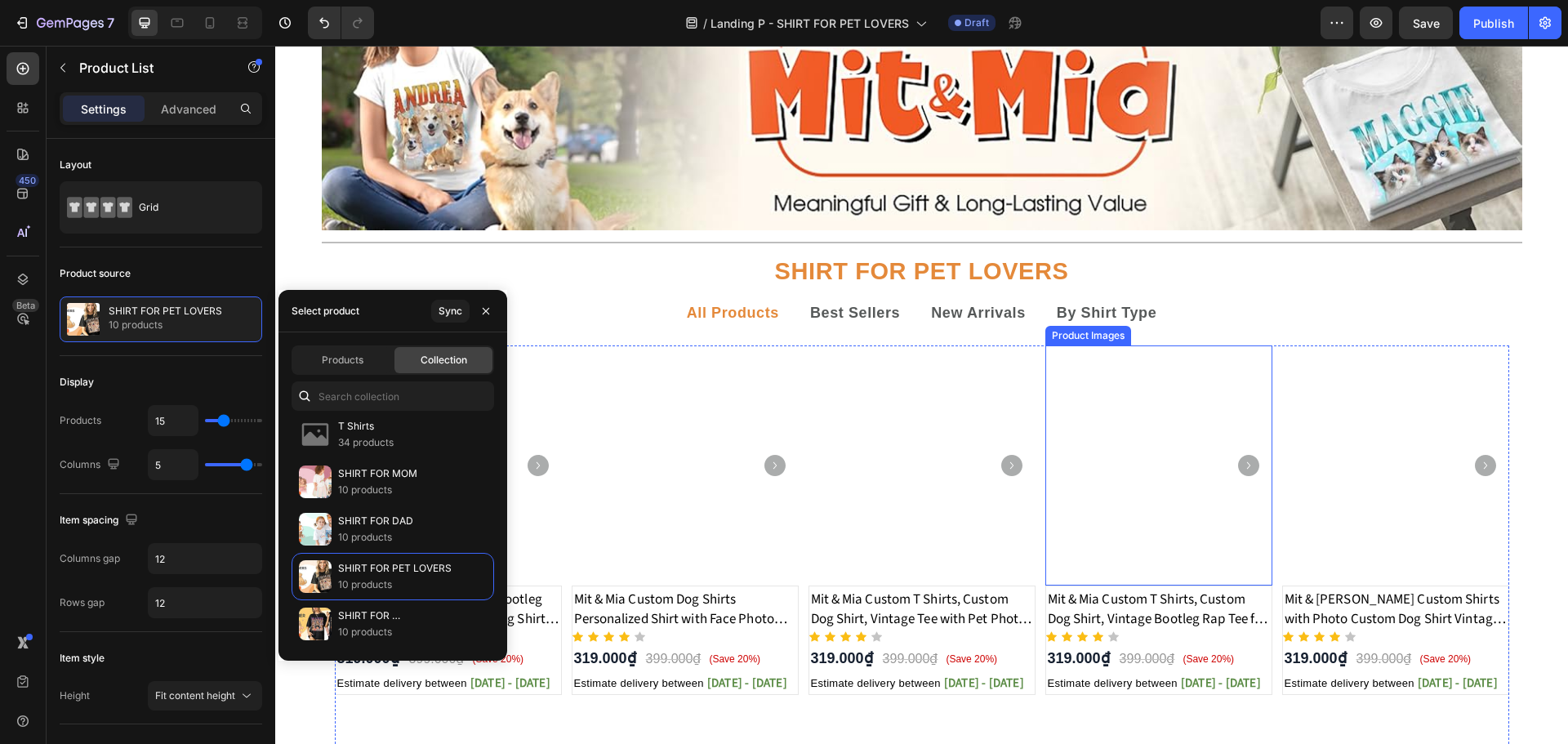
scroll to position [108, 0]
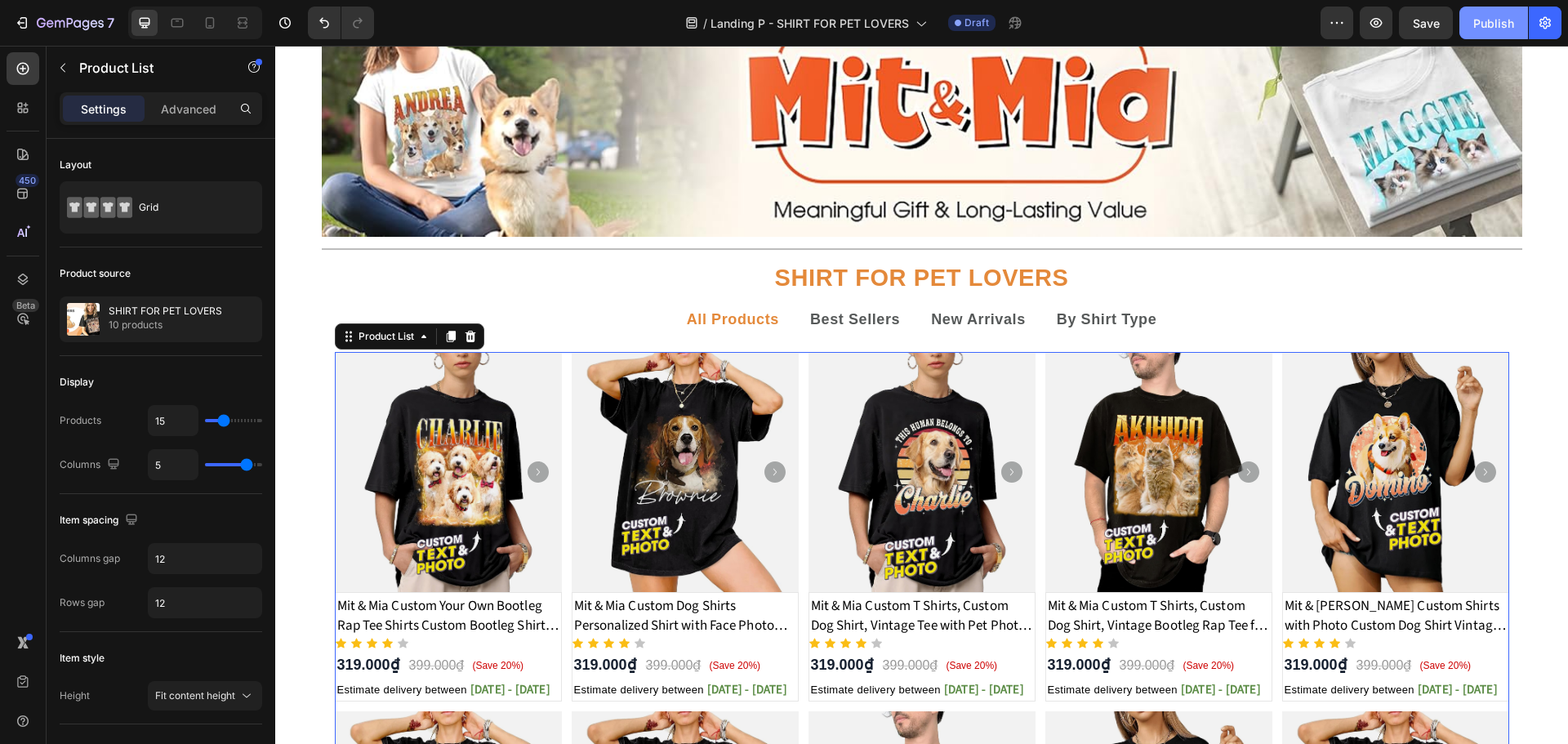
click at [1504, 15] on div "Publish" at bounding box center [1494, 23] width 40 height 17
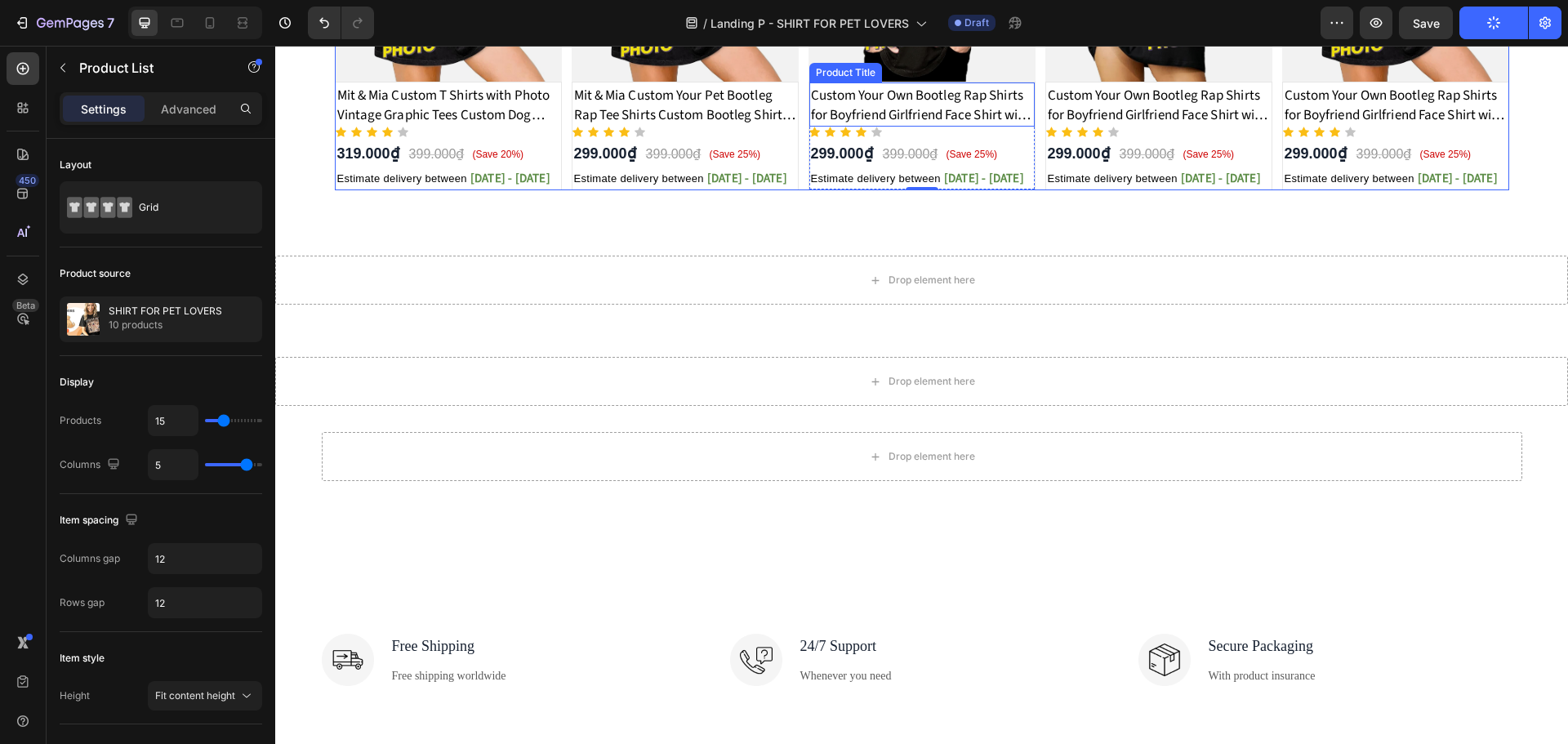
scroll to position [980, 0]
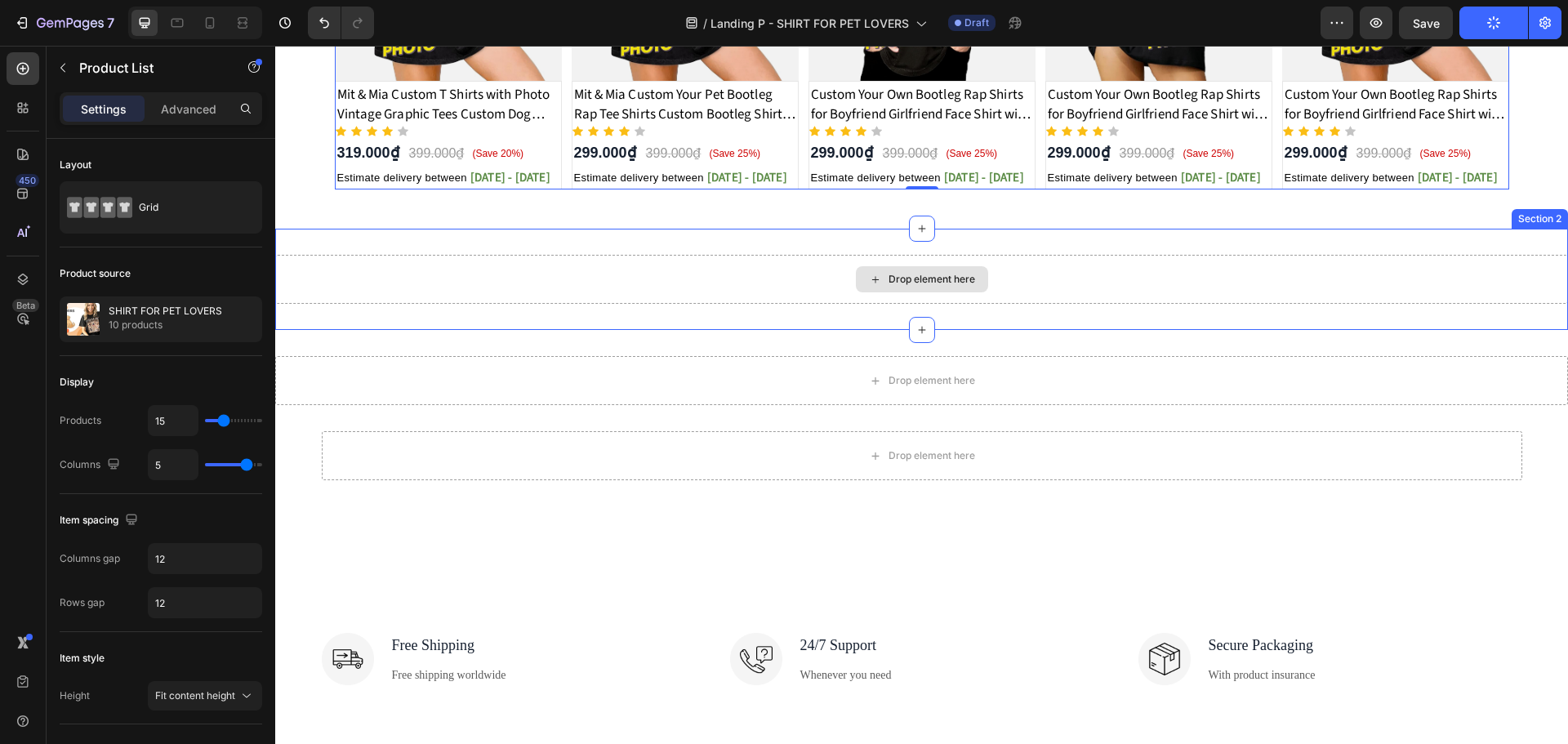
click at [992, 277] on div "Drop element here" at bounding box center [921, 278] width 1292 height 49
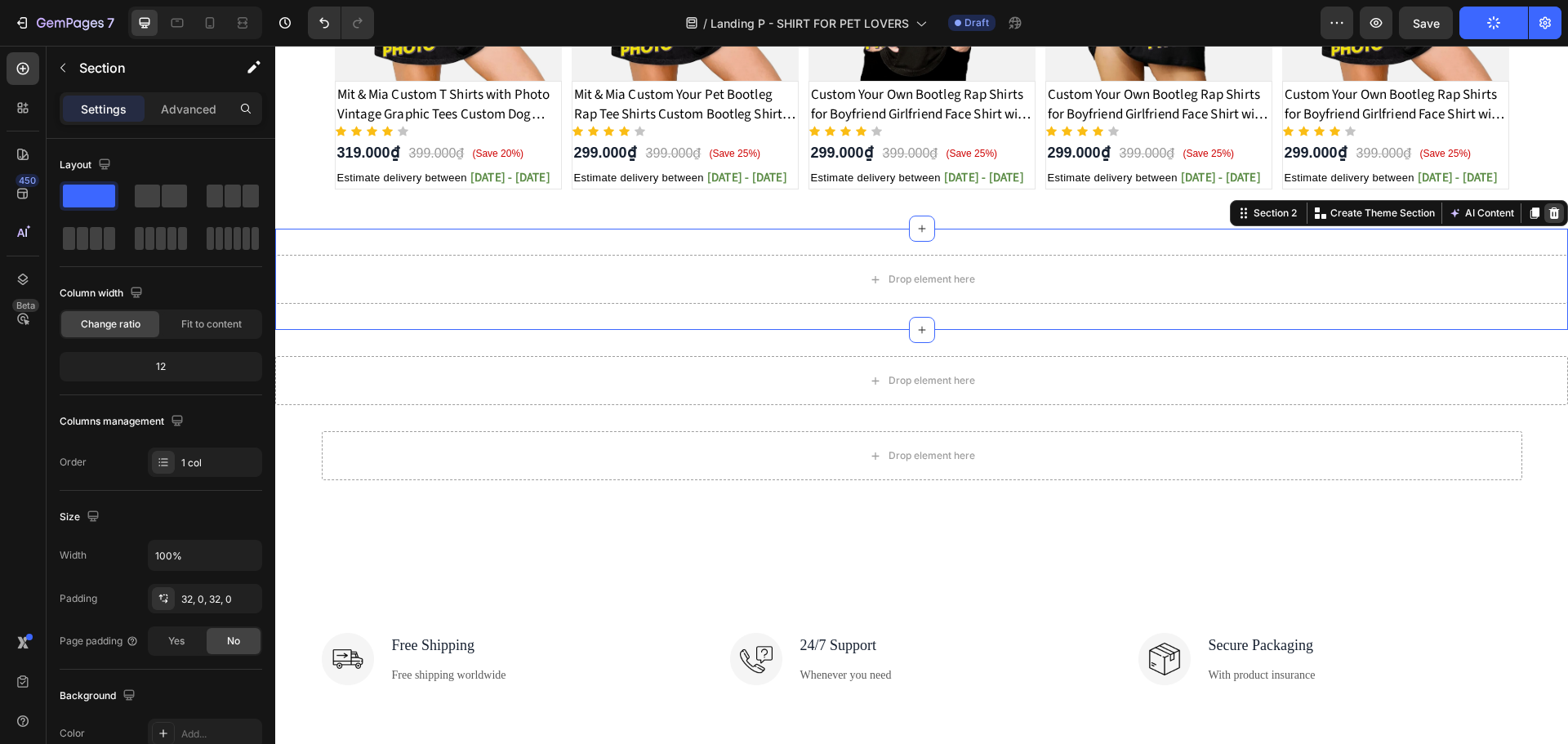
click at [1549, 209] on icon at bounding box center [1554, 213] width 11 height 11
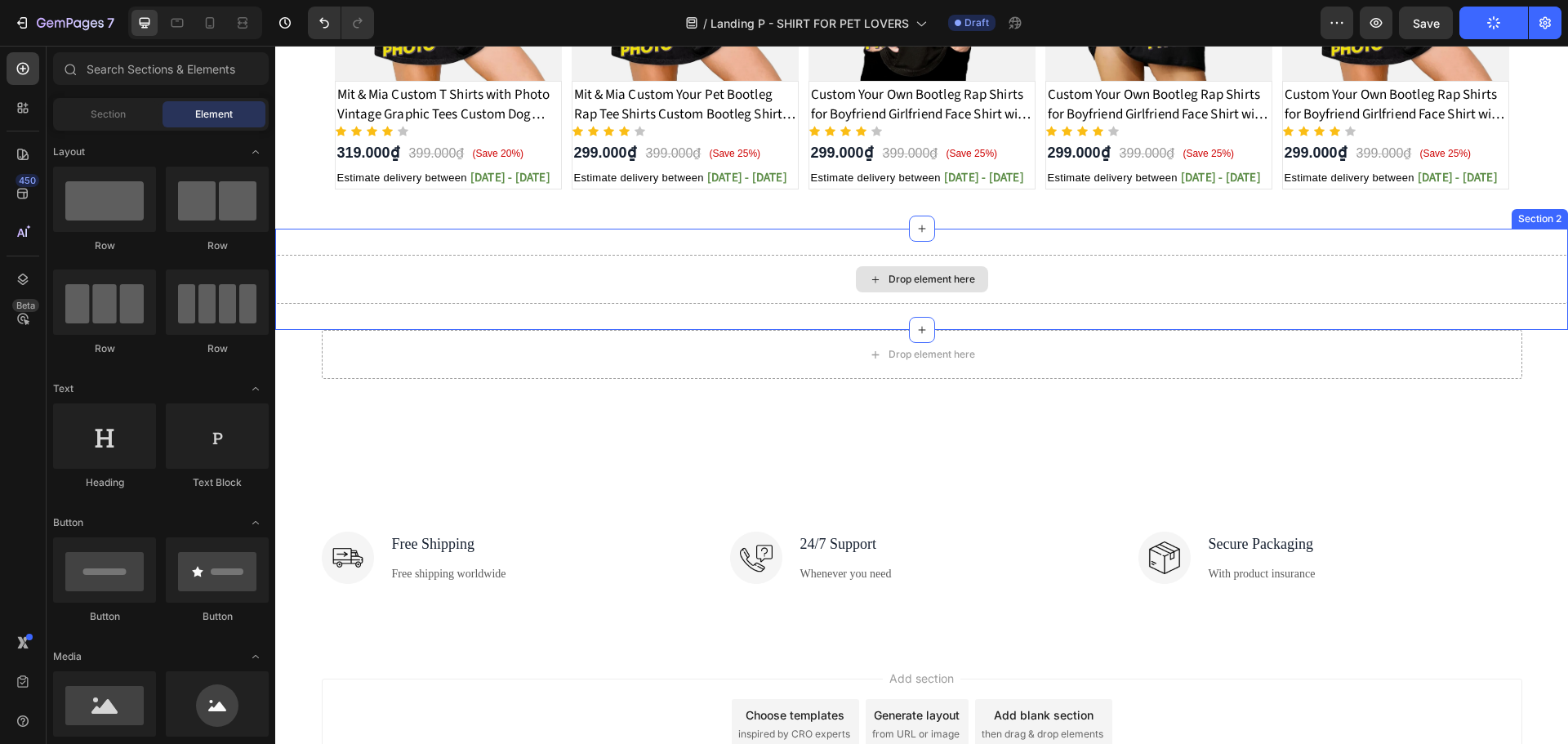
click at [1048, 276] on div "Drop element here" at bounding box center [921, 278] width 1292 height 49
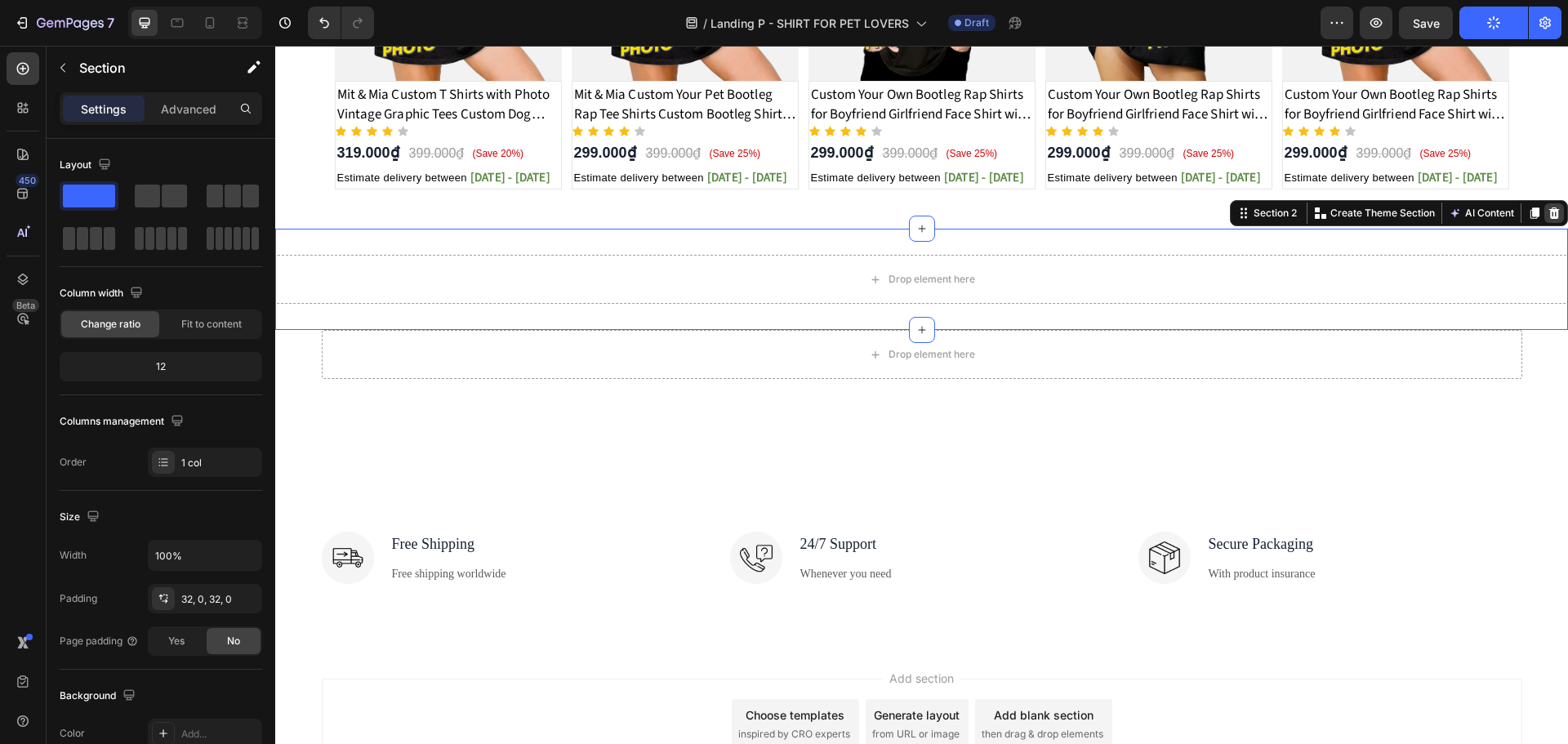
click at [1547, 209] on icon at bounding box center [1553, 213] width 13 height 13
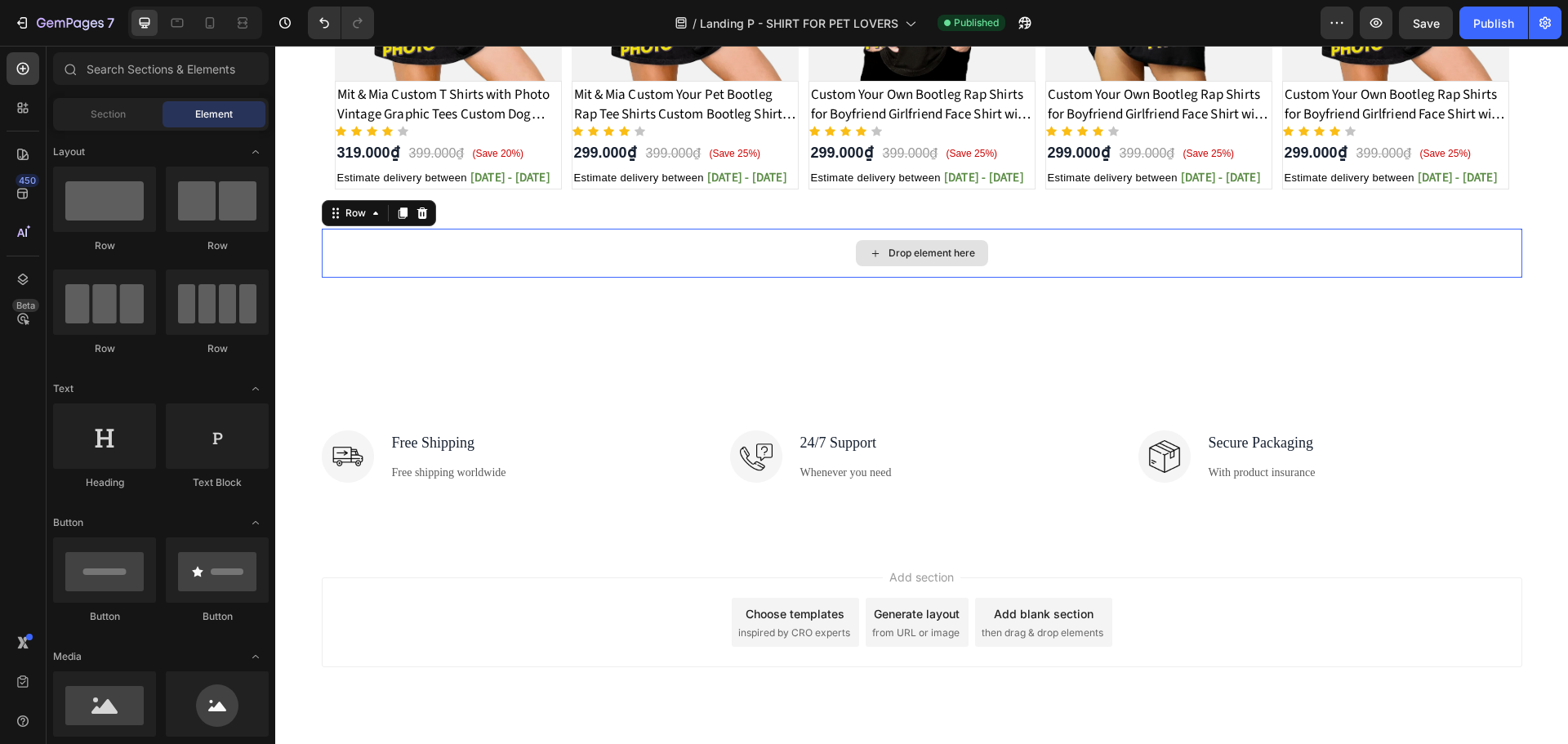
click at [1223, 257] on div "Drop element here" at bounding box center [921, 253] width 1201 height 49
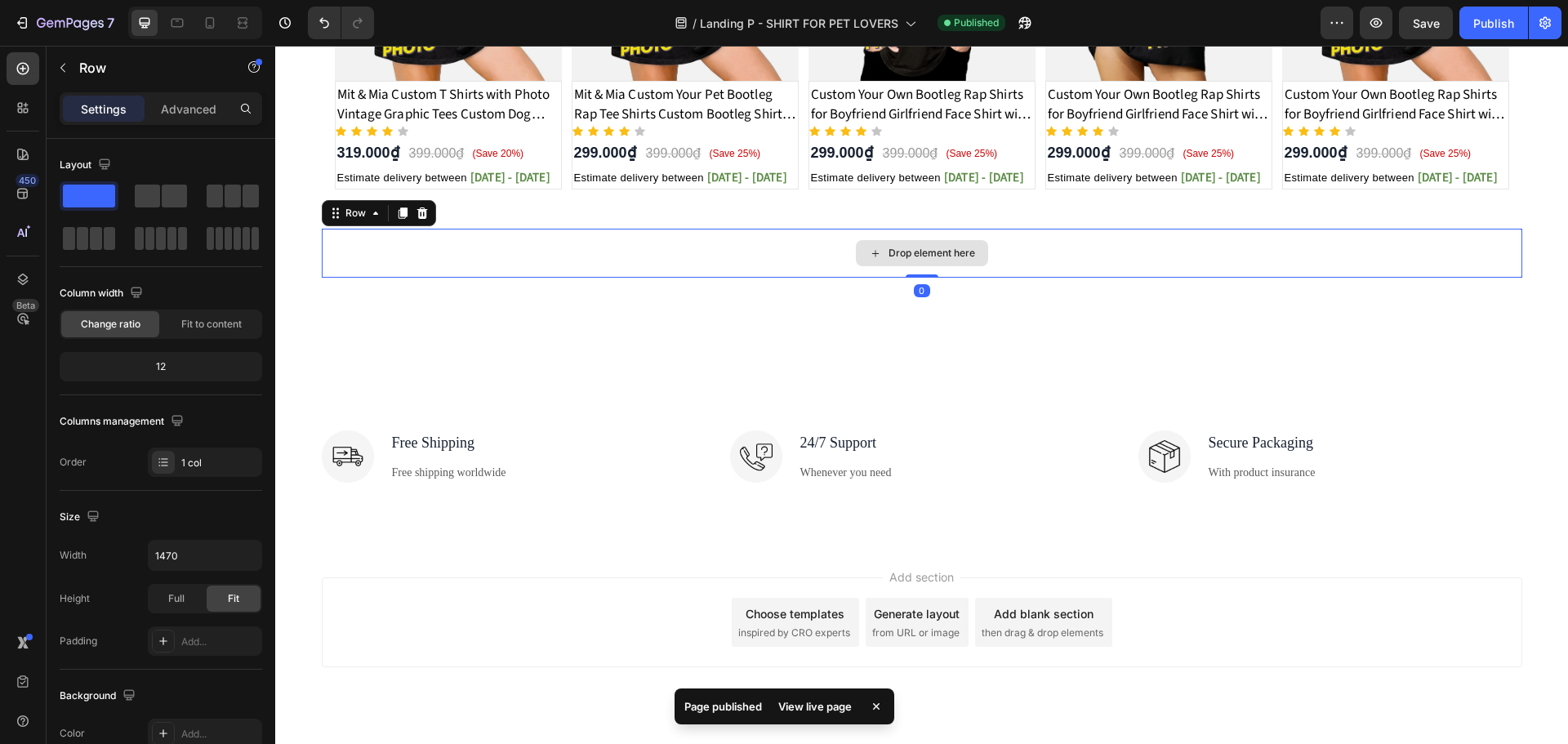
click at [793, 241] on div "Drop element here" at bounding box center [921, 253] width 1201 height 49
click at [416, 209] on icon at bounding box center [422, 213] width 11 height 11
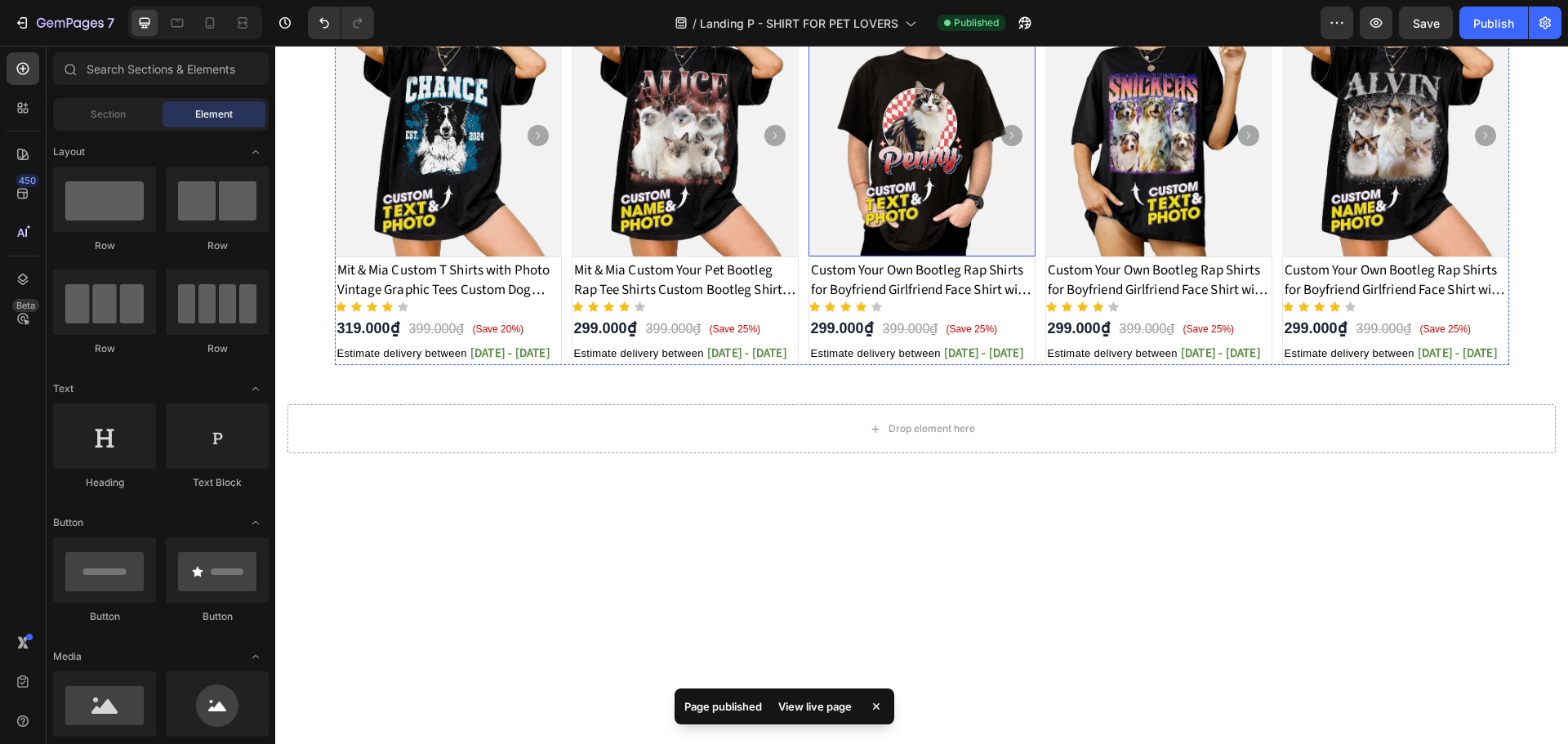
scroll to position [871, 0]
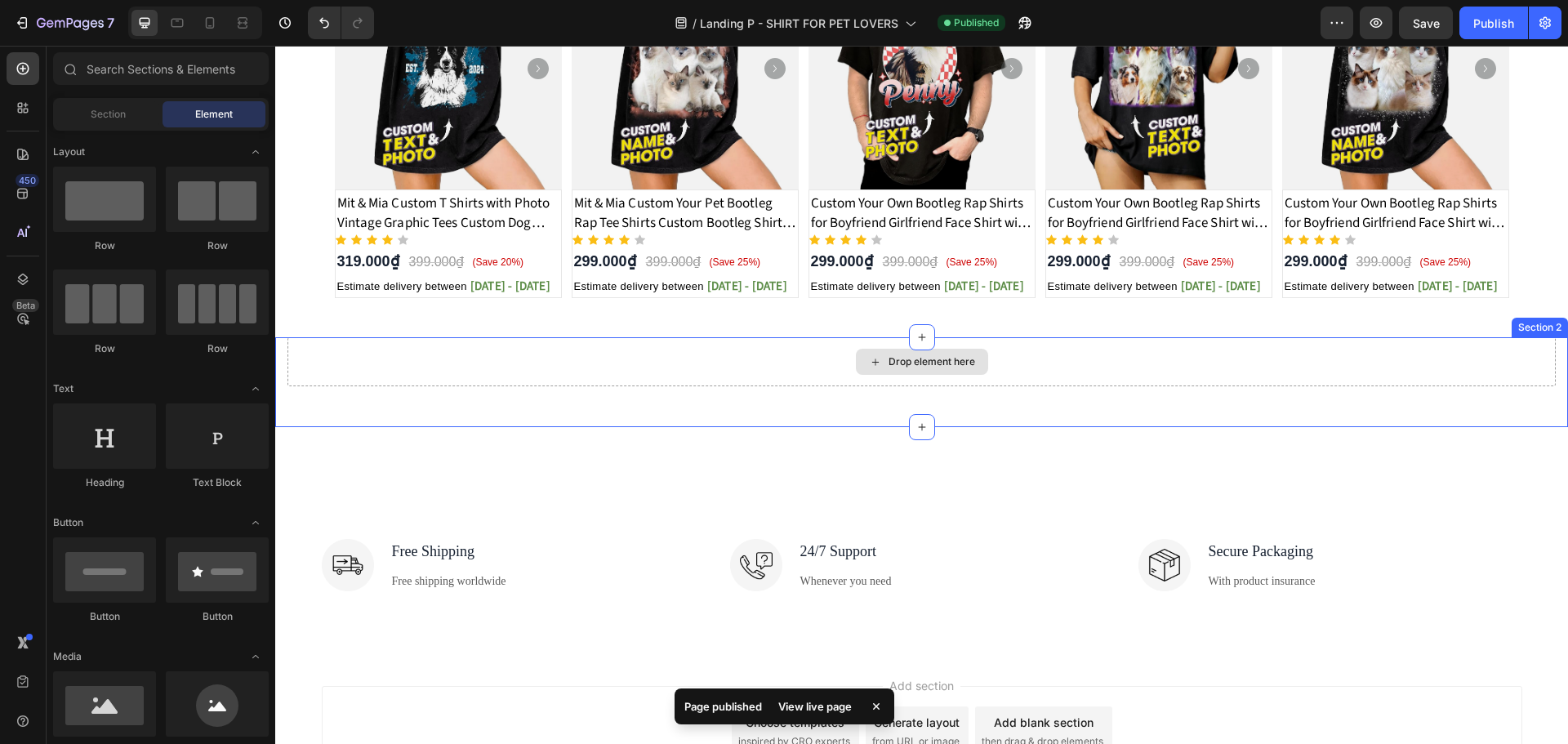
drag, startPoint x: 765, startPoint y: 353, endPoint x: 663, endPoint y: 340, distance: 102.8
click at [765, 353] on div "Drop element here" at bounding box center [921, 361] width 1268 height 49
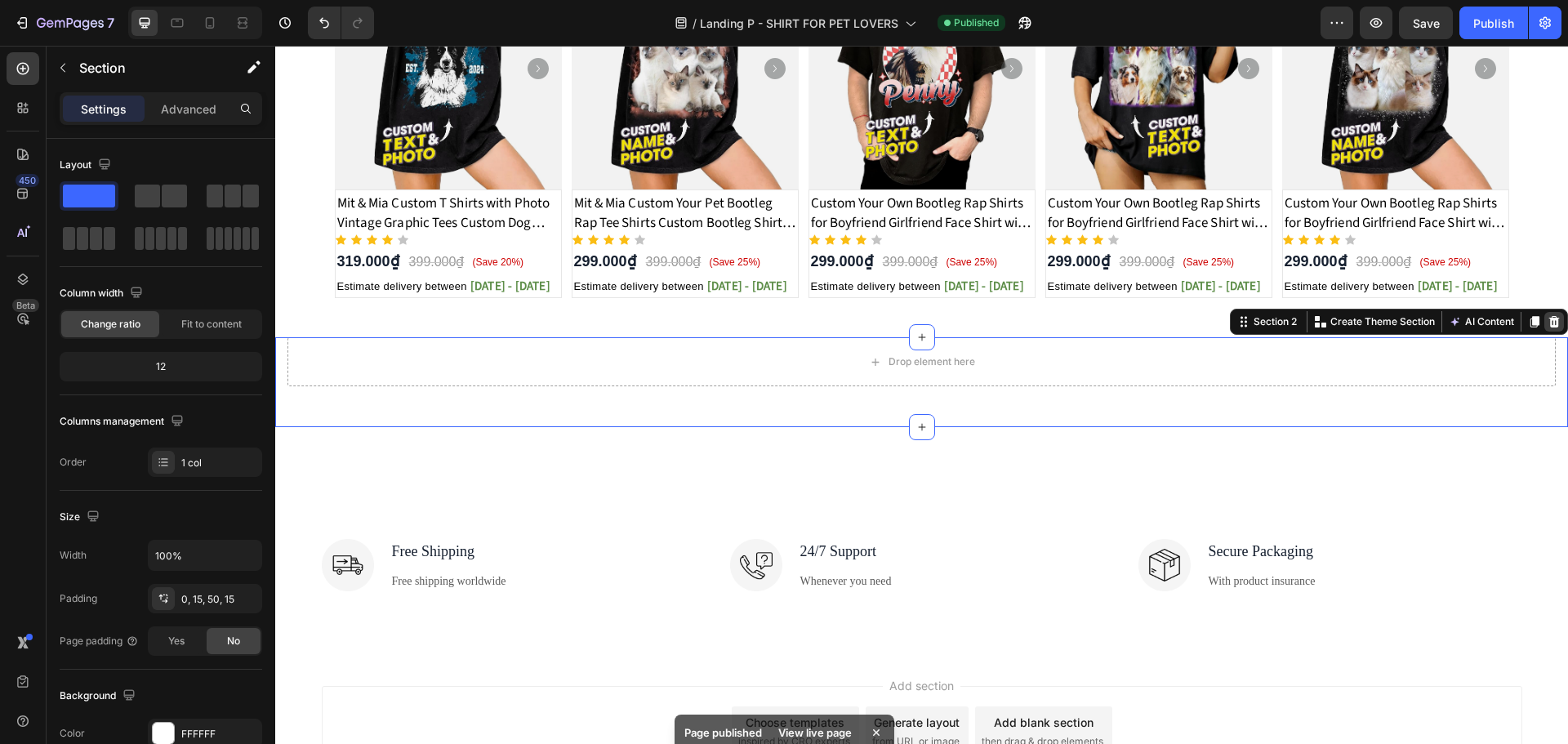
click at [1547, 323] on icon at bounding box center [1553, 321] width 13 height 13
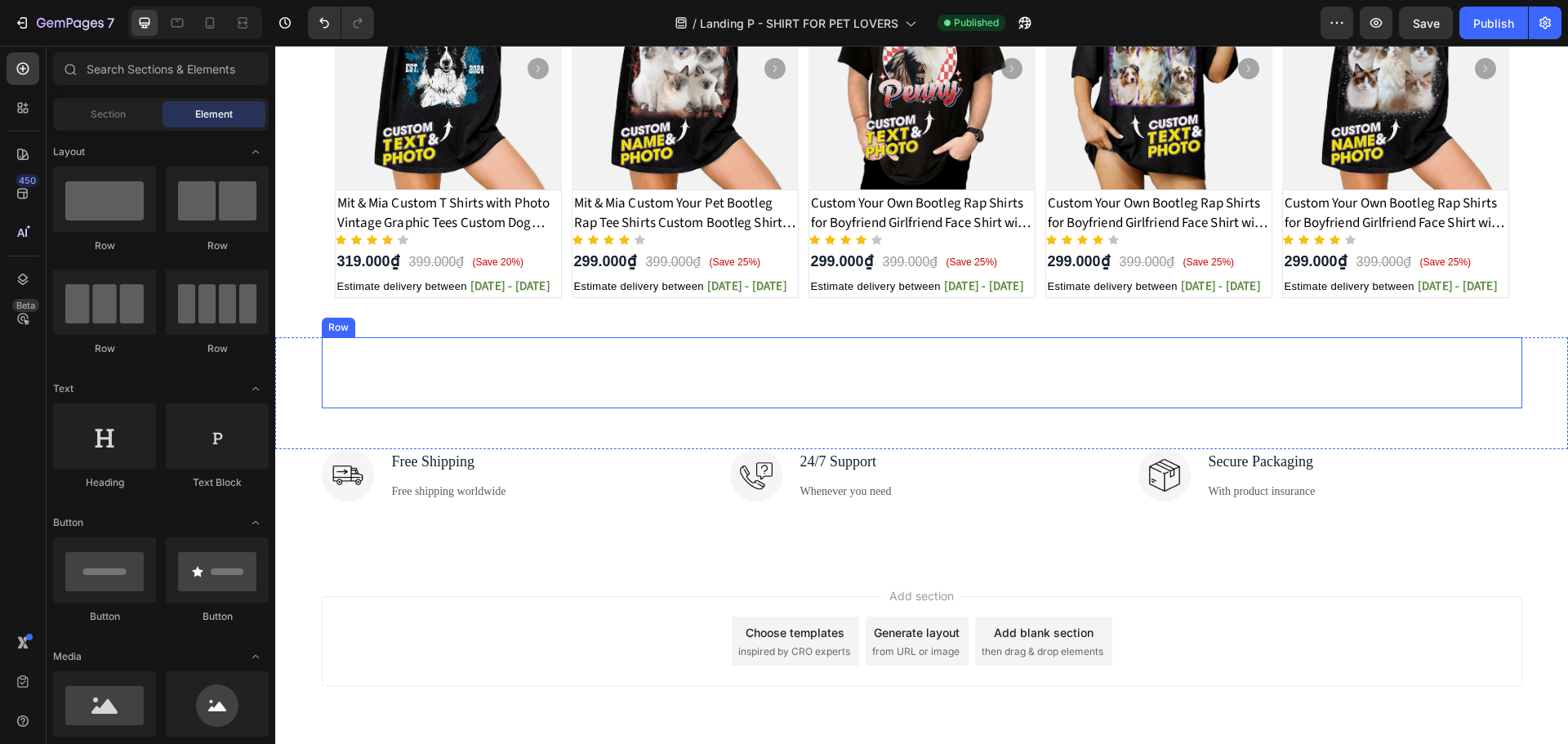
click at [922, 379] on div "Camping gears on sale Heading" at bounding box center [921, 372] width 1201 height 71
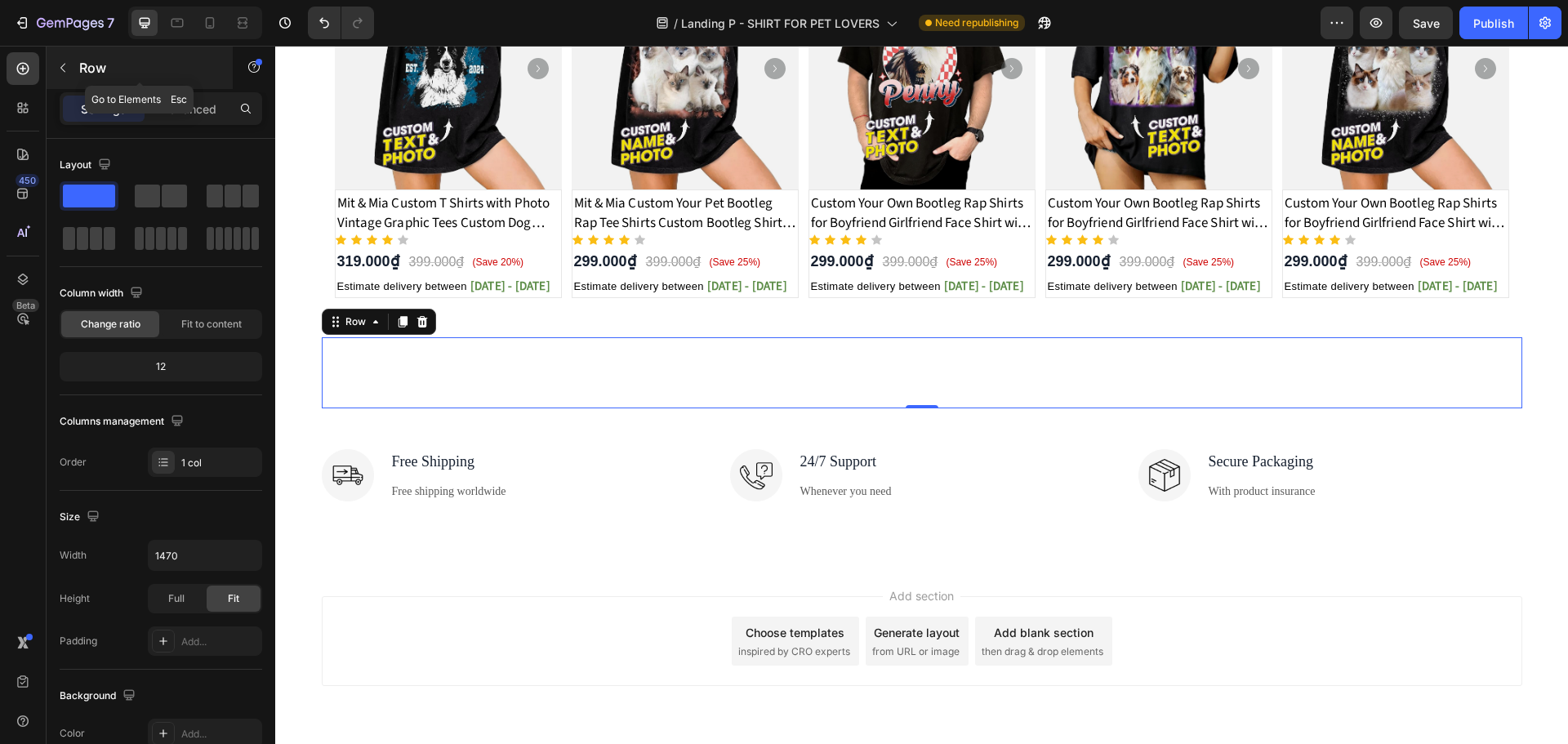
click at [72, 67] on button "button" at bounding box center [62, 68] width 26 height 26
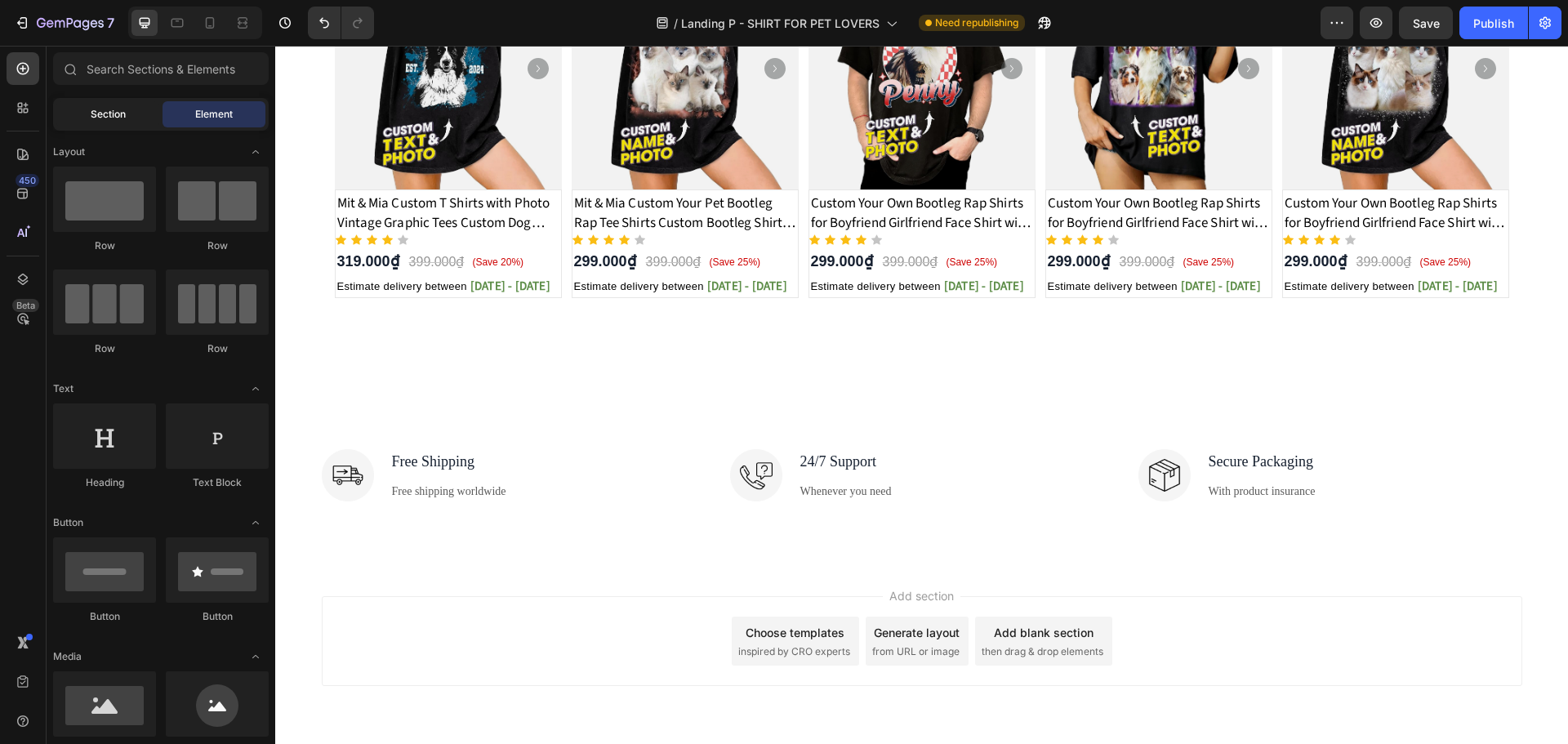
click at [86, 115] on div "Section" at bounding box center [107, 114] width 103 height 26
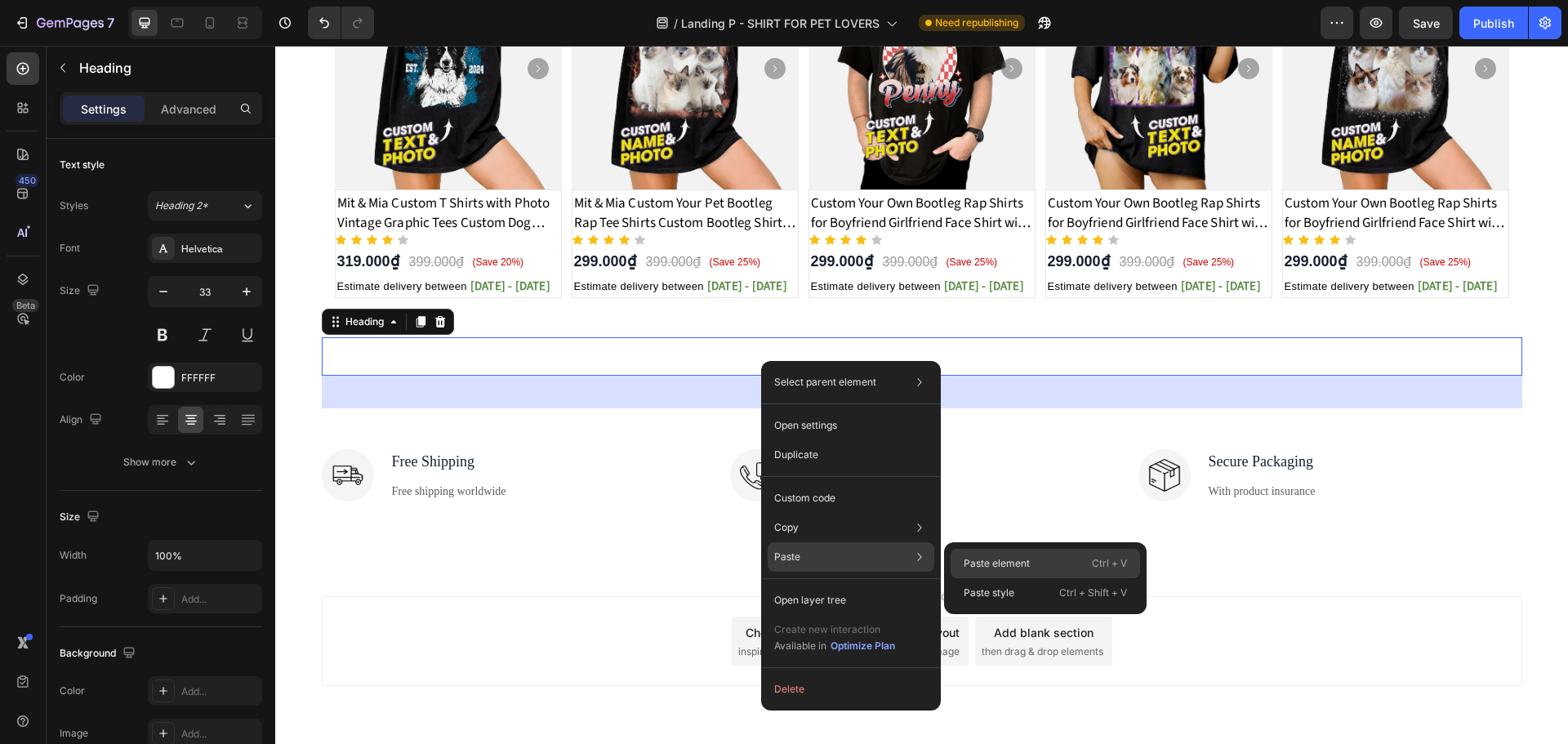
click at [981, 556] on p "Paste element" at bounding box center [997, 563] width 66 height 15
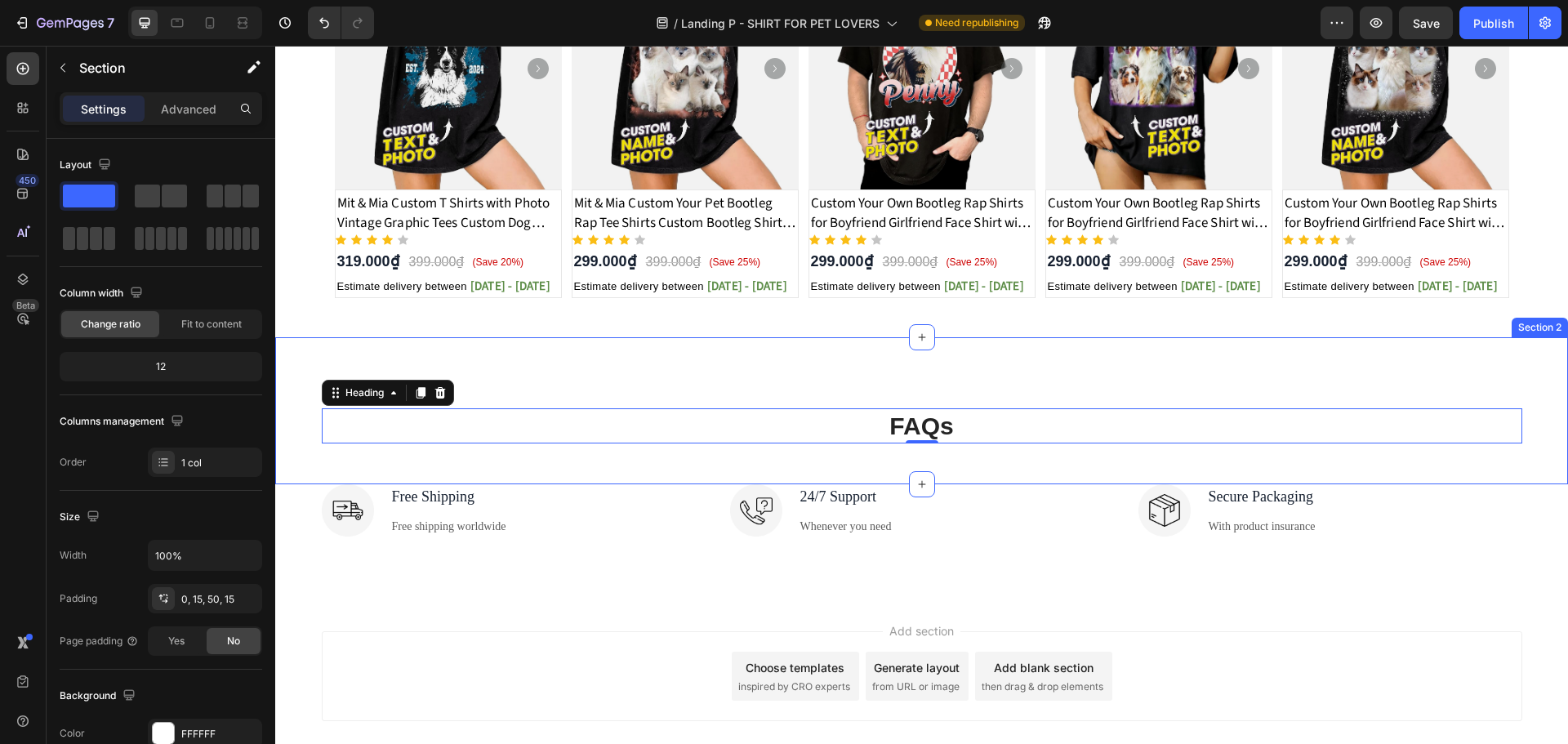
click at [903, 451] on div "Camping gears on sale Heading FAQs Heading 0 Row Section 2" at bounding box center [921, 411] width 1292 height 147
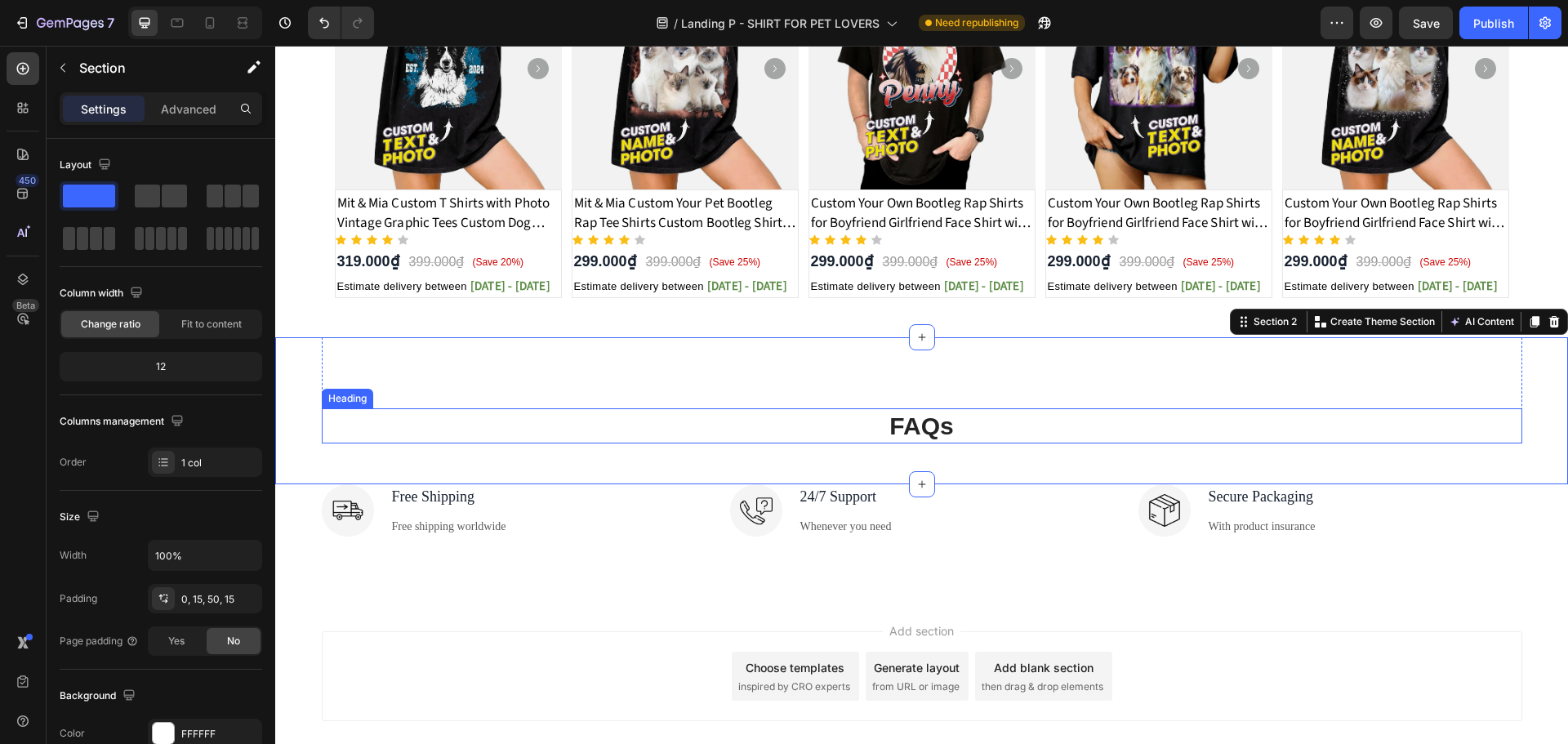
click at [928, 430] on h2 "FAQs" at bounding box center [921, 425] width 1201 height 35
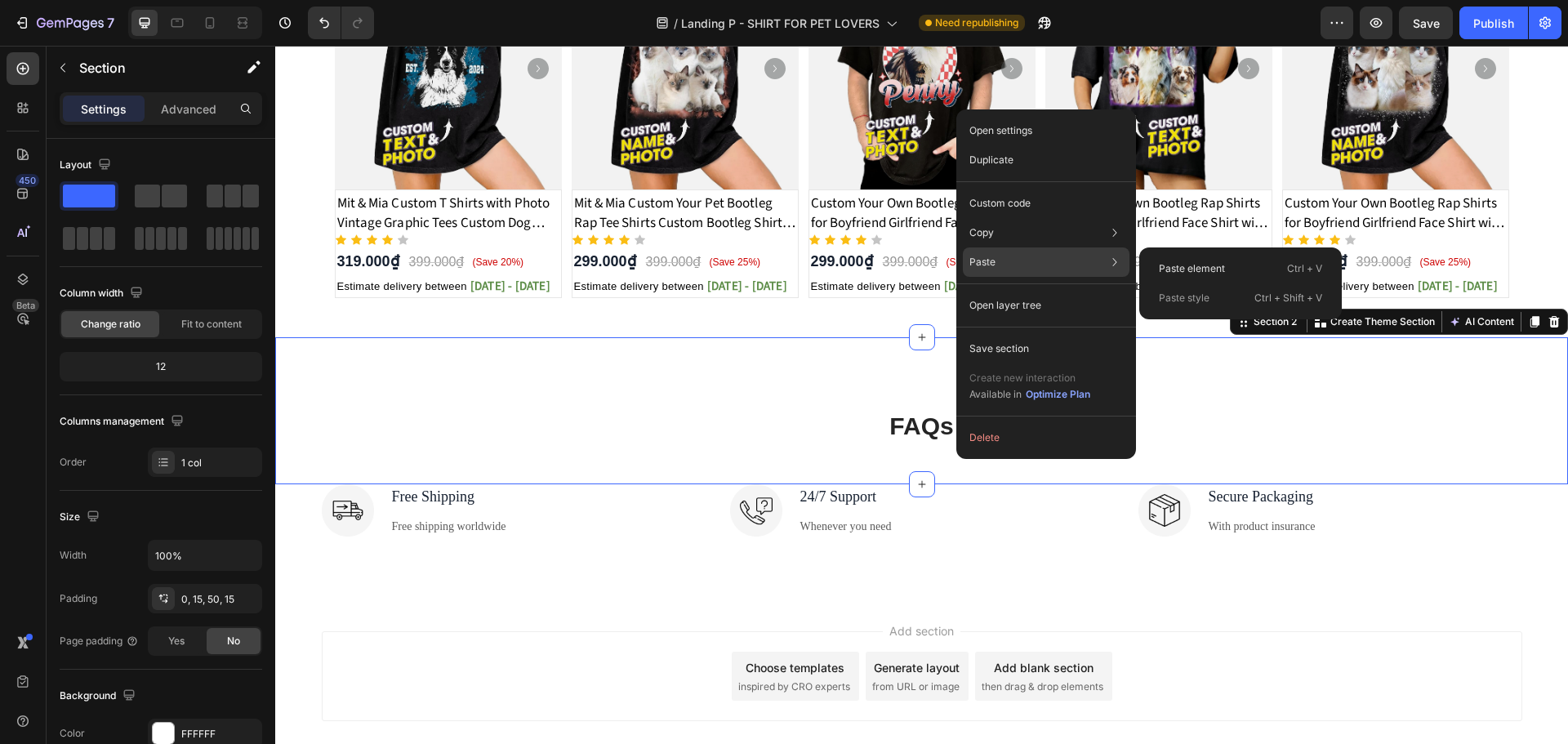
click at [1004, 290] on div "Paste Paste element Ctrl + V Paste style Ctrl + Shift + V" at bounding box center [1045, 305] width 166 height 29
click at [1169, 264] on p "Paste element" at bounding box center [1191, 268] width 66 height 15
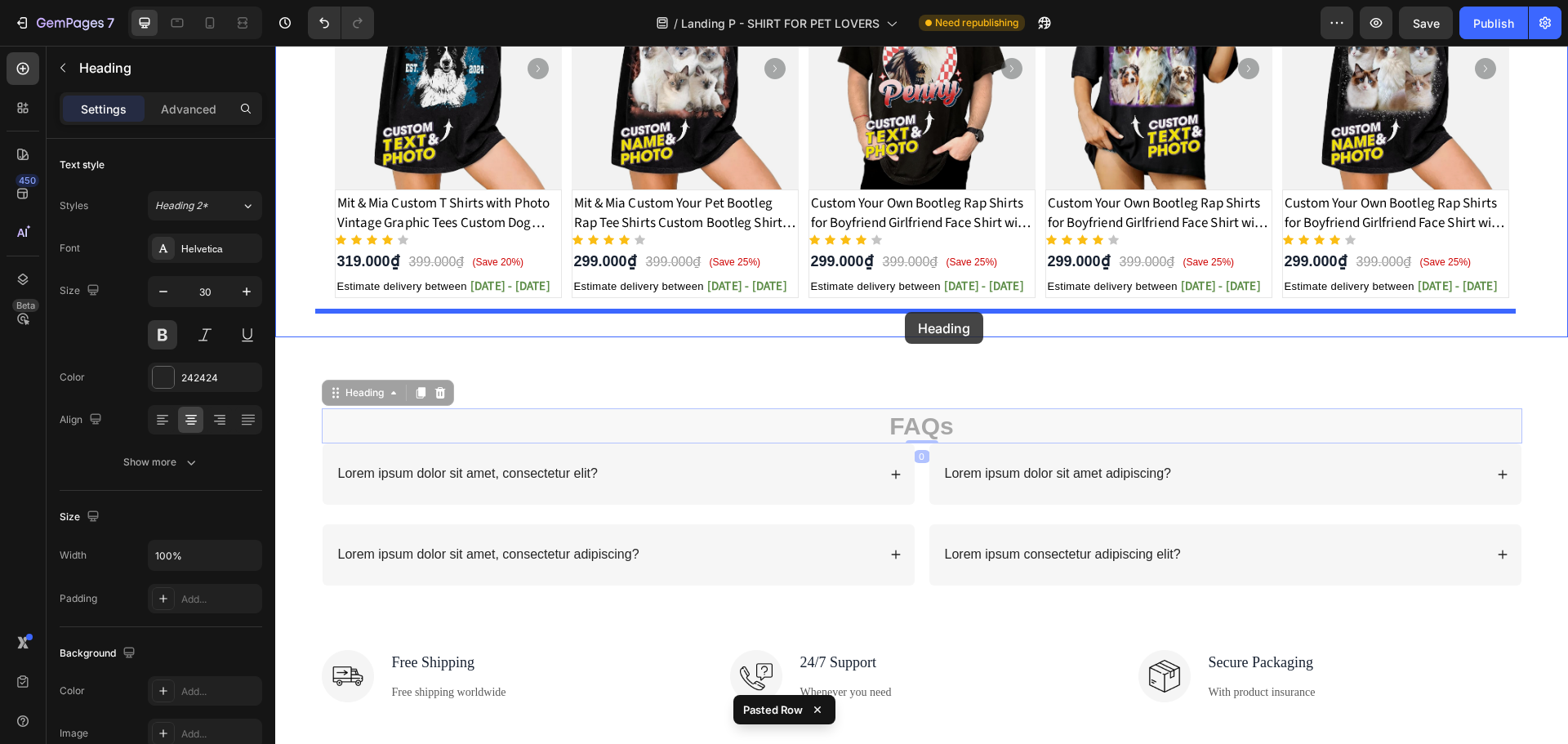
drag, startPoint x: 919, startPoint y: 419, endPoint x: 905, endPoint y: 312, distance: 107.9
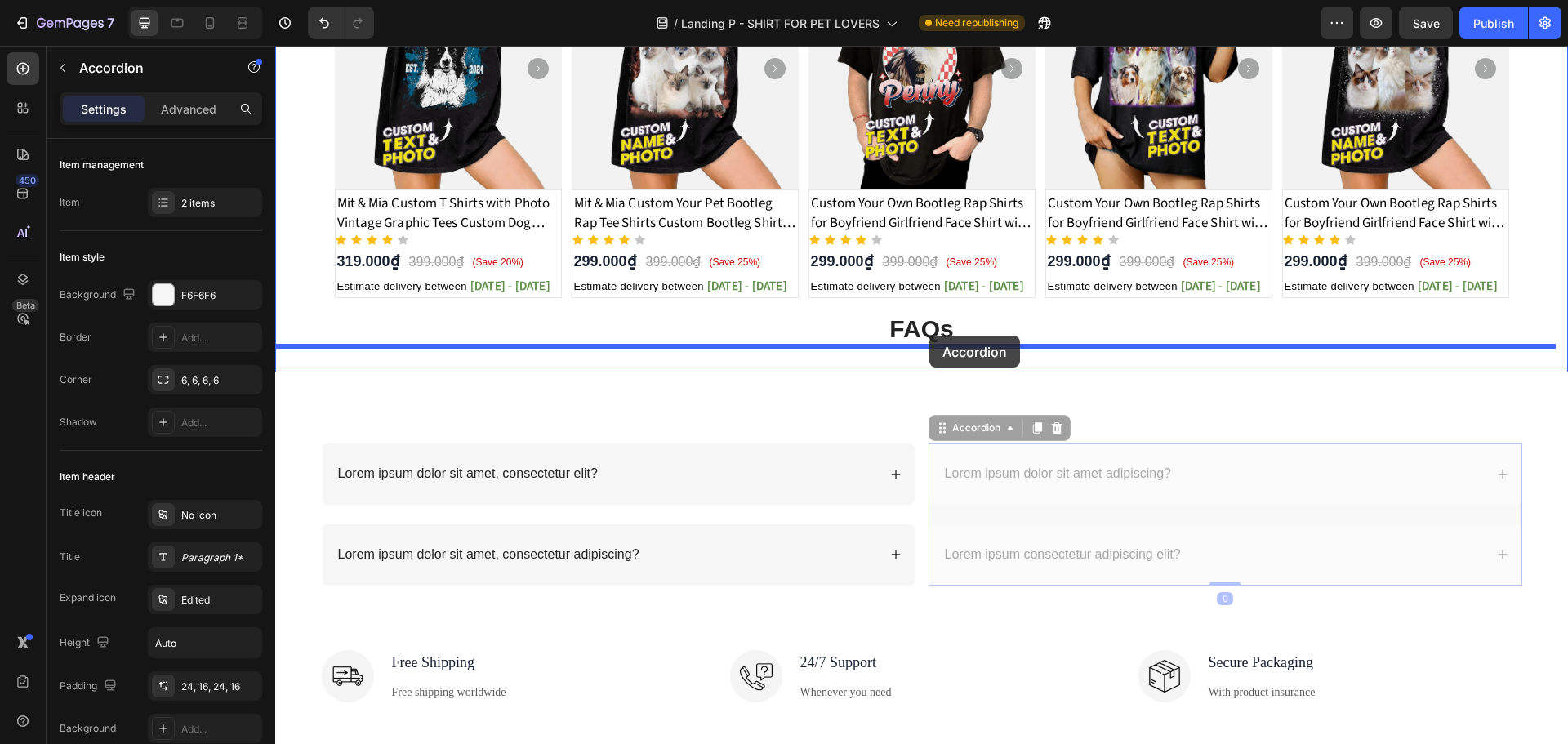
drag, startPoint x: 934, startPoint y: 452, endPoint x: 930, endPoint y: 335, distance: 117.1
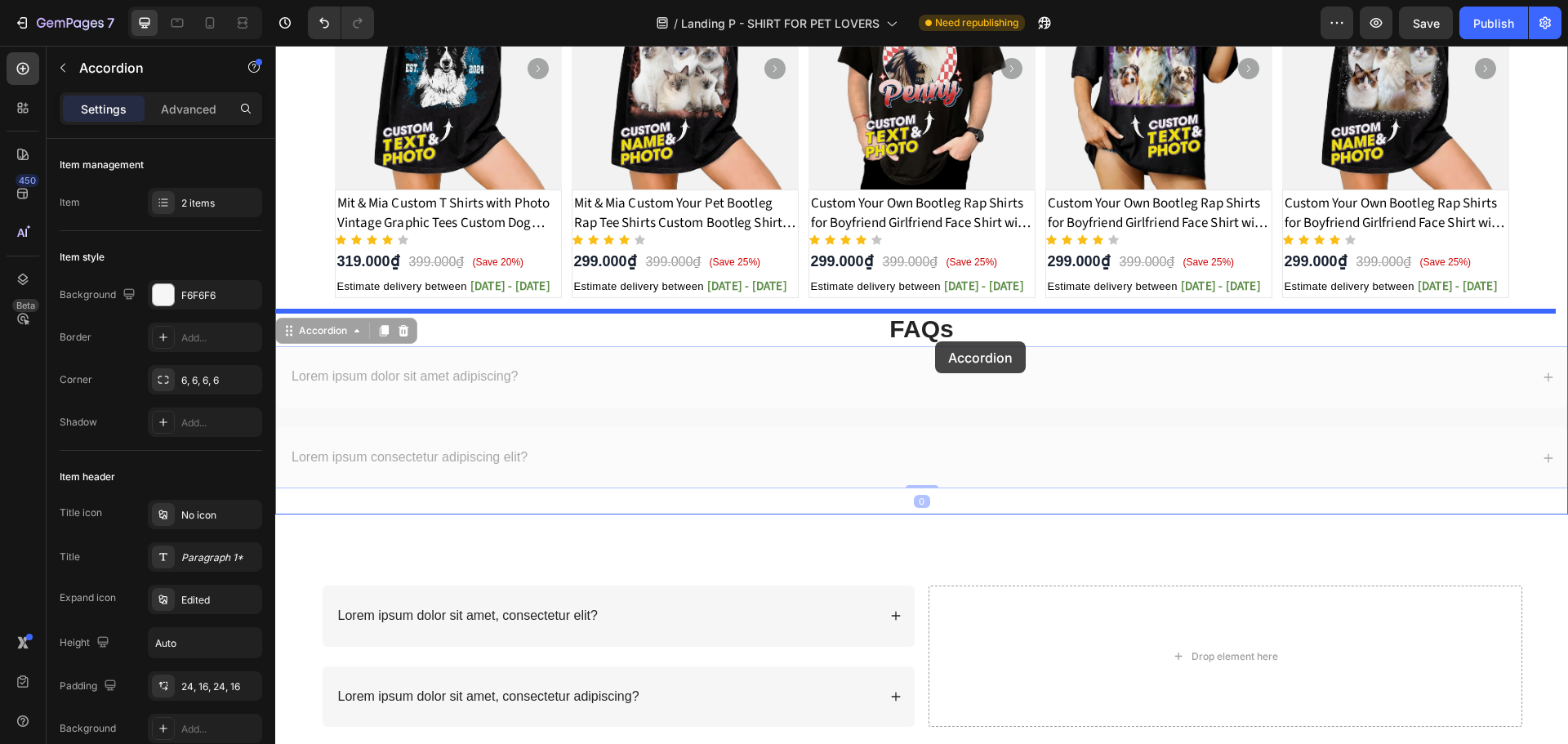
drag, startPoint x: 934, startPoint y: 367, endPoint x: 935, endPoint y: 342, distance: 25.0
click at [935, 342] on div "Header Image Title Line SHIRT FOR PET LOVERS Text Block All Products Best Selle…" at bounding box center [921, 157] width 1292 height 1966
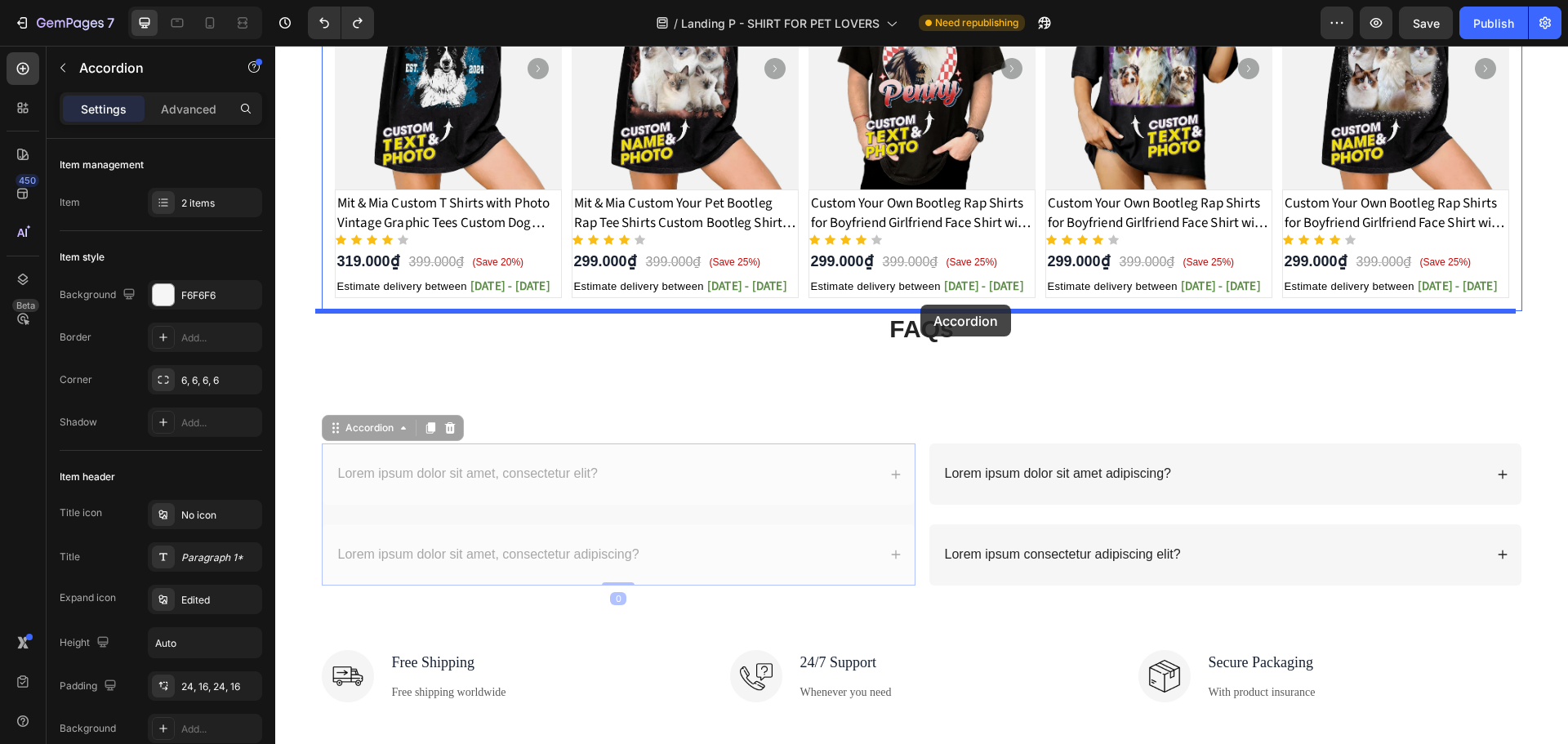
drag, startPoint x: 331, startPoint y: 436, endPoint x: 920, endPoint y: 305, distance: 603.4
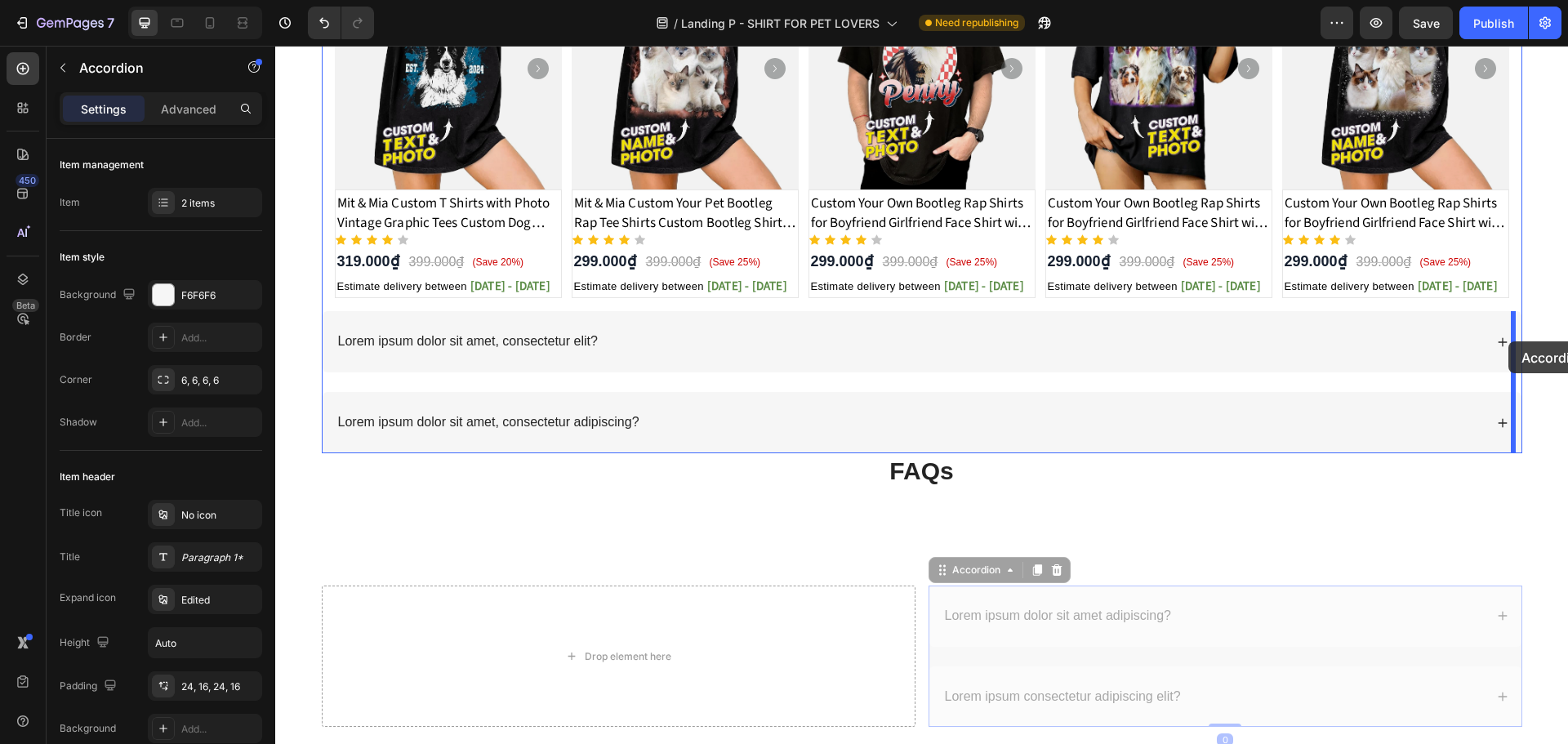
drag, startPoint x: 989, startPoint y: 589, endPoint x: 1508, endPoint y: 342, distance: 574.8
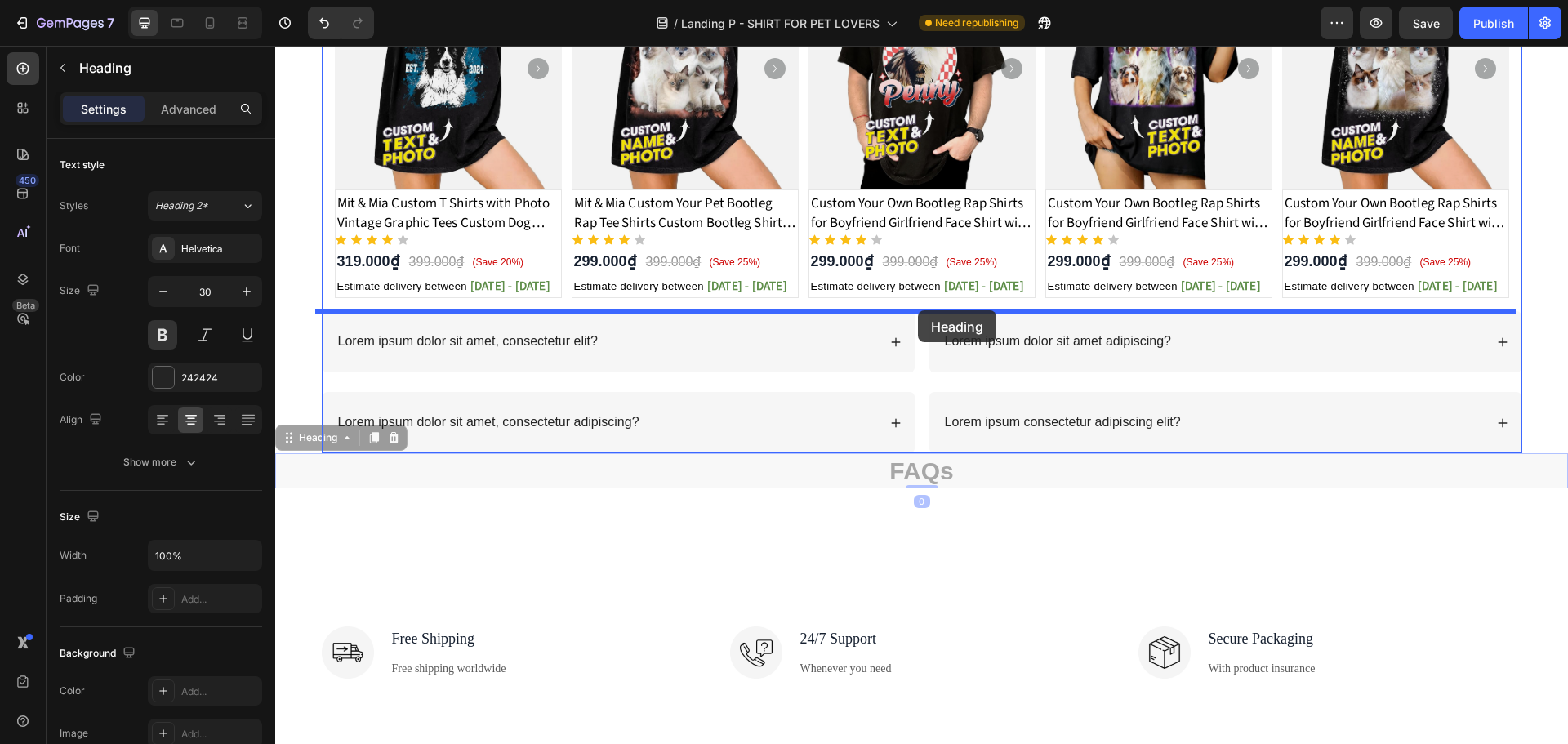
drag, startPoint x: 900, startPoint y: 465, endPoint x: 918, endPoint y: 310, distance: 156.0
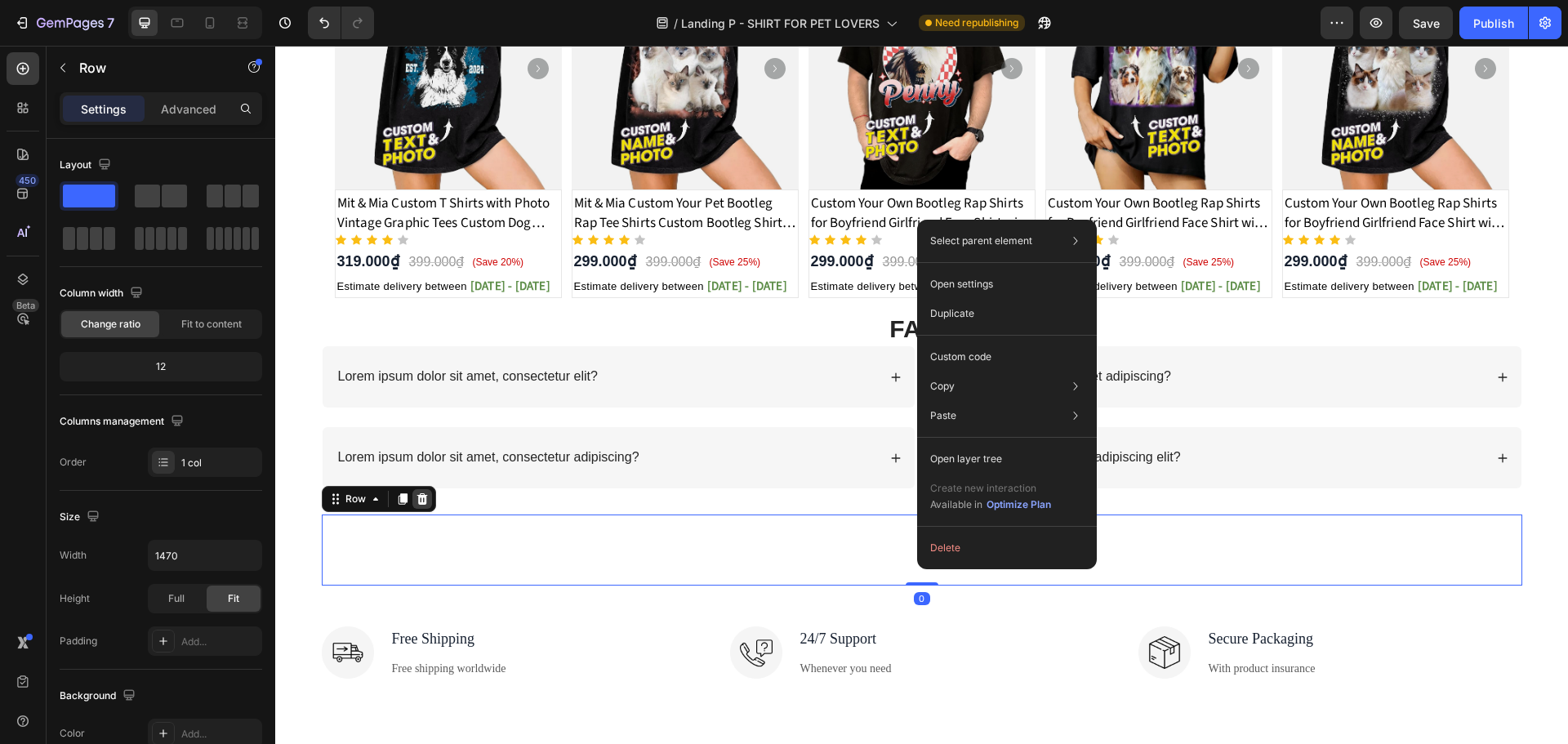
click at [416, 497] on icon at bounding box center [422, 499] width 11 height 11
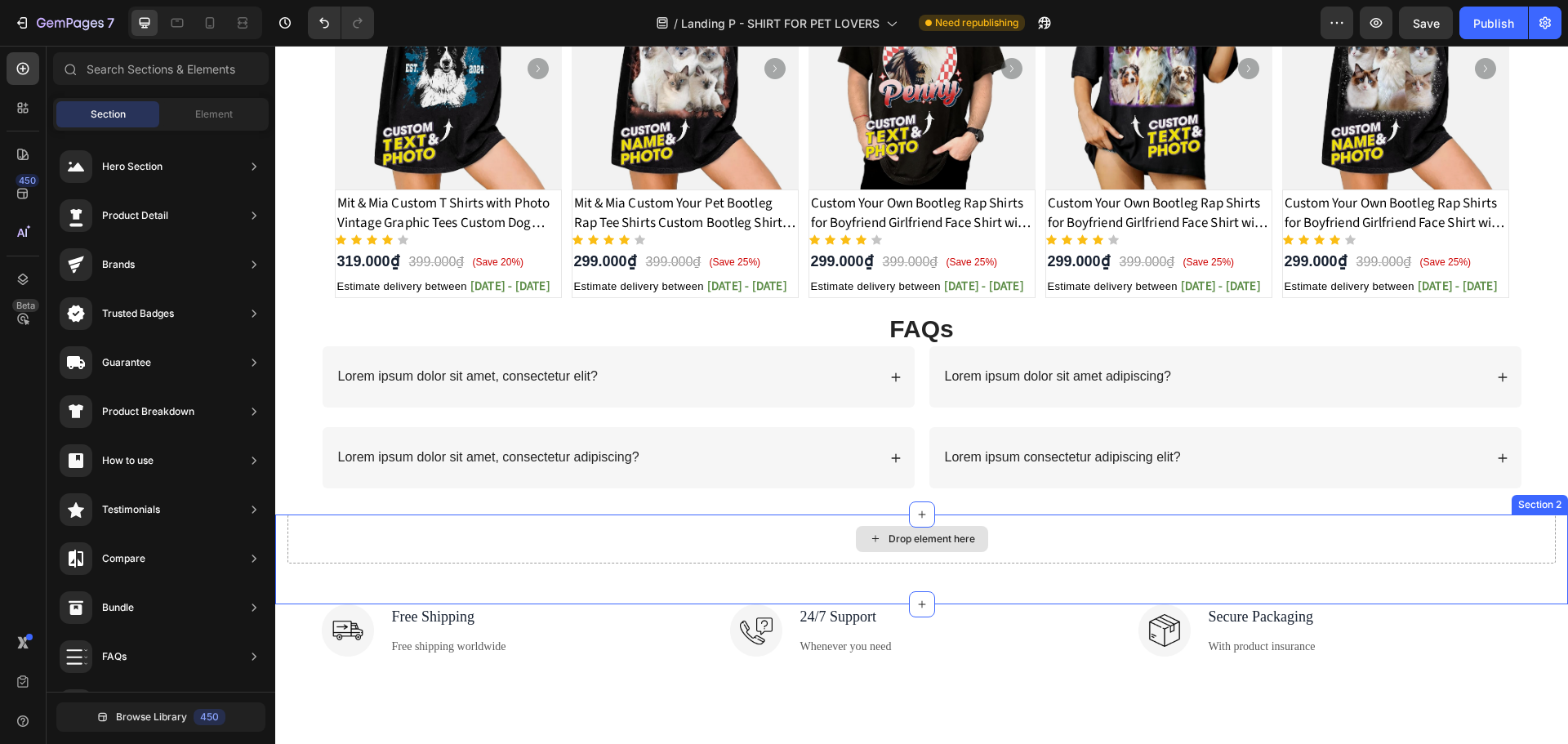
click at [777, 536] on div "Drop element here" at bounding box center [921, 538] width 1268 height 49
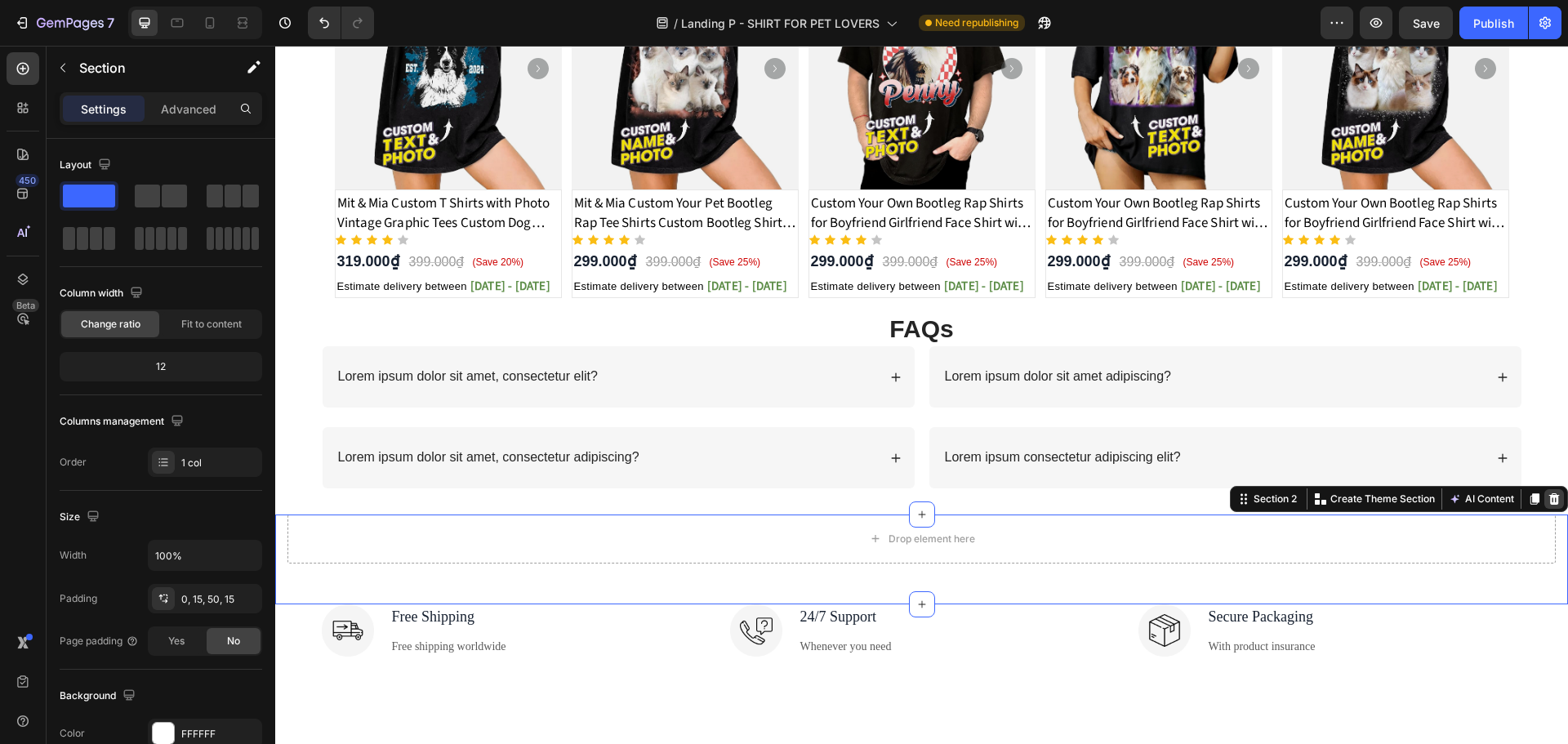
click at [1547, 498] on icon at bounding box center [1553, 499] width 13 height 13
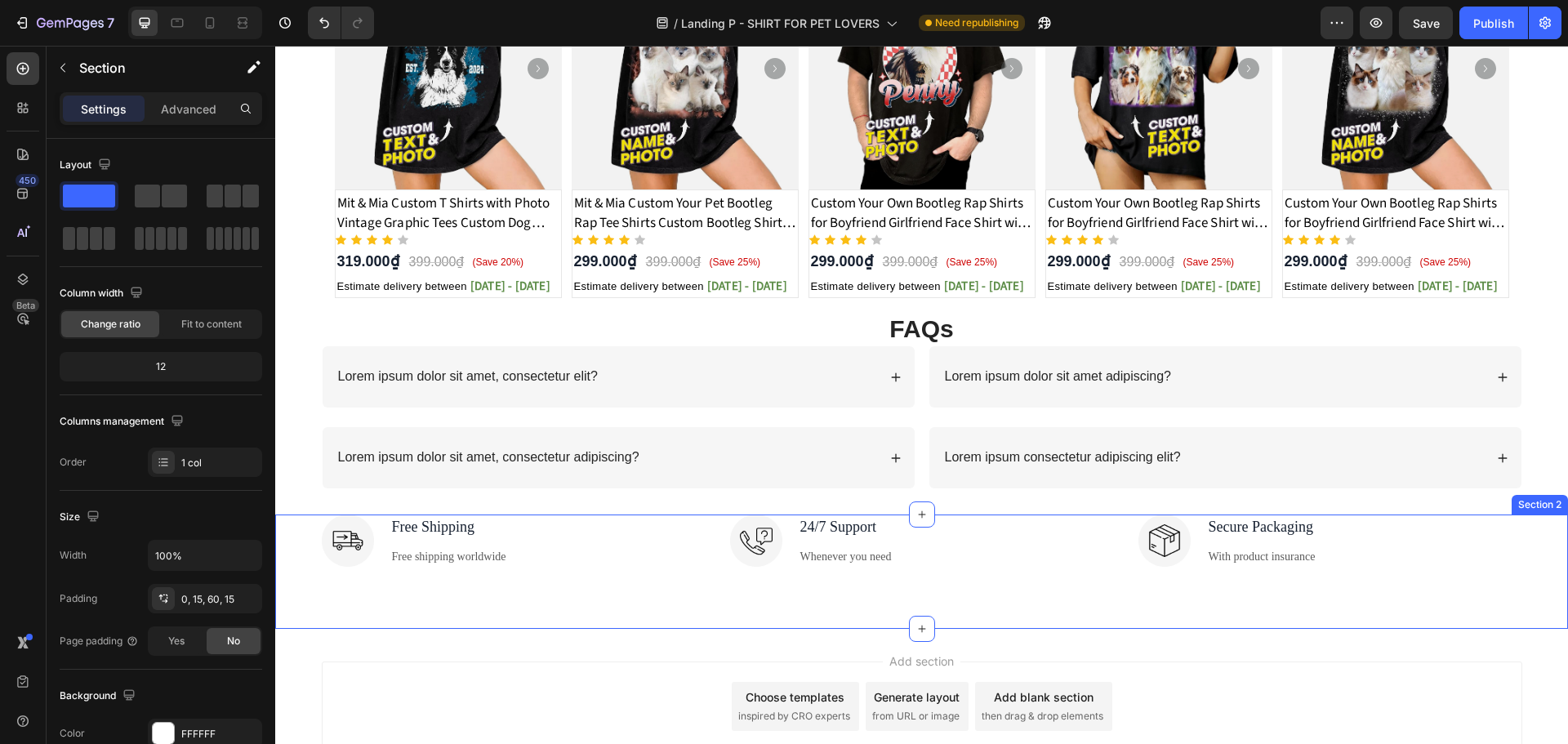
click at [1054, 567] on div "Image Free Shipping Text block Free shipping worldwide Text block Row Image 24/…" at bounding box center [921, 547] width 1268 height 65
click at [1547, 496] on icon at bounding box center [1553, 499] width 13 height 13
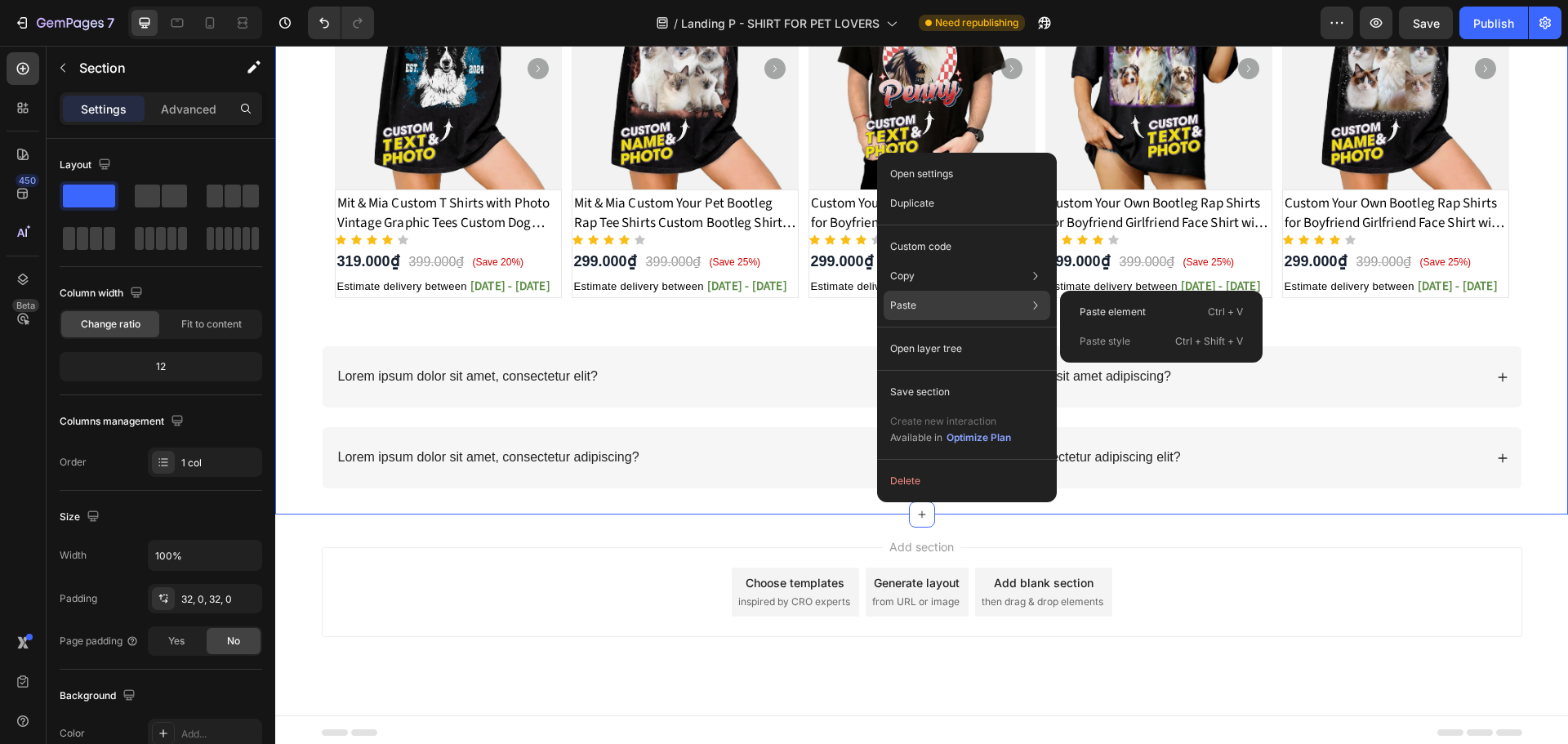
click at [928, 334] on div "Paste Paste element Ctrl + V Paste style Ctrl + Shift + V" at bounding box center [966, 349] width 166 height 29
click at [1122, 307] on p "Paste element" at bounding box center [1112, 312] width 66 height 15
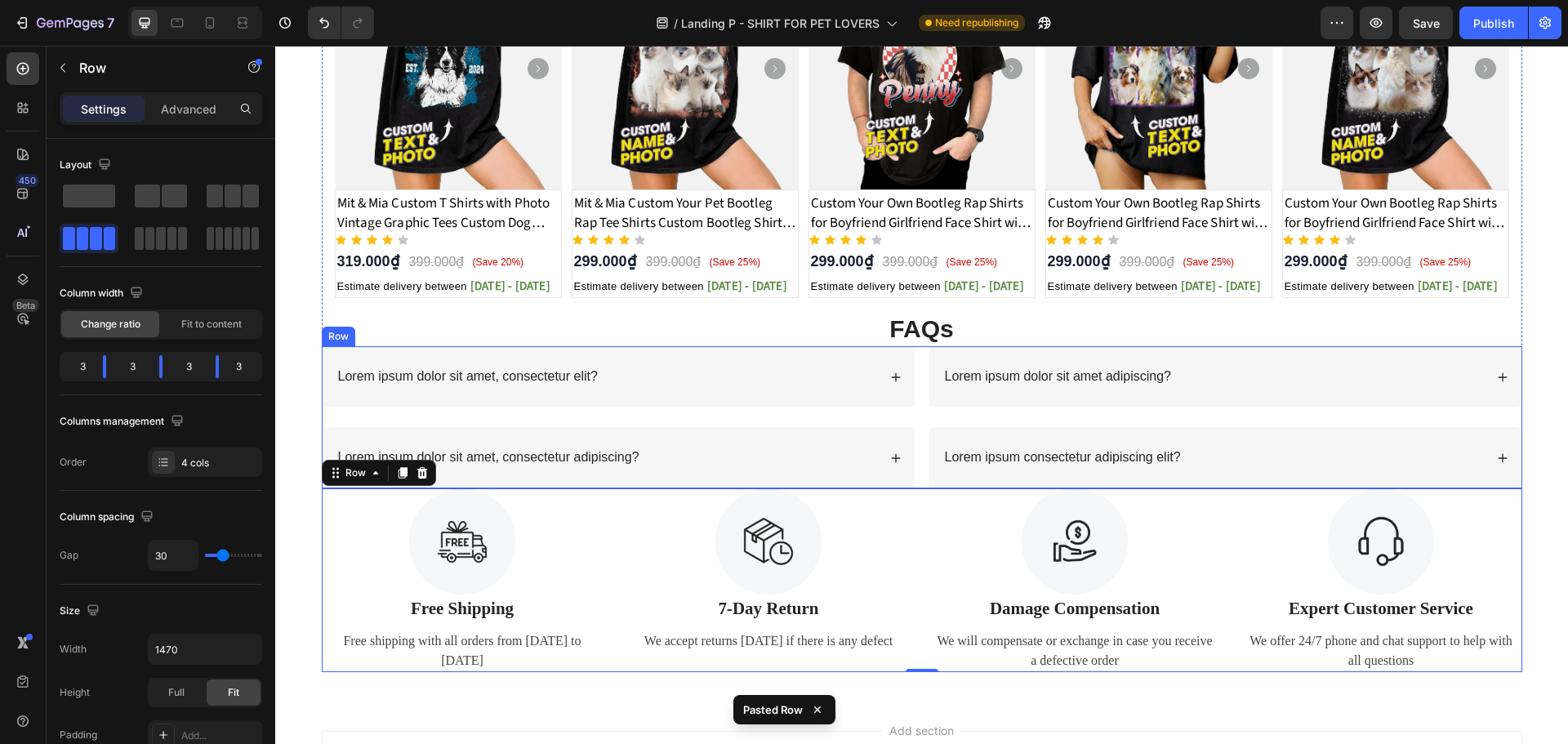
click at [912, 470] on div "Lorem ipsum dolor sit amet, consectetur elit? Lorem ipsum dolor sit amet, conse…" at bounding box center [921, 417] width 1201 height 142
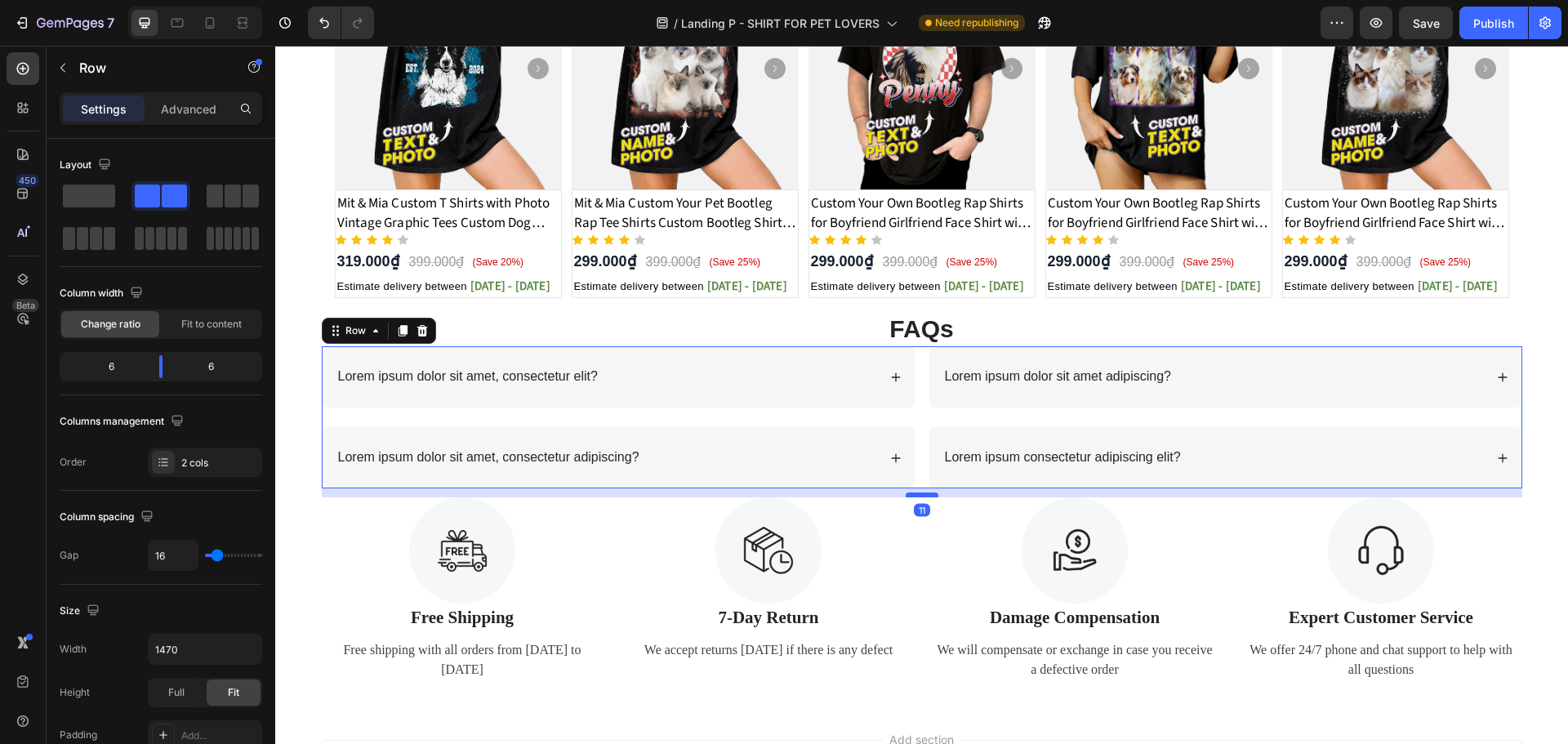
drag, startPoint x: 915, startPoint y: 487, endPoint x: 913, endPoint y: 496, distance: 9.2
click at [913, 496] on div at bounding box center [922, 494] width 33 height 5
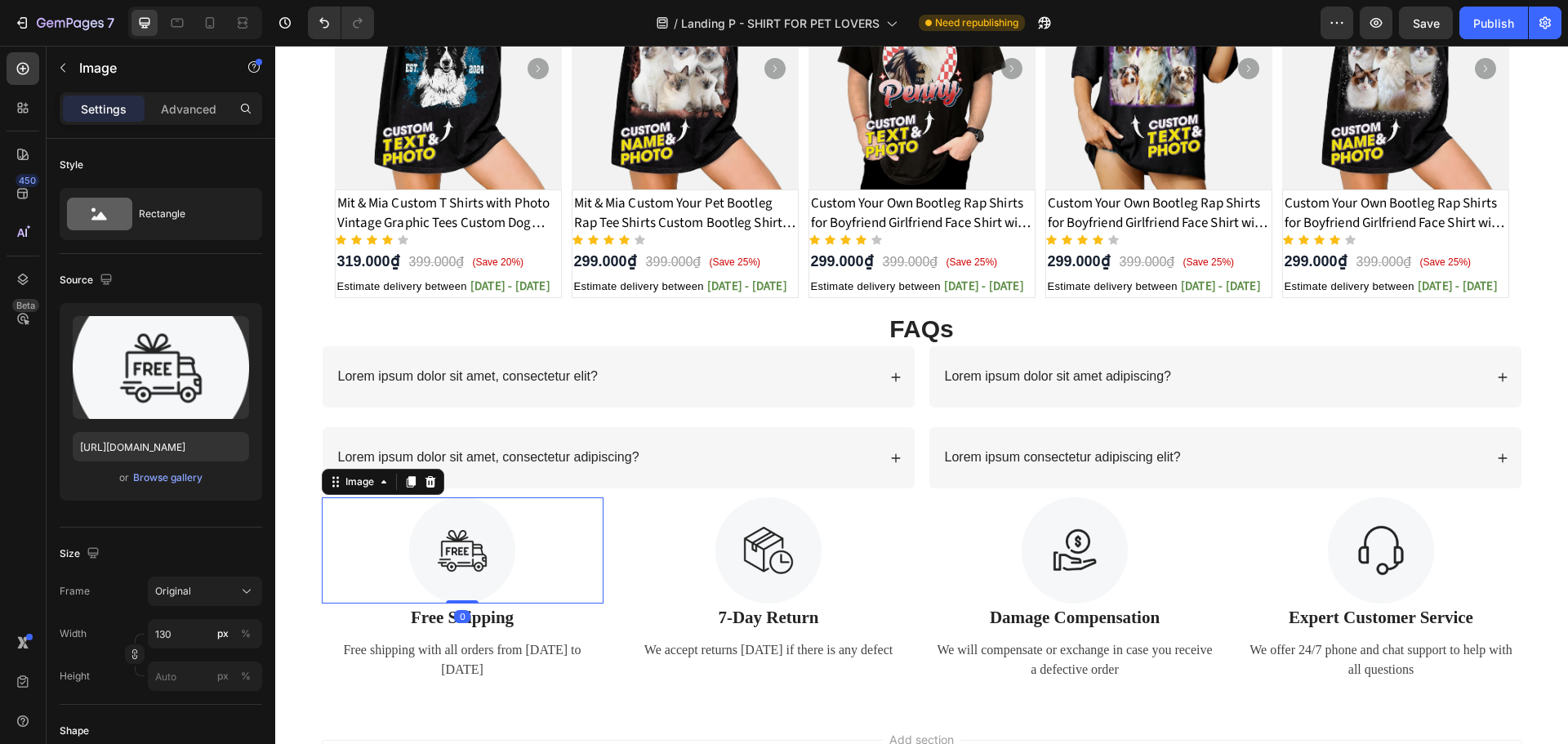
click at [558, 553] on div at bounding box center [462, 550] width 282 height 107
click at [660, 529] on div at bounding box center [769, 550] width 282 height 107
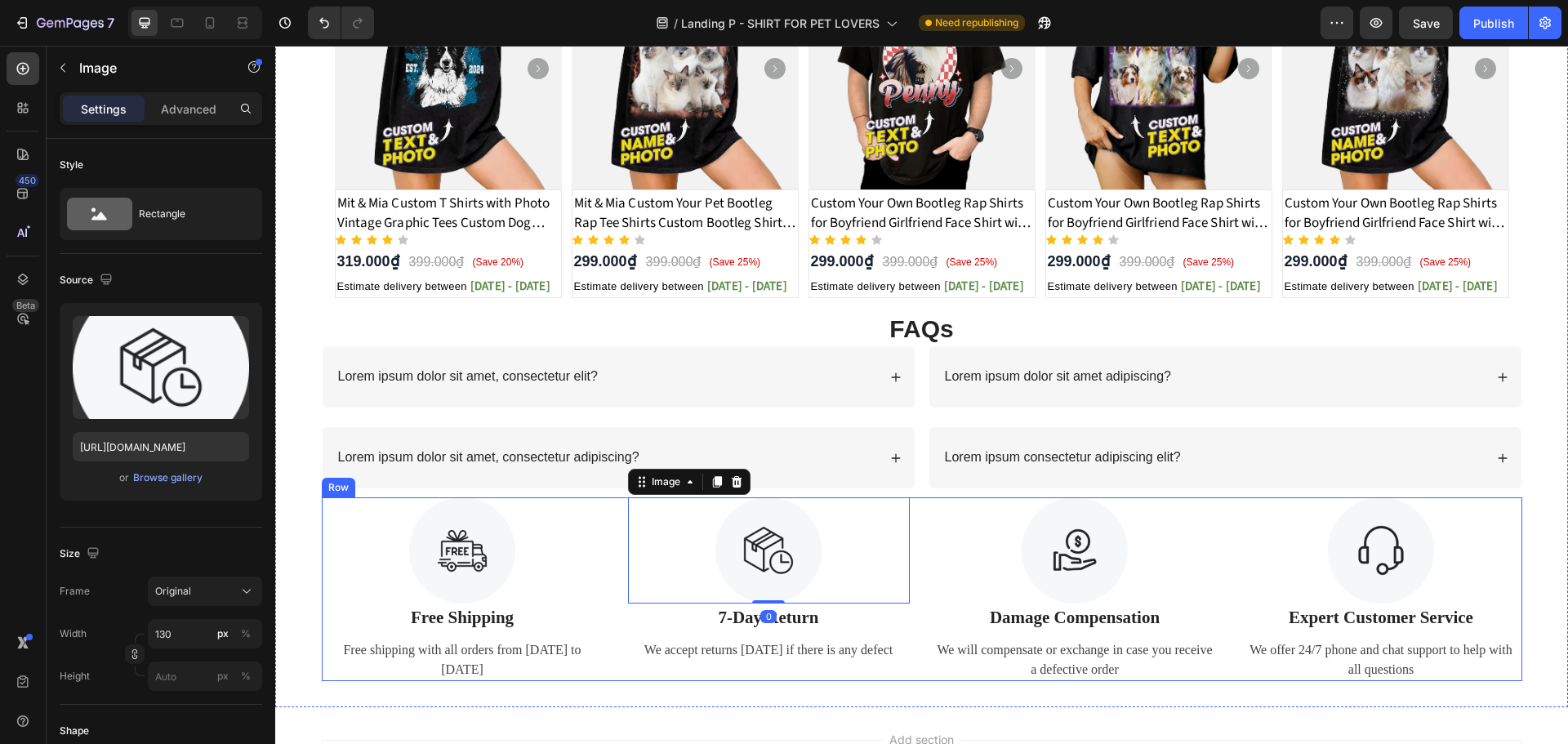
click at [608, 614] on div "Image Free Shipping Text Block Free shipping with all orders from April 1 to Ap…" at bounding box center [921, 589] width 1201 height 185
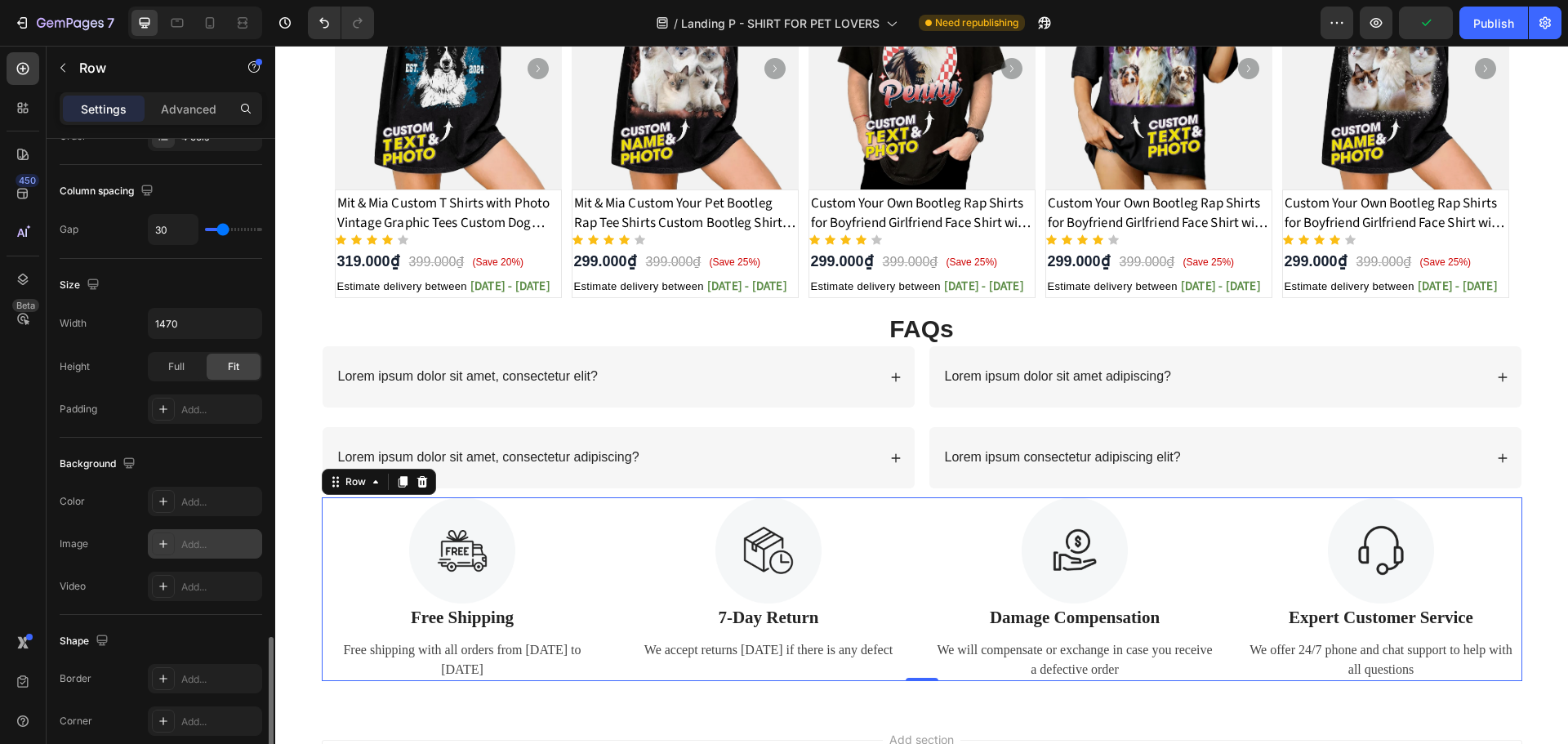
scroll to position [531, 0]
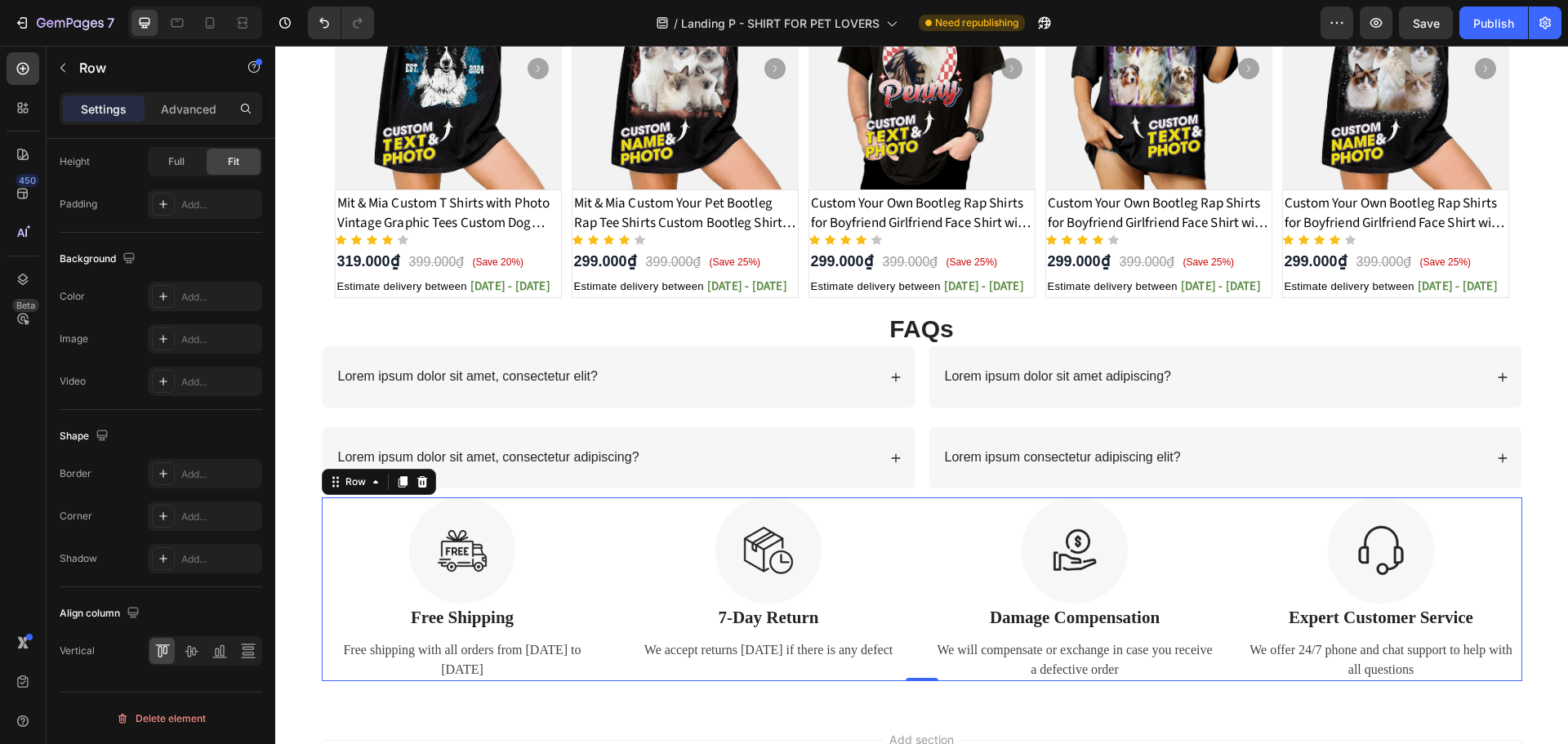
click at [496, 633] on div "Image Free Shipping Text Block Free shipping with all orders from April 1 to Ap…" at bounding box center [462, 589] width 282 height 185
click at [800, 622] on p "7-Day Return" at bounding box center [768, 618] width 278 height 26
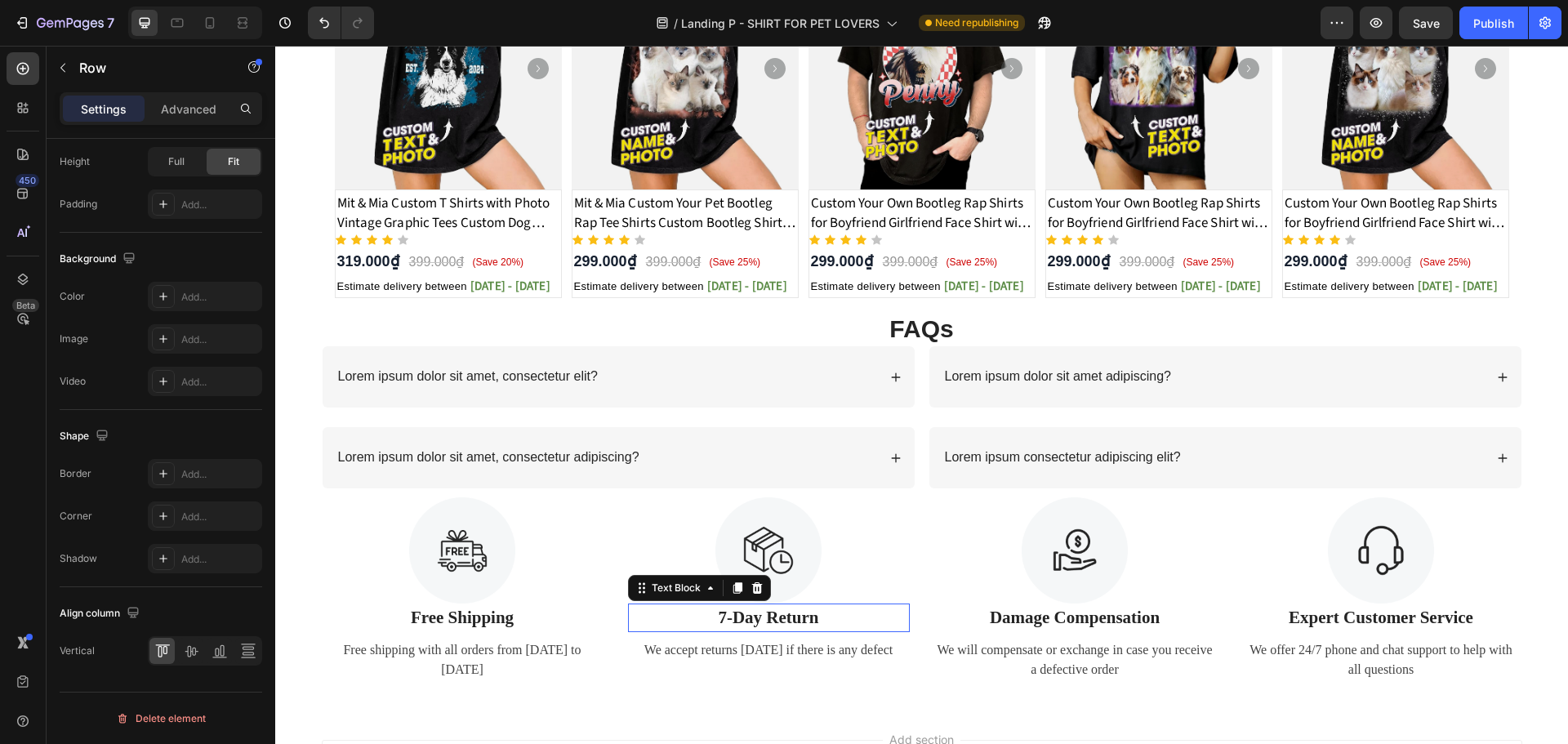
scroll to position [0, 0]
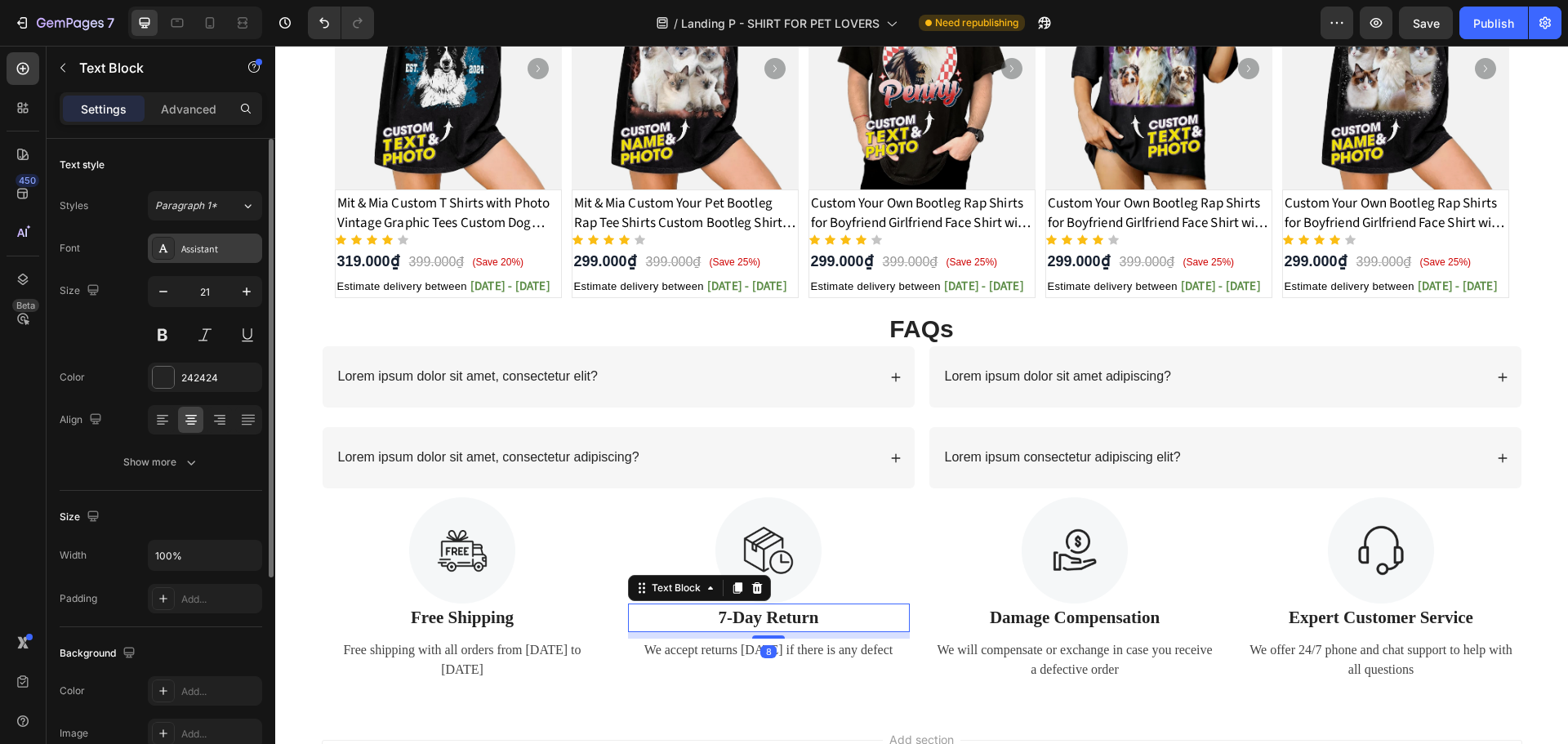
click at [215, 252] on div "Assistant" at bounding box center [220, 249] width 77 height 15
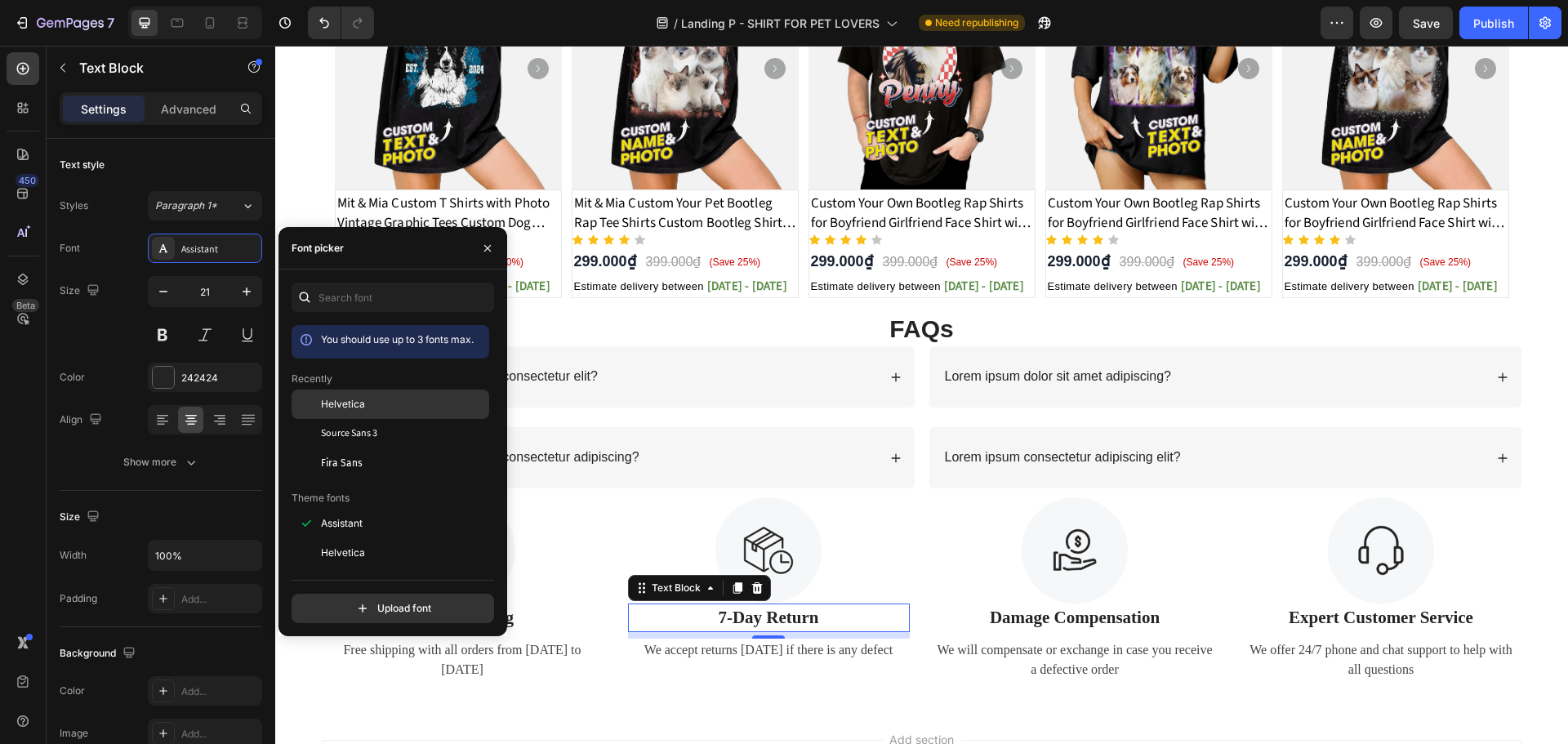
click at [349, 509] on div "Helvetica" at bounding box center [389, 524] width 197 height 29
click at [1015, 609] on p "Damage Compensation" at bounding box center [1075, 618] width 278 height 26
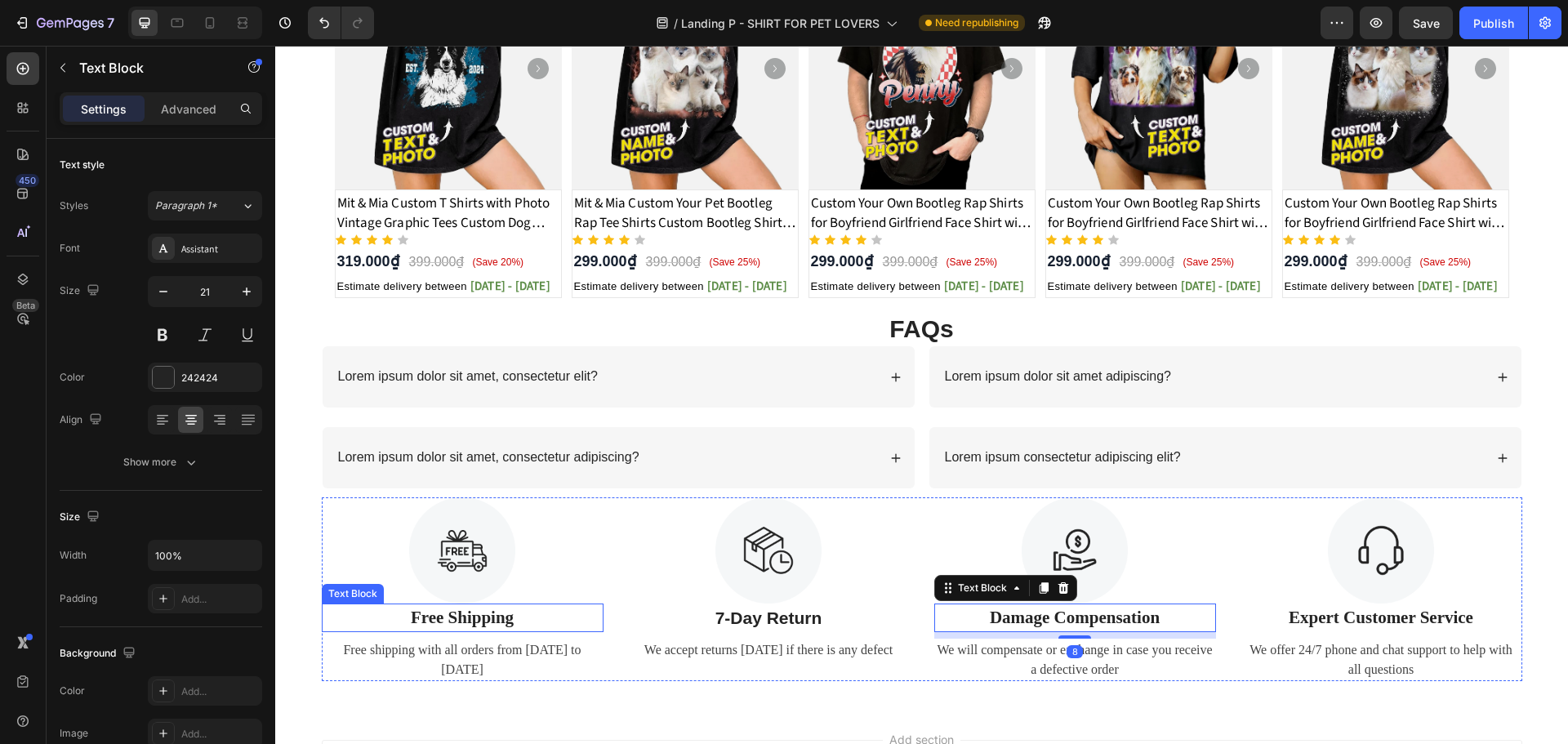
click at [399, 614] on p "Free Shipping" at bounding box center [462, 618] width 278 height 26
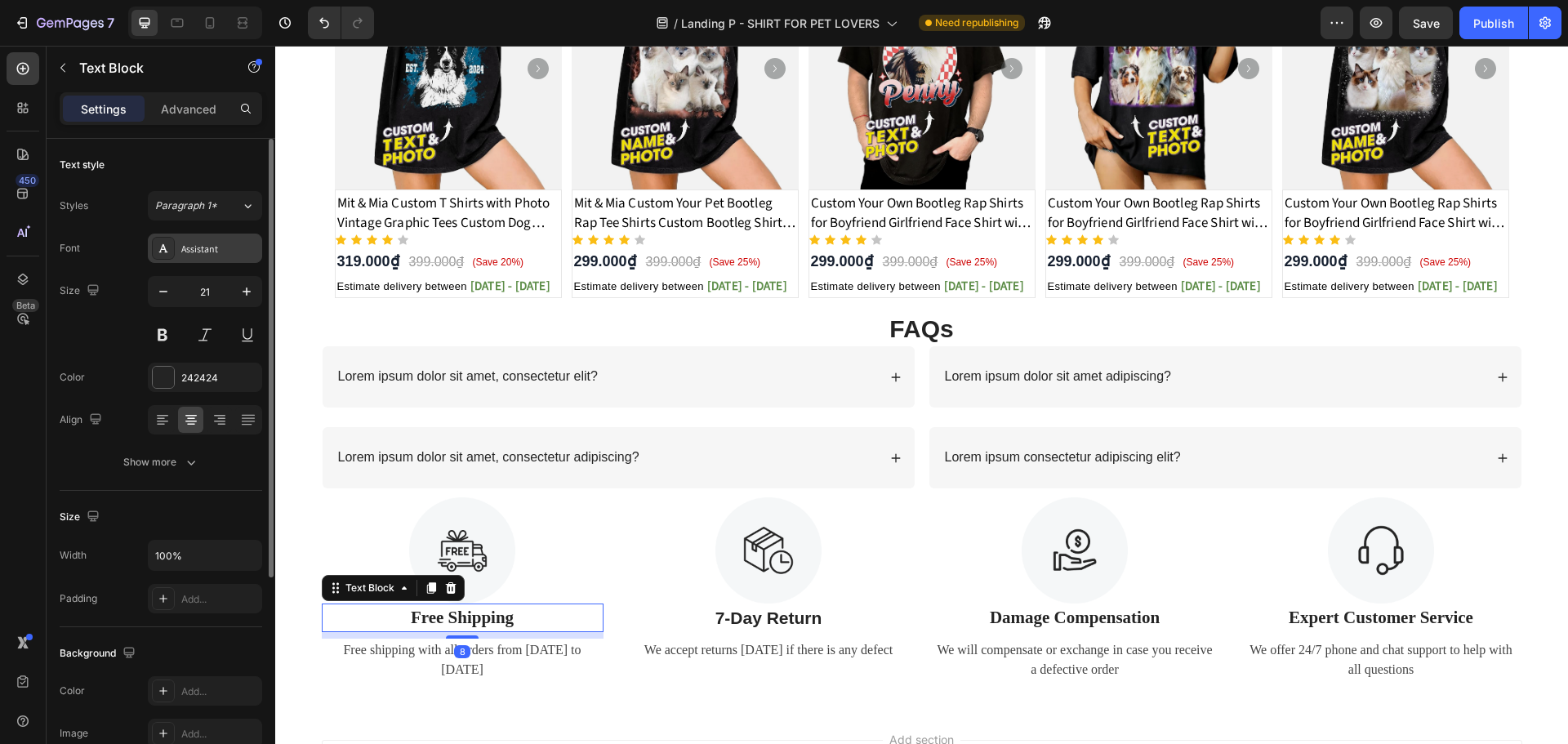
click at [227, 242] on div "Assistant" at bounding box center [220, 249] width 77 height 15
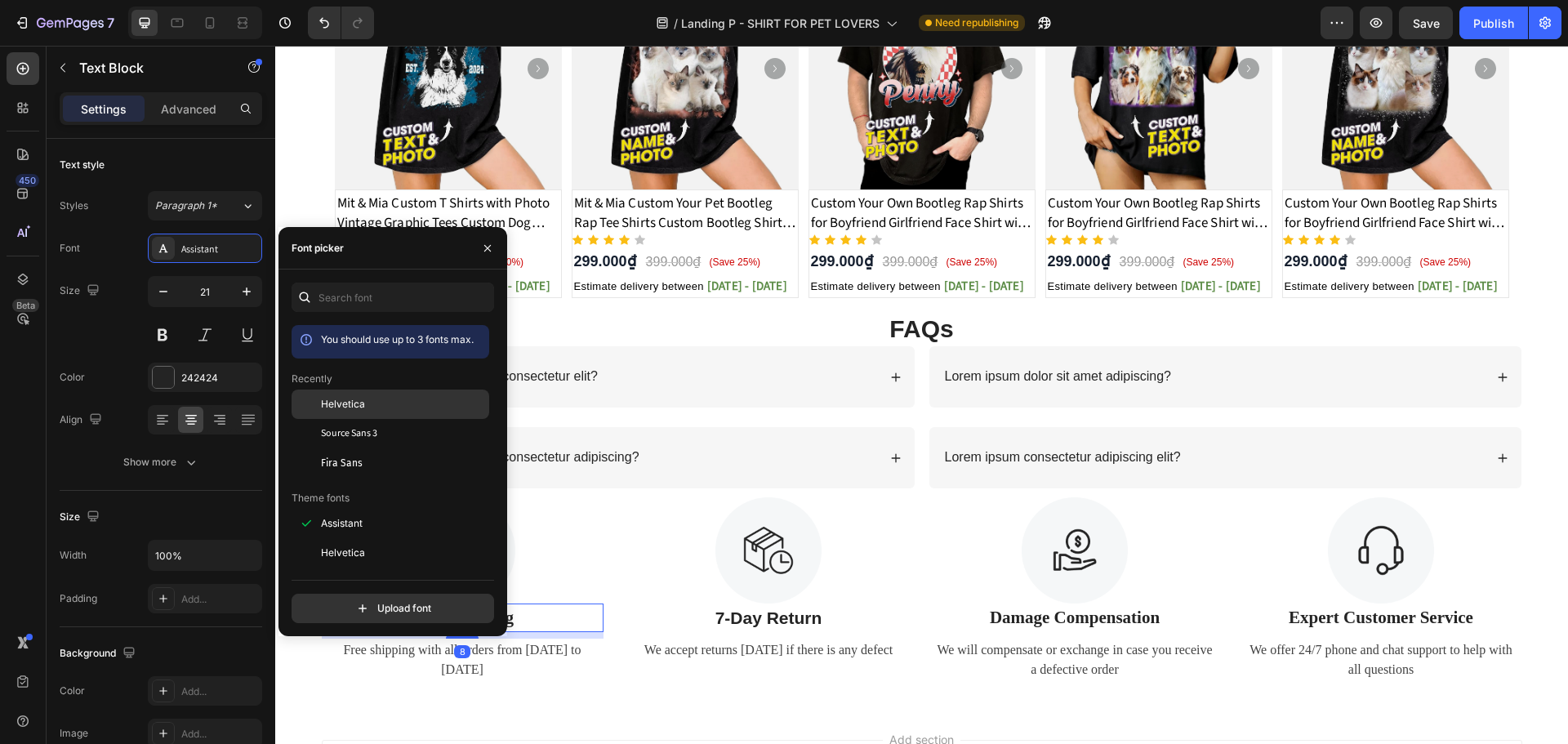
click at [342, 408] on span "Helvetica" at bounding box center [343, 404] width 44 height 15
click at [1105, 607] on p "Damage Compensation" at bounding box center [1075, 618] width 278 height 26
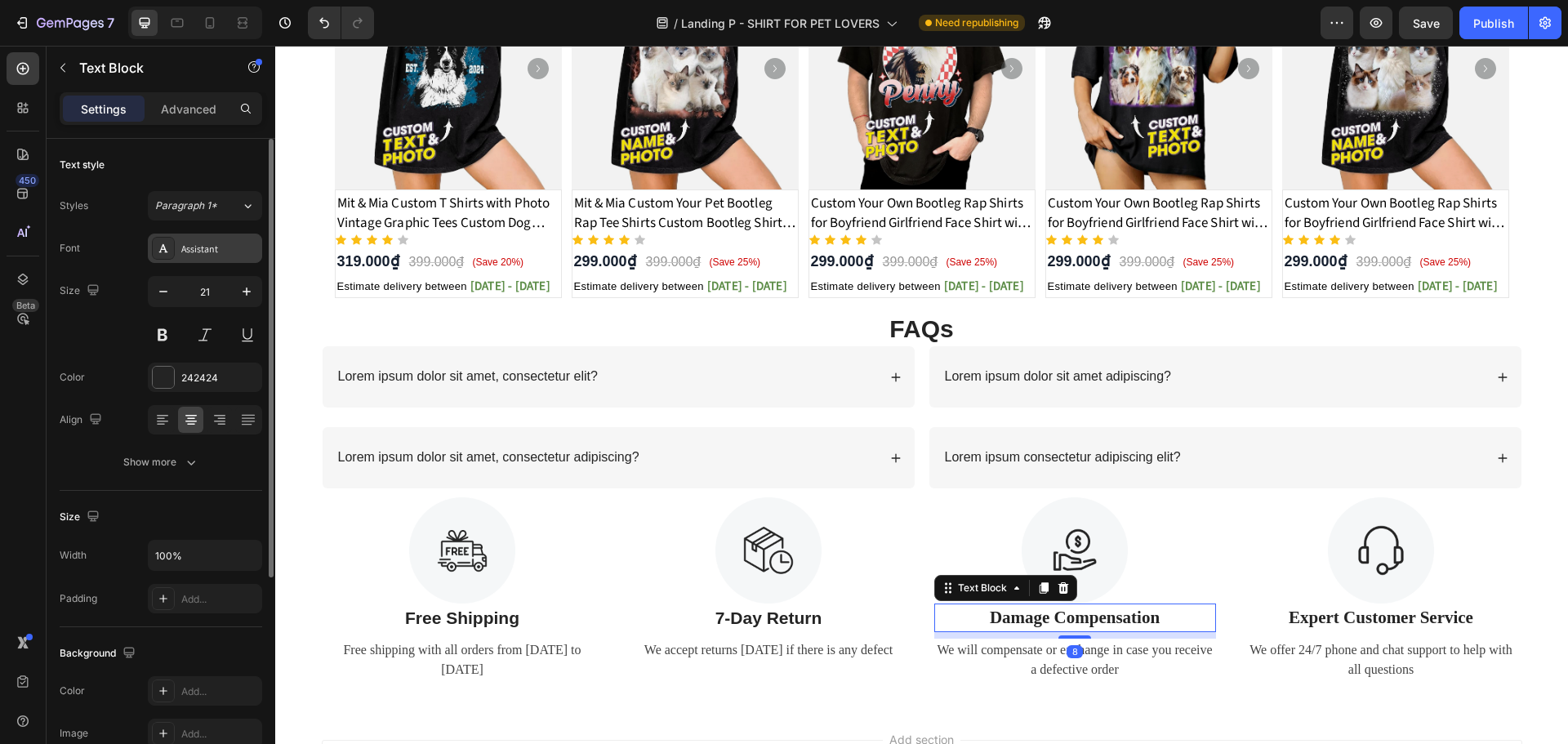
click at [224, 256] on div "Assistant" at bounding box center [205, 248] width 114 height 29
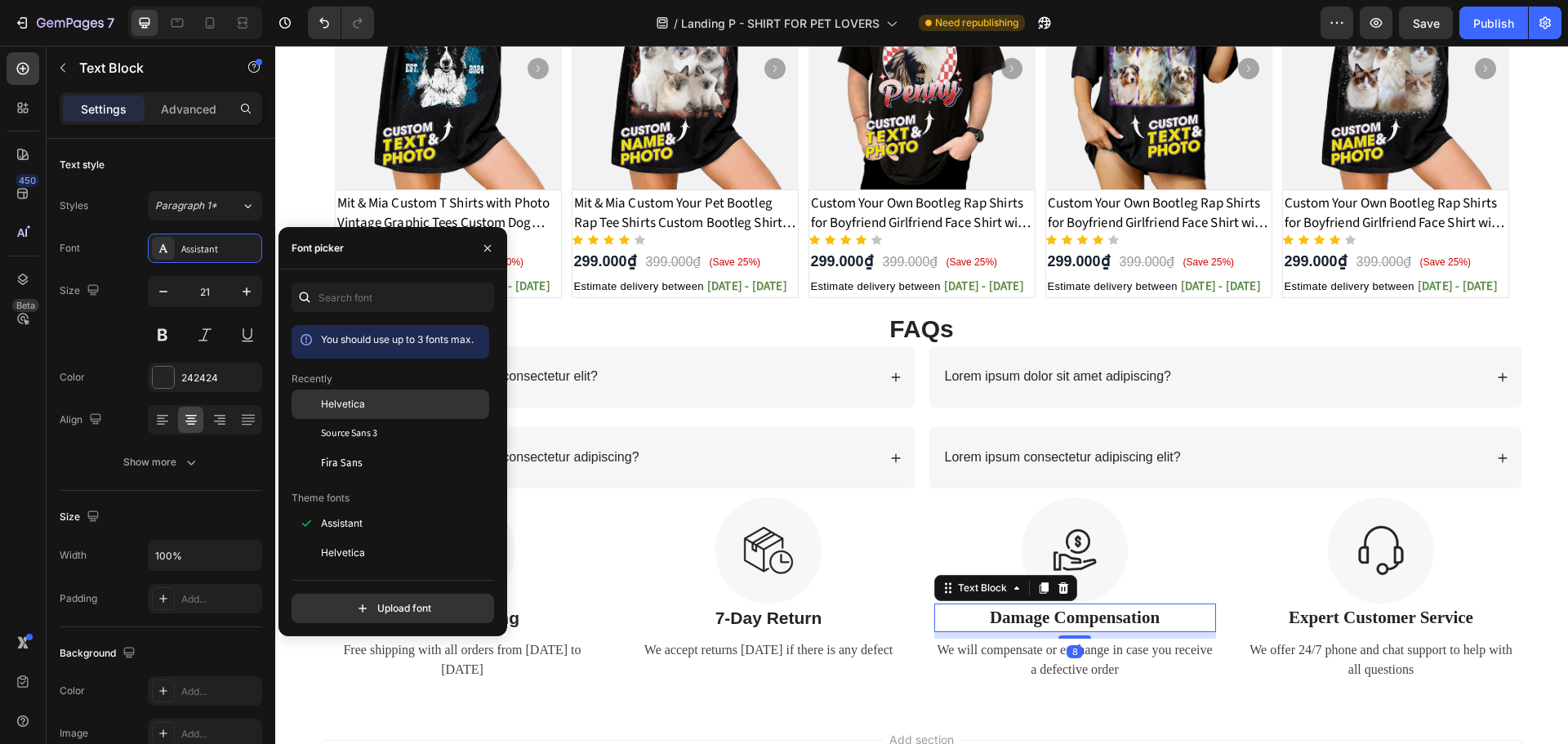
click at [344, 509] on div "Helvetica" at bounding box center [389, 524] width 197 height 29
click at [1356, 610] on p "Expert Customer Service" at bounding box center [1381, 618] width 278 height 26
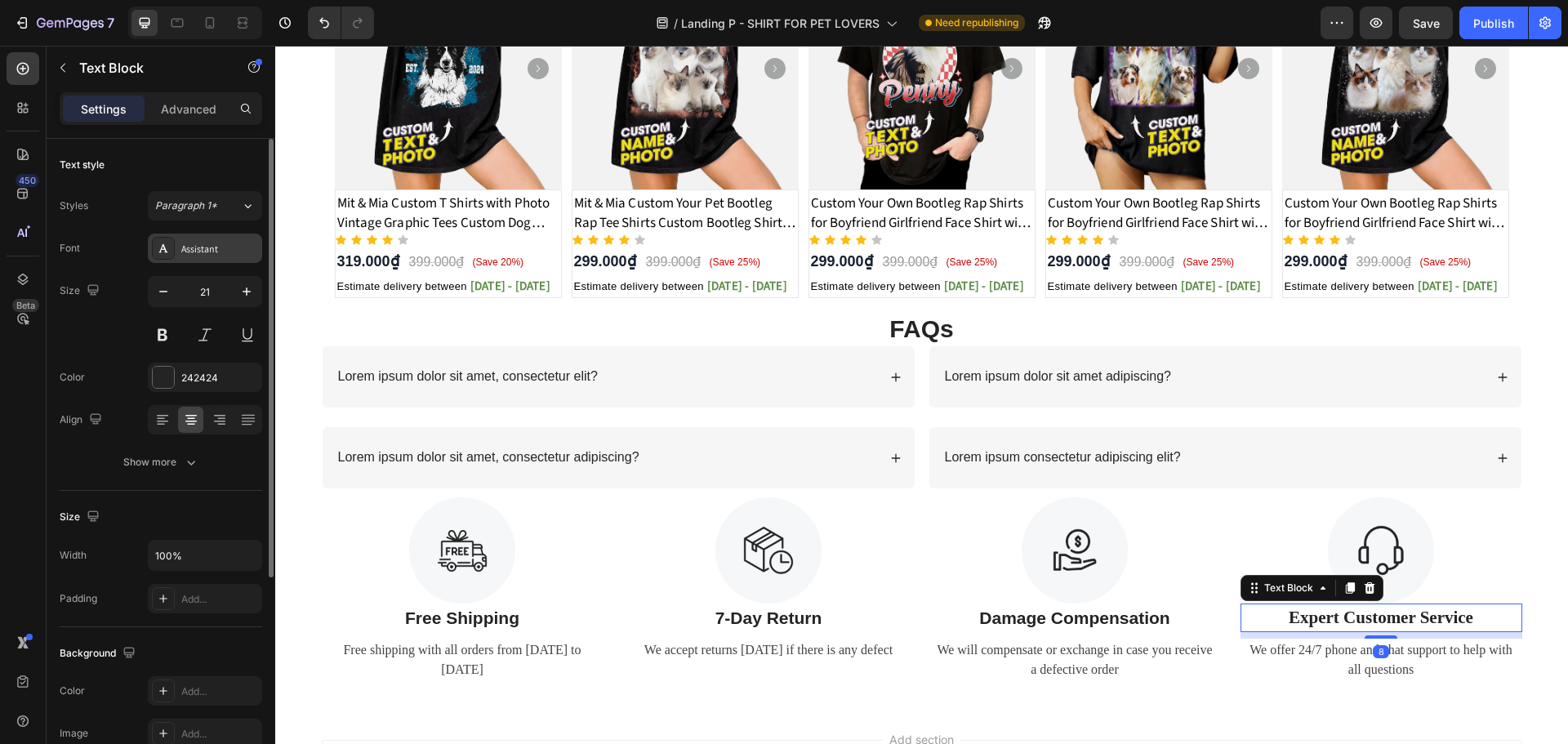
click at [204, 258] on div "Assistant" at bounding box center [205, 248] width 114 height 29
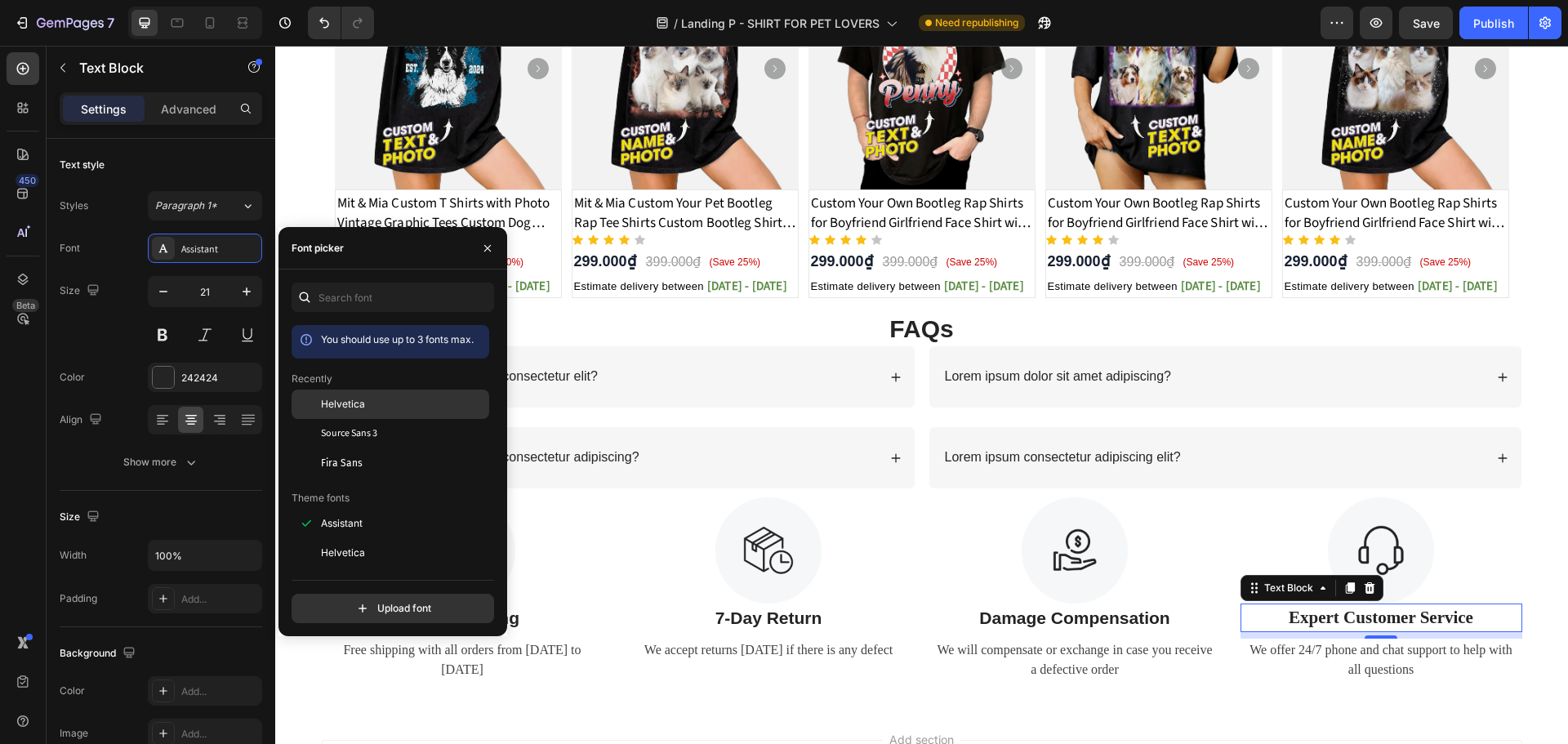
click at [336, 397] on span "Helvetica" at bounding box center [343, 404] width 44 height 15
click at [1343, 642] on div "We offer 24/7 phone and chat support to help with all questions" at bounding box center [1381, 659] width 282 height 42
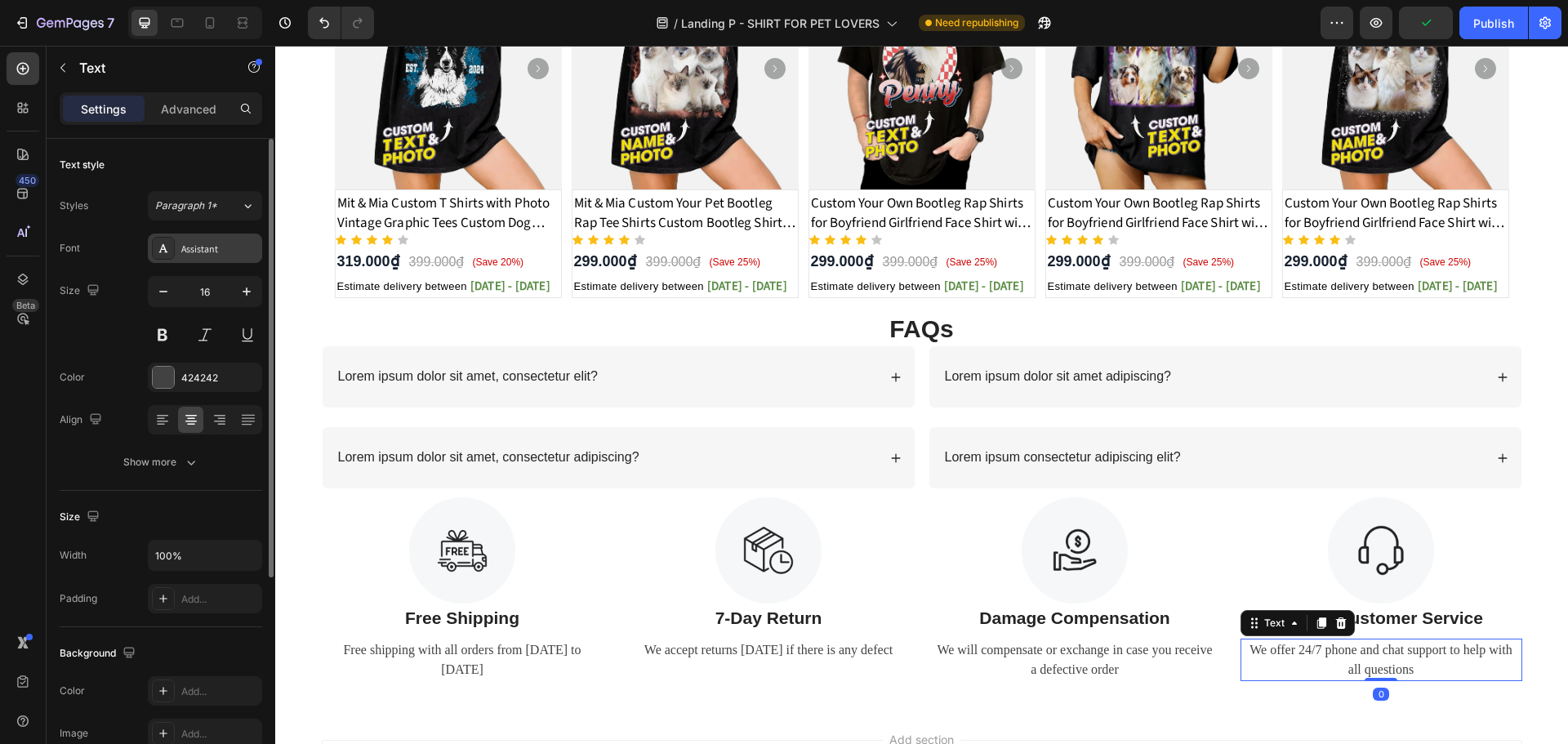
click at [209, 246] on div "Assistant" at bounding box center [220, 249] width 77 height 15
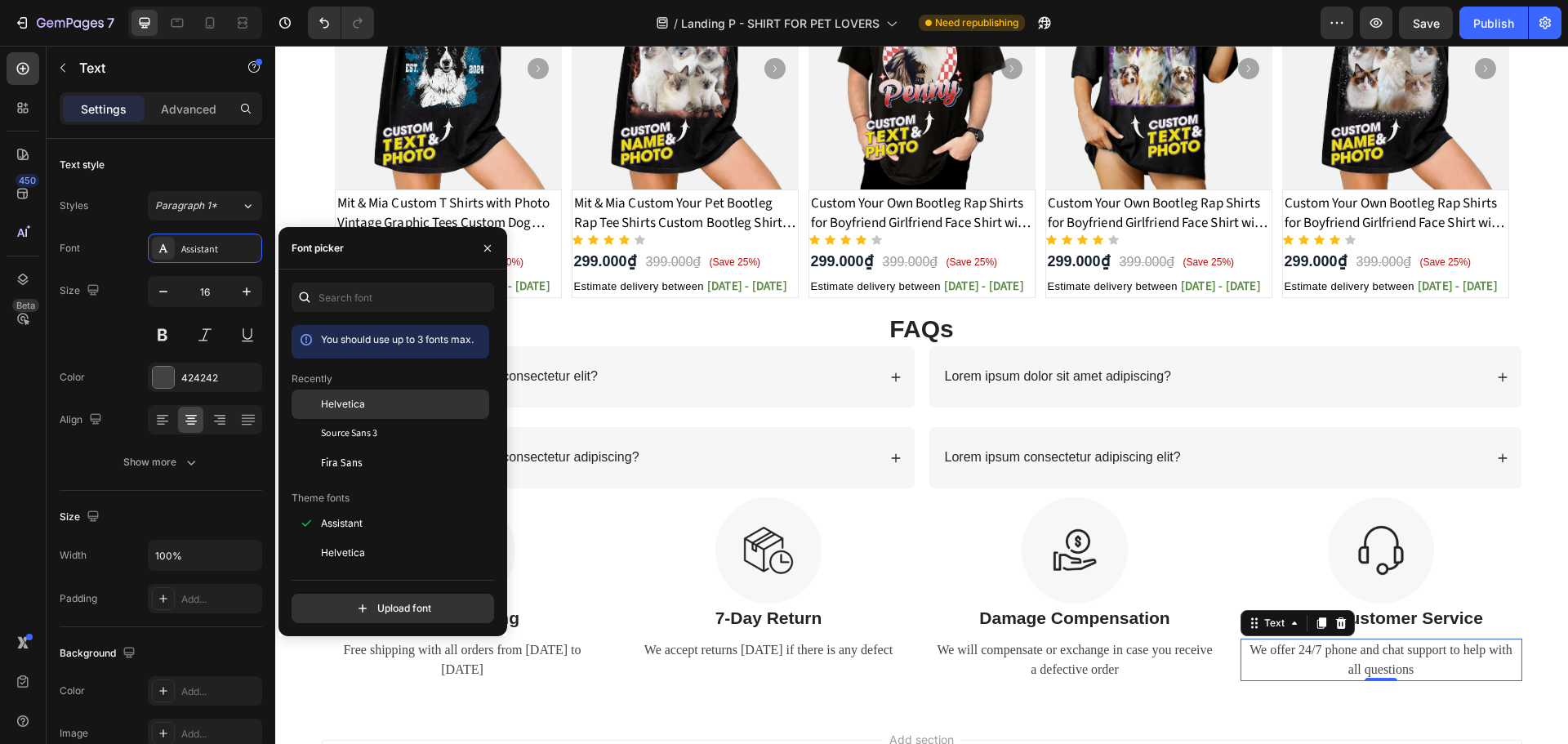
click at [334, 399] on span "Helvetica" at bounding box center [343, 404] width 44 height 15
click at [195, 323] on button at bounding box center [205, 334] width 29 height 29
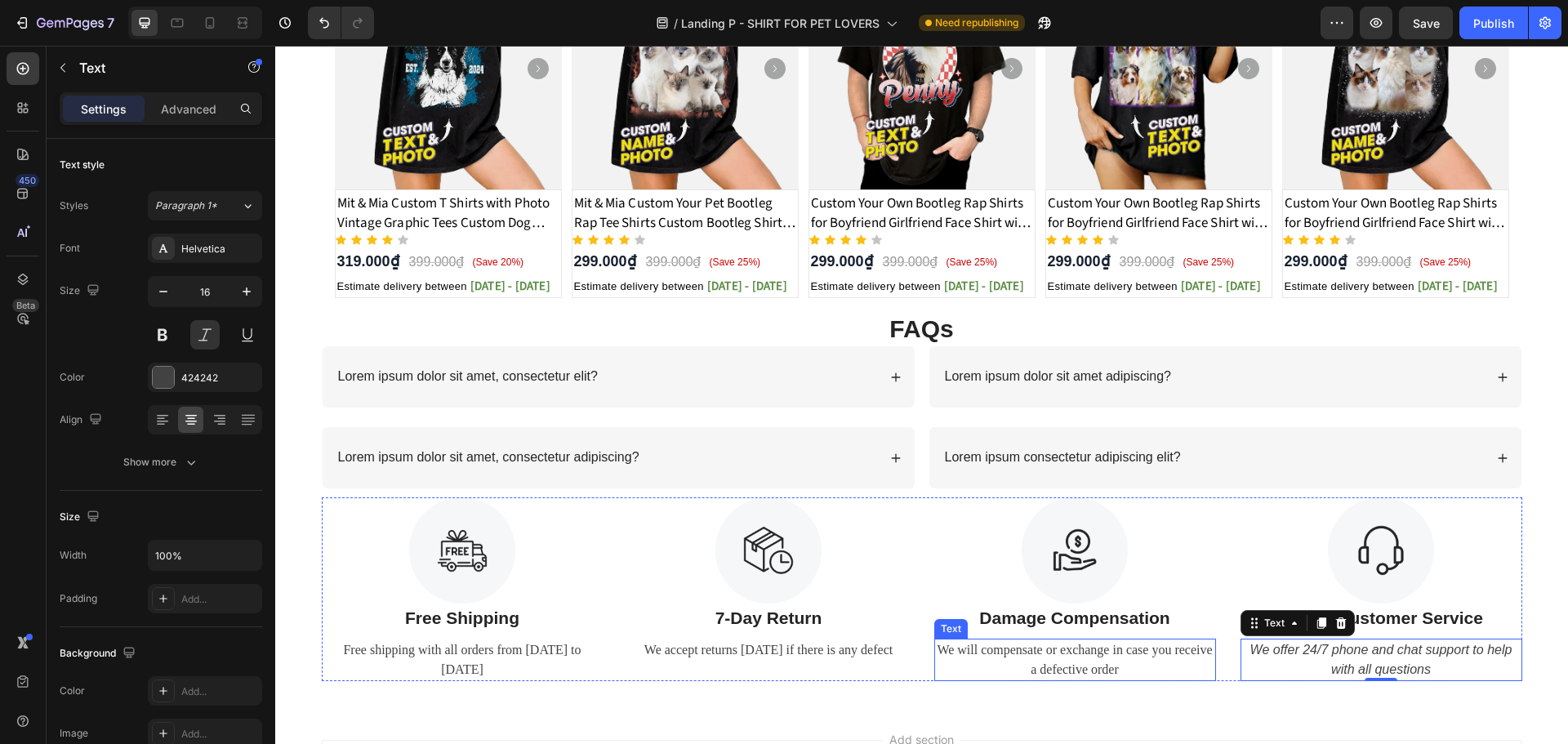
click at [1063, 649] on div "We will compensate or exchange in case you receive a defective order" at bounding box center [1075, 659] width 282 height 42
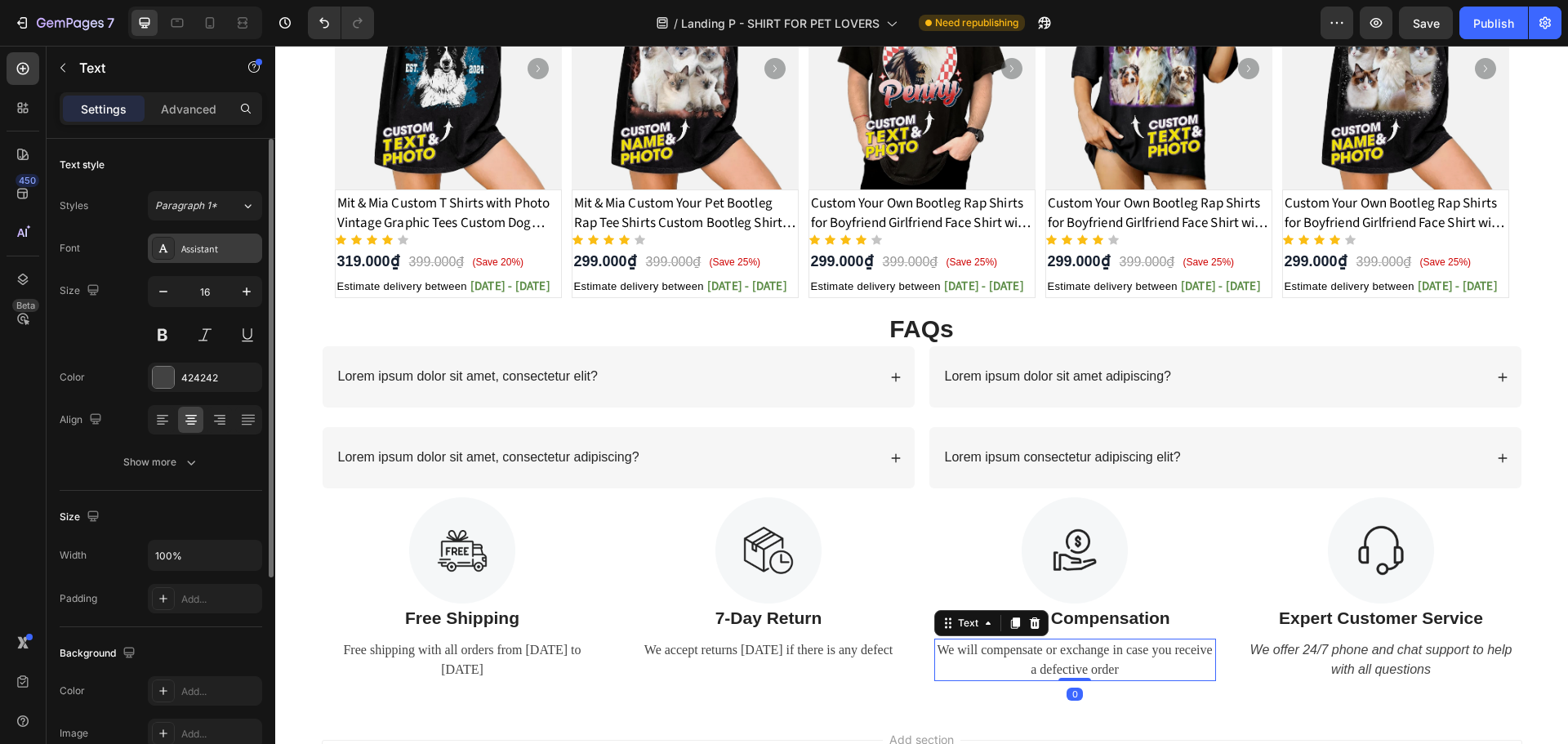
click at [202, 240] on div "Assistant" at bounding box center [205, 248] width 114 height 29
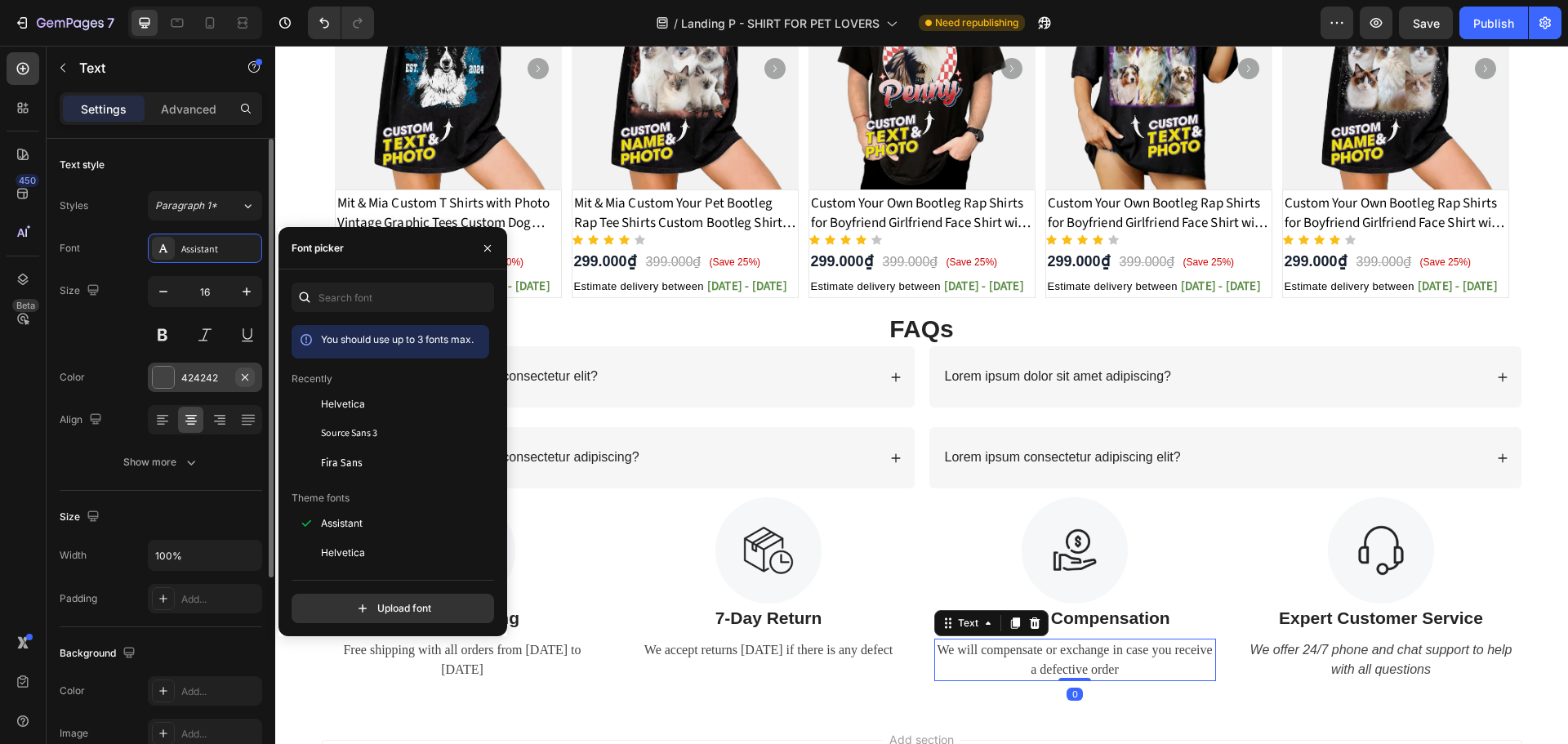
click at [371, 408] on div "Helvetica" at bounding box center [403, 404] width 165 height 15
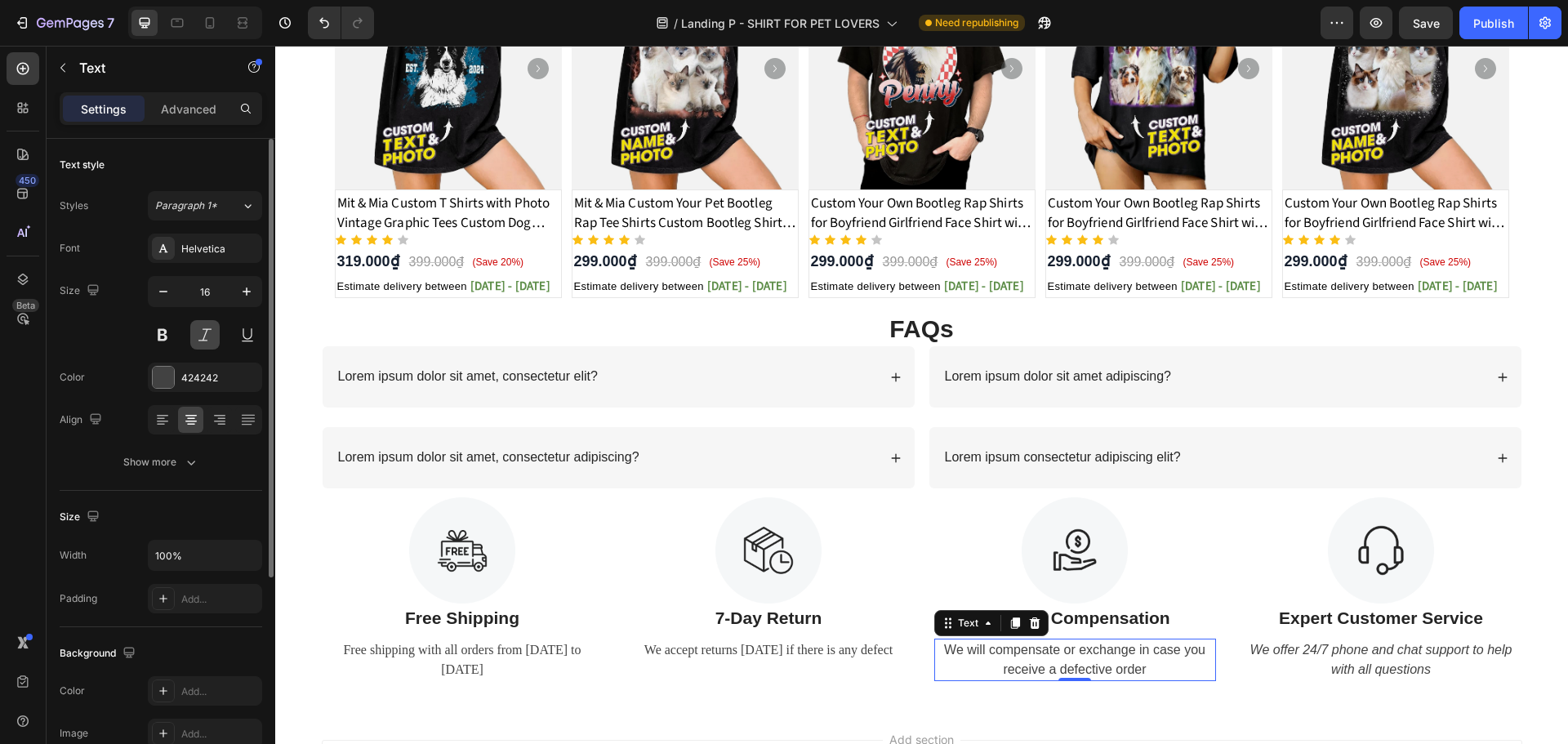
drag, startPoint x: 207, startPoint y: 340, endPoint x: 361, endPoint y: 479, distance: 207.5
click at [207, 340] on button at bounding box center [205, 334] width 29 height 29
click at [848, 659] on div "We accept returns within 7 days if there is any defect" at bounding box center [769, 649] width 282 height 23
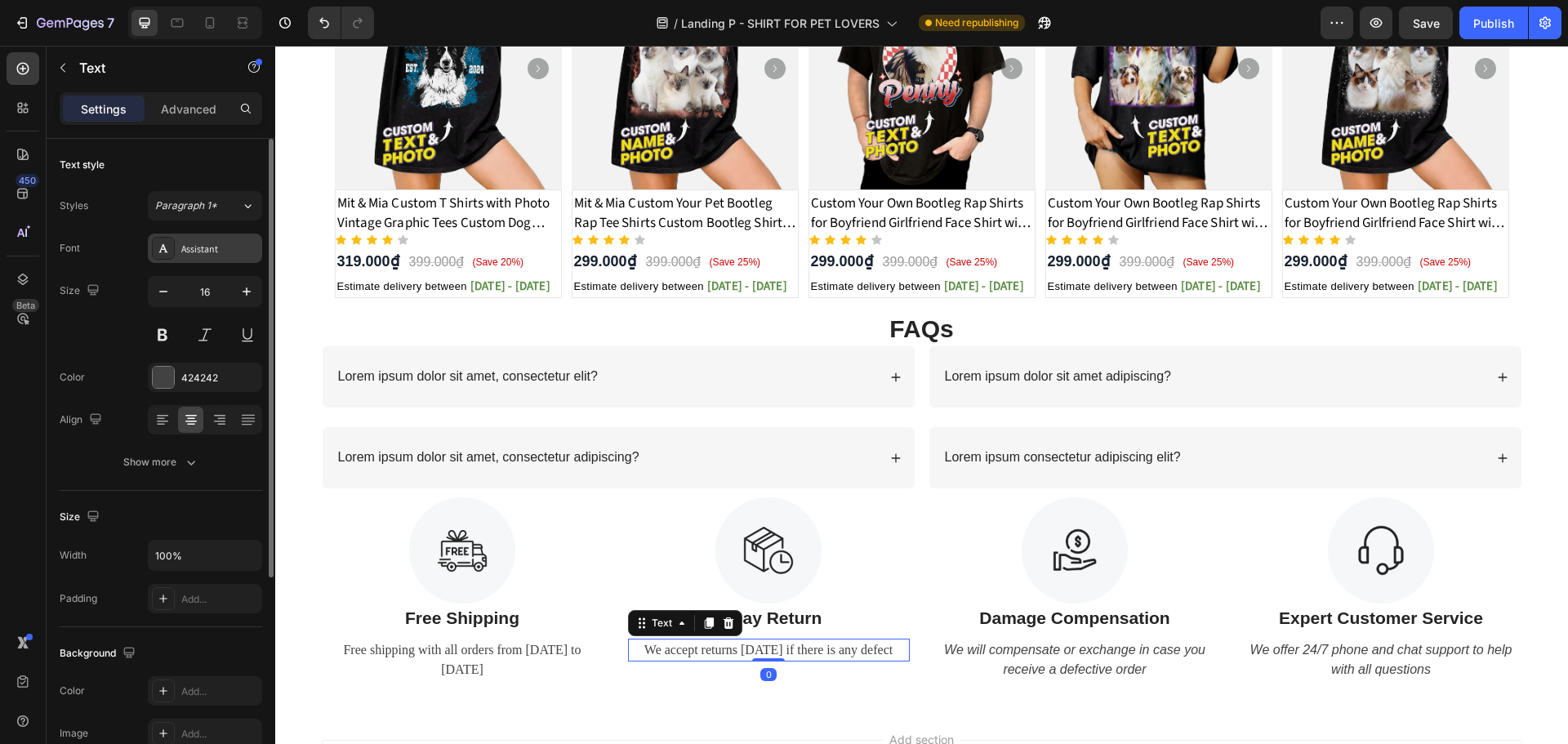
click at [219, 259] on div "Assistant" at bounding box center [205, 248] width 114 height 29
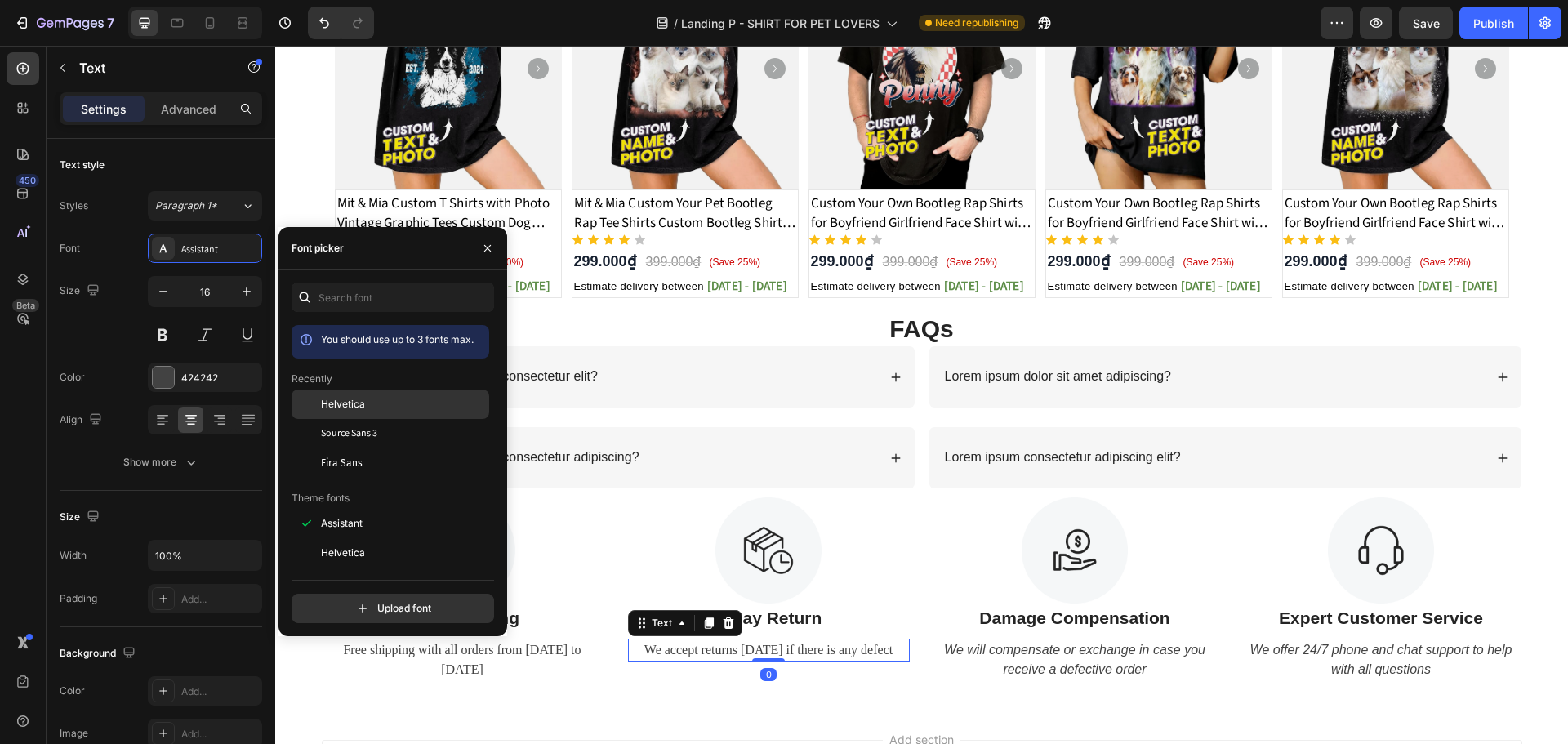
click at [342, 405] on span "Helvetica" at bounding box center [343, 404] width 44 height 15
click at [225, 347] on div at bounding box center [205, 334] width 114 height 29
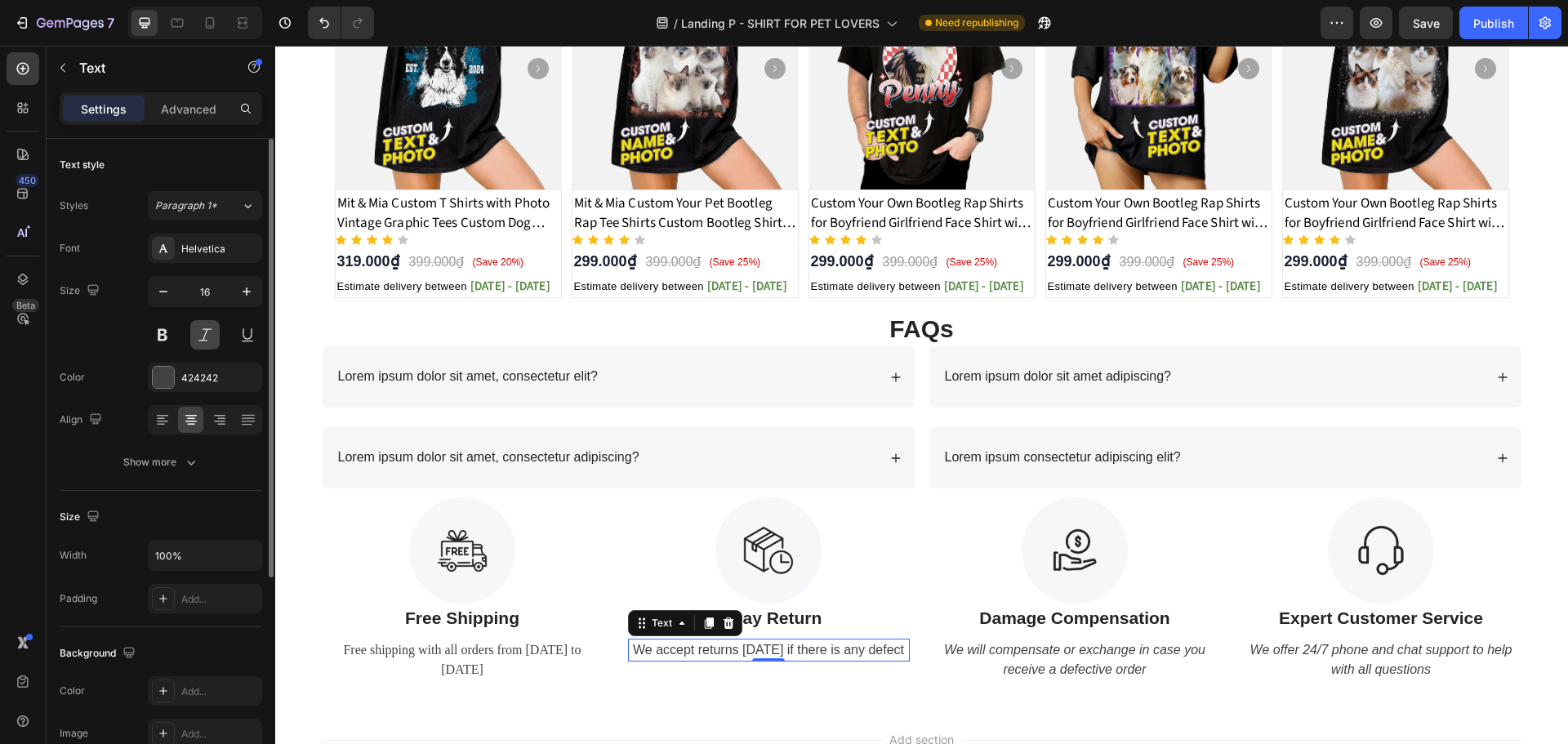
click at [209, 334] on button at bounding box center [205, 334] width 29 height 29
click at [551, 643] on div "Free shipping with all orders from April 1 to April 17" at bounding box center [462, 659] width 282 height 42
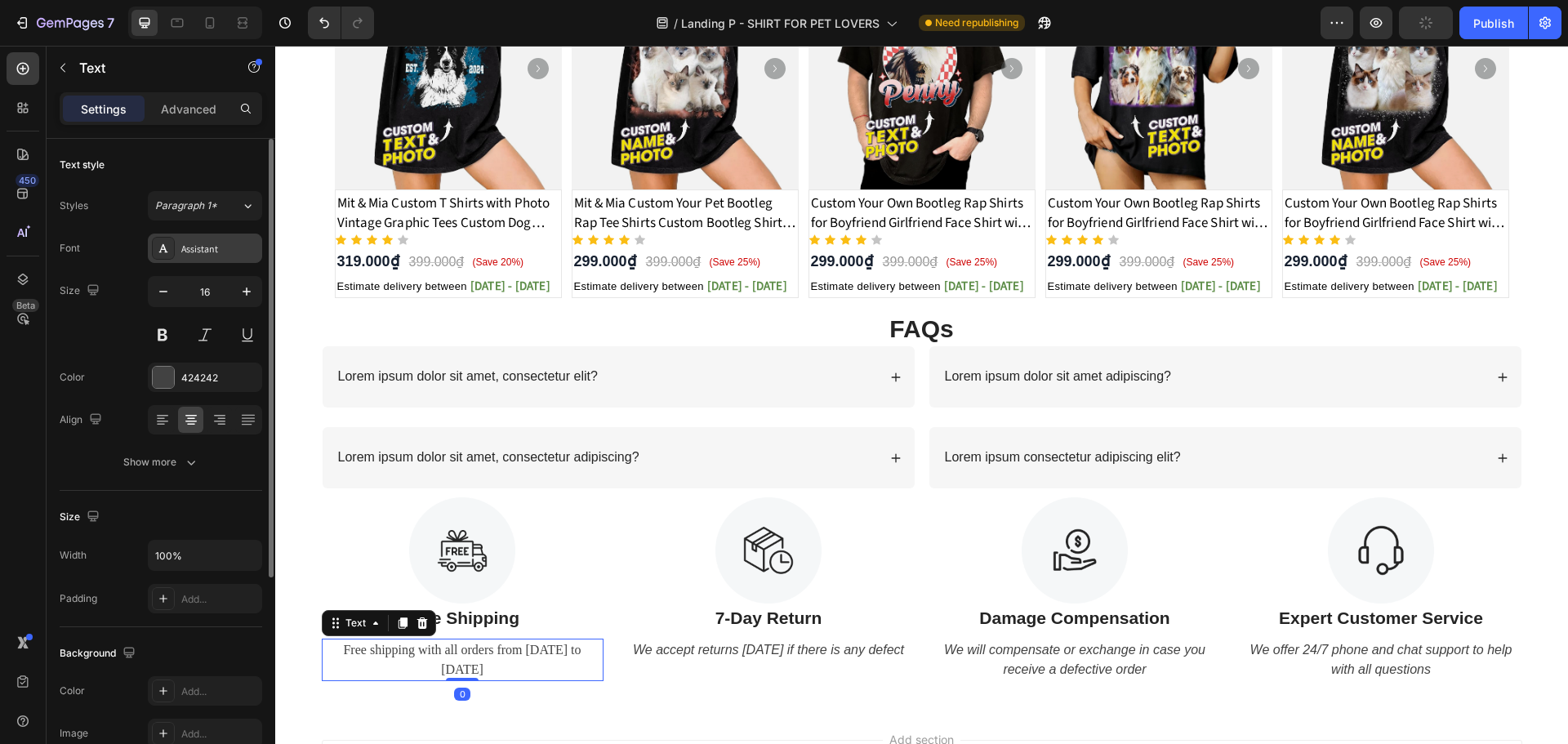
click at [211, 251] on div "Assistant" at bounding box center [220, 249] width 77 height 15
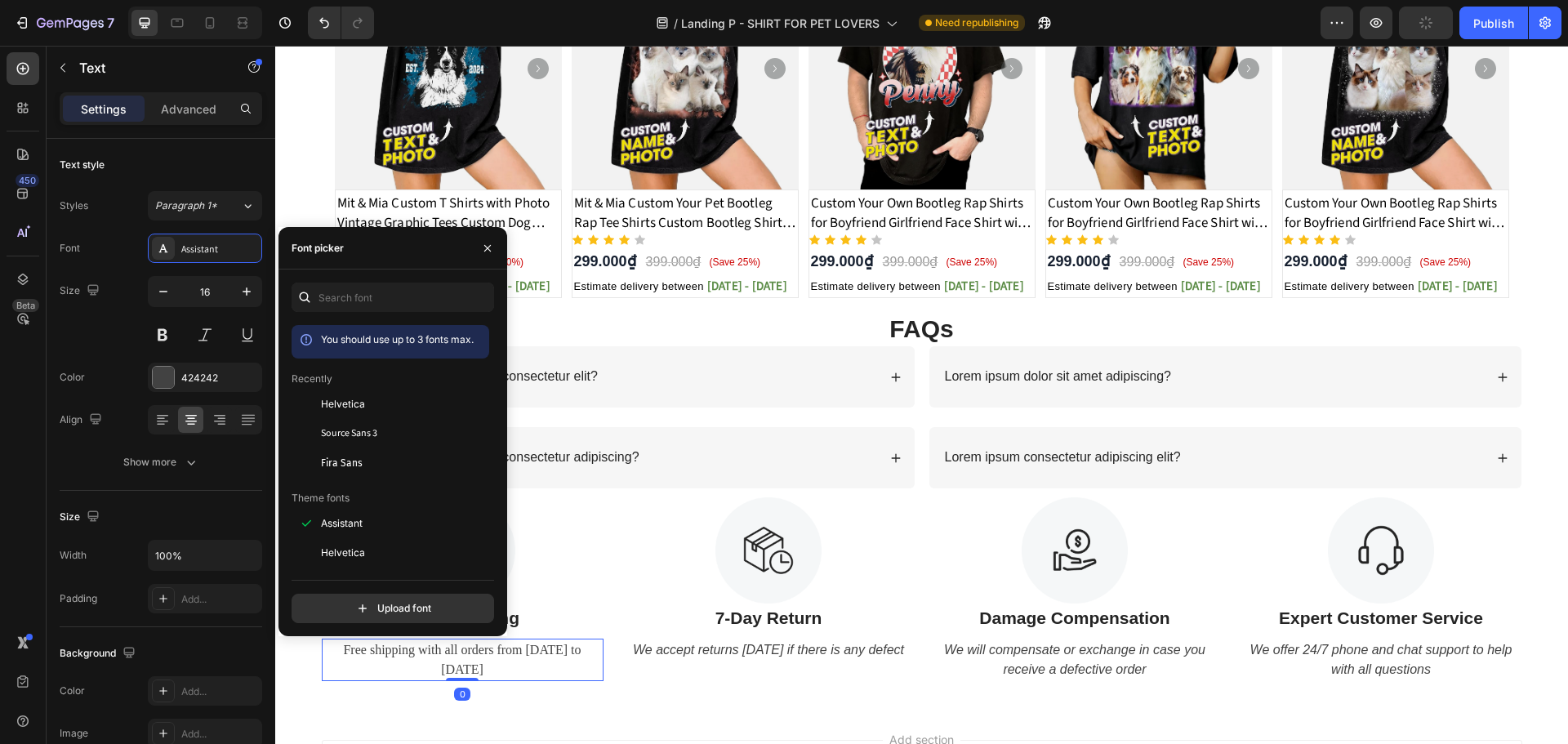
drag, startPoint x: 346, startPoint y: 400, endPoint x: 278, endPoint y: 344, distance: 88.1
click at [347, 400] on span "Helvetica" at bounding box center [343, 404] width 44 height 15
click at [209, 326] on button at bounding box center [205, 334] width 29 height 29
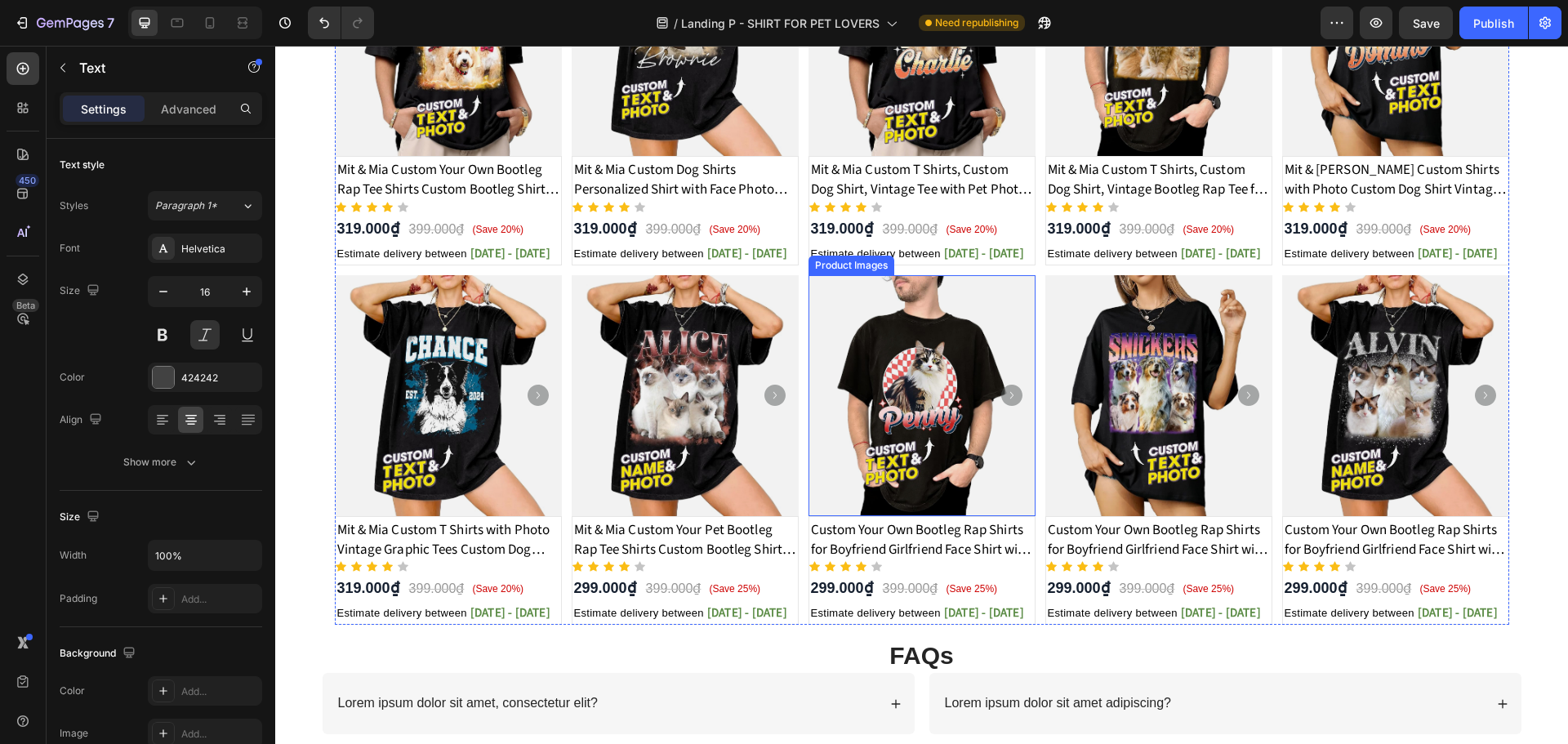
scroll to position [761, 0]
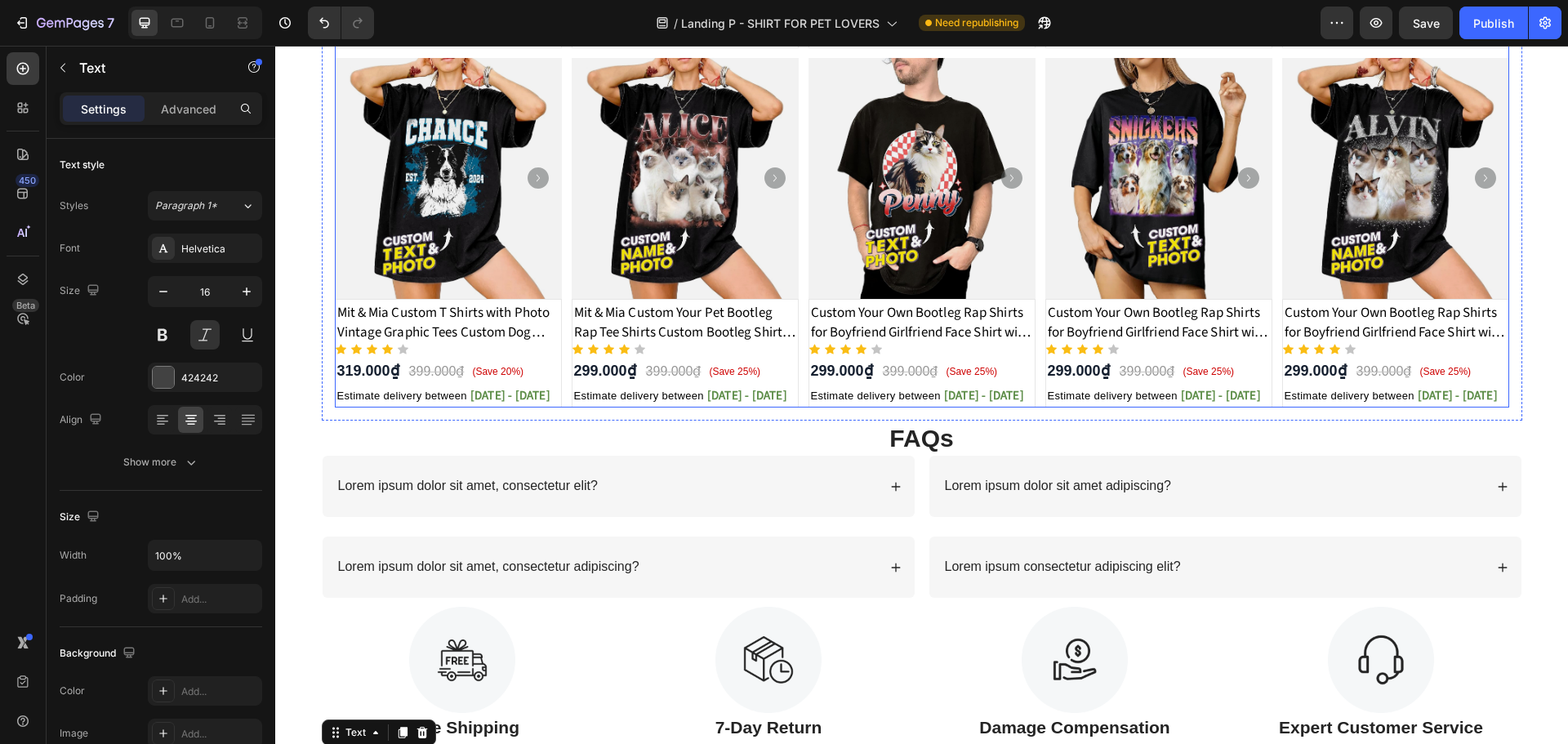
click at [1034, 389] on div "Product Images Mit & Mia Custom Your Own Bootleg Rap Tee Shirts Custom Bootleg …" at bounding box center [921, 53] width 1174 height 709
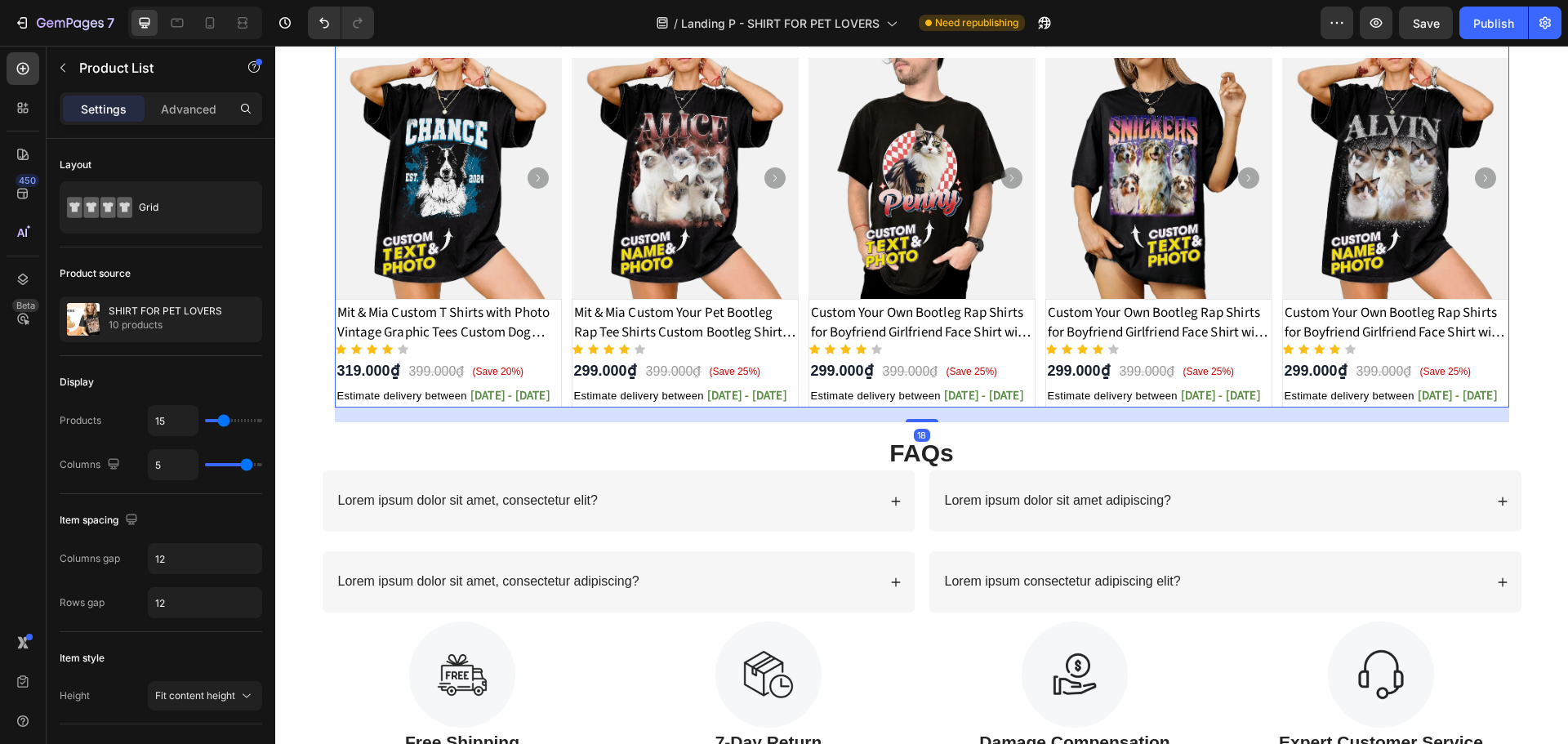
drag, startPoint x: 924, startPoint y: 406, endPoint x: 923, endPoint y: 421, distance: 15.0
click at [923, 421] on div at bounding box center [922, 421] width 33 height 4
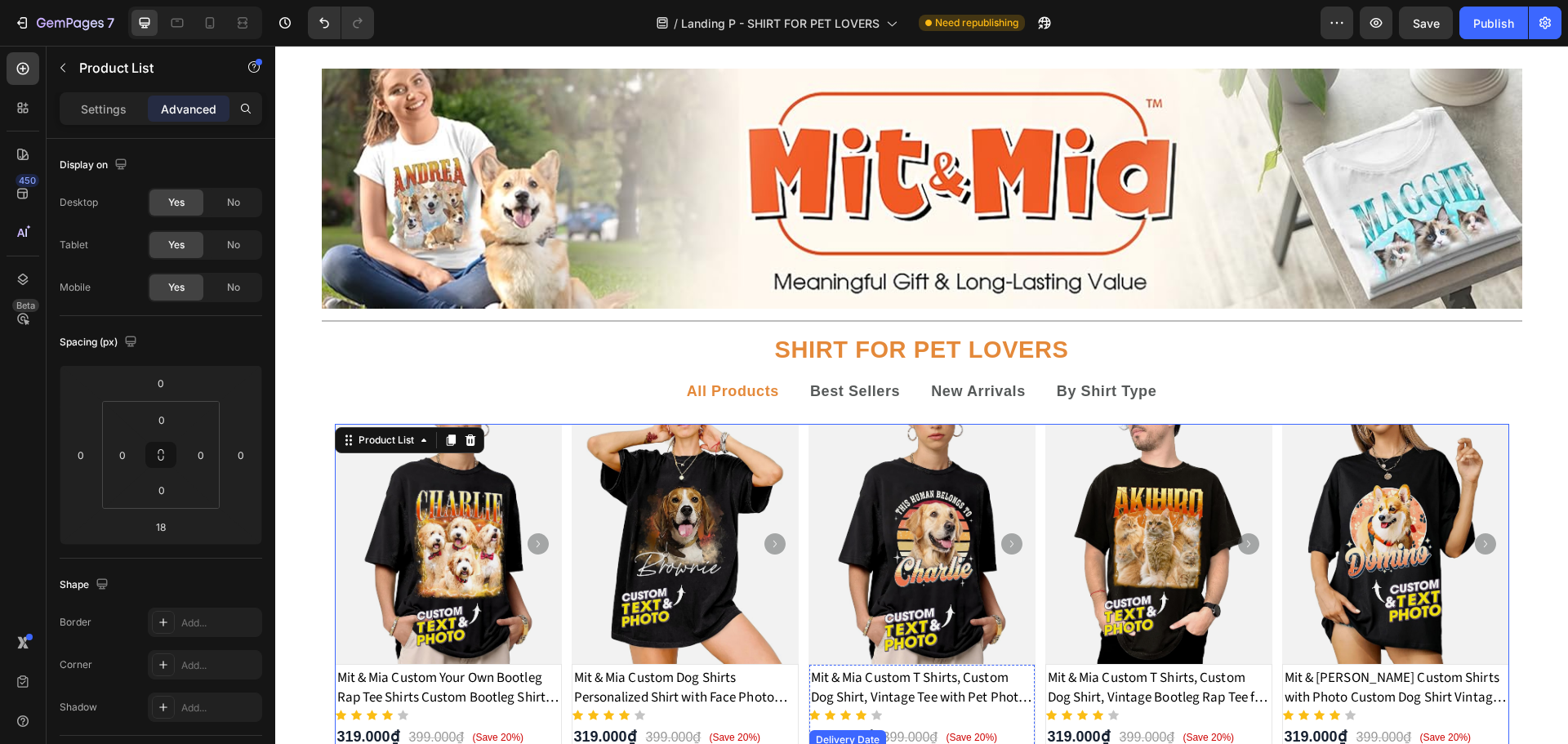
scroll to position [0, 0]
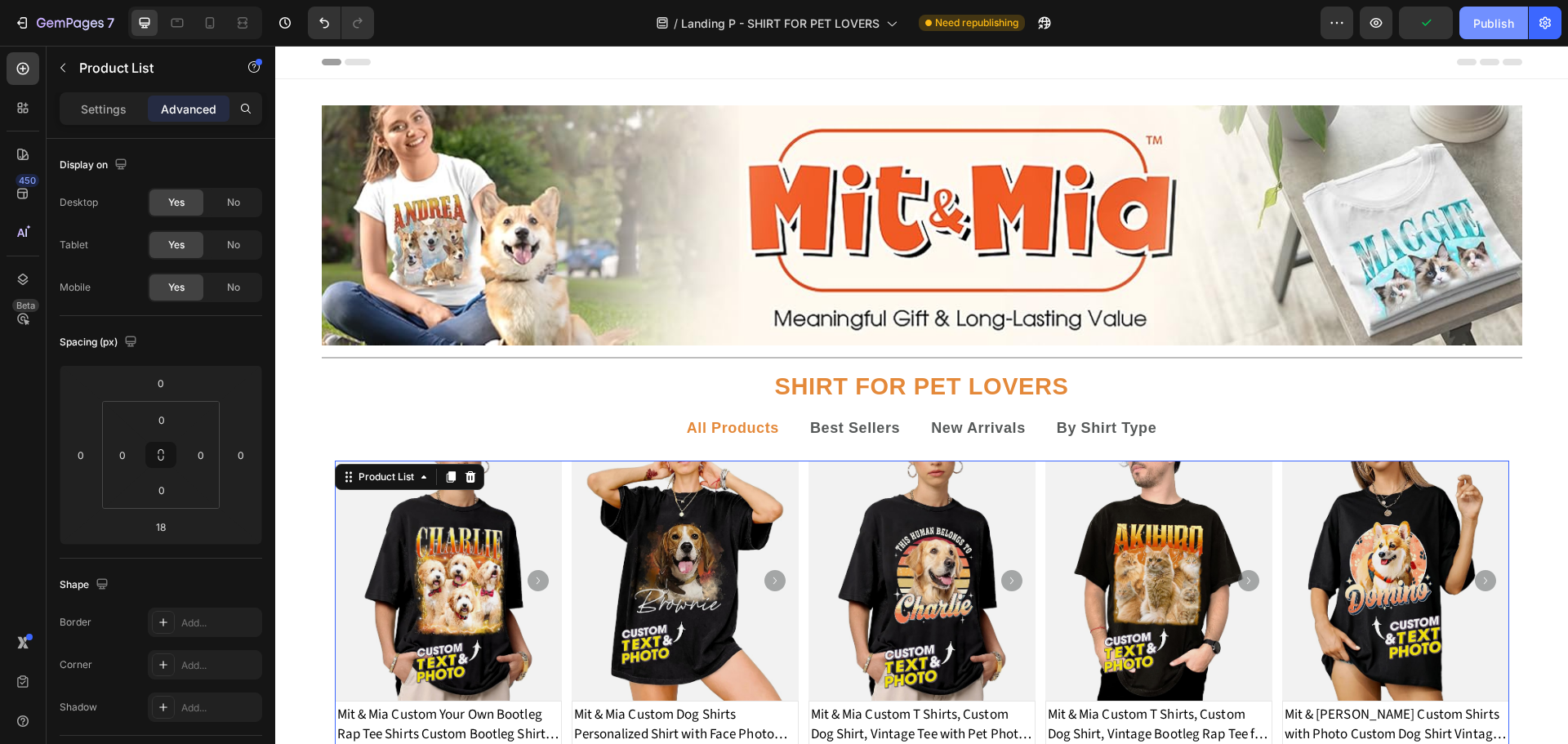
click at [1503, 17] on div "Publish" at bounding box center [1494, 23] width 40 height 17
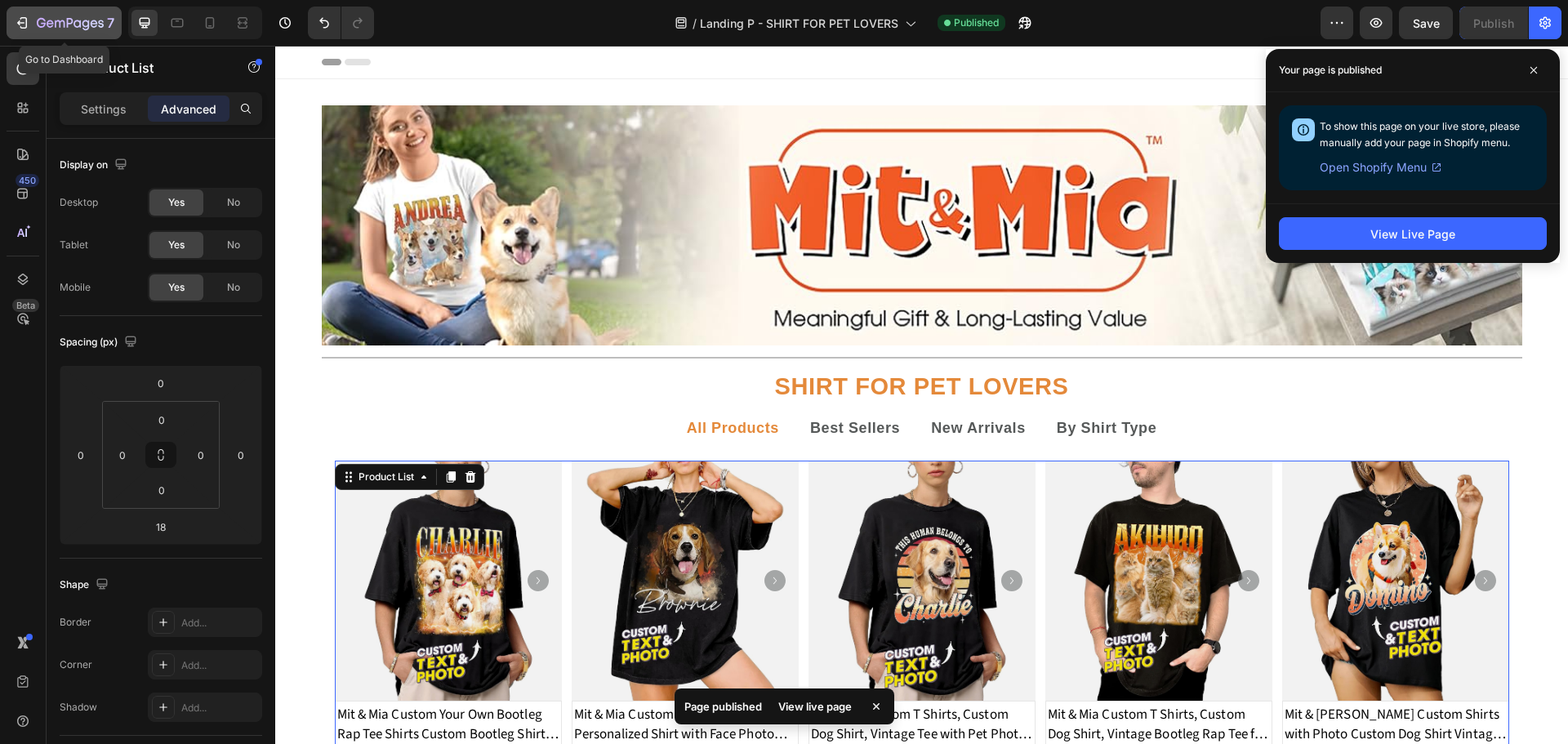
click at [17, 15] on icon "button" at bounding box center [22, 23] width 17 height 17
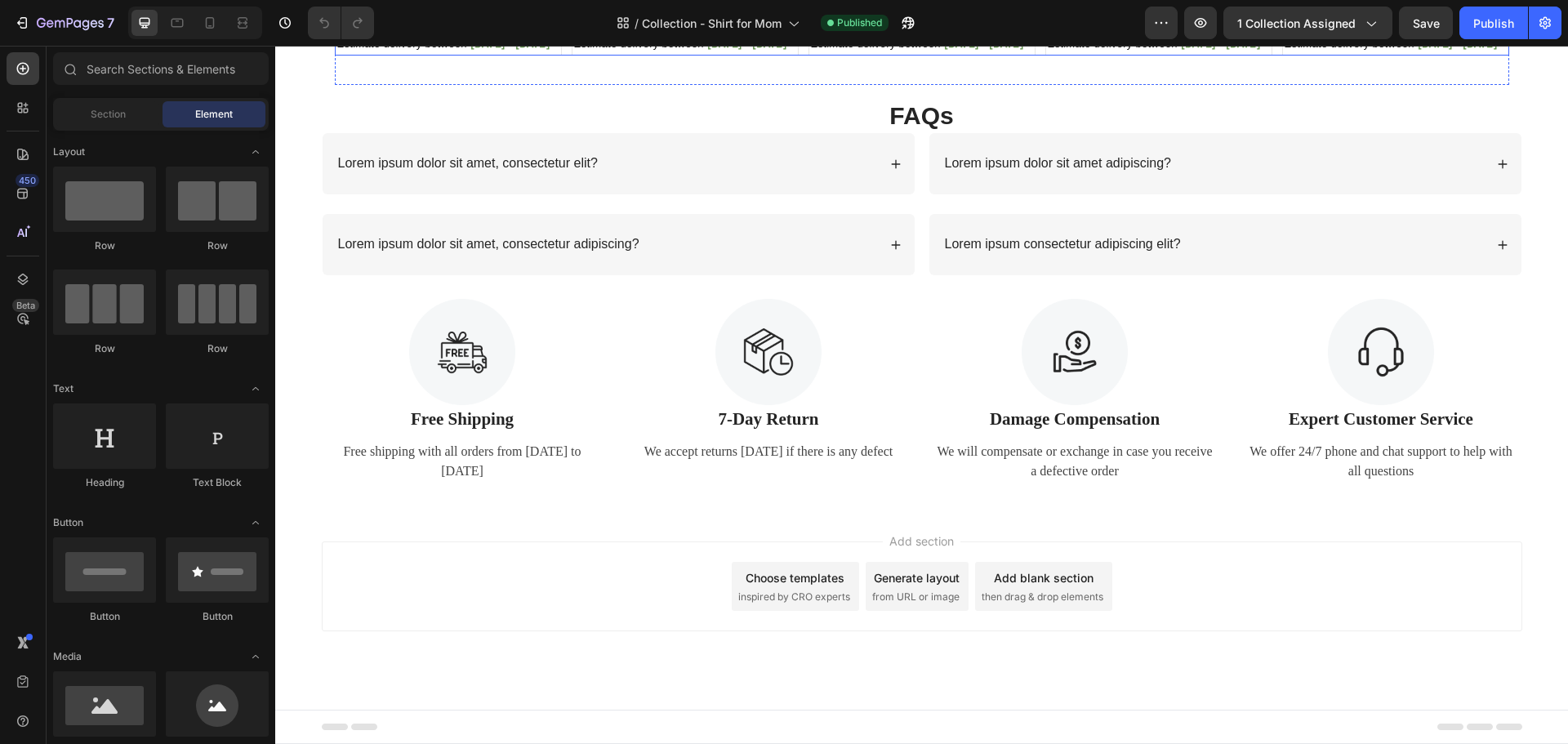
scroll to position [961, 0]
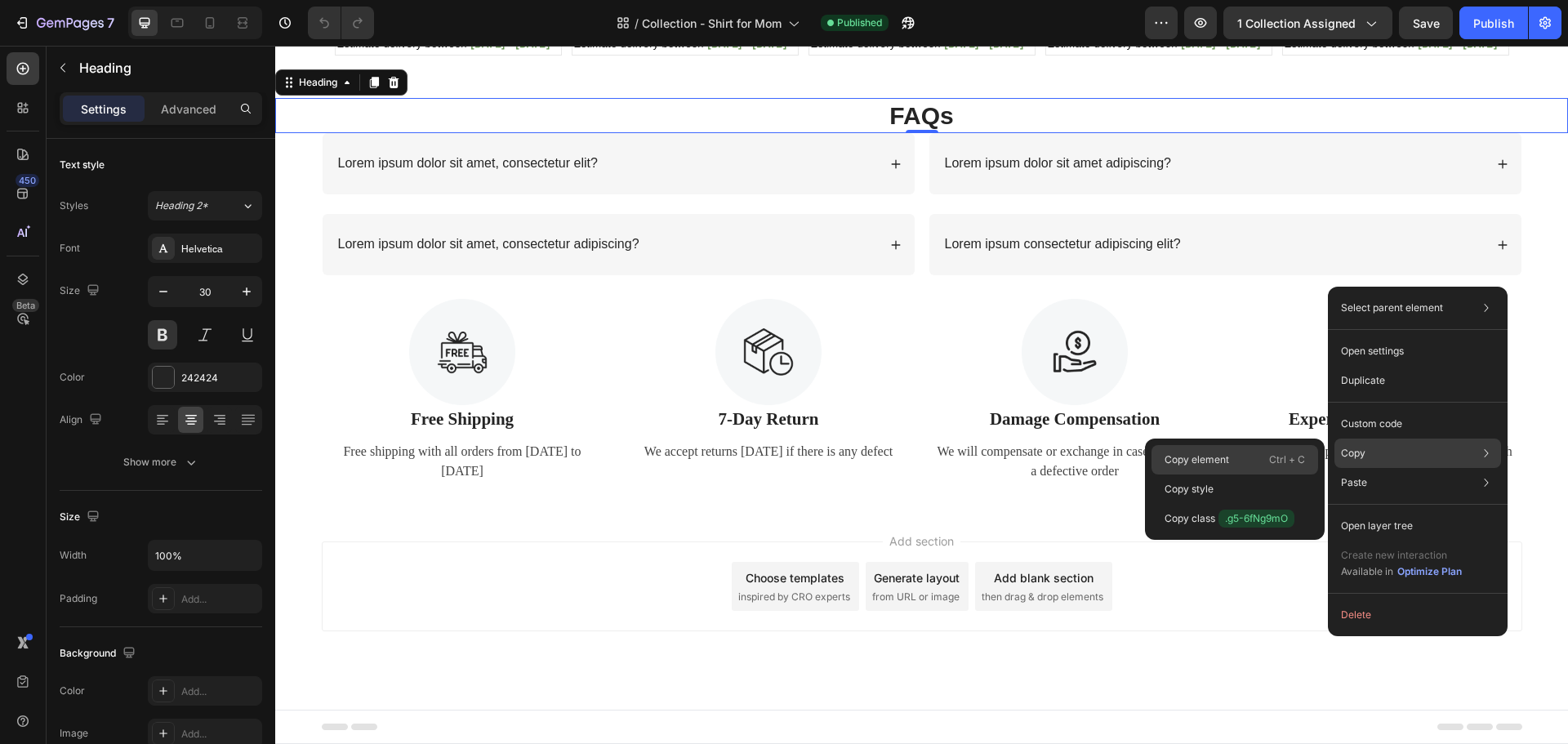
click at [1251, 474] on div "Copy element Ctrl + C" at bounding box center [1234, 489] width 166 height 29
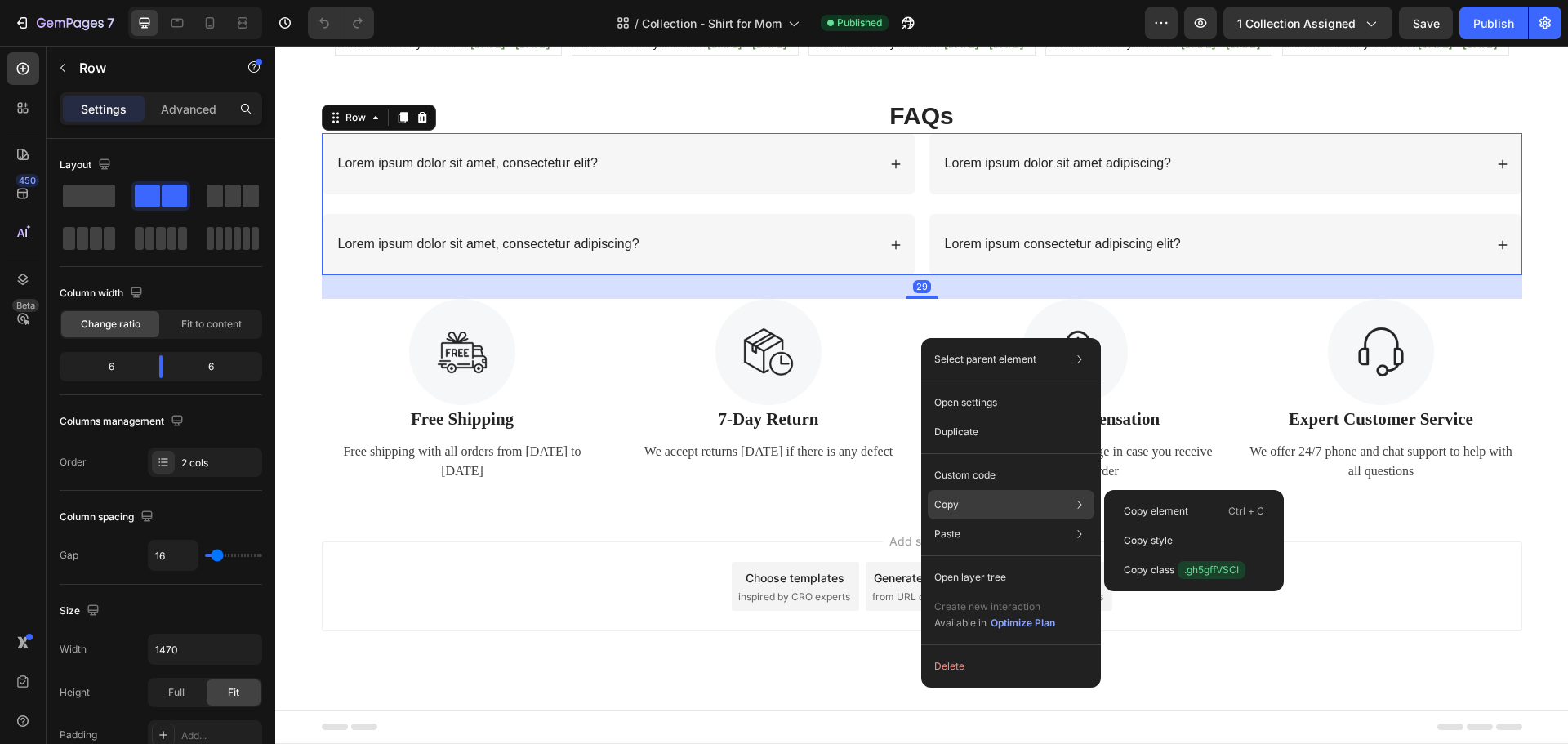
click at [0, 0] on div "Copy Copy element Ctrl + C Copy style Copy class .gh5gffVSCI" at bounding box center [0, 0] width 0 height 0
click at [1219, 525] on div "Copy element Ctrl + C" at bounding box center [1193, 540] width 166 height 29
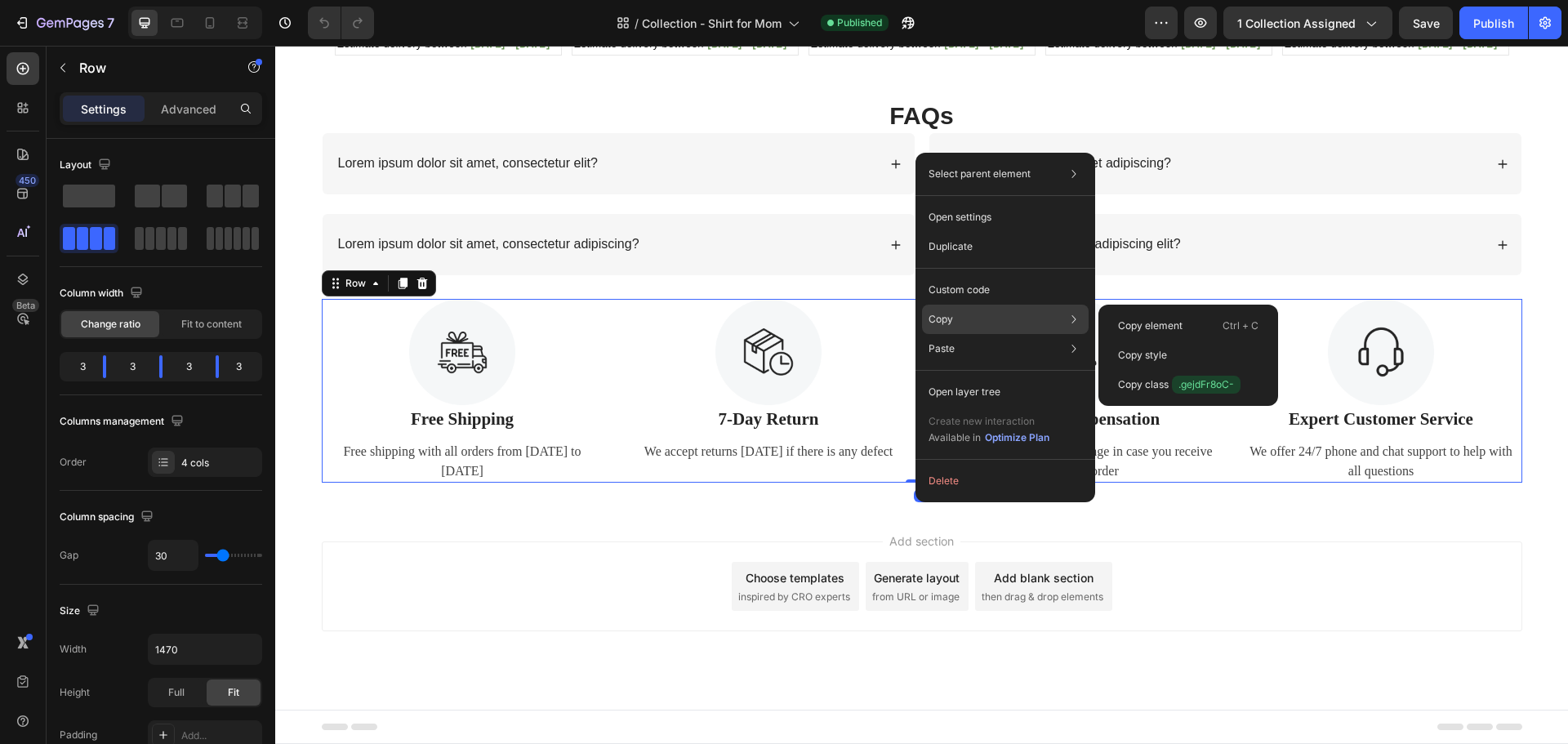
drag, startPoint x: 957, startPoint y: 320, endPoint x: 990, endPoint y: 320, distance: 33.0
click at [0, 0] on div "Copy Copy element Ctrl + C Copy style Copy class .gejdFr8oC-" at bounding box center [0, 0] width 0 height 0
click at [1218, 341] on div "Copy element Ctrl + C" at bounding box center [1188, 355] width 166 height 29
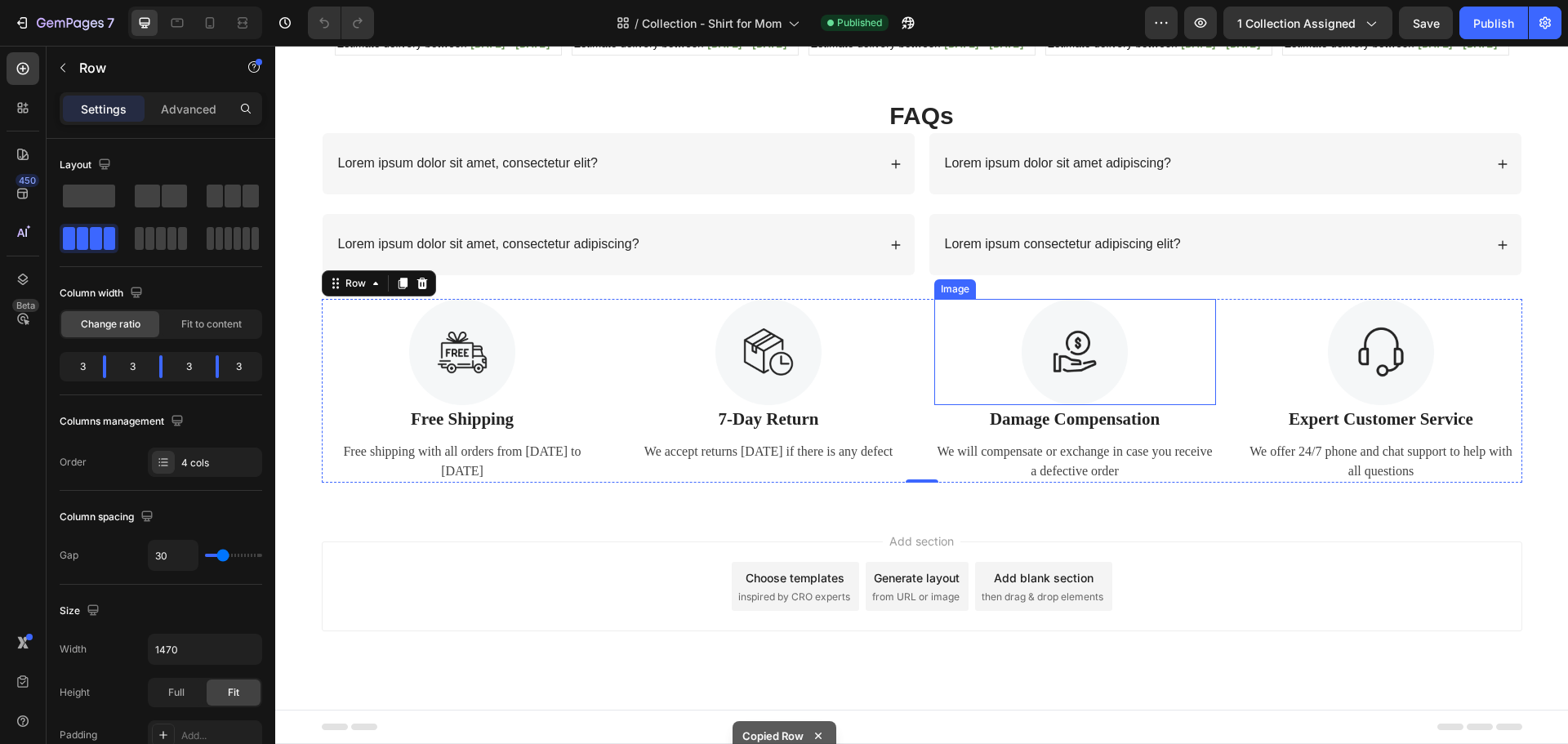
scroll to position [1132, 0]
click at [26, 27] on icon "button" at bounding box center [24, 23] width 7 height 11
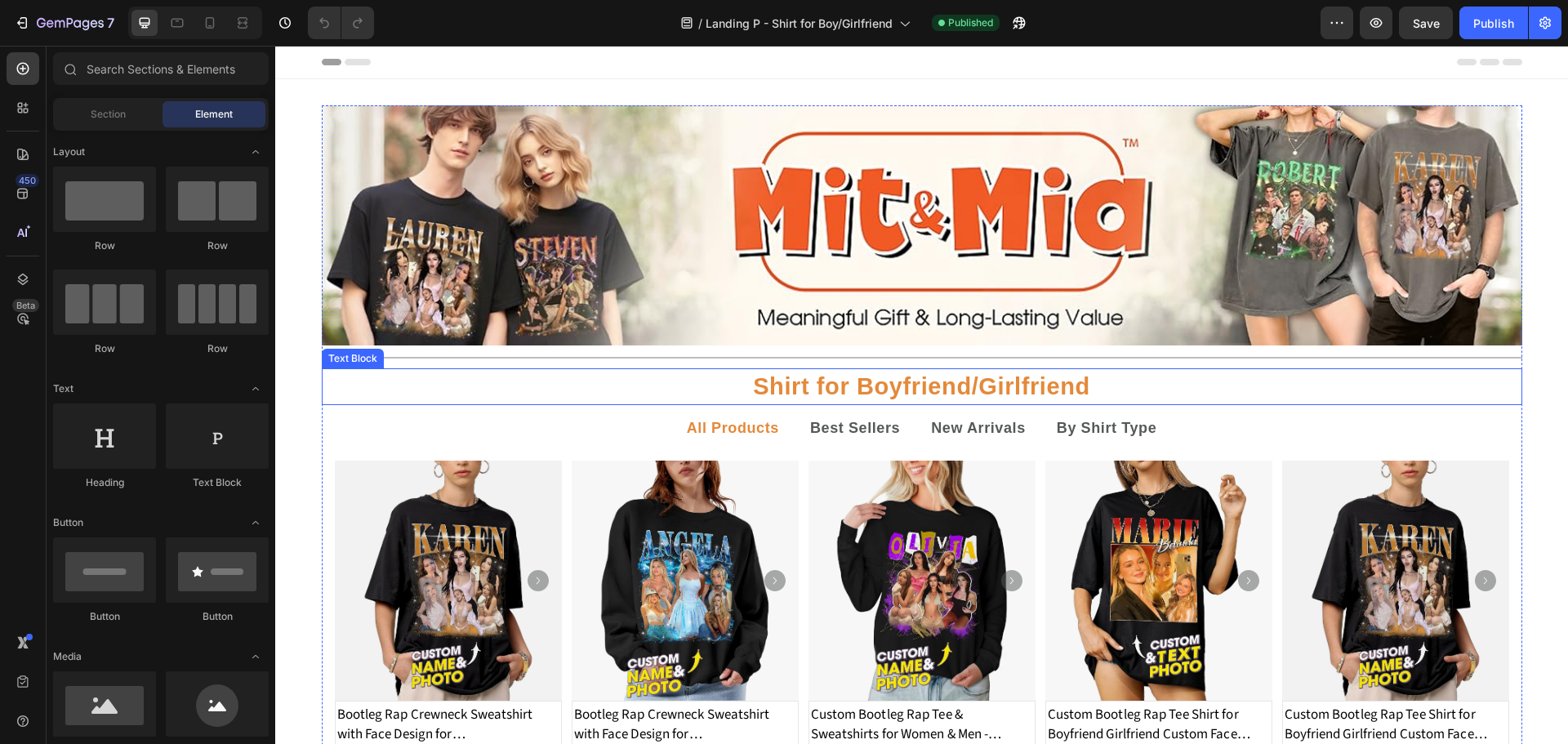
click at [858, 378] on p "Shirt for Boyfriend/Girlfriend" at bounding box center [921, 387] width 1197 height 33
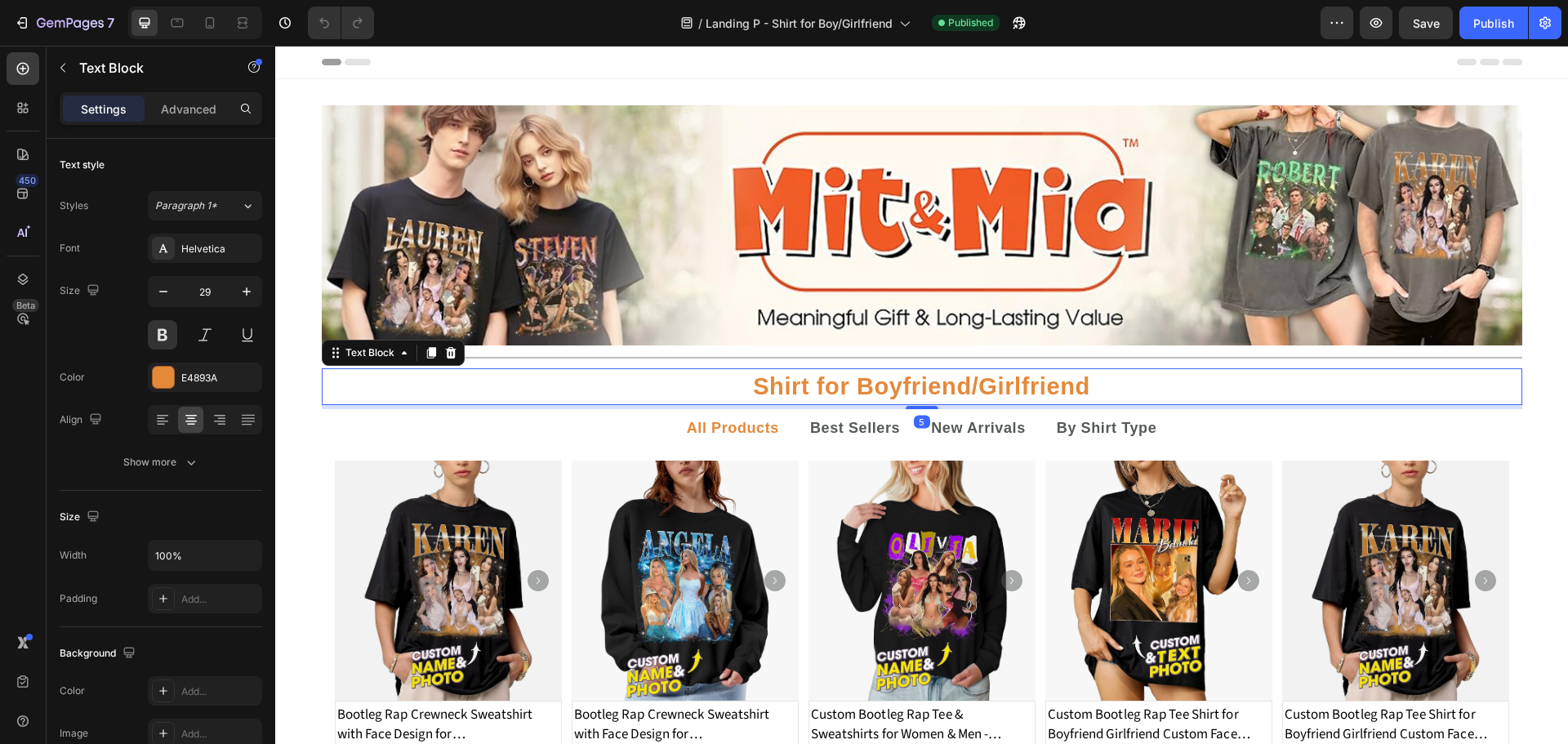
click at [876, 384] on p "Shirt for Boyfriend/Girlfriend" at bounding box center [921, 387] width 1197 height 33
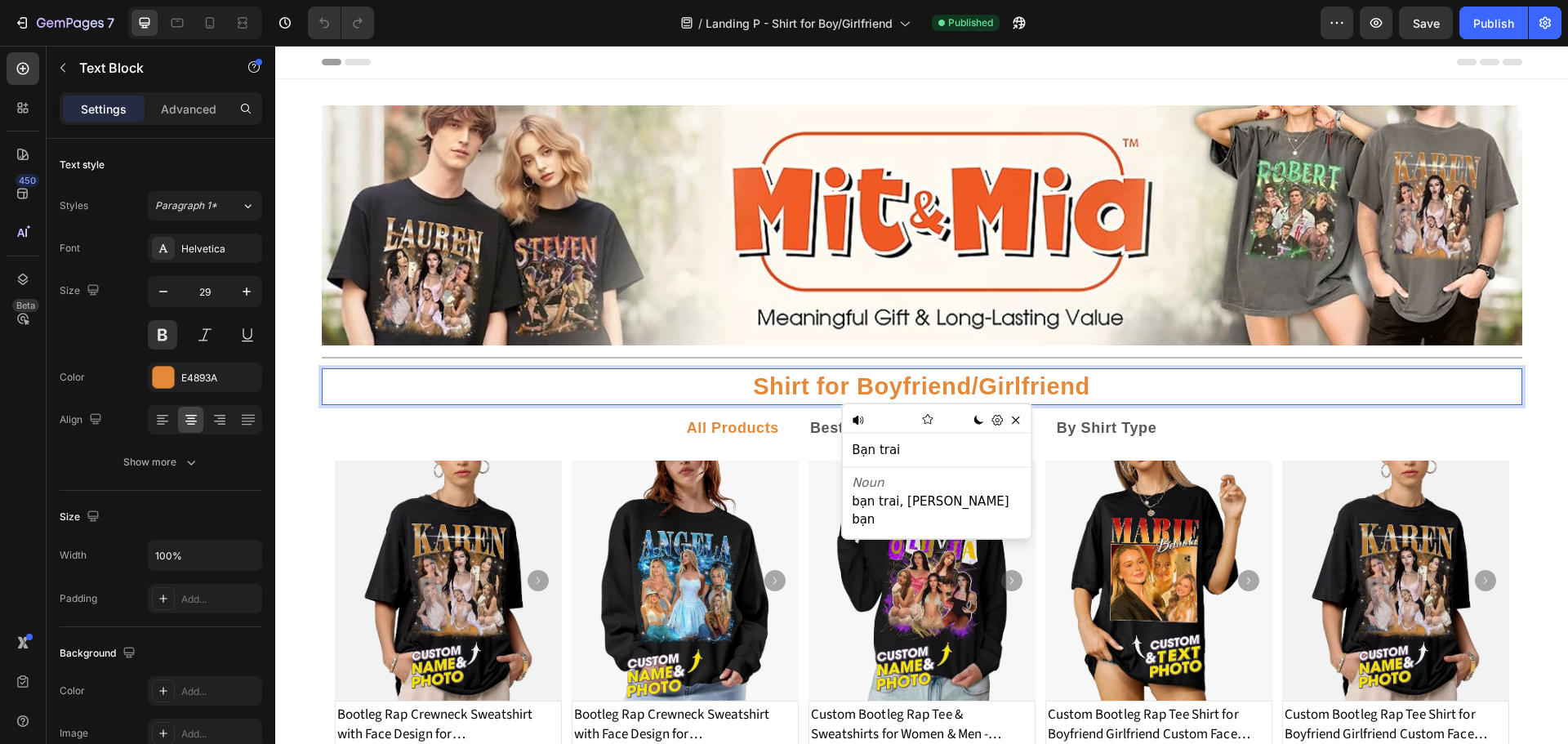
click at [1081, 386] on p "Shirt for Boyfriend/Girlfriend" at bounding box center [921, 387] width 1197 height 33
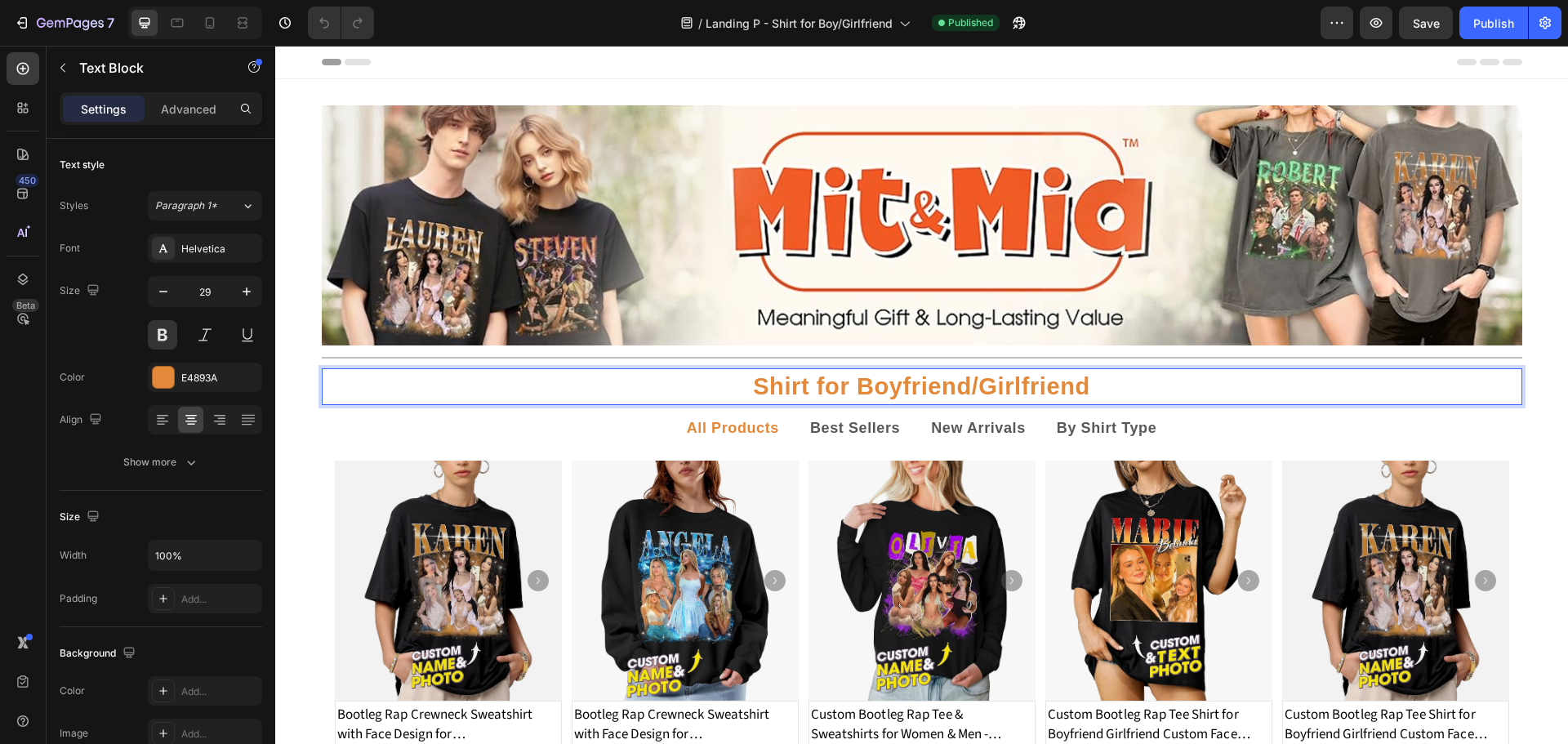
click at [1081, 386] on p "Shirt for Boyfriend/Girlfriend" at bounding box center [921, 387] width 1197 height 33
click at [844, 386] on p "Shirt for Boyfriend/Girlfriend" at bounding box center [921, 387] width 1197 height 33
drag, startPoint x: 844, startPoint y: 386, endPoint x: 665, endPoint y: 383, distance: 179.0
click at [665, 383] on p "Shirt for Boyfriend/Girlfriend" at bounding box center [921, 387] width 1197 height 33
click at [981, 383] on p "SHIRT FOR Boyfriend/Girlfriend" at bounding box center [921, 387] width 1197 height 33
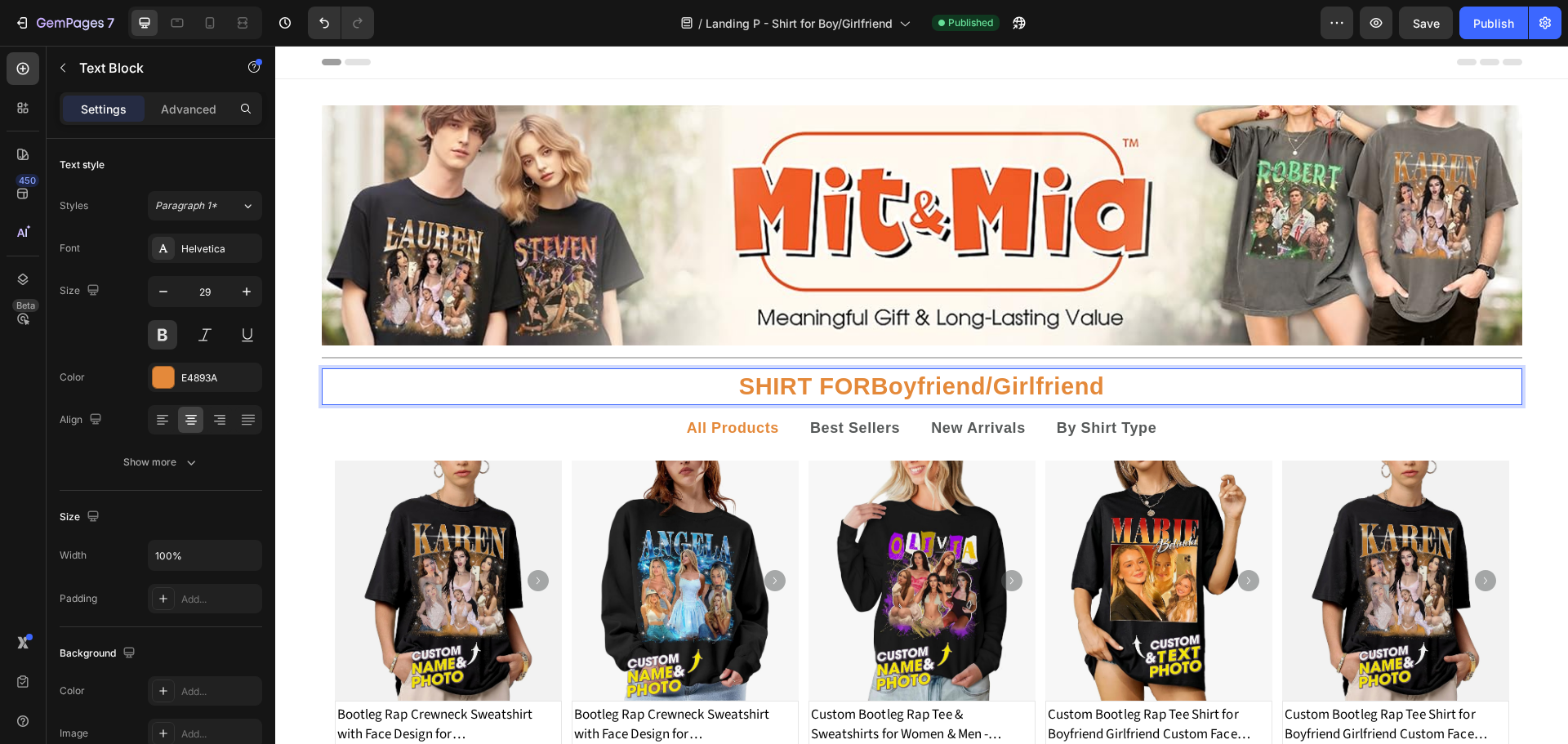
click at [886, 388] on p "SHIRT FOR Boyfriend/Girlfriend" at bounding box center [921, 387] width 1197 height 33
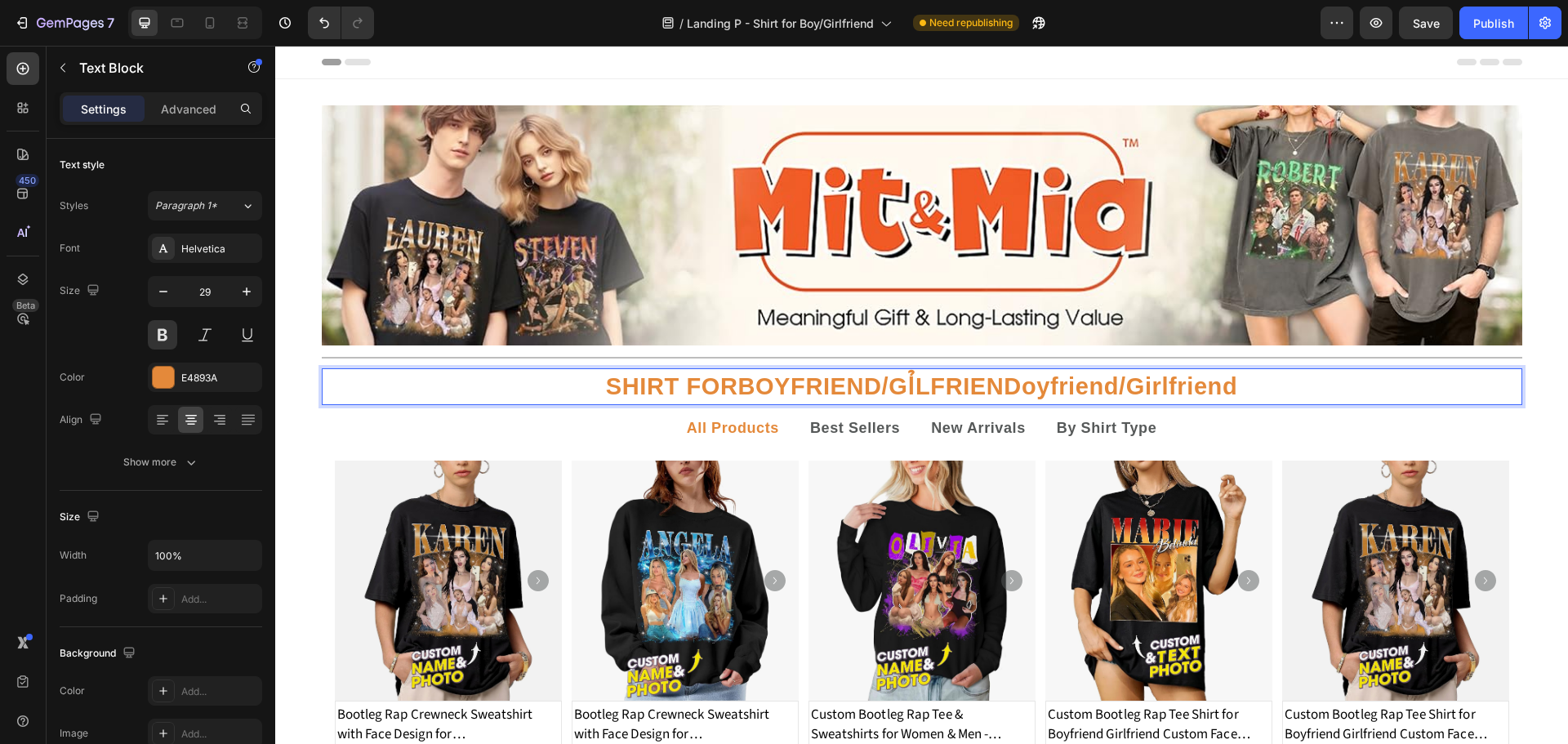
click at [909, 381] on p "SHIRT FOR BOYFRIEND/GỈLFRIENDoyfriend/Girlfriend" at bounding box center [921, 387] width 1197 height 33
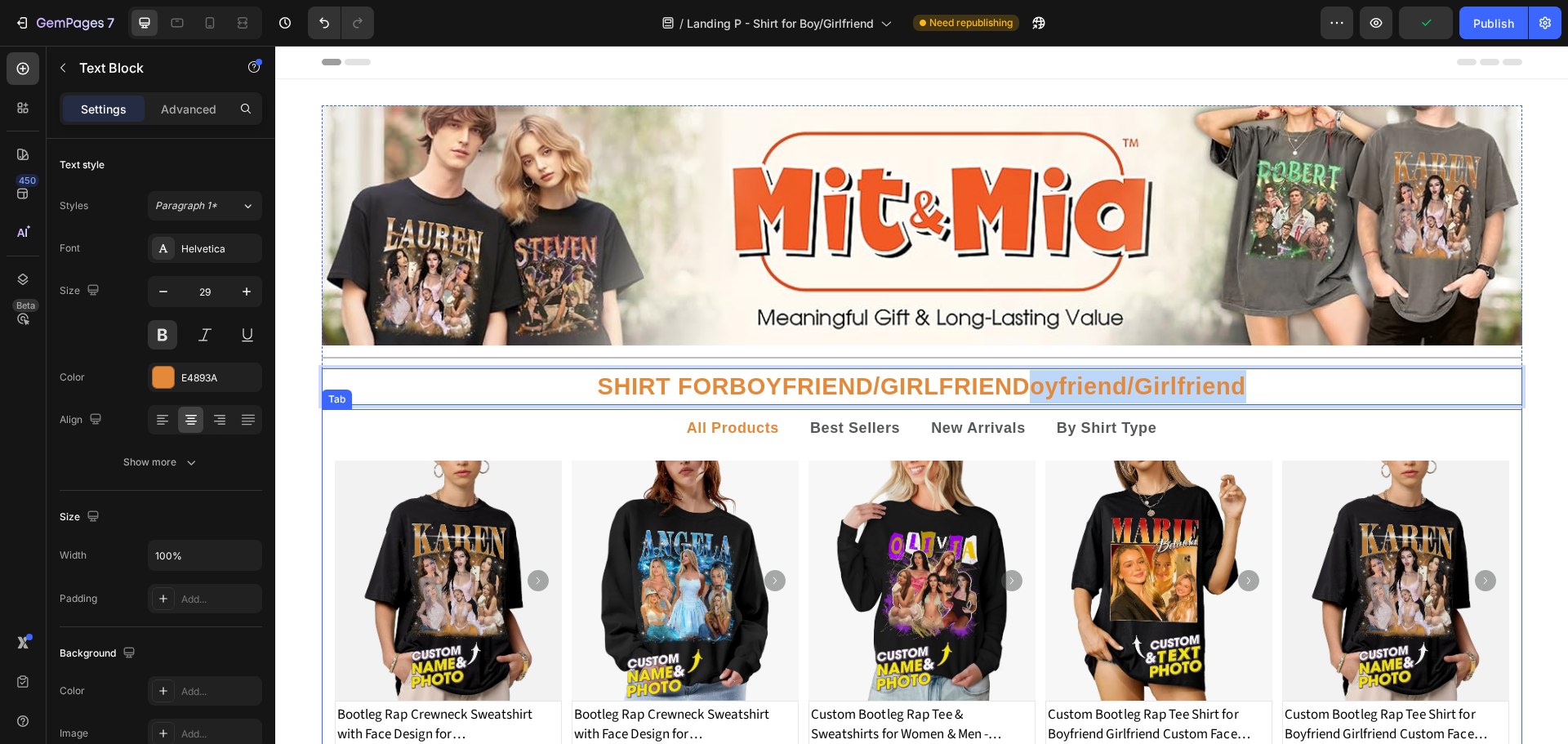
drag, startPoint x: 1028, startPoint y: 388, endPoint x: 1347, endPoint y: 411, distance: 319.8
click at [1347, 411] on div "Image Title Line SHIRT FOR BOYFRIEND/GIRLFRIENDoyfriend/Girlfriend Text Block 5…" at bounding box center [921, 644] width 1201 height 1077
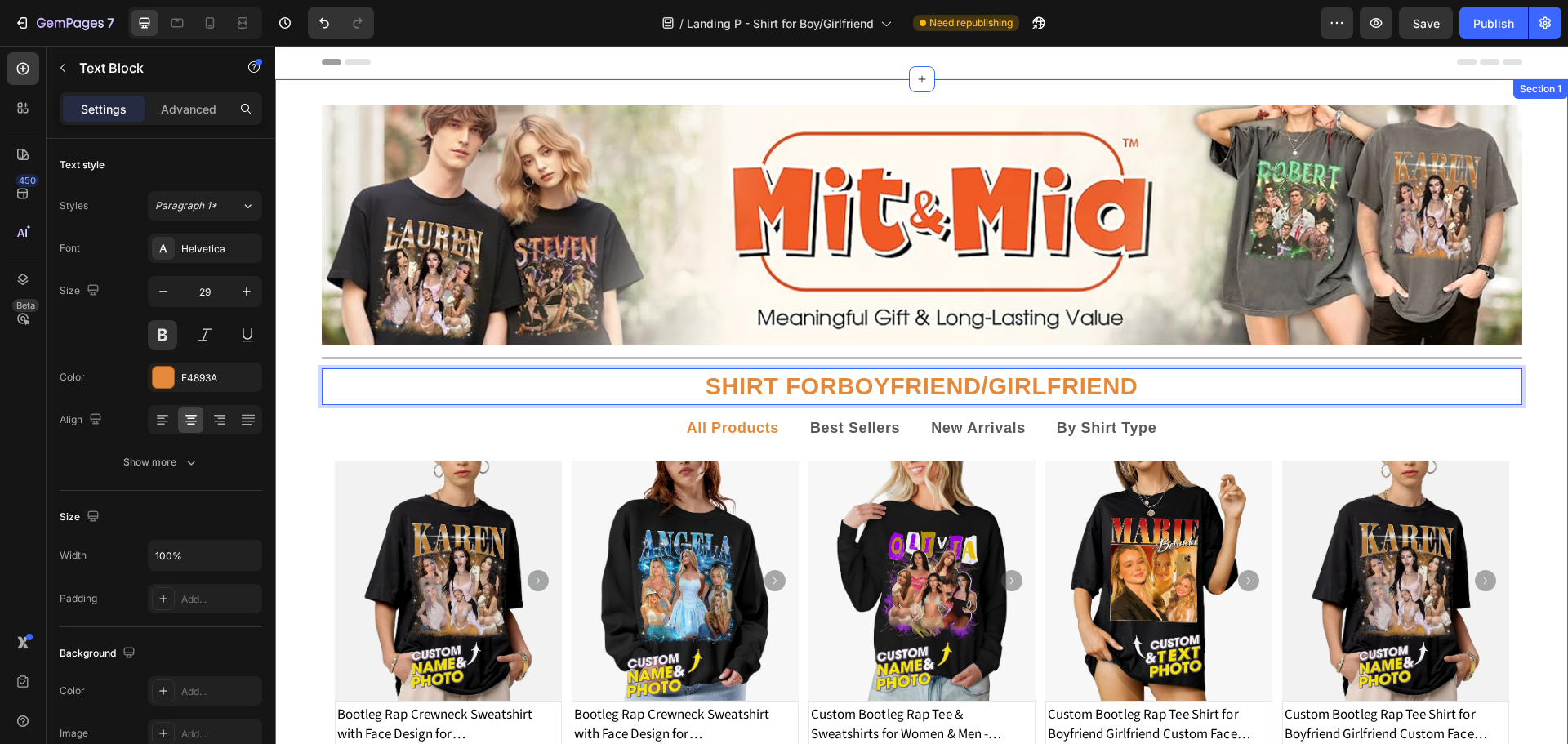
click at [1532, 444] on div "Image Title Line SHIRT FOR BOYFRIEND/GIRLFRIEND Text Block 5 All Products Best …" at bounding box center [921, 644] width 1292 height 1077
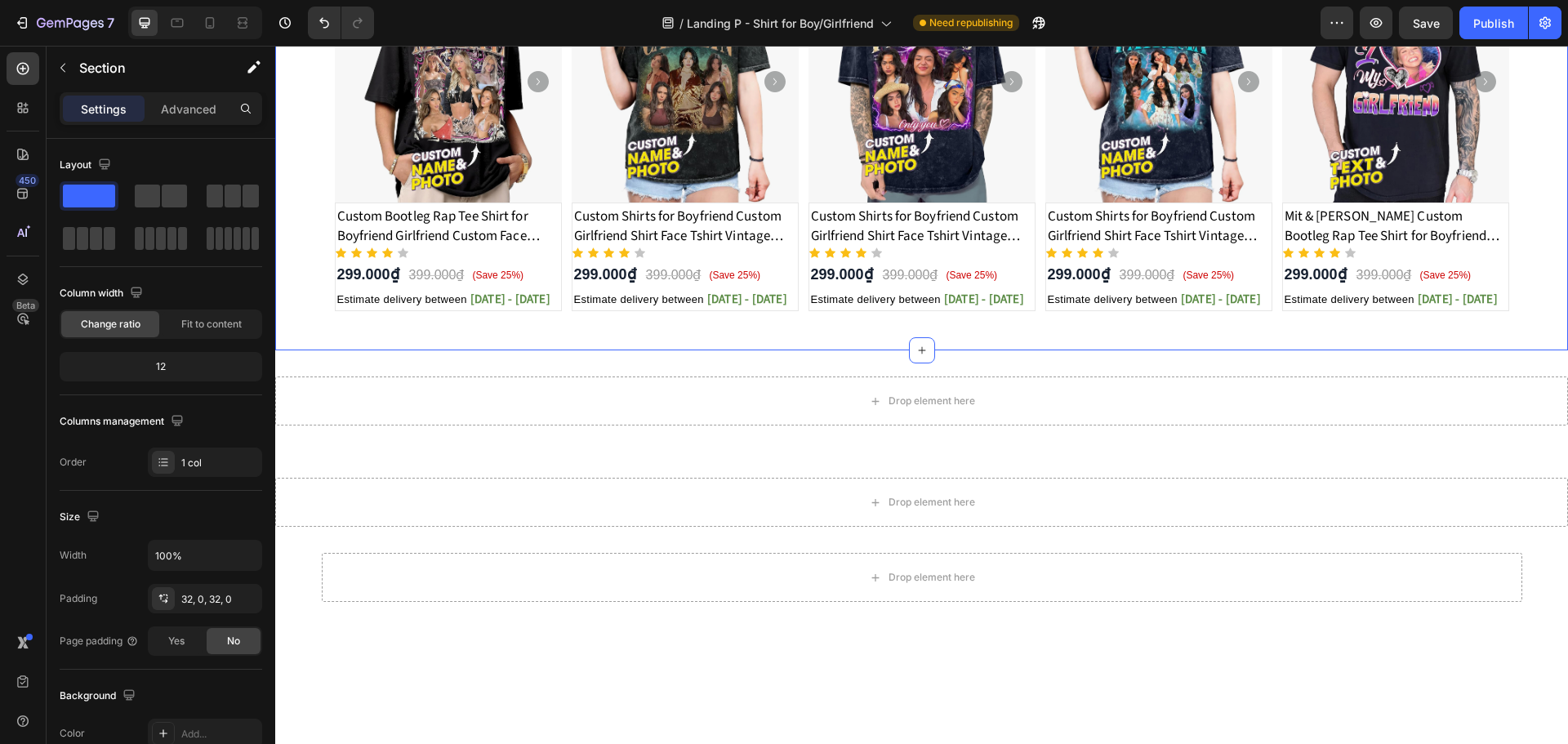
scroll to position [871, 0]
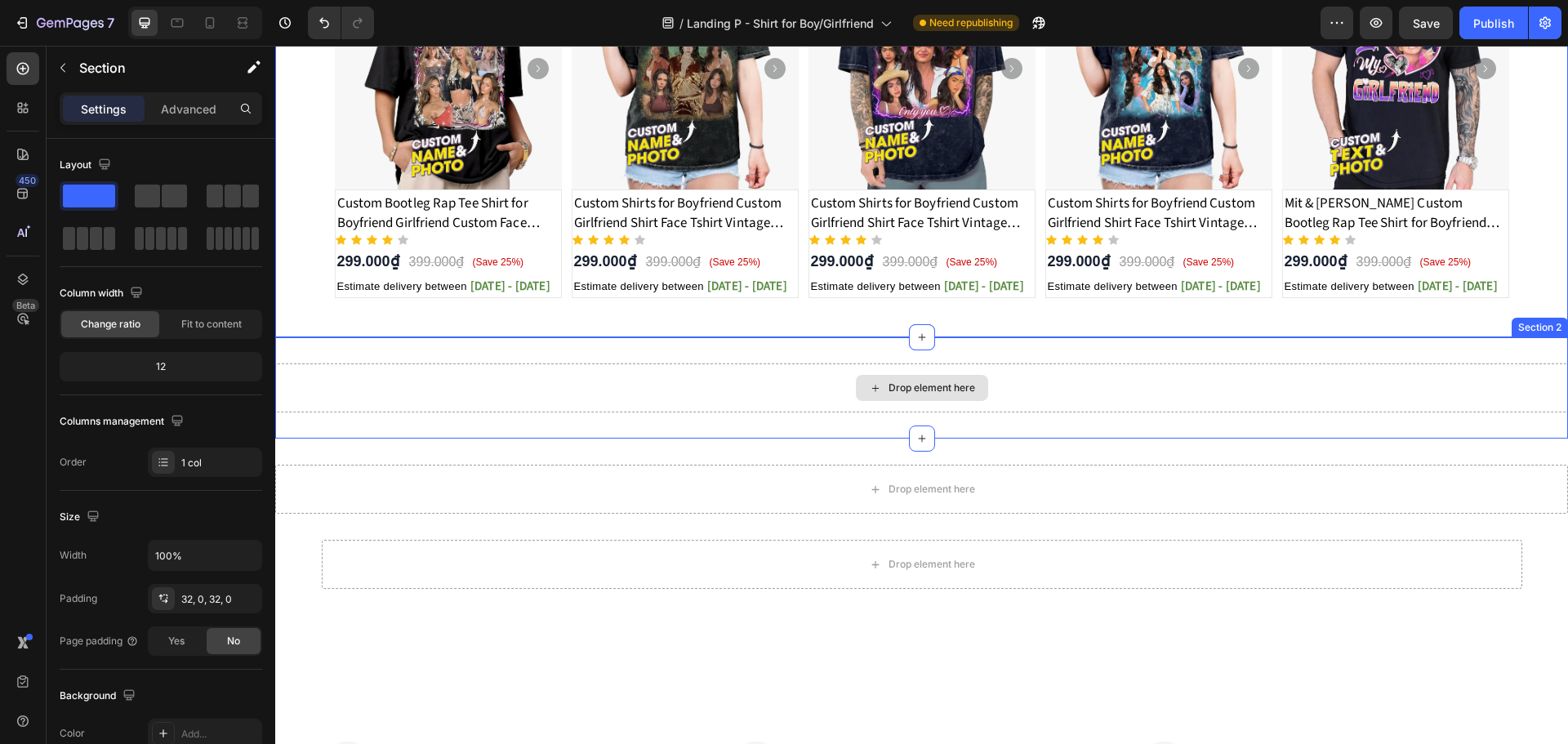
click at [1047, 389] on div "Drop element here" at bounding box center [921, 388] width 1292 height 49
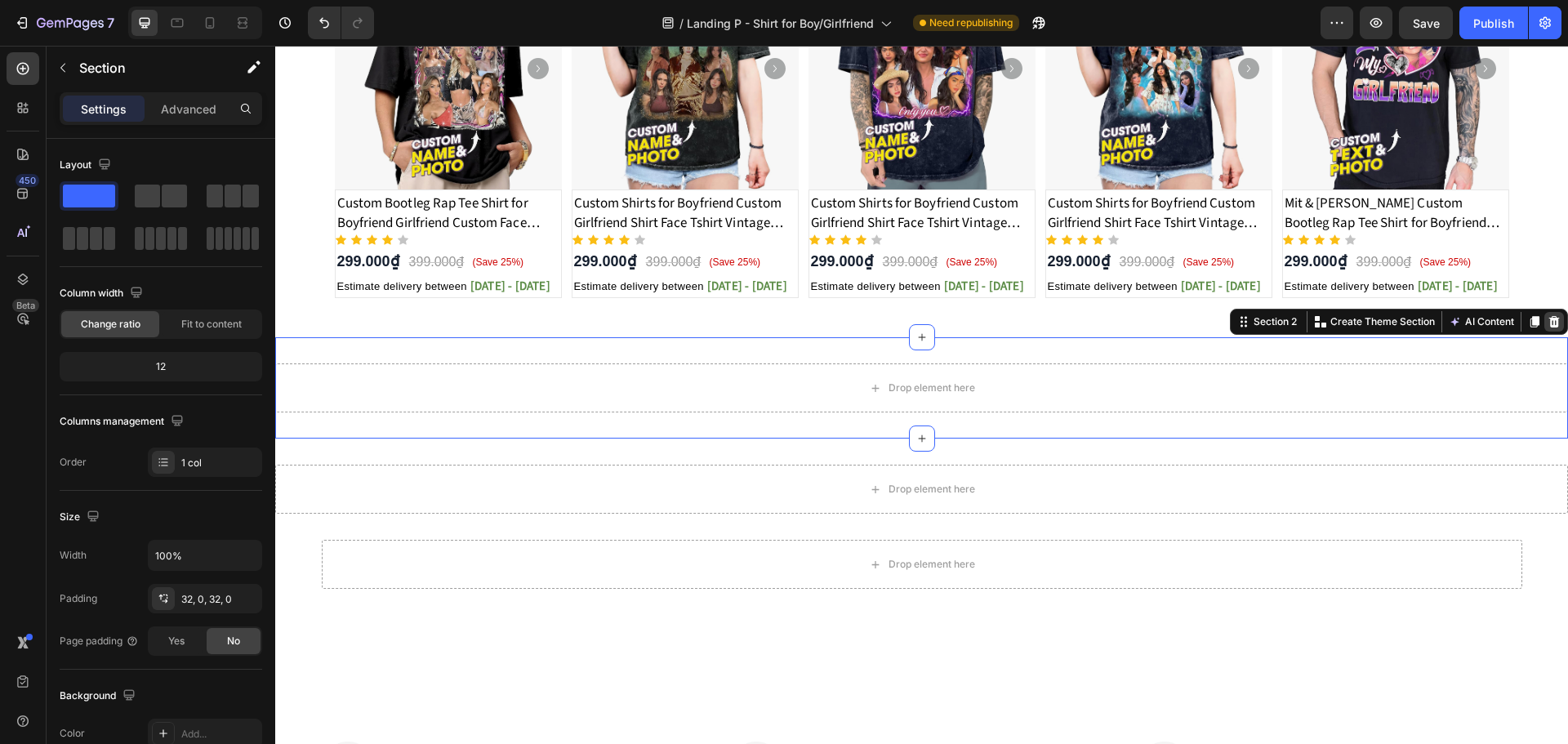
click at [1547, 321] on icon at bounding box center [1553, 321] width 13 height 13
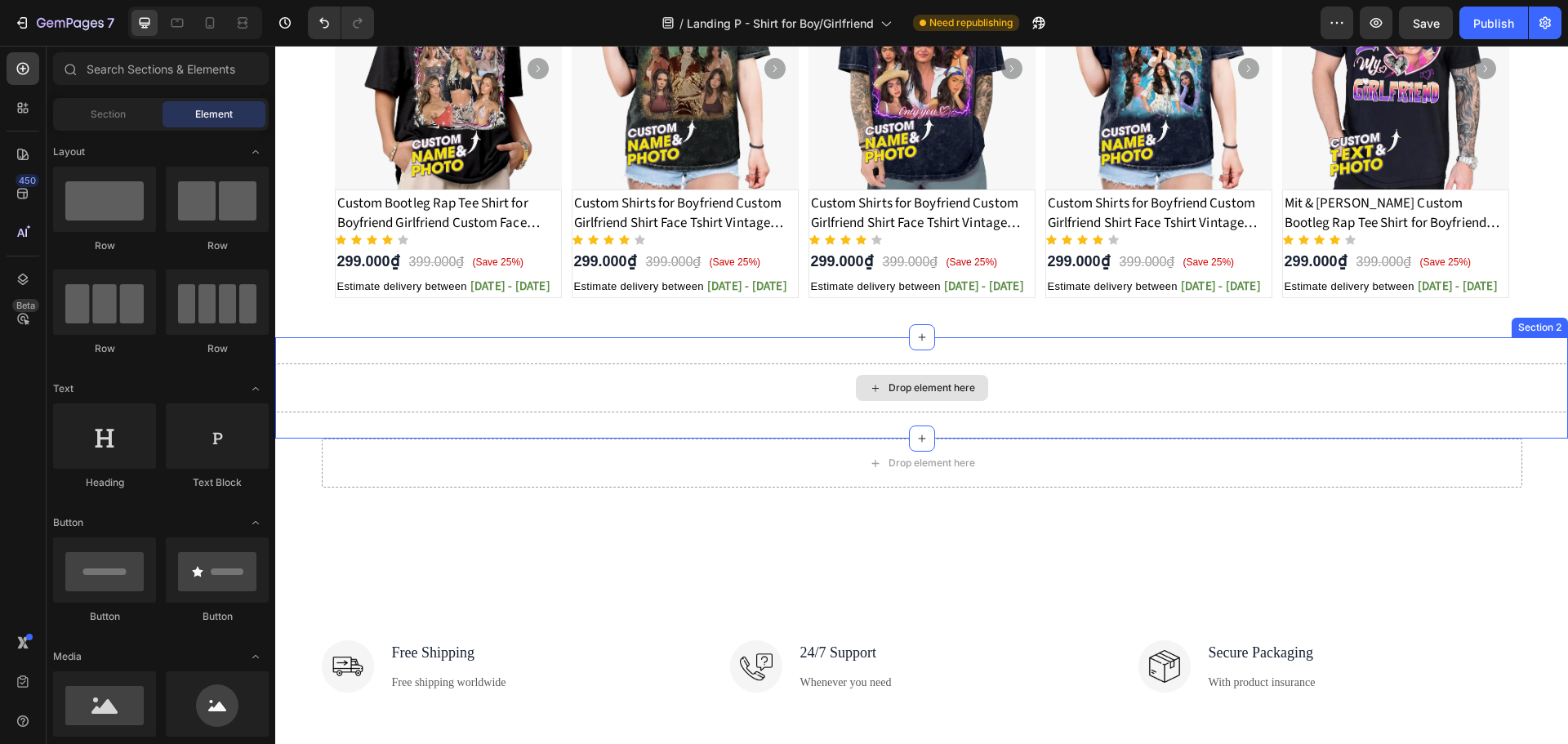
click at [1126, 392] on div "Drop element here" at bounding box center [921, 388] width 1292 height 49
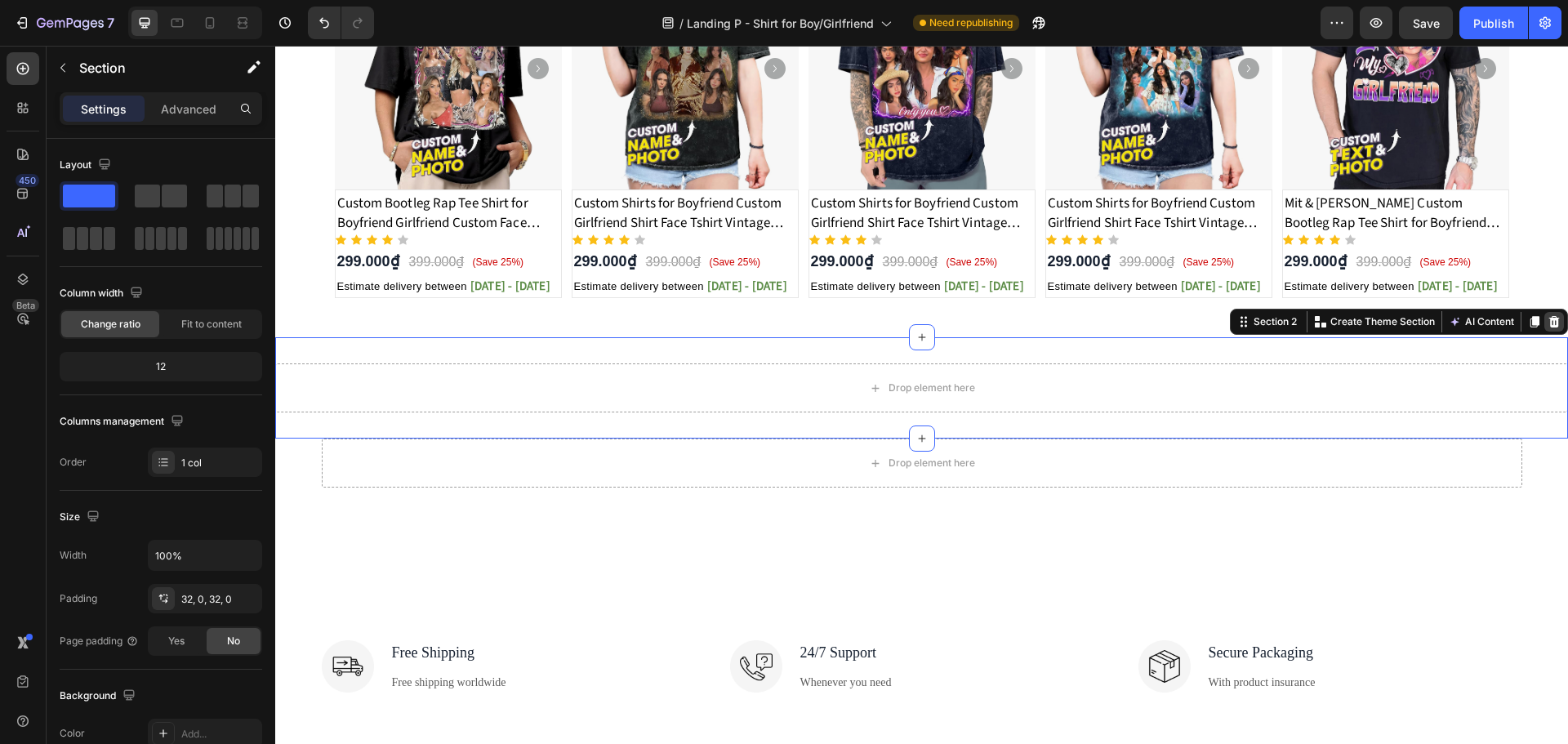
click at [1547, 318] on icon at bounding box center [1553, 321] width 13 height 13
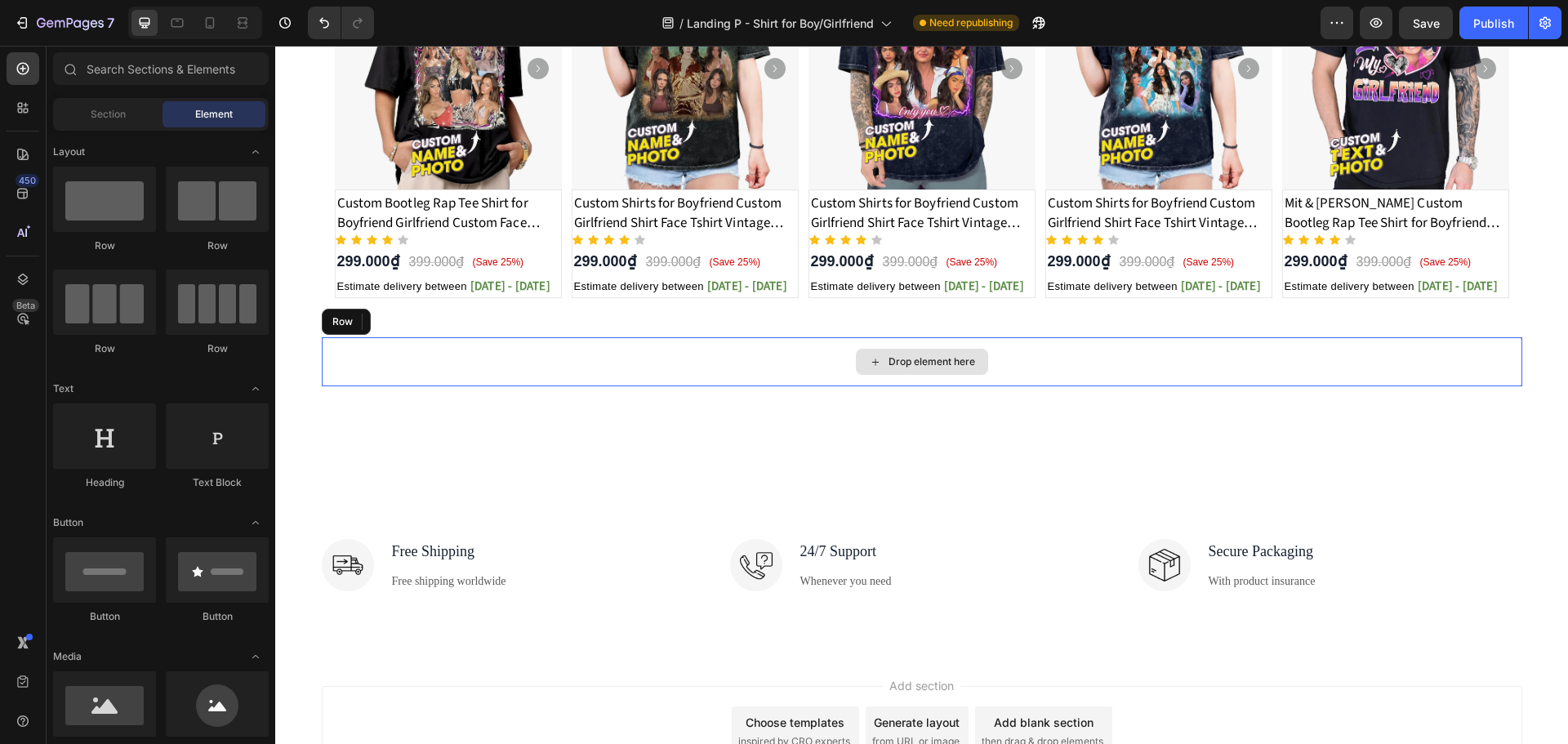
click at [1043, 366] on div "Drop element here" at bounding box center [921, 361] width 1201 height 49
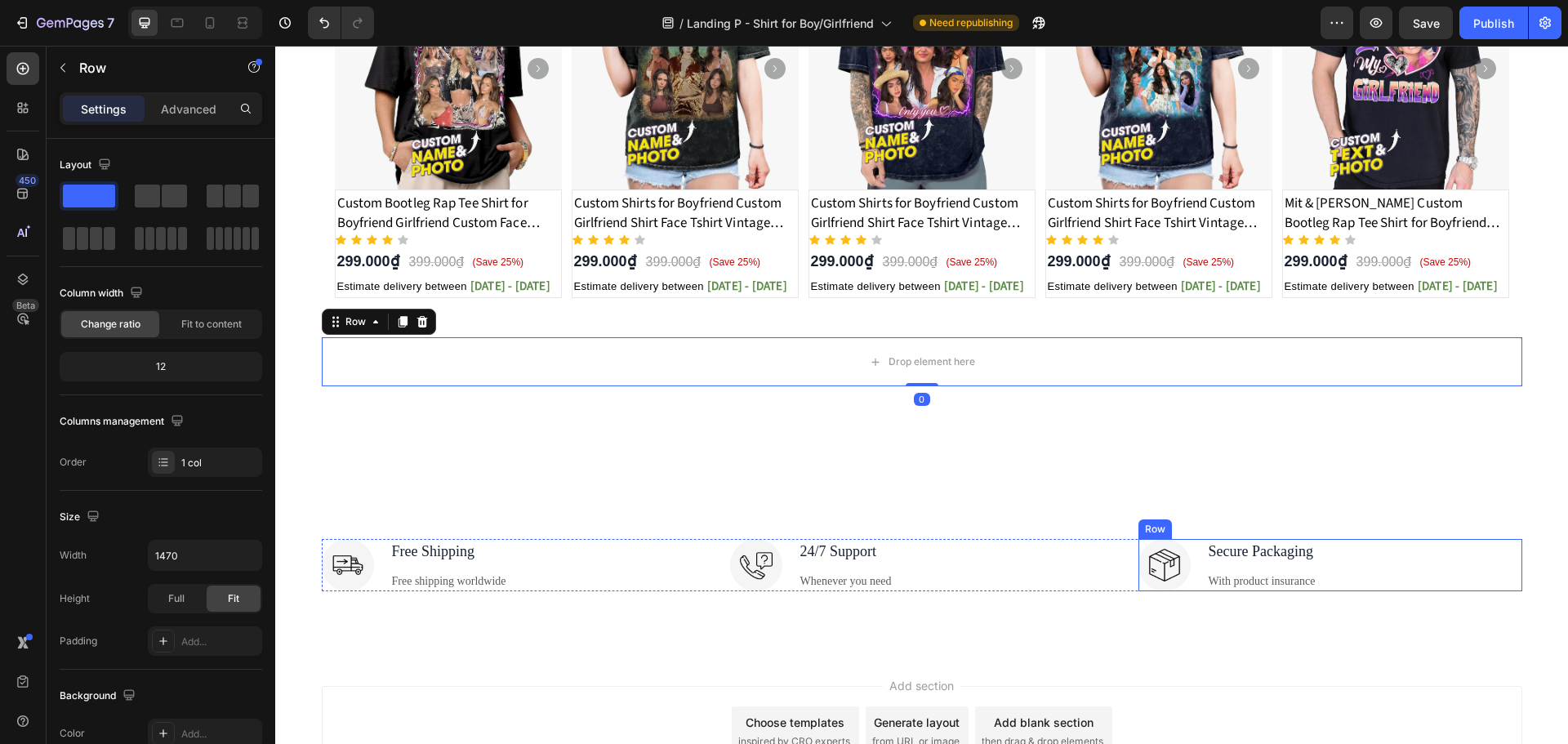
click at [1434, 569] on div "Image Secure Packaging Text block With product insurance Text block Row" at bounding box center [1330, 565] width 384 height 52
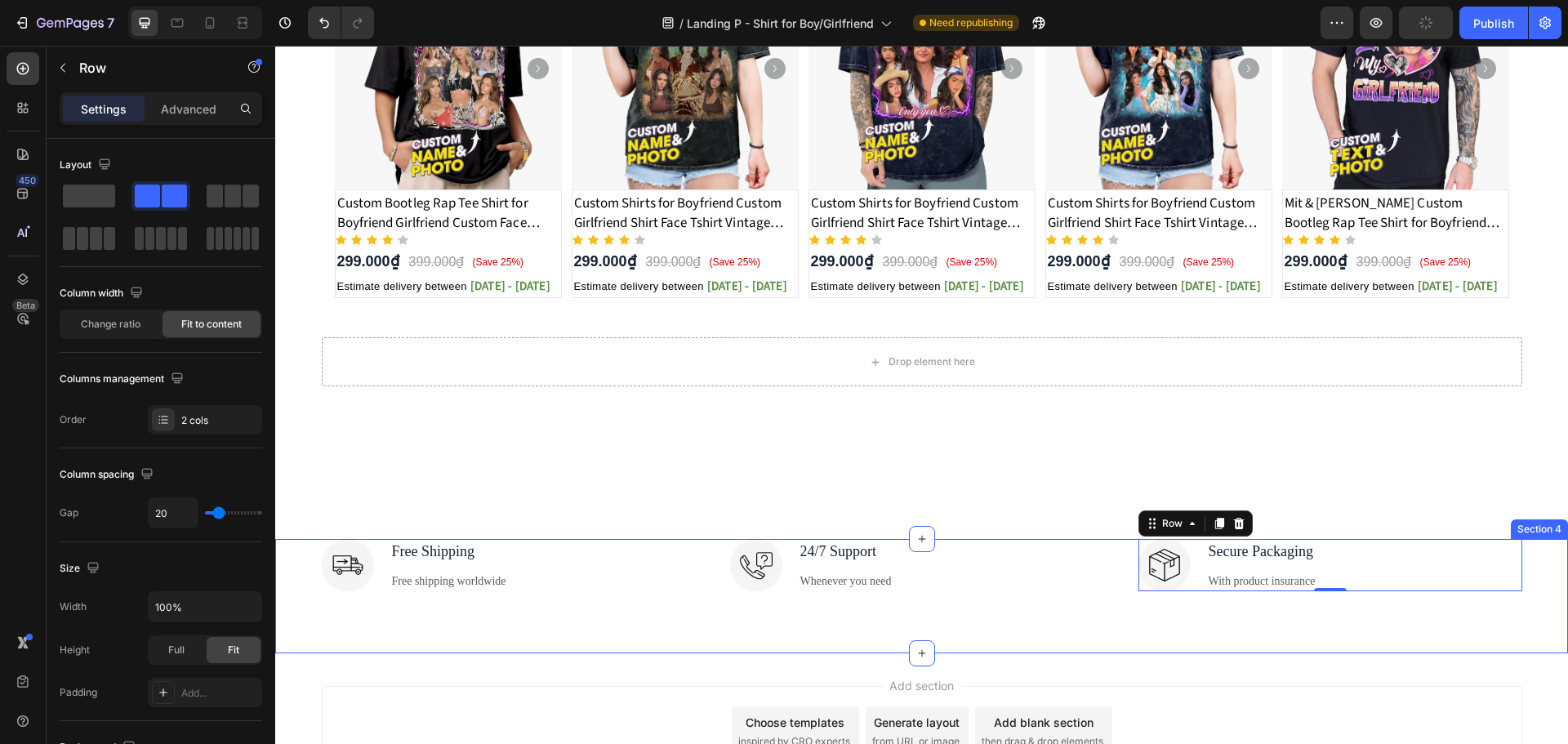
click at [1357, 623] on div "Image Free Shipping Text block Free shipping worldwide Text block Row Image 24/…" at bounding box center [921, 596] width 1292 height 114
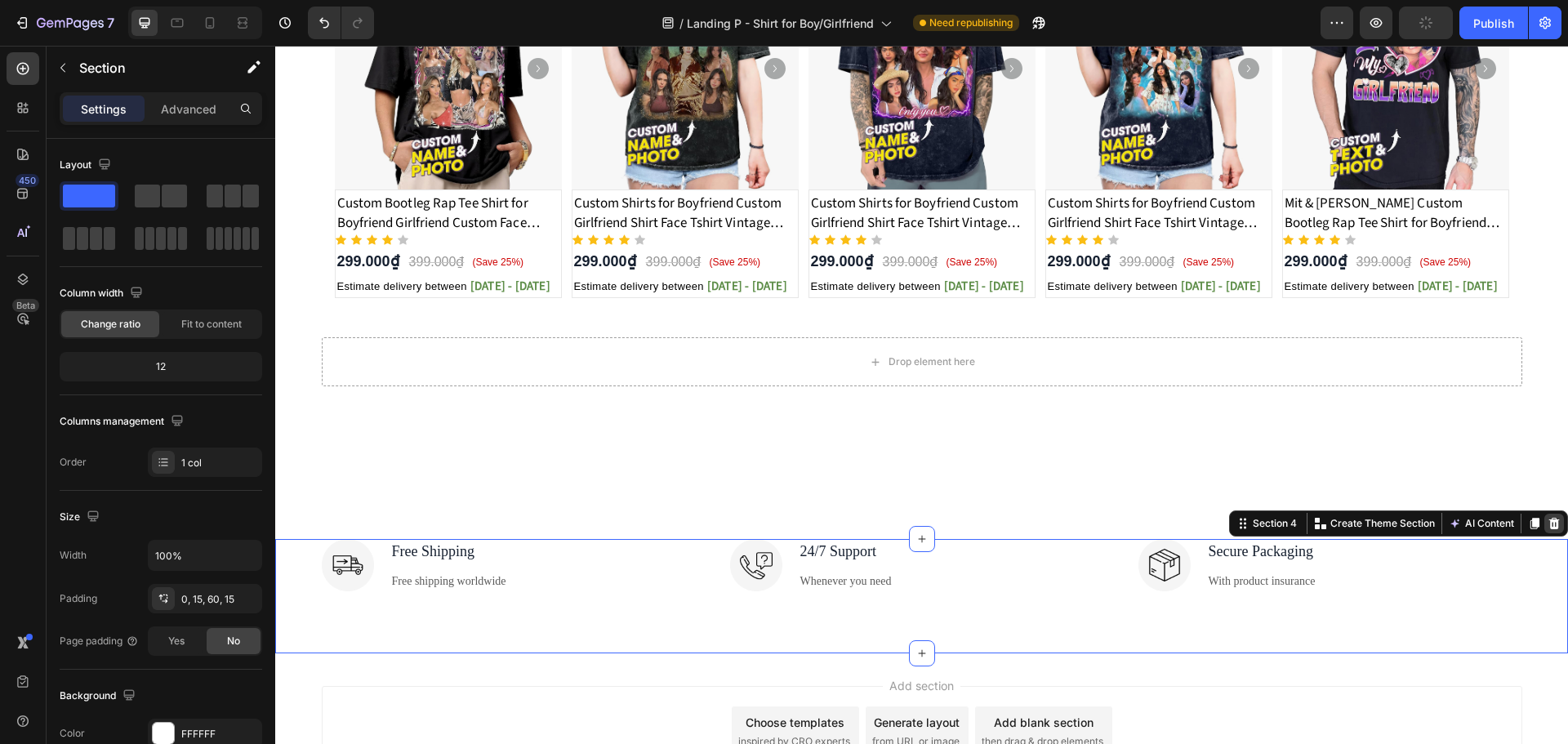
click at [1549, 526] on icon at bounding box center [1554, 524] width 11 height 11
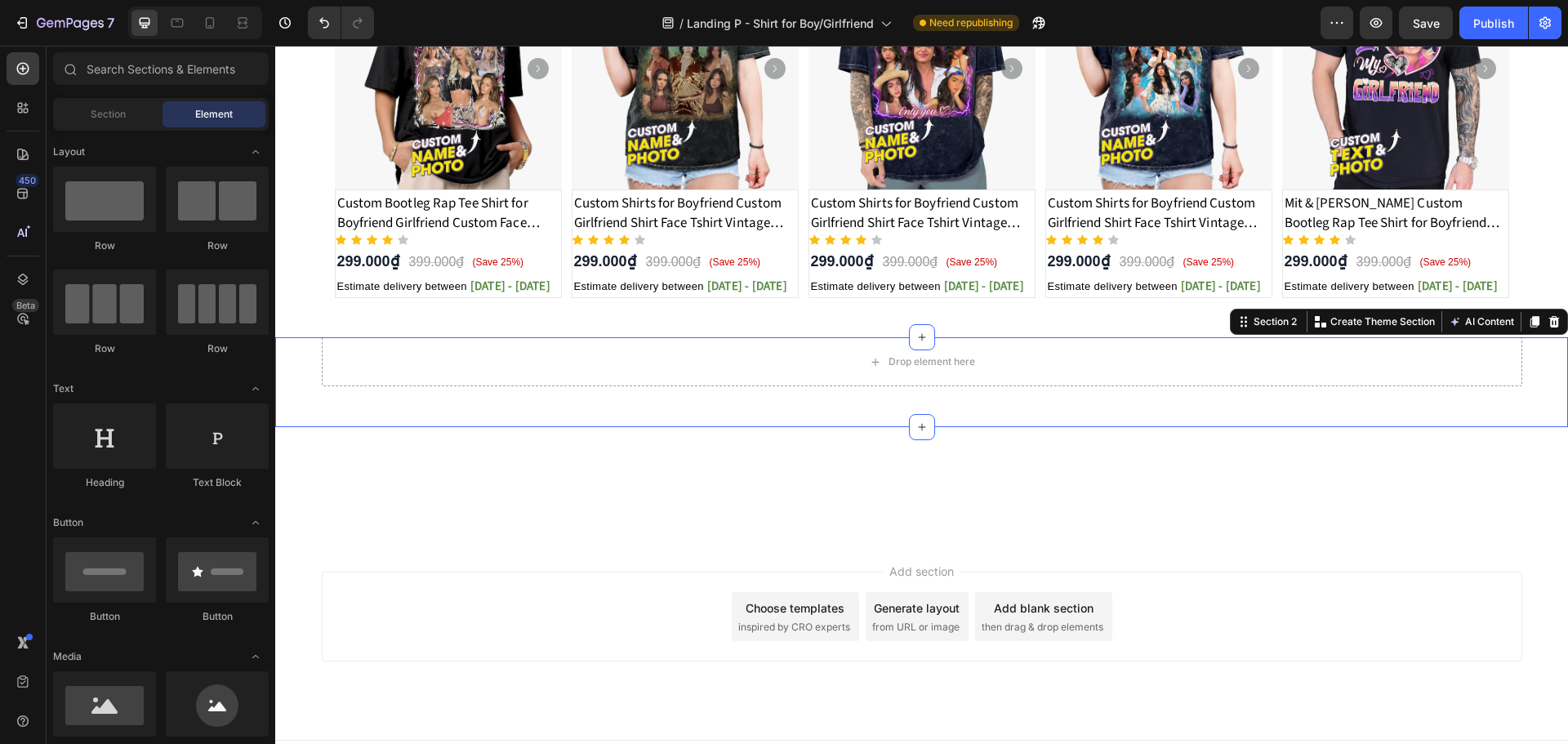
click at [1541, 386] on div "Drop element here Row" at bounding box center [921, 361] width 1268 height 49
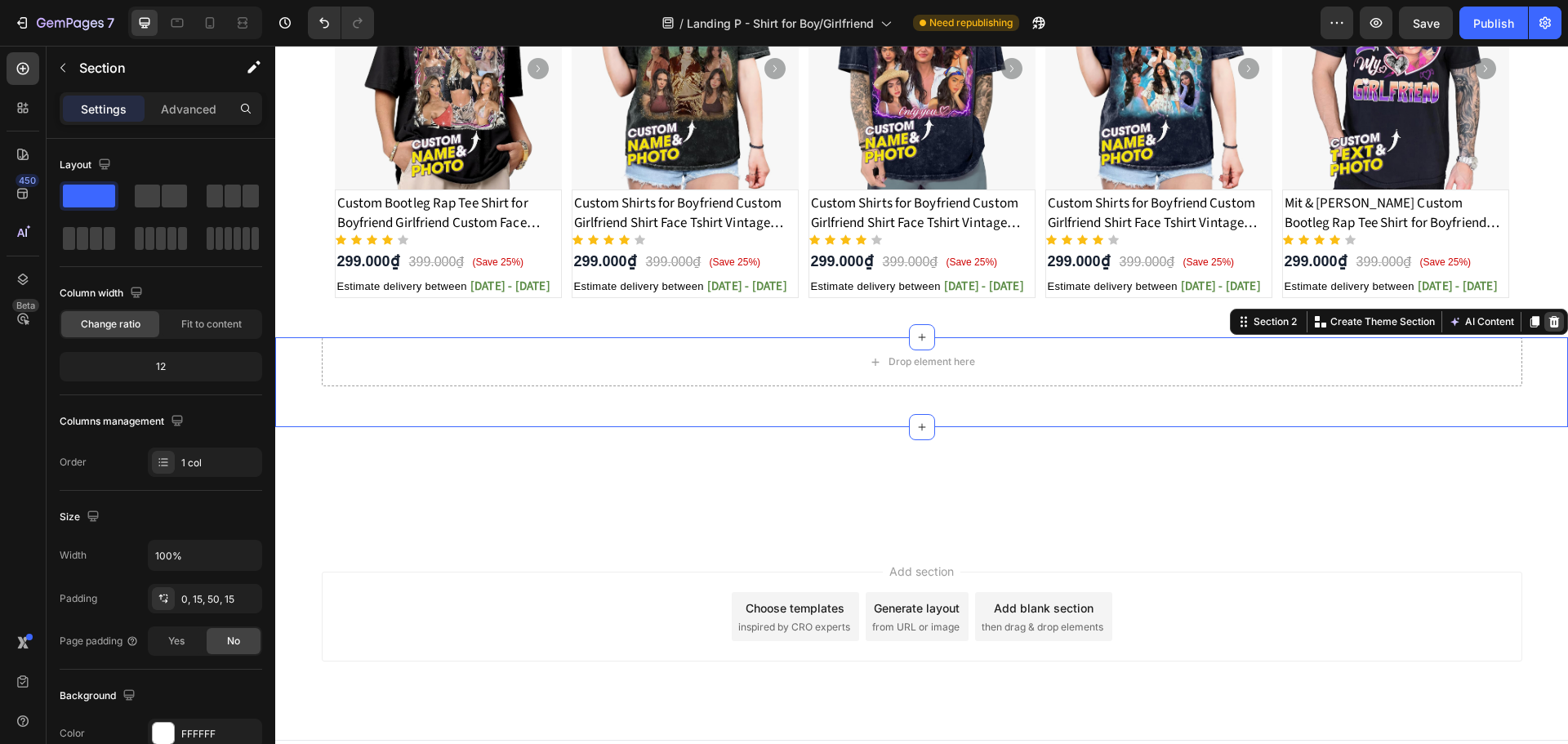
click at [1549, 320] on icon at bounding box center [1554, 321] width 11 height 11
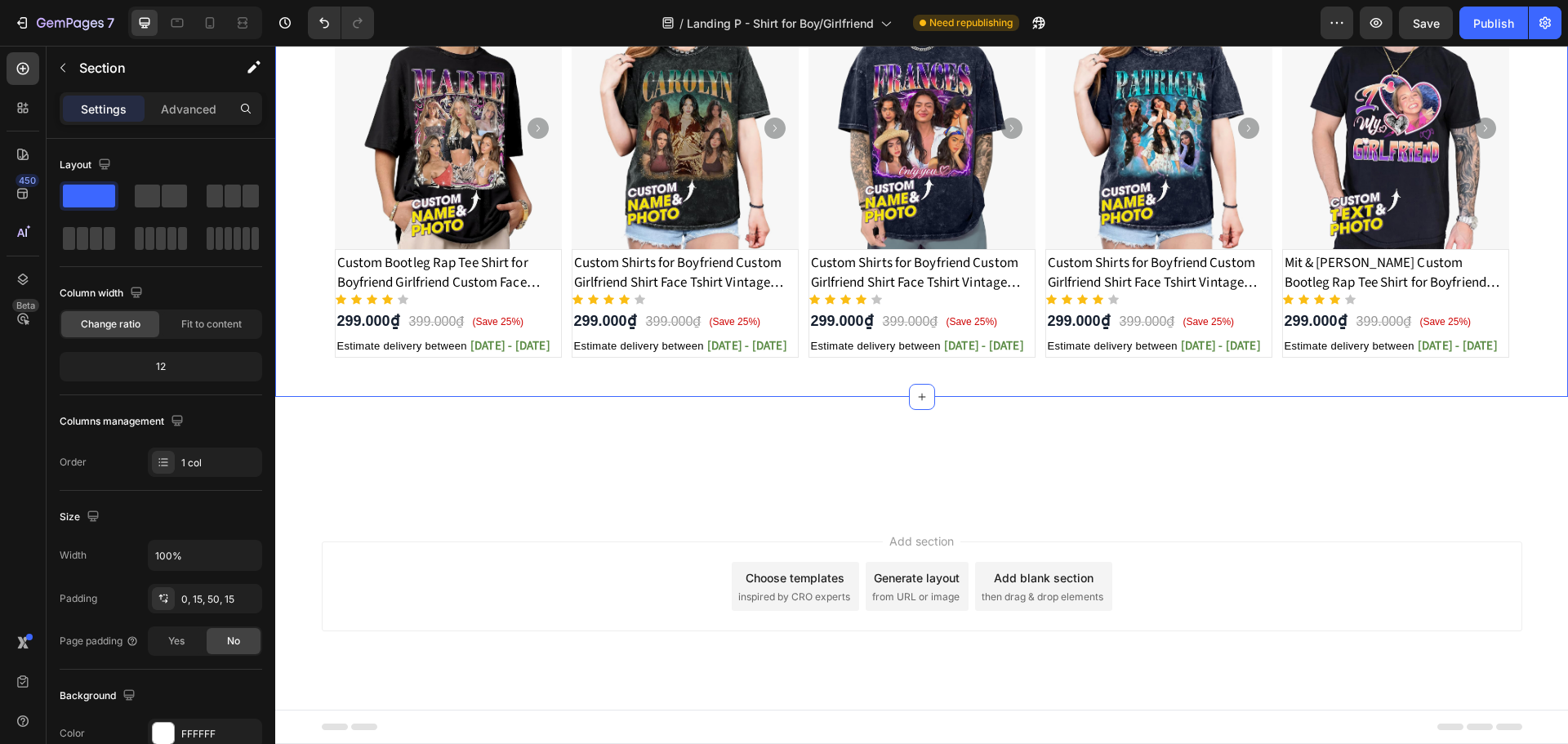
scroll to position [812, 0]
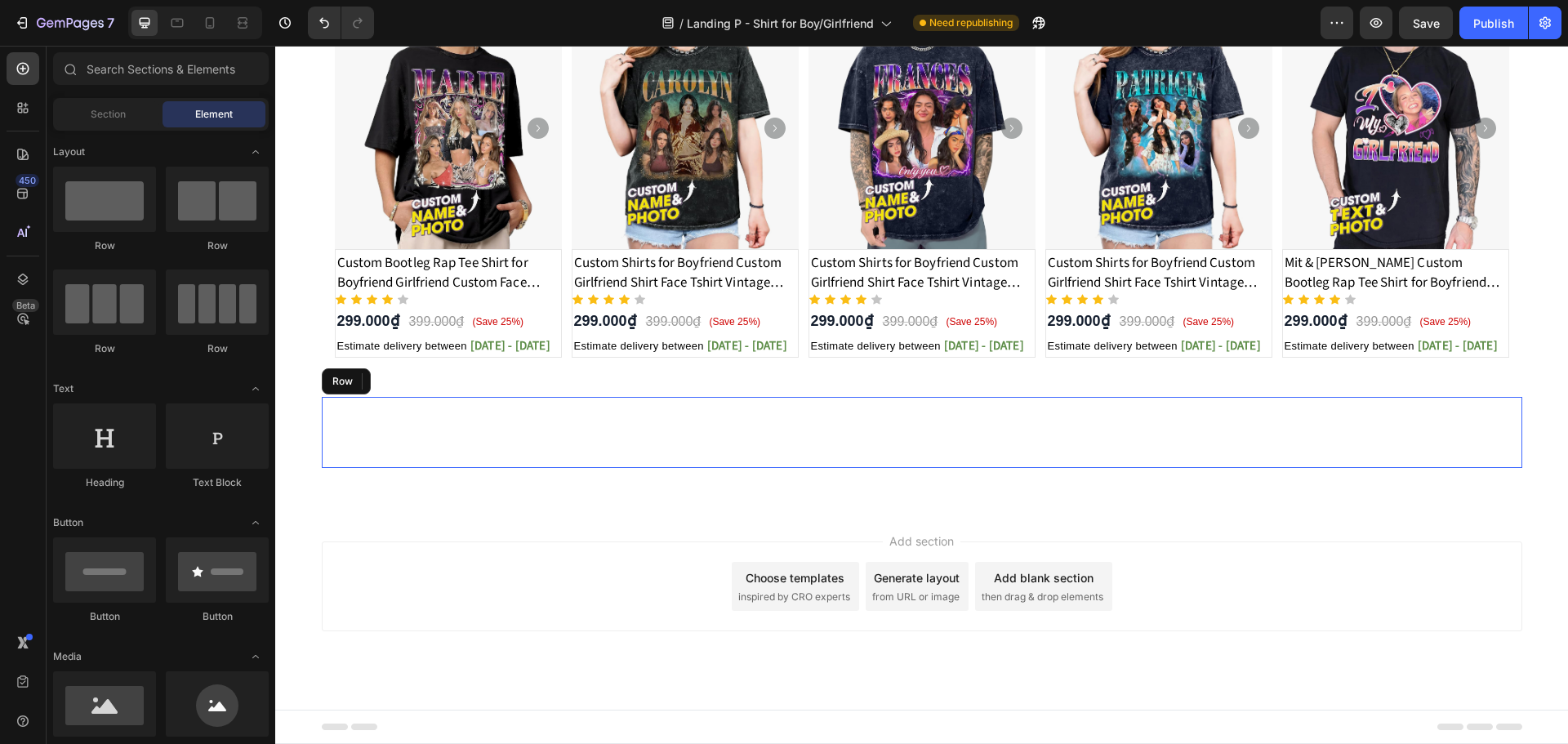
click at [1218, 445] on div "Camping gears on sale Heading" at bounding box center [921, 432] width 1201 height 71
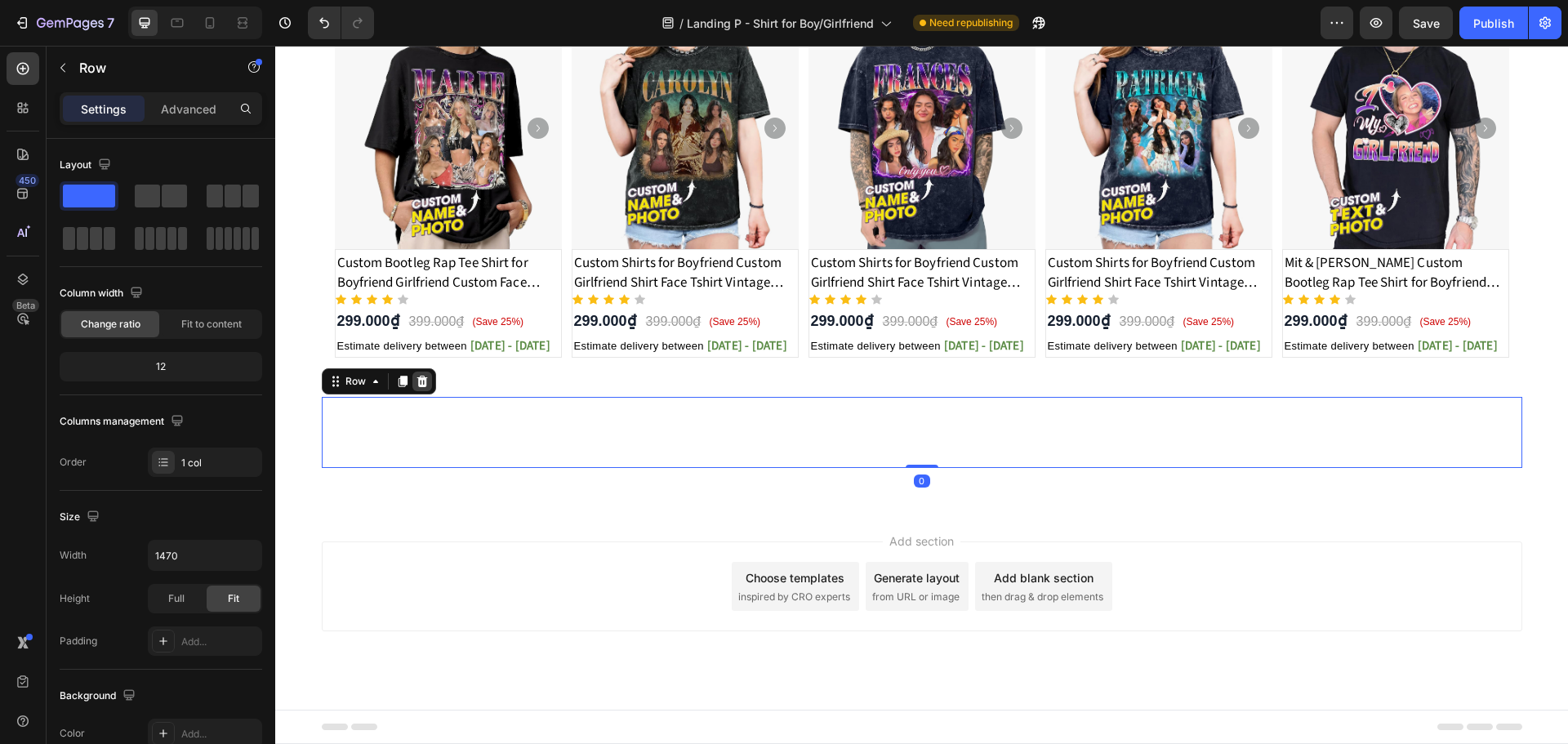
click at [415, 379] on icon at bounding box center [422, 381] width 13 height 13
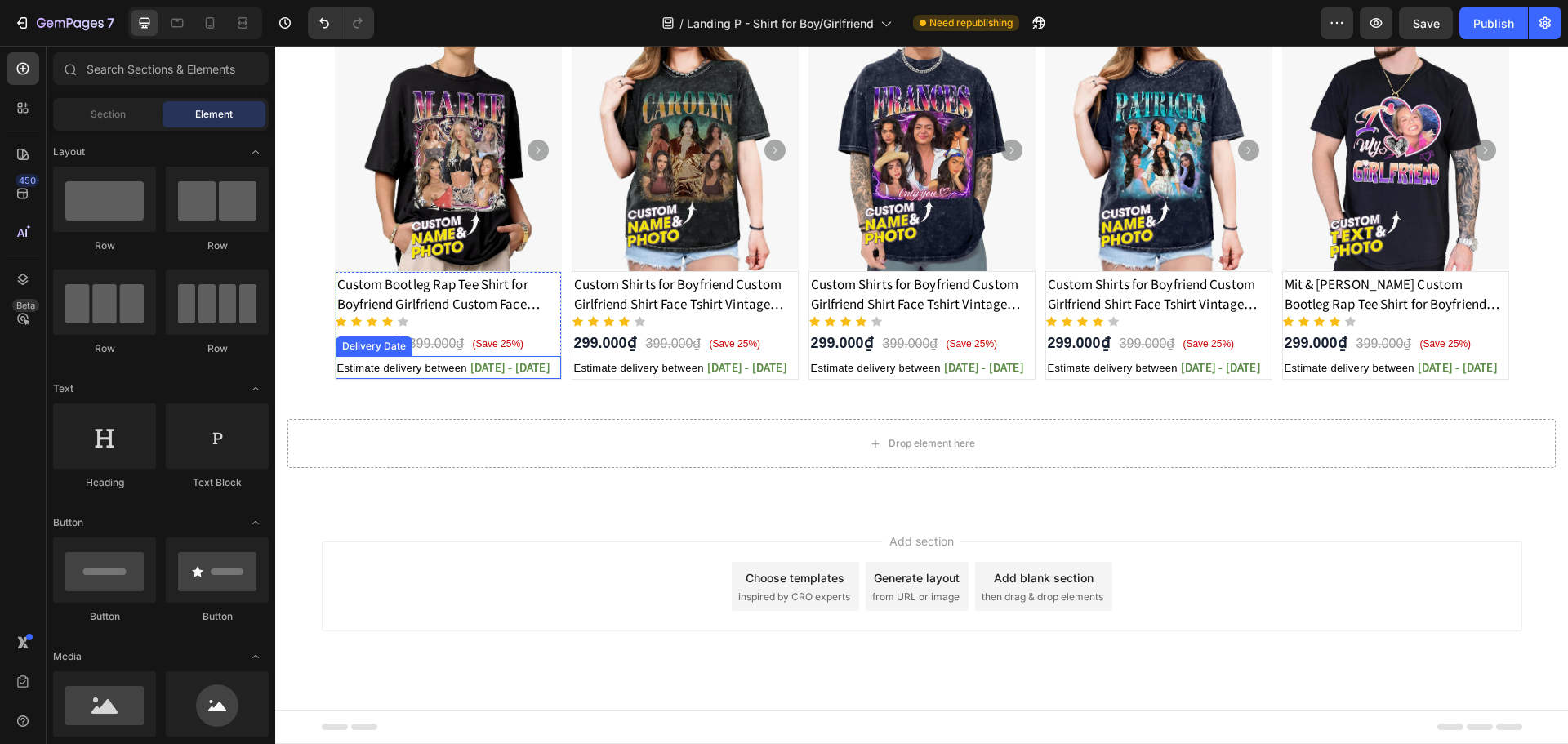
scroll to position [790, 0]
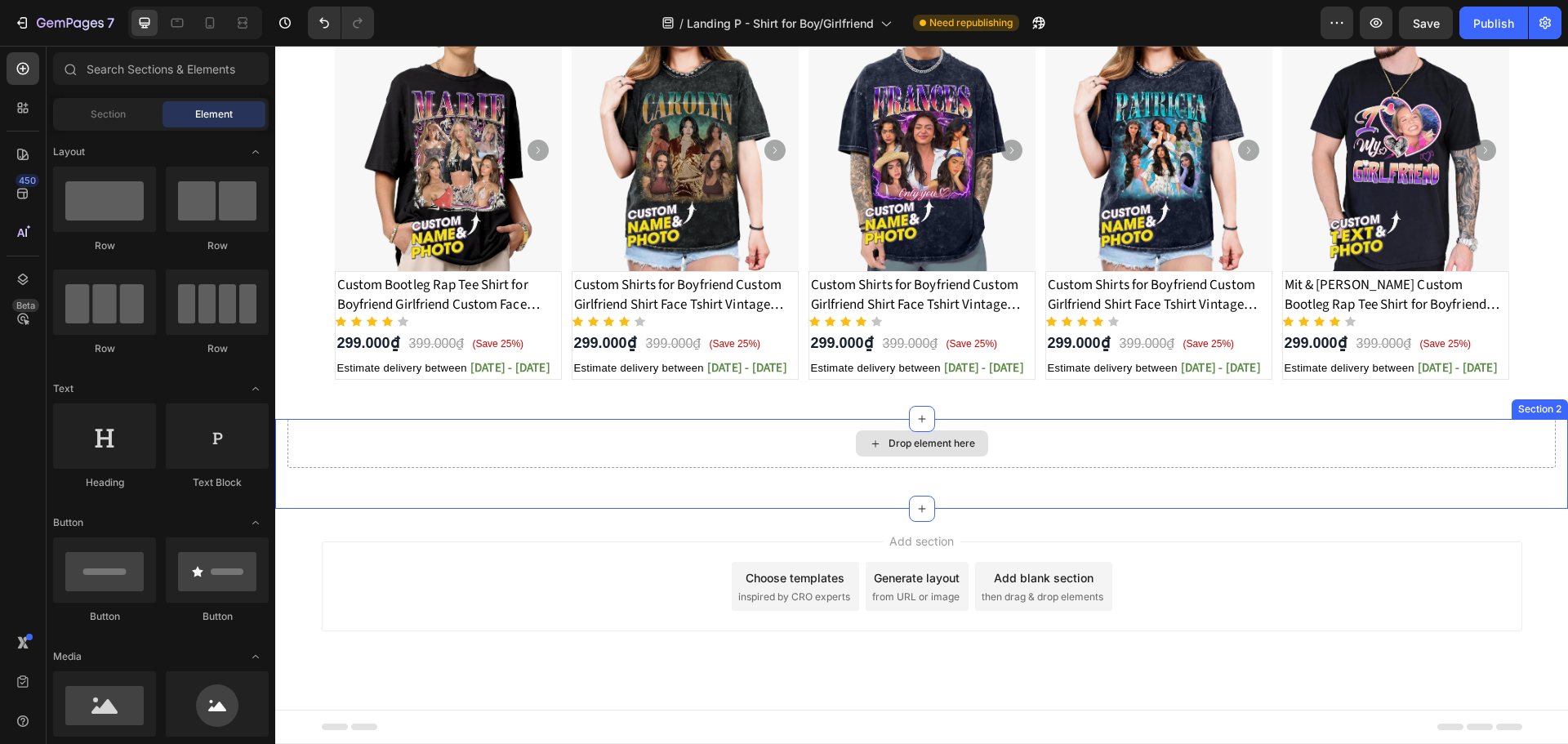
click at [1207, 433] on div "Drop element here" at bounding box center [921, 443] width 1268 height 49
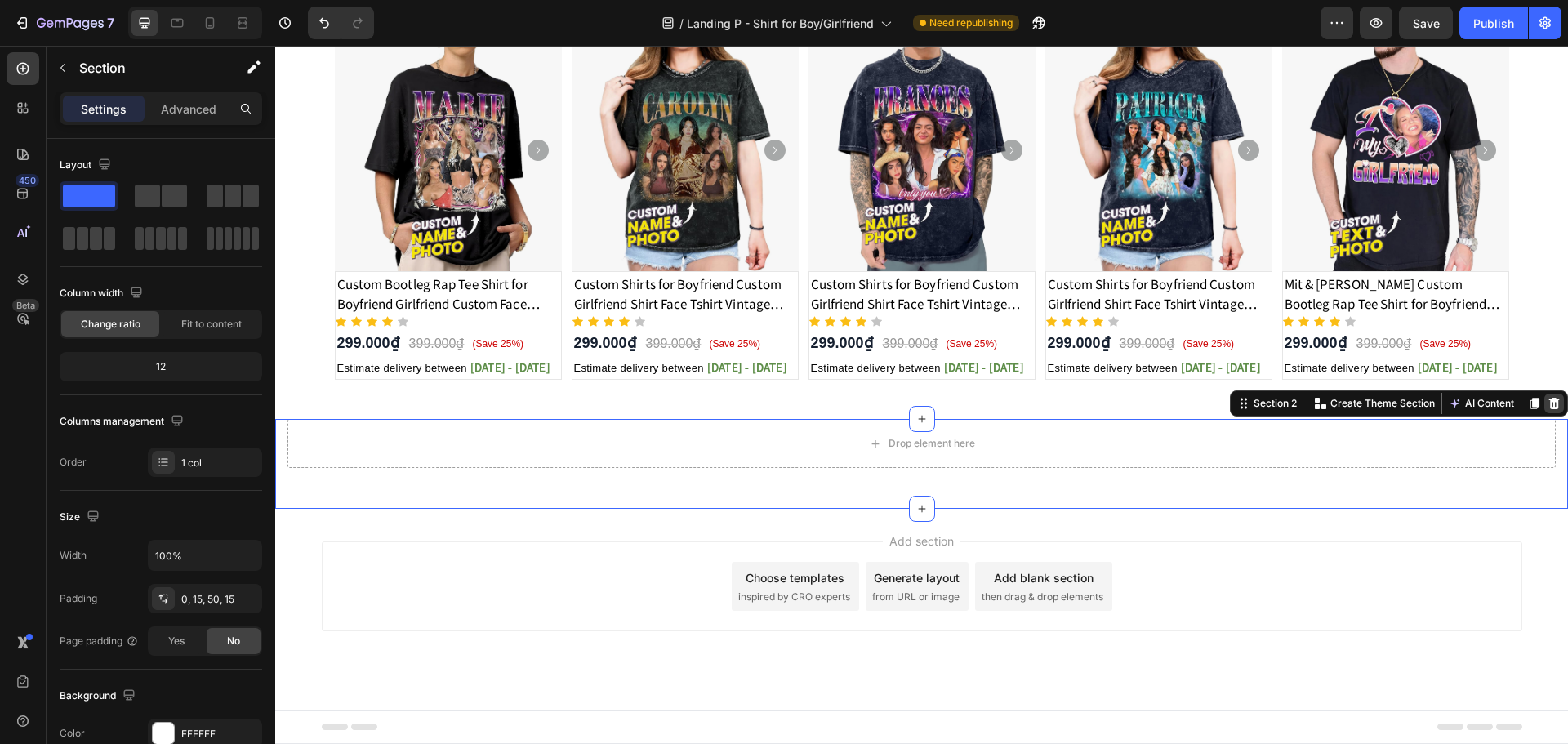
click at [1547, 397] on icon at bounding box center [1553, 403] width 13 height 13
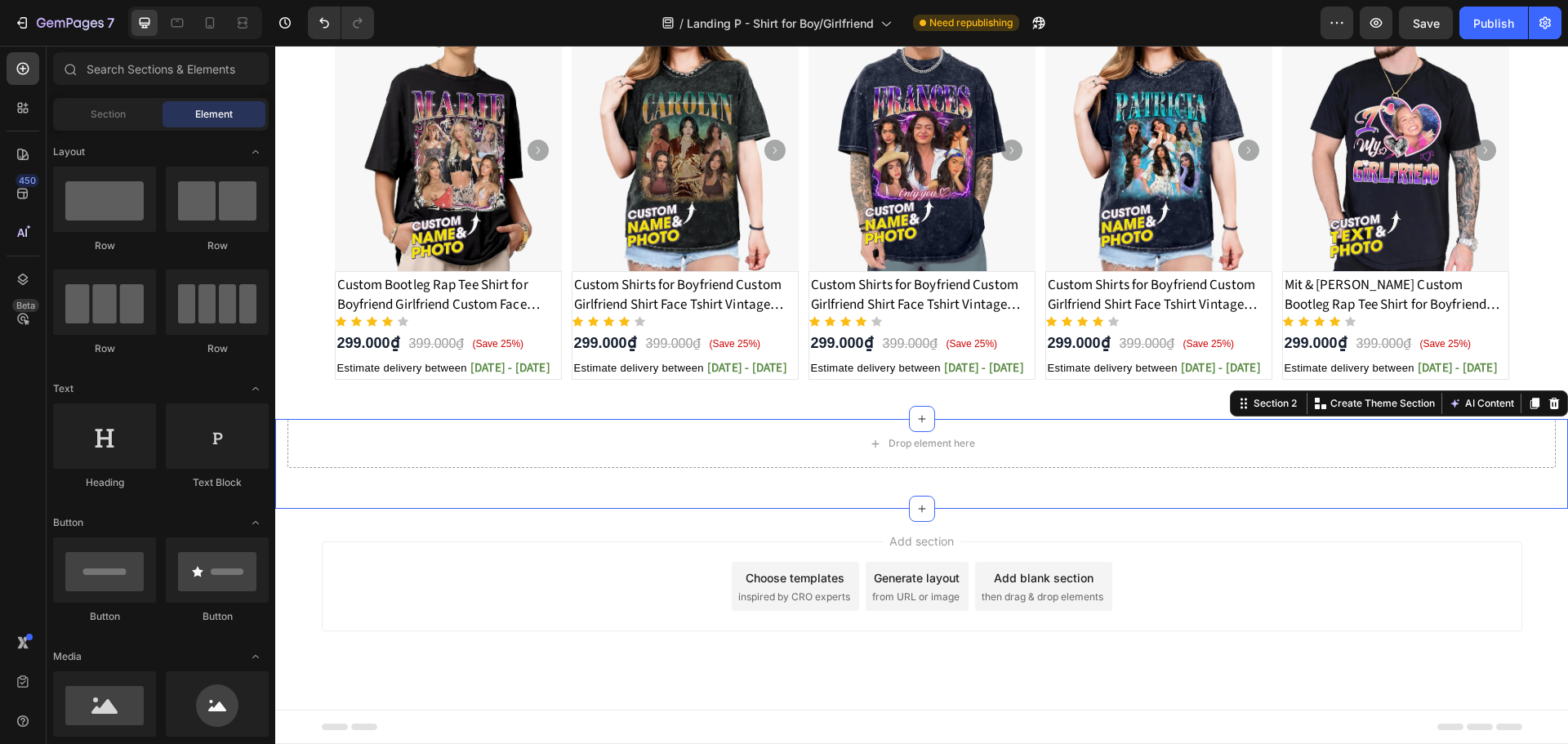
scroll to position [700, 0]
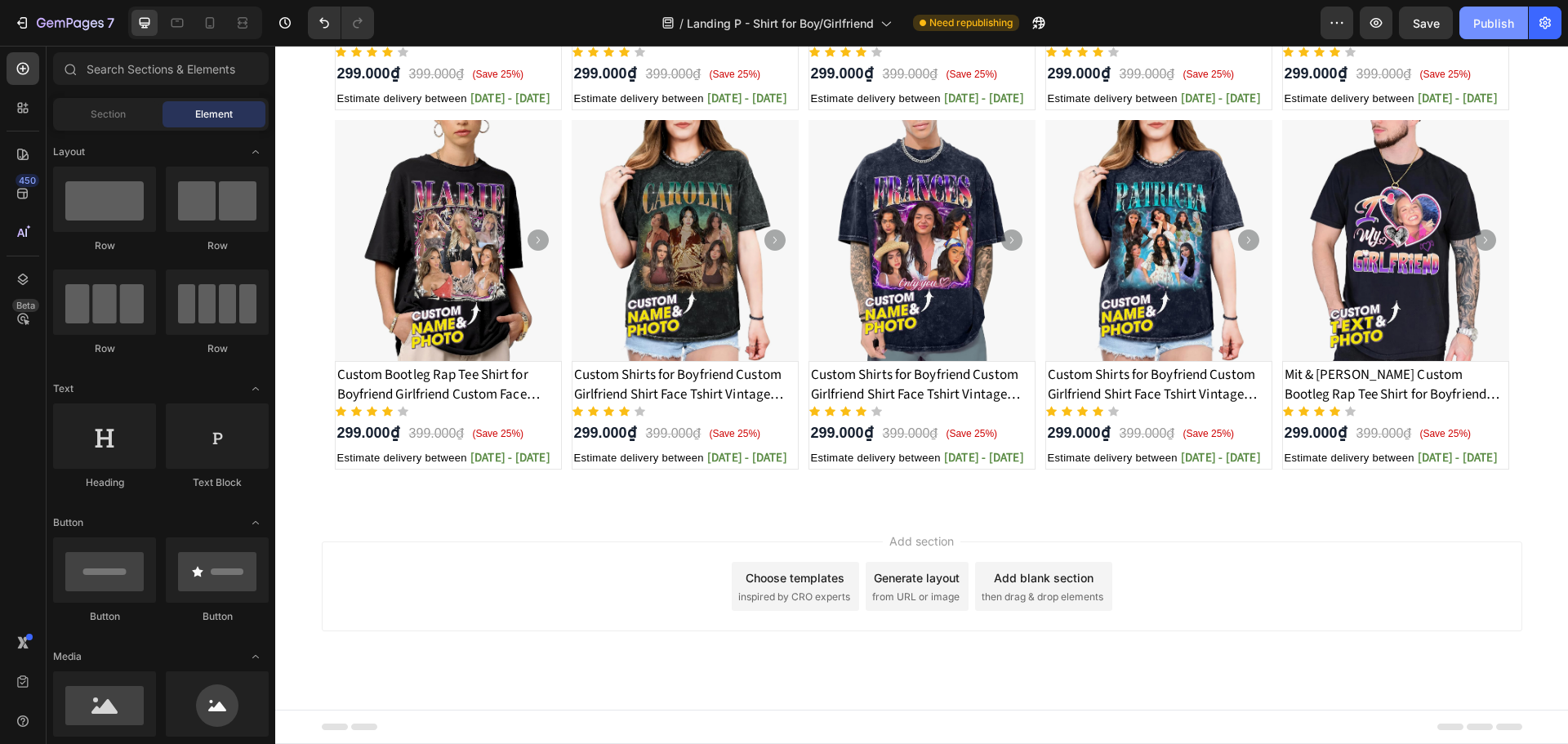
click at [1503, 24] on div "Publish" at bounding box center [1494, 23] width 40 height 17
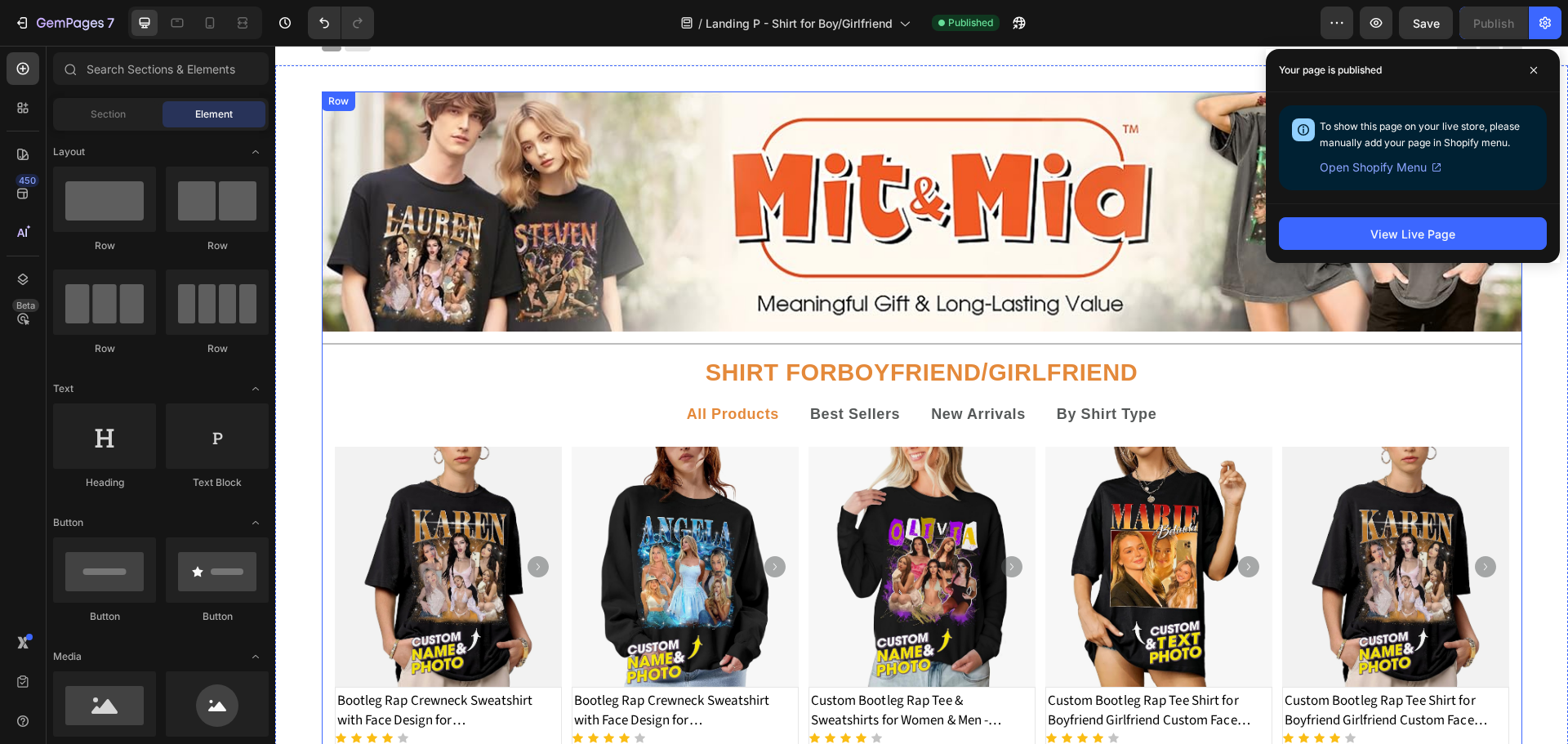
scroll to position [0, 0]
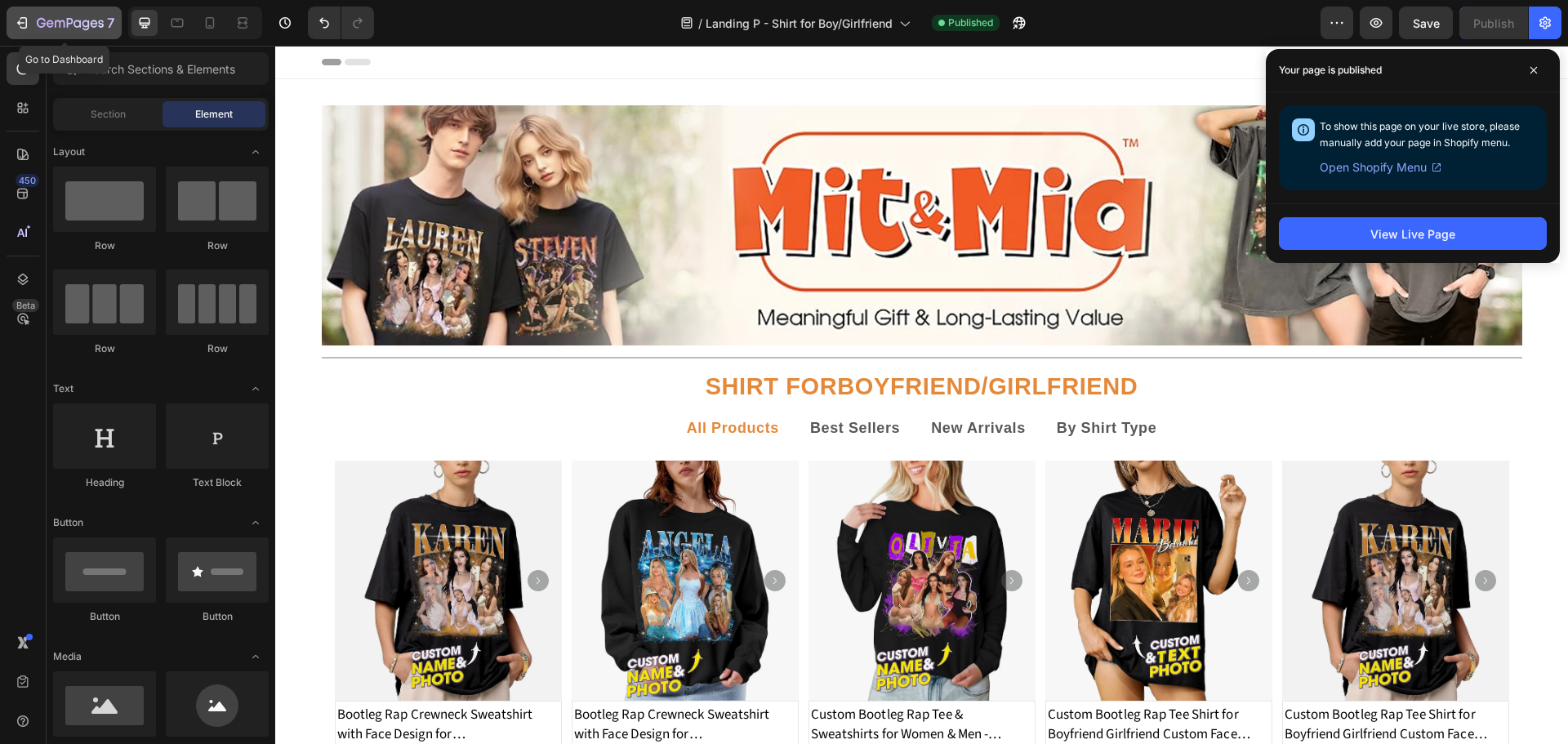
click at [39, 15] on div "7" at bounding box center [75, 22] width 77 height 19
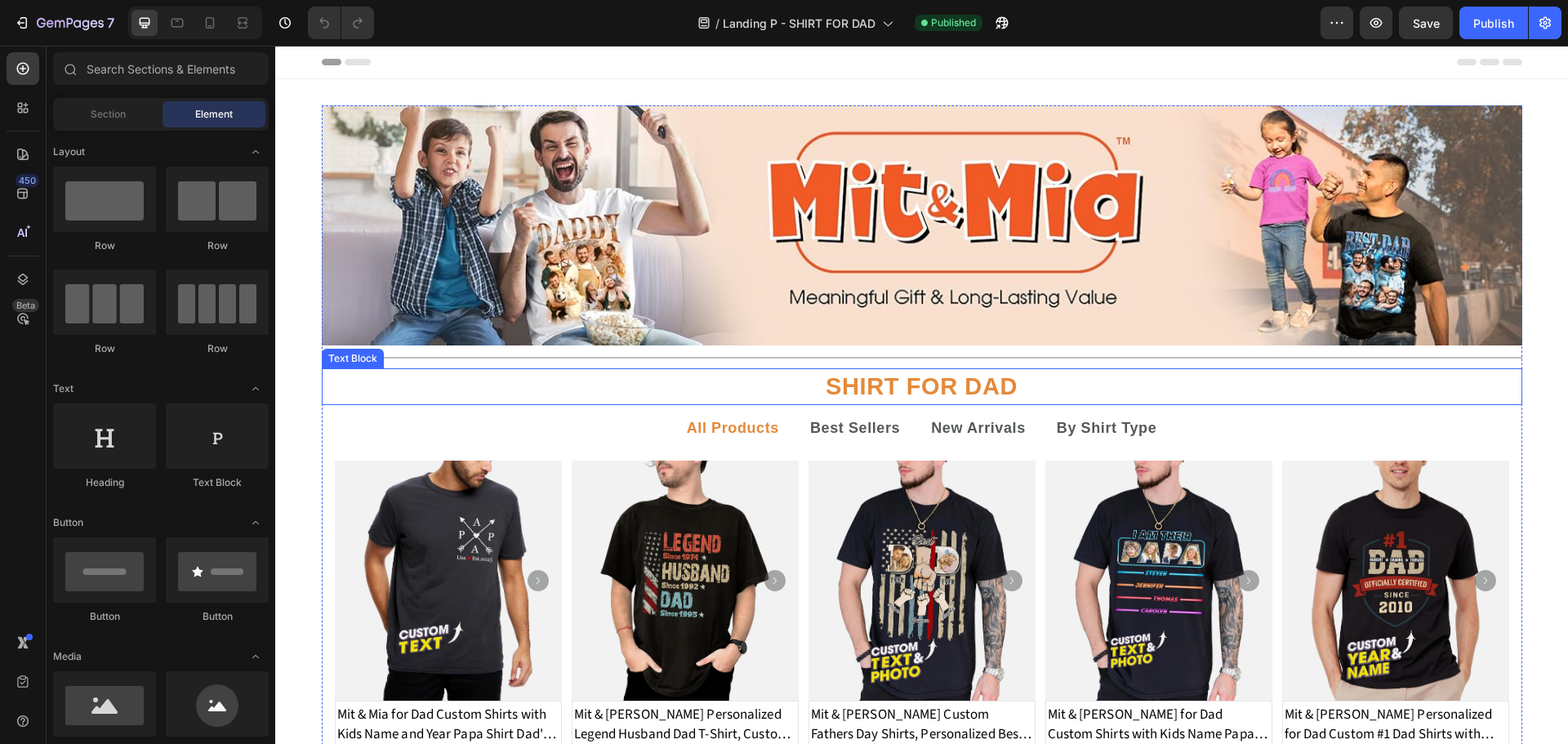
click at [870, 391] on strong "SHIRT FOR DAD" at bounding box center [921, 386] width 192 height 26
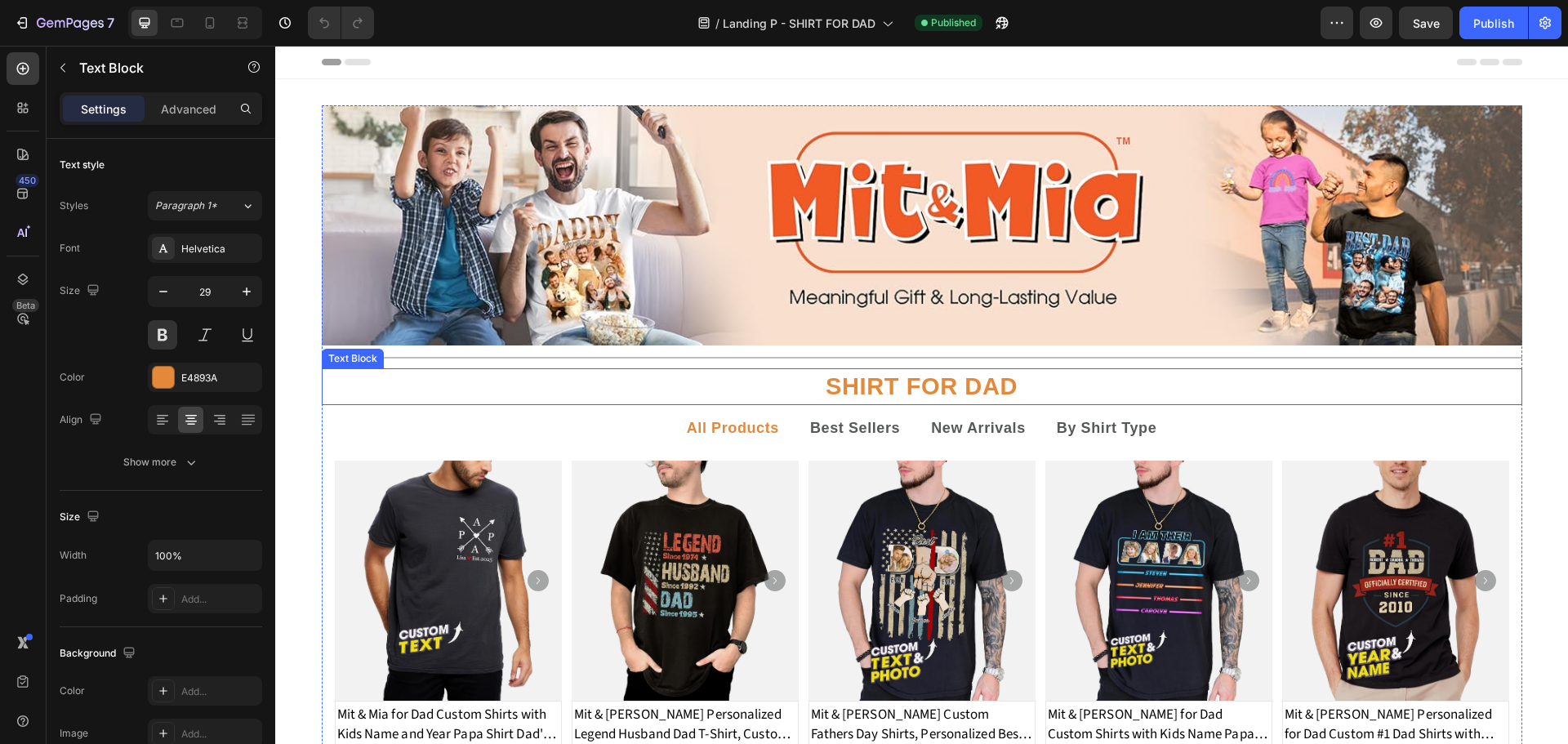
click at [870, 391] on strong "SHIRT FOR DAD" at bounding box center [921, 386] width 192 height 26
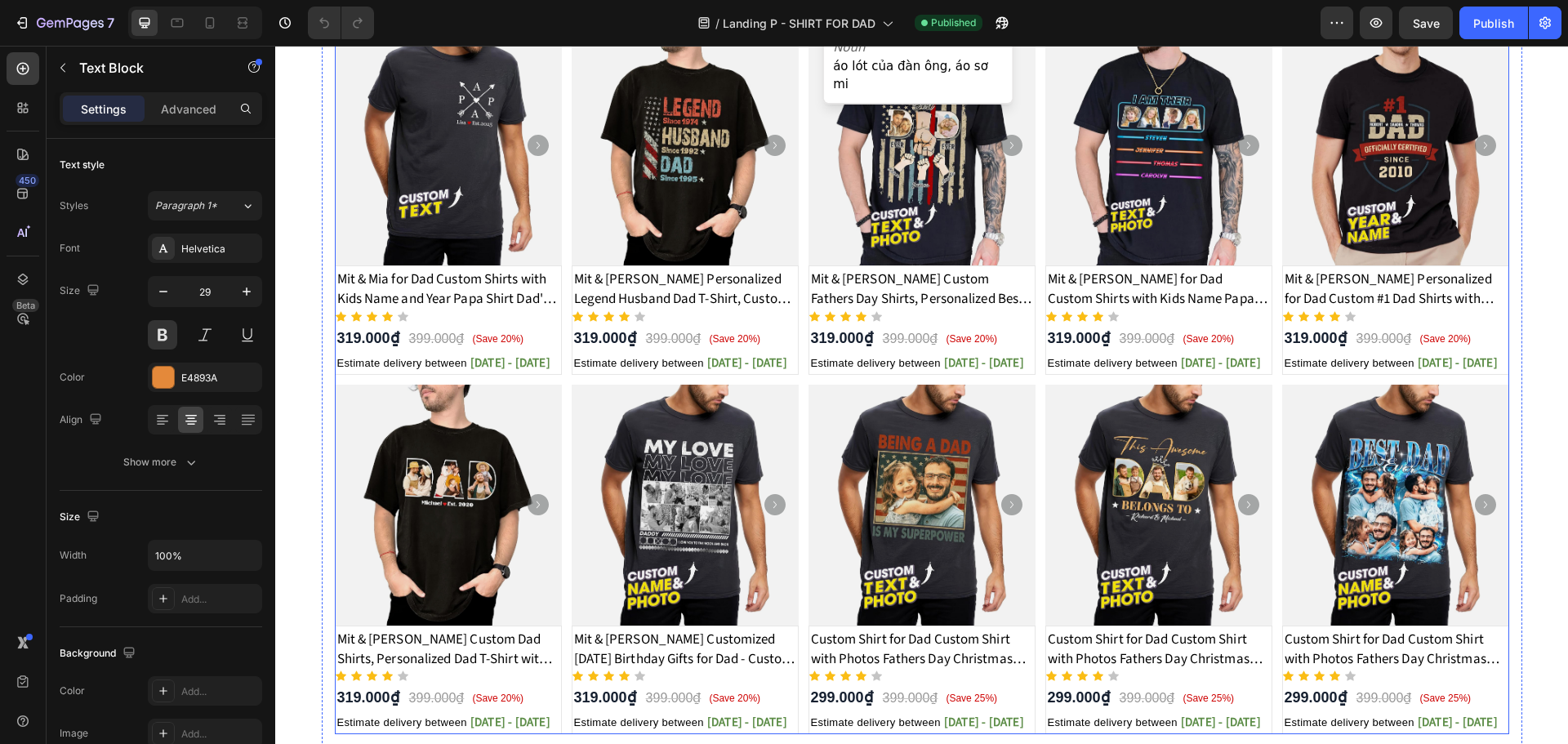
scroll to position [980, 0]
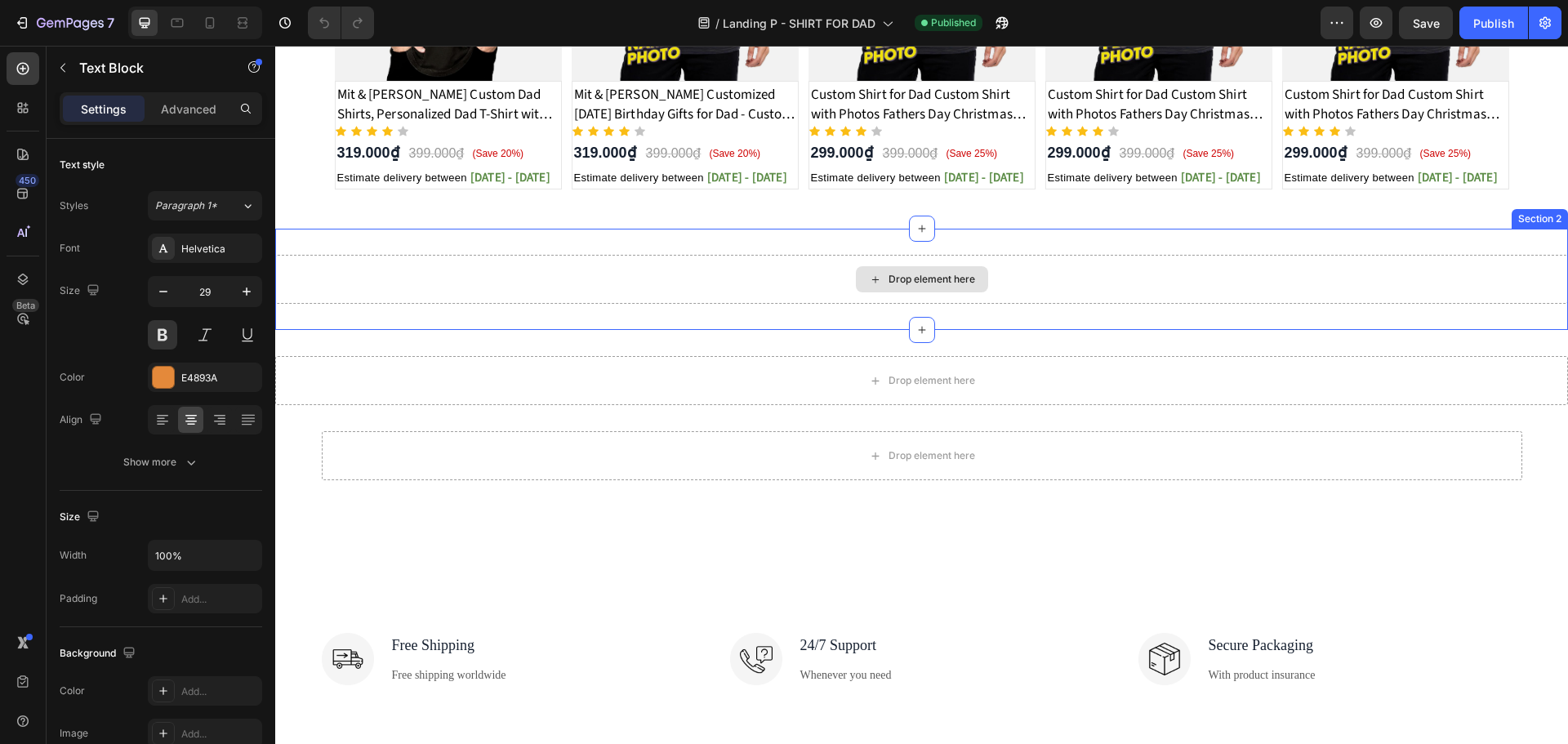
drag, startPoint x: 1231, startPoint y: 275, endPoint x: 1260, endPoint y: 266, distance: 30.4
click at [1231, 275] on div "Drop element here" at bounding box center [921, 278] width 1292 height 49
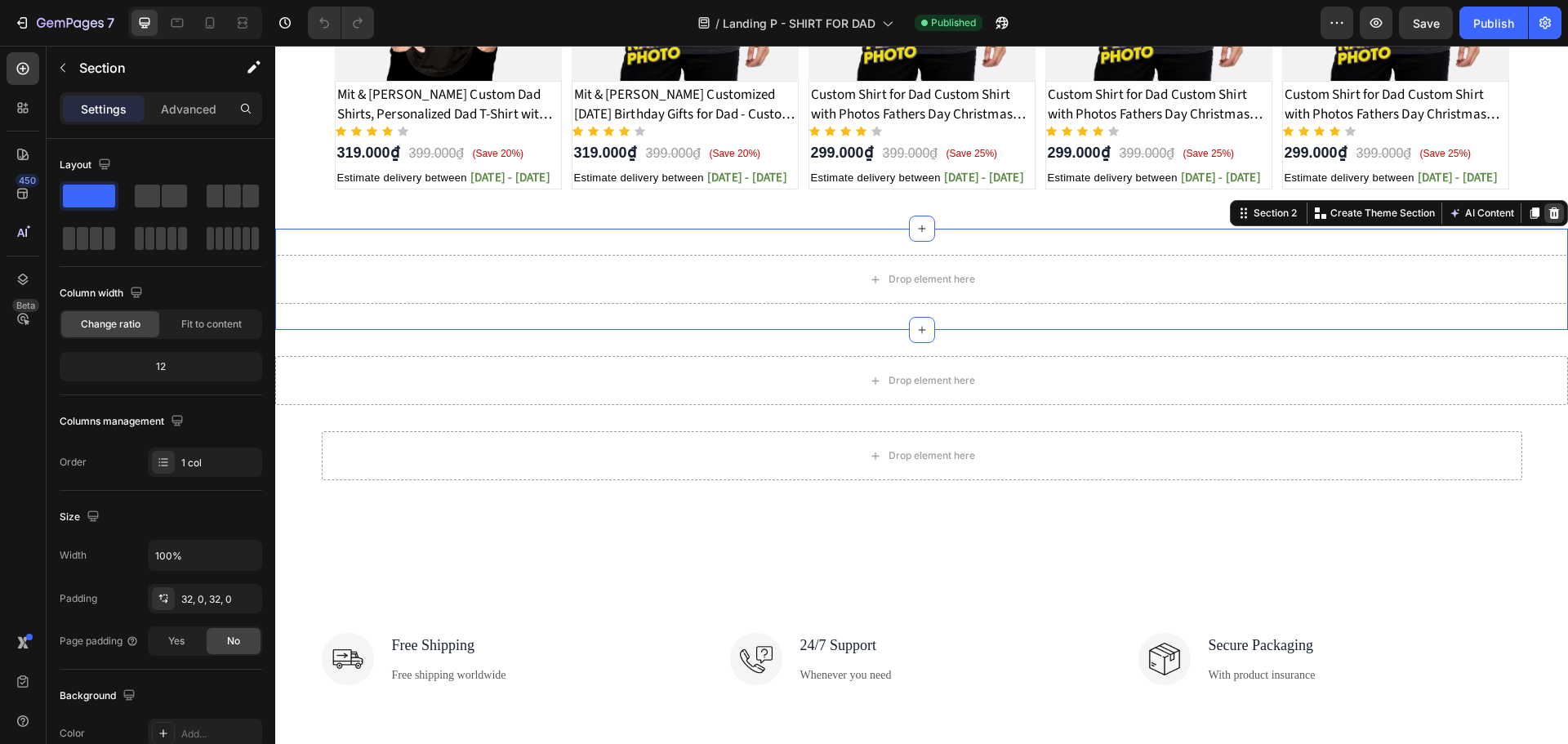
click at [1548, 215] on div at bounding box center [1553, 212] width 19 height 19
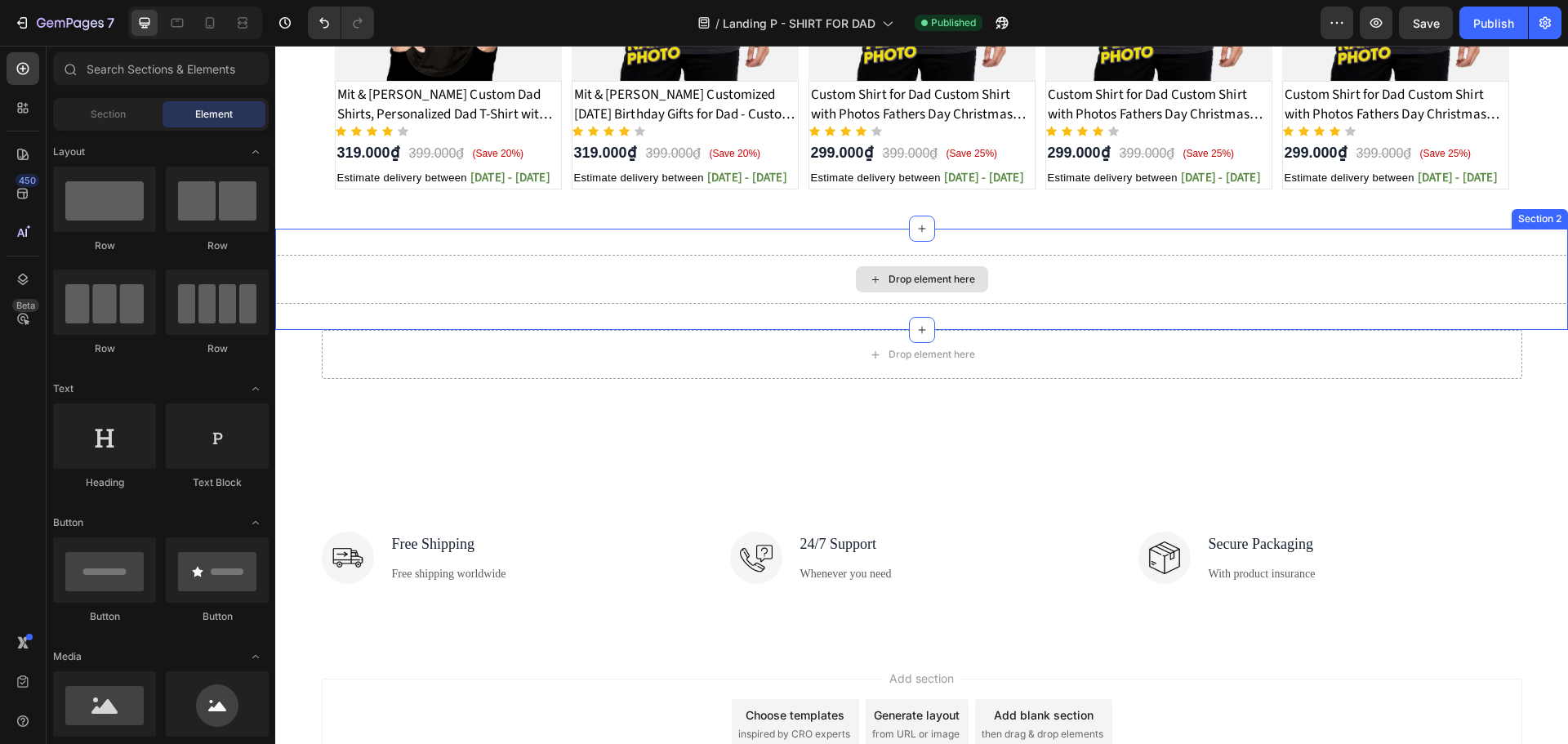
click at [1190, 283] on div "Drop element here" at bounding box center [921, 278] width 1292 height 49
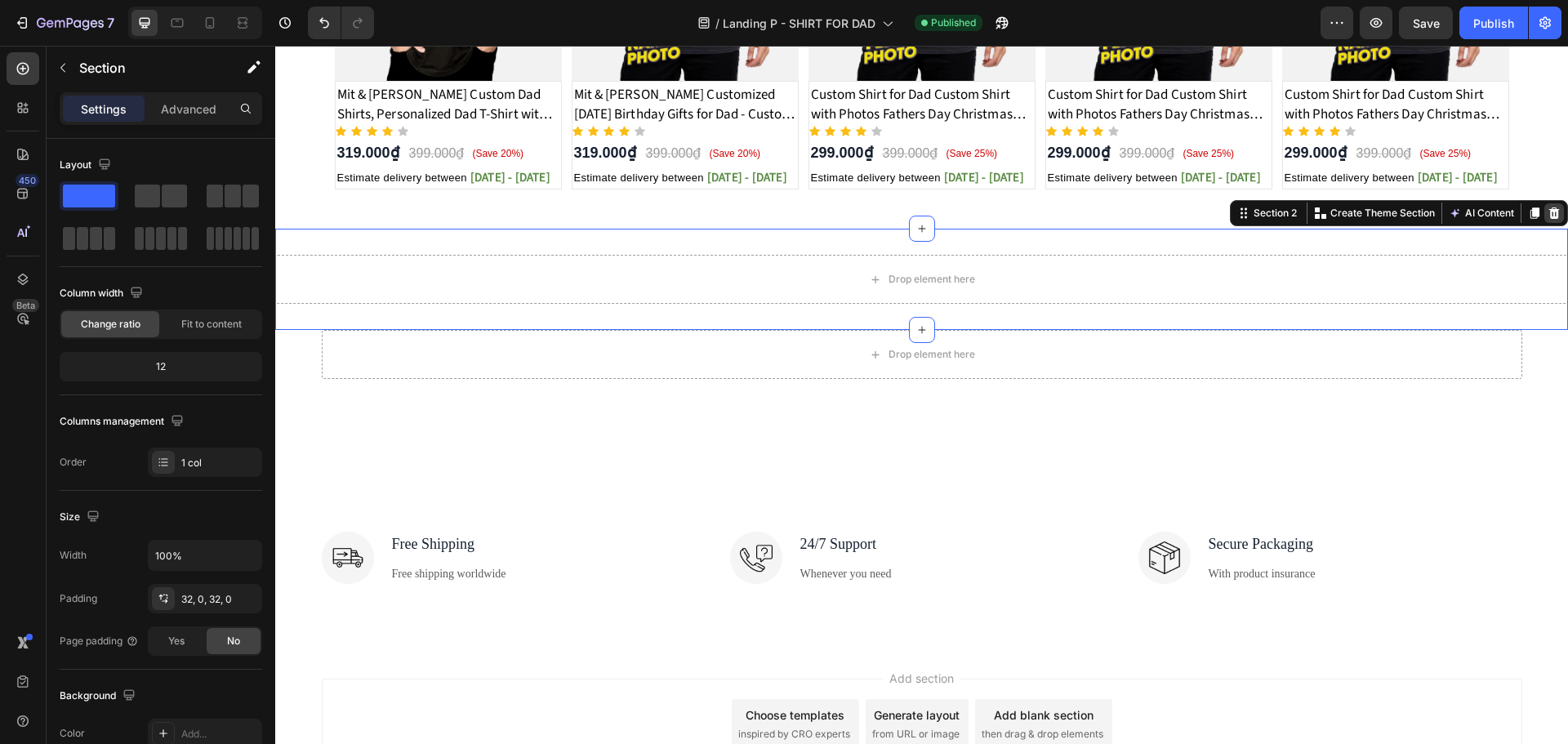
click at [1549, 214] on icon at bounding box center [1554, 213] width 11 height 11
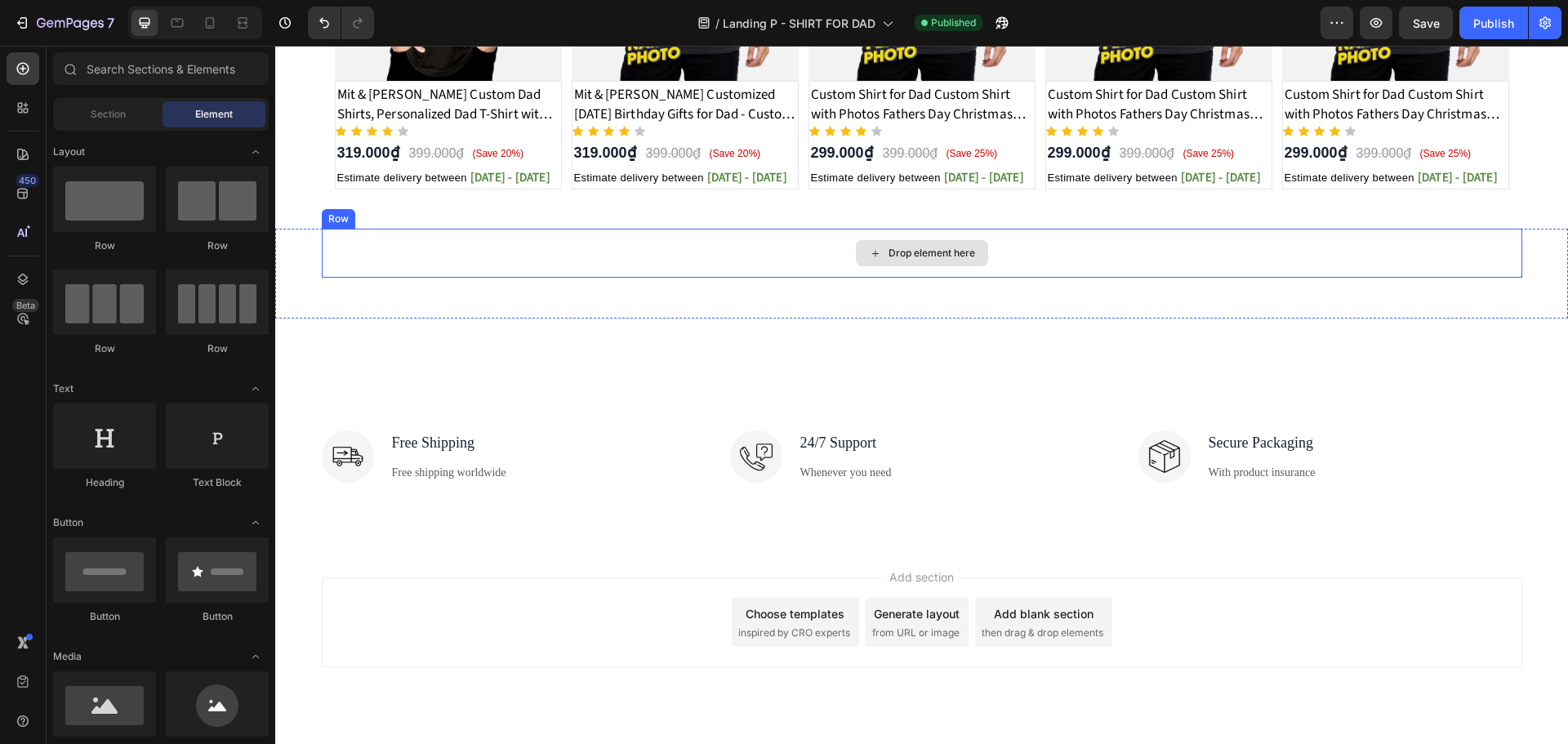
click at [1171, 276] on div "Drop element here" at bounding box center [921, 253] width 1201 height 49
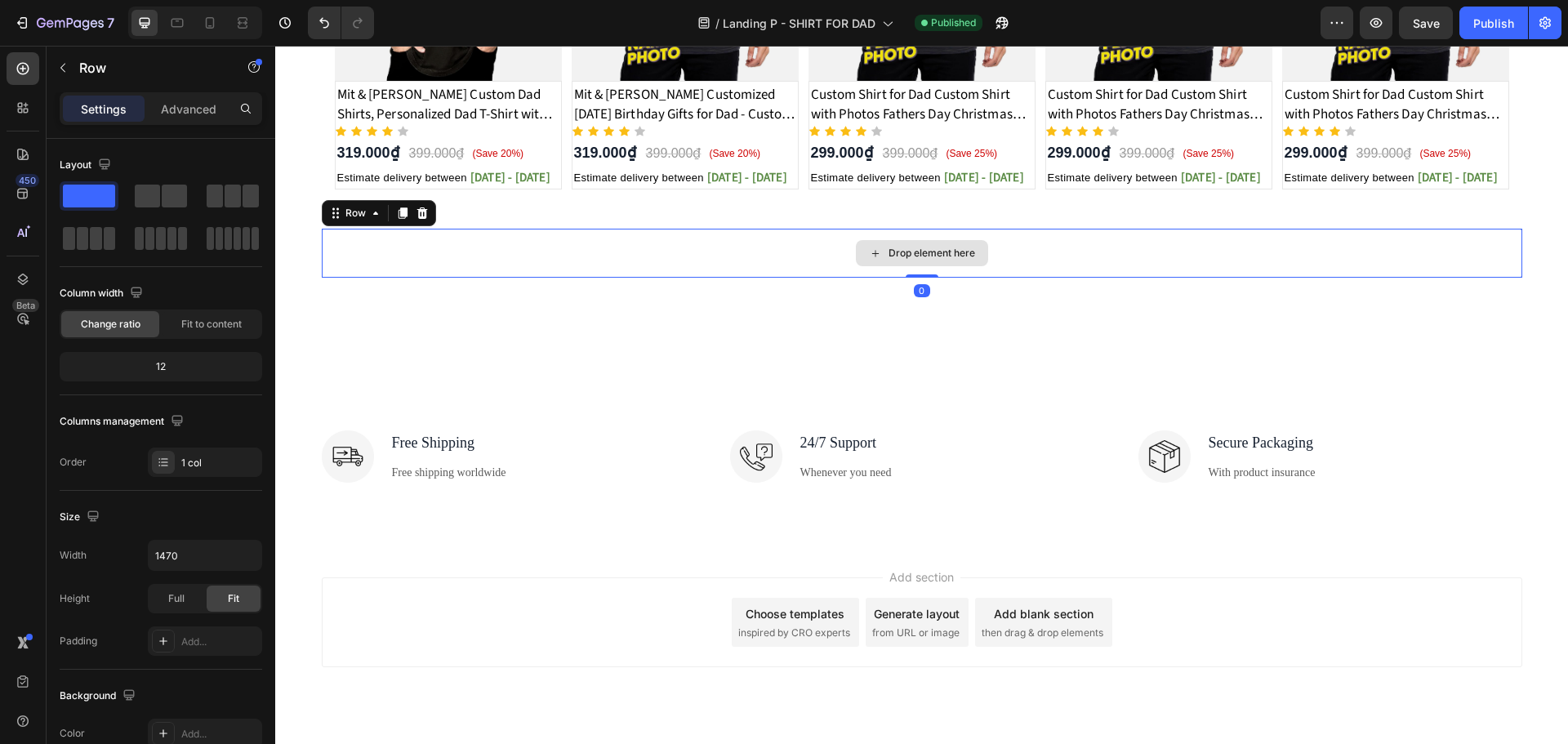
click at [1473, 251] on div "Drop element here" at bounding box center [921, 253] width 1201 height 49
click at [1537, 250] on div "Drop element here Row 0" at bounding box center [921, 253] width 1268 height 49
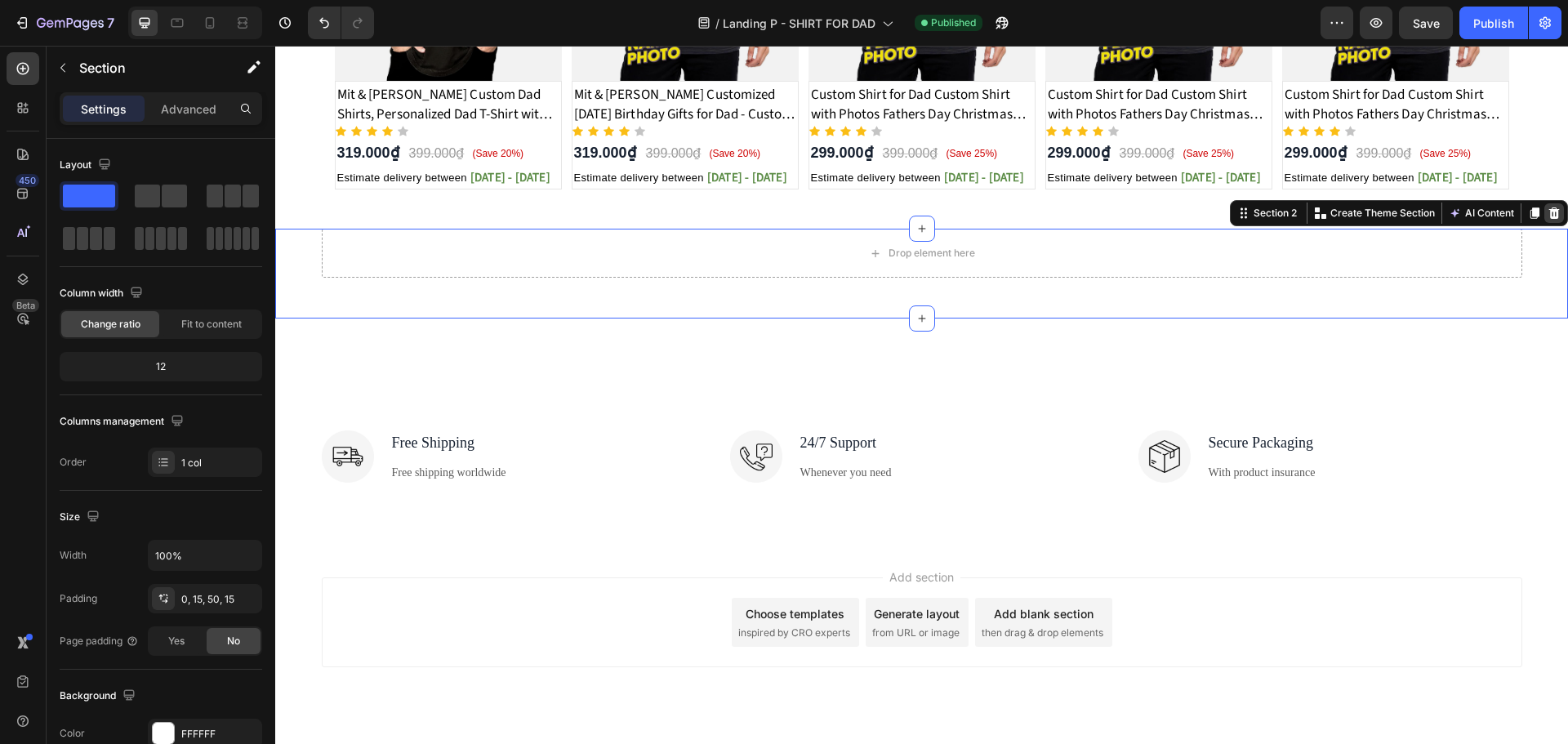
click at [1549, 210] on div at bounding box center [1553, 212] width 19 height 19
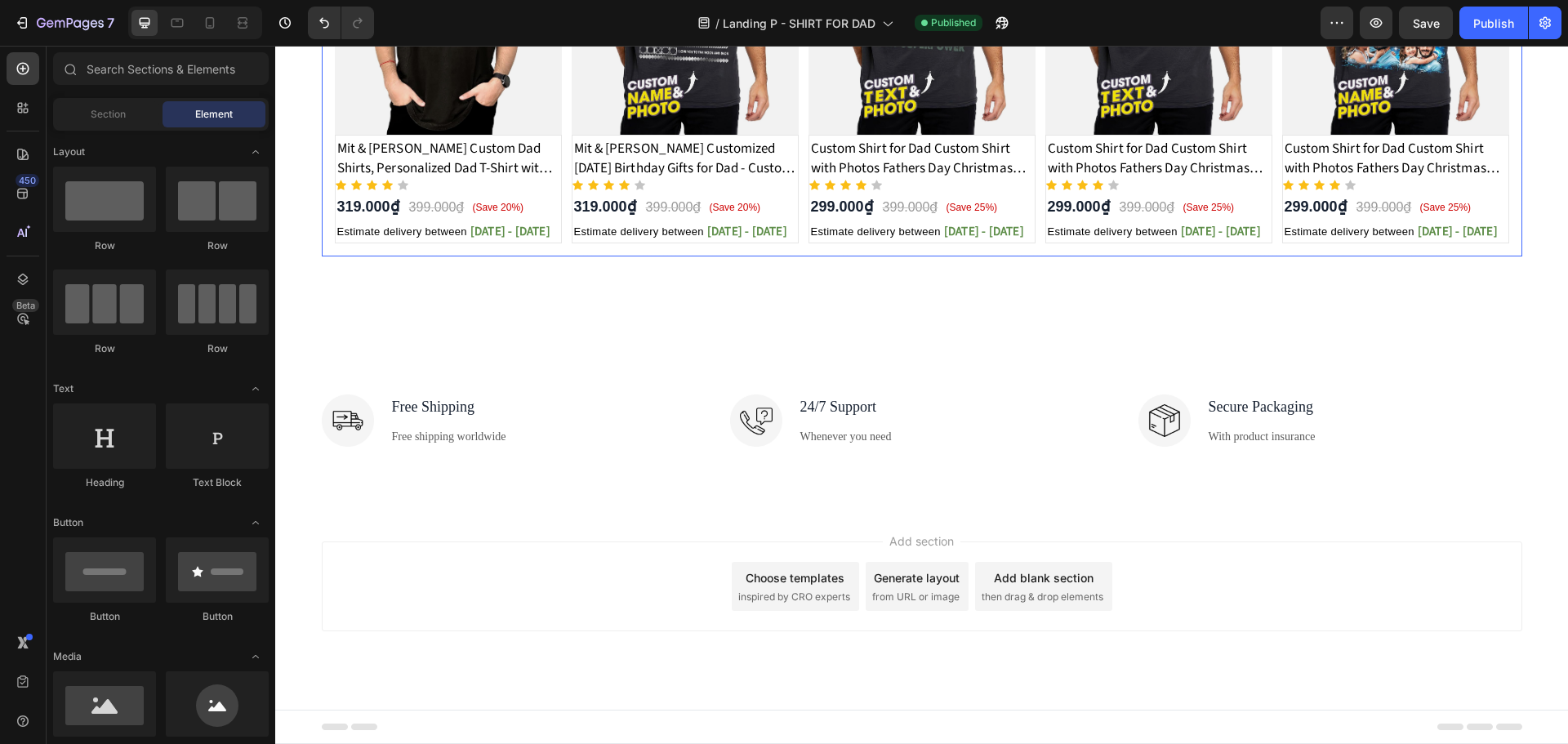
scroll to position [926, 0]
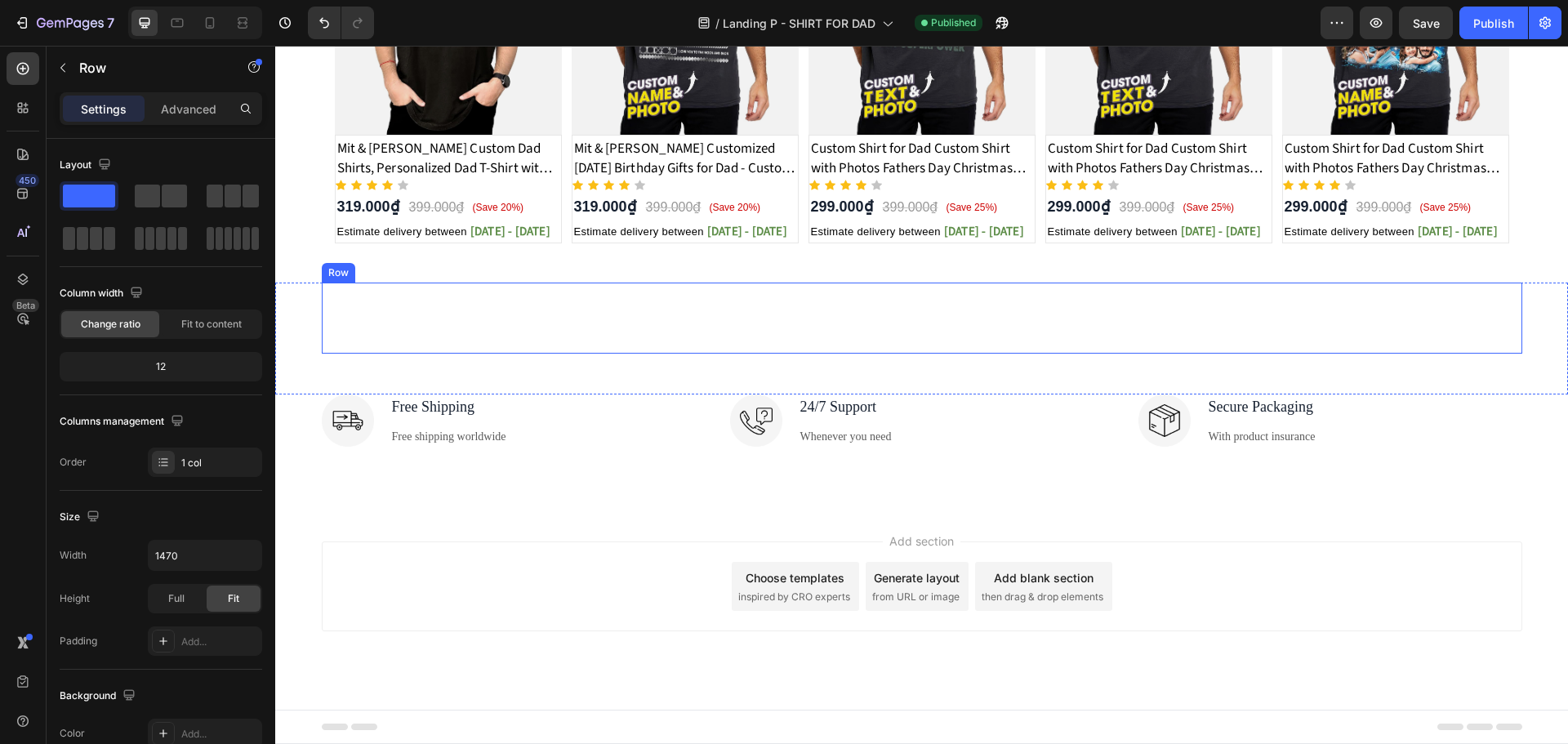
click at [1037, 339] on div "Camping gears on sale Heading" at bounding box center [921, 318] width 1201 height 71
click at [419, 268] on icon at bounding box center [422, 266] width 11 height 11
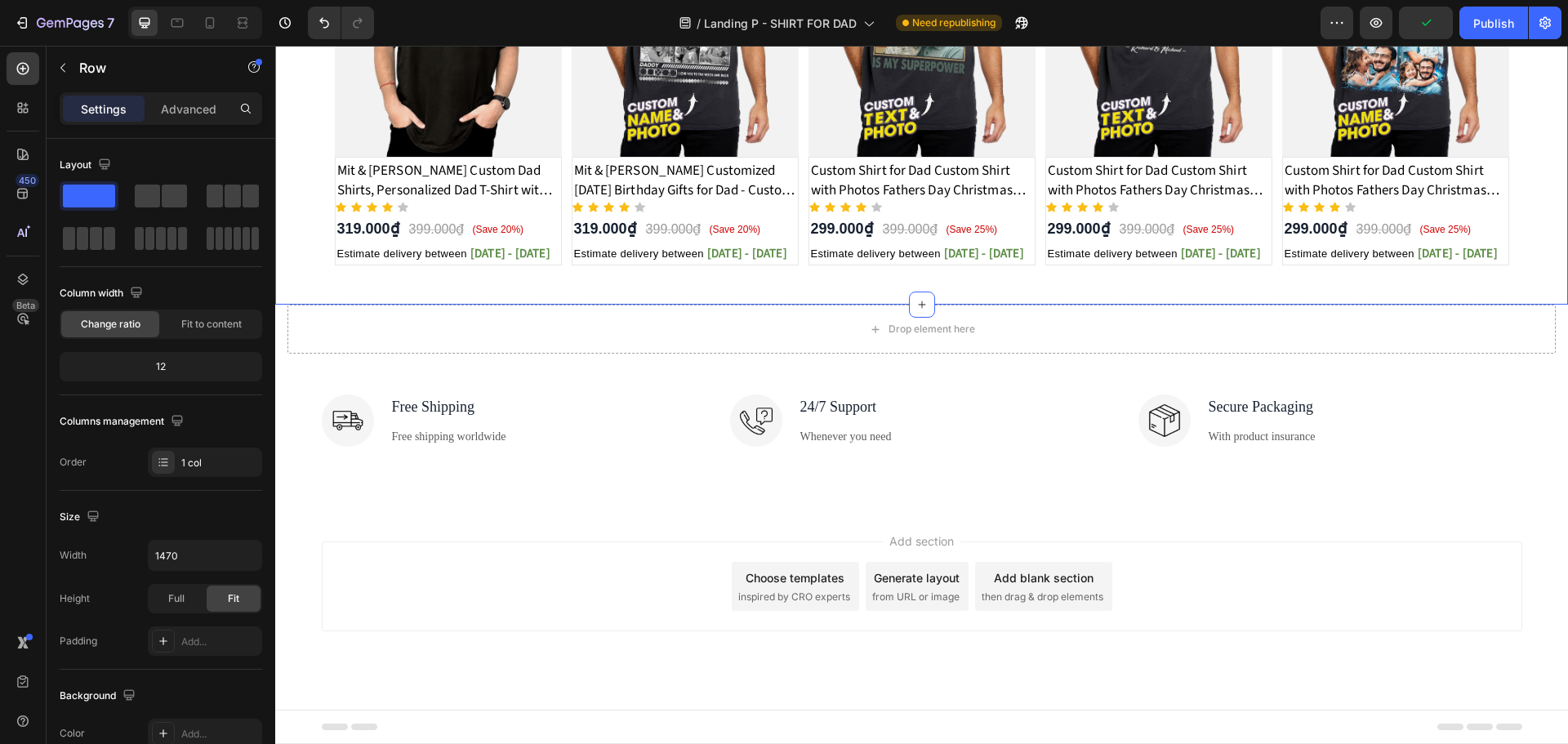
scroll to position [904, 0]
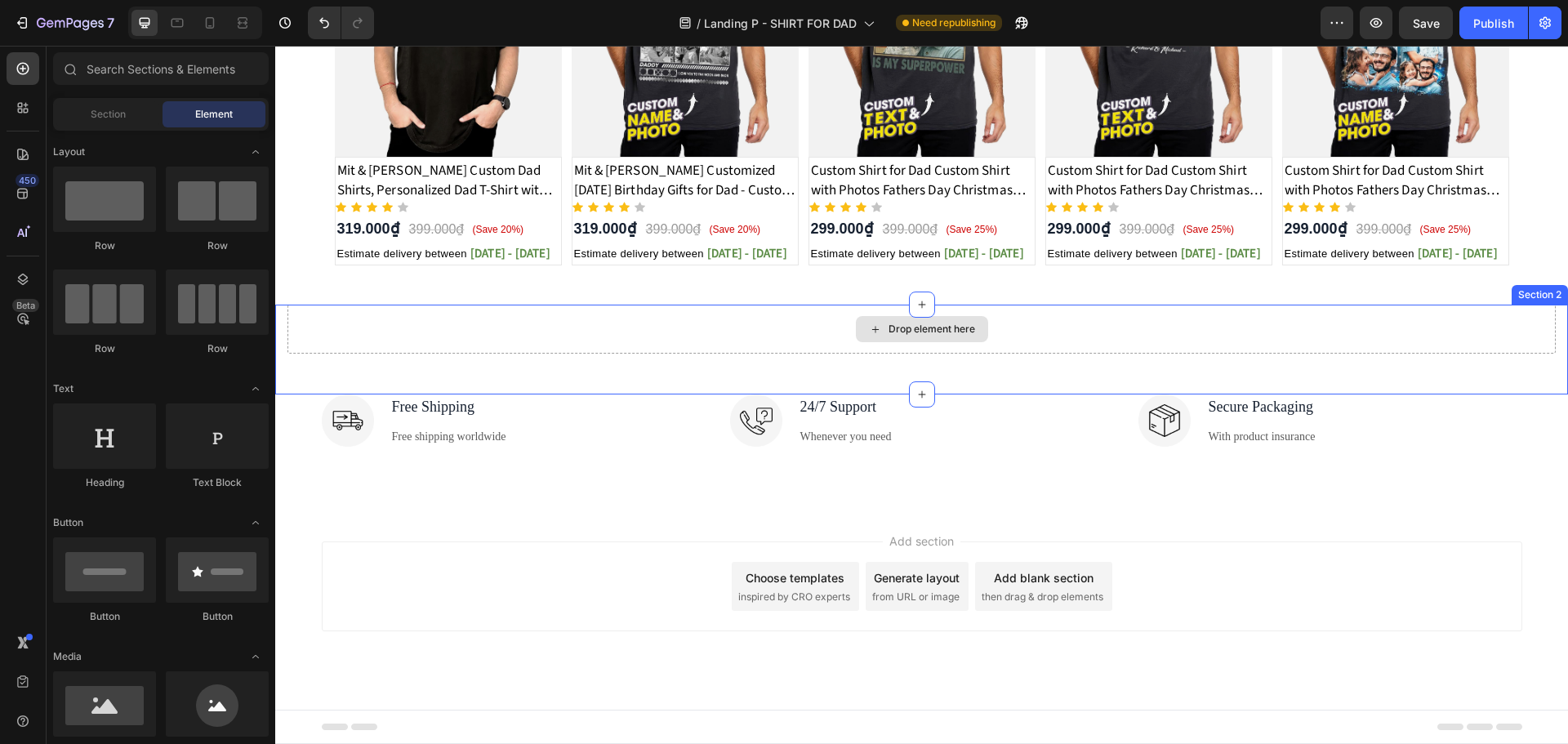
click at [1105, 326] on div "Drop element here" at bounding box center [921, 329] width 1268 height 49
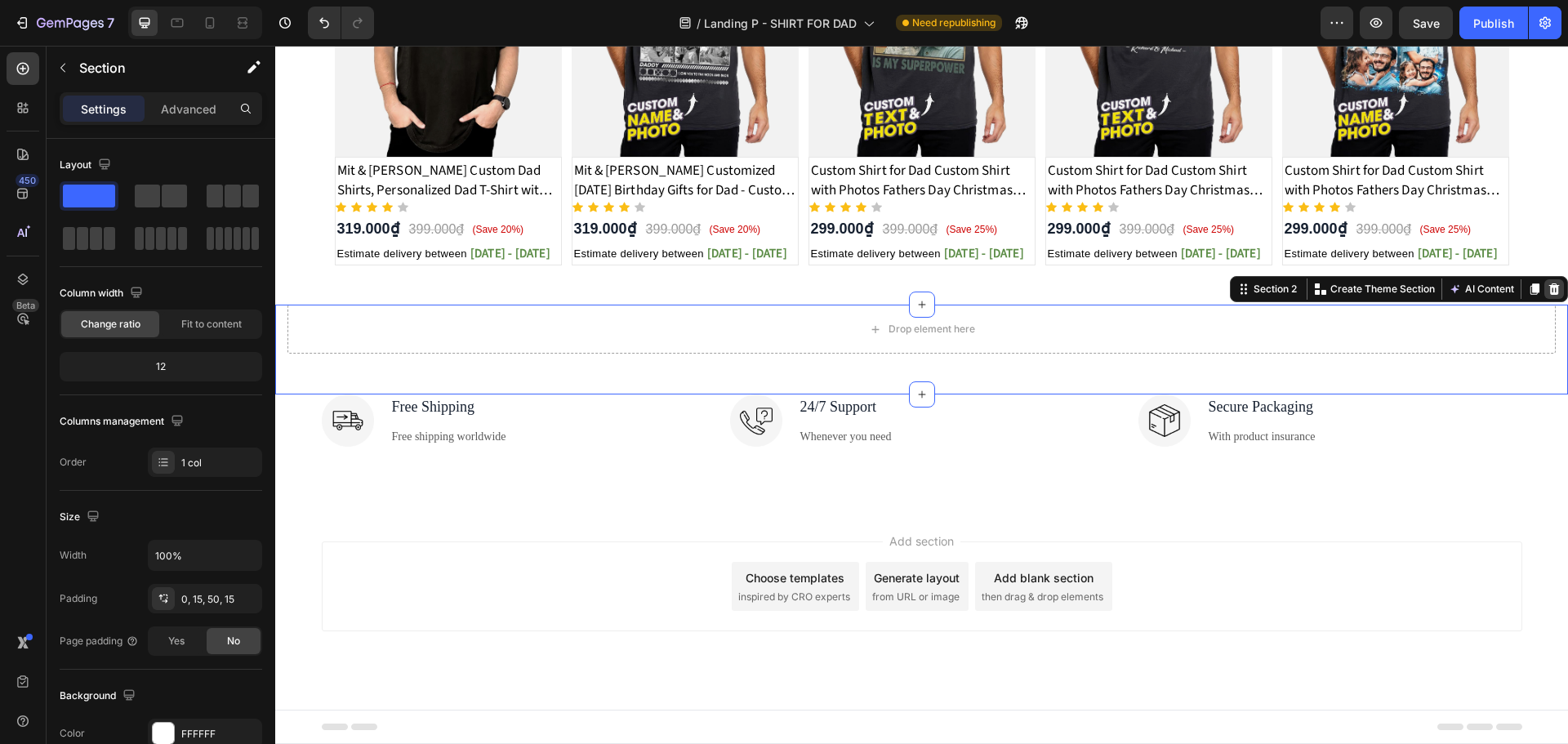
click at [1549, 287] on icon at bounding box center [1554, 288] width 11 height 11
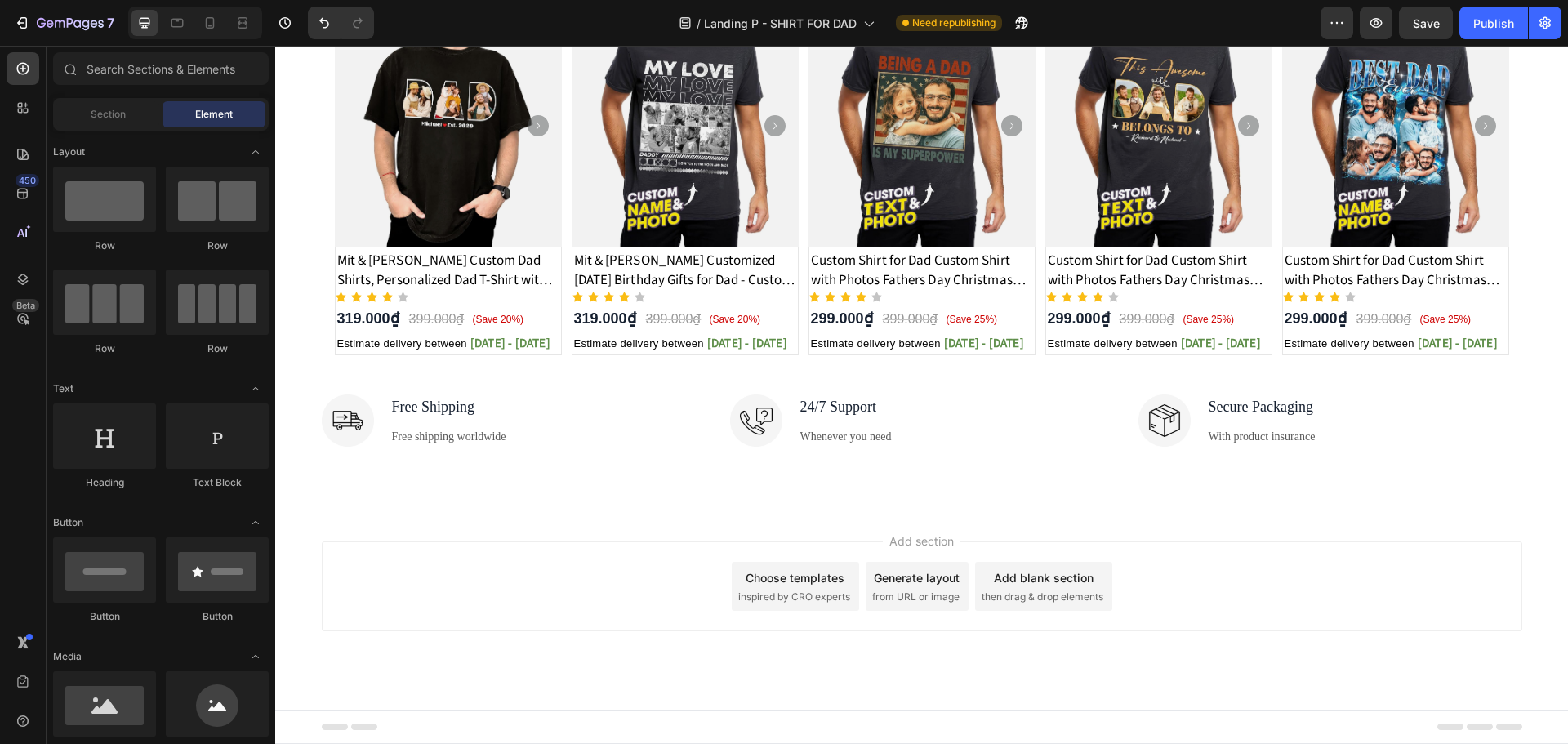
drag, startPoint x: 1494, startPoint y: 22, endPoint x: 1212, endPoint y: 46, distance: 283.0
click at [1494, 22] on div "Publish" at bounding box center [1494, 23] width 40 height 17
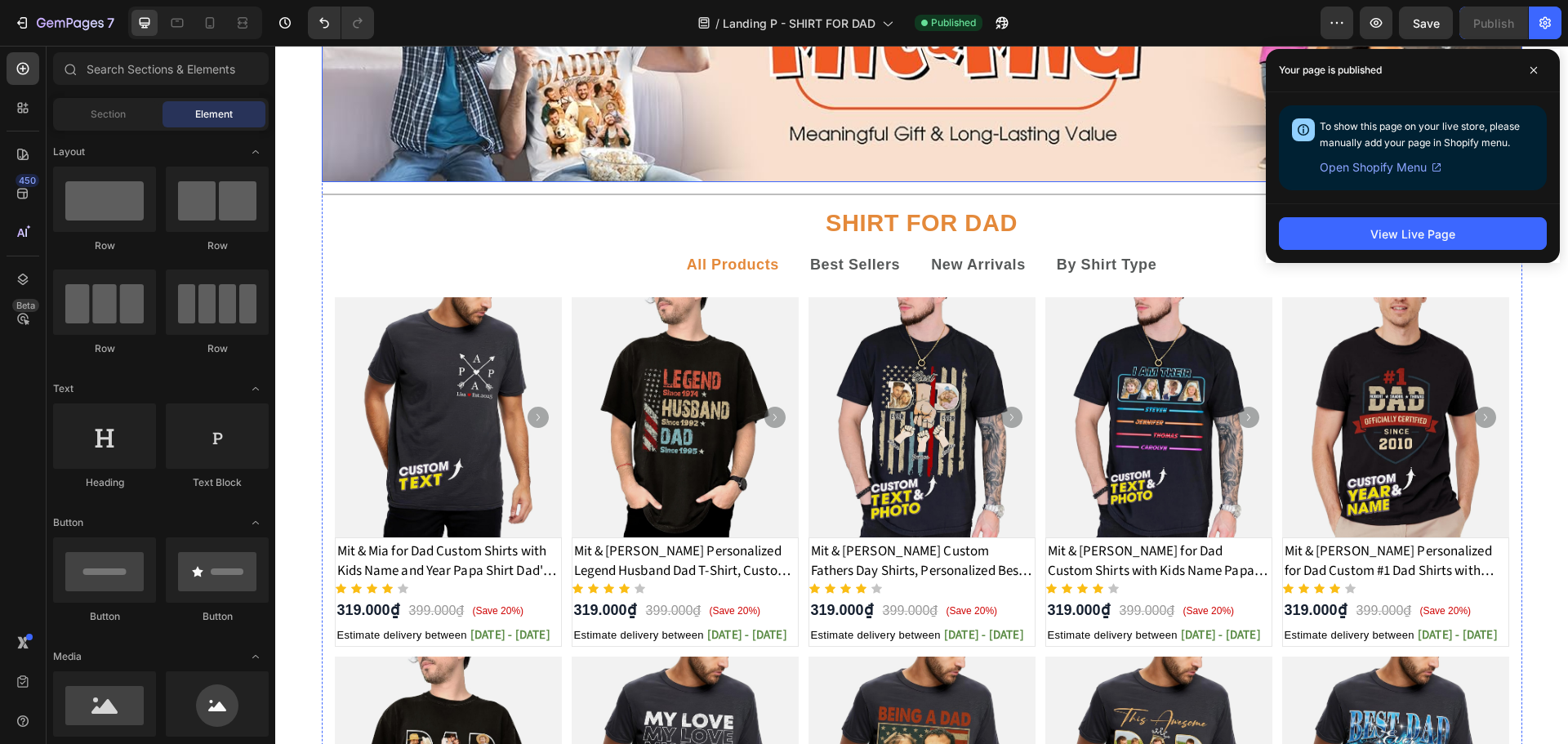
scroll to position [161, 0]
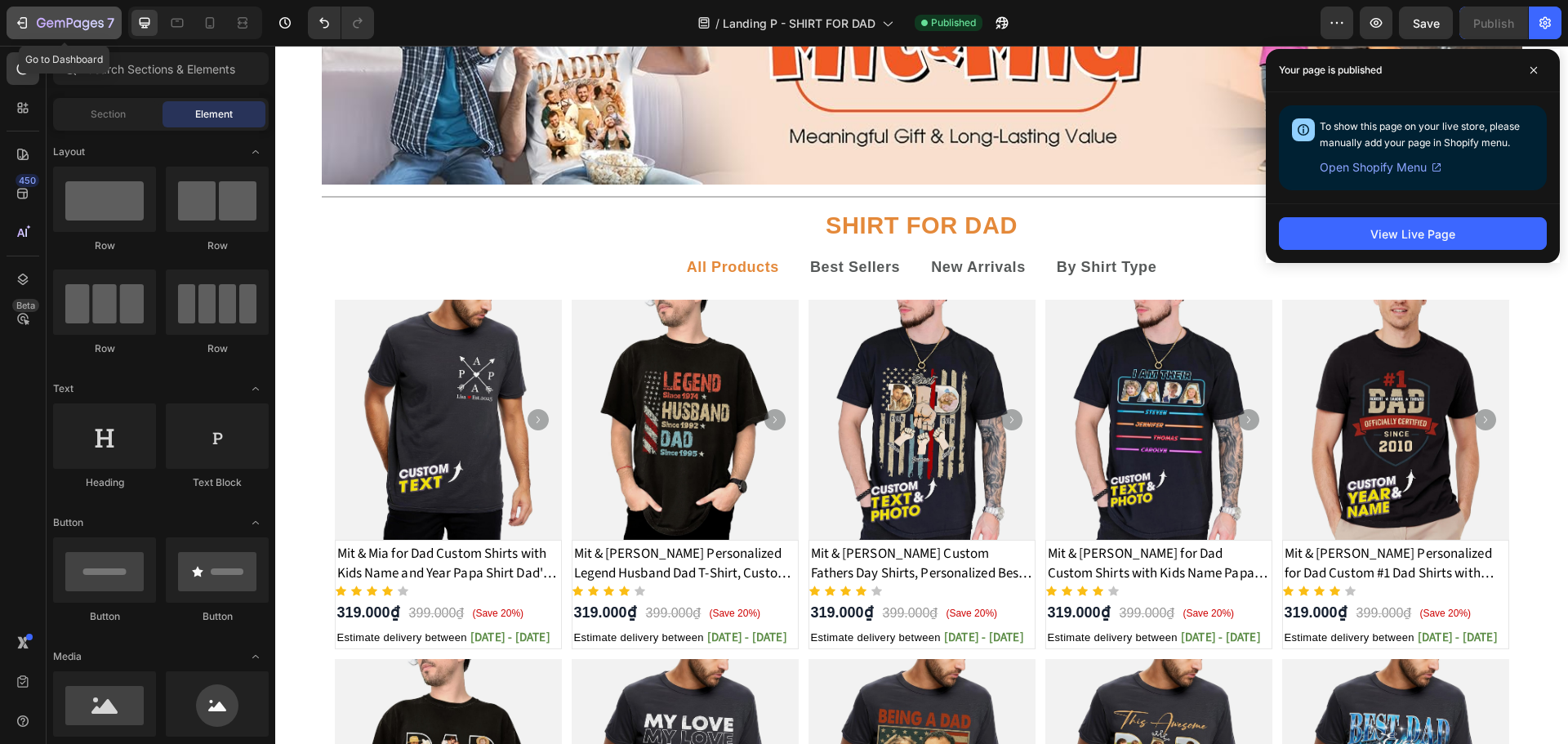
click at [55, 21] on icon "button" at bounding box center [60, 24] width 10 height 7
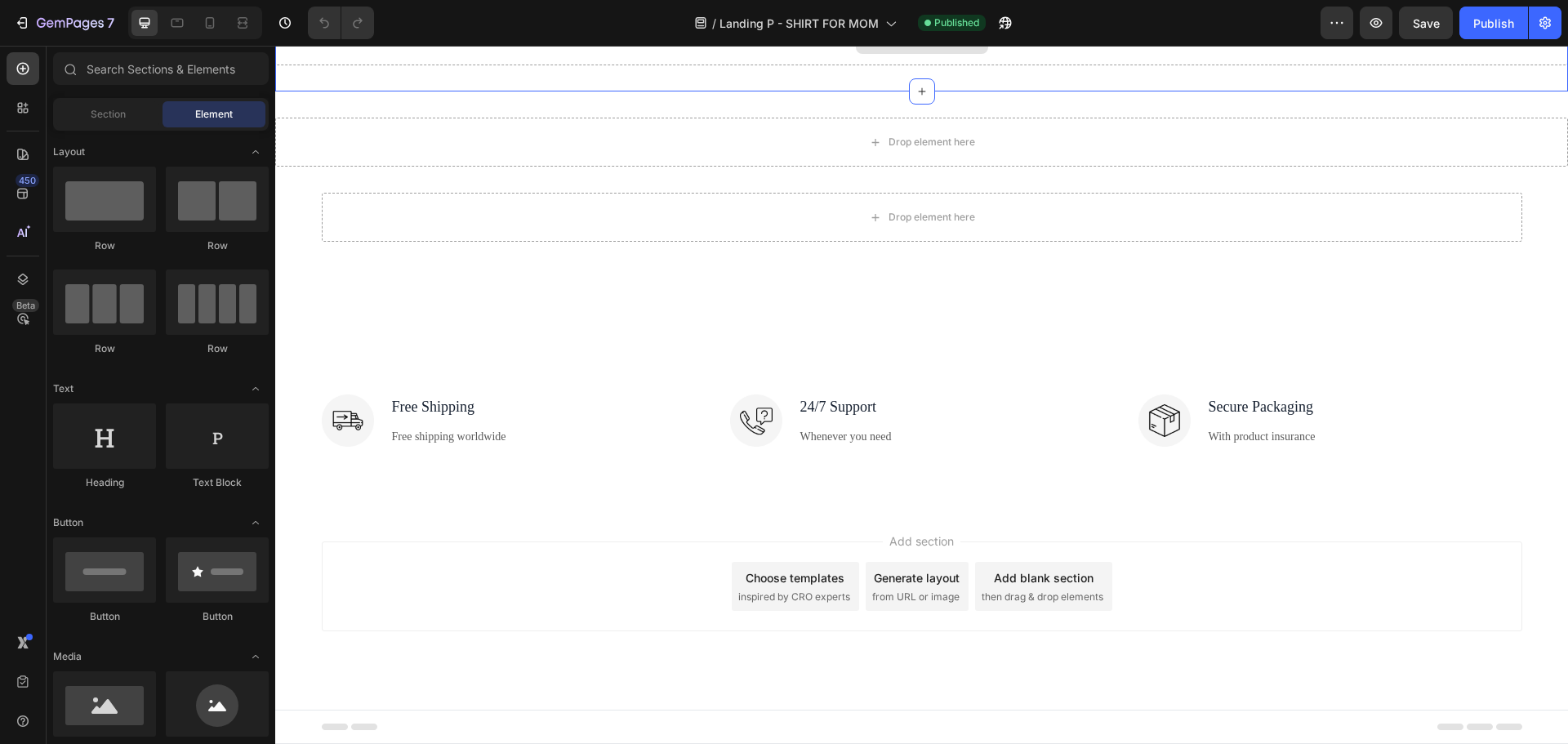
scroll to position [892, 0]
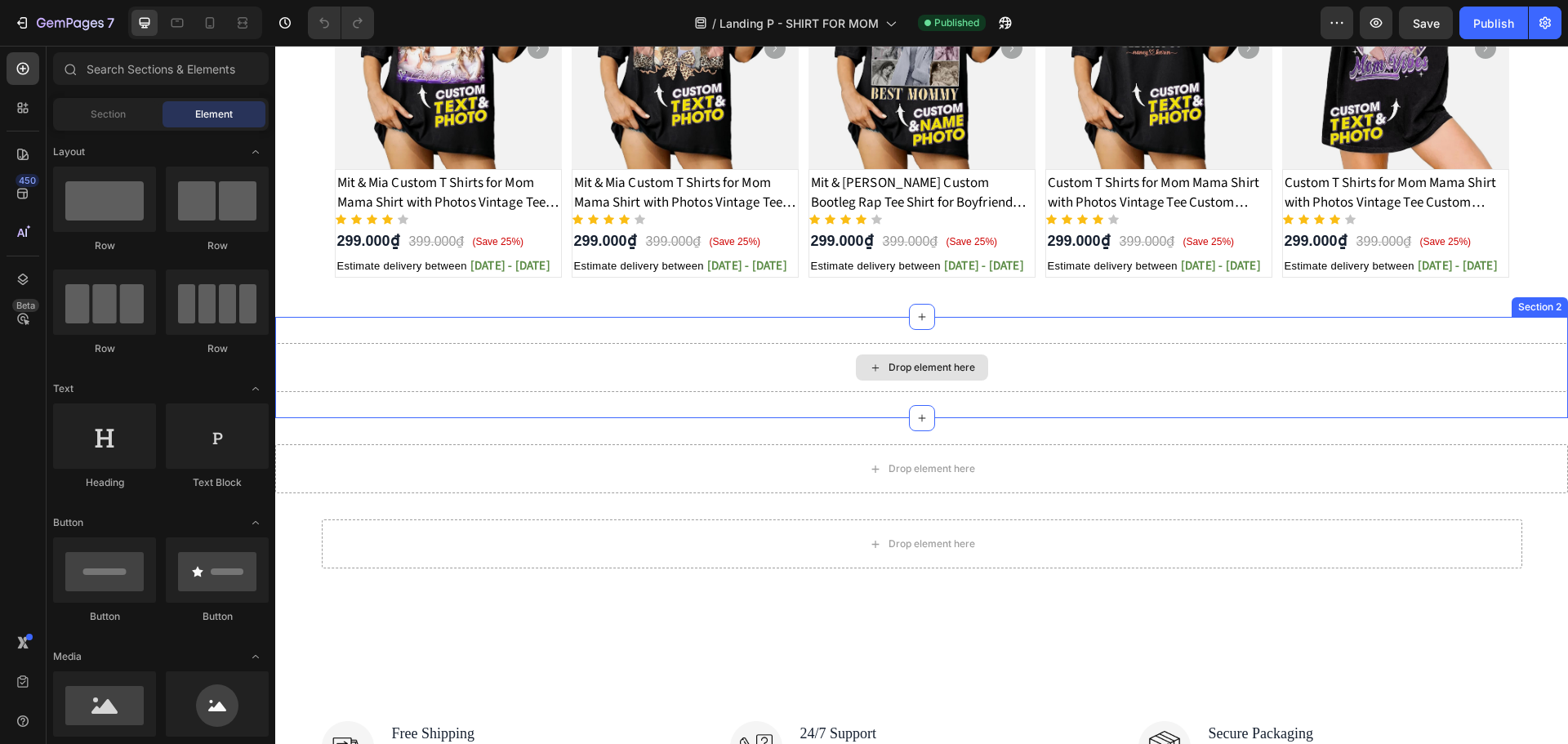
click at [1346, 367] on div "Drop element here" at bounding box center [921, 366] width 1292 height 49
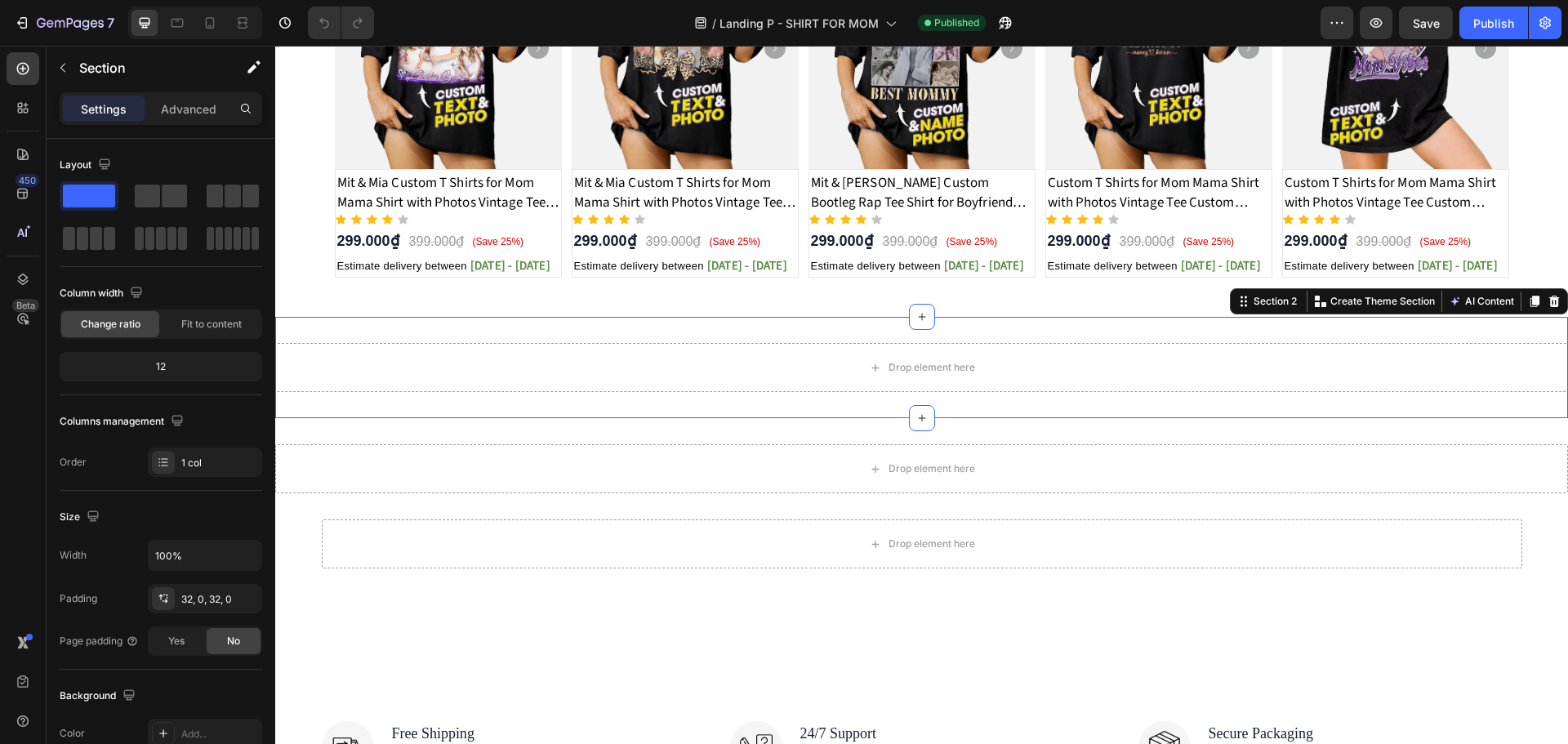
click at [1547, 300] on icon at bounding box center [1553, 301] width 13 height 13
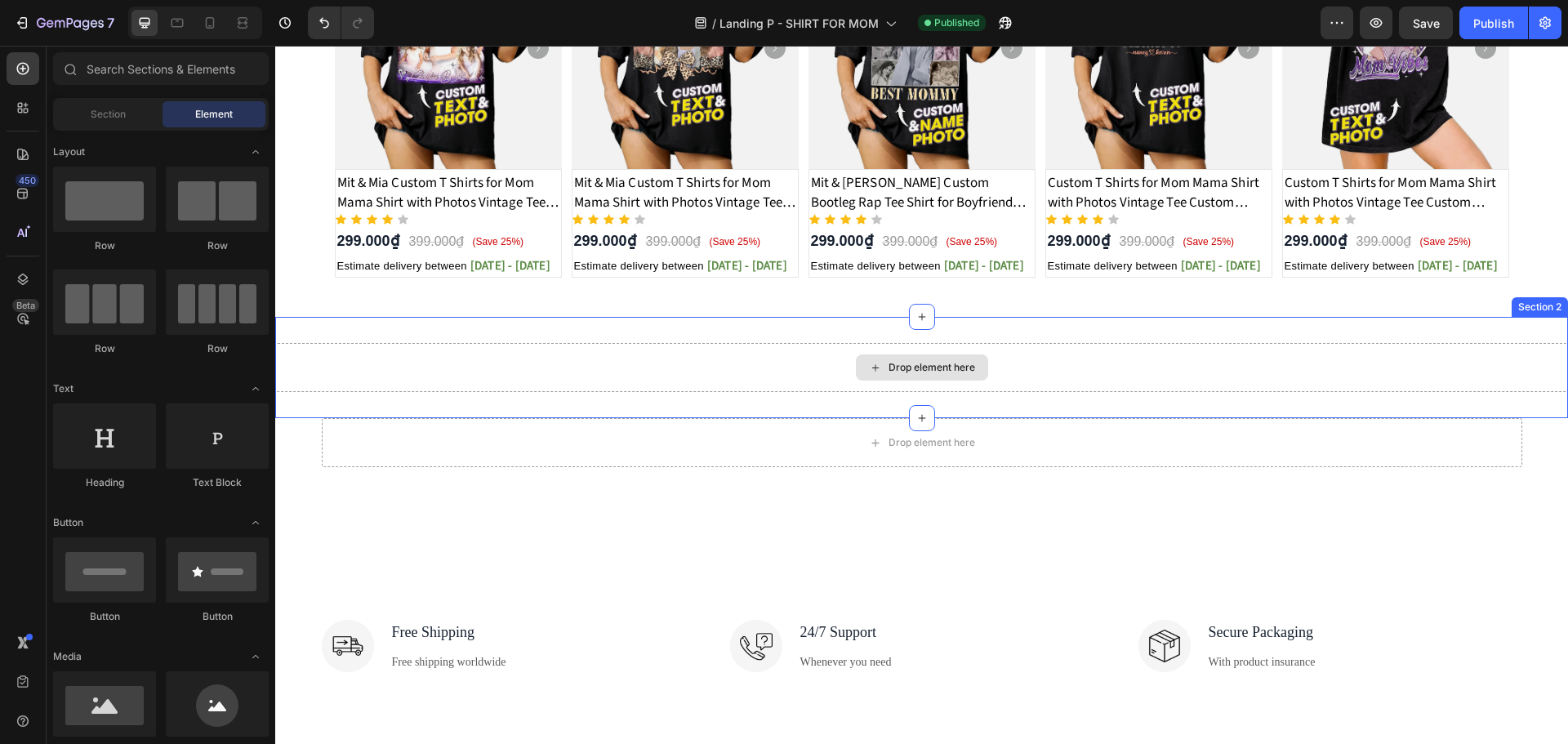
click at [1336, 345] on div "Drop element here" at bounding box center [921, 366] width 1292 height 49
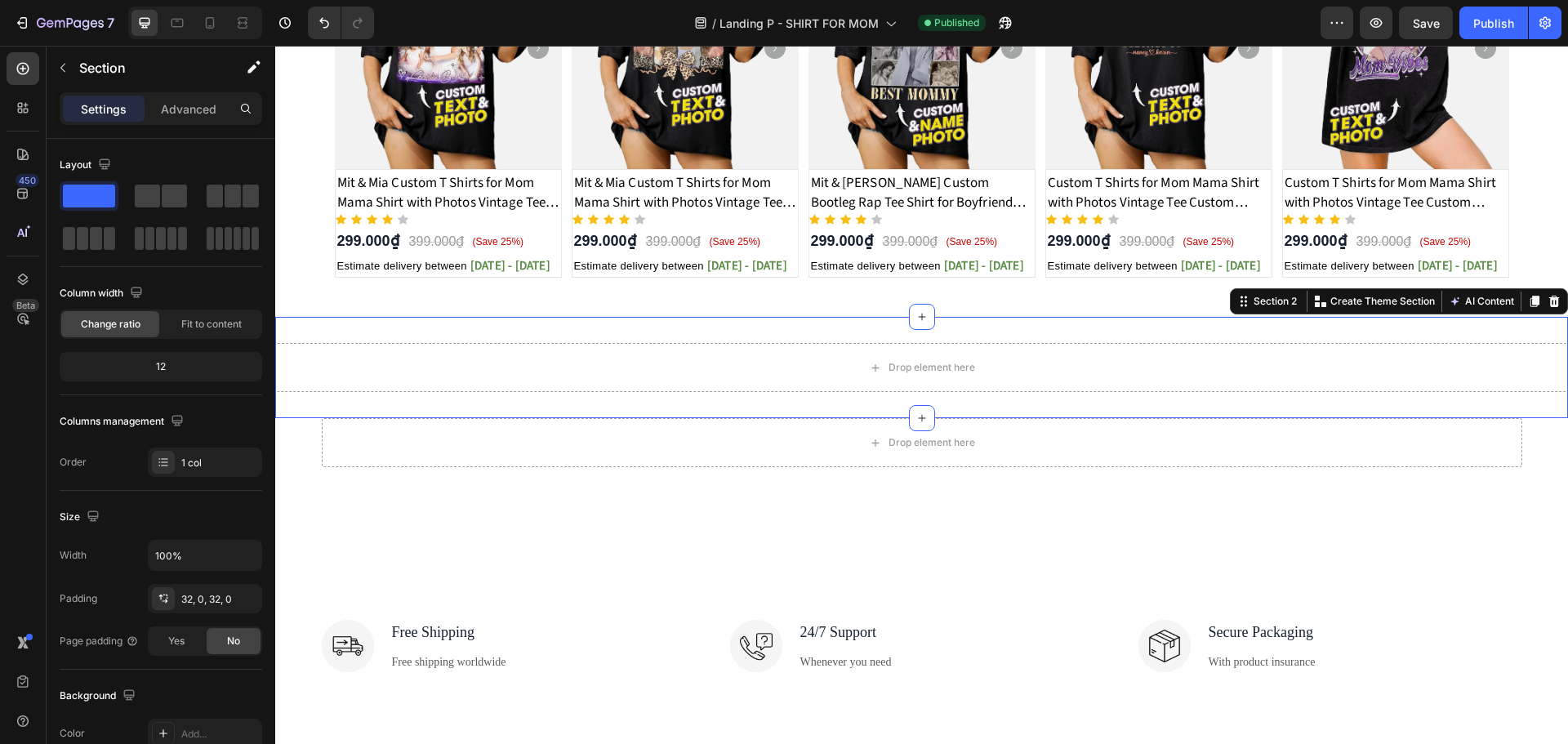
click at [1551, 301] on div "Section 2 You can create reusable sections Create Theme Section AI Content Writ…" at bounding box center [1399, 301] width 338 height 26
click at [1547, 303] on icon at bounding box center [1553, 301] width 13 height 13
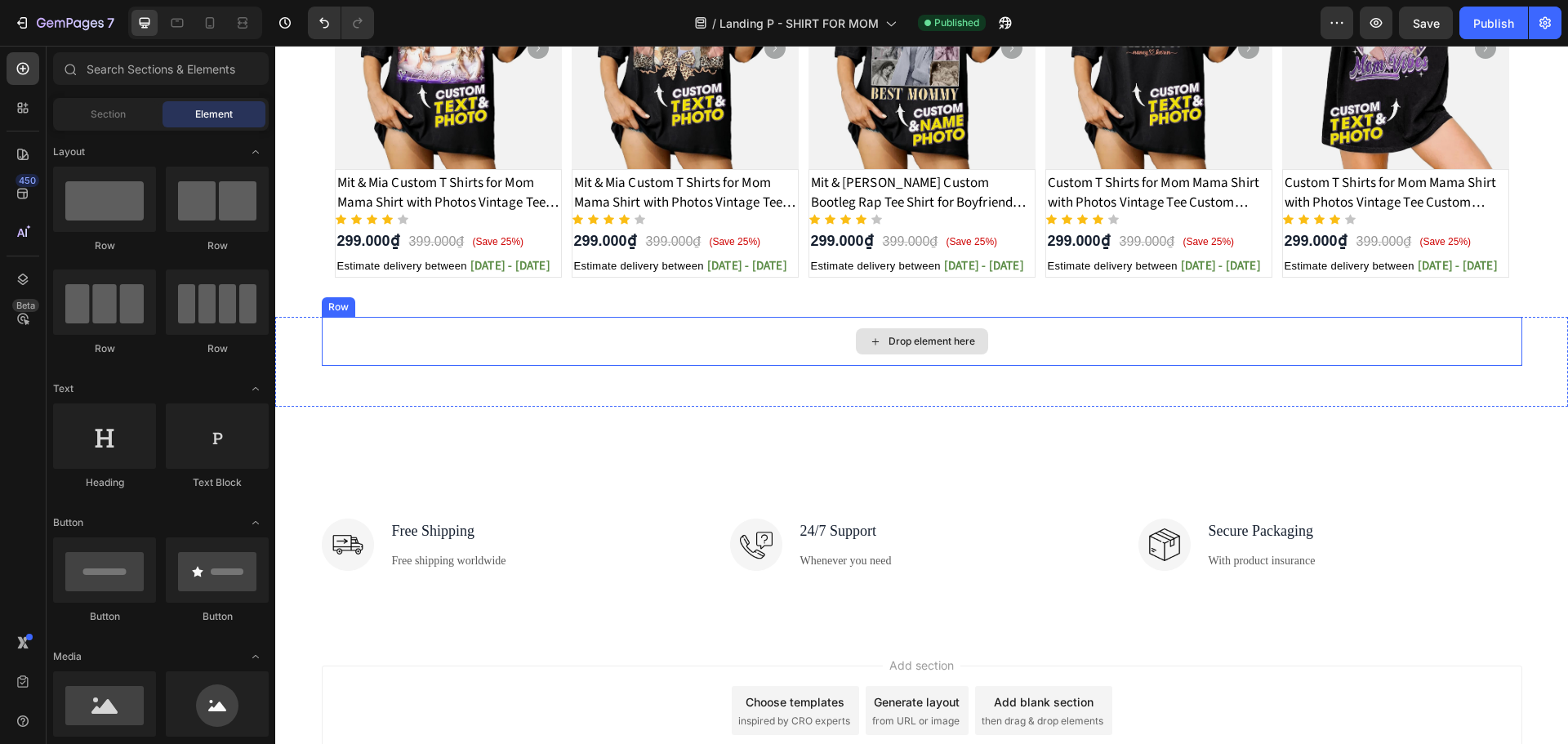
click at [1318, 349] on div "Drop element here" at bounding box center [921, 341] width 1201 height 49
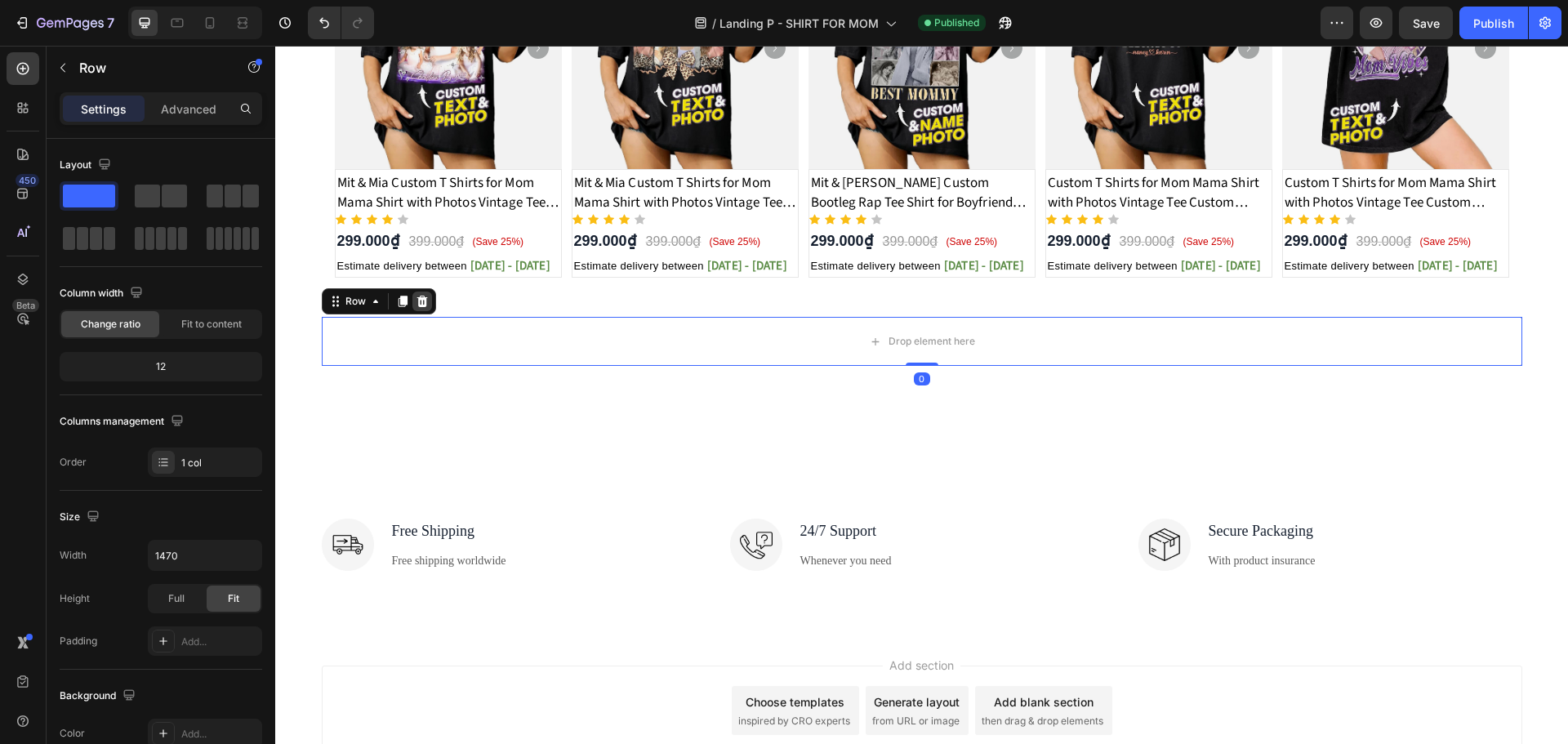
click at [423, 302] on div at bounding box center [422, 300] width 19 height 19
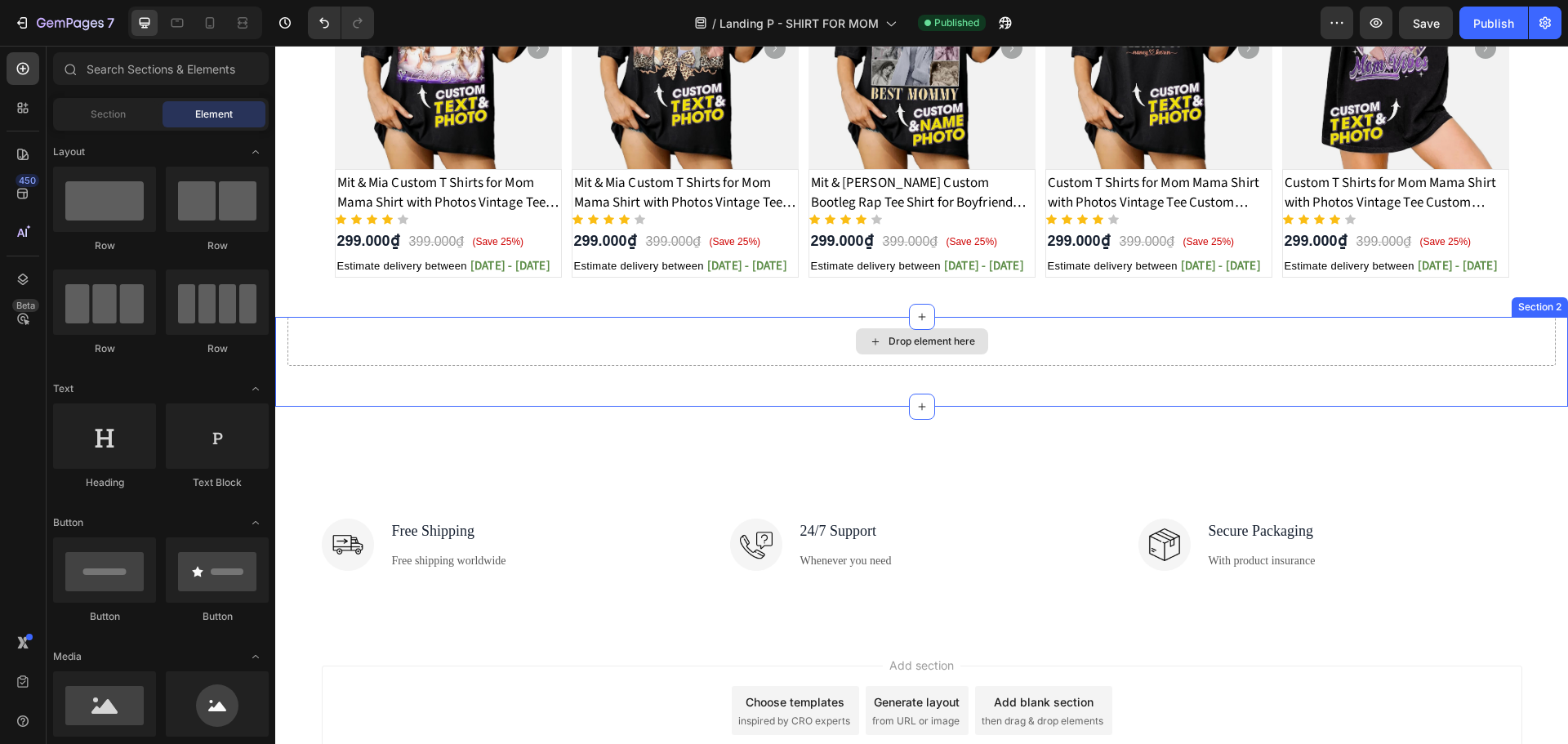
click at [974, 349] on div "Drop element here" at bounding box center [922, 341] width 132 height 26
click at [1500, 342] on div "Drop element here" at bounding box center [921, 341] width 1268 height 49
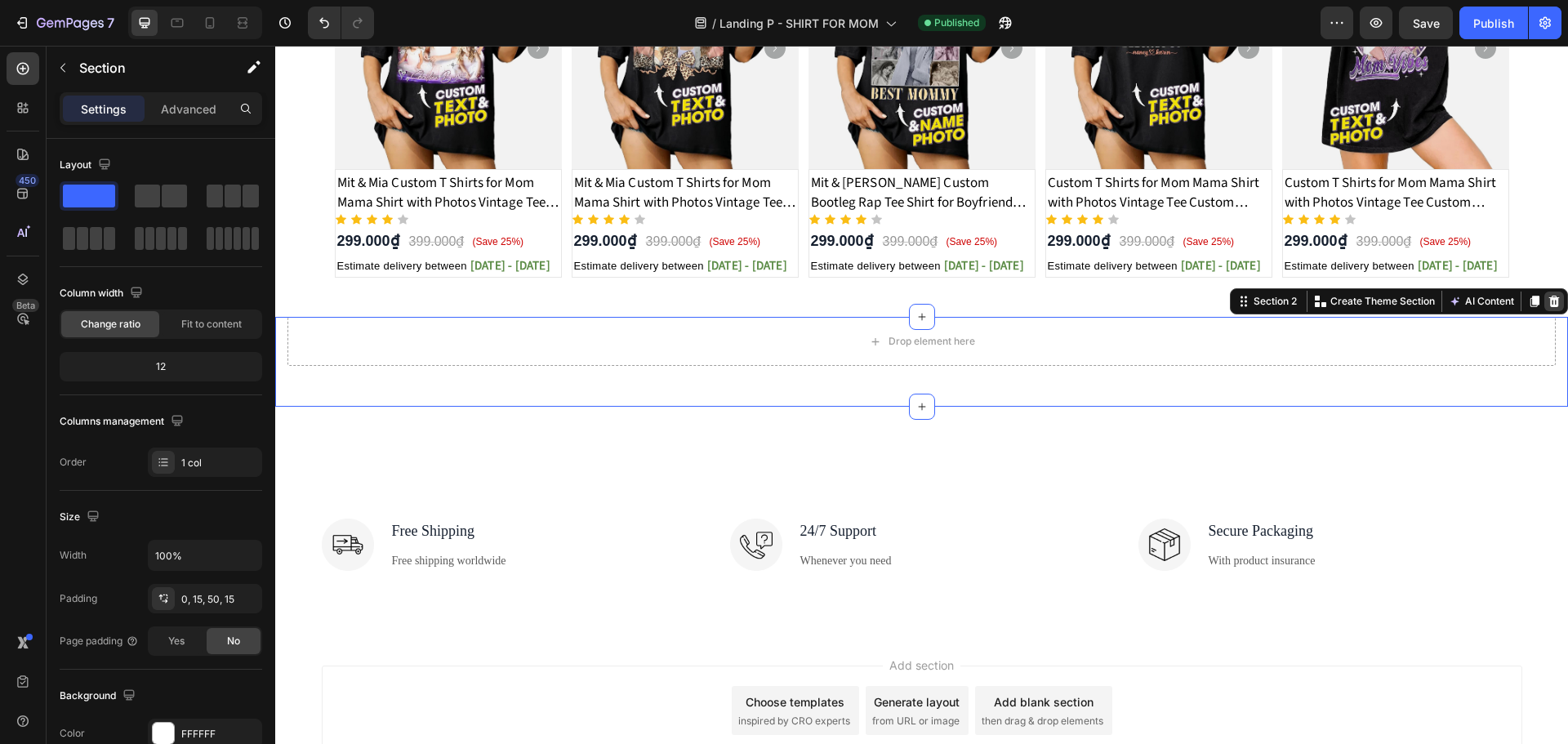
click at [1547, 306] on icon at bounding box center [1553, 301] width 13 height 13
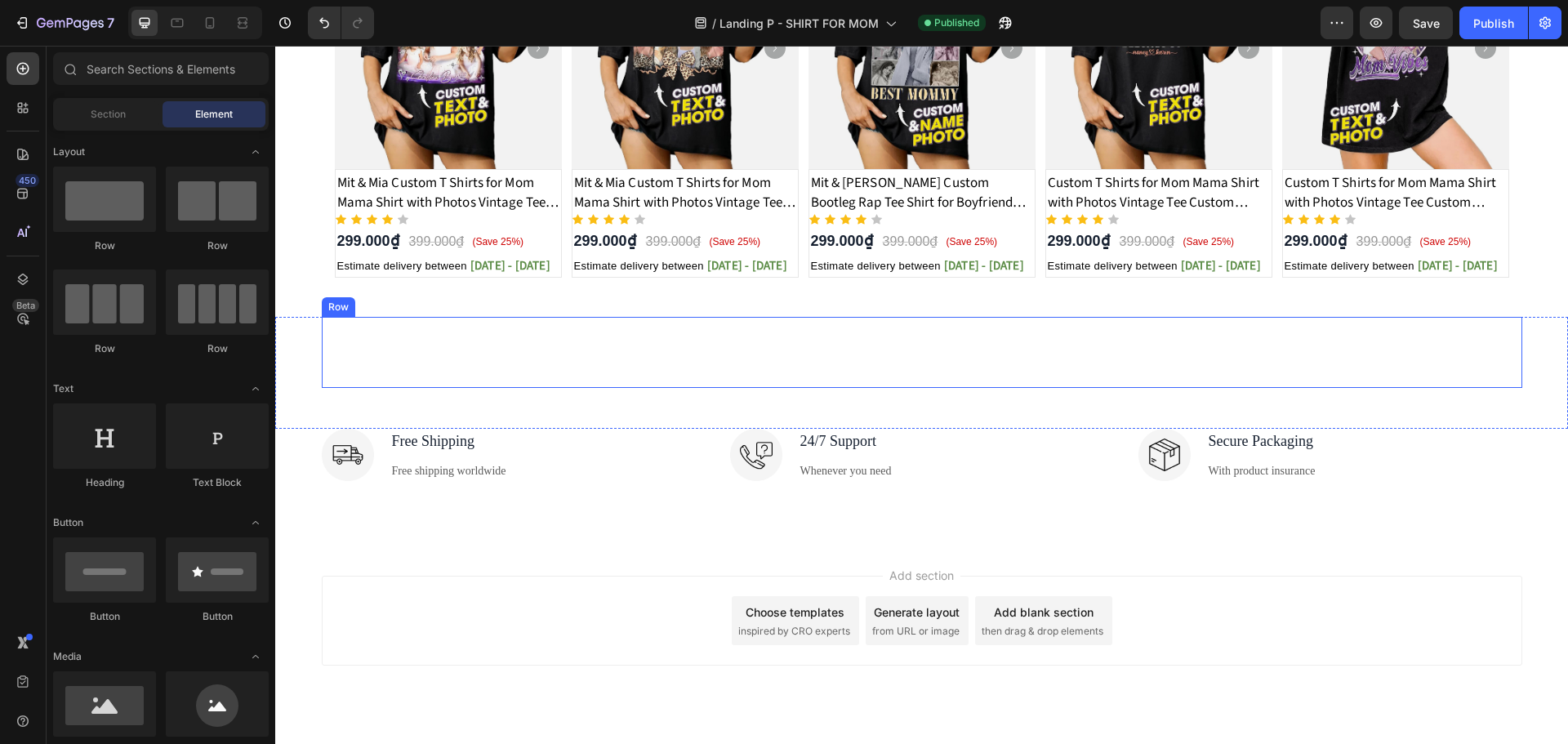
click at [1067, 359] on div "Camping gears on sale Heading" at bounding box center [921, 352] width 1201 height 71
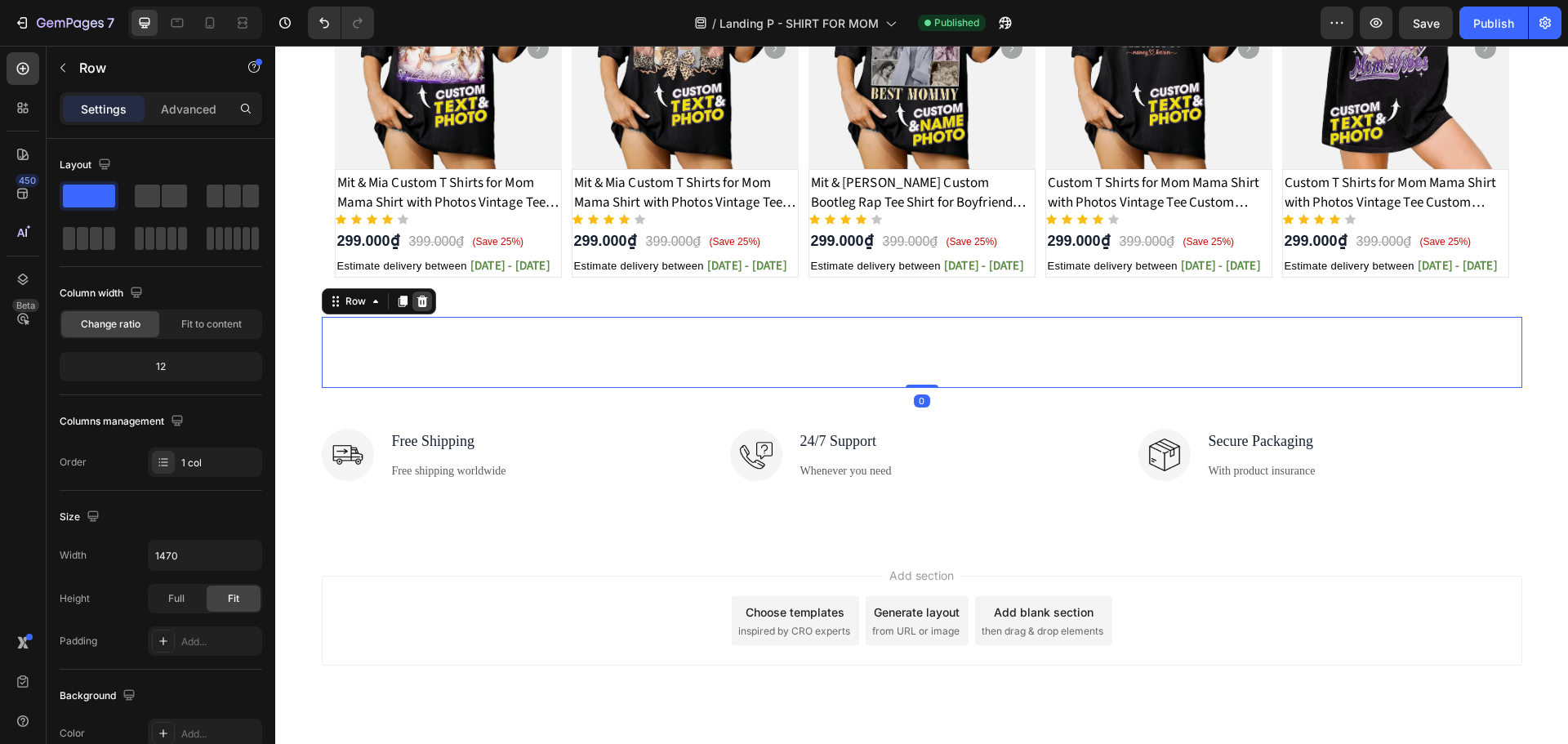
click at [415, 295] on icon at bounding box center [422, 301] width 13 height 13
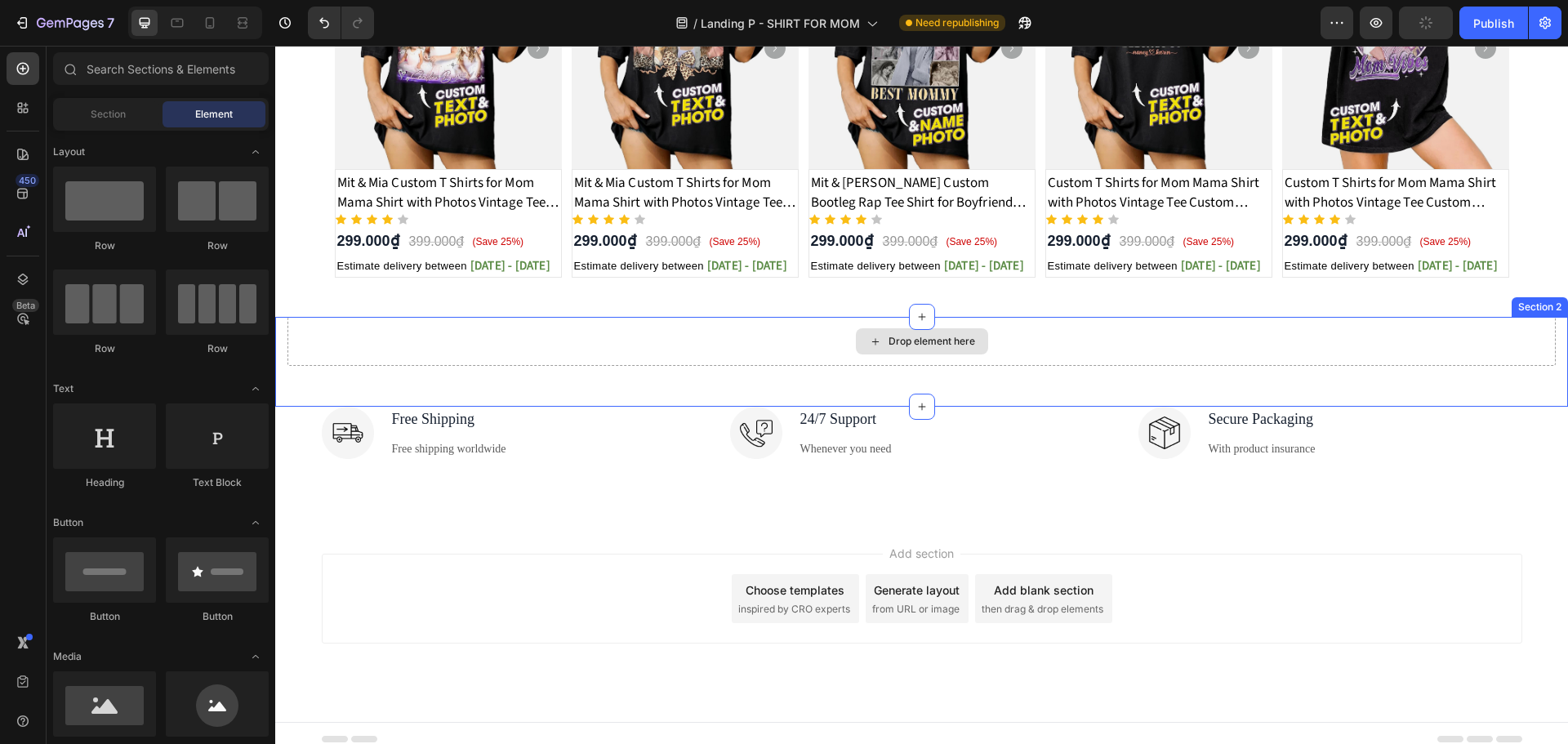
click at [1107, 354] on div "Drop element here" at bounding box center [921, 341] width 1268 height 49
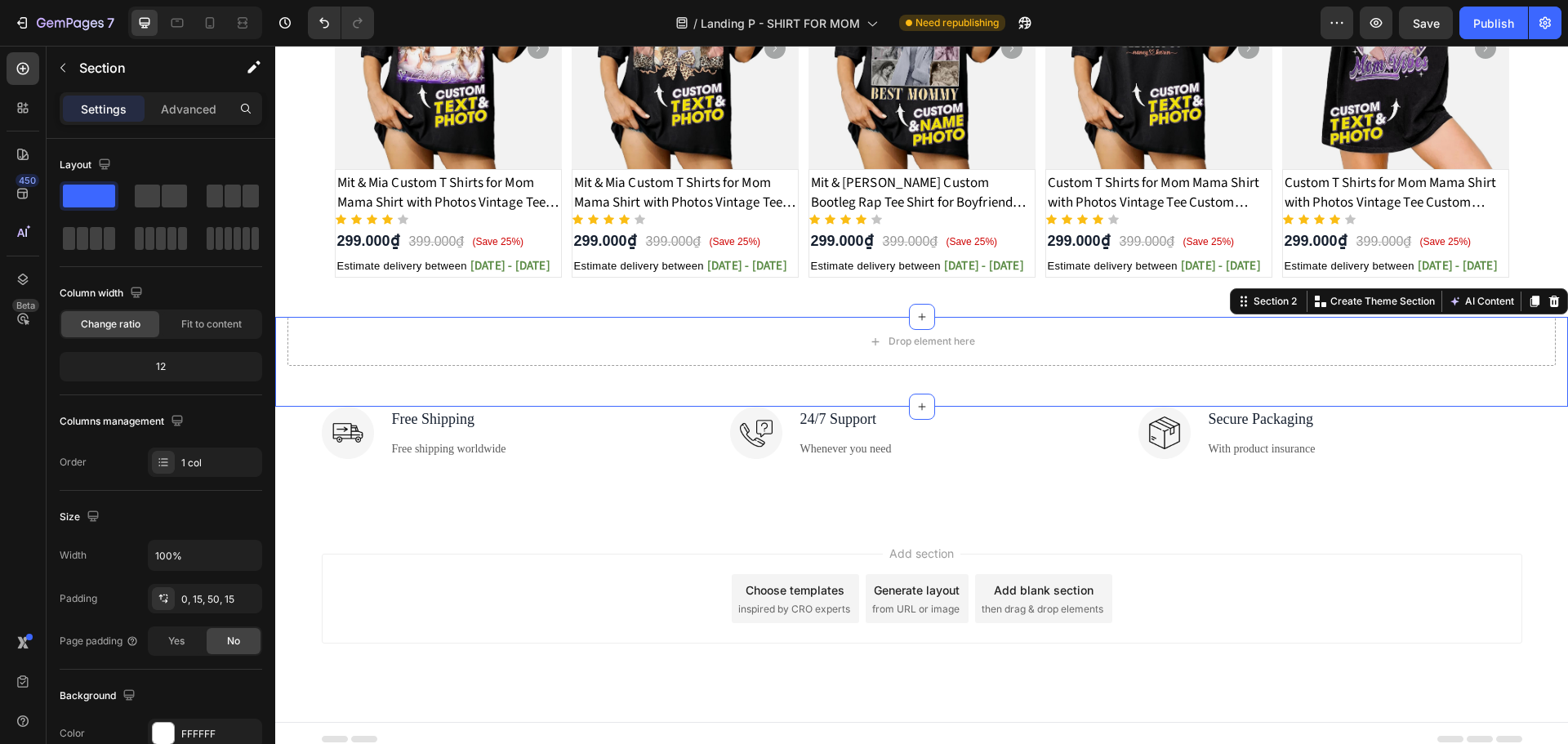
click at [1547, 298] on icon at bounding box center [1553, 301] width 13 height 13
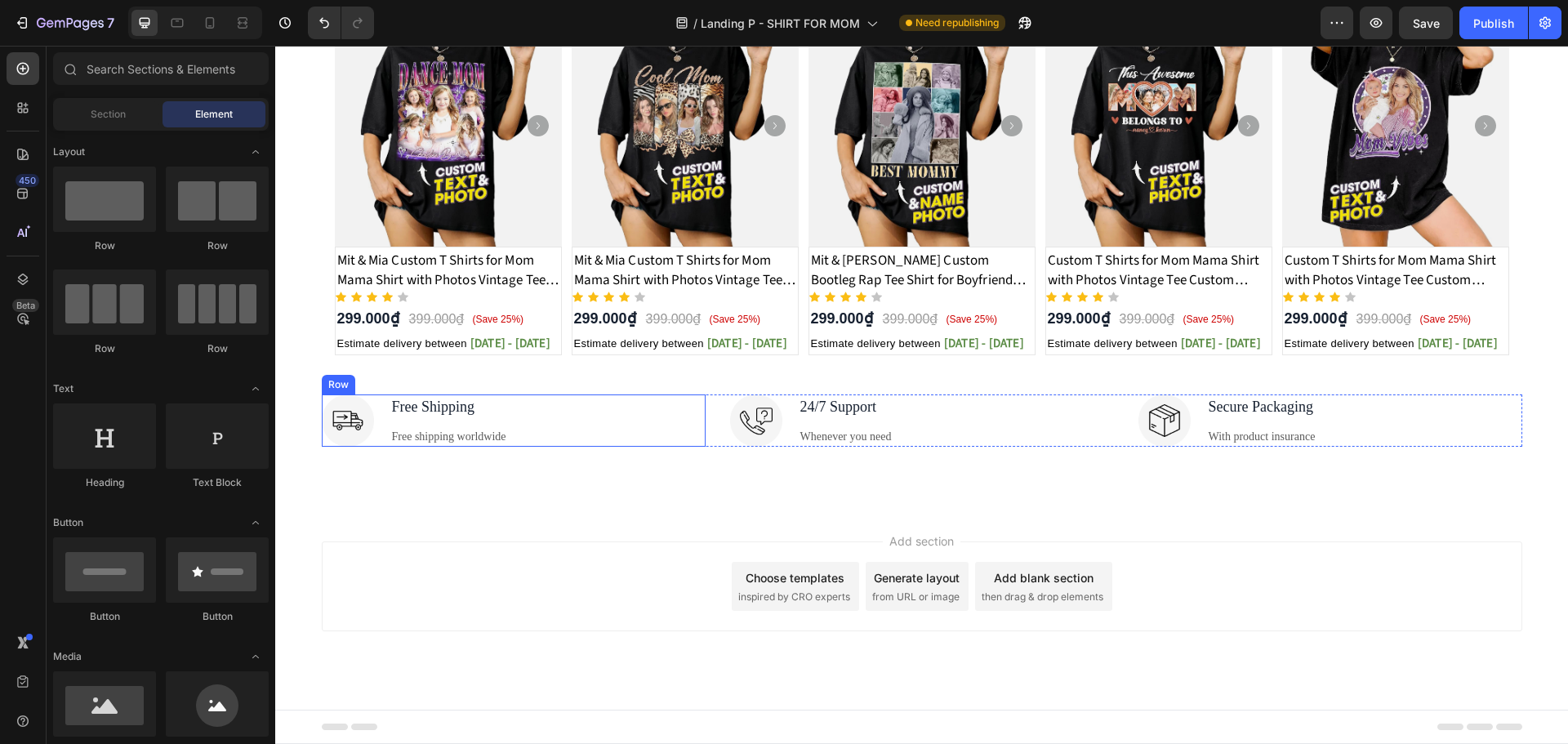
click at [612, 415] on div "Image Free Shipping Text block Free shipping worldwide Text block Row" at bounding box center [513, 420] width 384 height 52
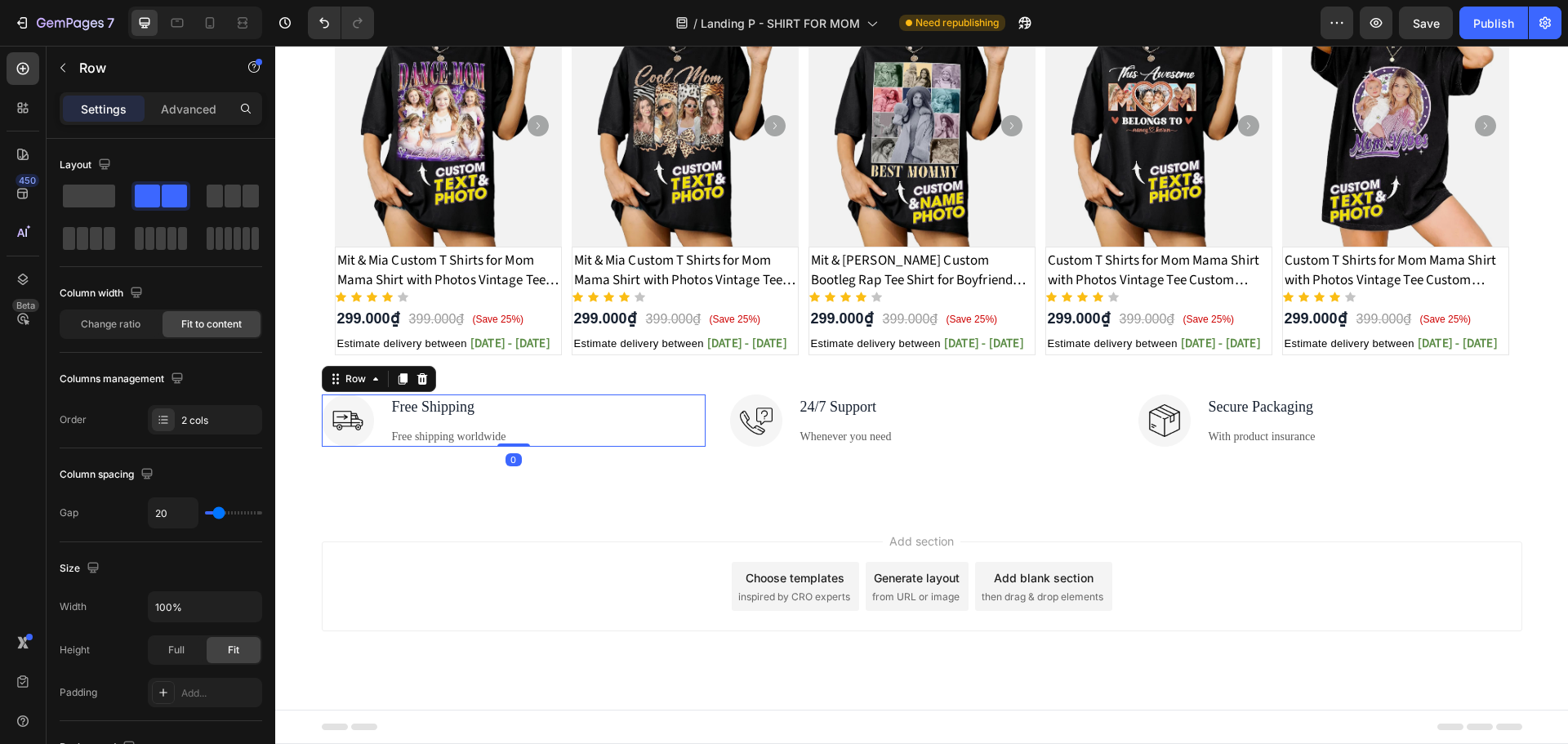
click at [695, 410] on div "Image Free Shipping Text block Free shipping worldwide Text block Row 0" at bounding box center [513, 420] width 384 height 52
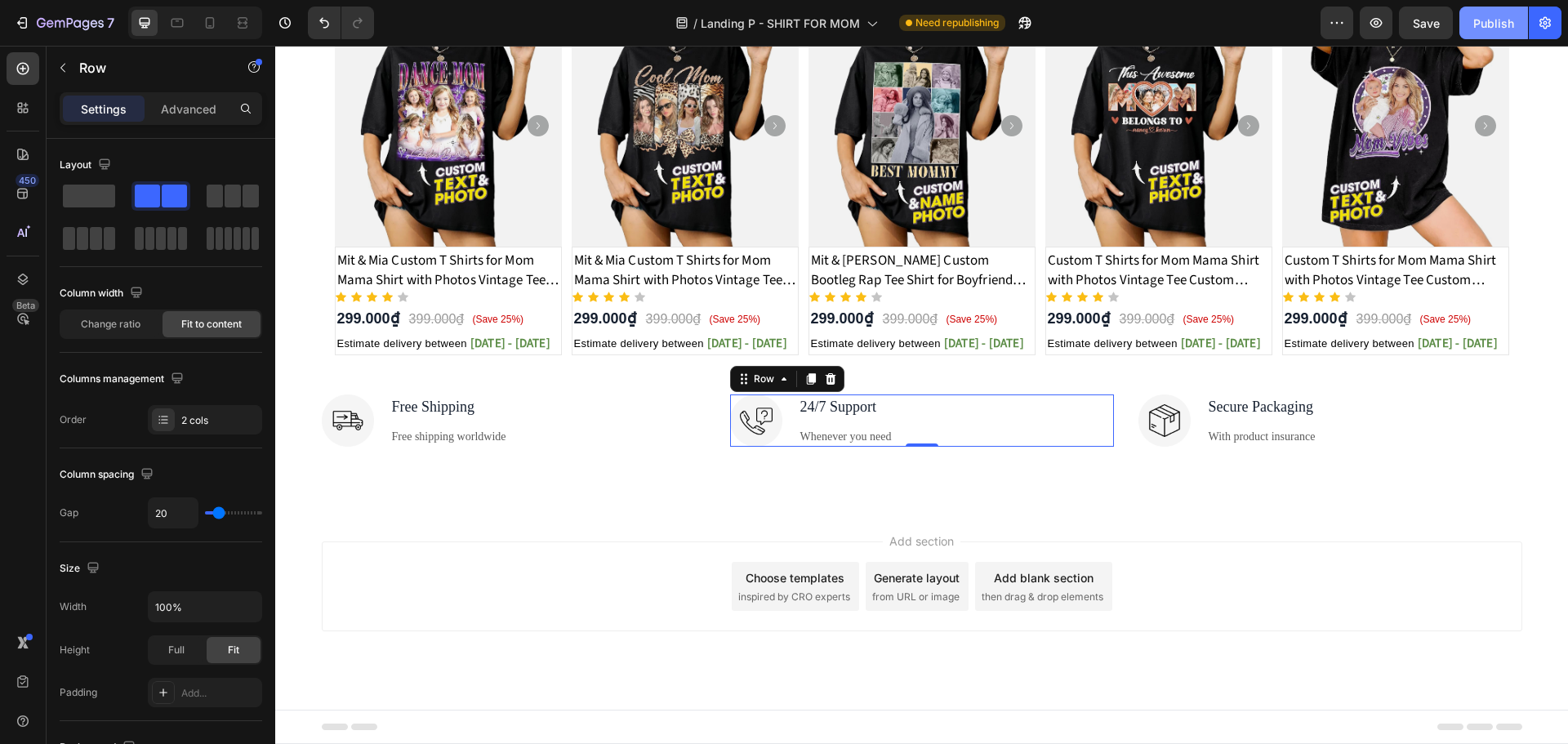
click at [1472, 27] on button "Publish" at bounding box center [1493, 23] width 69 height 33
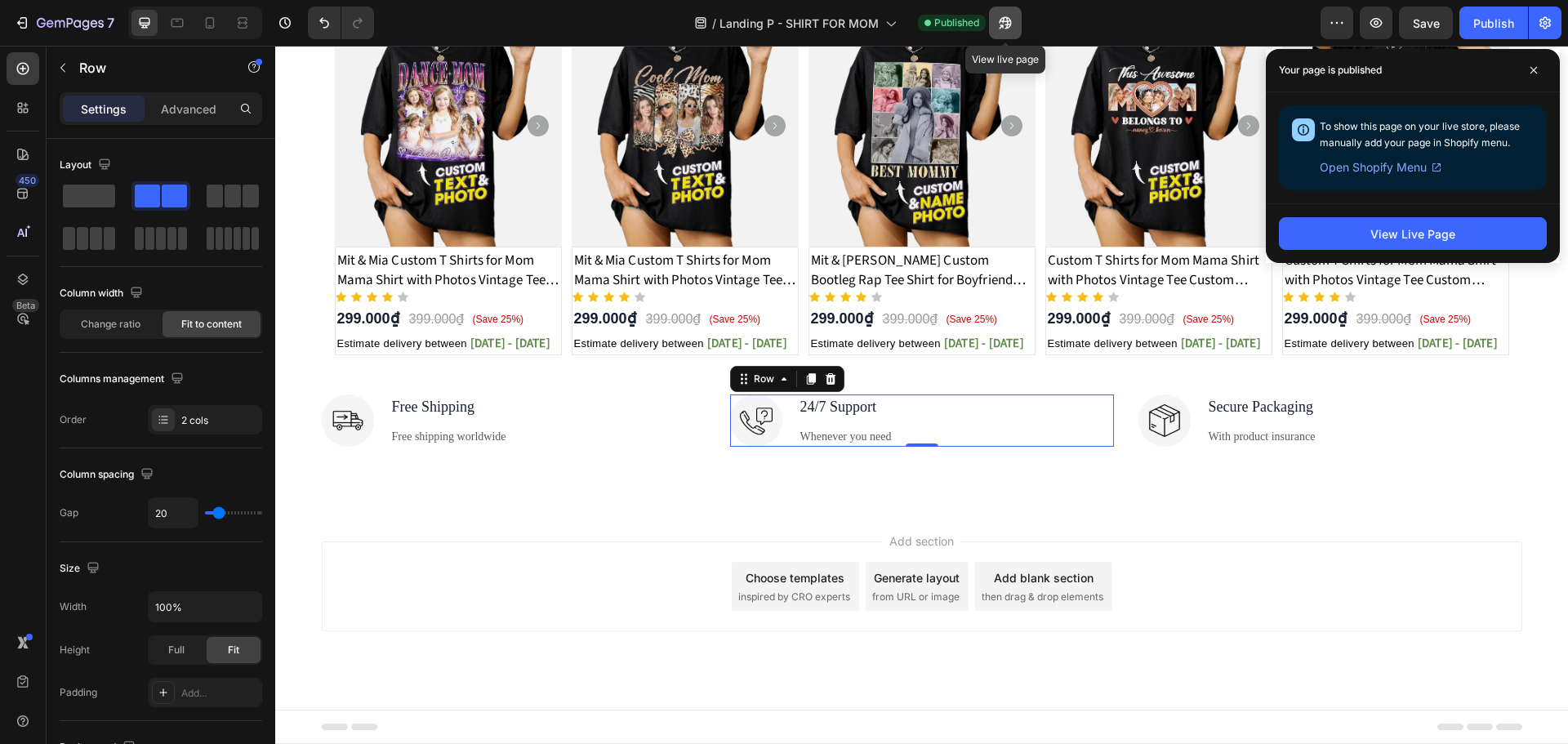
click at [1020, 18] on button "button" at bounding box center [1005, 23] width 33 height 33
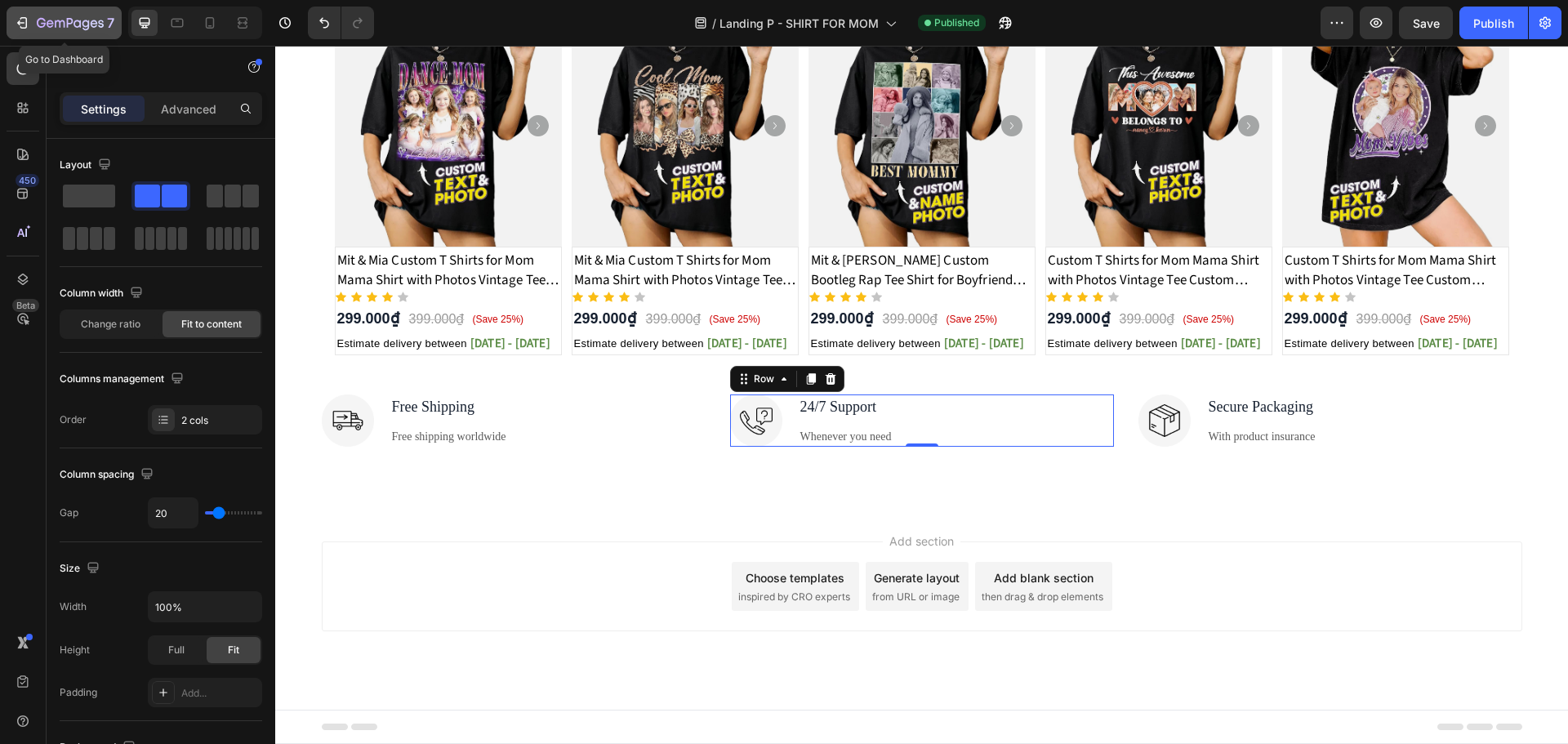
click at [31, 21] on div "7" at bounding box center [63, 22] width 100 height 19
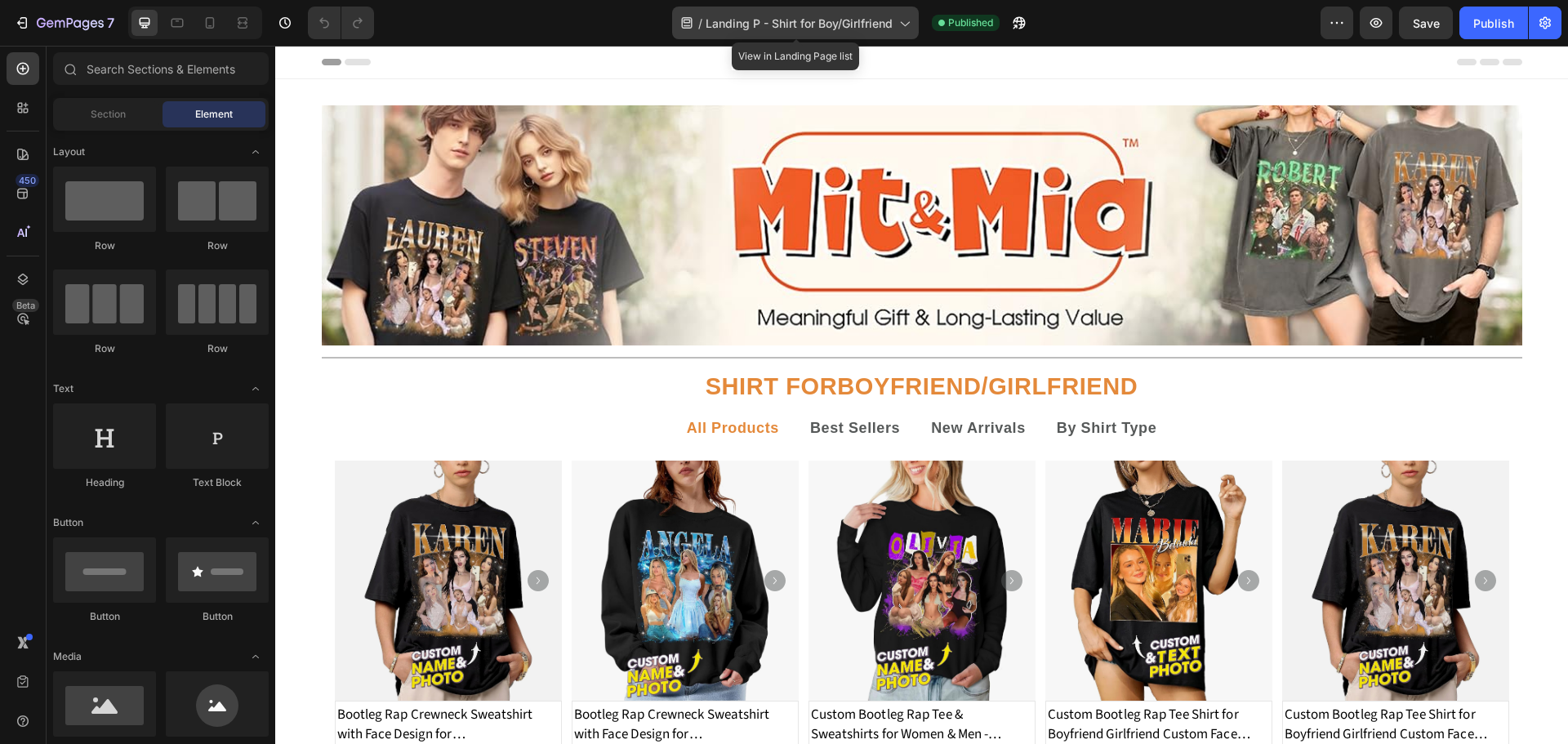
click at [900, 36] on div "/ Landing P - Shirt for Boy/Girlfriend" at bounding box center [795, 23] width 246 height 33
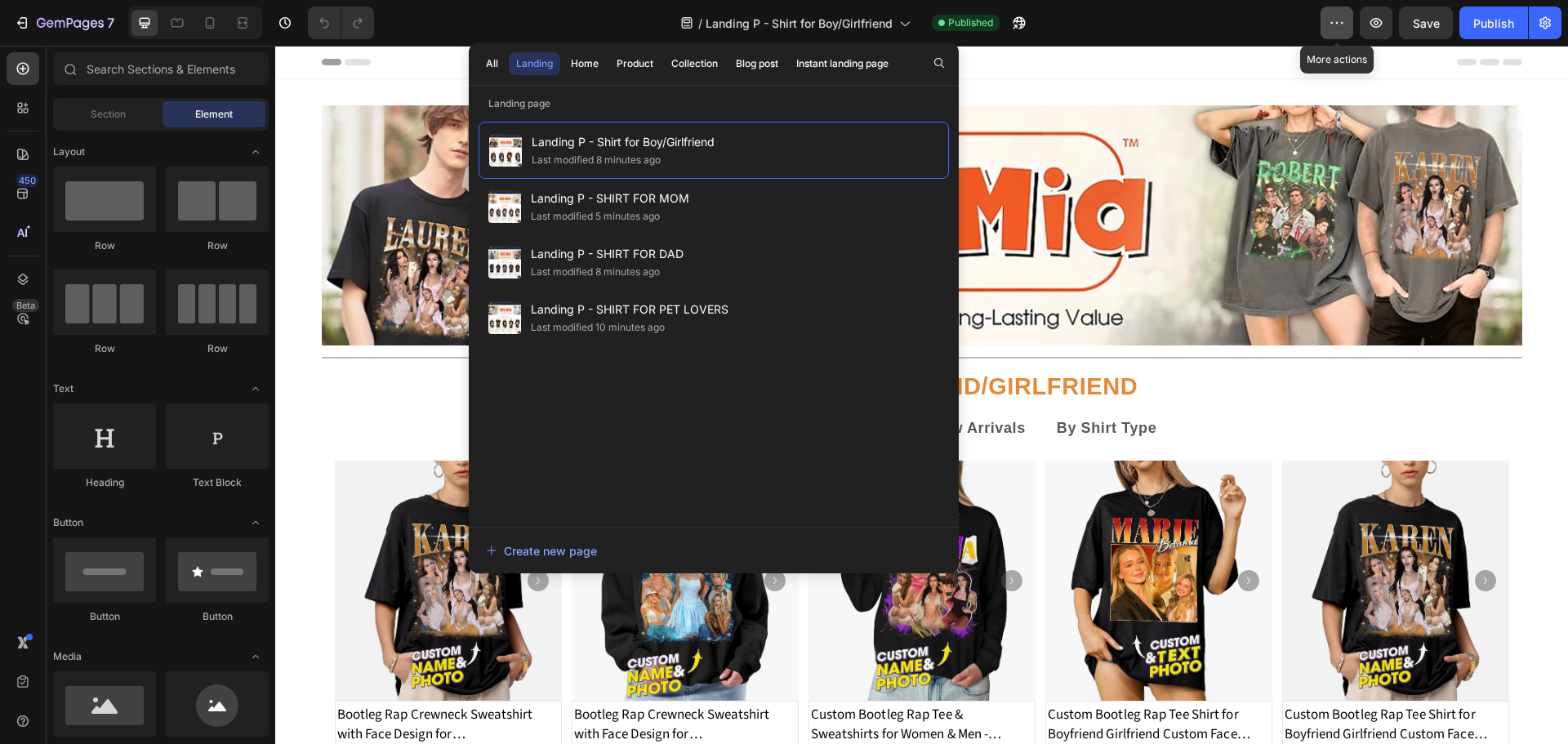
click at [1325, 23] on button "button" at bounding box center [1337, 23] width 33 height 33
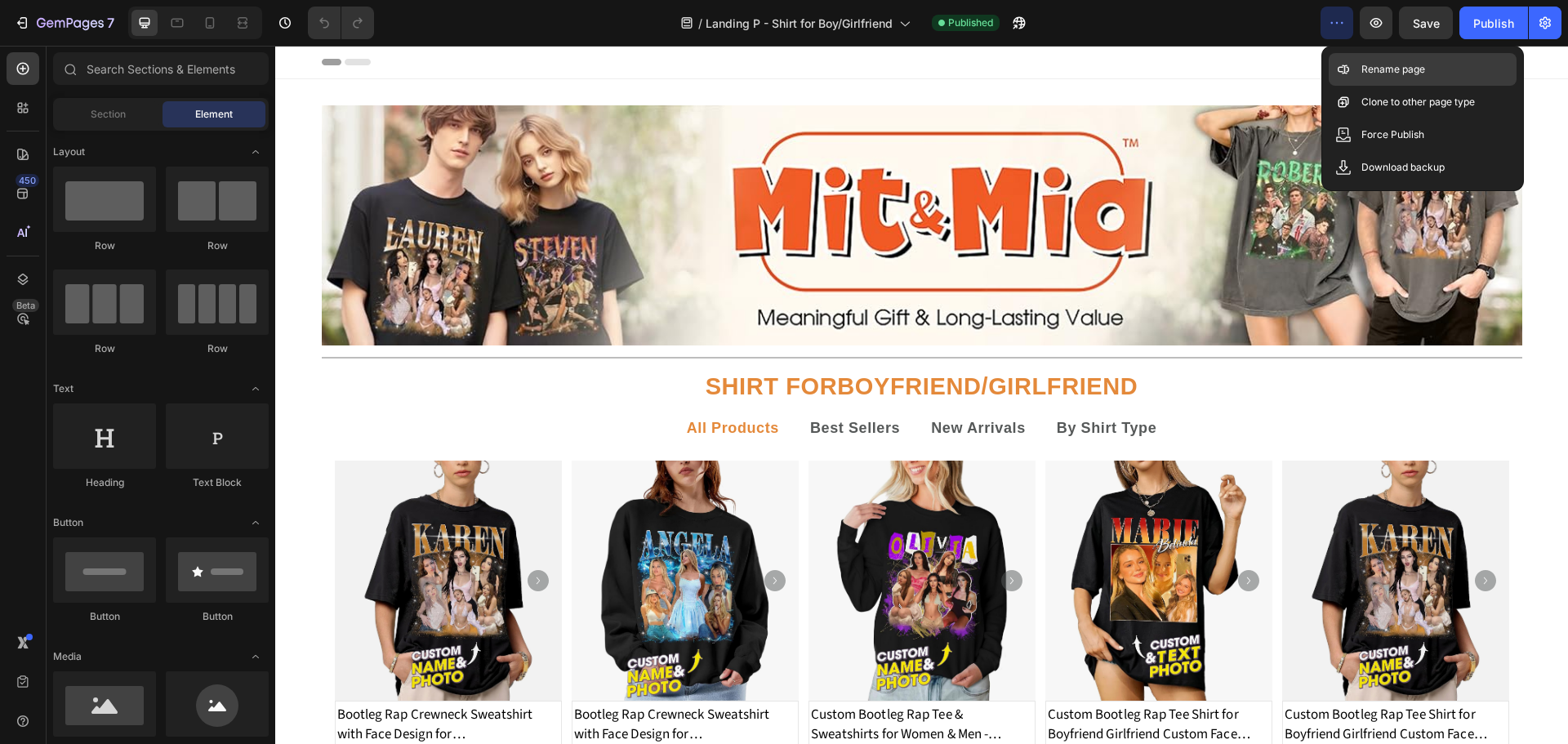
click at [1361, 72] on p "Rename page" at bounding box center [1393, 70] width 63 height 17
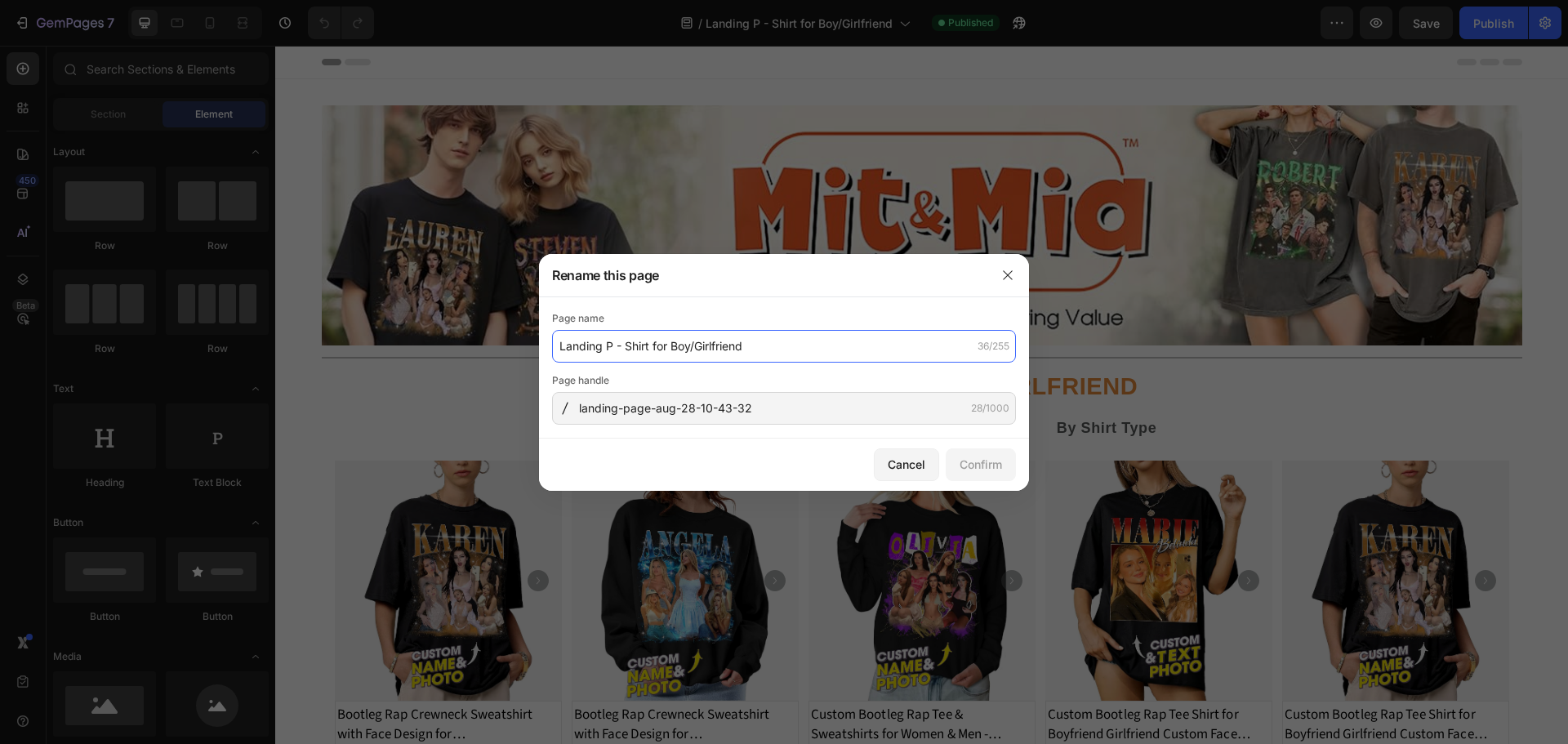
click at [635, 343] on input "Landing P - Shirt for Boy/Girlfriend" at bounding box center [784, 346] width 464 height 33
click at [632, 351] on input "Landing P - Shirt for Boy/Girlfriend" at bounding box center [784, 346] width 464 height 33
drag, startPoint x: 783, startPoint y: 340, endPoint x: 1118, endPoint y: 375, distance: 336.8
click at [1124, 372] on div "Rename this page Page name Landing P - SHIRT FOR BOY/GIRLFRIENDhirt for Boy/Gir…" at bounding box center [784, 372] width 1568 height 744
type input "Landing P - SHIRT FOR BOY/GIRLFRIEND"
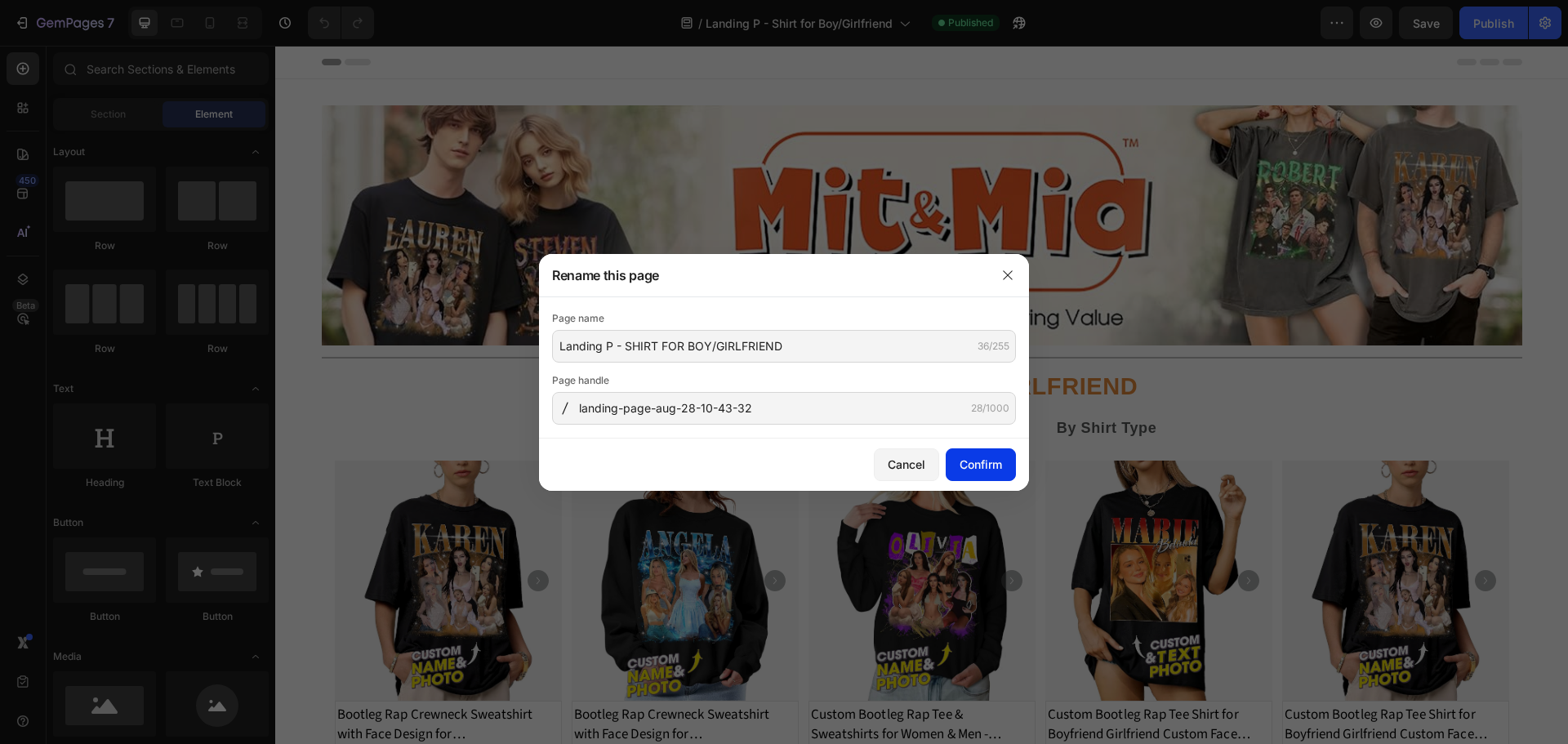
click at [959, 460] on div "Confirm" at bounding box center [980, 464] width 42 height 17
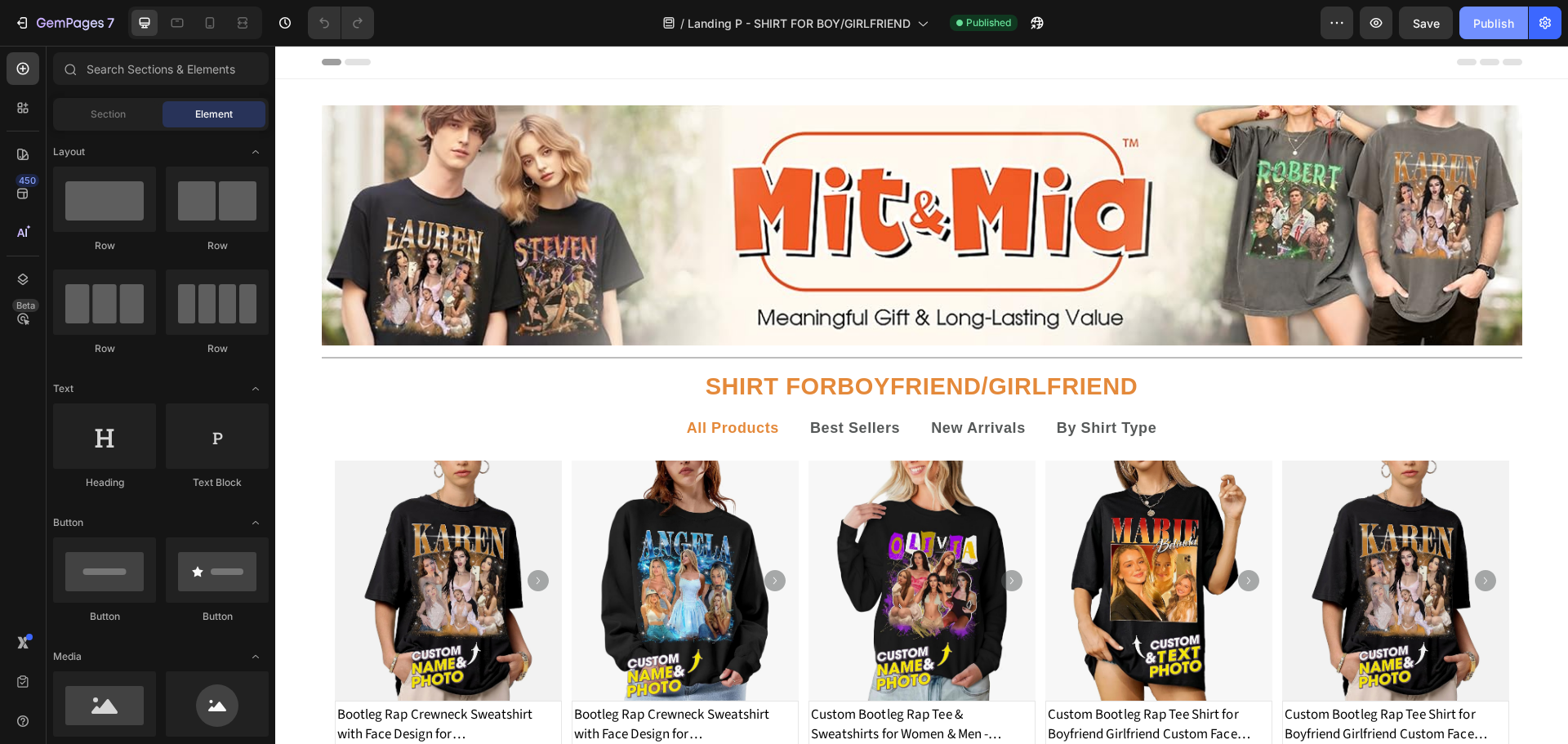
click at [1485, 26] on div "Publish" at bounding box center [1494, 23] width 40 height 17
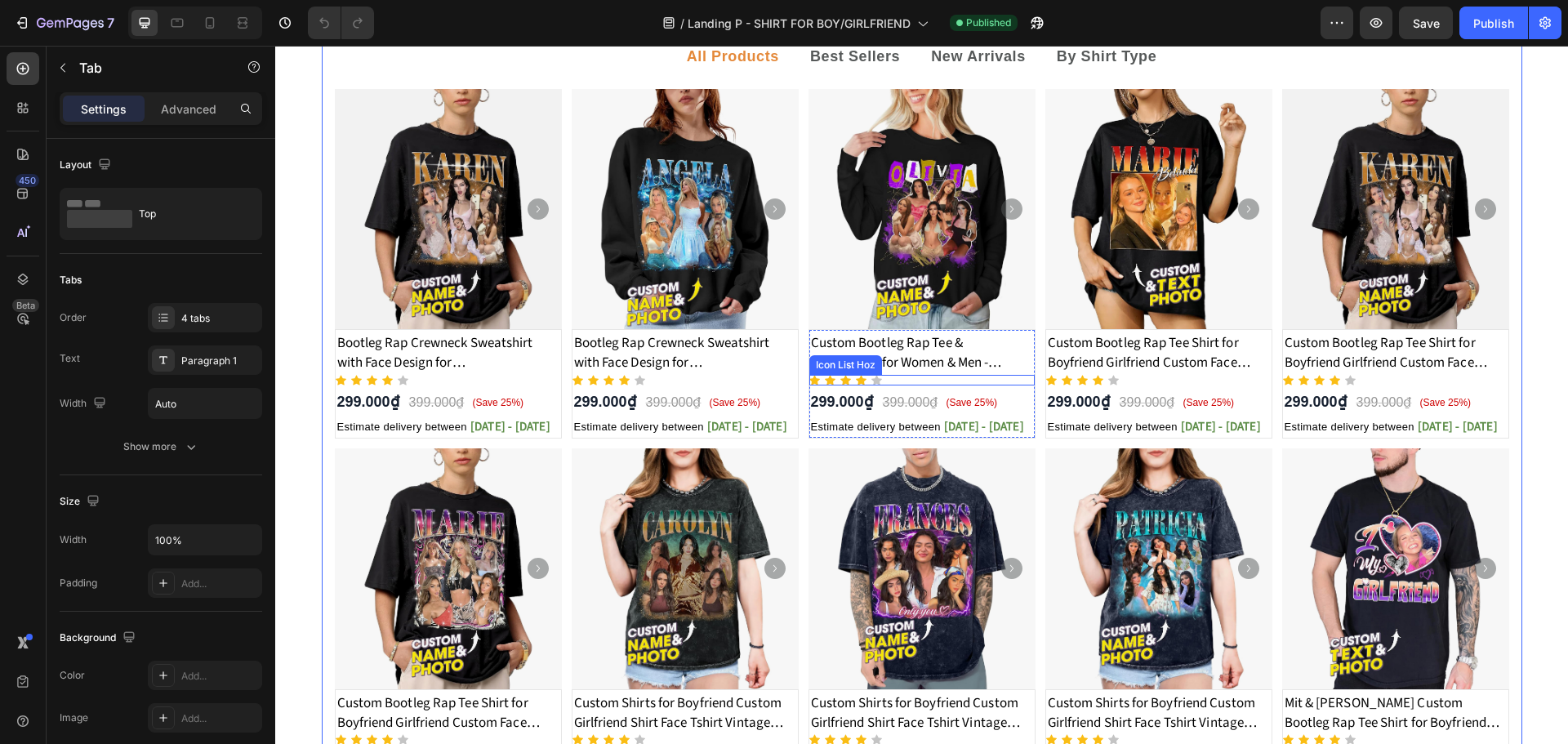
scroll to position [545, 0]
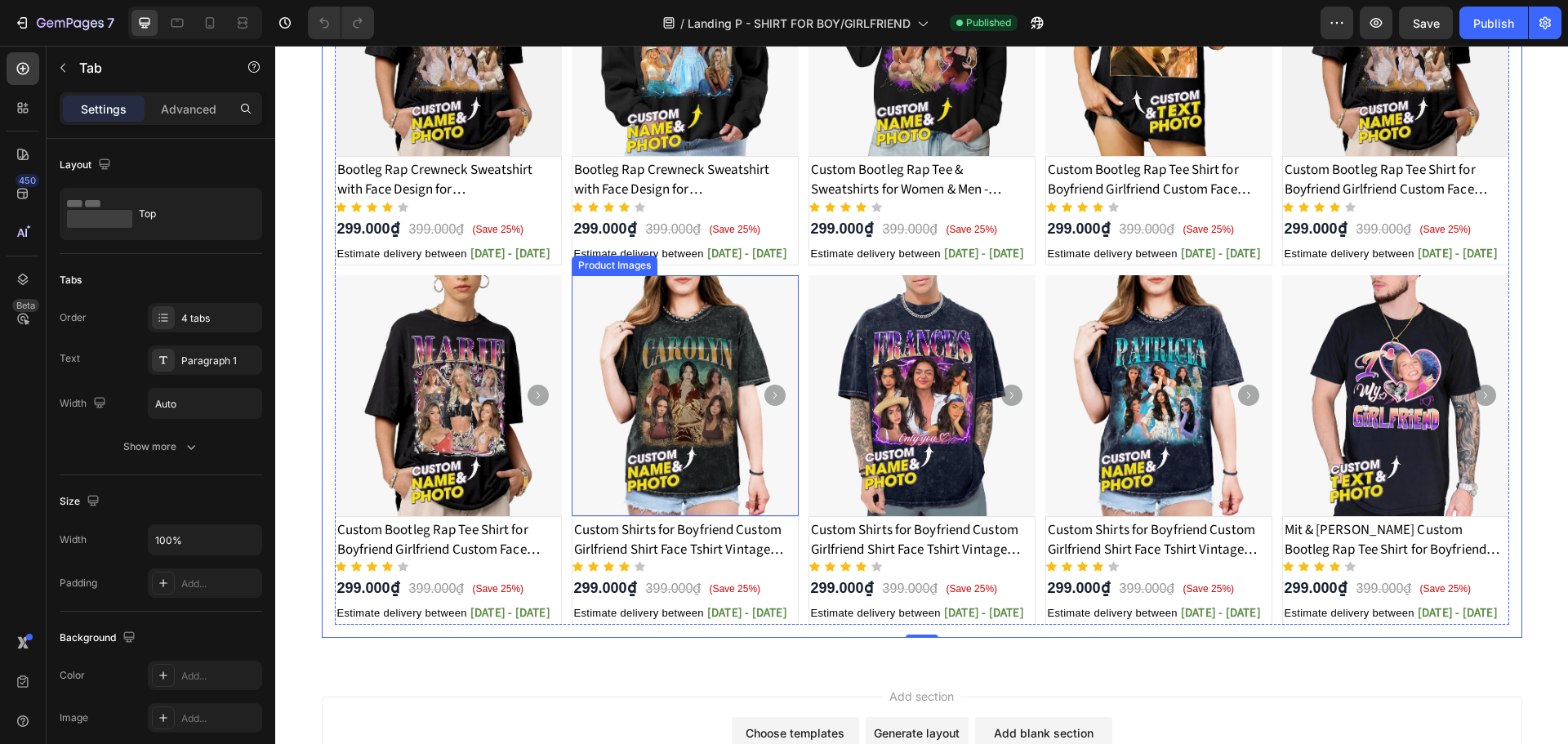
click at [562, 157] on div at bounding box center [447, 36] width 227 height 241
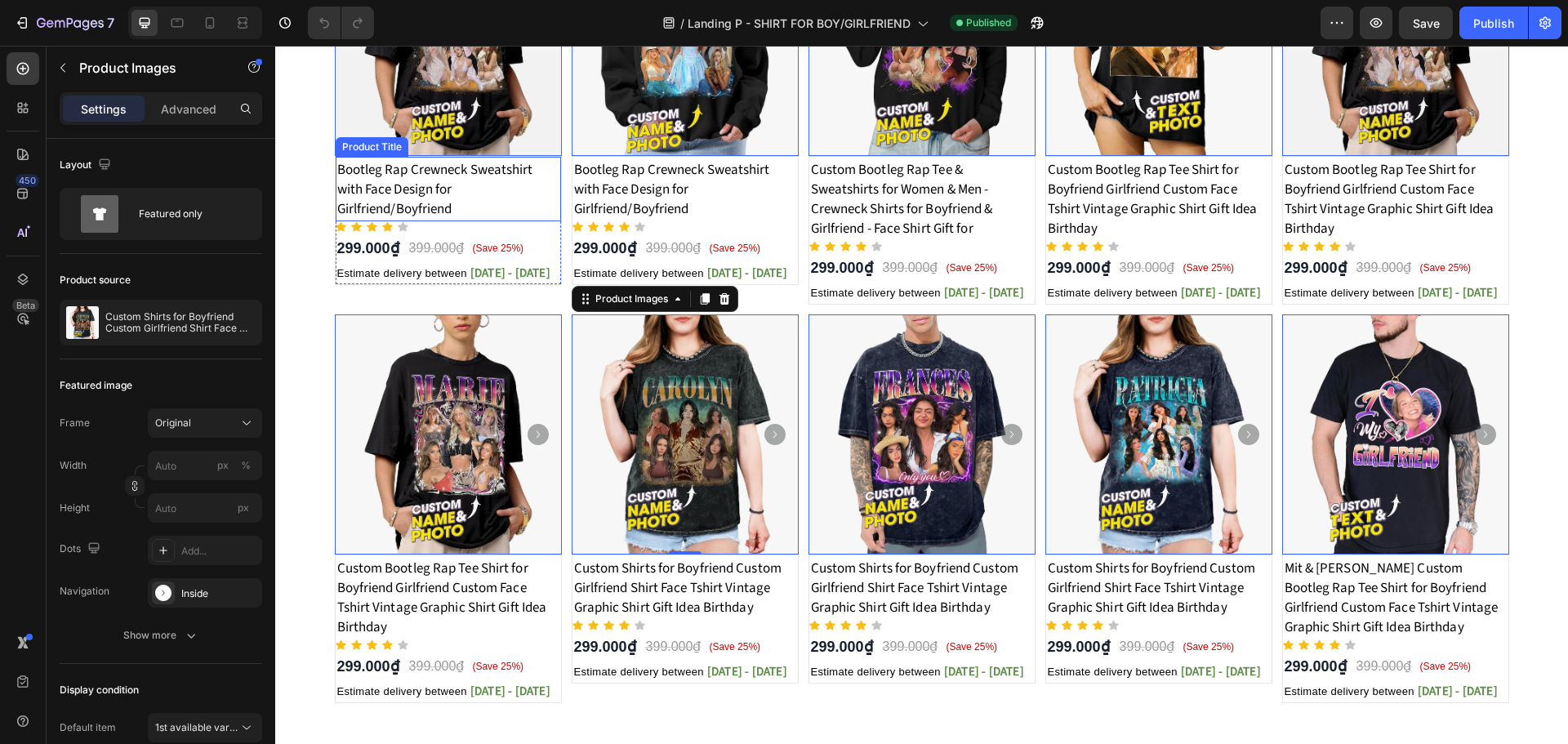
click at [378, 196] on h1 "Bootleg Rap Crewneck Sweatshirt with Face Design for Girlfriend/Boyfriend" at bounding box center [447, 189] width 225 height 62
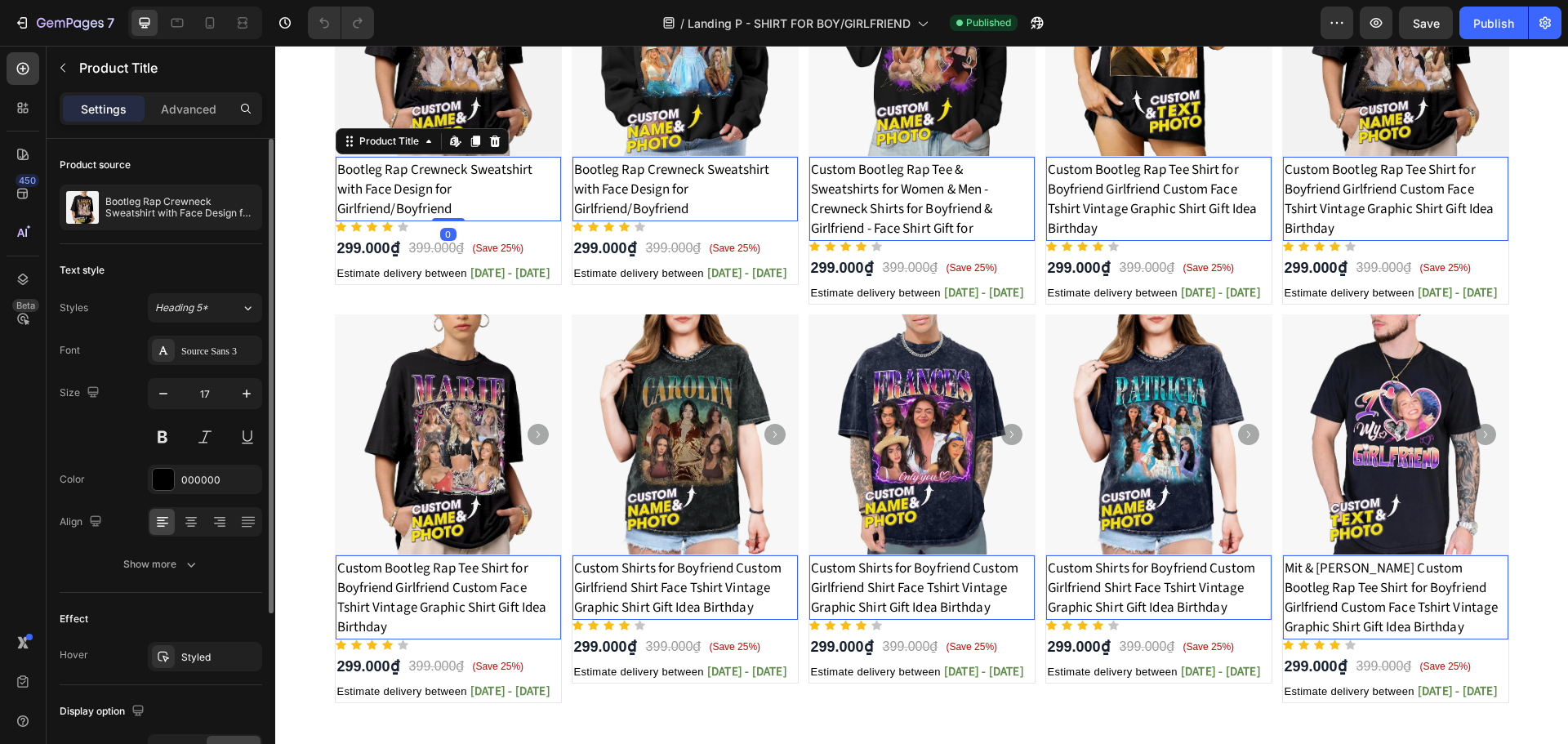
scroll to position [243, 0]
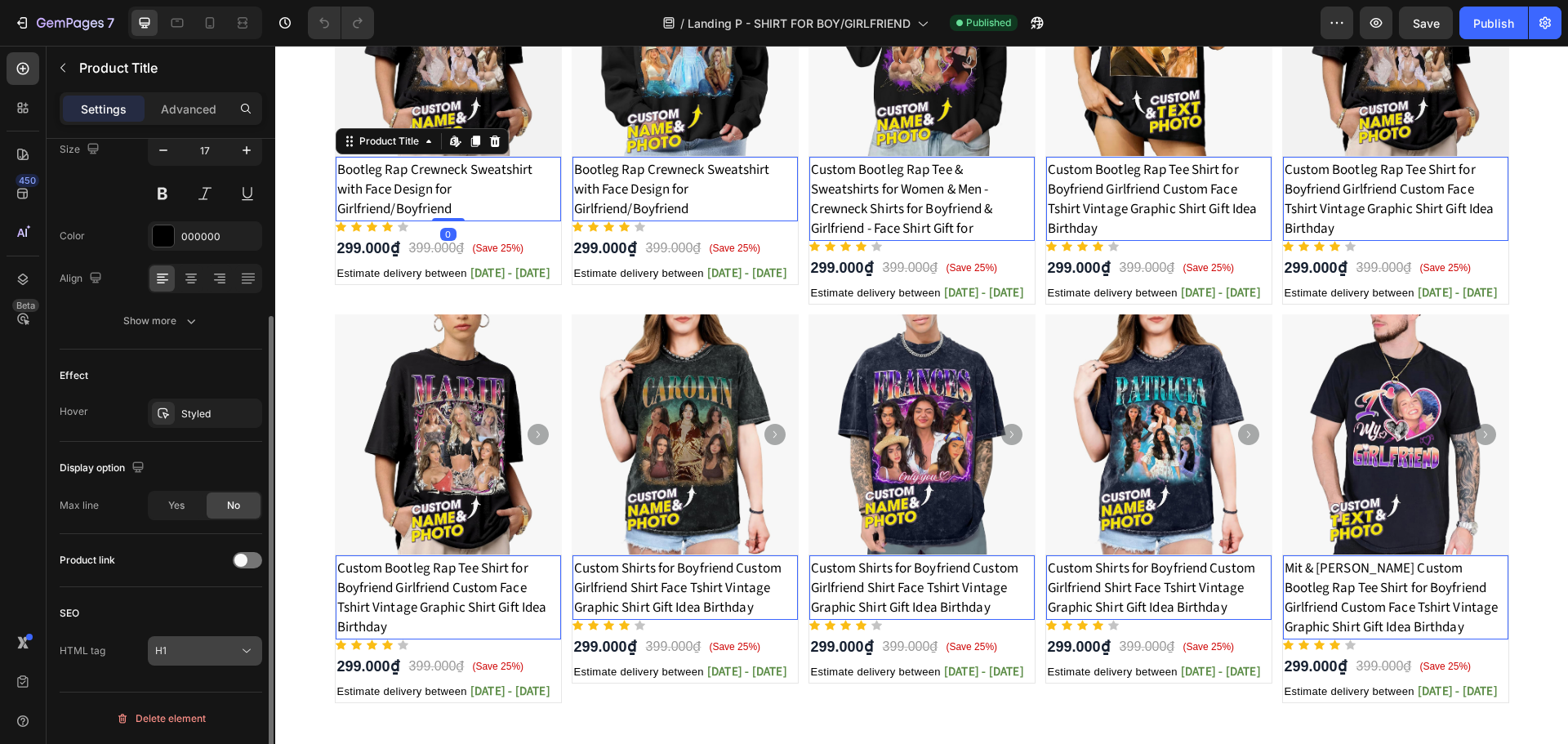
click at [232, 635] on div "SEO HTML tag H1" at bounding box center [161, 633] width 202 height 92
click at [233, 641] on button "H1" at bounding box center [205, 650] width 114 height 29
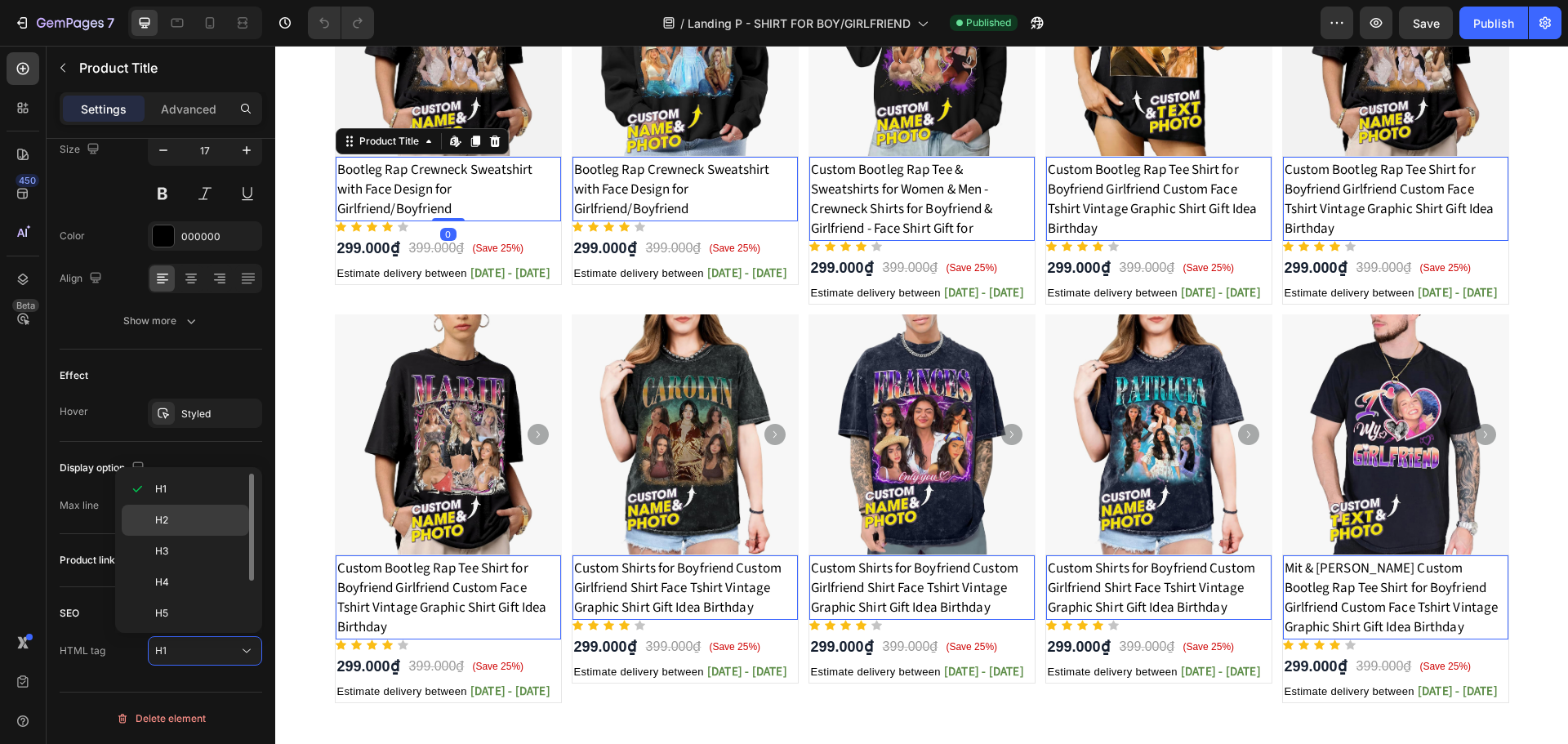
click at [178, 518] on p "H2" at bounding box center [198, 520] width 86 height 15
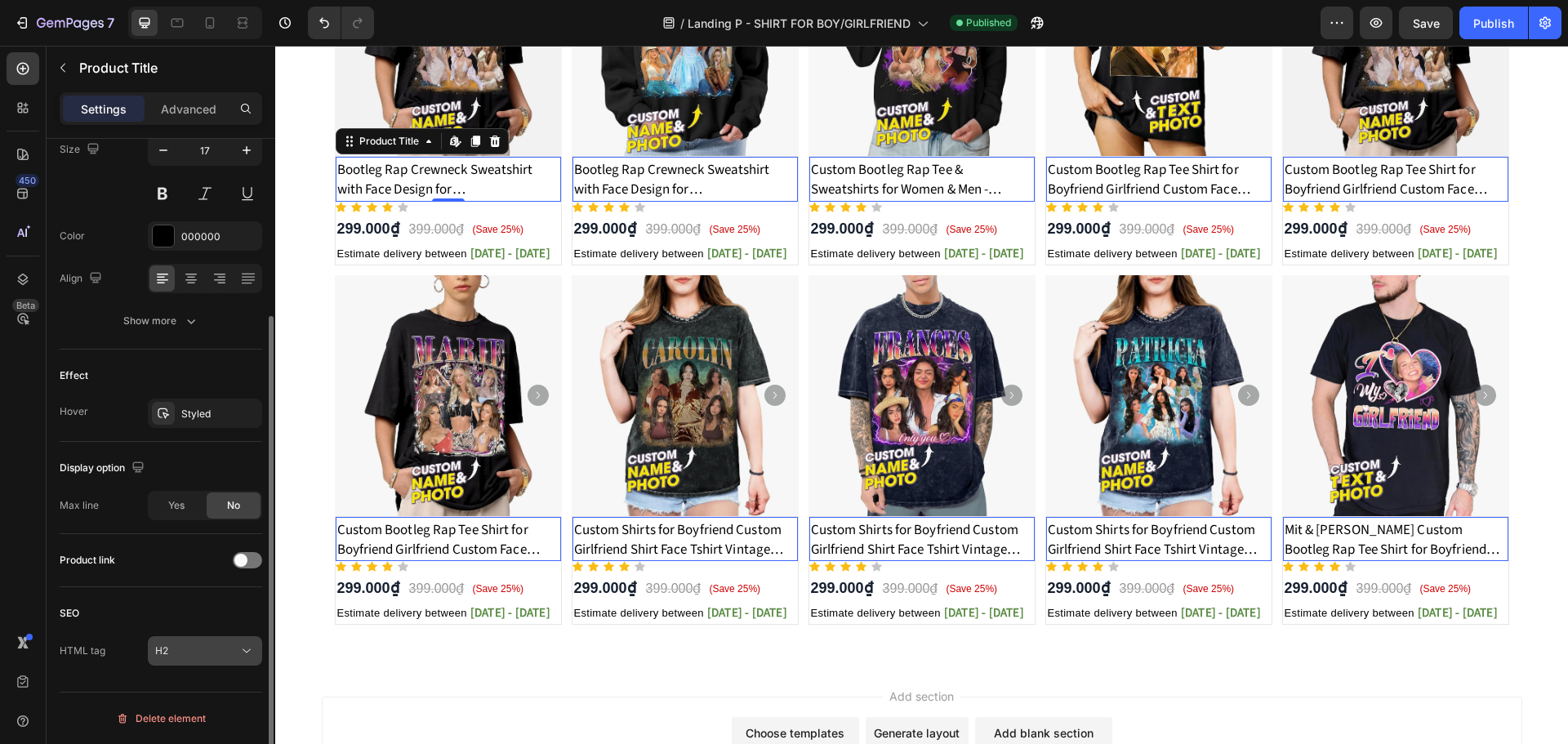
click at [230, 645] on div "H2" at bounding box center [197, 650] width 84 height 15
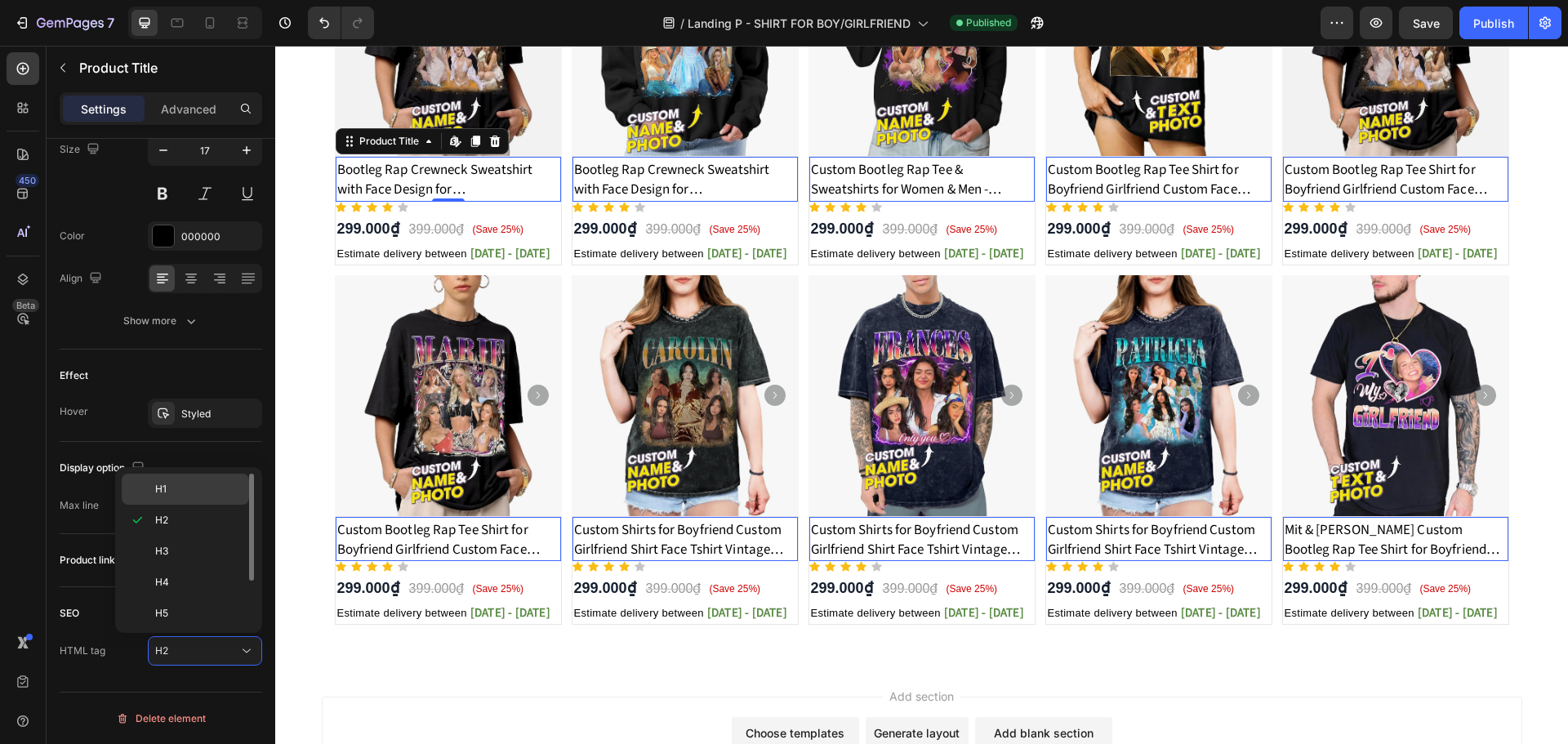
click at [172, 487] on p "H1" at bounding box center [198, 489] width 86 height 15
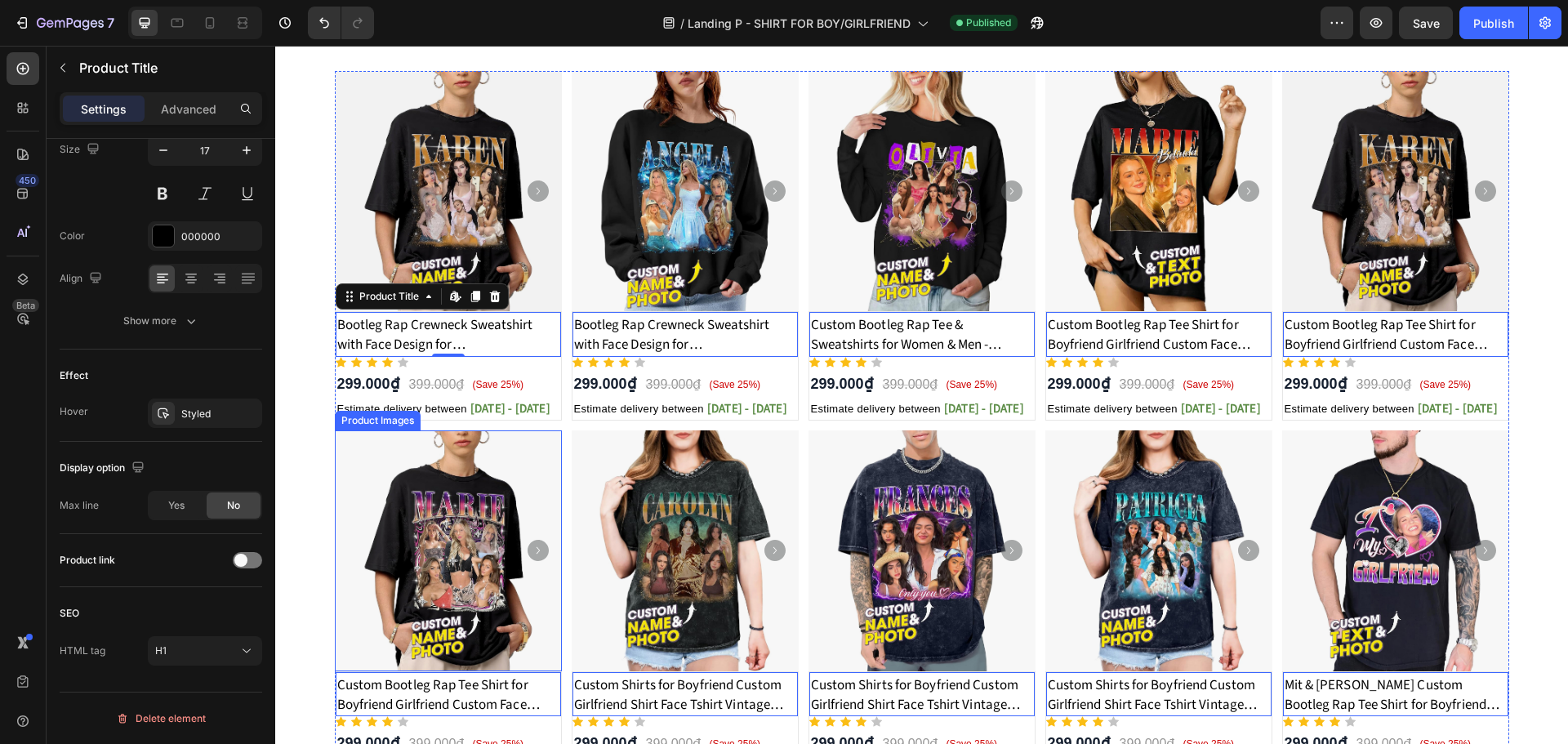
scroll to position [218, 0]
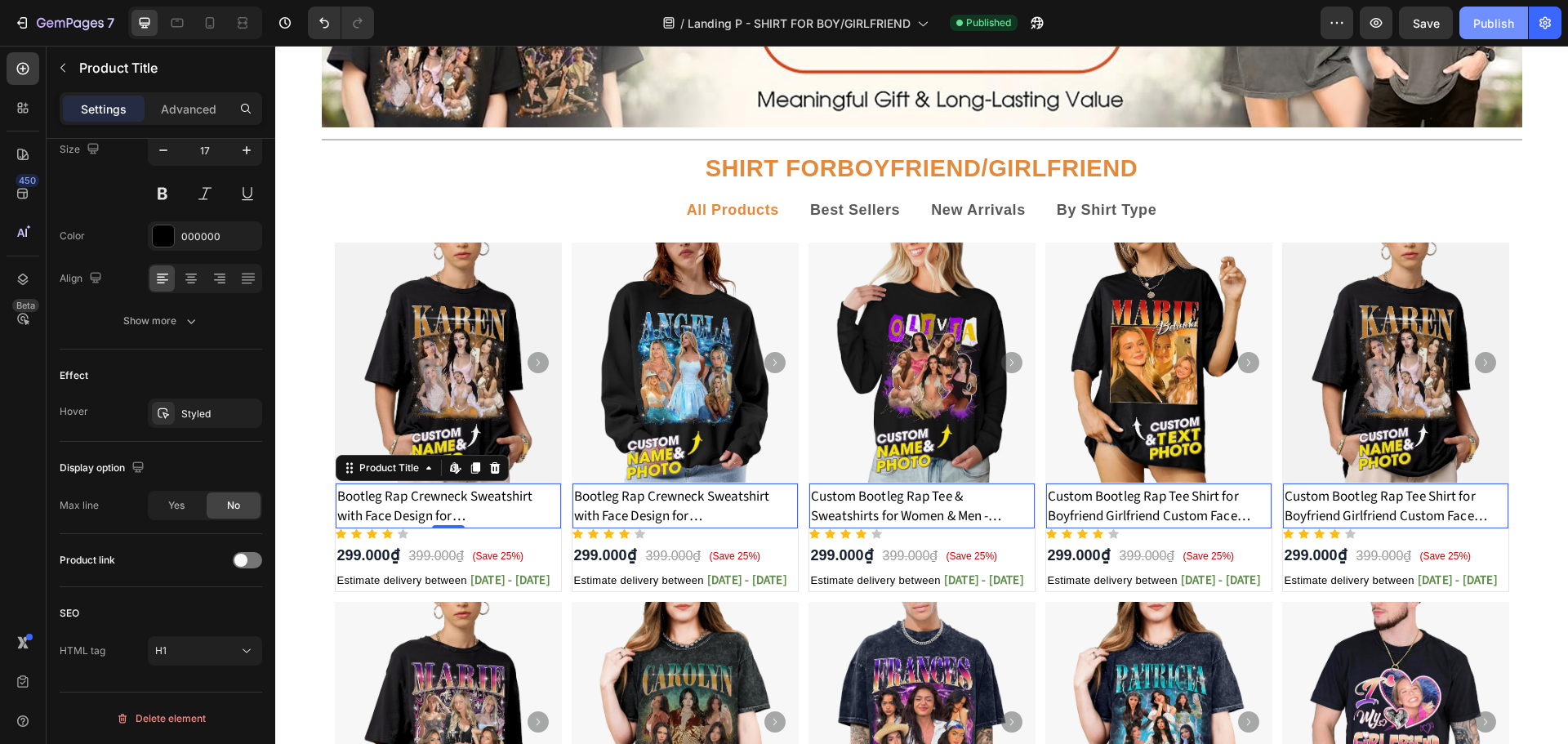
click at [1477, 27] on div "Publish" at bounding box center [1494, 23] width 40 height 17
click at [19, 24] on icon "button" at bounding box center [22, 23] width 17 height 17
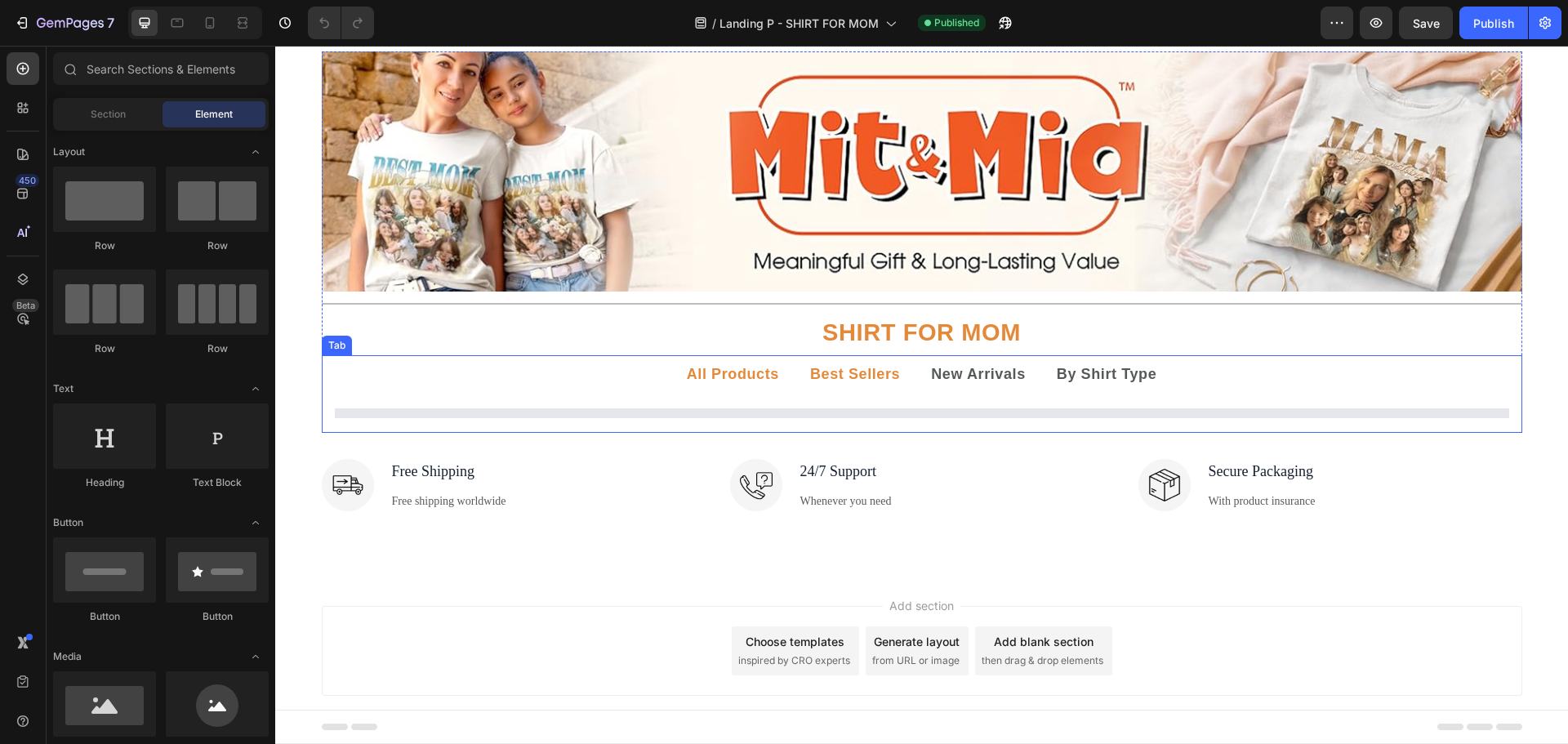
scroll to position [85, 0]
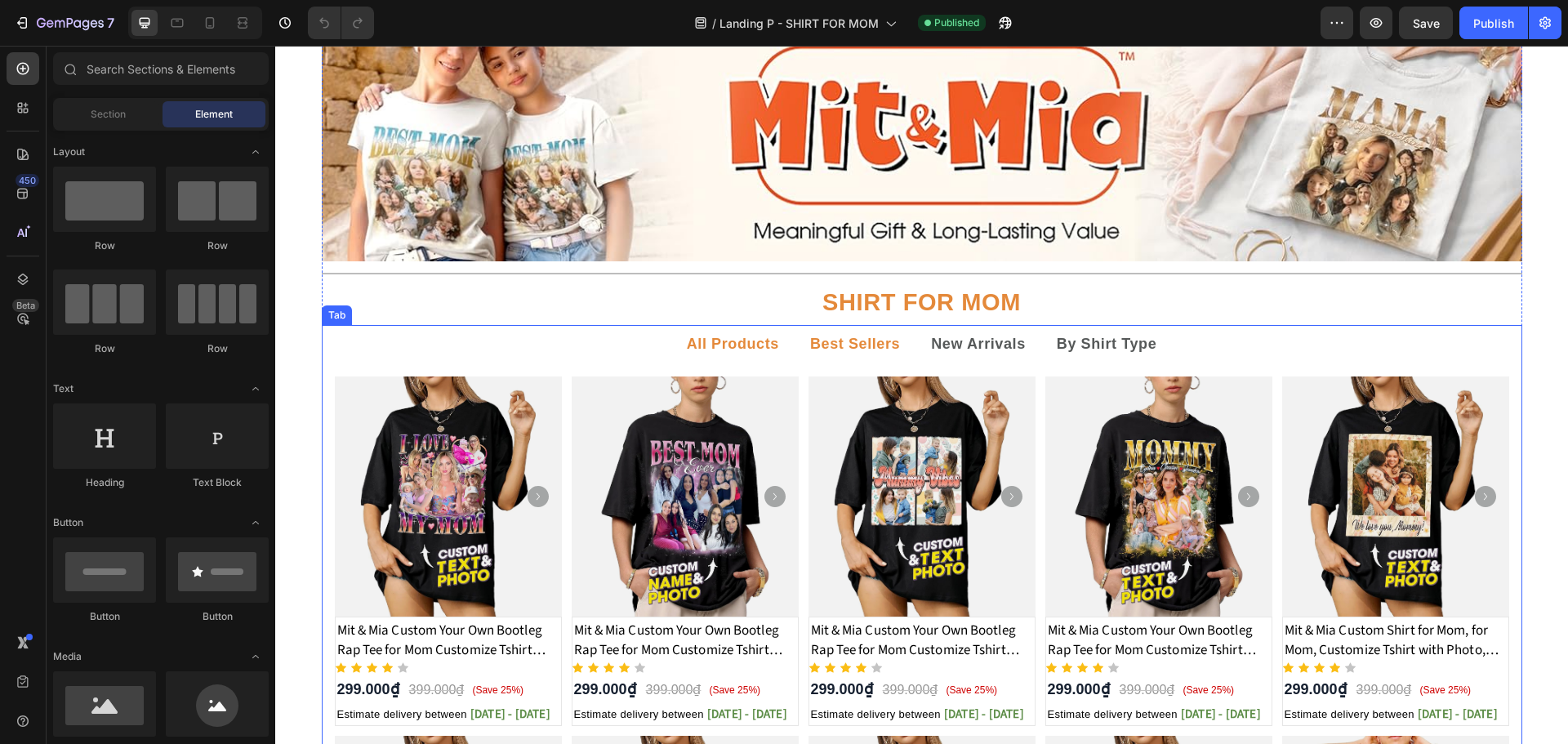
click at [863, 350] on strong "Best Sellers" at bounding box center [855, 344] width 90 height 17
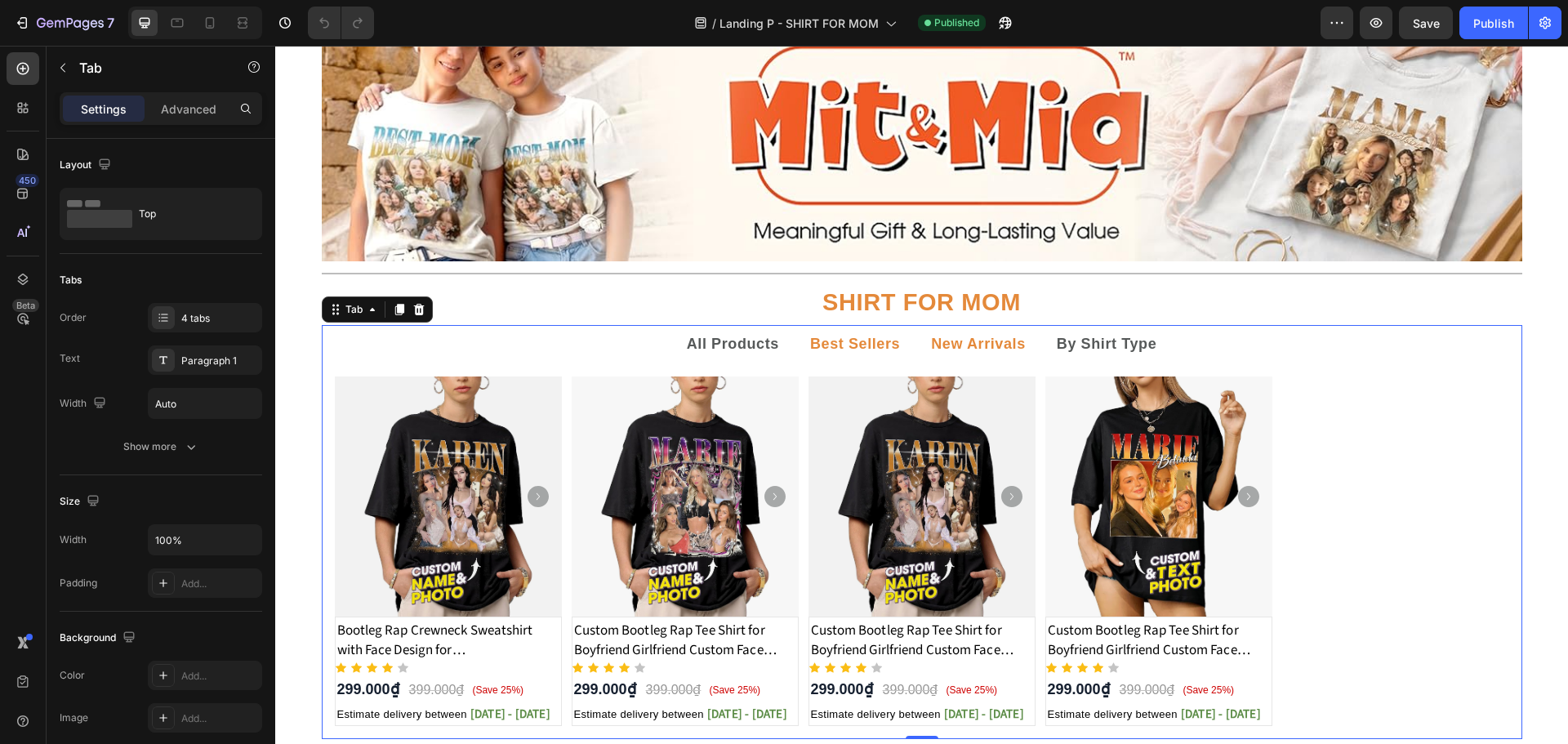
click at [945, 342] on strong "New Arrivals" at bounding box center [977, 344] width 95 height 17
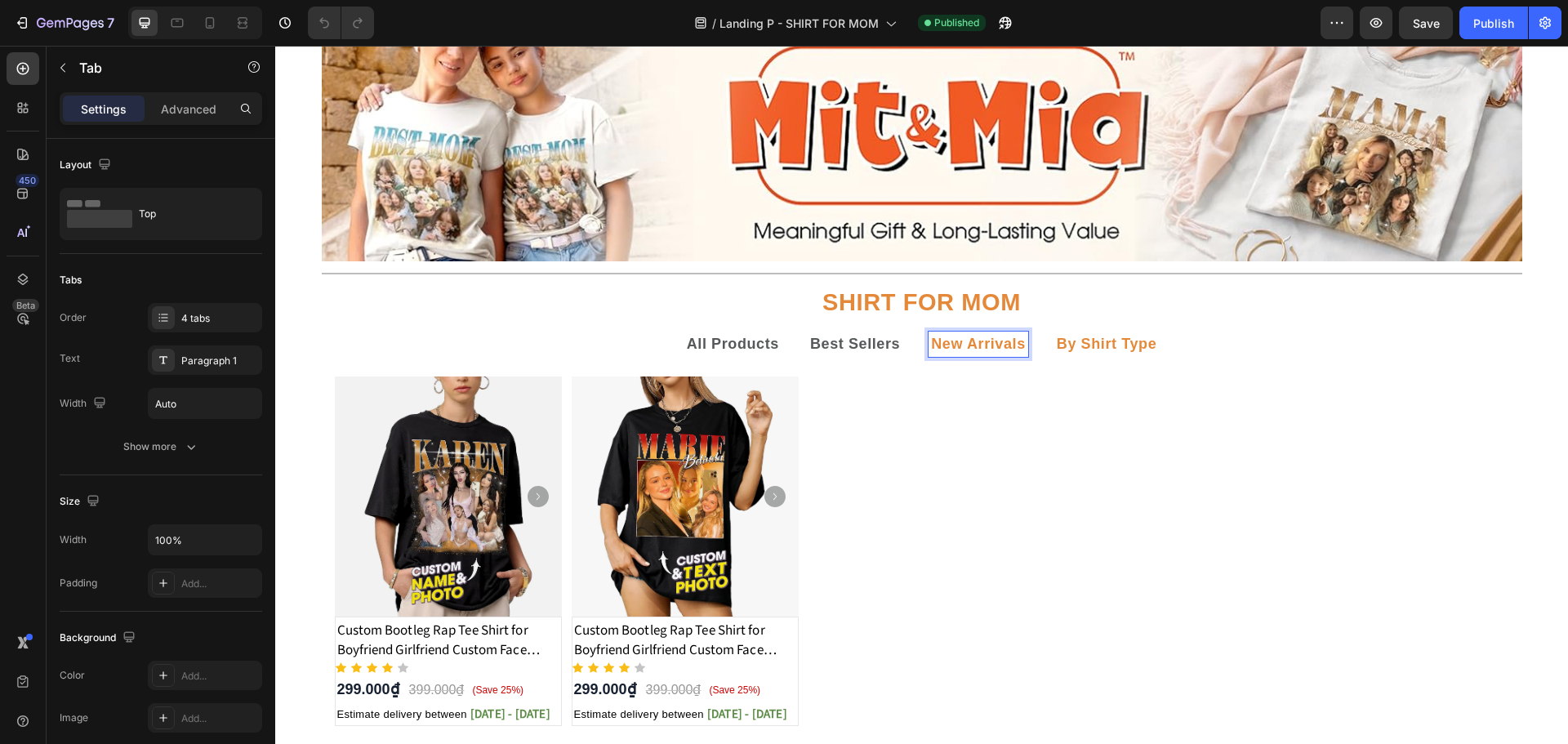
click at [1066, 344] on strong "By Shirt Type" at bounding box center [1106, 344] width 100 height 17
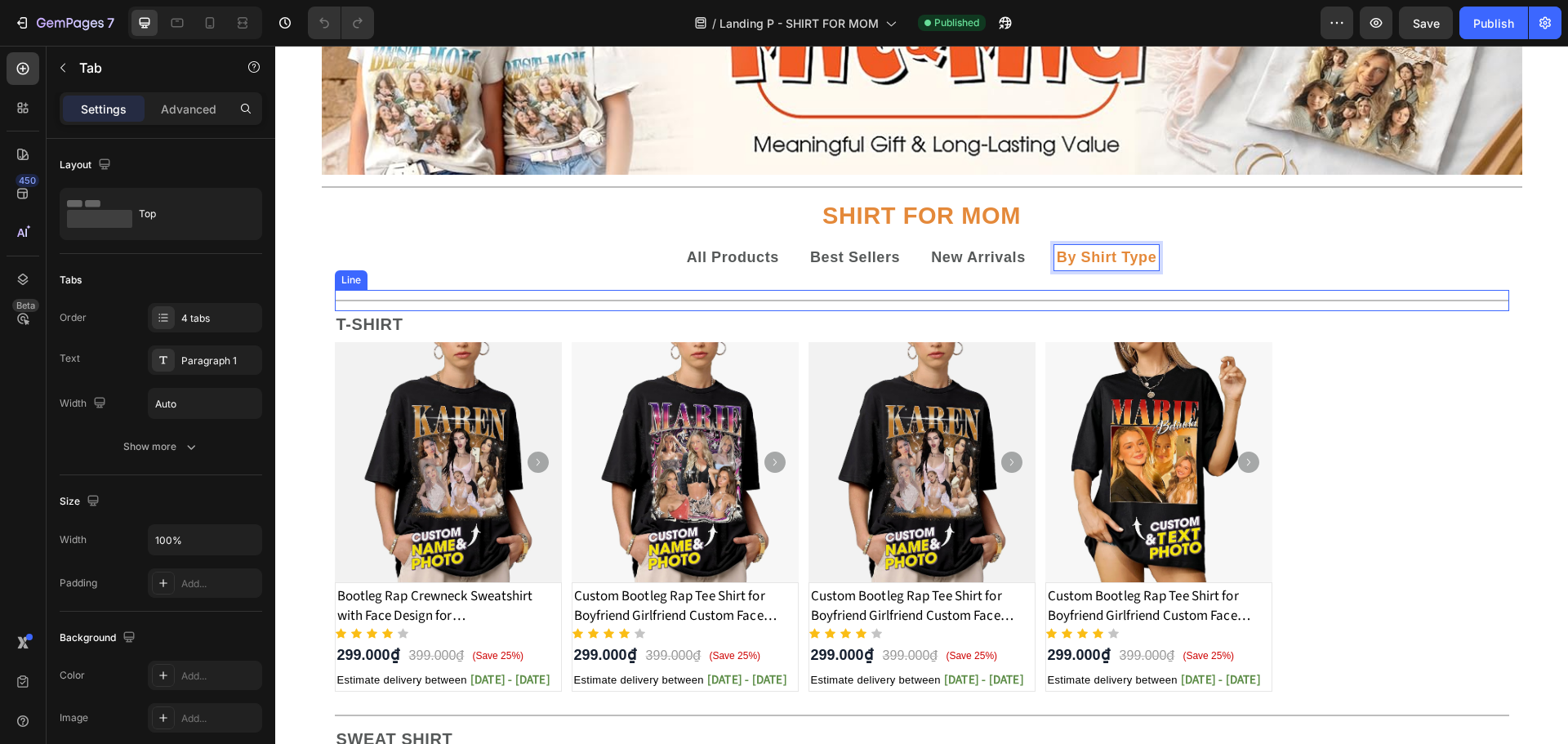
scroll to position [193, 0]
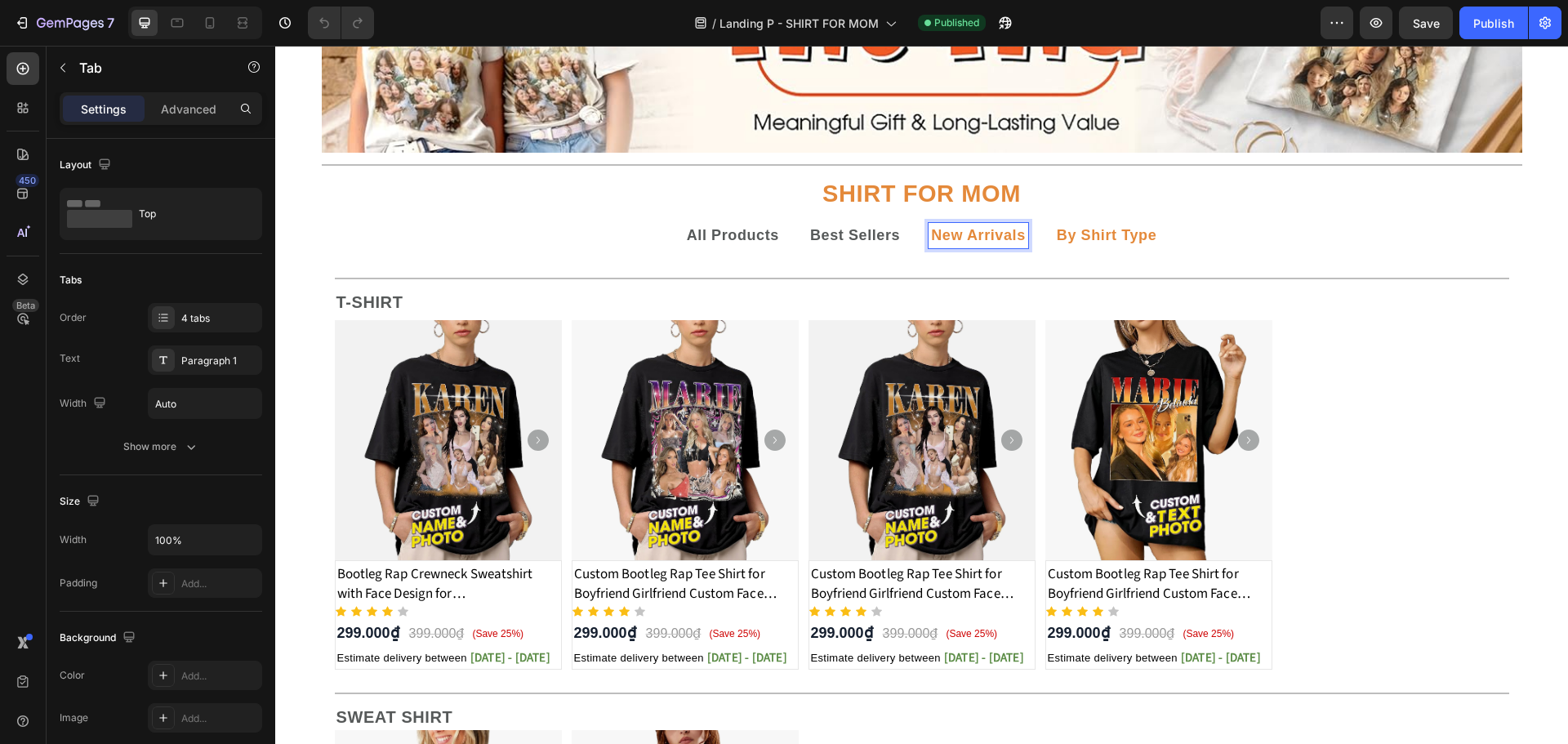
click at [987, 244] on p "New Arrivals" at bounding box center [977, 235] width 95 height 20
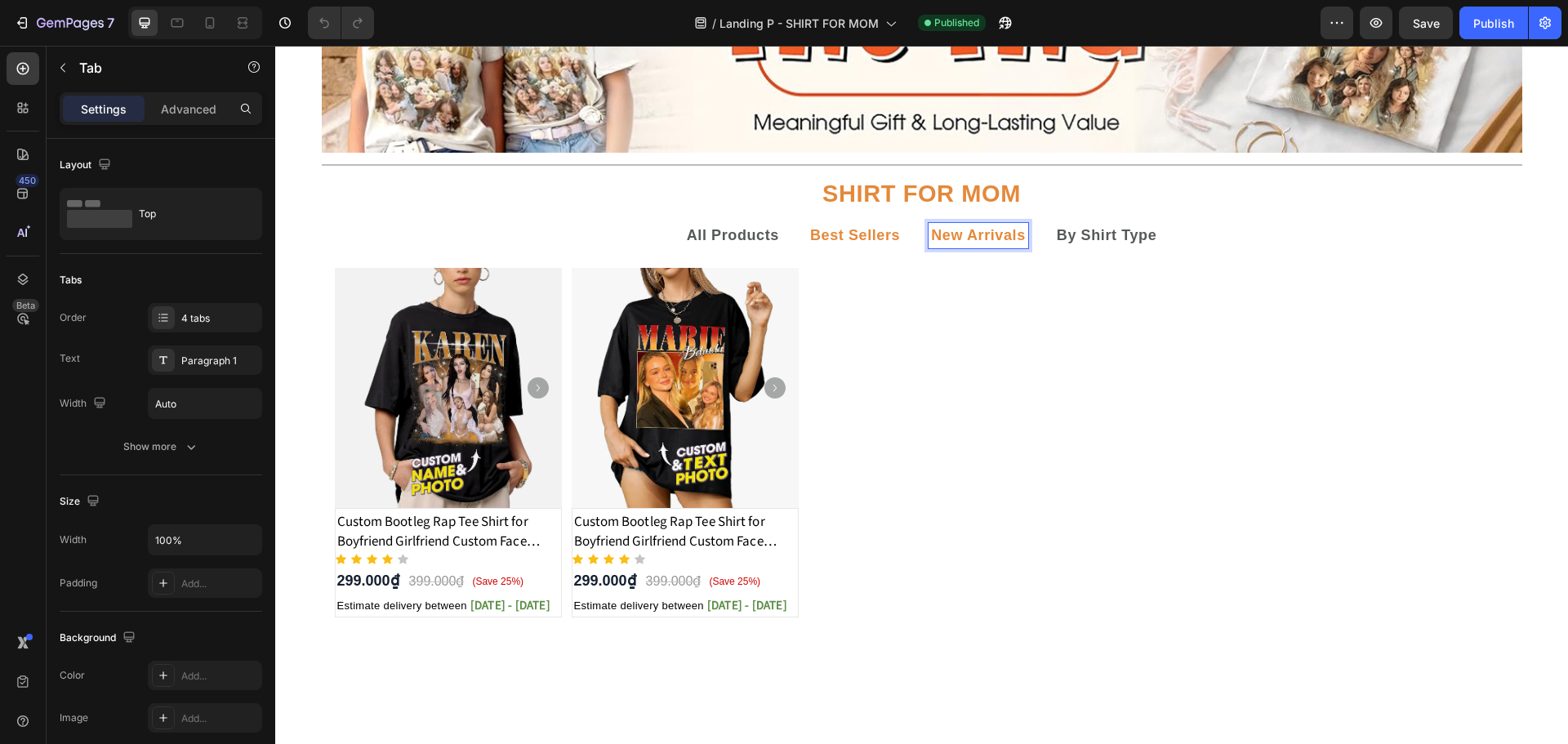
click at [831, 241] on strong "Best Sellers" at bounding box center [855, 235] width 90 height 17
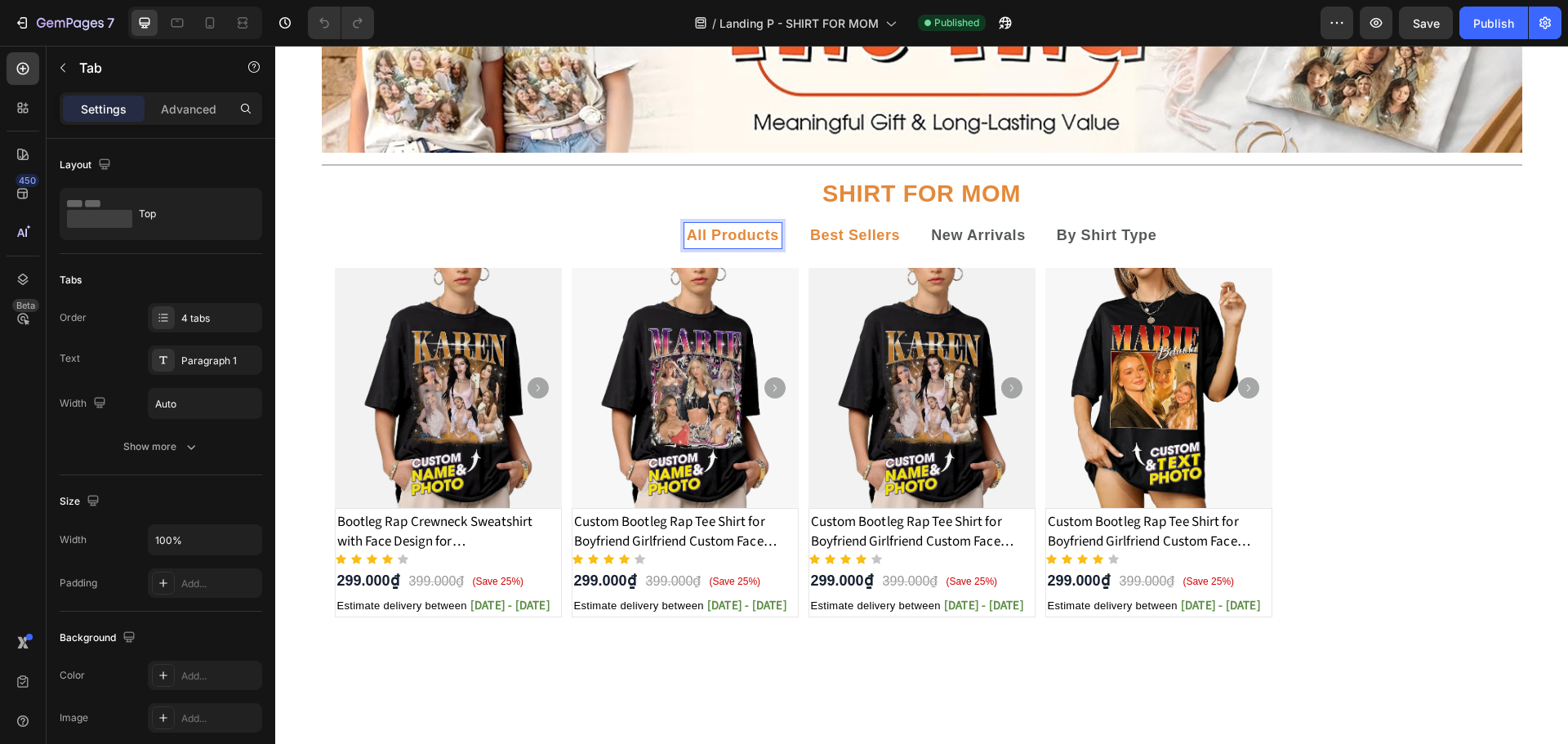
click at [734, 241] on strong "All Products" at bounding box center [733, 235] width 92 height 17
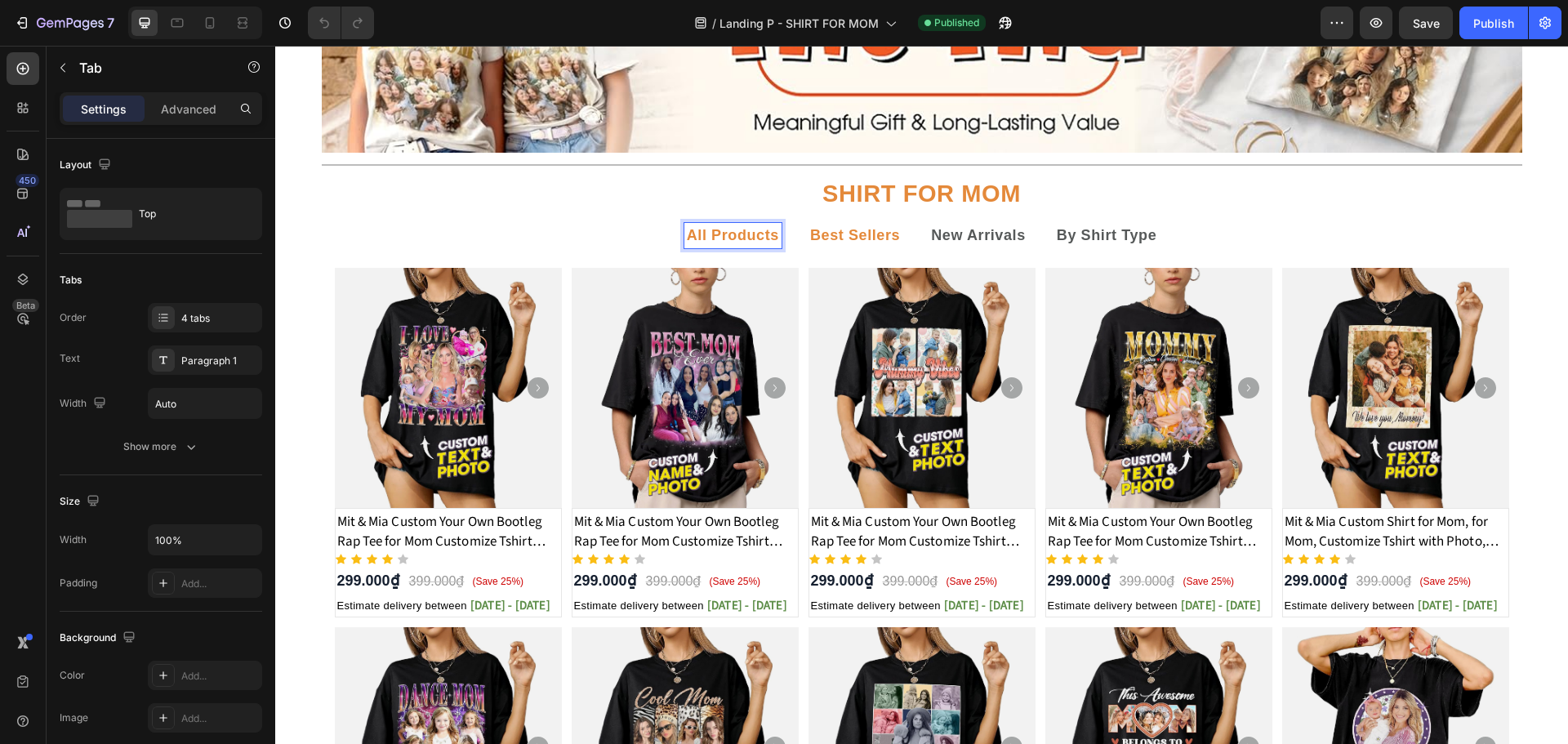
click at [837, 242] on strong "Best Sellers" at bounding box center [855, 235] width 90 height 17
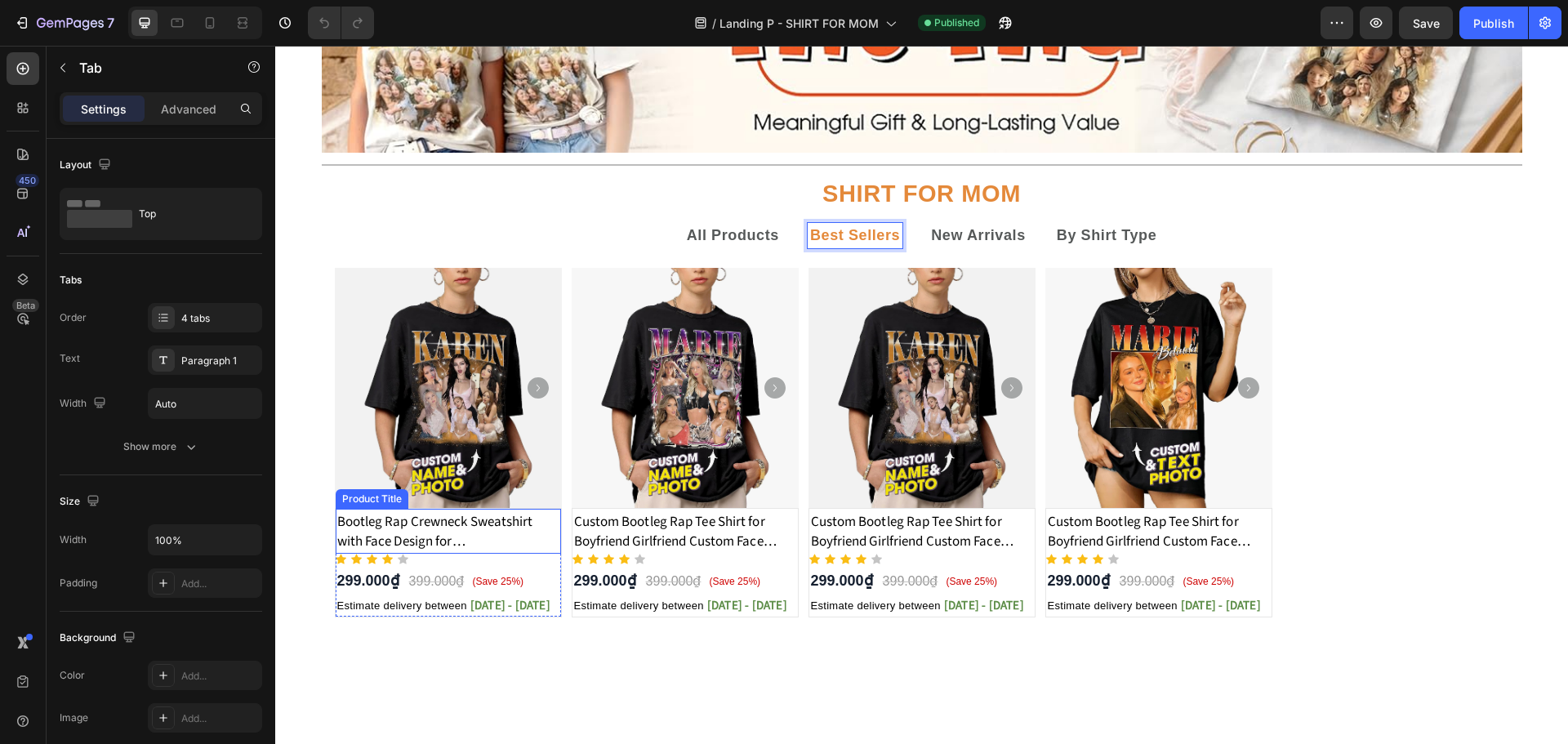
click at [474, 530] on h1 "Bootleg Rap Crewneck Sweatshirt with Face Design for Girlfriend/Boyfriend" at bounding box center [447, 532] width 225 height 42
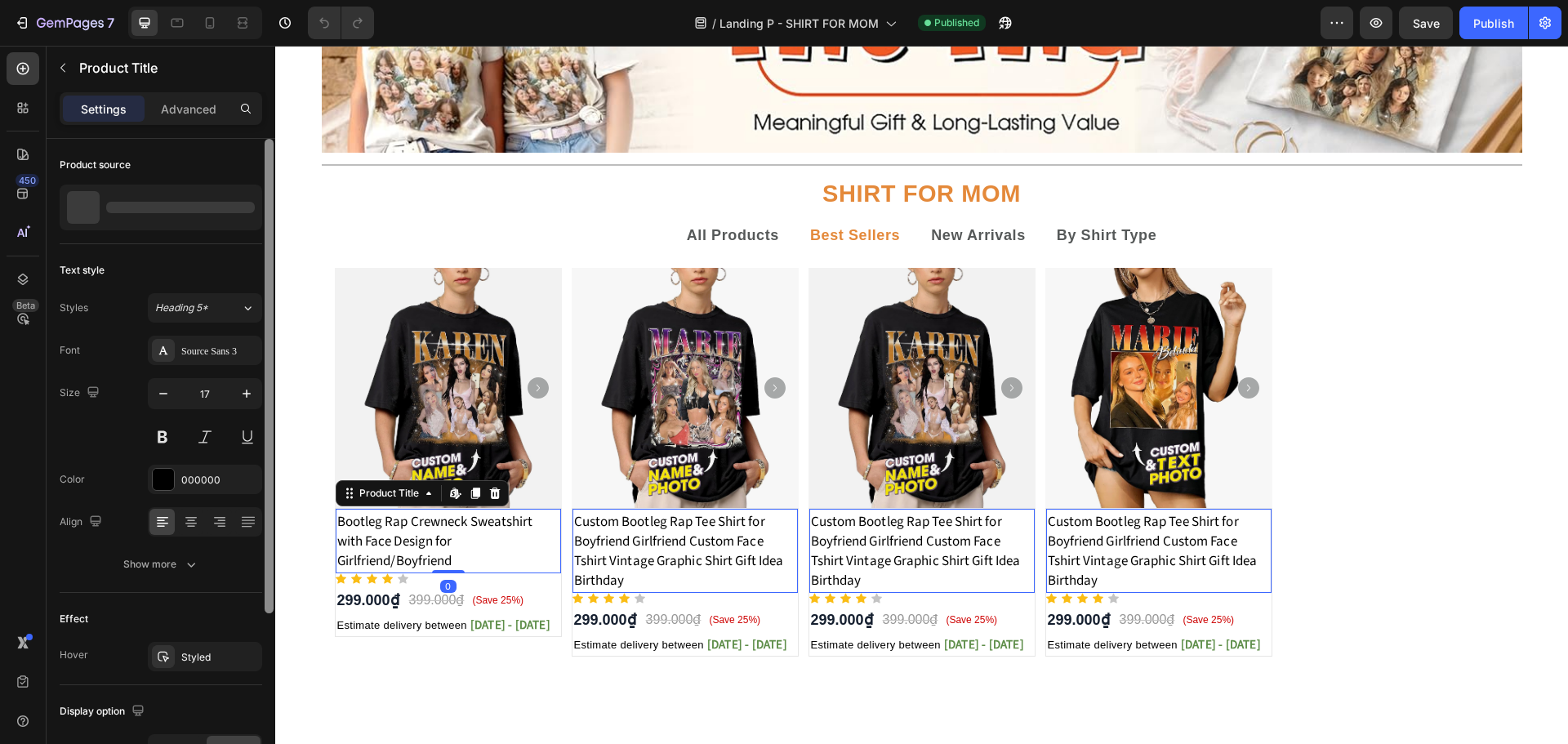
scroll to position [243, 0]
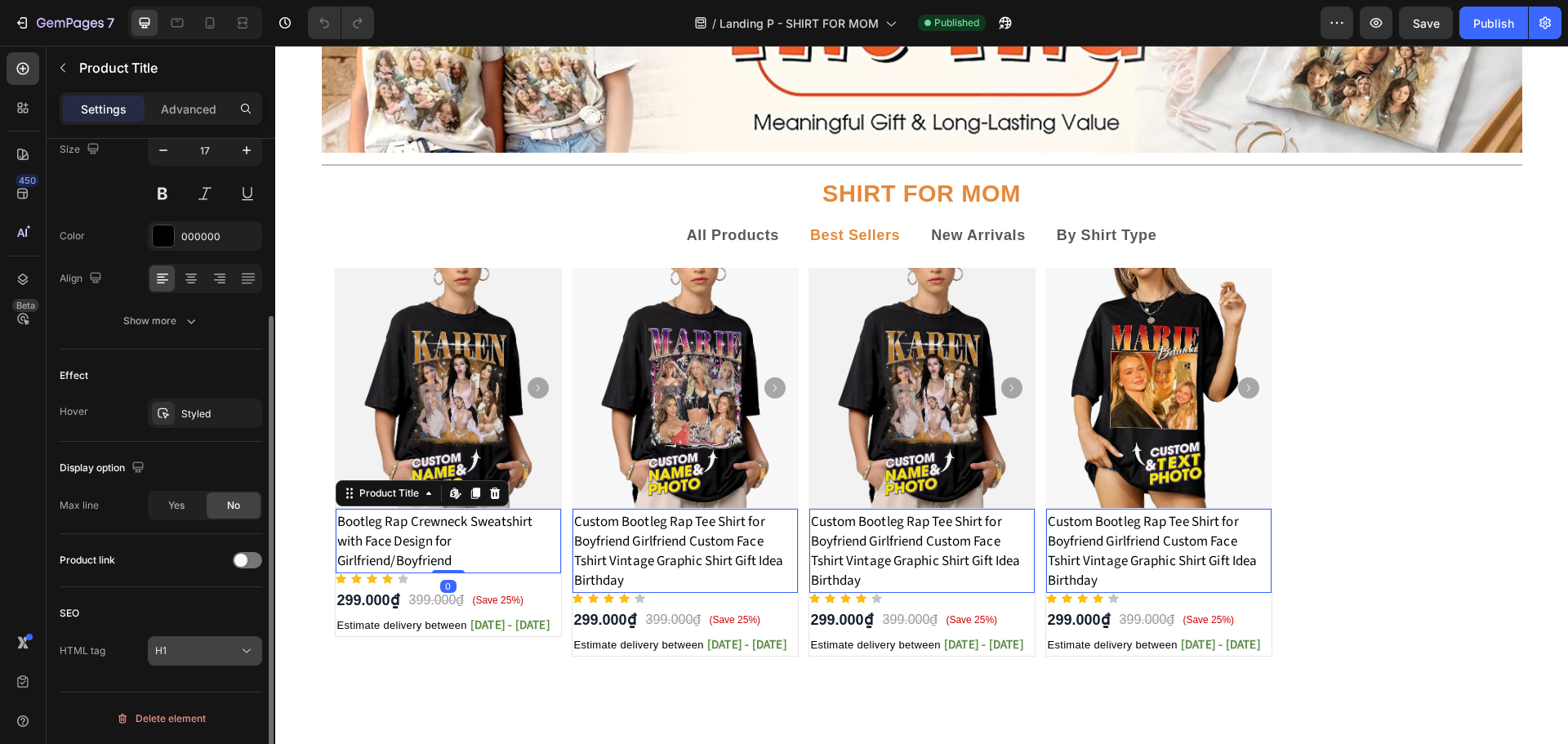
click at [223, 659] on button "H1" at bounding box center [205, 650] width 114 height 29
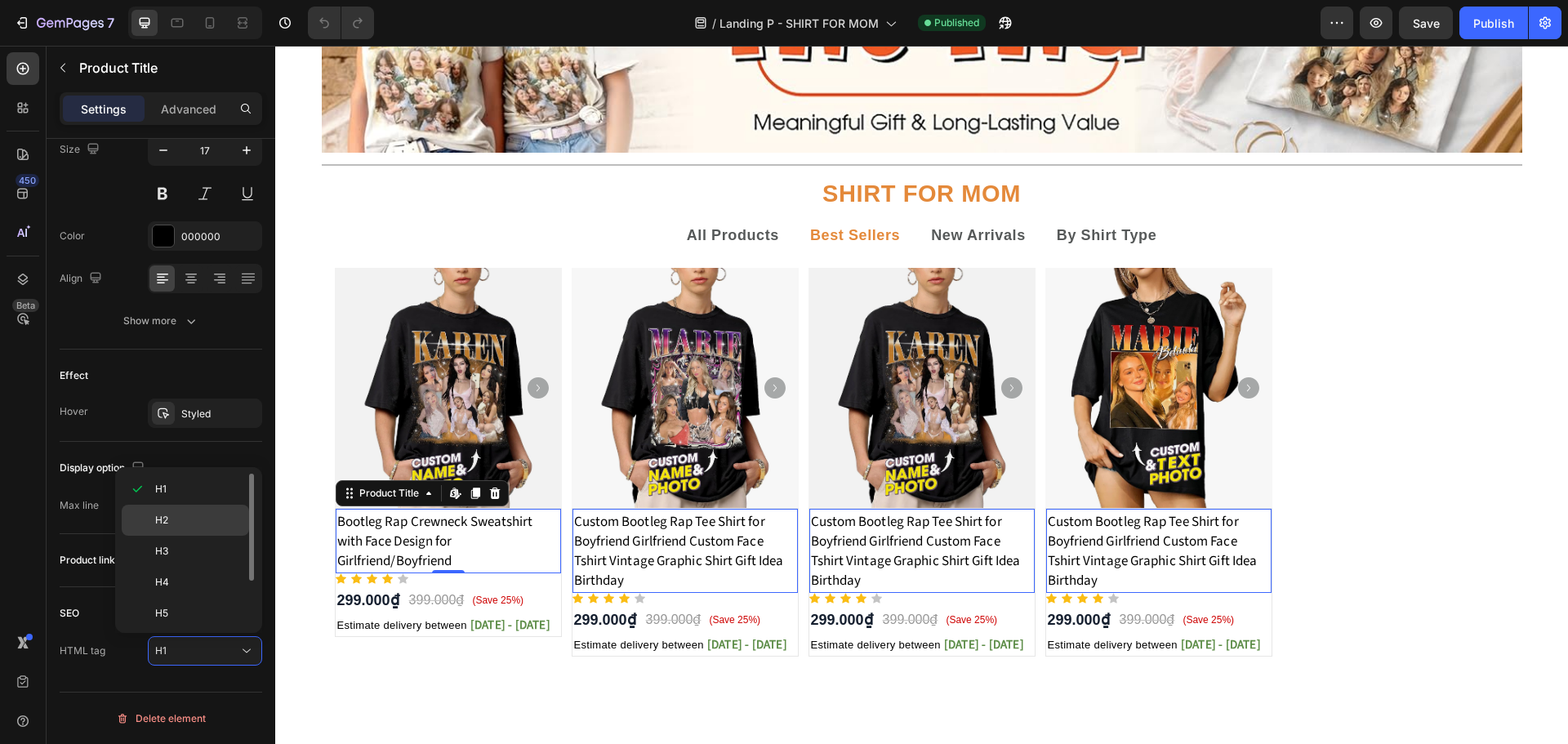
click at [177, 525] on p "H2" at bounding box center [198, 520] width 86 height 15
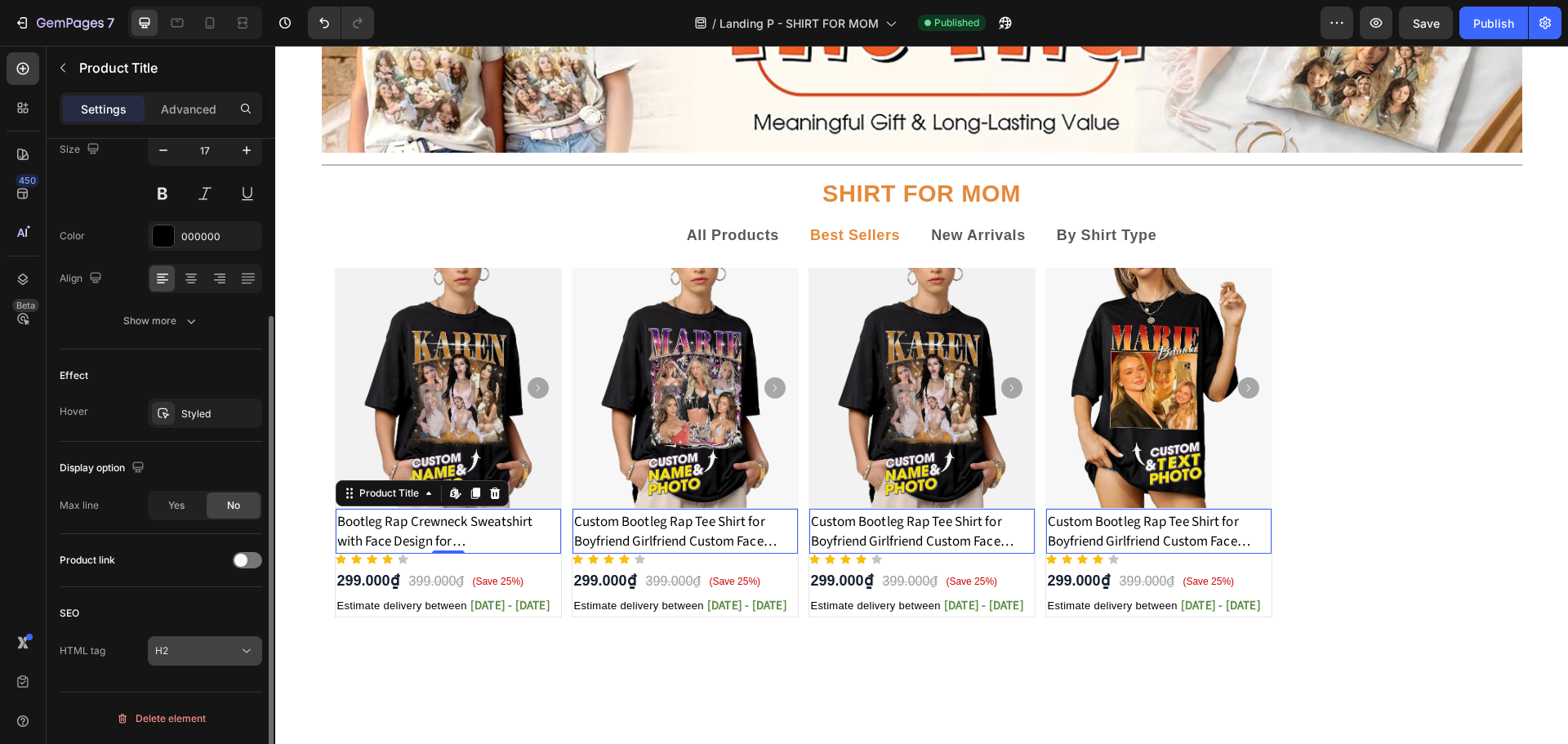
click at [253, 656] on icon at bounding box center [247, 651] width 17 height 17
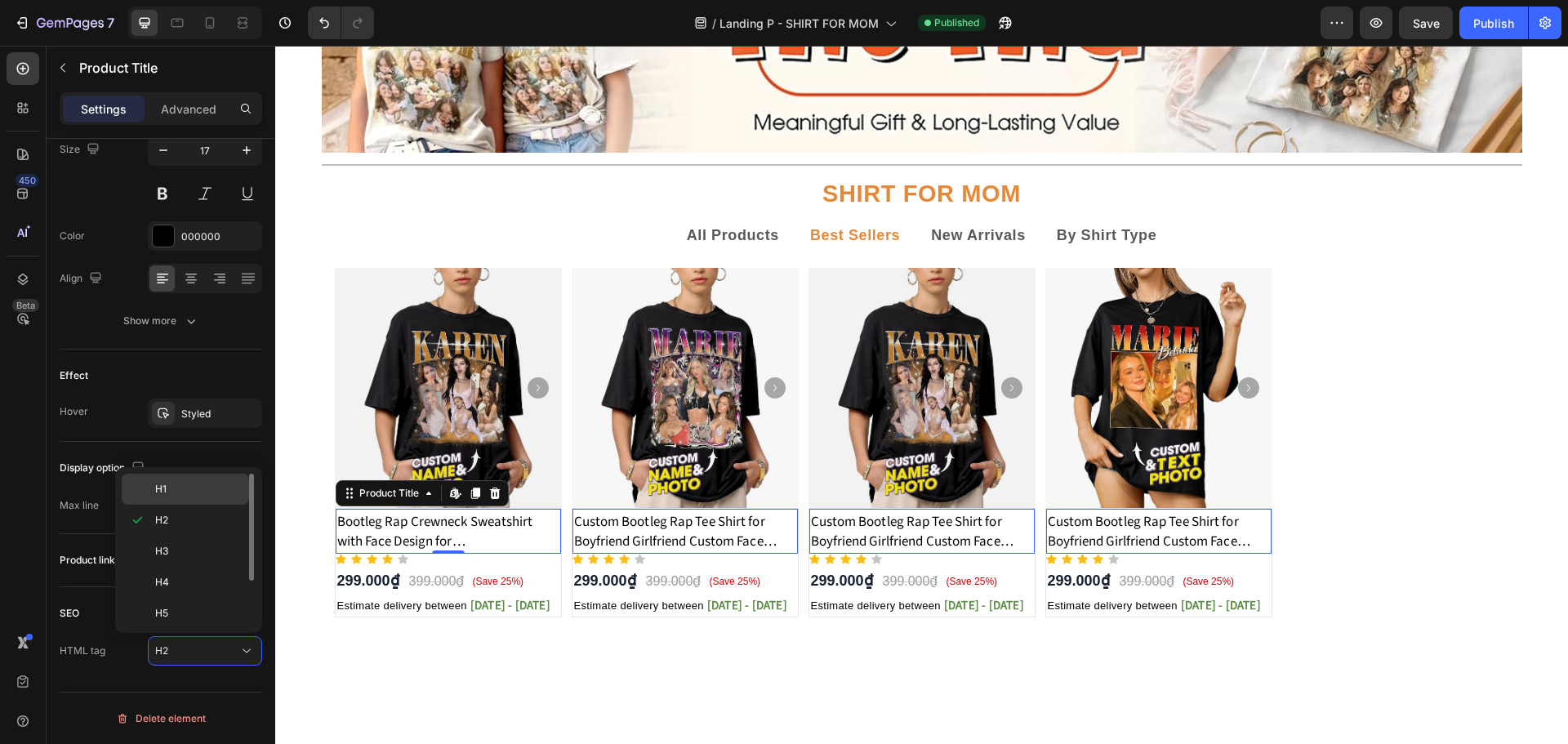
click at [176, 494] on p "H1" at bounding box center [198, 489] width 86 height 15
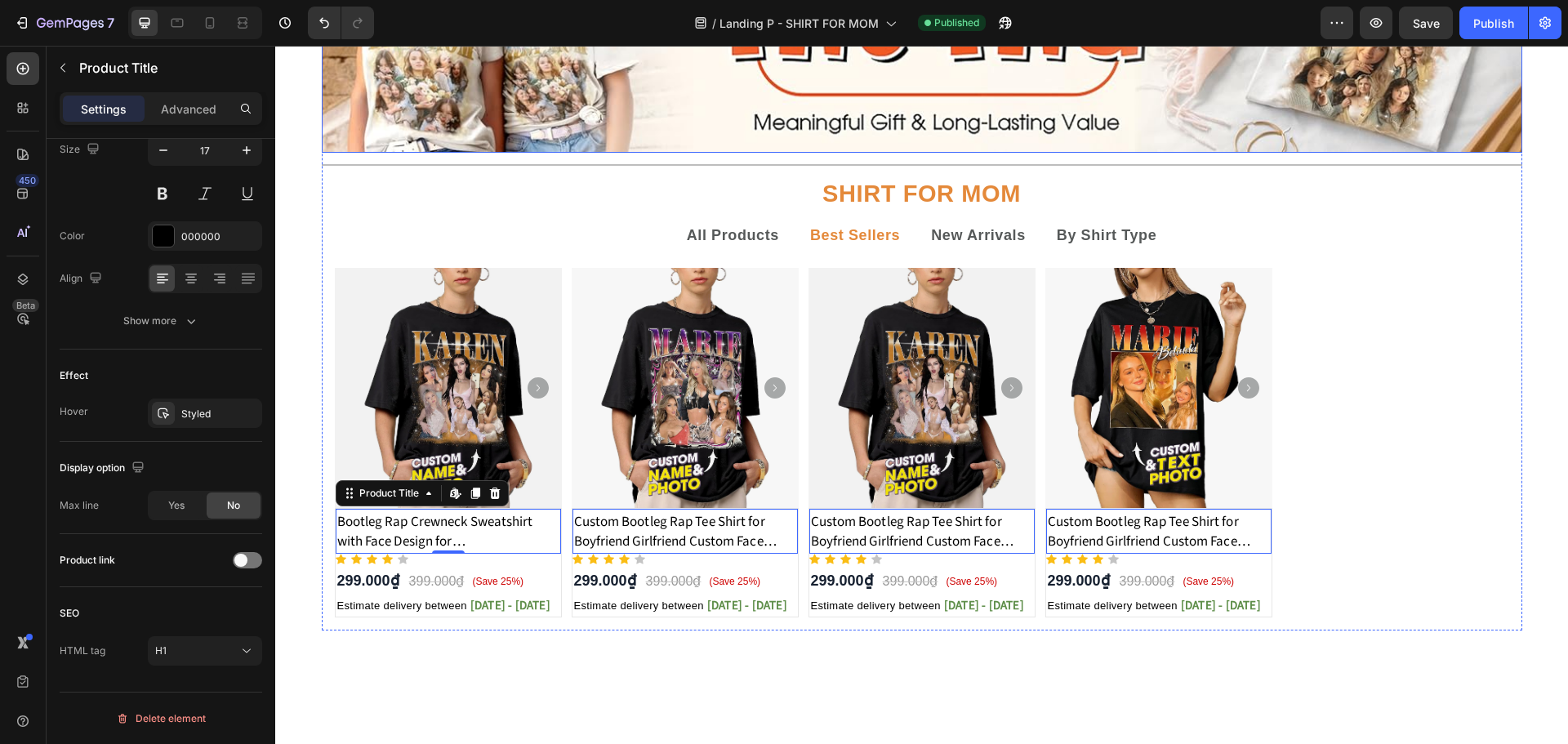
click at [1515, 242] on ul "All Products Best Sellers New Arrivals By Shirt Type" at bounding box center [921, 236] width 1201 height 39
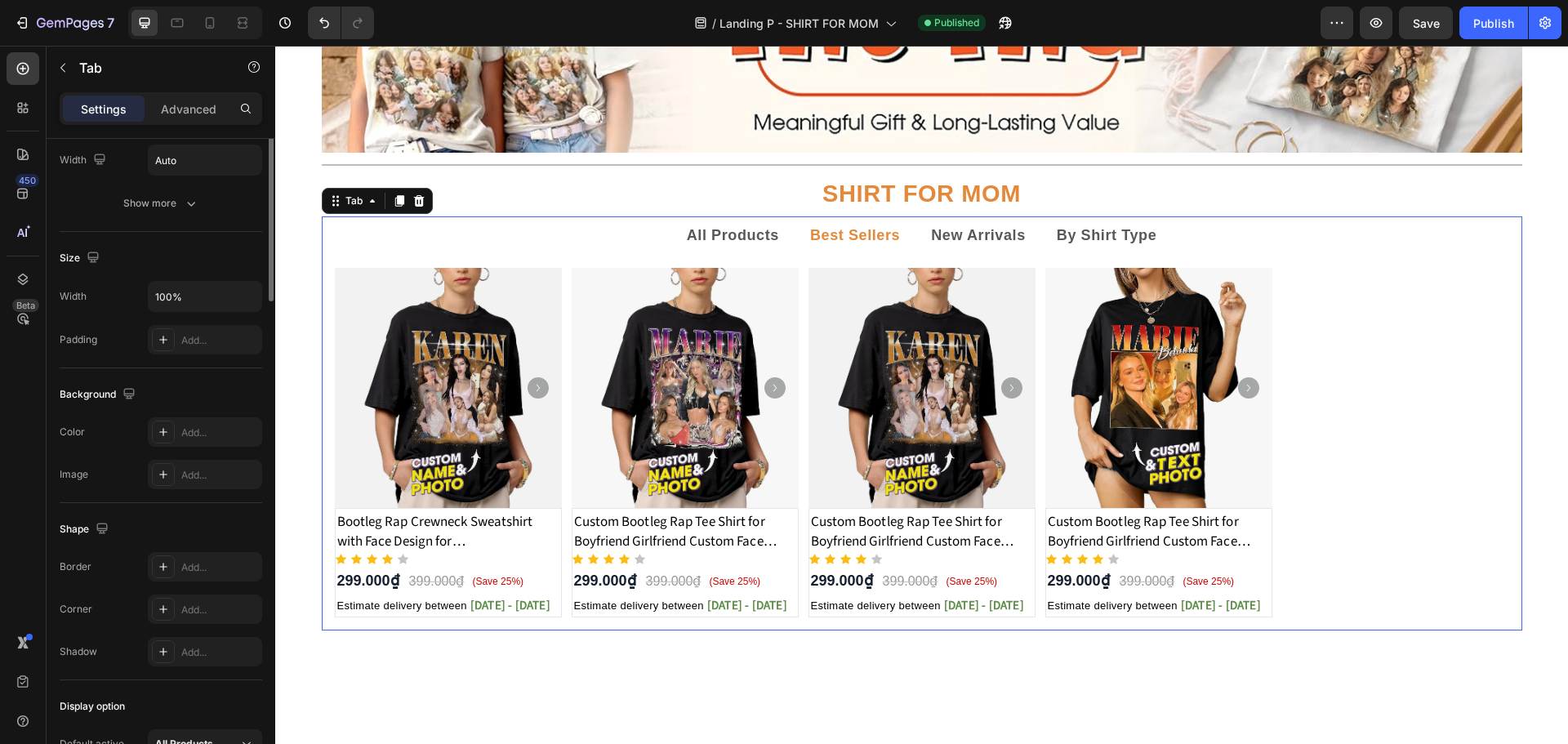
scroll to position [0, 0]
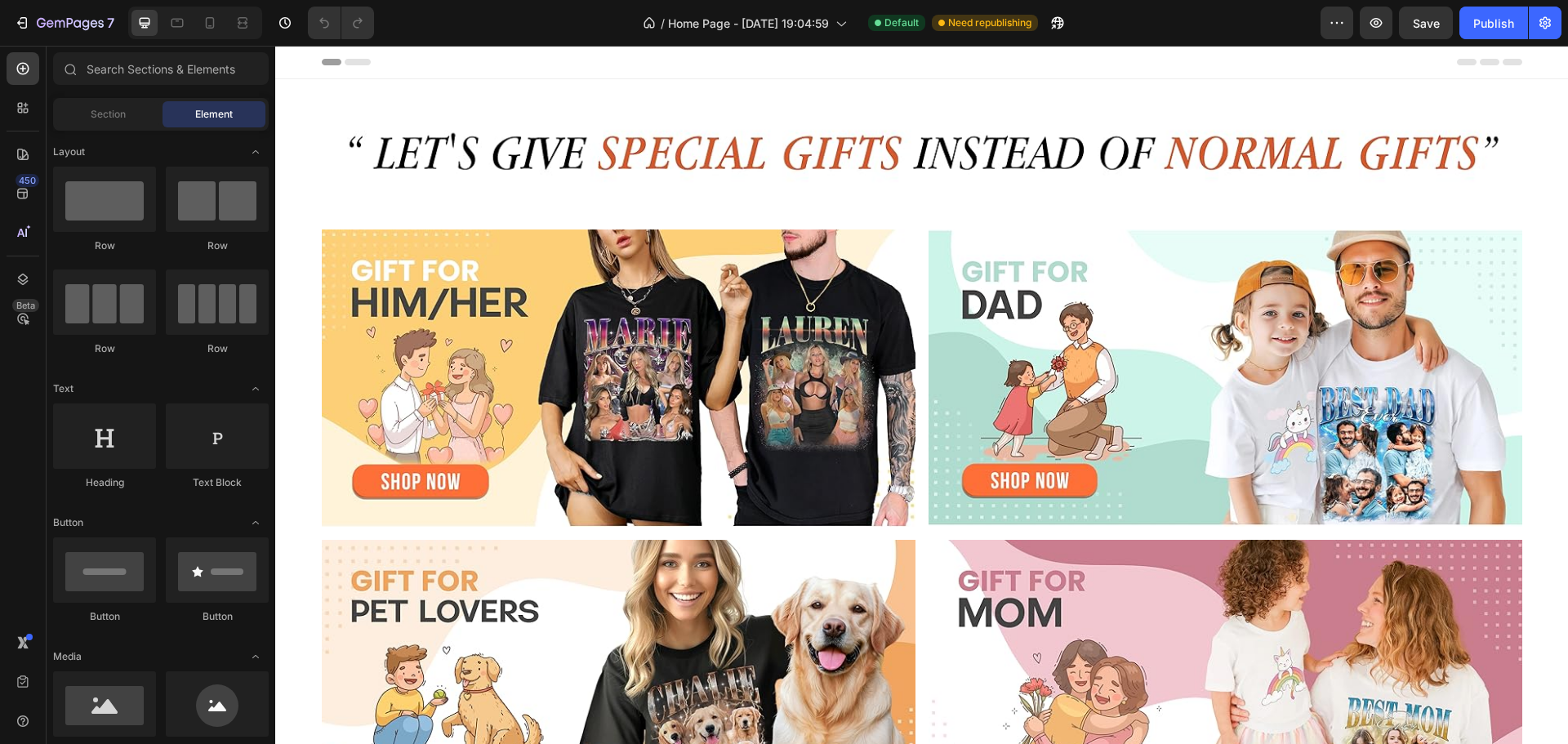
click at [305, 92] on section "Image Section 1" at bounding box center [921, 154] width 1292 height 151
click at [321, 237] on img at bounding box center [618, 378] width 593 height 298
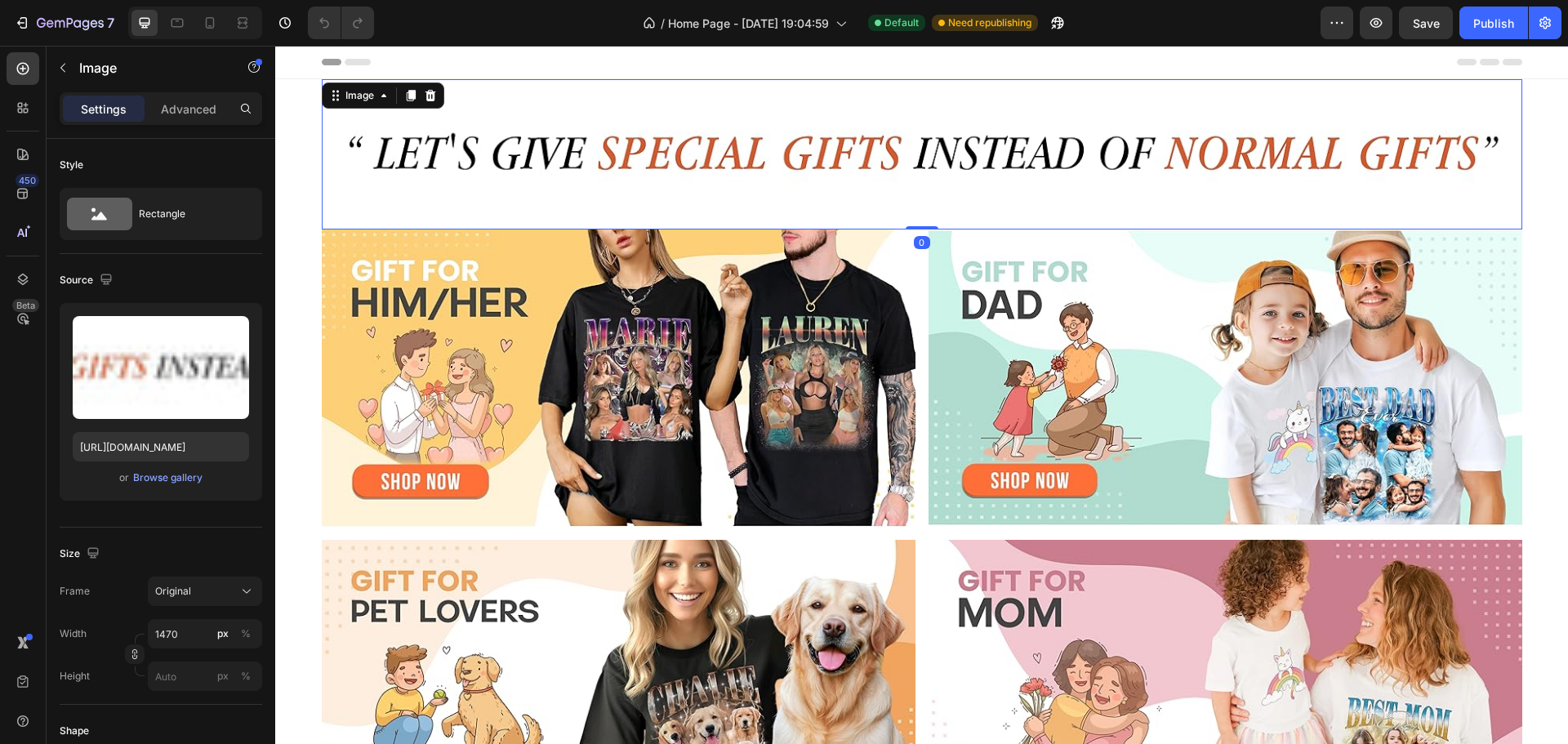
click at [1475, 88] on img at bounding box center [921, 154] width 1201 height 151
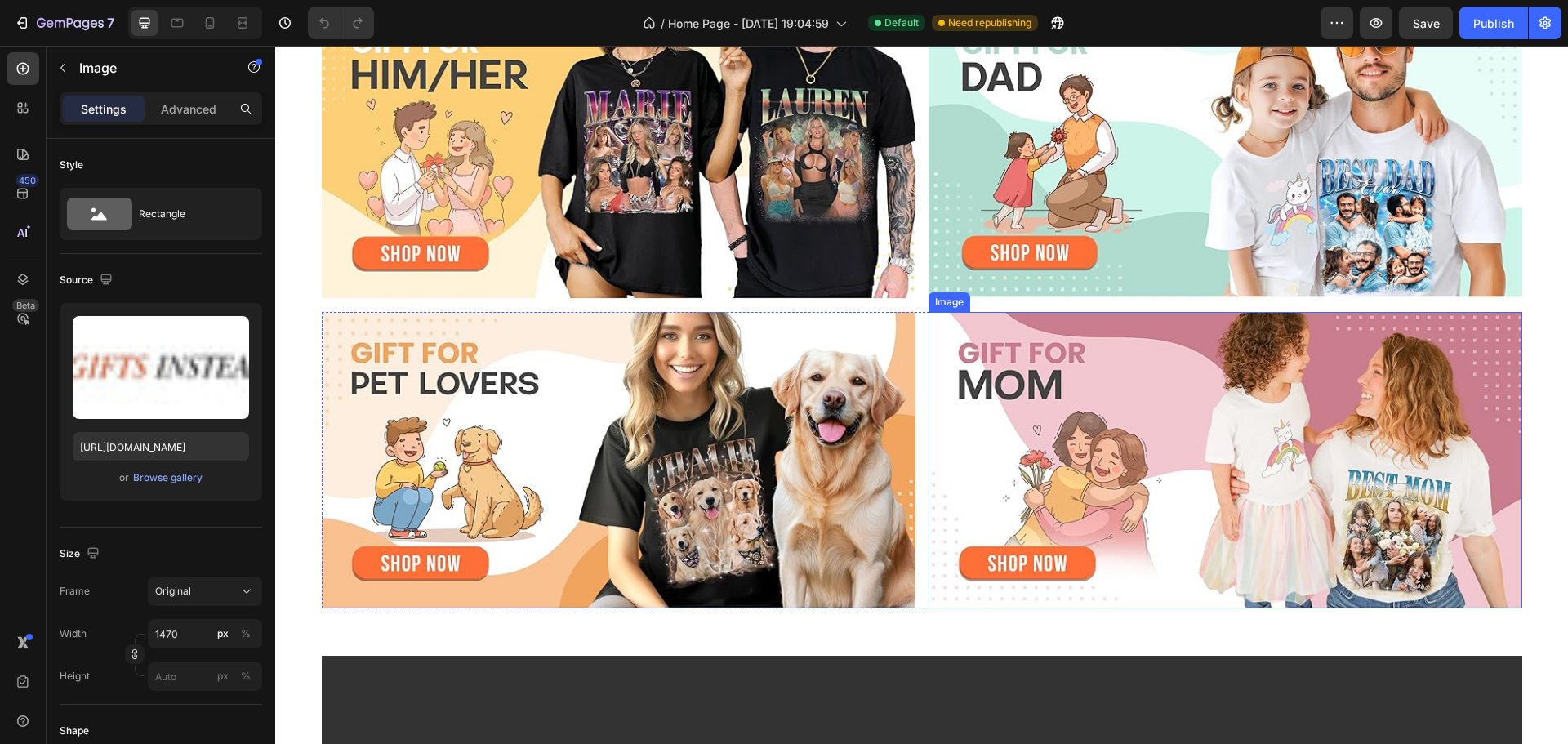
scroll to position [545, 0]
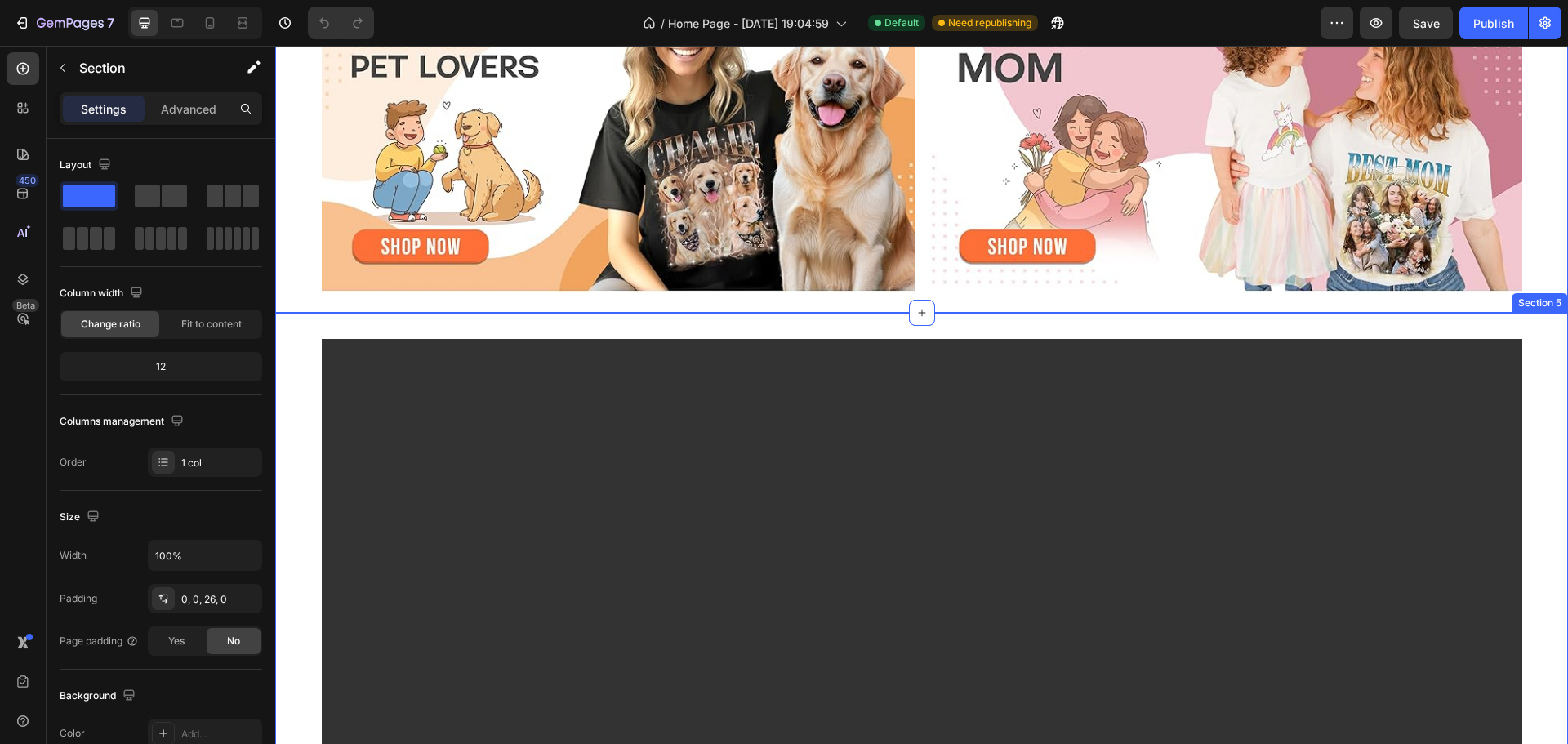
click at [1529, 366] on div "Video Row" at bounding box center [921, 682] width 1292 height 688
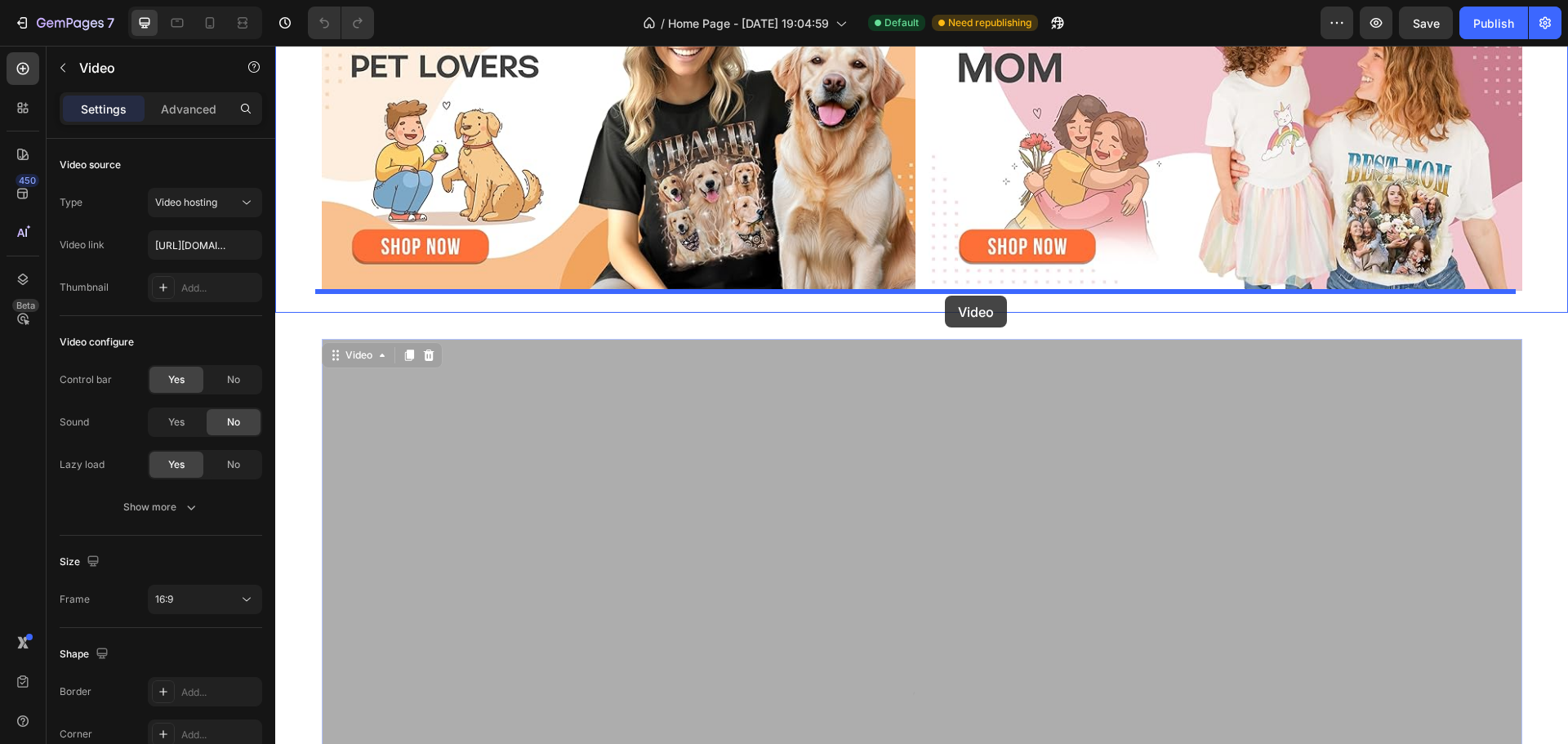
drag, startPoint x: 944, startPoint y: 355, endPoint x: 944, endPoint y: 296, distance: 59.0
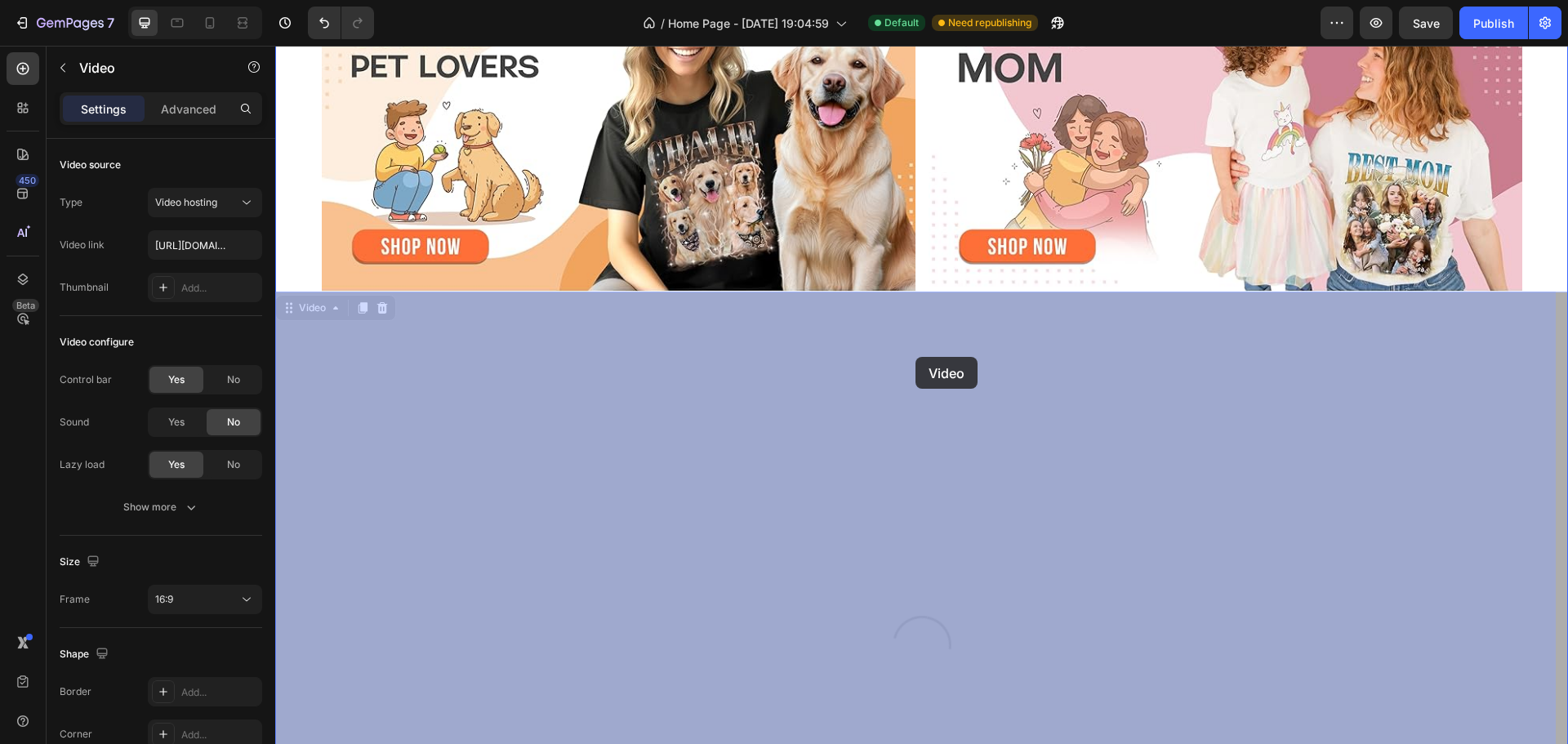
drag, startPoint x: 917, startPoint y: 303, endPoint x: 915, endPoint y: 356, distance: 53.0
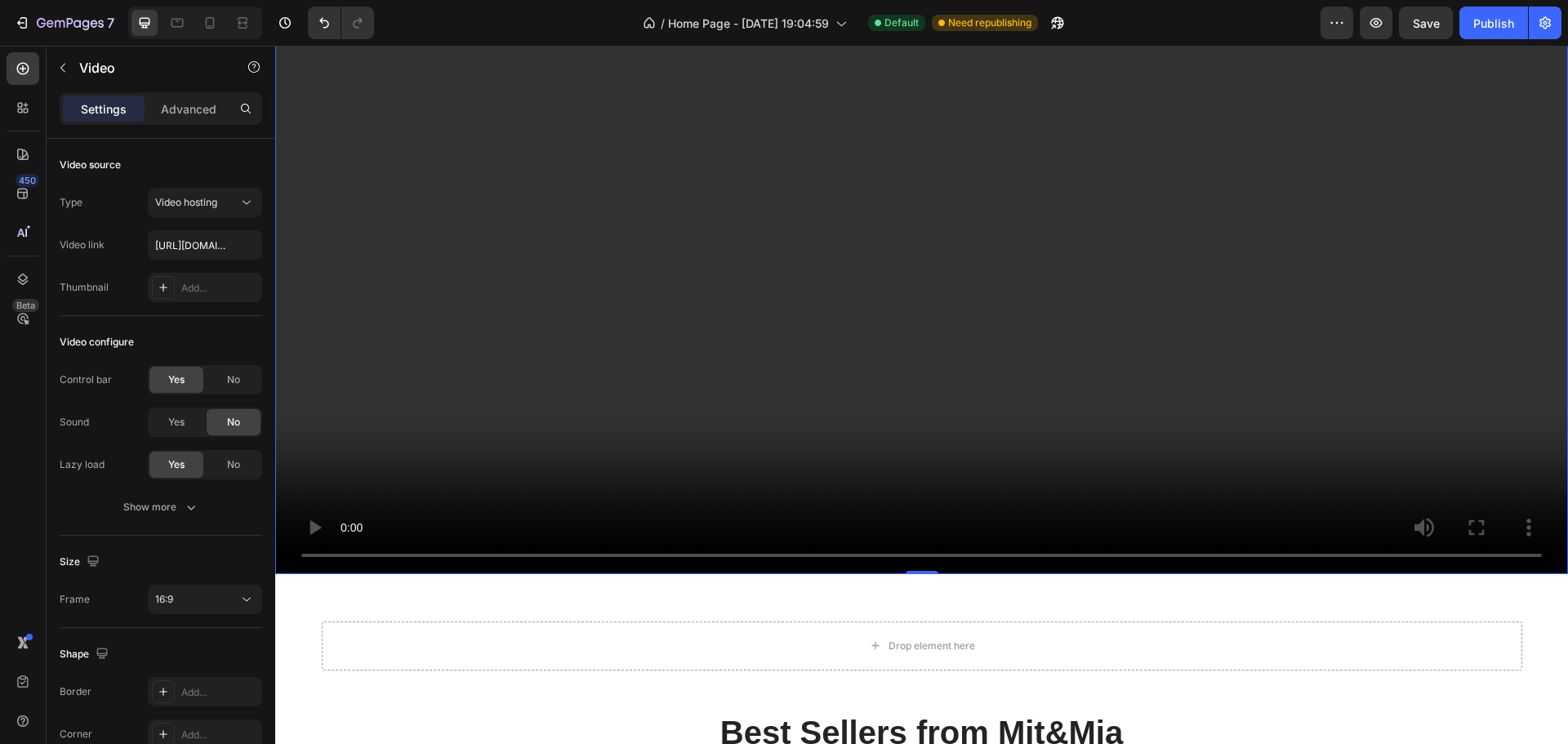
scroll to position [1198, 0]
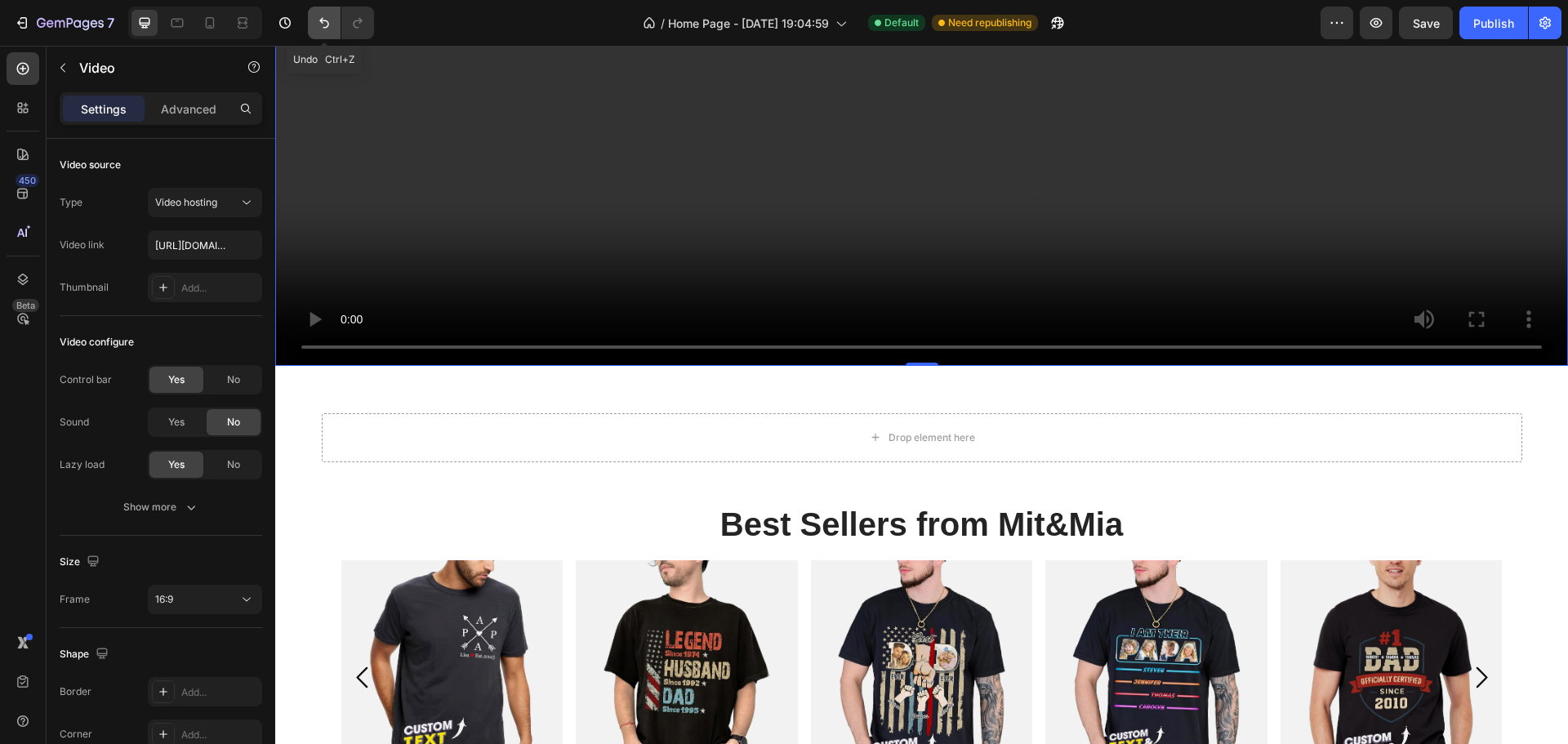
click at [332, 29] on icon "Undo/Redo" at bounding box center [324, 23] width 17 height 17
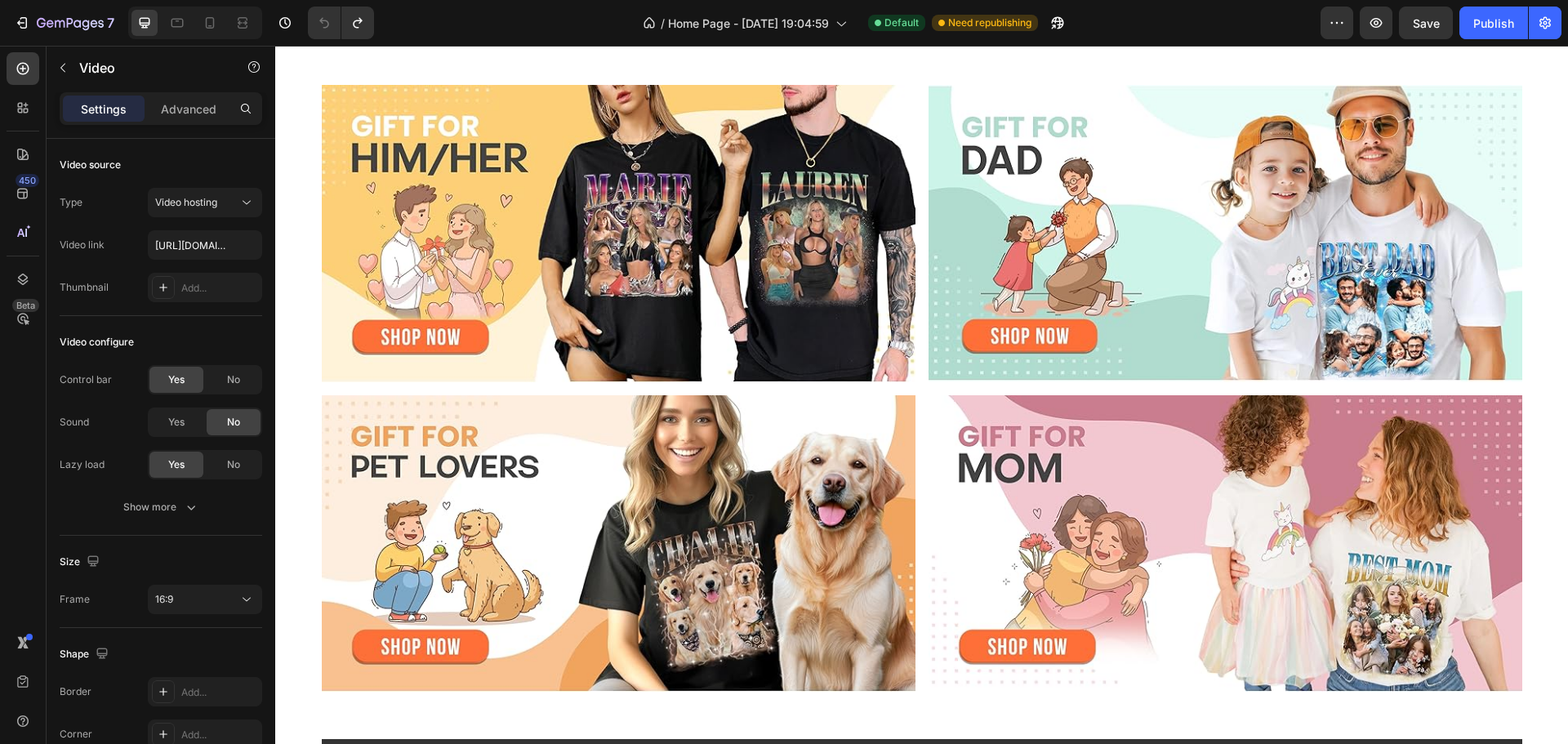
scroll to position [108, 0]
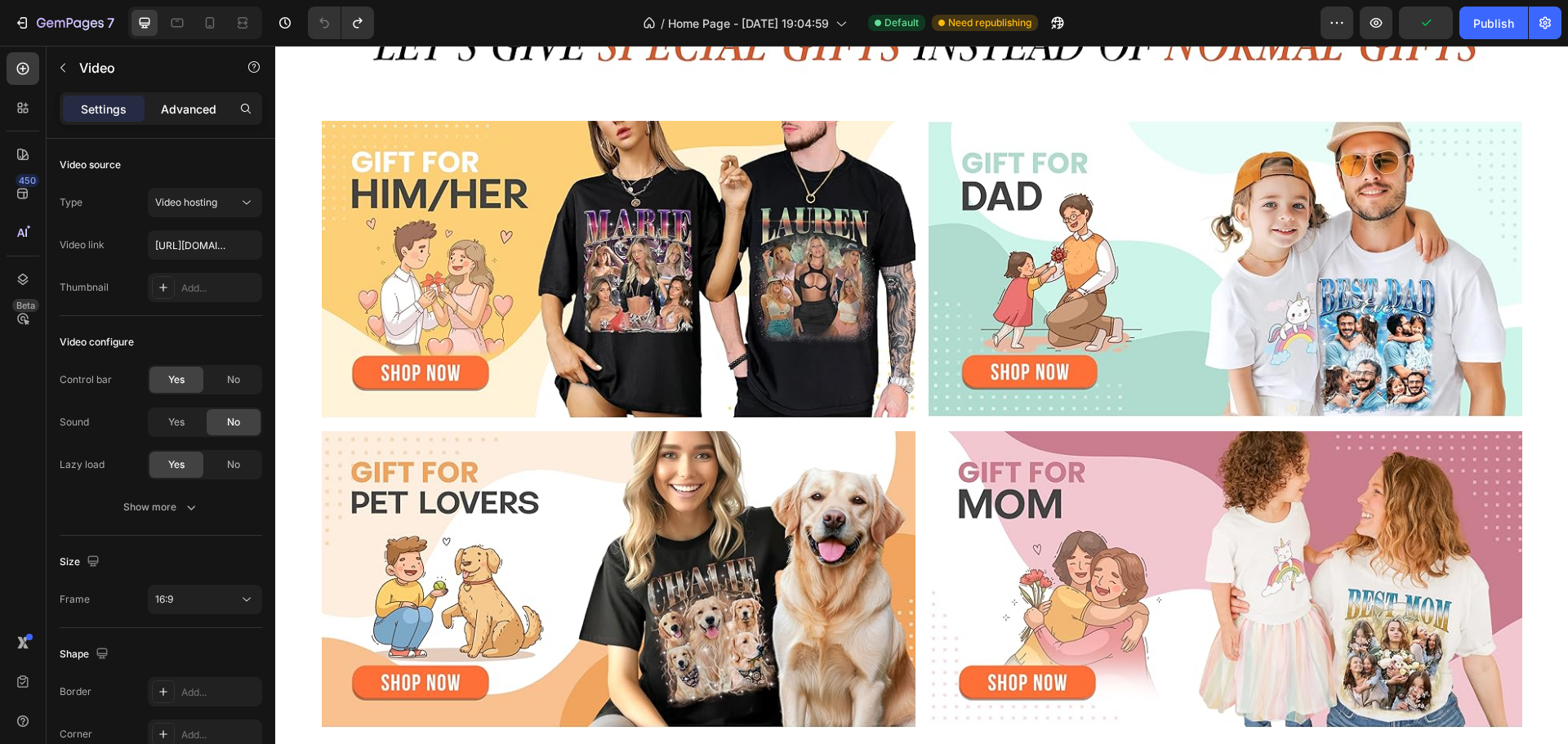
click at [172, 103] on p "Advanced" at bounding box center [188, 108] width 55 height 17
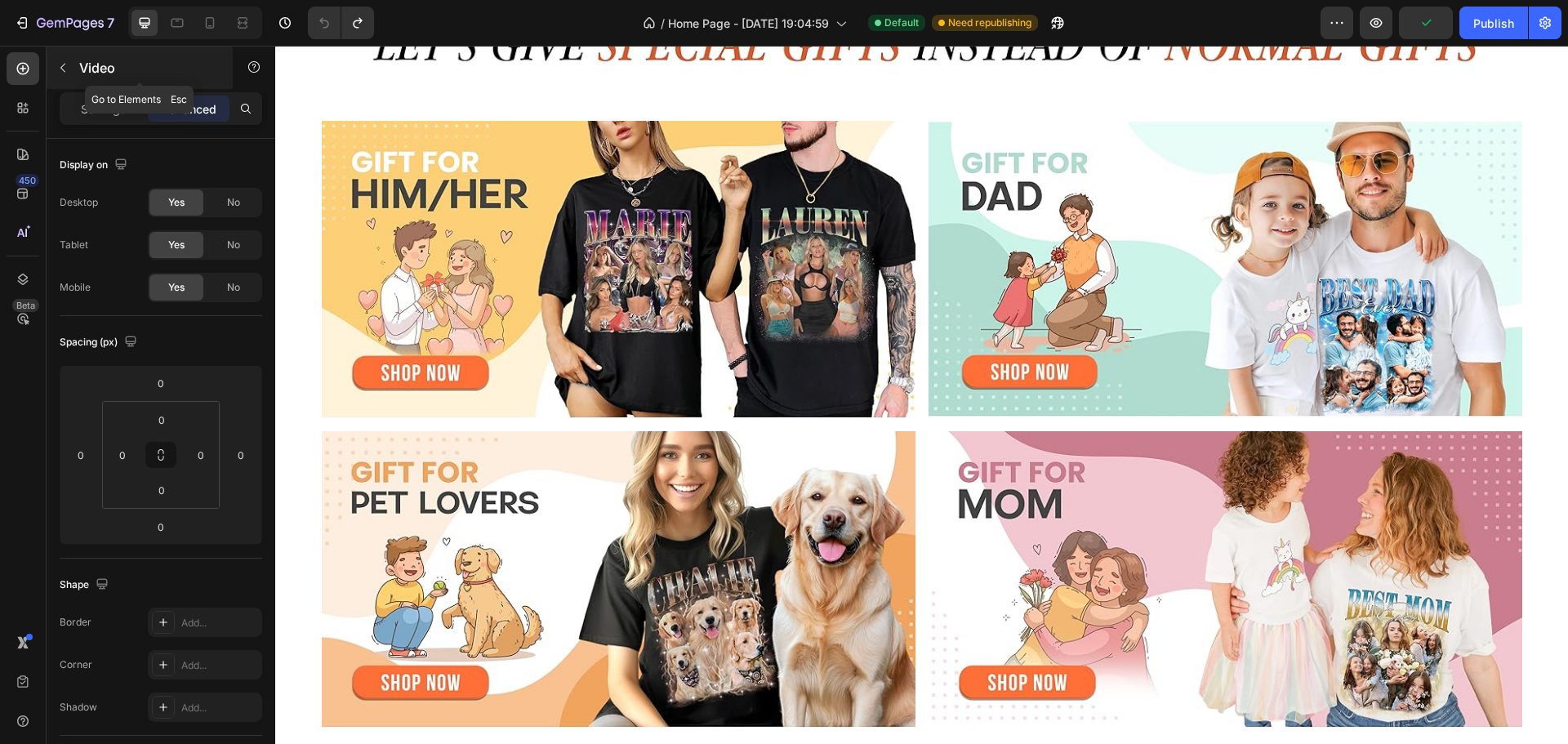
click at [72, 73] on button "button" at bounding box center [62, 68] width 26 height 26
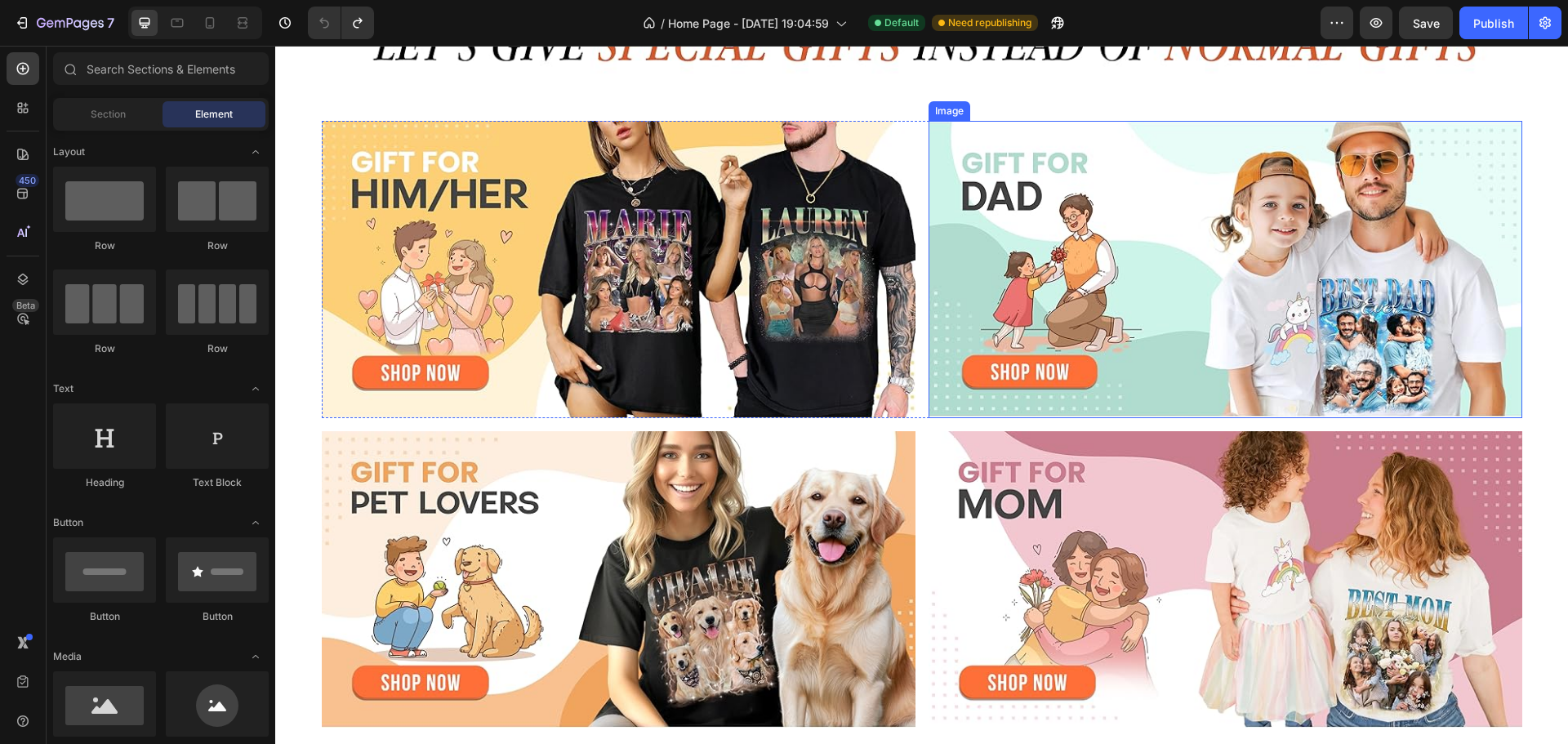
scroll to position [0, 0]
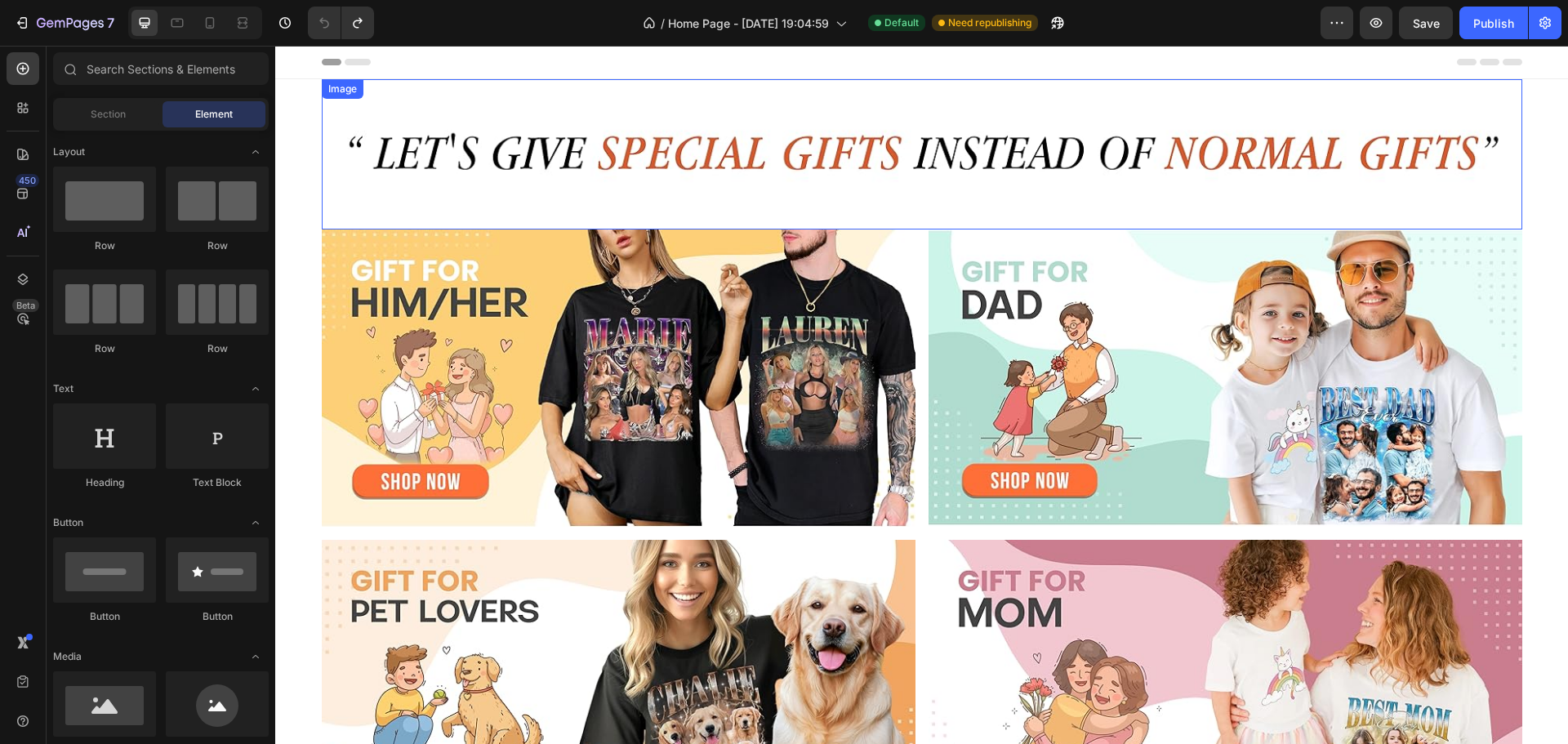
click at [792, 122] on img at bounding box center [921, 154] width 1201 height 151
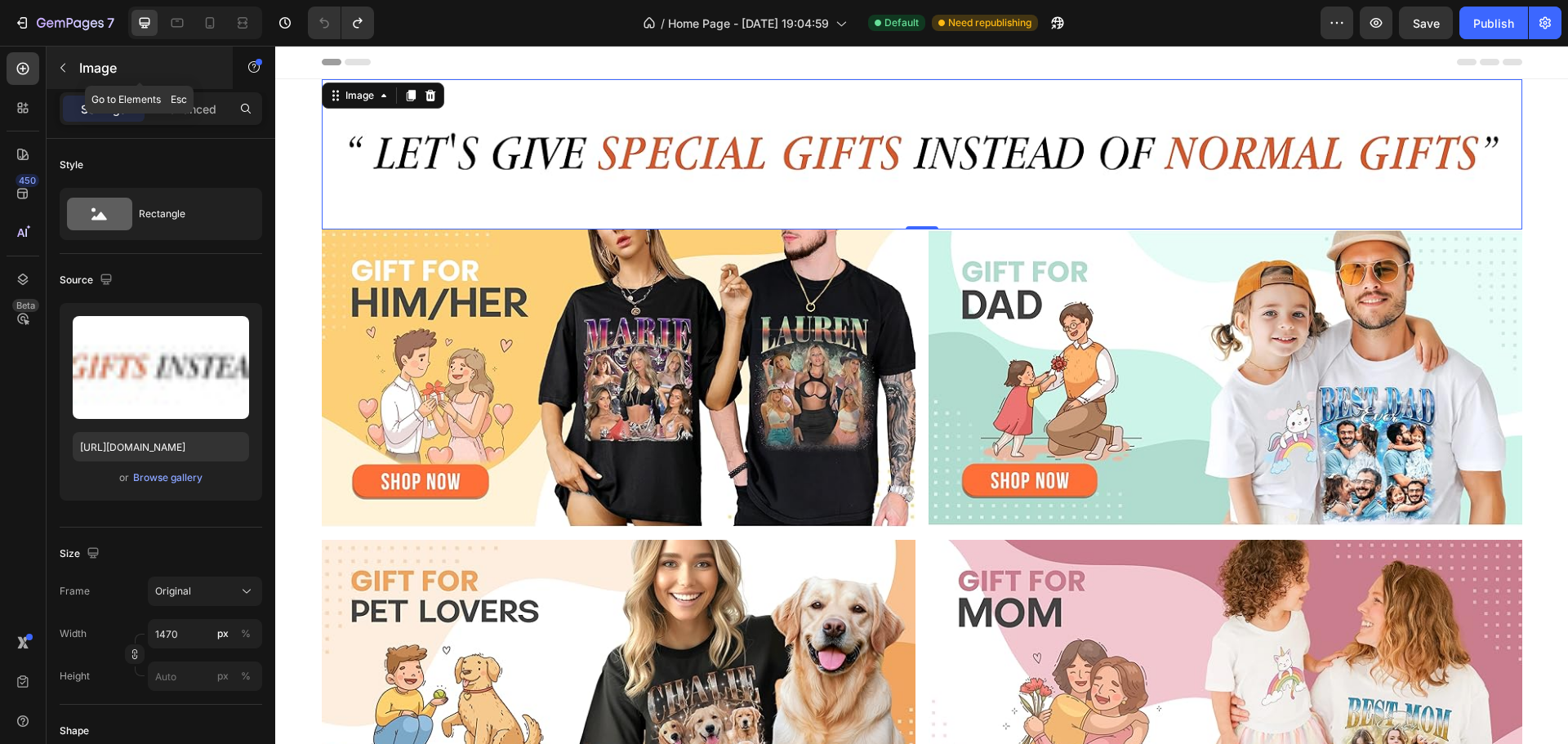
click at [67, 64] on icon "button" at bounding box center [62, 68] width 13 height 13
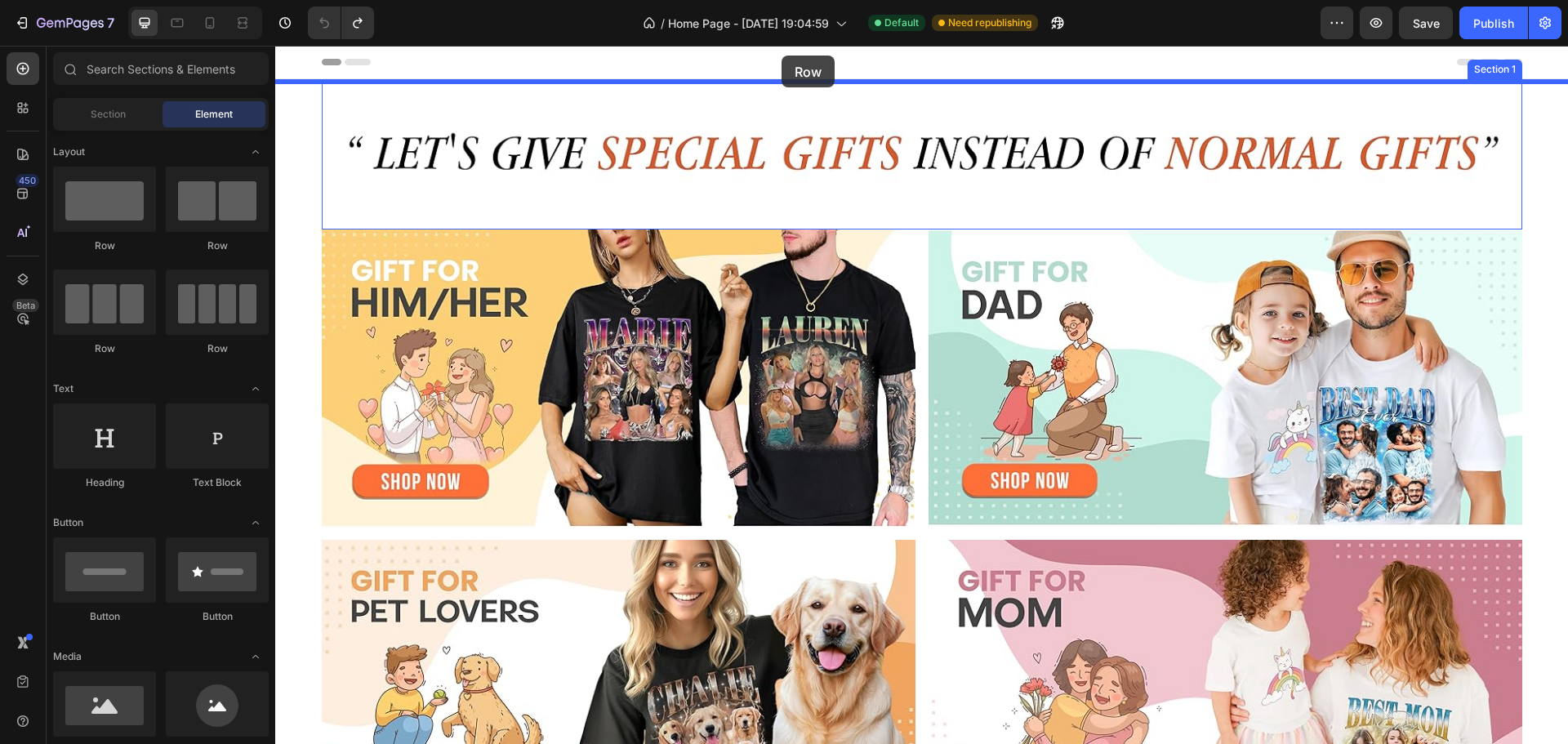
drag, startPoint x: 386, startPoint y: 237, endPoint x: 782, endPoint y: 55, distance: 435.8
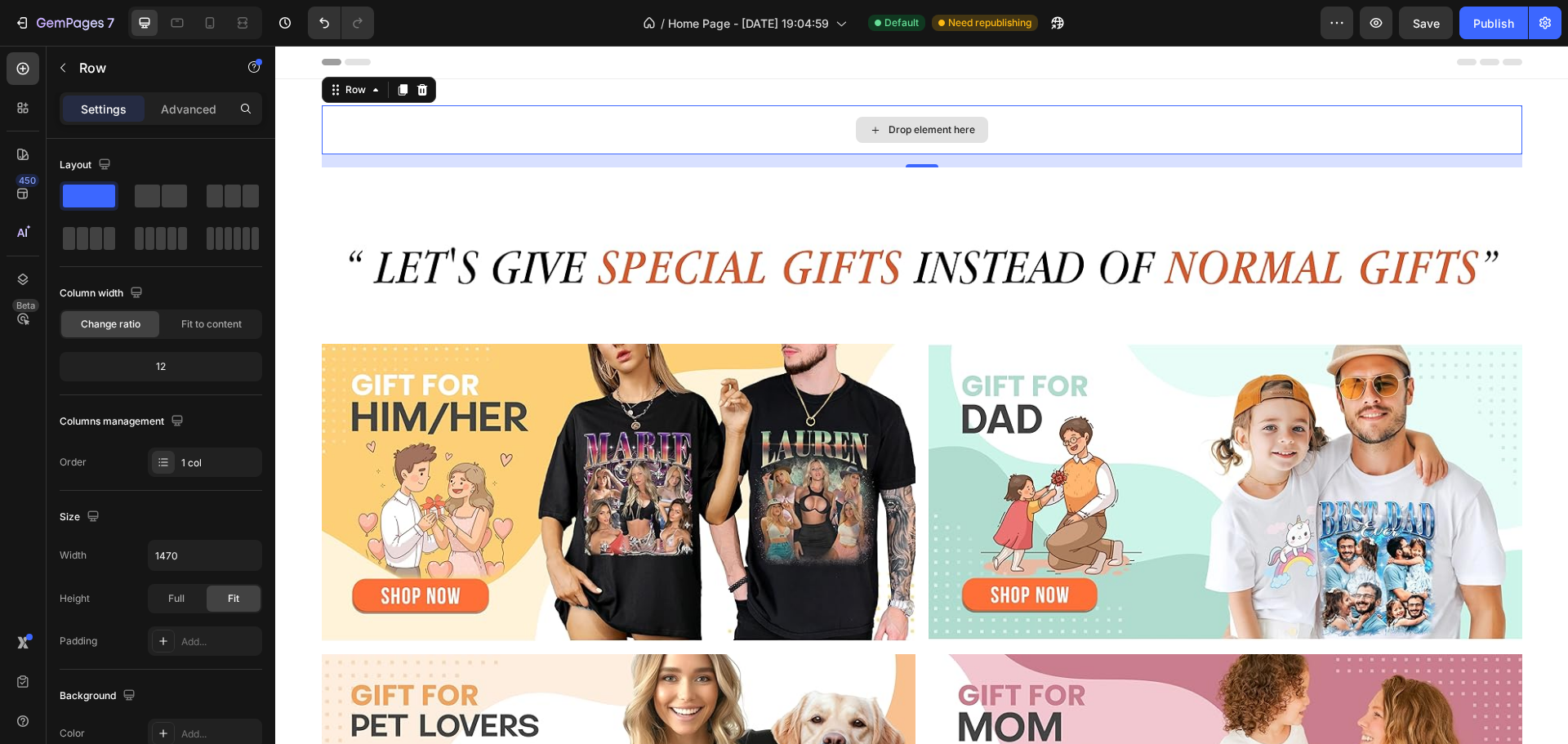
click at [595, 133] on div "Drop element here" at bounding box center [921, 130] width 1201 height 49
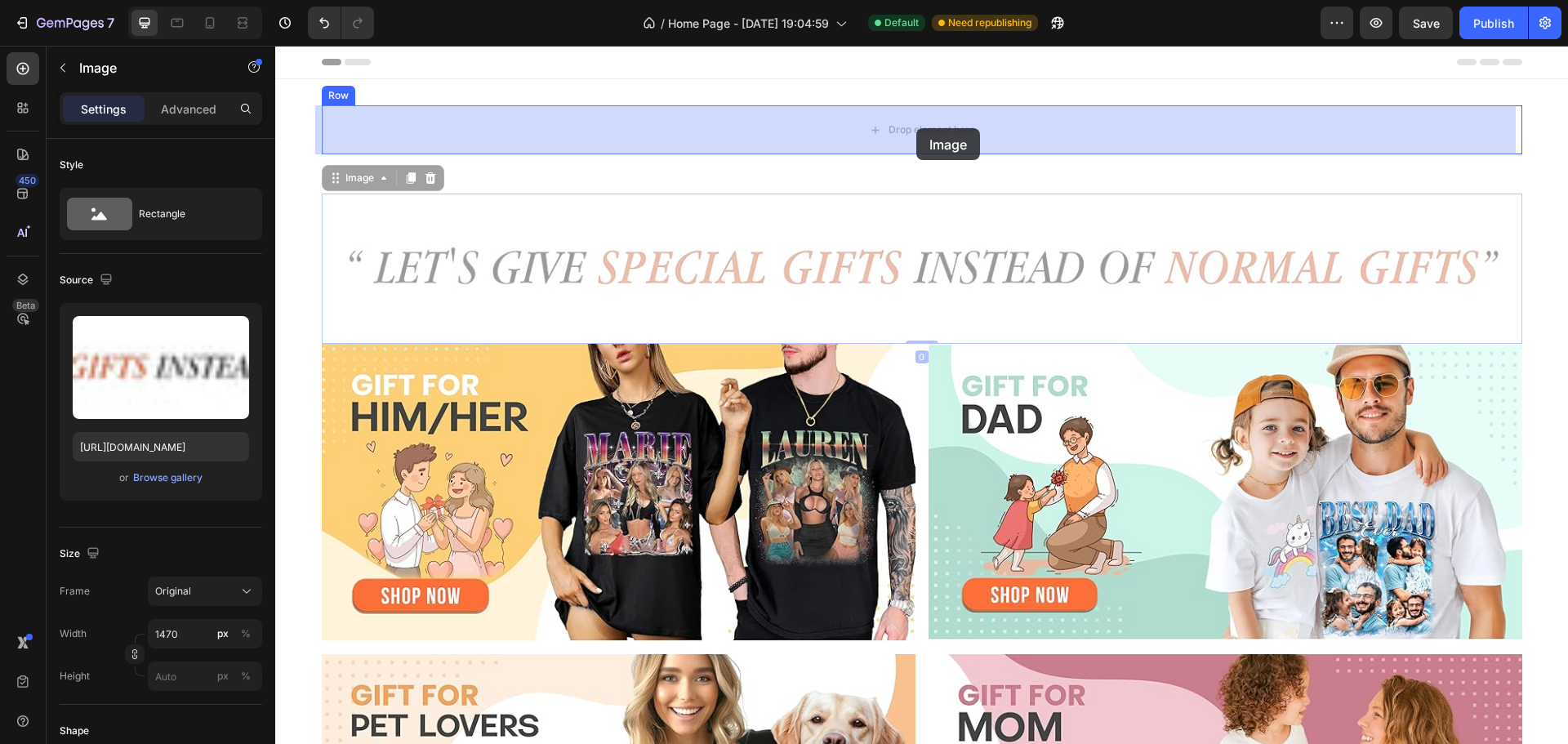
drag, startPoint x: 877, startPoint y: 261, endPoint x: 916, endPoint y: 129, distance: 137.6
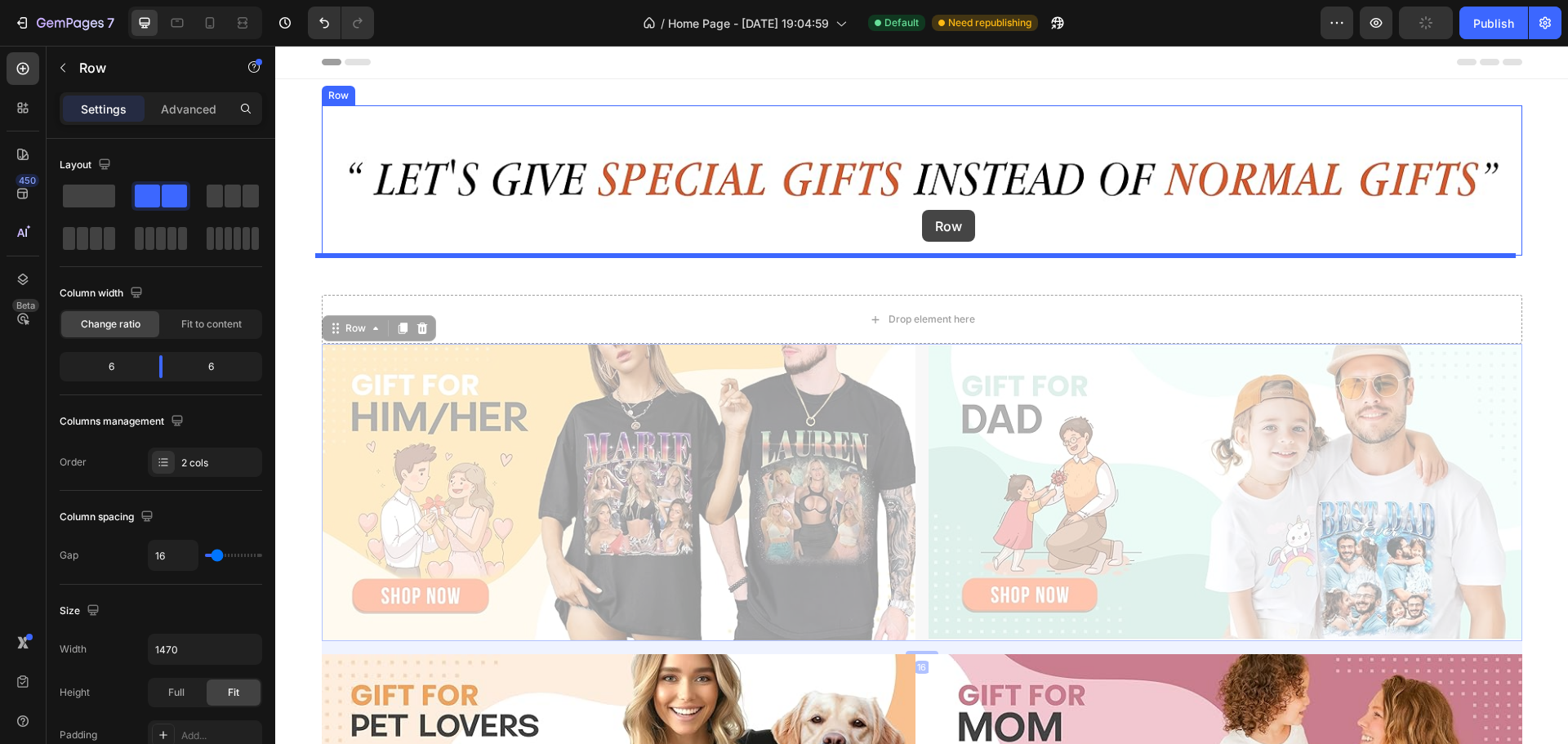
drag, startPoint x: 919, startPoint y: 377, endPoint x: 922, endPoint y: 209, distance: 168.0
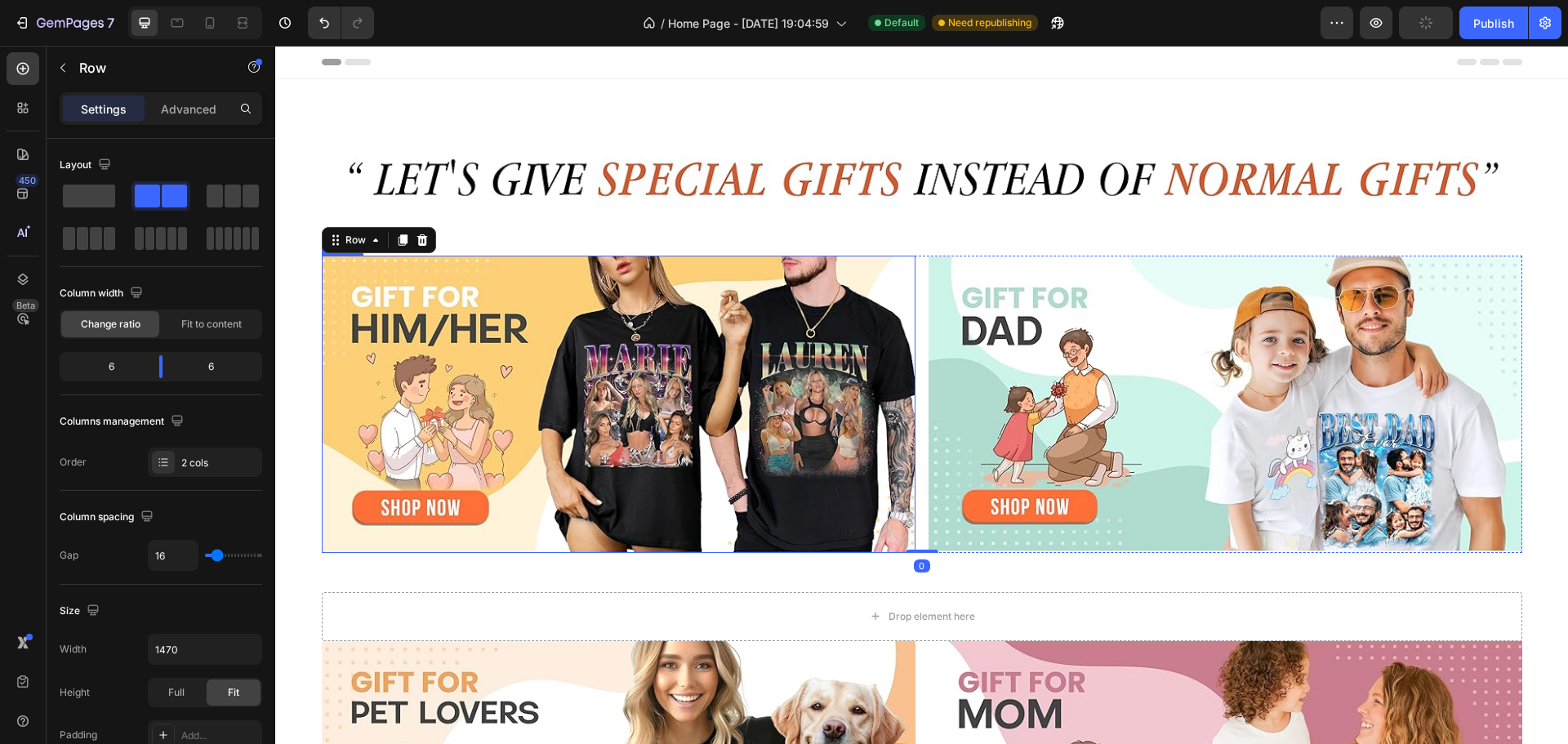
scroll to position [108, 0]
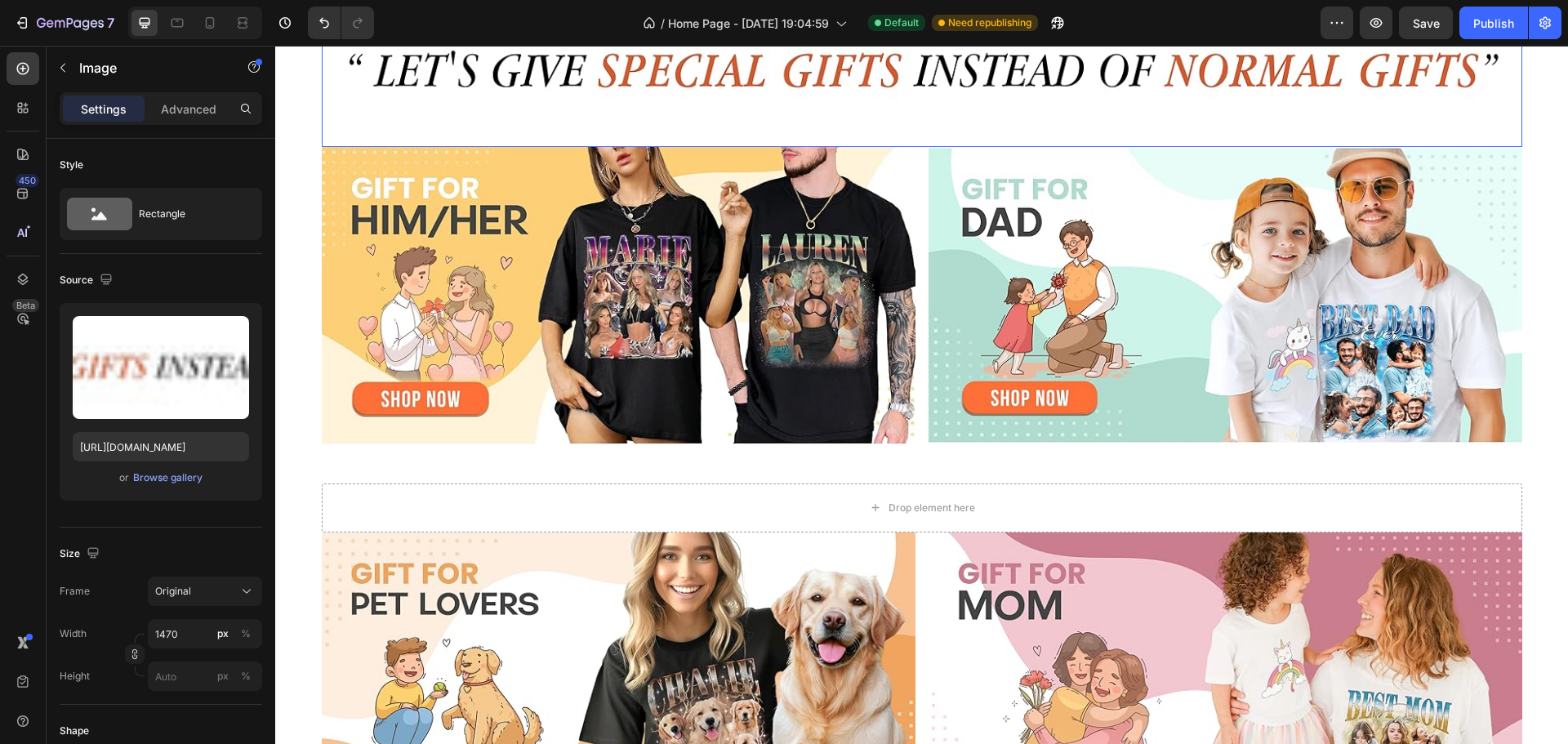
drag, startPoint x: 852, startPoint y: 99, endPoint x: 830, endPoint y: 122, distance: 31.8
click at [852, 99] on img at bounding box center [921, 72] width 1201 height 151
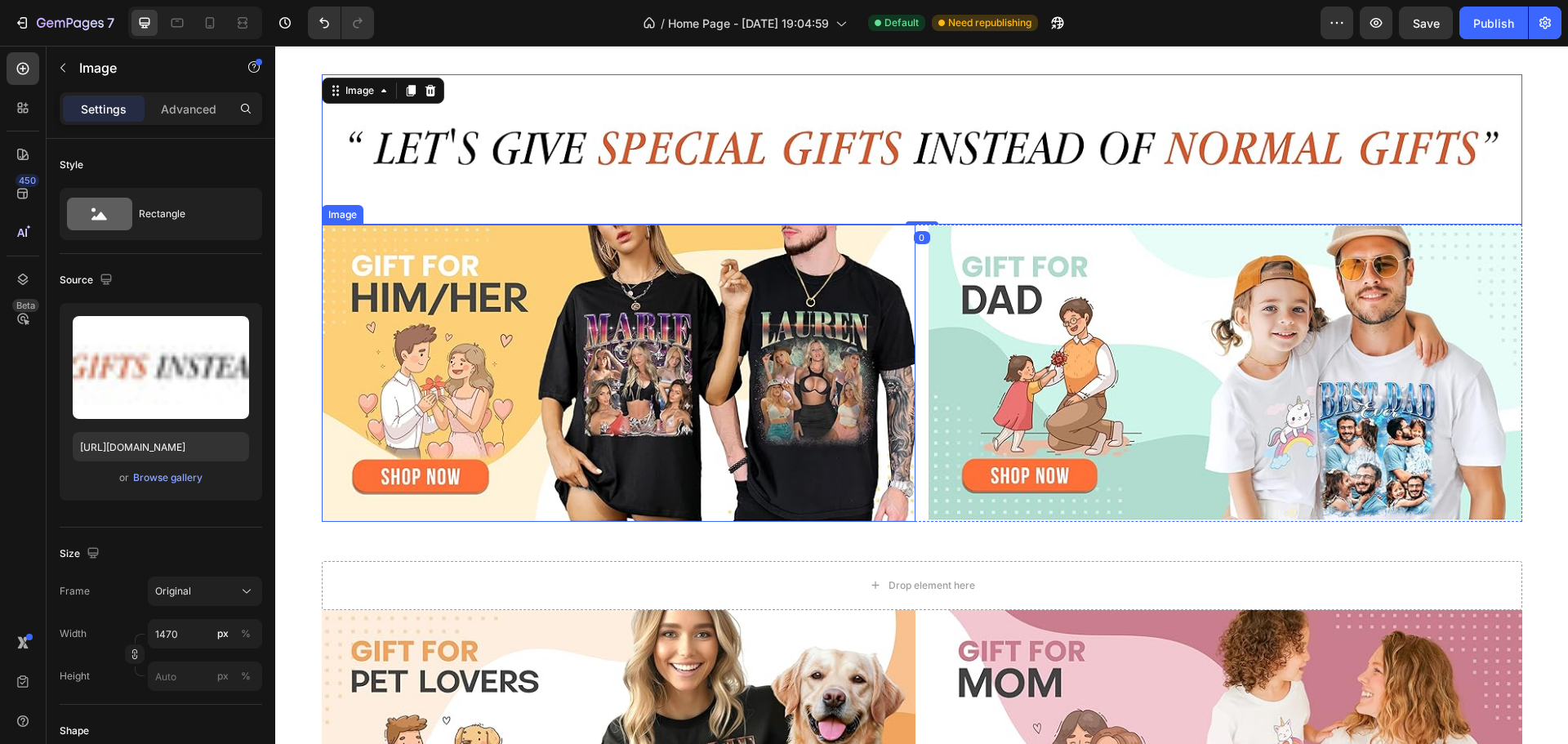
scroll to position [0, 0]
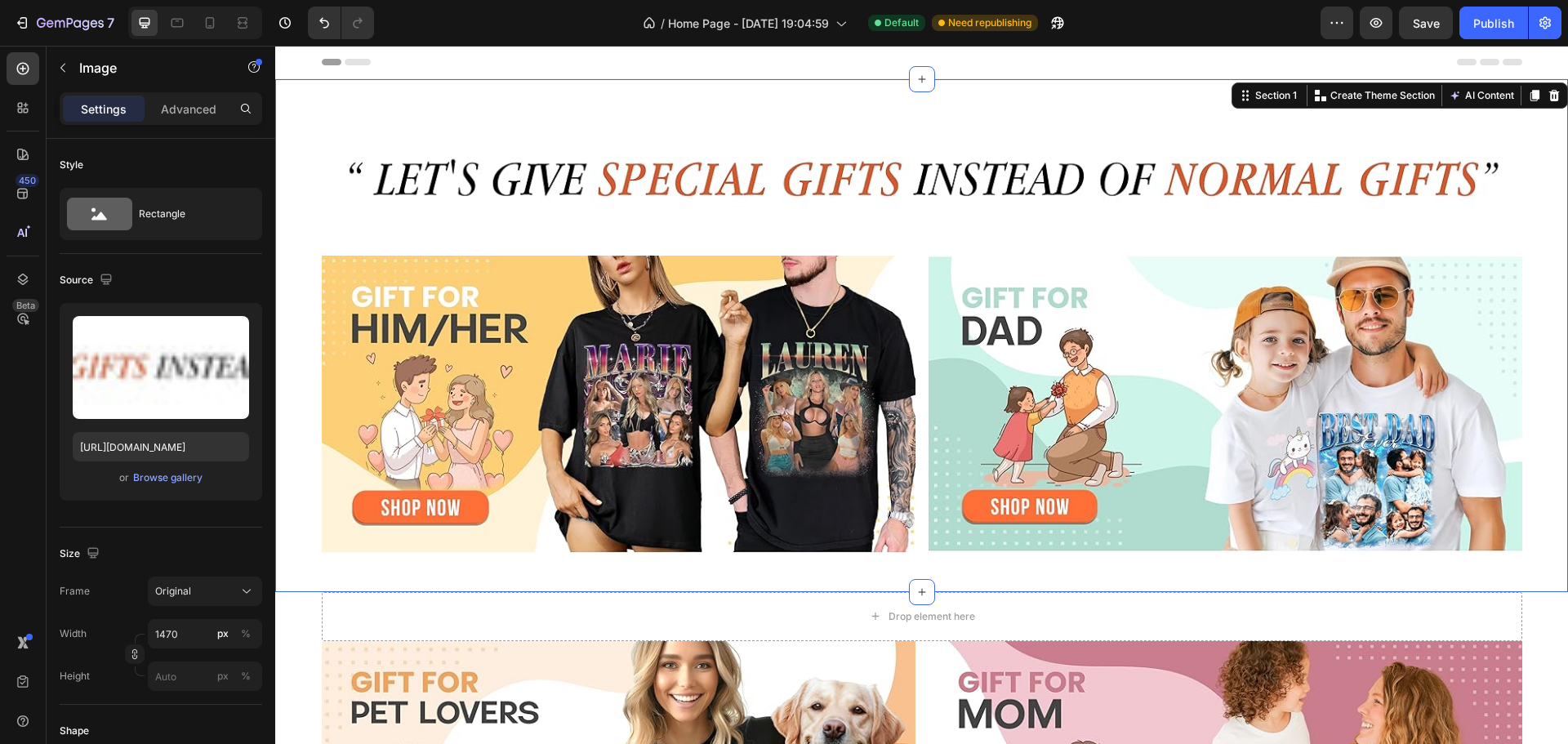
click at [562, 88] on div "Image Image Image Row Row Section 1 You can create reusable sections Create The…" at bounding box center [921, 335] width 1292 height 513
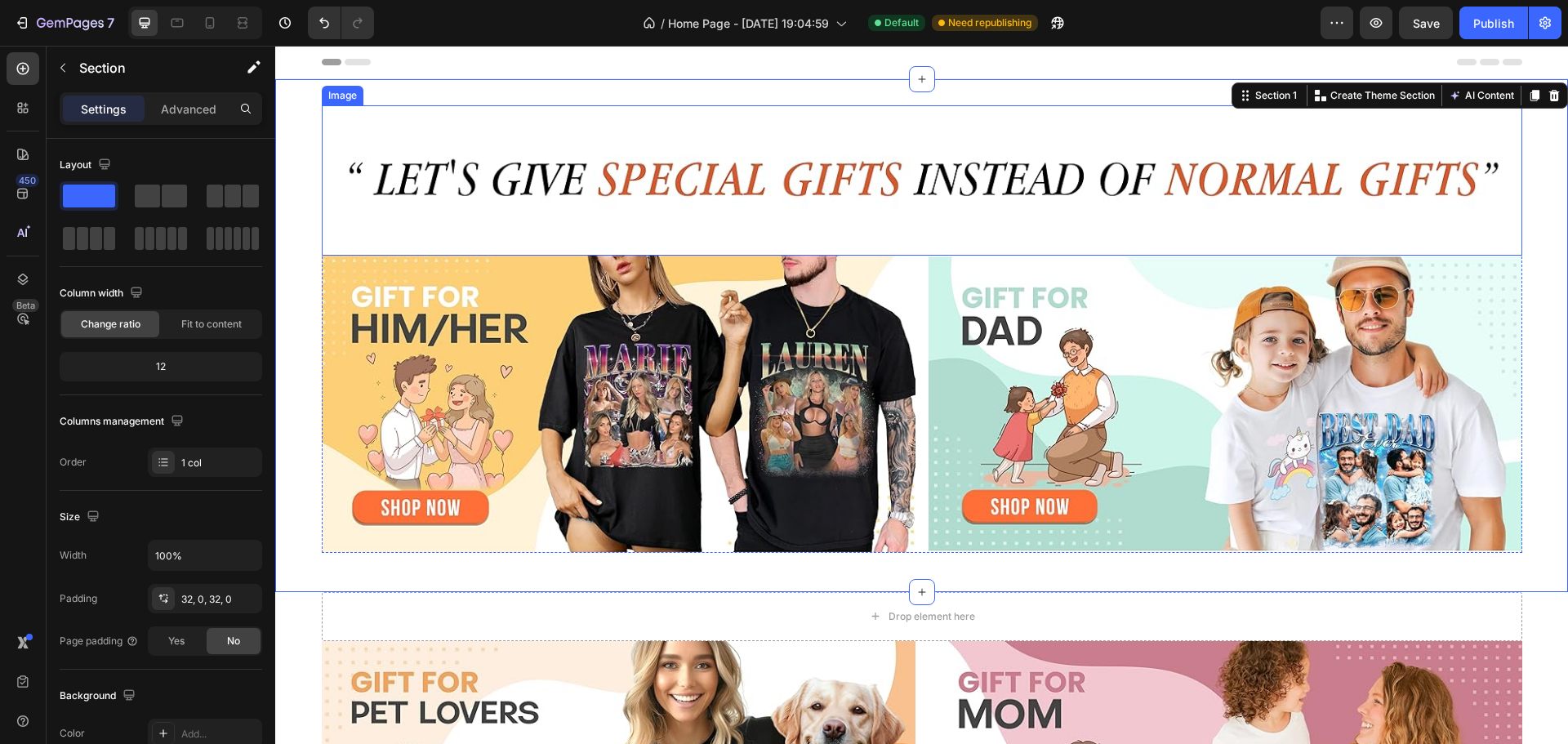
click at [621, 147] on img at bounding box center [921, 181] width 1201 height 151
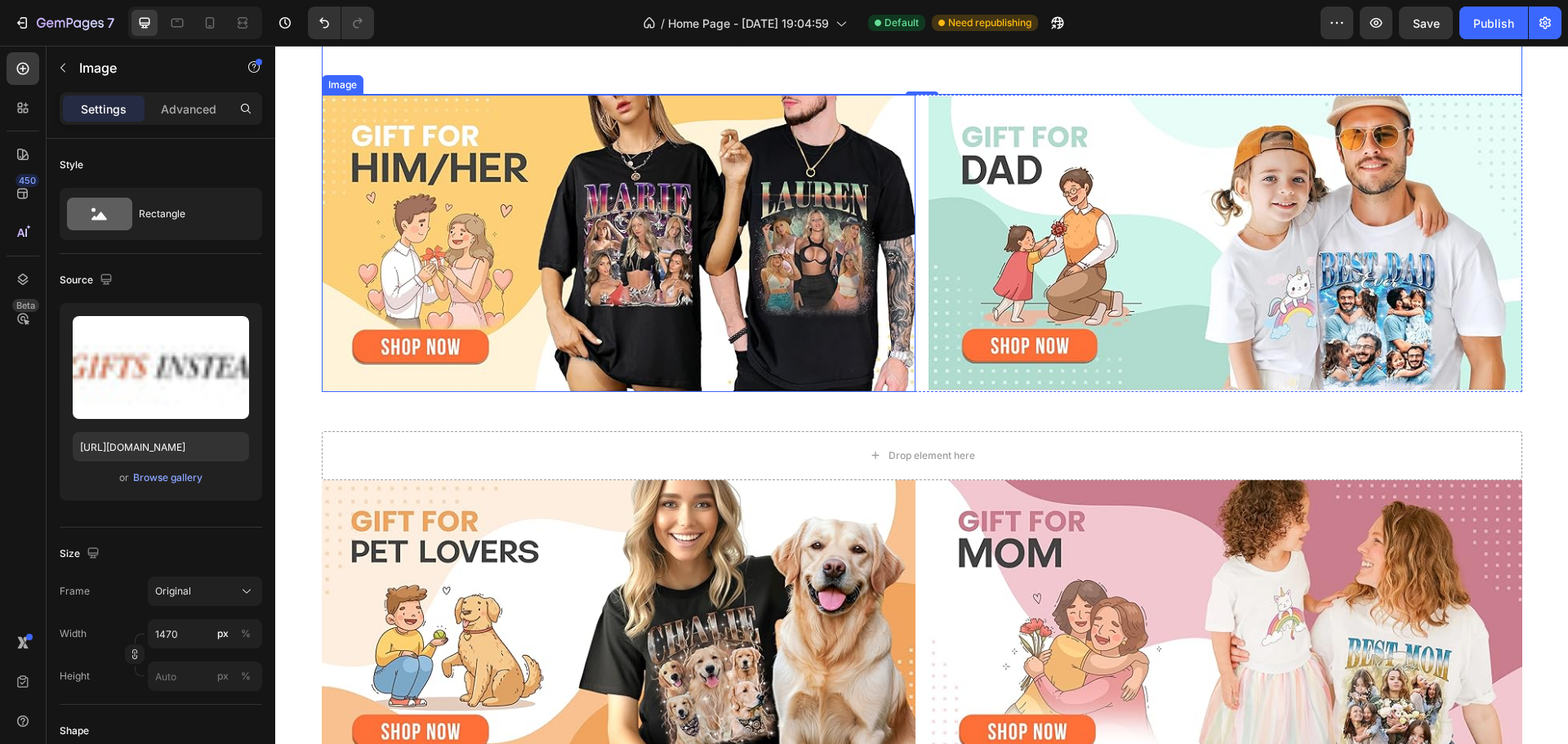
scroll to position [218, 0]
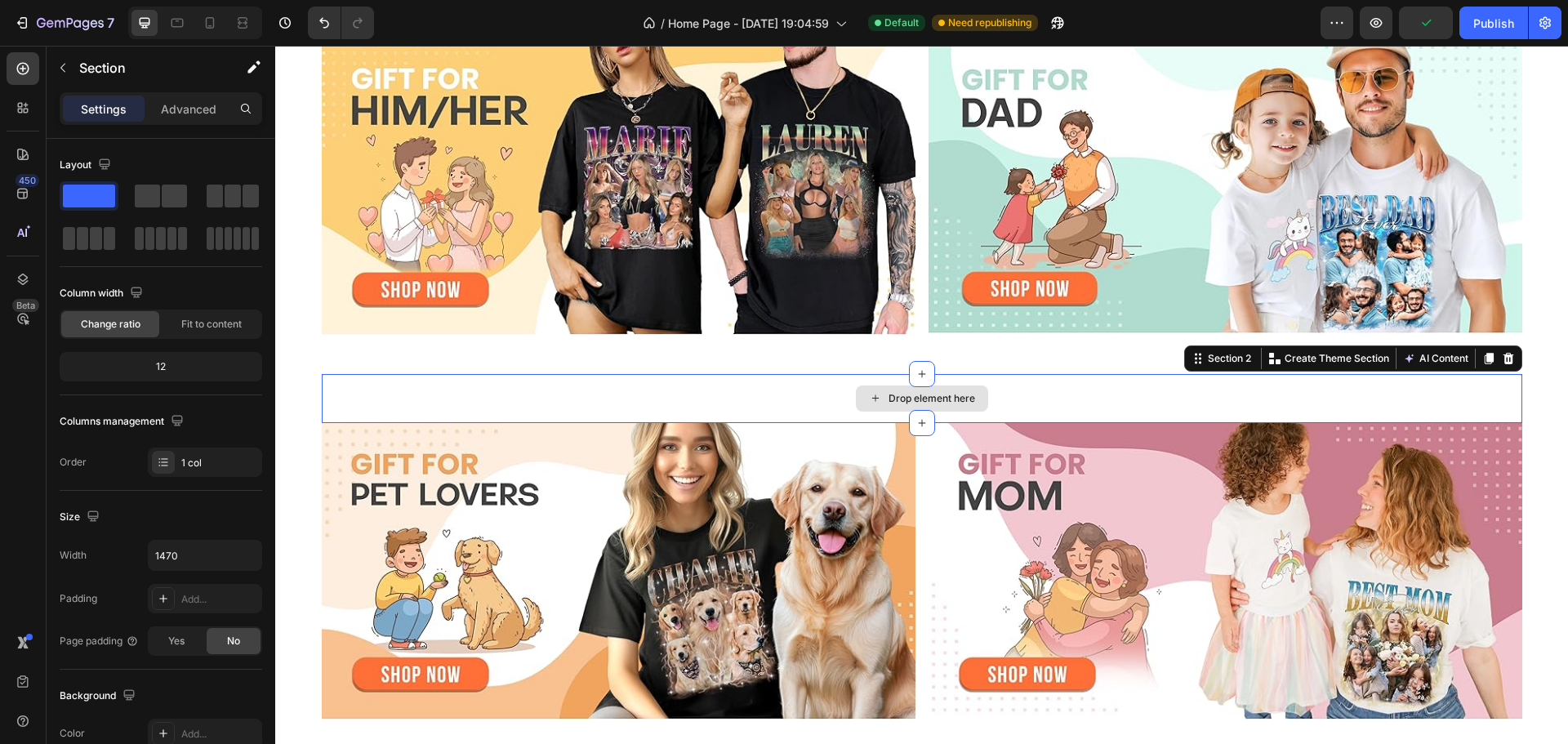
click at [408, 396] on div "Drop element here" at bounding box center [921, 398] width 1201 height 49
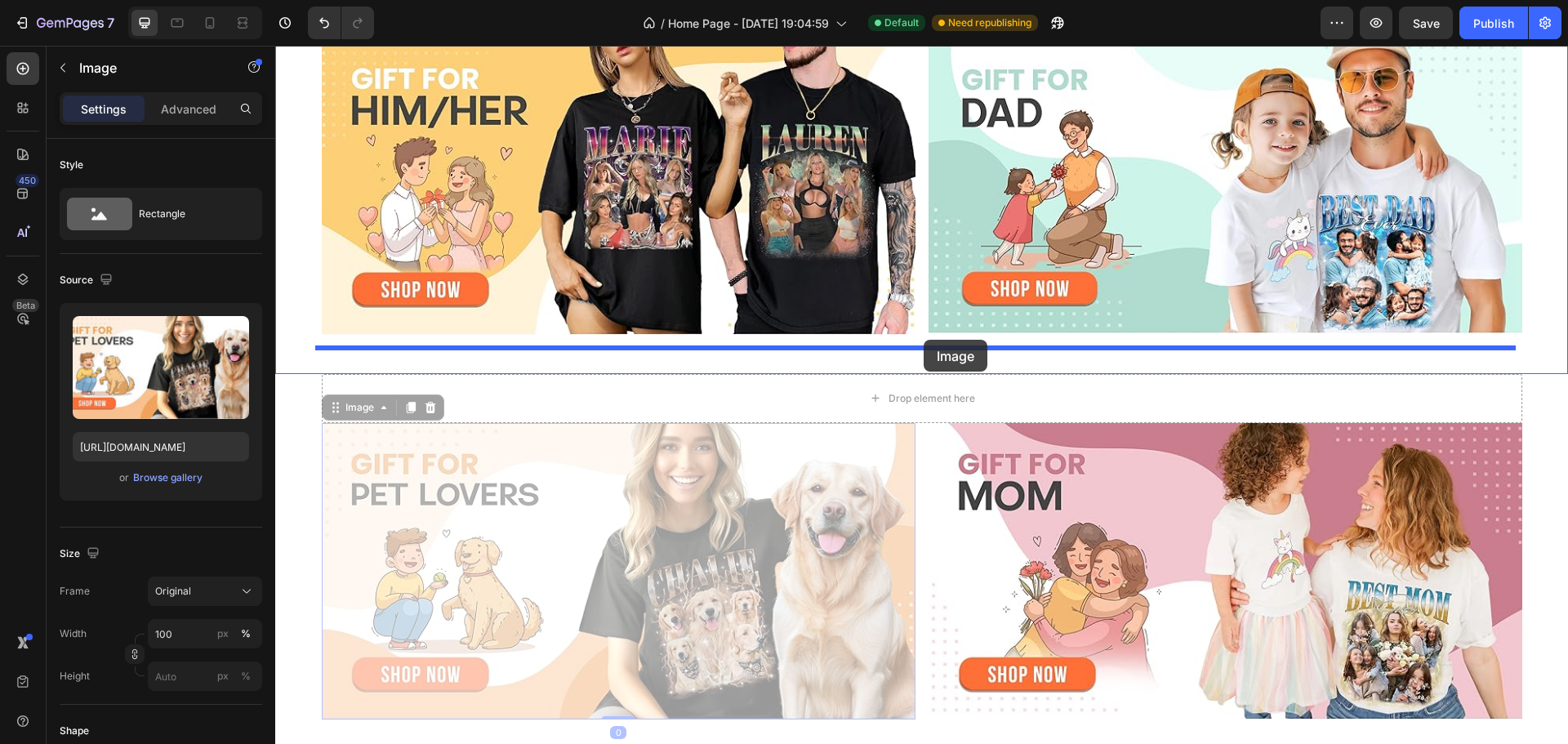
drag, startPoint x: 908, startPoint y: 467, endPoint x: 923, endPoint y: 340, distance: 127.9
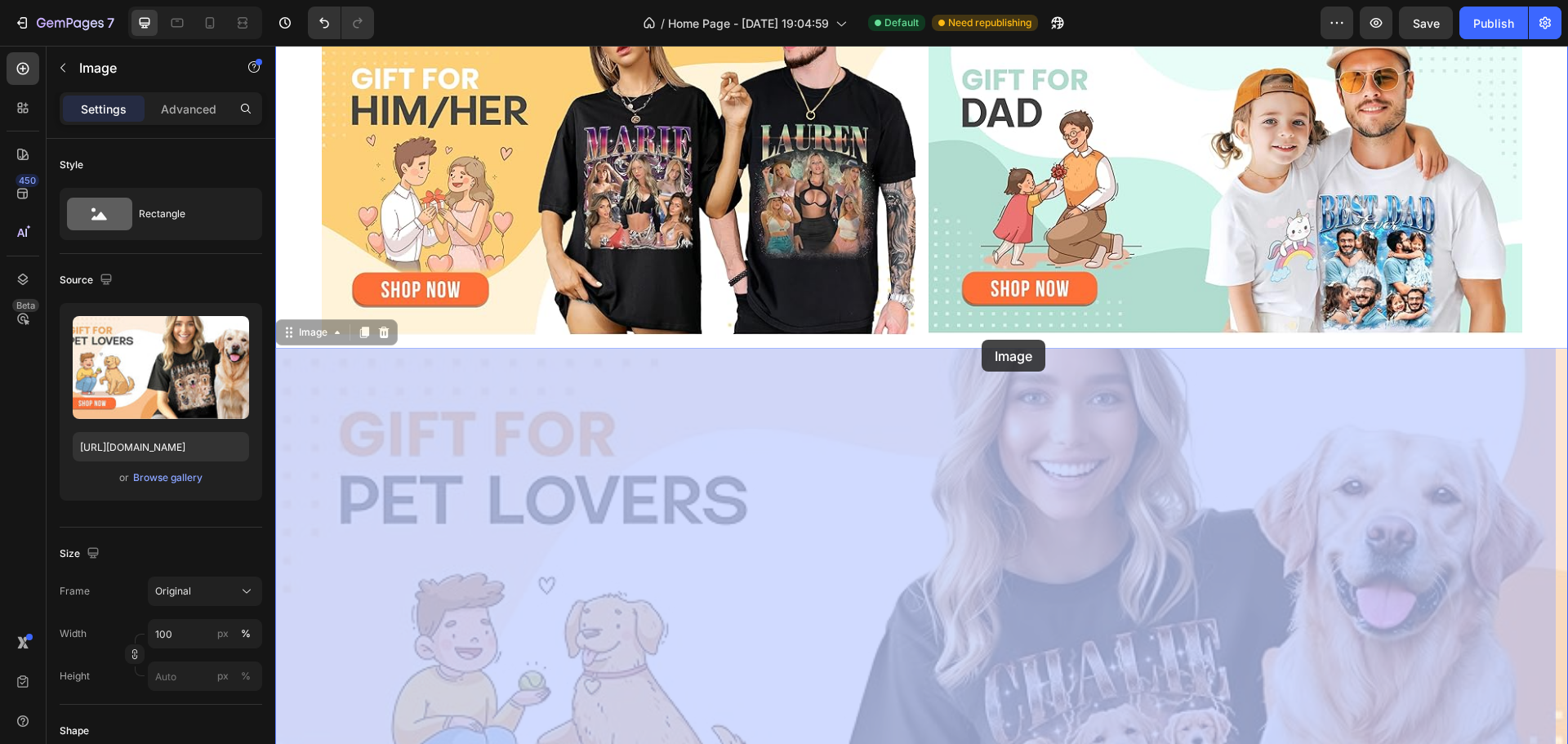
drag, startPoint x: 916, startPoint y: 361, endPoint x: 981, endPoint y: 340, distance: 68.3
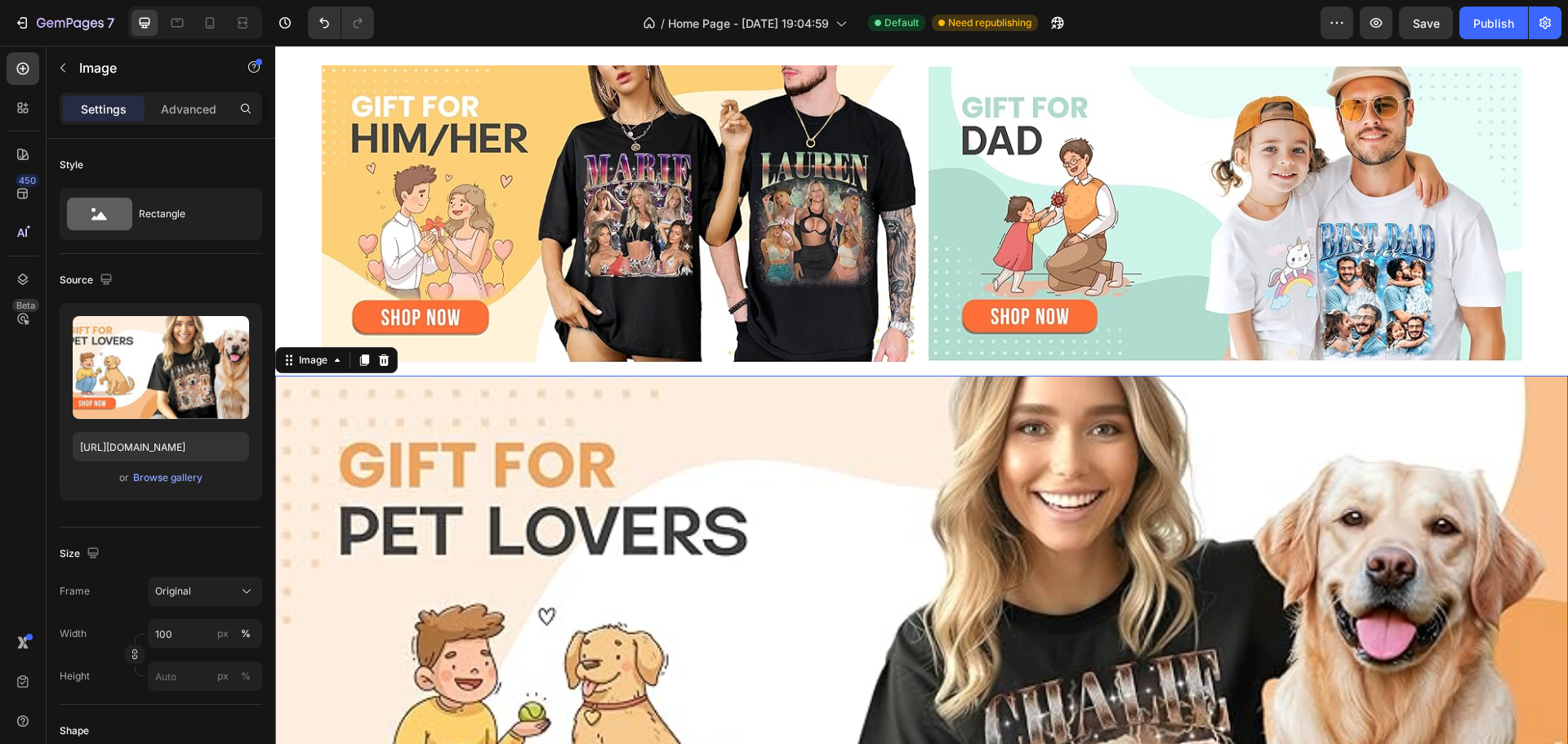
scroll to position [435, 0]
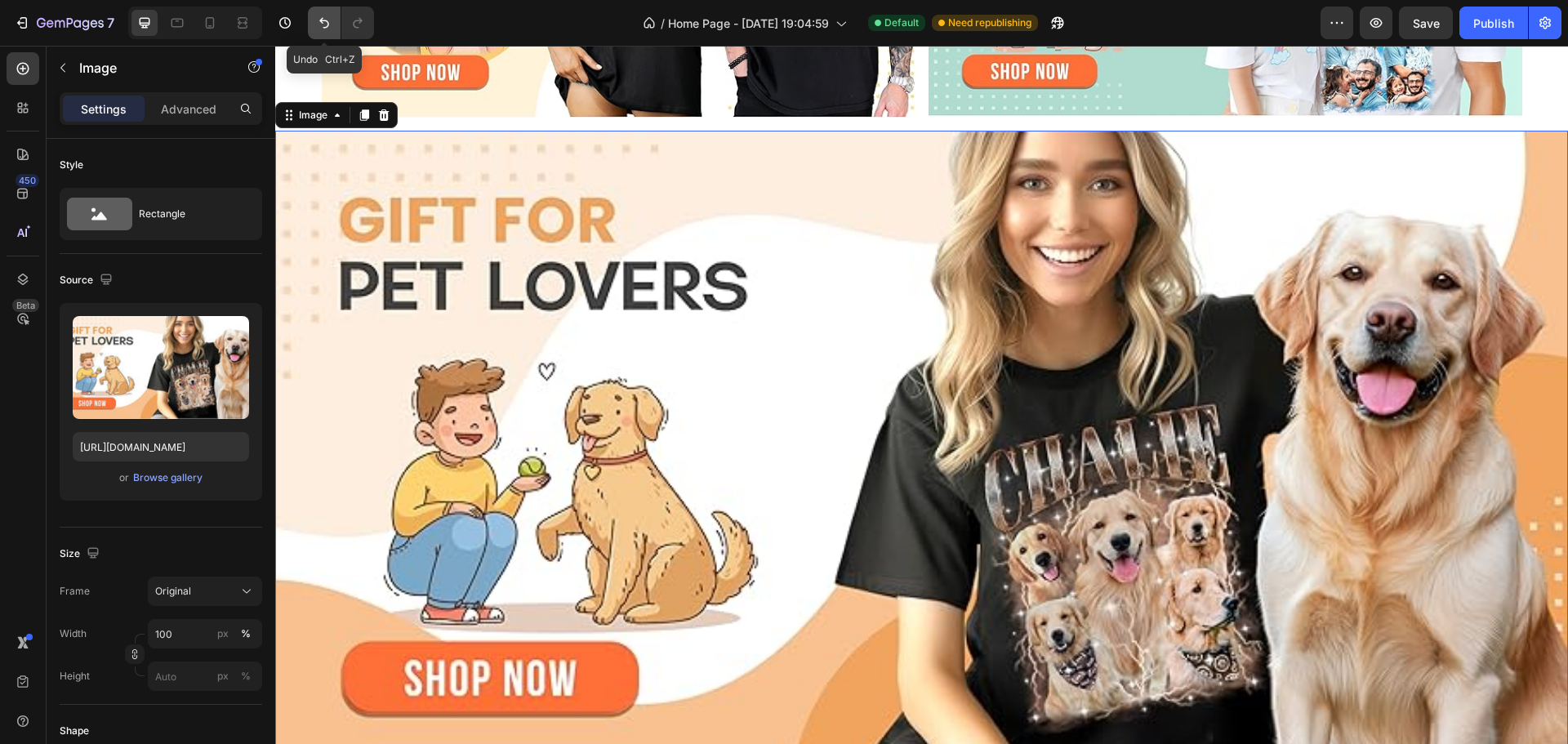
click at [323, 33] on button "Undo/Redo" at bounding box center [324, 23] width 33 height 33
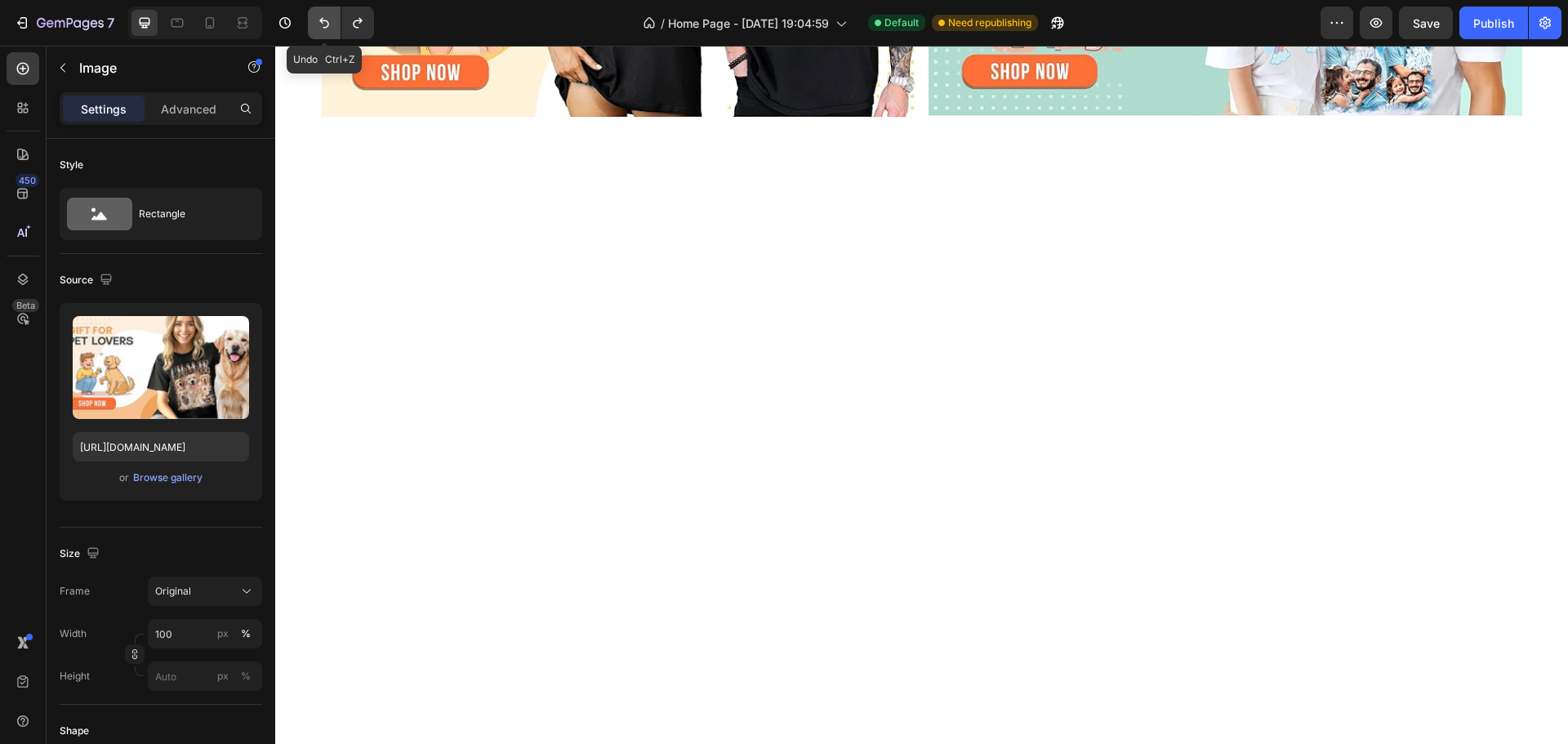
click at [323, 33] on button "Undo/Redo" at bounding box center [324, 23] width 33 height 33
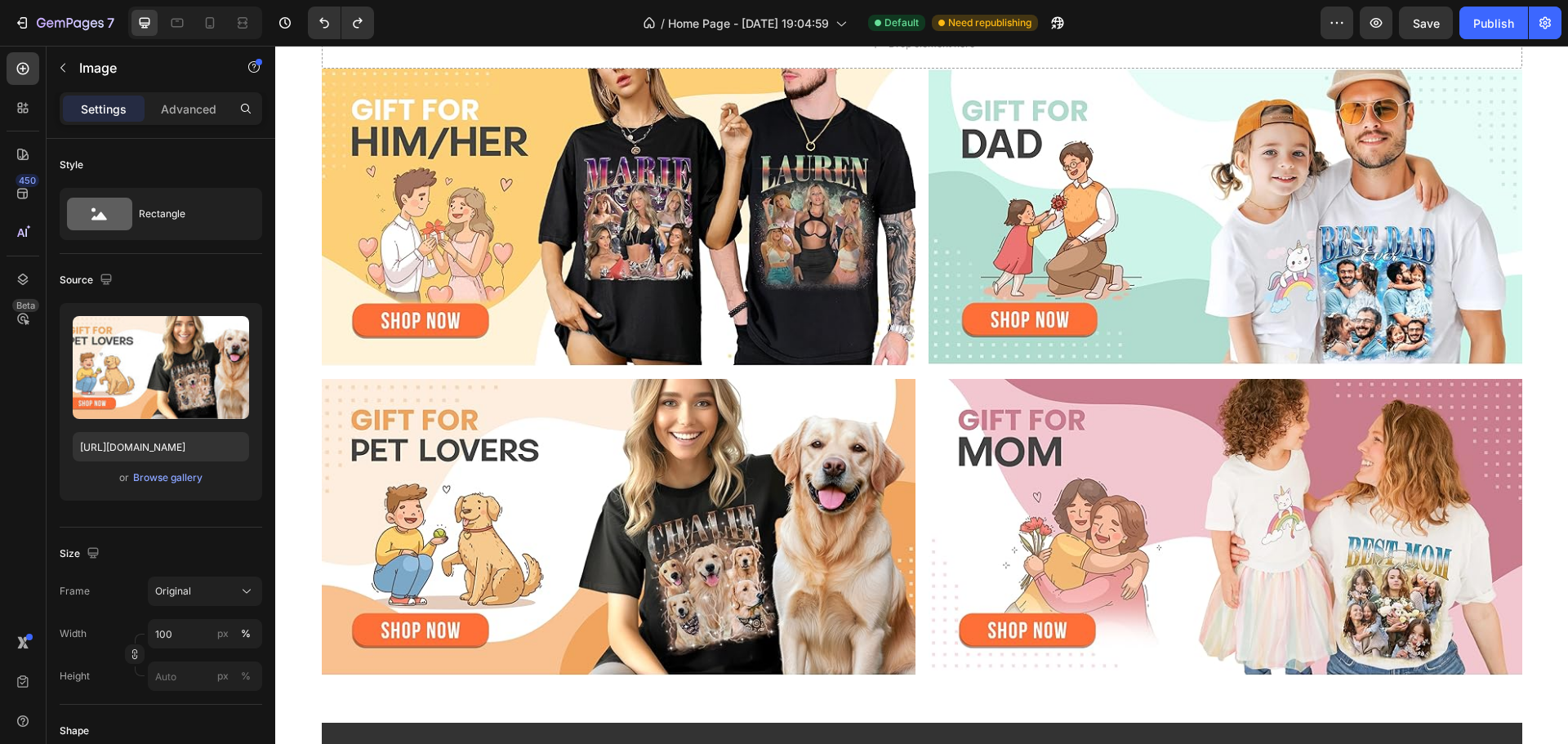
scroll to position [0, 0]
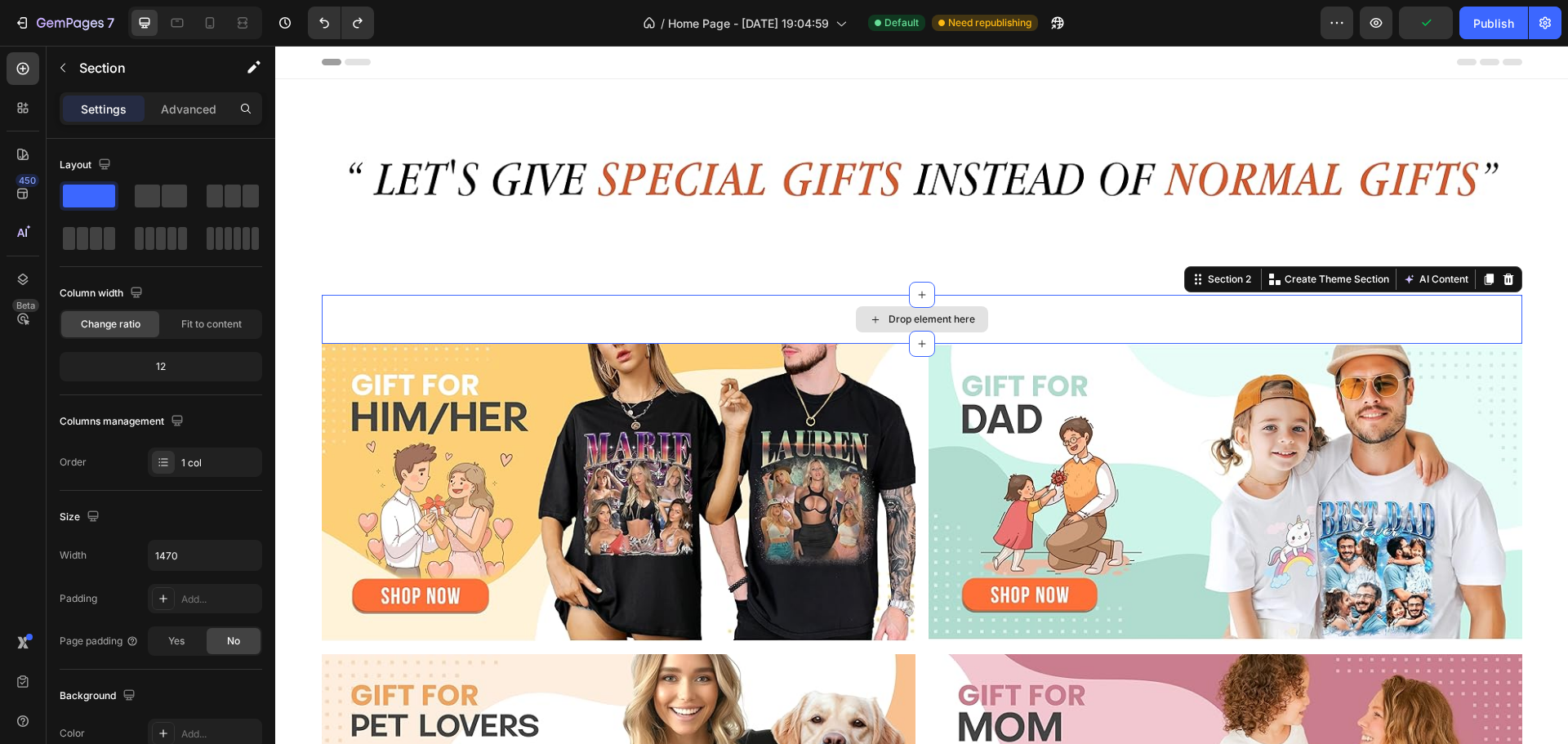
click at [493, 308] on div "Drop element here" at bounding box center [921, 319] width 1201 height 49
click at [1511, 331] on div "Drop element here" at bounding box center [921, 319] width 1201 height 49
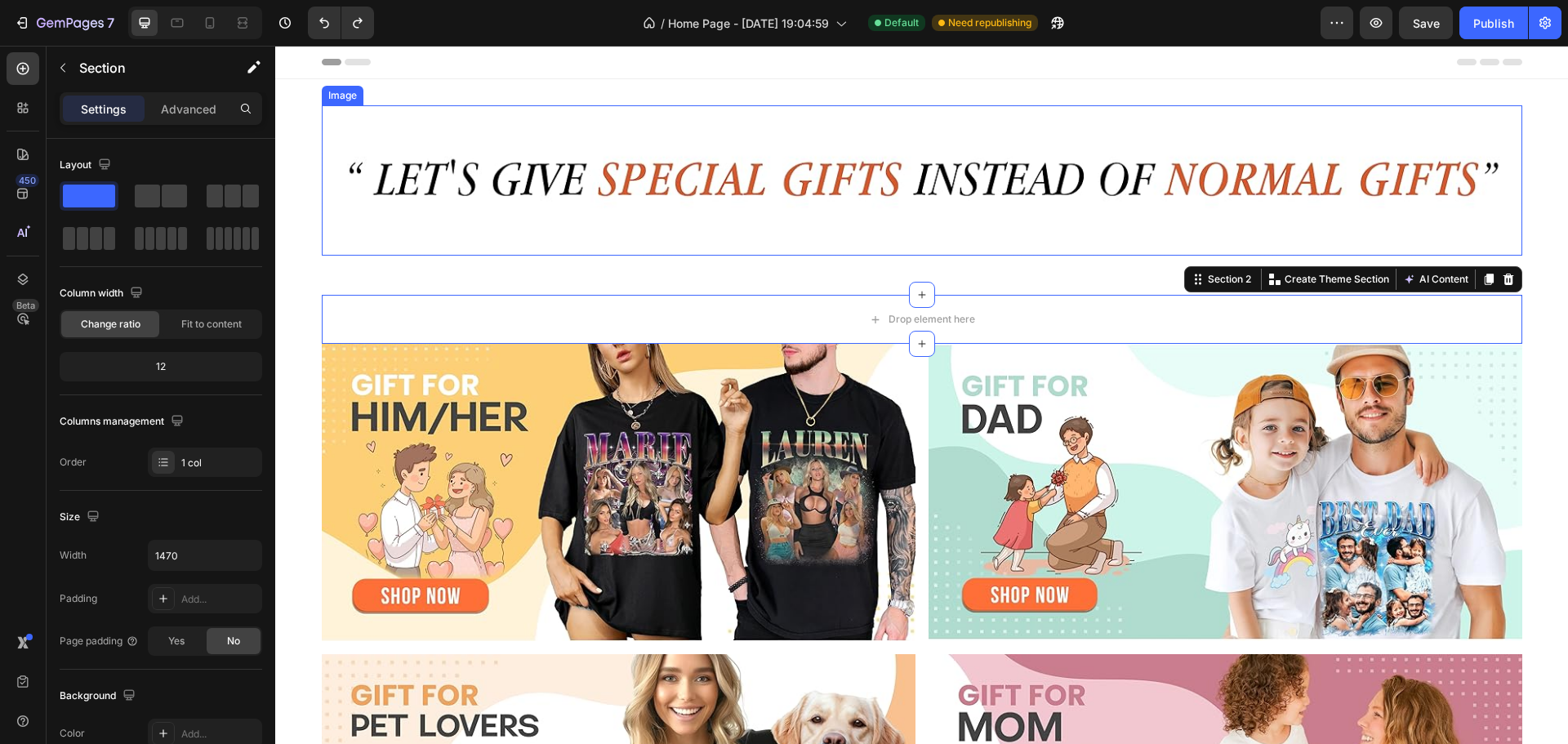
click at [1336, 128] on img at bounding box center [921, 181] width 1201 height 151
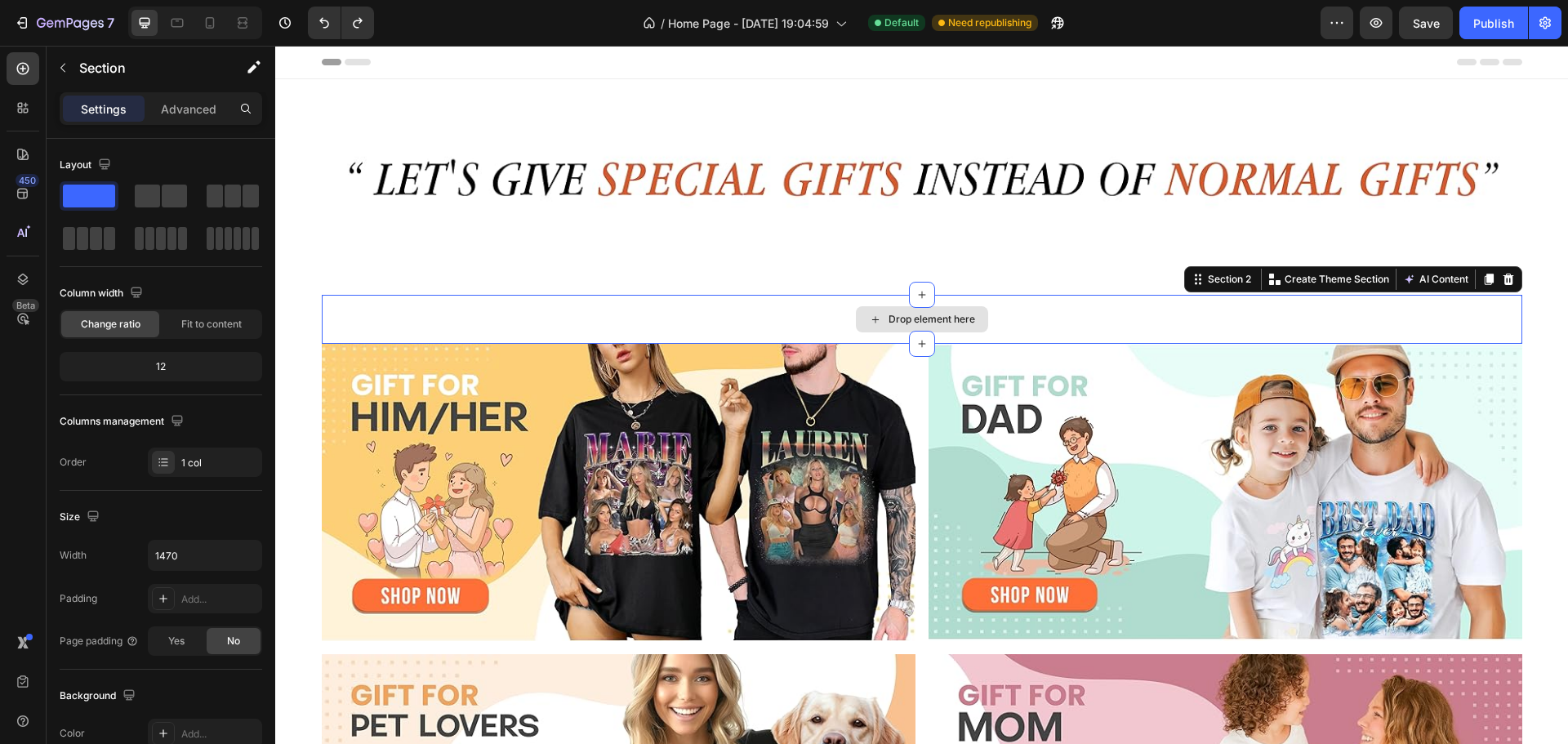
click at [1503, 303] on div "Drop element here" at bounding box center [921, 319] width 1201 height 49
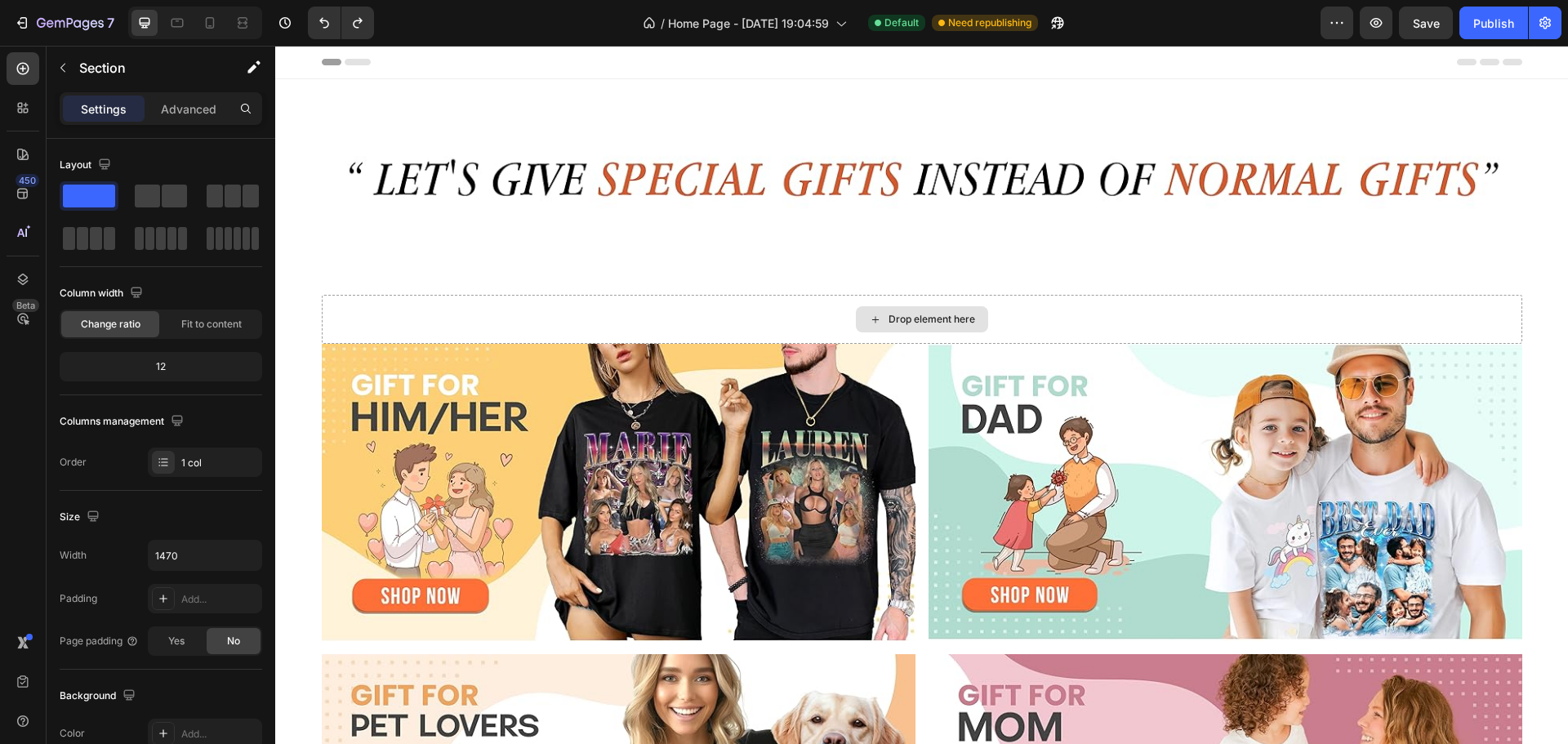
click at [1287, 307] on div "Drop element here" at bounding box center [921, 319] width 1201 height 49
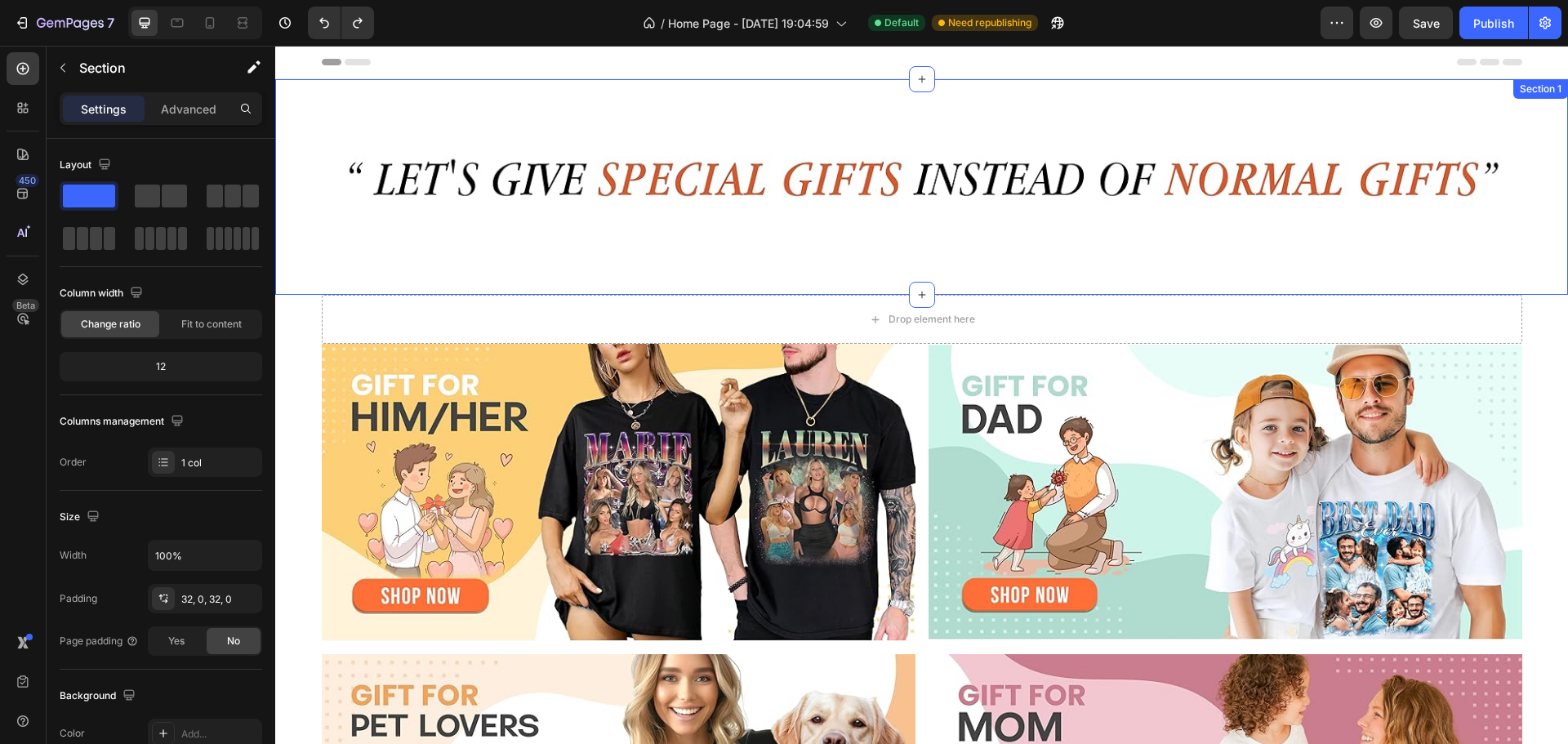
click at [613, 292] on div "Image Row Section 1" at bounding box center [921, 186] width 1292 height 216
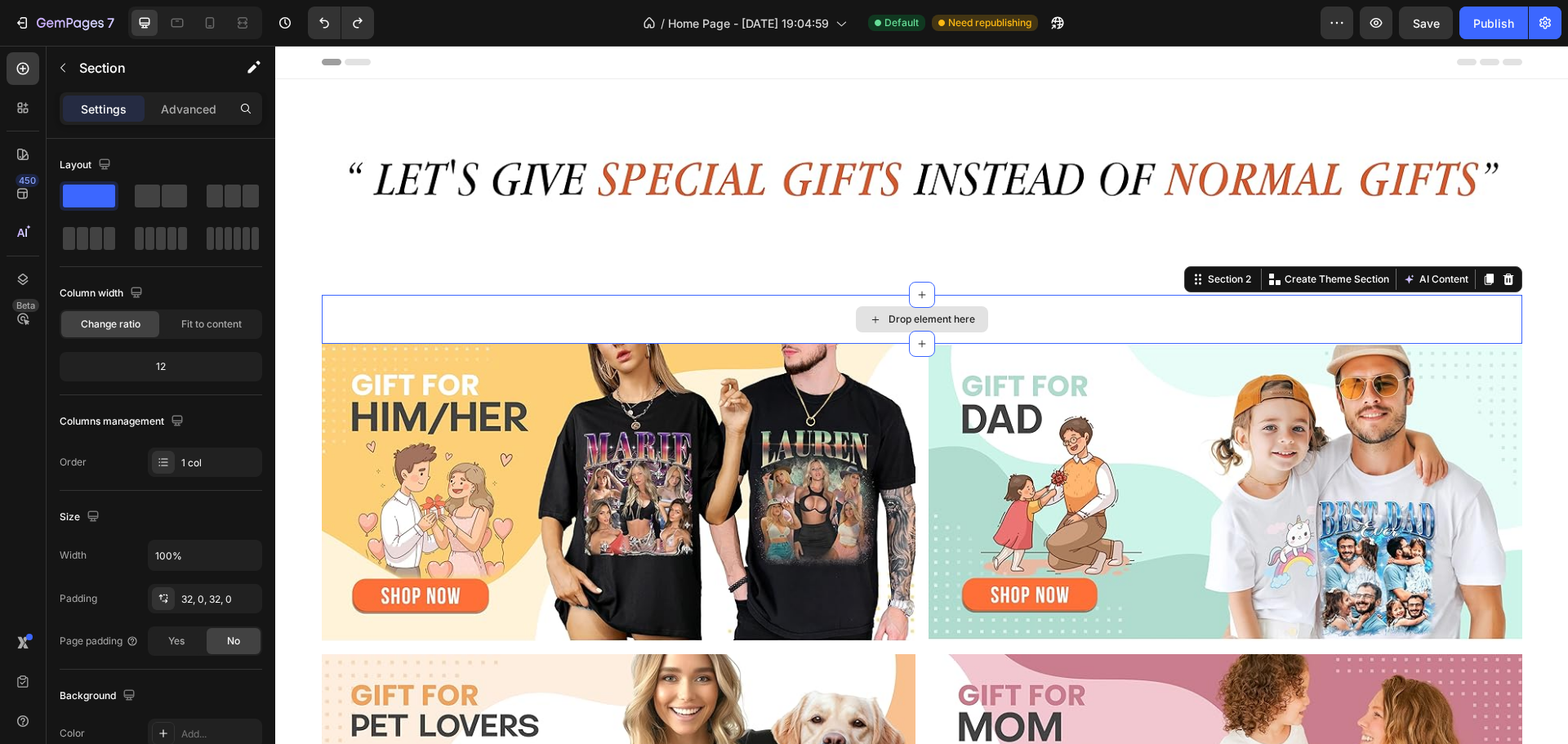
click at [1382, 321] on div "Drop element here" at bounding box center [921, 319] width 1201 height 49
click at [1504, 285] on icon at bounding box center [1508, 279] width 11 height 11
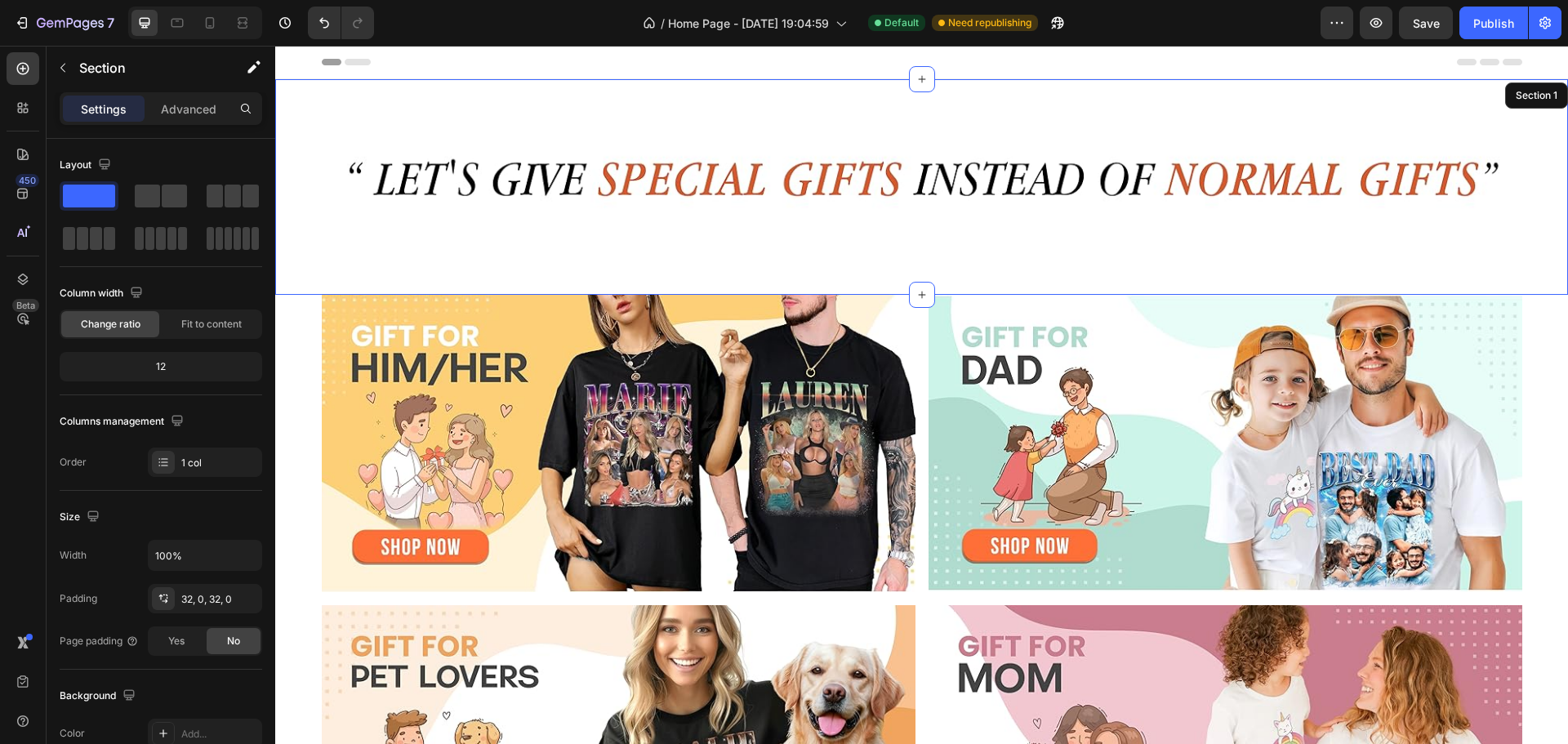
click at [1517, 212] on div "Image Row" at bounding box center [921, 187] width 1292 height 163
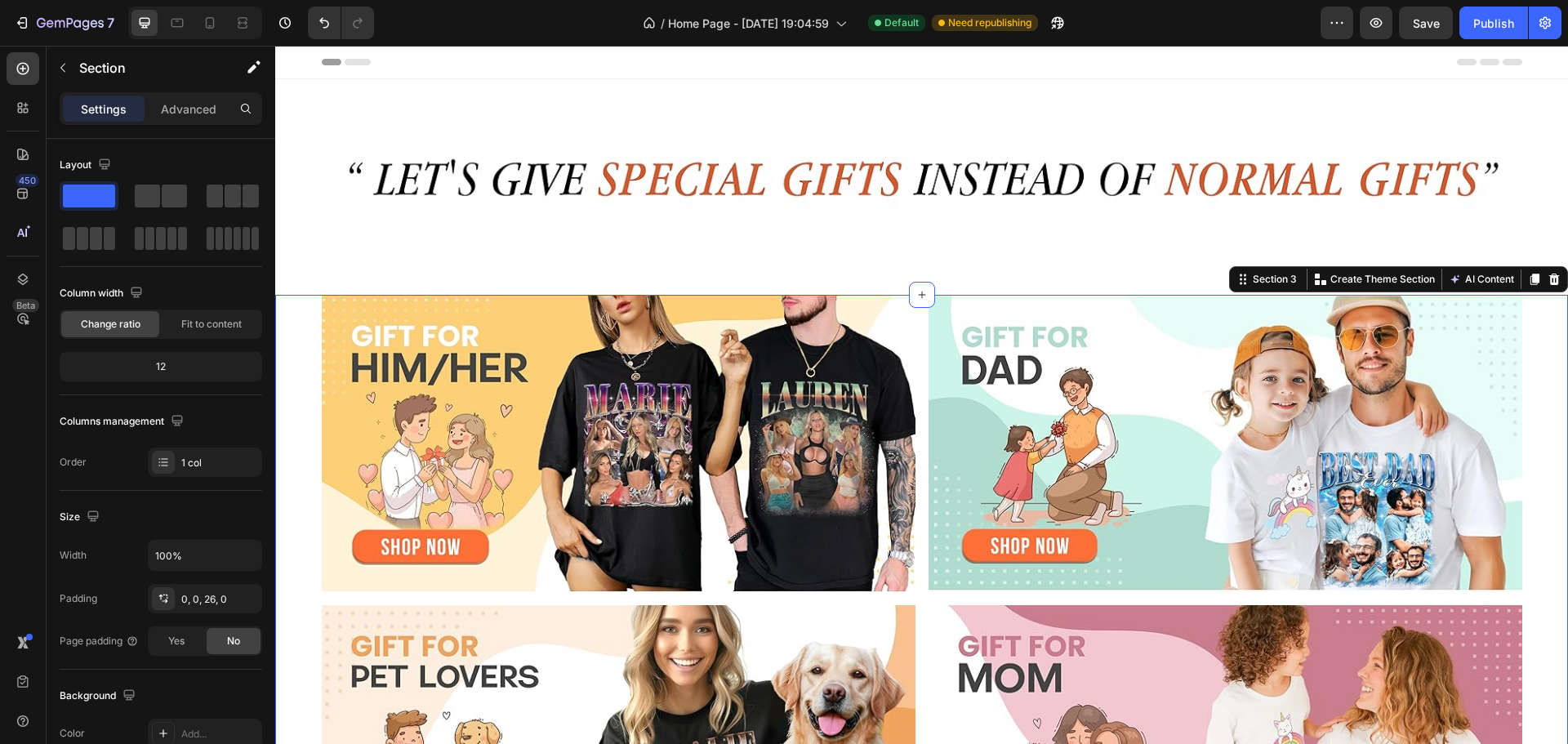
click at [1529, 323] on div "Image Image Row Image Image Row" at bounding box center [921, 598] width 1292 height 606
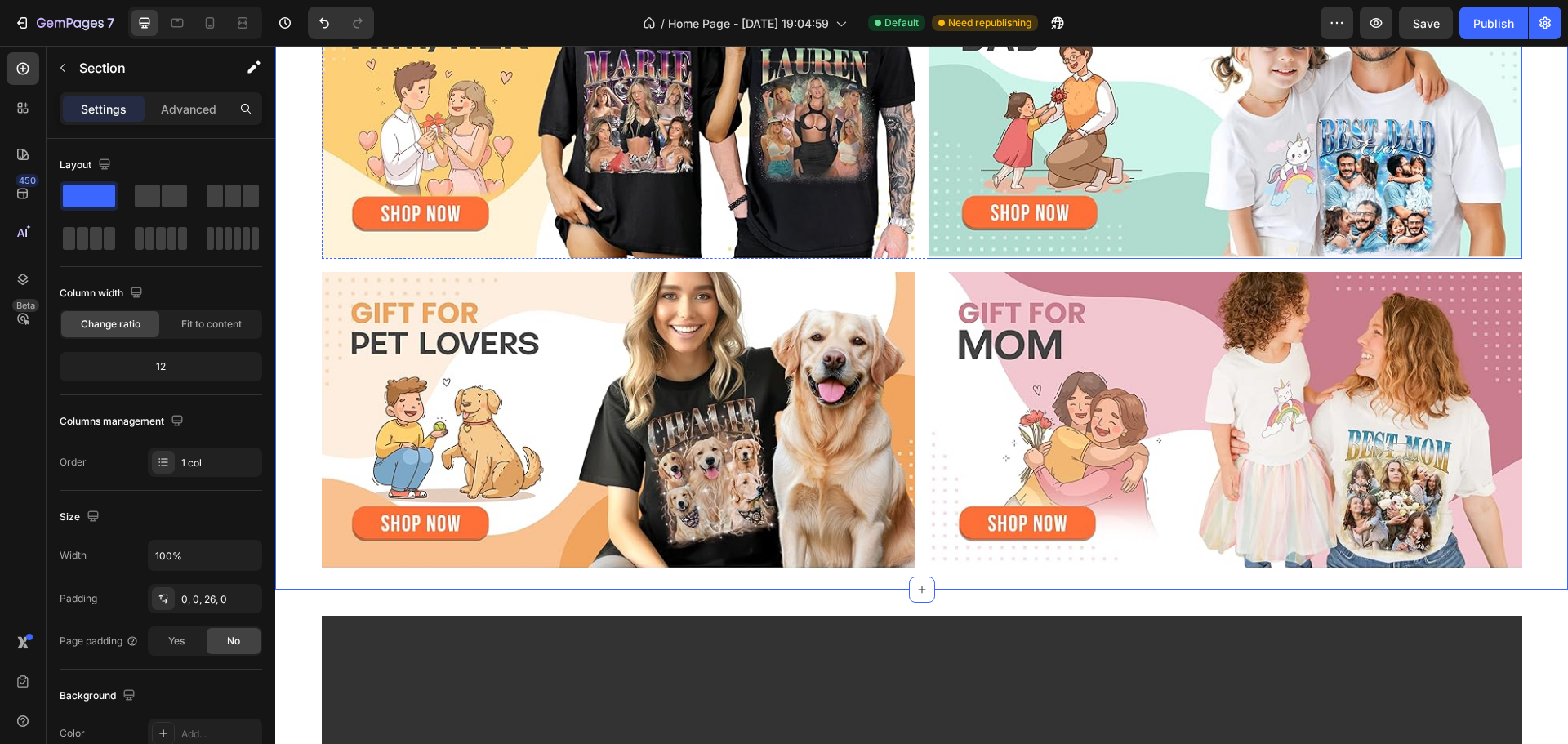
scroll to position [218, 0]
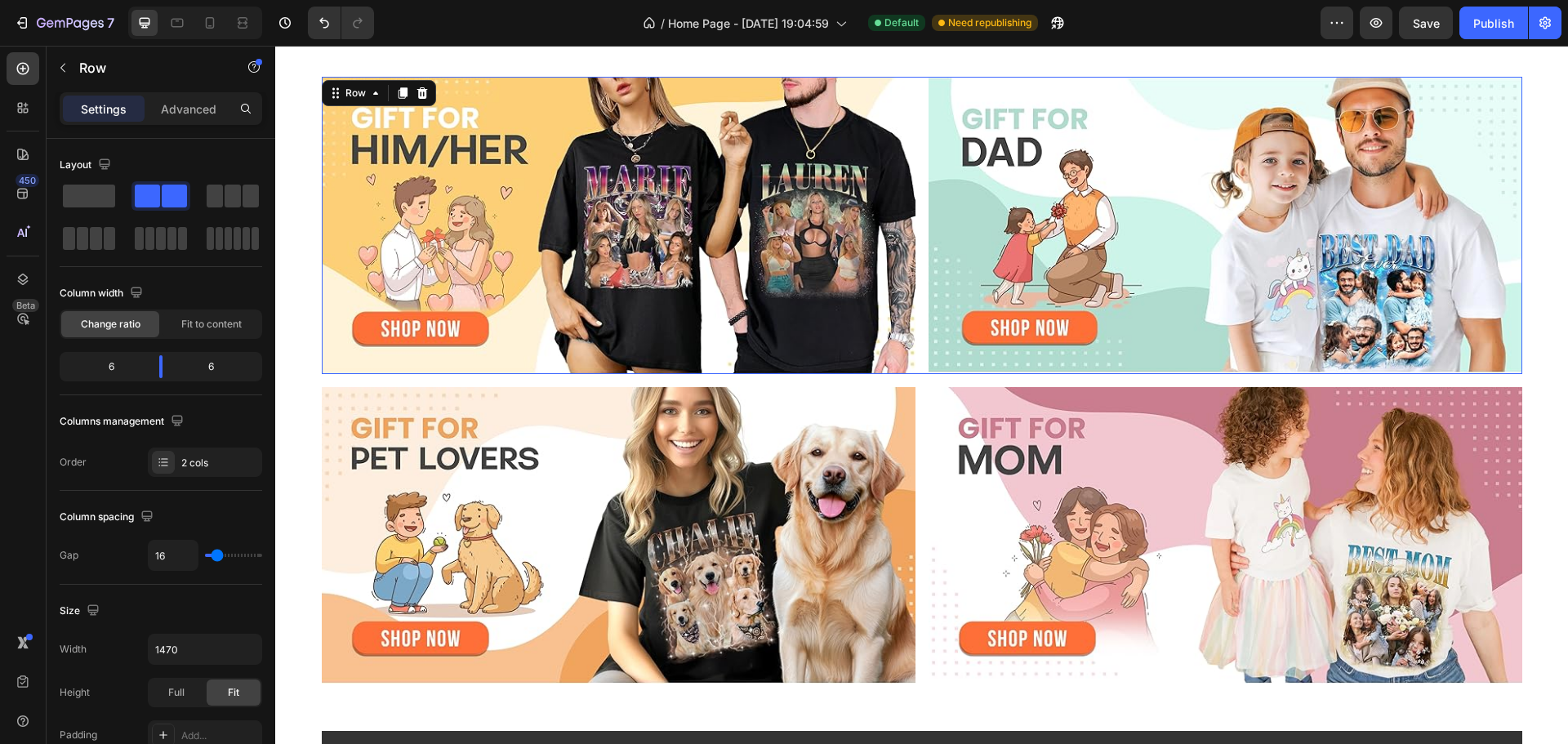
click at [913, 309] on div "Image Image Row 0" at bounding box center [921, 226] width 1201 height 298
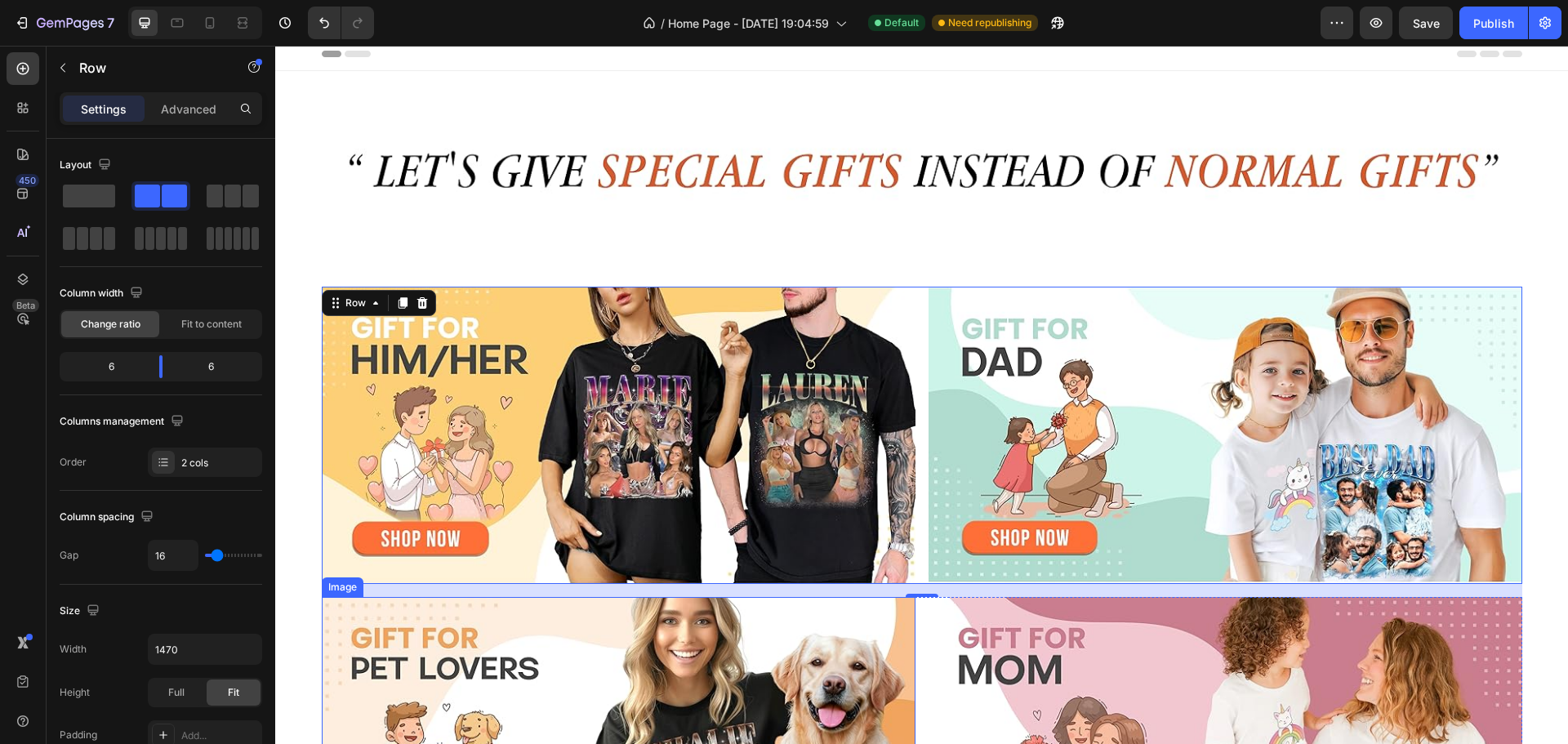
scroll to position [0, 0]
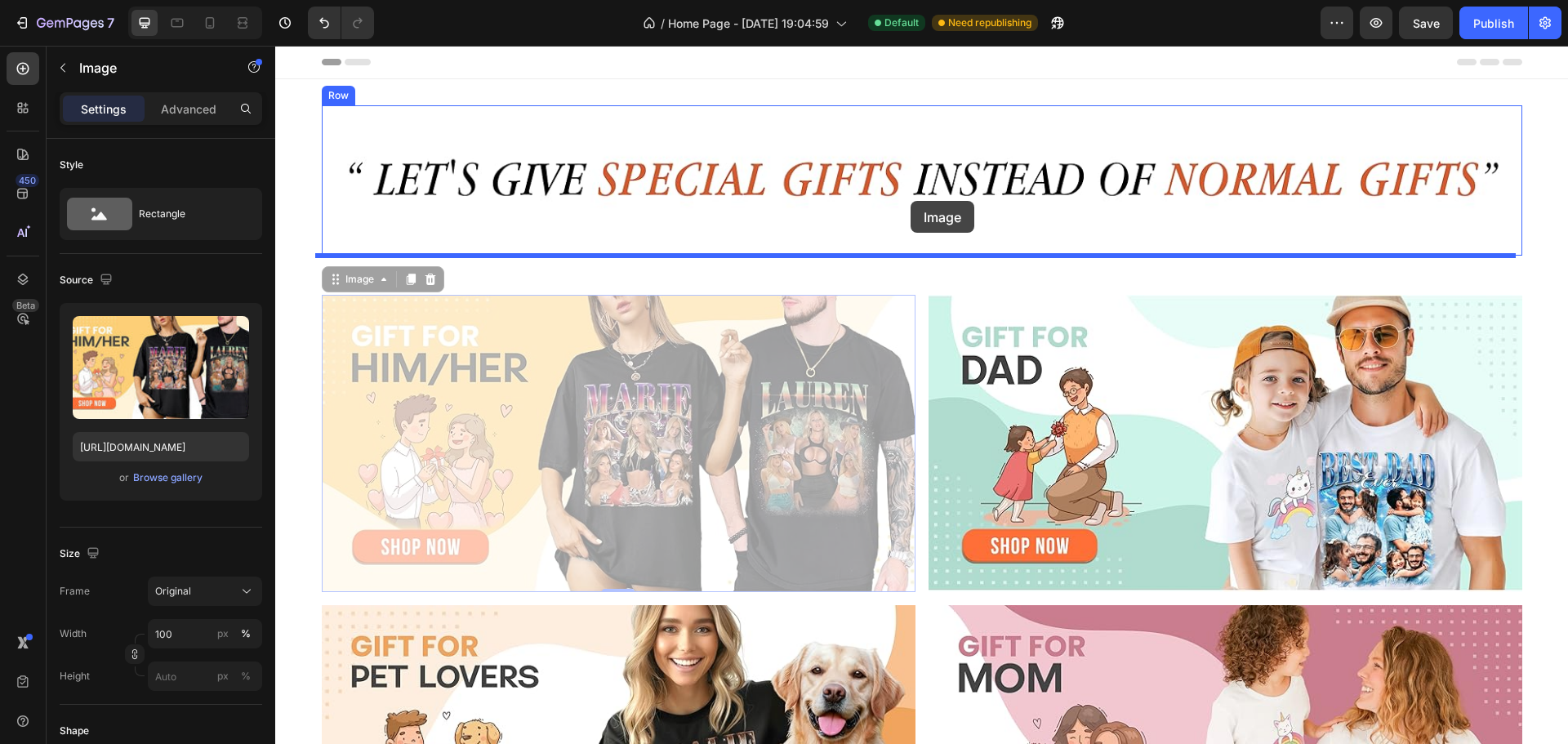
drag, startPoint x: 901, startPoint y: 406, endPoint x: 910, endPoint y: 201, distance: 205.2
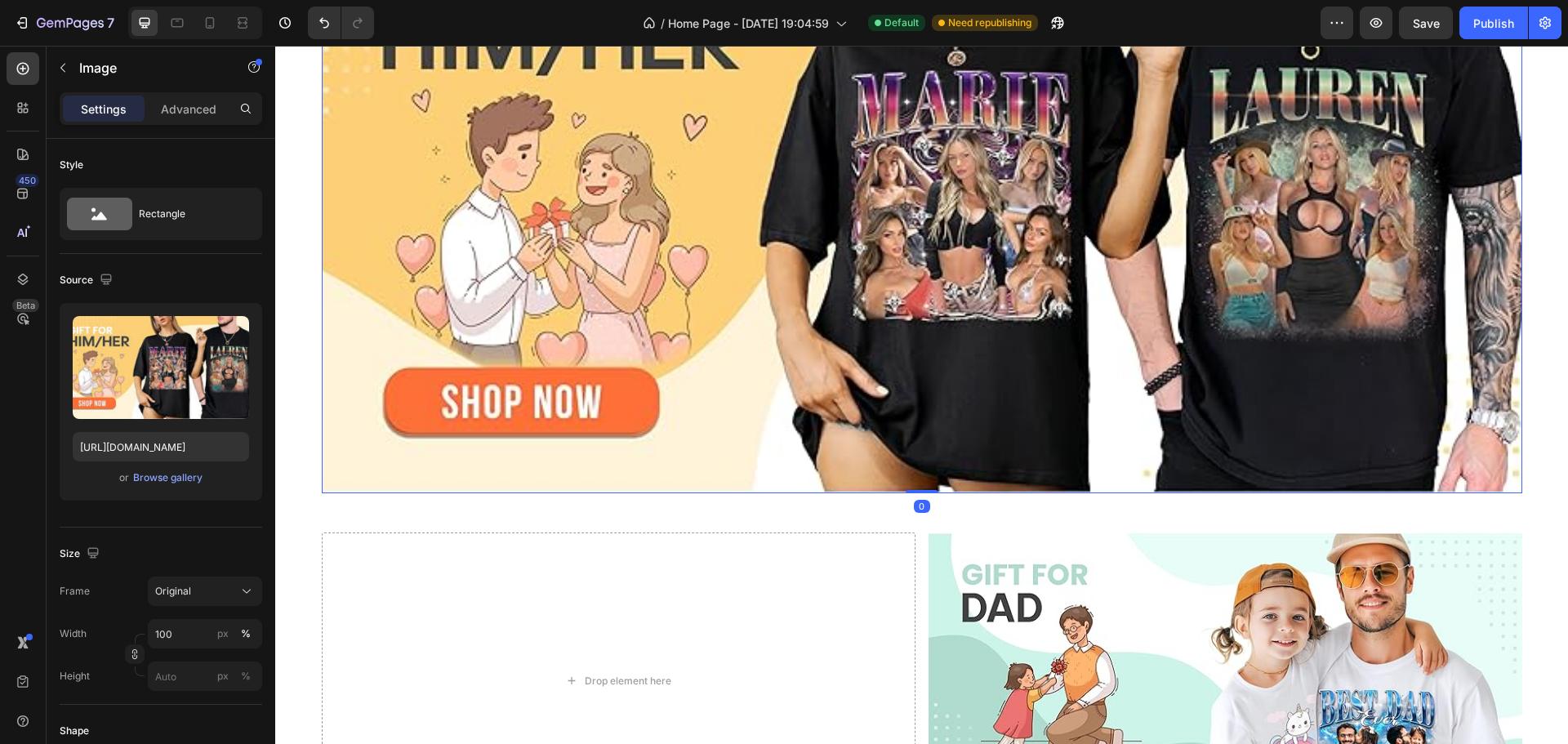
scroll to position [435, 0]
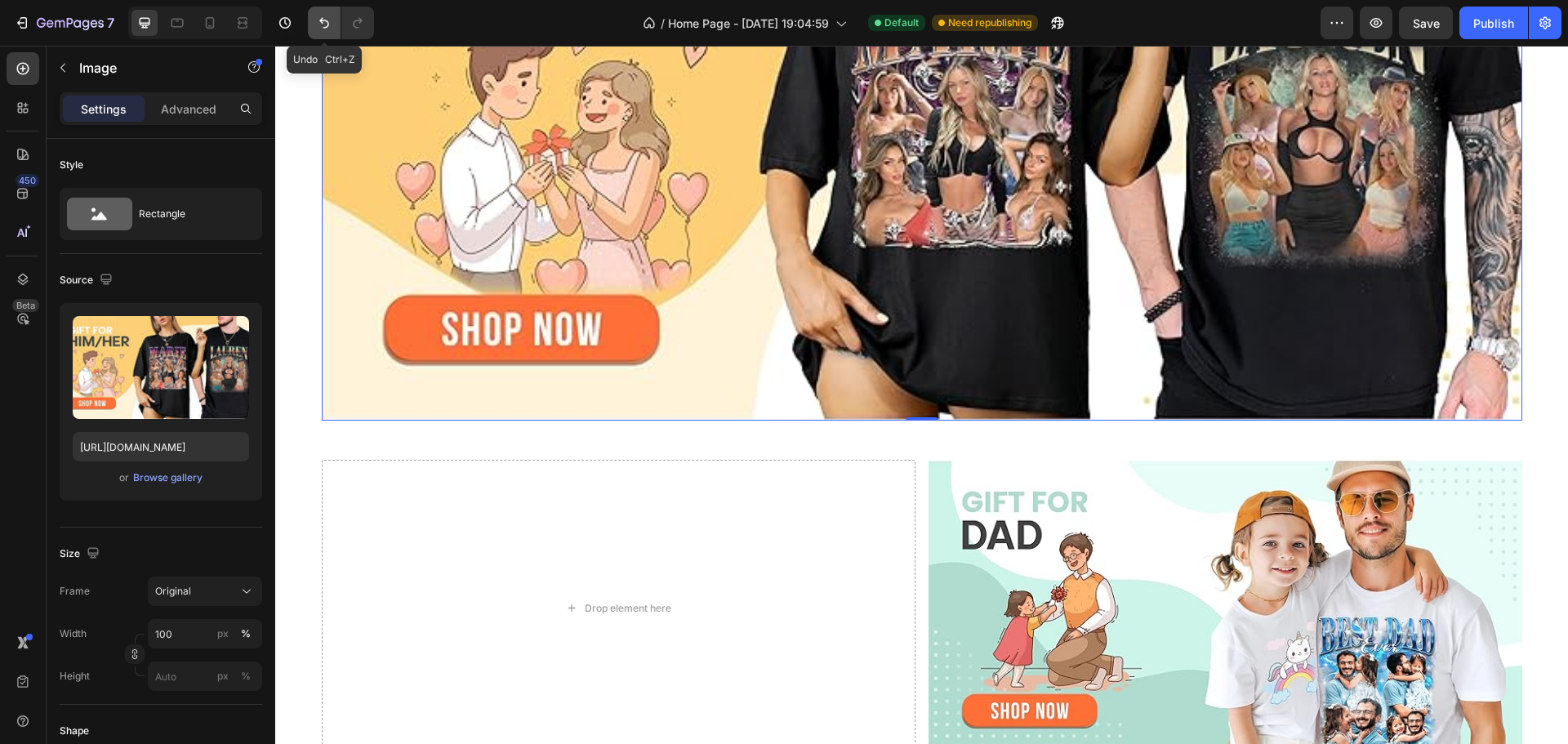
click at [333, 22] on button "Undo/Redo" at bounding box center [324, 23] width 33 height 33
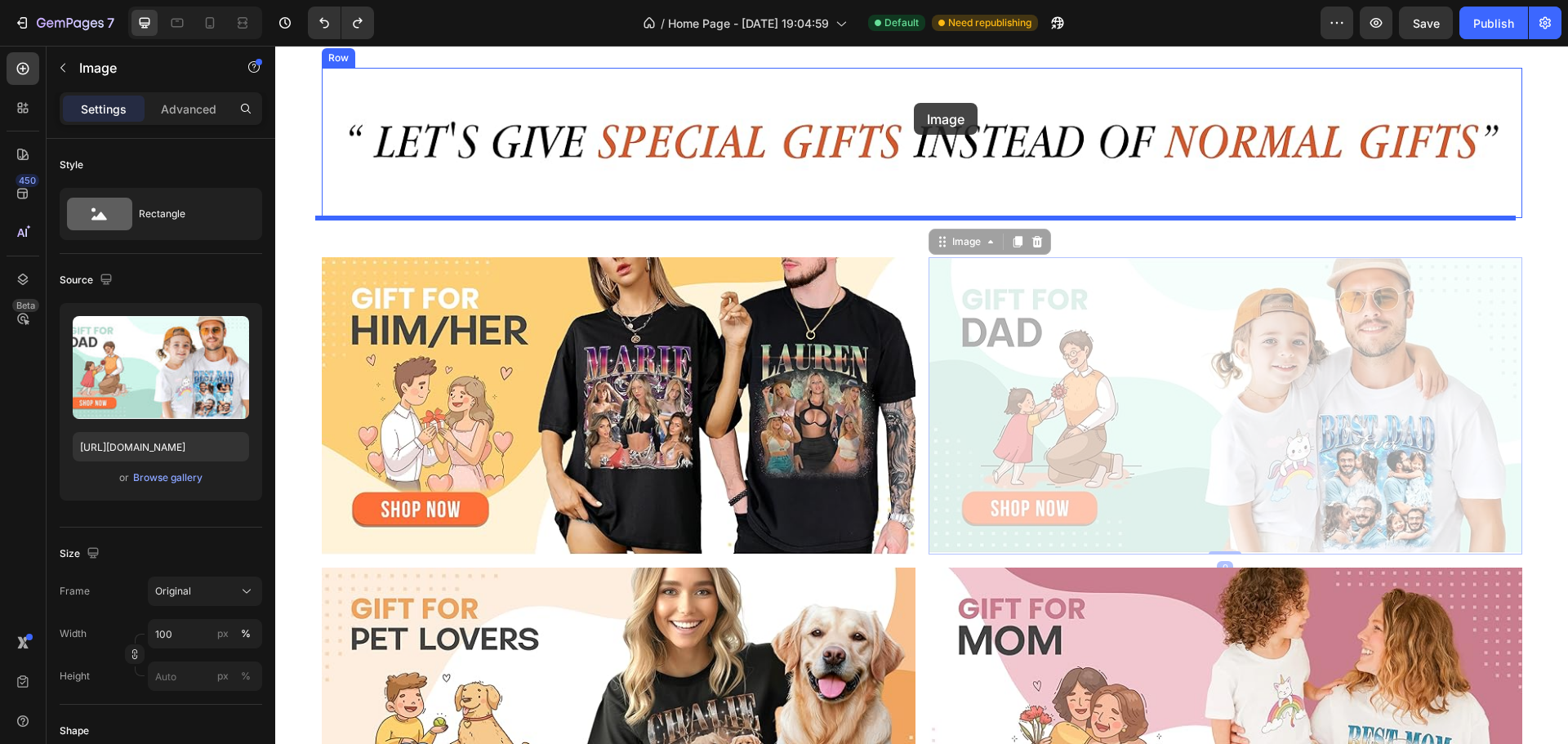
scroll to position [28, 0]
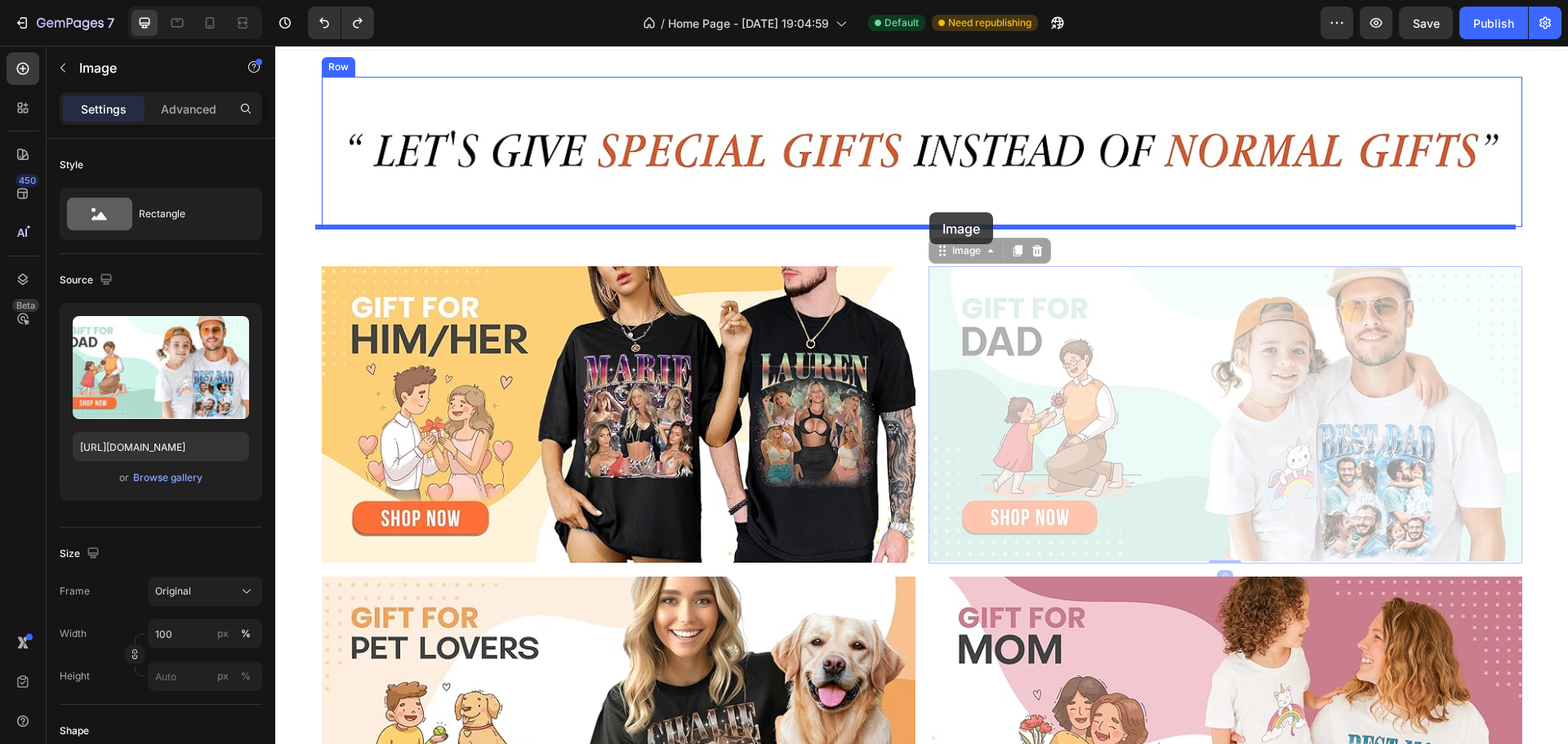
drag, startPoint x: 922, startPoint y: 268, endPoint x: 930, endPoint y: 212, distance: 56.6
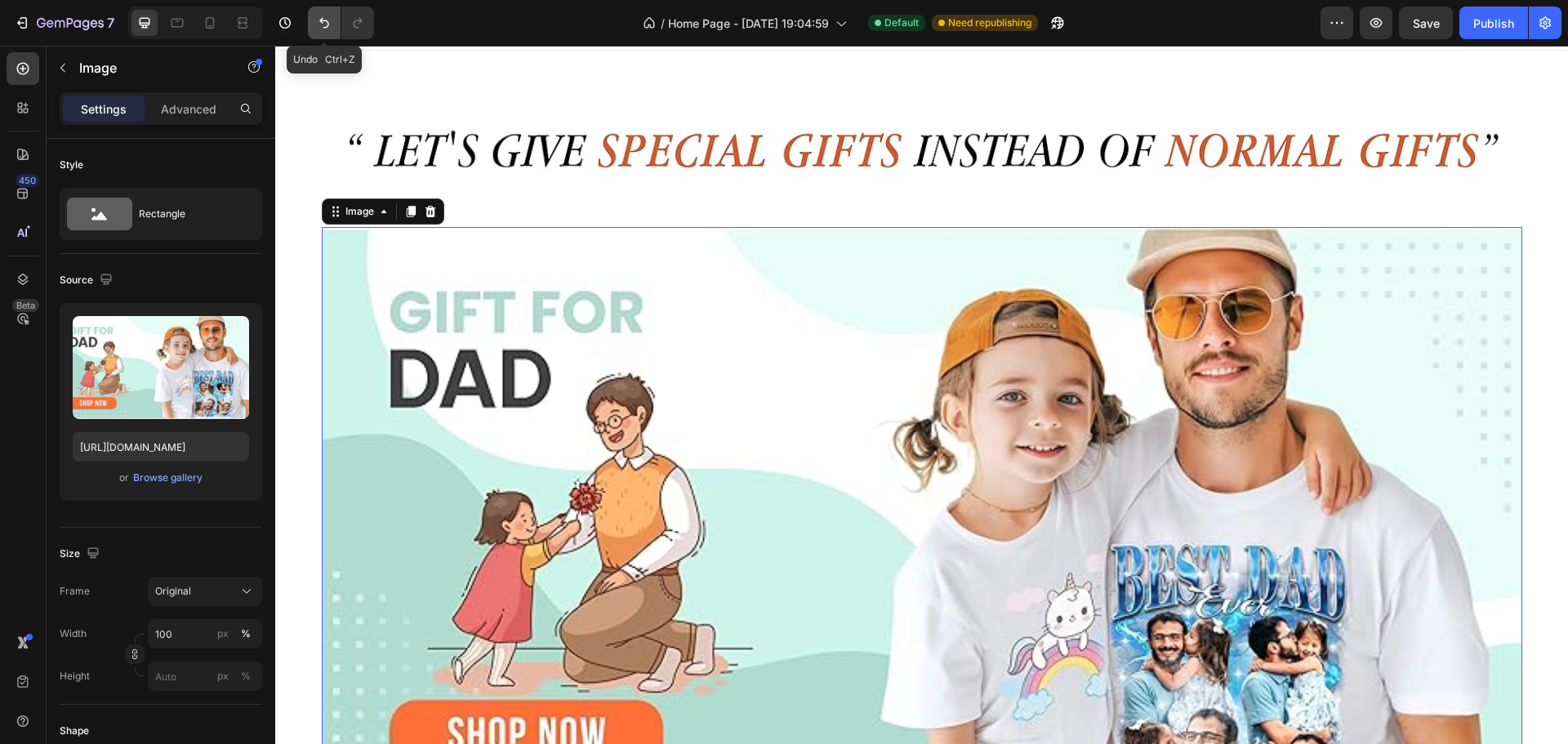
click at [324, 28] on icon "Undo/Redo" at bounding box center [324, 24] width 10 height 11
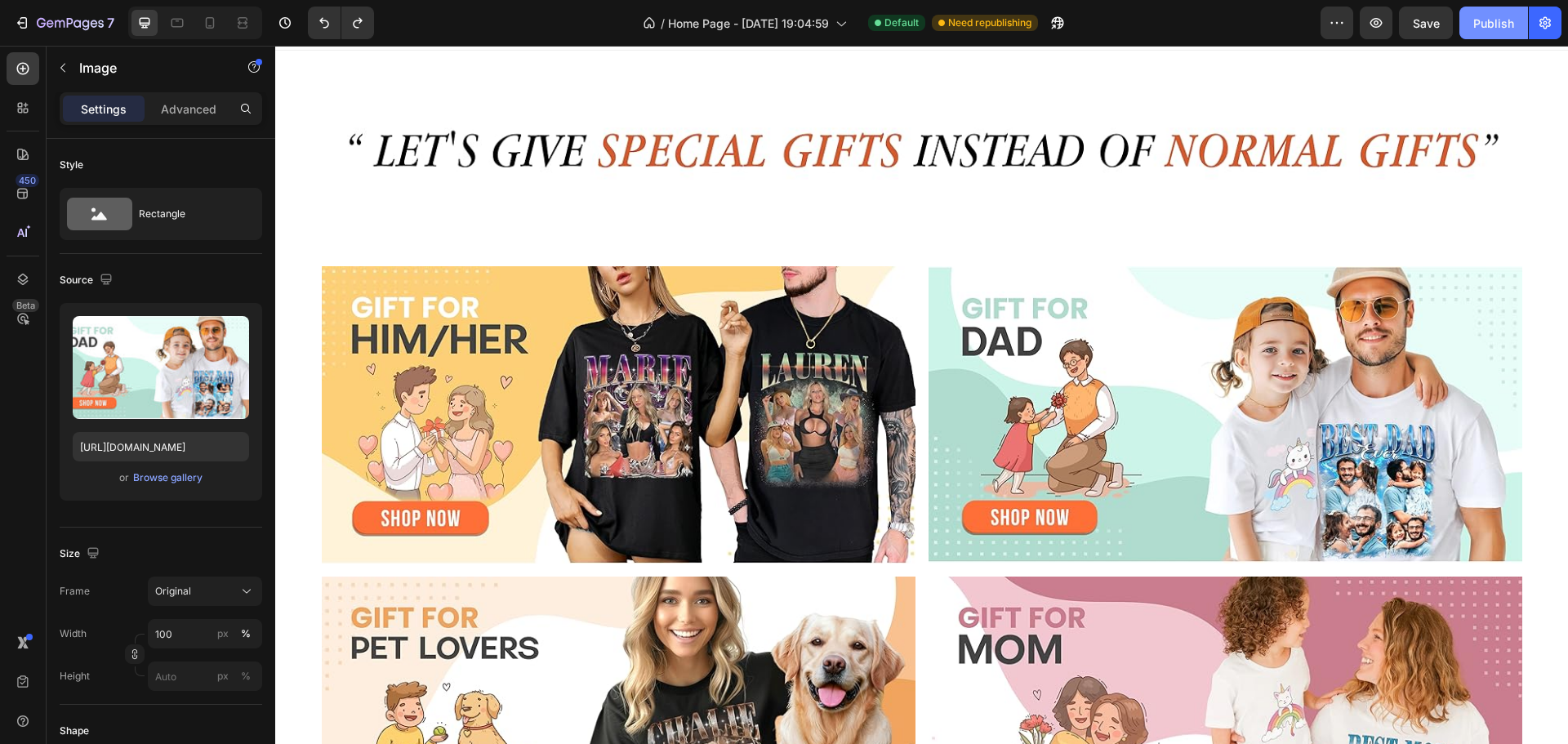
click at [1482, 33] on button "Publish" at bounding box center [1493, 23] width 69 height 33
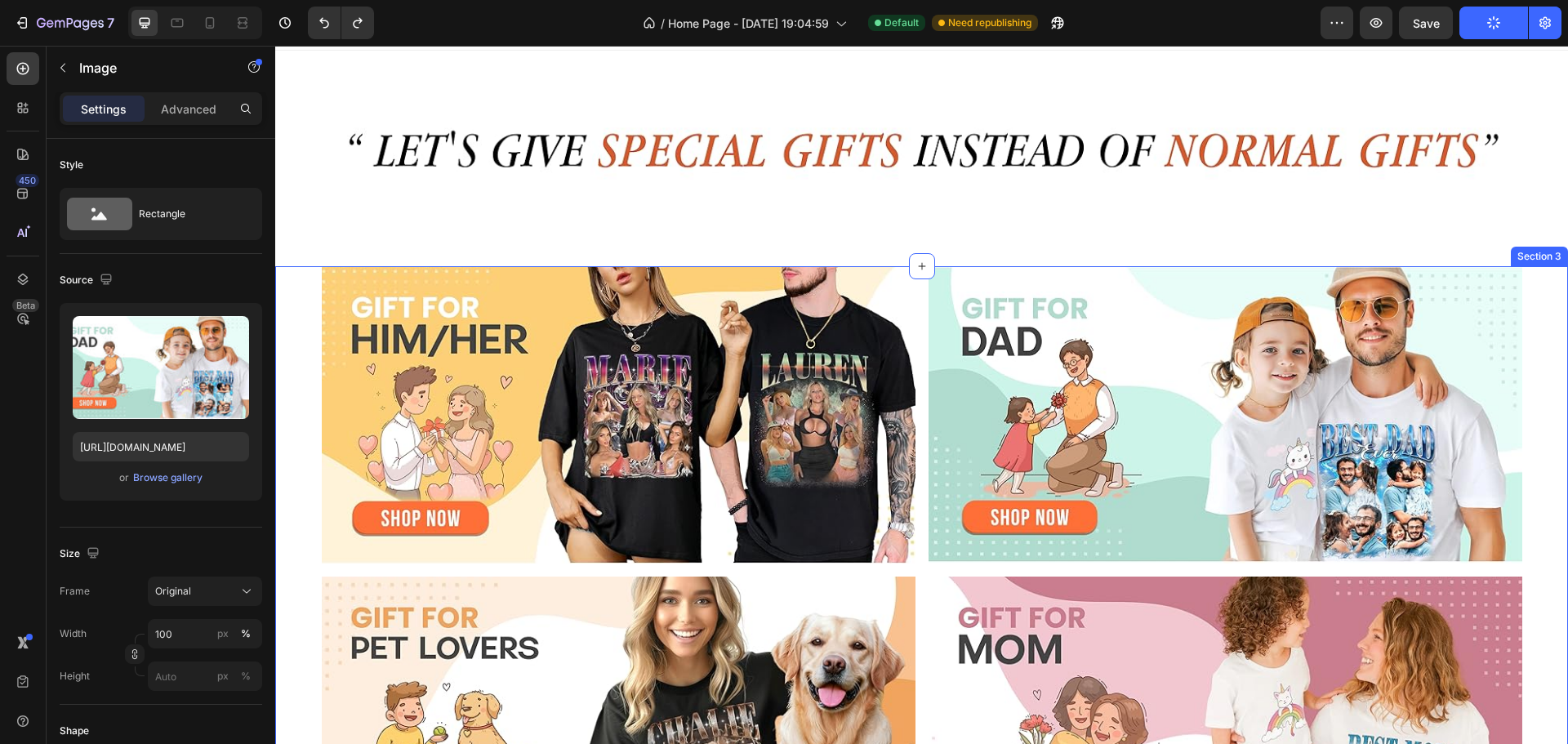
click at [311, 363] on div "Image Image Row Image Image Row" at bounding box center [921, 569] width 1292 height 606
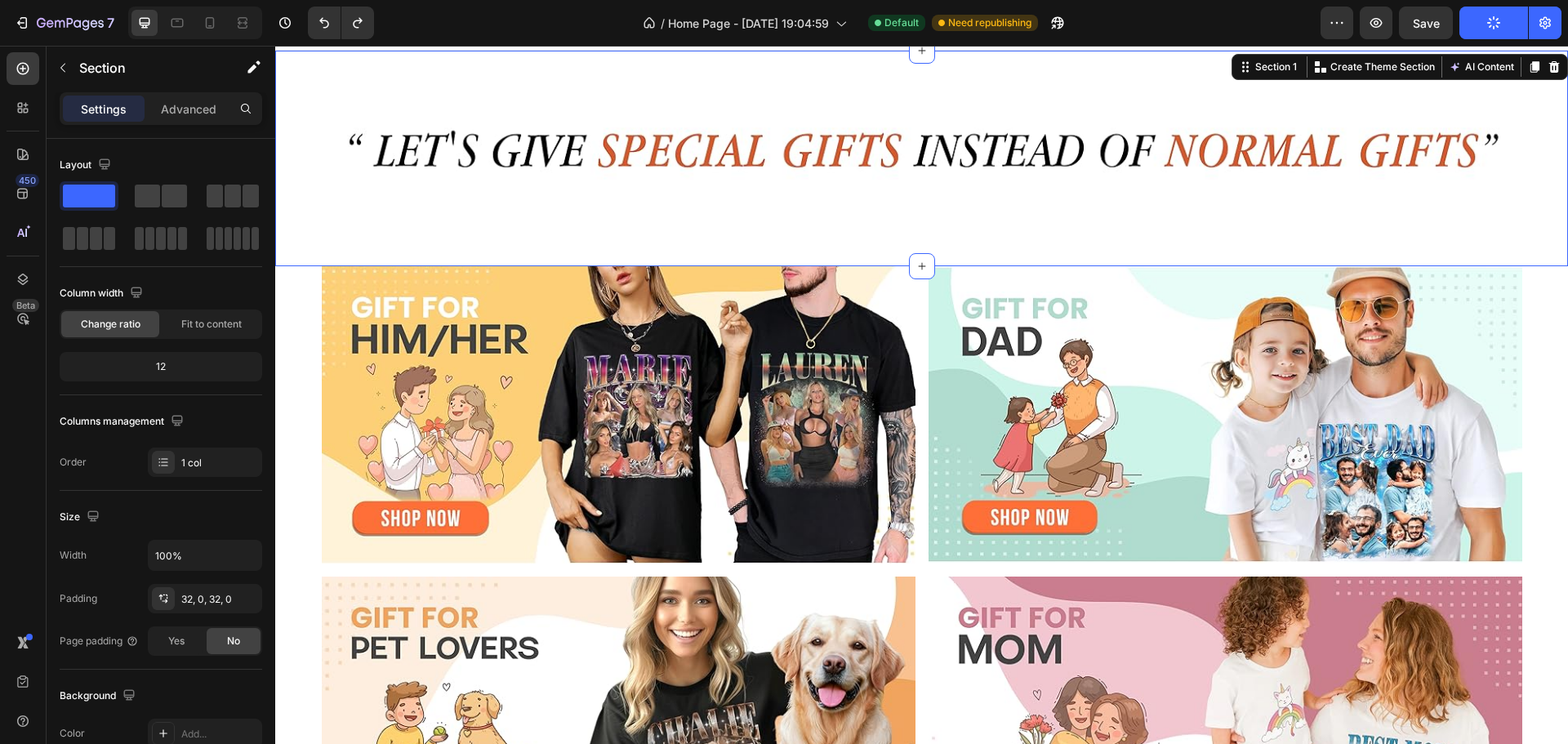
click at [298, 209] on div "Image Row" at bounding box center [921, 159] width 1292 height 163
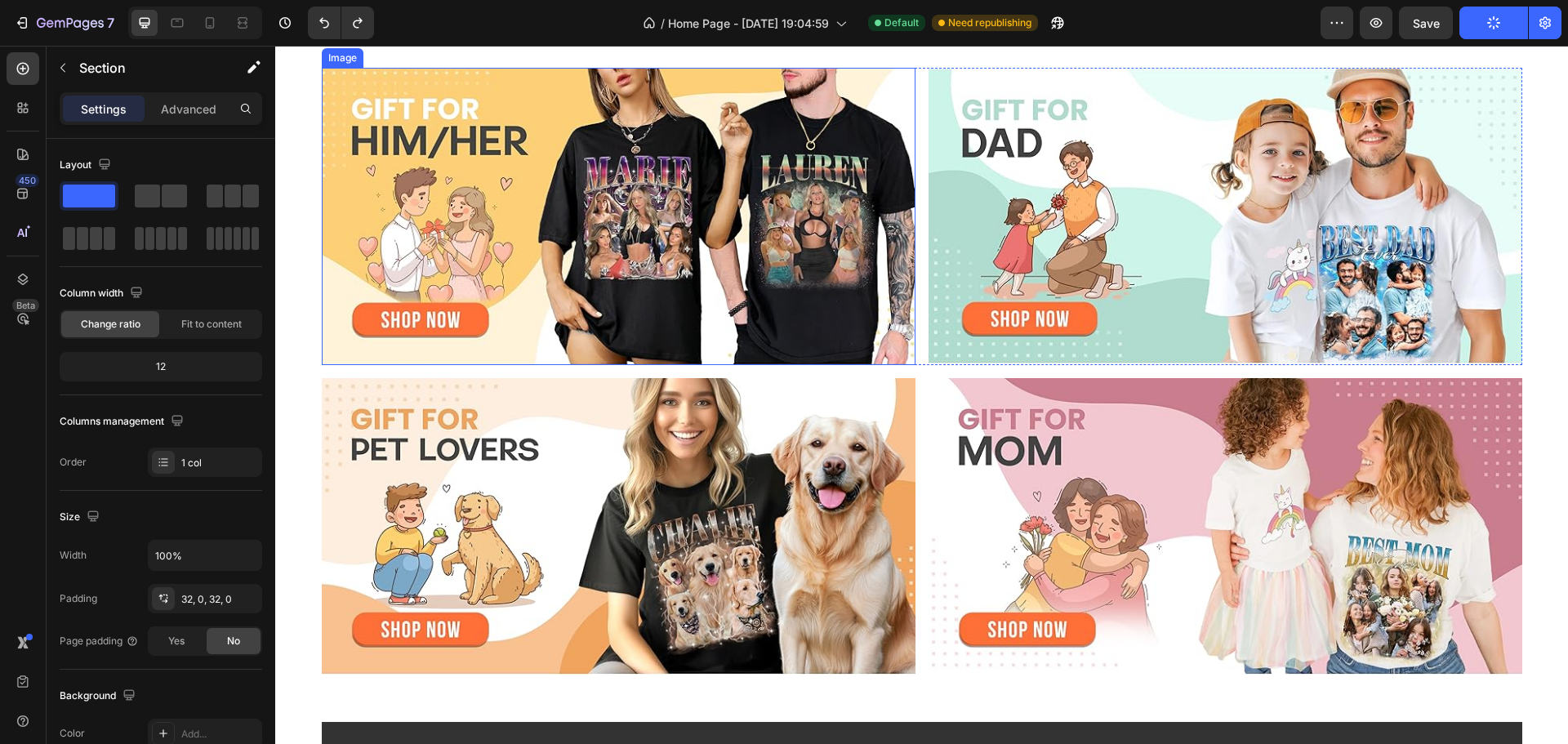
scroll to position [573, 0]
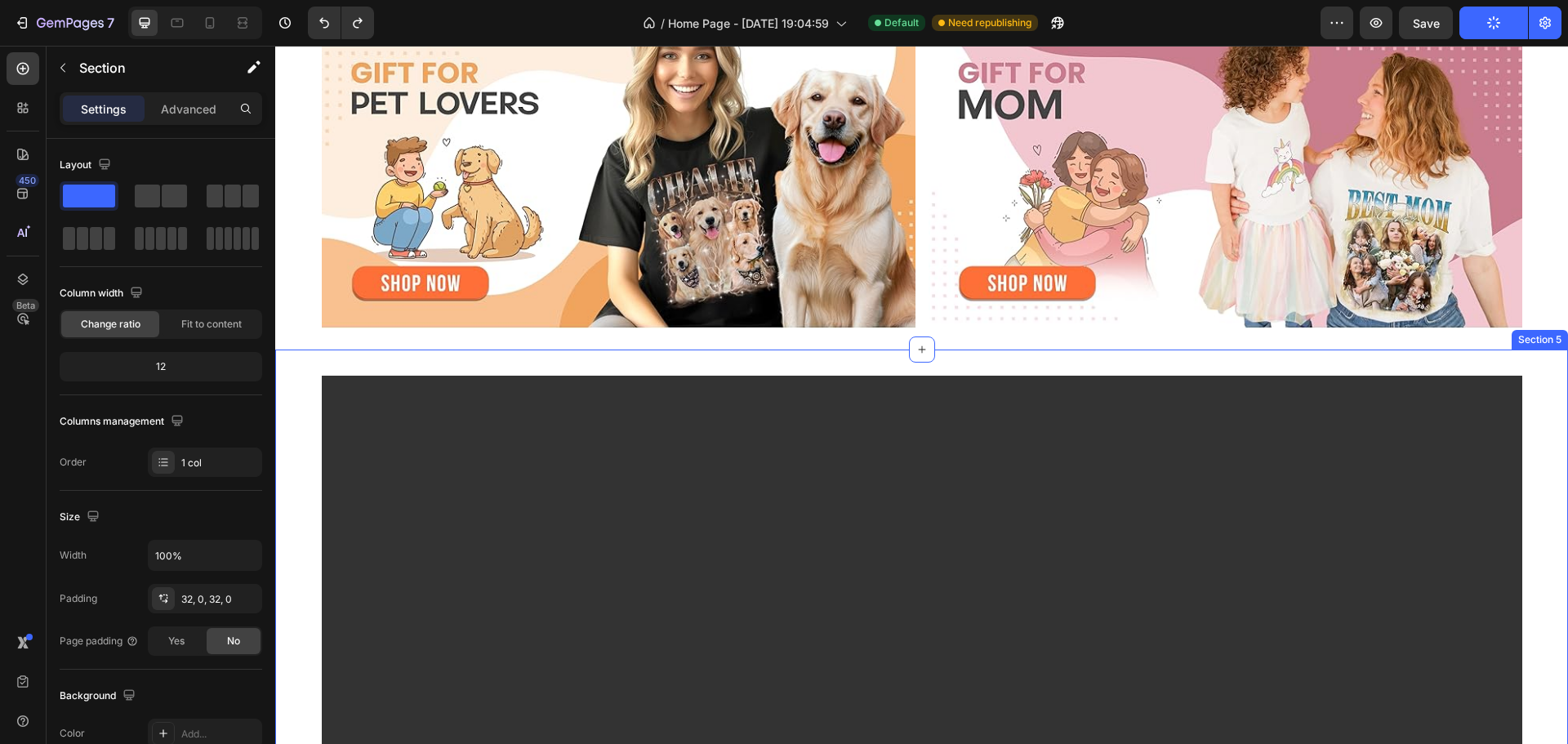
click at [310, 408] on div "Video Row" at bounding box center [921, 719] width 1292 height 688
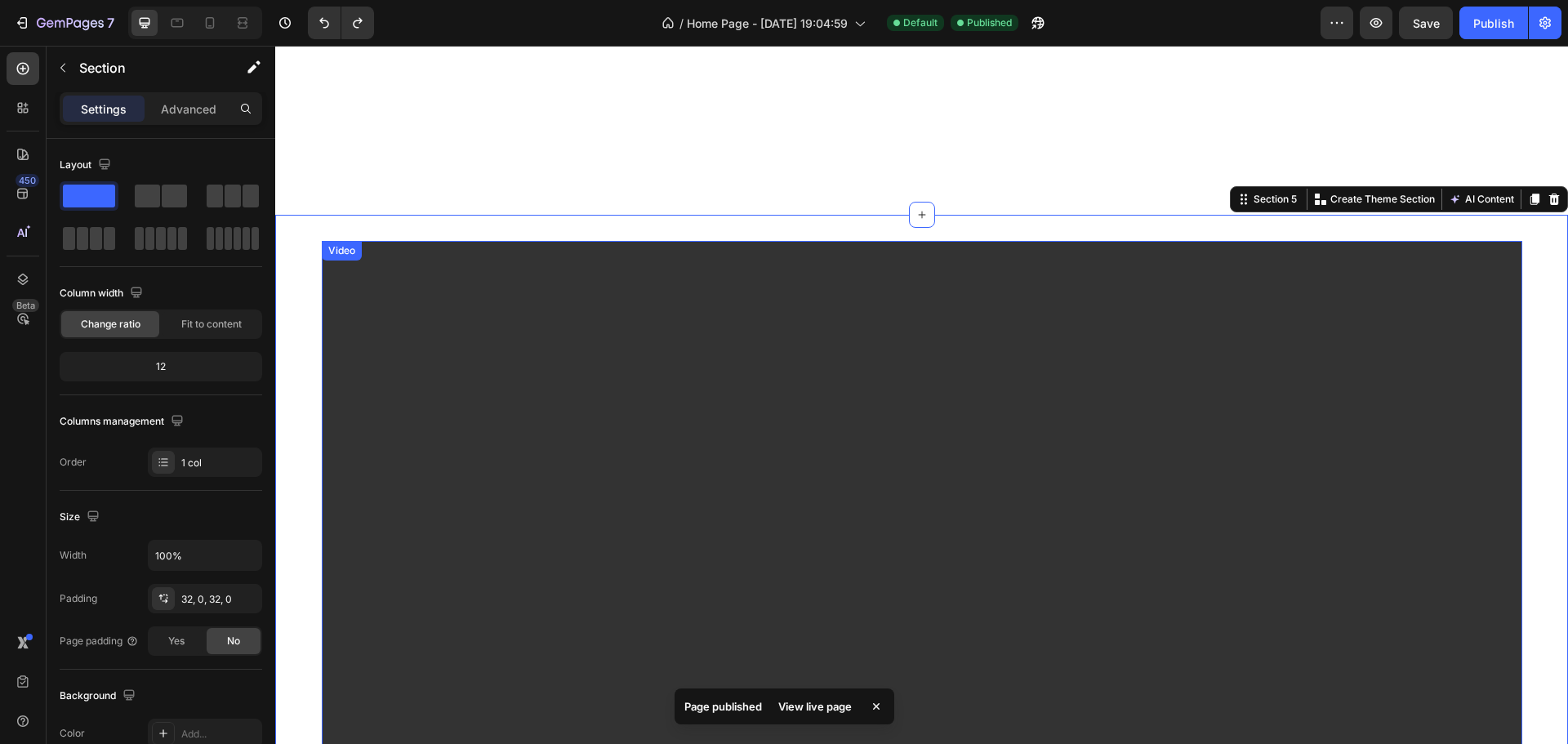
scroll to position [1009, 0]
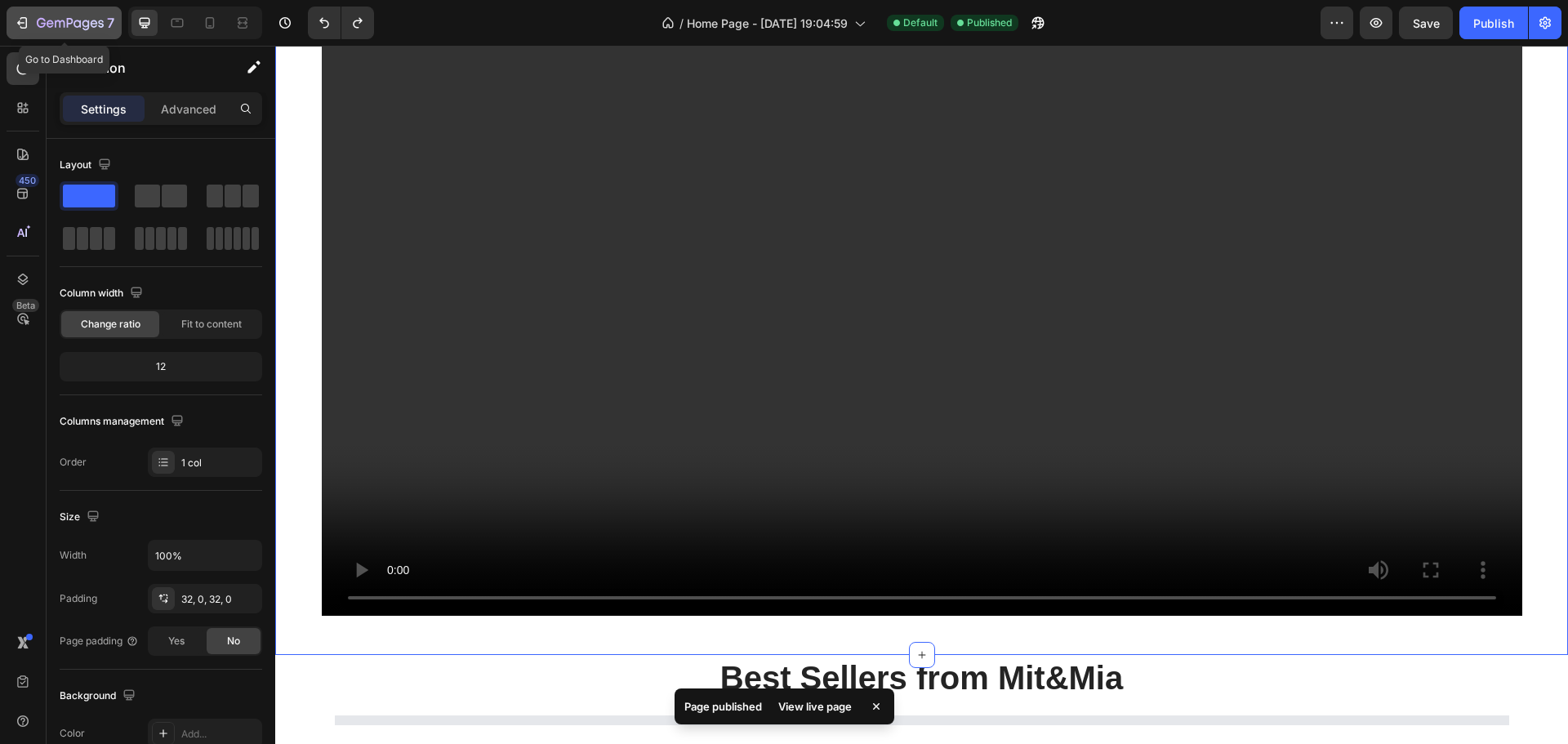
click at [20, 25] on icon "button" at bounding box center [22, 23] width 17 height 17
